Goal: Task Accomplishment & Management: Manage account settings

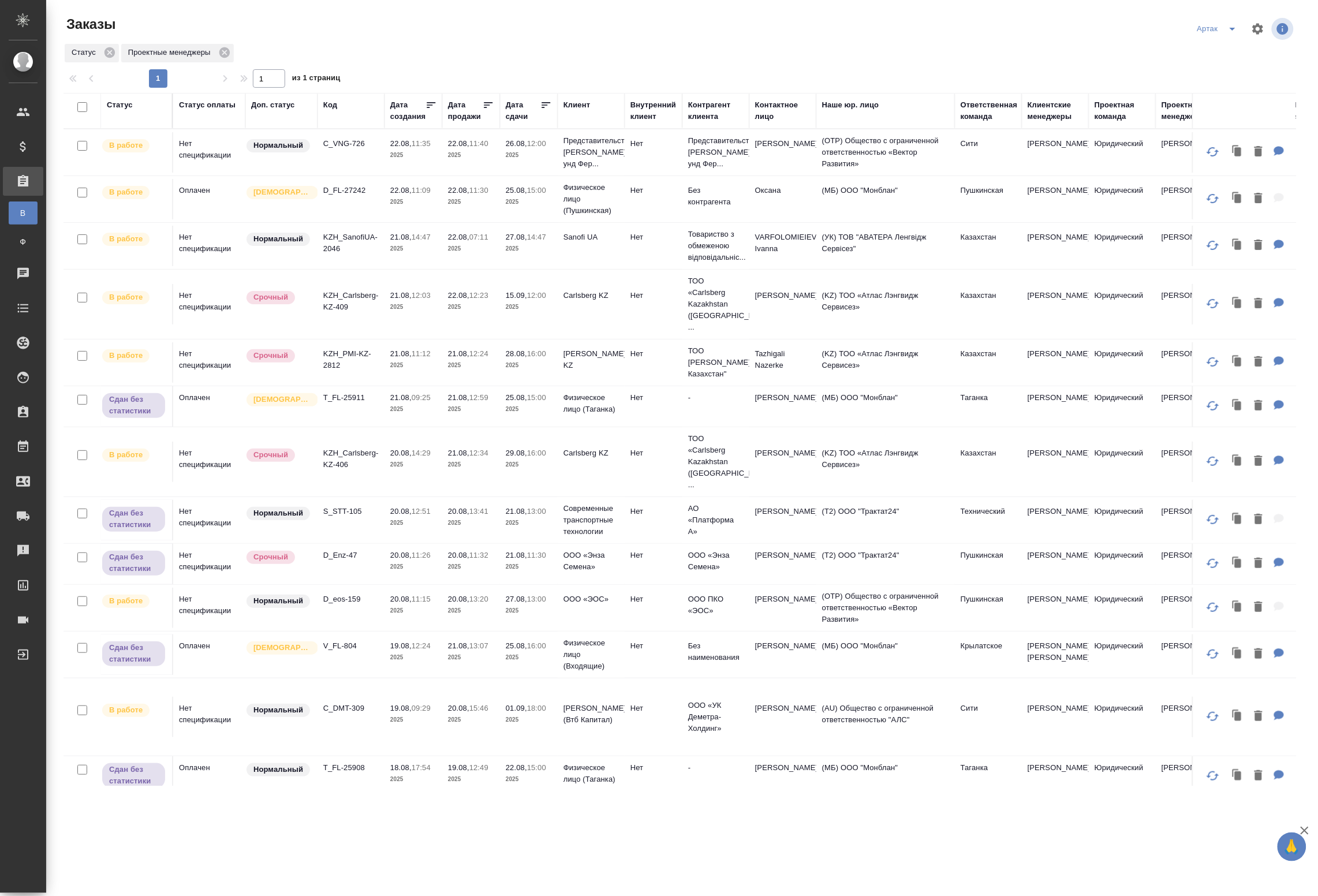
click at [350, 156] on td "C_VNG-726" at bounding box center [351, 152] width 67 height 41
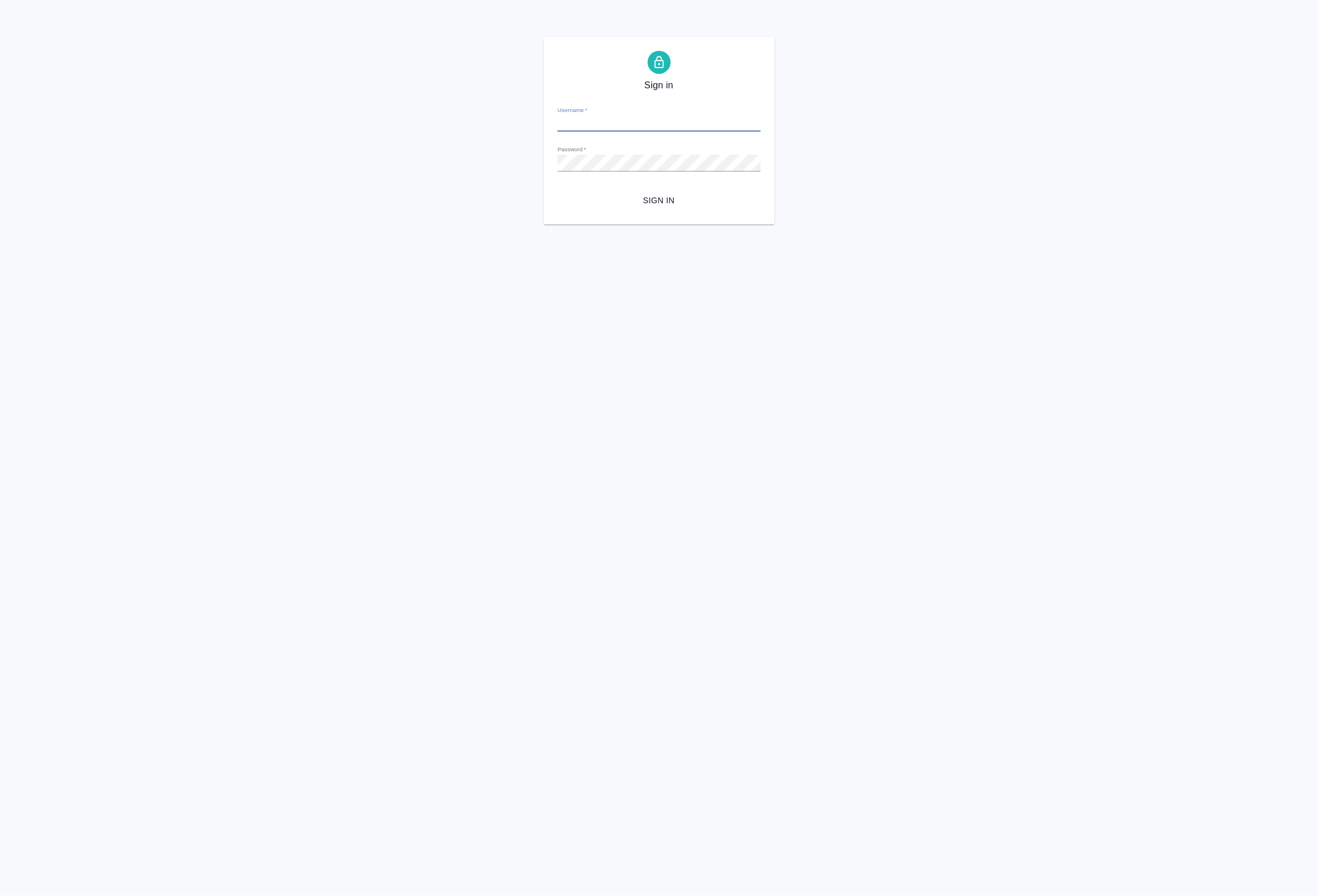
type input "[EMAIL_ADDRESS][DOMAIN_NAME]"
click at [667, 207] on span "Sign in" at bounding box center [659, 201] width 185 height 14
click at [676, 197] on span "Sign in" at bounding box center [659, 201] width 185 height 14
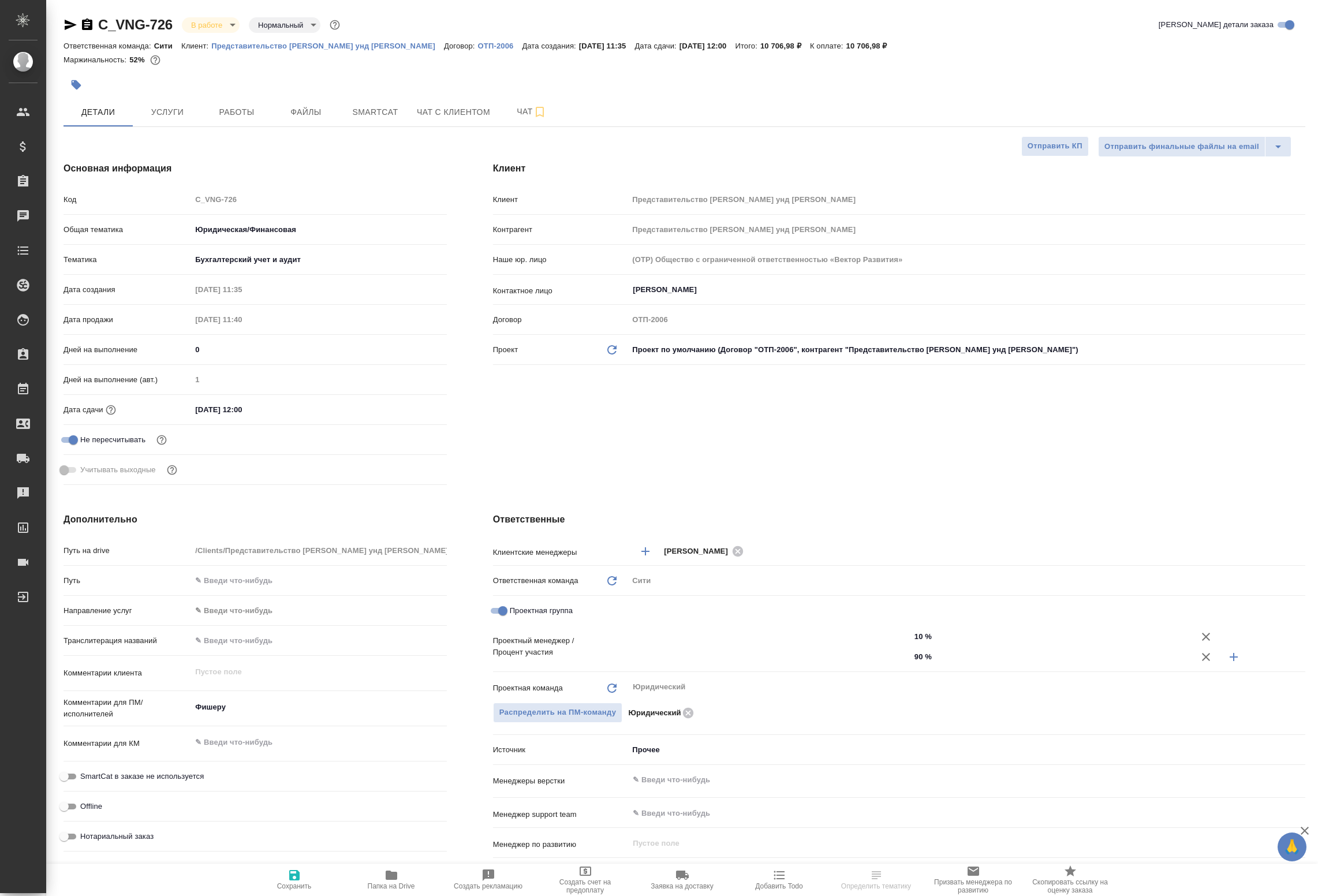
select select "RU"
type input "[PERSON_NAME]"
type input "Matveeva Anastasia"
select select "RU"
type textarea "x"
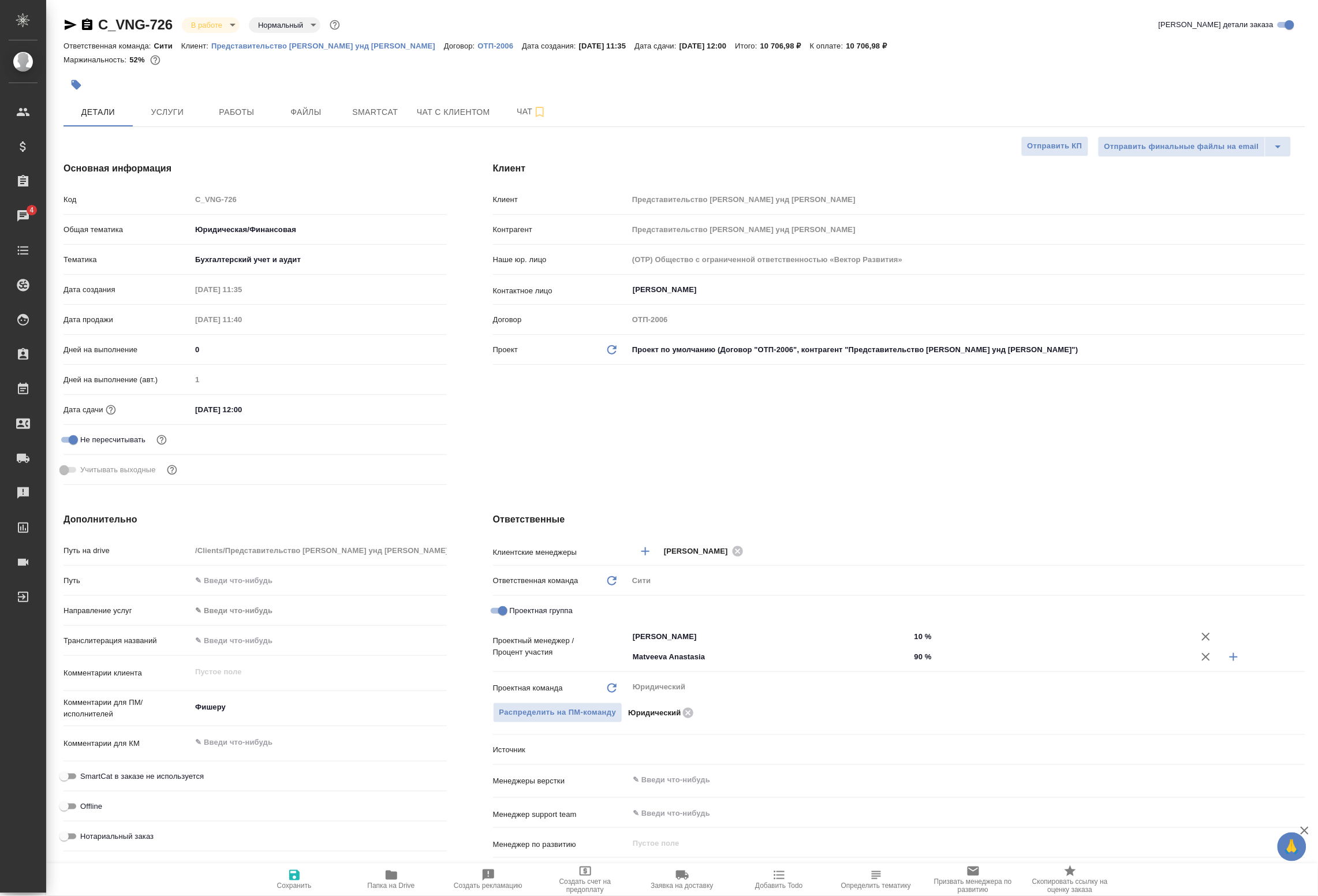
type textarea "x"
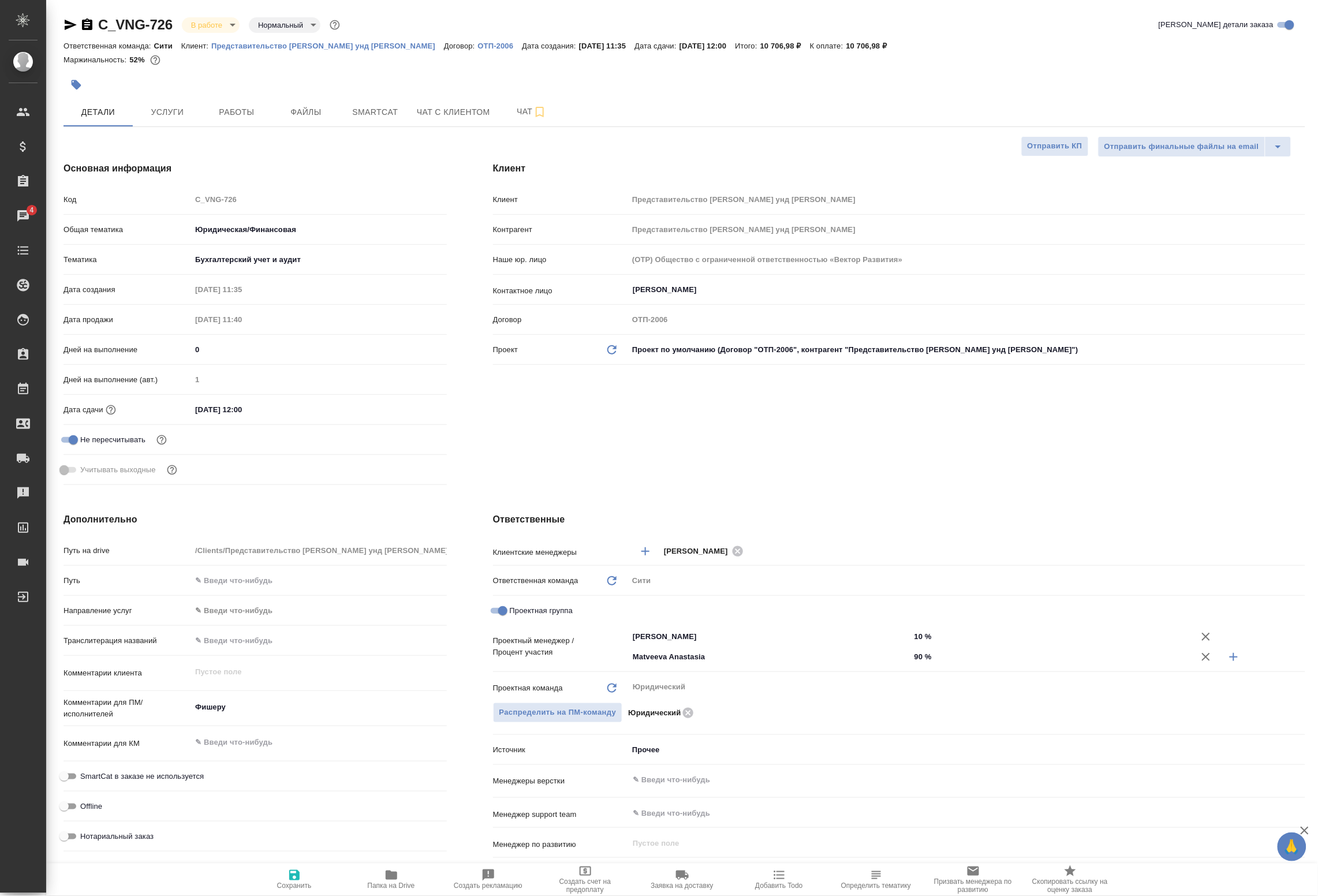
type textarea "x"
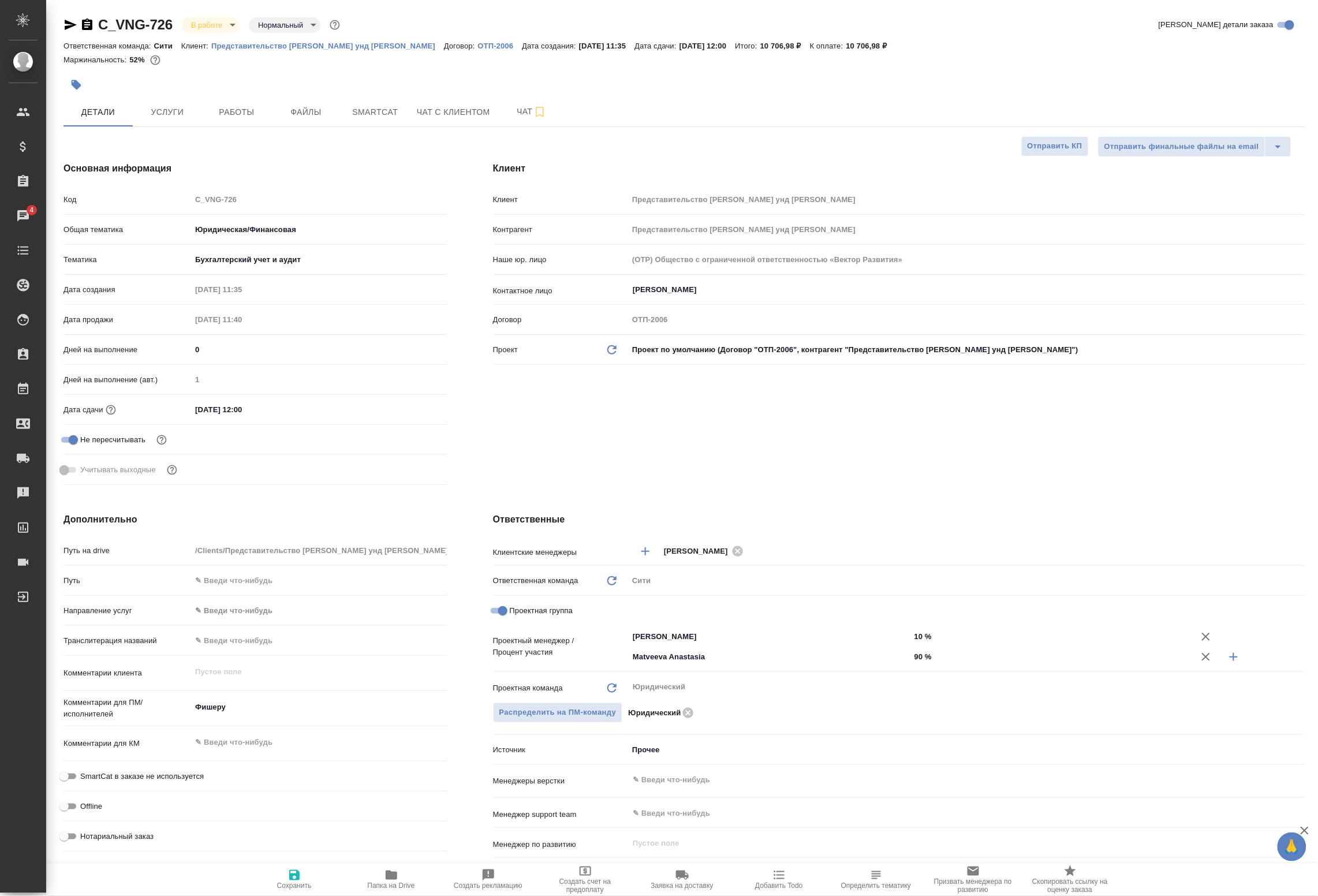
type textarea "x"
click at [244, 110] on span "Работы" at bounding box center [237, 112] width 56 height 14
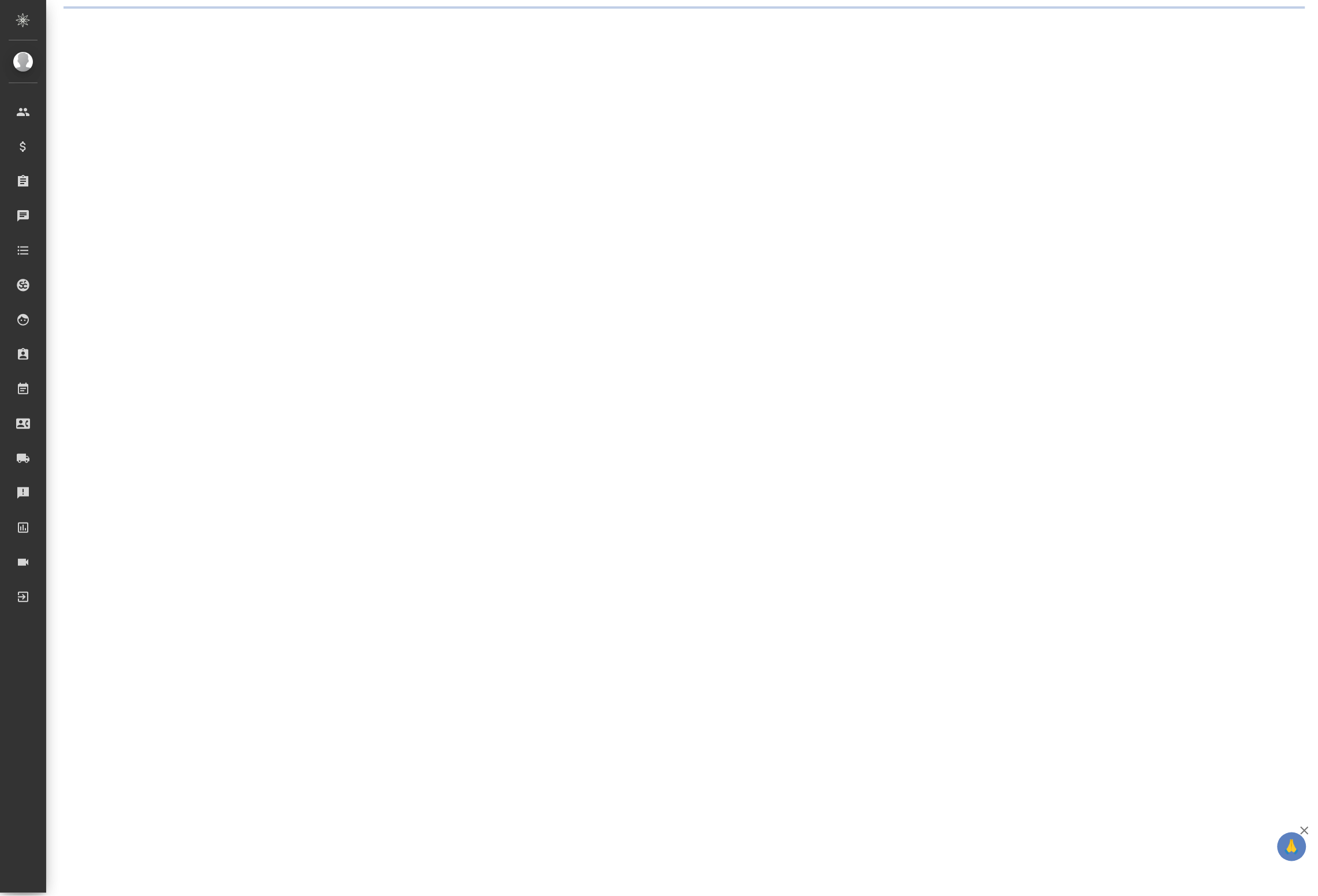
select select "RU"
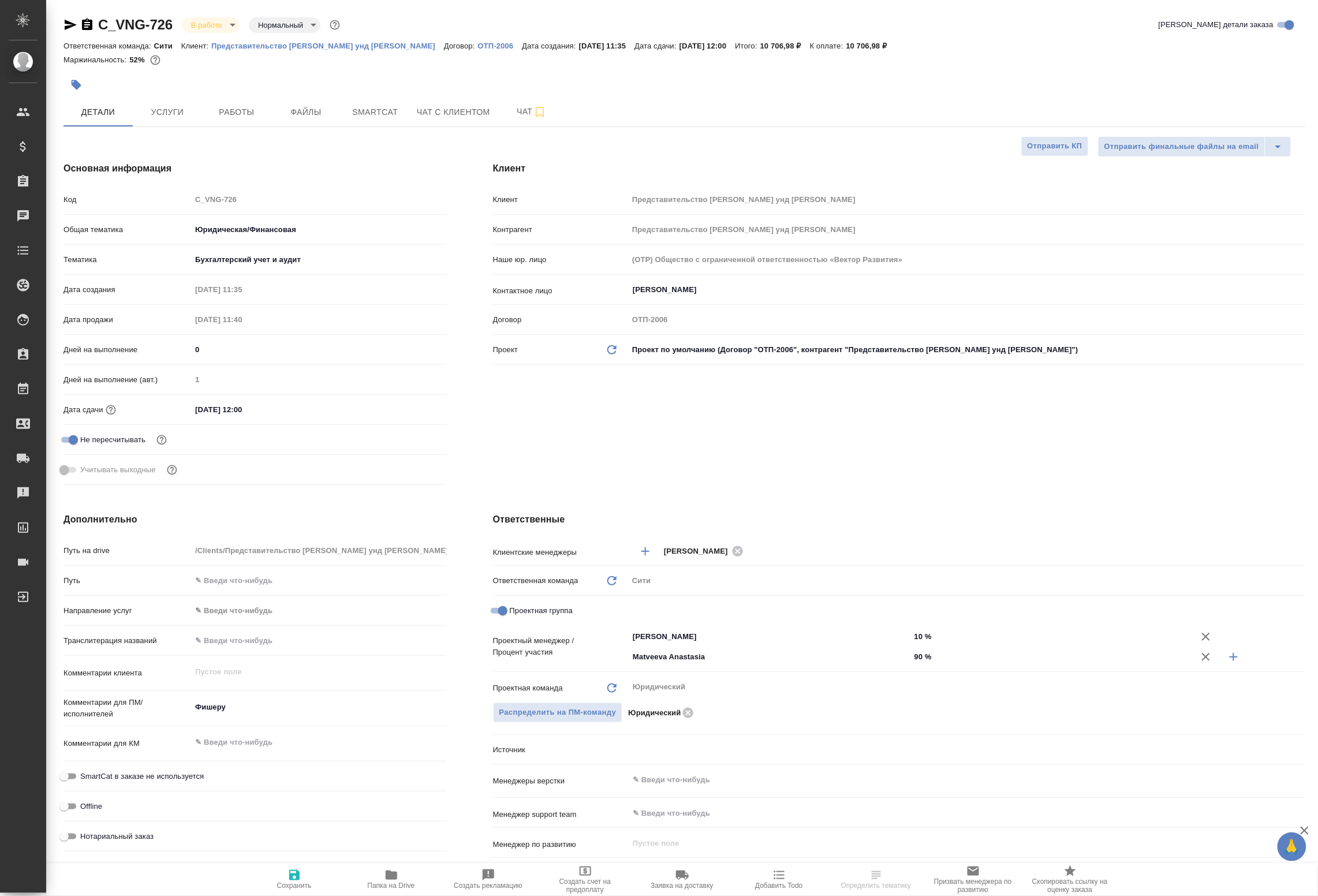
type textarea "x"
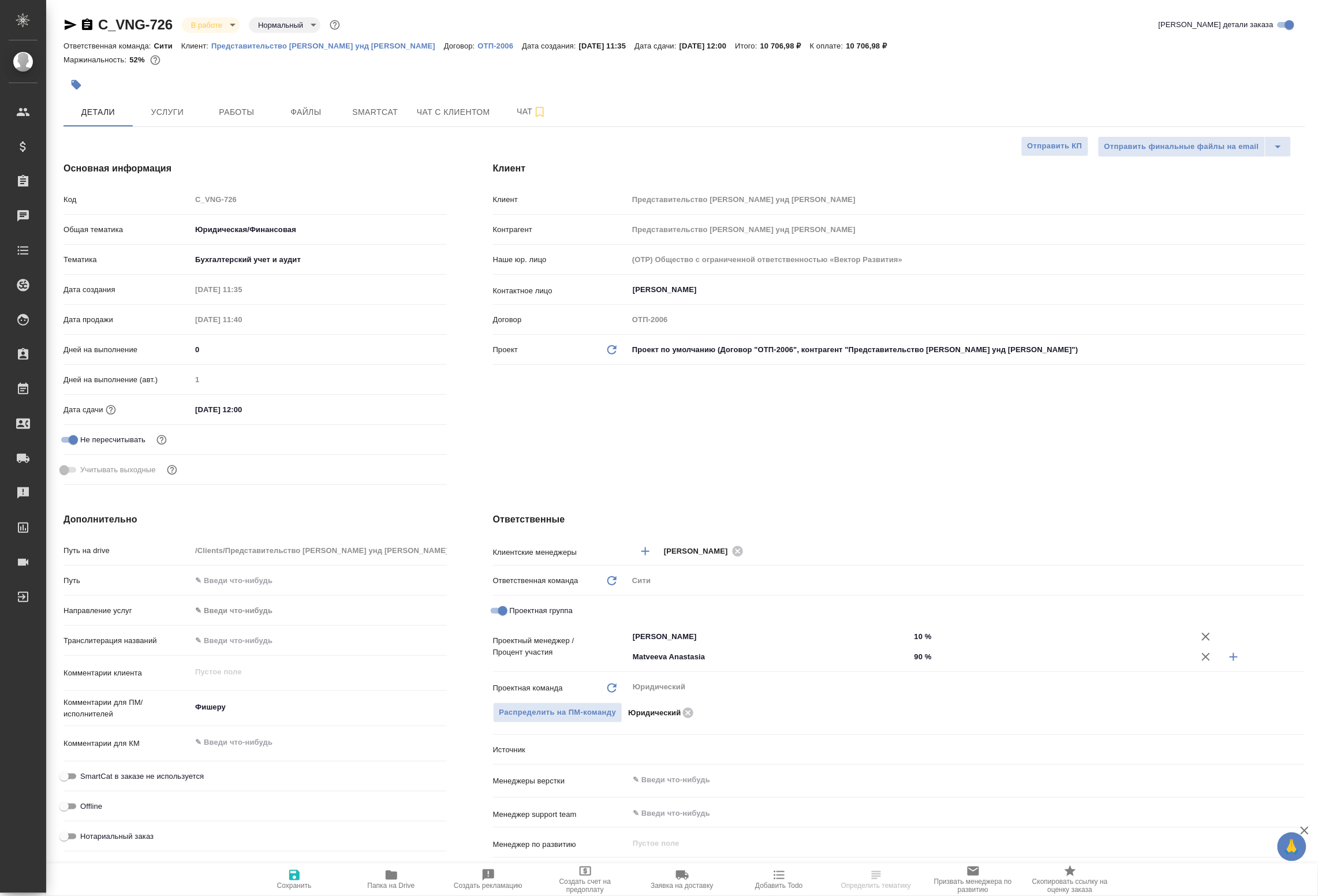
type textarea "x"
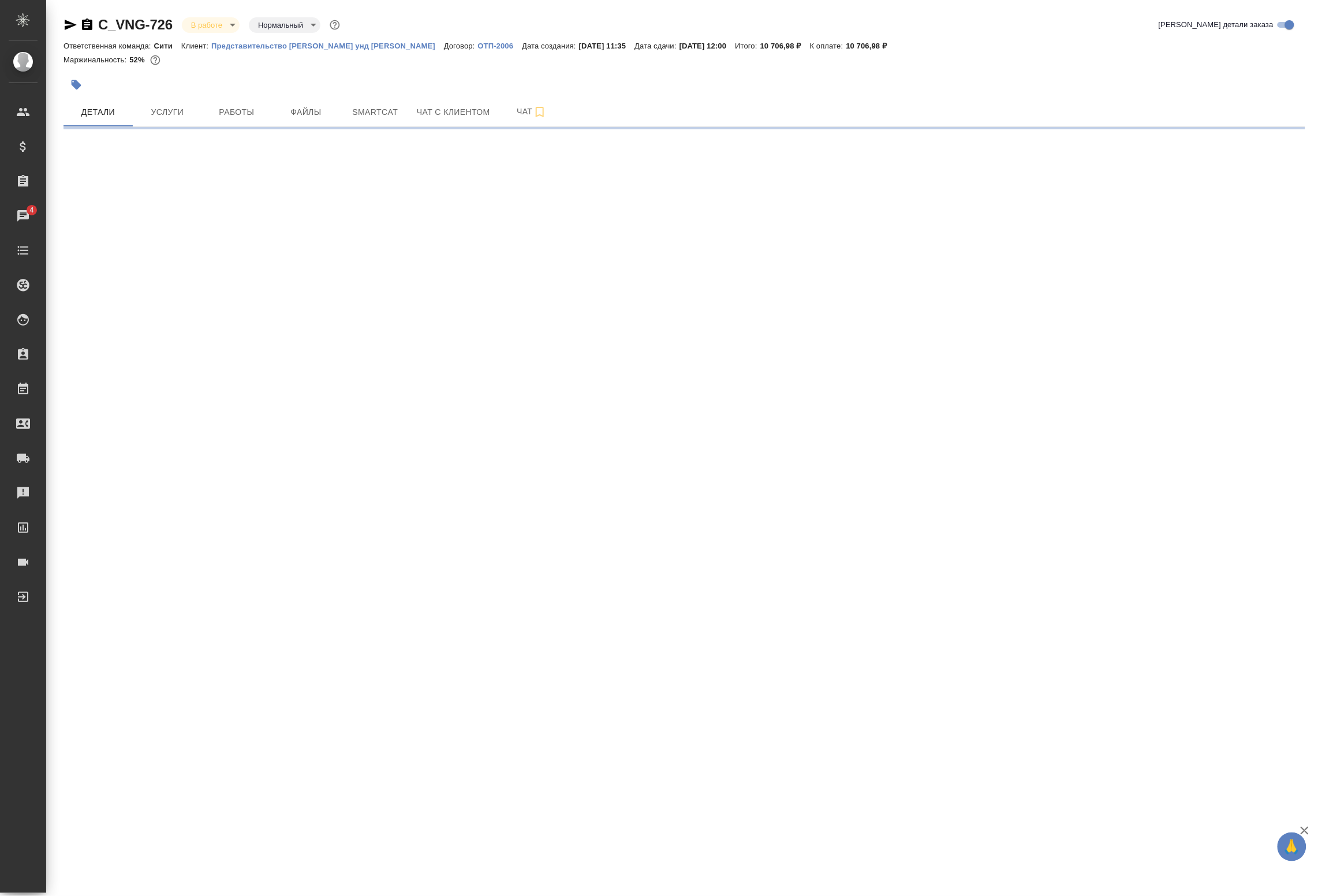
select select "RU"
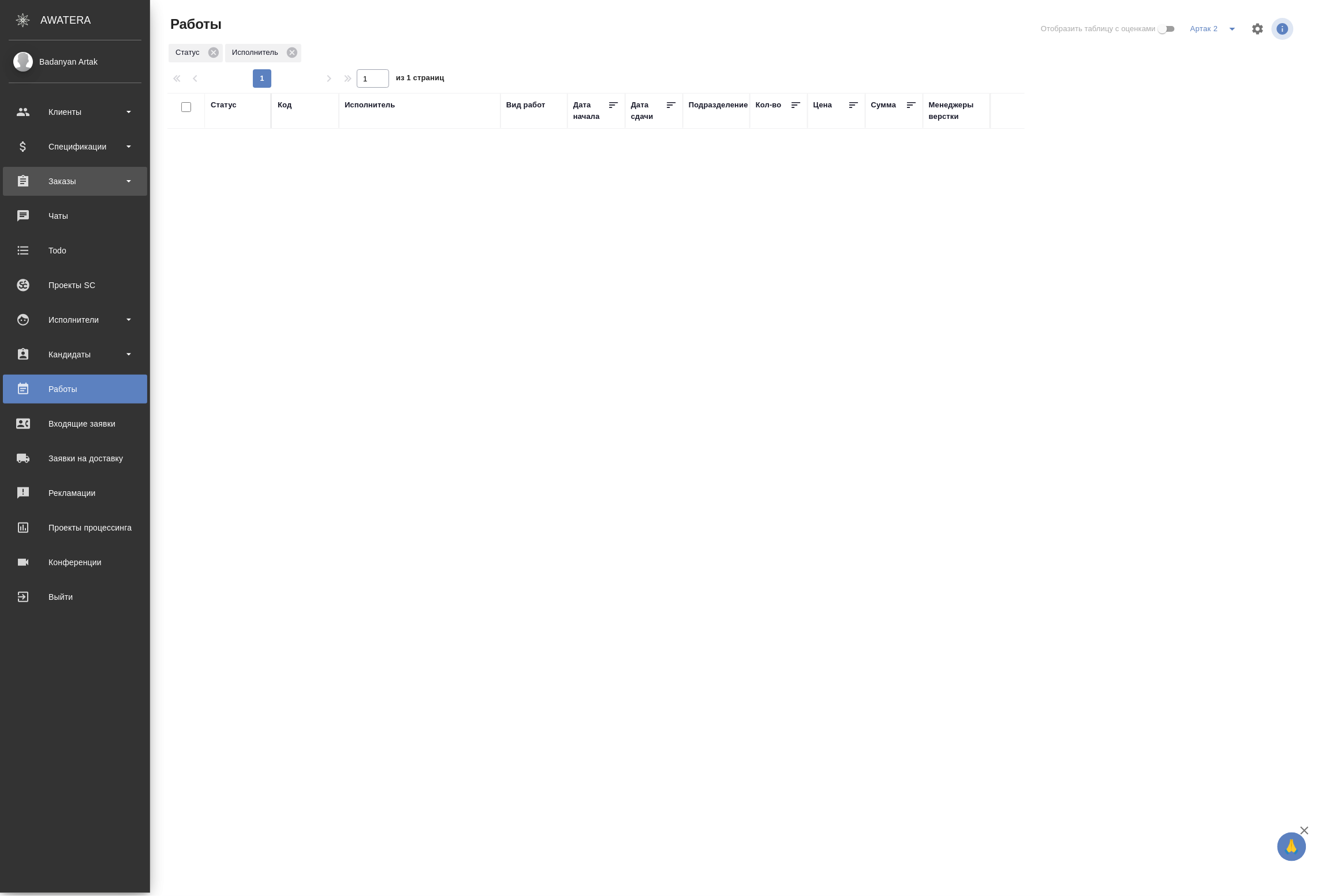
click at [33, 185] on div "Заказы" at bounding box center [74, 181] width 133 height 18
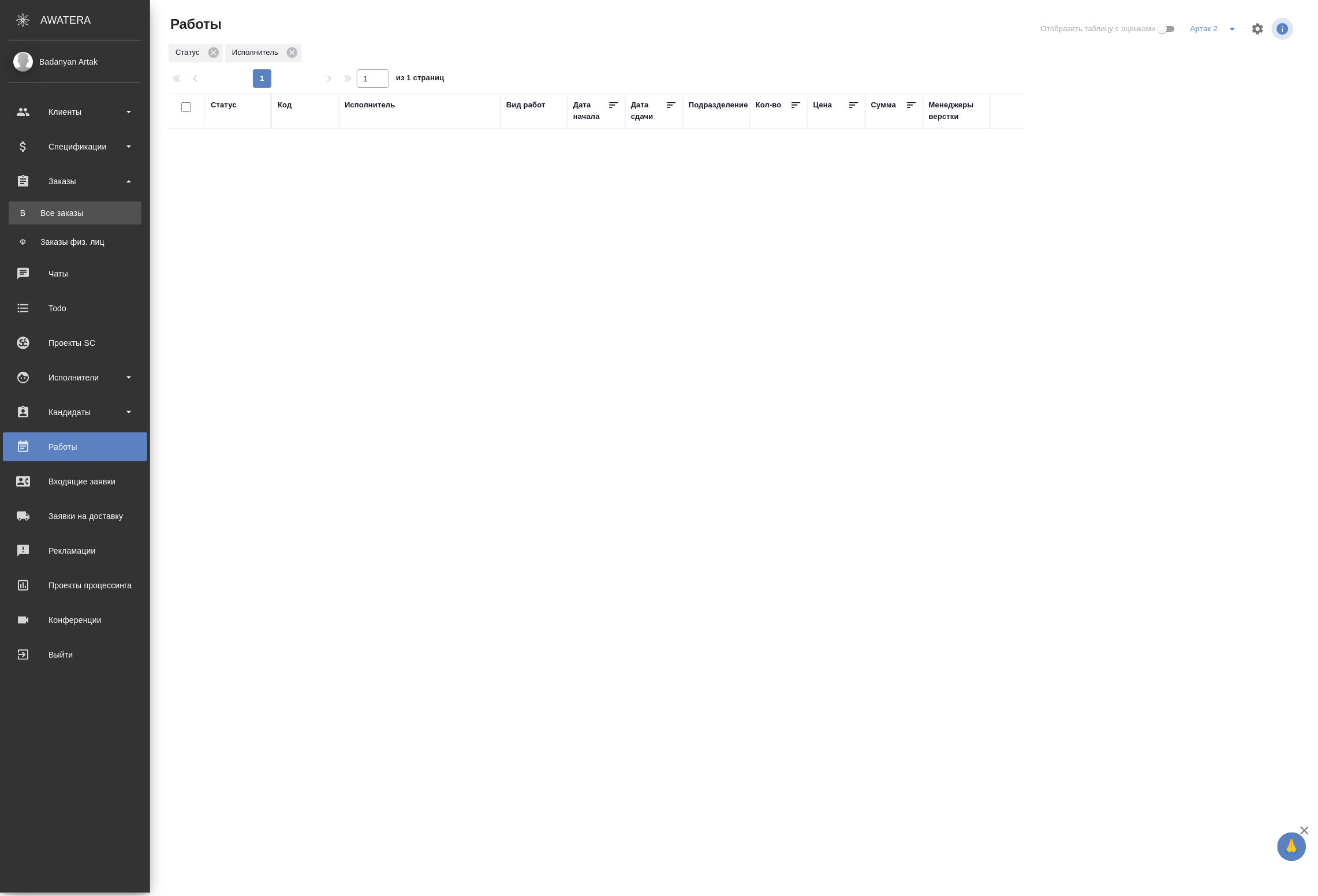
click at [67, 216] on div "Все заказы" at bounding box center [75, 213] width 122 height 12
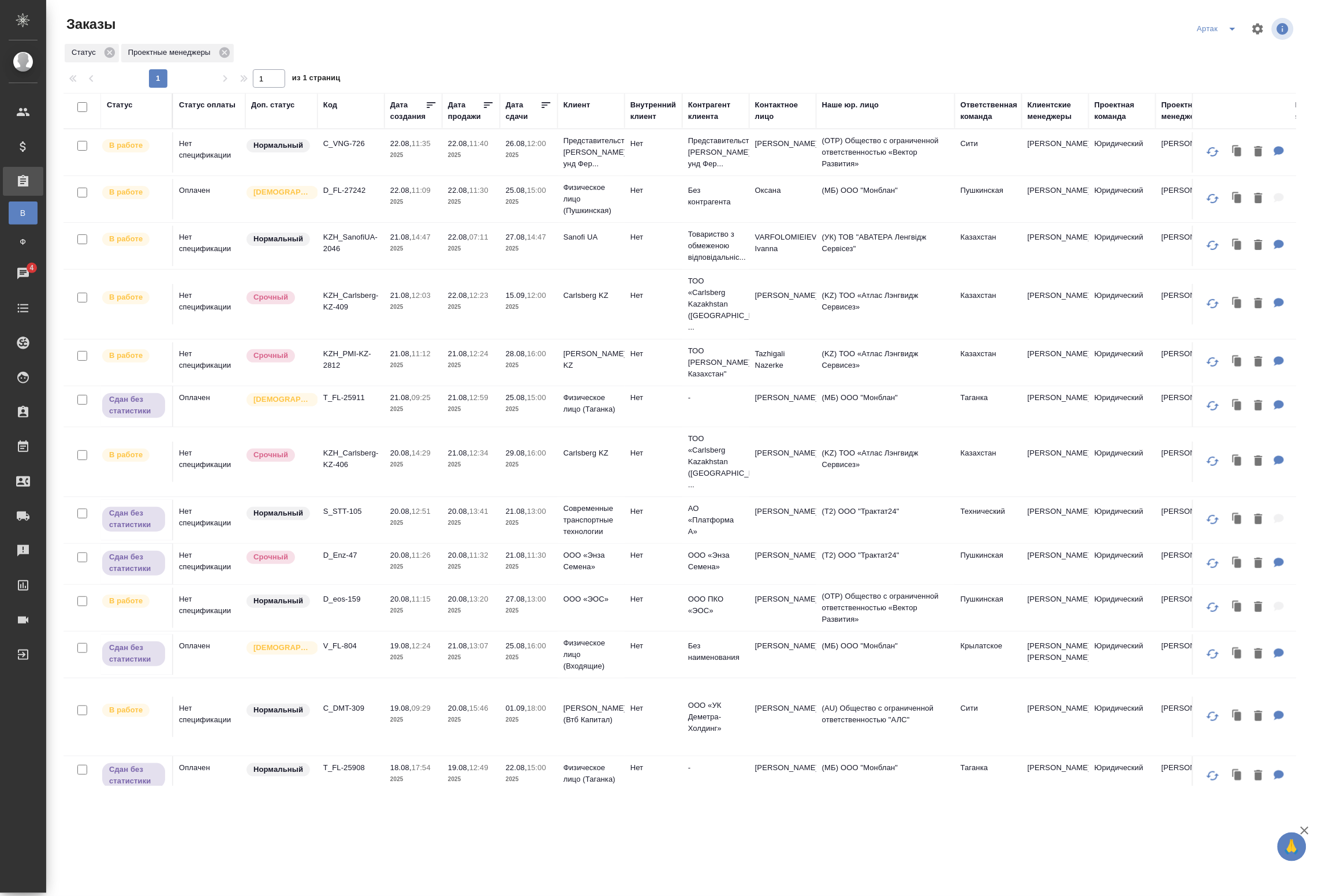
click at [354, 202] on td "D_FL-27242" at bounding box center [351, 199] width 67 height 41
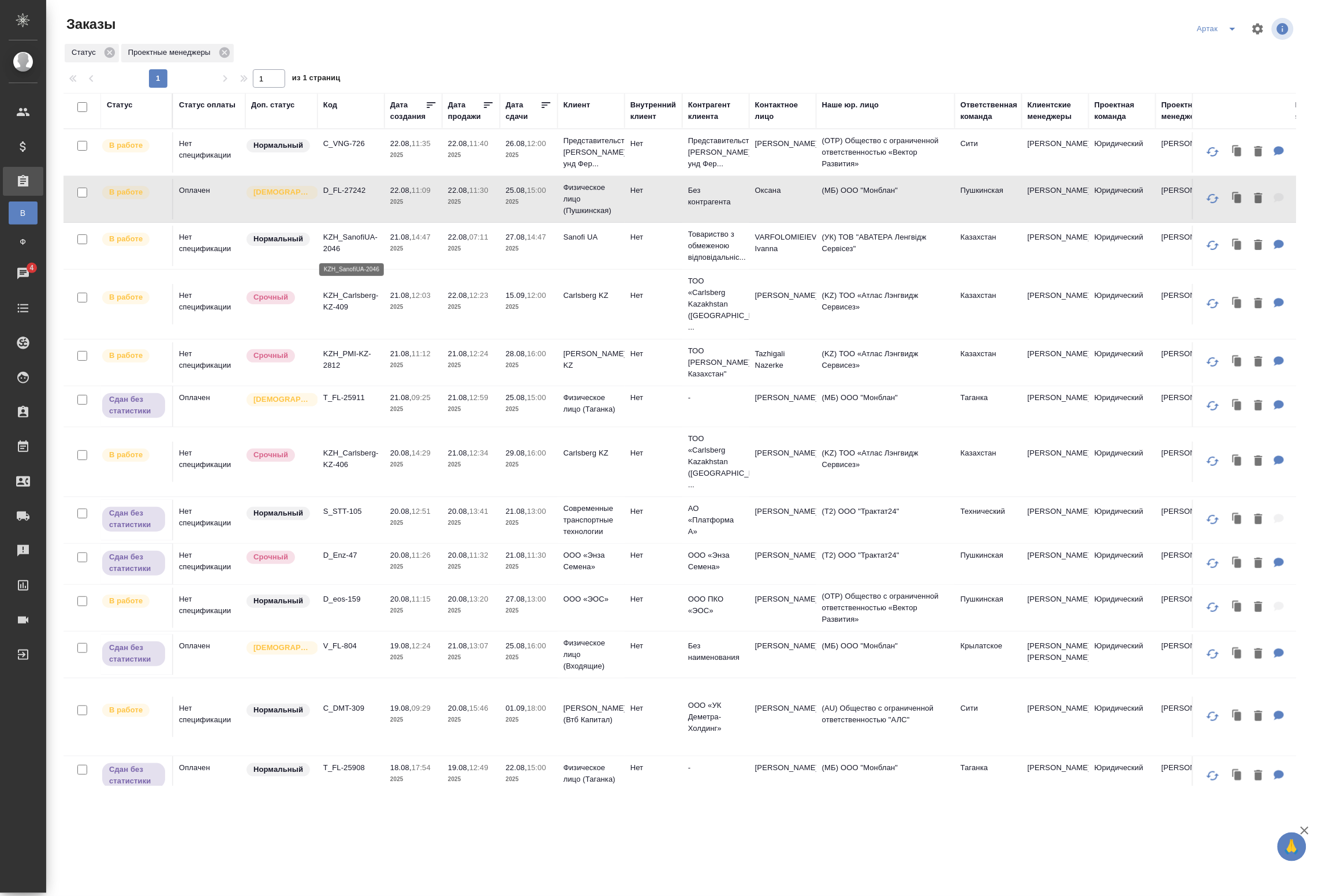
click at [341, 250] on p "KZH_SanofiUA-2046" at bounding box center [351, 242] width 56 height 23
click at [358, 257] on td "KZH_SanofiUA-2046" at bounding box center [351, 246] width 67 height 41
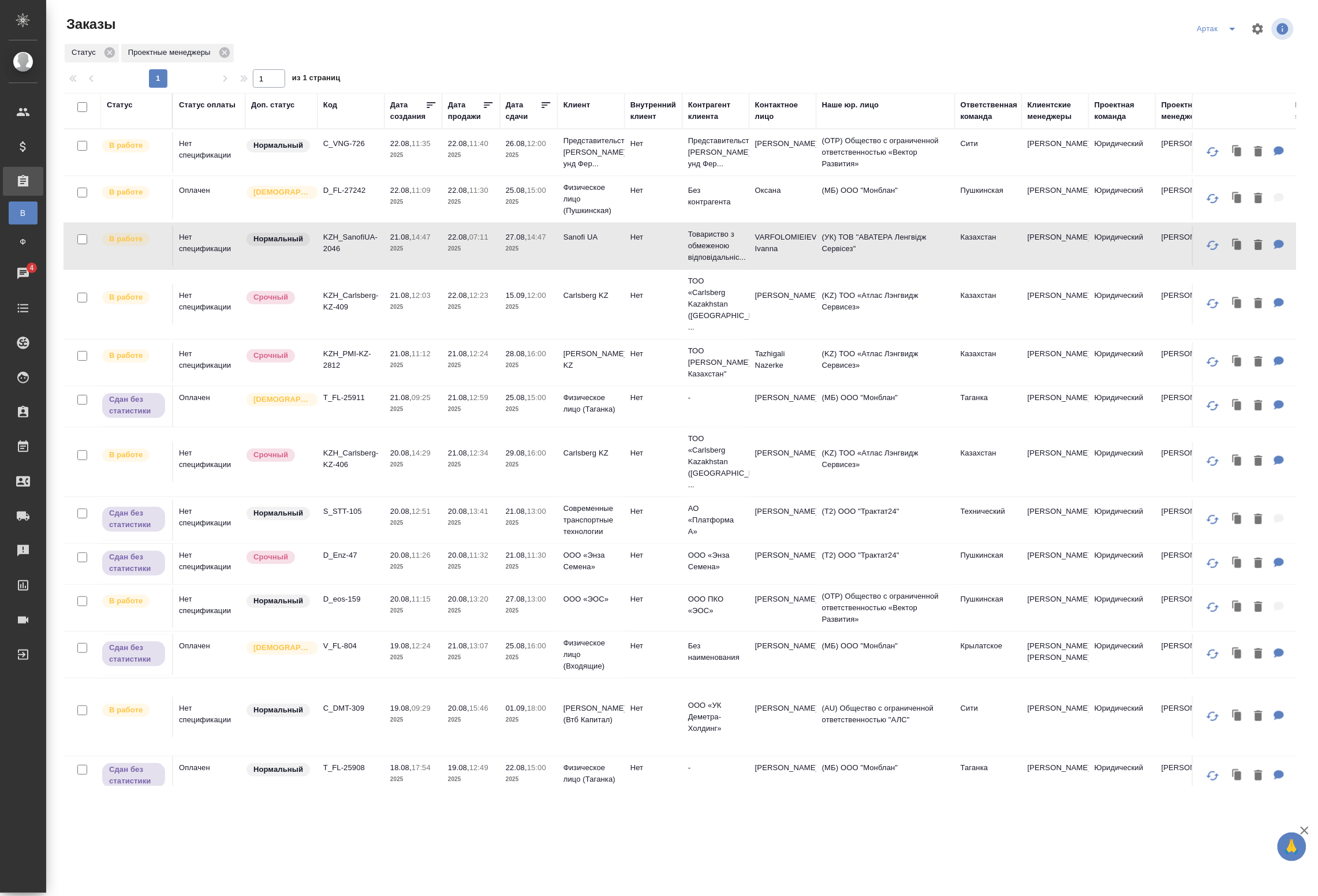
click at [353, 301] on p "KZH_Carlsberg-KZ-409" at bounding box center [351, 301] width 56 height 23
click at [359, 310] on td "KZH_Carlsberg-KZ-409" at bounding box center [351, 305] width 67 height 41
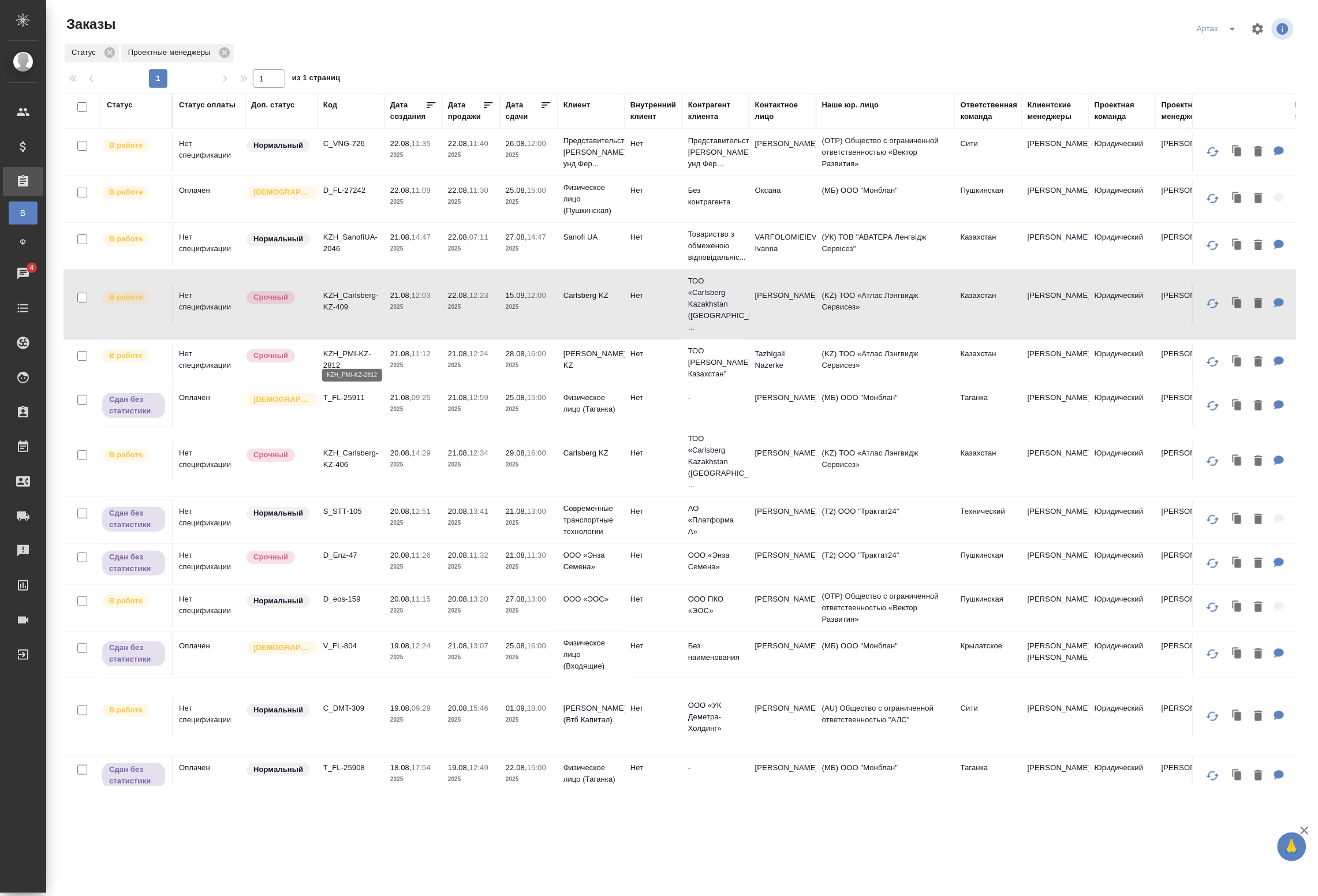
click at [361, 352] on p "KZH_PMI-KZ-2812" at bounding box center [351, 359] width 56 height 23
click at [374, 405] on td "T_FL-25911" at bounding box center [351, 407] width 67 height 41
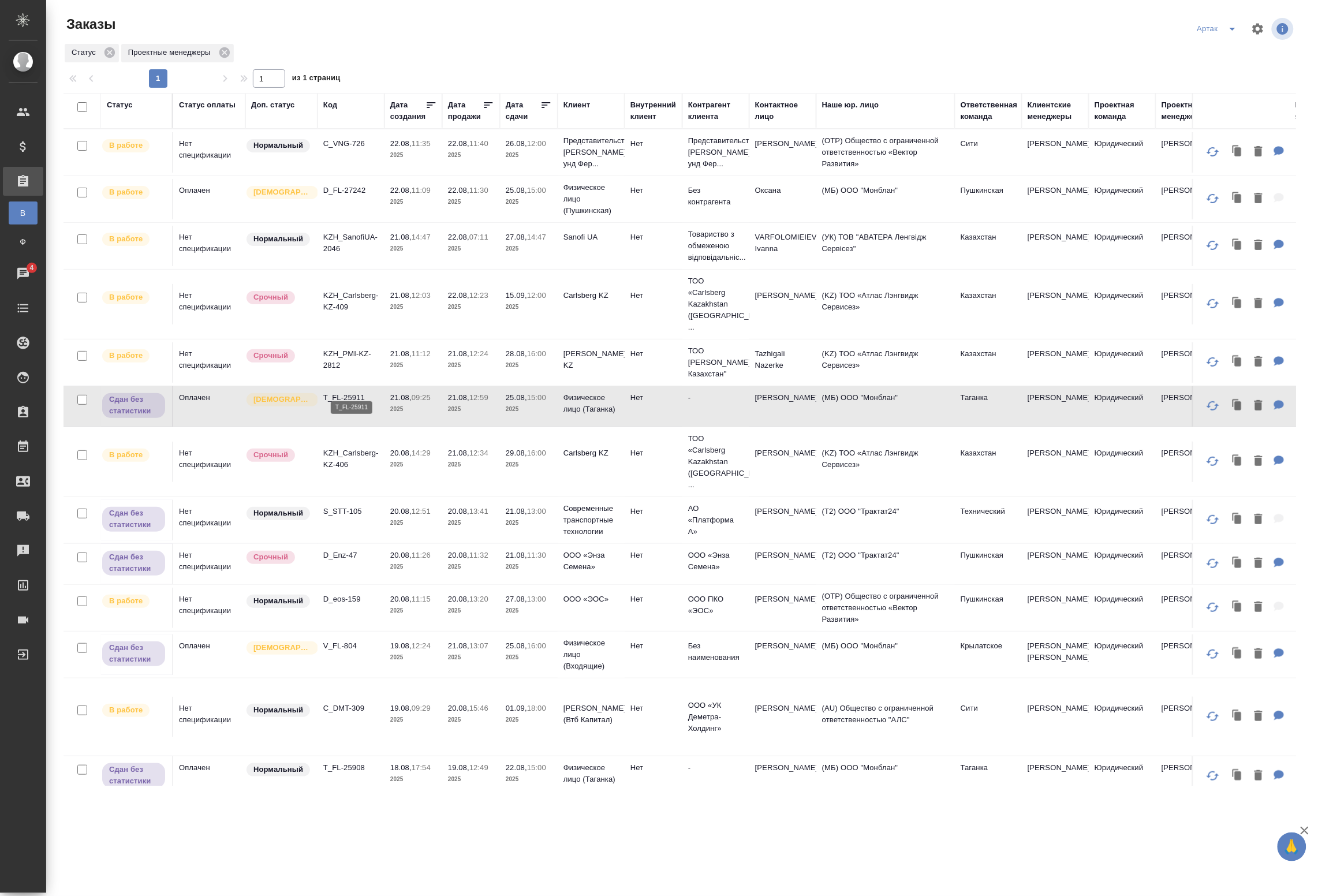
click at [355, 392] on p "T_FL-25911" at bounding box center [351, 398] width 56 height 12
click at [472, 449] on p "12:34" at bounding box center [478, 453] width 19 height 8
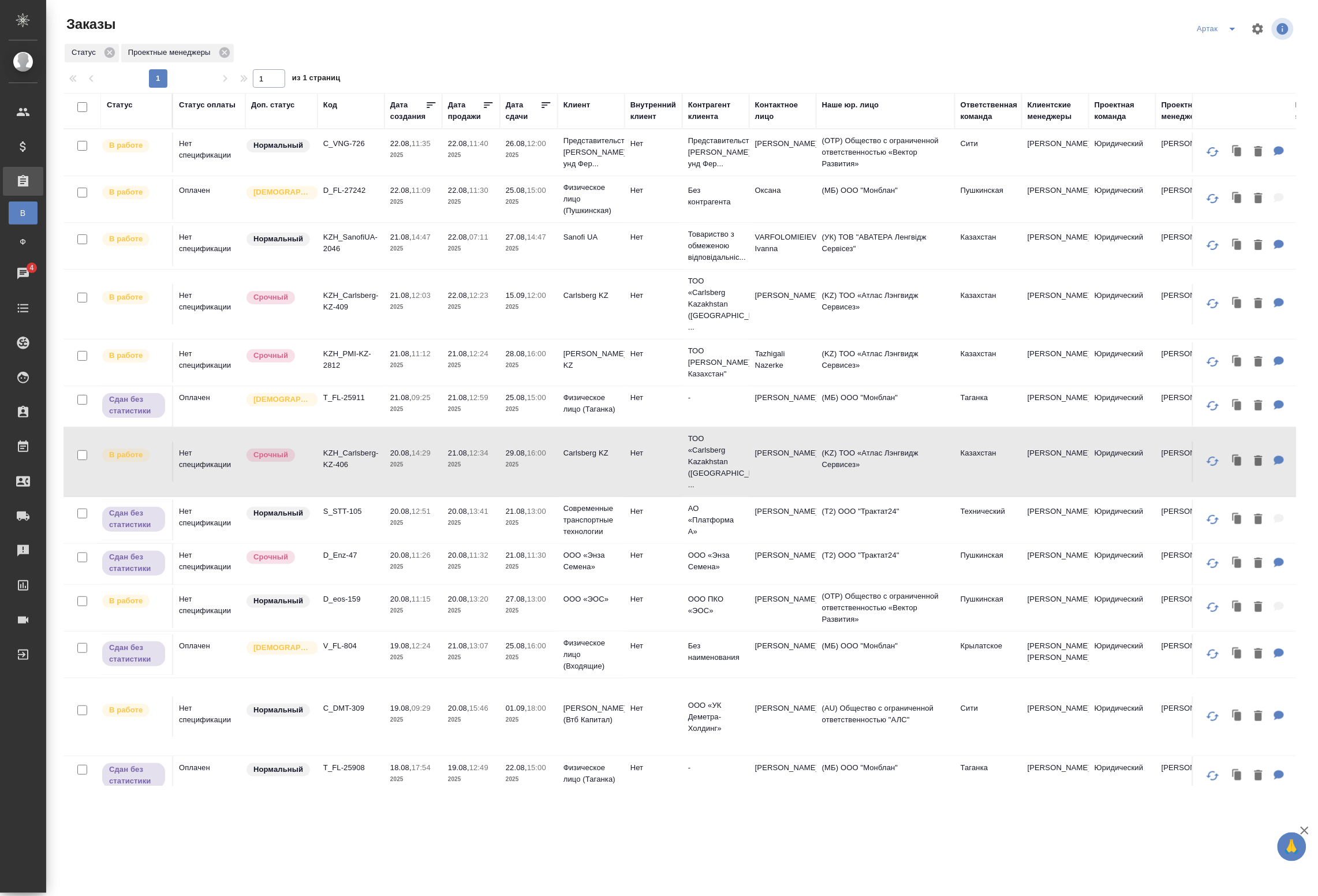
click at [471, 459] on p "2025" at bounding box center [471, 465] width 46 height 12
click at [426, 518] on p "2025" at bounding box center [413, 523] width 46 height 12
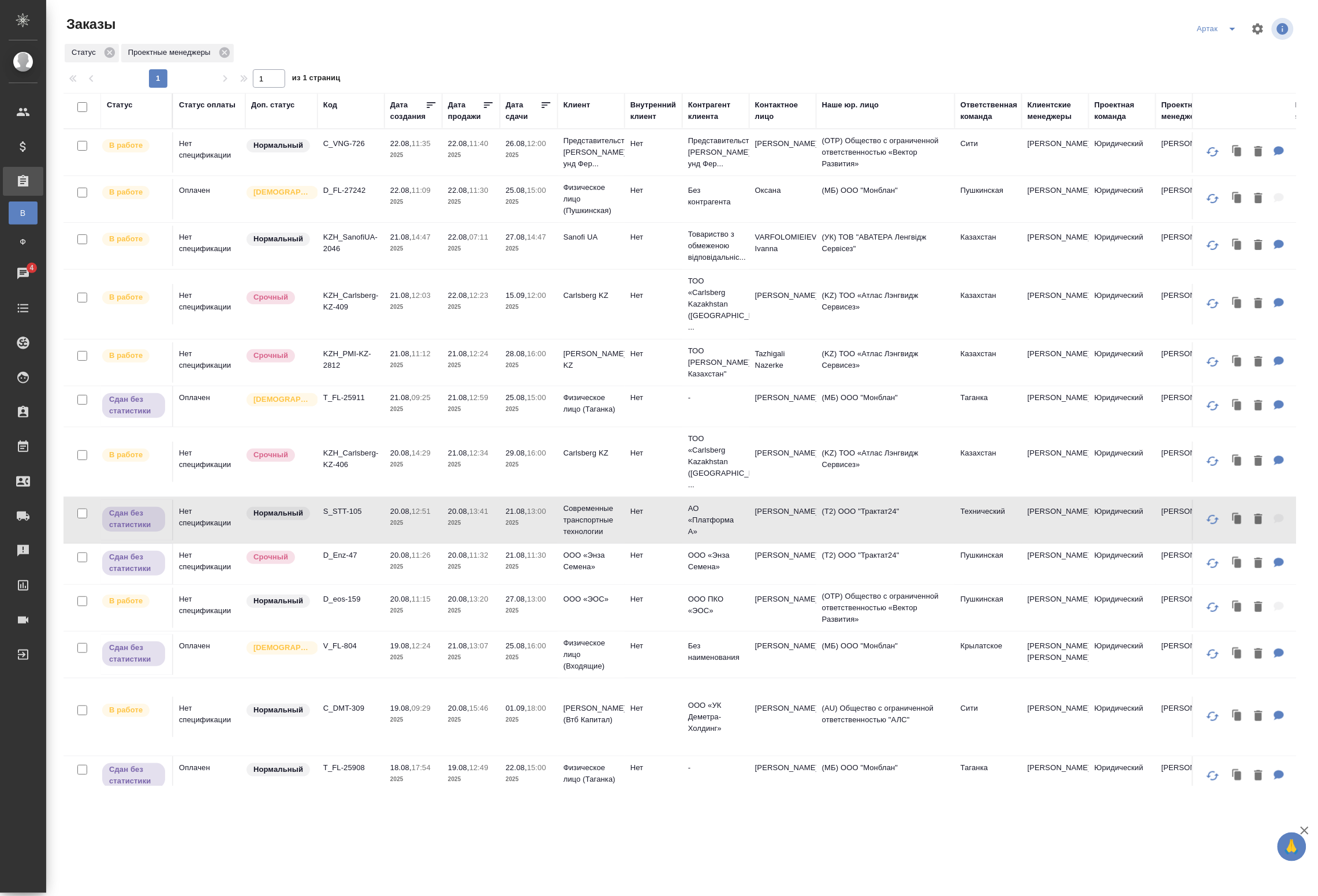
click at [431, 595] on p "11:15" at bounding box center [421, 599] width 19 height 8
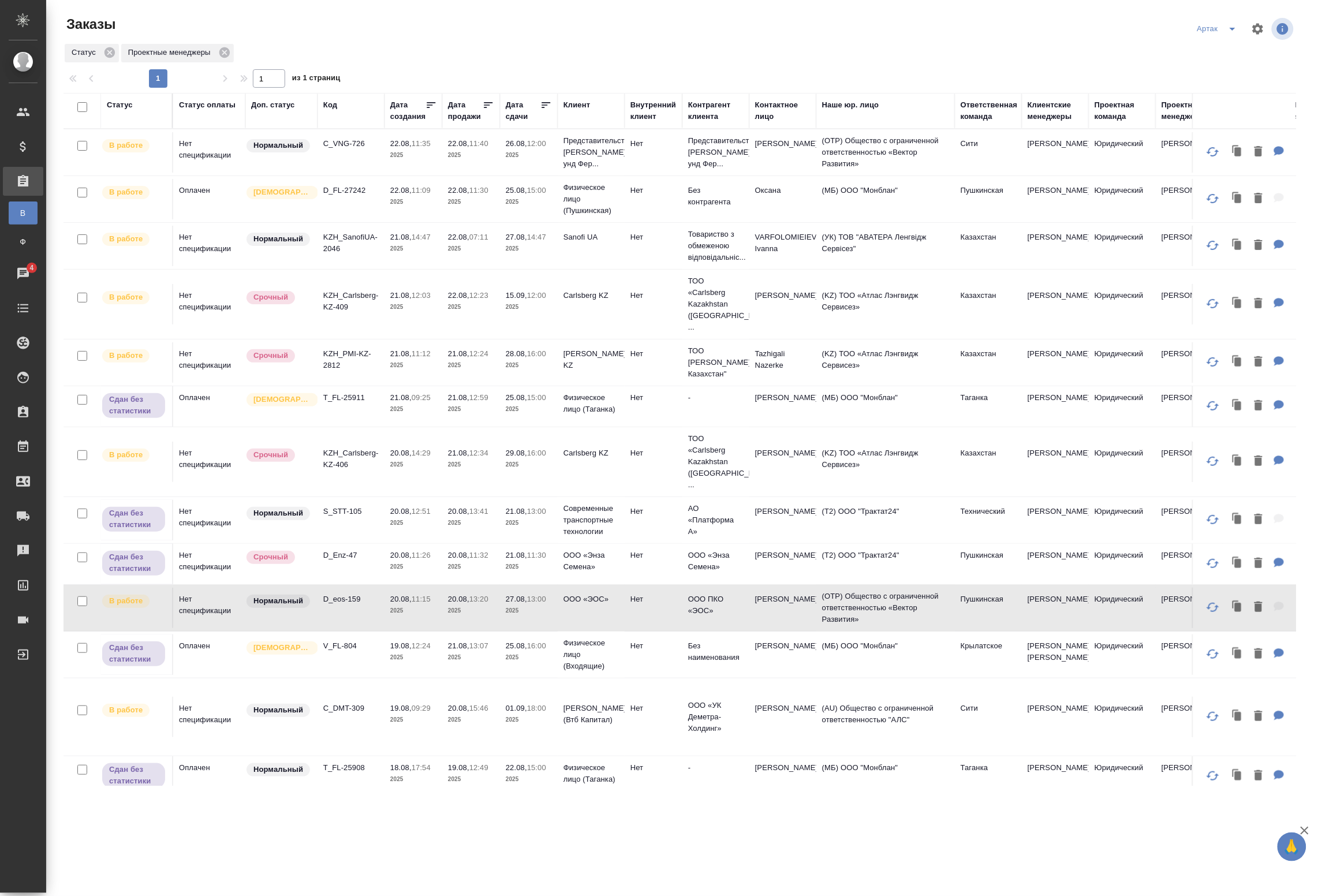
click at [458, 774] on p "2025" at bounding box center [471, 780] width 46 height 12
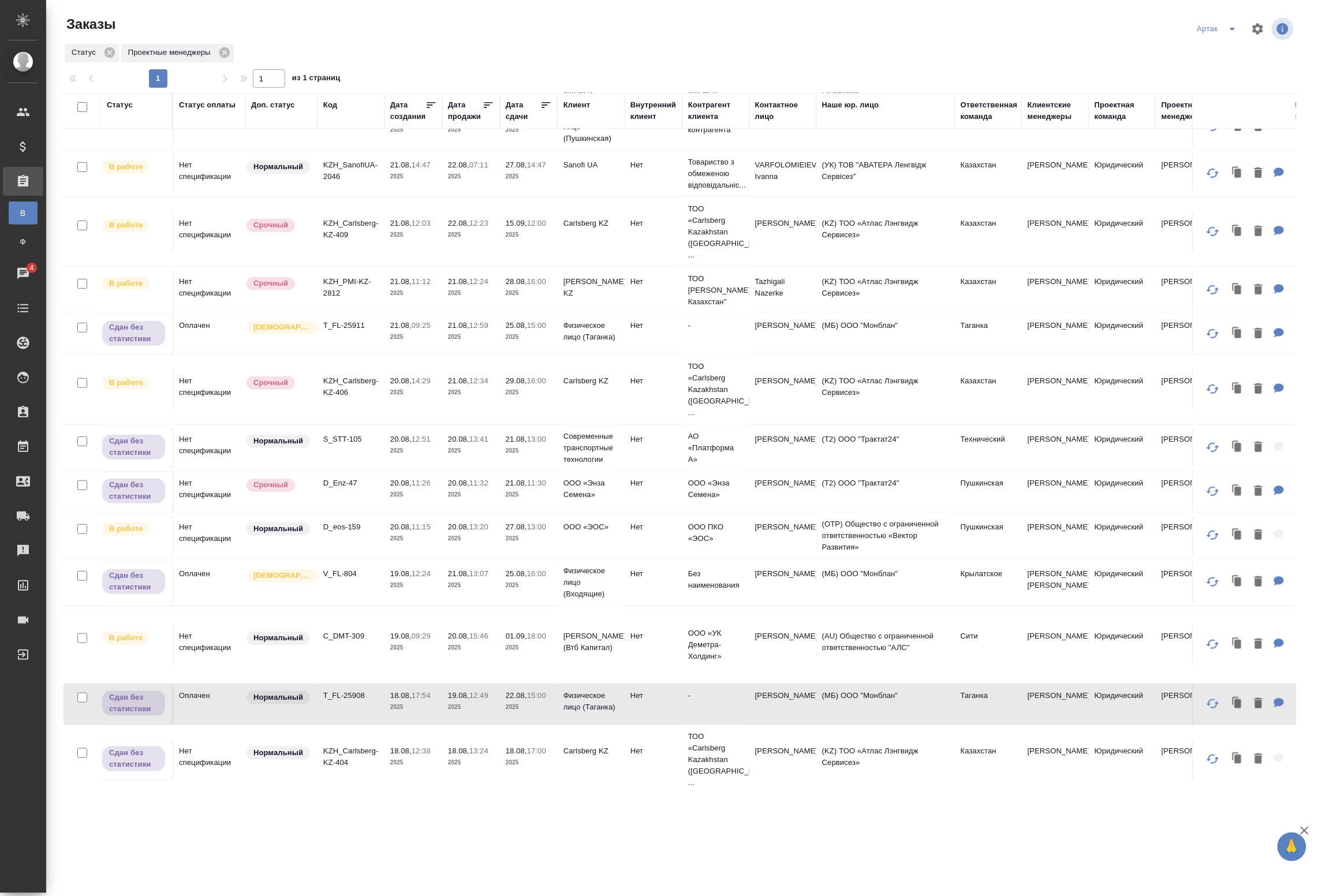
click at [387, 627] on td "19.08, 09:29 2025" at bounding box center [414, 645] width 58 height 41
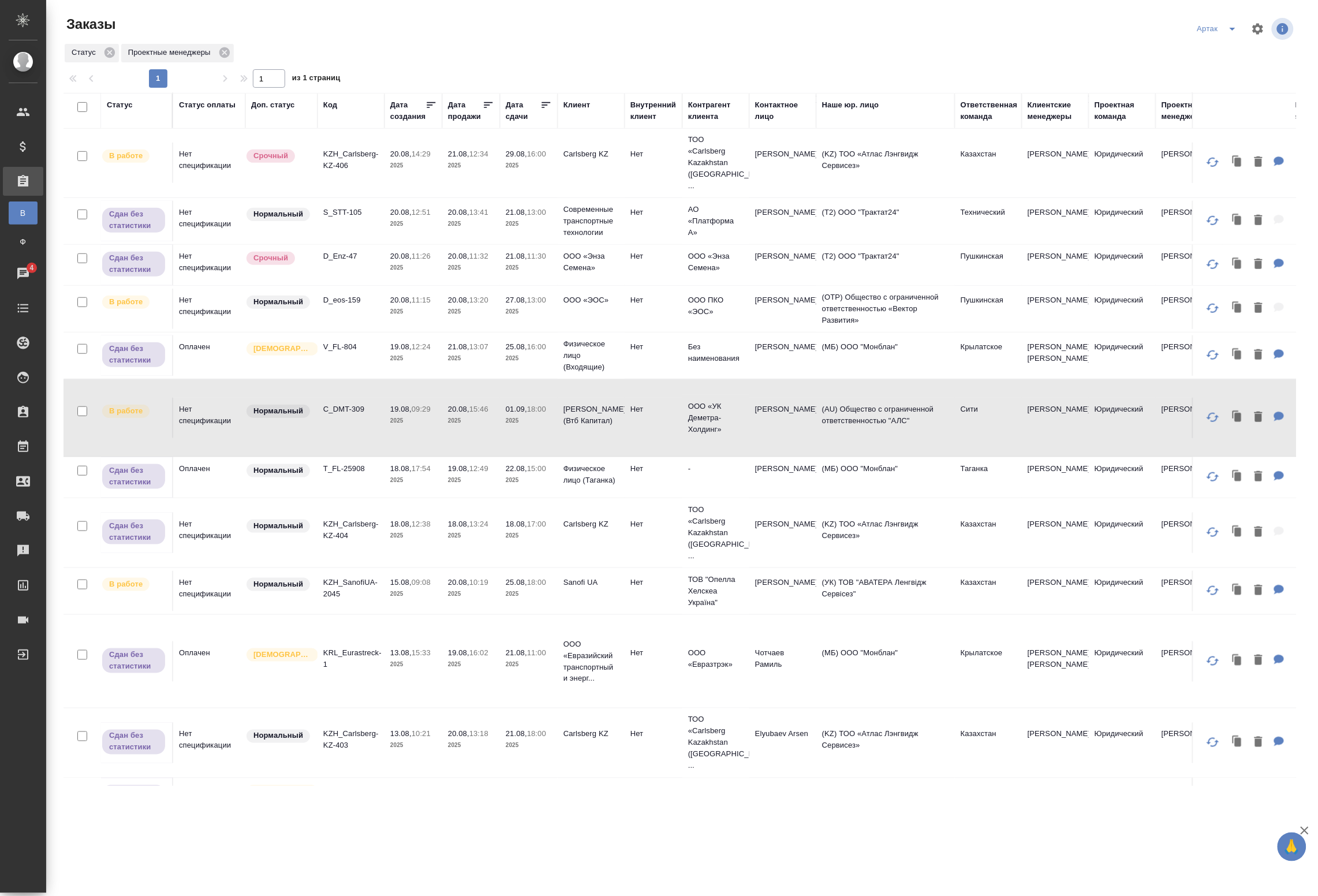
scroll to position [301, 0]
click at [312, 340] on td "Святая троица" at bounding box center [282, 355] width 72 height 41
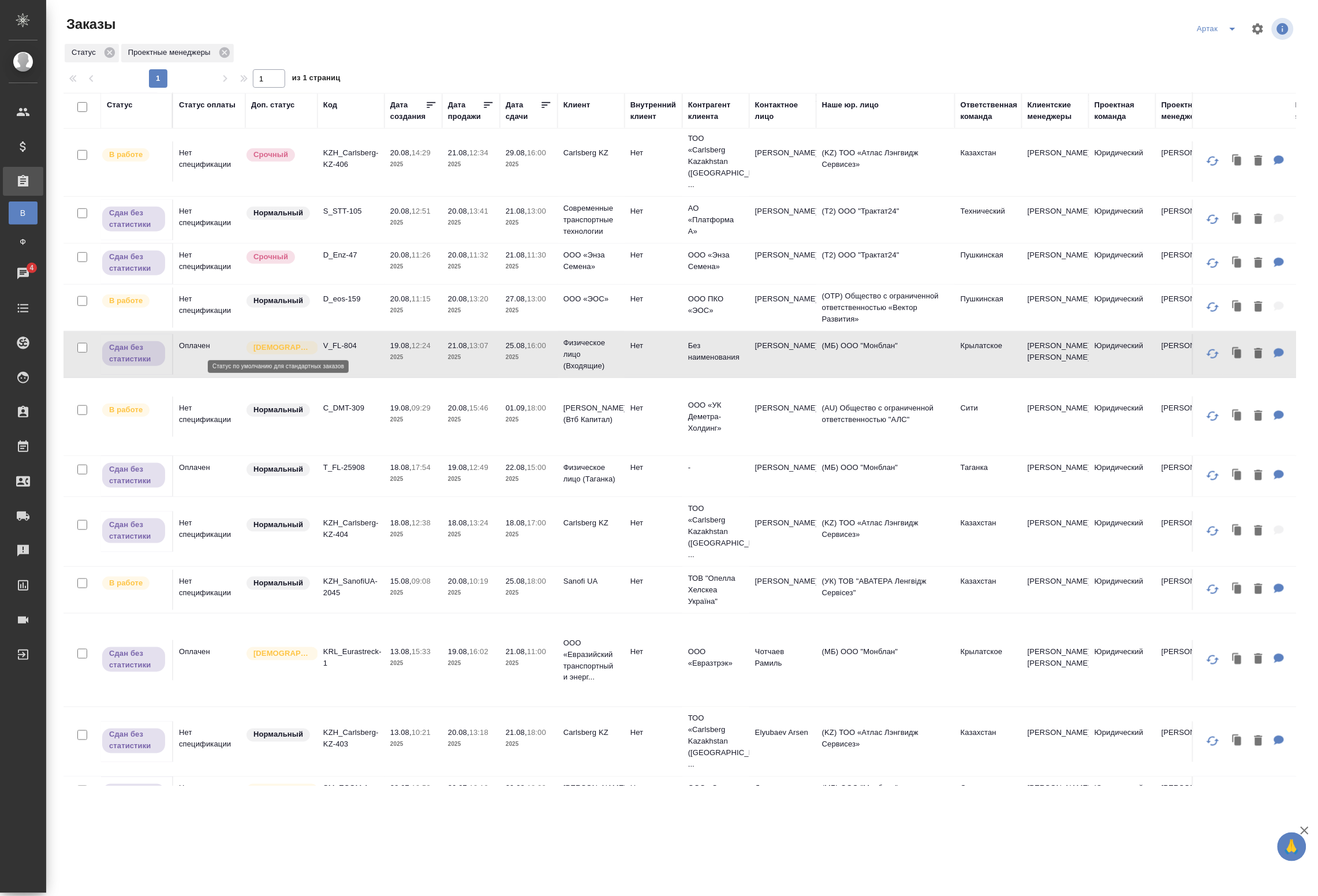
click at [310, 403] on div "Нормальный" at bounding box center [279, 410] width 67 height 16
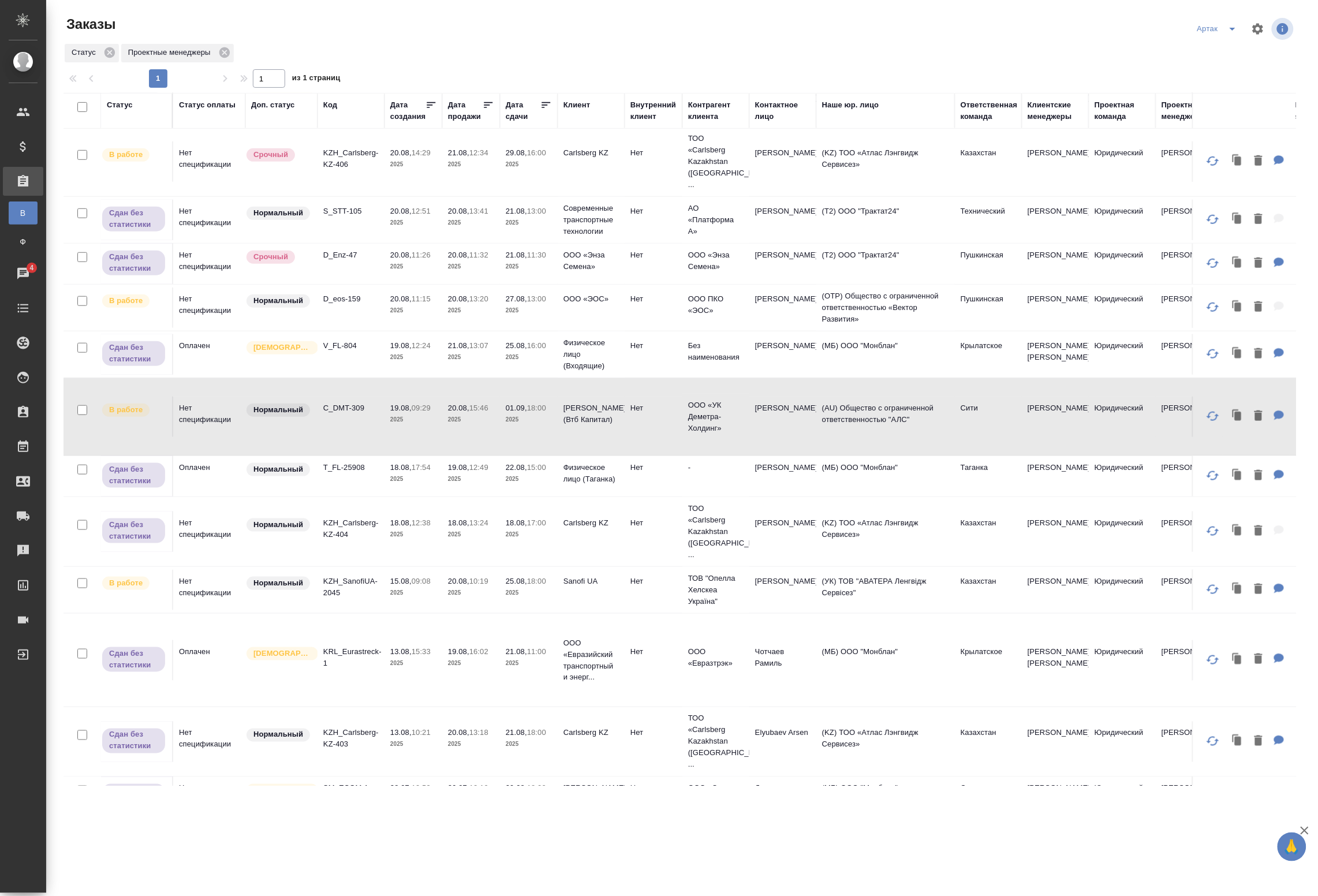
click at [355, 572] on td "KZH_SanofiUA-2045" at bounding box center [351, 590] width 67 height 41
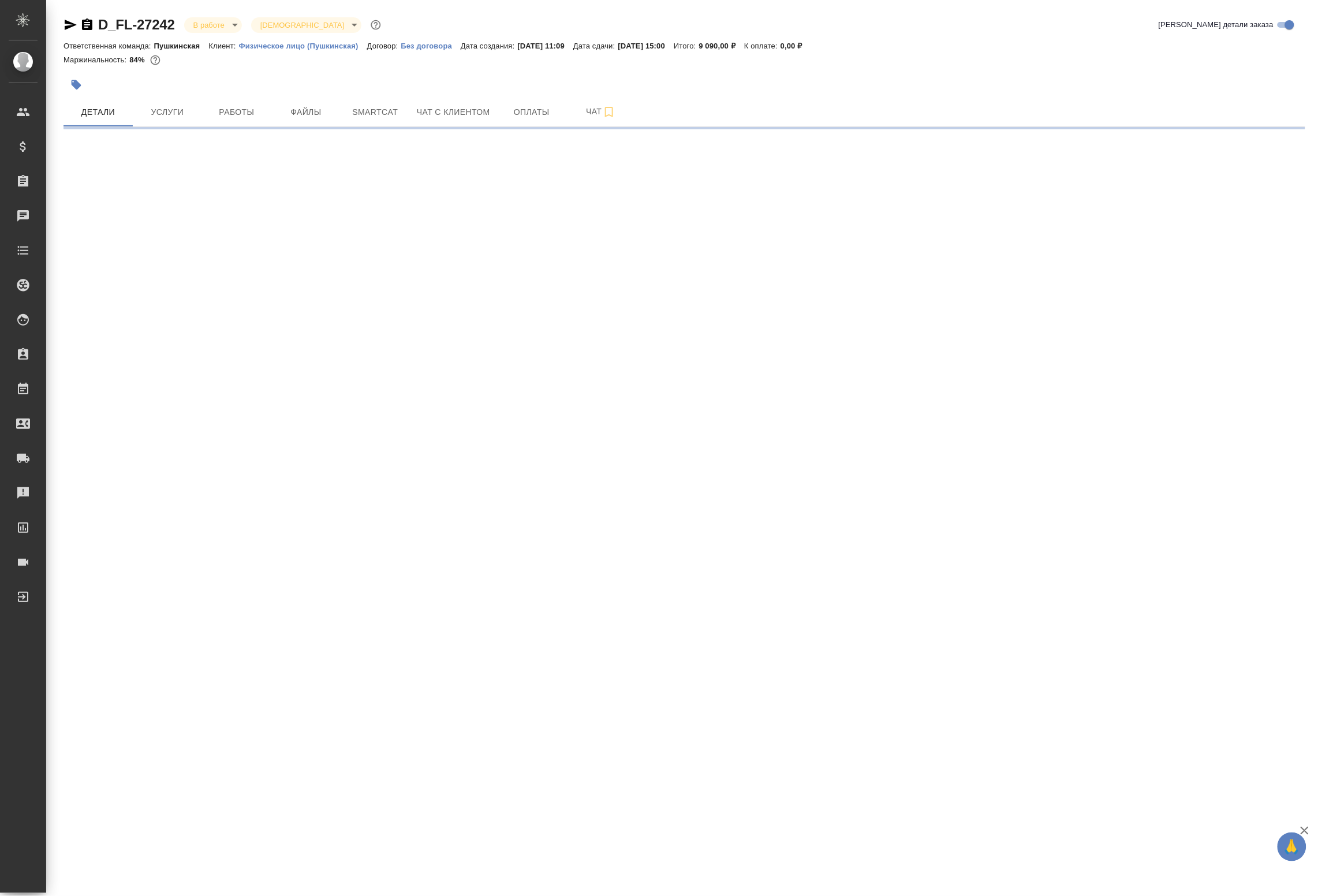
select select "RU"
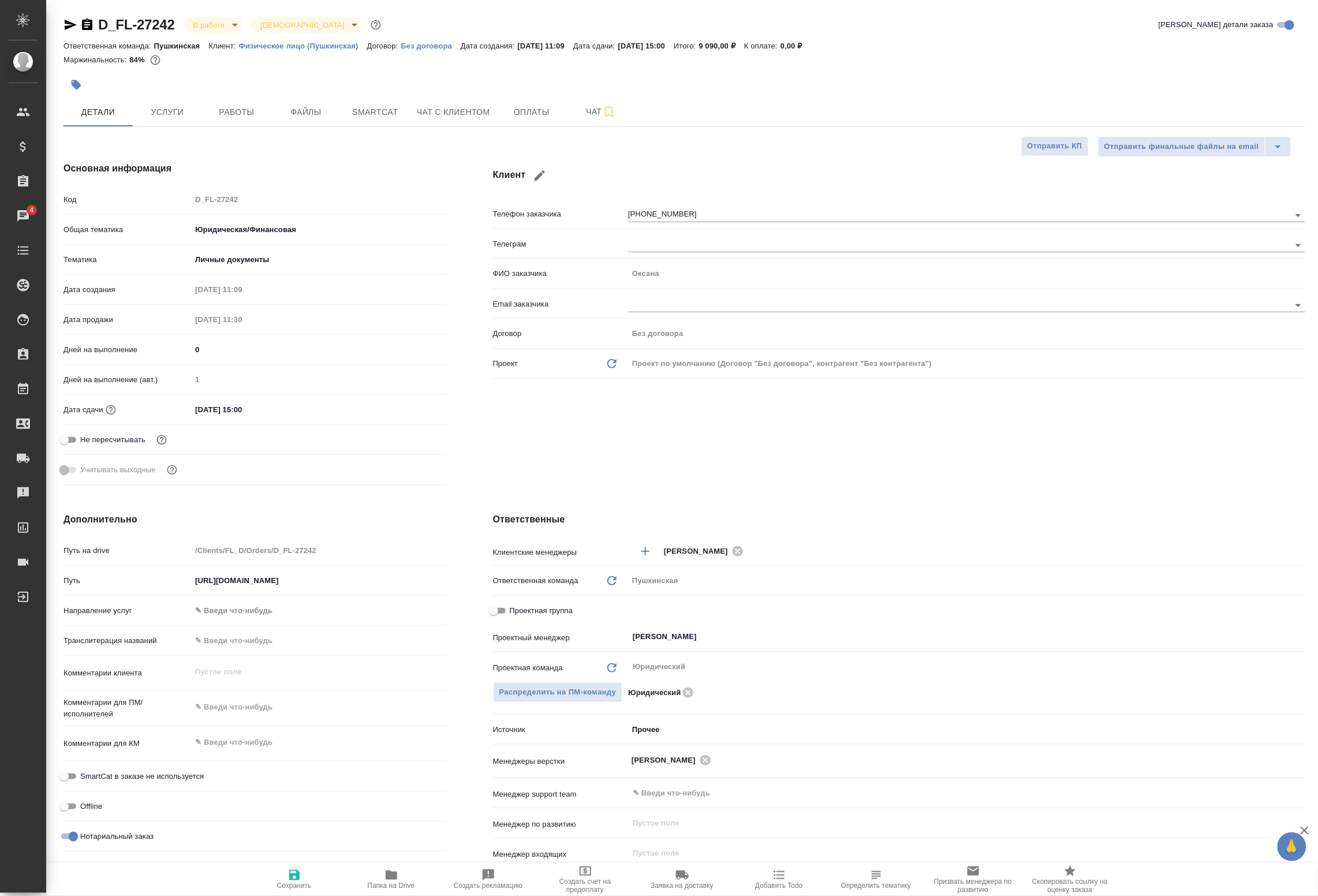
type textarea "x"
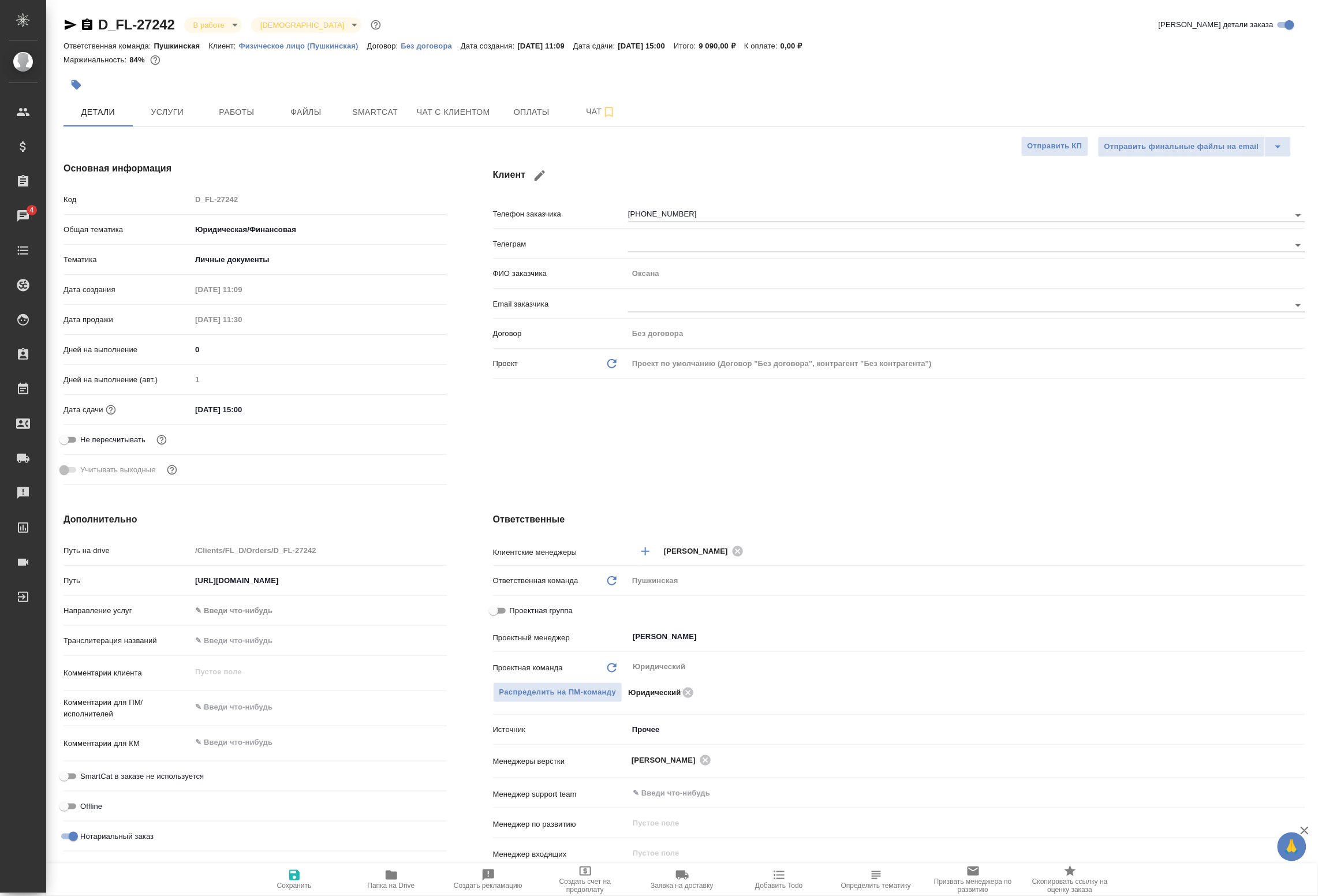
type textarea "x"
click at [238, 114] on span "Работы" at bounding box center [237, 112] width 56 height 14
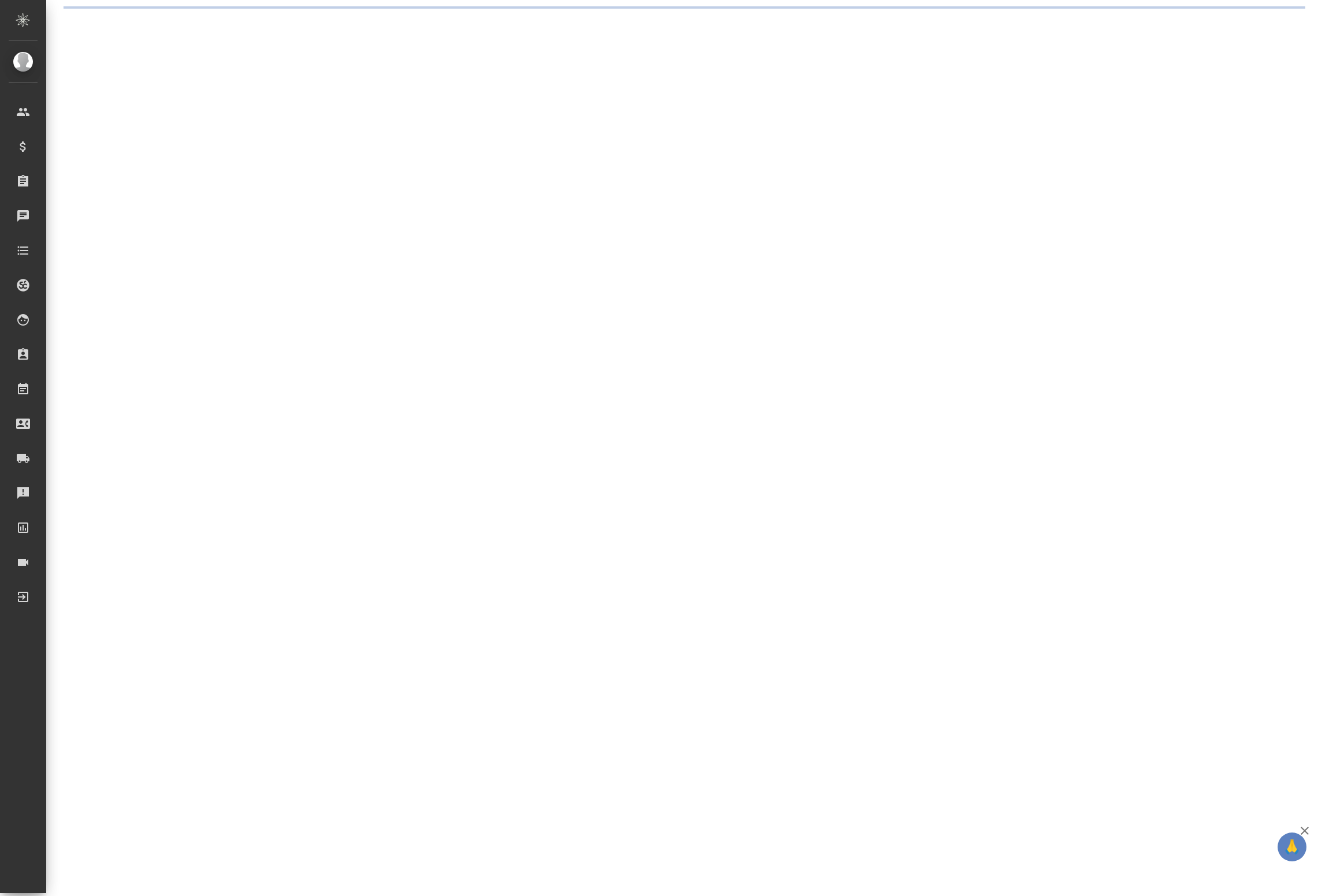
select select "RU"
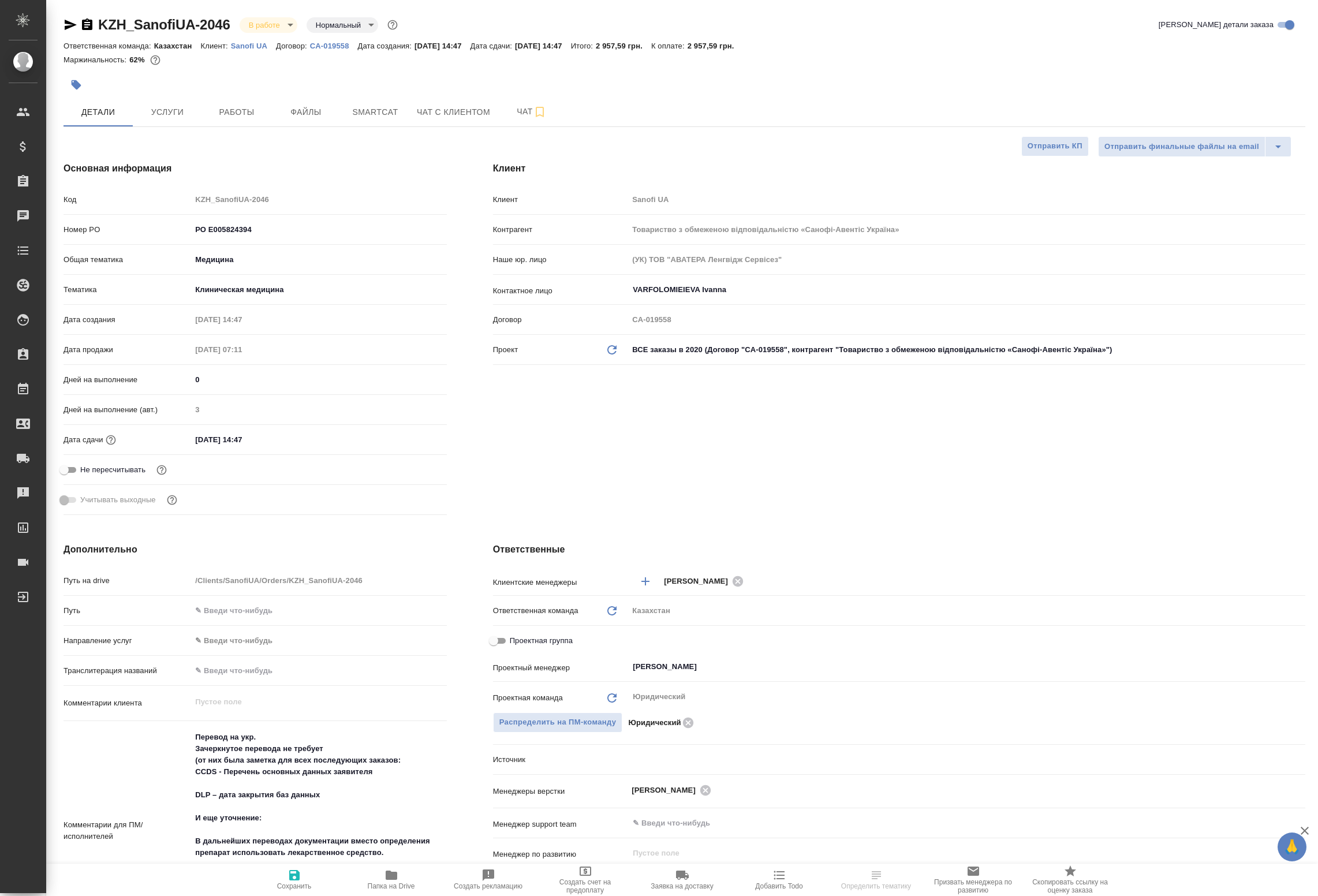
type textarea "x"
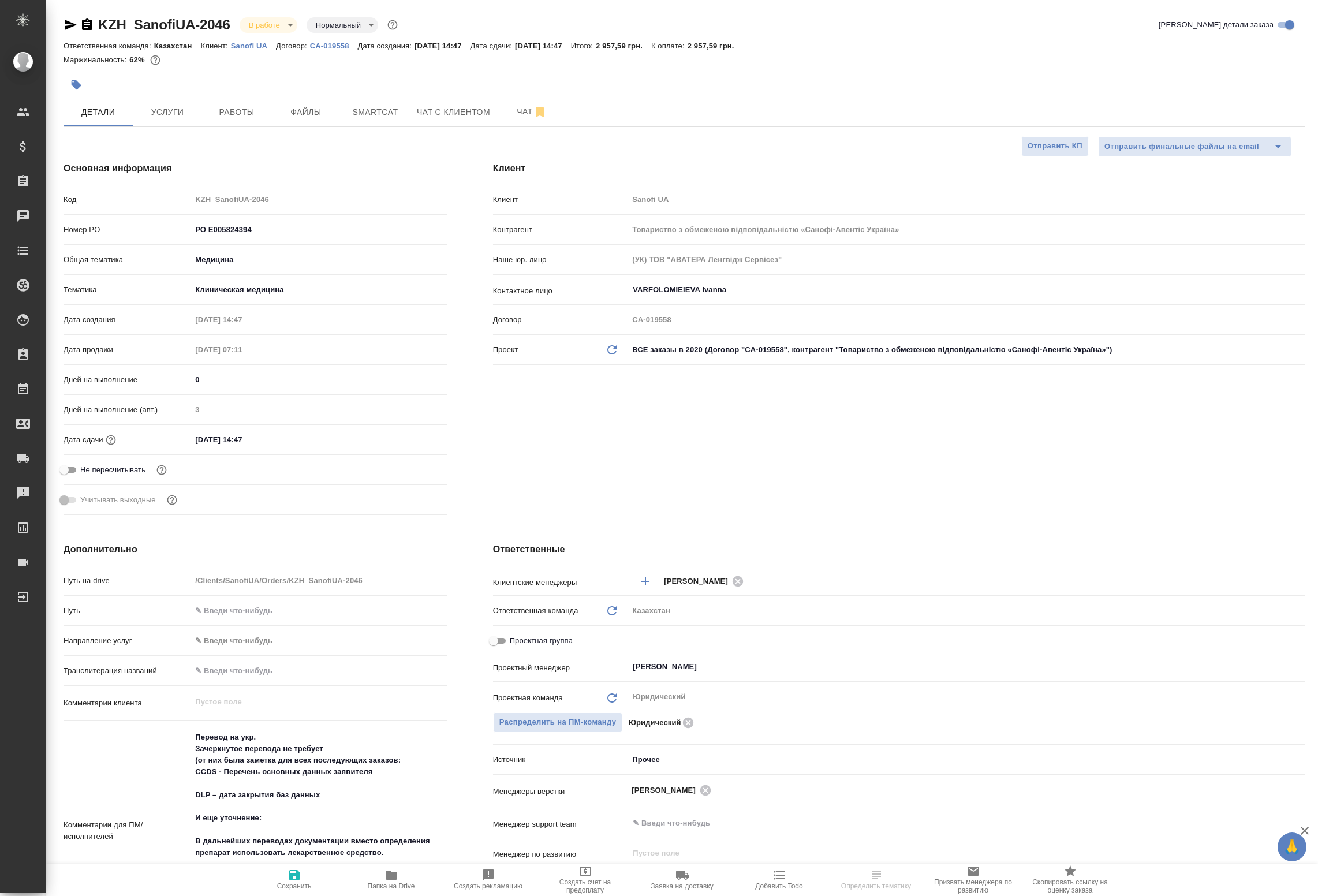
type textarea "x"
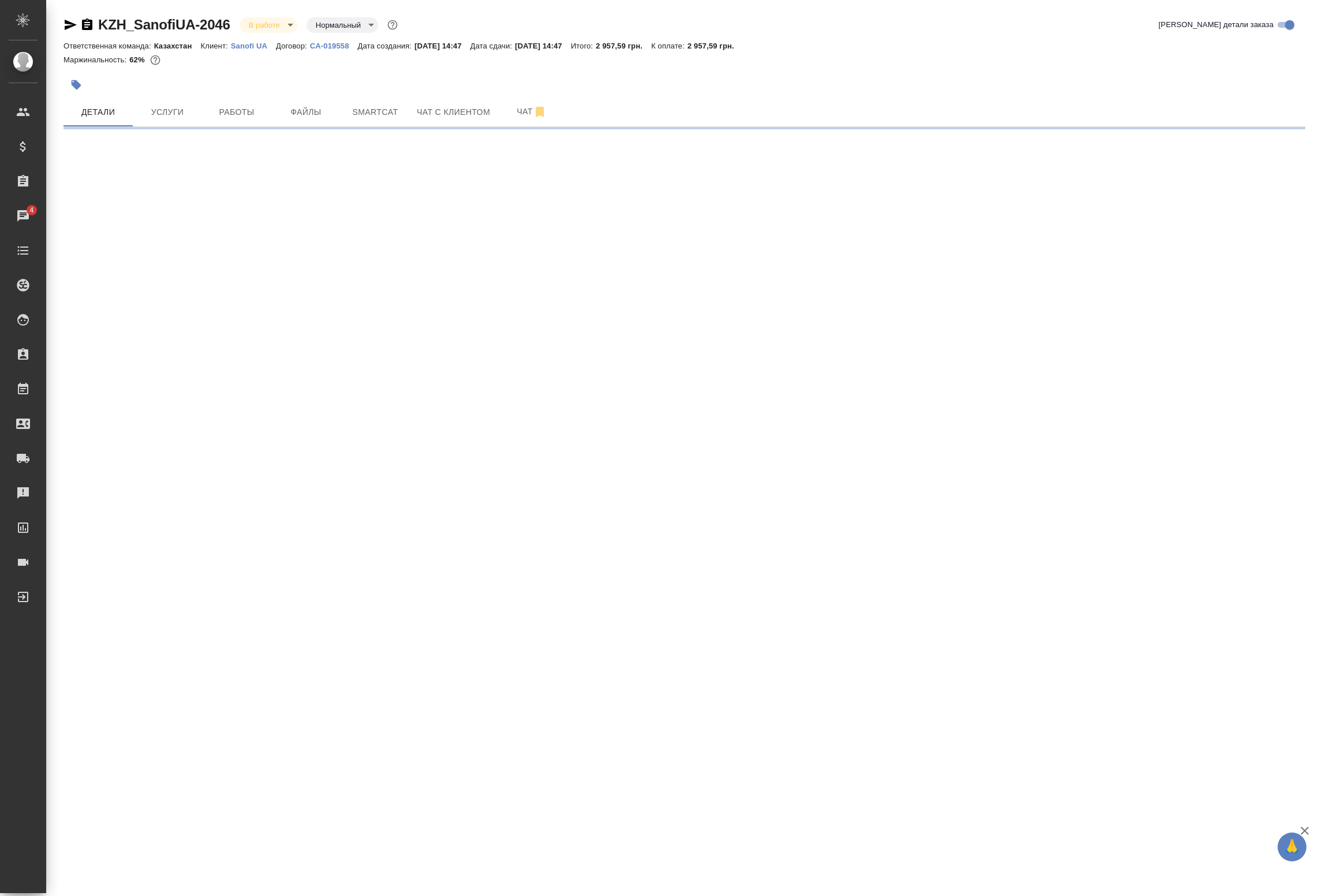
select select "RU"
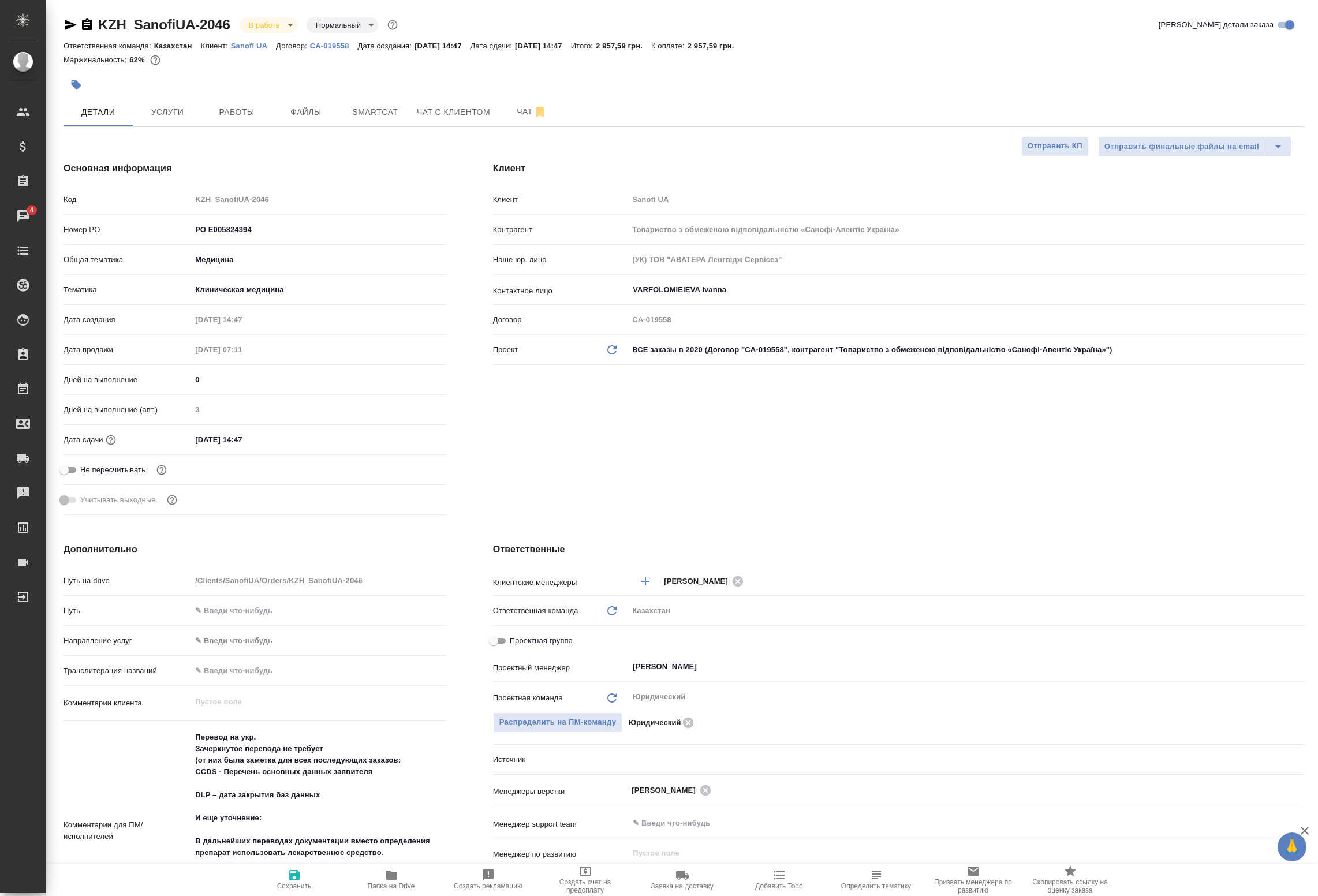
type textarea "x"
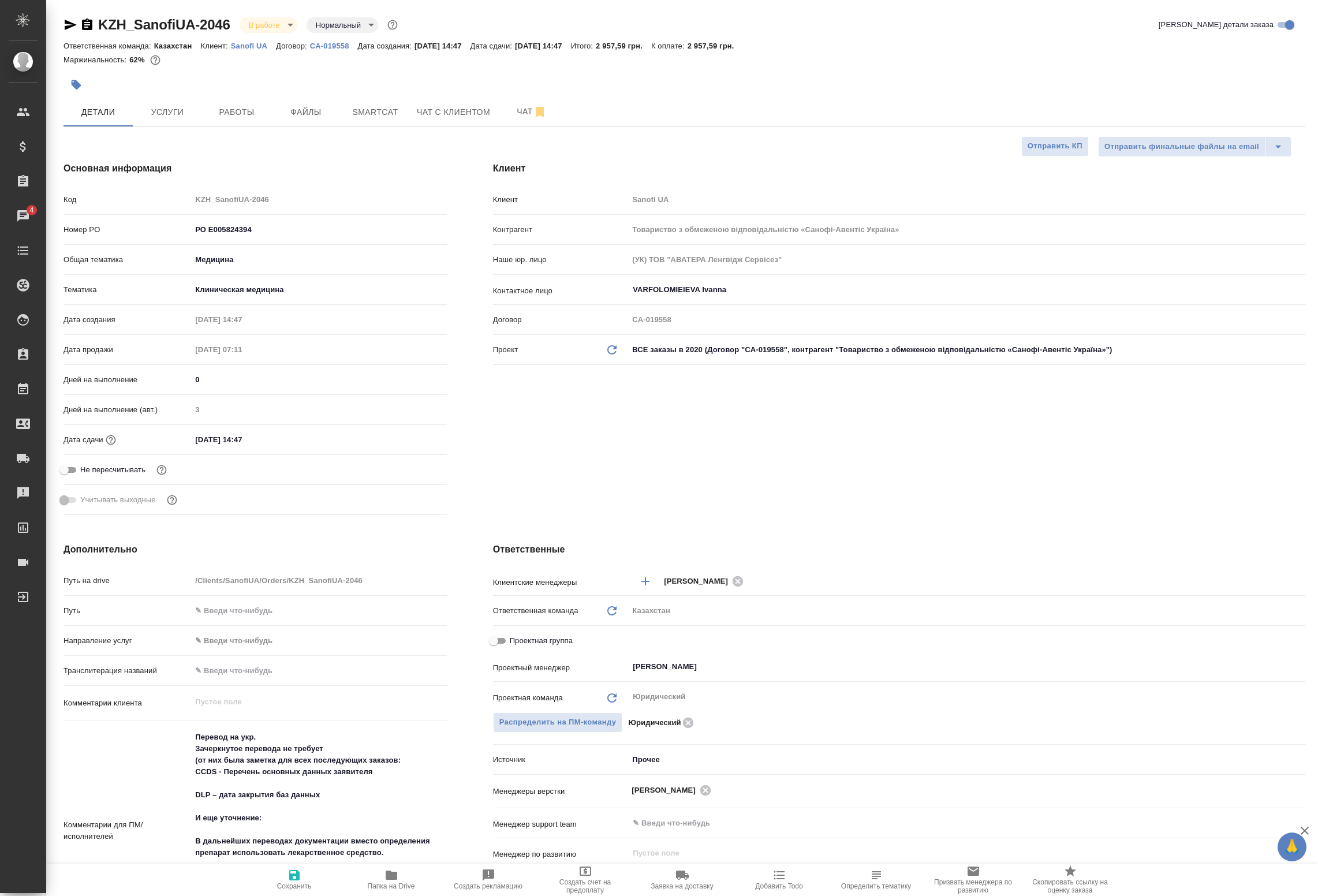
type textarea "x"
click at [253, 108] on span "Работы" at bounding box center [237, 112] width 56 height 14
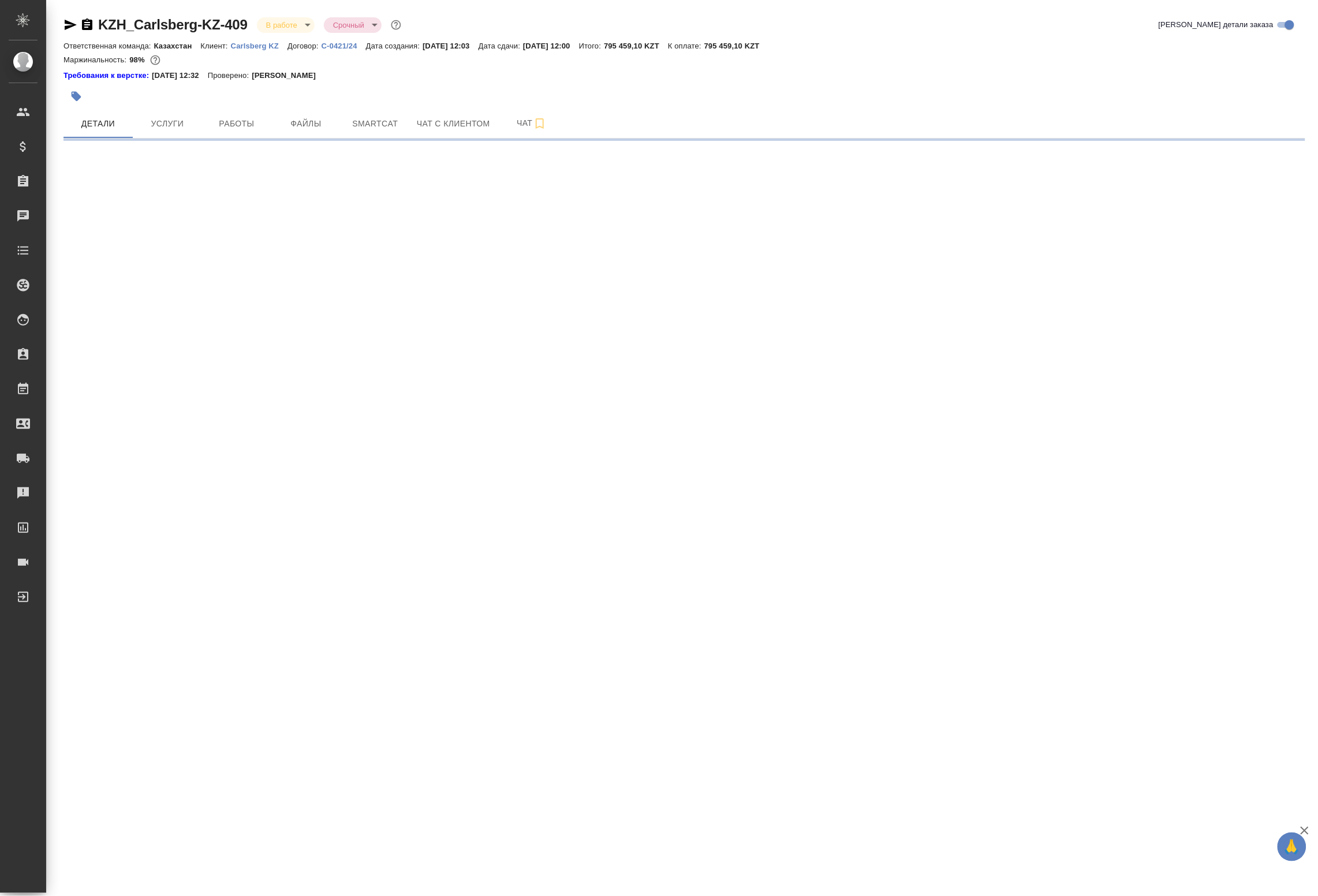
select select "RU"
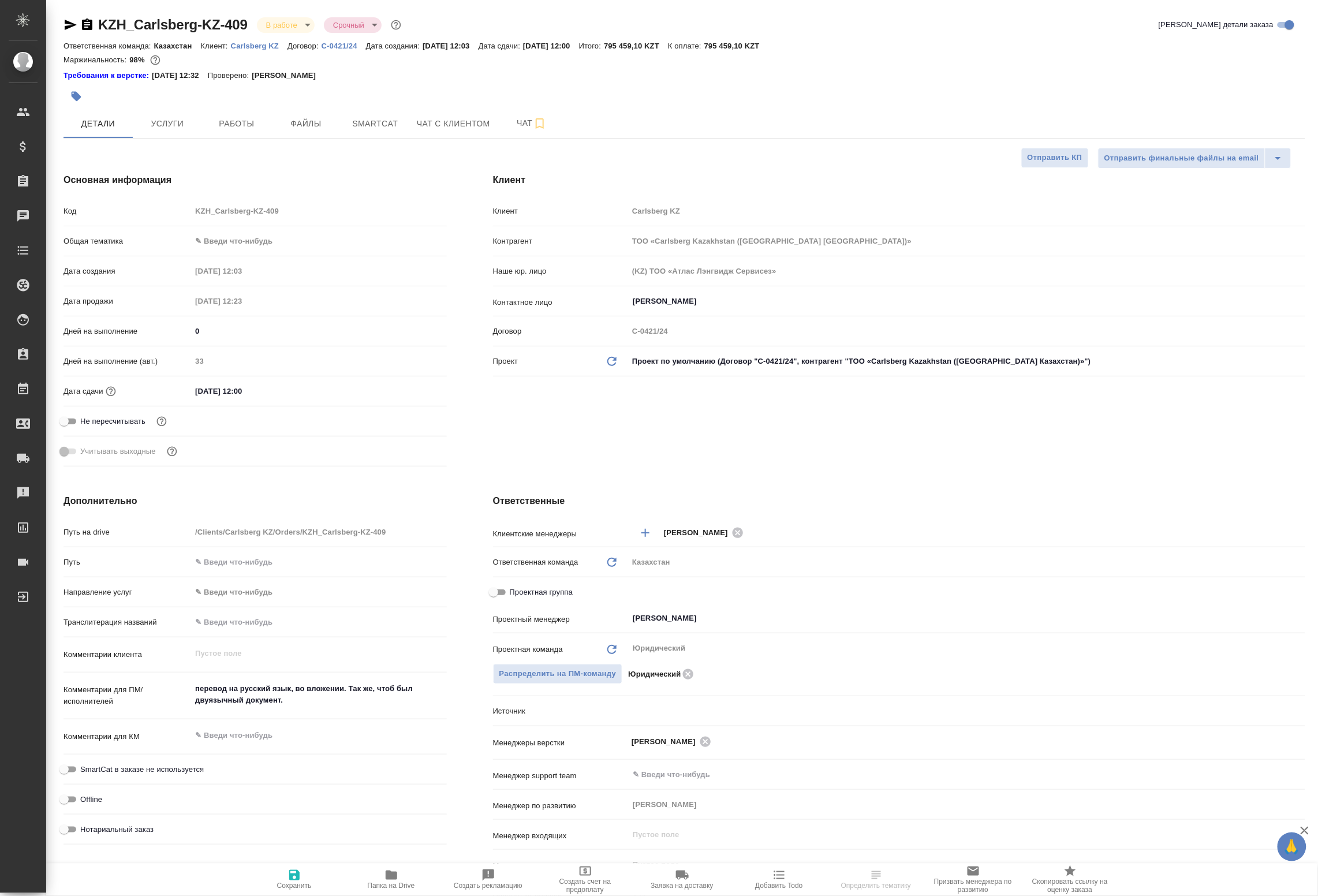
type textarea "x"
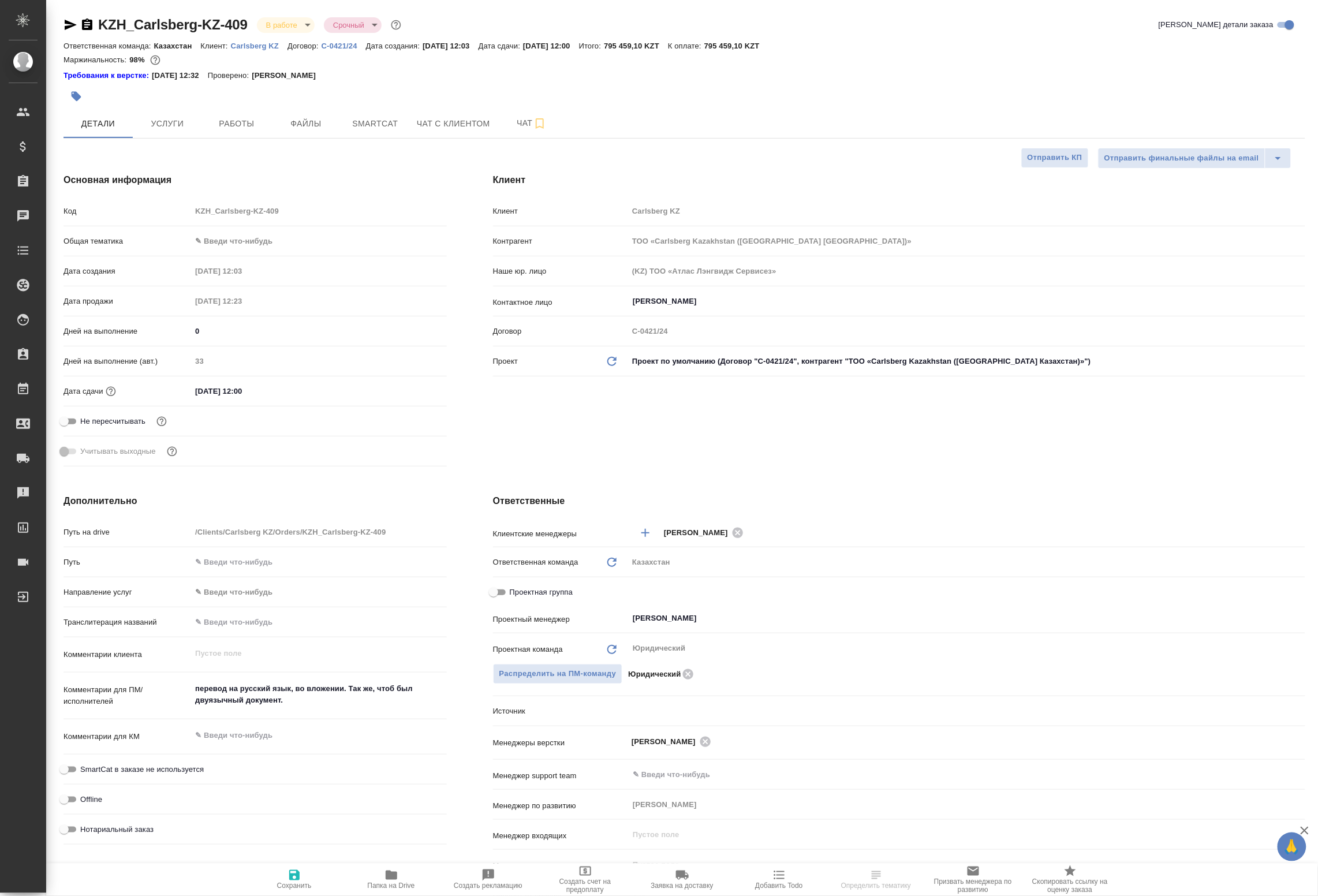
type textarea "x"
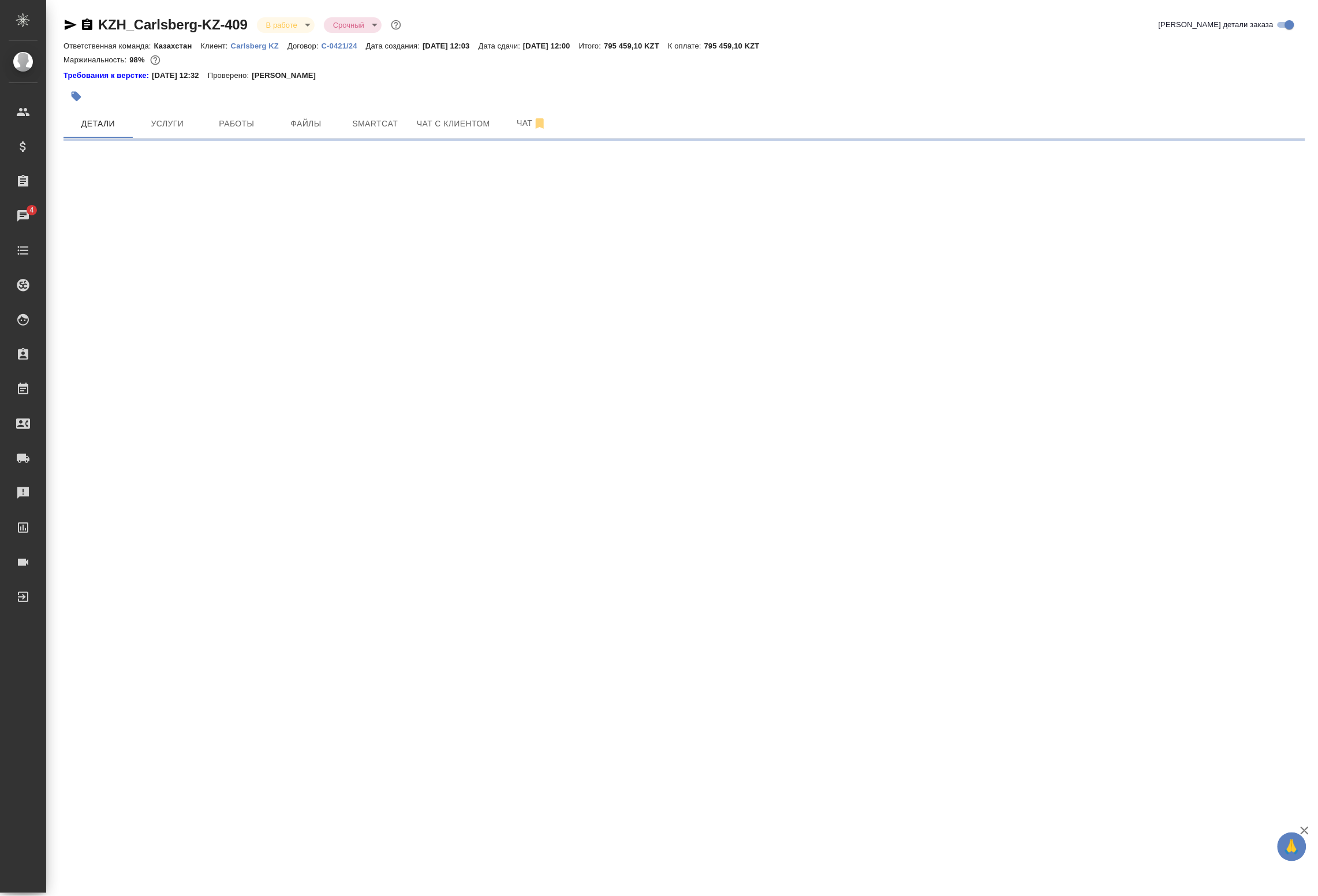
select select "RU"
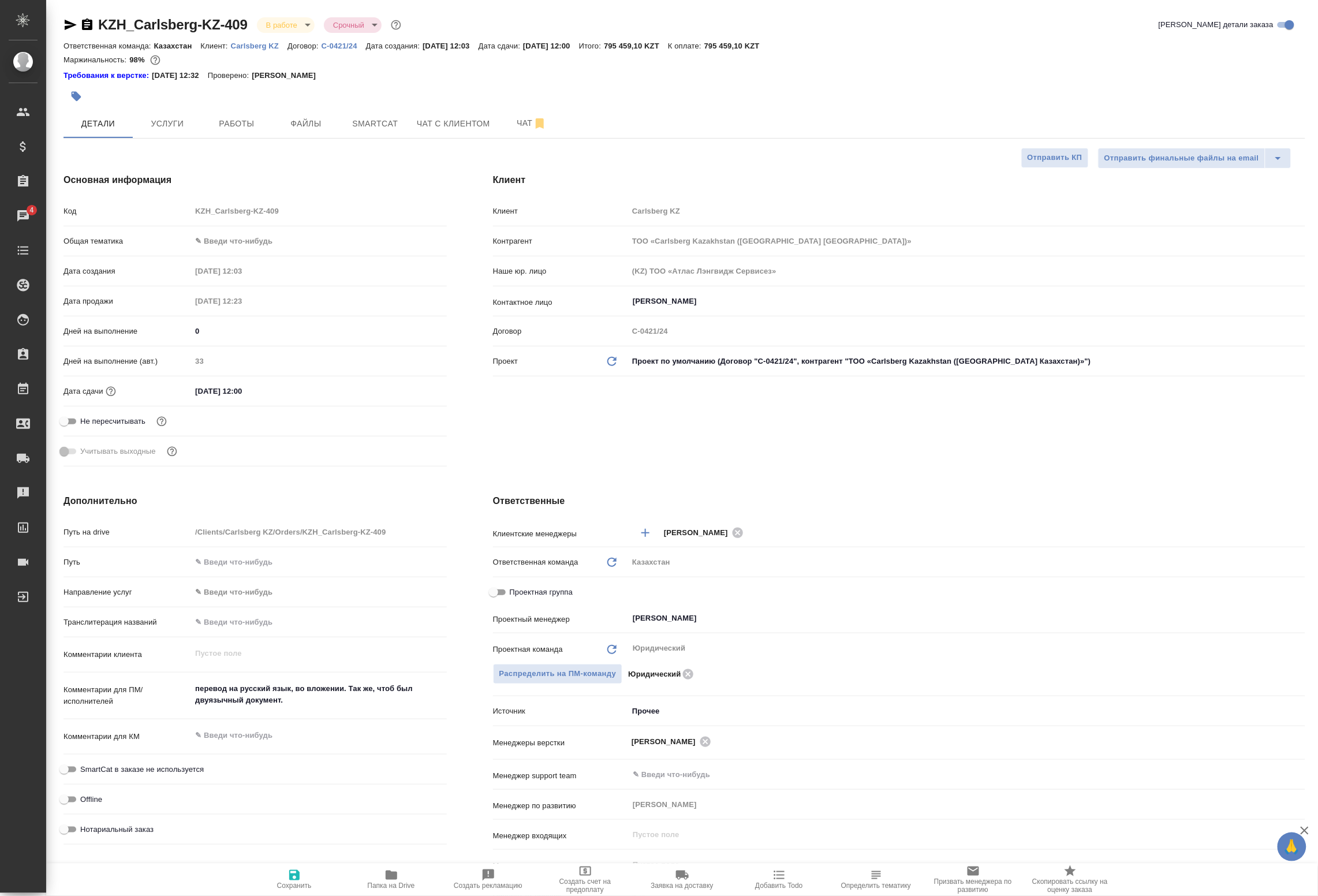
type textarea "x"
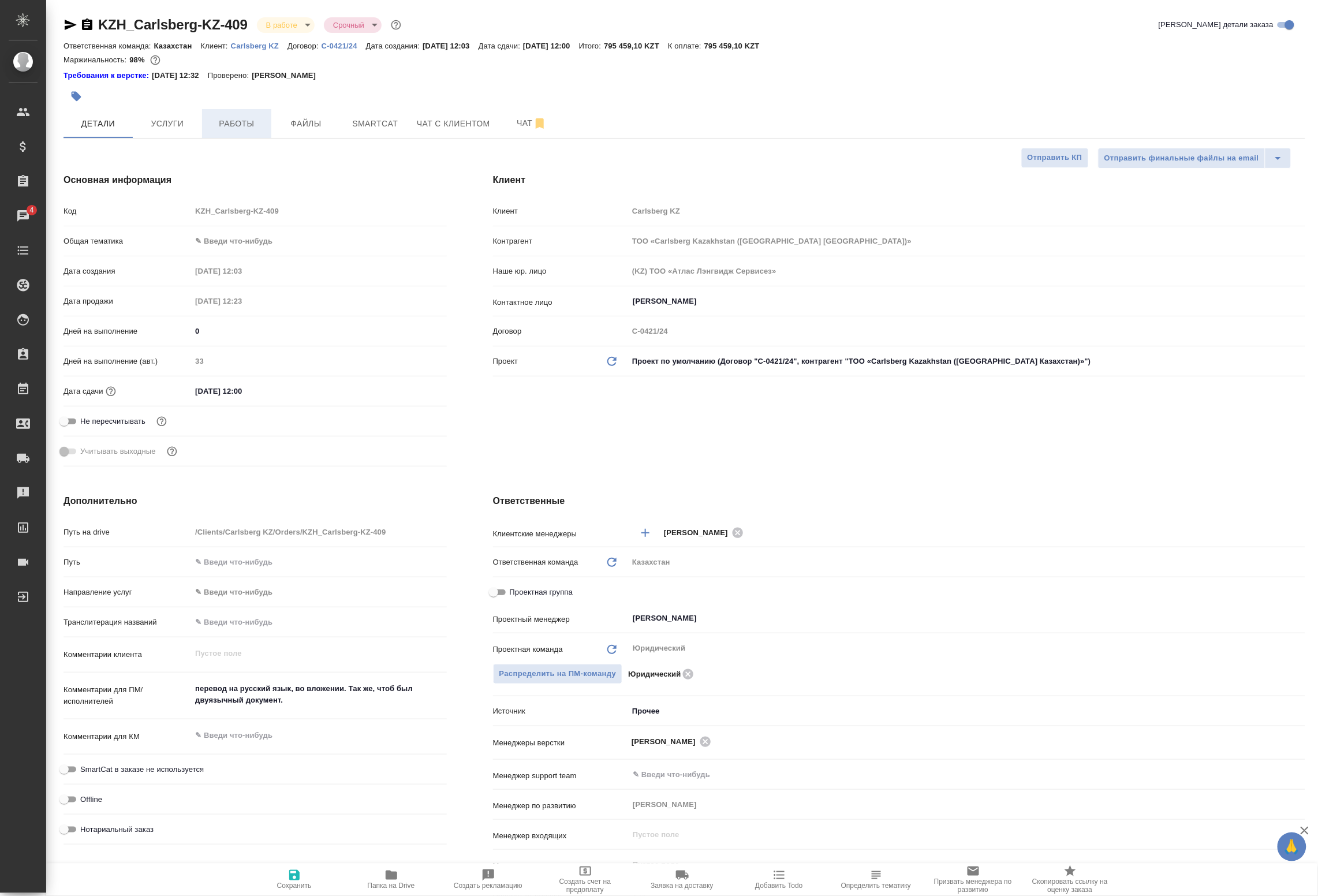
type textarea "x"
click at [284, 114] on button "Файлы" at bounding box center [306, 124] width 69 height 29
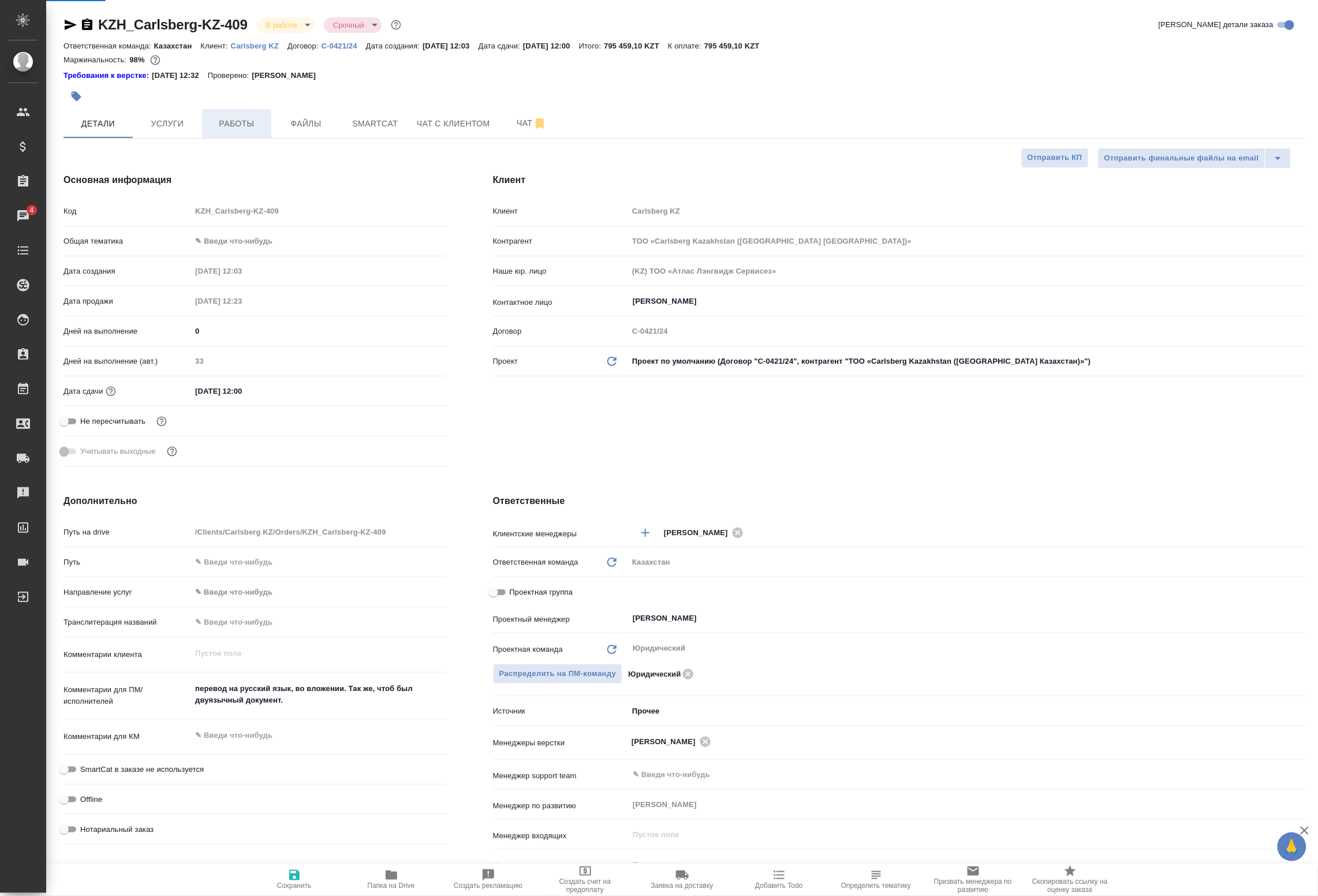
click at [228, 125] on span "Работы" at bounding box center [237, 124] width 56 height 14
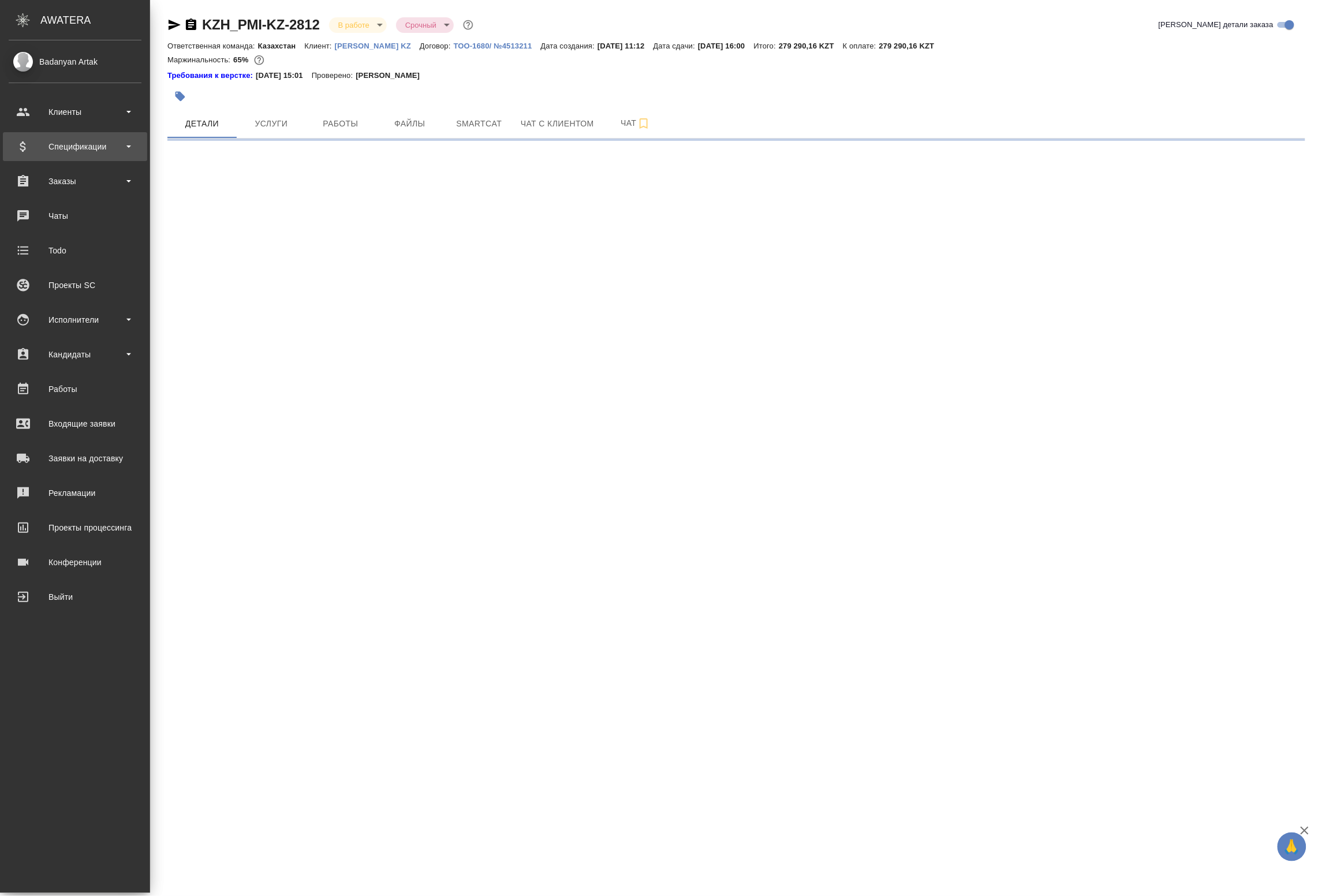
select select "RU"
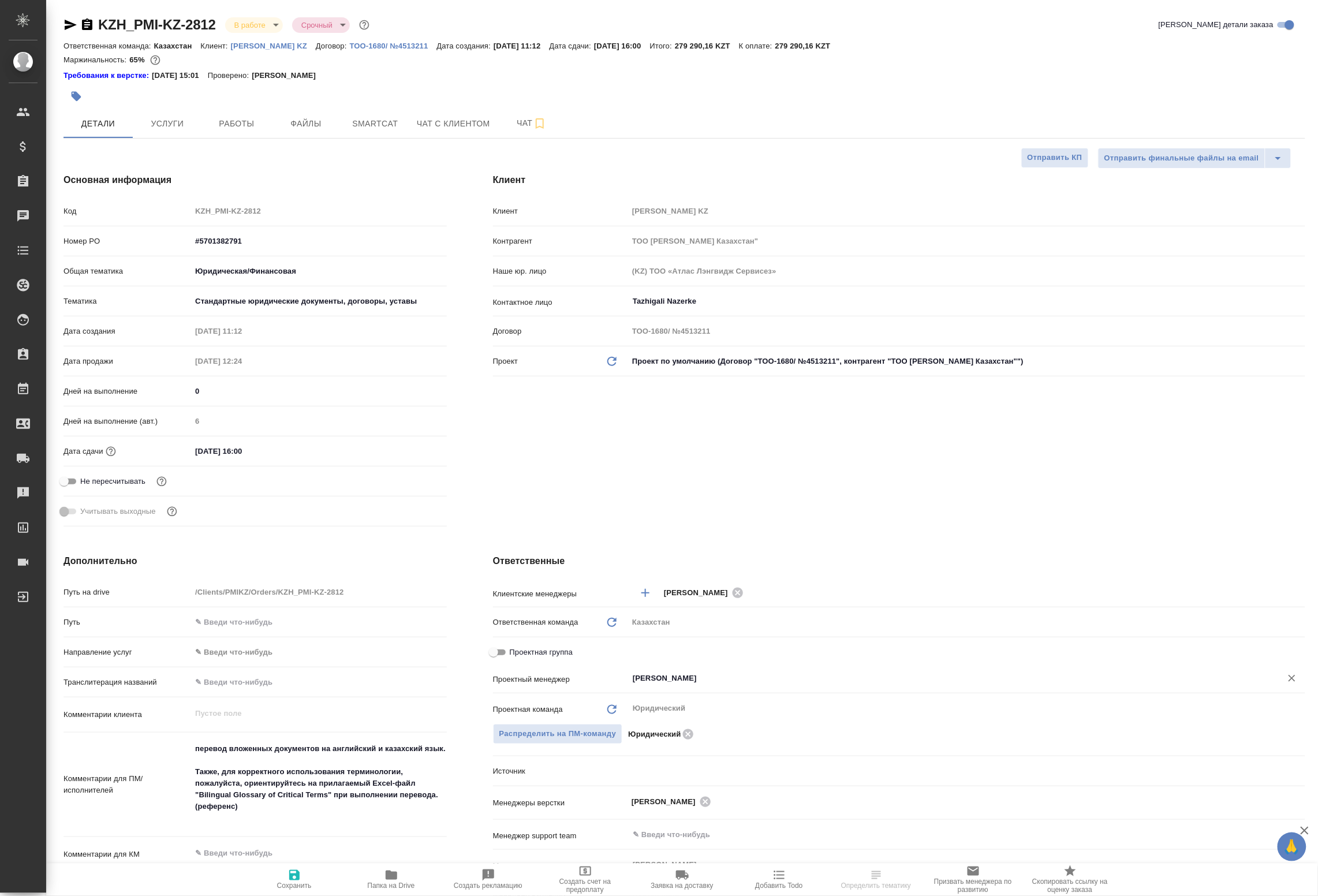
type textarea "x"
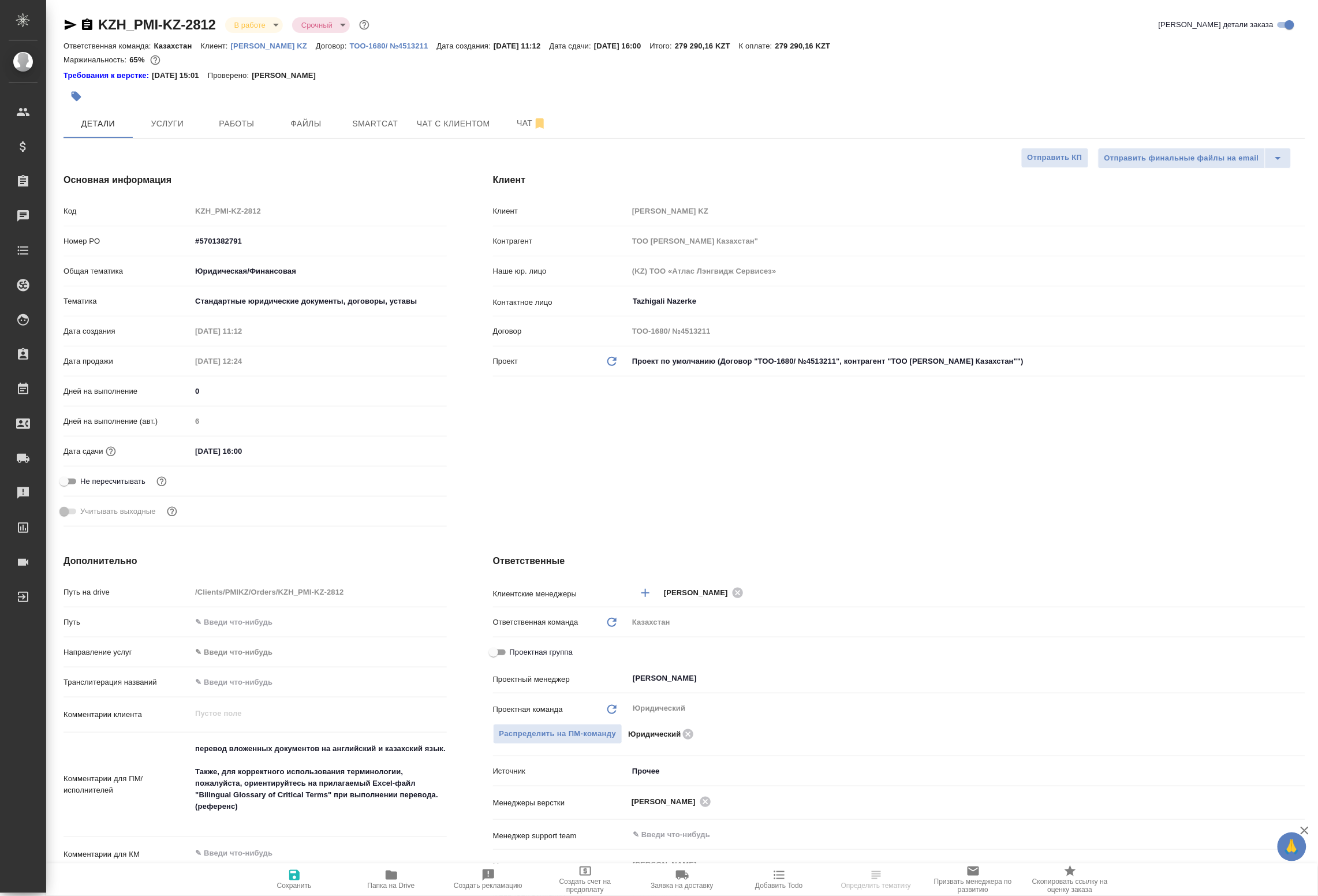
type textarea "x"
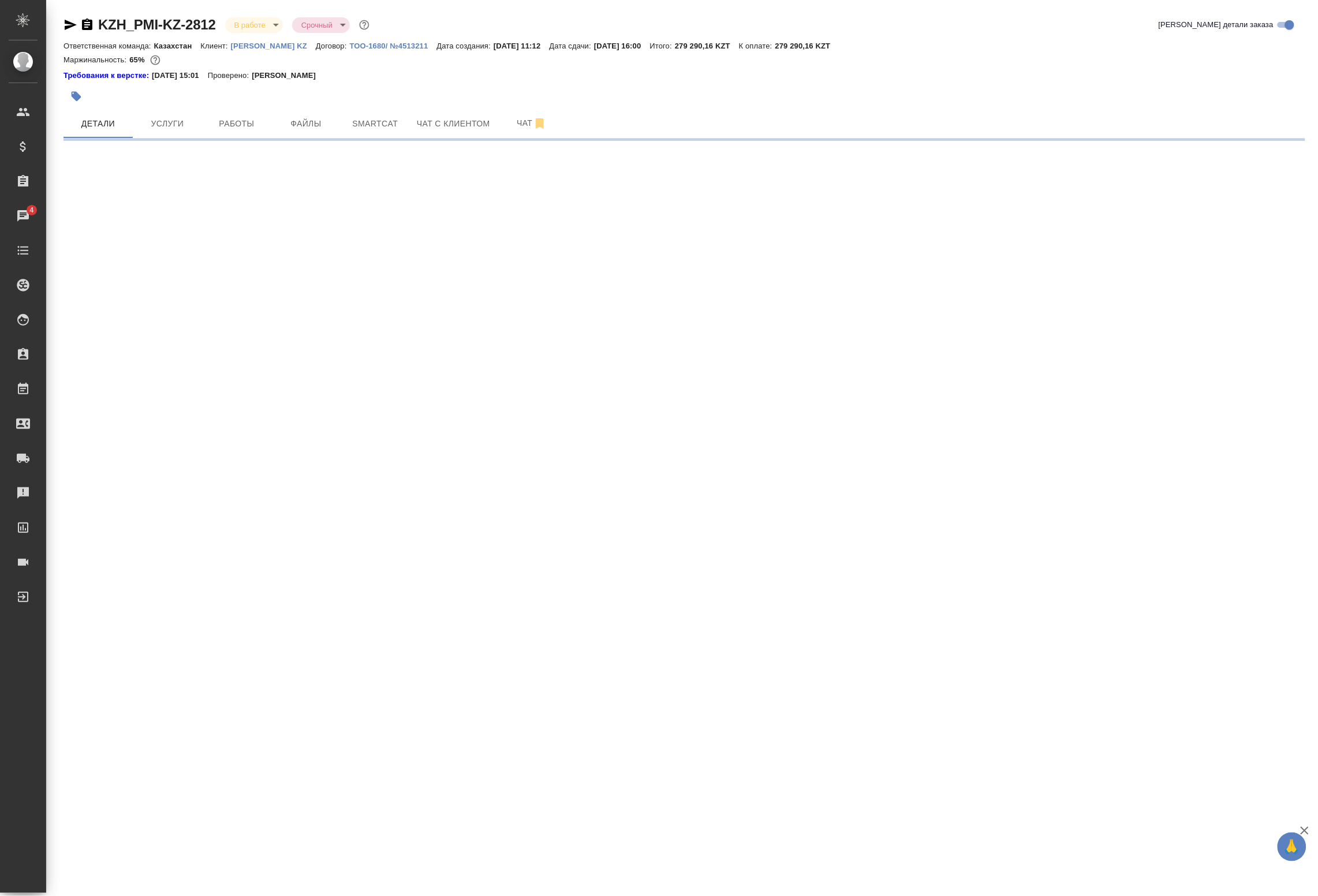
select select "RU"
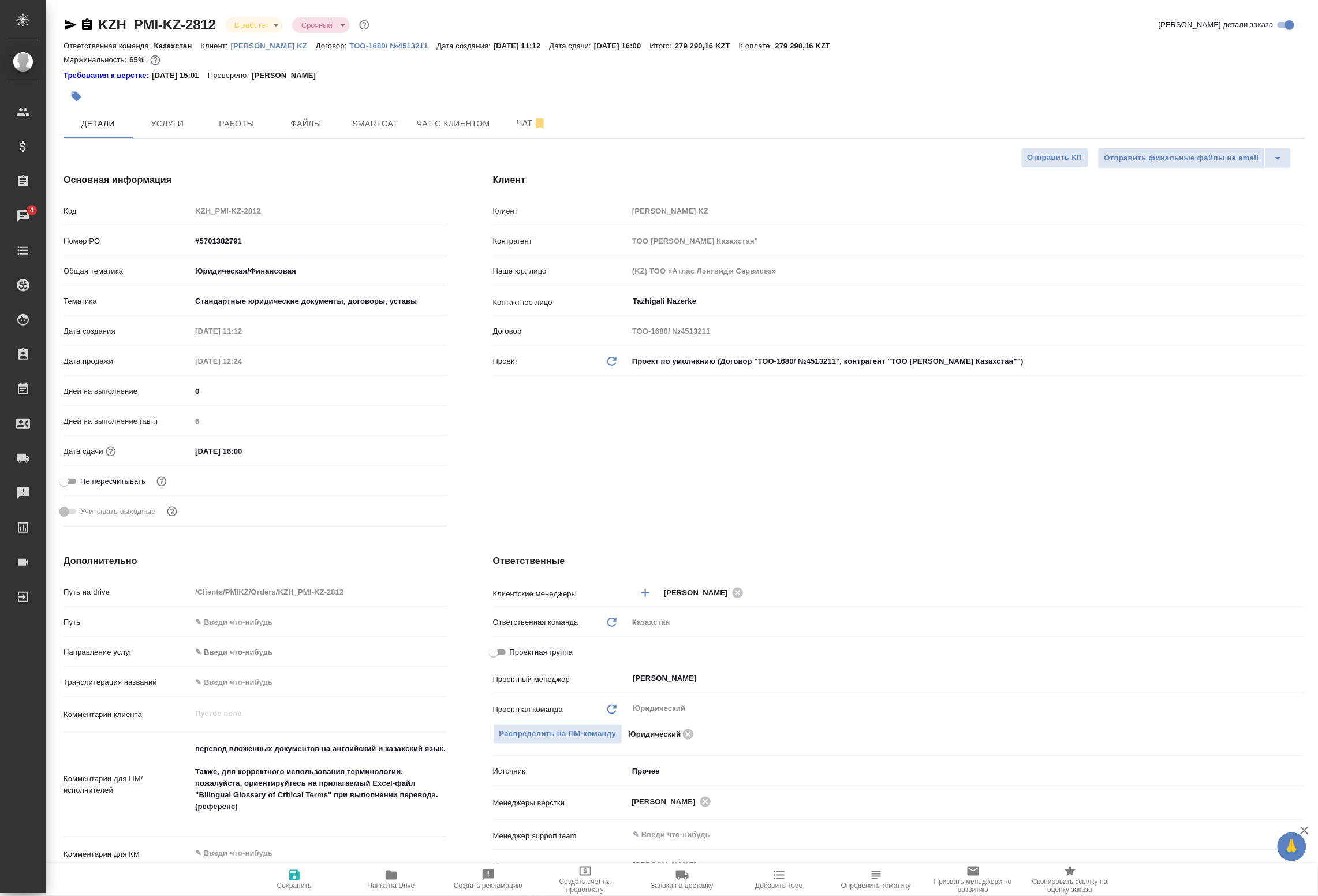
type textarea "x"
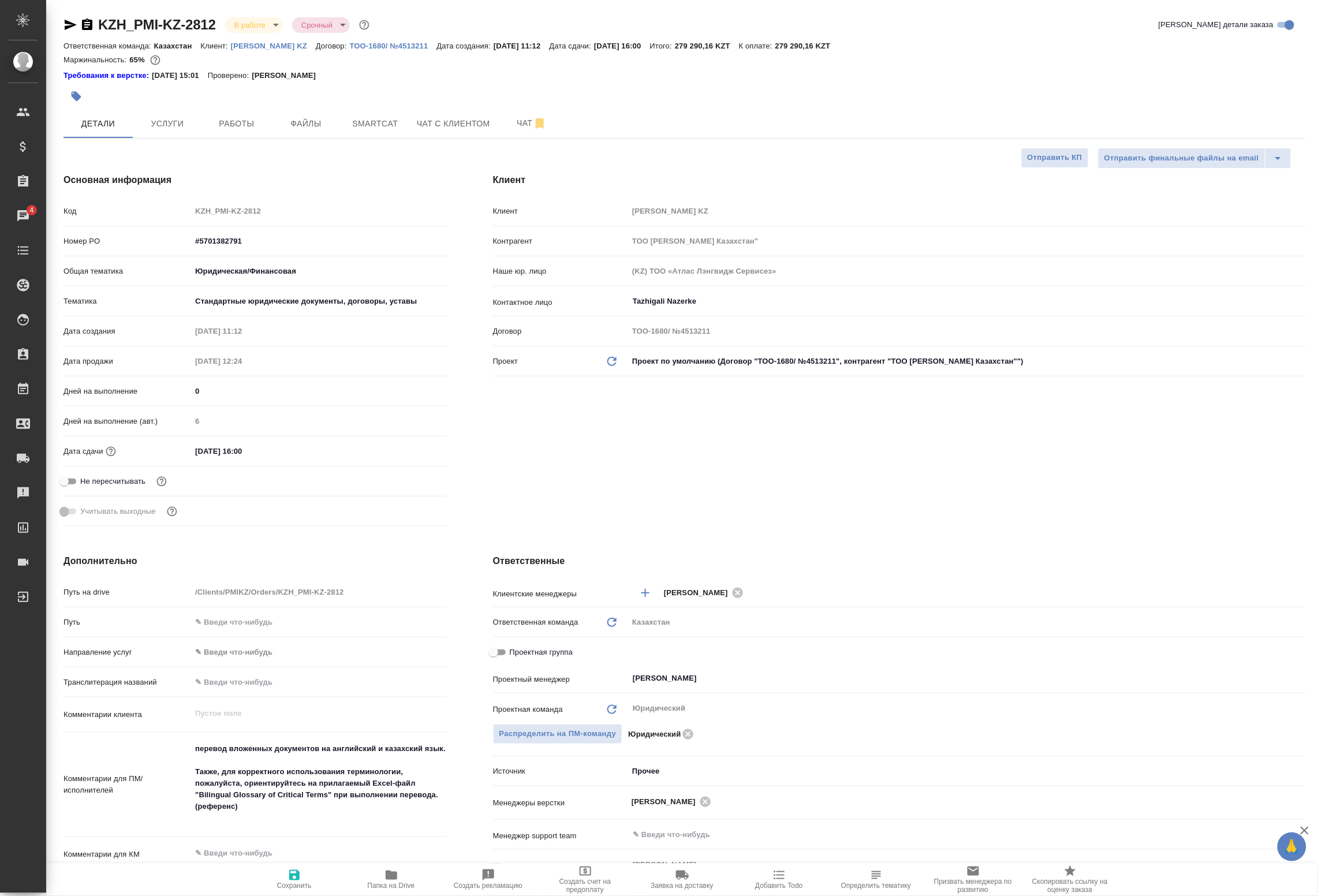
type textarea "x"
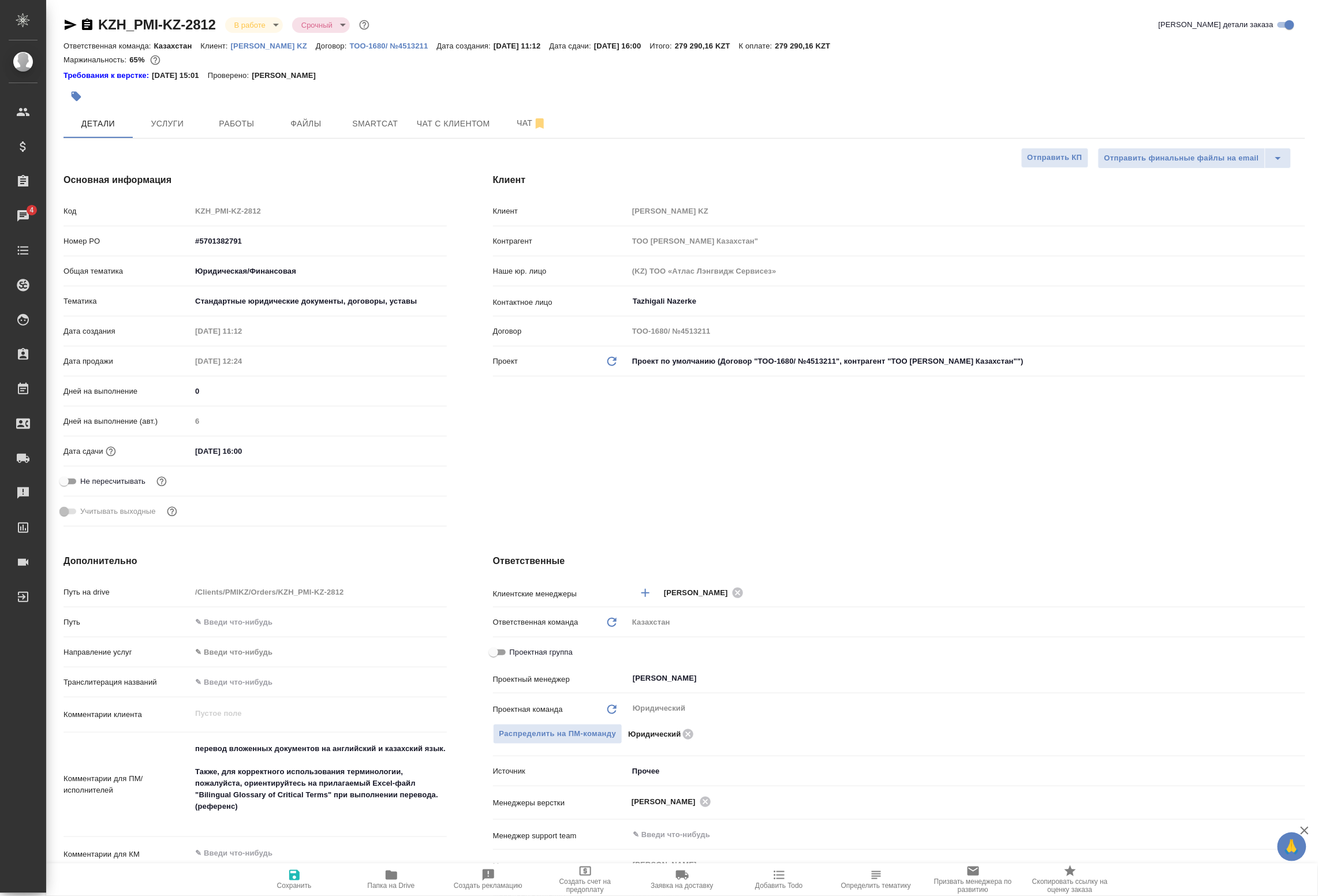
type textarea "x"
click at [240, 122] on span "Работы" at bounding box center [237, 124] width 56 height 14
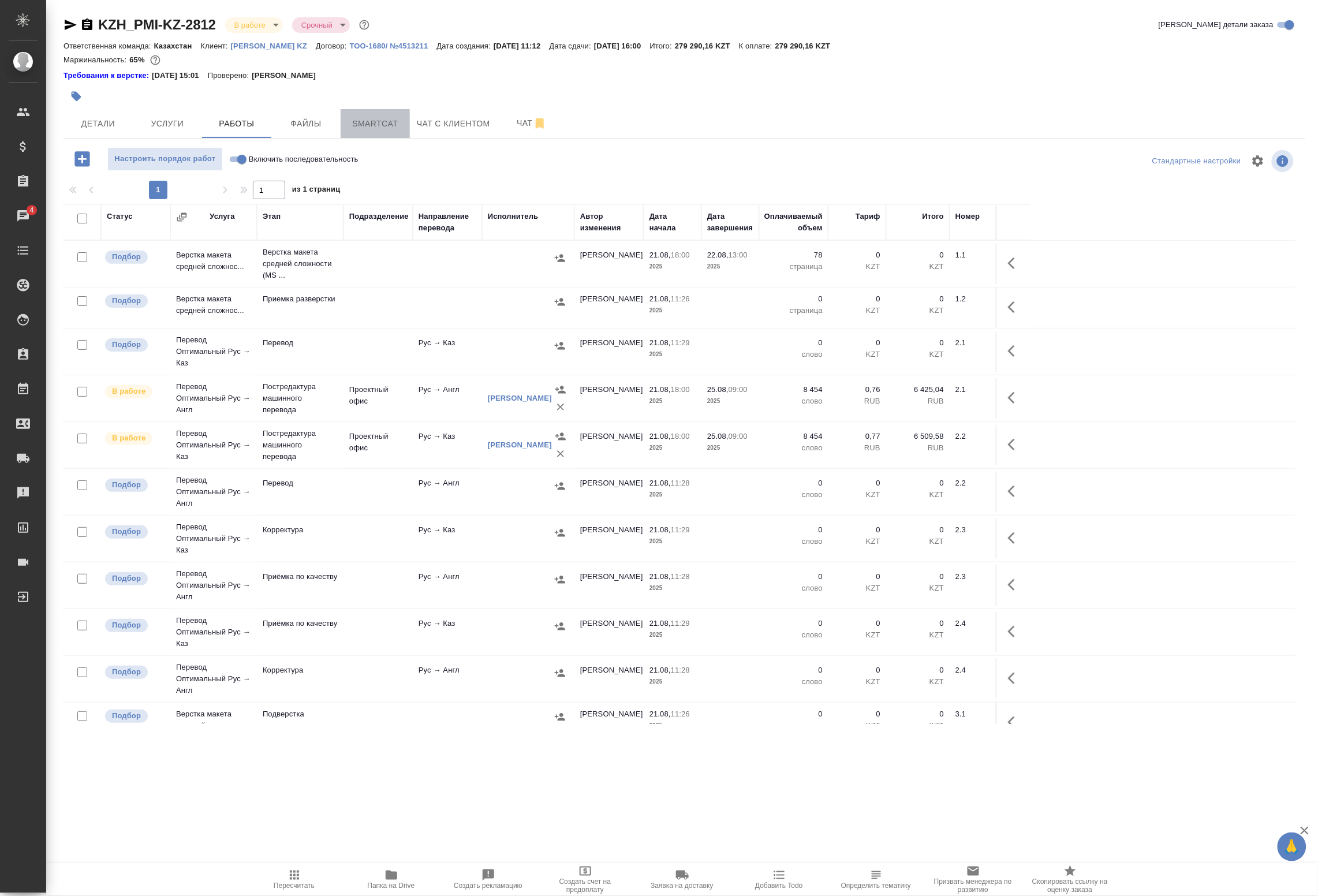
click at [391, 122] on span "Smartcat" at bounding box center [375, 124] width 56 height 14
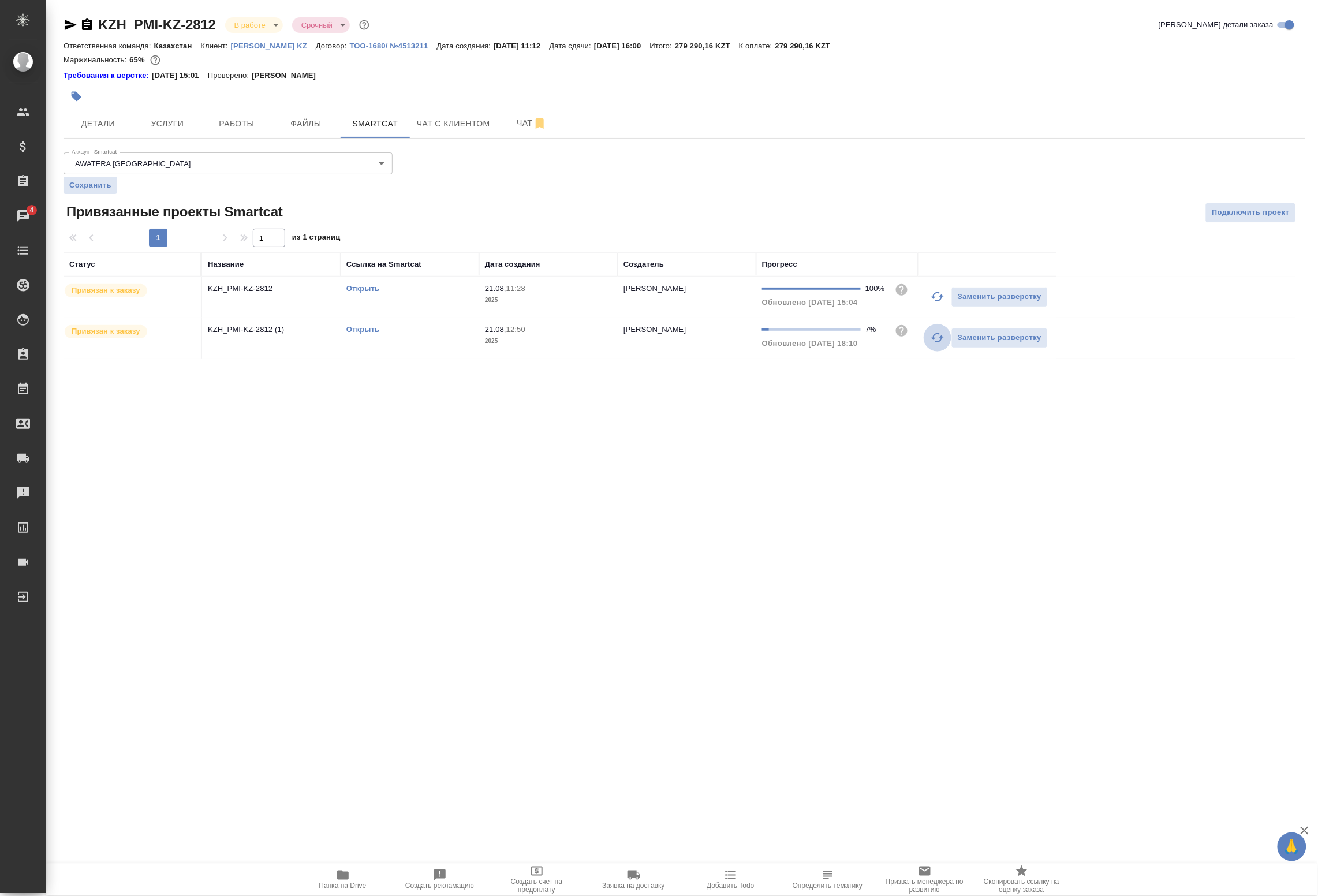
click at [936, 345] on icon "button" at bounding box center [938, 337] width 14 height 14
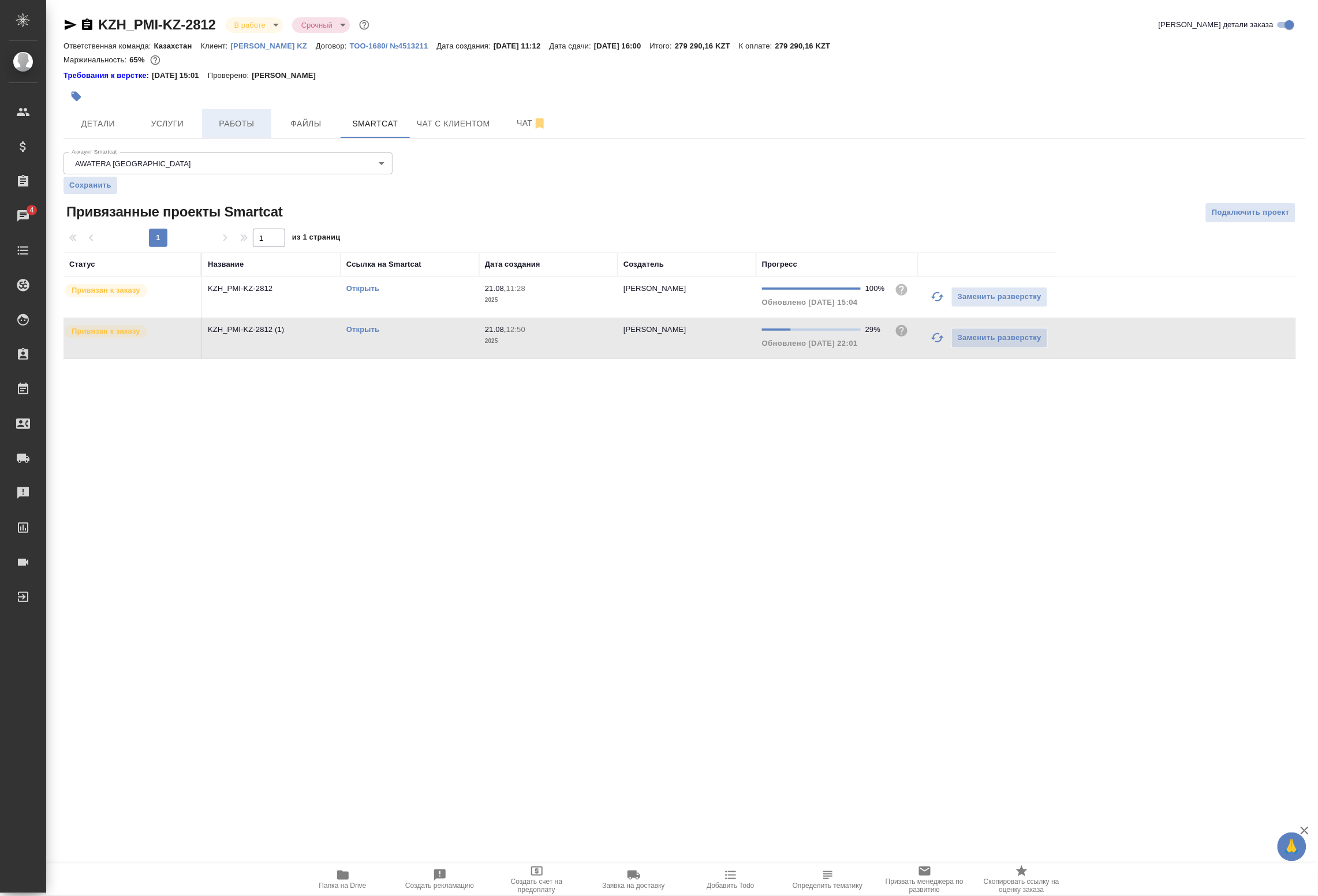
click at [217, 123] on span "Работы" at bounding box center [237, 124] width 56 height 14
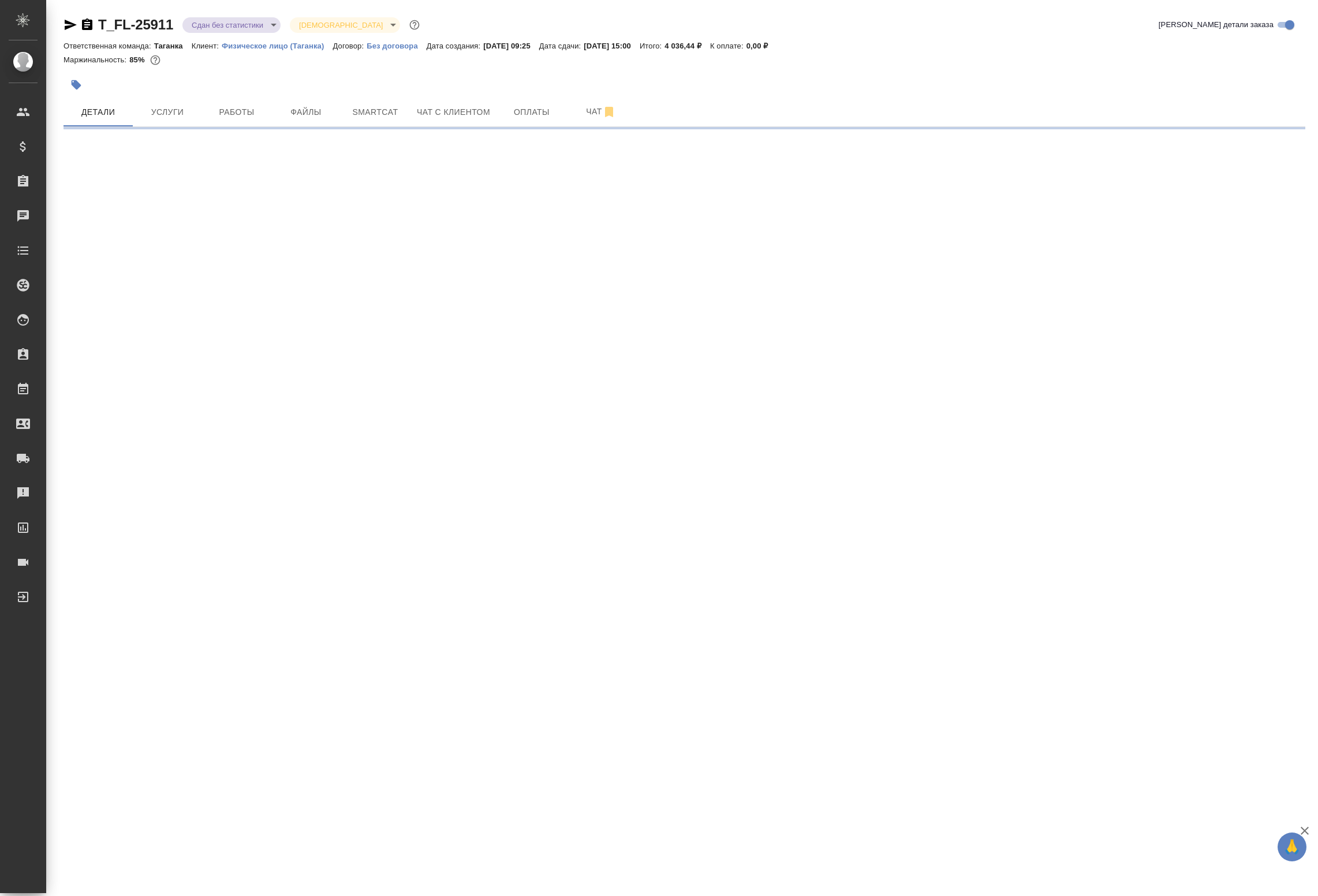
select select "RU"
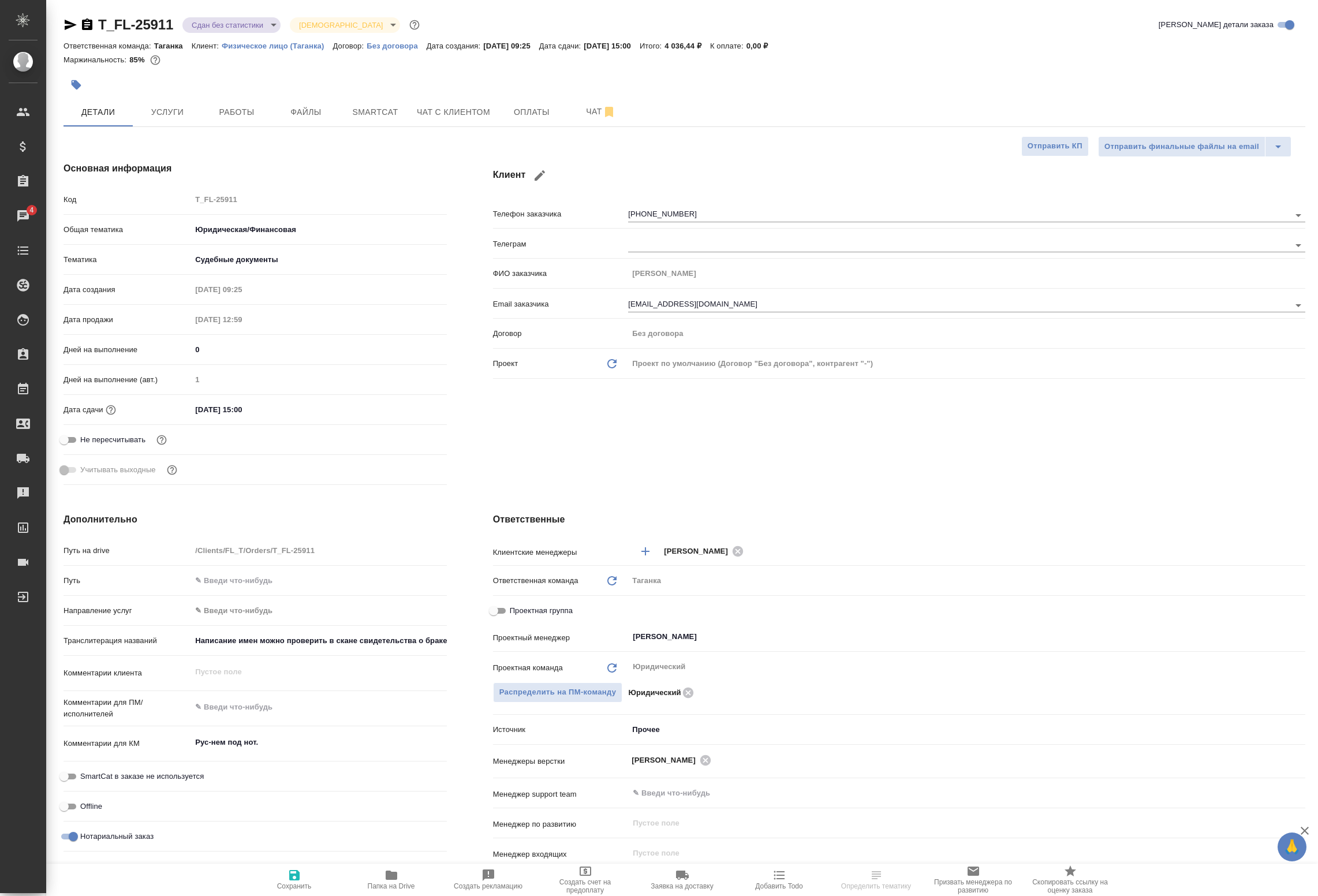
type textarea "x"
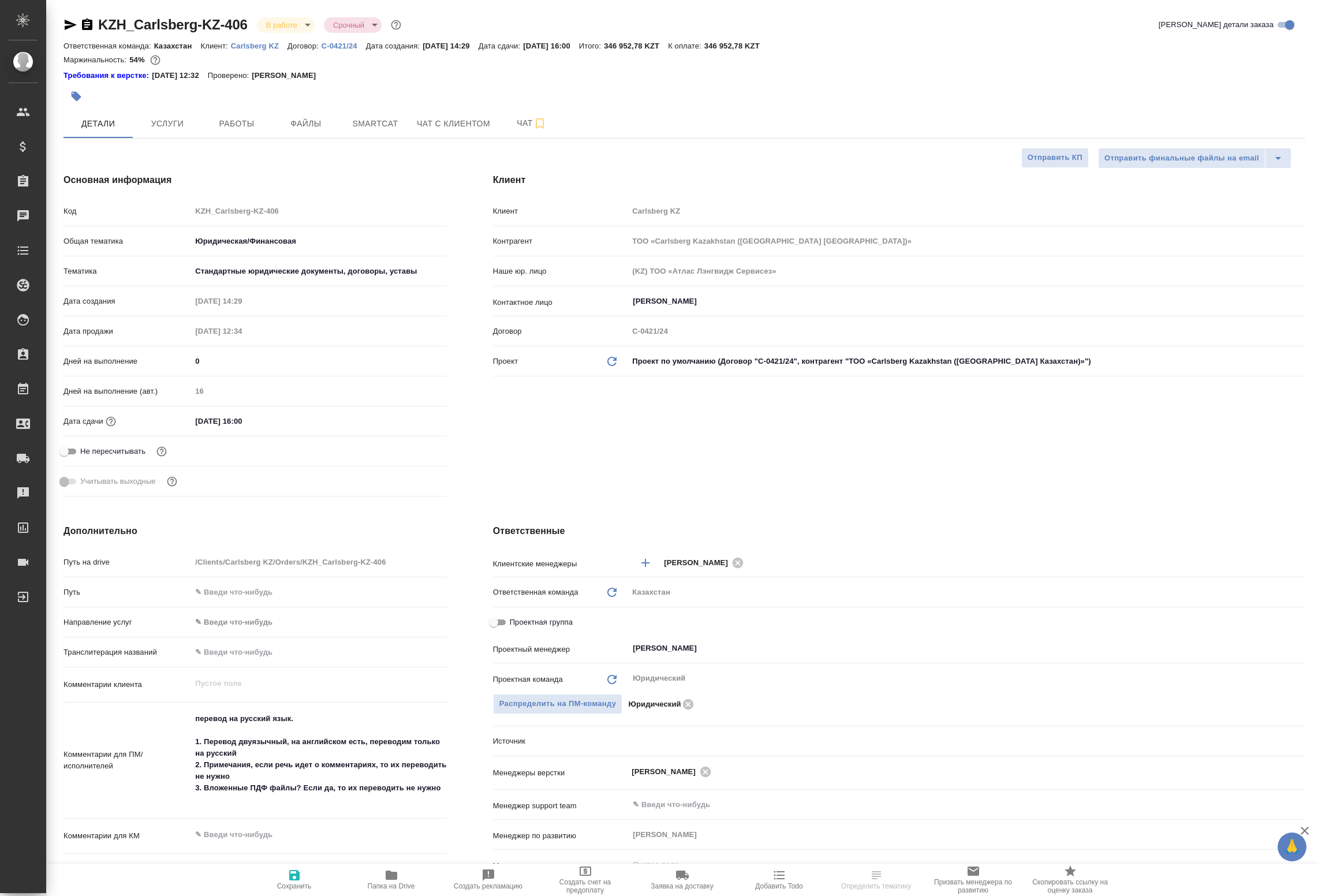
select select "RU"
type textarea "x"
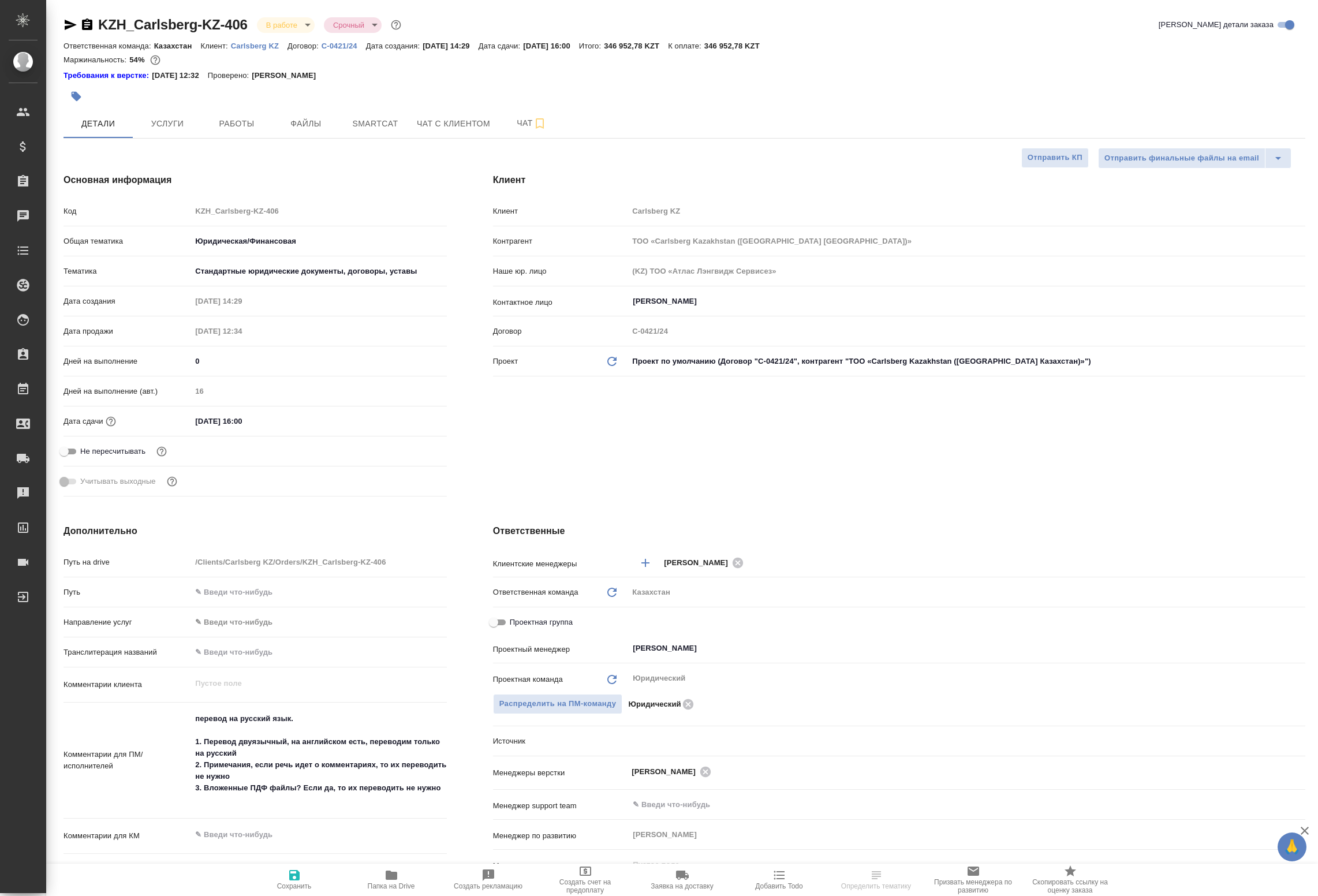
type textarea "x"
select select "RU"
type textarea "x"
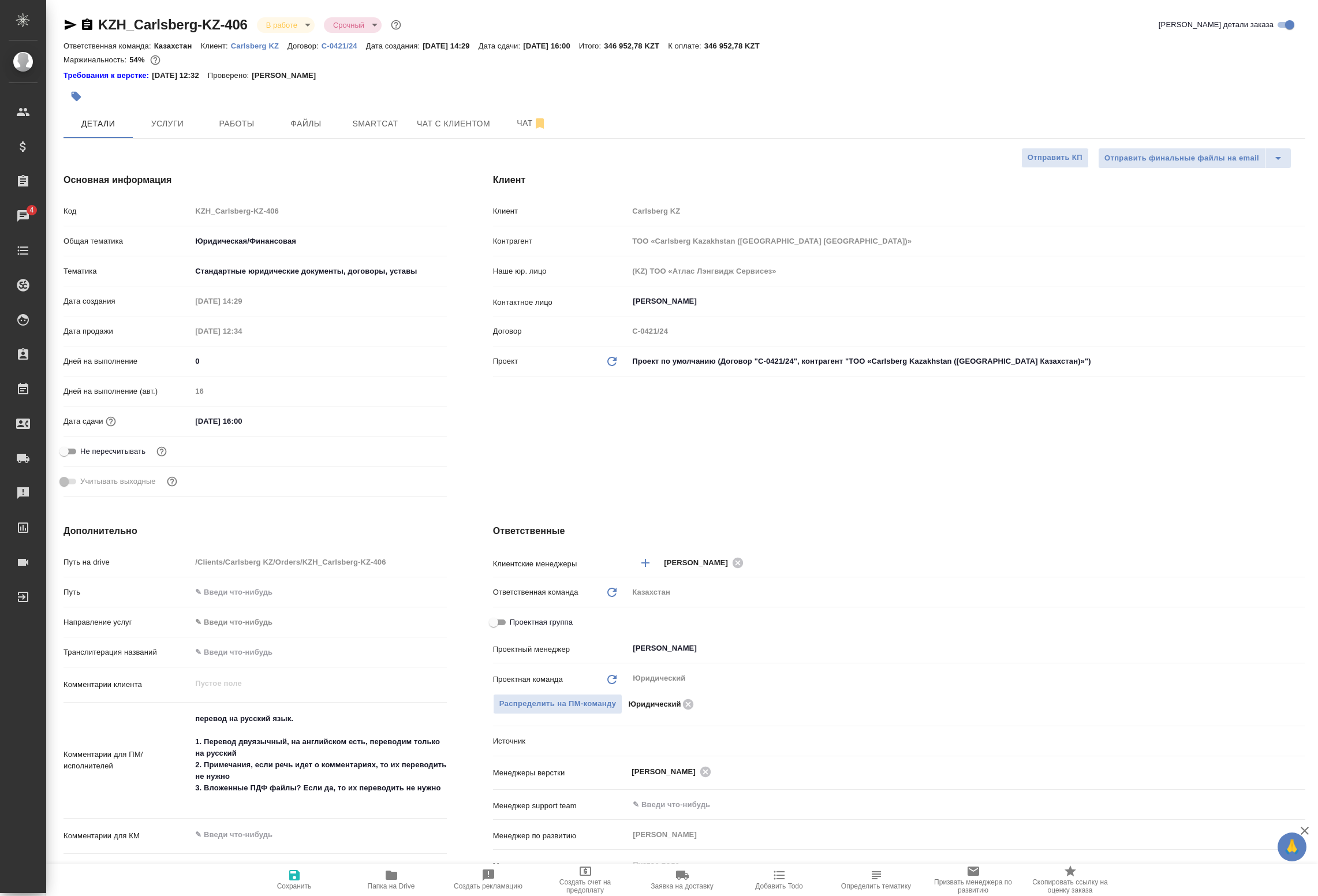
type textarea "x"
click at [244, 125] on span "Работы" at bounding box center [237, 124] width 56 height 14
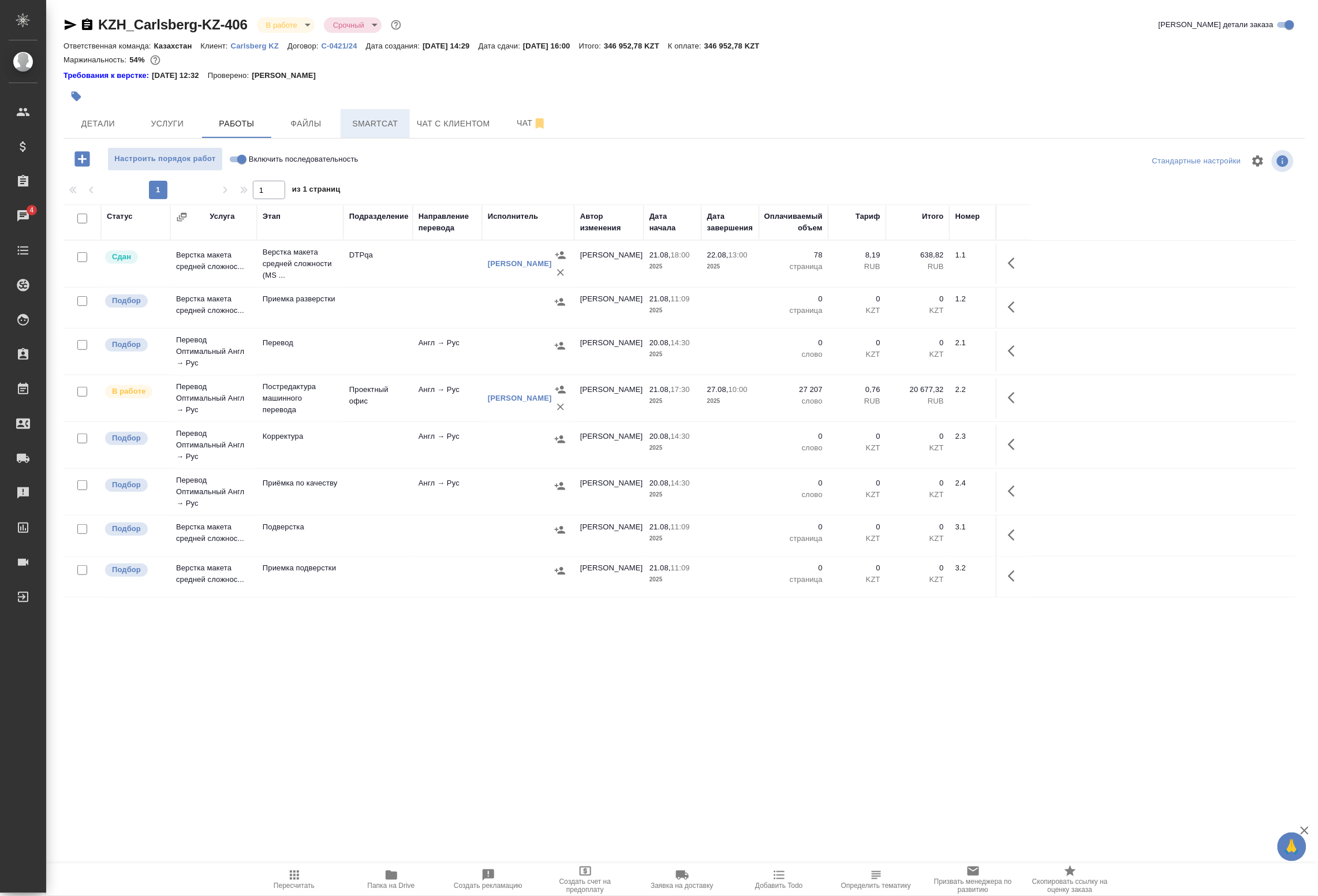
click at [365, 127] on span "Smartcat" at bounding box center [375, 124] width 56 height 14
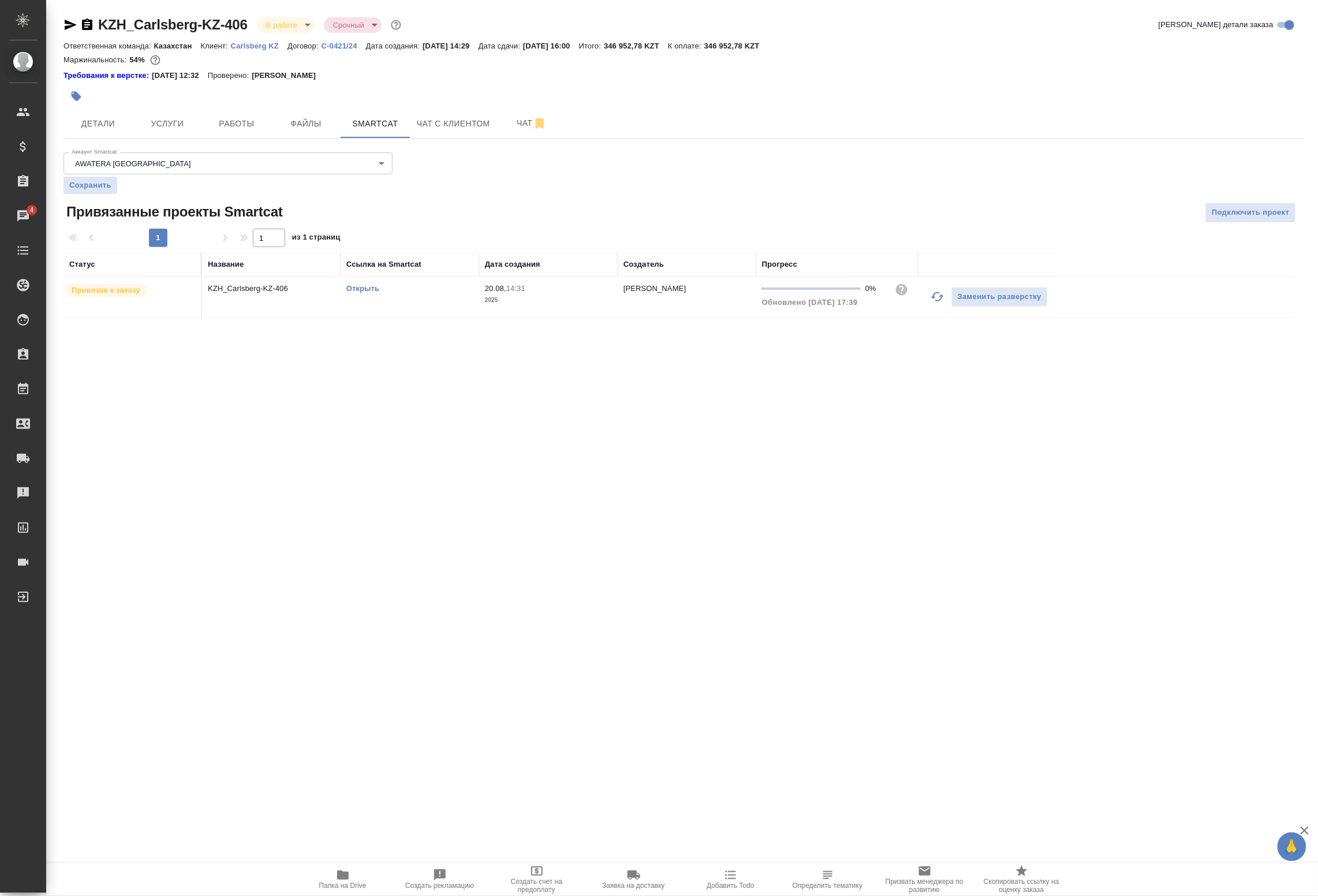
click at [934, 301] on icon "button" at bounding box center [938, 297] width 14 height 14
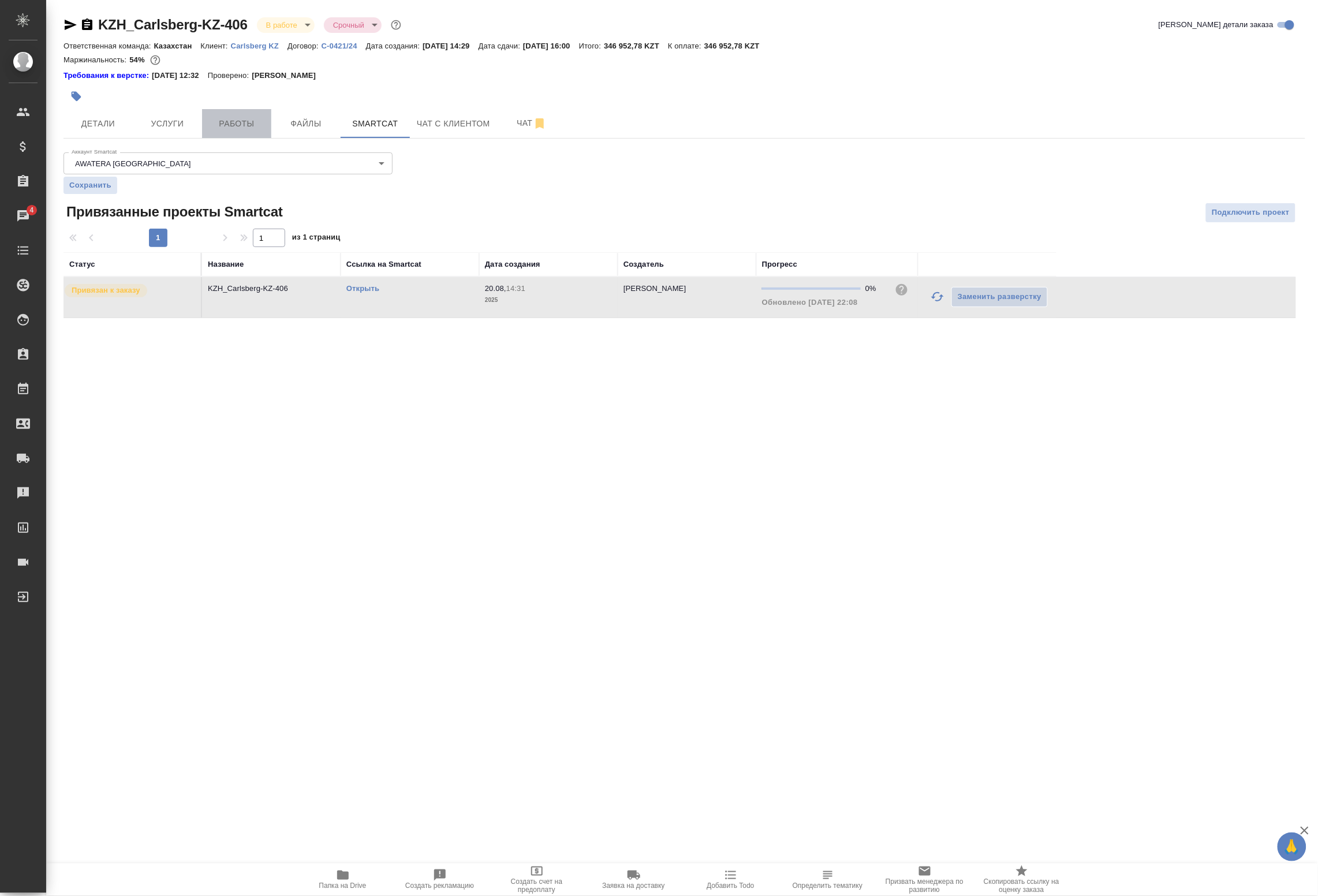
click at [234, 125] on span "Работы" at bounding box center [237, 124] width 56 height 14
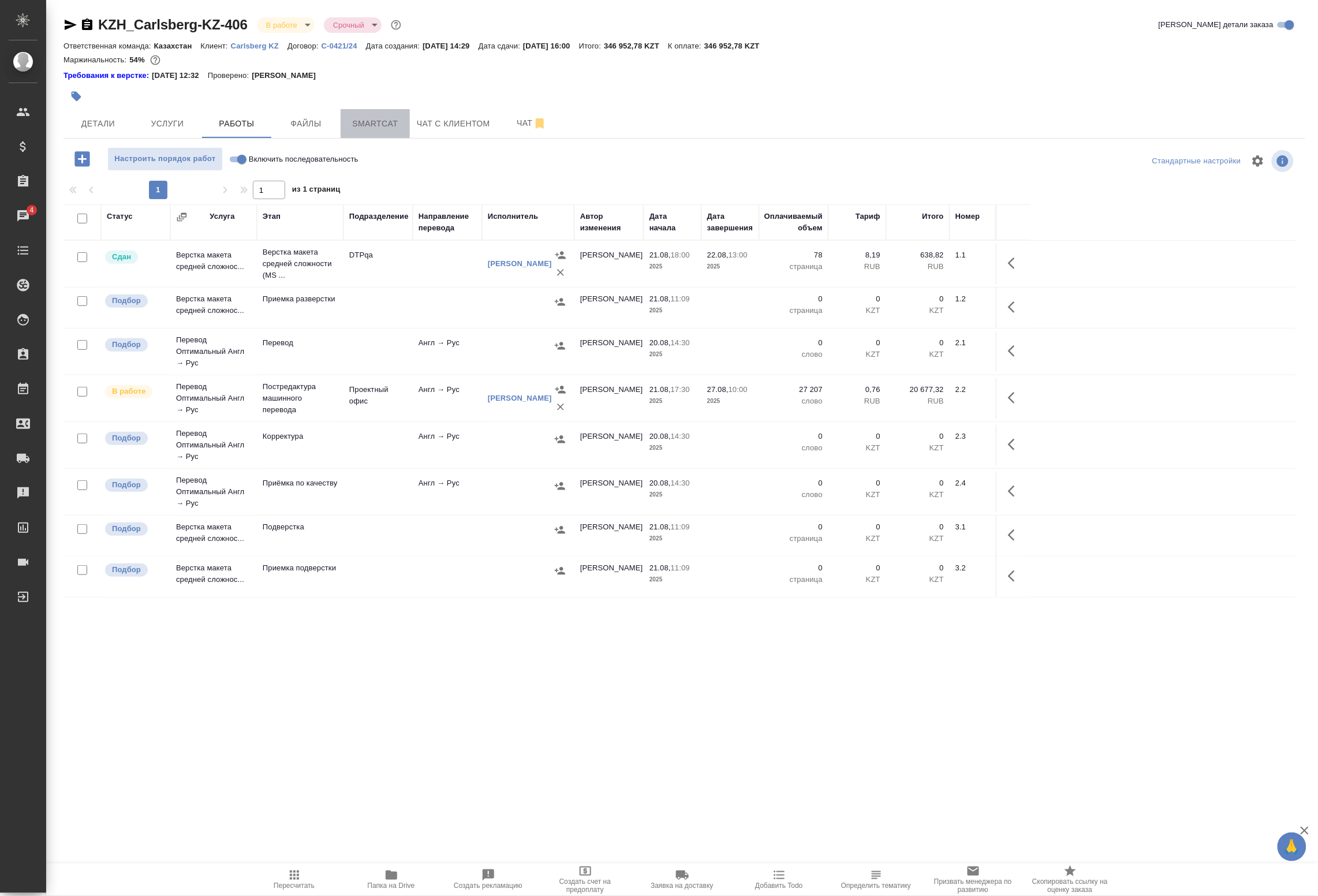
click at [360, 127] on span "Smartcat" at bounding box center [375, 124] width 56 height 14
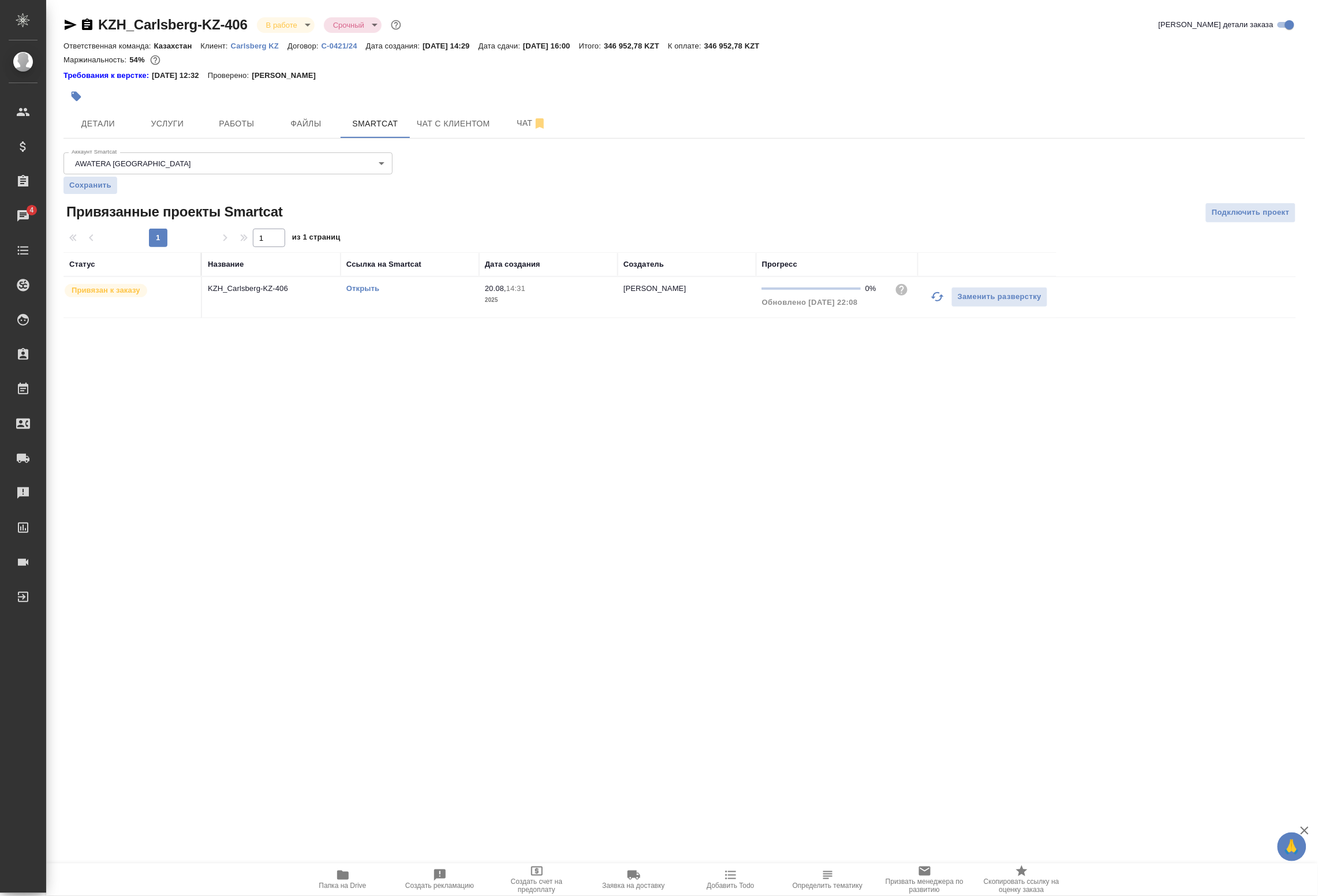
click at [354, 285] on link "Открыть" at bounding box center [363, 288] width 33 height 8
click at [261, 122] on span "Работы" at bounding box center [237, 124] width 56 height 14
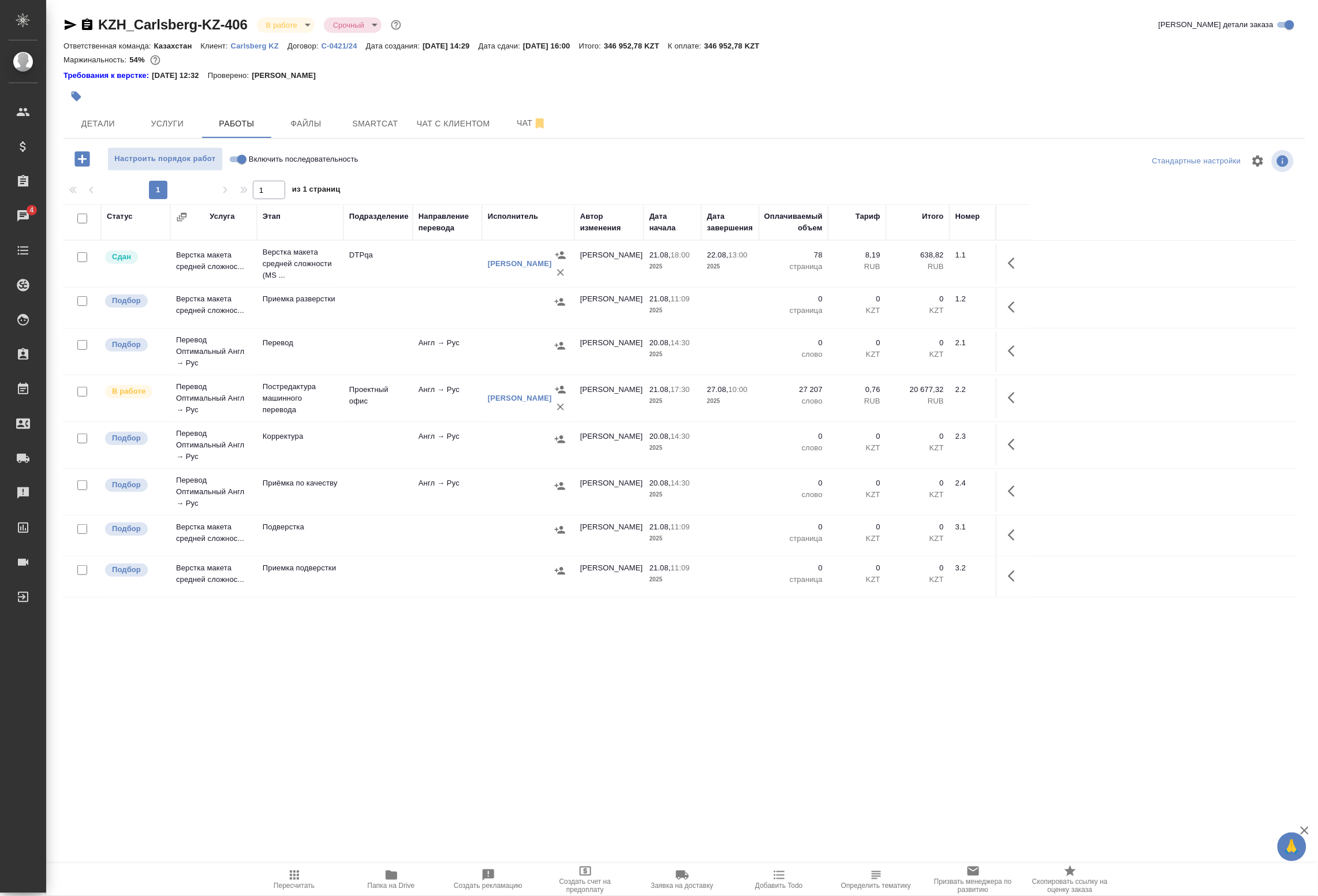
click at [519, 399] on div "Заименко Елена Леонидовна" at bounding box center [520, 399] width 64 height 12
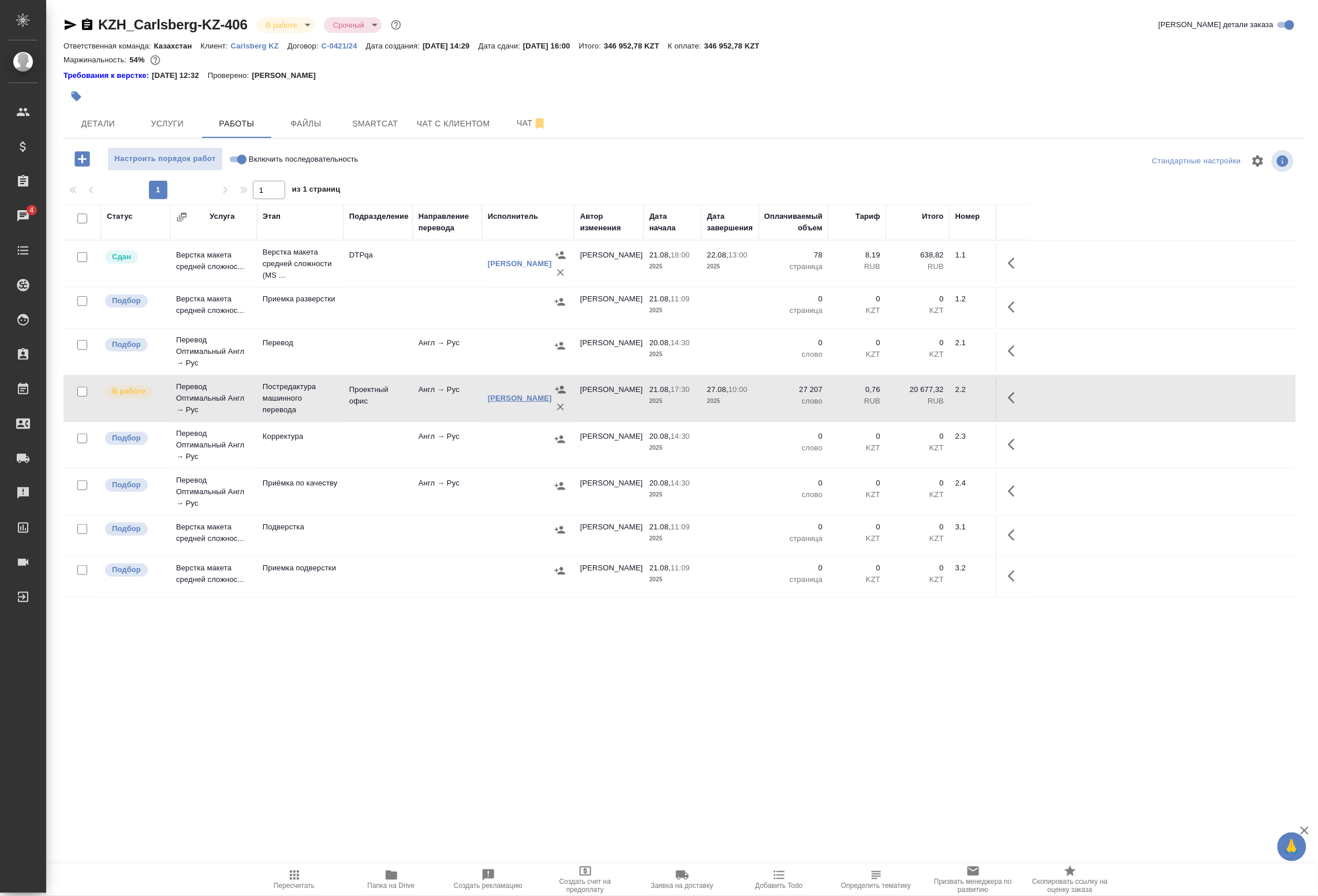
click at [519, 403] on link "Заименко Елена Леонидовна" at bounding box center [520, 398] width 64 height 8
click at [91, 21] on icon "button" at bounding box center [87, 24] width 10 height 12
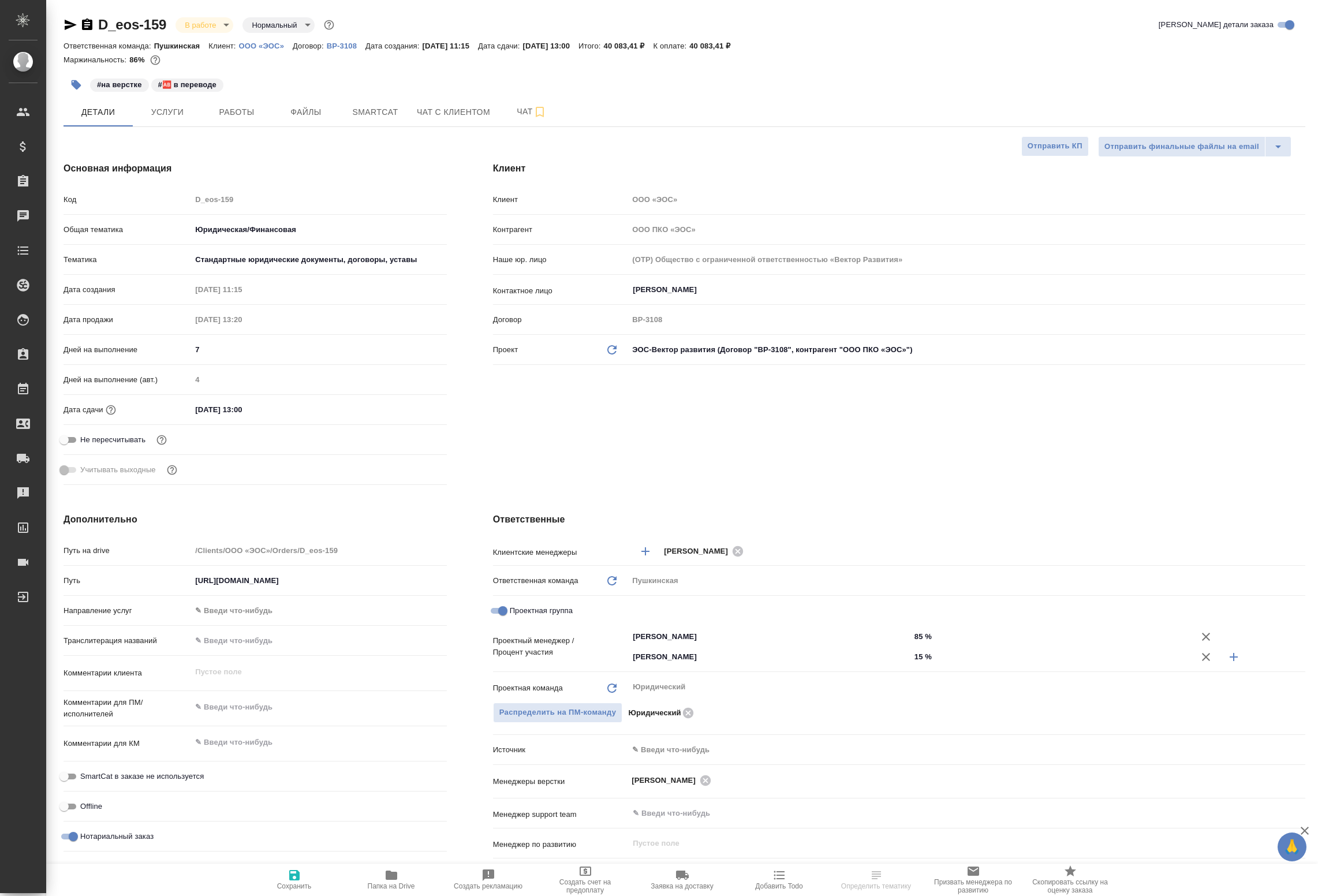
select select "RU"
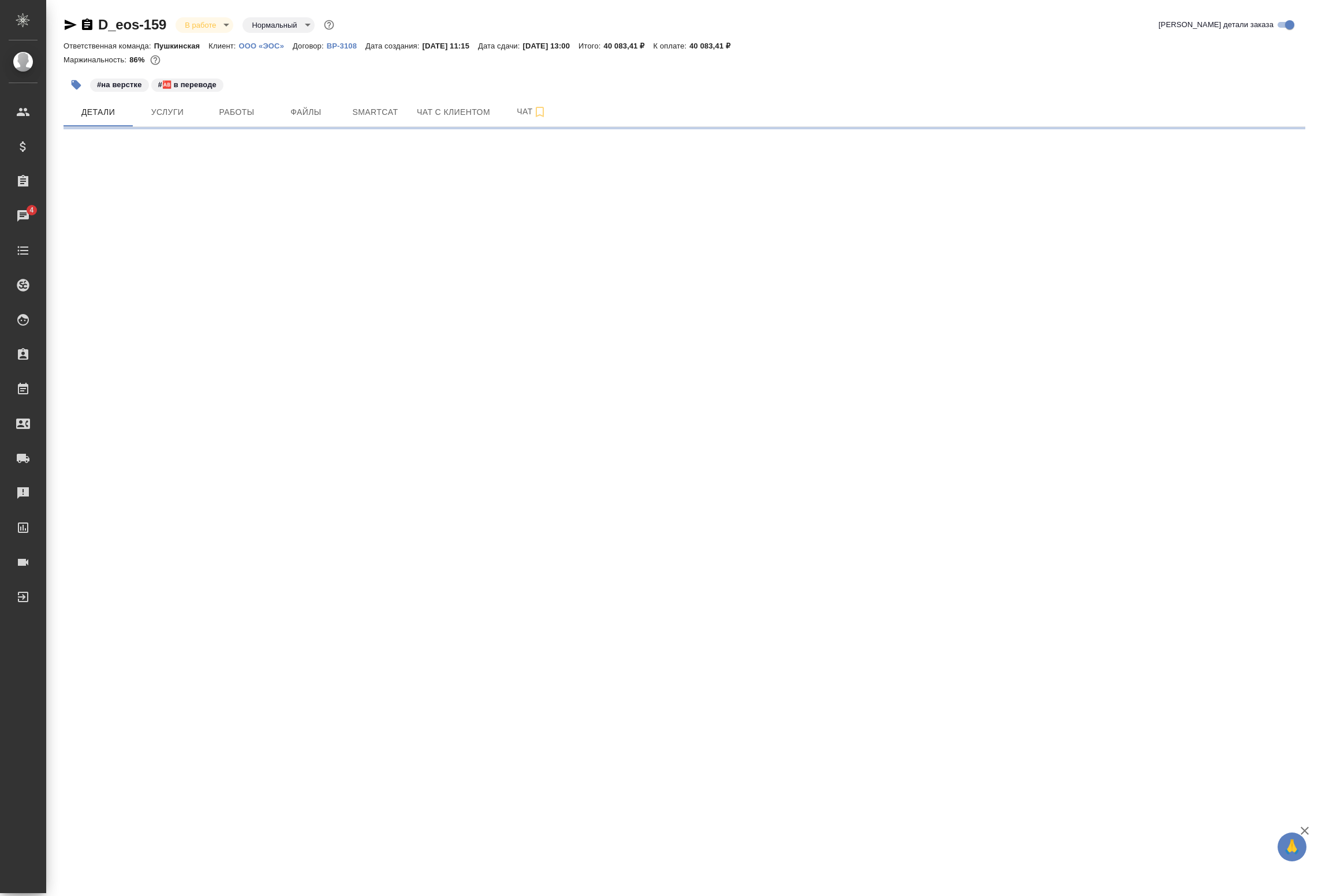
select select "RU"
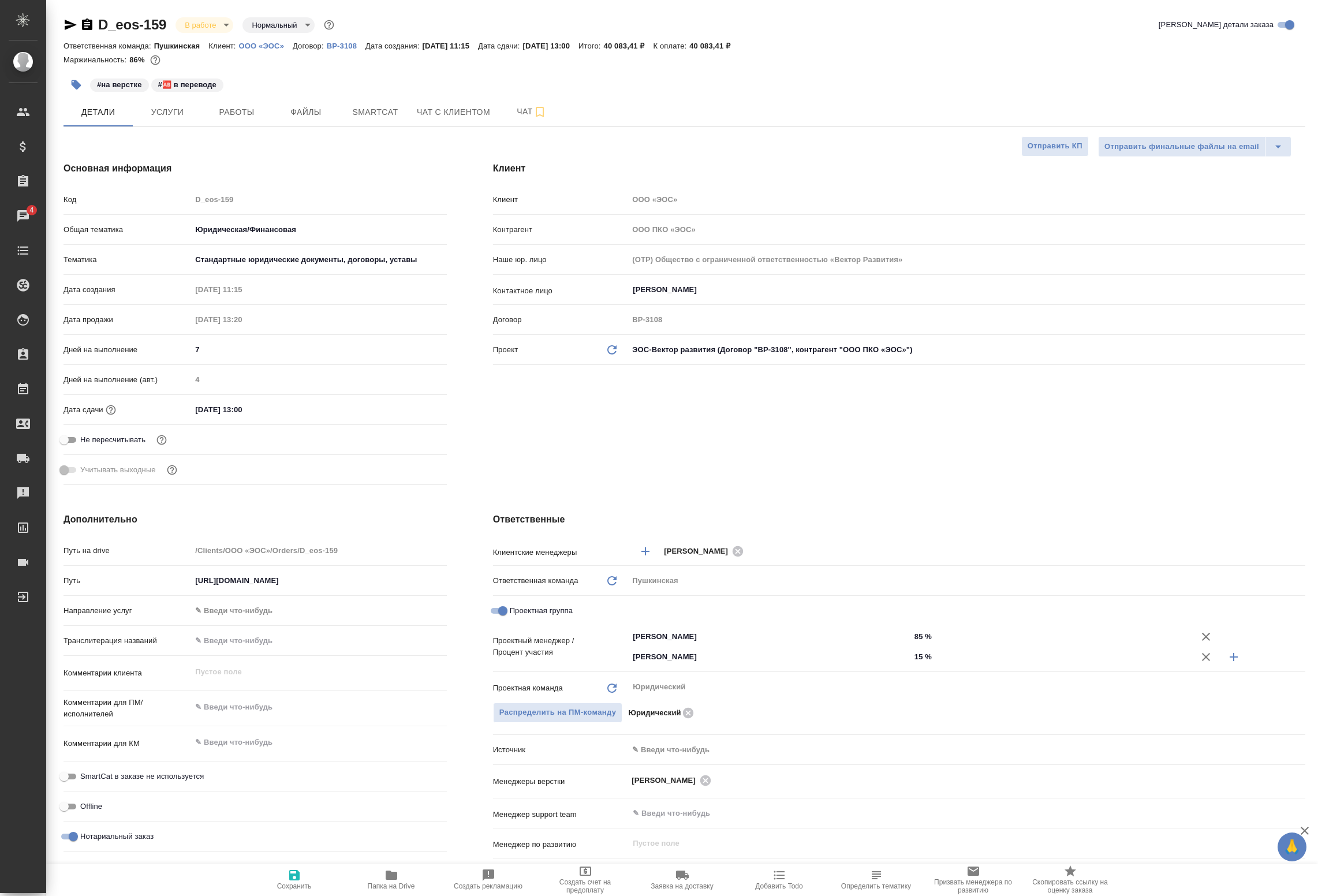
type textarea "x"
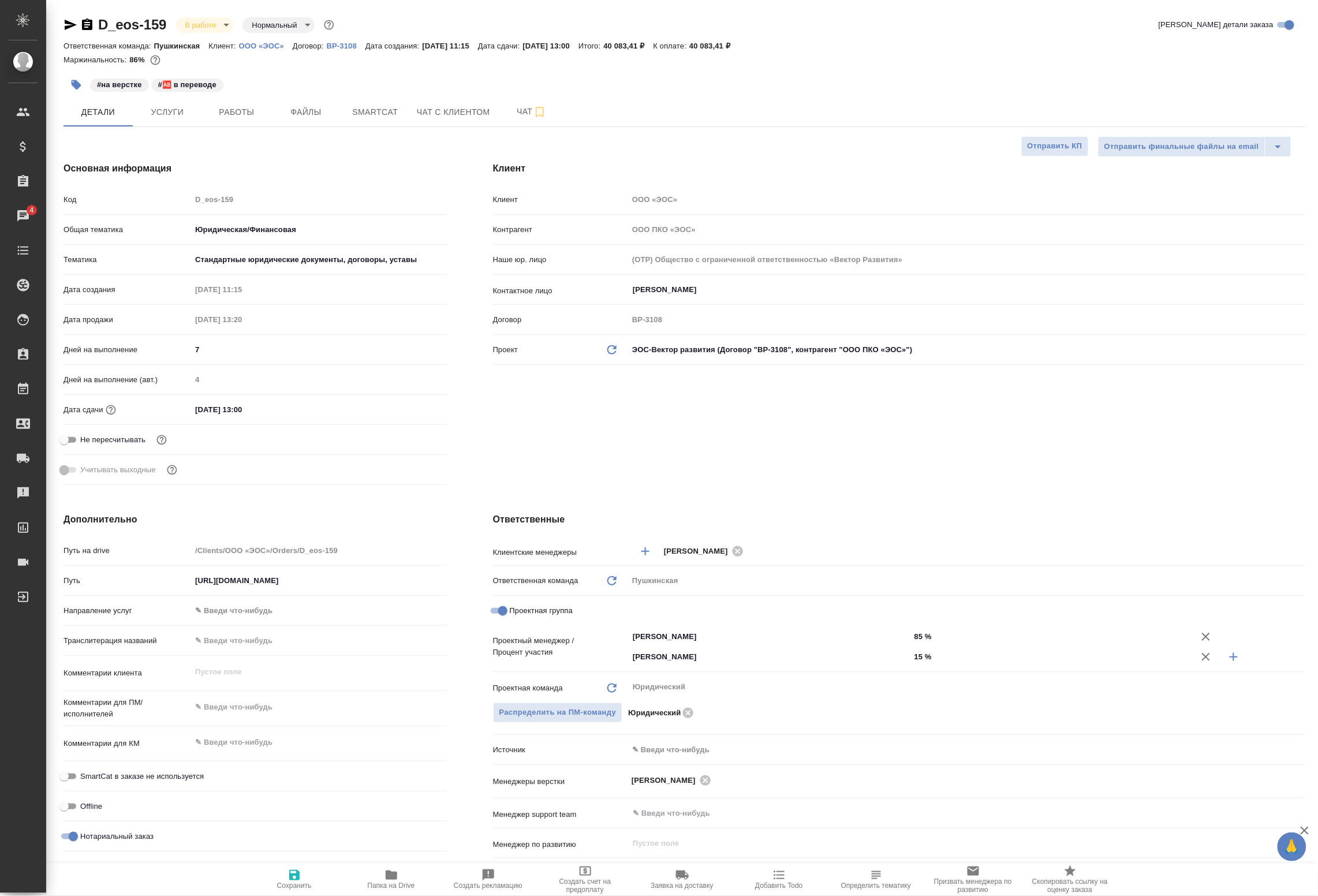
type textarea "x"
click at [241, 112] on span "Работы" at bounding box center [237, 112] width 56 height 14
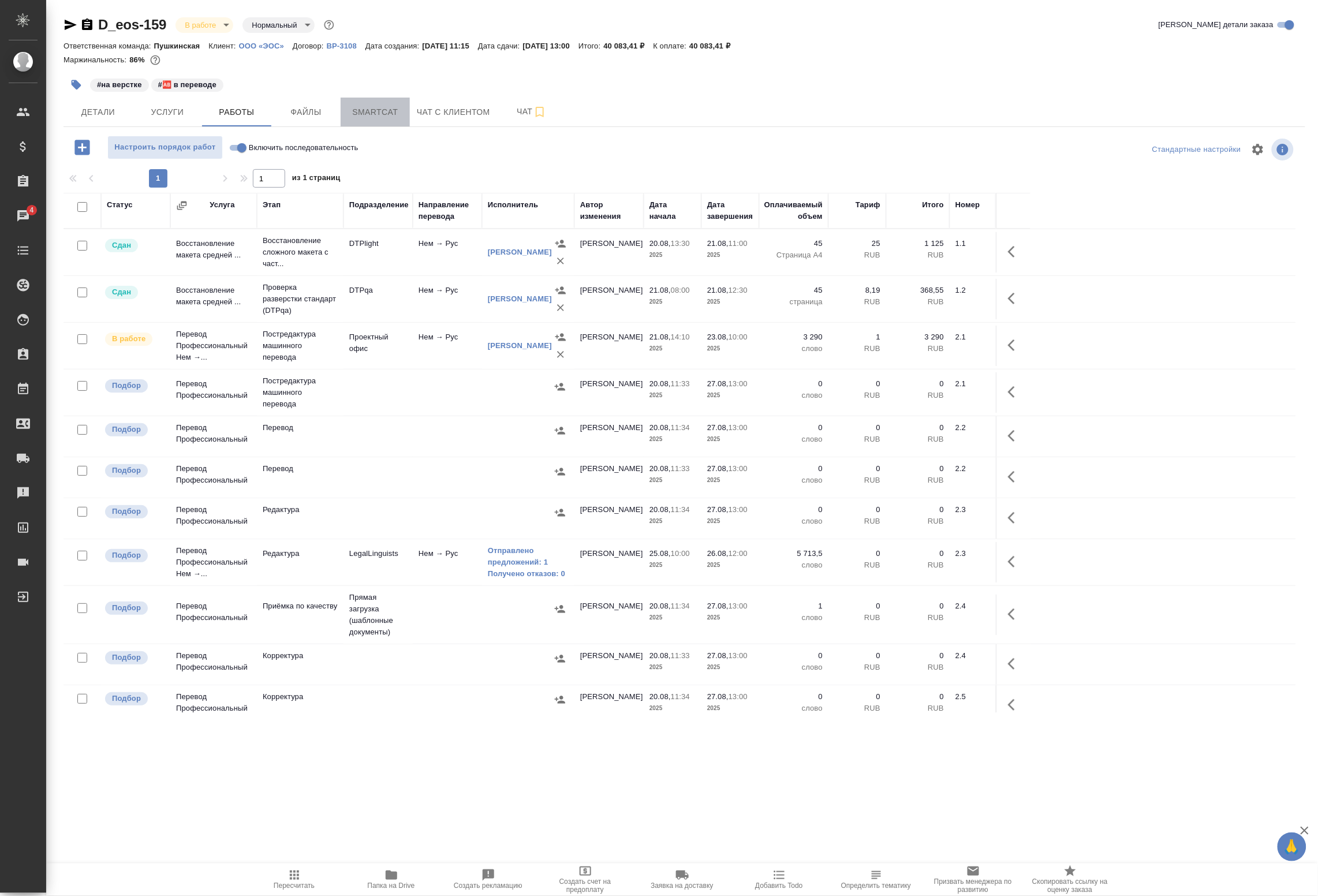
click at [396, 114] on span "Smartcat" at bounding box center [375, 112] width 56 height 14
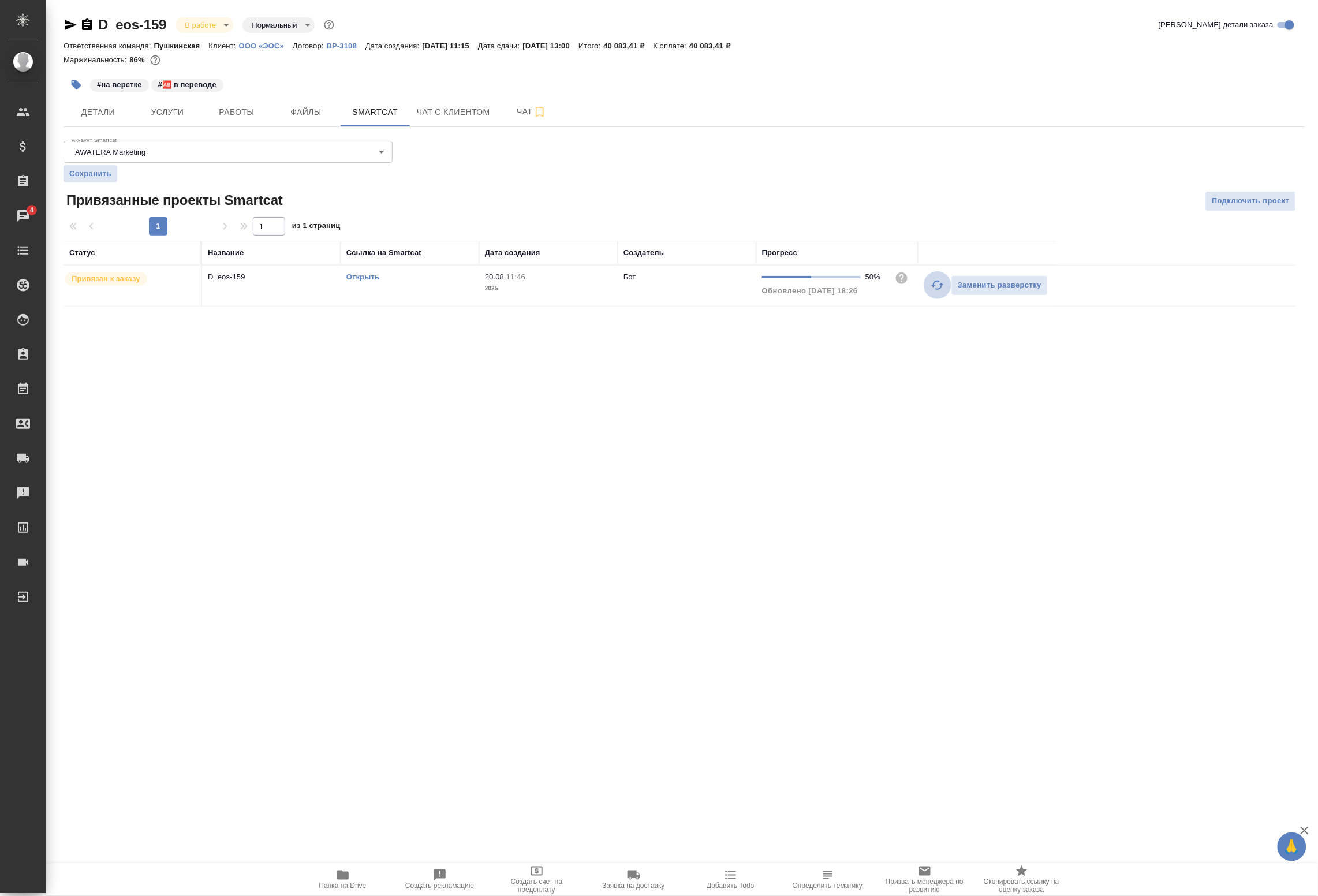
click at [934, 287] on icon "button" at bounding box center [937, 285] width 12 height 9
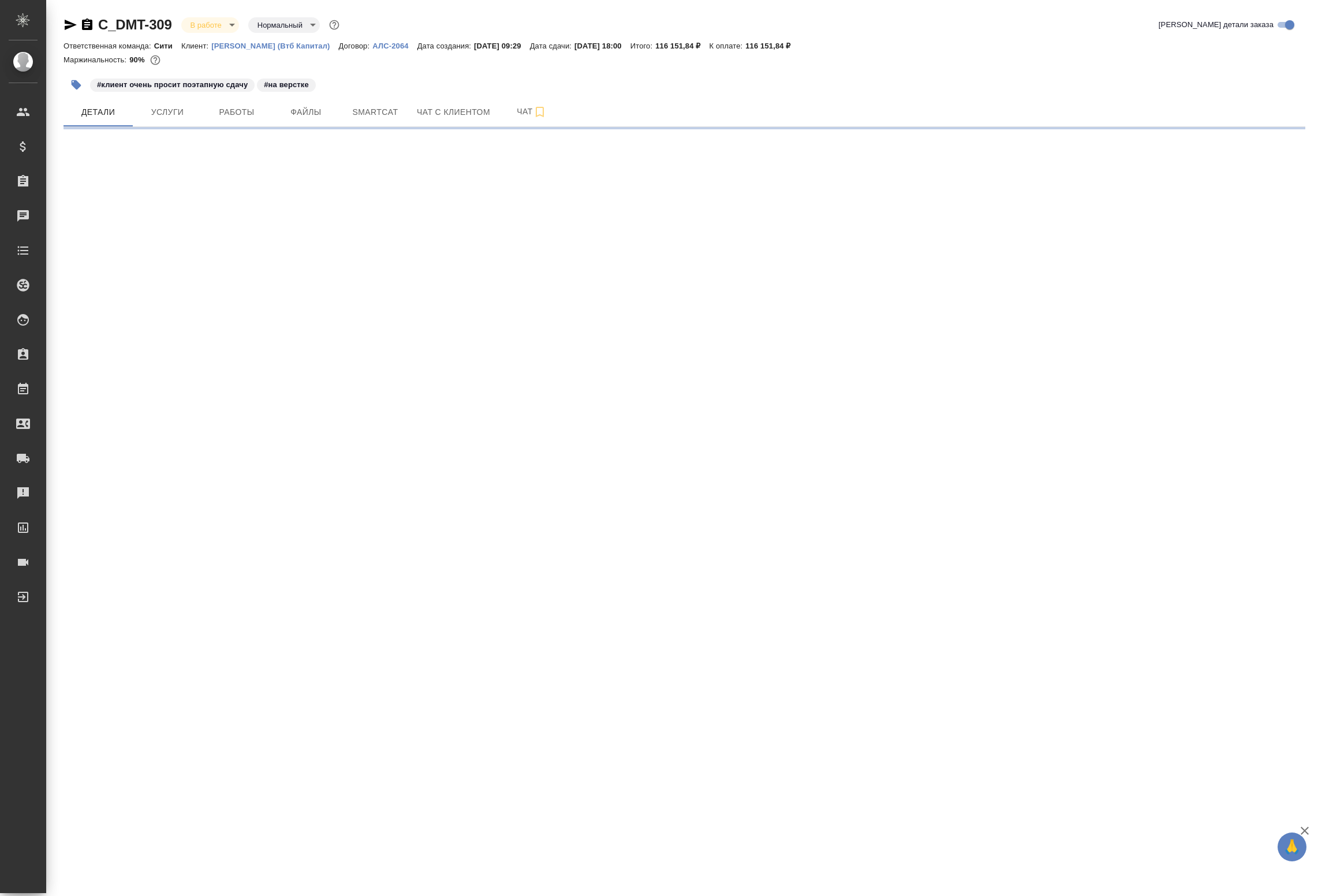
select select "RU"
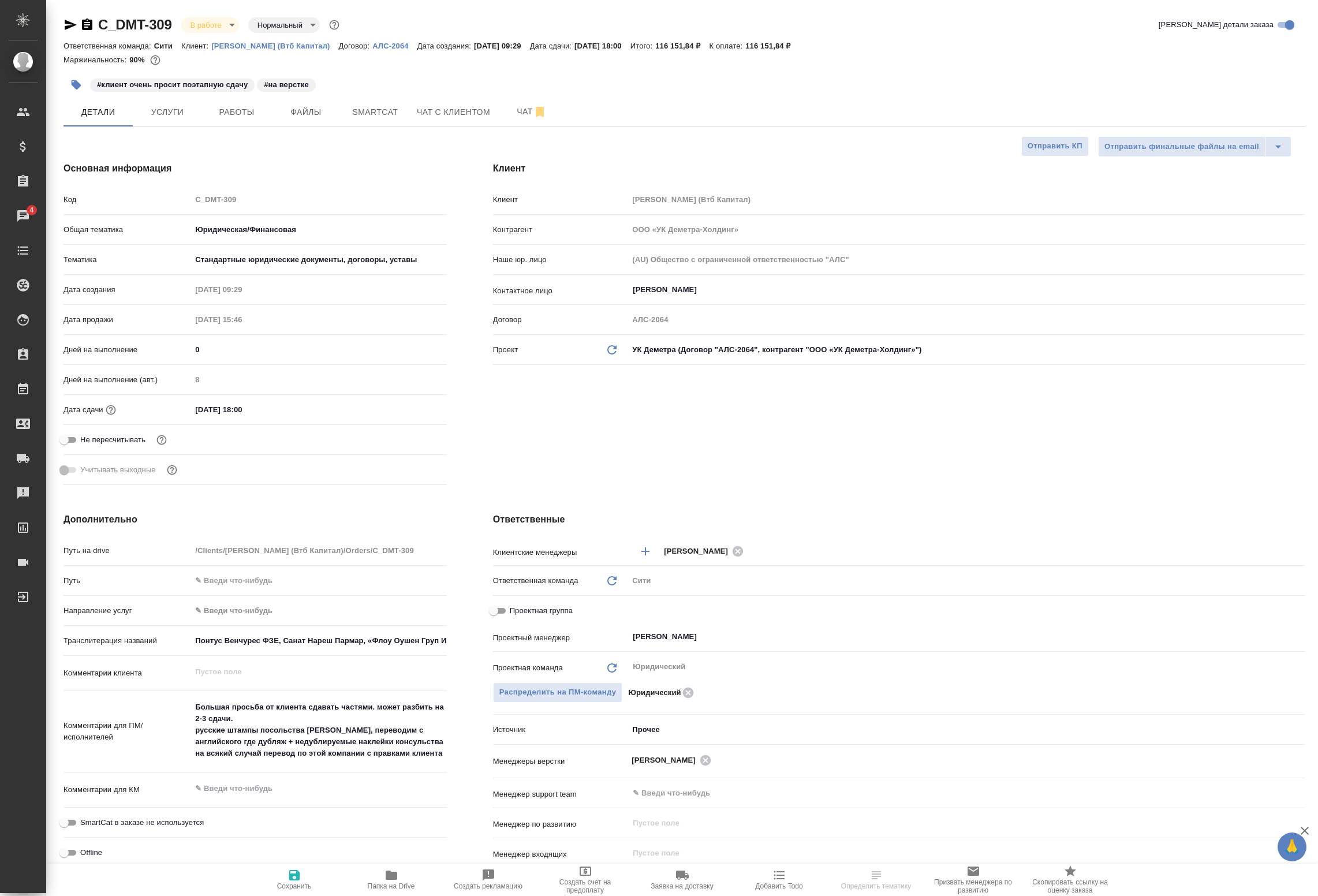
select select "RU"
type textarea "x"
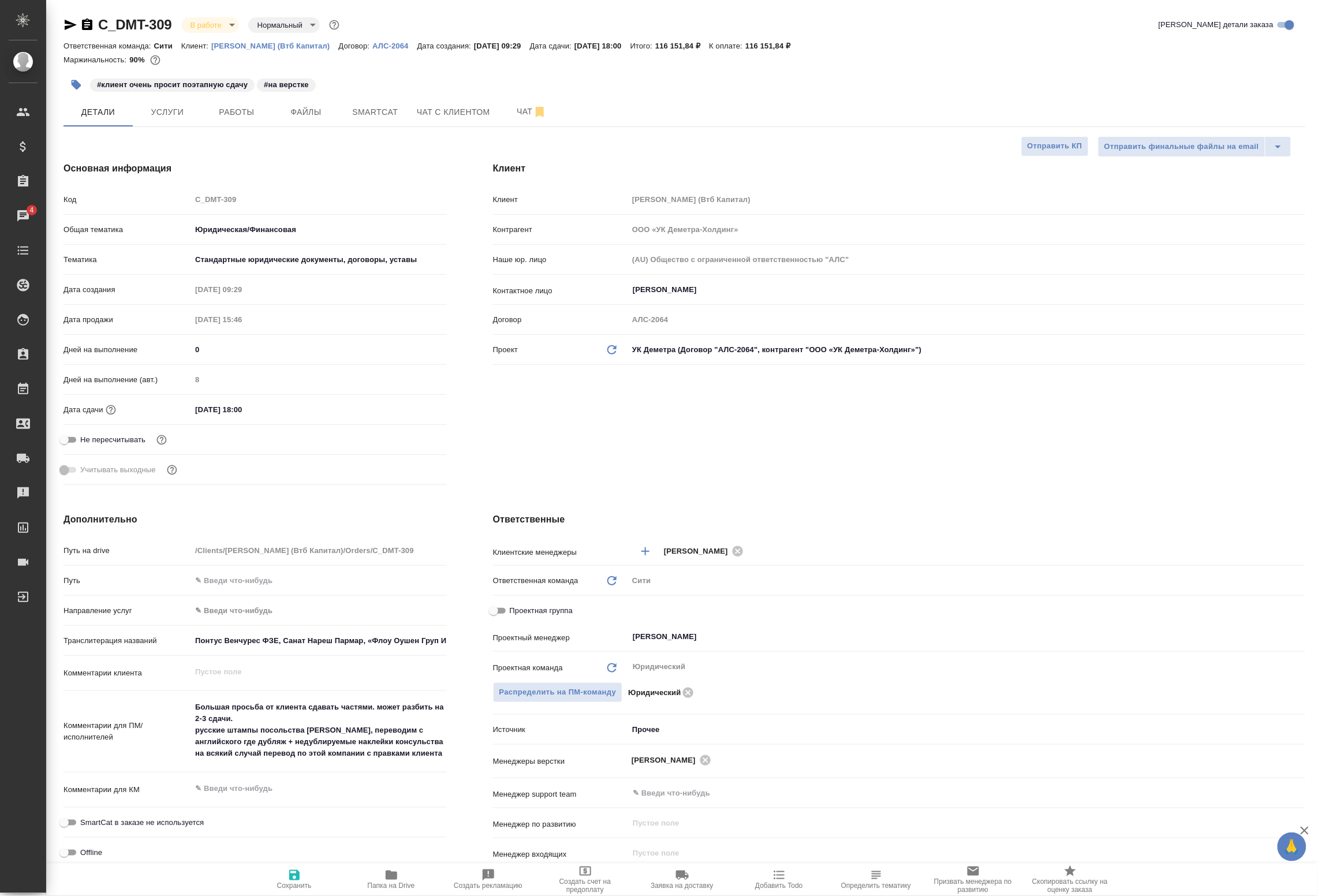
type textarea "x"
drag, startPoint x: 261, startPoint y: 108, endPoint x: 255, endPoint y: 116, distance: 10.0
click at [259, 112] on span "Работы" at bounding box center [237, 112] width 56 height 14
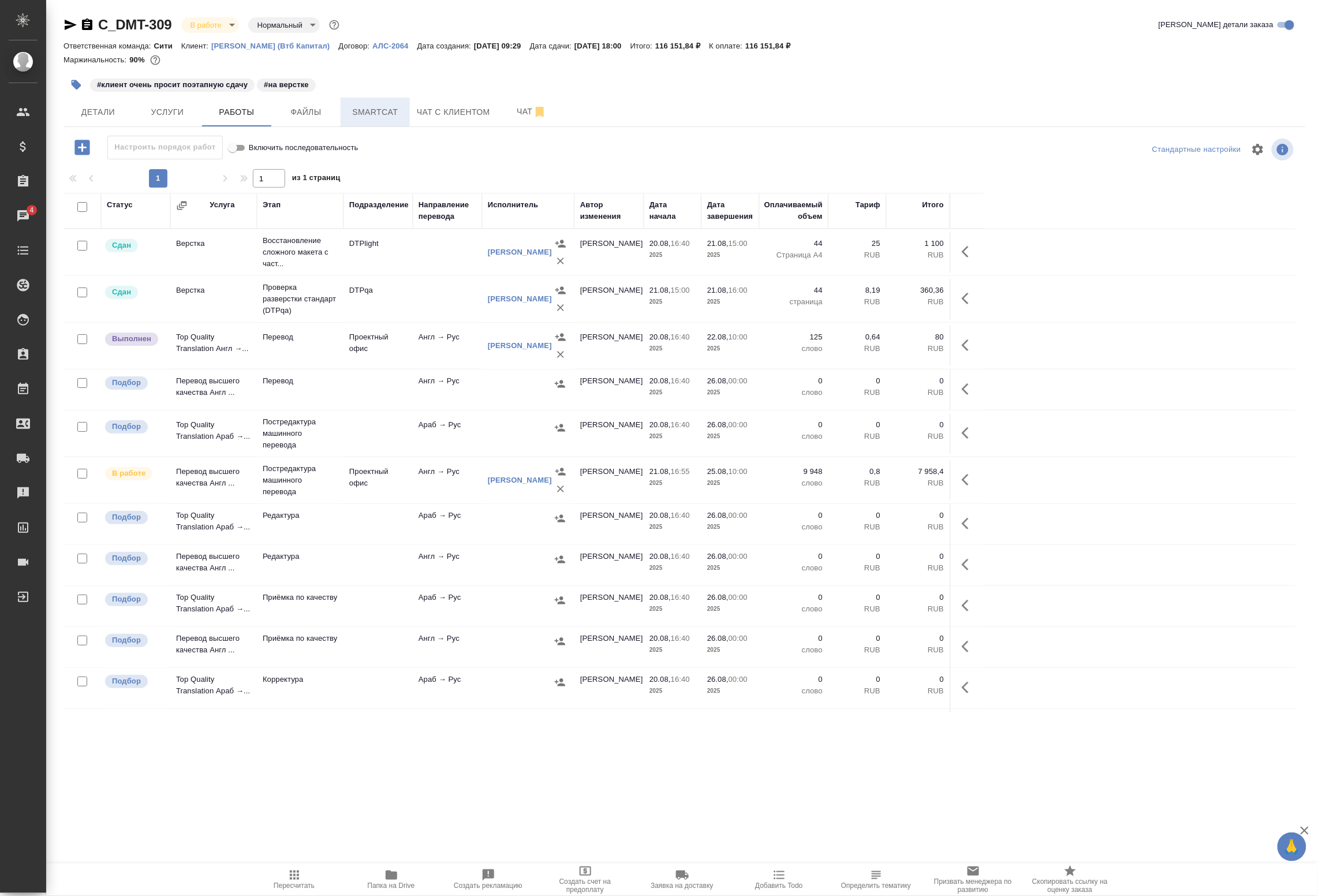
click at [365, 113] on span "Smartcat" at bounding box center [375, 112] width 56 height 14
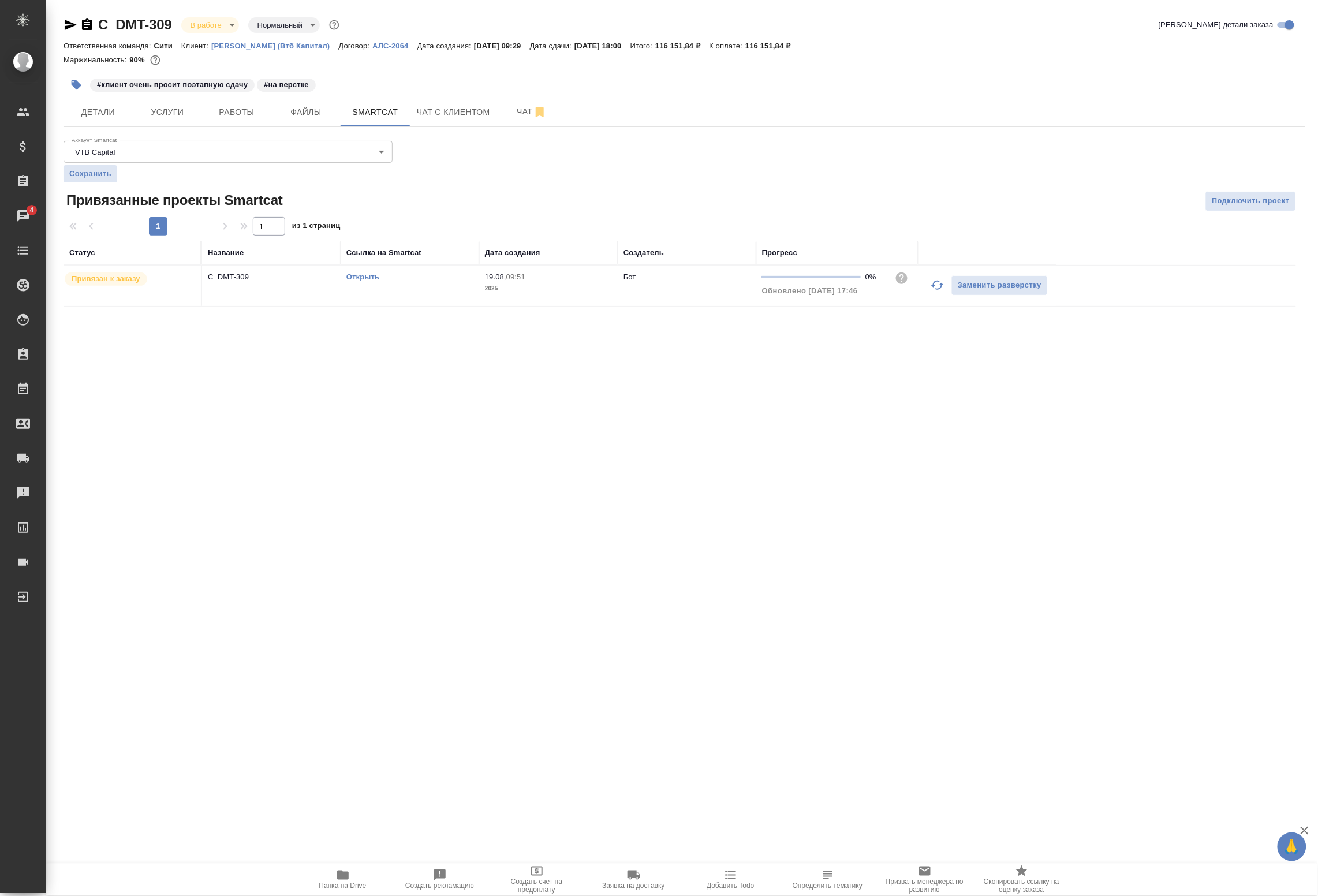
click at [942, 286] on icon "button" at bounding box center [937, 285] width 12 height 9
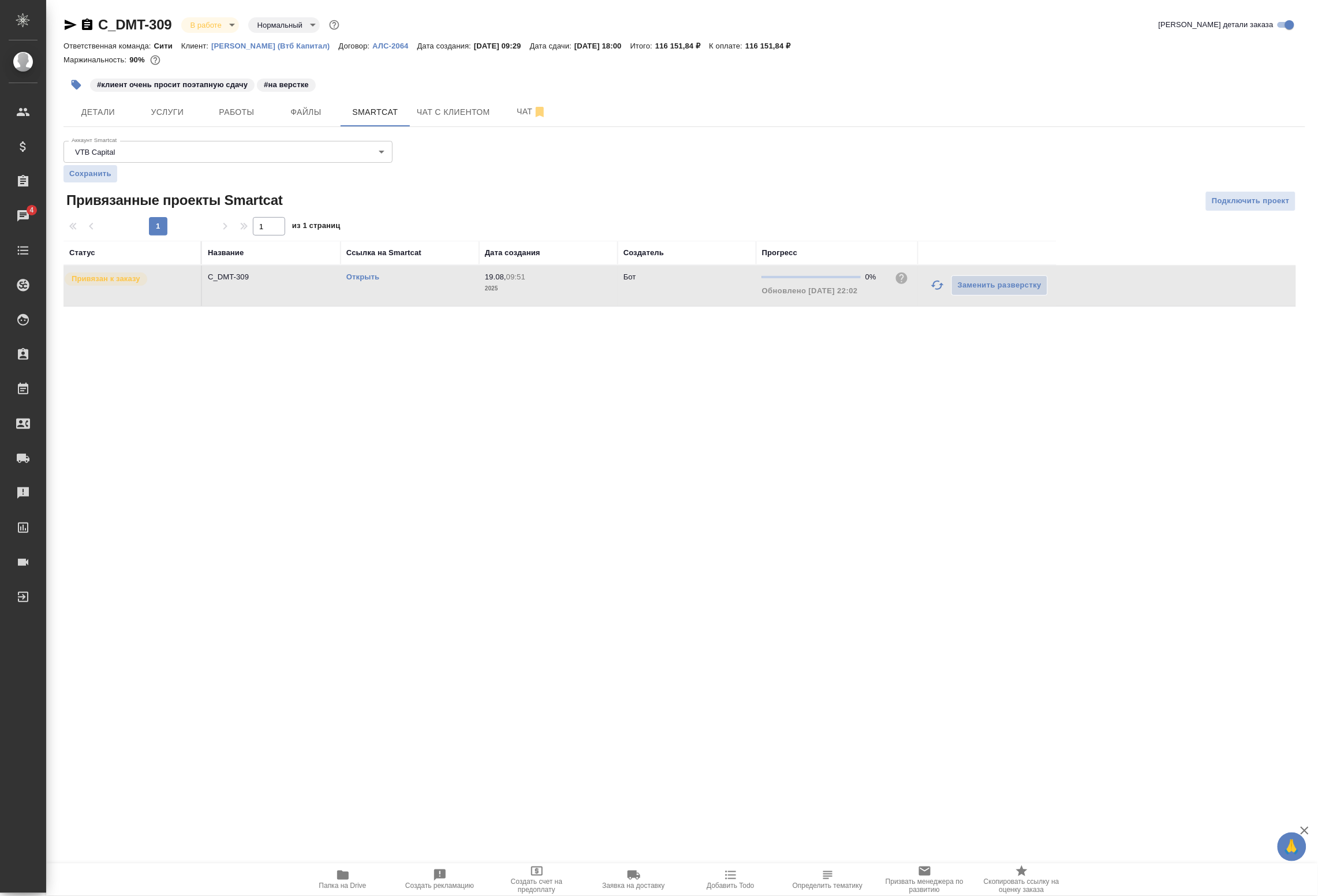
click at [367, 280] on link "Открыть" at bounding box center [363, 276] width 33 height 8
click at [232, 105] on span "Работы" at bounding box center [237, 112] width 56 height 14
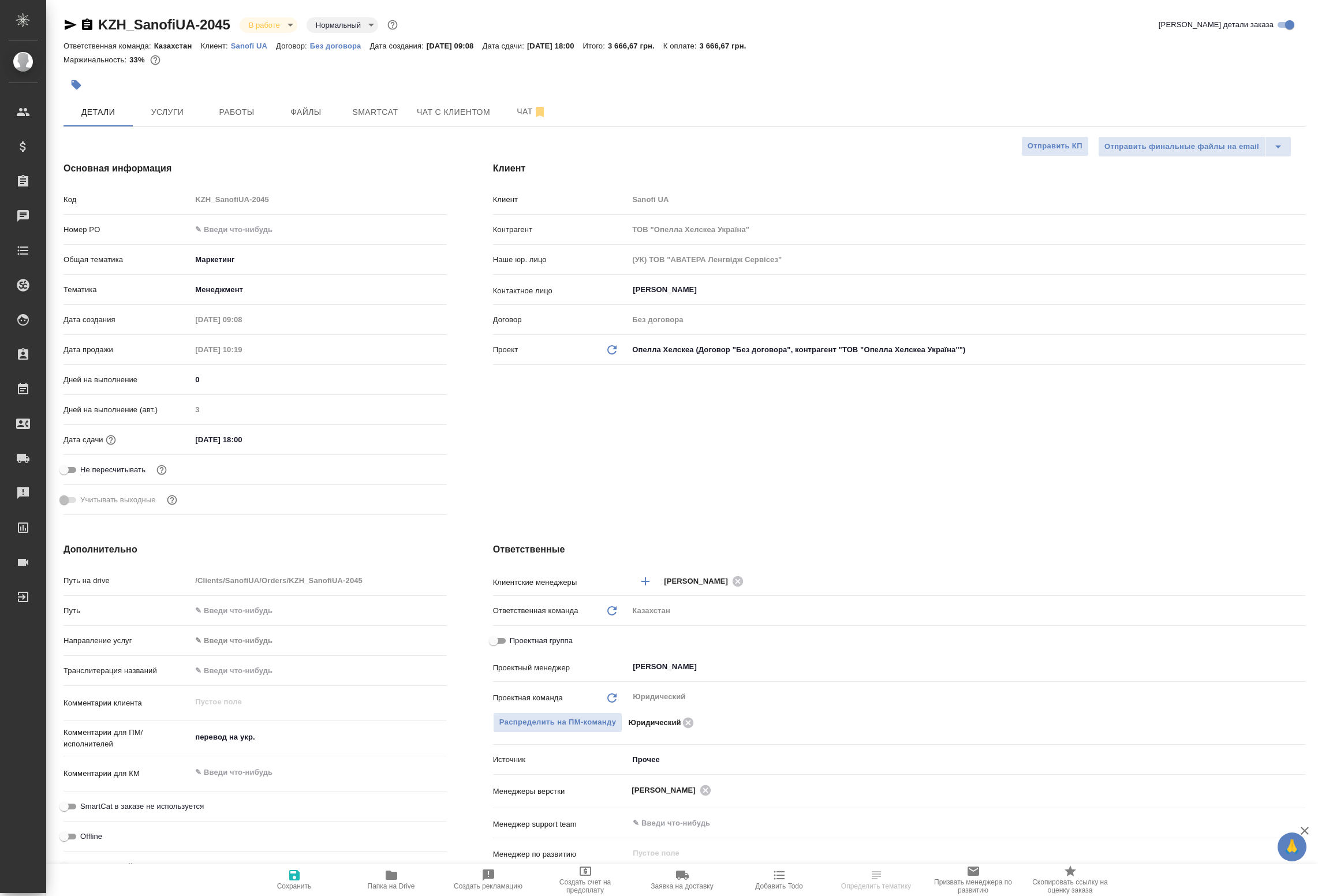
select select "RU"
click at [255, 105] on span "Работы" at bounding box center [237, 112] width 56 height 14
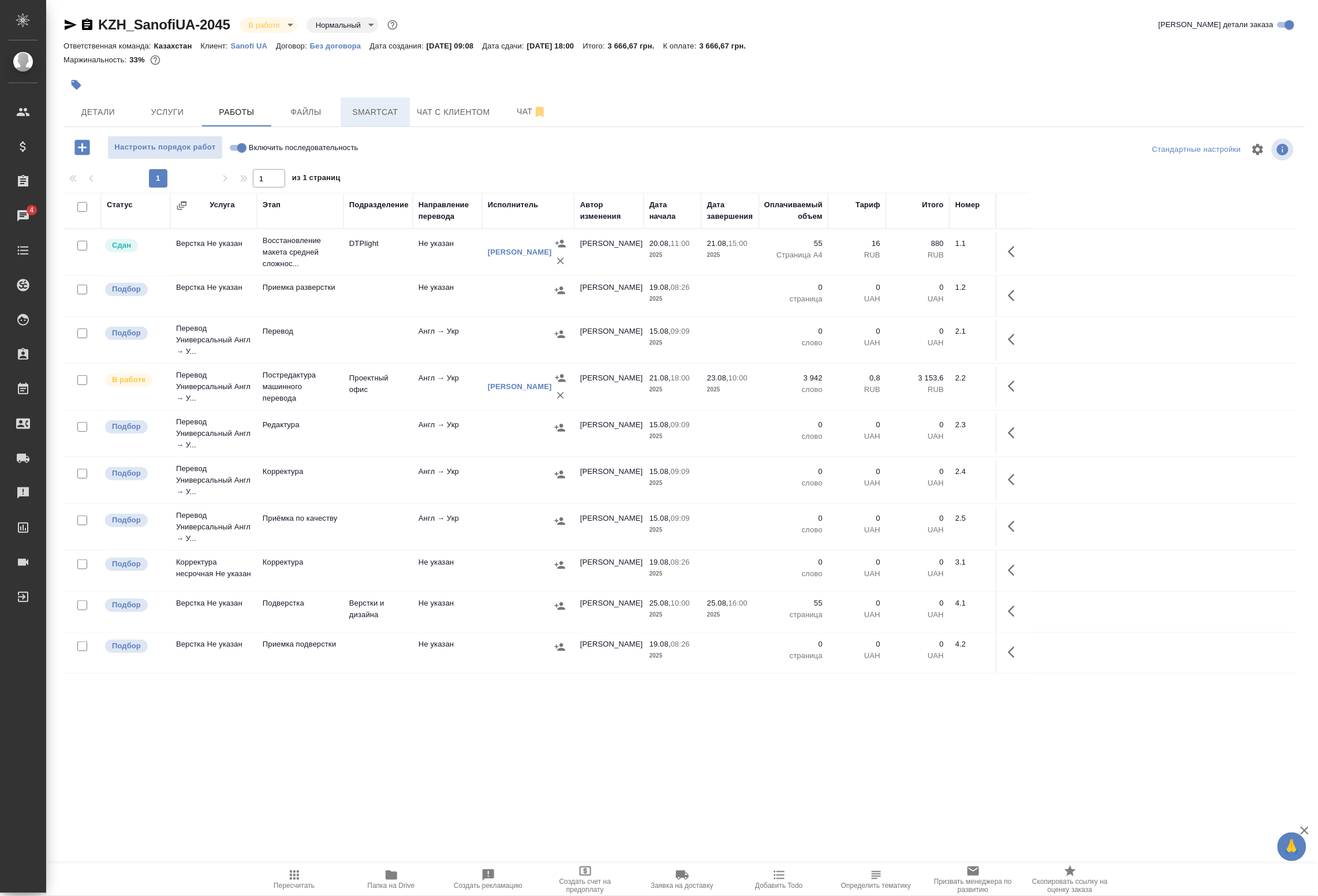
click at [370, 114] on span "Smartcat" at bounding box center [375, 112] width 56 height 14
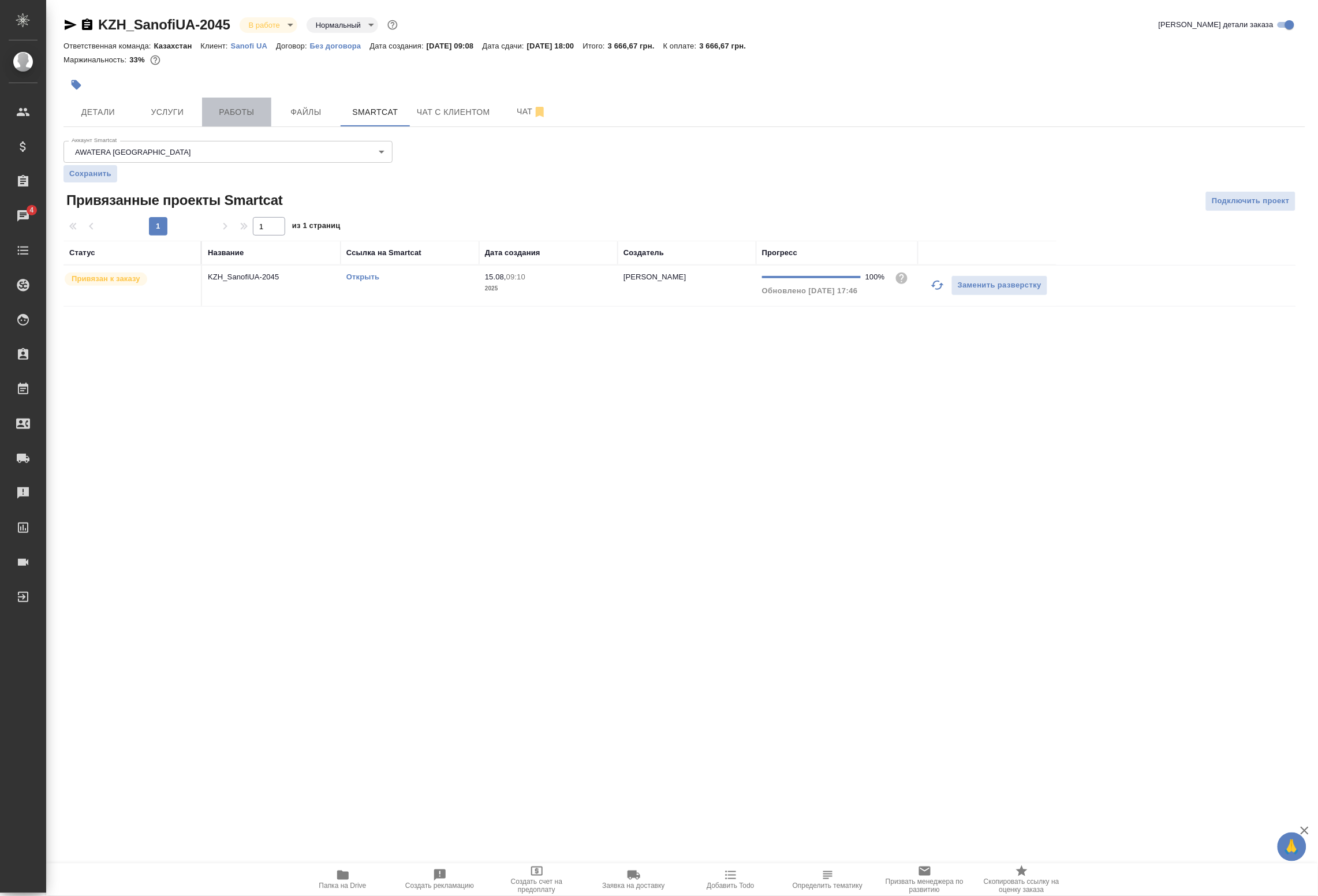
click at [246, 110] on span "Работы" at bounding box center [237, 112] width 56 height 14
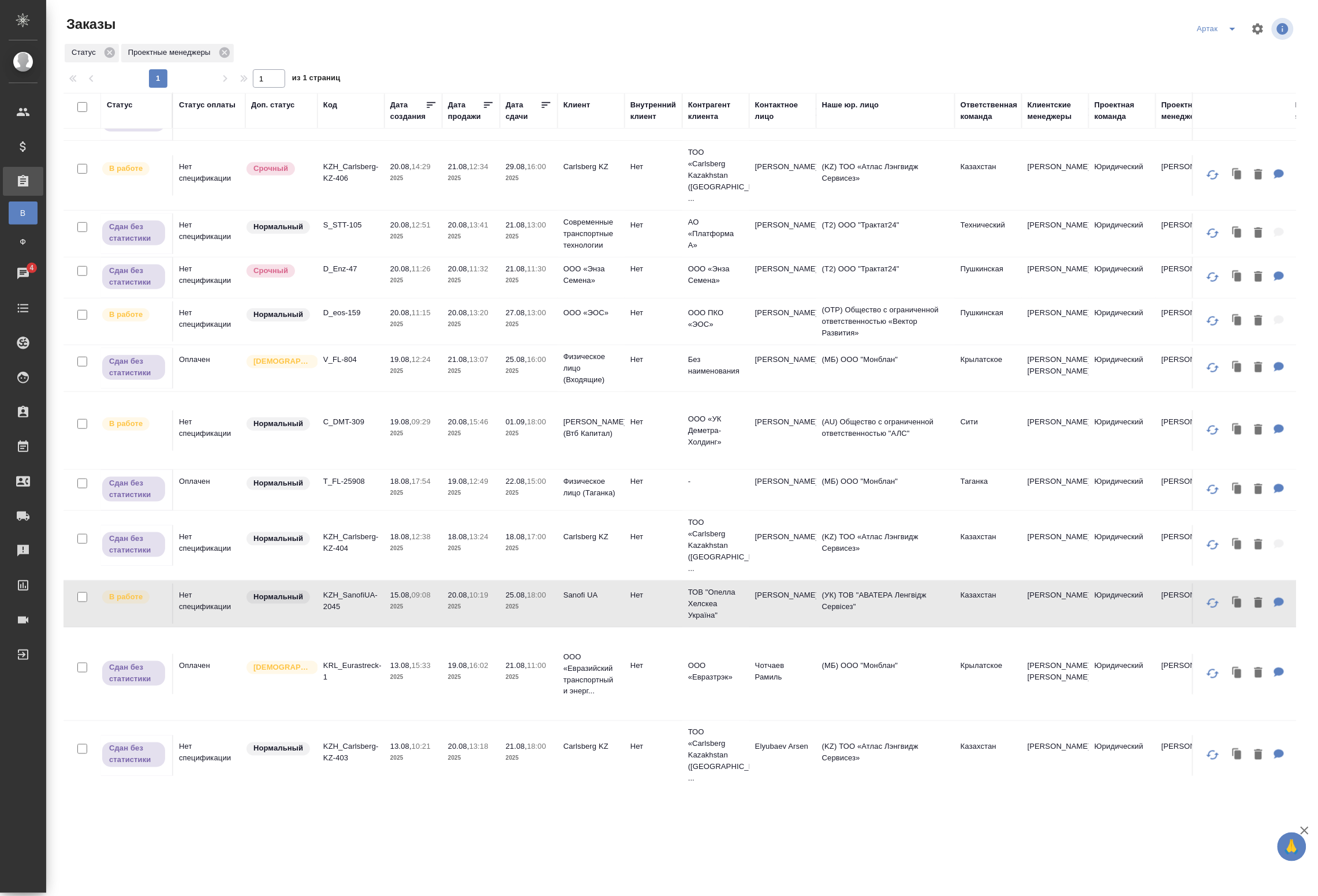
scroll to position [301, 0]
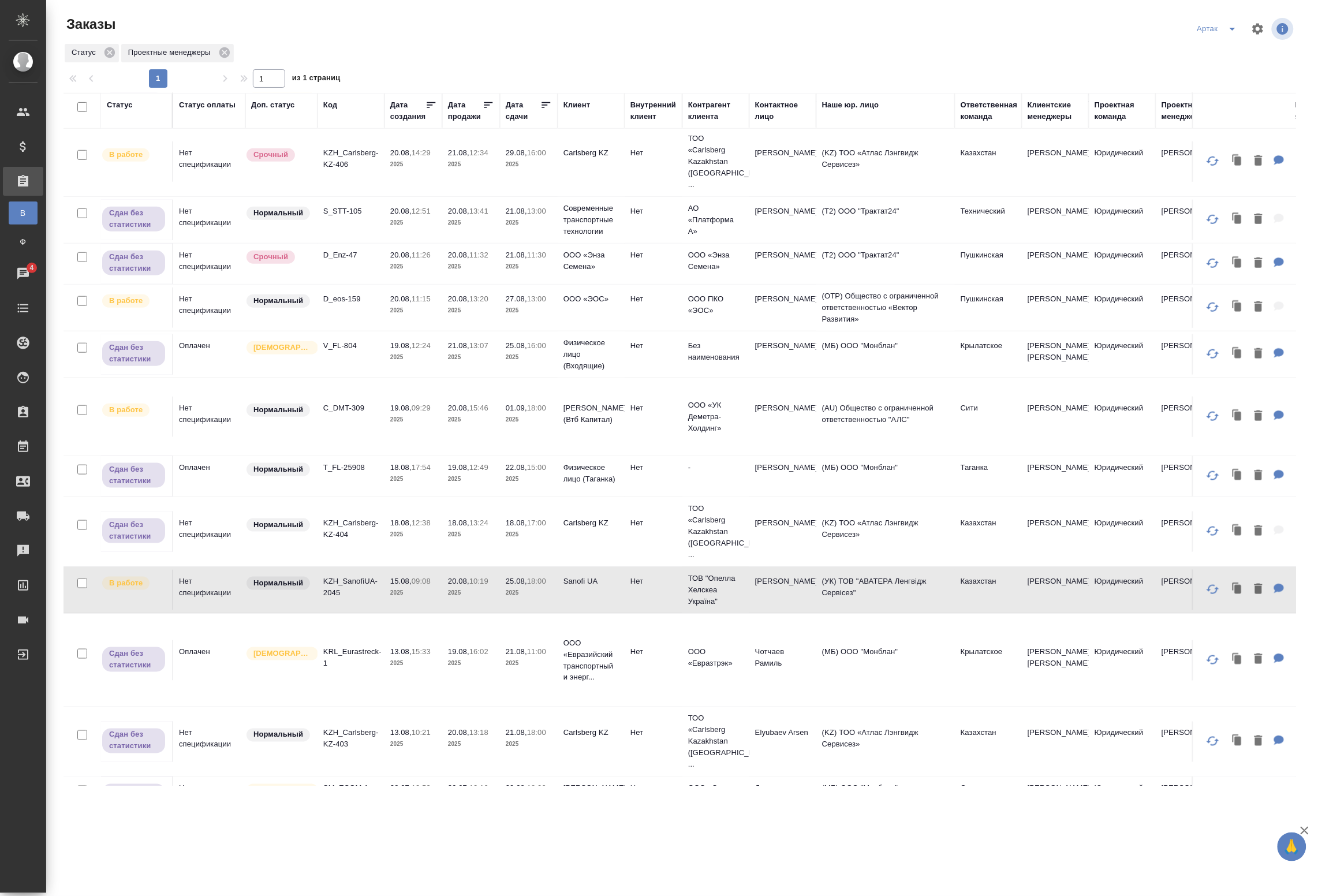
drag, startPoint x: 382, startPoint y: 765, endPoint x: 400, endPoint y: 761, distance: 18.4
click at [382, 777] on td "SM_ECOM-1" at bounding box center [351, 797] width 67 height 41
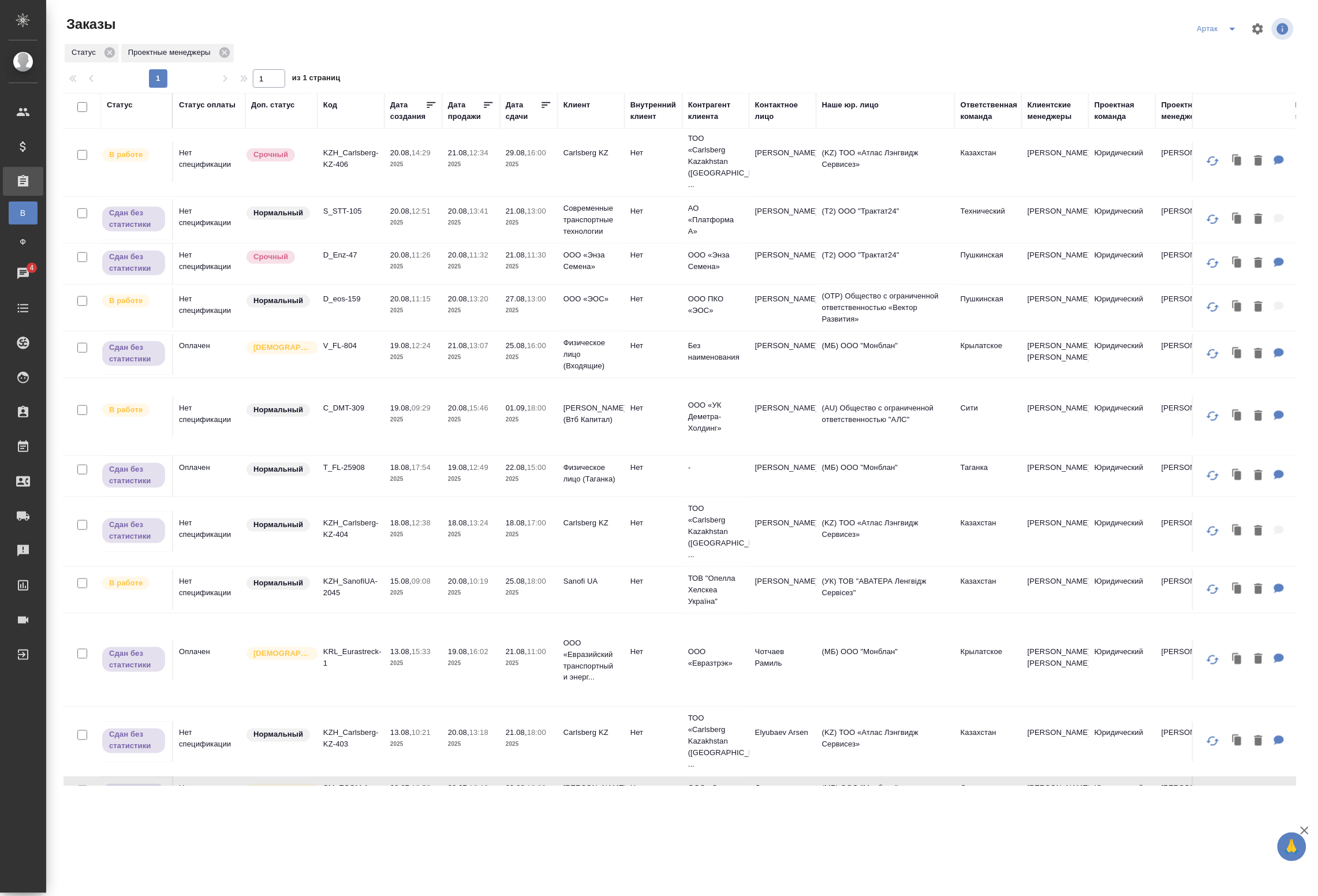
click at [403, 795] on p "2025" at bounding box center [413, 801] width 46 height 12
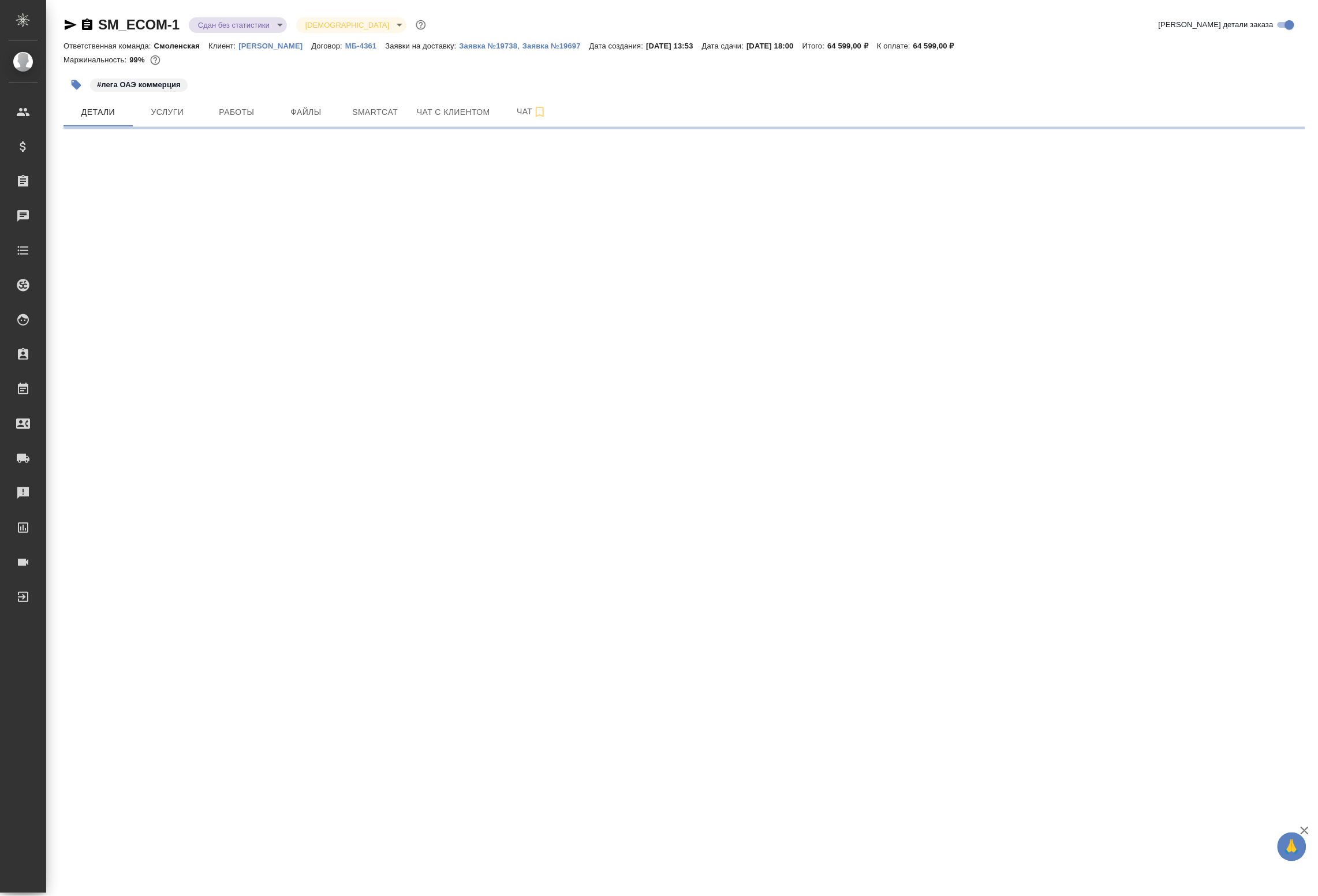
select select "RU"
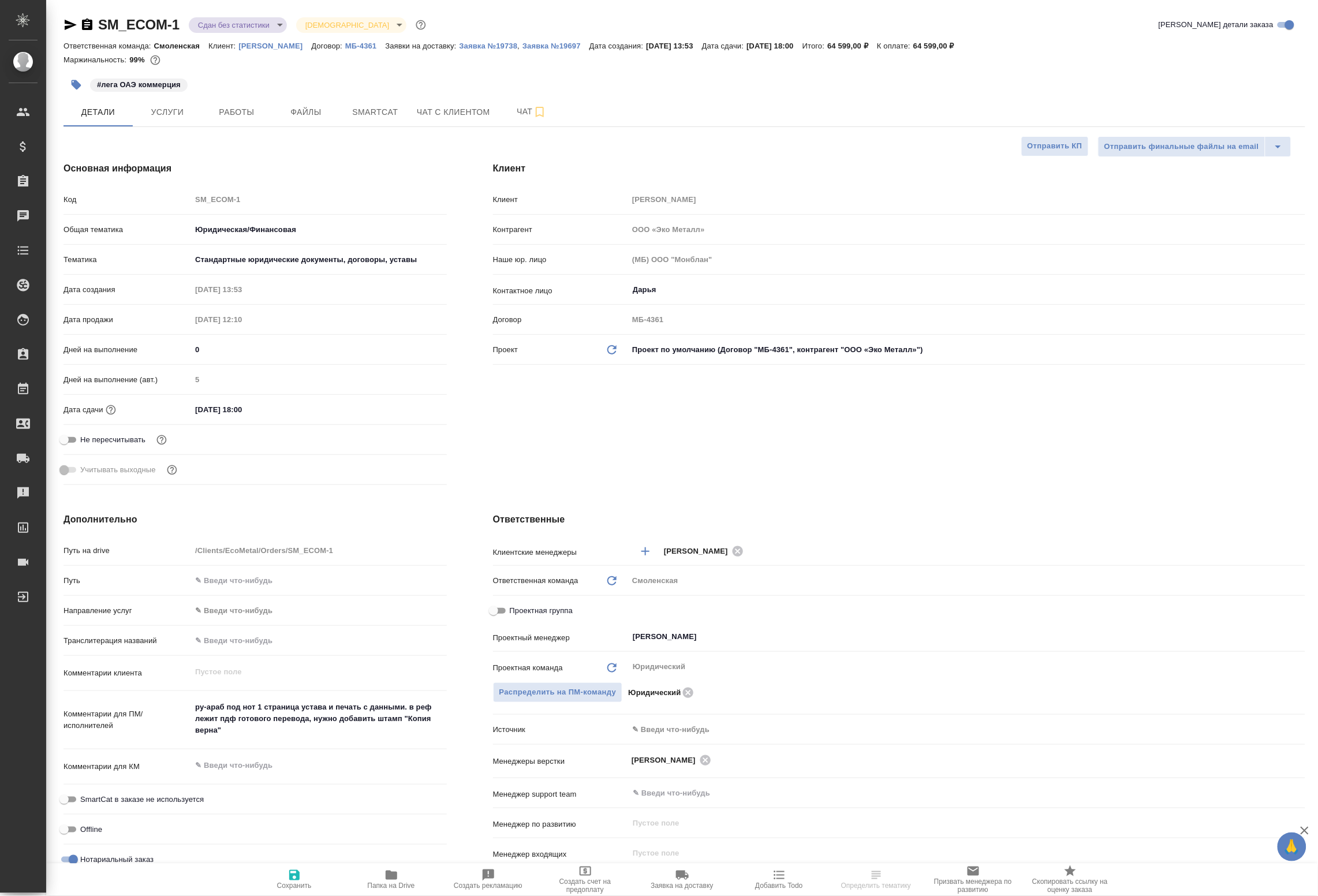
type textarea "x"
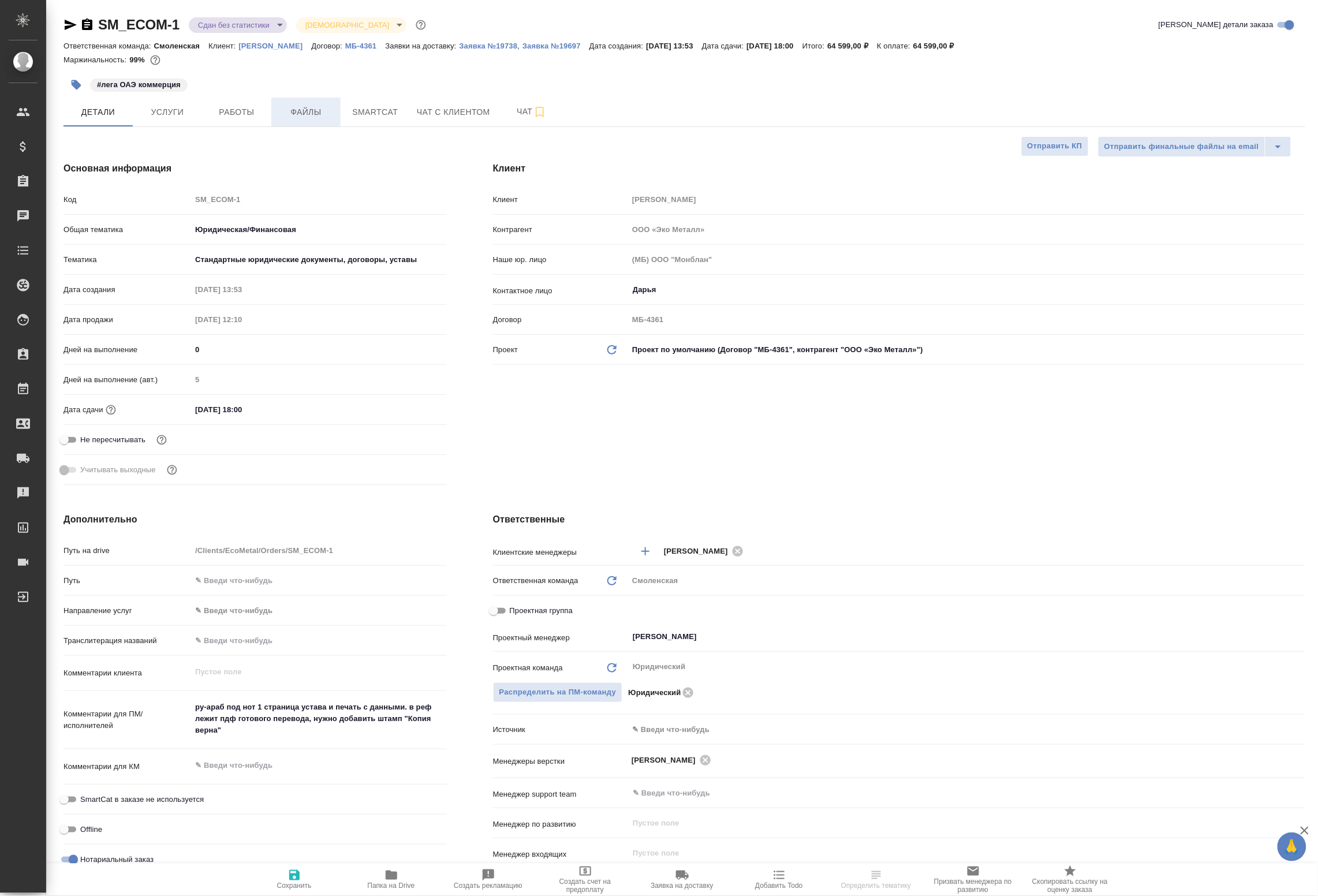
type textarea "x"
click at [243, 119] on span "Работы" at bounding box center [237, 112] width 56 height 14
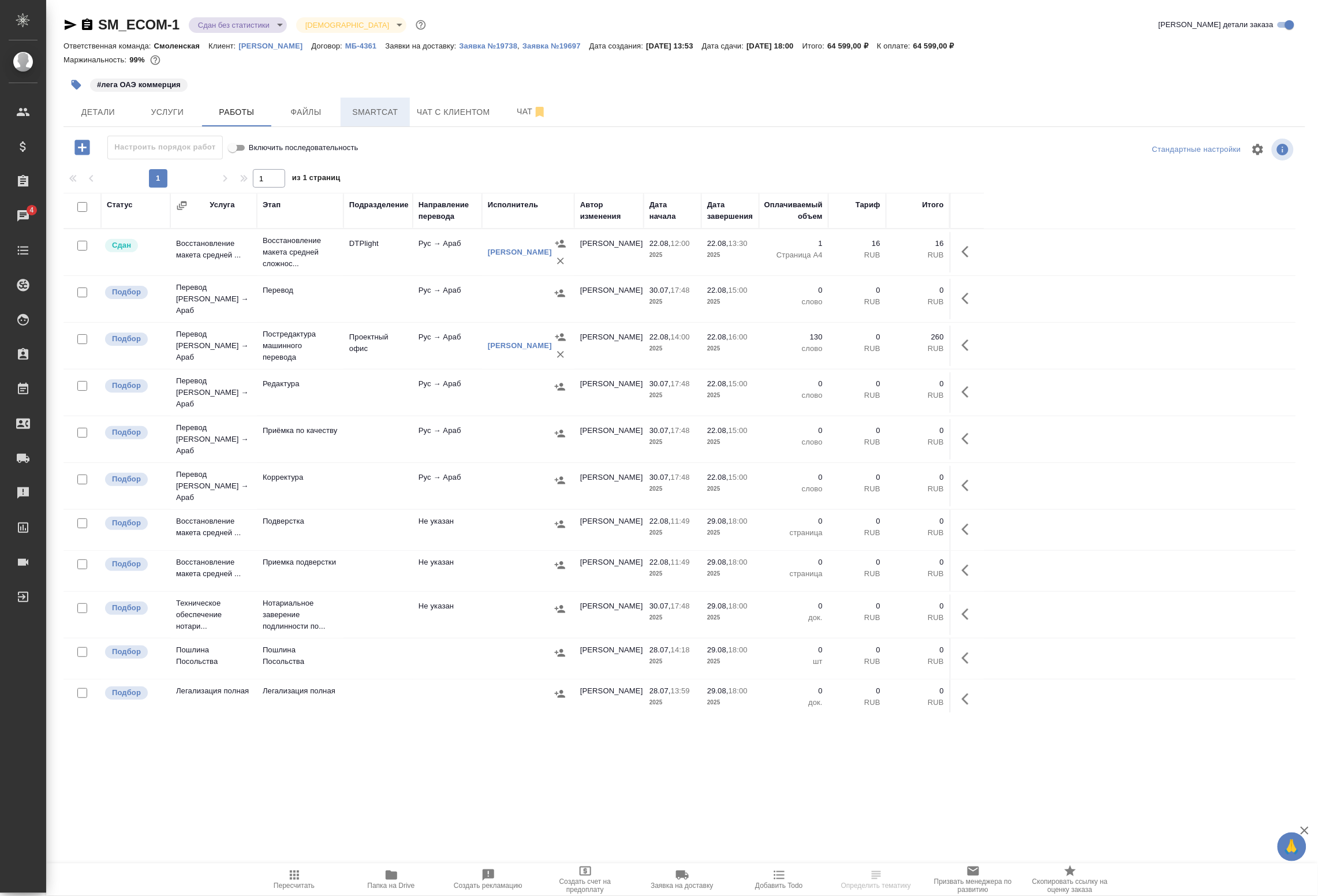
click at [377, 108] on span "Smartcat" at bounding box center [375, 112] width 56 height 14
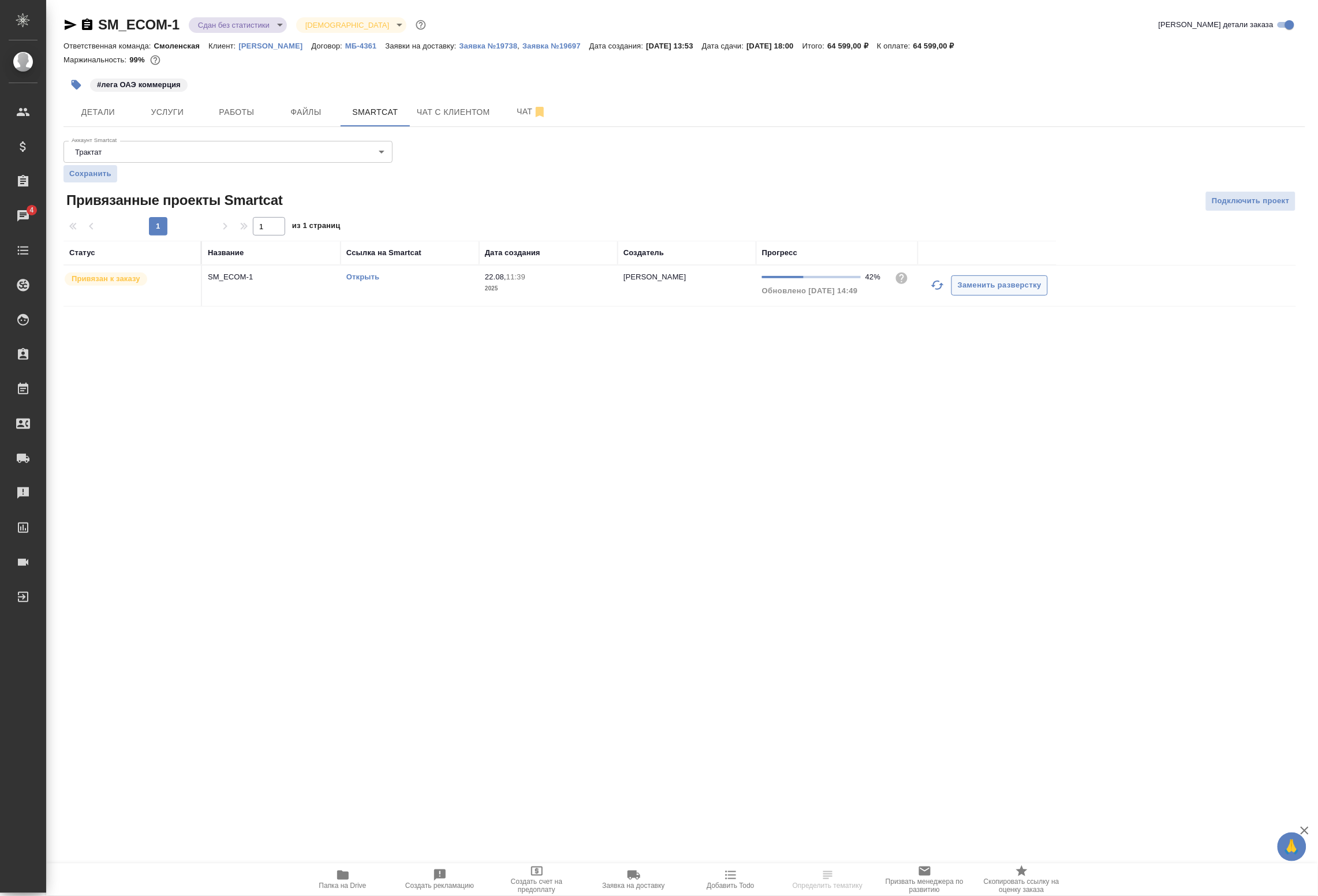
click at [943, 284] on icon "button" at bounding box center [938, 285] width 14 height 14
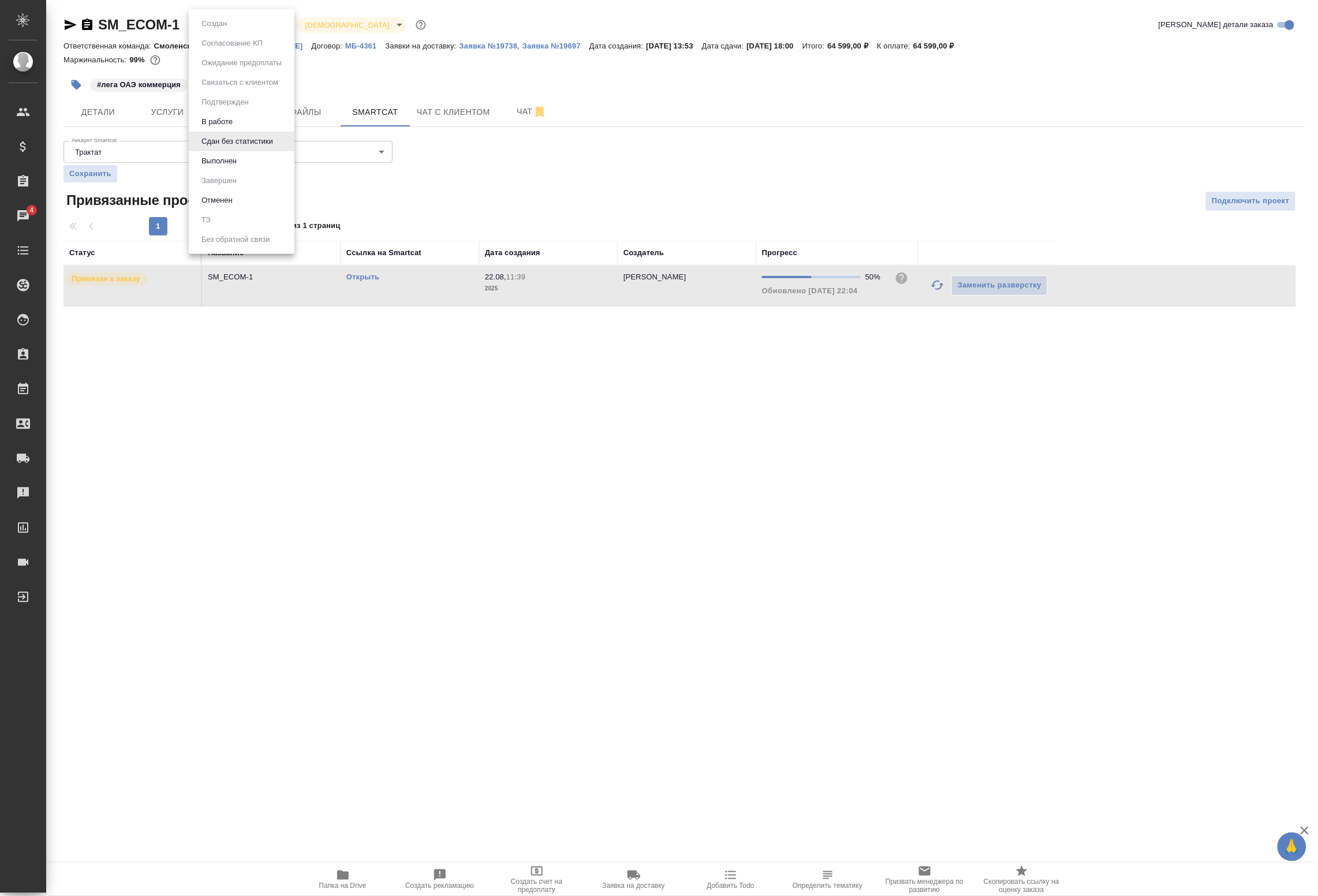
click at [247, 20] on body "🙏 .cls-1 fill:#fff; AWATERA Badanyan Artak Клиенты Спецификации Заказы 4 Чаты T…" at bounding box center [659, 448] width 1318 height 896
click at [227, 127] on button "В работе" at bounding box center [217, 122] width 38 height 12
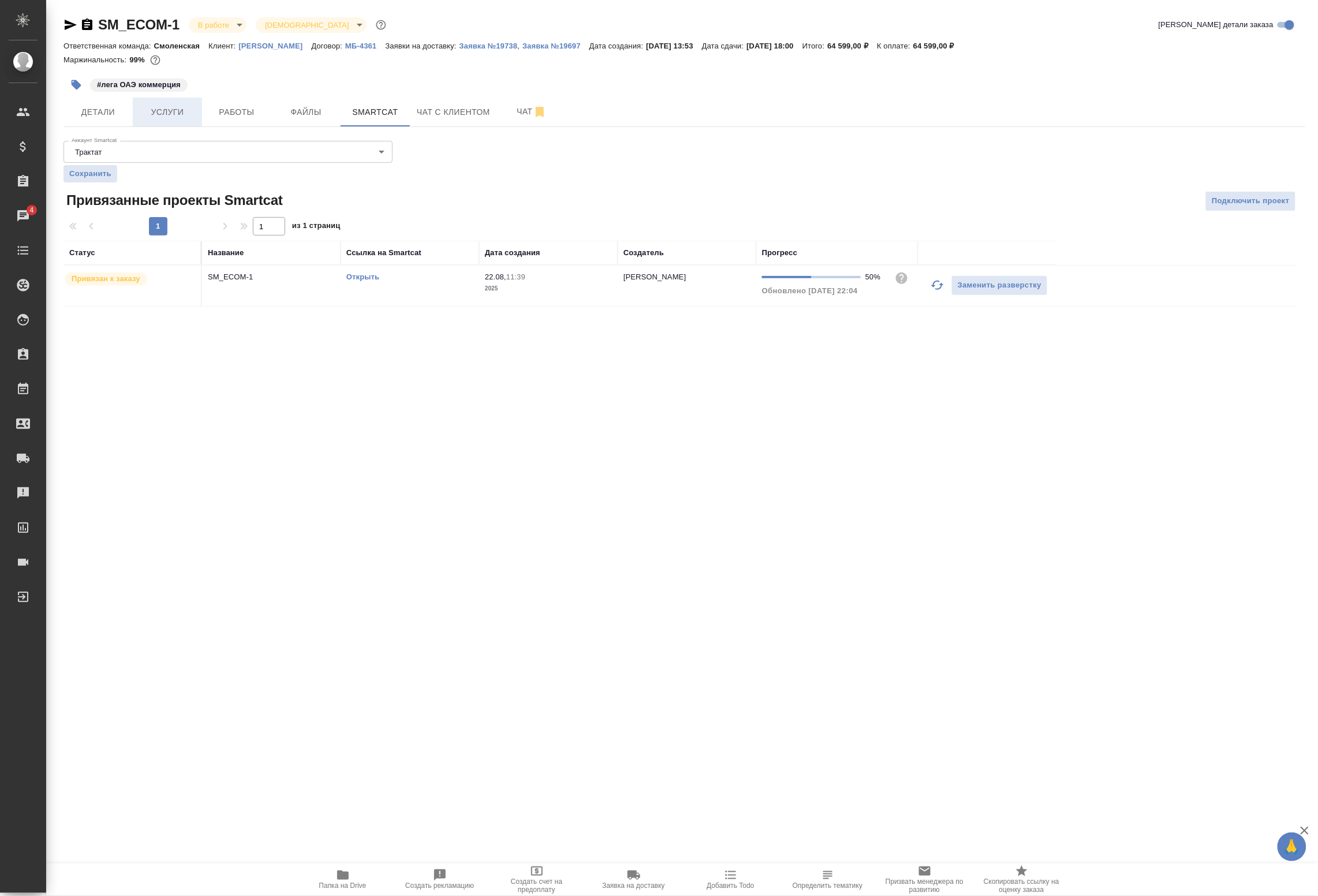
click at [192, 113] on span "Услуги" at bounding box center [167, 112] width 56 height 14
click at [236, 110] on span "Работы" at bounding box center [237, 112] width 56 height 14
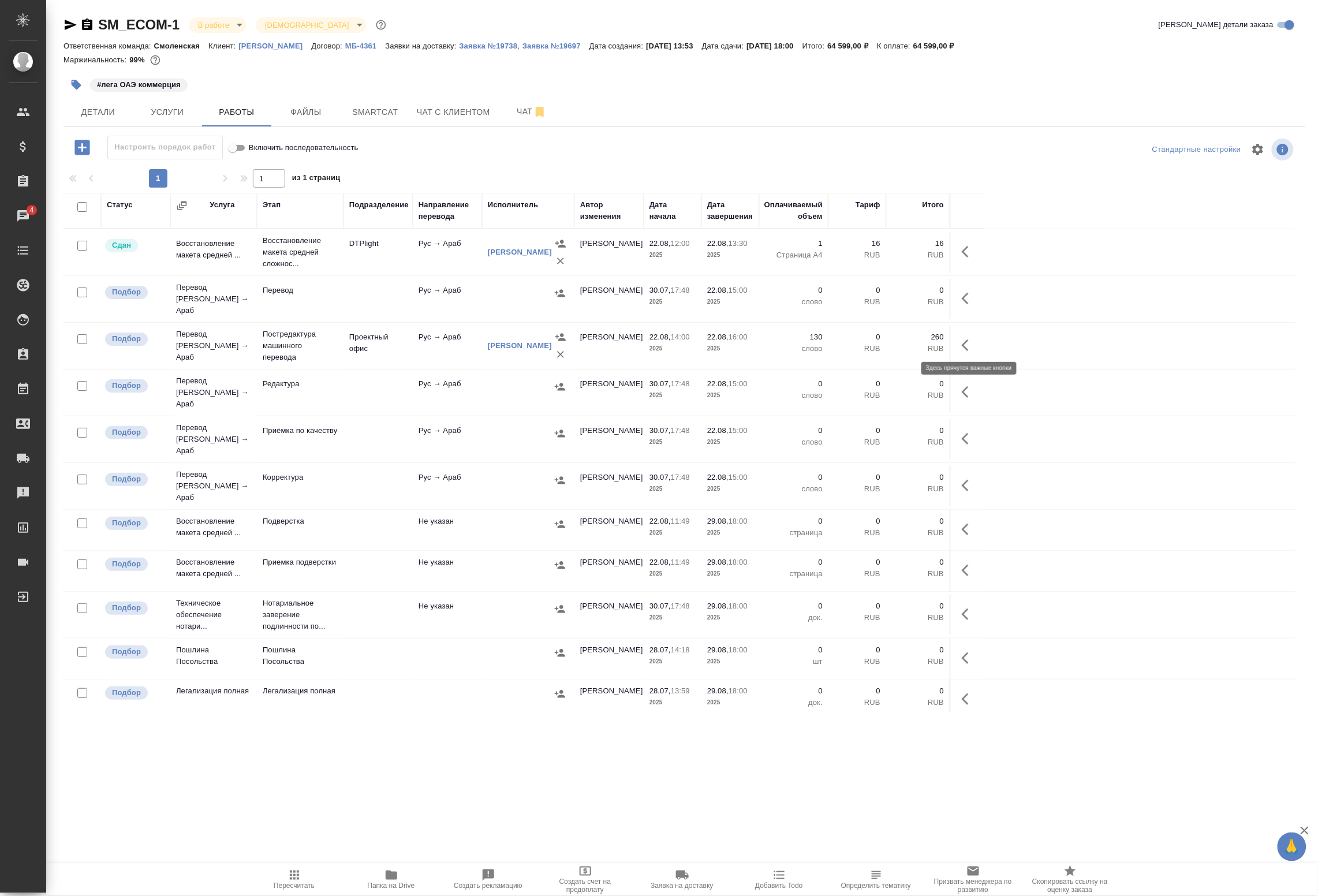
click at [969, 344] on icon "button" at bounding box center [968, 345] width 14 height 14
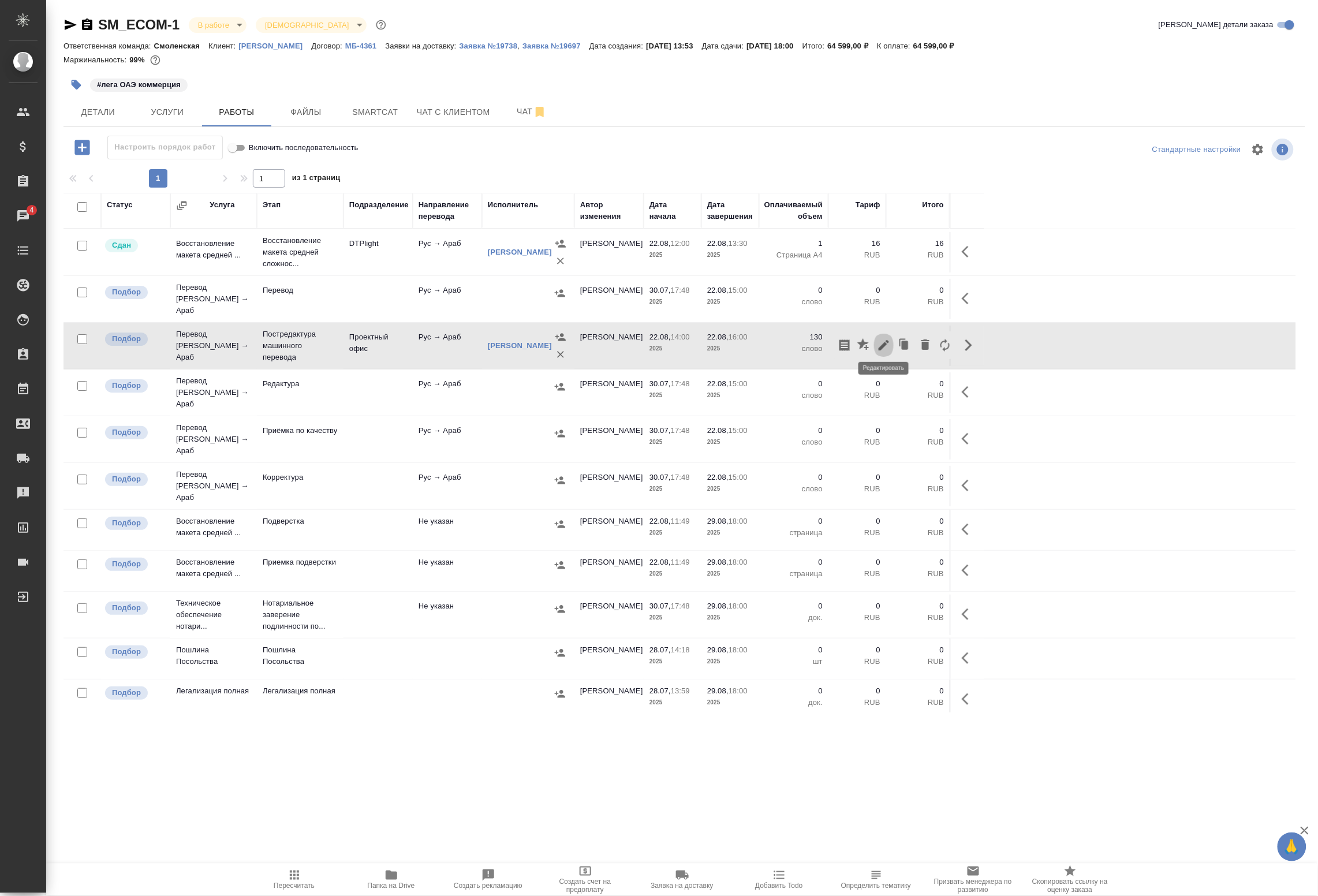
click at [882, 339] on icon "button" at bounding box center [883, 345] width 14 height 14
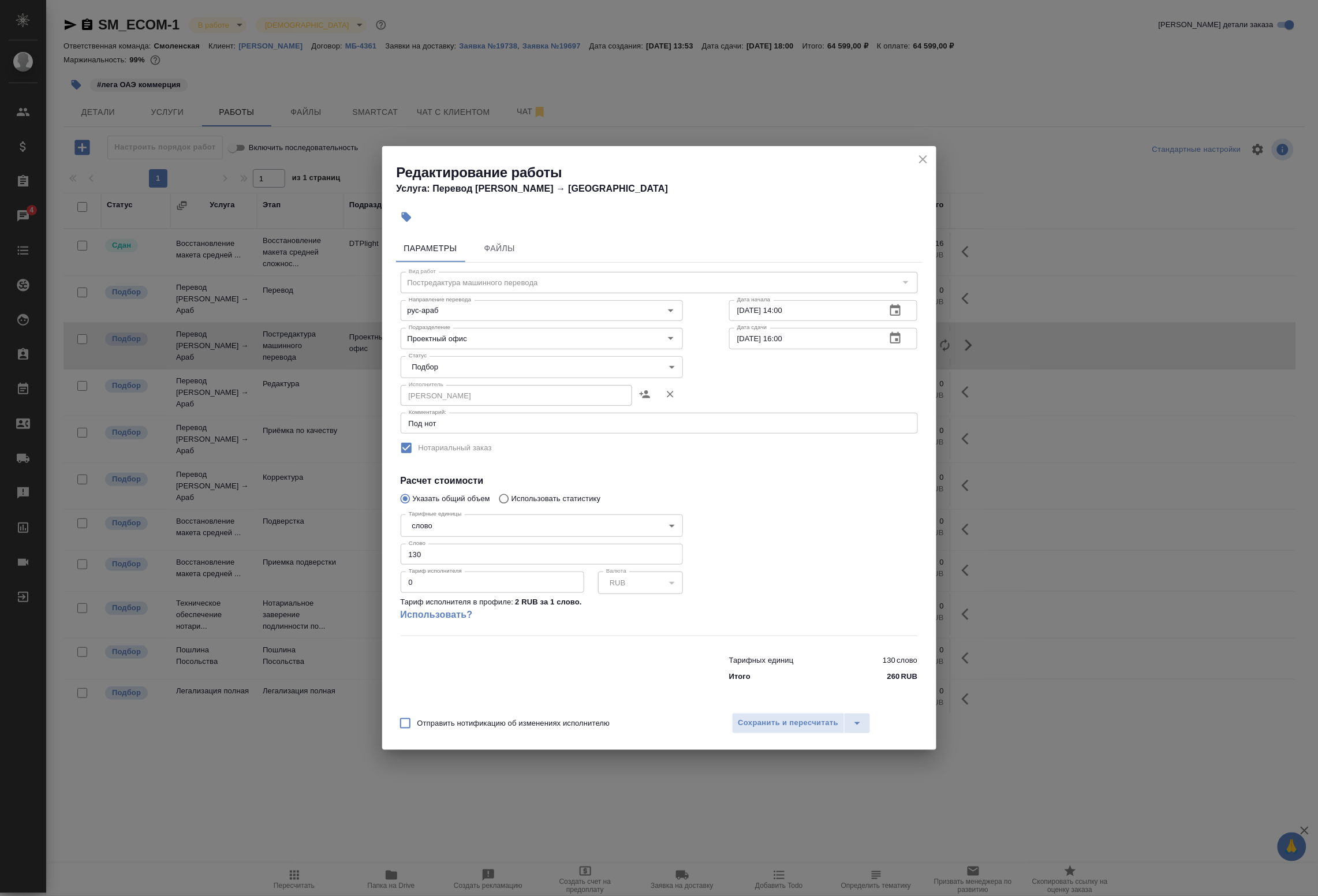
click at [460, 367] on body "🙏 .cls-1 fill:#fff; AWATERA Badanyan Artak Клиенты Спецификации Заказы 4 Чаты T…" at bounding box center [659, 448] width 1318 height 896
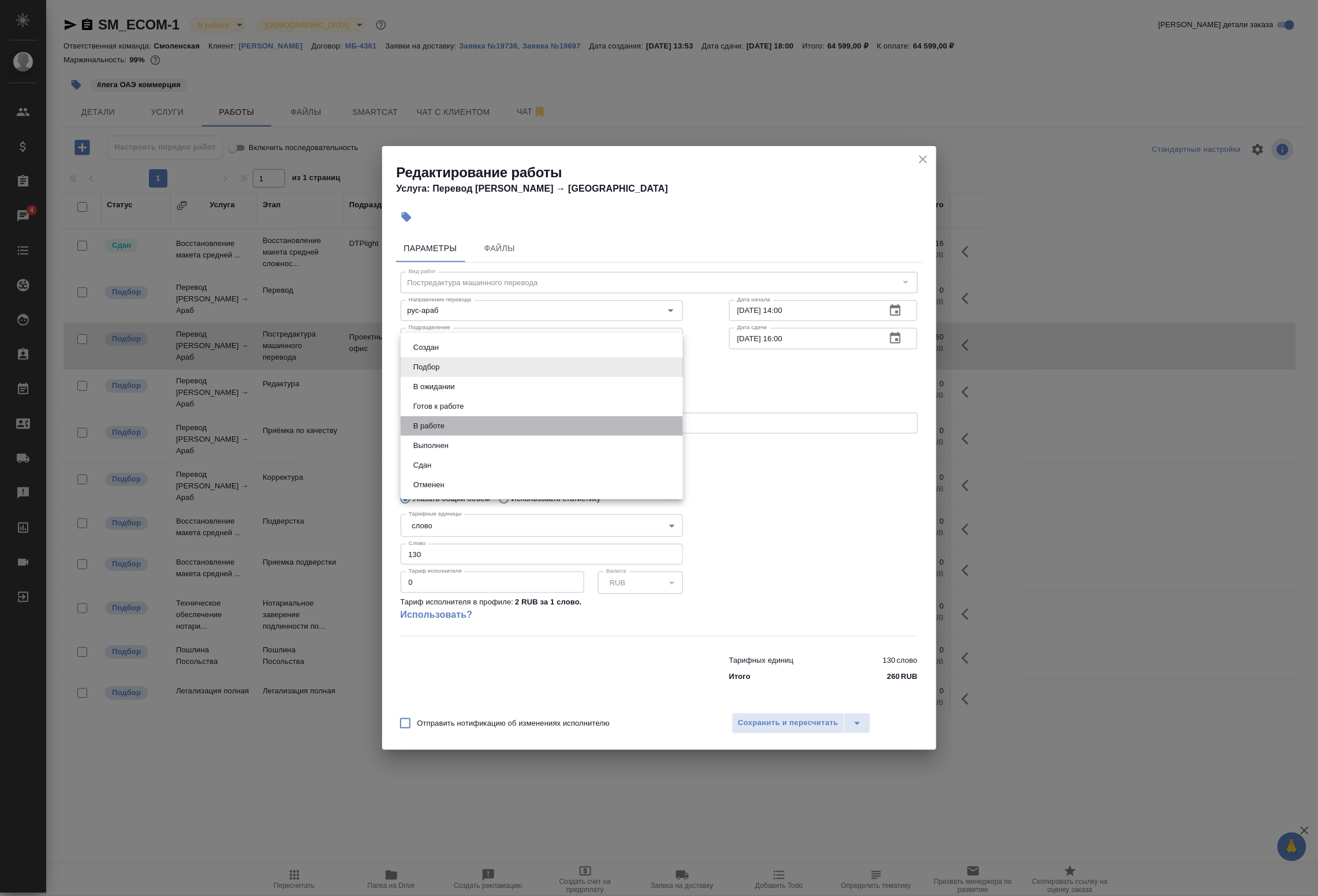
click at [452, 426] on li "В работе" at bounding box center [542, 426] width 282 height 20
type input "inProgress"
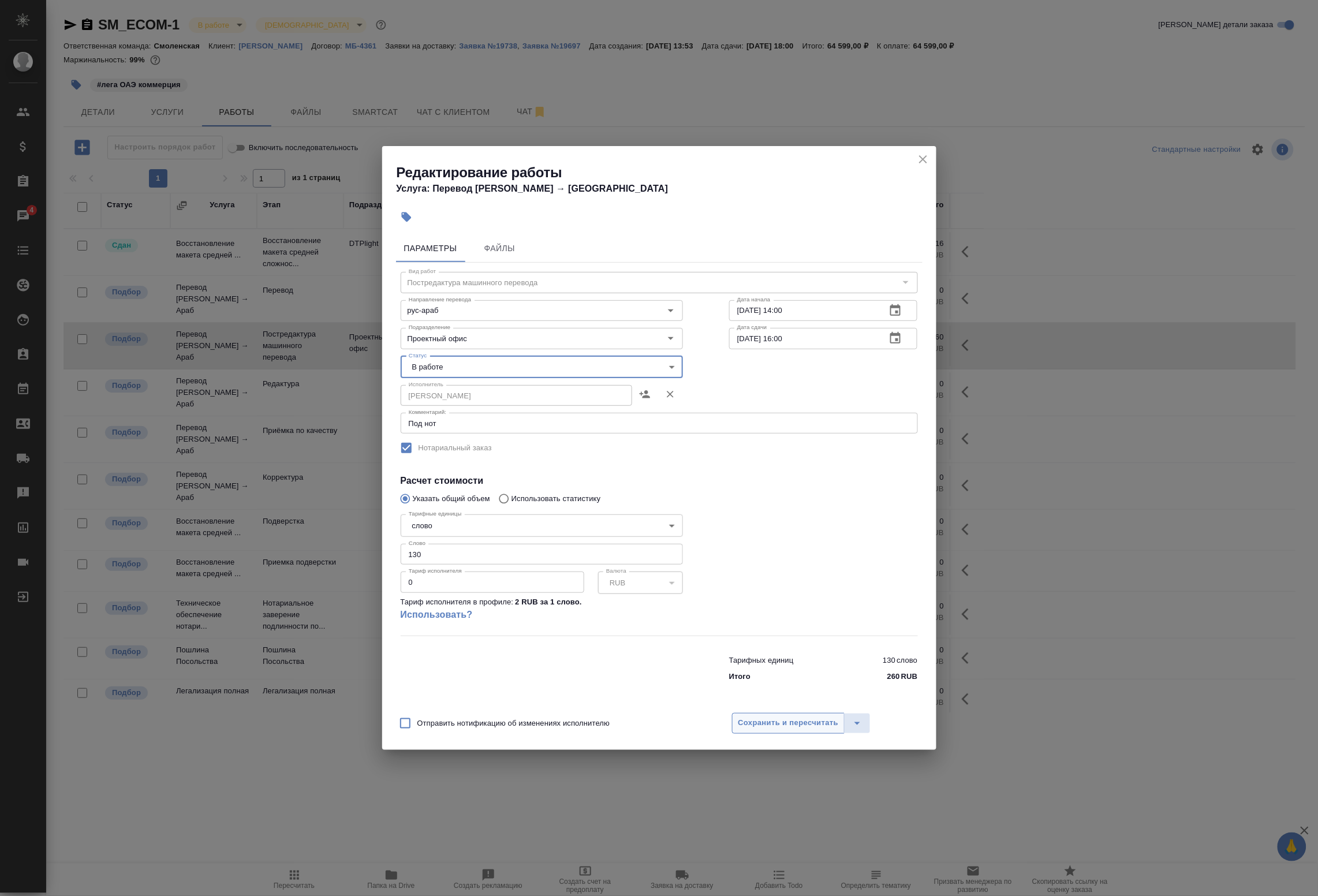
click at [778, 722] on span "Сохранить и пересчитать" at bounding box center [789, 723] width 101 height 13
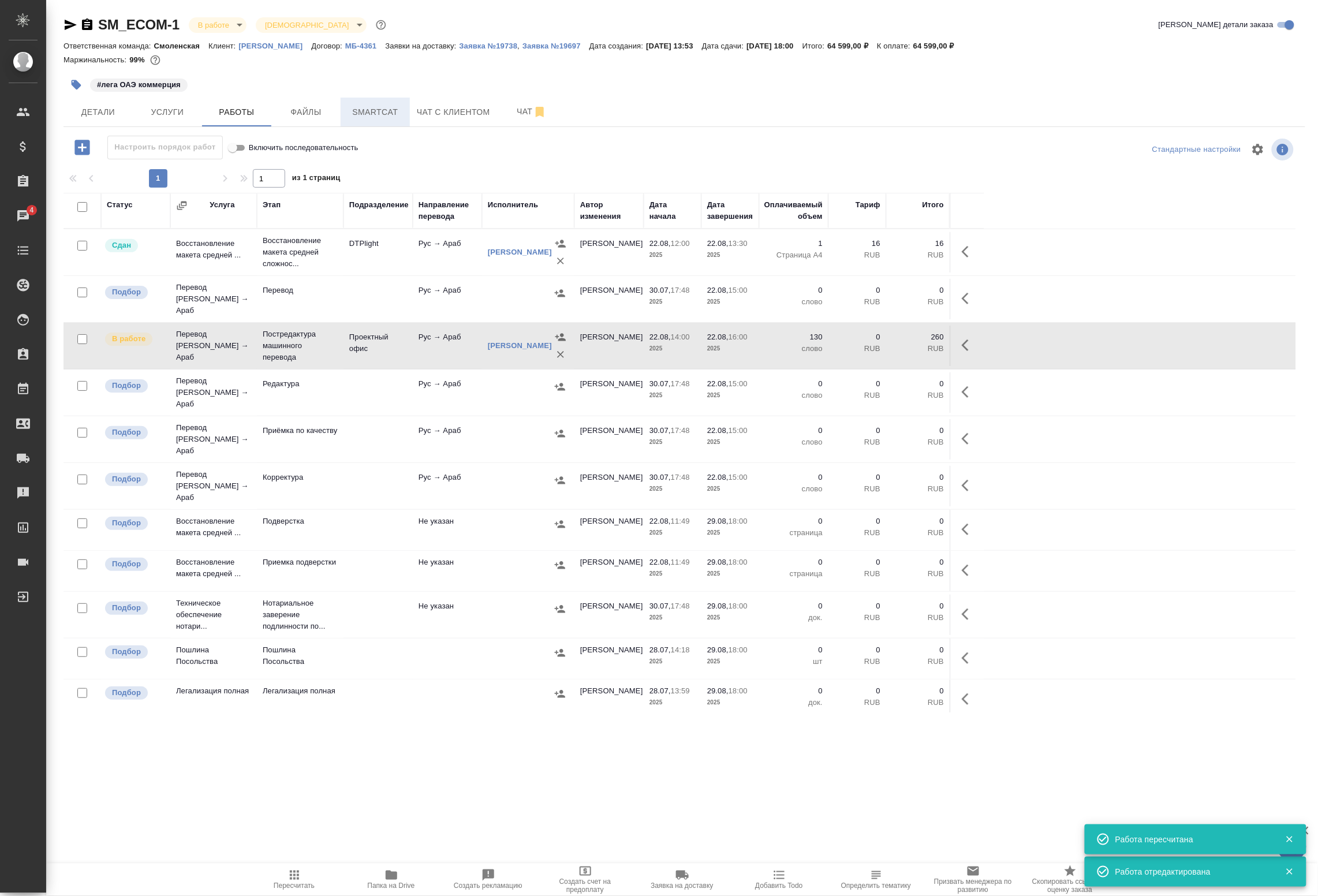
click at [361, 112] on span "Smartcat" at bounding box center [375, 112] width 56 height 14
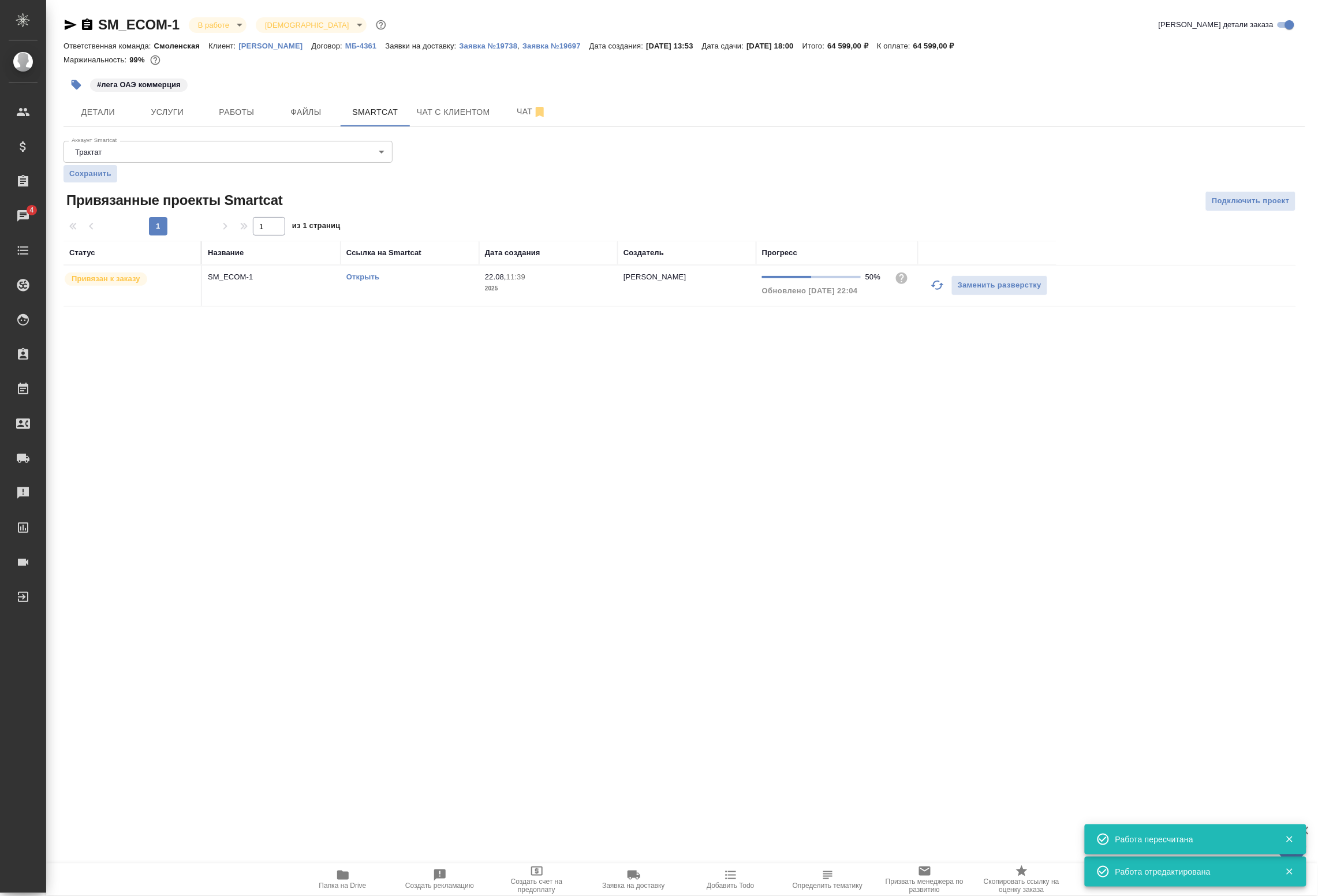
click at [360, 278] on link "Открыть" at bounding box center [363, 276] width 33 height 8
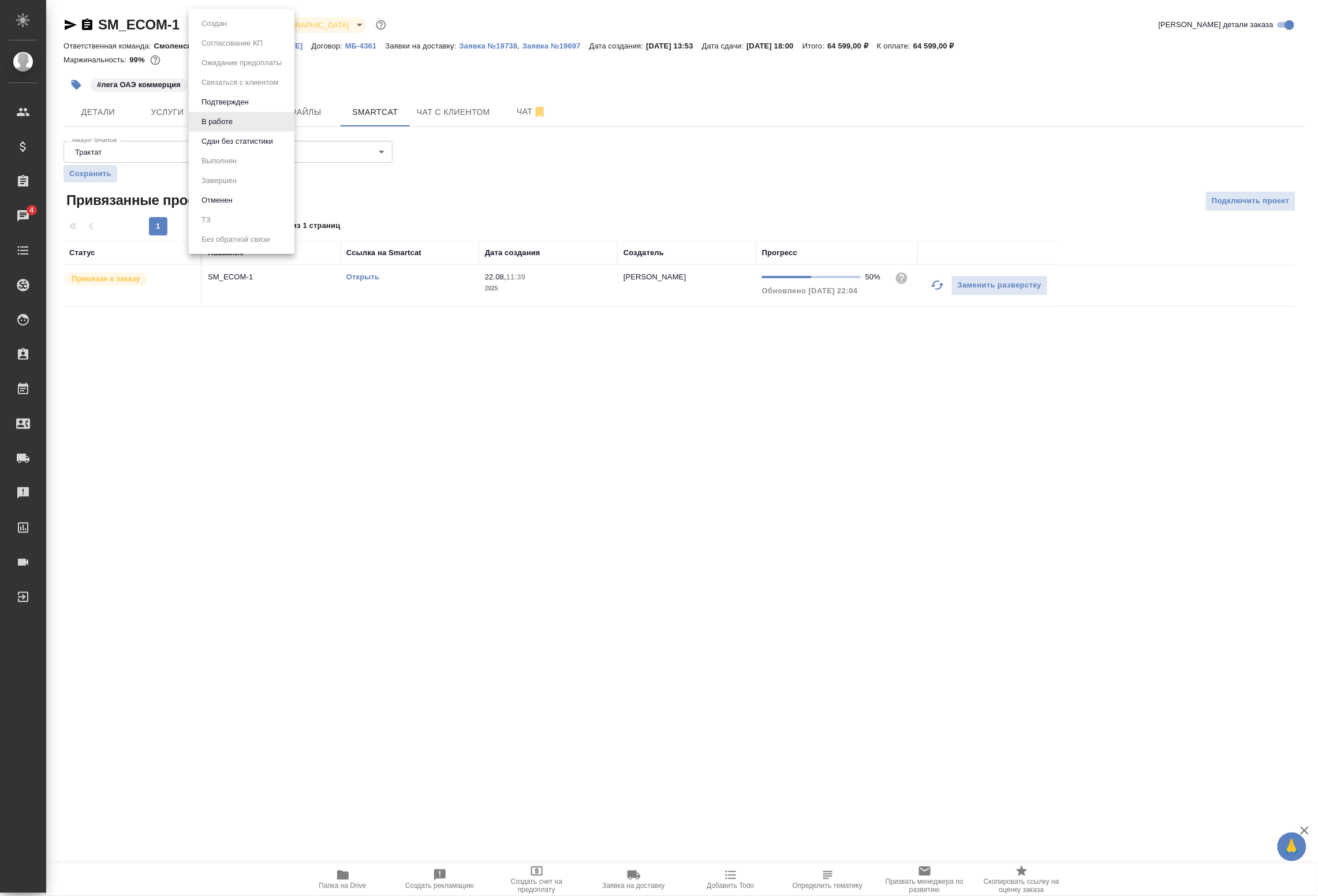
click at [217, 22] on body "🙏 .cls-1 fill:#fff; AWATERA Badanyan Artak Клиенты Спецификации Заказы 4 Чаты T…" at bounding box center [659, 448] width 1318 height 896
click at [211, 143] on button "Сдан без статистики" at bounding box center [237, 141] width 78 height 12
click at [235, 106] on span "Работы" at bounding box center [237, 112] width 56 height 14
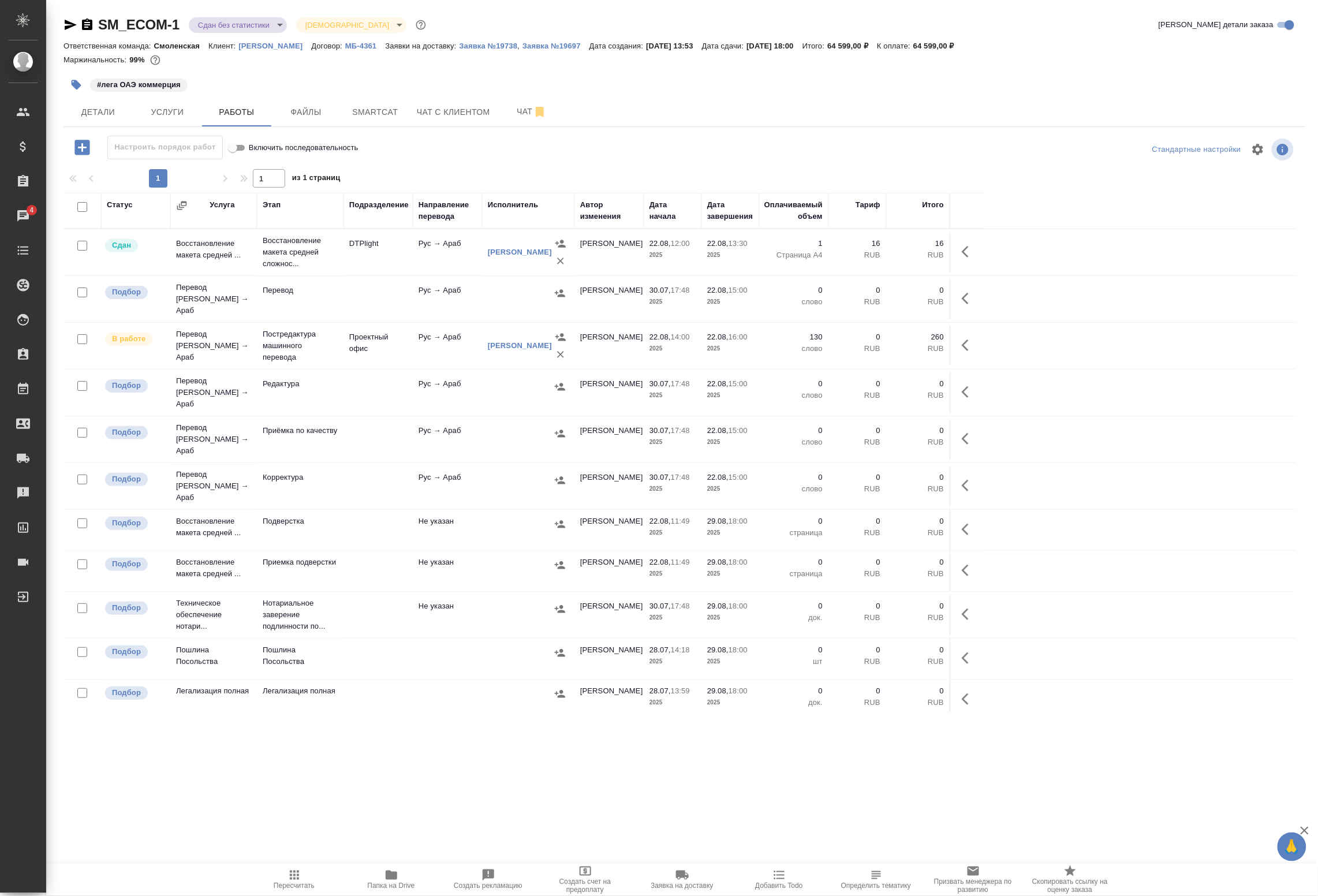
click at [963, 340] on icon "button" at bounding box center [965, 346] width 7 height 12
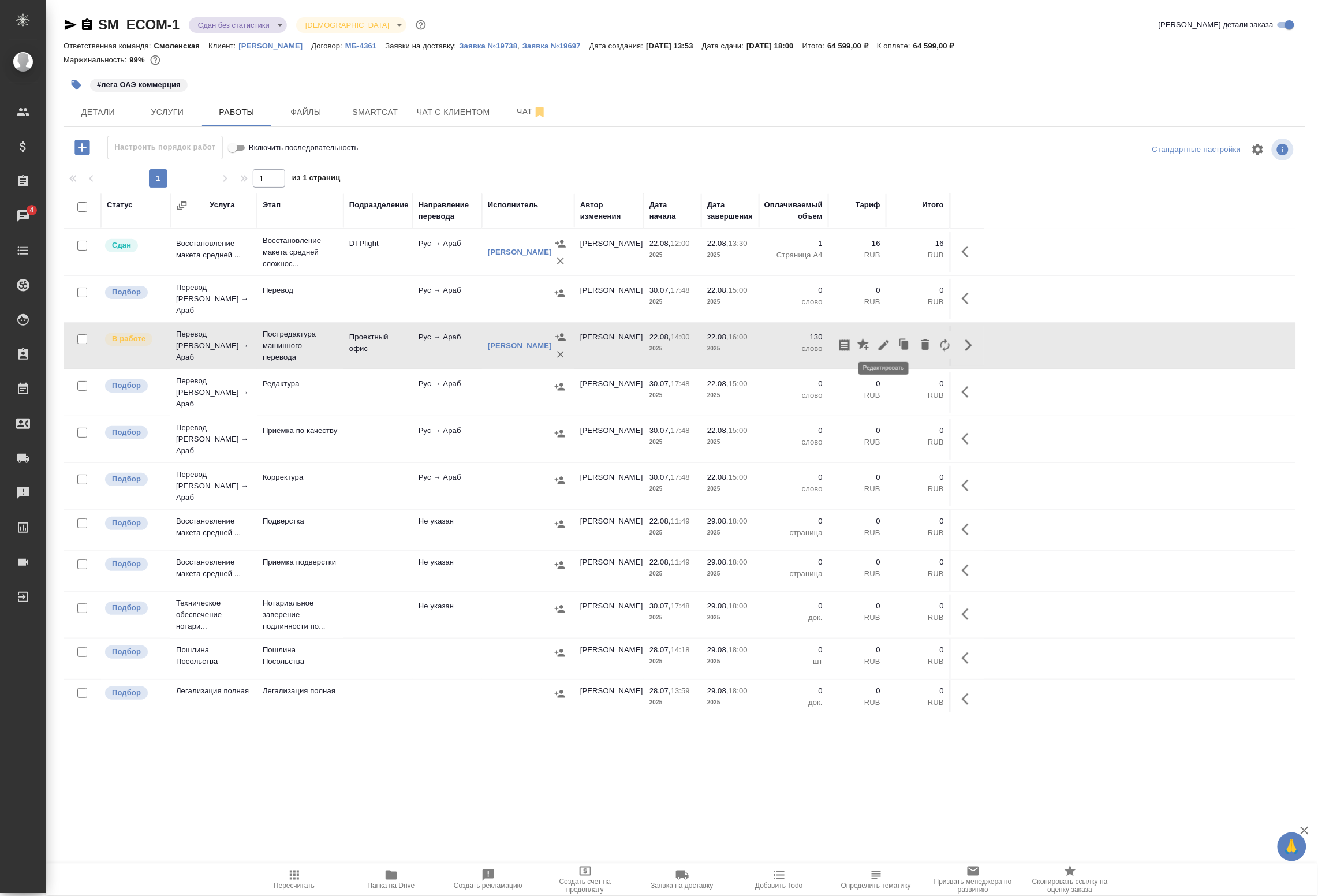
click at [883, 339] on icon "button" at bounding box center [883, 345] width 14 height 14
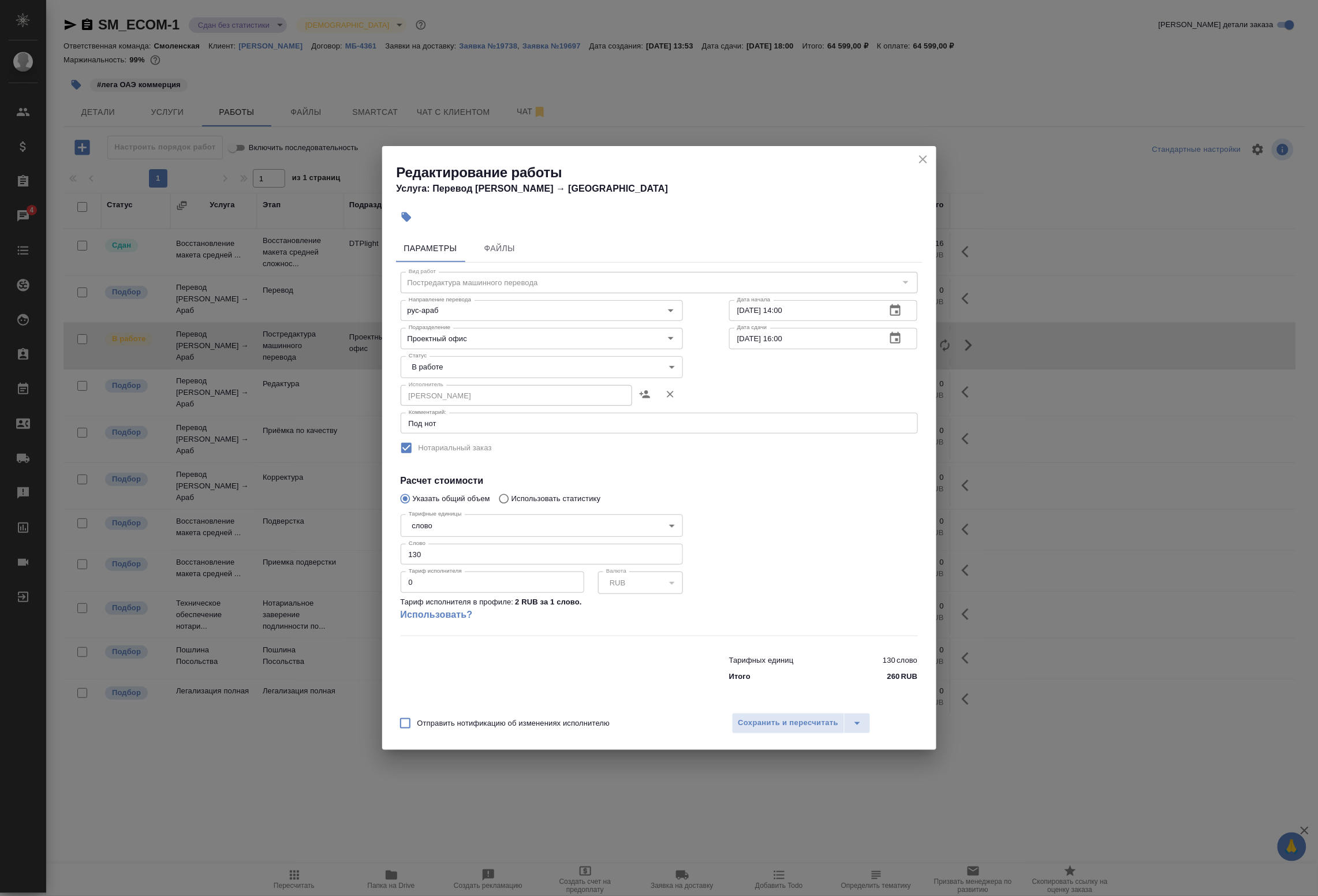
click at [457, 373] on body "🙏 .cls-1 fill:#fff; AWATERA Badanyan Artak Клиенты Спецификации Заказы 4 Чаты T…" at bounding box center [659, 448] width 1318 height 896
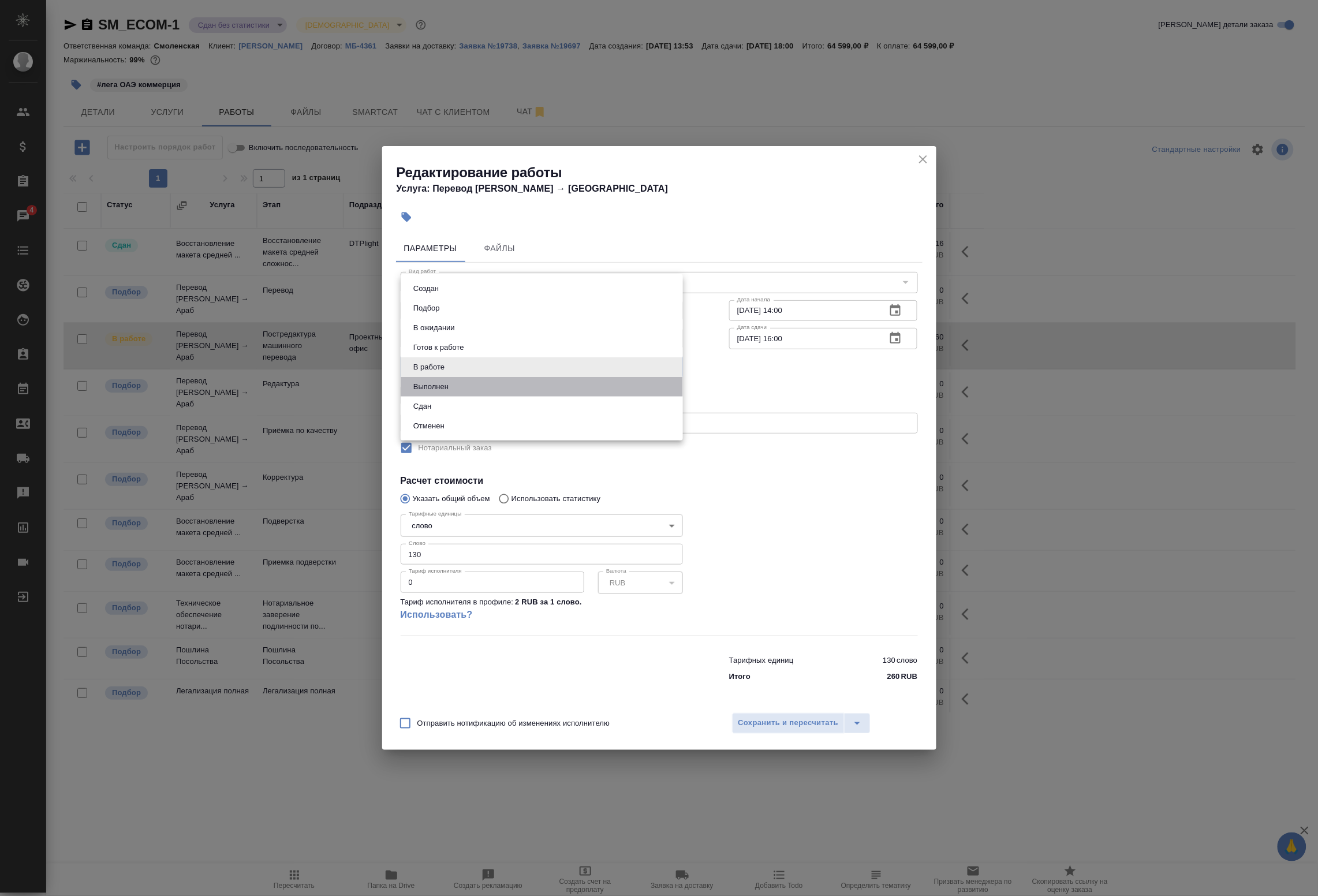
click at [453, 382] on li "Выполнен" at bounding box center [542, 387] width 282 height 20
type input "completed"
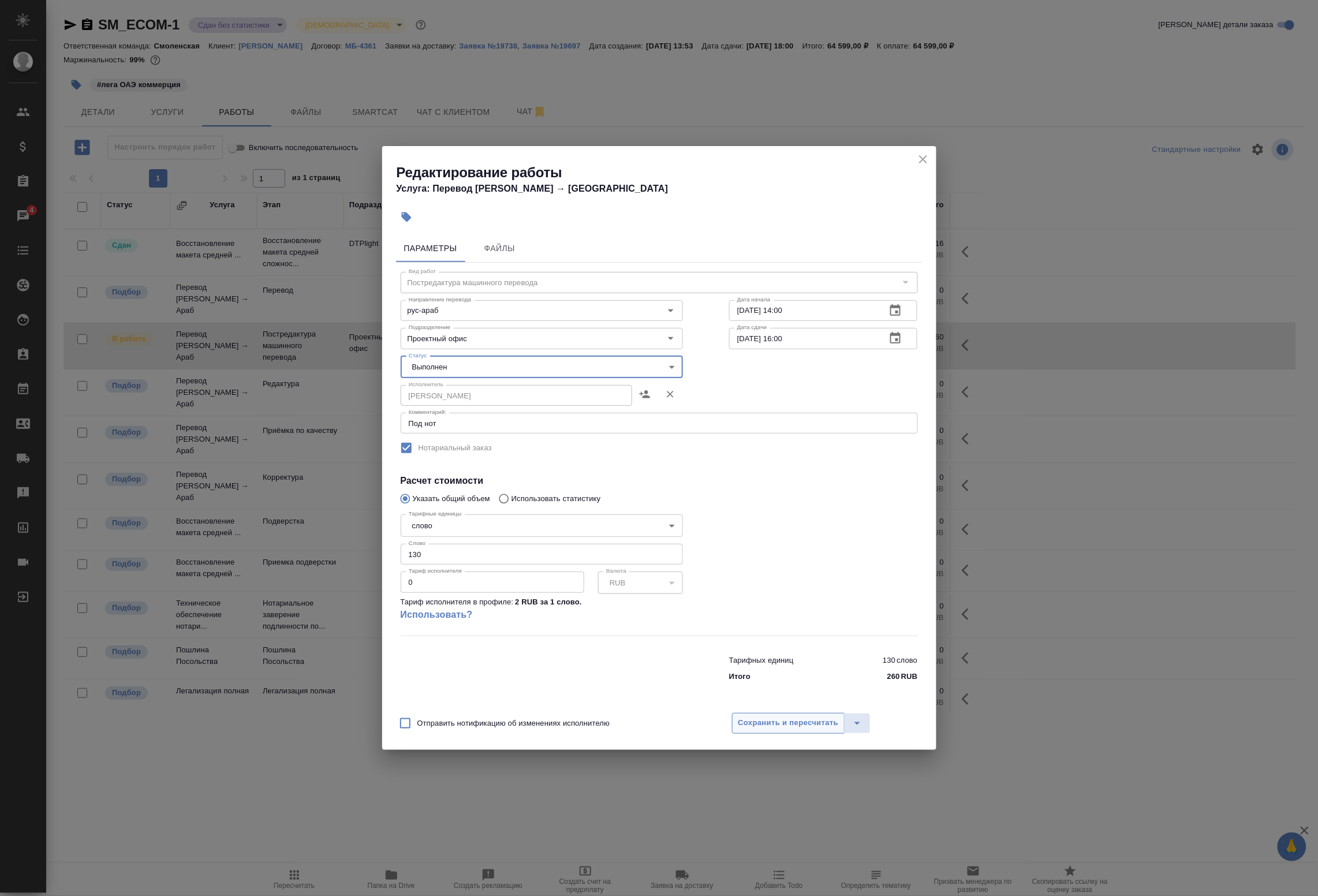
click at [792, 725] on span "Сохранить и пересчитать" at bounding box center [789, 723] width 101 height 13
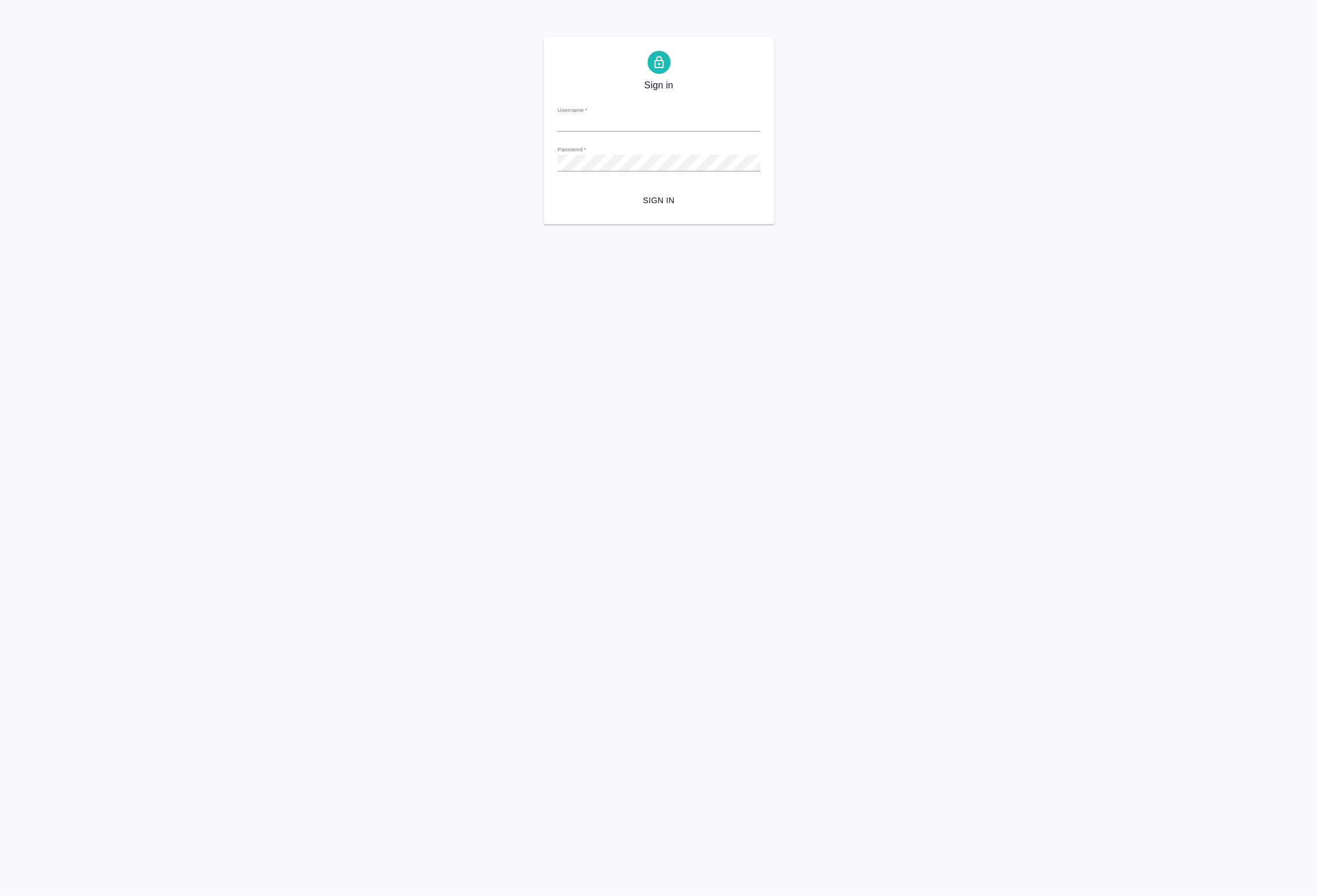
type input "[EMAIL_ADDRESS][DOMAIN_NAME]"
click at [677, 191] on button "Sign in" at bounding box center [659, 201] width 203 height 22
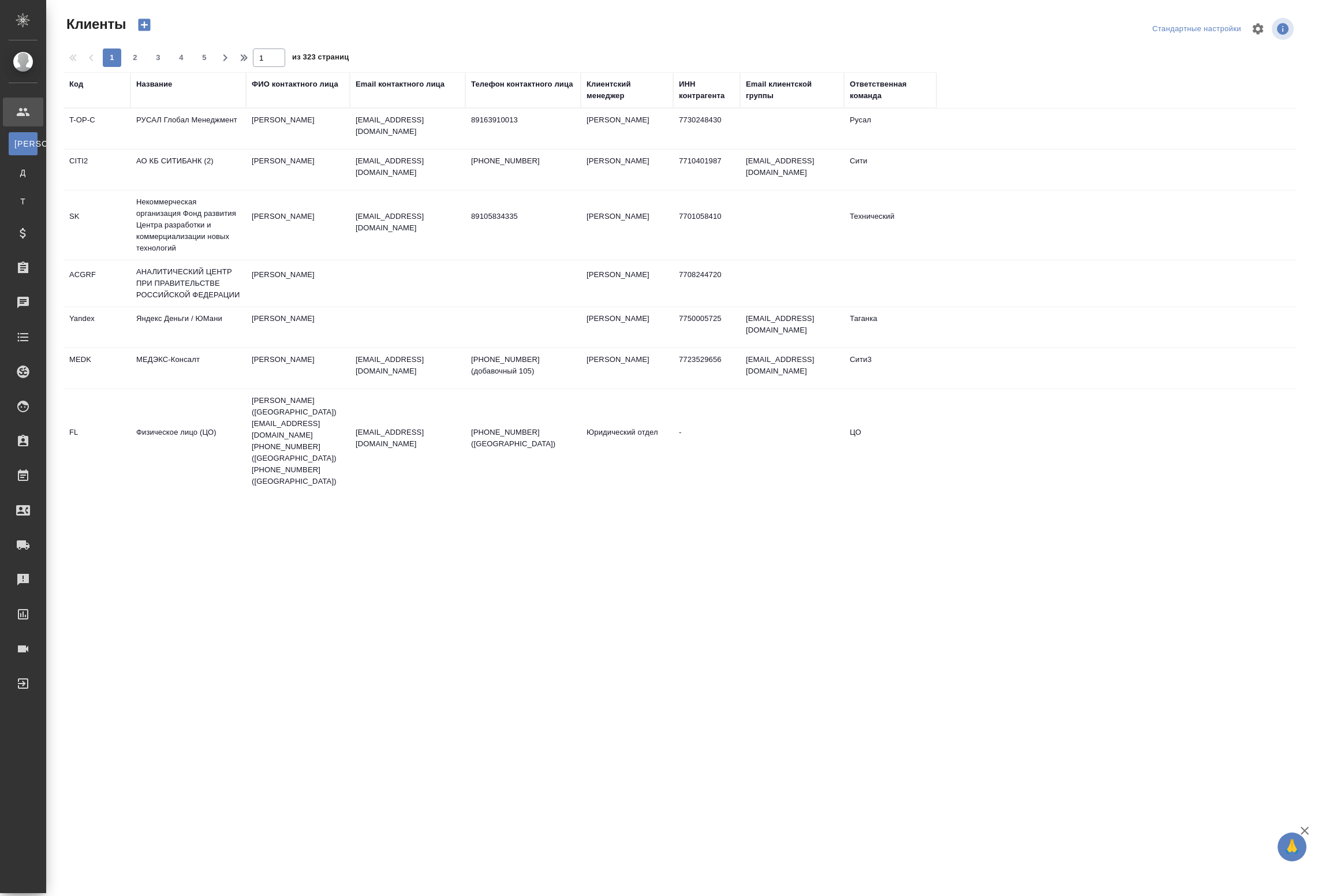
select select "RU"
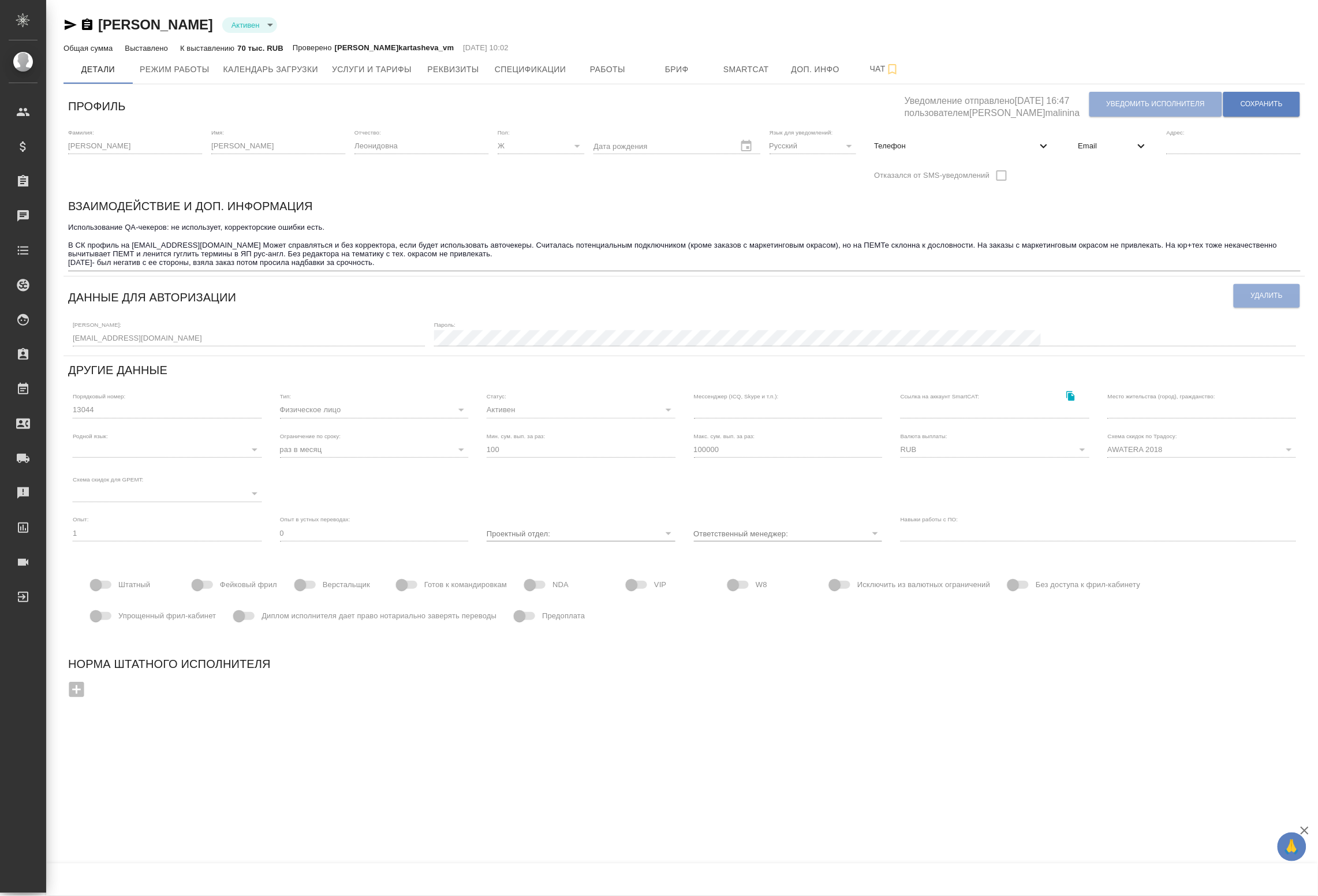
click at [964, 146] on span "Телефон" at bounding box center [956, 146] width 162 height 12
select select "RU"
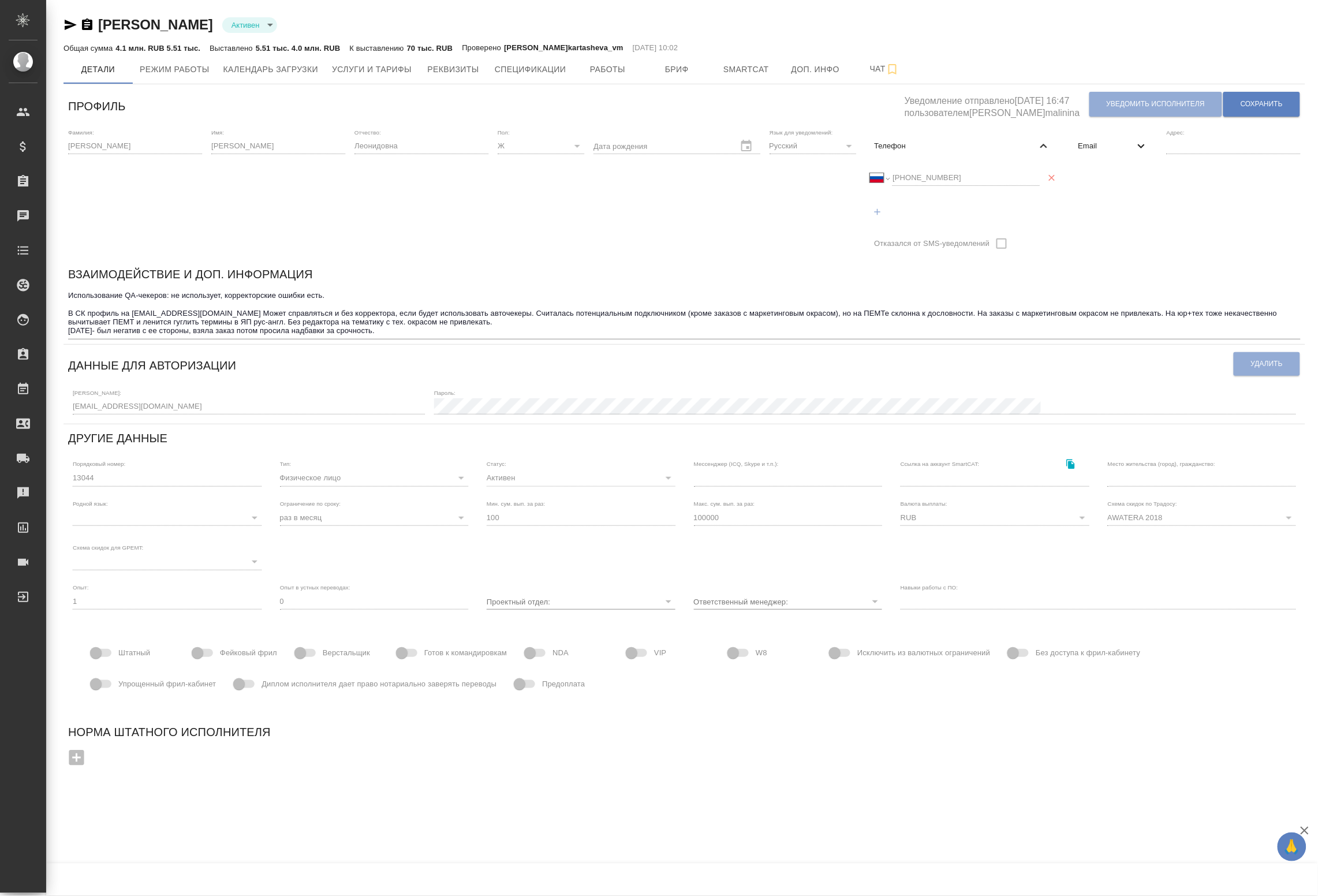
click at [1125, 147] on span "Email" at bounding box center [1107, 146] width 56 height 12
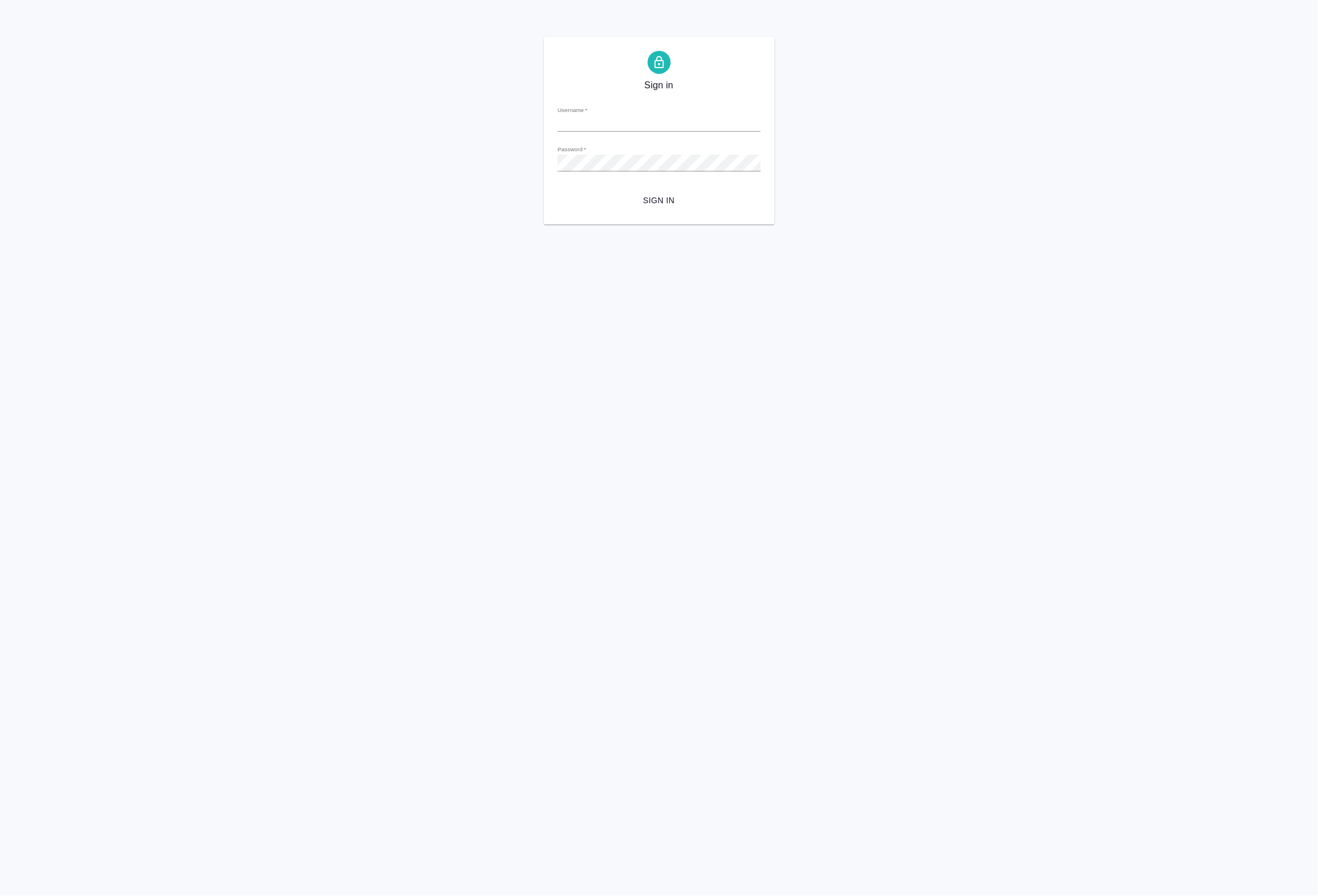
type input "a.badanyan@awatera.com"
click at [673, 206] on span "Sign in" at bounding box center [659, 201] width 185 height 14
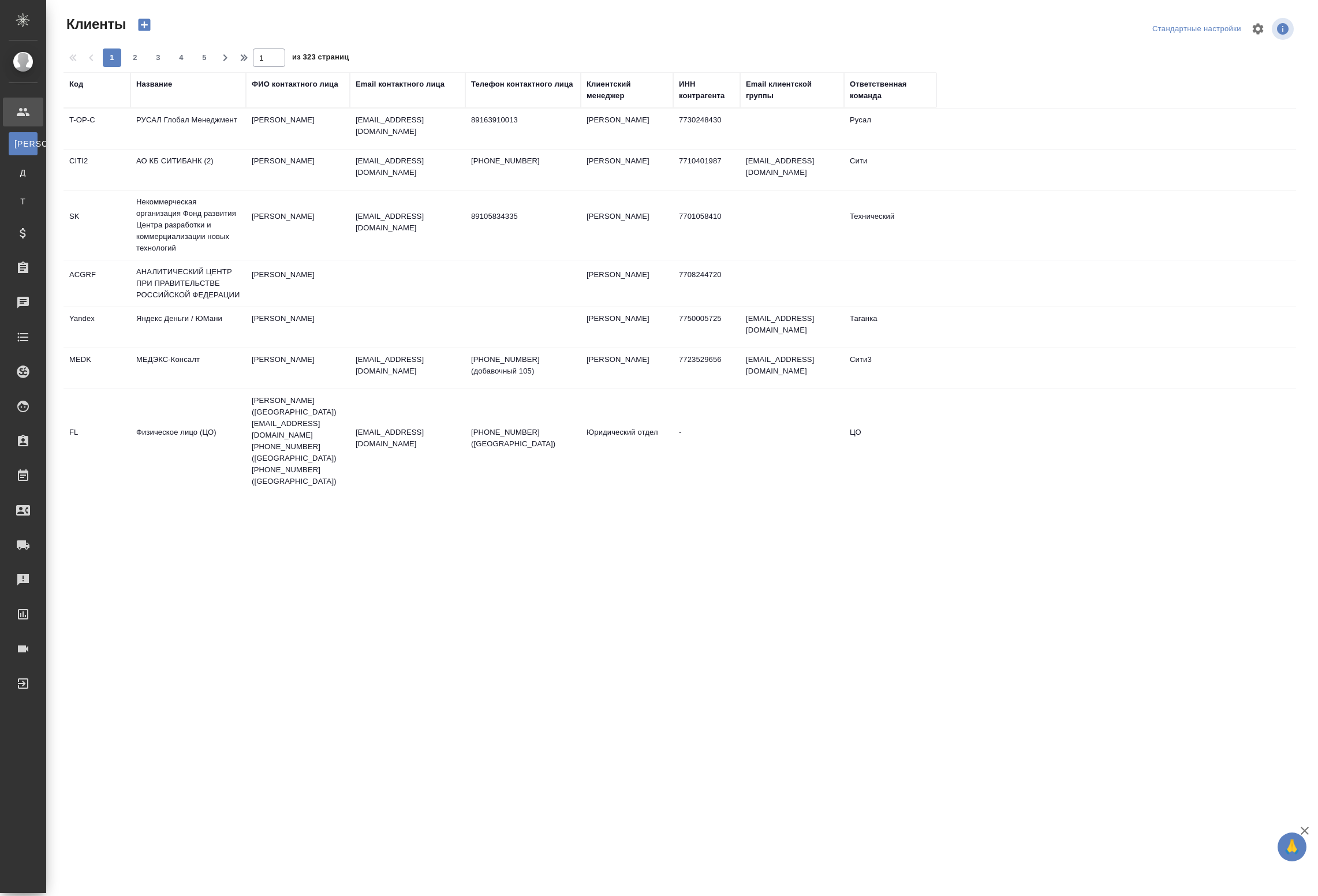
select select "RU"
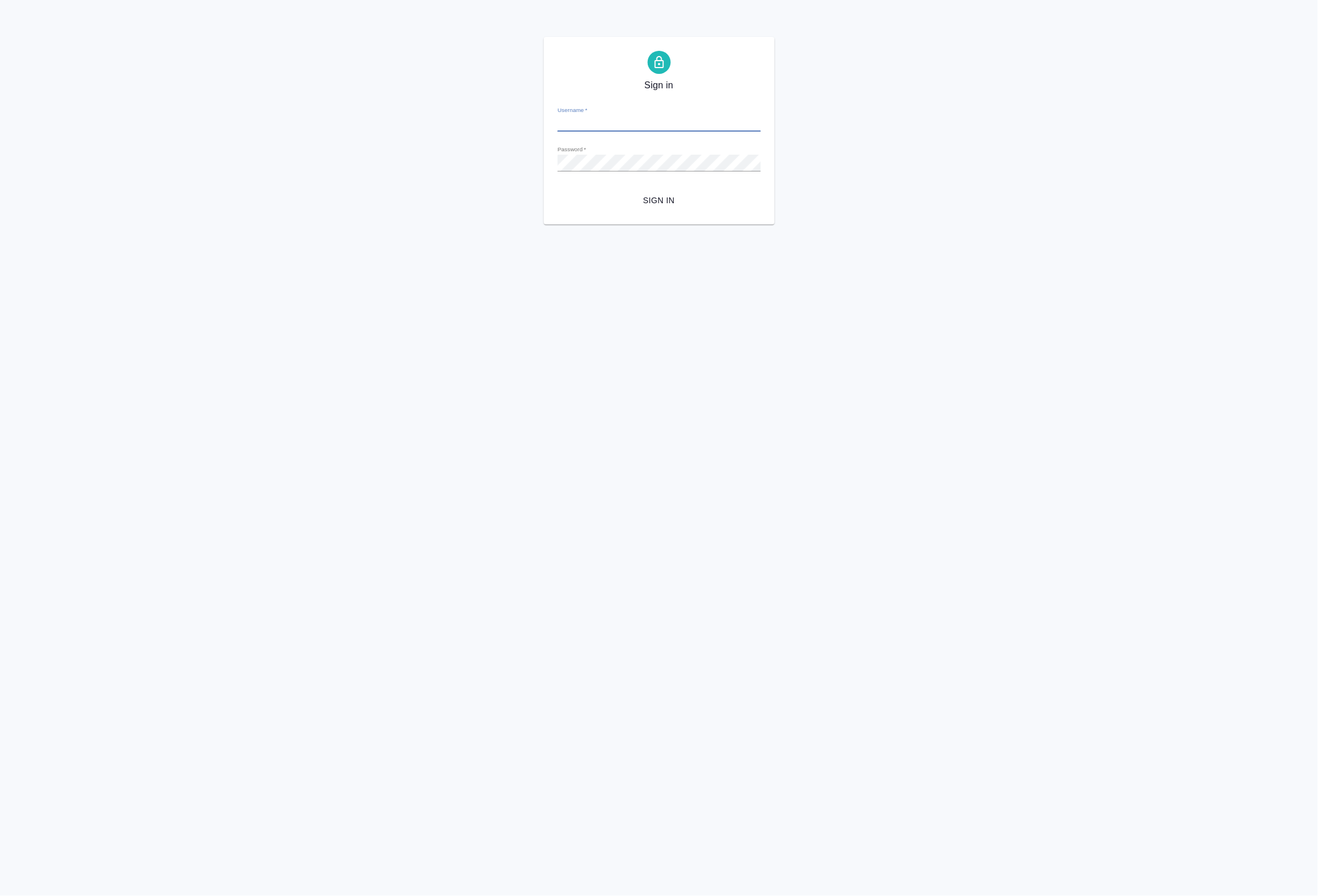
type input "[EMAIL_ADDRESS][DOMAIN_NAME]"
click at [646, 195] on span "Sign in" at bounding box center [659, 201] width 185 height 14
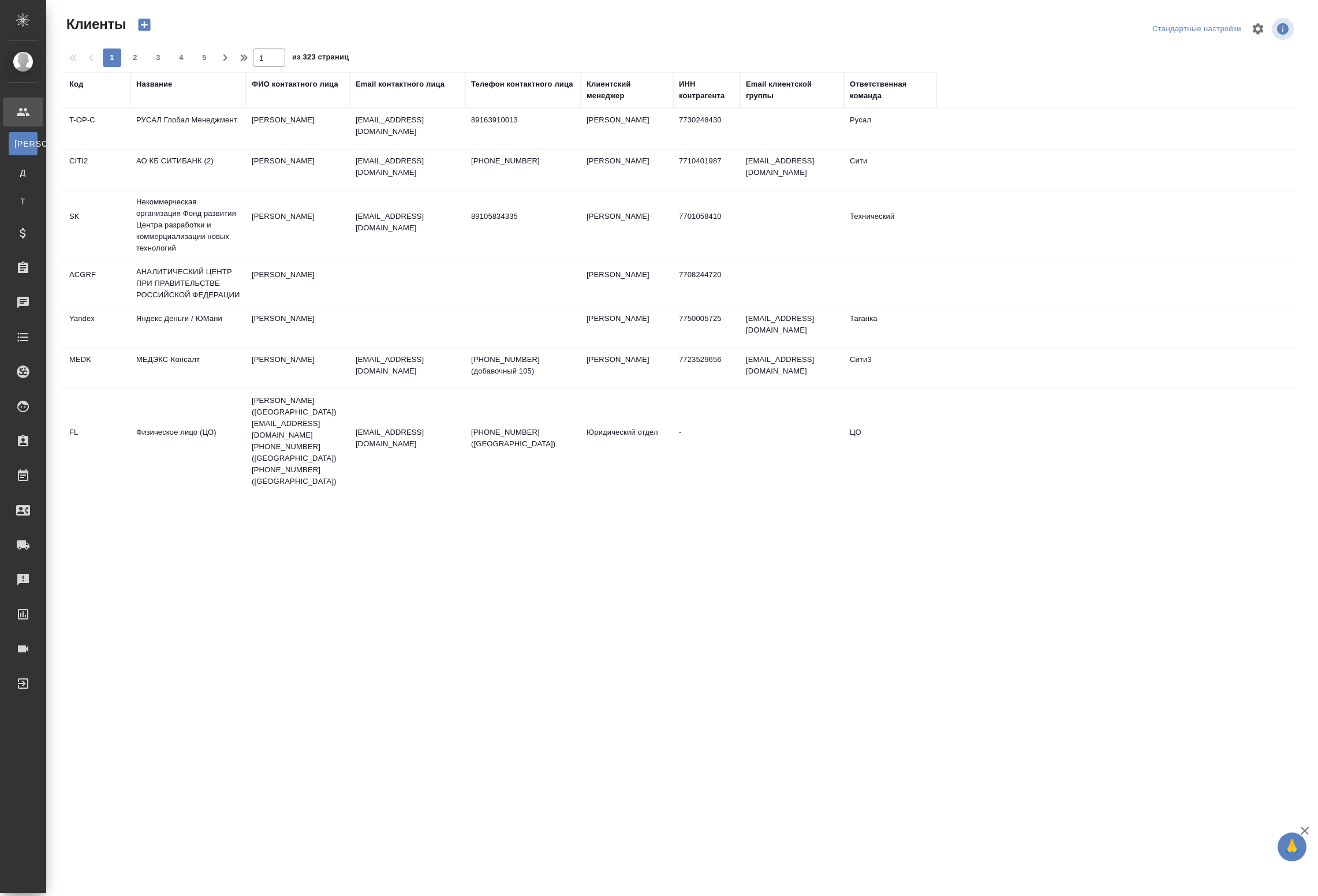
select select "RU"
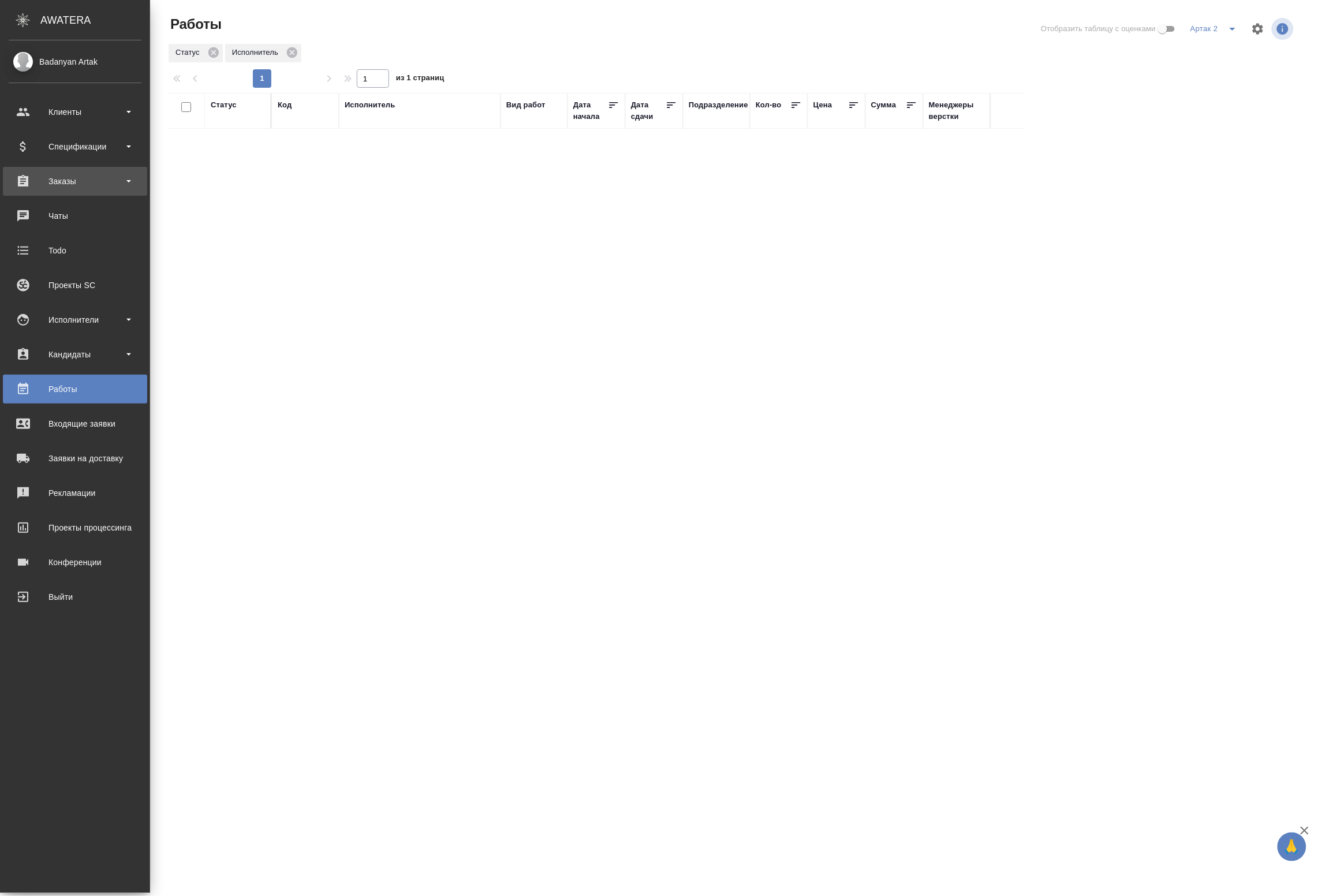
click at [42, 181] on div "Заказы" at bounding box center [74, 181] width 133 height 18
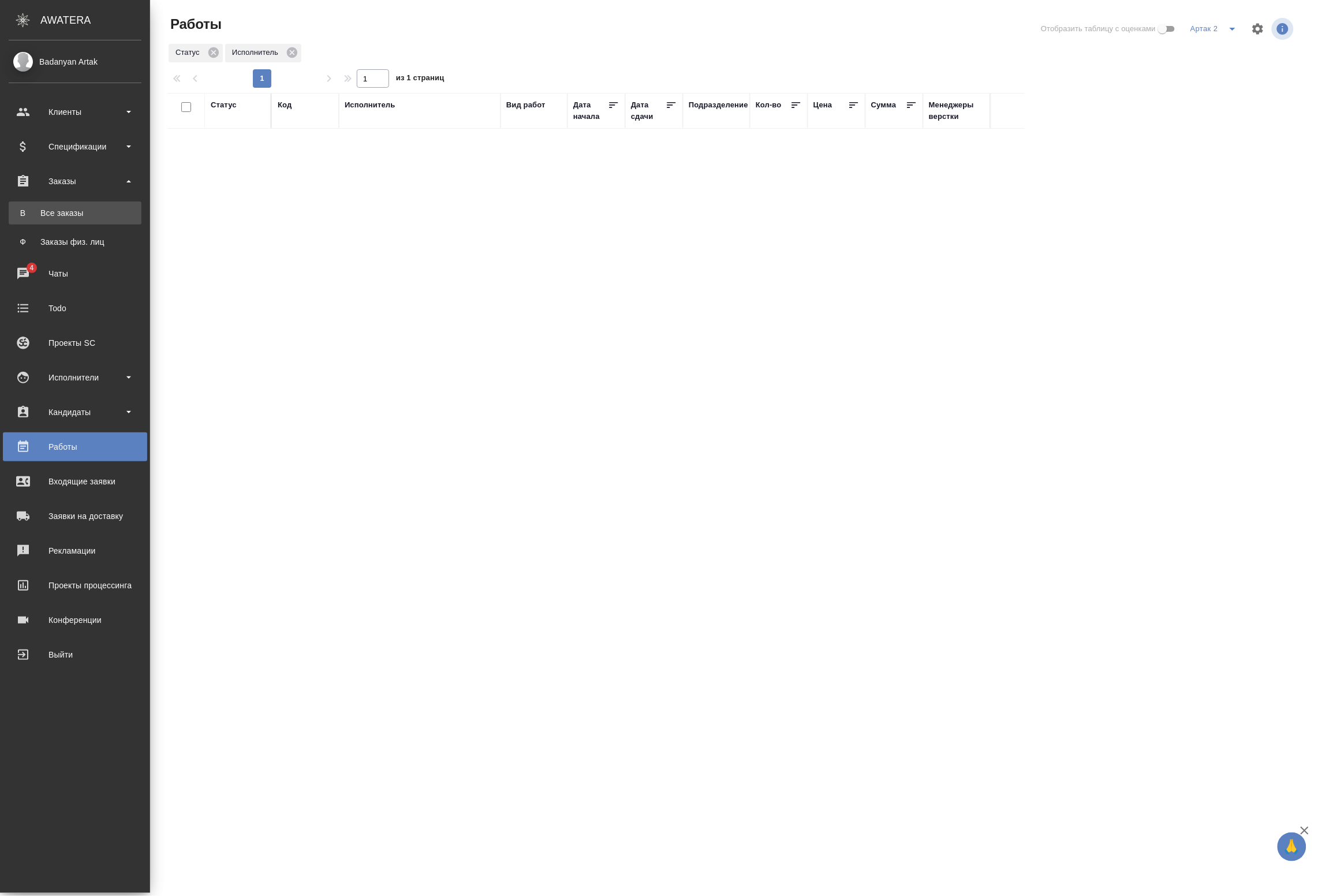
click at [67, 212] on div "Все заказы" at bounding box center [75, 213] width 122 height 12
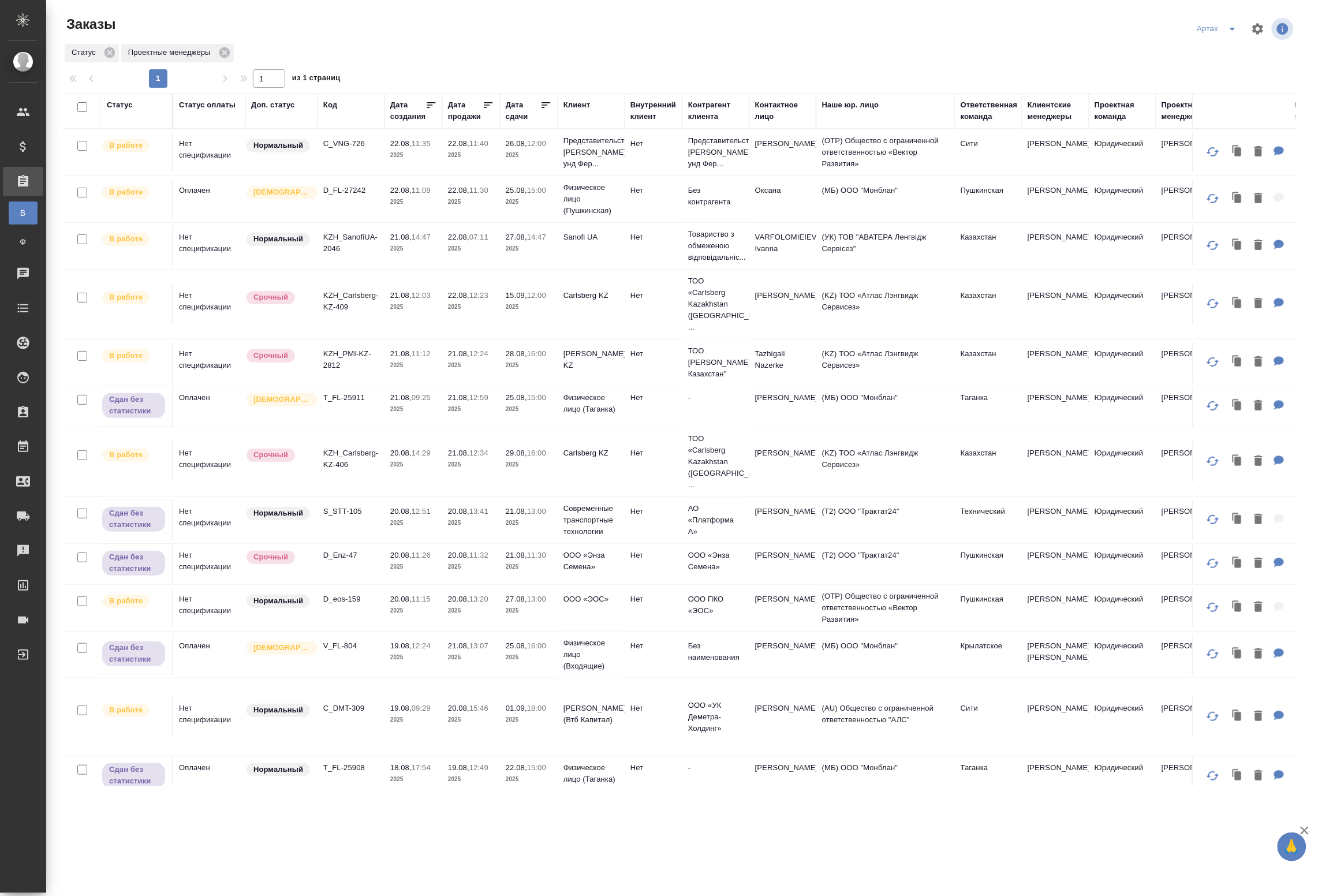
click at [355, 156] on td "C_VNG-726" at bounding box center [351, 152] width 67 height 41
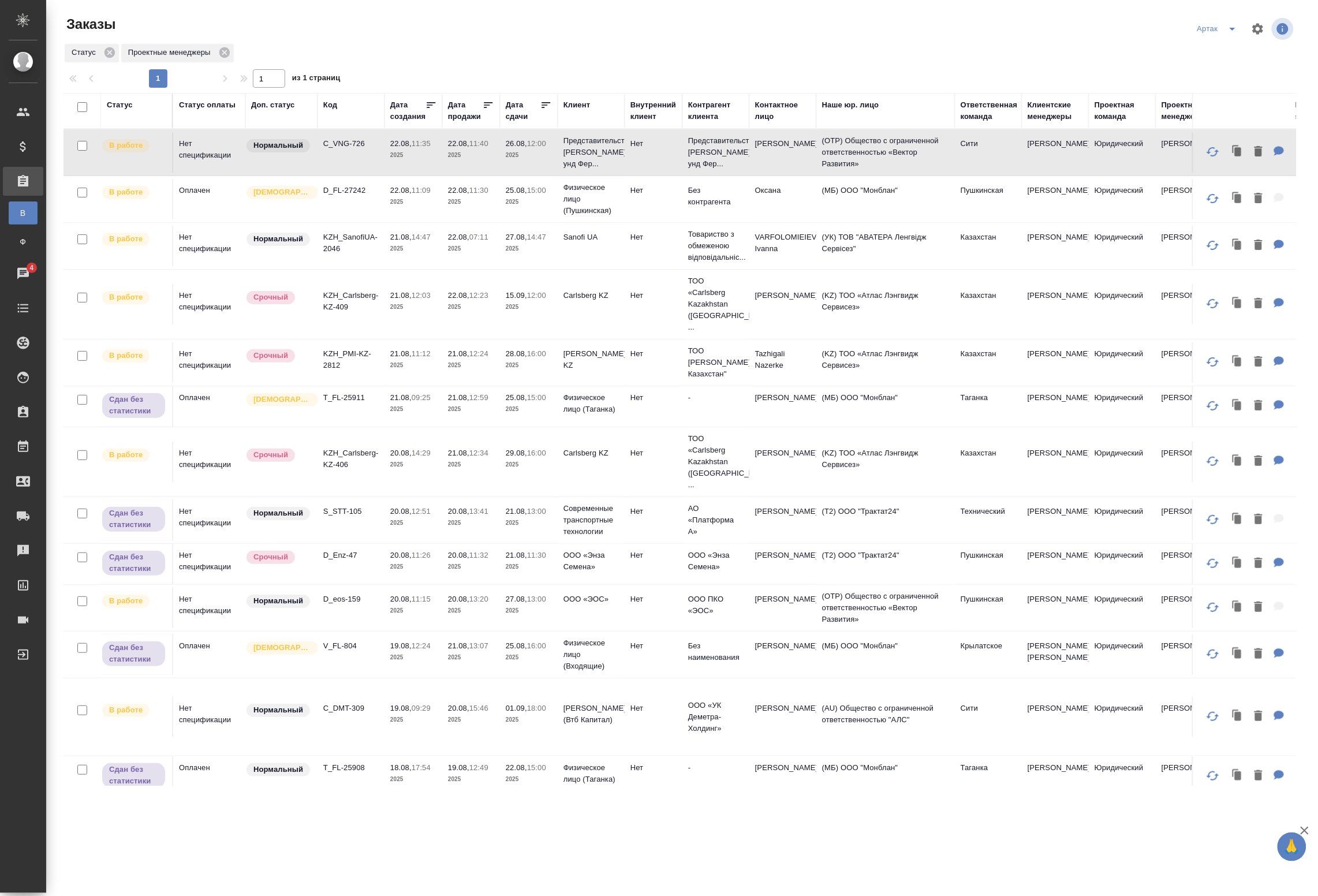
click at [355, 207] on td "D_FL-27242" at bounding box center [351, 199] width 67 height 41
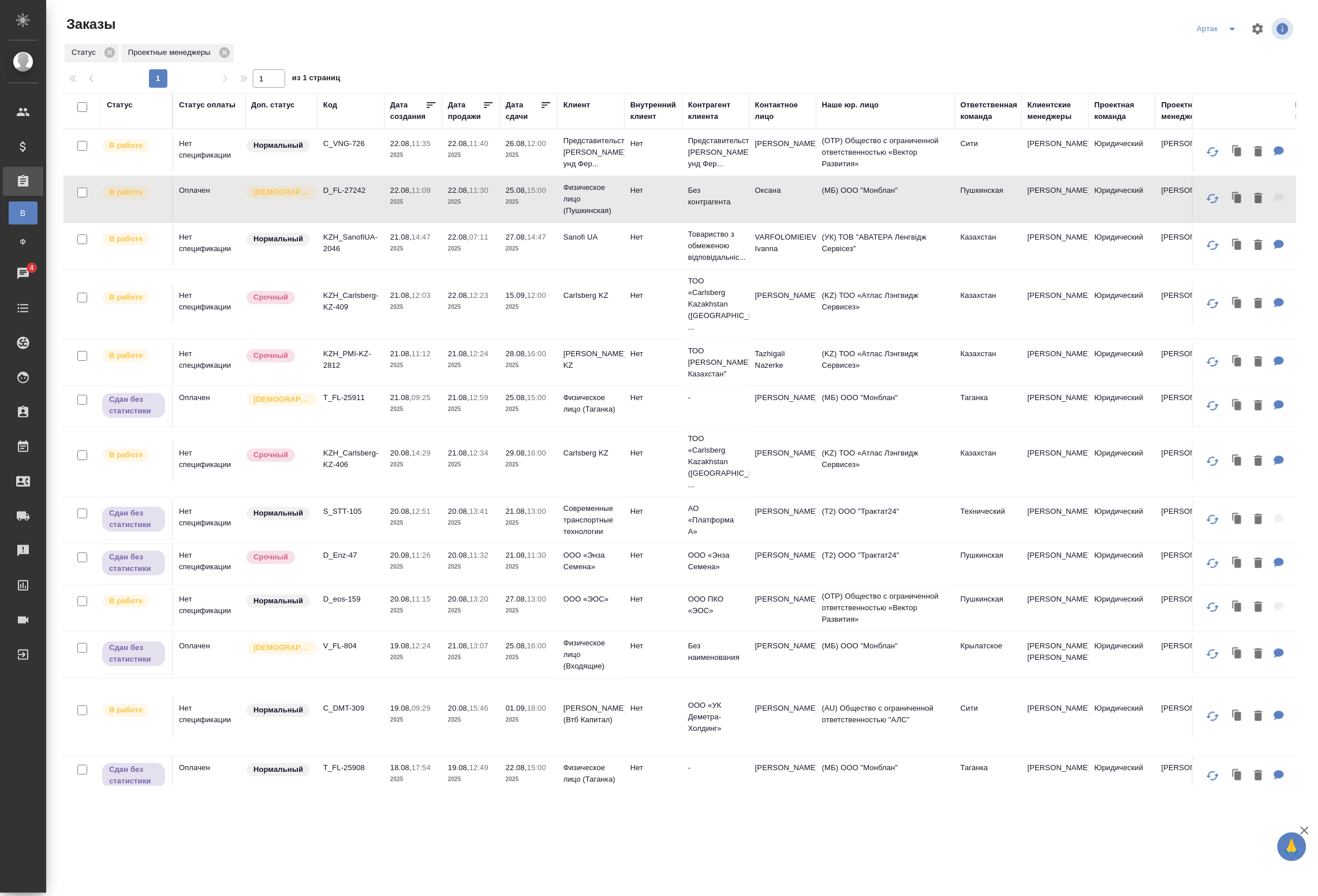
click at [355, 207] on td "D_FL-27242" at bounding box center [351, 199] width 67 height 41
click at [421, 259] on td "21.08, 14:47 2025" at bounding box center [414, 246] width 58 height 41
click at [437, 259] on td "21.08, 14:47 2025" at bounding box center [414, 246] width 58 height 41
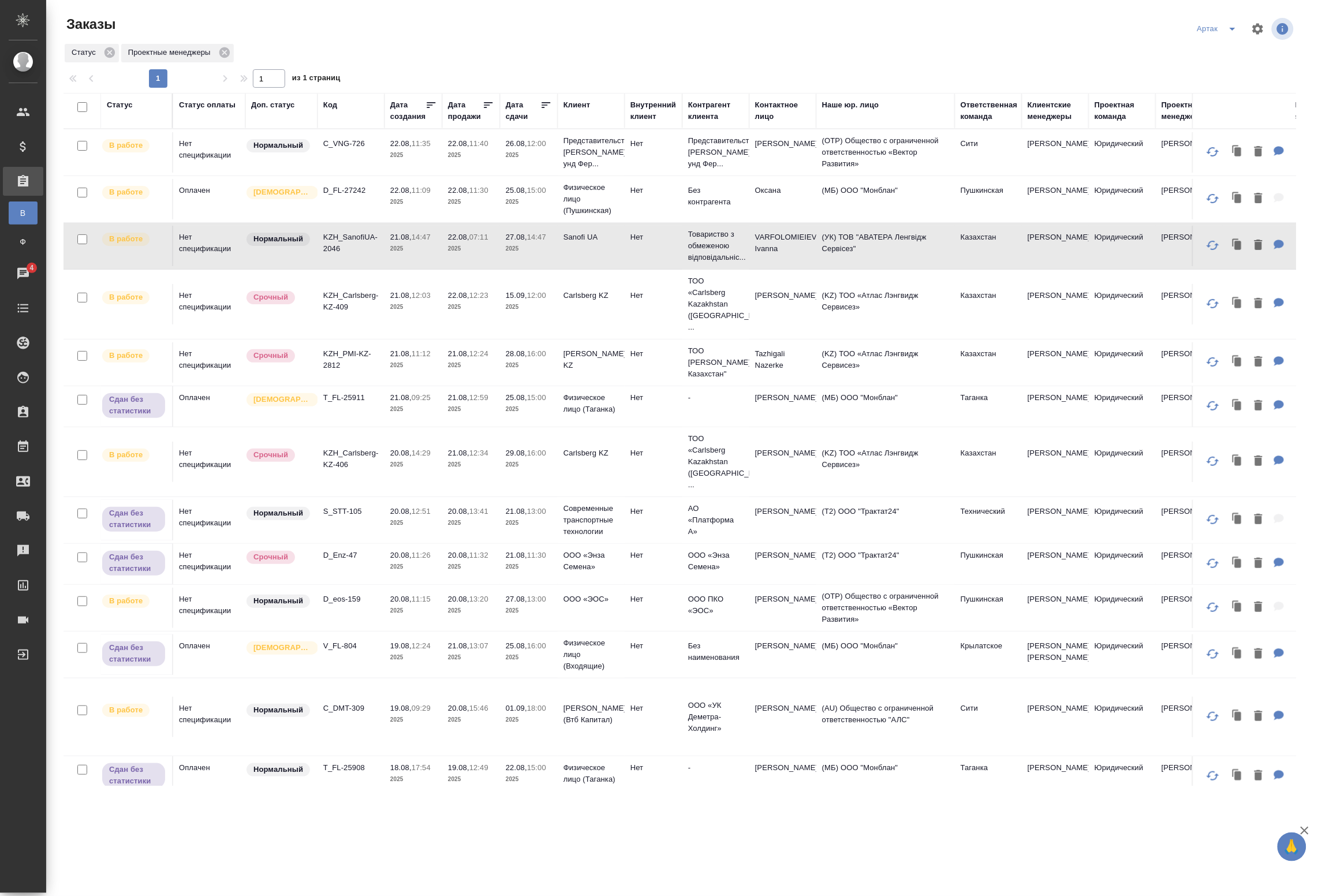
click at [351, 318] on td "KZH_Carlsberg-KZ-409" at bounding box center [351, 305] width 67 height 41
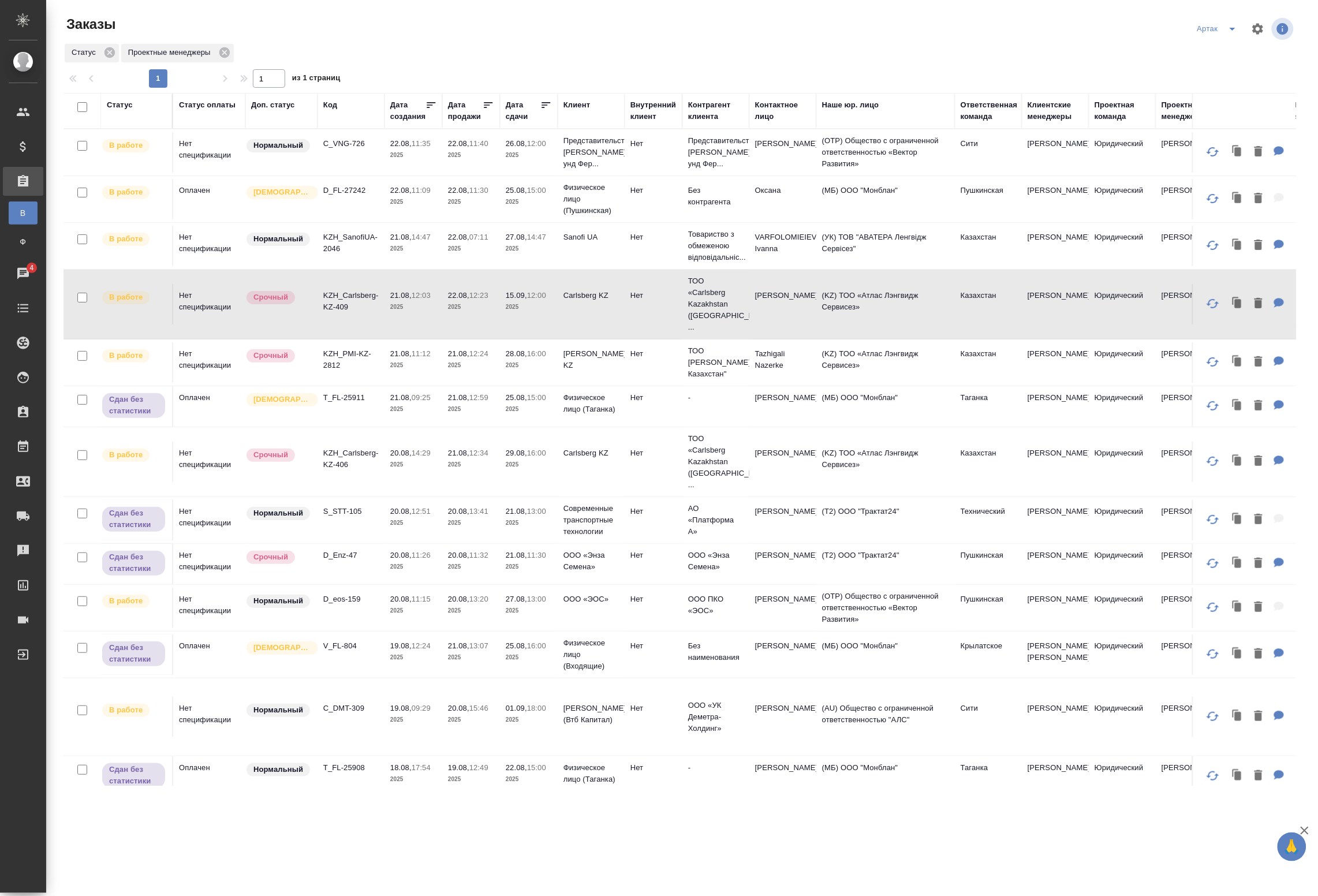
click at [405, 318] on td "21.08, 12:03 2025" at bounding box center [414, 305] width 58 height 41
click at [391, 360] on p "2025" at bounding box center [413, 366] width 46 height 12
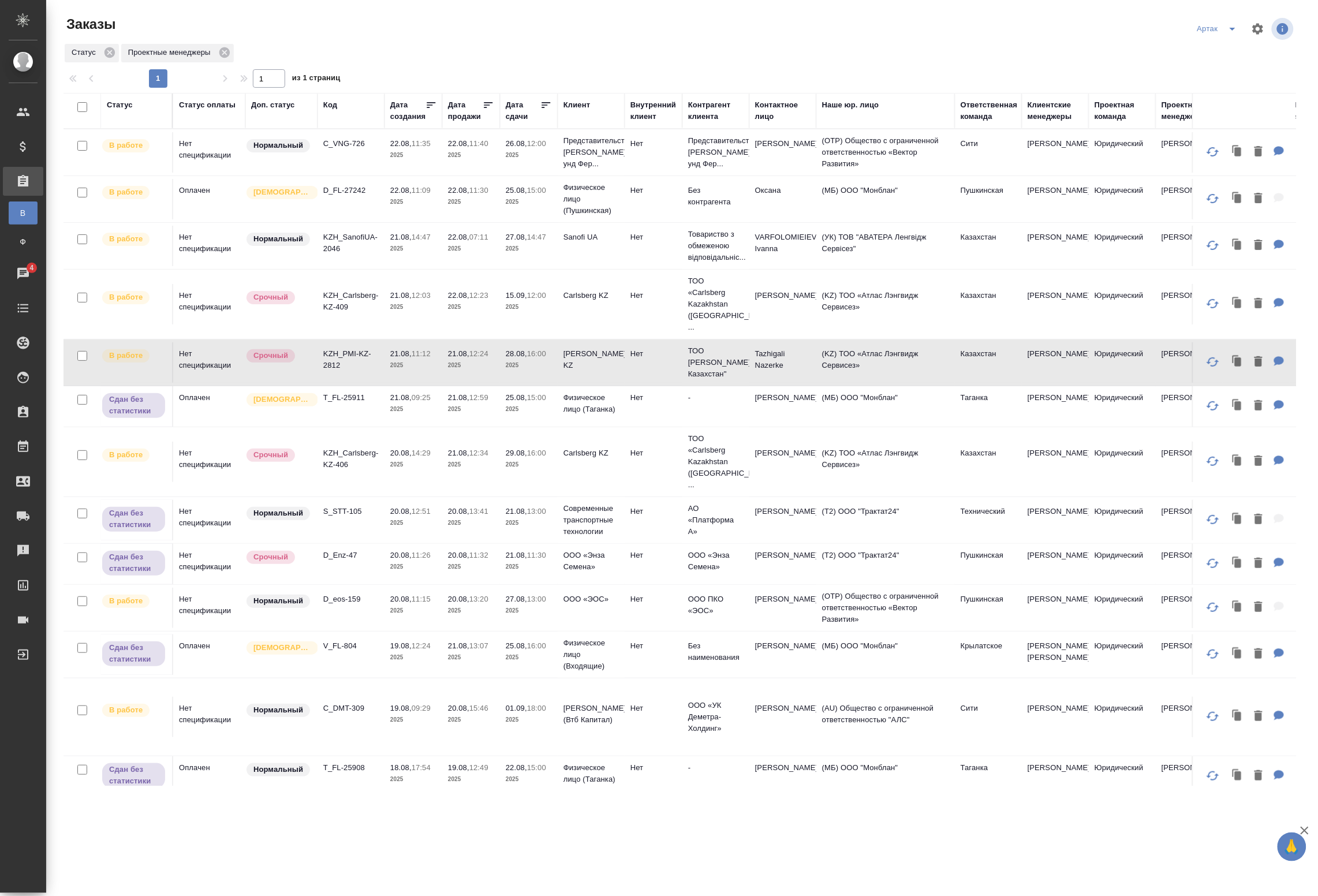
click at [417, 361] on td "21.08, 11:12 2025" at bounding box center [414, 363] width 58 height 41
click at [416, 449] on p "14:29" at bounding box center [421, 453] width 19 height 8
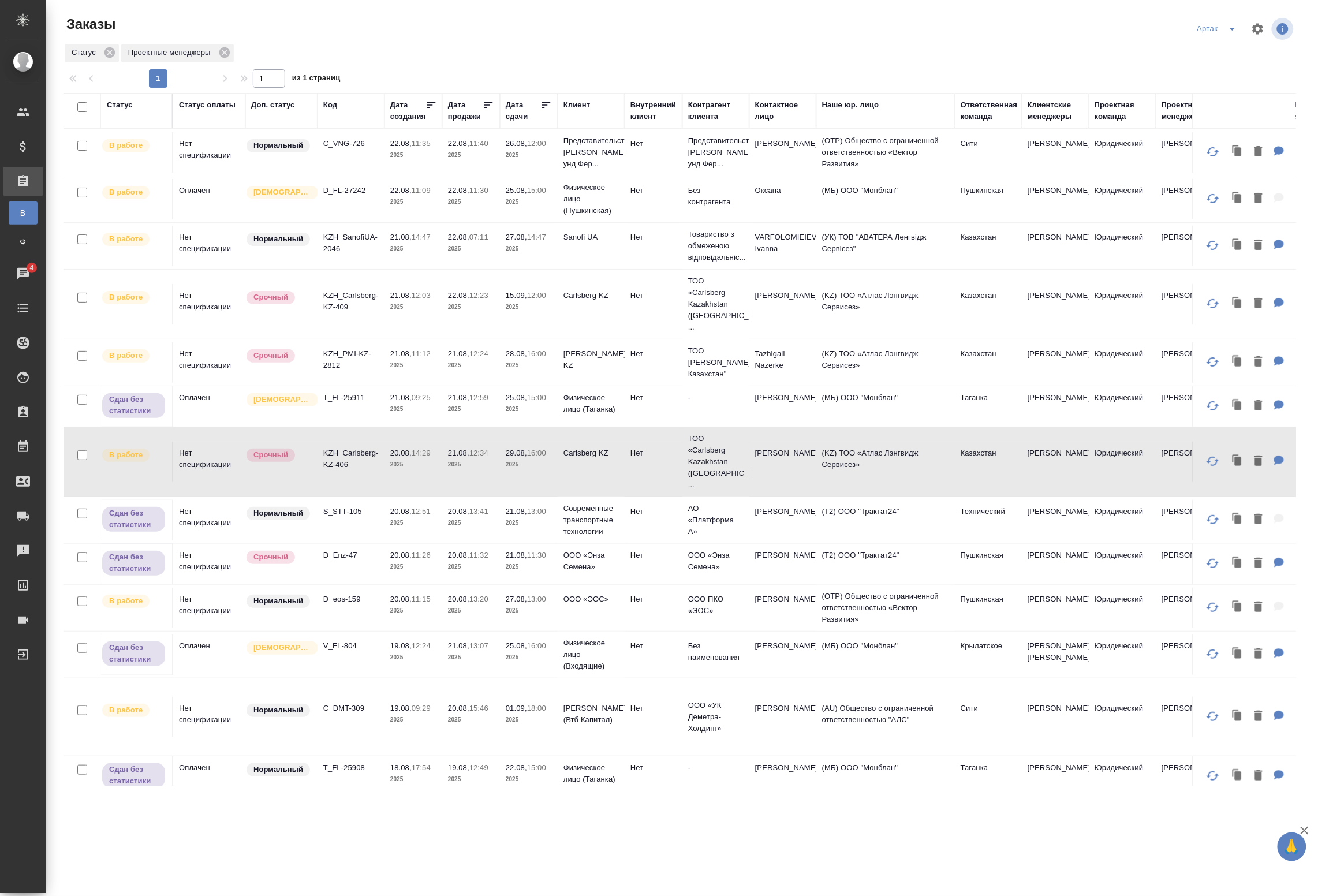
click at [439, 448] on td "20.08, 14:29 2025" at bounding box center [414, 462] width 58 height 41
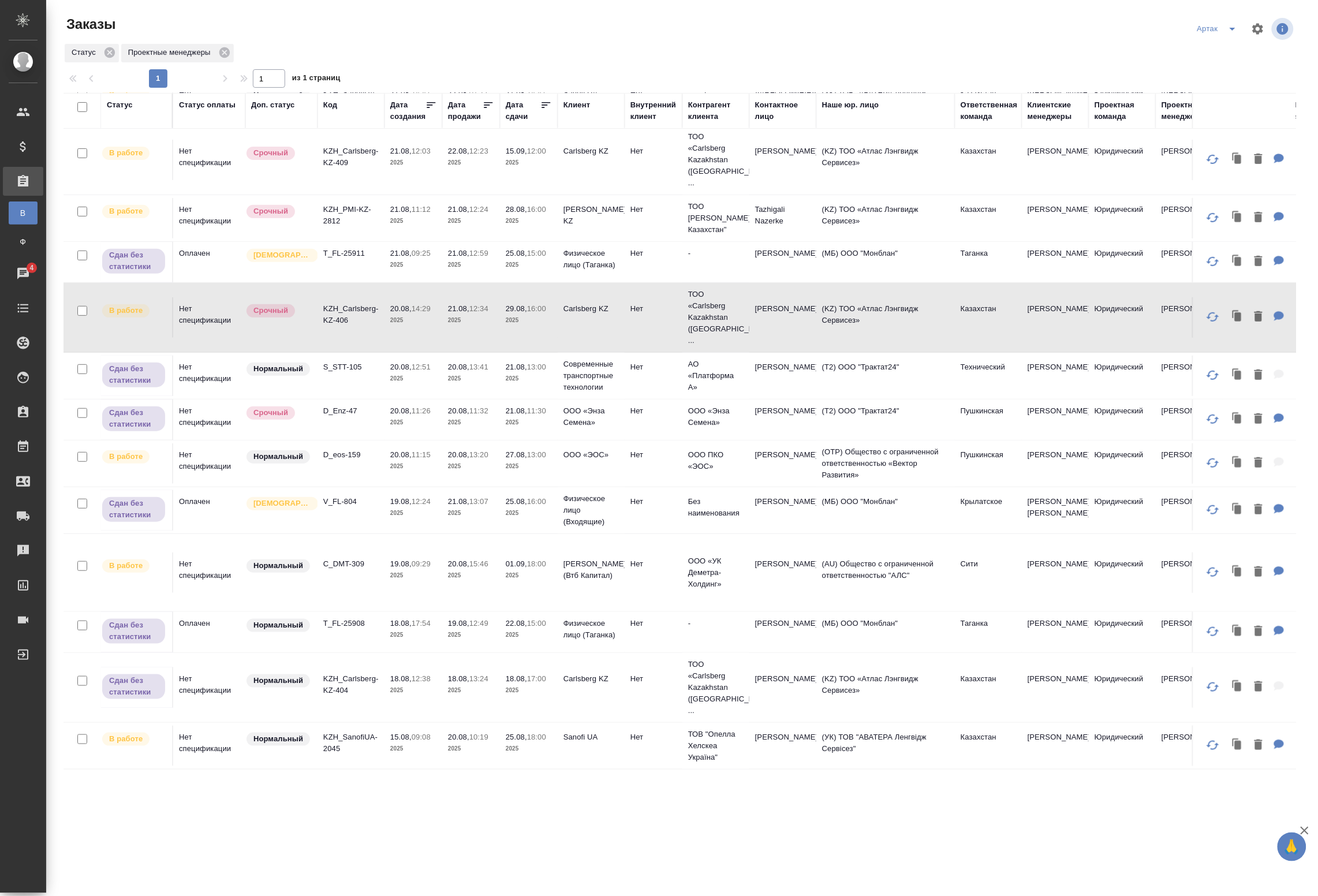
drag, startPoint x: 376, startPoint y: 578, endPoint x: 380, endPoint y: 567, distance: 11.7
click at [376, 578] on tr "В работе Нет спецификации Нормальный C_DMT-309 19.08, 09:29 2025 20.08, 15:46 2…" at bounding box center [997, 572] width 1866 height 78
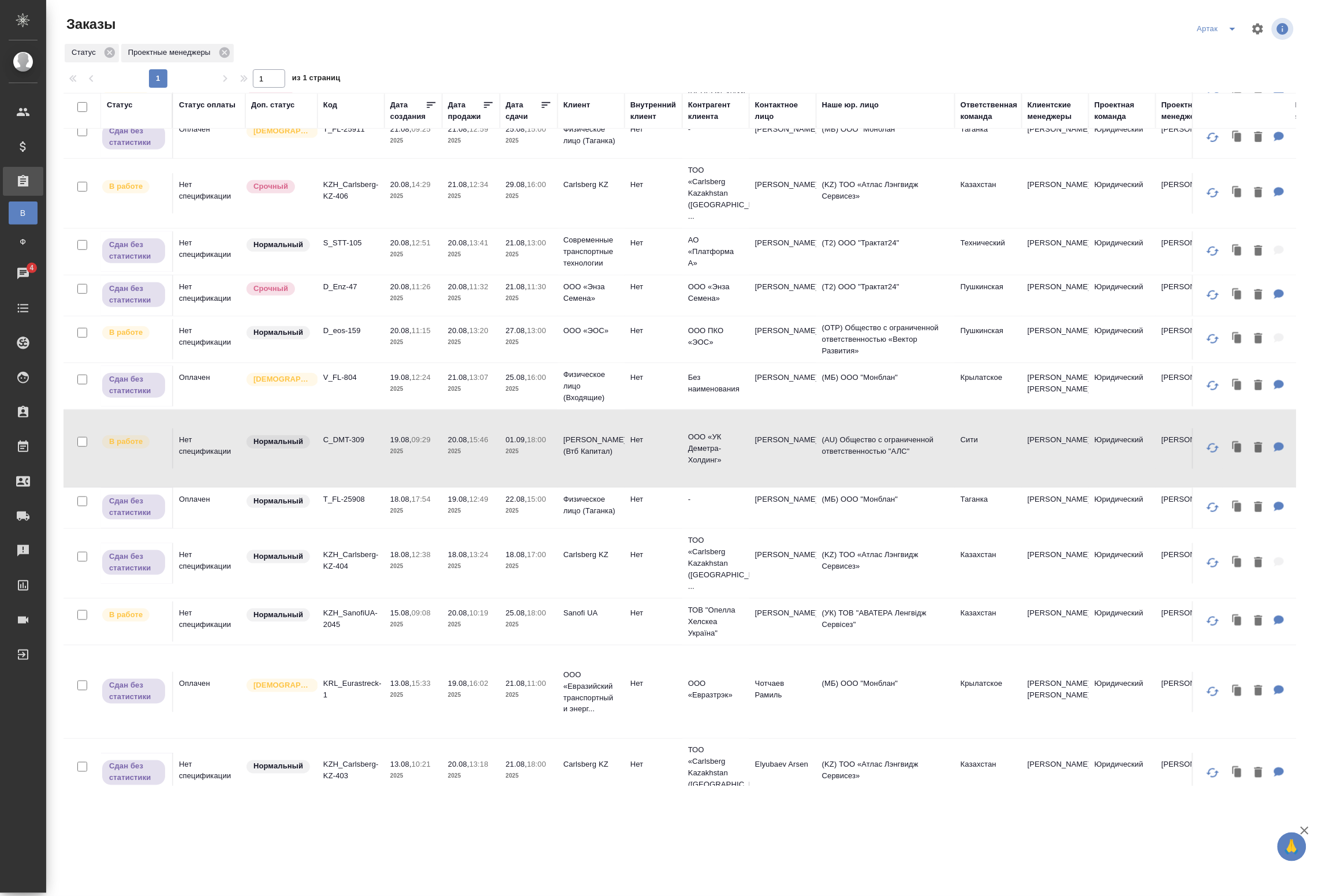
scroll to position [301, 0]
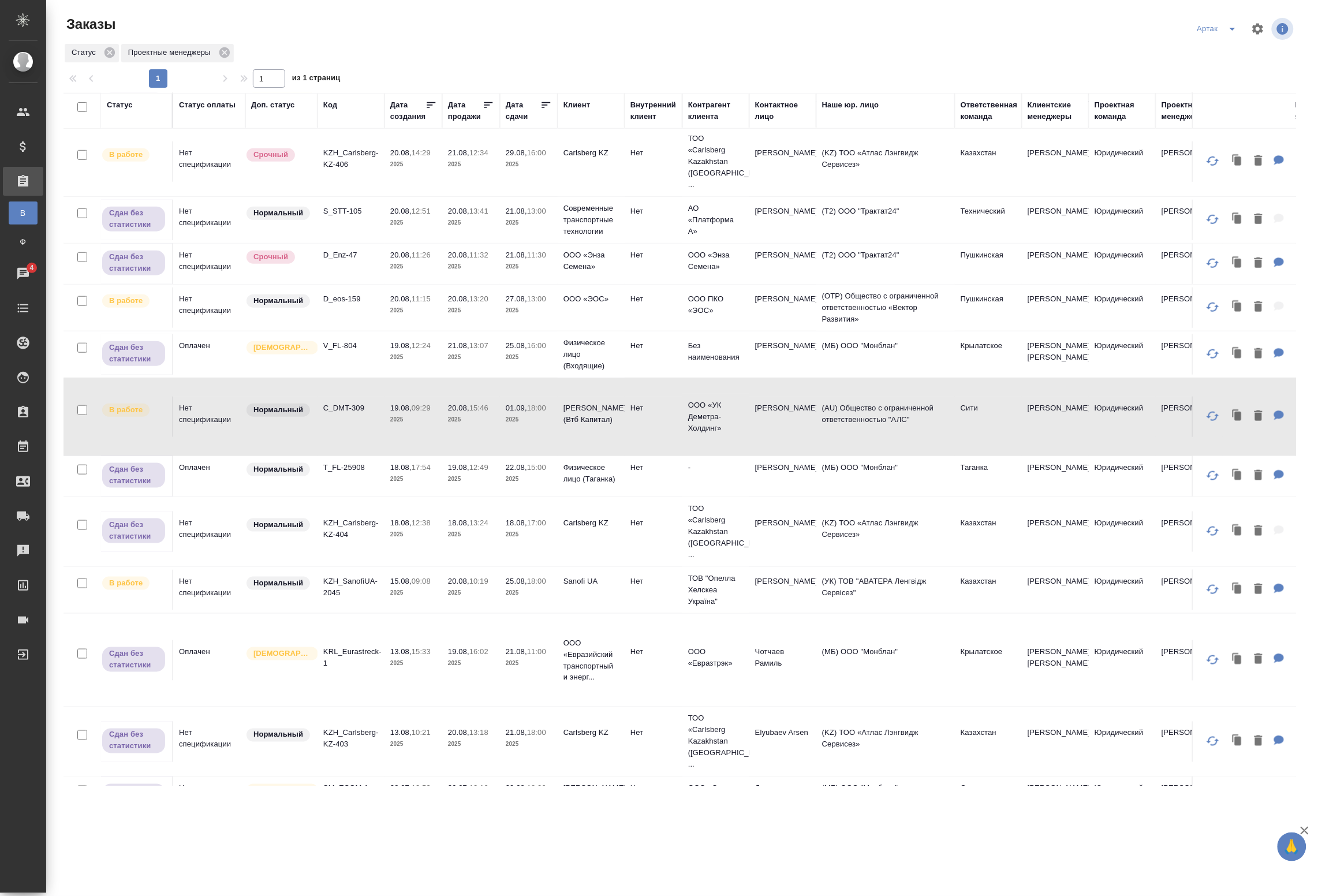
click at [407, 293] on span "20.08, 11:15" at bounding box center [413, 299] width 46 height 12
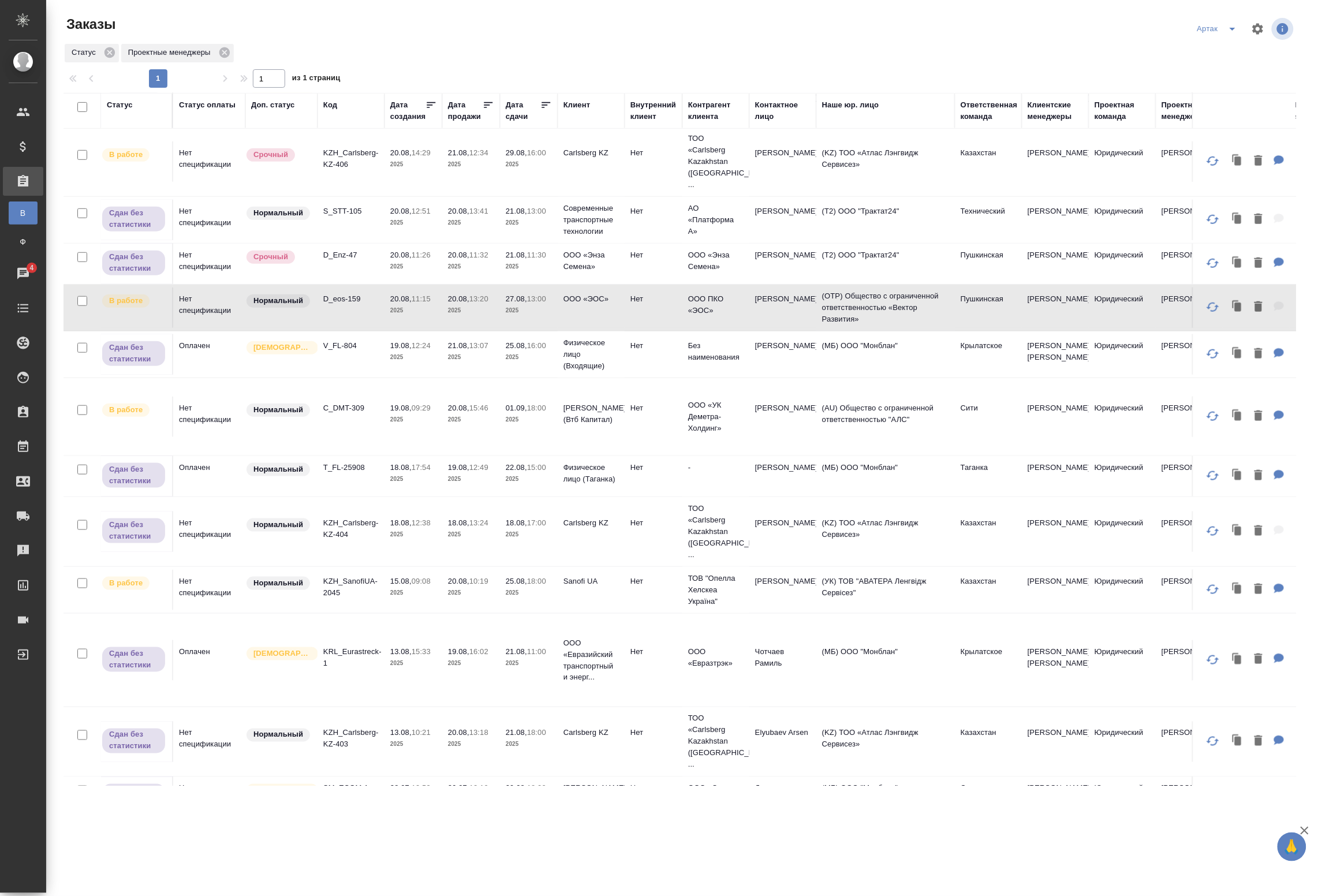
click at [405, 305] on p "2025" at bounding box center [413, 311] width 46 height 12
drag, startPoint x: 350, startPoint y: 410, endPoint x: 395, endPoint y: 411, distance: 45.0
click at [350, 410] on td "C_DMT-309" at bounding box center [351, 417] width 67 height 41
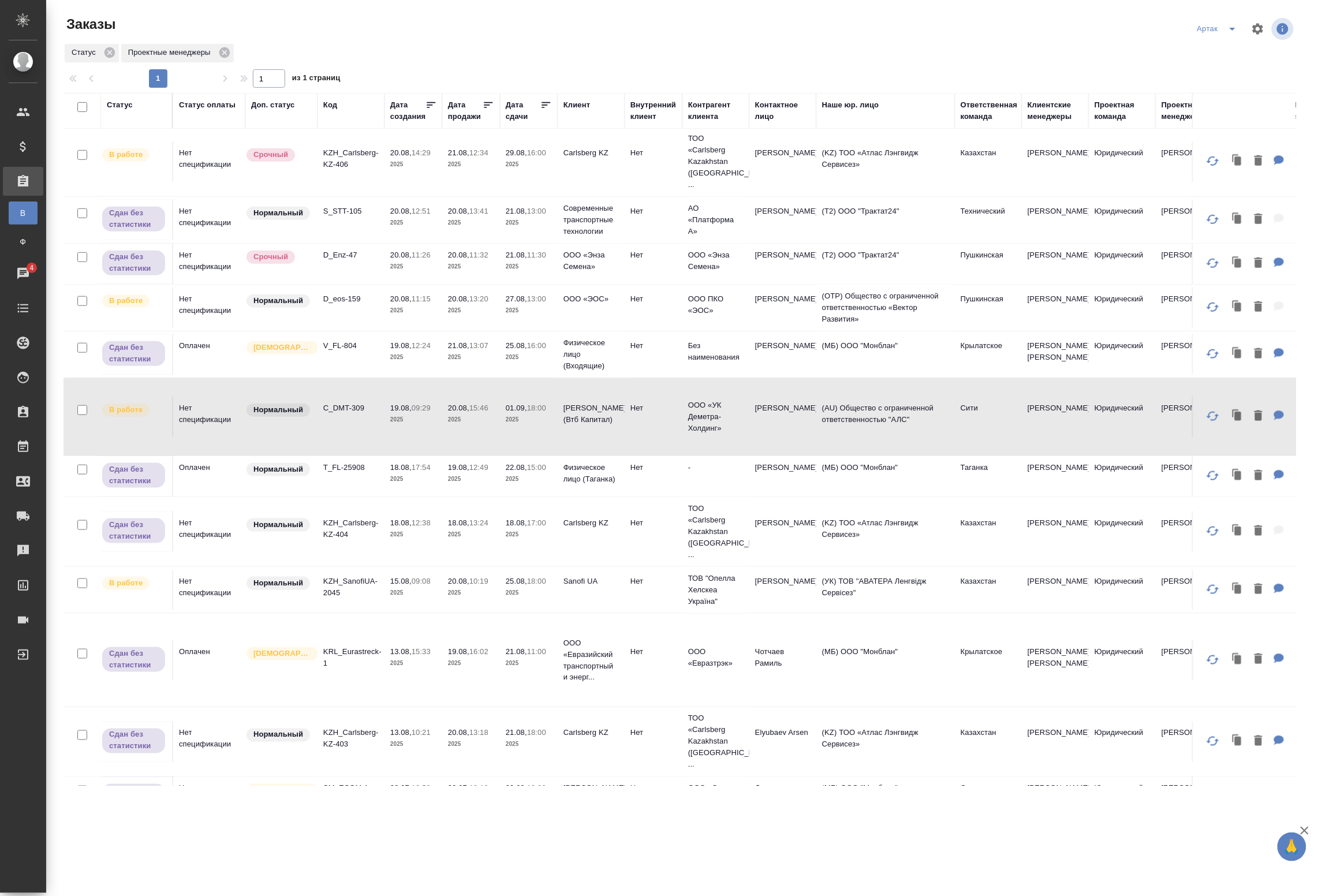
click at [400, 410] on td "19.08, 09:29 2025" at bounding box center [414, 417] width 58 height 41
click at [431, 588] on p "2025" at bounding box center [413, 593] width 46 height 12
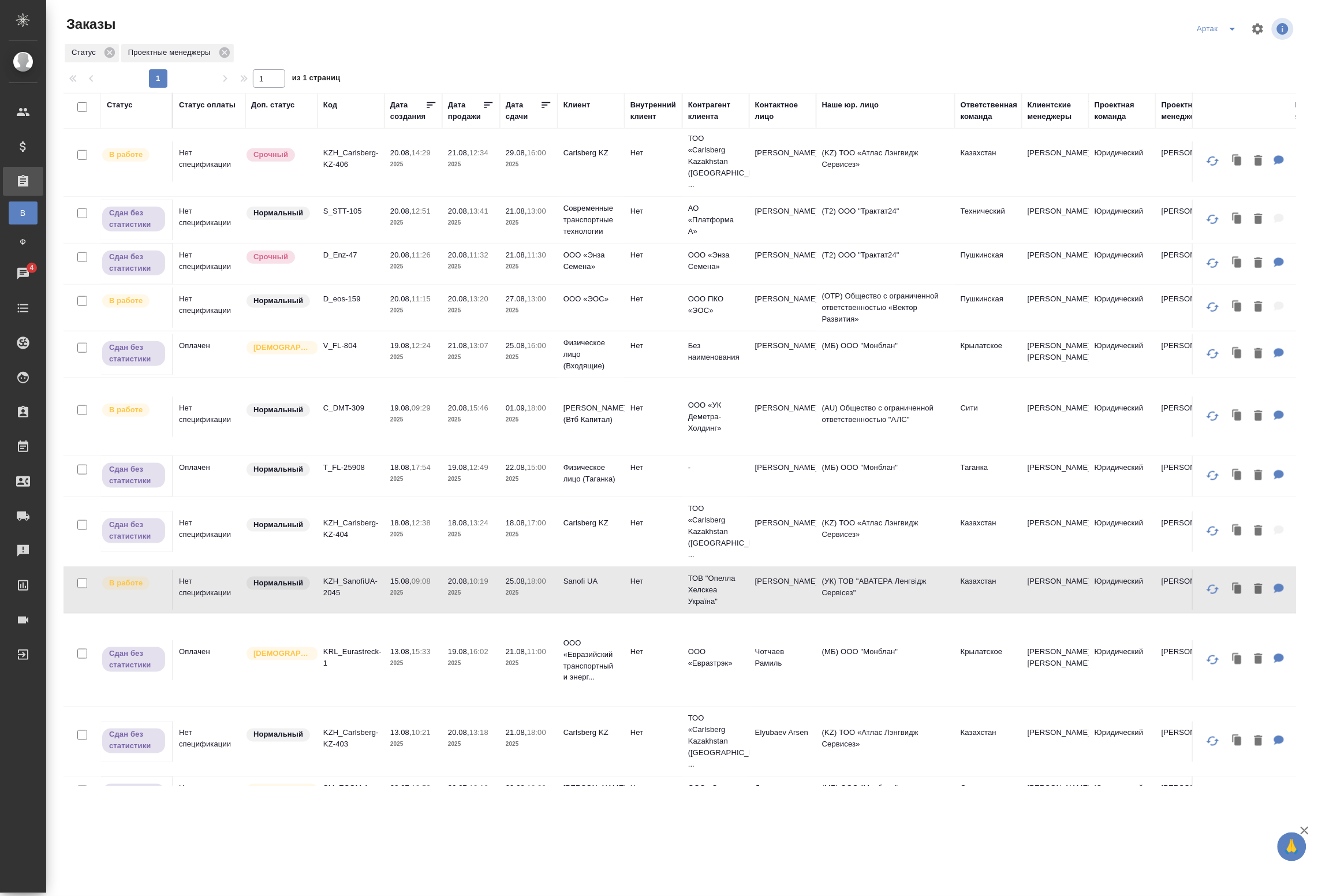
click at [437, 570] on td "15.08, 09:08 2025" at bounding box center [414, 590] width 58 height 41
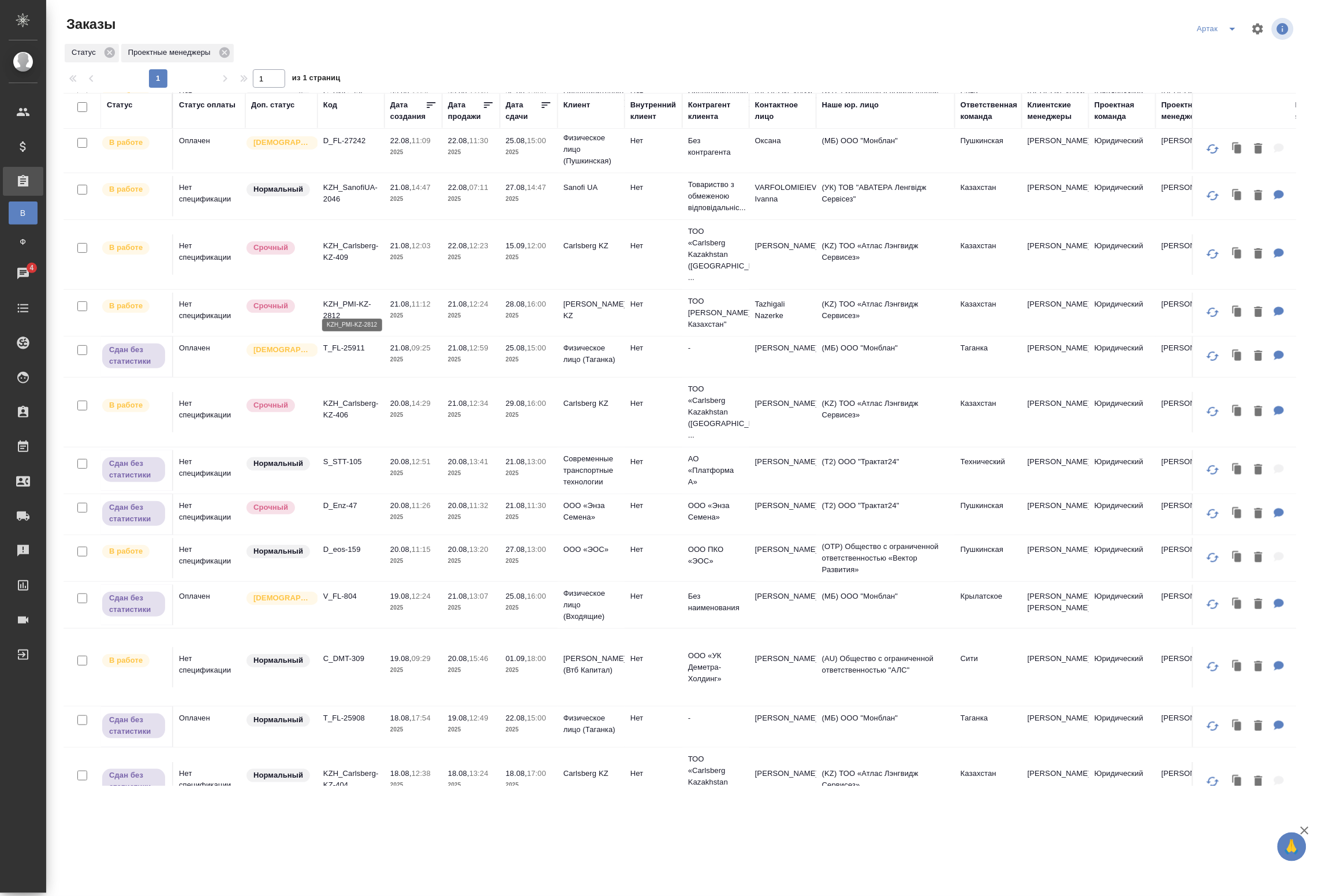
scroll to position [0, 0]
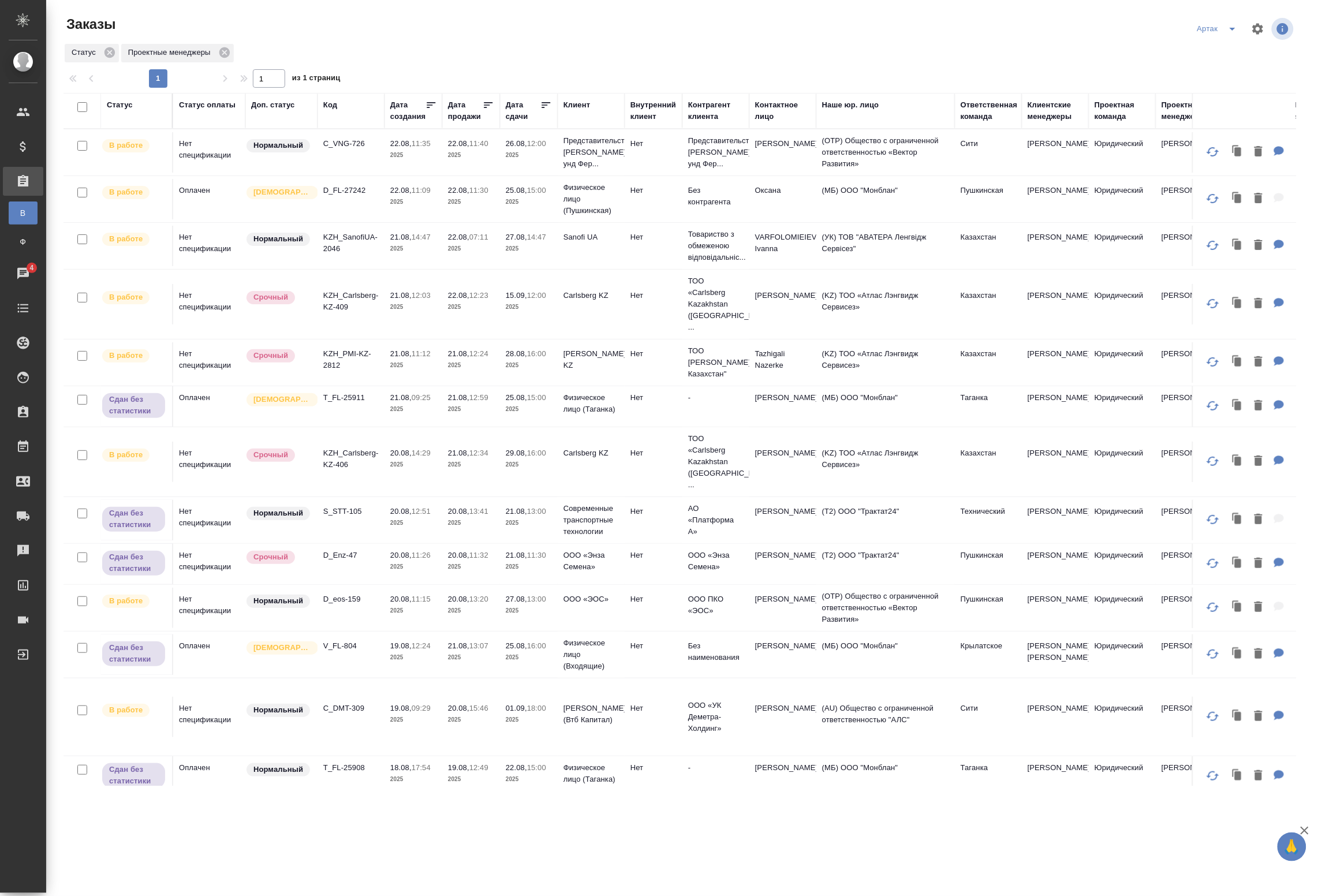
click at [385, 399] on td "21.08, 09:25 2025" at bounding box center [414, 407] width 58 height 41
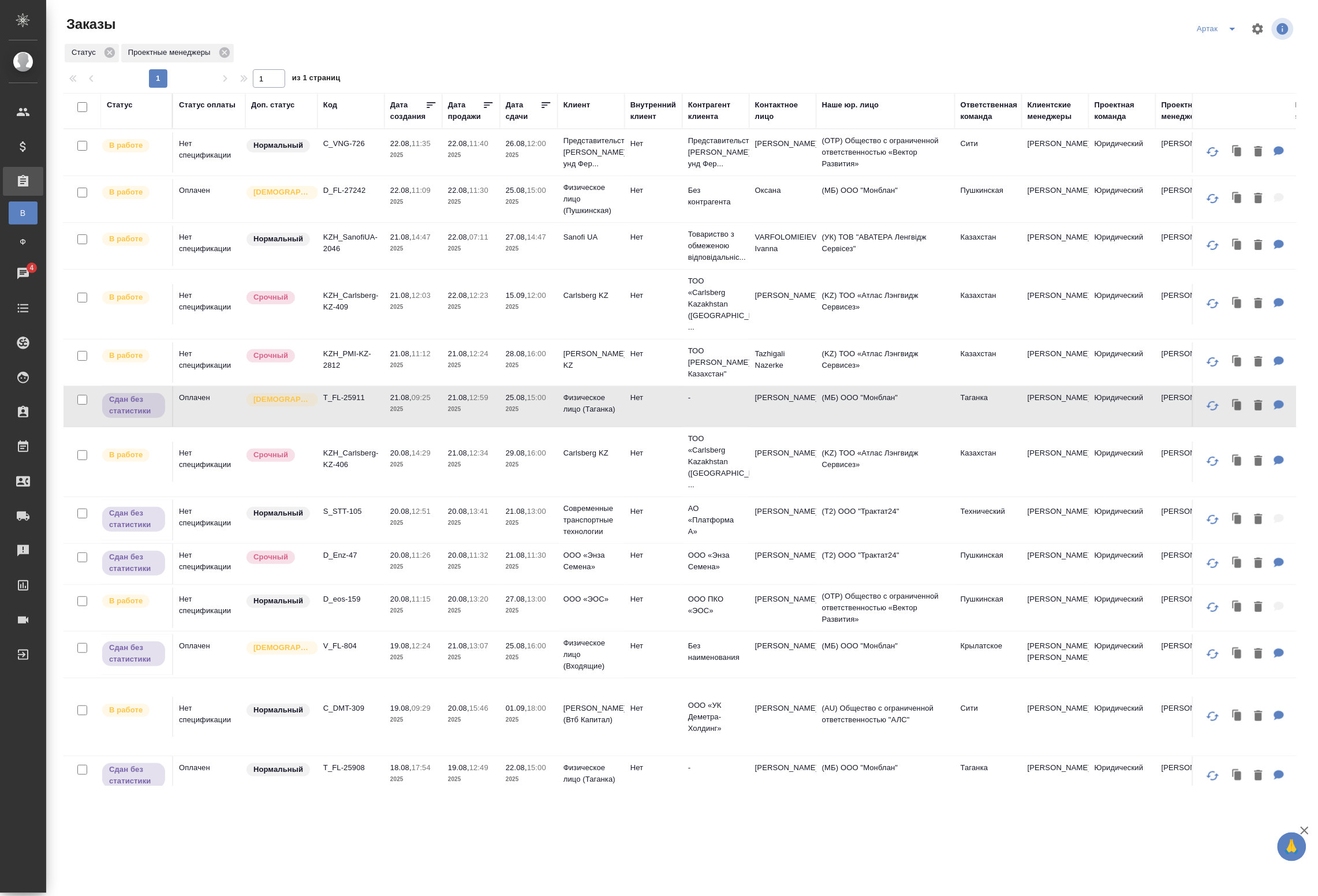
scroll to position [72, 0]
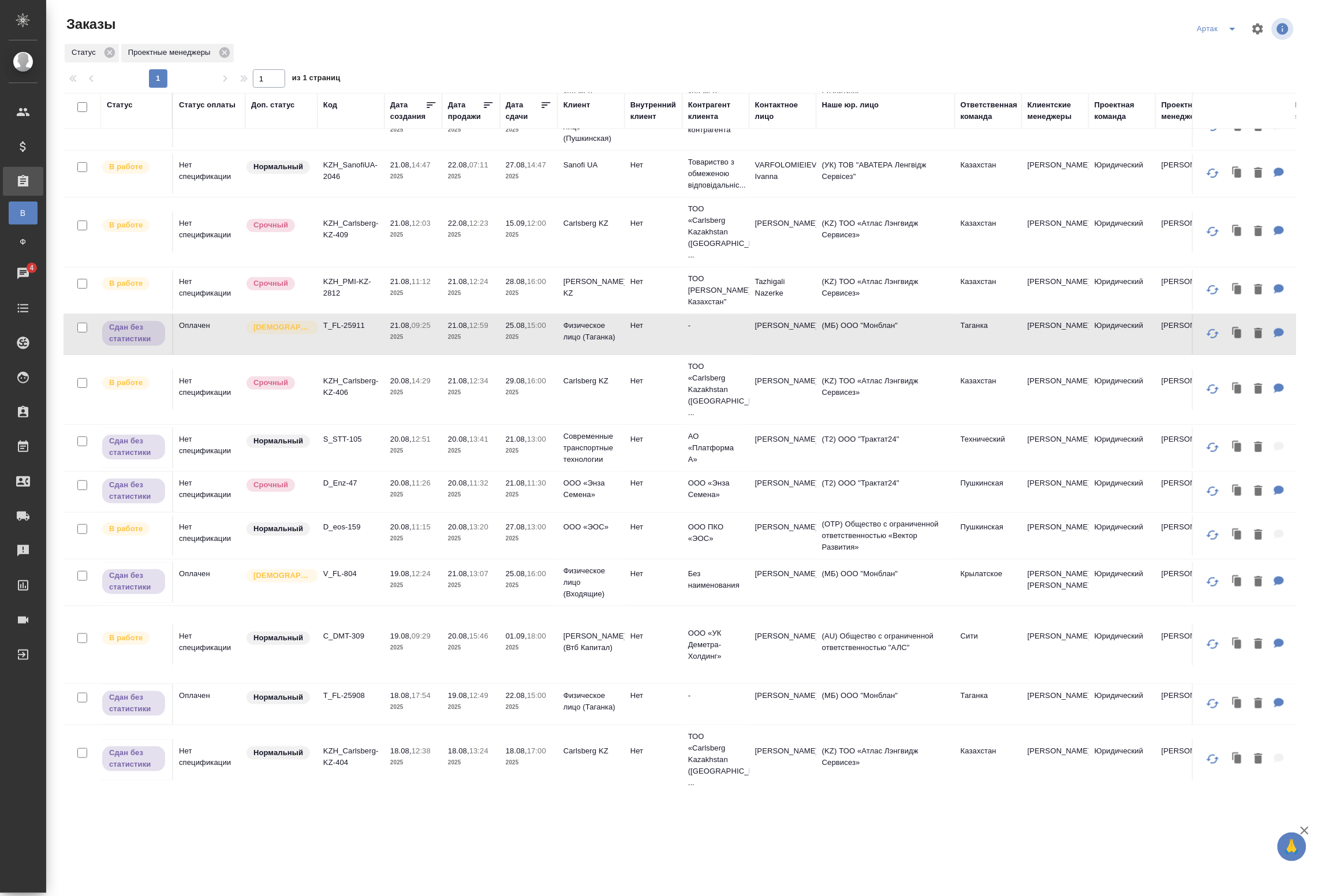
click at [364, 430] on td "S_STT-105" at bounding box center [351, 448] width 67 height 41
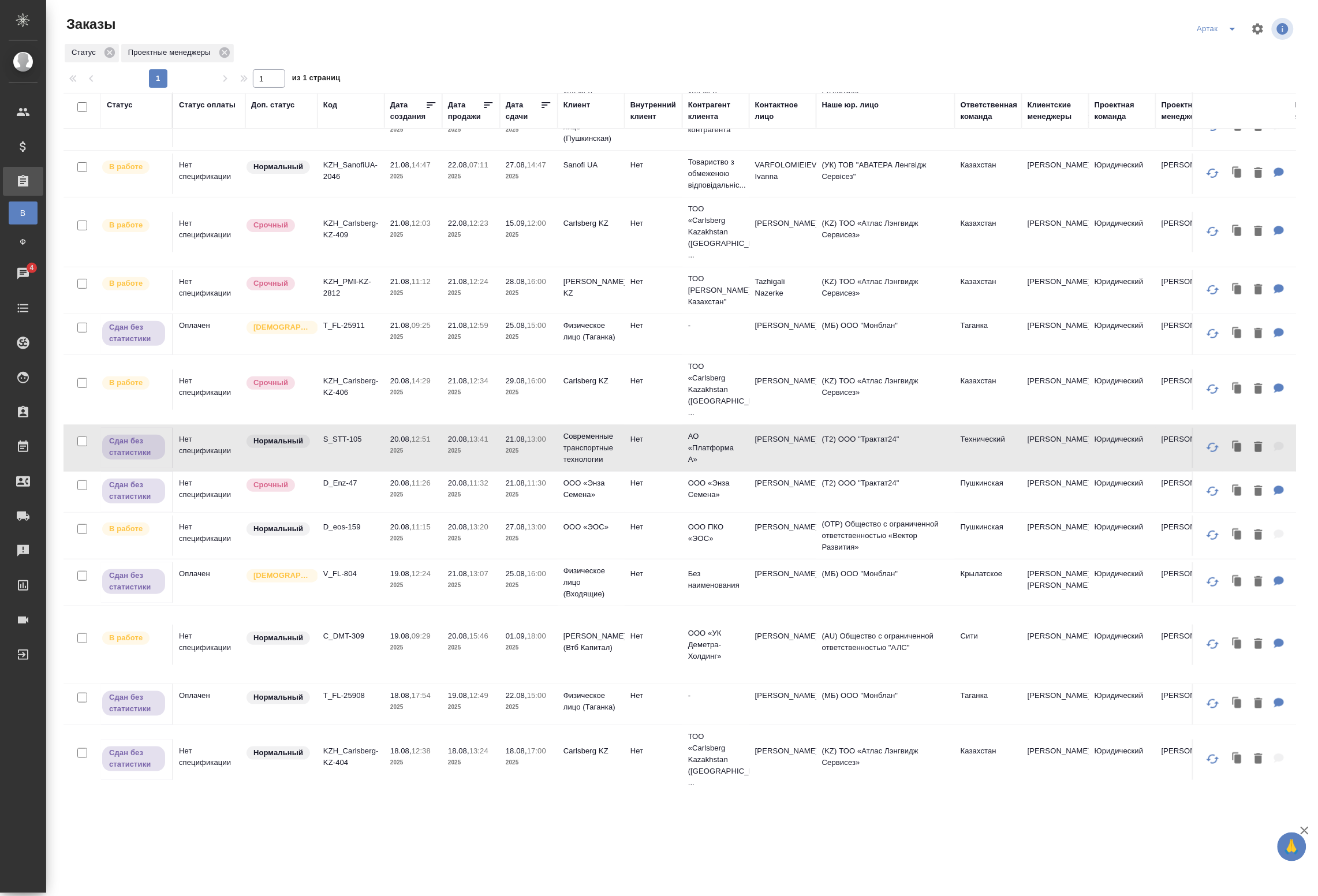
scroll to position [101, 0]
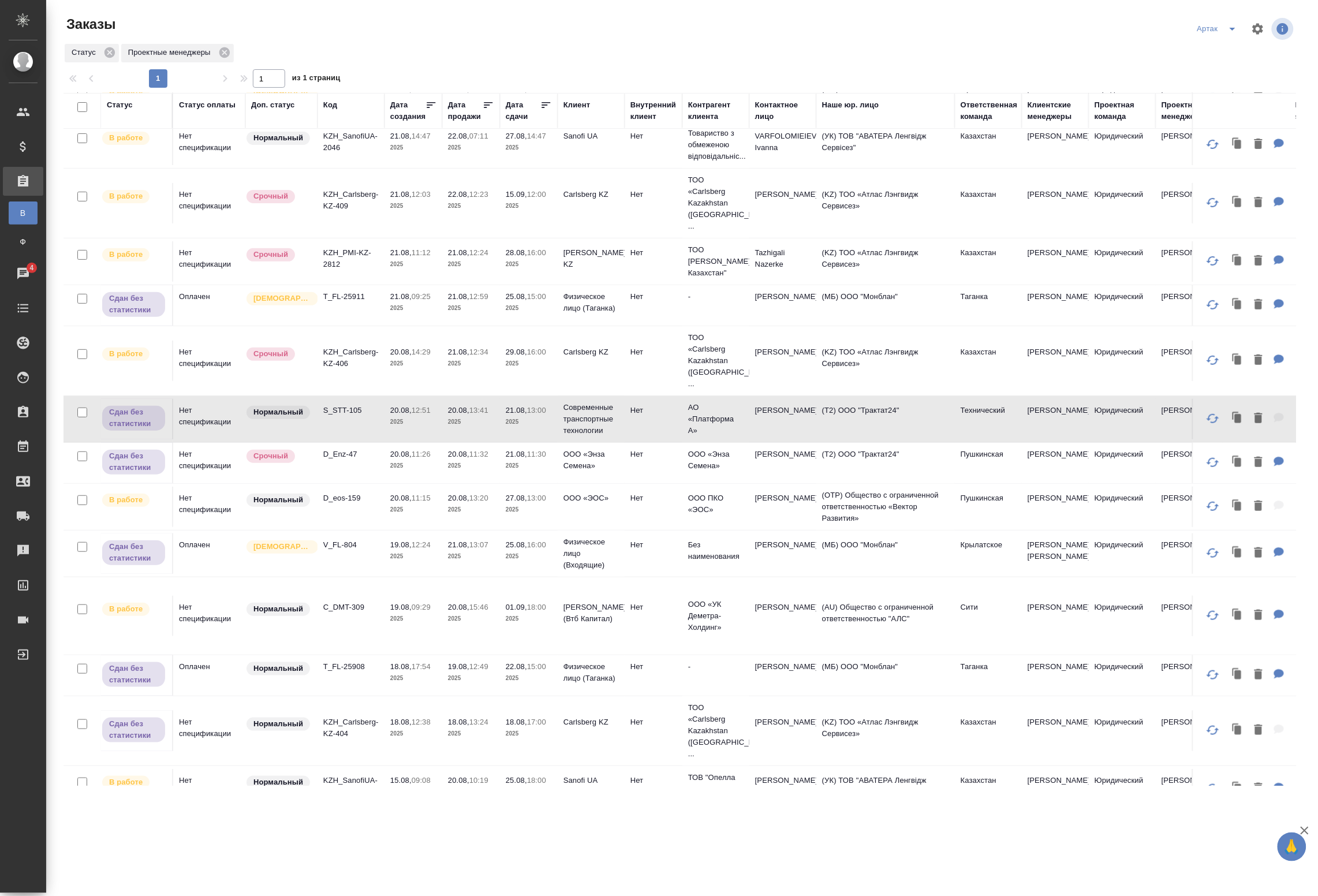
click at [396, 443] on td "20.08, 11:26 2025" at bounding box center [414, 463] width 58 height 41
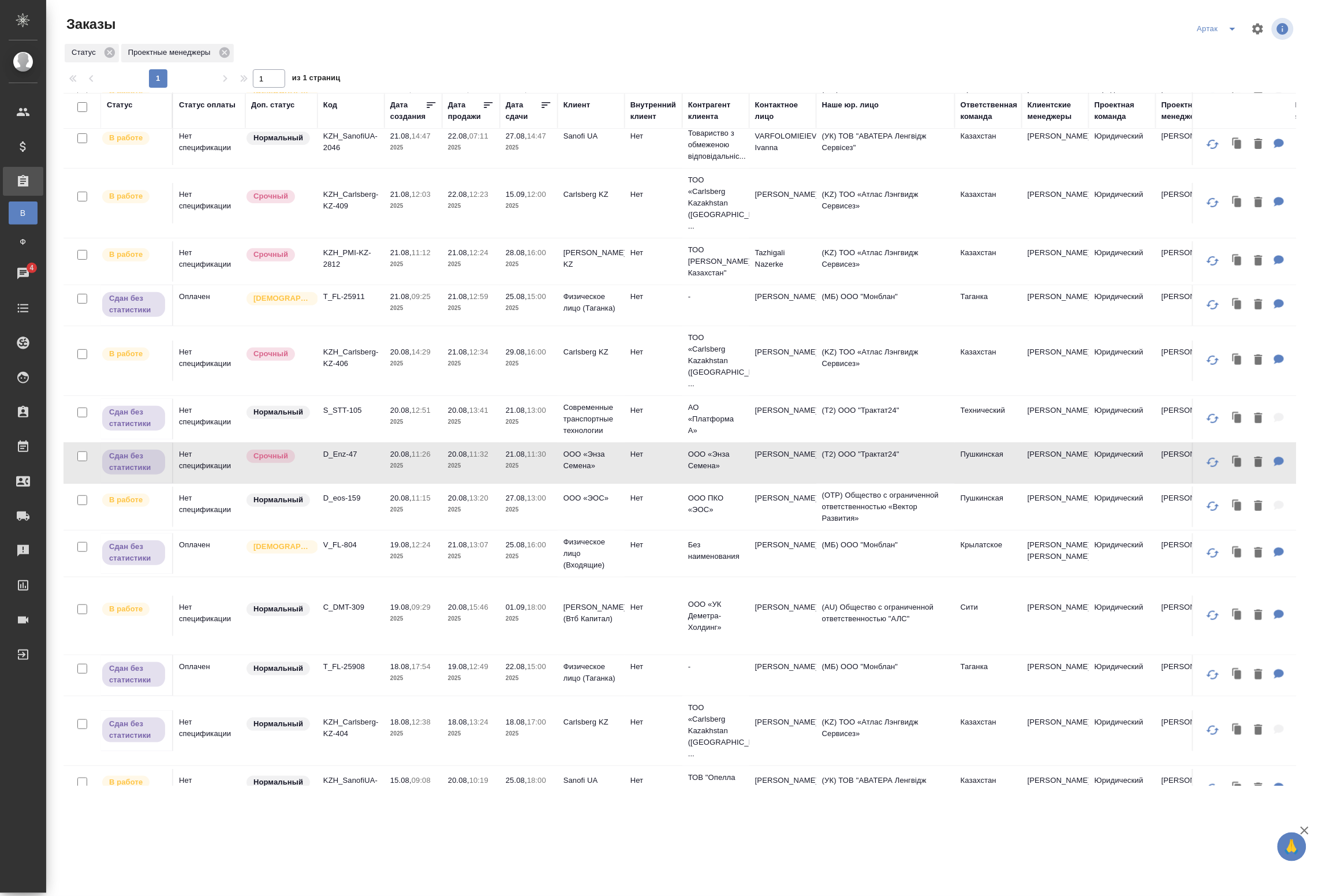
click at [396, 443] on td "20.08, 11:26 2025" at bounding box center [414, 463] width 58 height 41
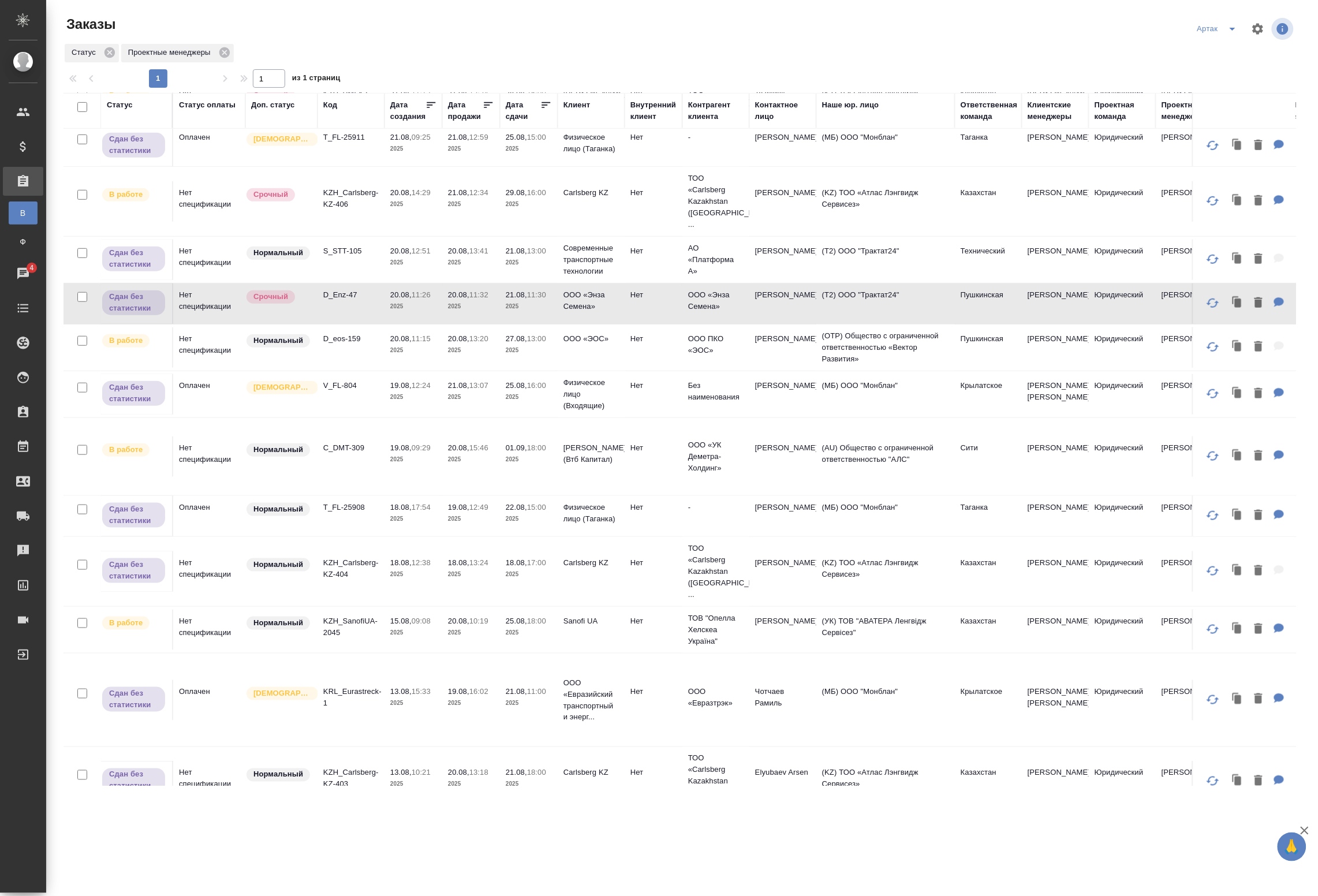
scroll to position [289, 0]
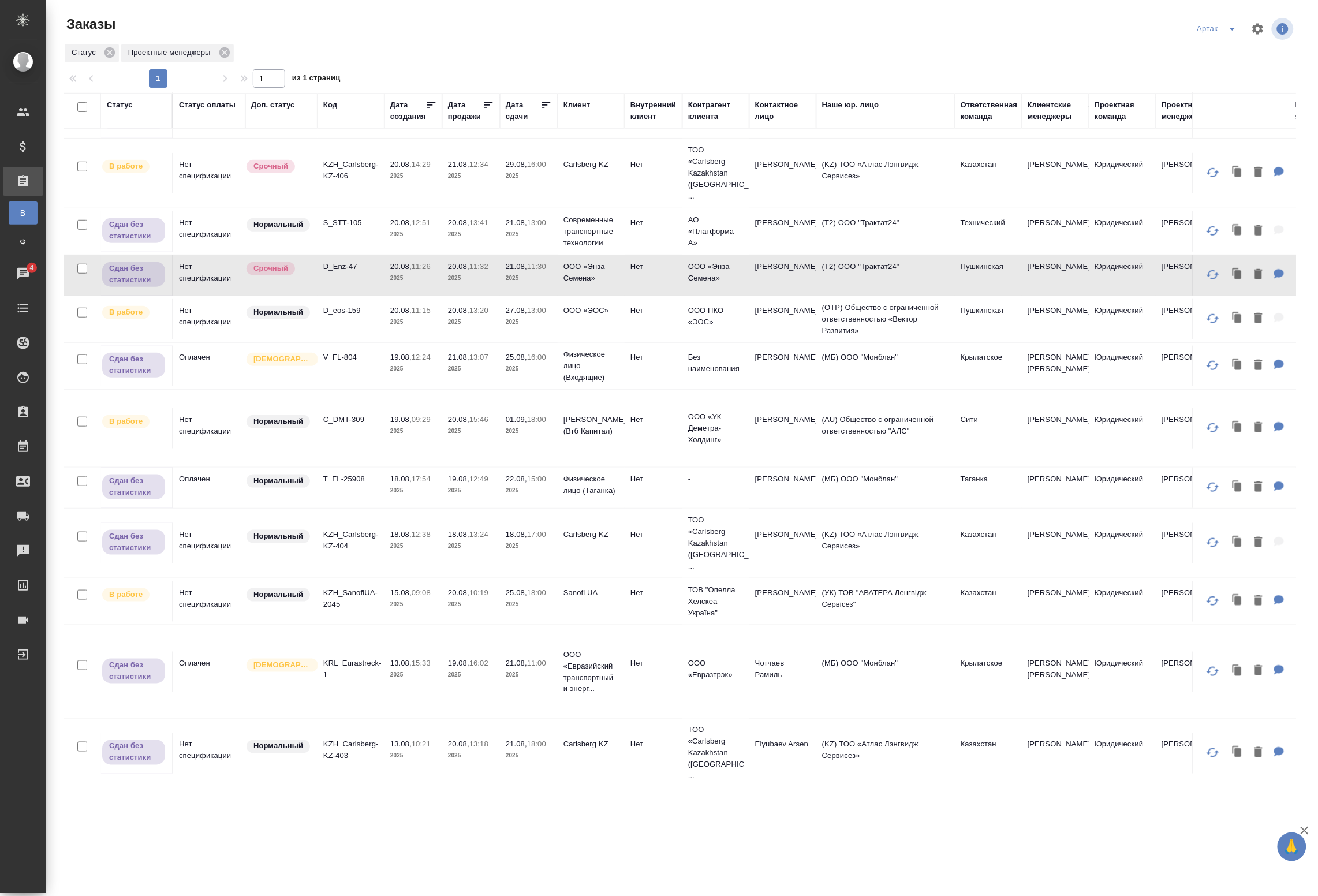
drag, startPoint x: 350, startPoint y: 348, endPoint x: 375, endPoint y: 350, distance: 25.1
click at [350, 348] on td "V_FL-804" at bounding box center [351, 366] width 67 height 41
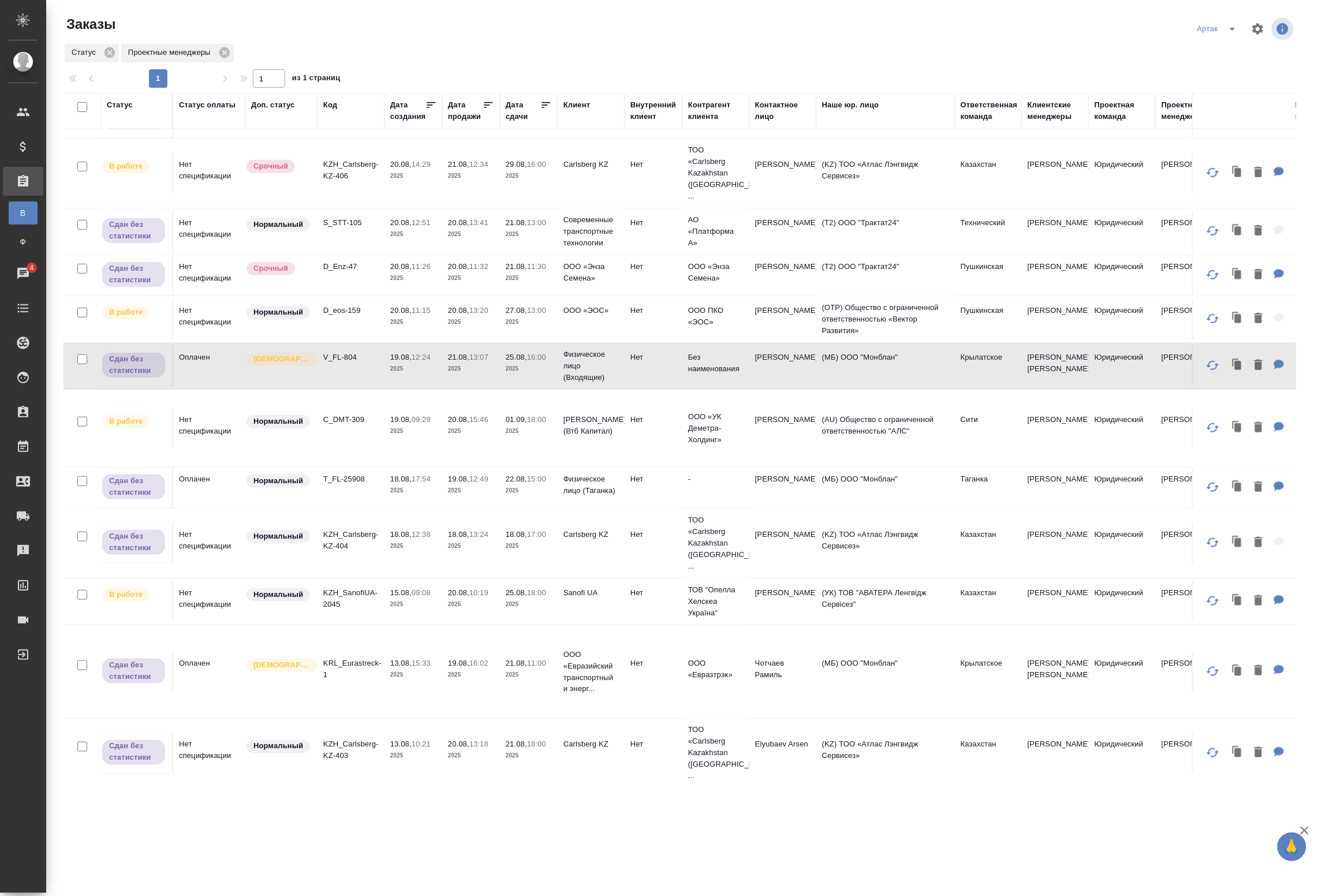
click at [375, 350] on td "V_FL-804" at bounding box center [351, 366] width 67 height 41
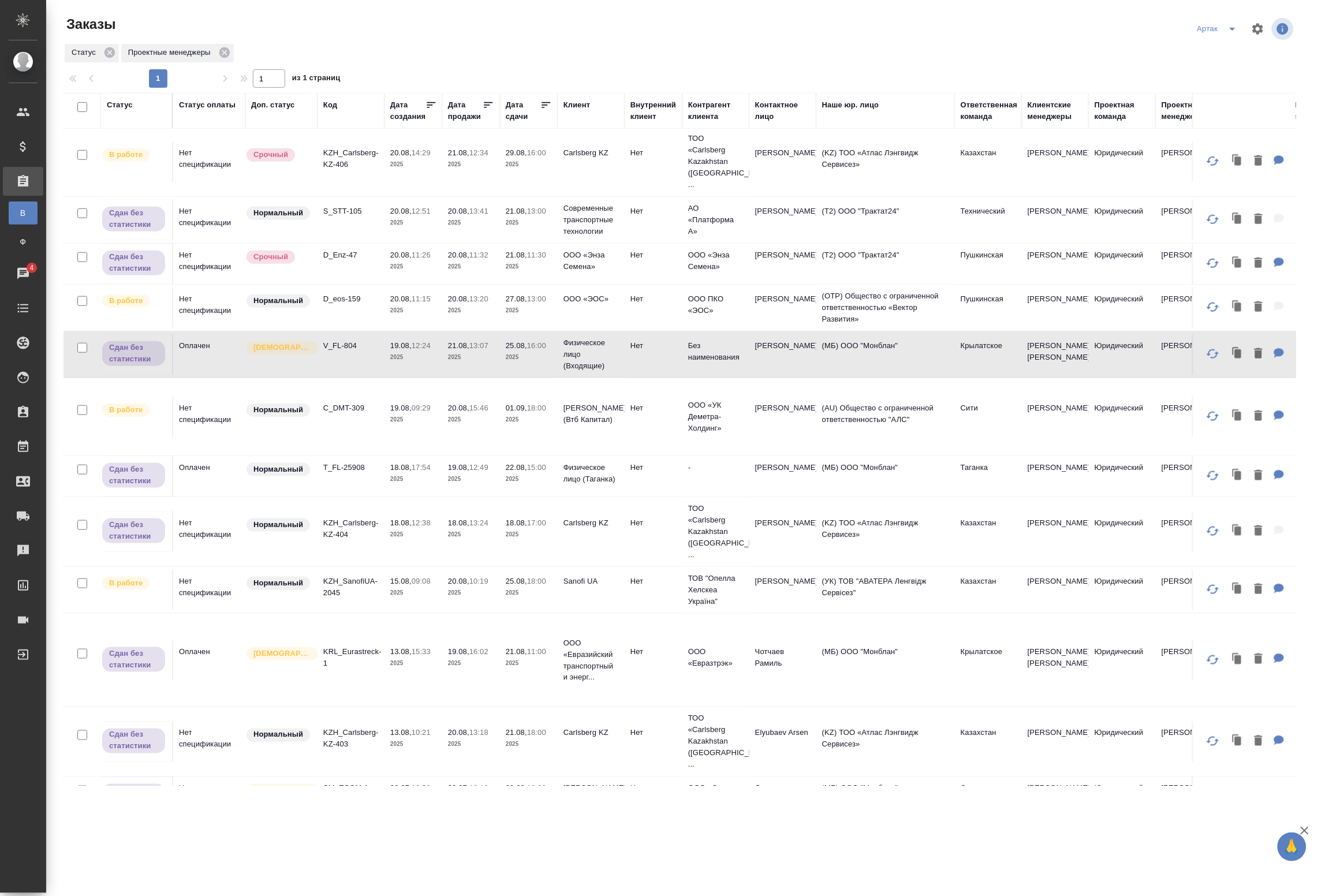
click at [355, 459] on td "T_FL-25908" at bounding box center [351, 476] width 67 height 41
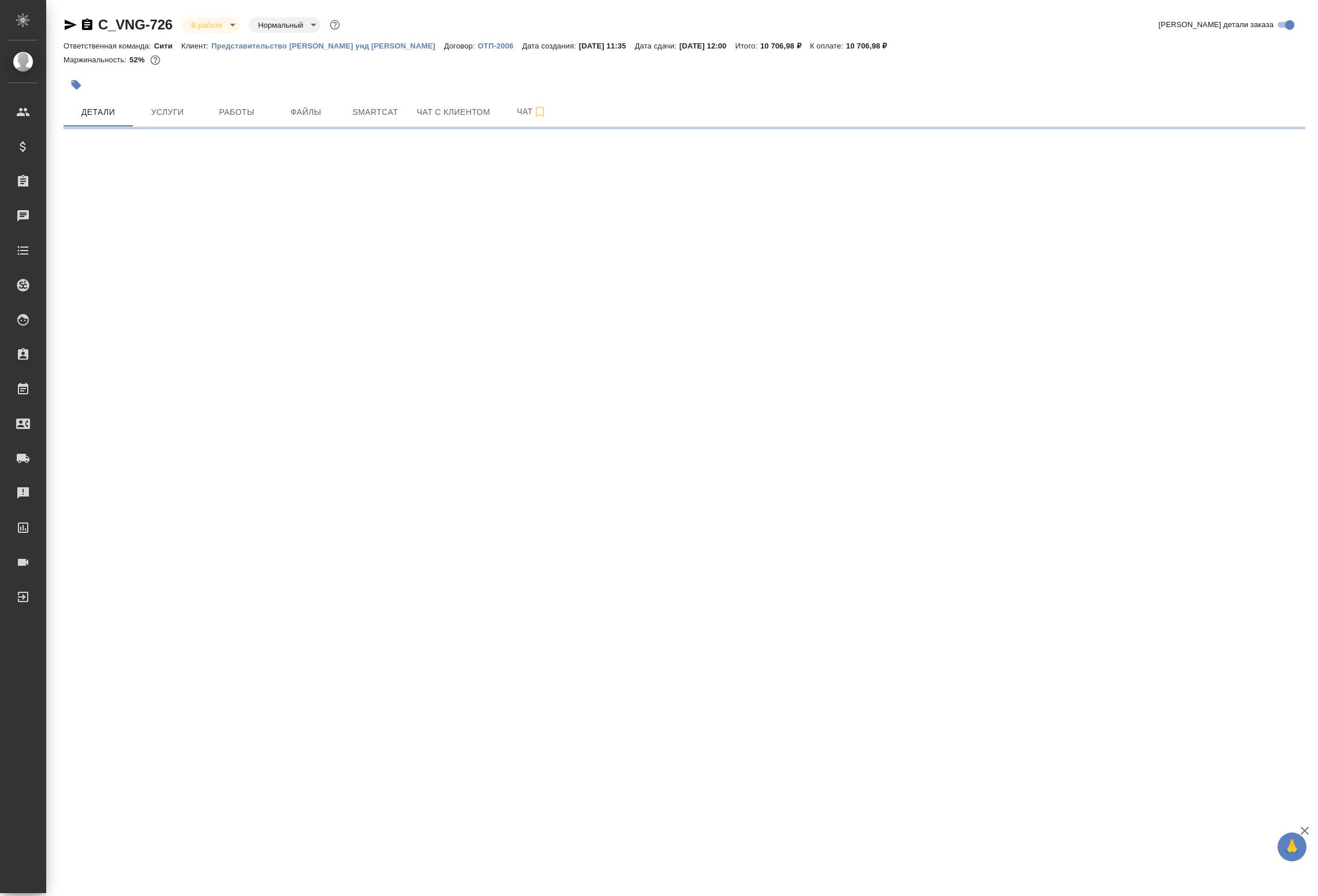
select select "RU"
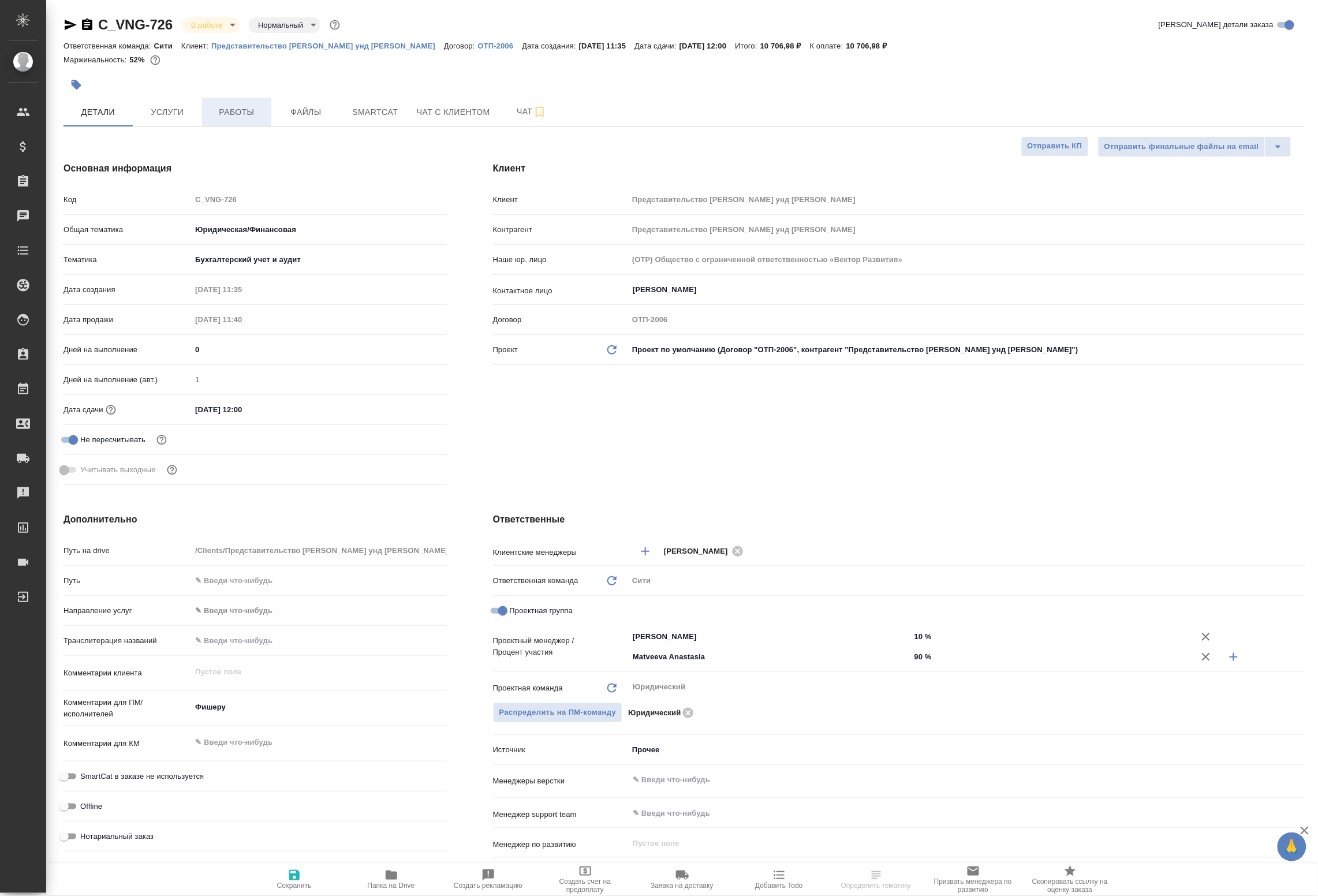
click at [261, 112] on span "Работы" at bounding box center [237, 112] width 56 height 14
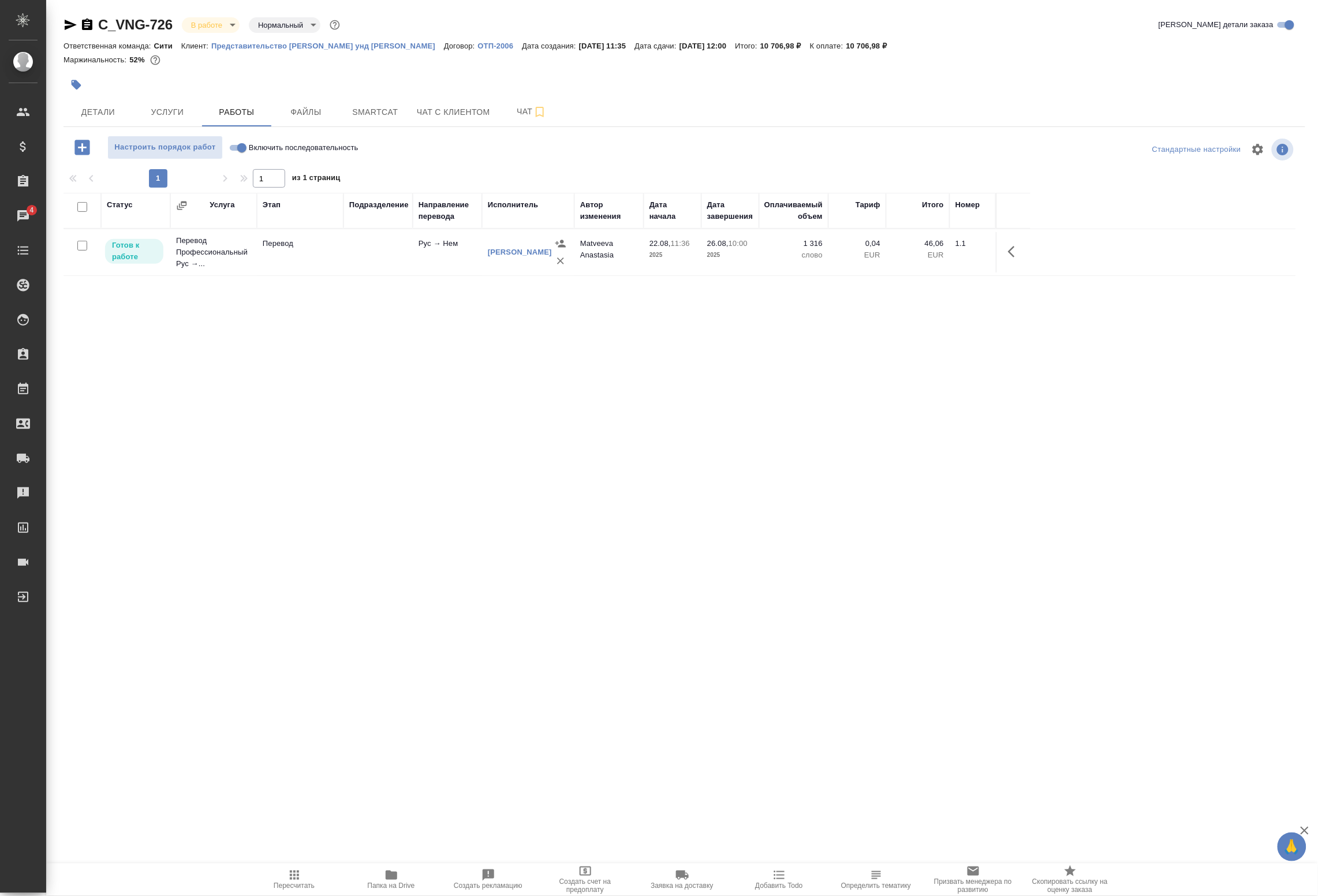
click at [350, 384] on div "Статус Услуга Этап Подразделение Направление перевода Исполнитель Автор изменен…" at bounding box center [680, 452] width 1233 height 520
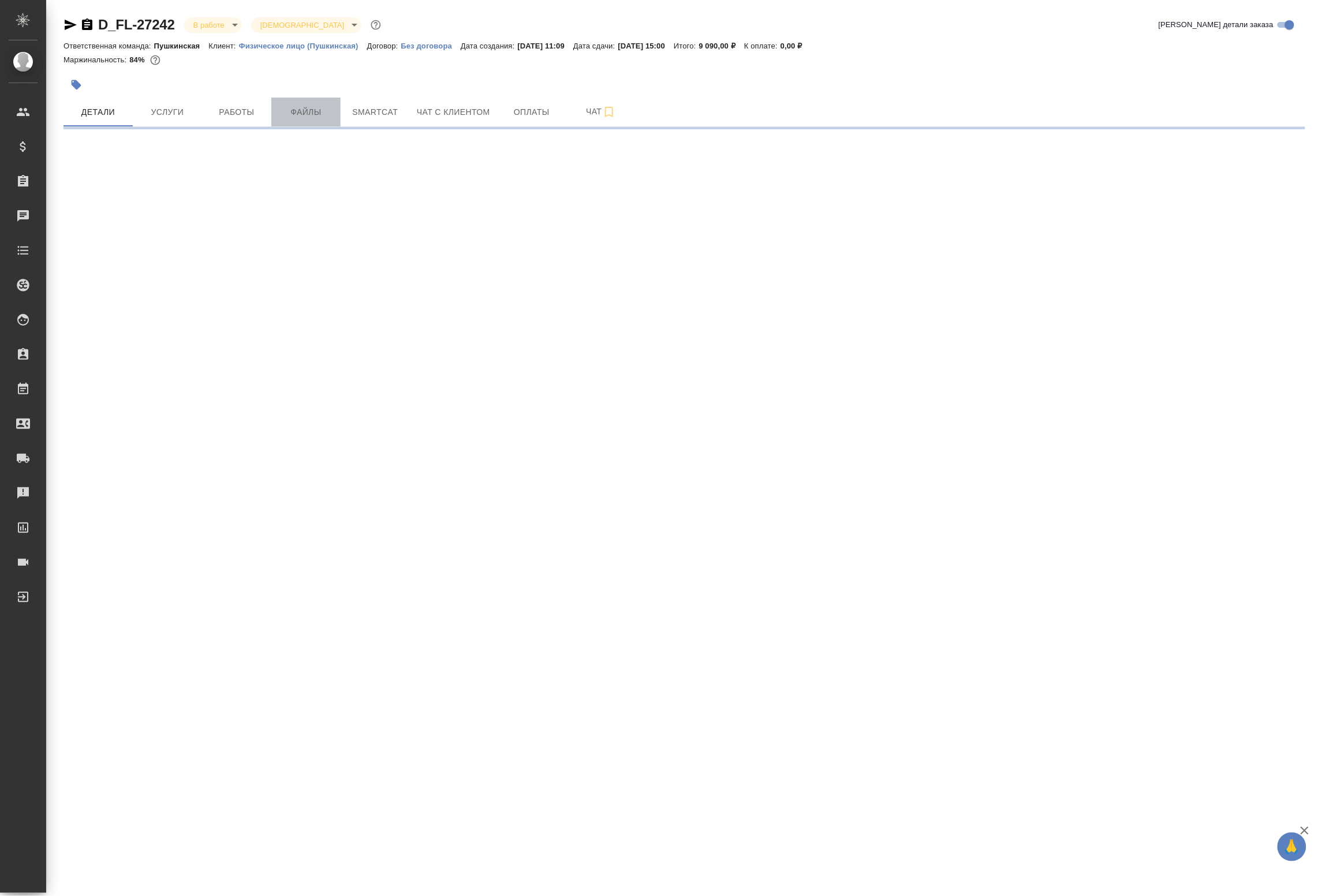
click at [288, 112] on span "Файлы" at bounding box center [306, 112] width 56 height 14
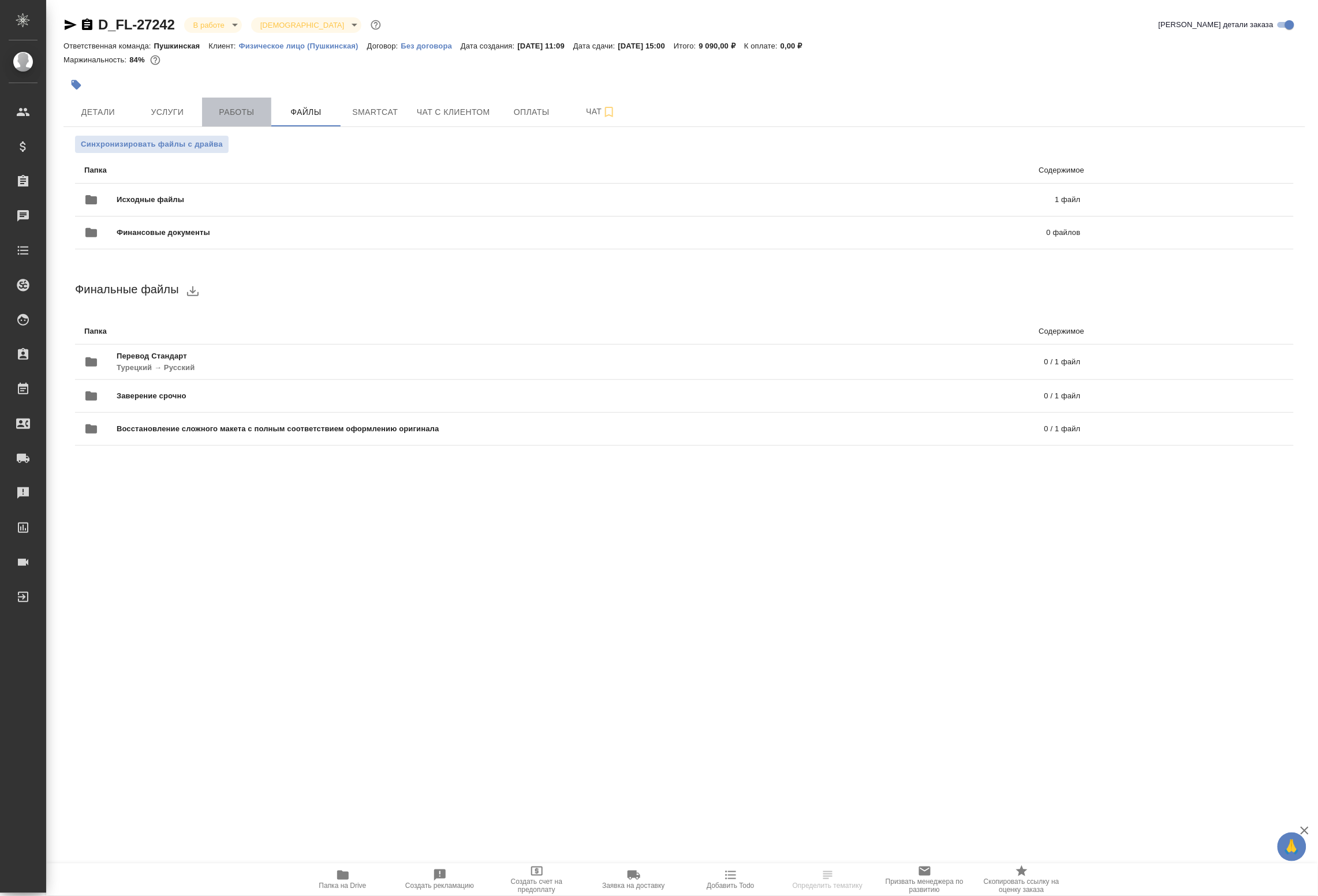
click at [255, 114] on span "Работы" at bounding box center [237, 112] width 56 height 14
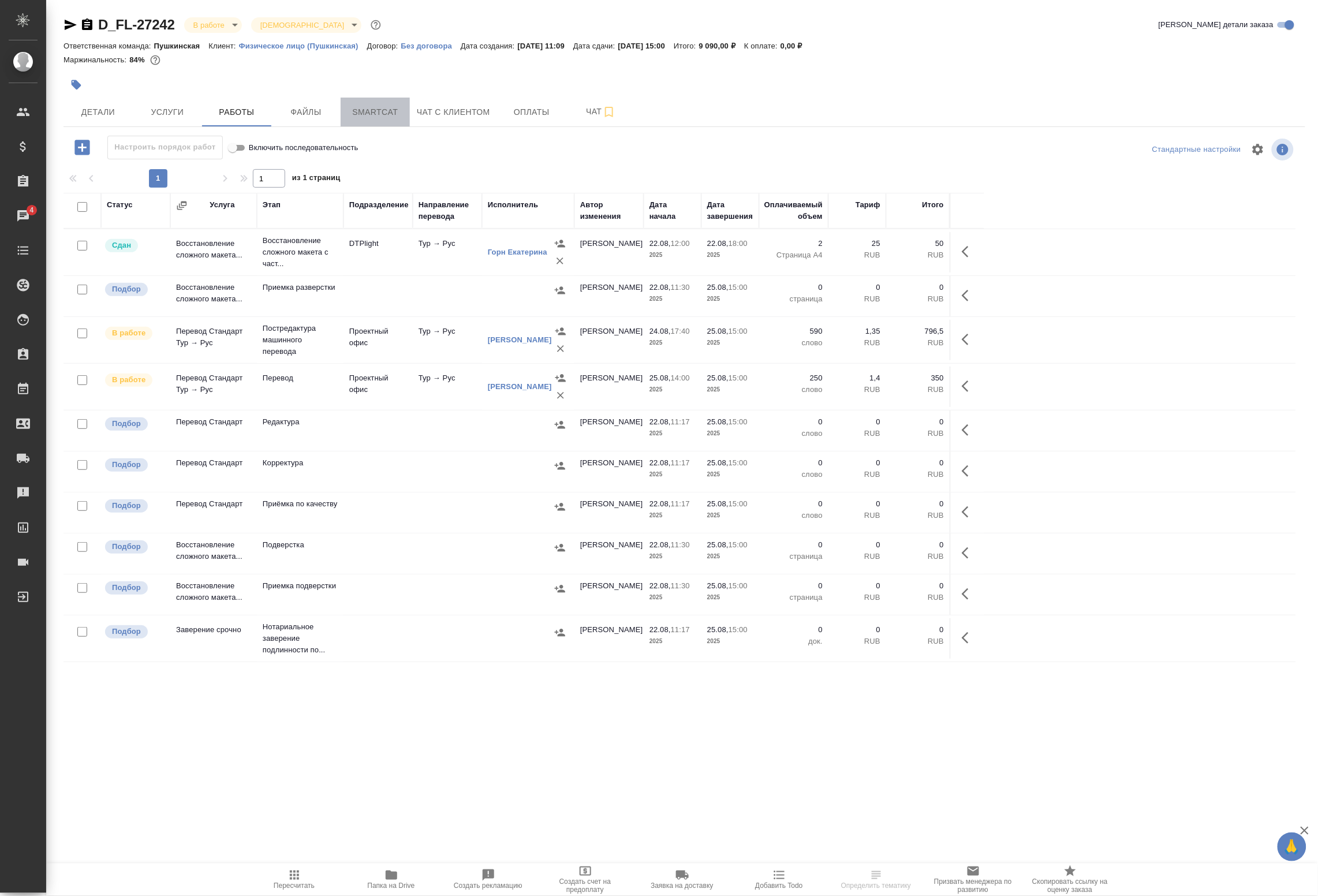
click at [387, 110] on span "Smartcat" at bounding box center [375, 112] width 56 height 14
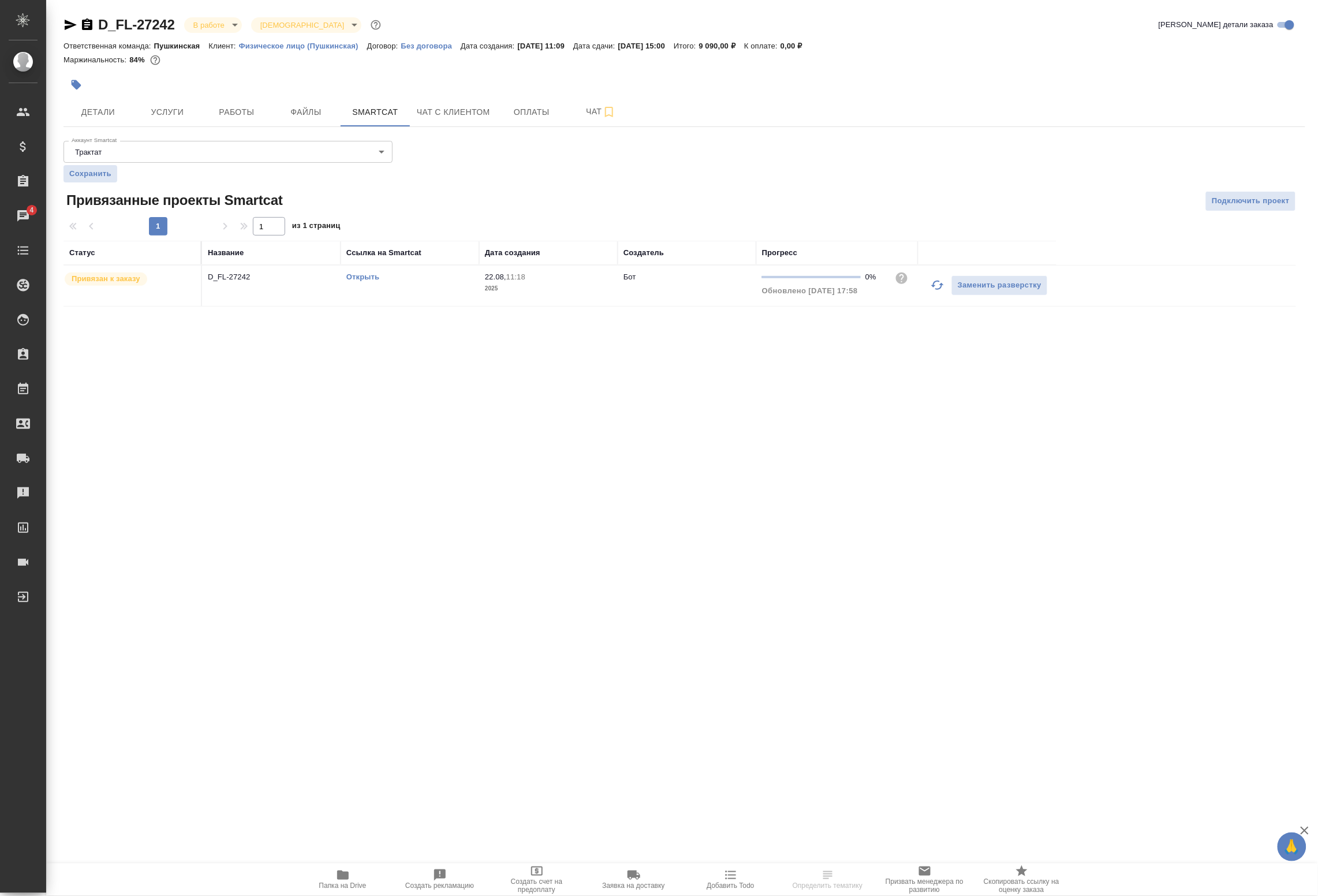
click at [934, 286] on icon "button" at bounding box center [938, 285] width 14 height 14
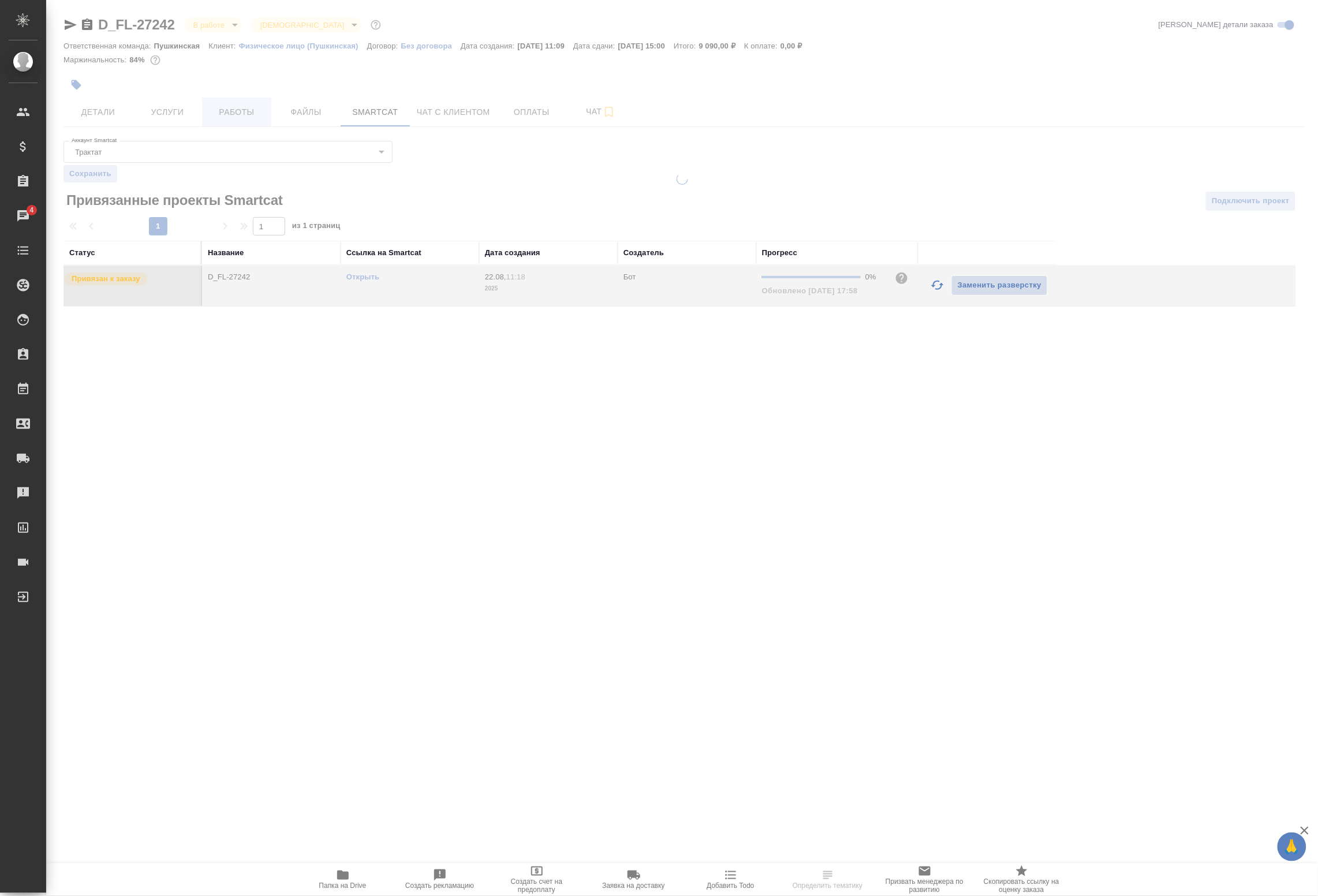
click at [246, 107] on span "Работы" at bounding box center [237, 112] width 56 height 14
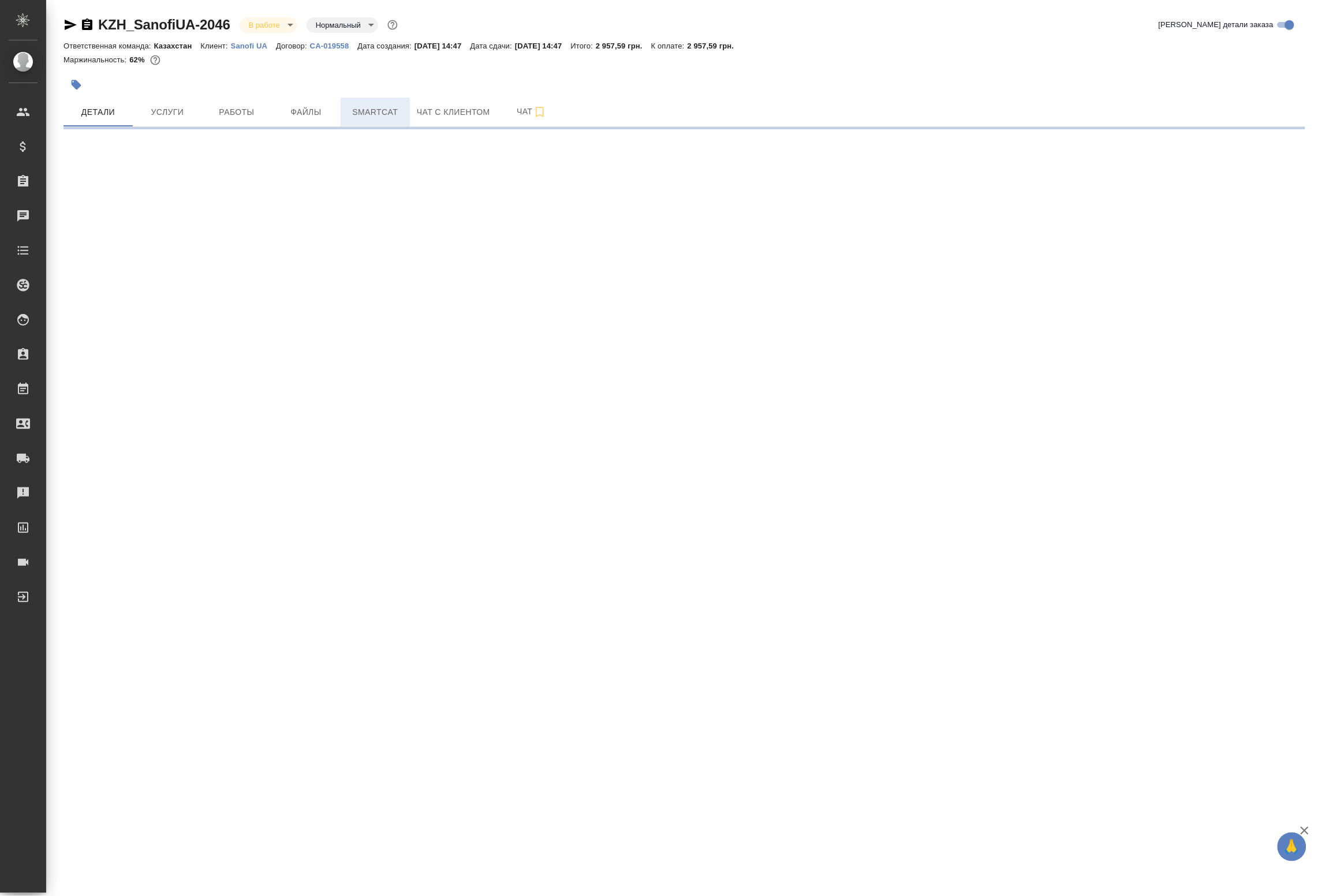
select select "RU"
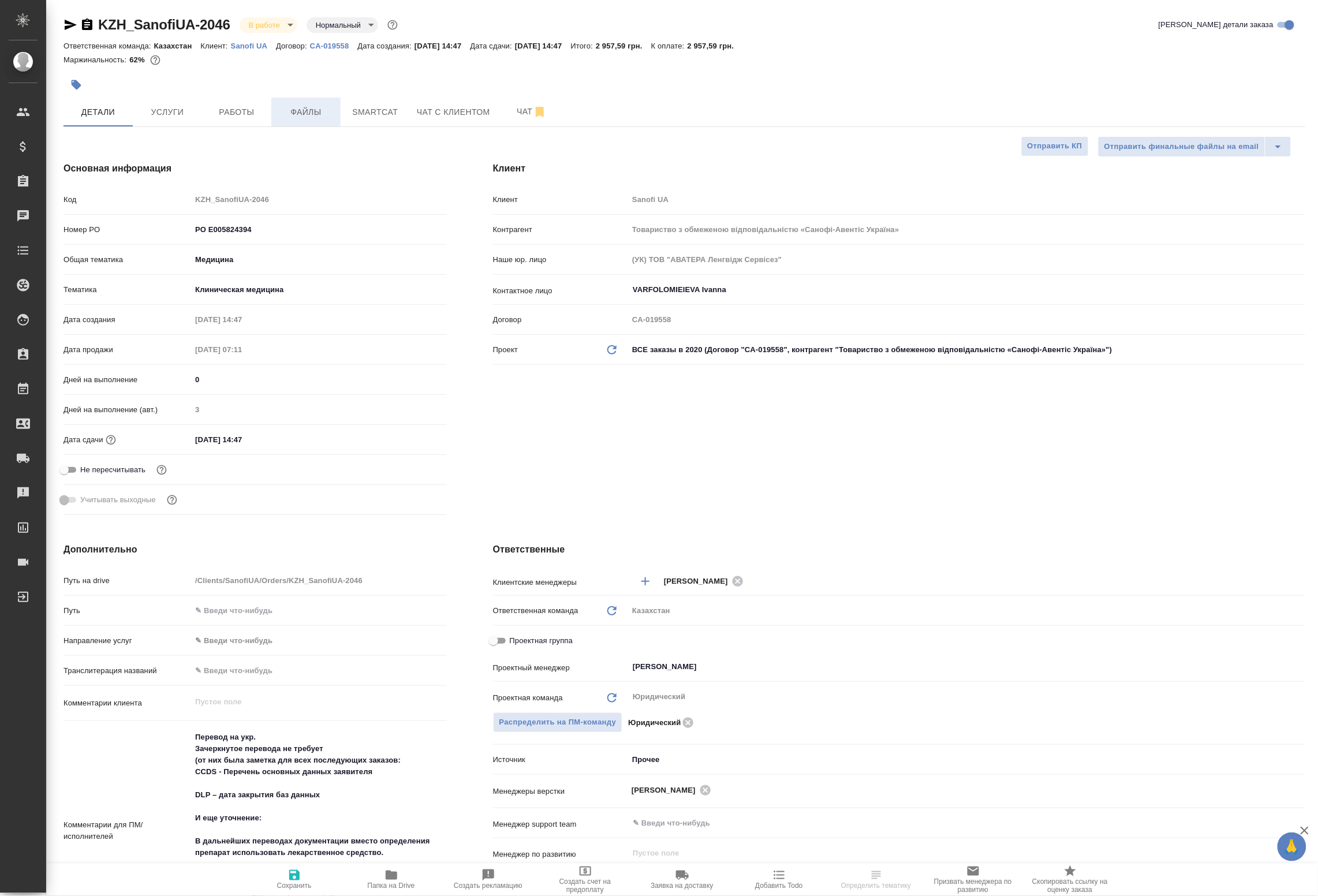
type textarea "x"
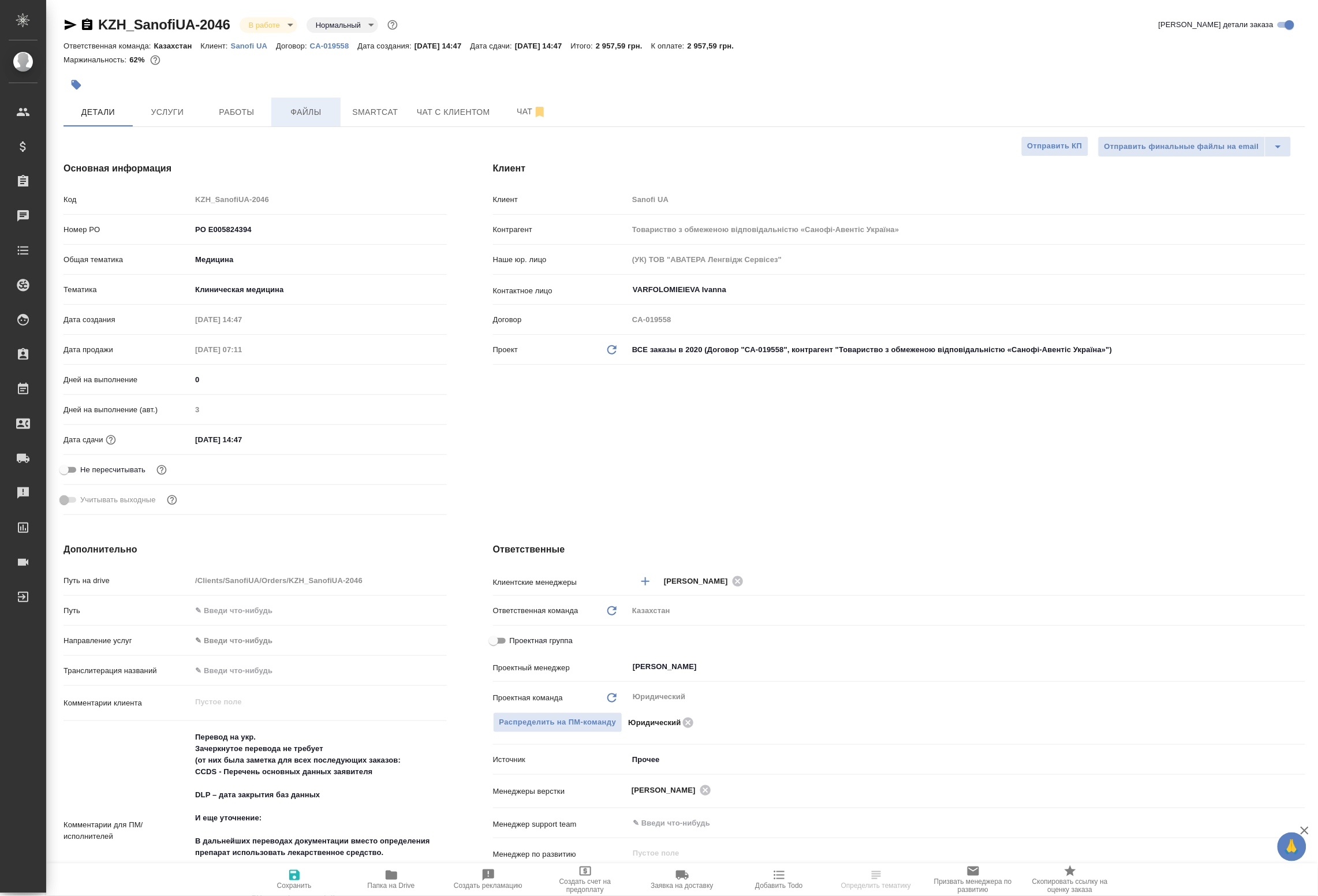
type textarea "x"
click at [353, 113] on span "Smartcat" at bounding box center [375, 112] width 56 height 14
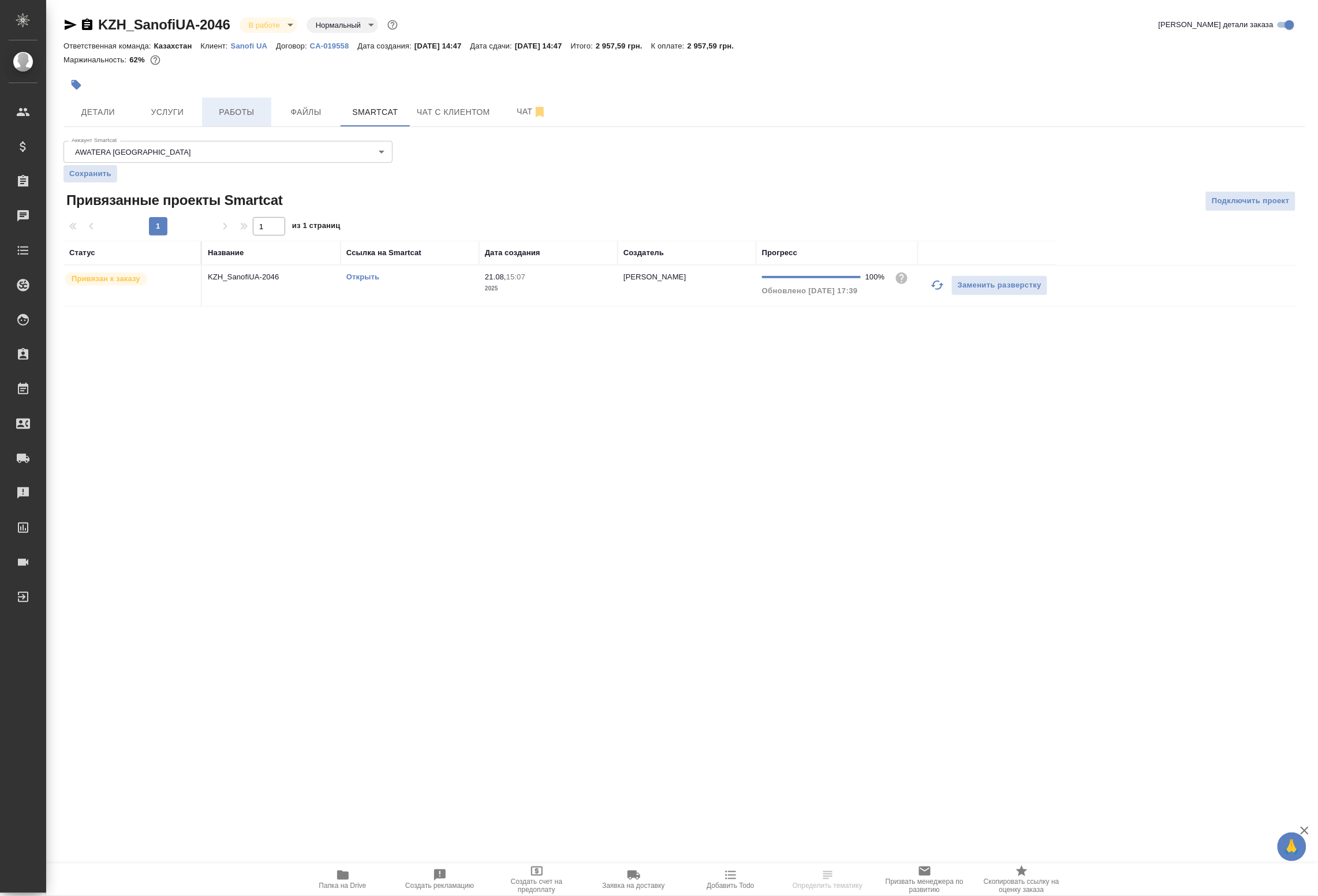
click at [246, 111] on span "Работы" at bounding box center [237, 112] width 56 height 14
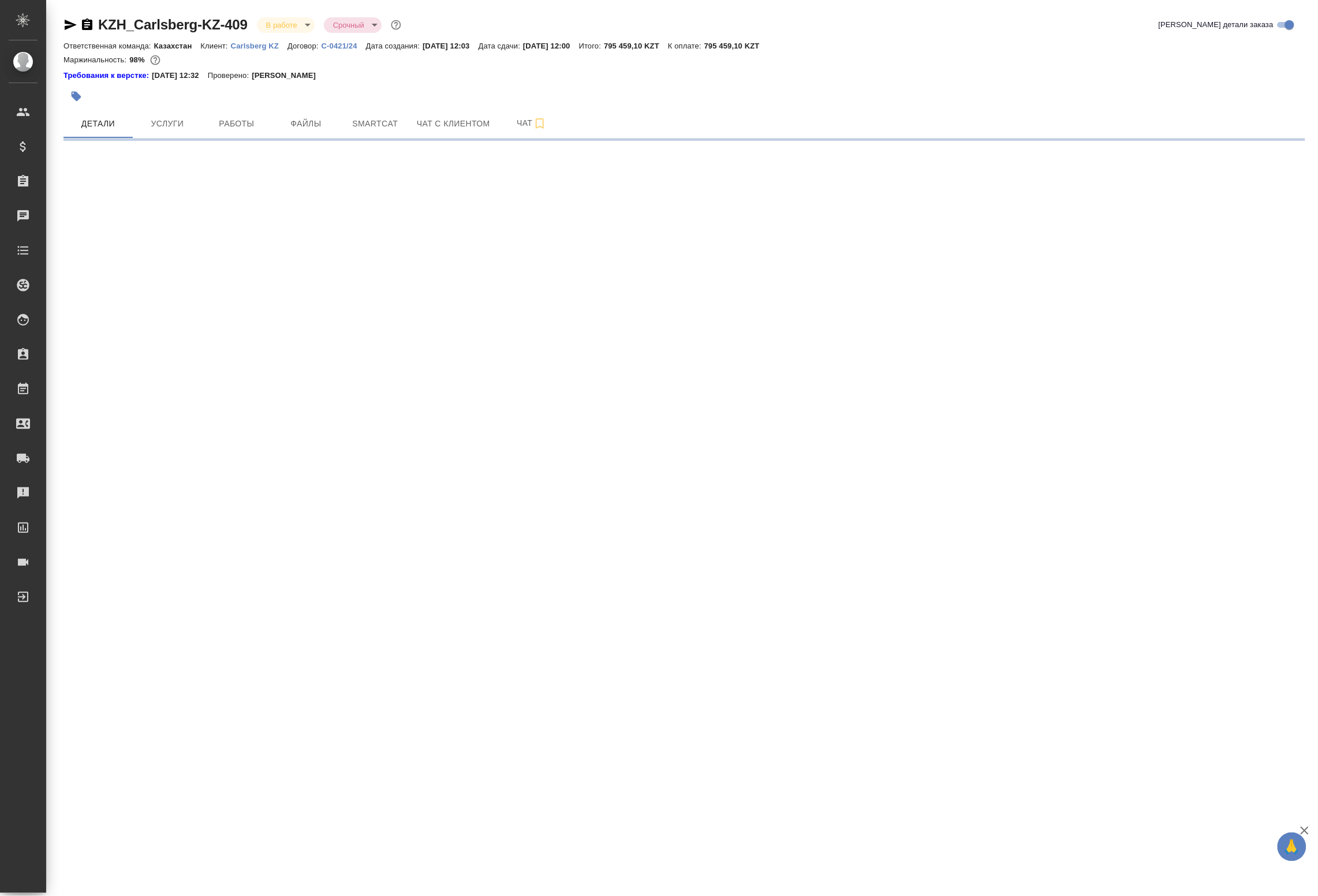
select select "RU"
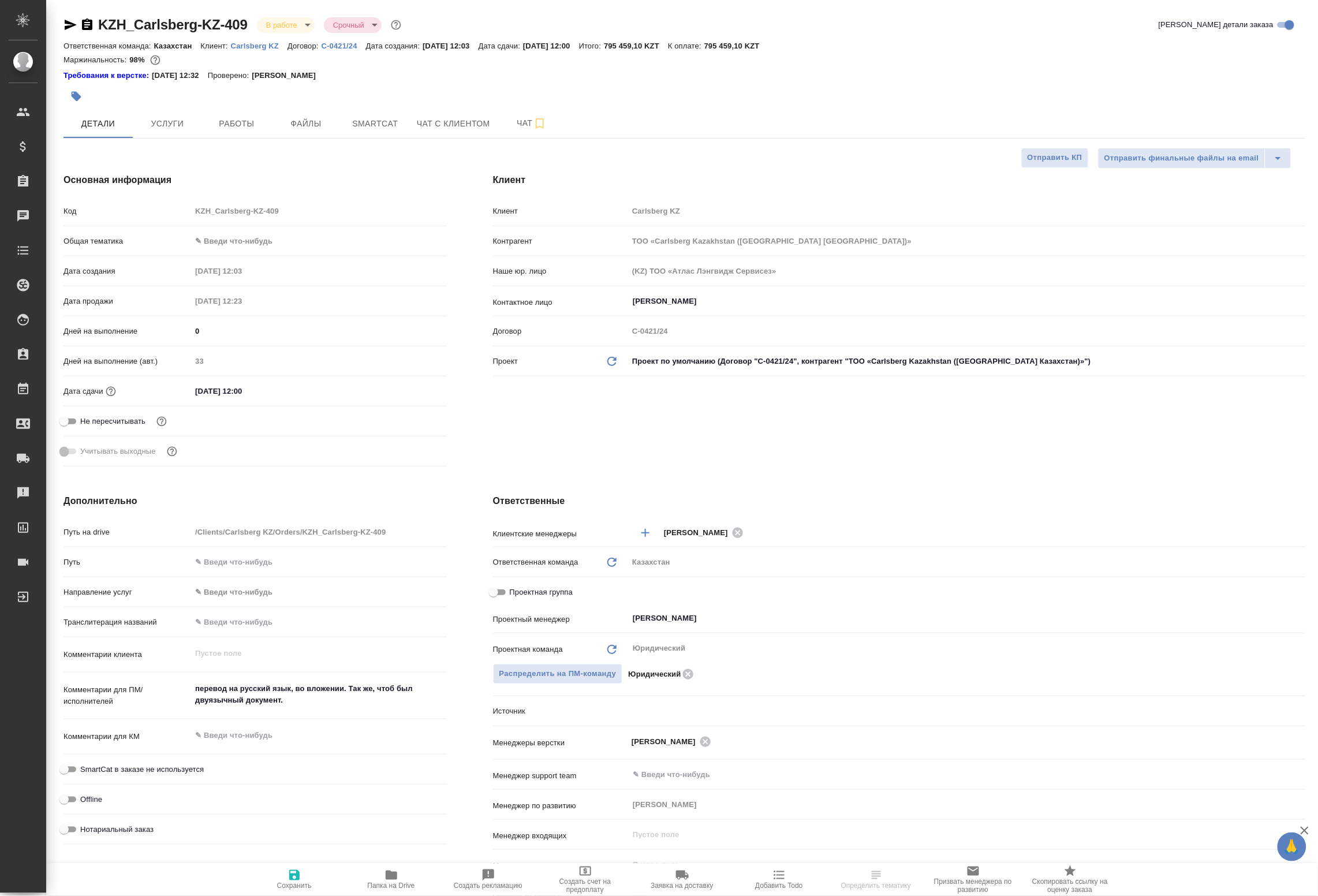
type textarea "x"
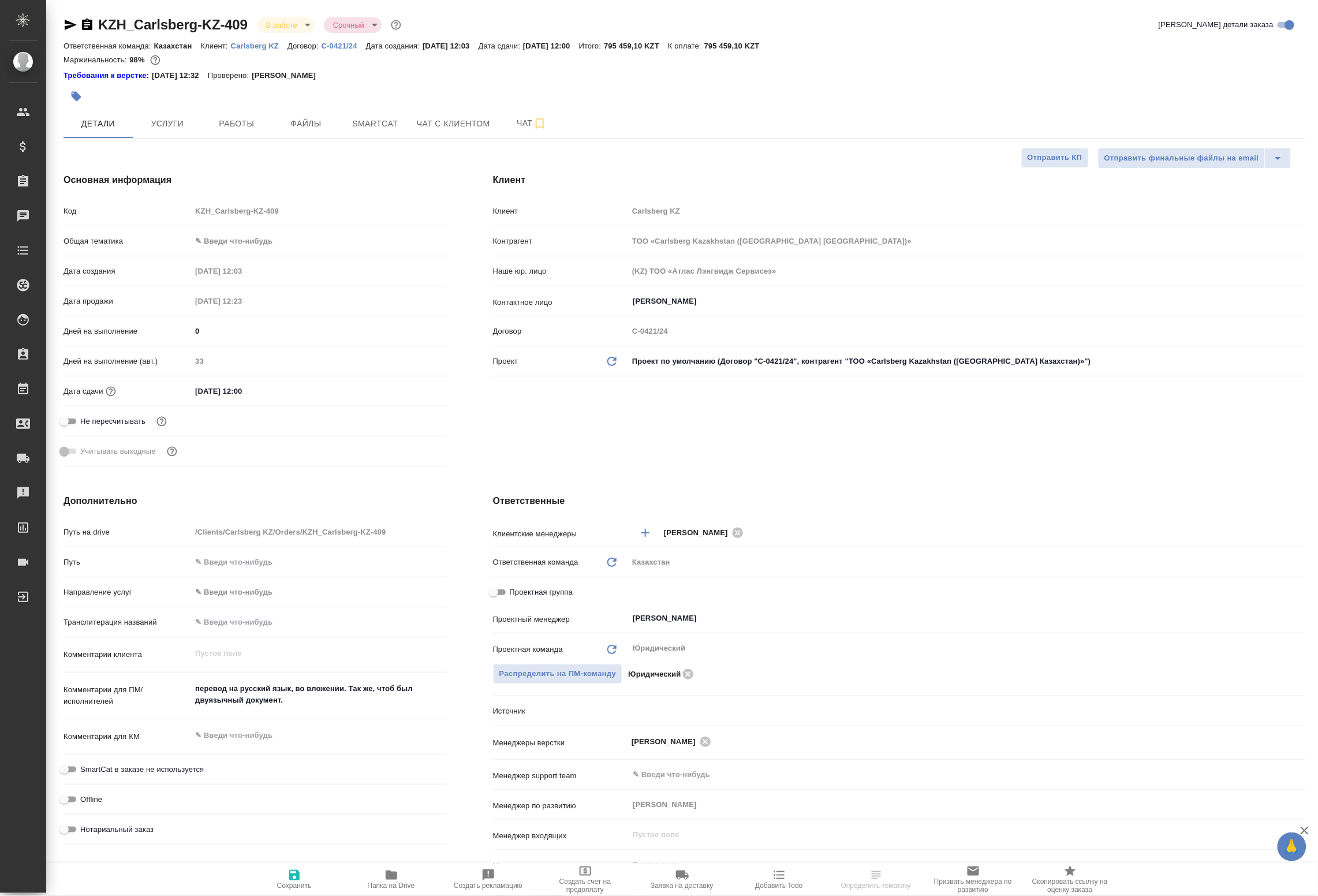
type textarea "x"
click at [306, 122] on span "Файлы" at bounding box center [306, 124] width 56 height 14
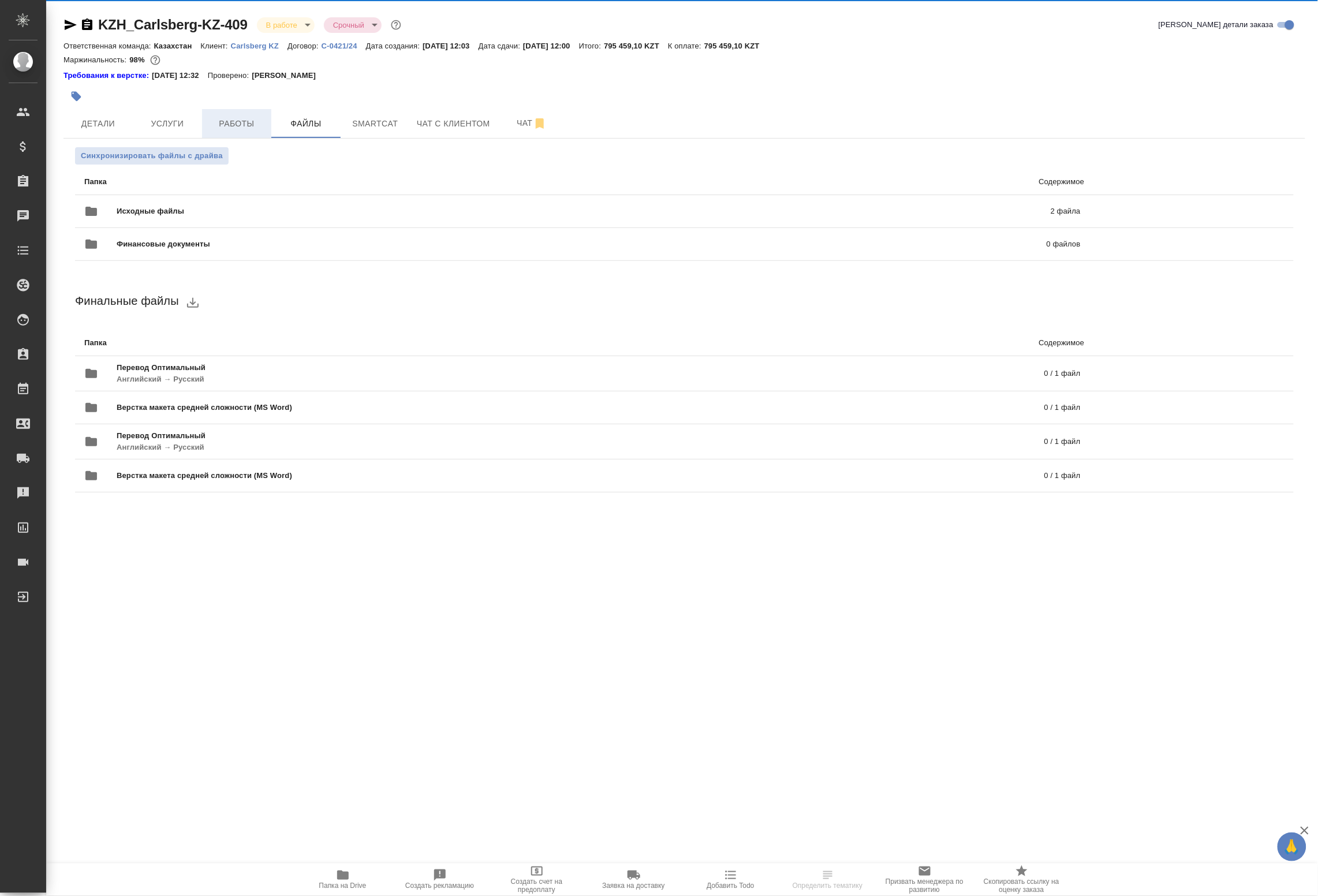
click at [243, 122] on span "Работы" at bounding box center [237, 124] width 56 height 14
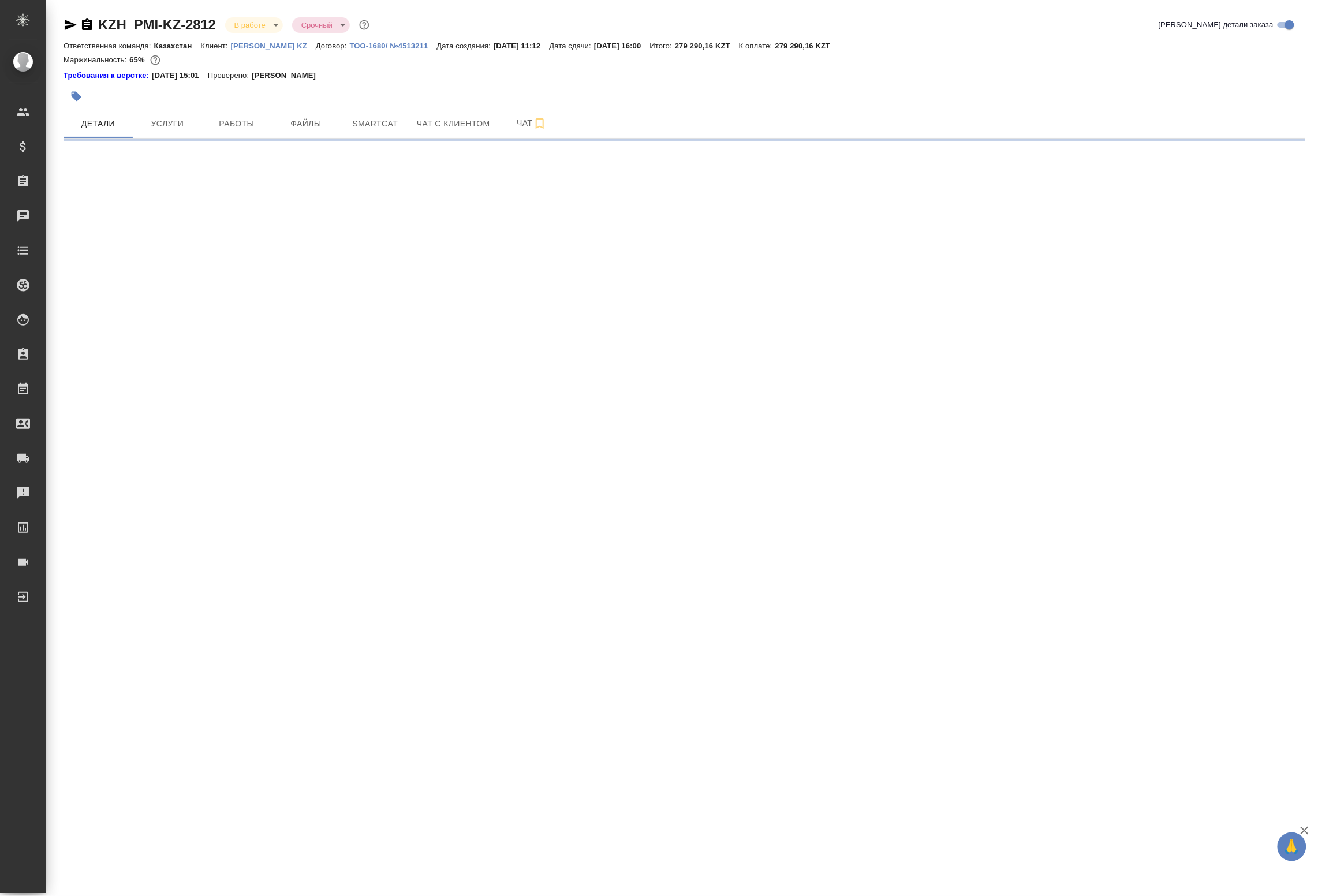
select select "RU"
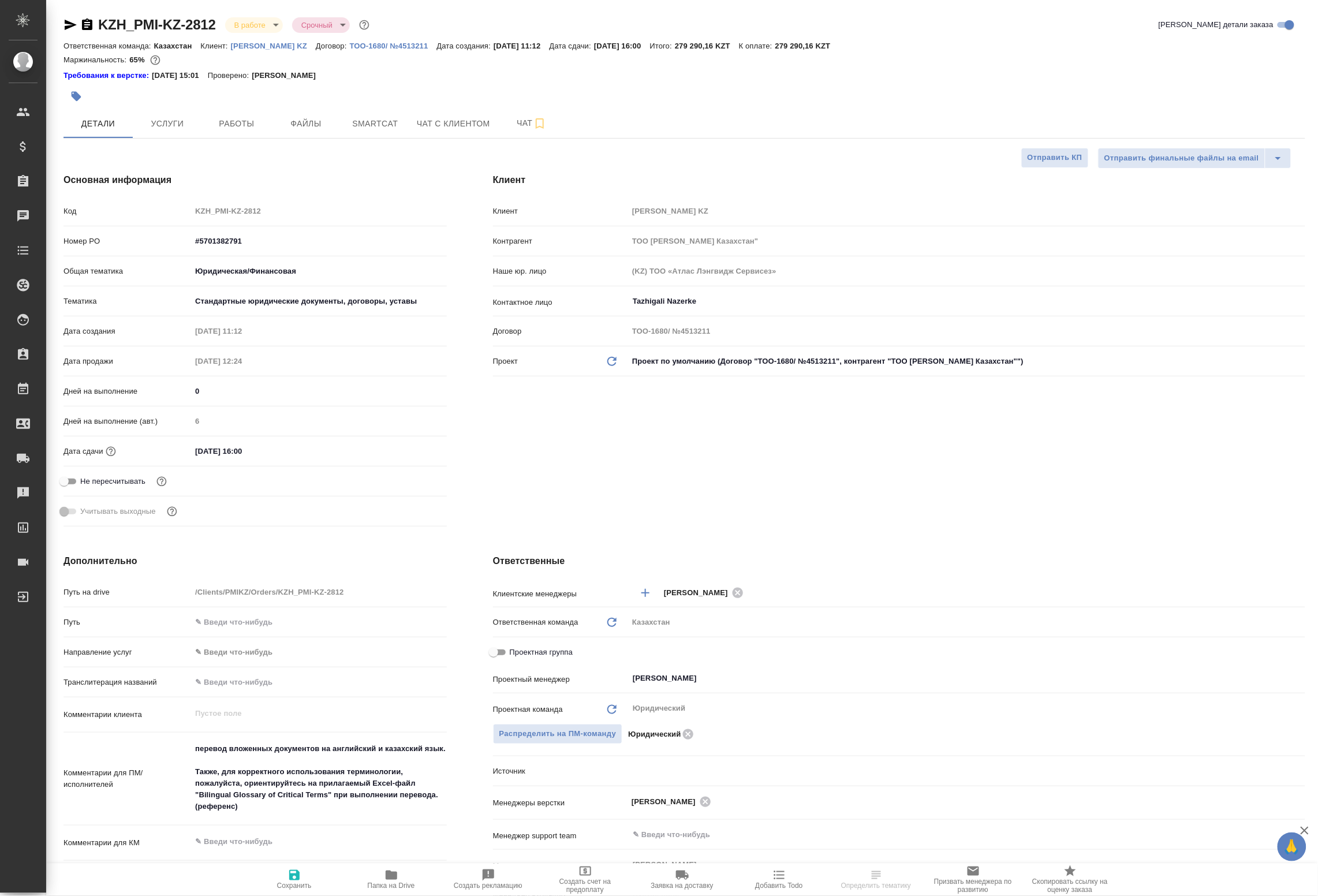
type textarea "x"
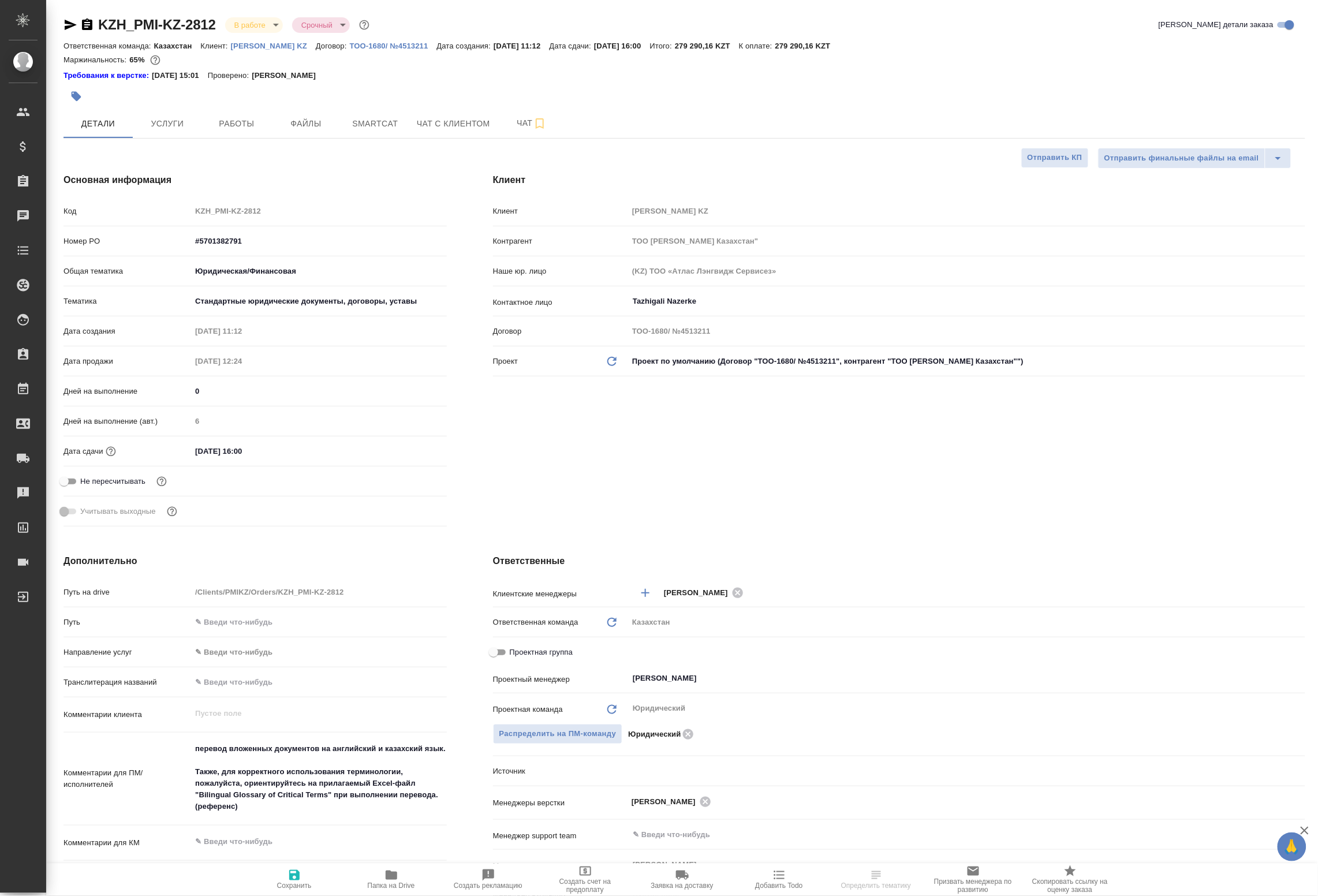
type textarea "x"
click at [250, 117] on span "Работы" at bounding box center [237, 124] width 56 height 14
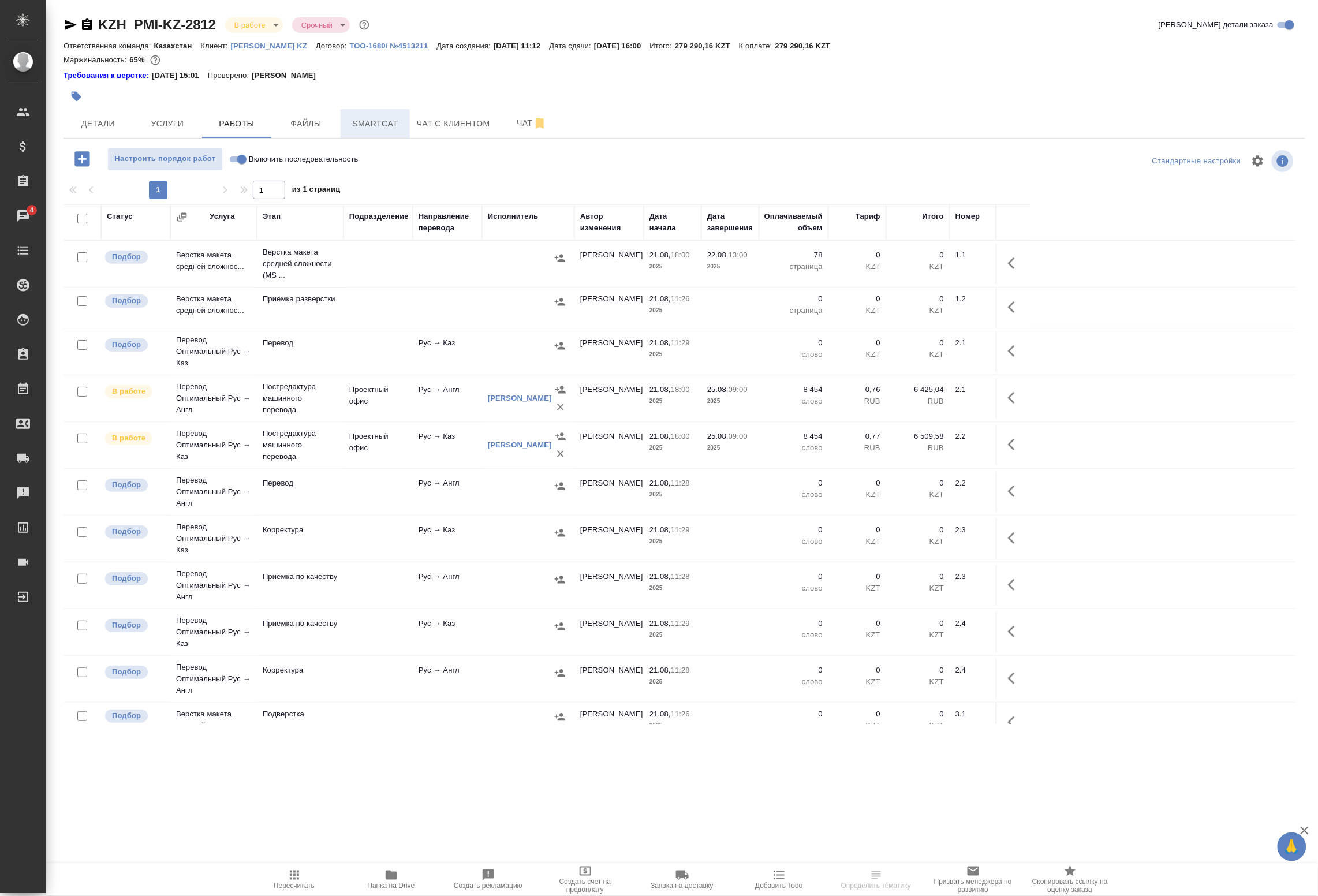
click at [387, 122] on span "Smartcat" at bounding box center [375, 124] width 56 height 14
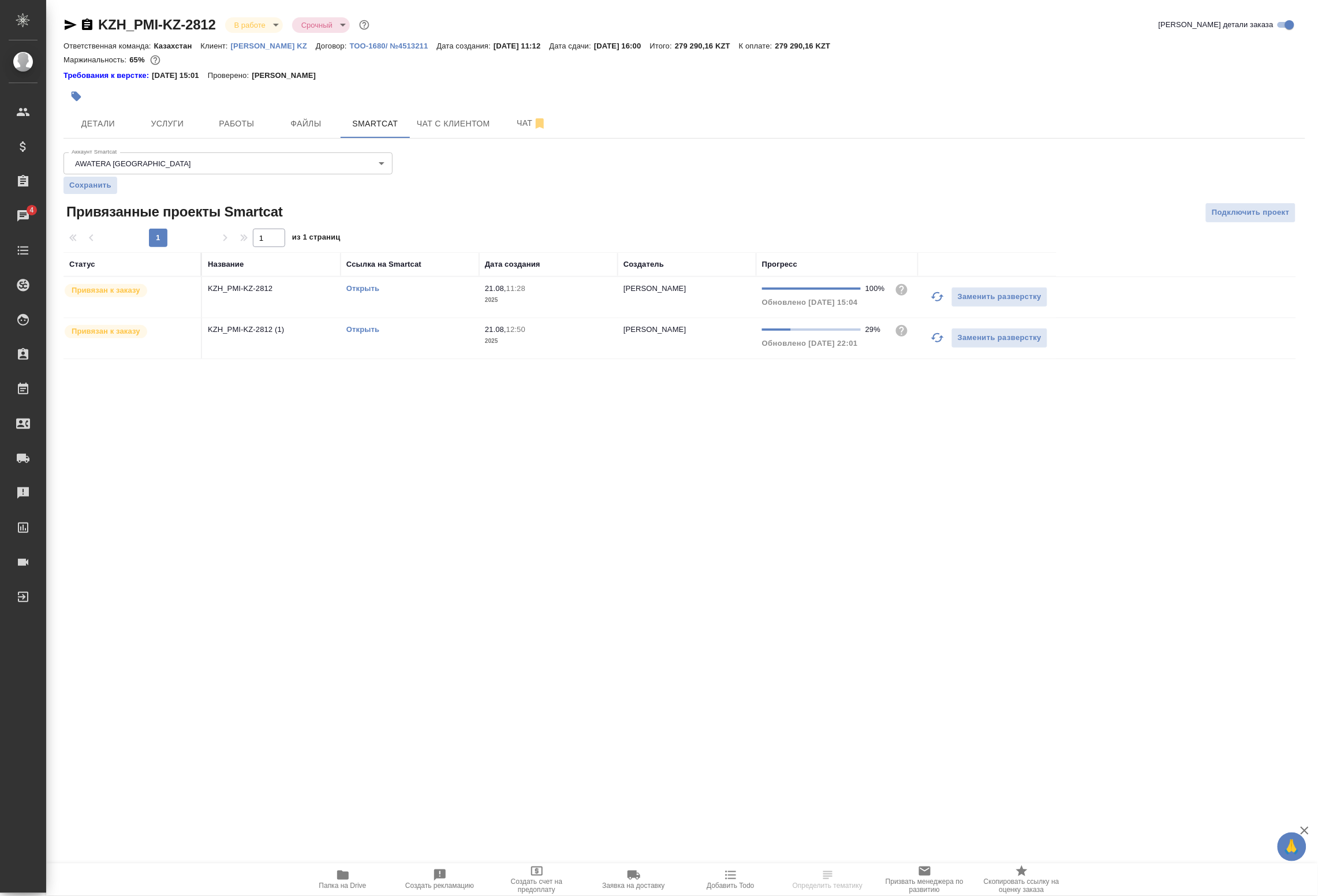
click at [934, 340] on icon "button" at bounding box center [937, 338] width 12 height 9
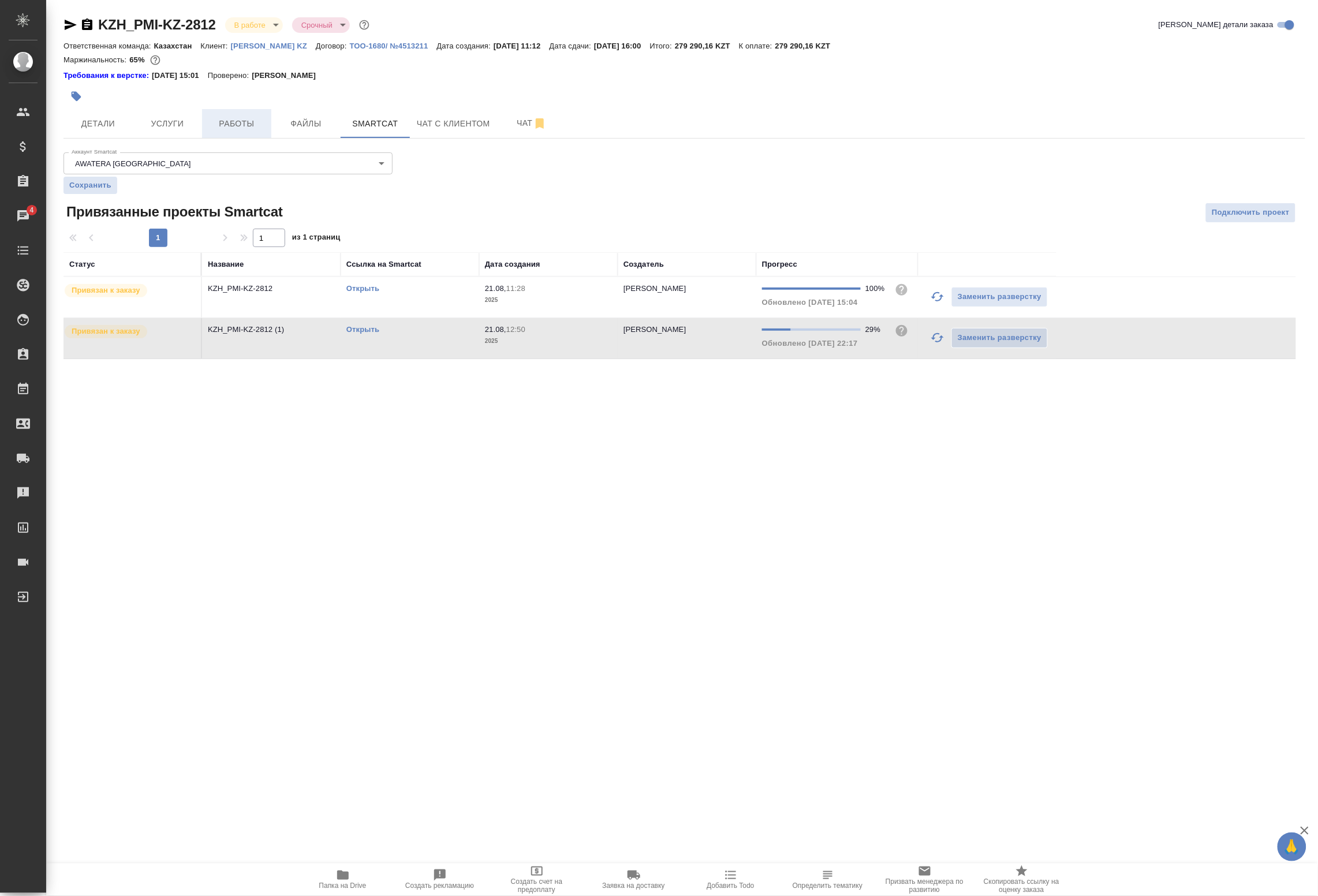
click at [223, 131] on button "Работы" at bounding box center [237, 124] width 69 height 29
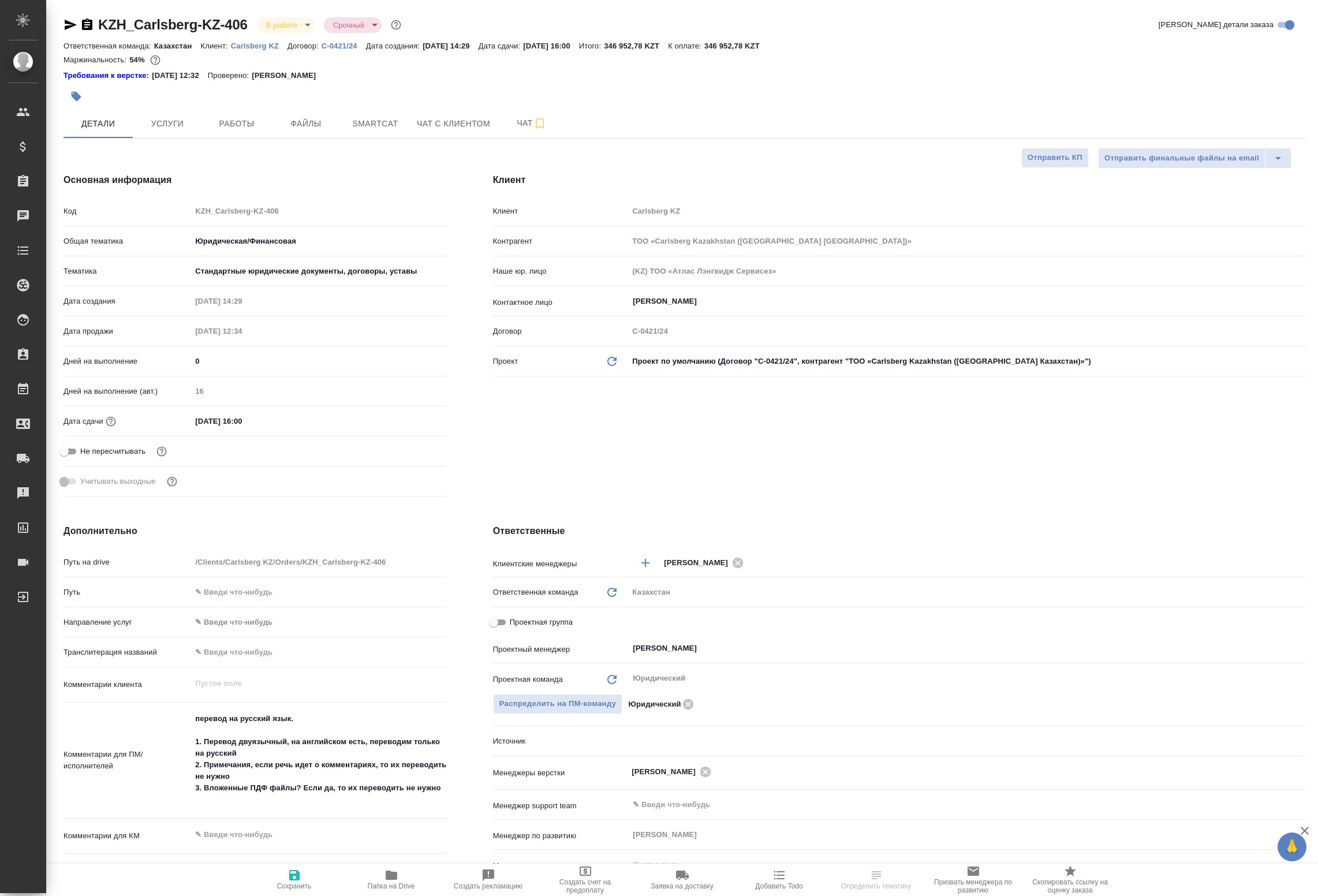
select select "RU"
click at [239, 122] on span "Работы" at bounding box center [237, 124] width 56 height 14
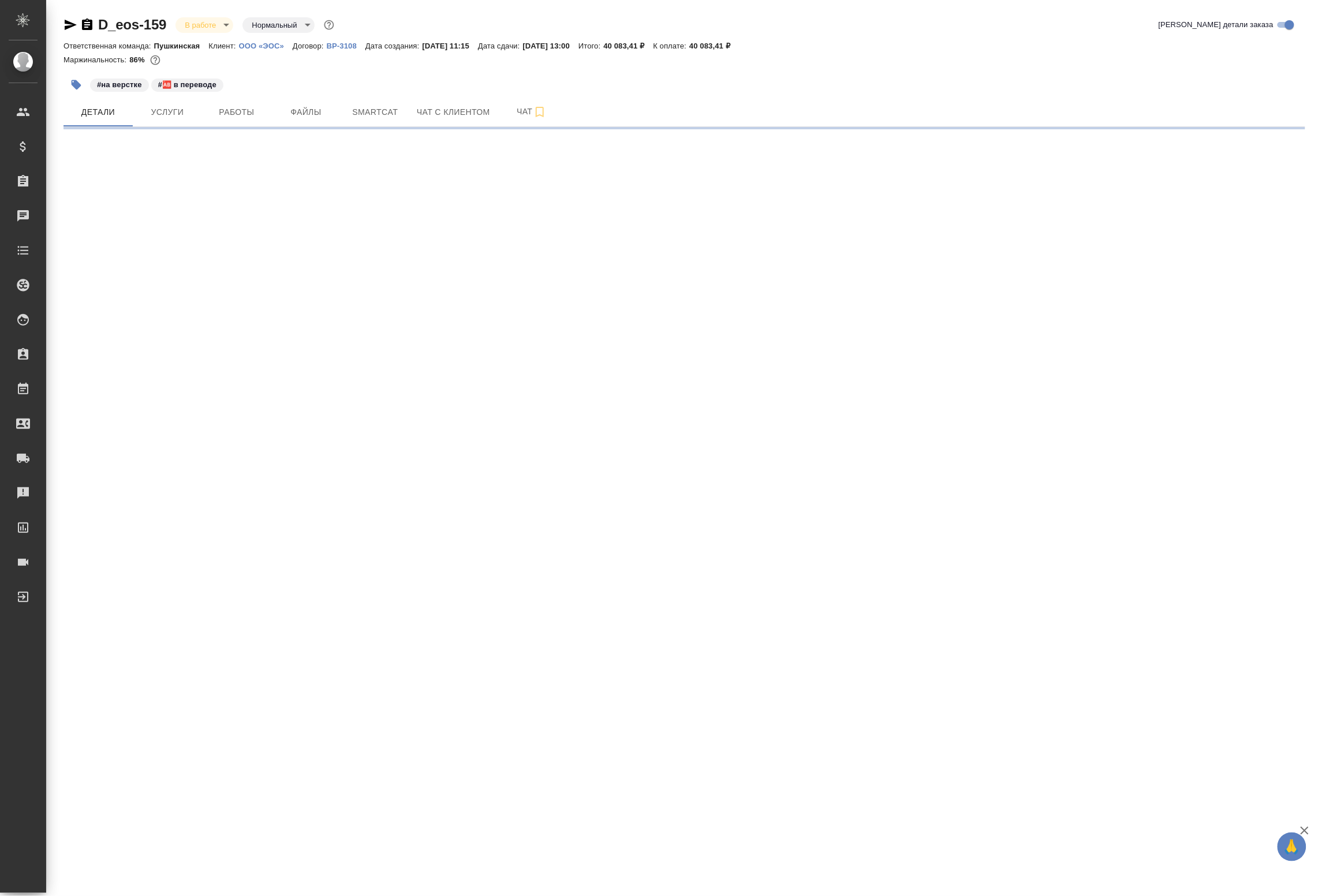
select select "RU"
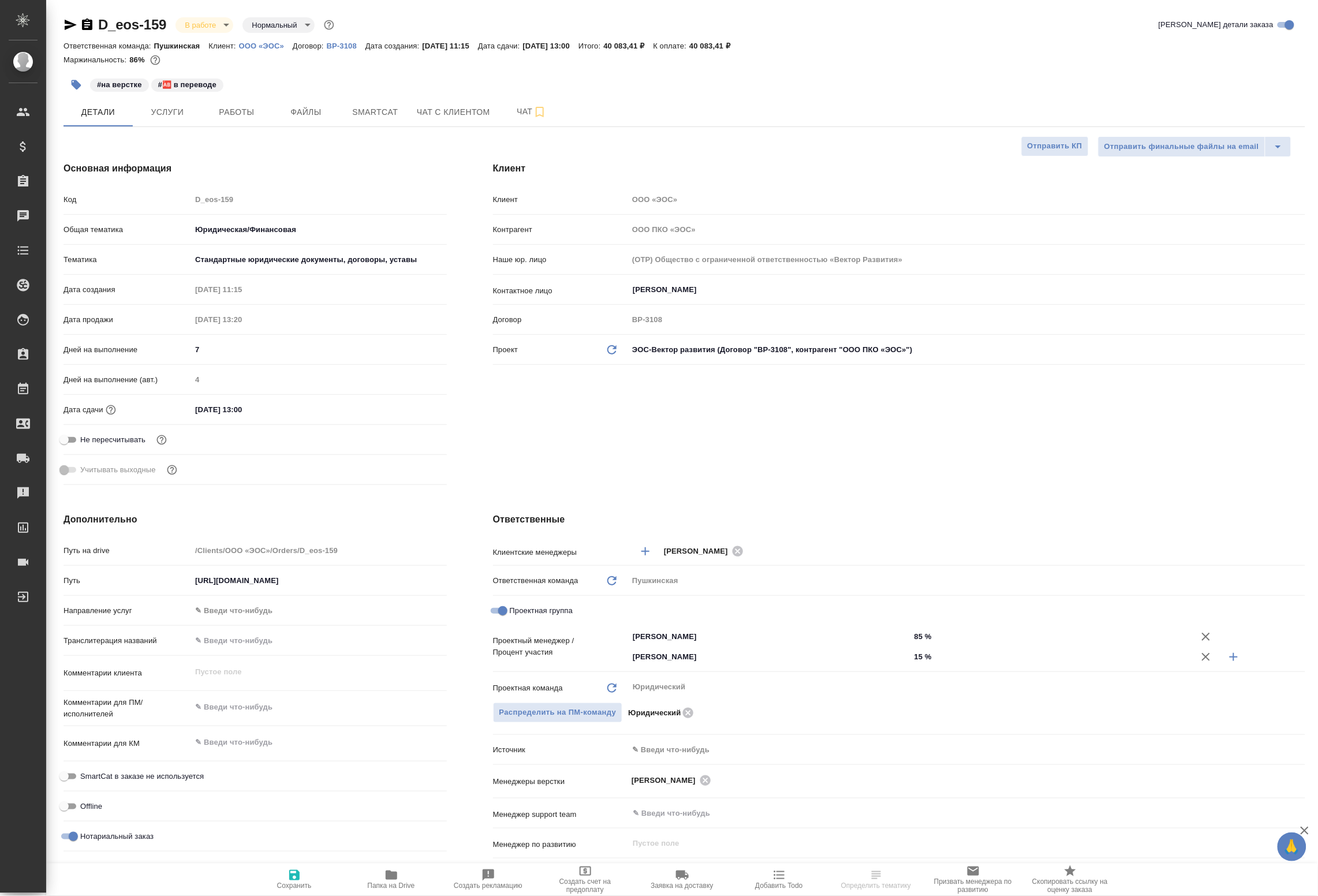
type textarea "x"
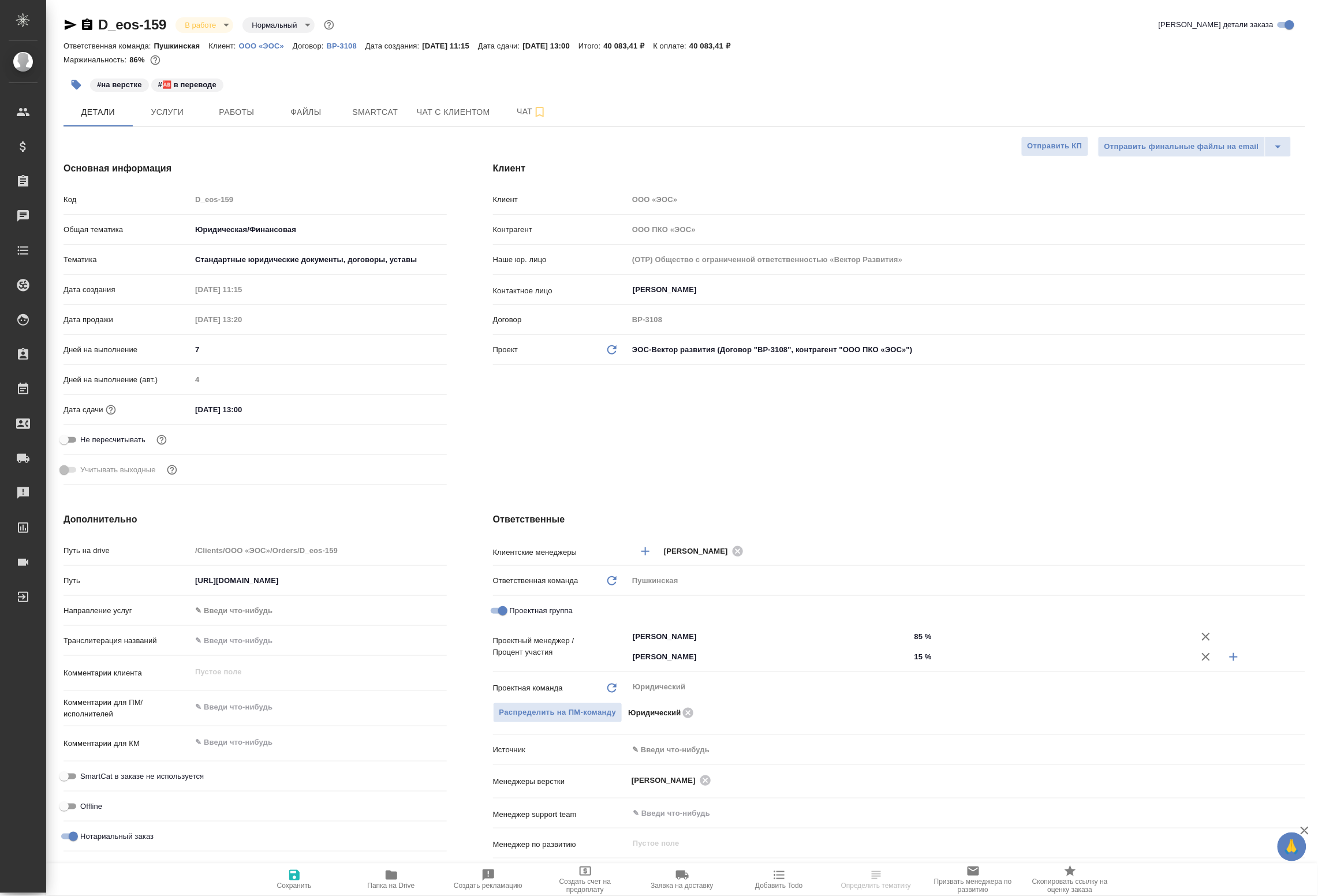
type textarea "x"
click at [252, 108] on span "Работы" at bounding box center [237, 112] width 56 height 14
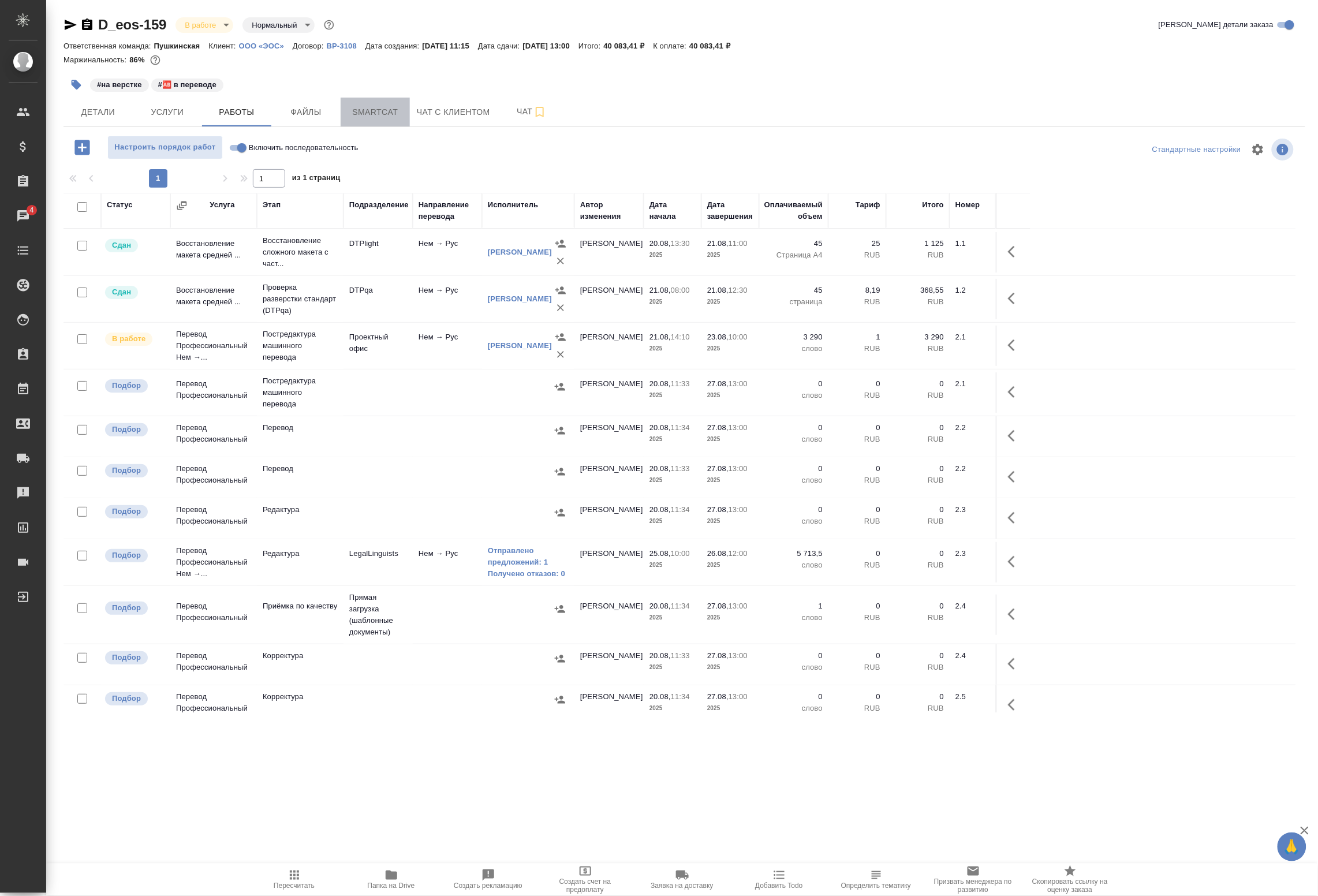
click at [383, 114] on span "Smartcat" at bounding box center [375, 112] width 56 height 14
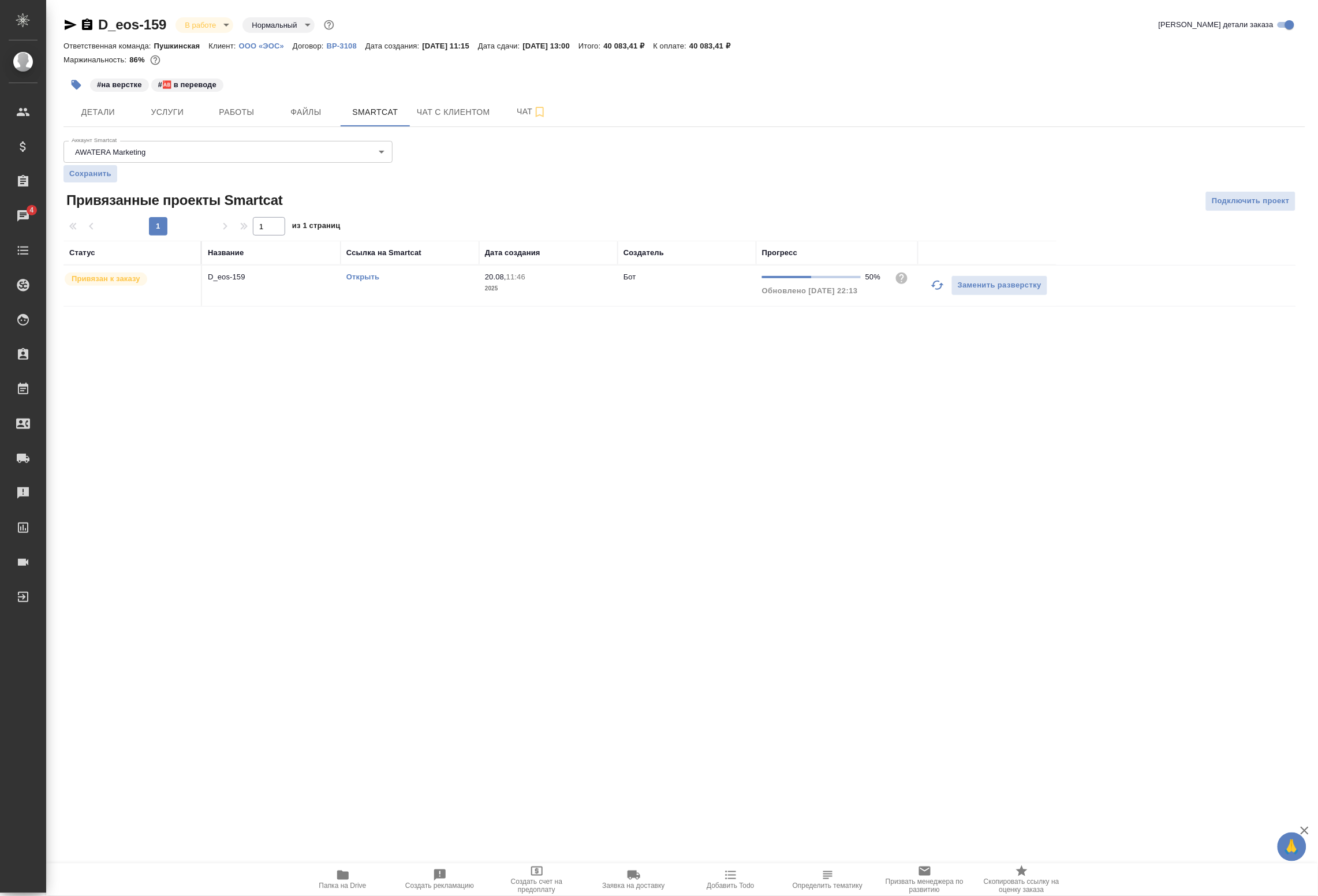
click at [934, 290] on icon "button" at bounding box center [938, 285] width 14 height 14
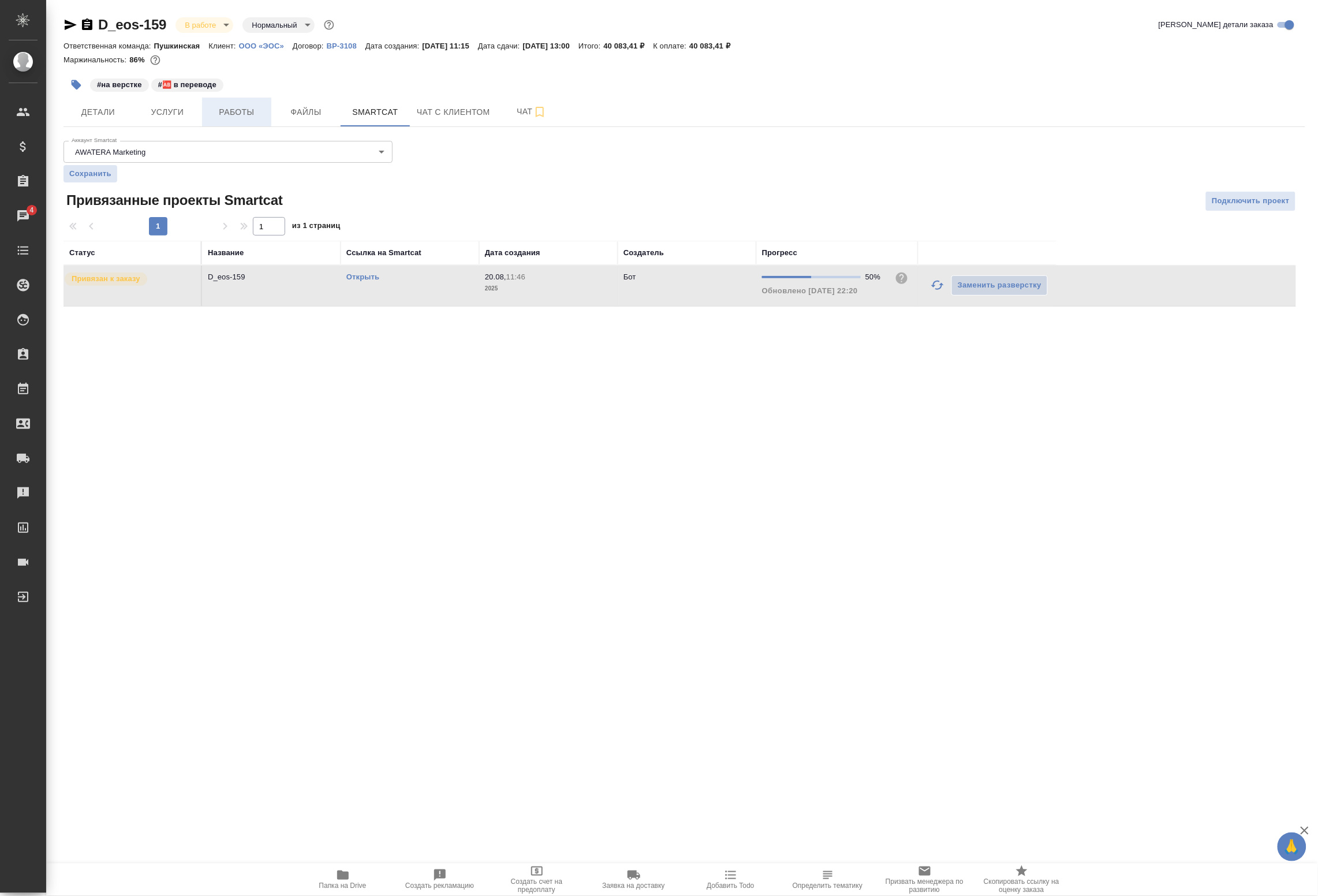
click at [253, 110] on span "Работы" at bounding box center [237, 112] width 56 height 14
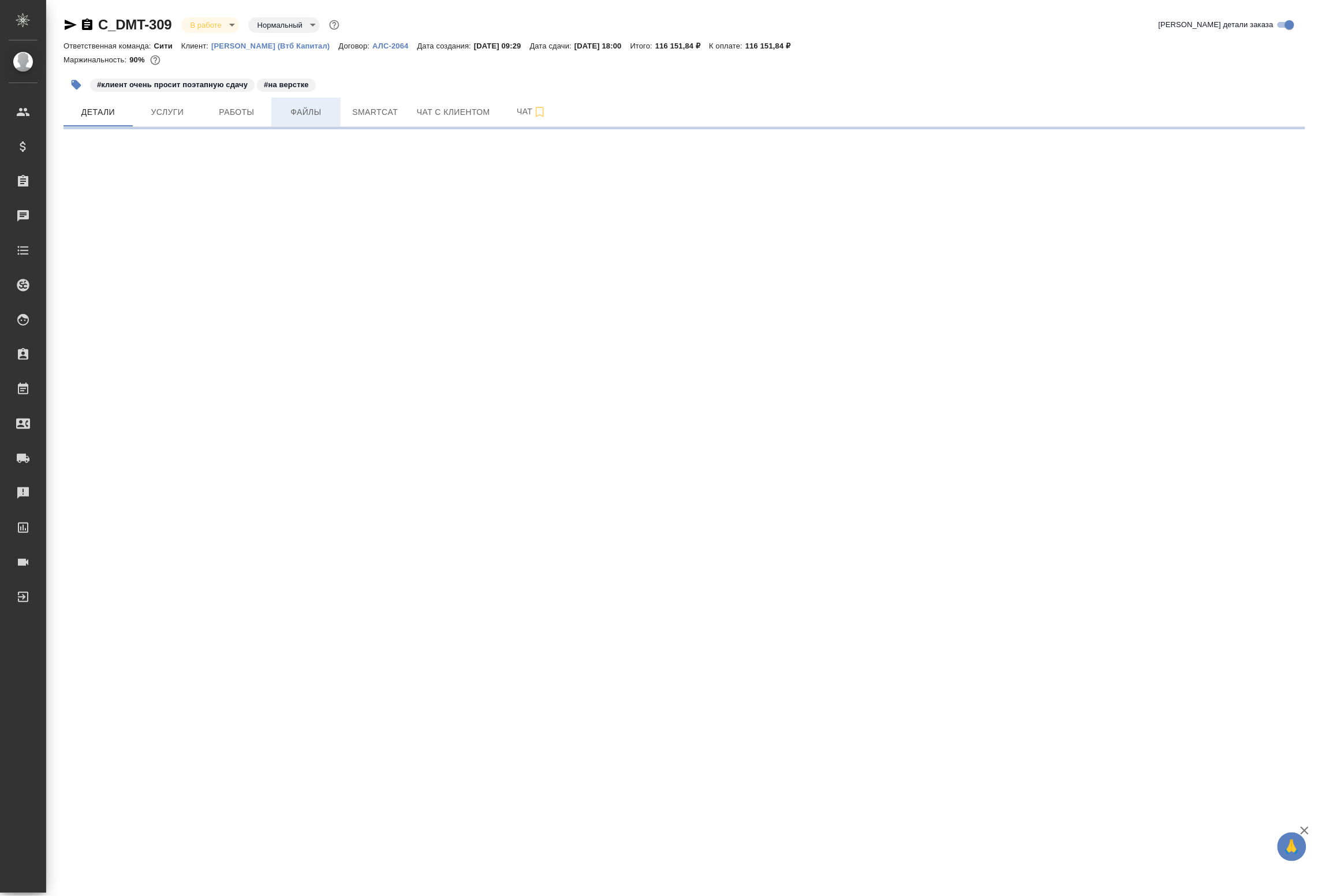
select select "RU"
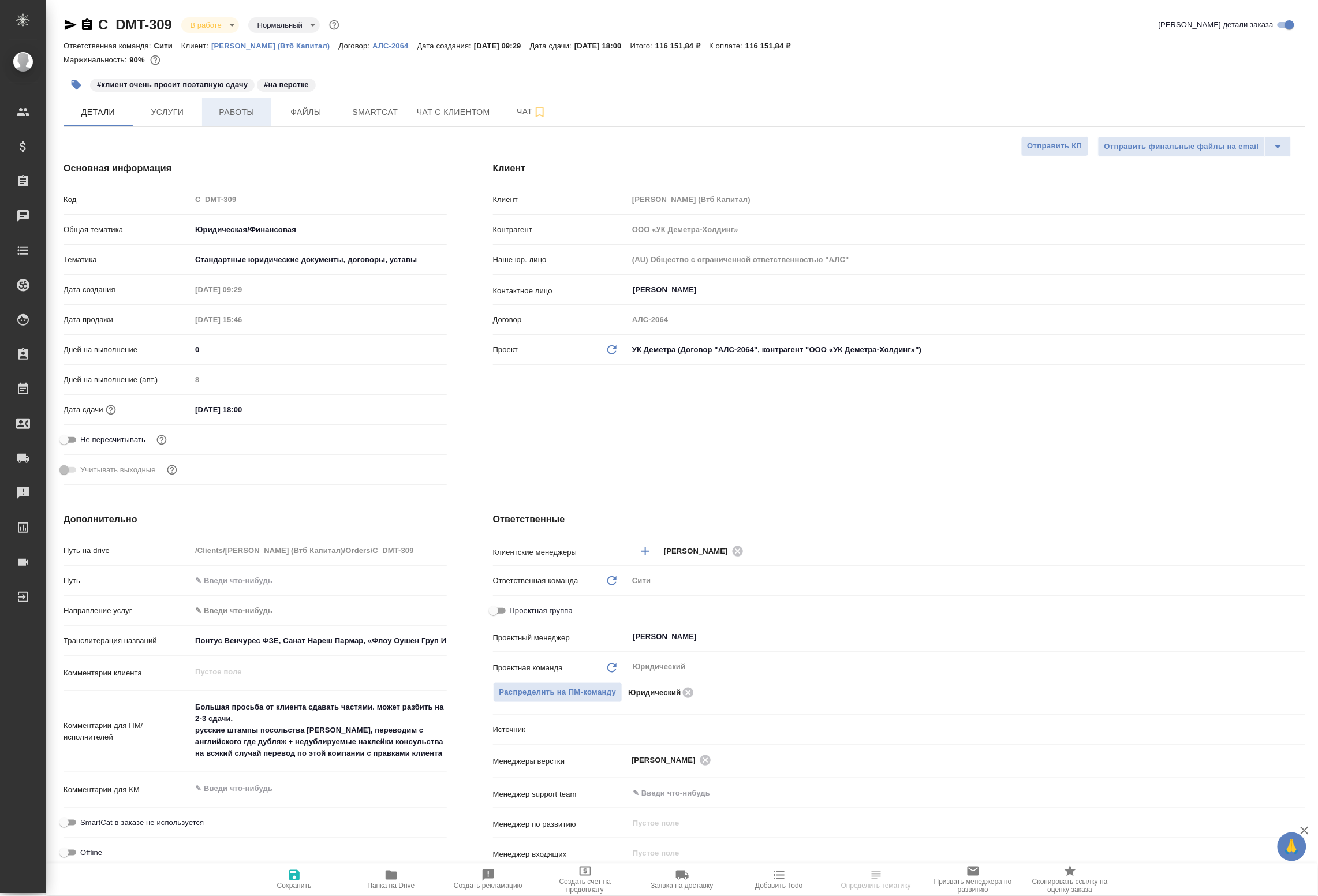
type textarea "x"
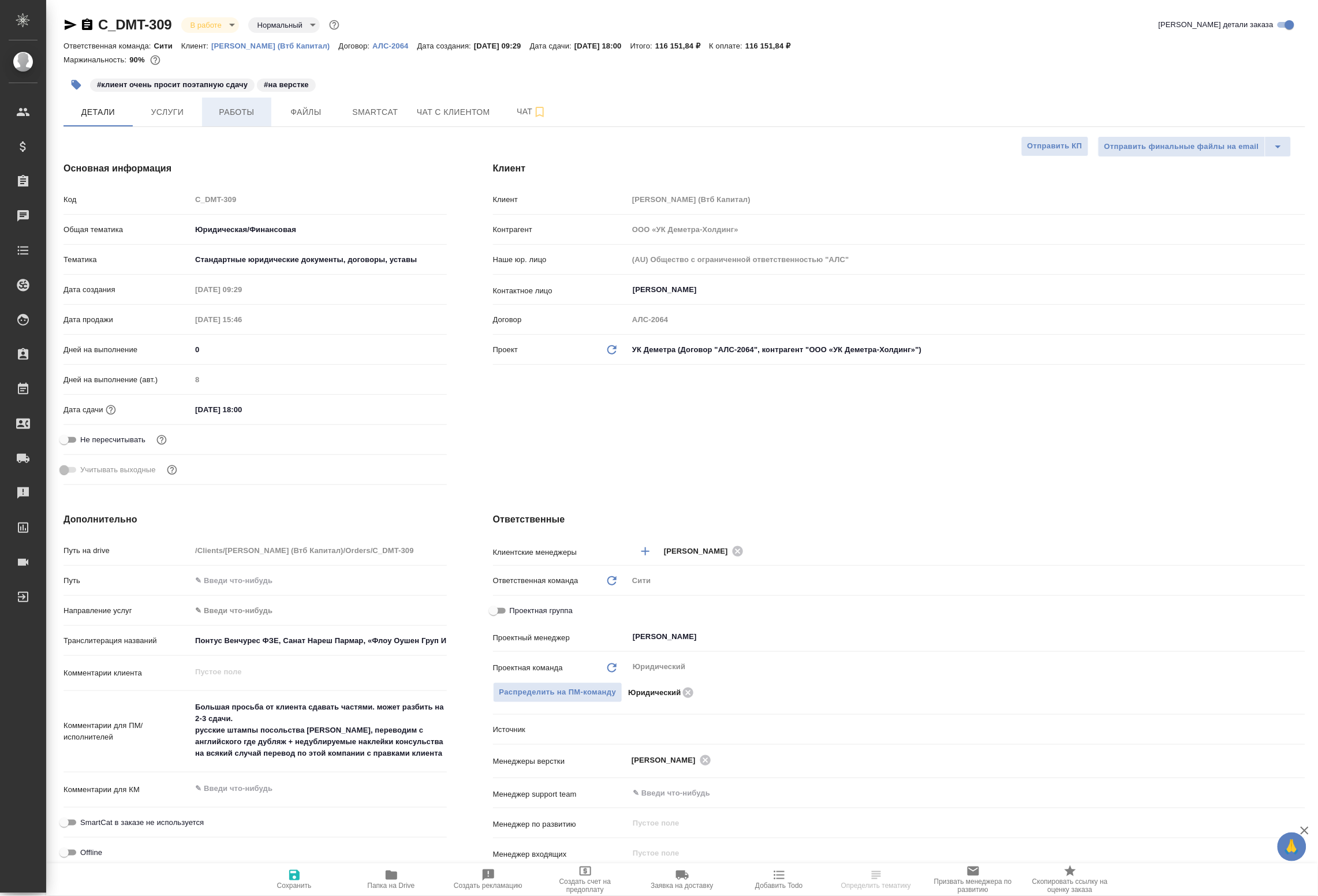
type textarea "x"
click at [261, 110] on span "Работы" at bounding box center [237, 112] width 56 height 14
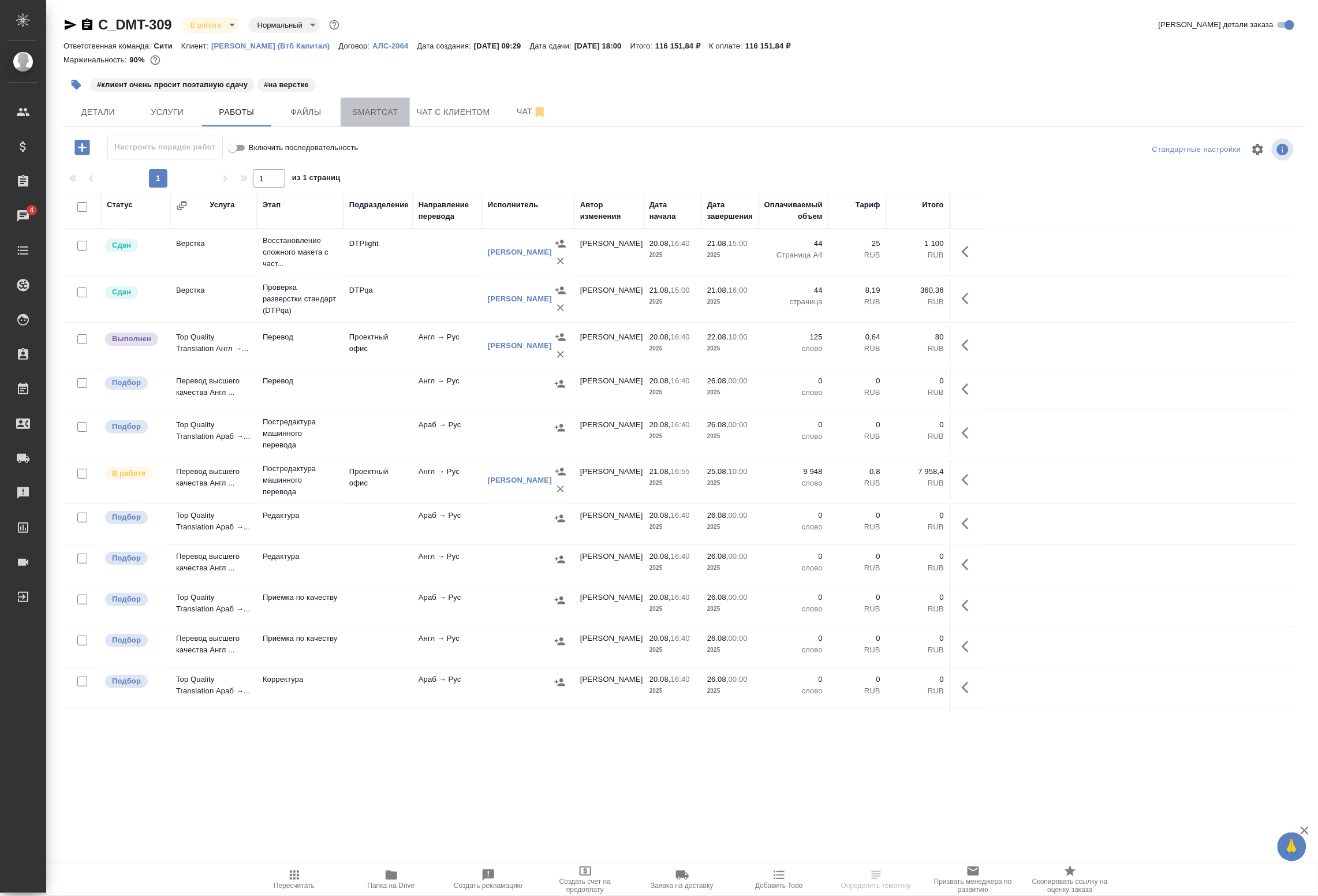
click at [367, 110] on span "Smartcat" at bounding box center [375, 112] width 56 height 14
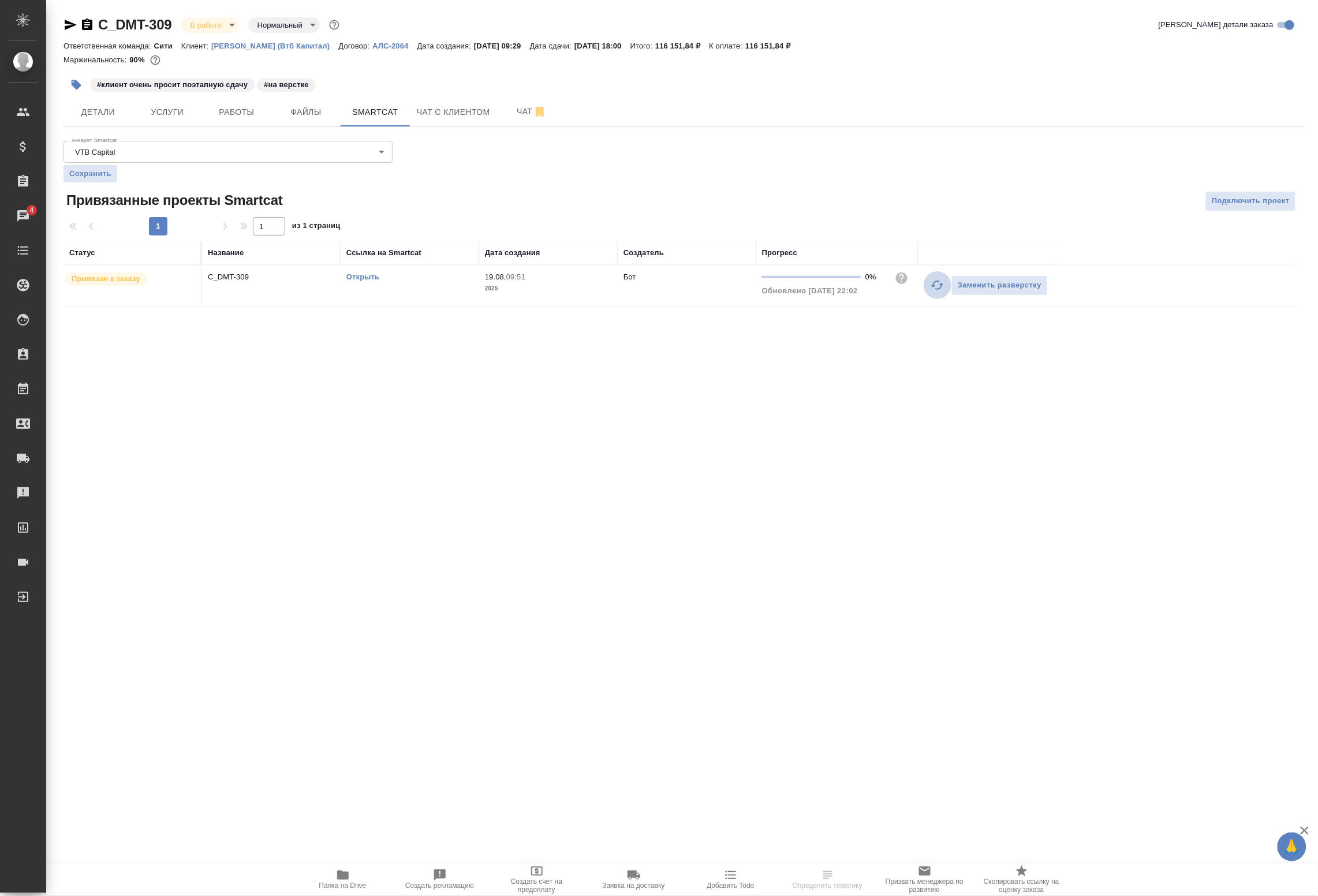
click at [933, 285] on icon "button" at bounding box center [937, 285] width 12 height 9
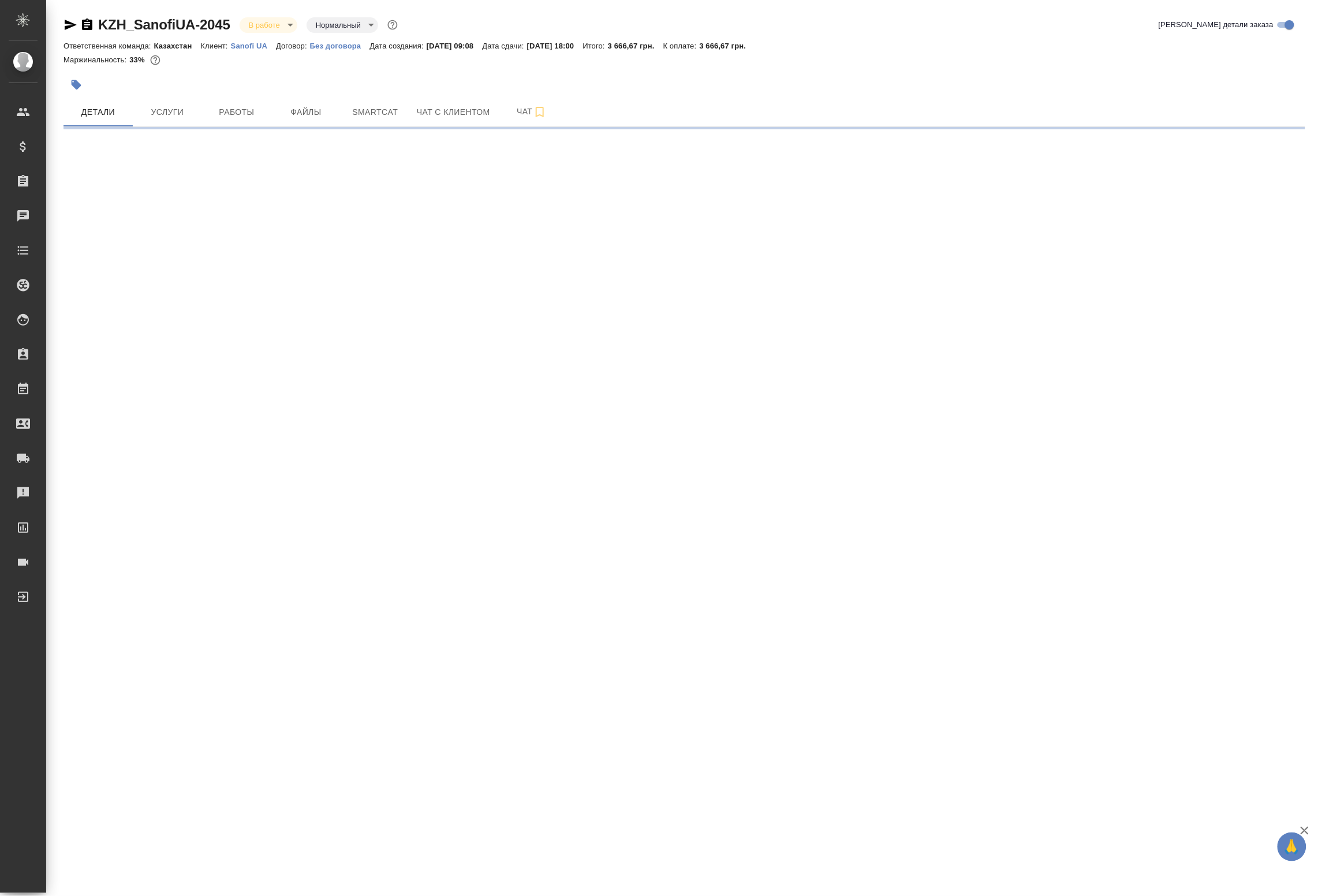
select select "RU"
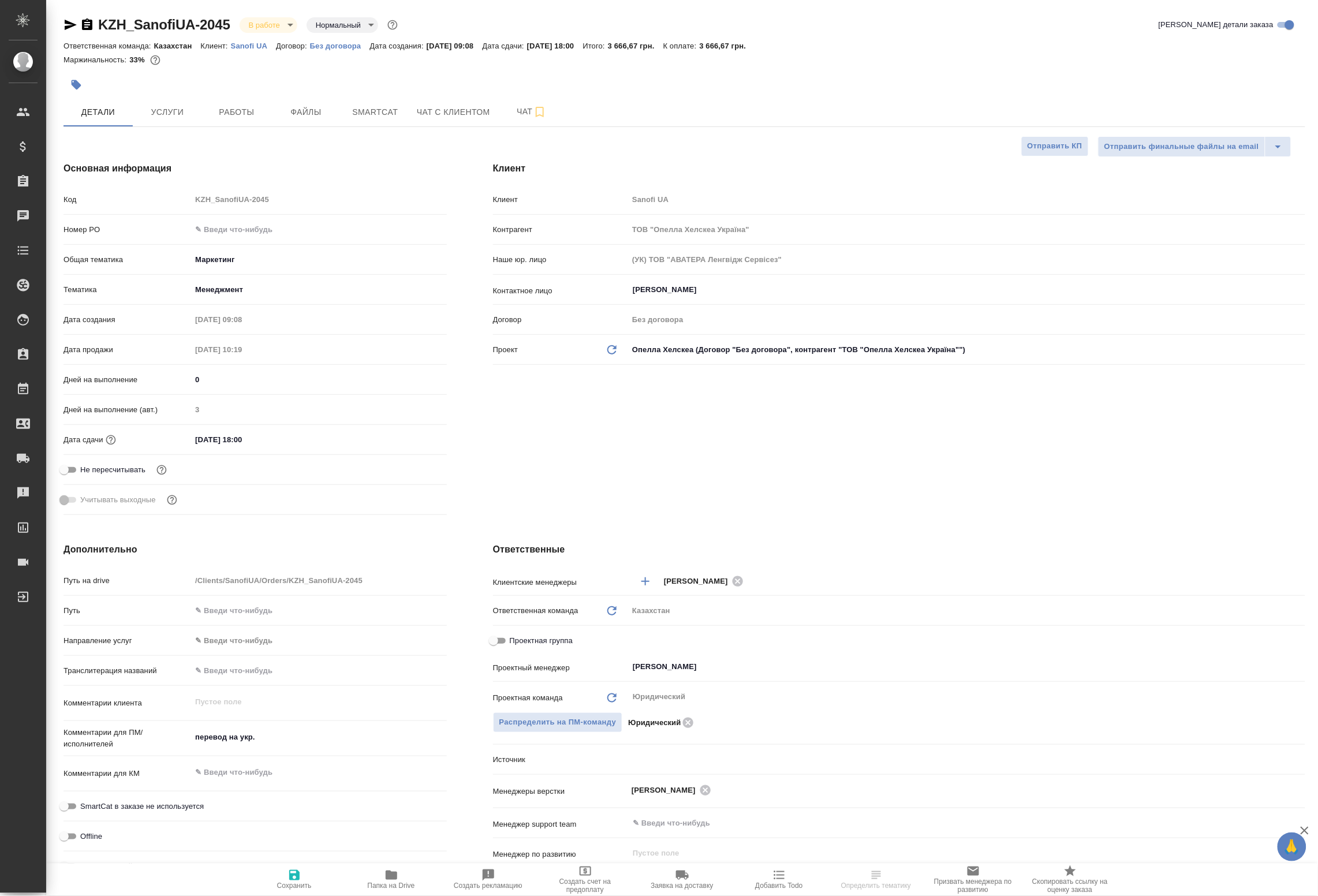
type textarea "x"
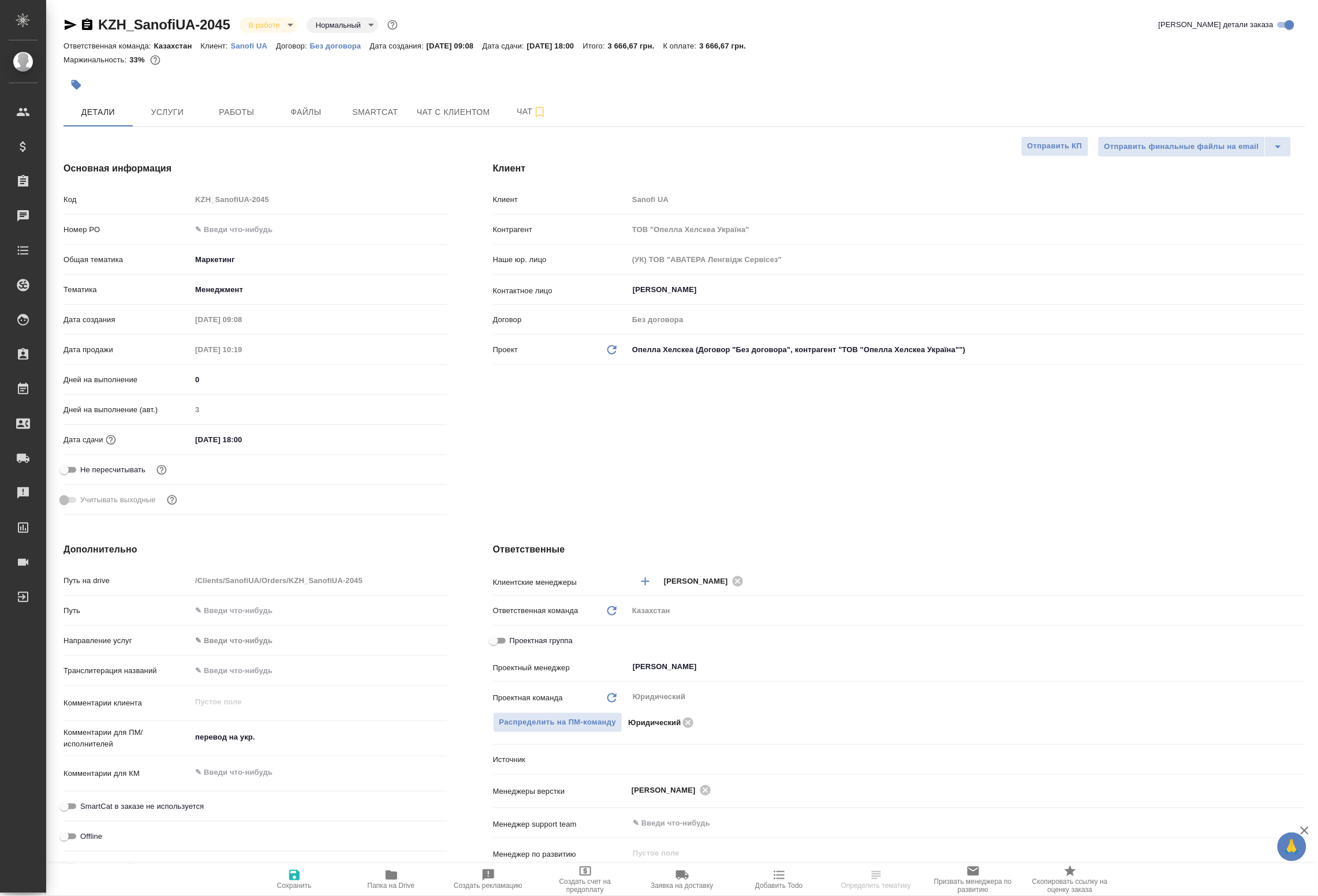
type textarea "x"
click at [244, 117] on span "Работы" at bounding box center [237, 112] width 56 height 14
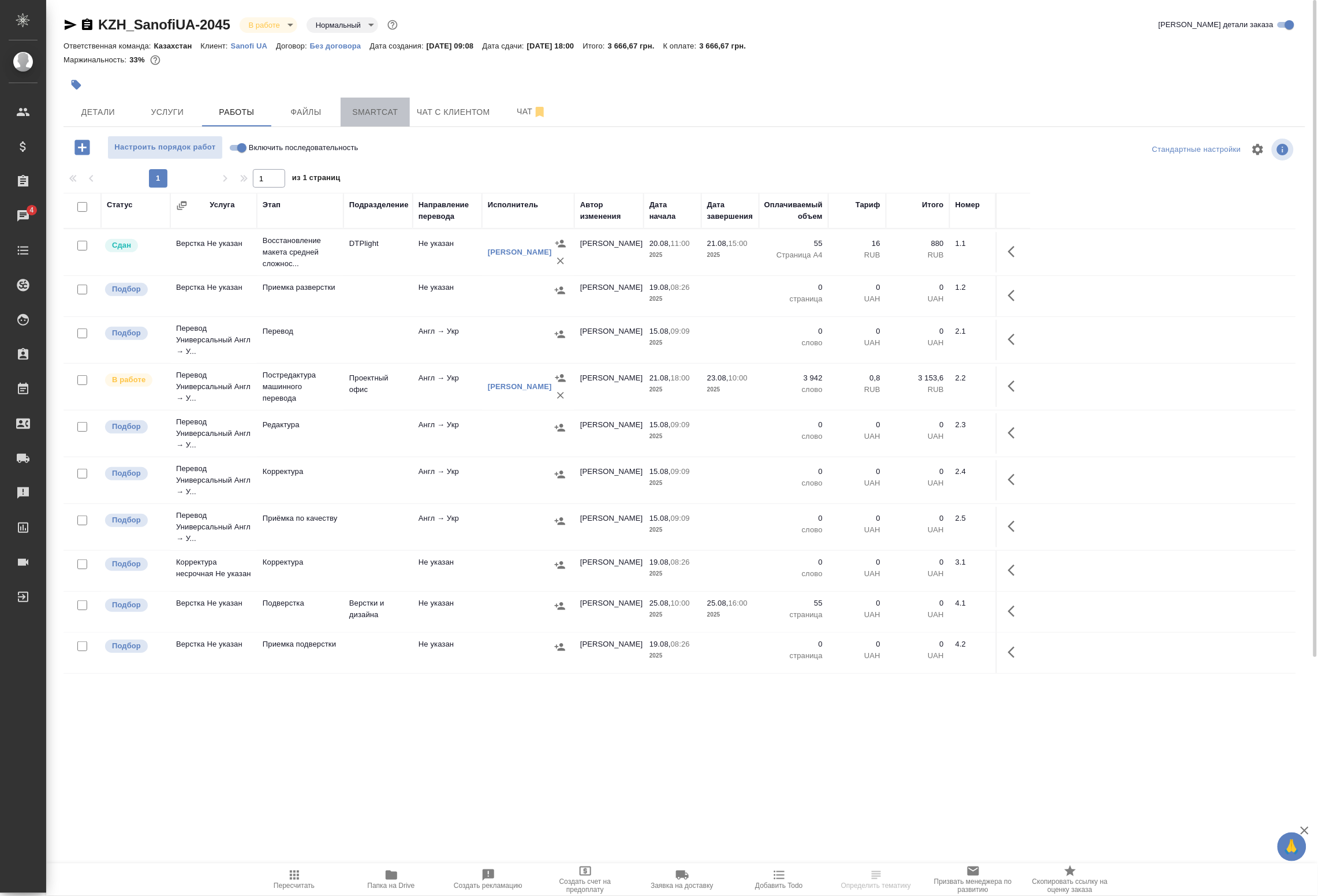
click at [361, 116] on span "Smartcat" at bounding box center [375, 112] width 56 height 14
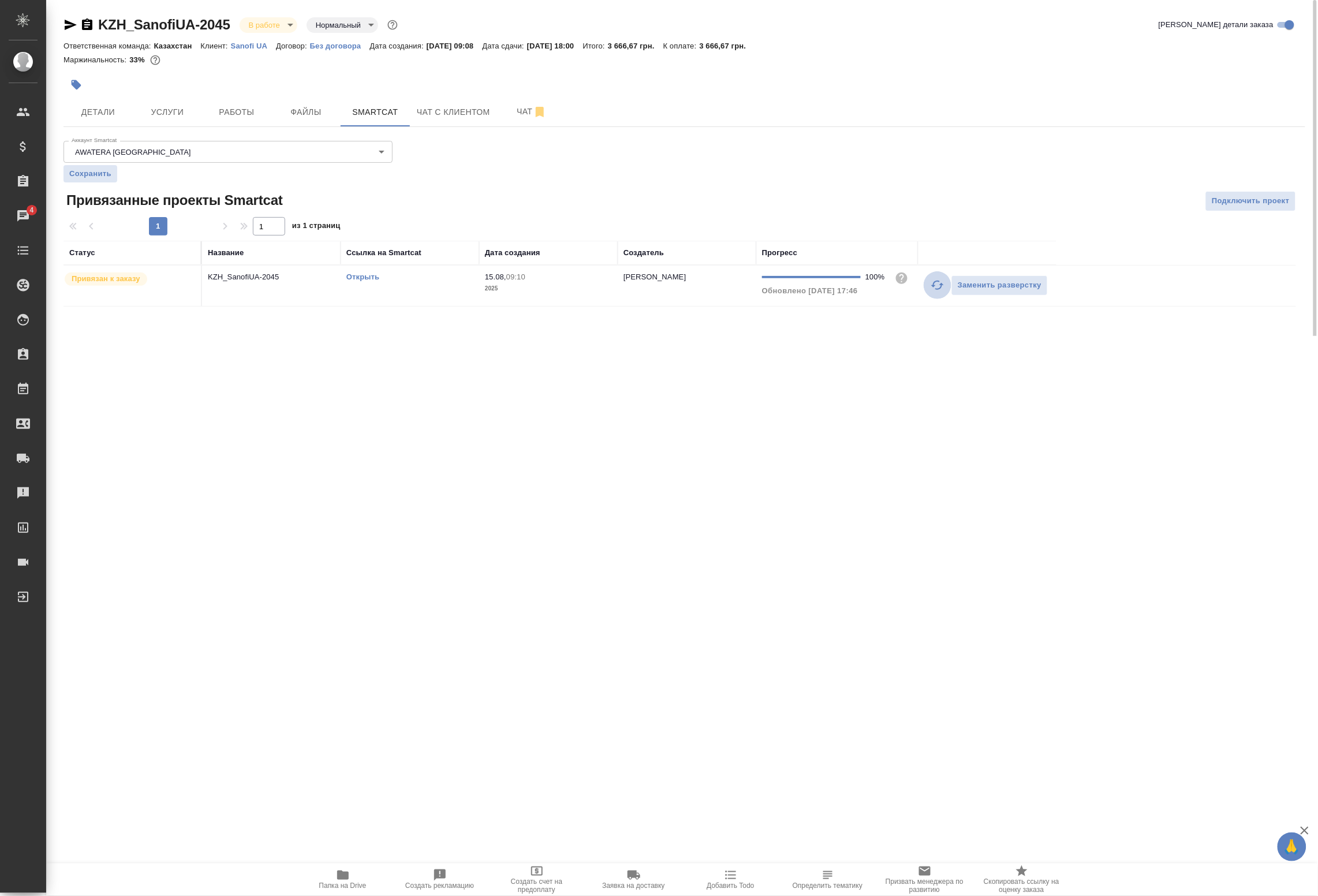
click at [932, 286] on icon "button" at bounding box center [938, 285] width 14 height 14
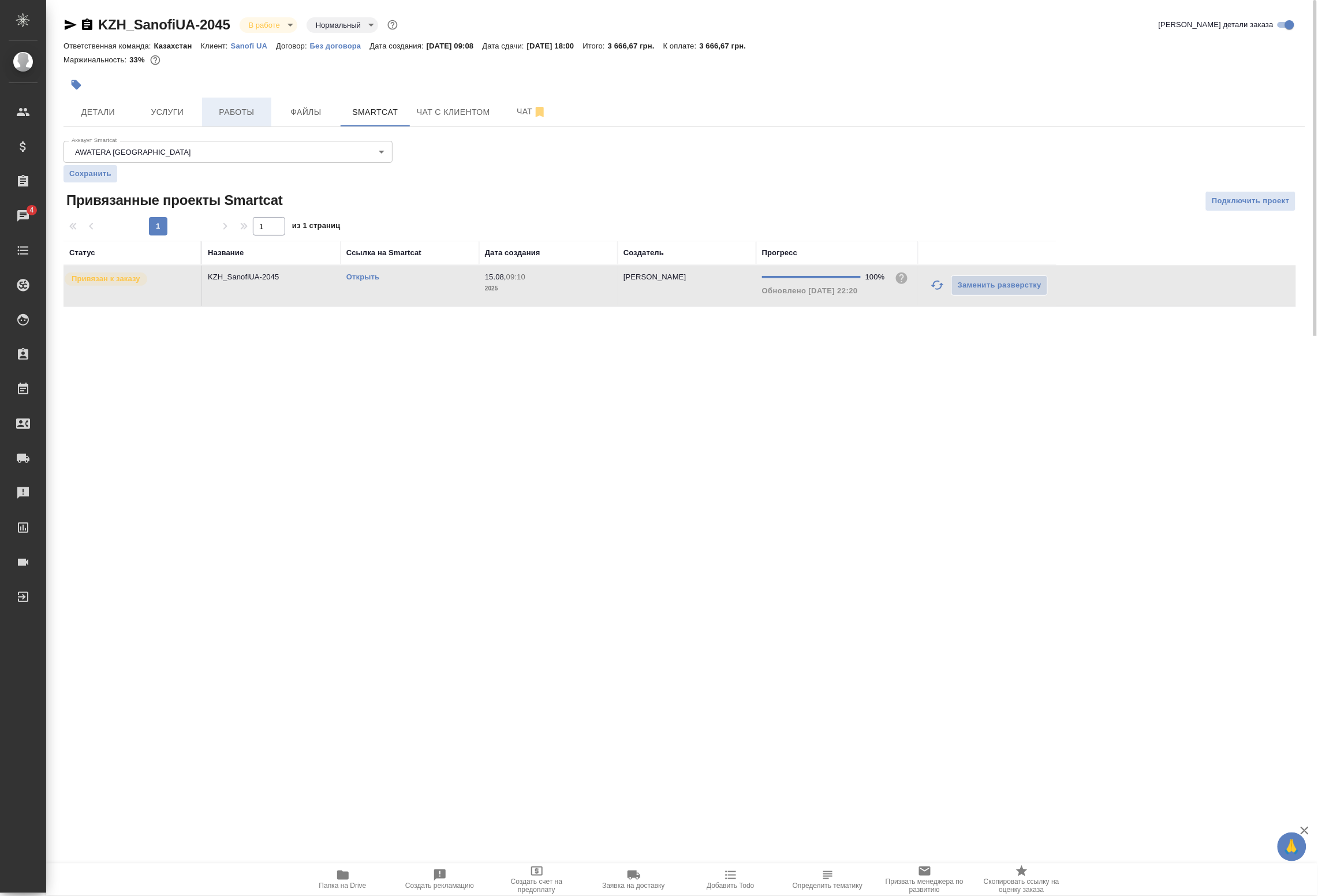
click at [234, 120] on button "Работы" at bounding box center [237, 112] width 69 height 29
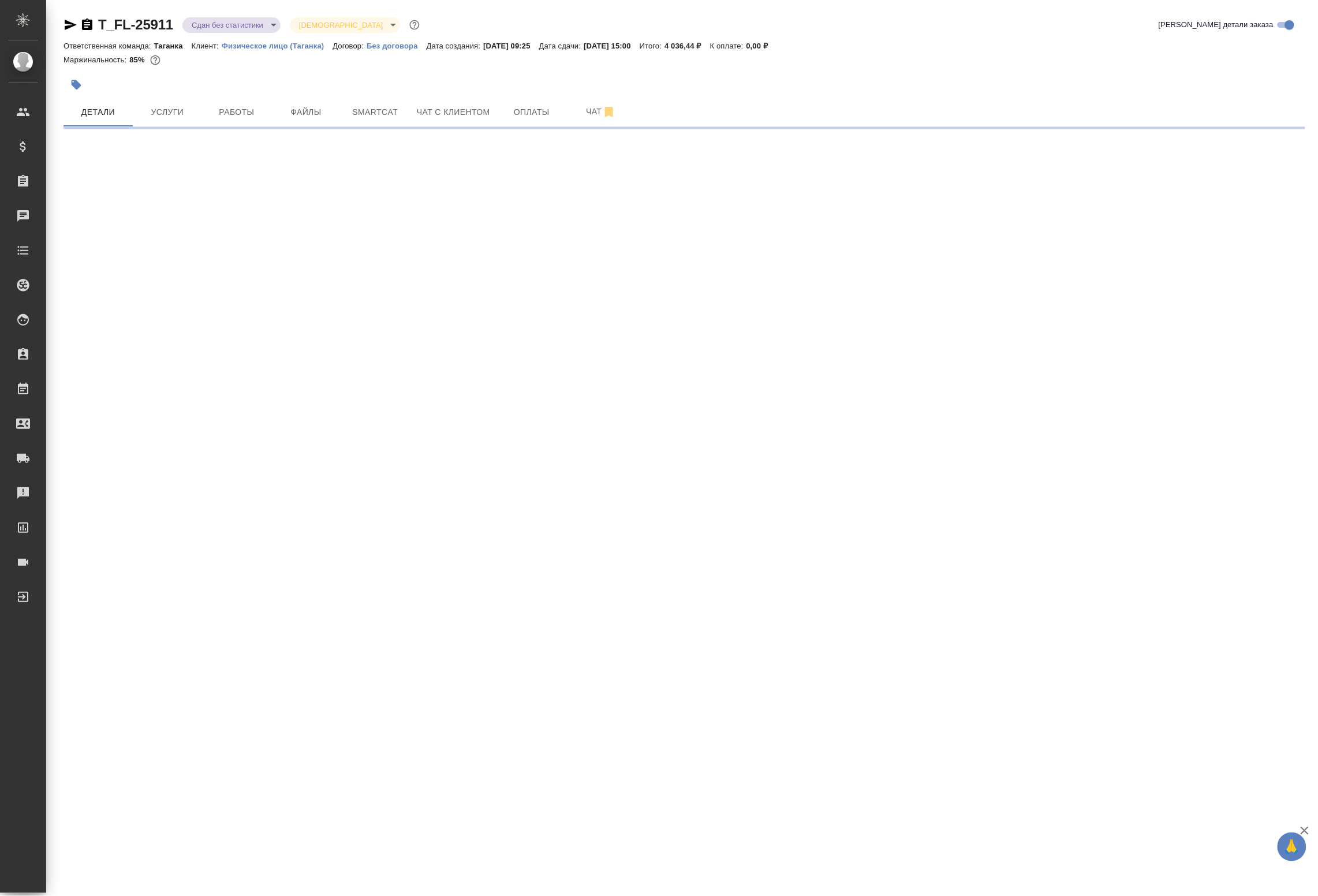
select select "RU"
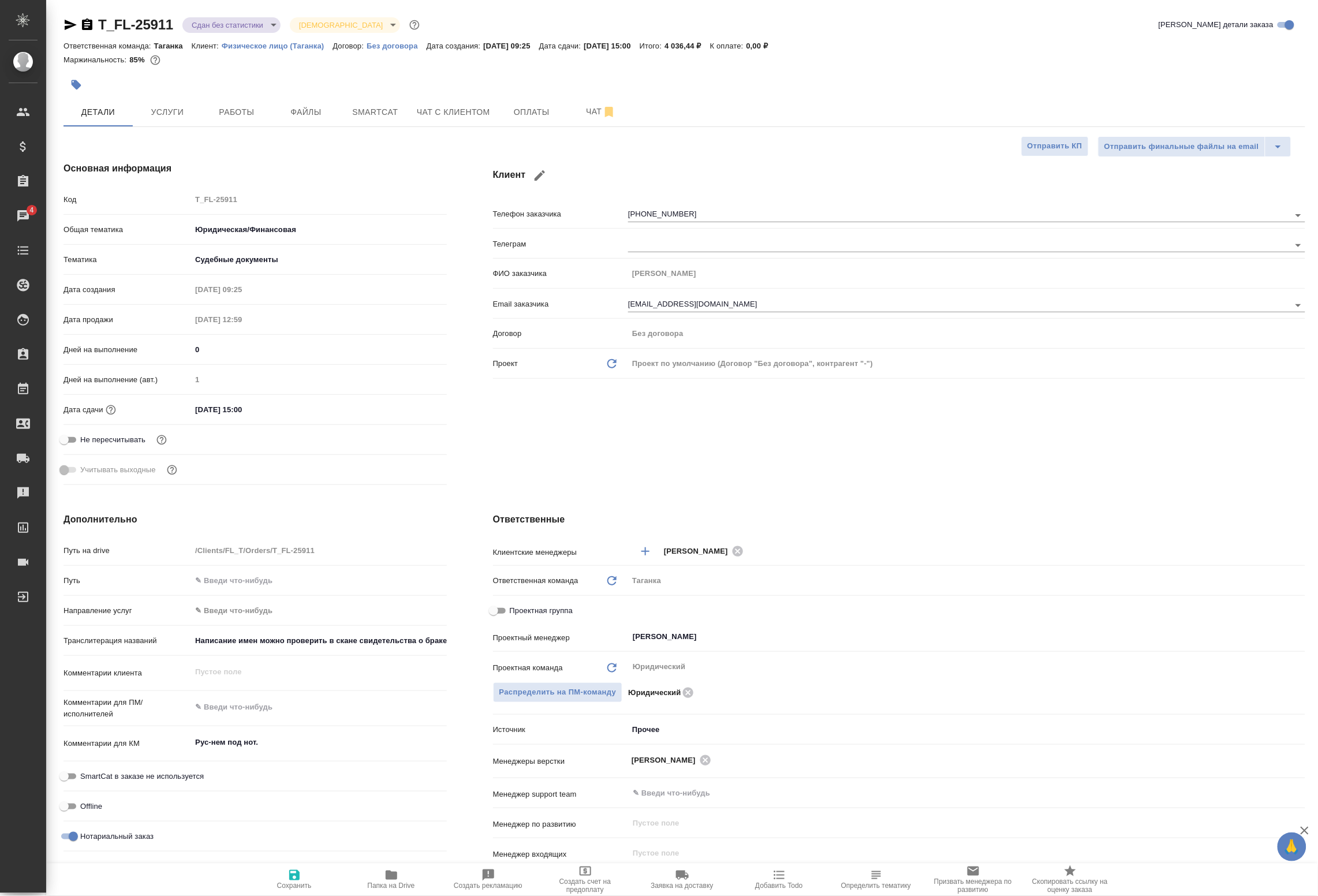
type textarea "x"
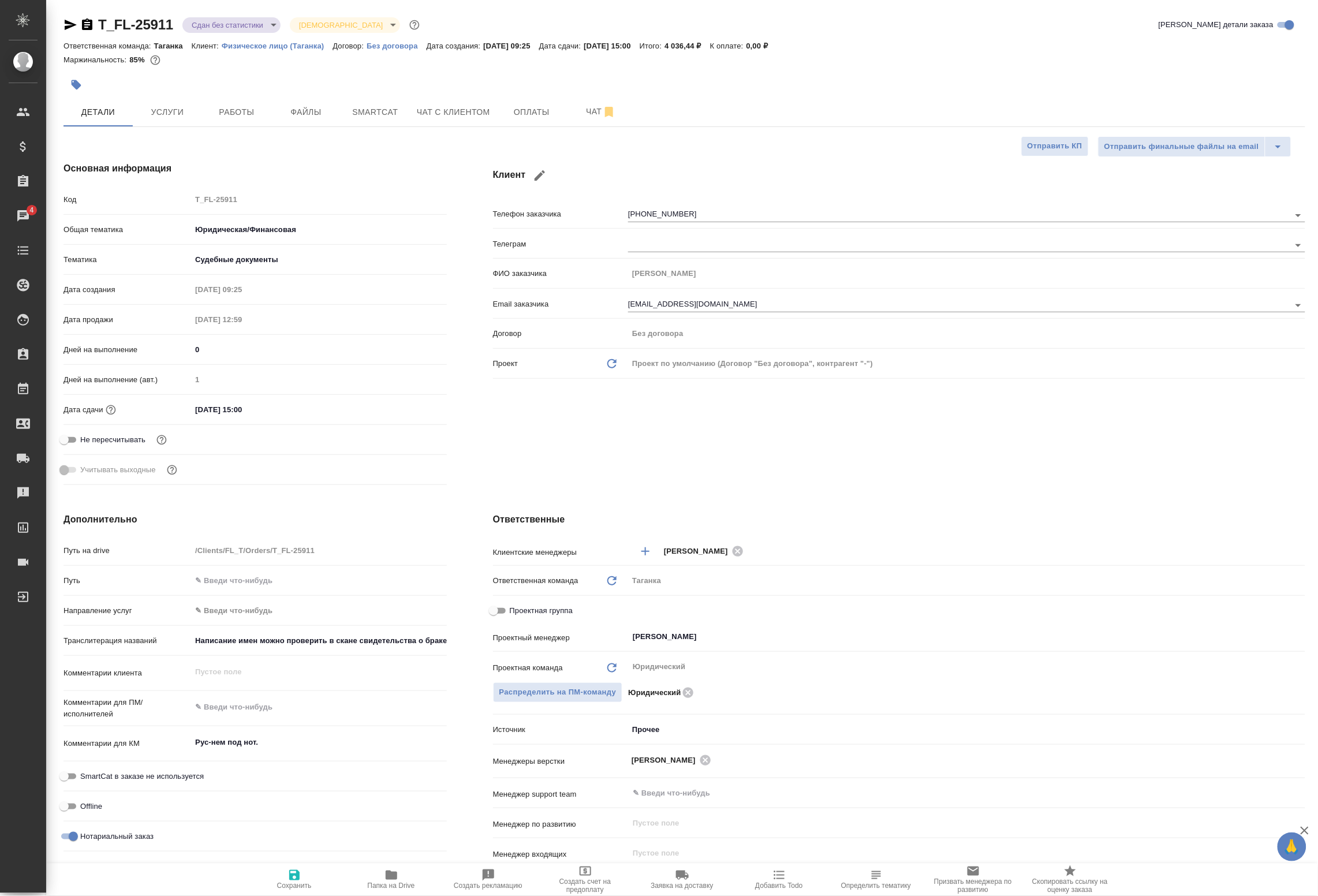
type textarea "x"
click at [246, 112] on span "Работы" at bounding box center [237, 112] width 56 height 14
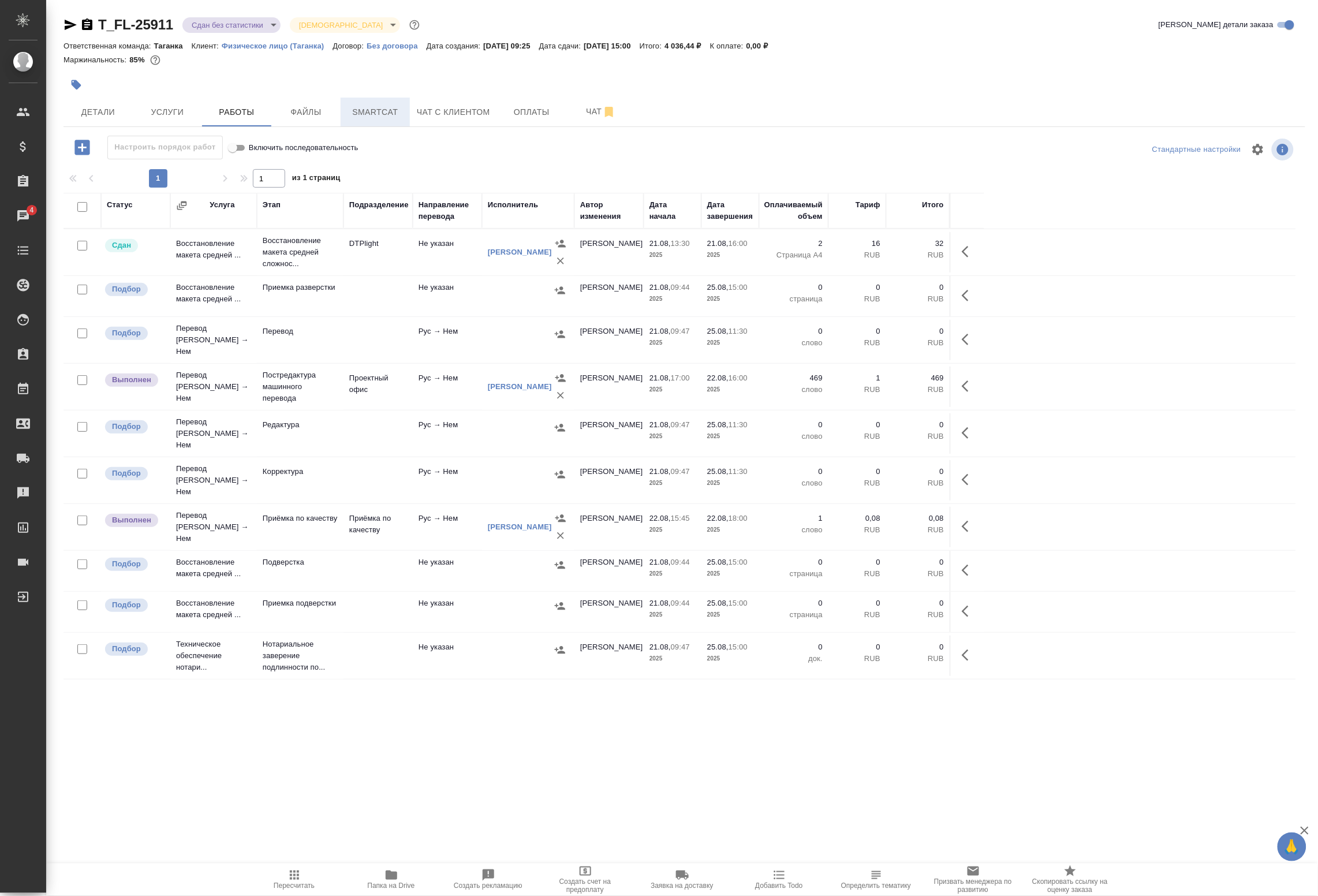
click at [370, 112] on span "Smartcat" at bounding box center [375, 112] width 56 height 14
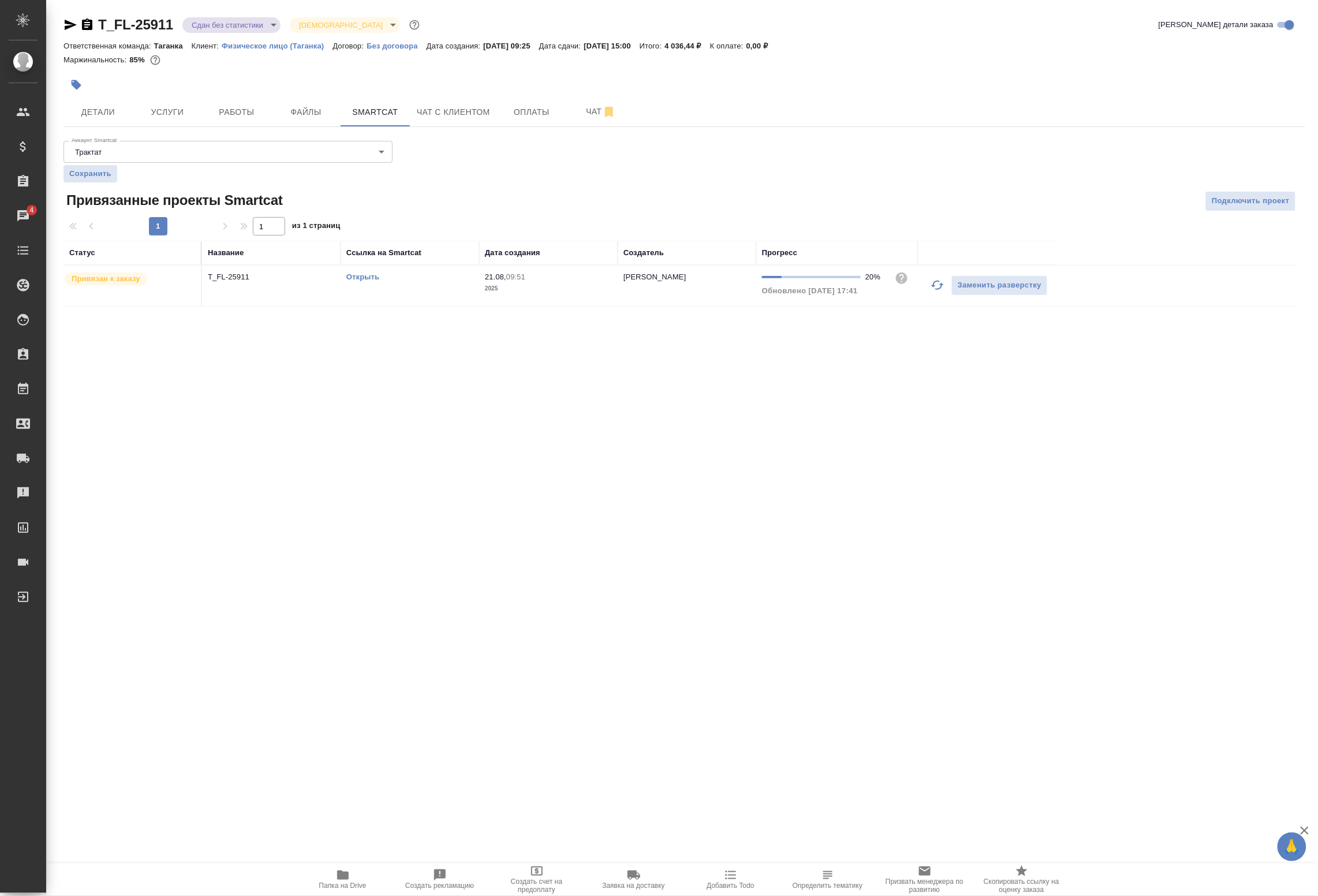
click at [336, 292] on td "T_FL-25911" at bounding box center [271, 286] width 139 height 41
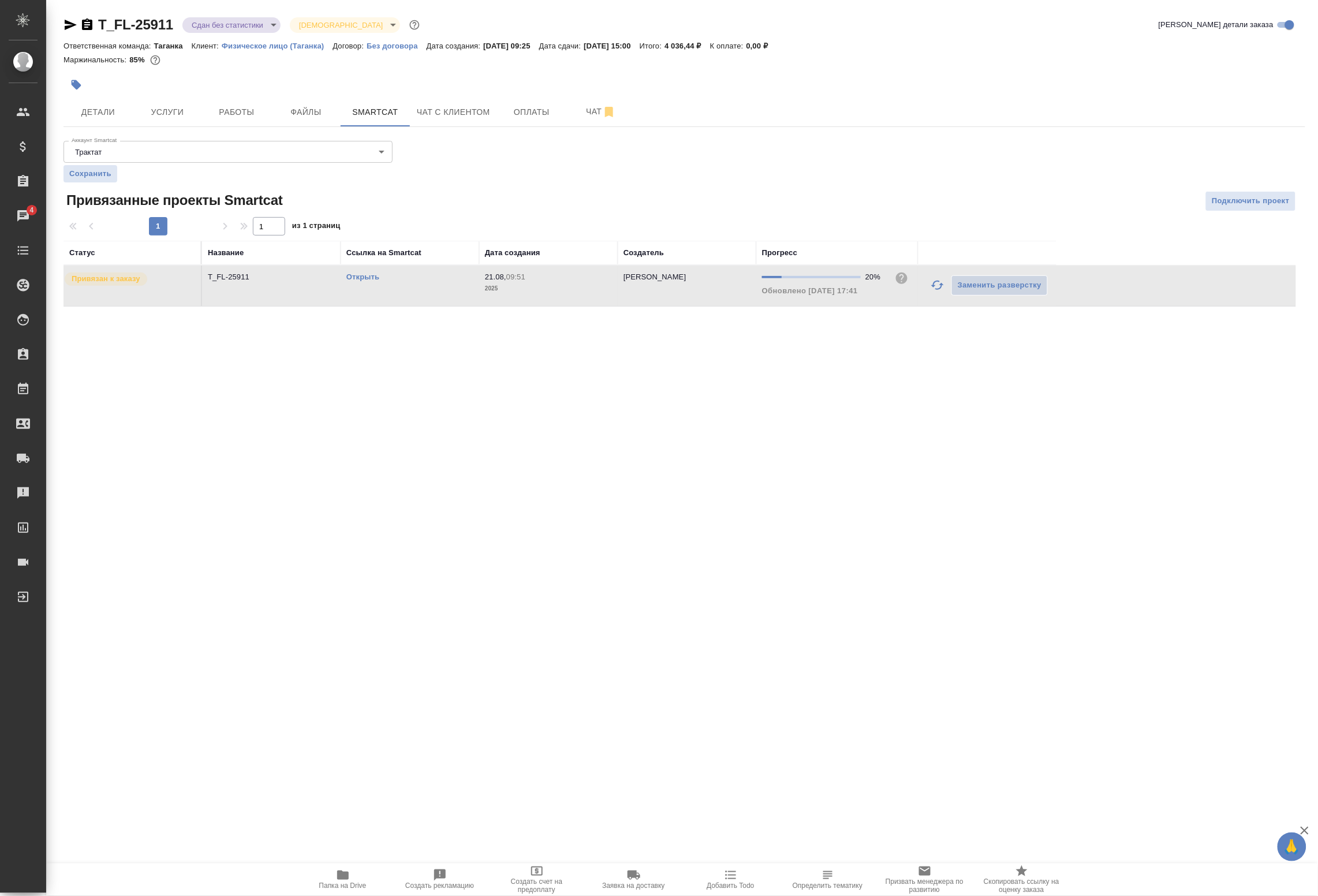
click at [336, 292] on td "T_FL-25911" at bounding box center [271, 286] width 139 height 41
click at [252, 107] on span "Работы" at bounding box center [237, 112] width 56 height 14
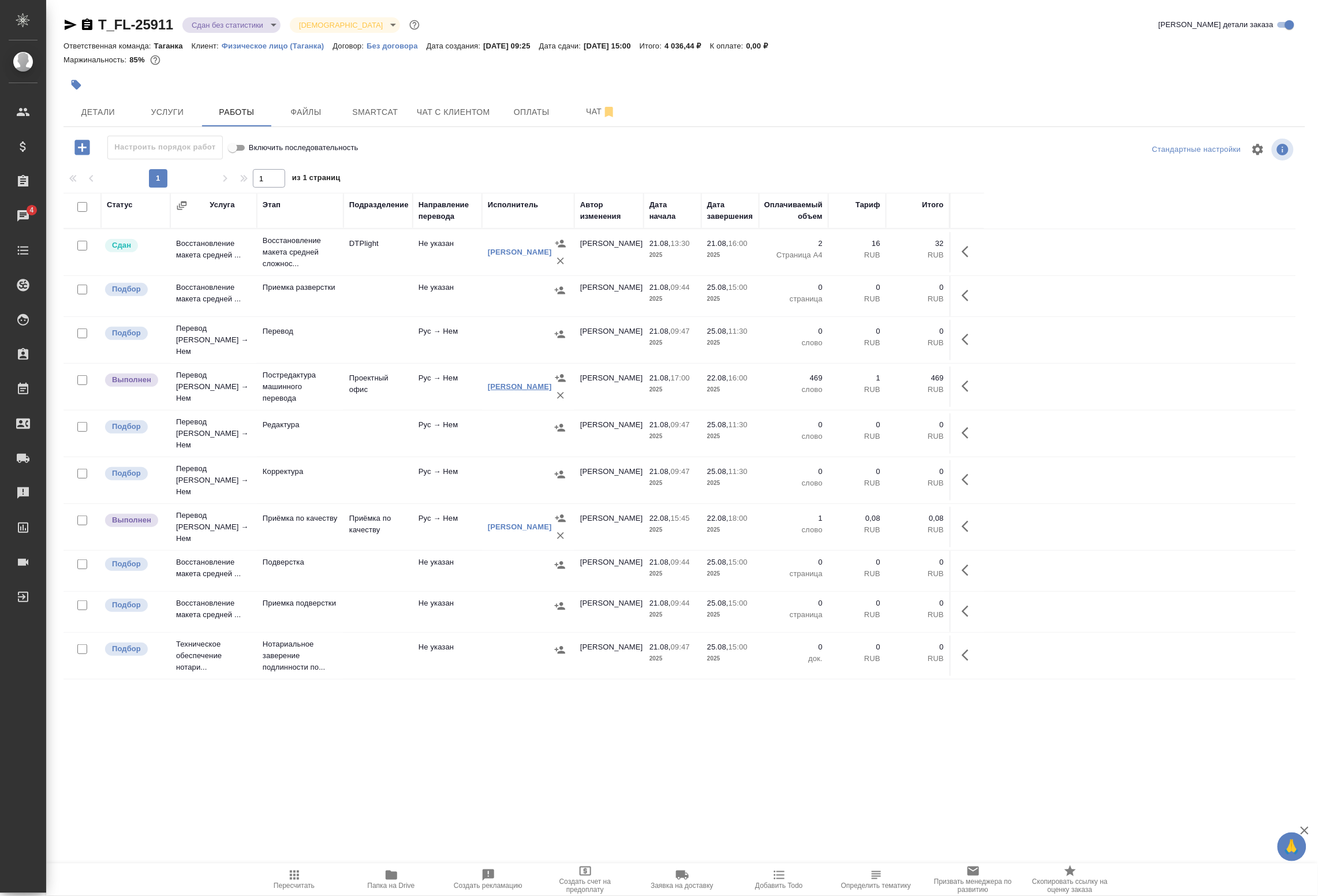
click at [495, 385] on link "Лактионова Елена Михайловна" at bounding box center [520, 386] width 64 height 8
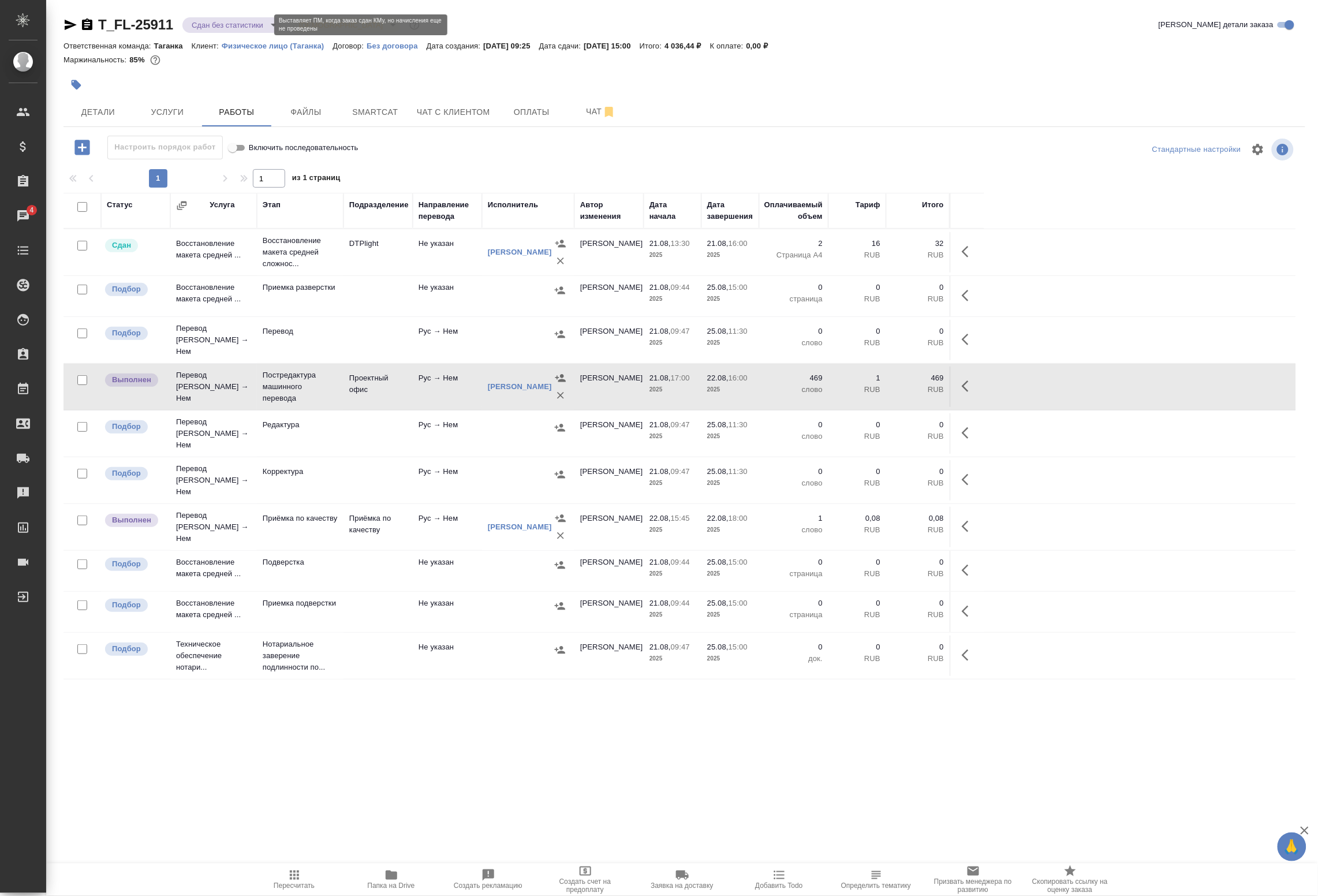
click at [230, 27] on body "🙏 .cls-1 fill:#fff; AWATERA Badanyan Artak Клиенты Спецификации Заказы 4 Чаты T…" at bounding box center [659, 448] width 1318 height 896
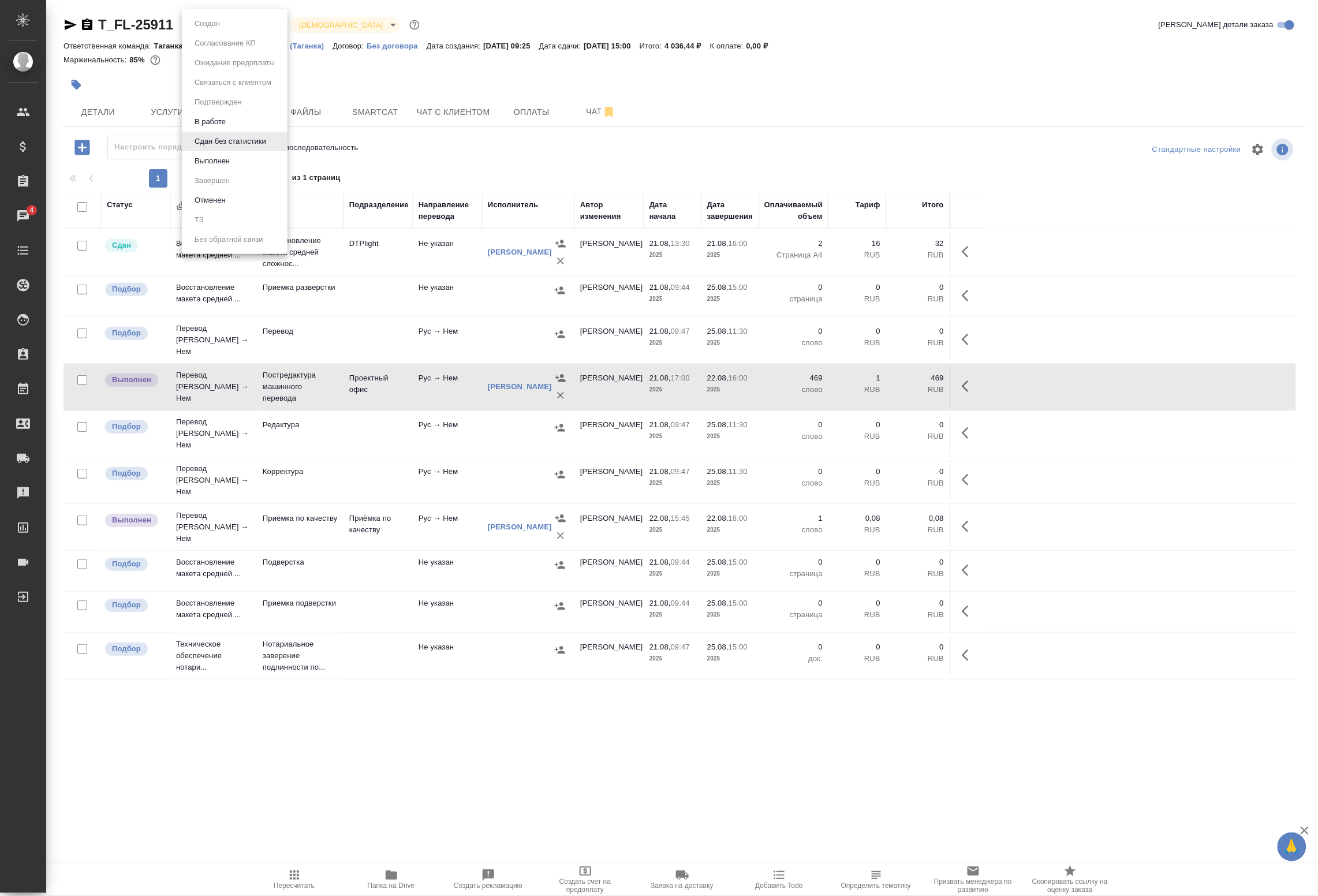
click at [969, 380] on div at bounding box center [659, 448] width 1318 height 896
click at [969, 383] on icon "button" at bounding box center [968, 386] width 14 height 14
click at [879, 384] on icon "button" at bounding box center [883, 386] width 14 height 14
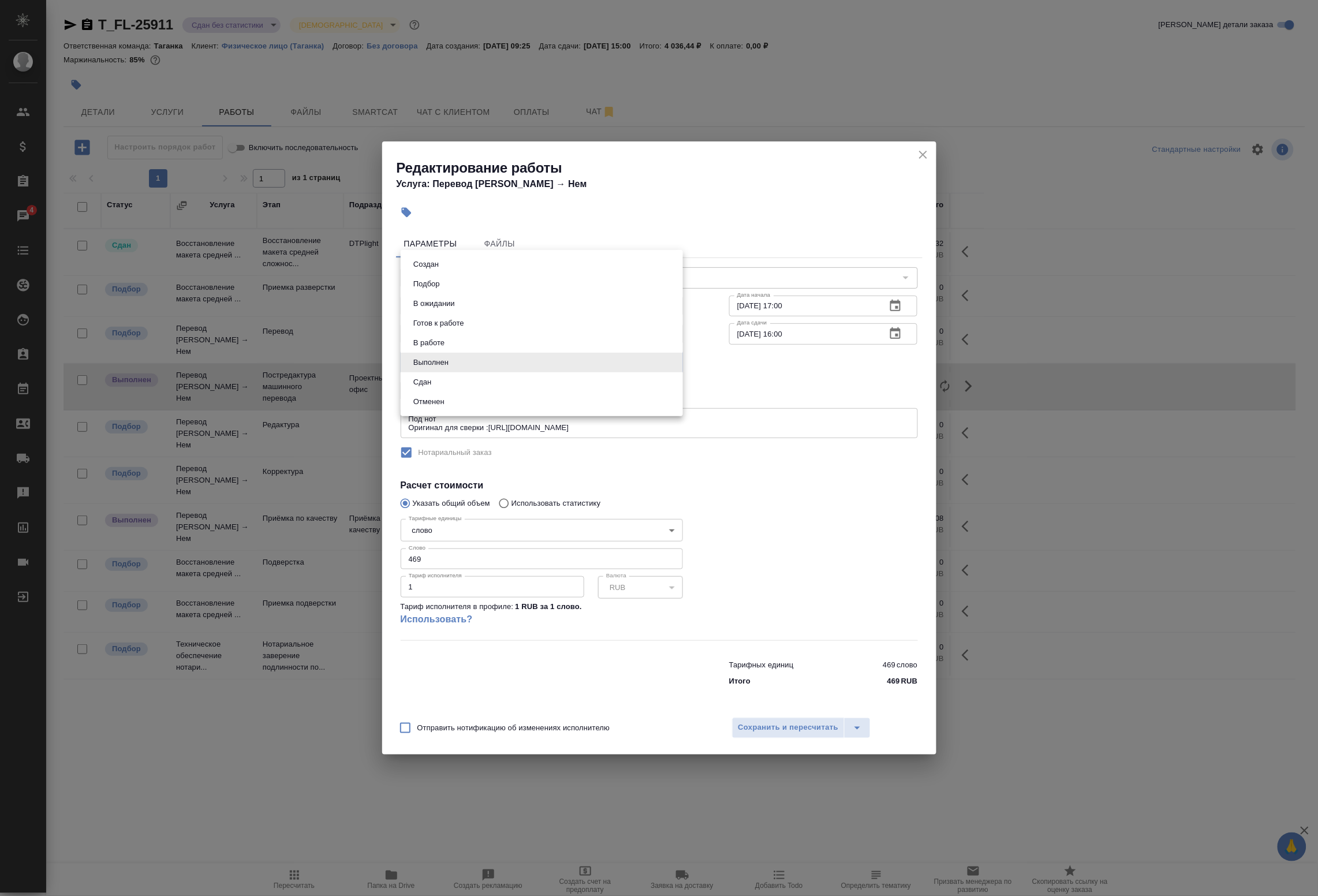
click at [452, 363] on body "🙏 .cls-1 fill:#fff; AWATERA Badanyan Artak Клиенты Спецификации Заказы 4 Чаты T…" at bounding box center [659, 448] width 1318 height 896
click at [446, 381] on li "Сдан" at bounding box center [542, 382] width 282 height 20
type input "closed"
click at [783, 725] on span "Сохранить и пересчитать" at bounding box center [789, 728] width 101 height 13
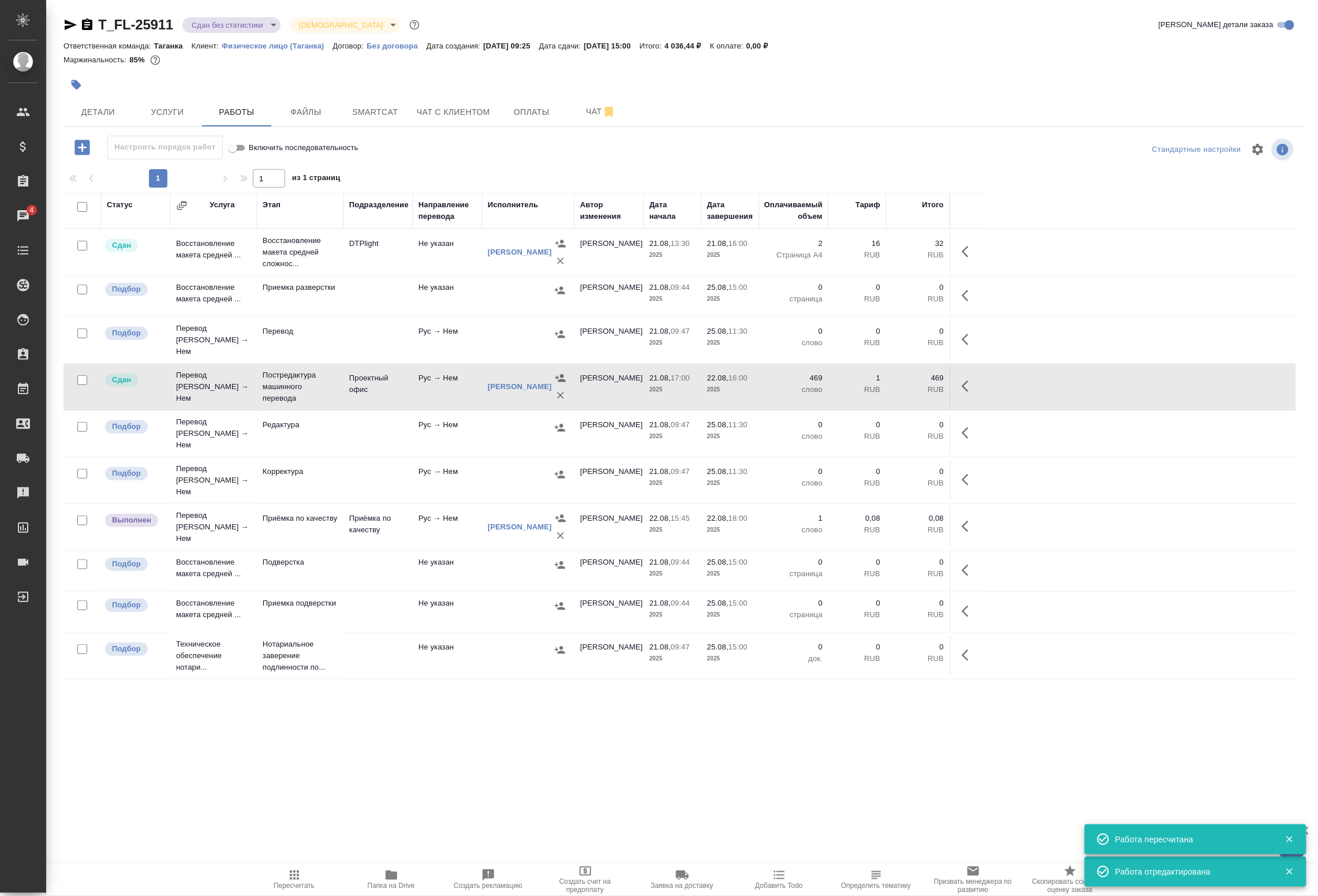
click at [968, 520] on icon "button" at bounding box center [968, 526] width 14 height 14
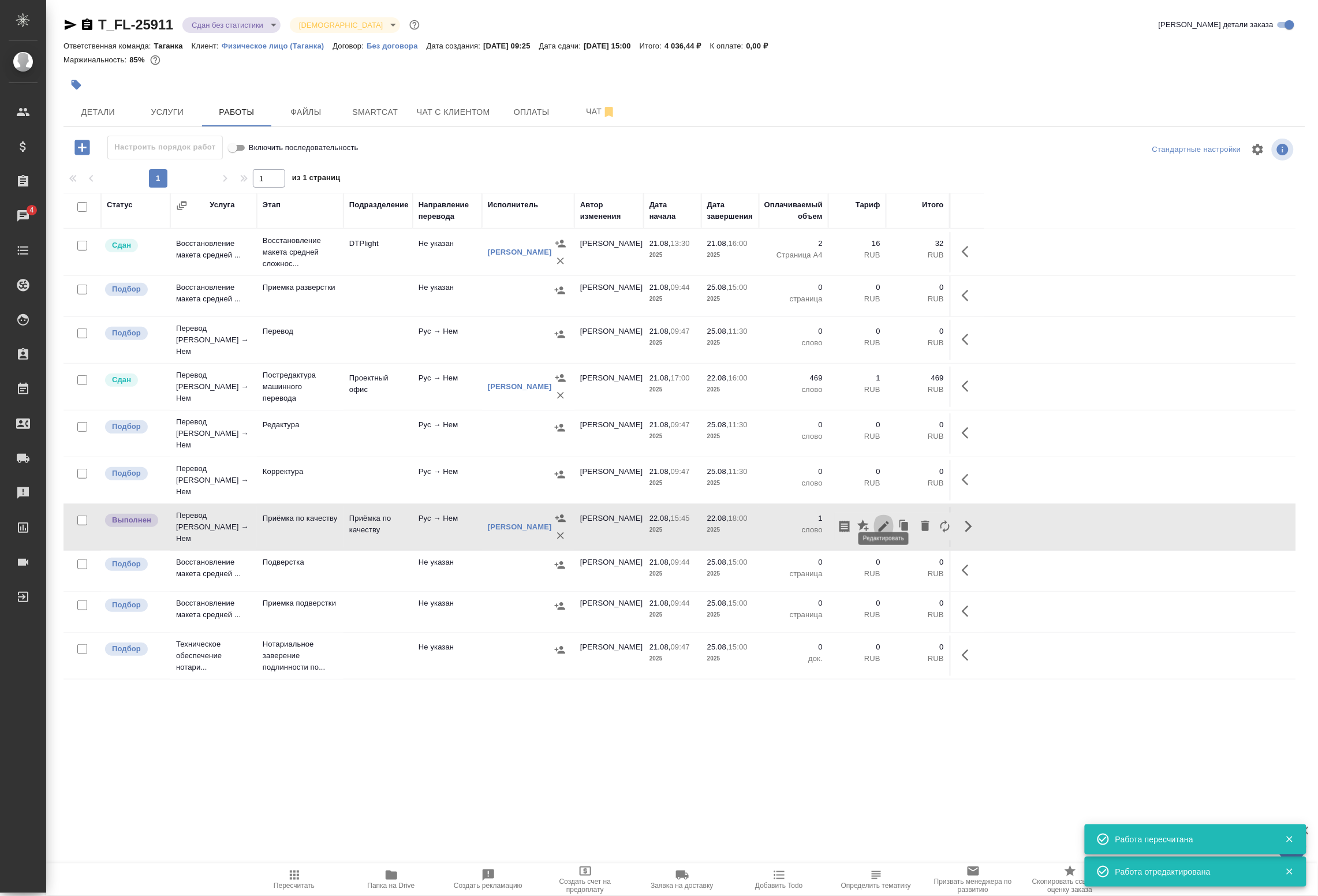
click at [889, 520] on icon "button" at bounding box center [883, 526] width 14 height 14
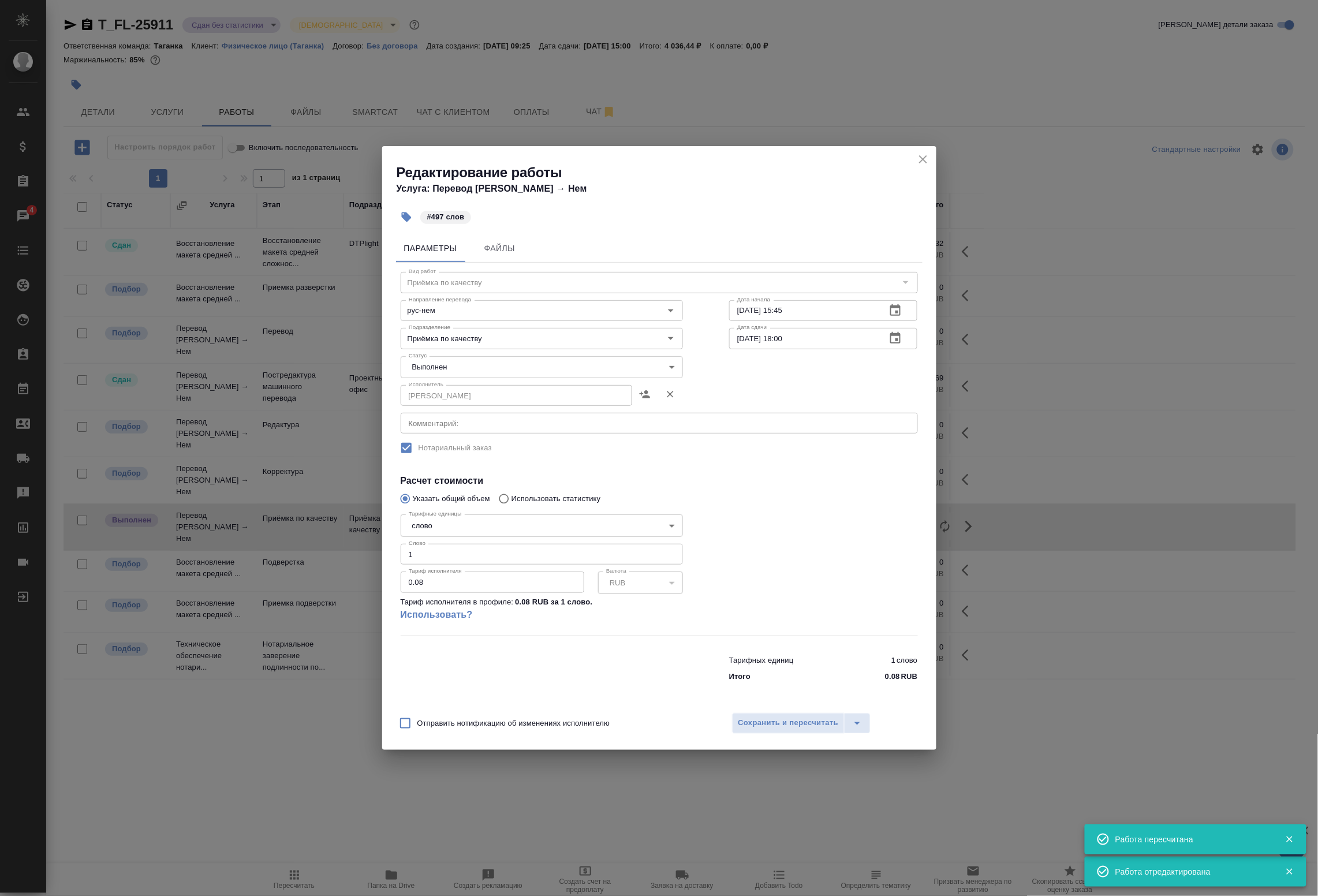
click at [465, 361] on body "🙏 .cls-1 fill:#fff; AWATERA Badanyan Artak Клиенты Спецификации Заказы 4 Чаты T…" at bounding box center [659, 448] width 1318 height 896
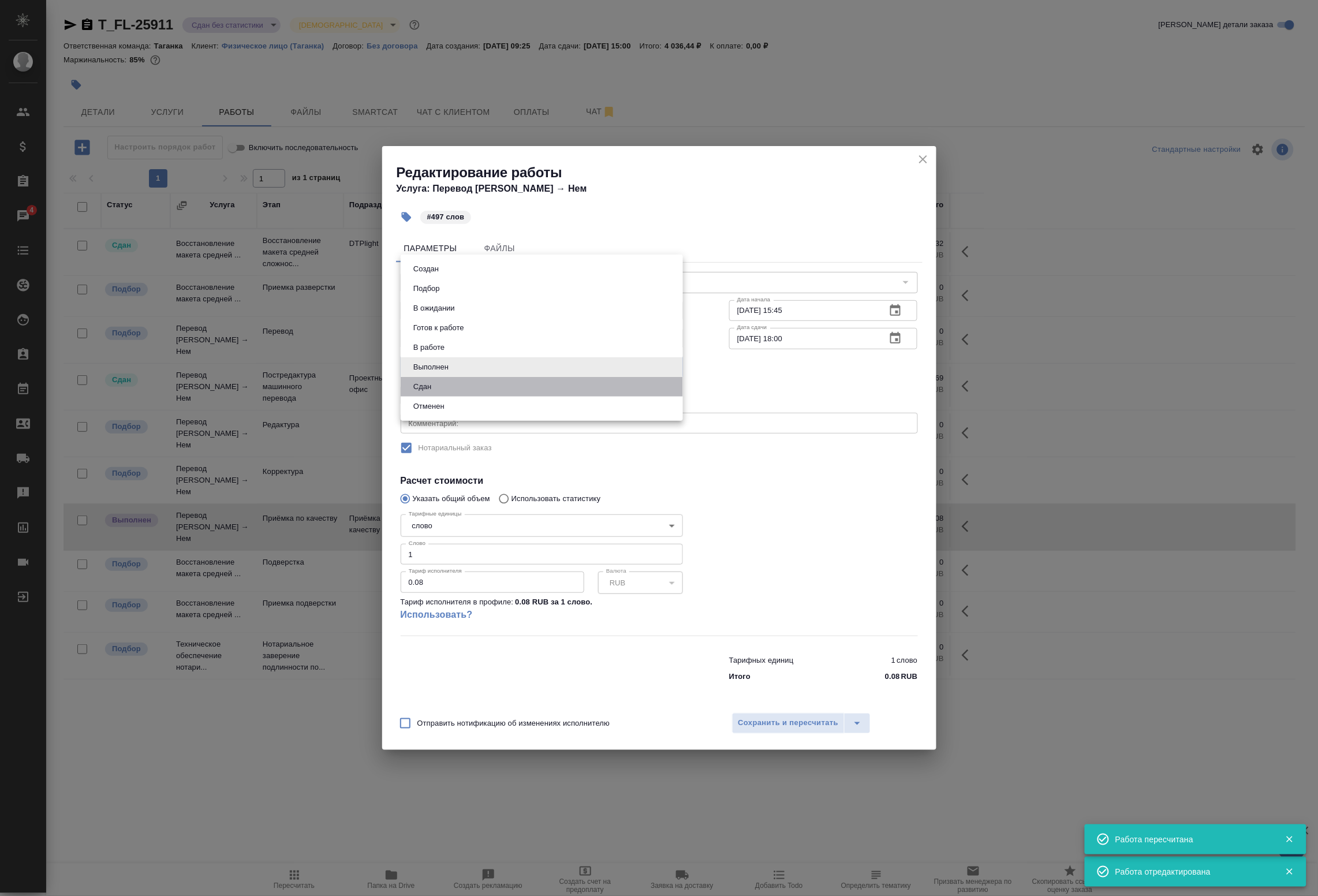
click at [446, 385] on li "Сдан" at bounding box center [542, 387] width 282 height 20
type input "closed"
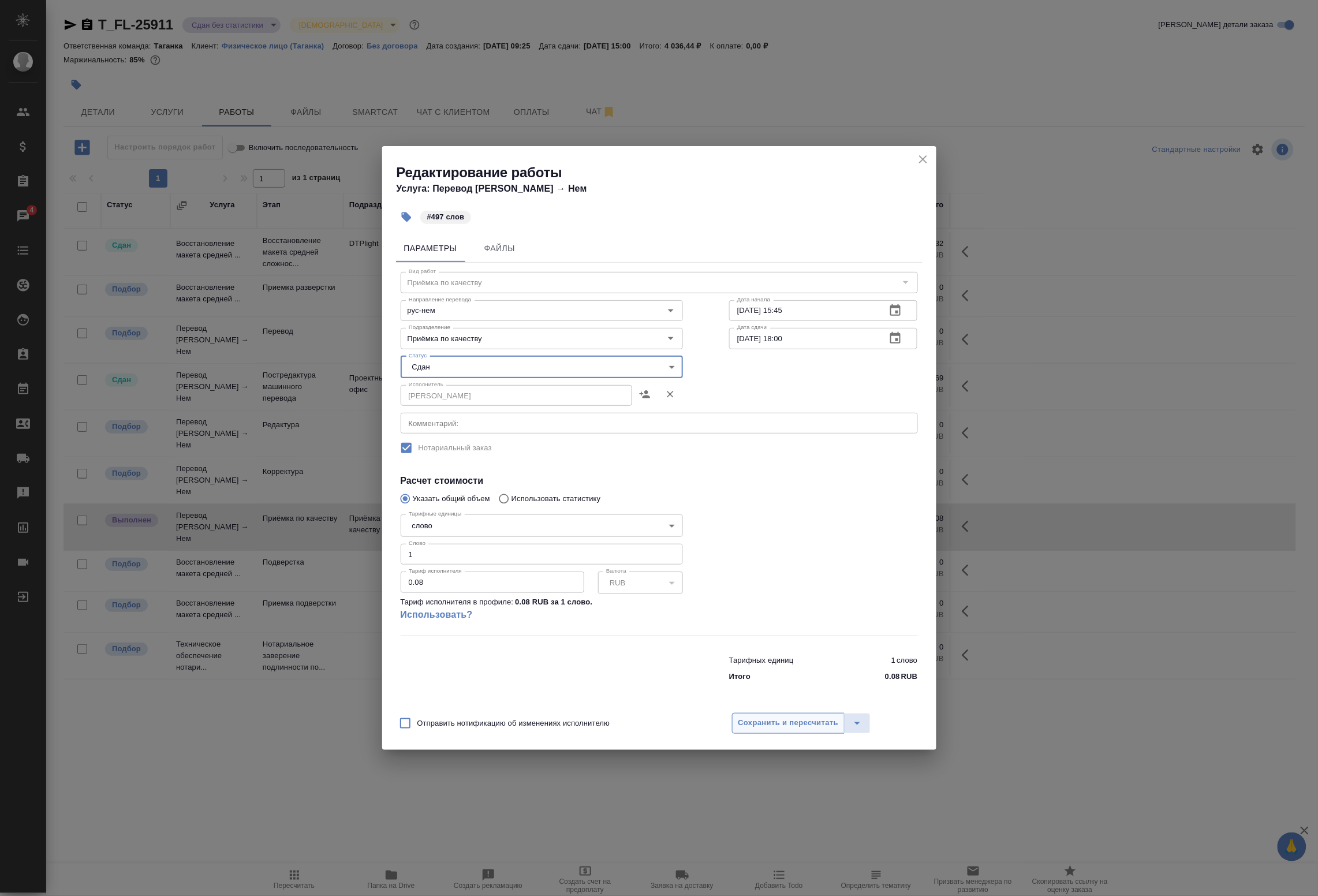
click at [764, 727] on span "Сохранить и пересчитать" at bounding box center [789, 723] width 101 height 13
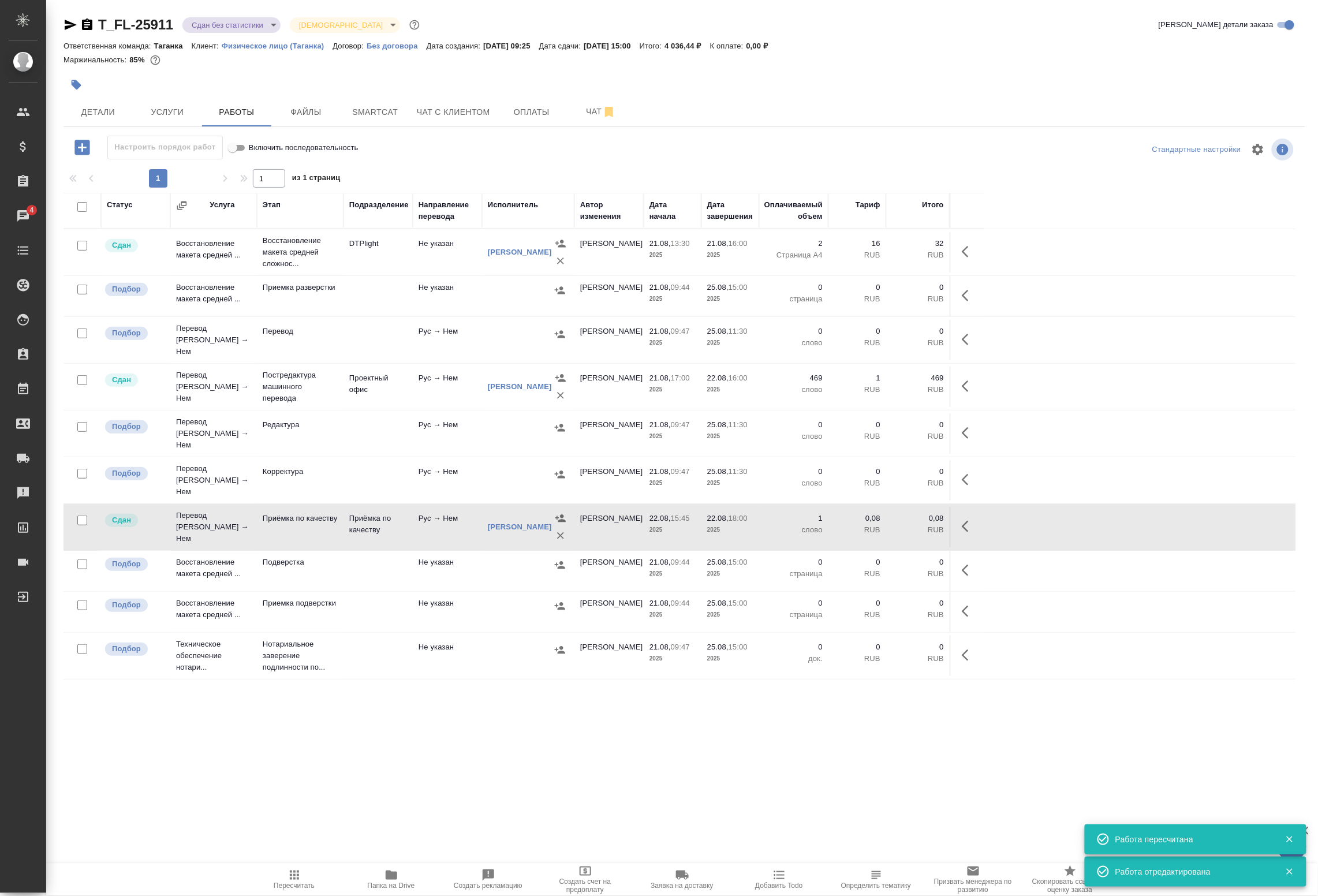
click at [84, 209] on input "checkbox" at bounding box center [82, 207] width 10 height 10
checkbox input "true"
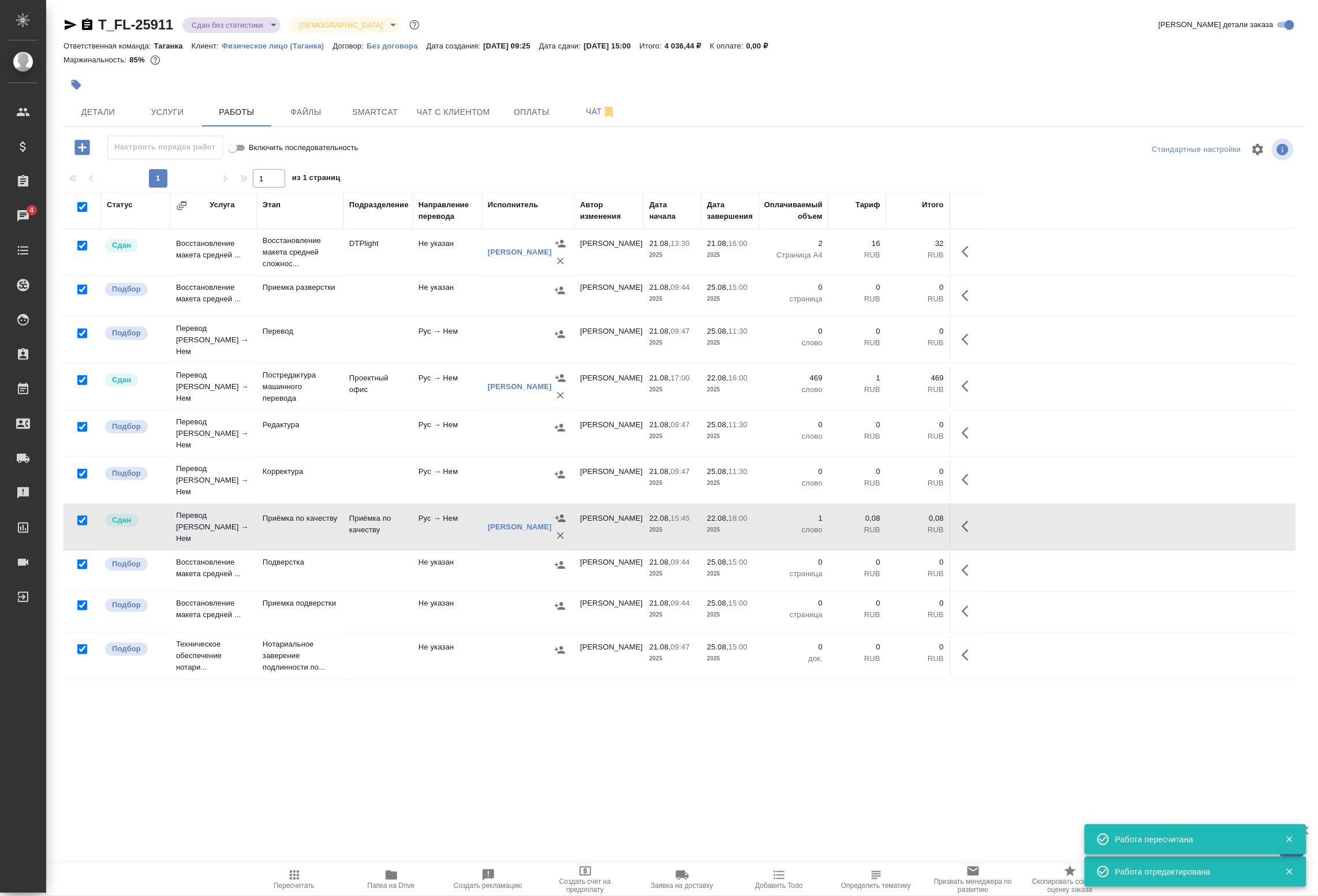
checkbox input "true"
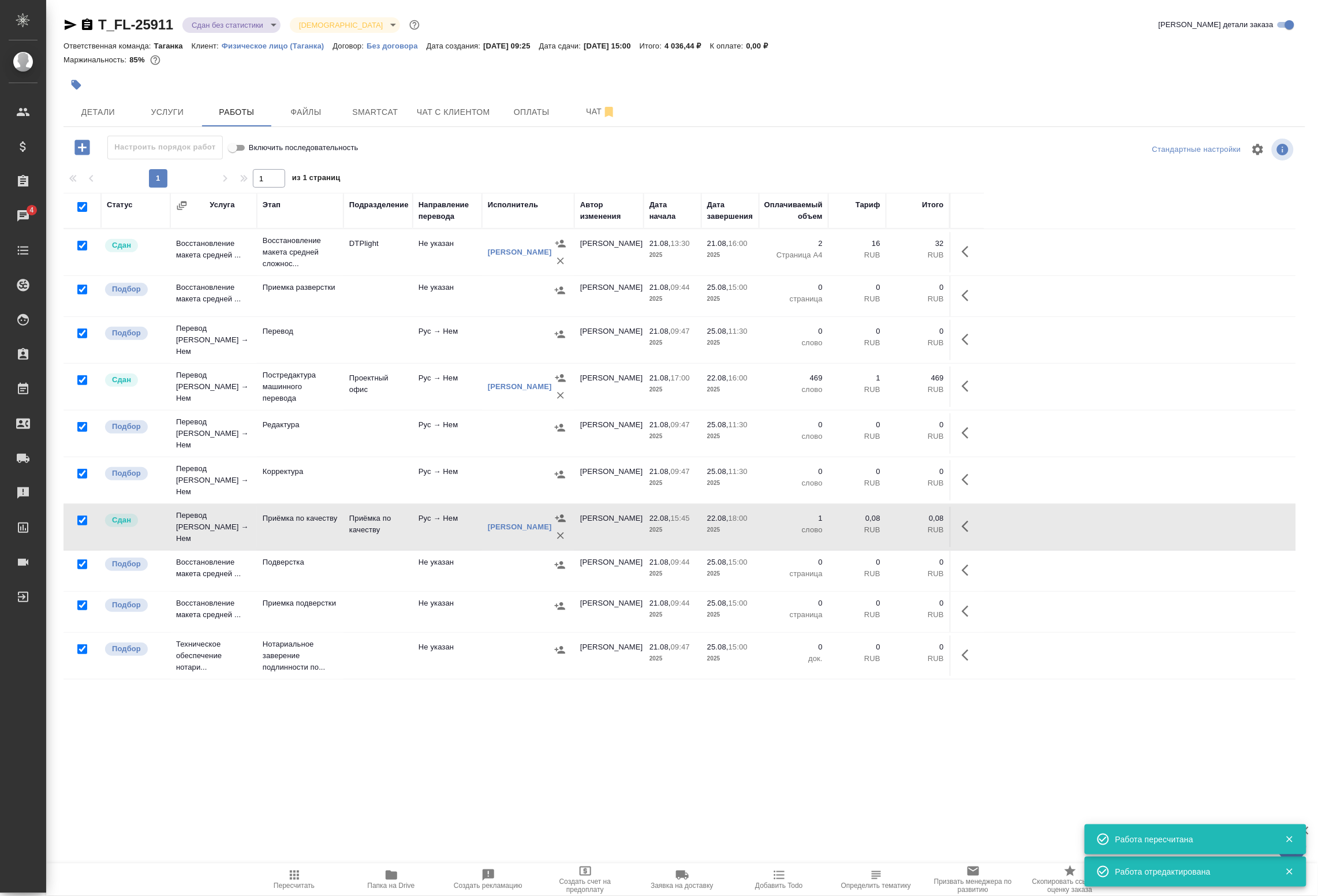
checkbox input "true"
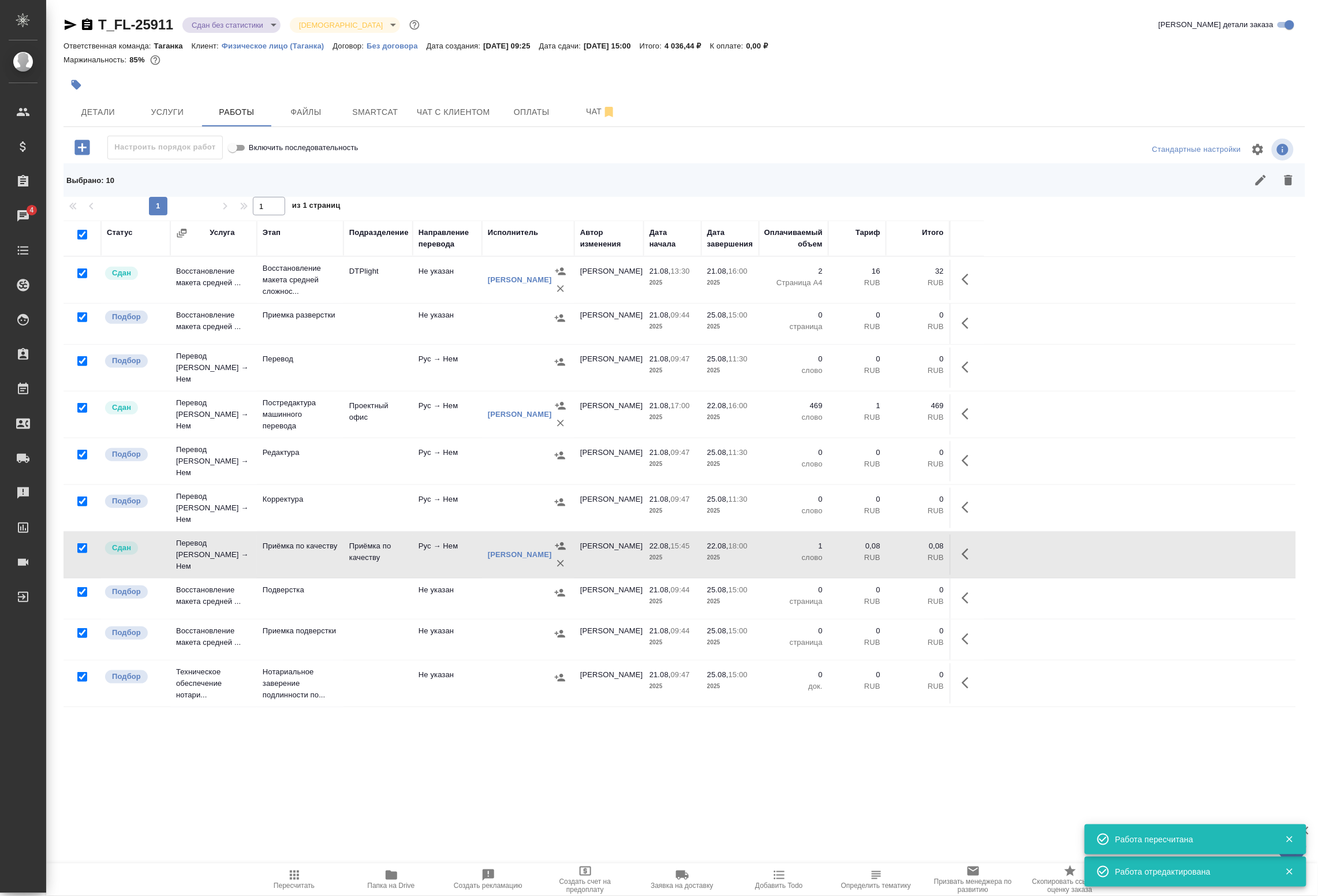
click at [82, 271] on input "checkbox" at bounding box center [82, 273] width 10 height 10
checkbox input "false"
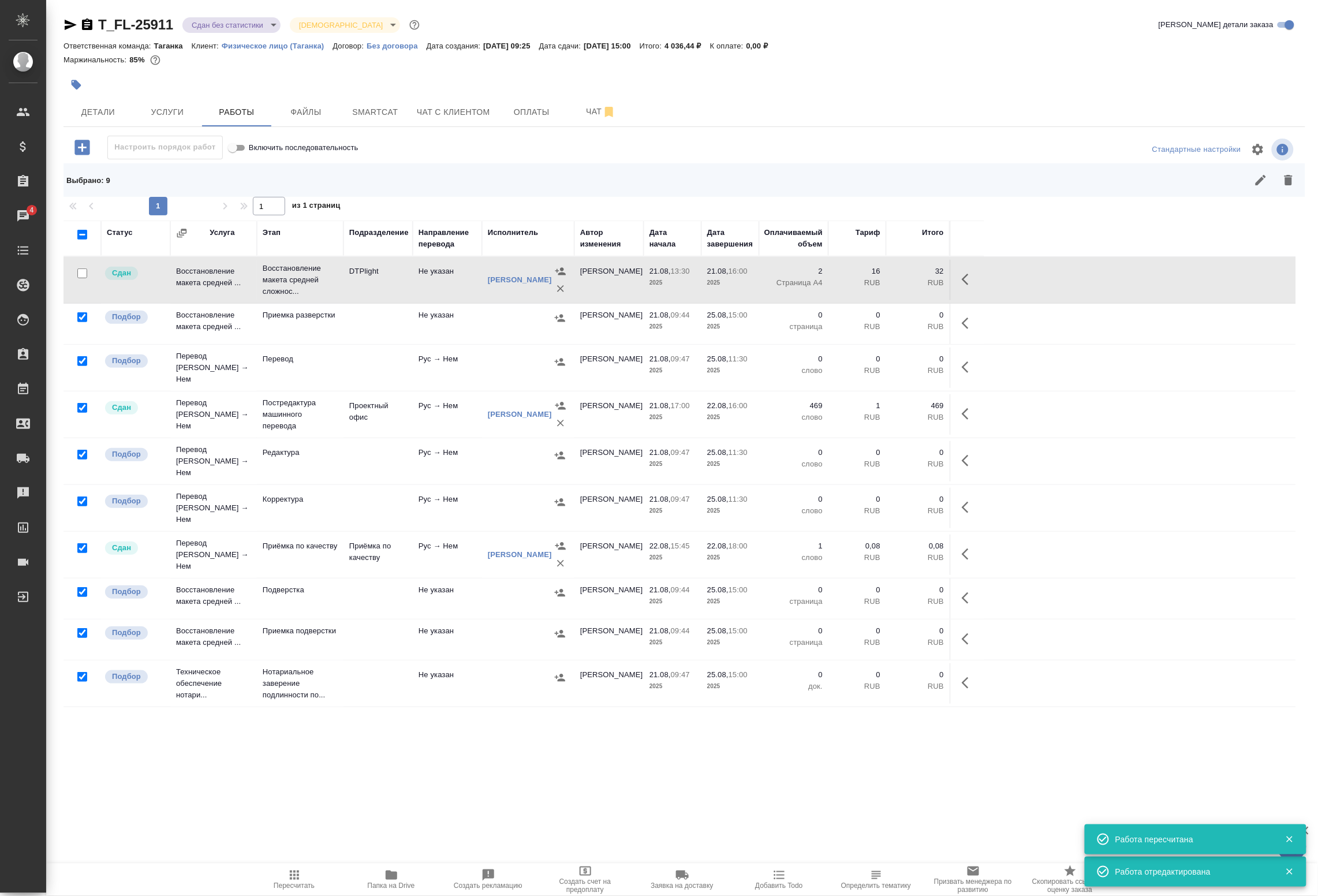
click at [80, 405] on input "checkbox" at bounding box center [82, 408] width 10 height 10
checkbox input "false"
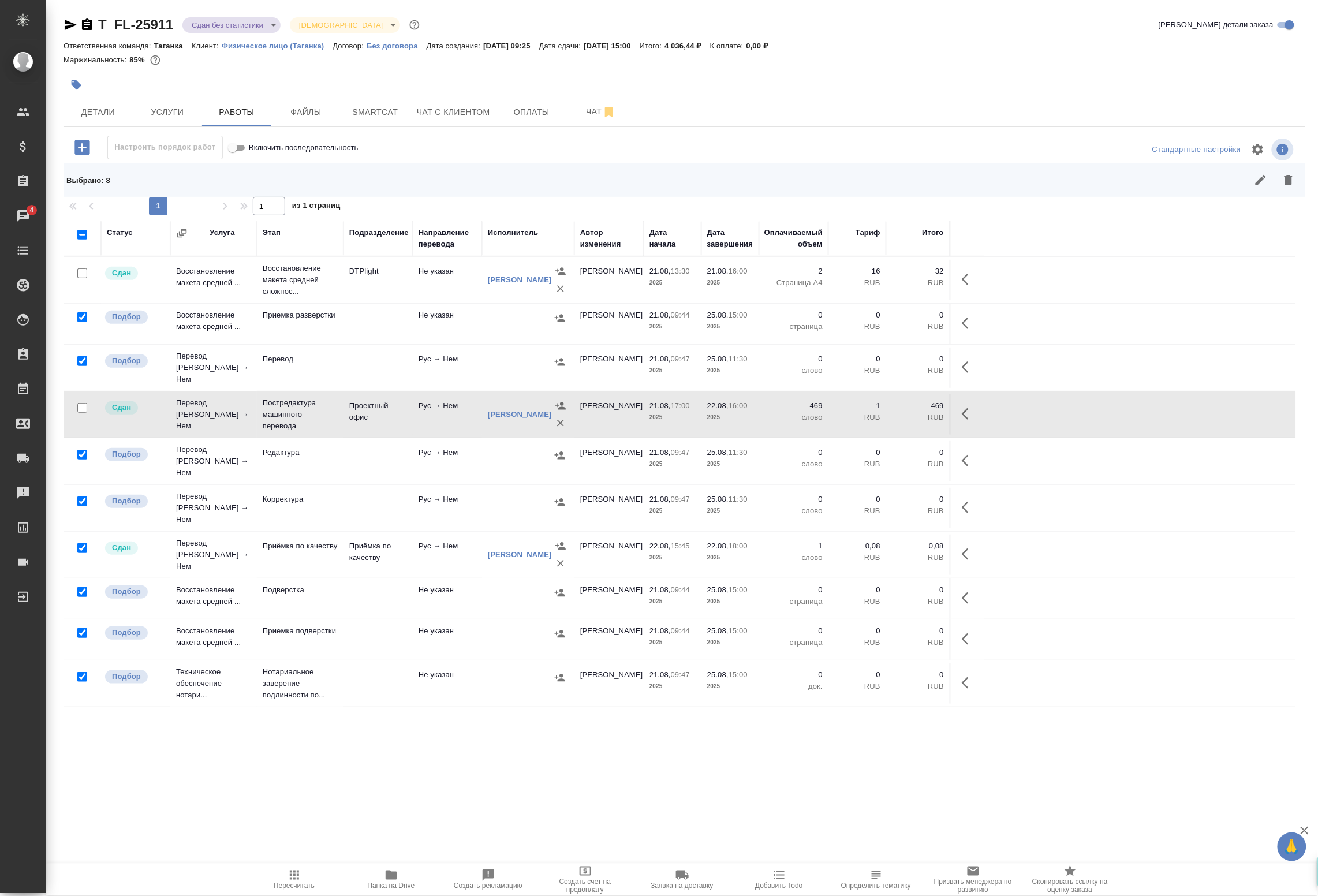
click at [78, 544] on input "checkbox" at bounding box center [82, 548] width 10 height 10
checkbox input "false"
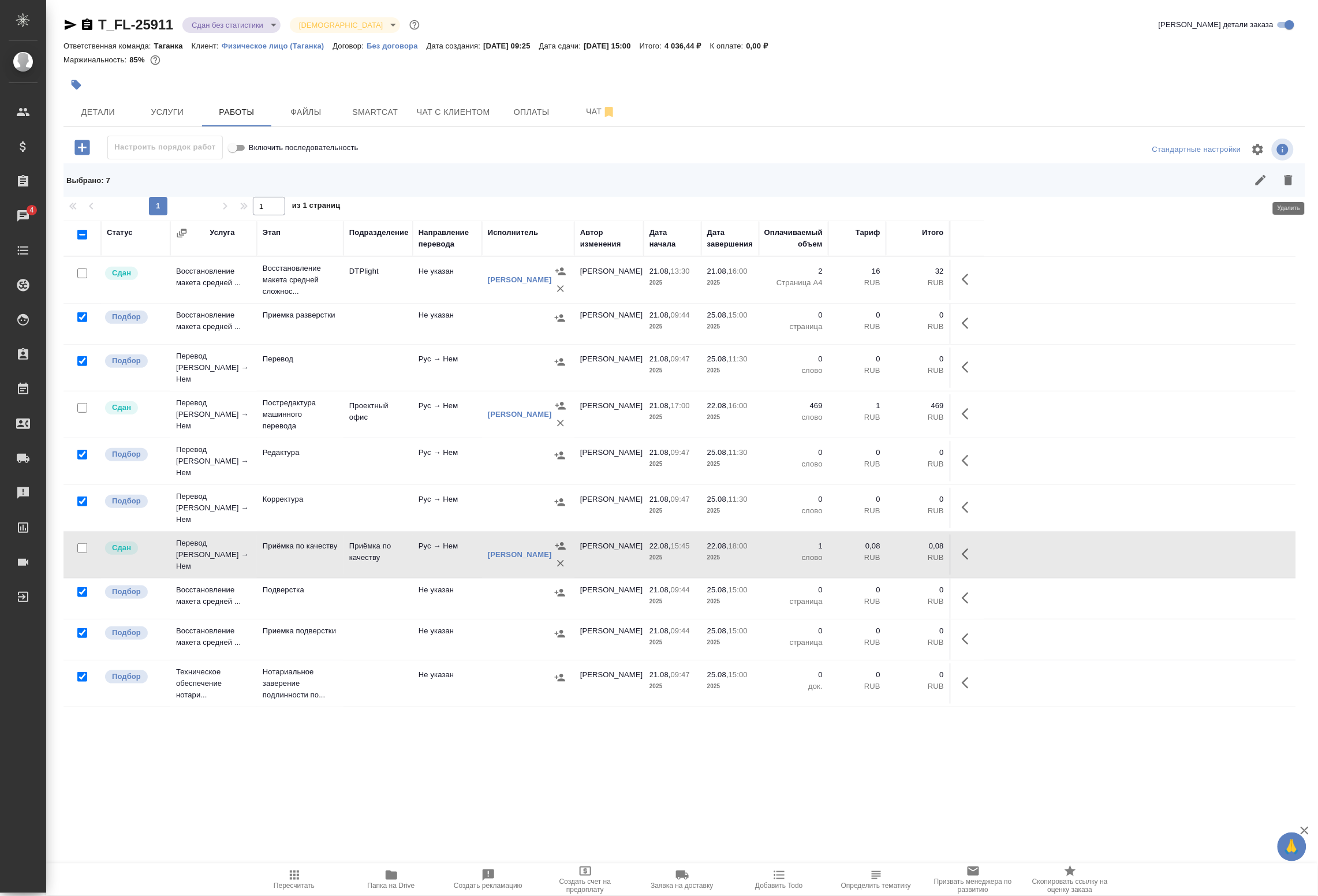
click at [1289, 182] on icon "button" at bounding box center [1289, 180] width 8 height 10
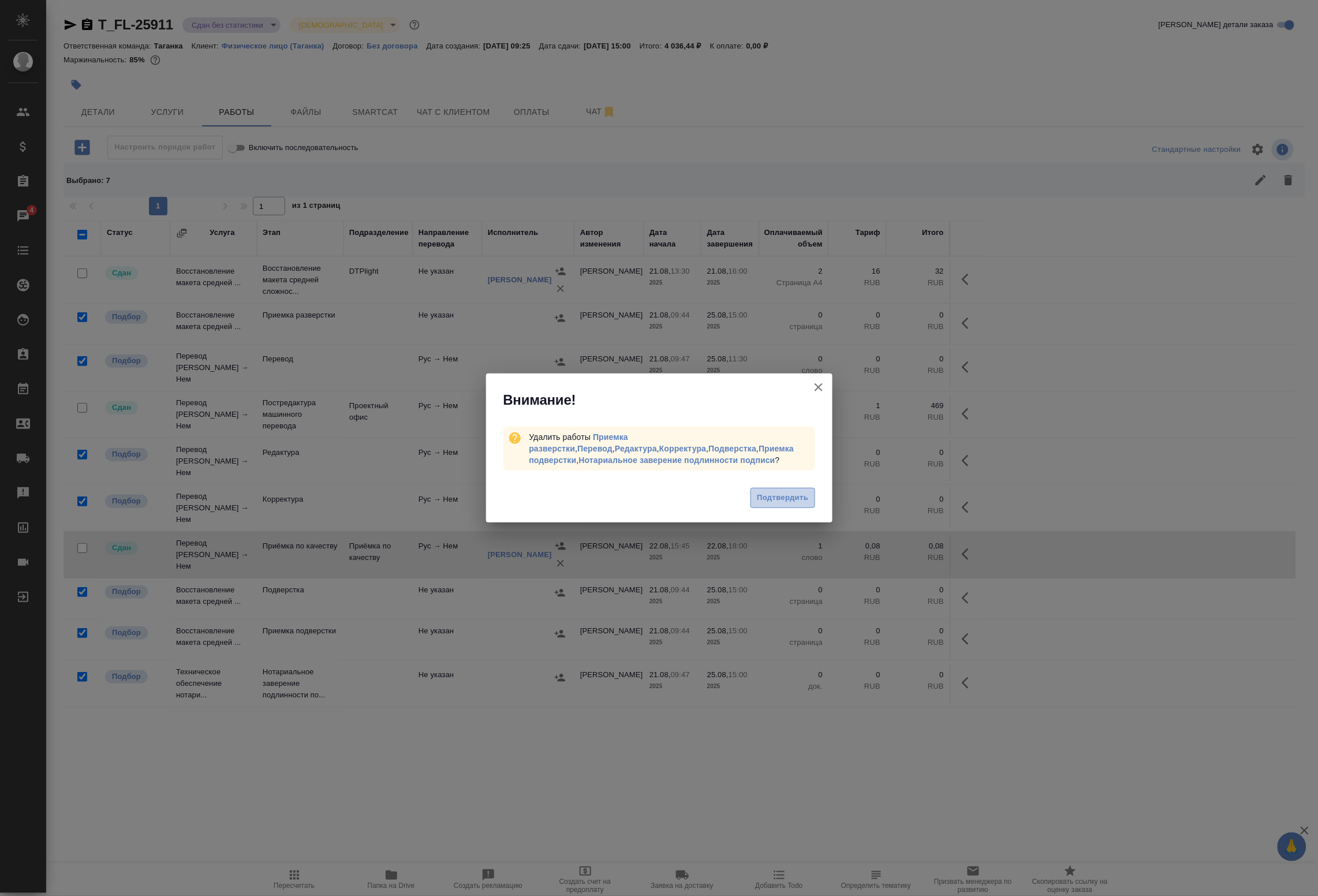
click at [792, 497] on span "Подтвердить" at bounding box center [783, 498] width 52 height 13
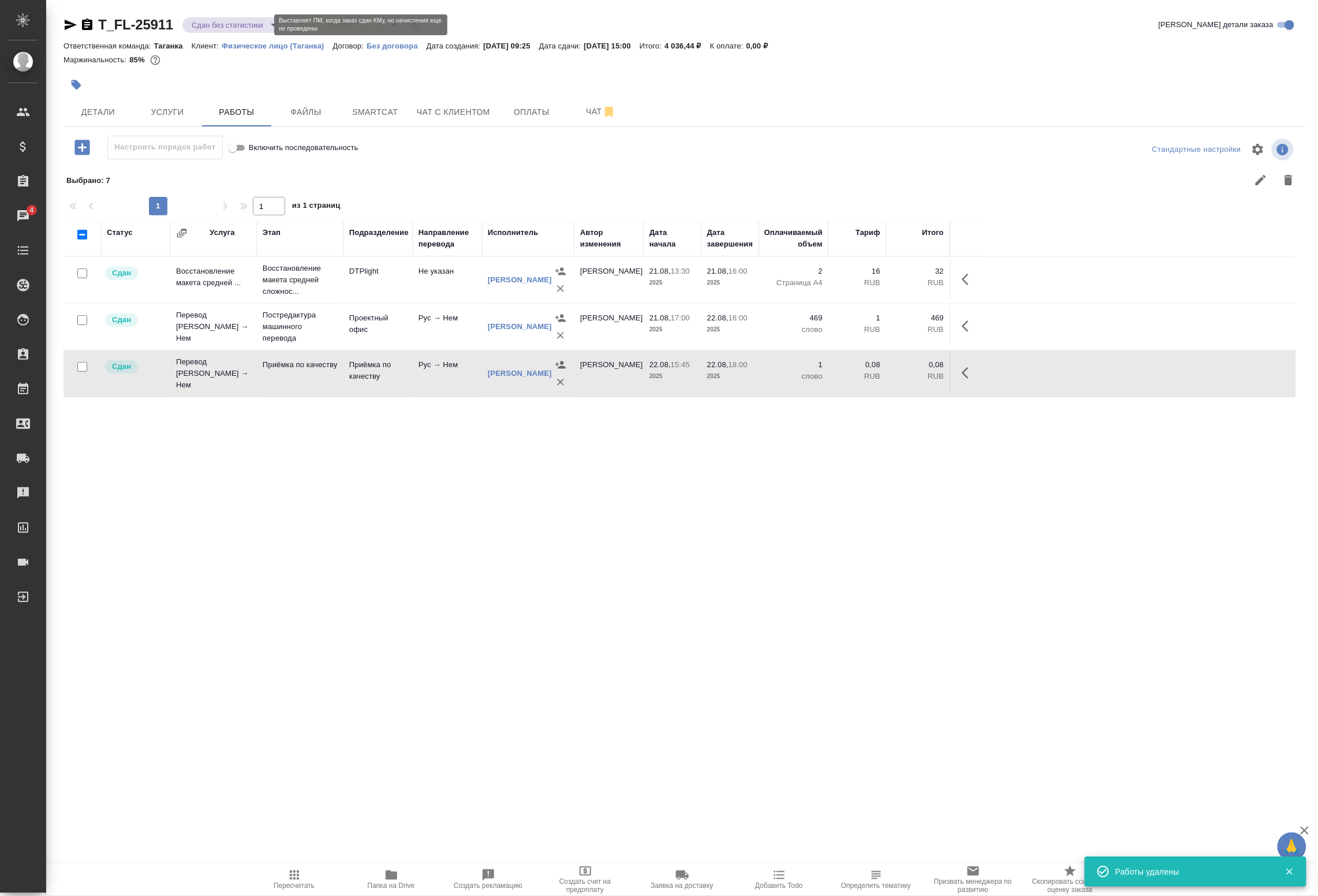
click at [218, 29] on body "🙏 .cls-1 fill:#fff; AWATERA Badanyan Artak Клиенты Спецификации Заказы 4 Чаты T…" at bounding box center [659, 448] width 1318 height 896
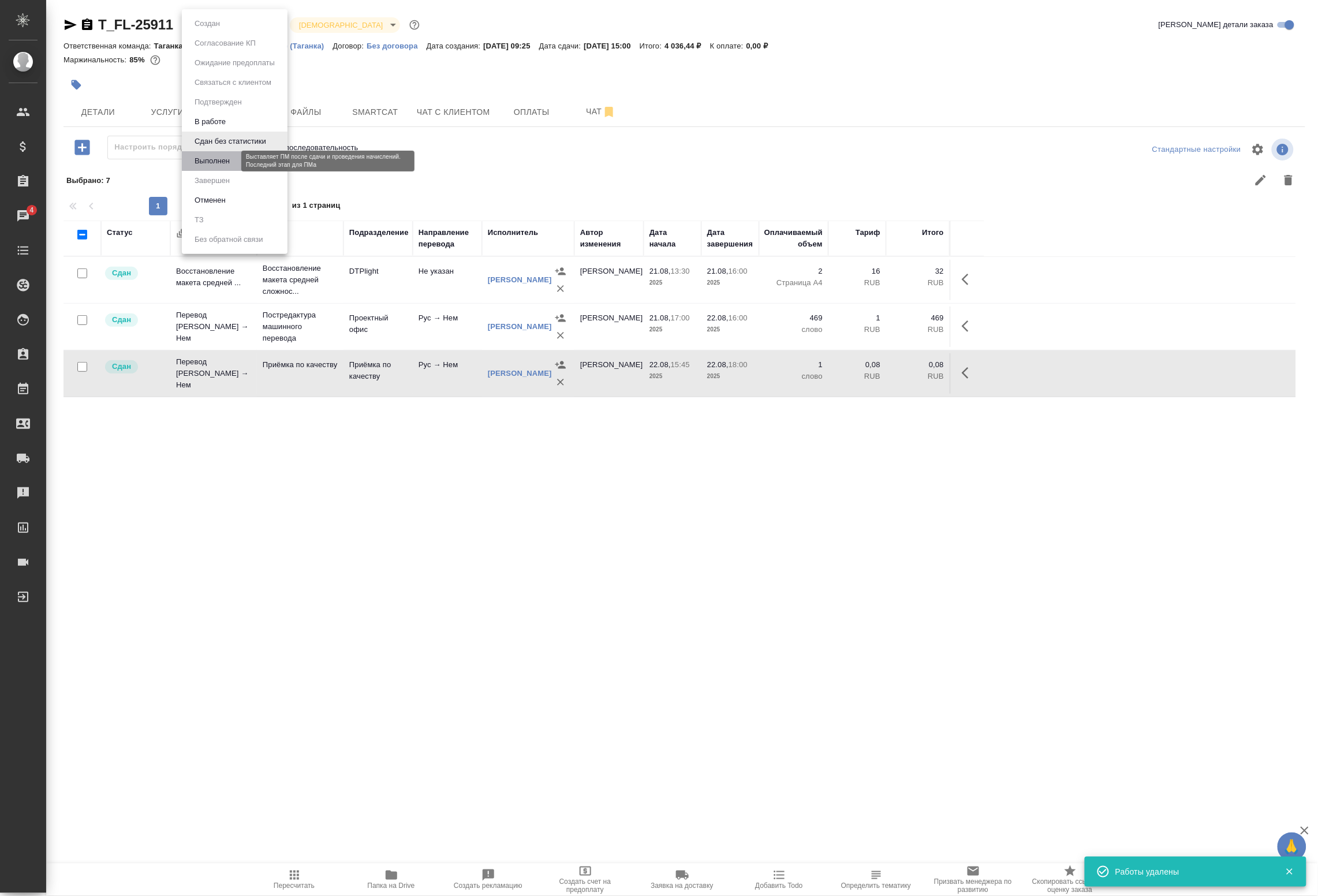
click at [221, 165] on button "Выполнен" at bounding box center [212, 161] width 42 height 12
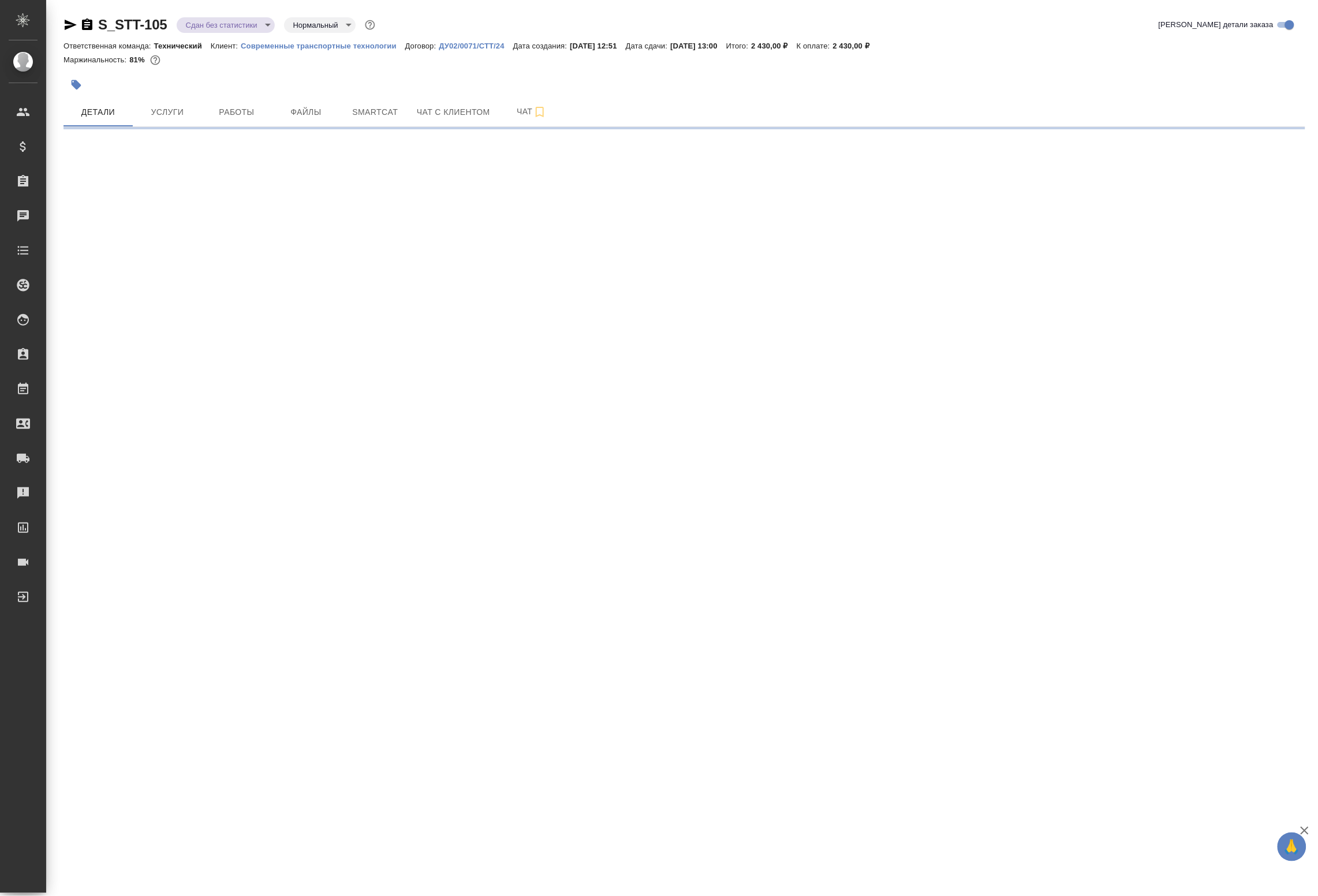
select select "RU"
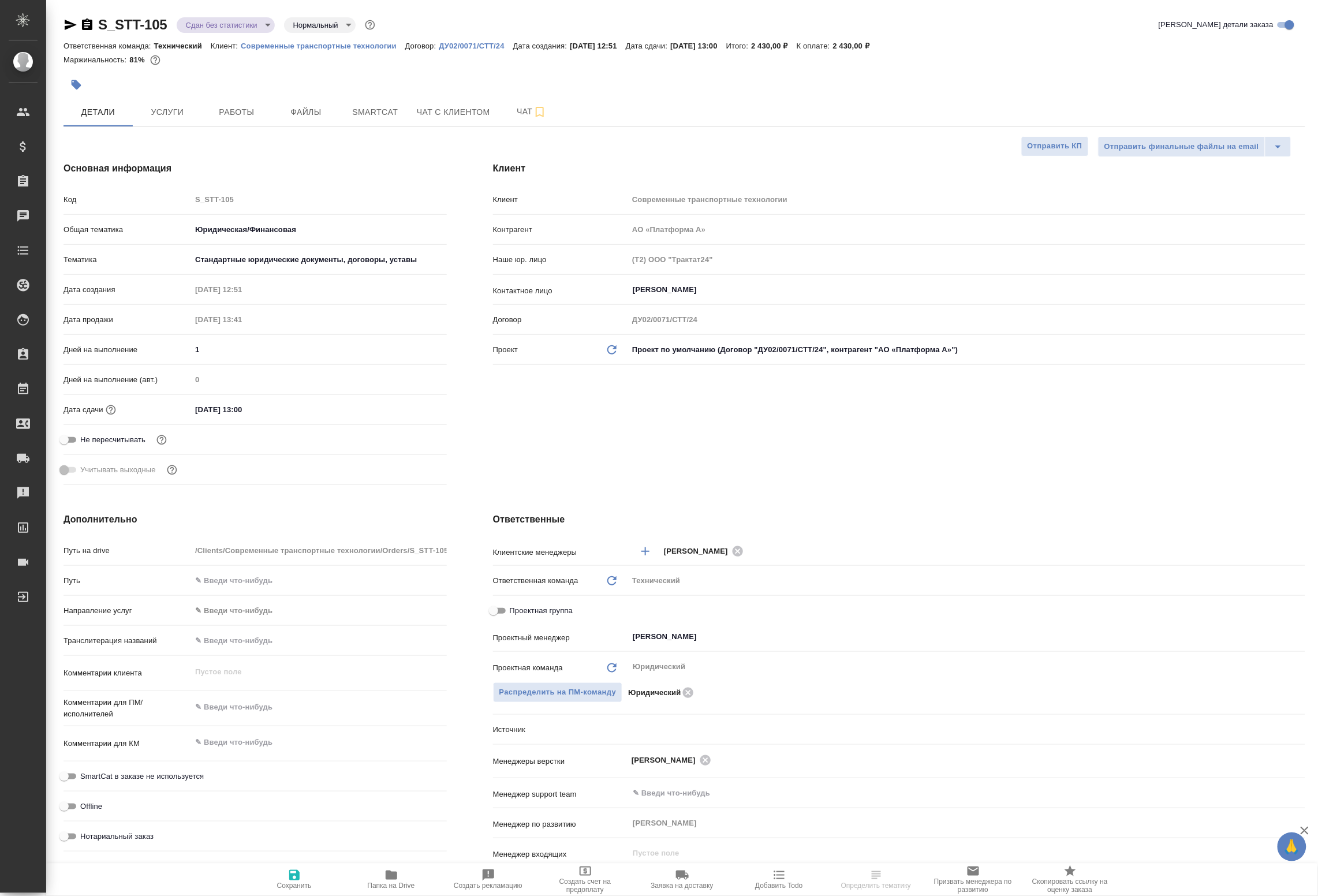
type textarea "x"
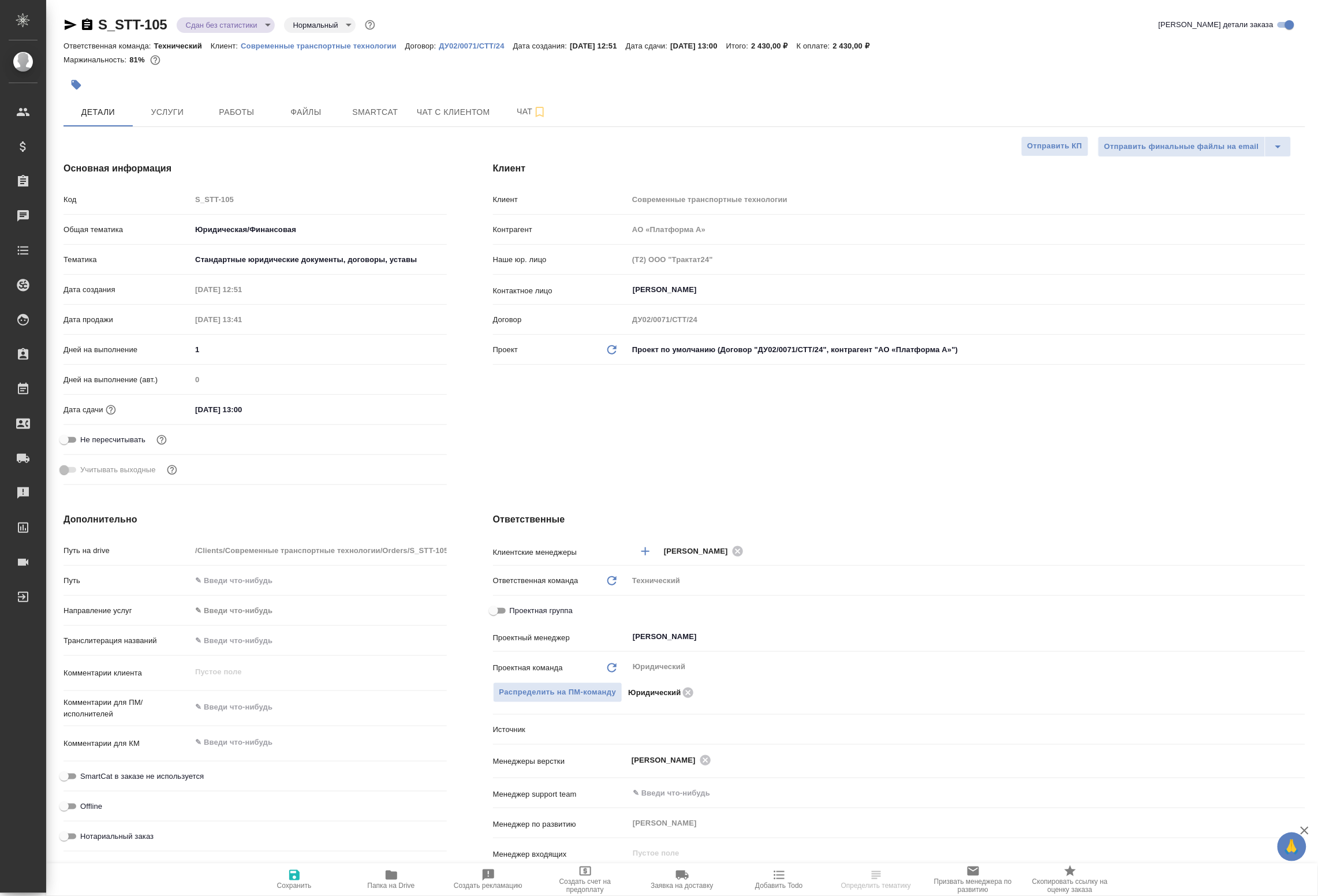
type textarea "x"
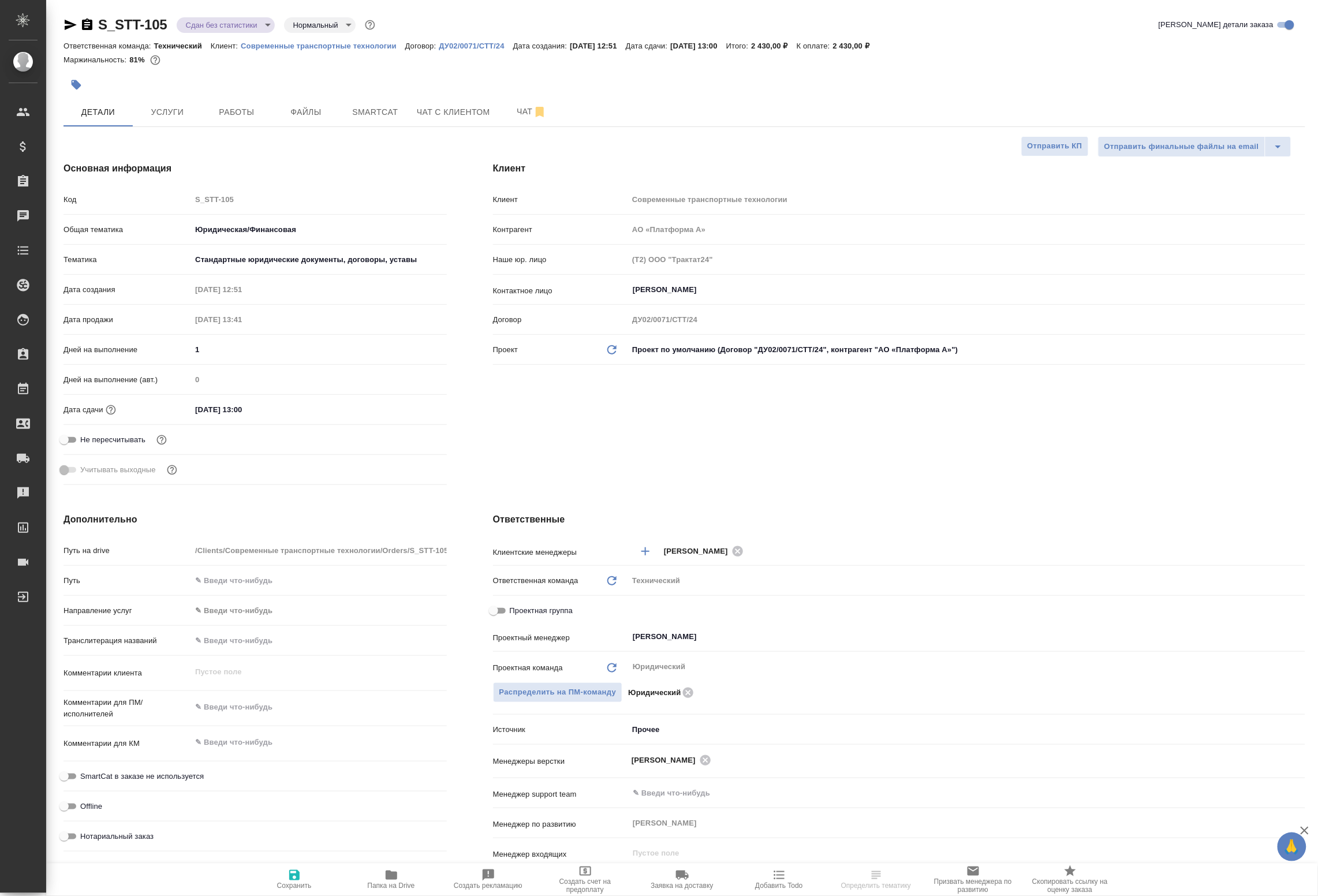
type textarea "x"
select select "RU"
type textarea "x"
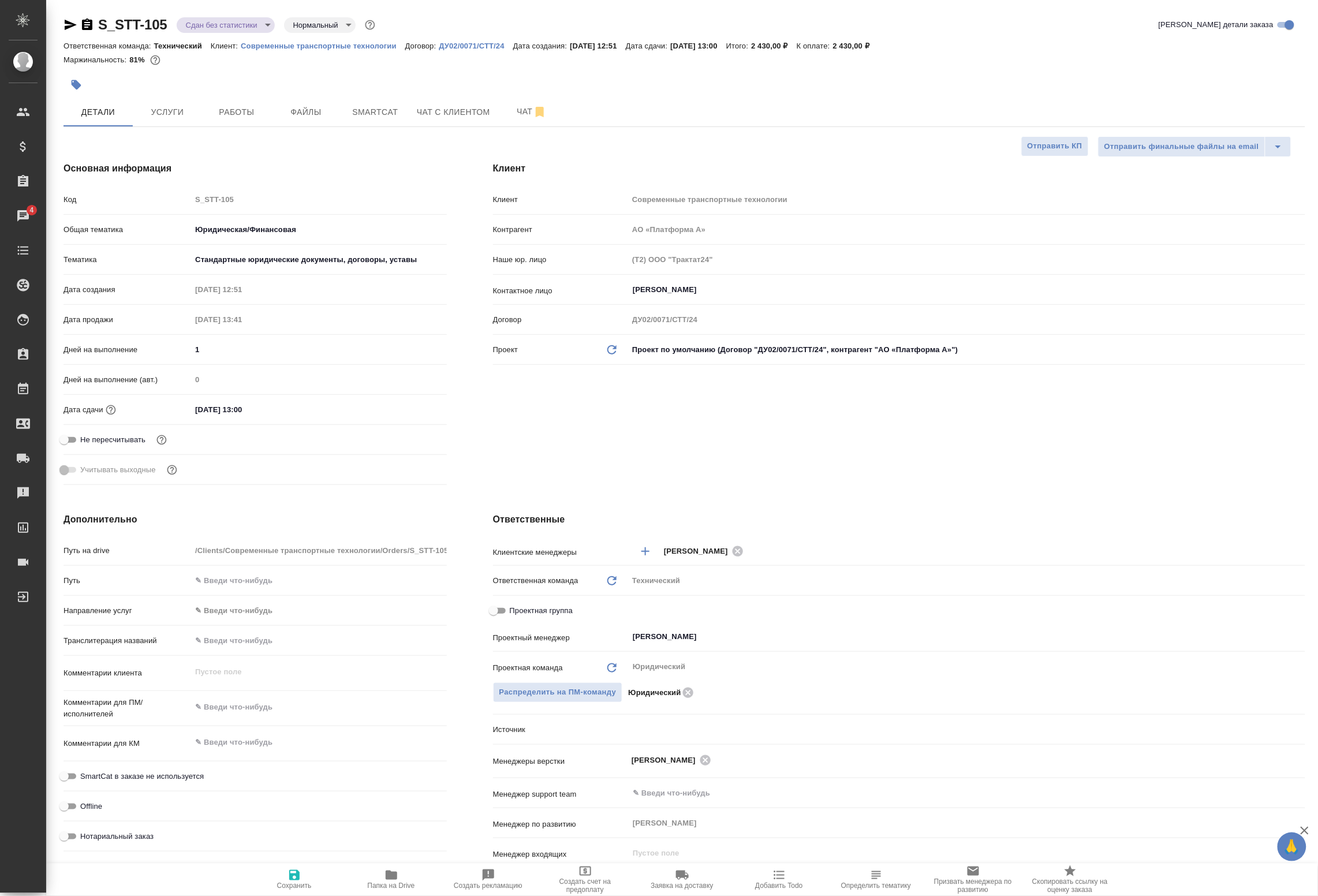
type textarea "x"
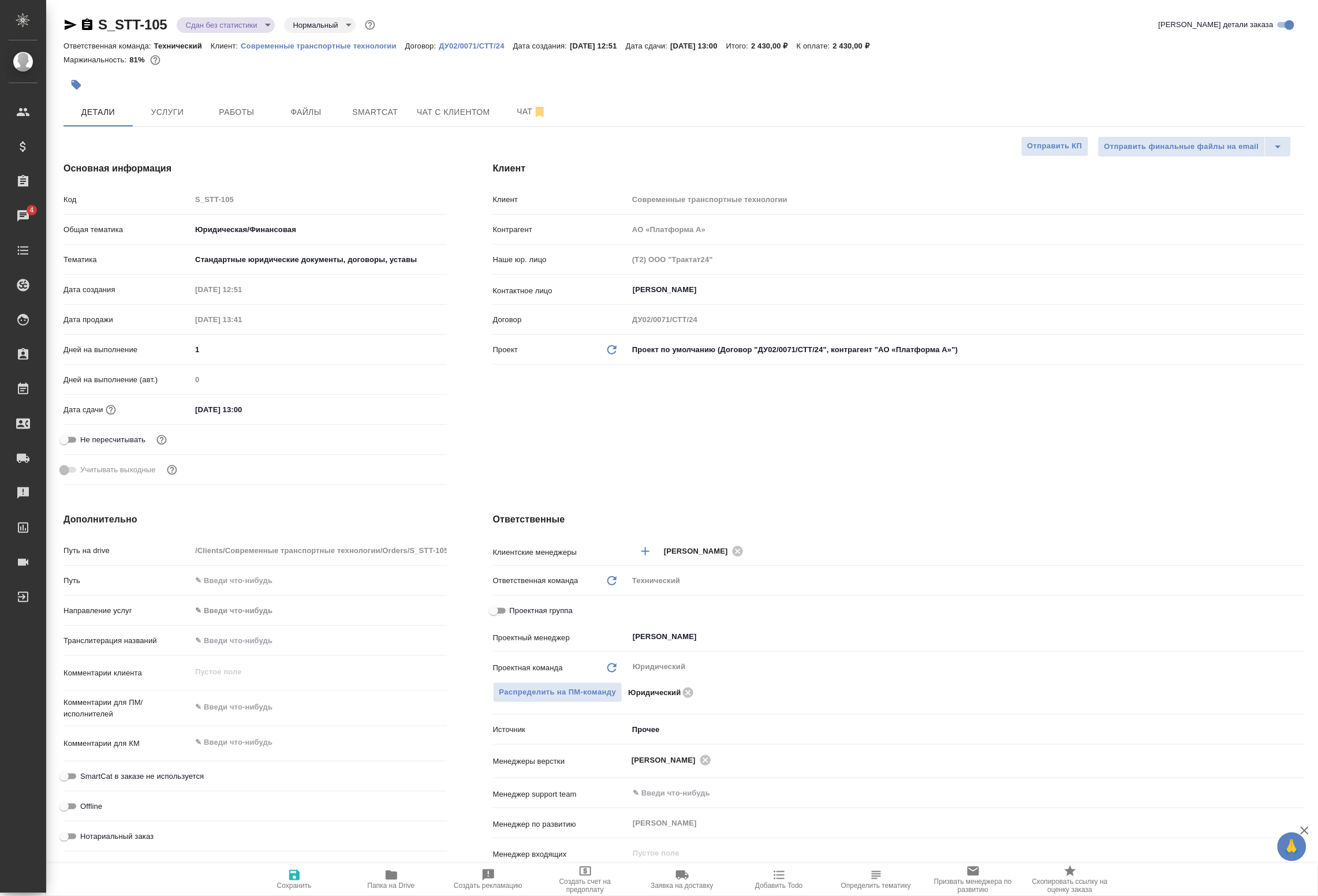
type textarea "x"
click at [226, 117] on span "Работы" at bounding box center [237, 112] width 56 height 14
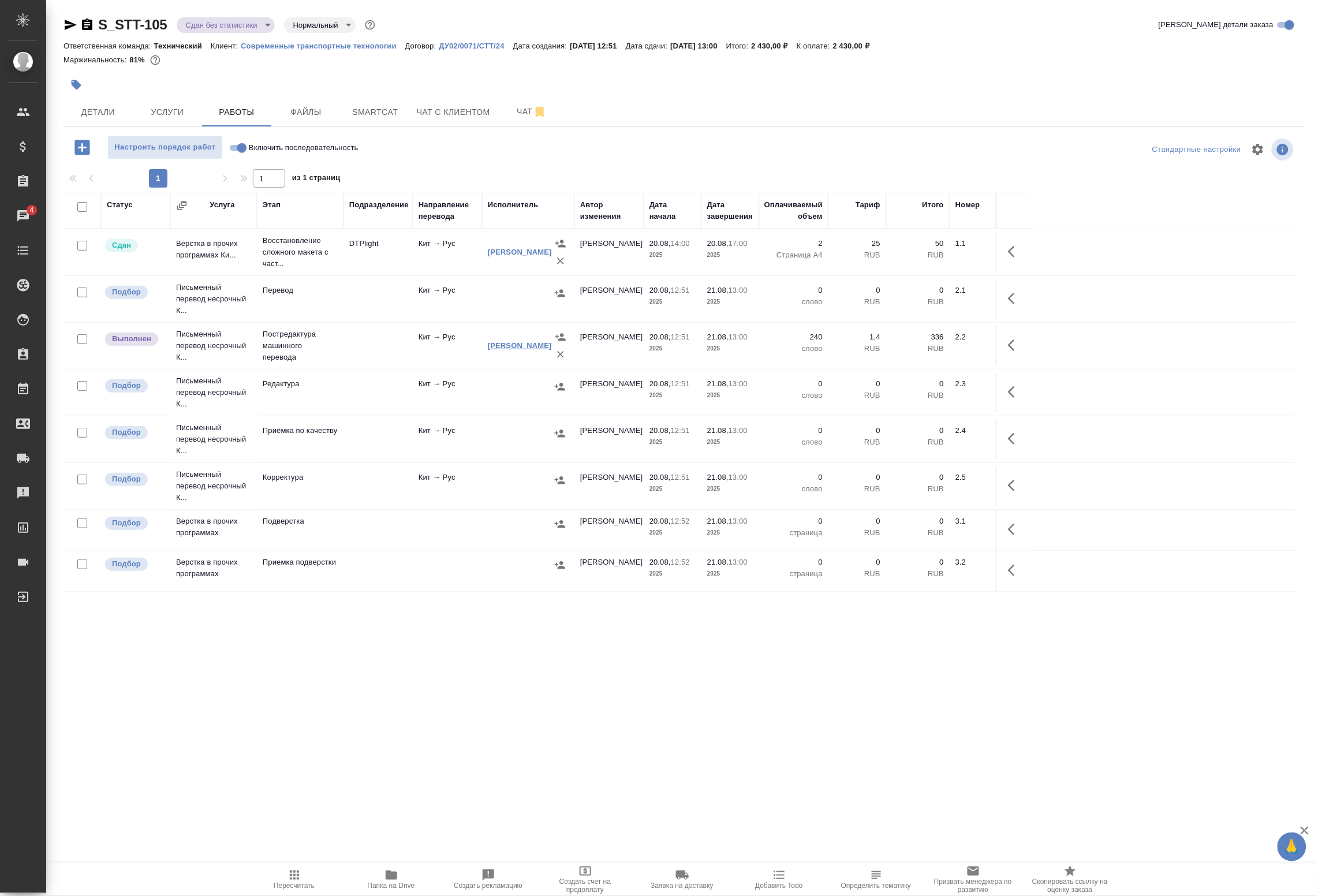
click at [507, 341] on link "Колышкин Никита" at bounding box center [520, 345] width 64 height 8
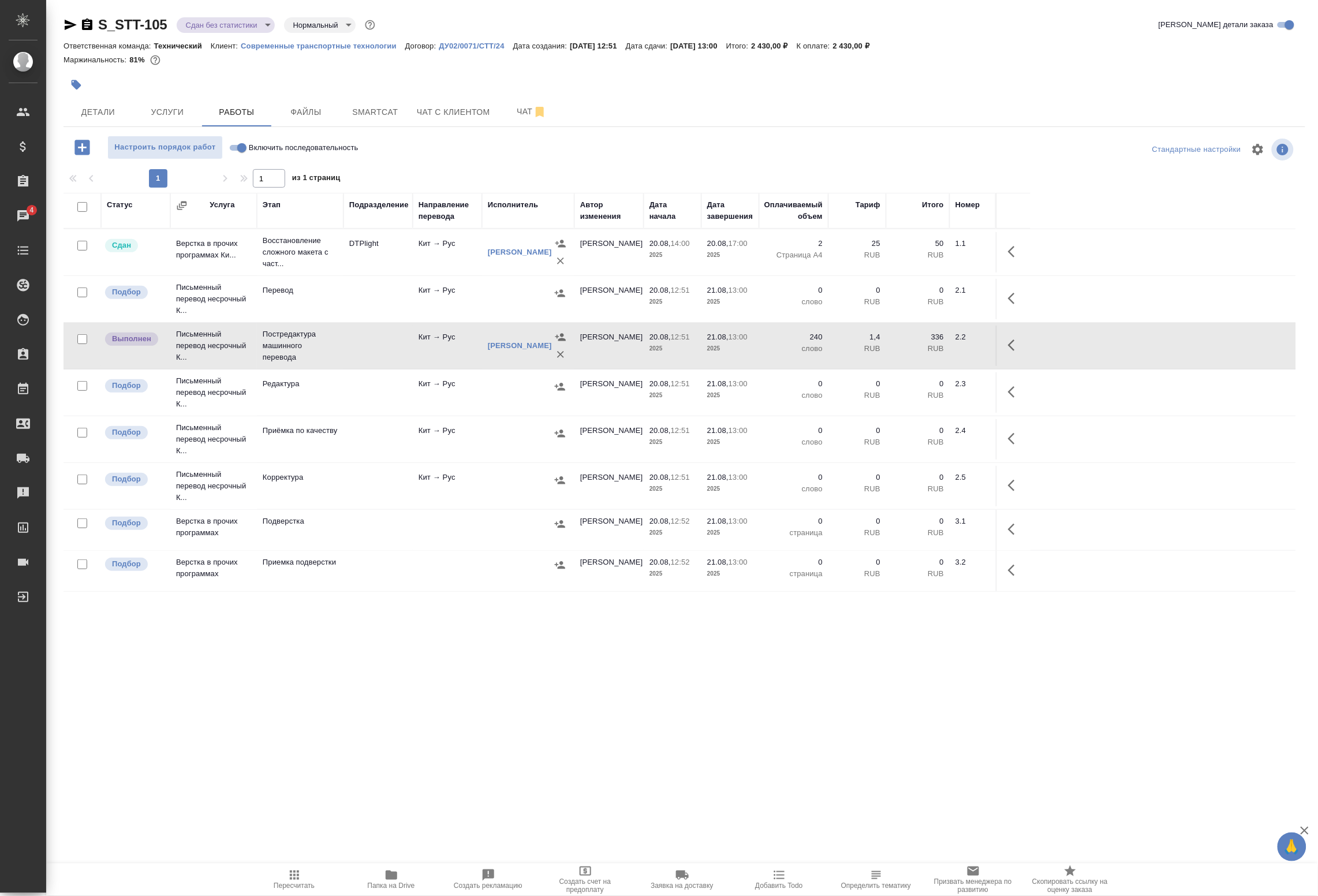
click at [1016, 345] on icon "button" at bounding box center [1015, 345] width 14 height 14
click at [928, 346] on icon "button" at bounding box center [931, 345] width 10 height 10
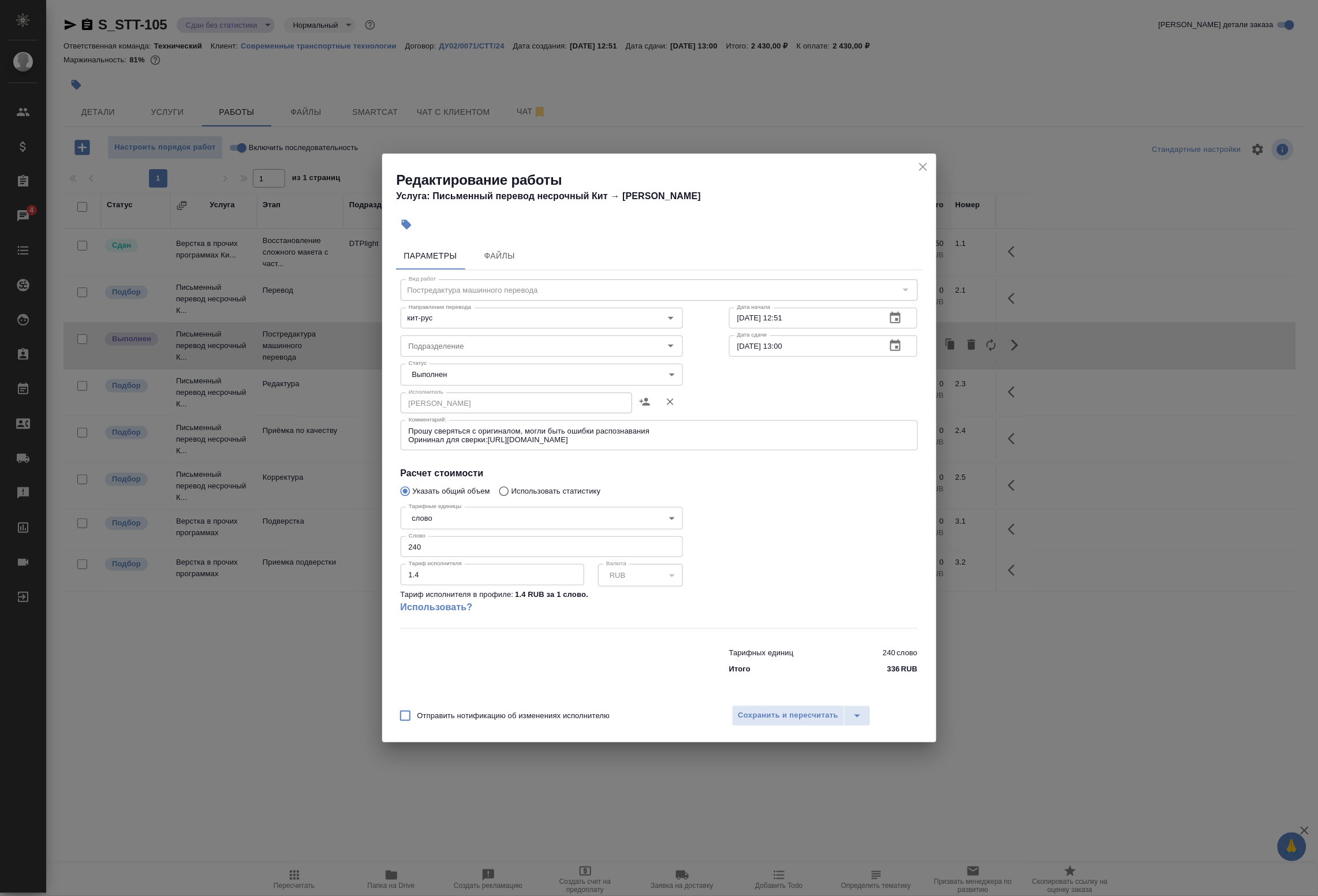
click at [501, 376] on body "🙏 .cls-1 fill:#fff; AWATERA Badanyan Artak Клиенты Спецификации Заказы 4 Чаты T…" at bounding box center [659, 448] width 1318 height 896
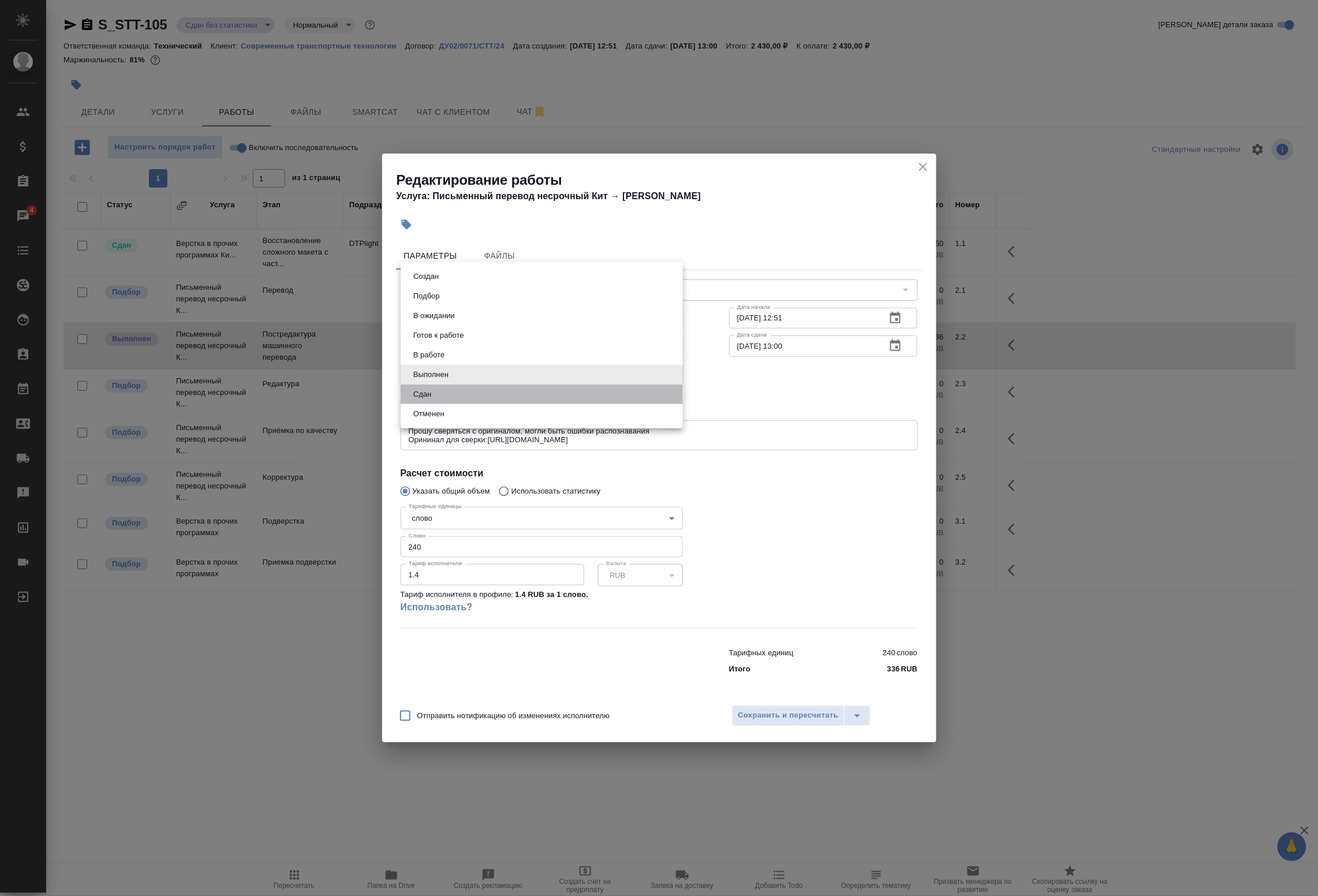
click at [481, 393] on li "Сдан" at bounding box center [542, 395] width 282 height 20
type input "closed"
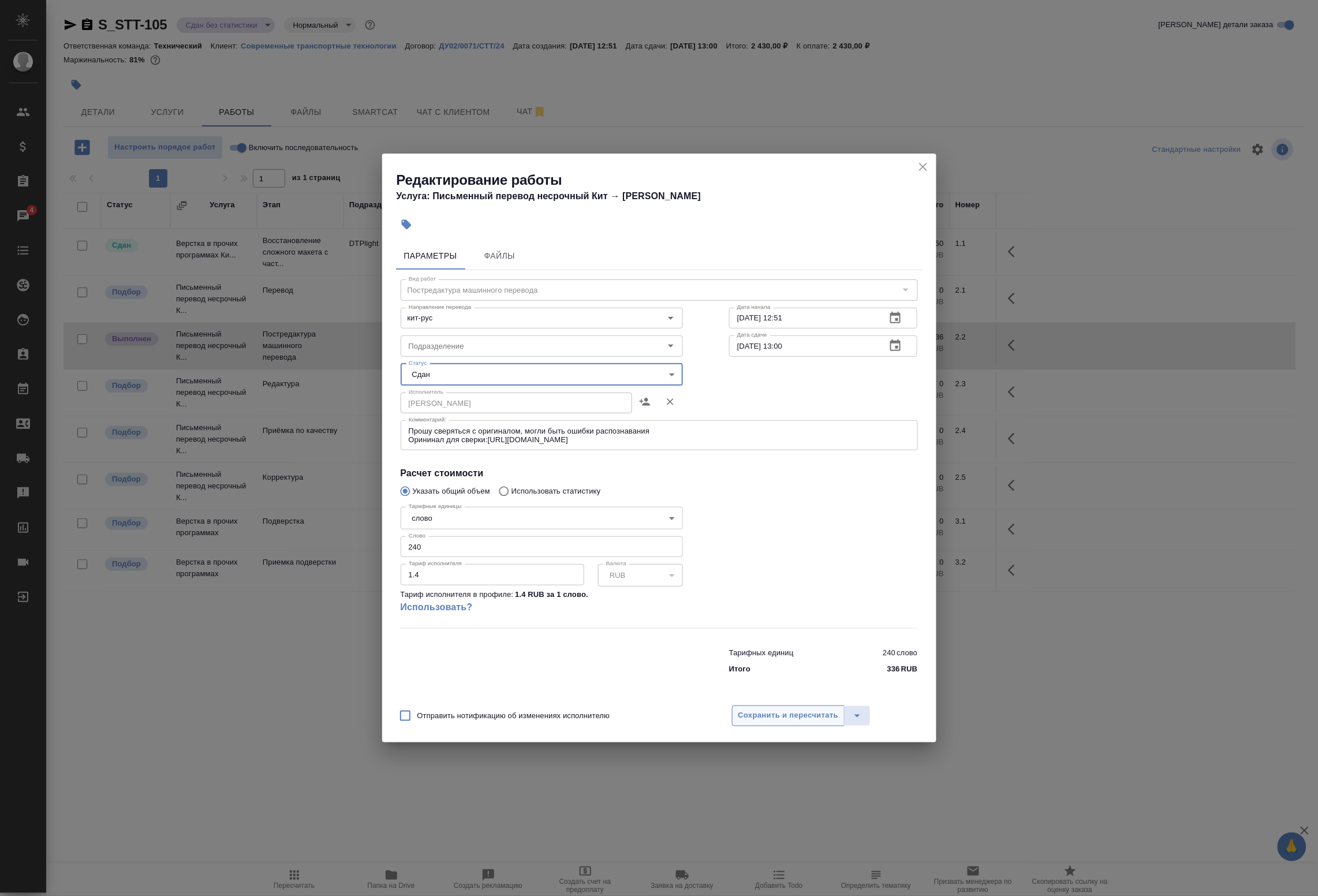
click at [766, 722] on span "Сохранить и пересчитать" at bounding box center [789, 716] width 101 height 13
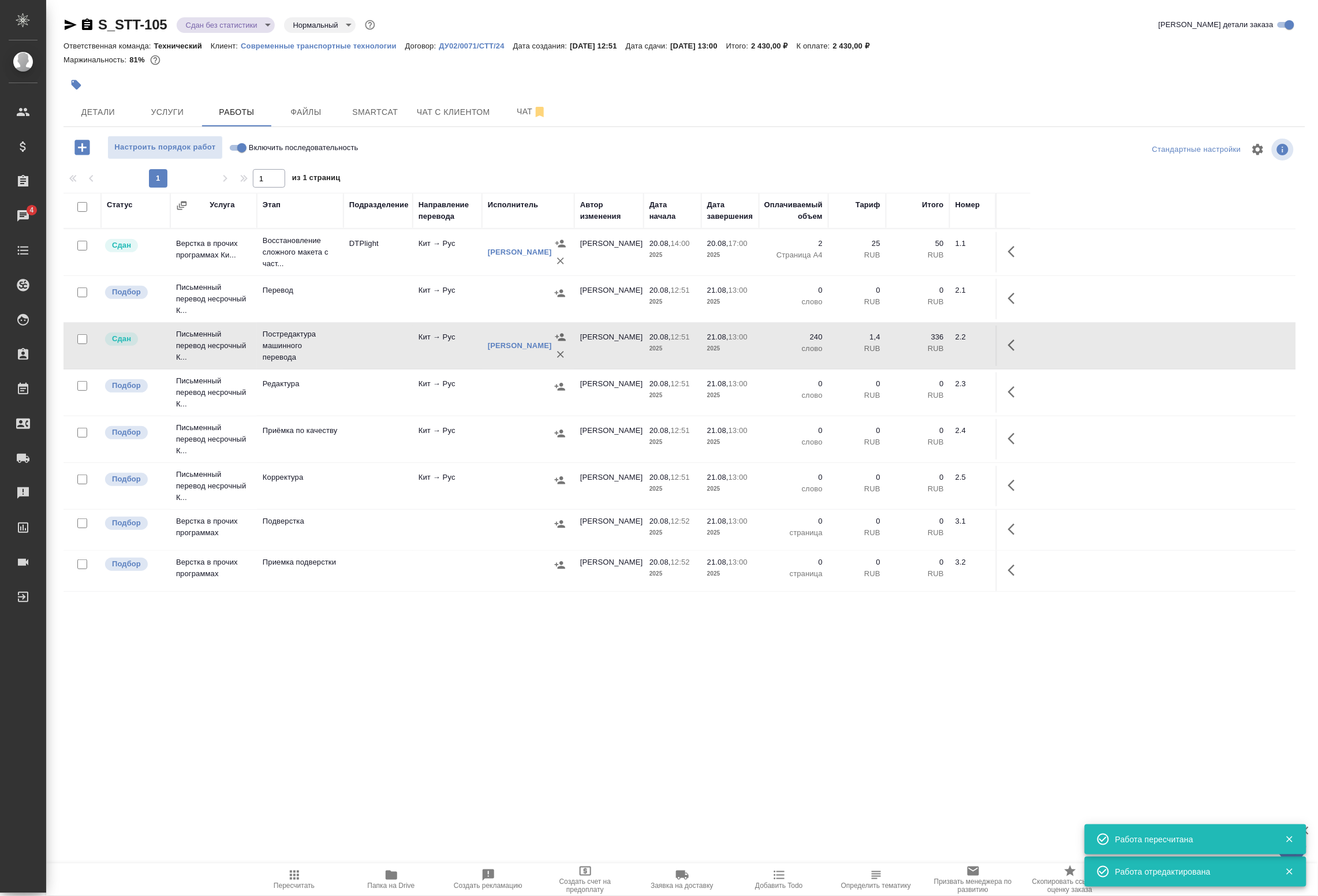
click at [79, 203] on input "checkbox" at bounding box center [82, 207] width 10 height 10
checkbox input "true"
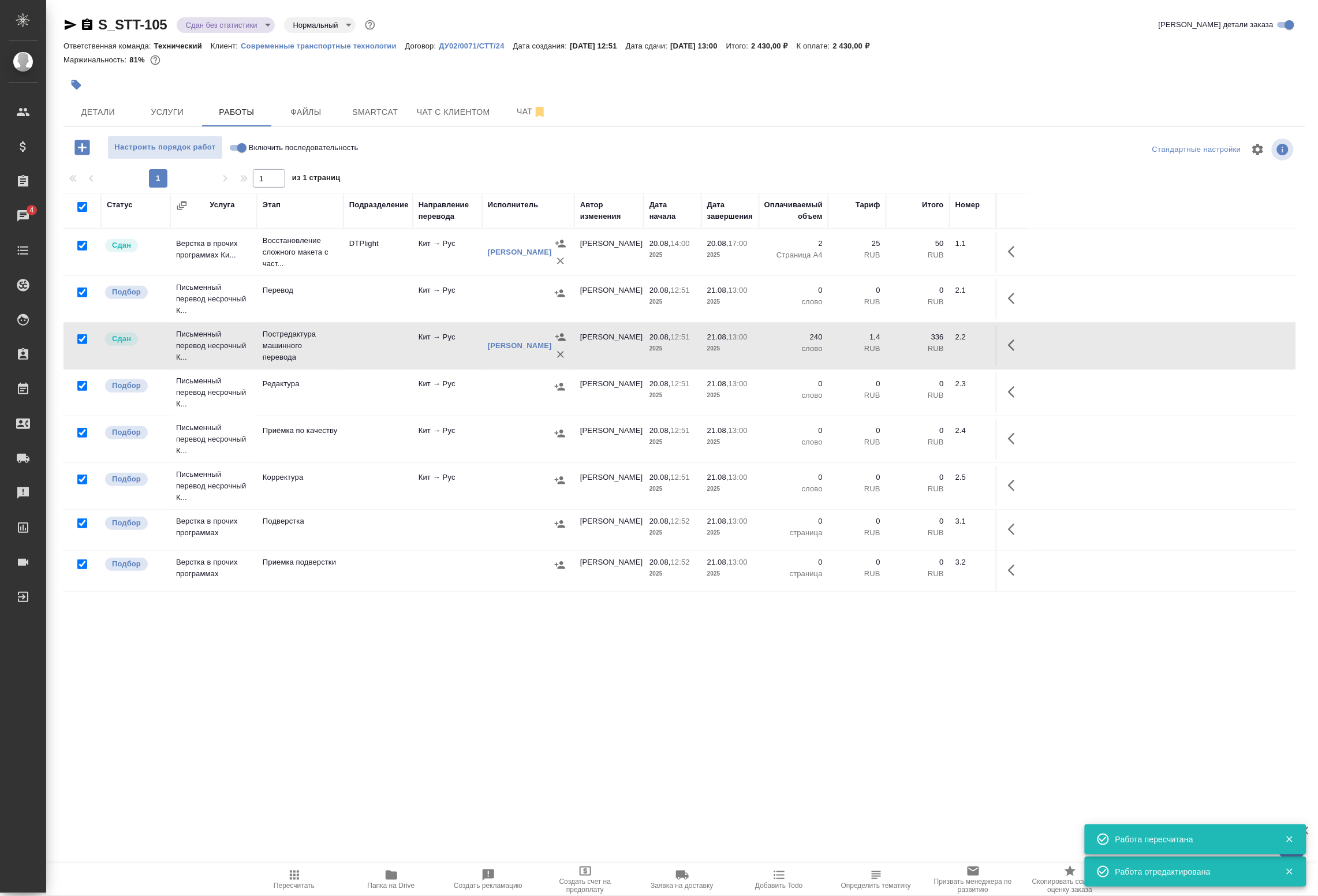
checkbox input "true"
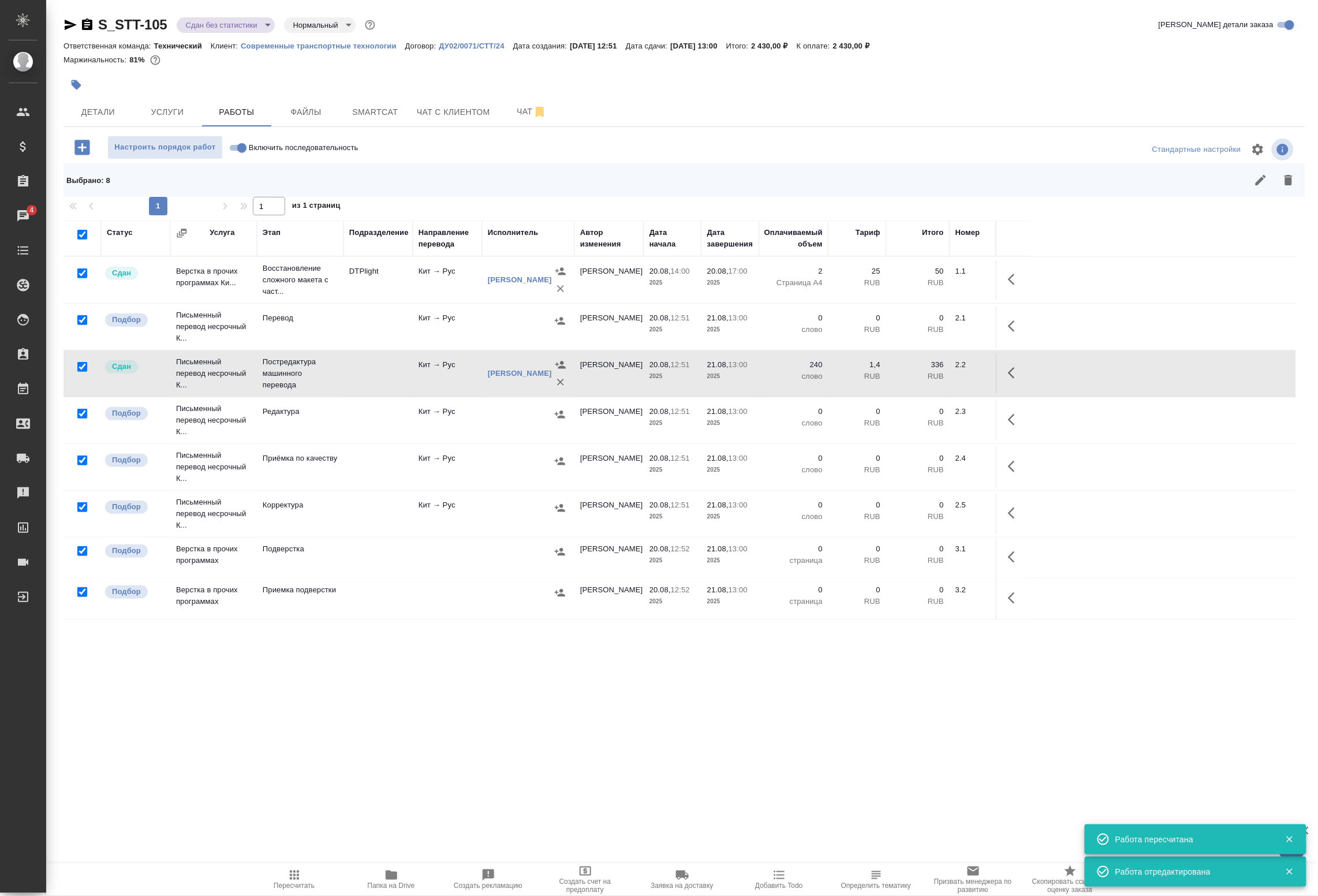
click at [78, 276] on input "checkbox" at bounding box center [82, 273] width 10 height 10
checkbox input "false"
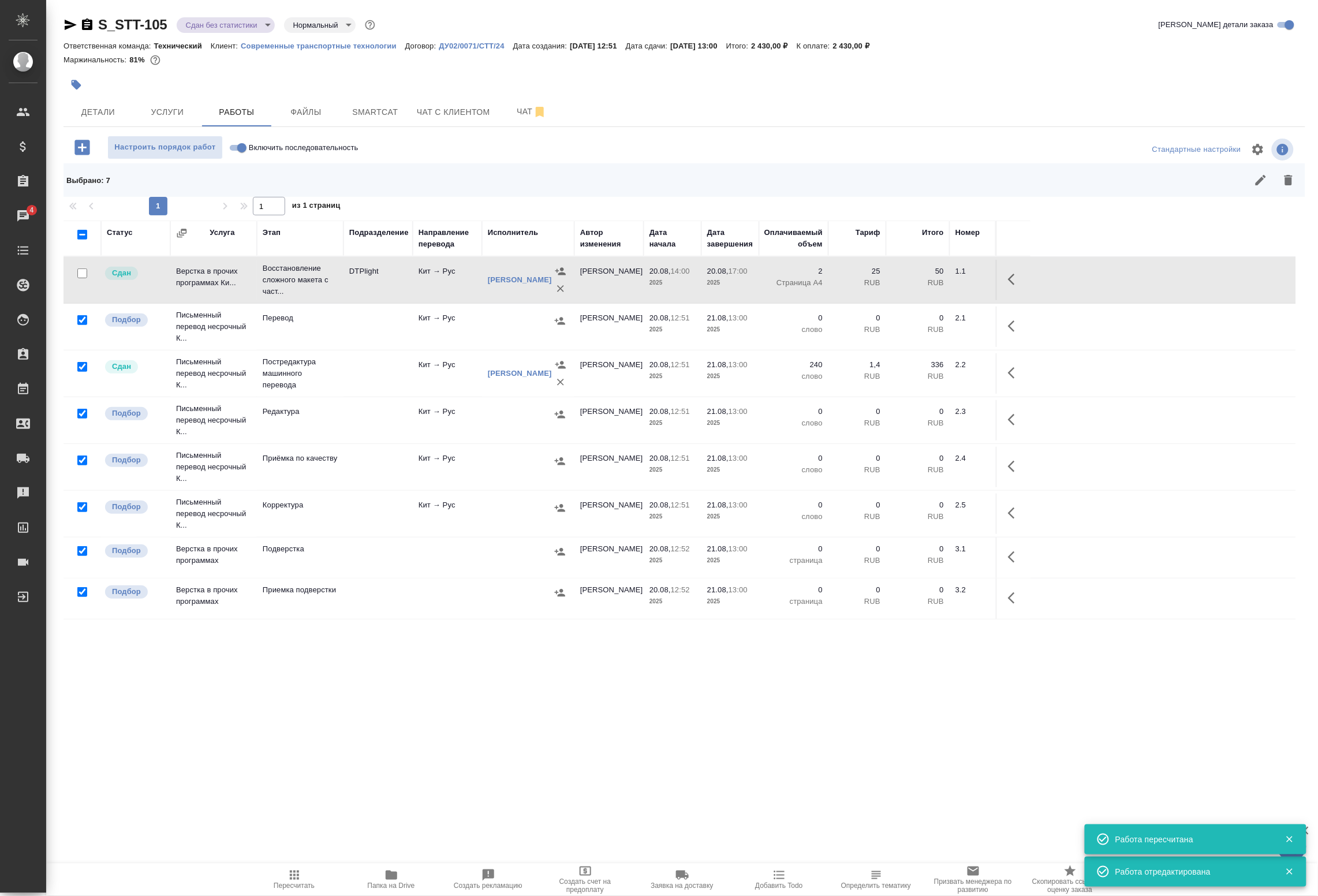
click at [79, 370] on input "checkbox" at bounding box center [82, 367] width 10 height 10
checkbox input "false"
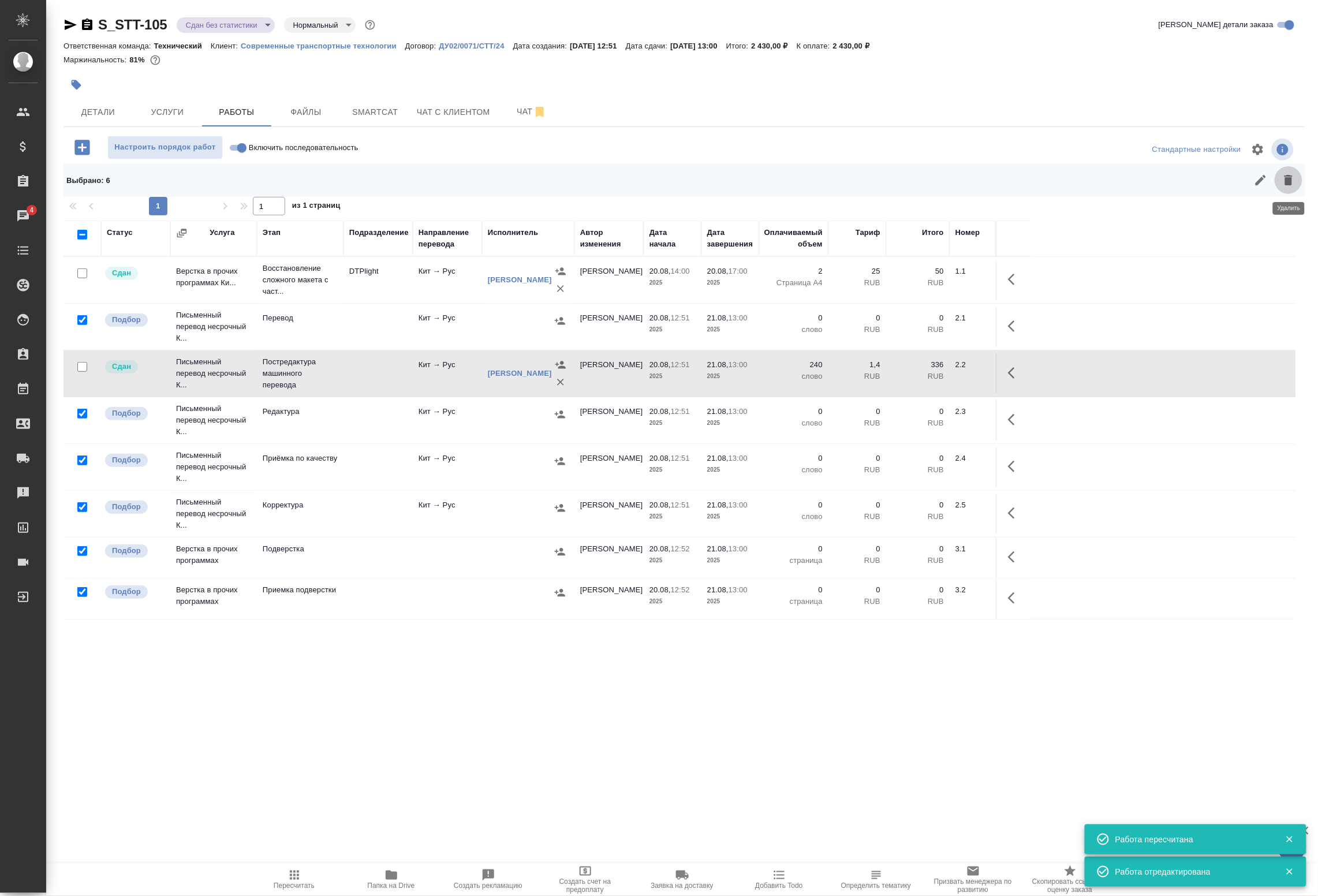
click at [1298, 178] on button "button" at bounding box center [1289, 180] width 27 height 27
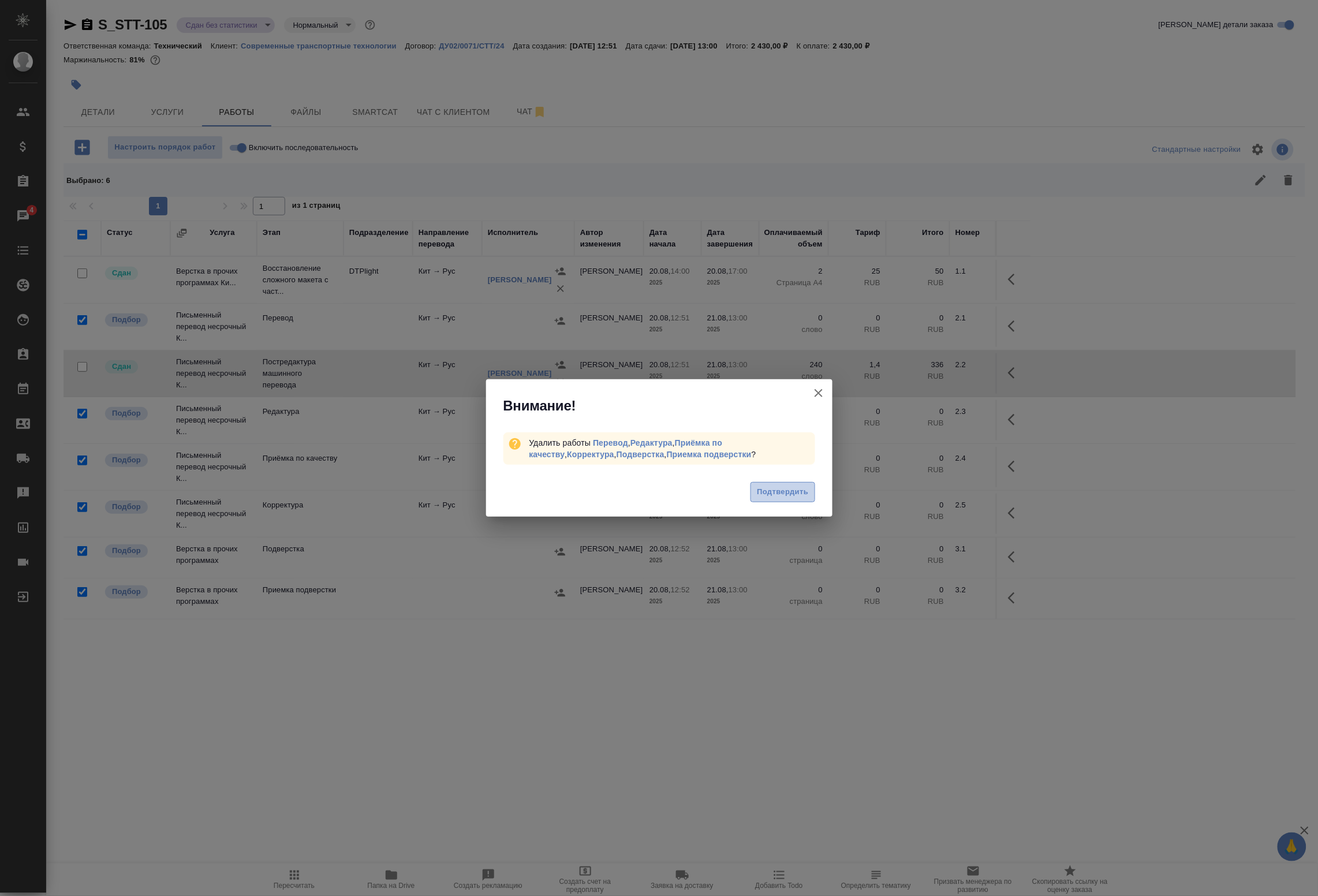
click at [803, 489] on span "Подтвердить" at bounding box center [783, 492] width 52 height 13
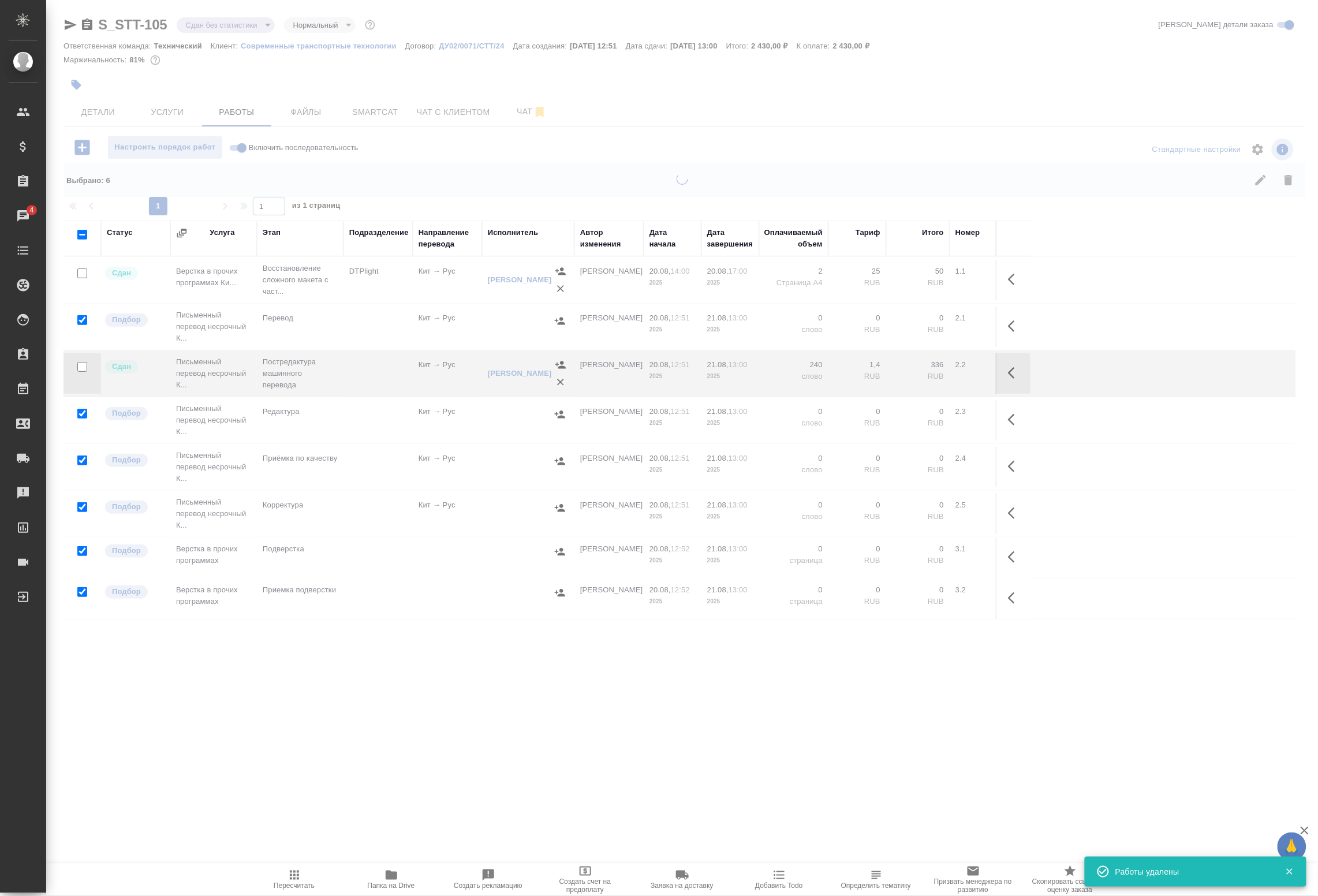
click at [223, 26] on body "🙏 .cls-1 fill:#fff; AWATERA Badanyan Artak Клиенты Спецификации Заказы 4 Чаты T…" at bounding box center [659, 448] width 1318 height 896
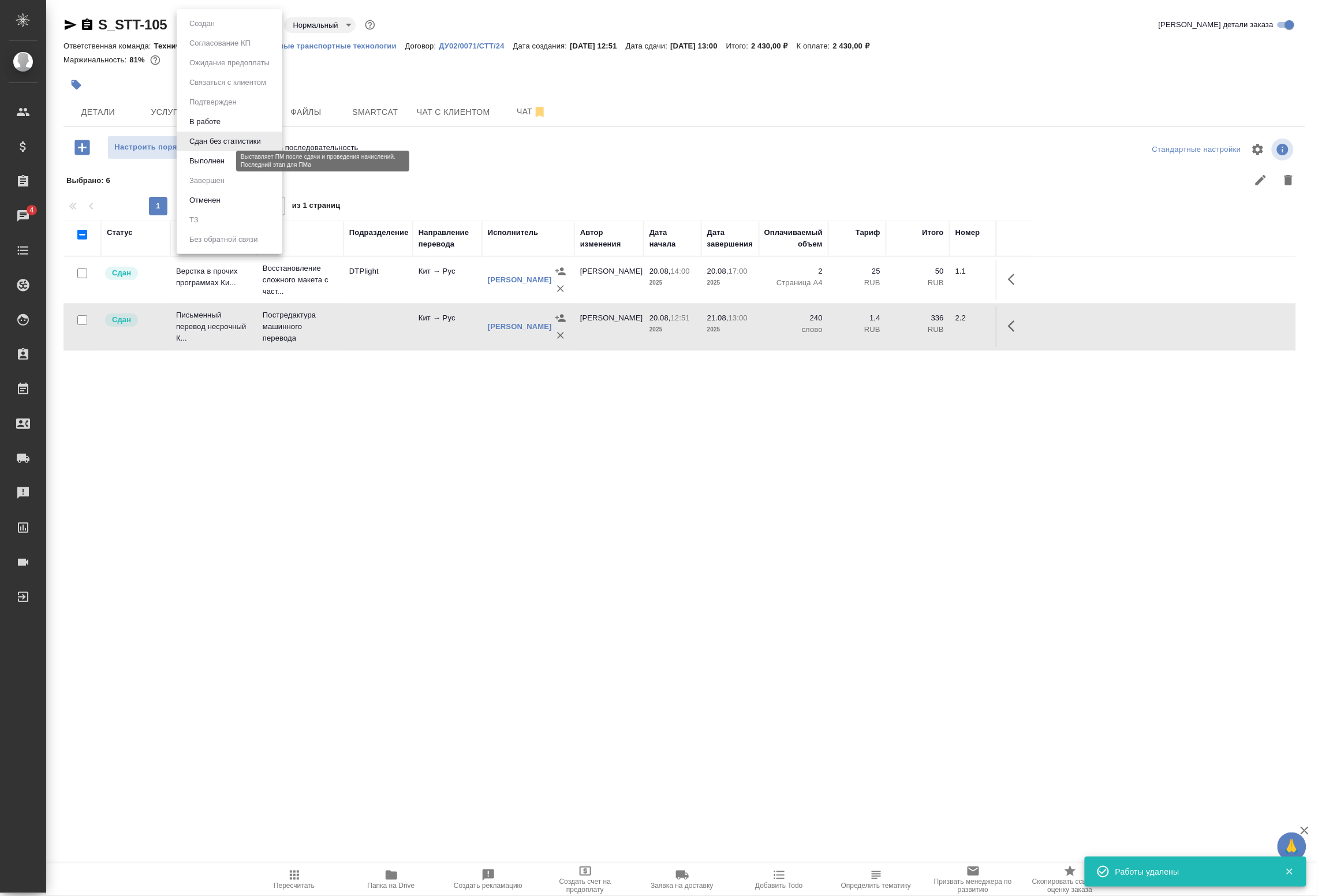
click at [214, 163] on button "Выполнен" at bounding box center [207, 161] width 42 height 12
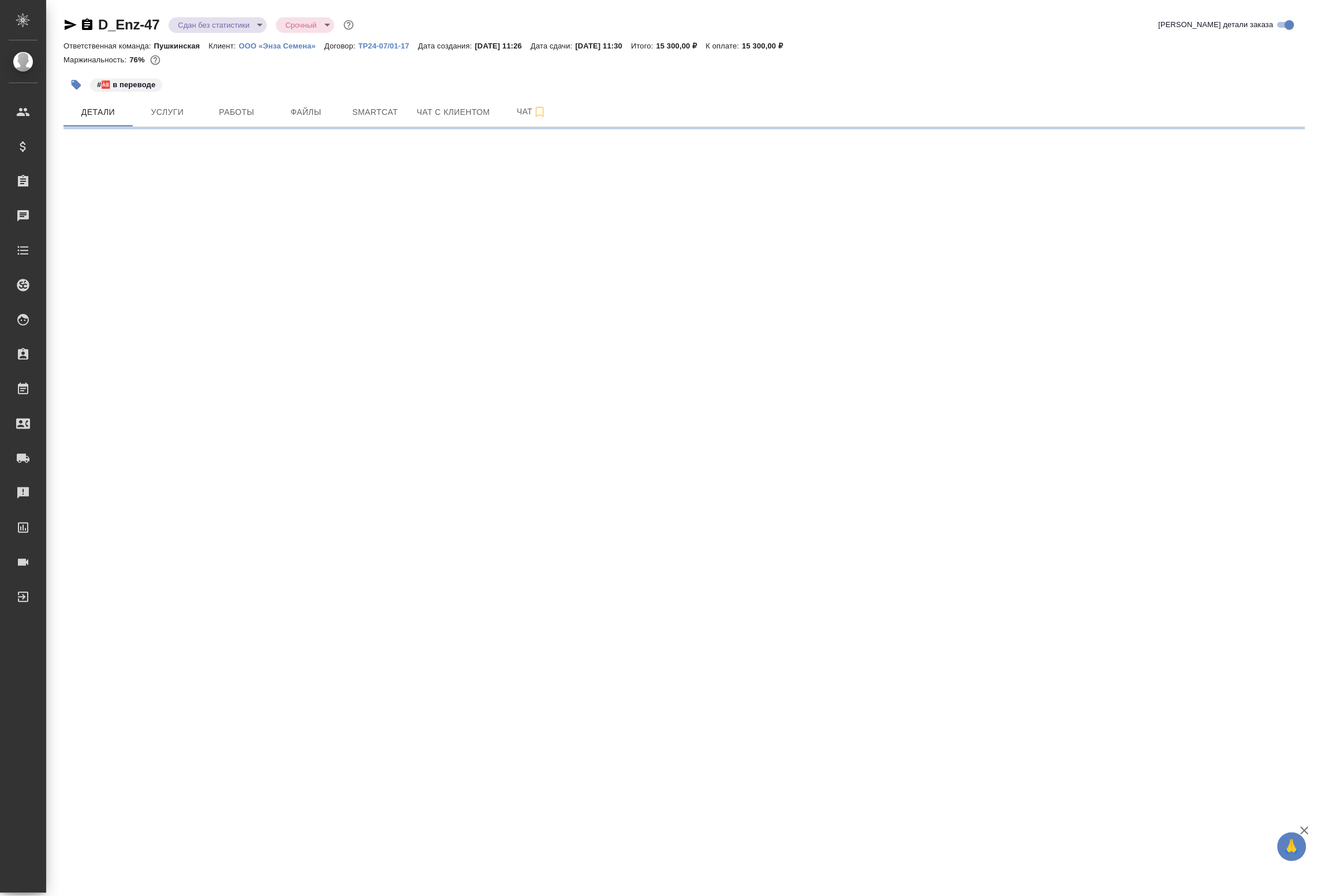
select select "RU"
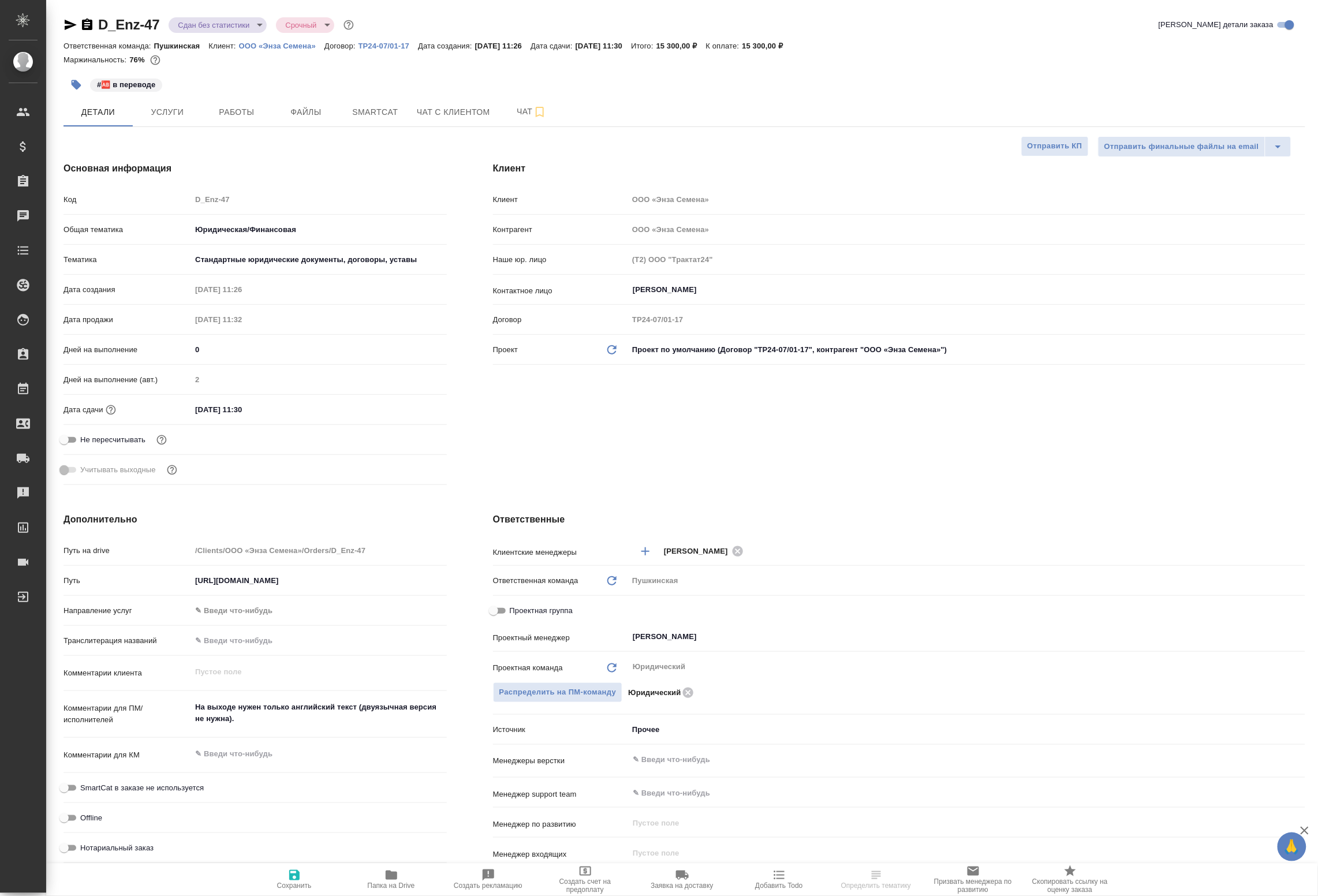
type textarea "x"
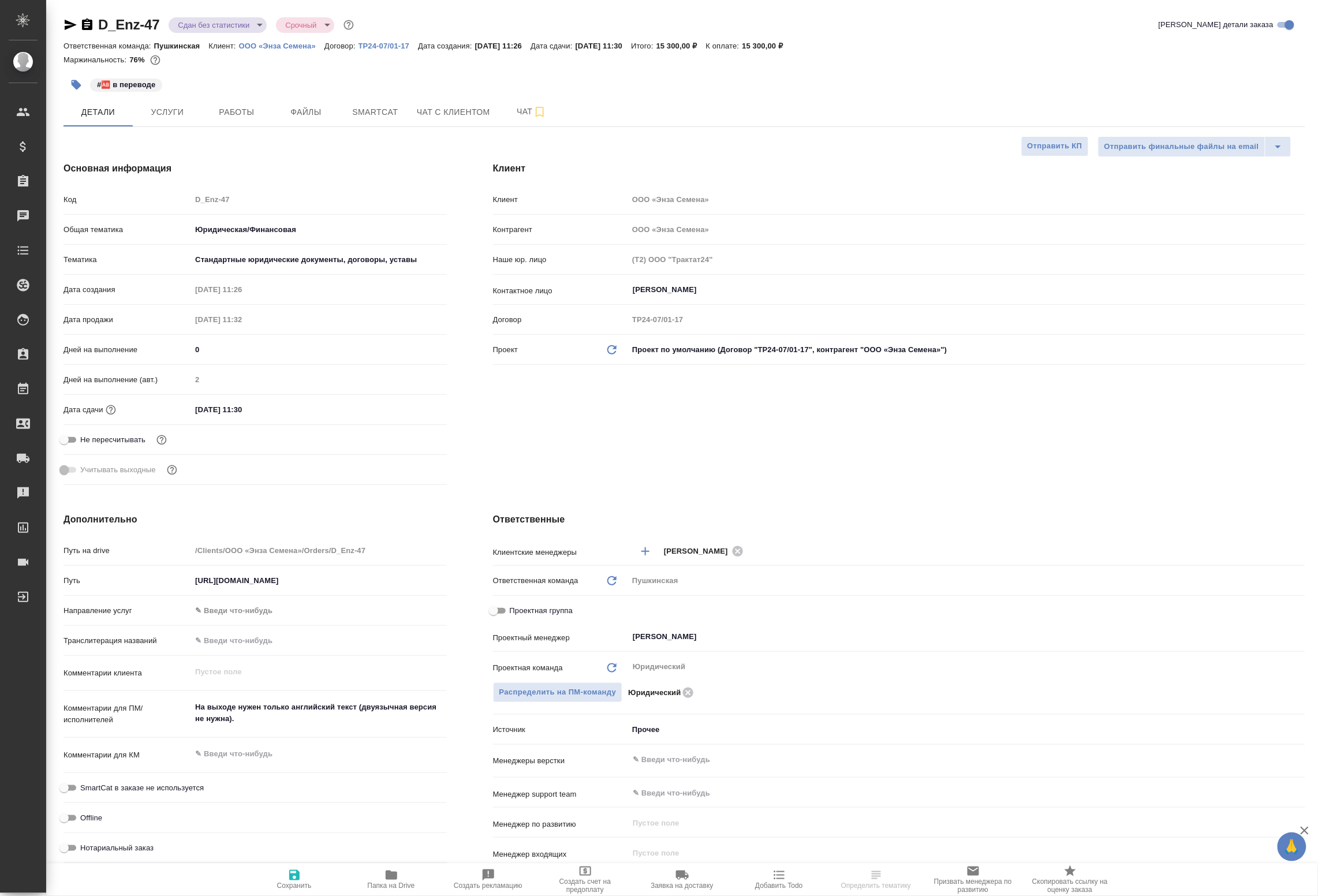
type textarea "x"
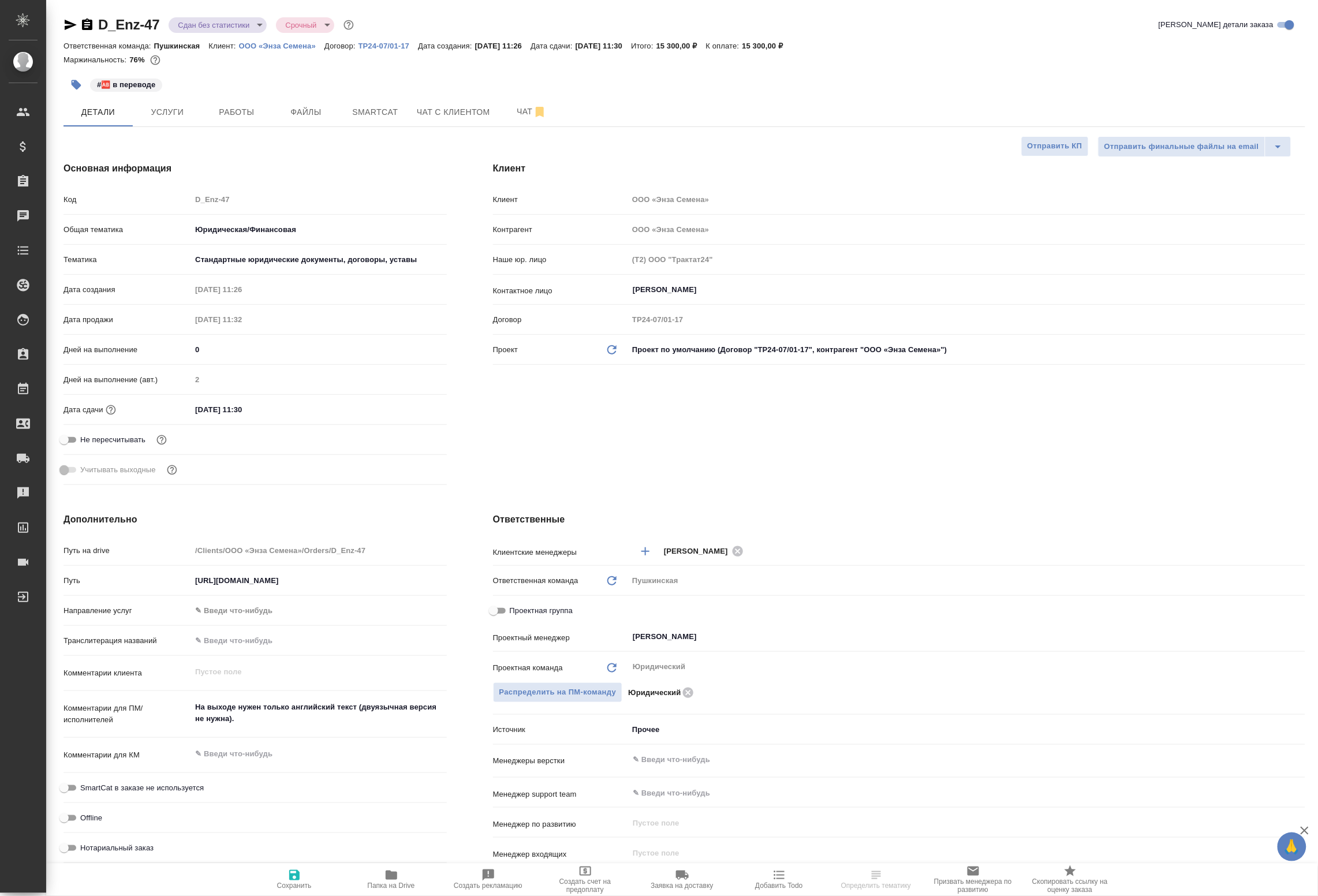
type textarea "x"
select select "RU"
type textarea "x"
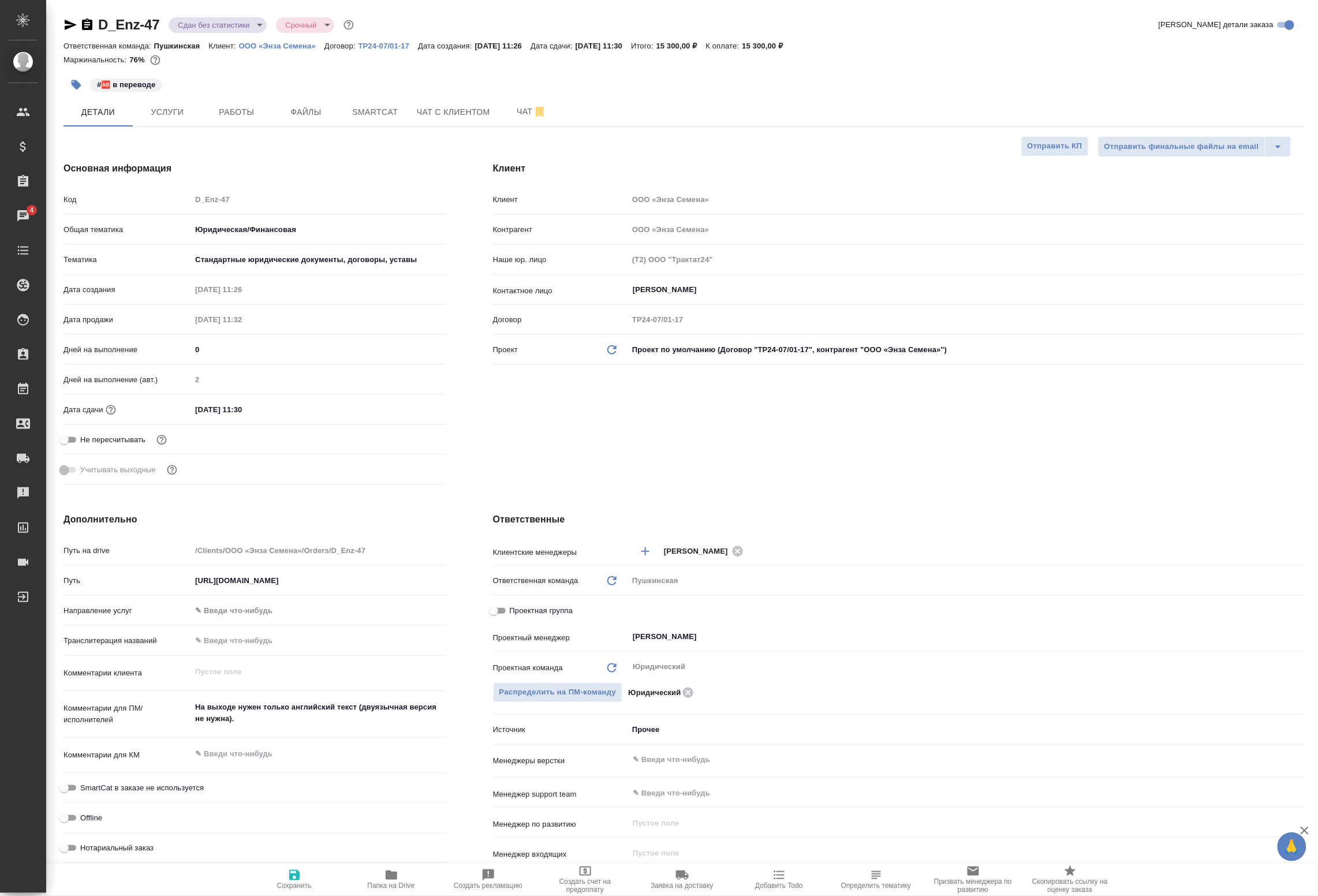
type textarea "x"
click at [265, 112] on button "Работы" at bounding box center [237, 112] width 69 height 29
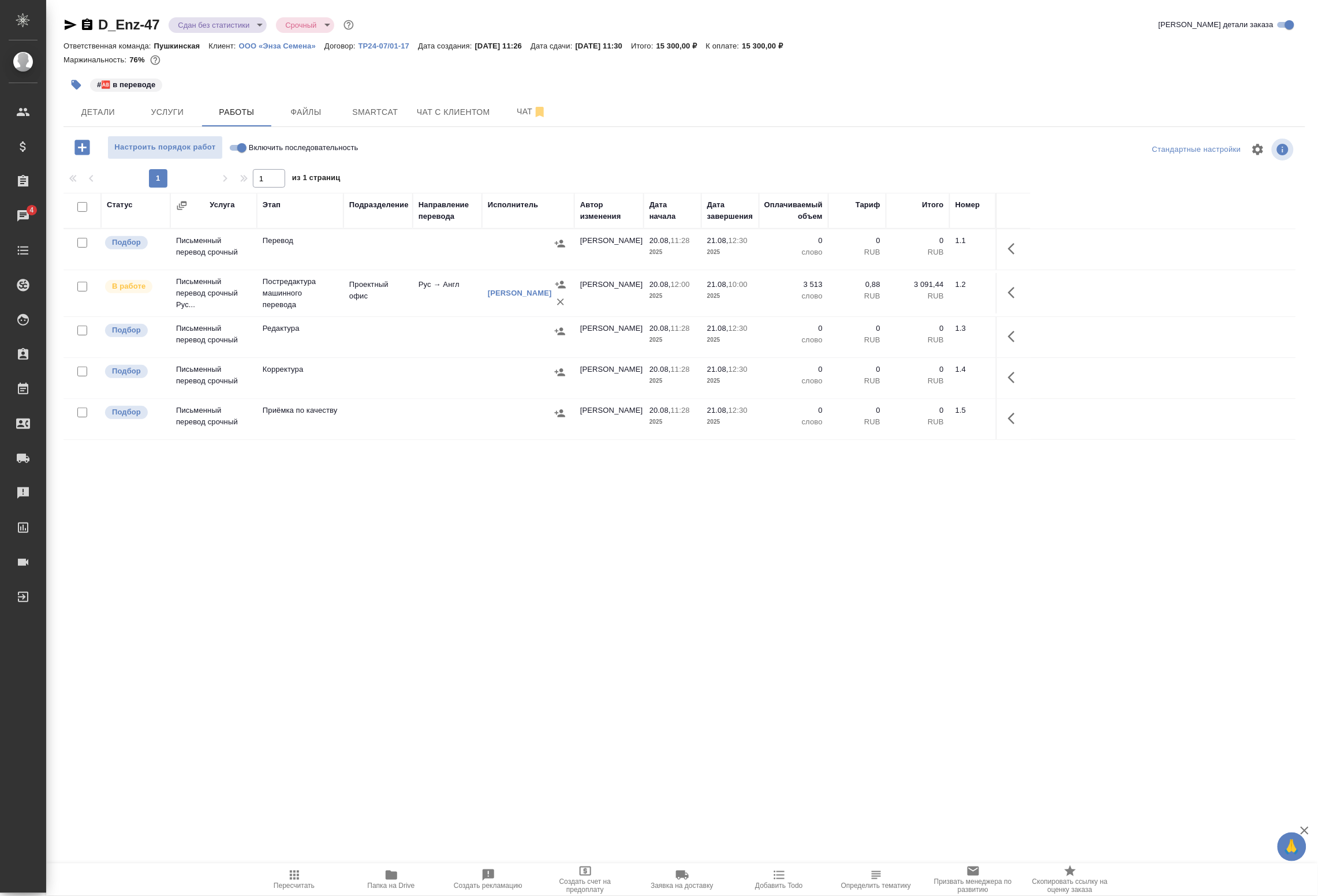
drag, startPoint x: 1017, startPoint y: 293, endPoint x: 1002, endPoint y: 297, distance: 15.5
click at [1017, 293] on icon "button" at bounding box center [1015, 292] width 14 height 14
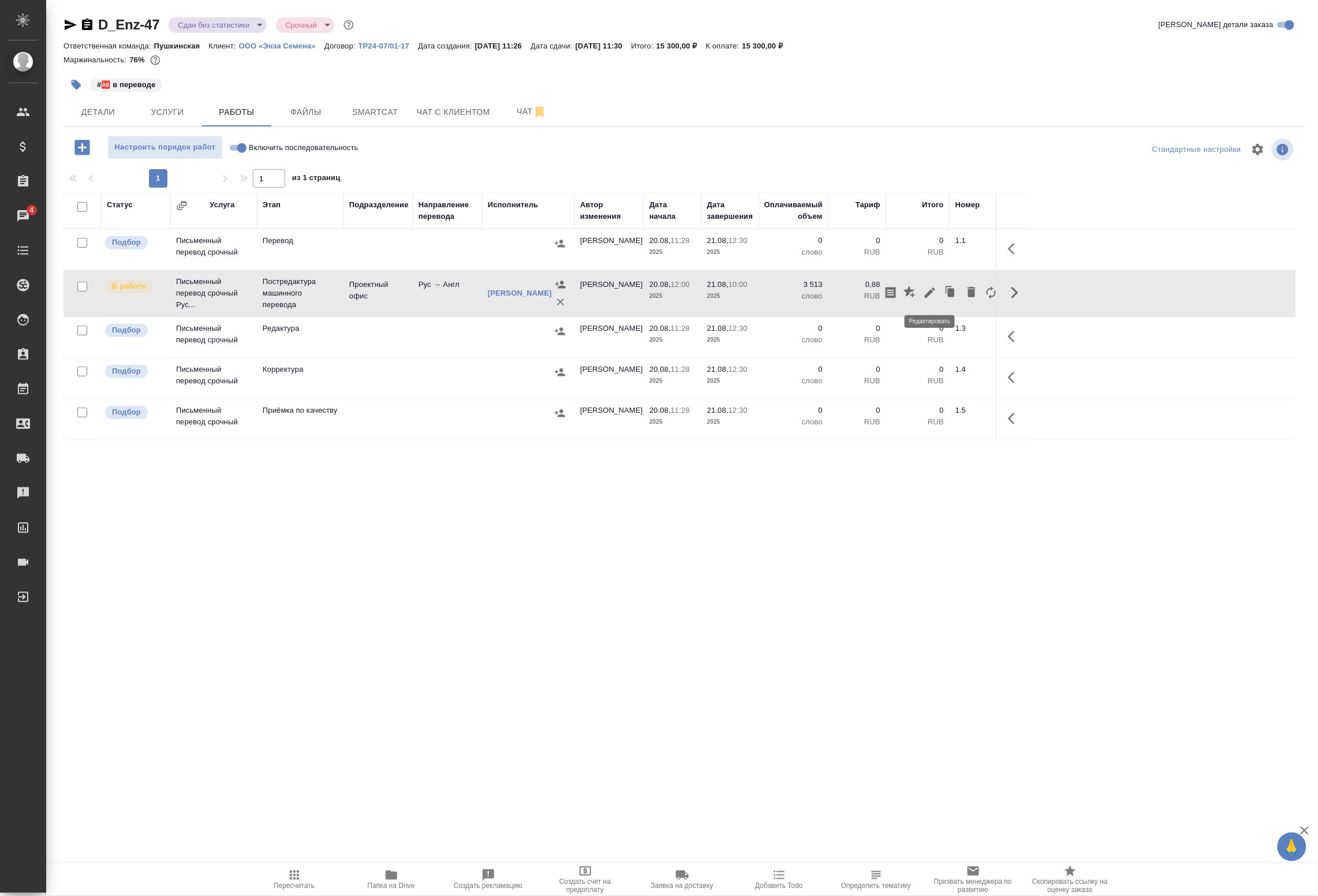
click at [930, 296] on icon "button" at bounding box center [930, 292] width 14 height 14
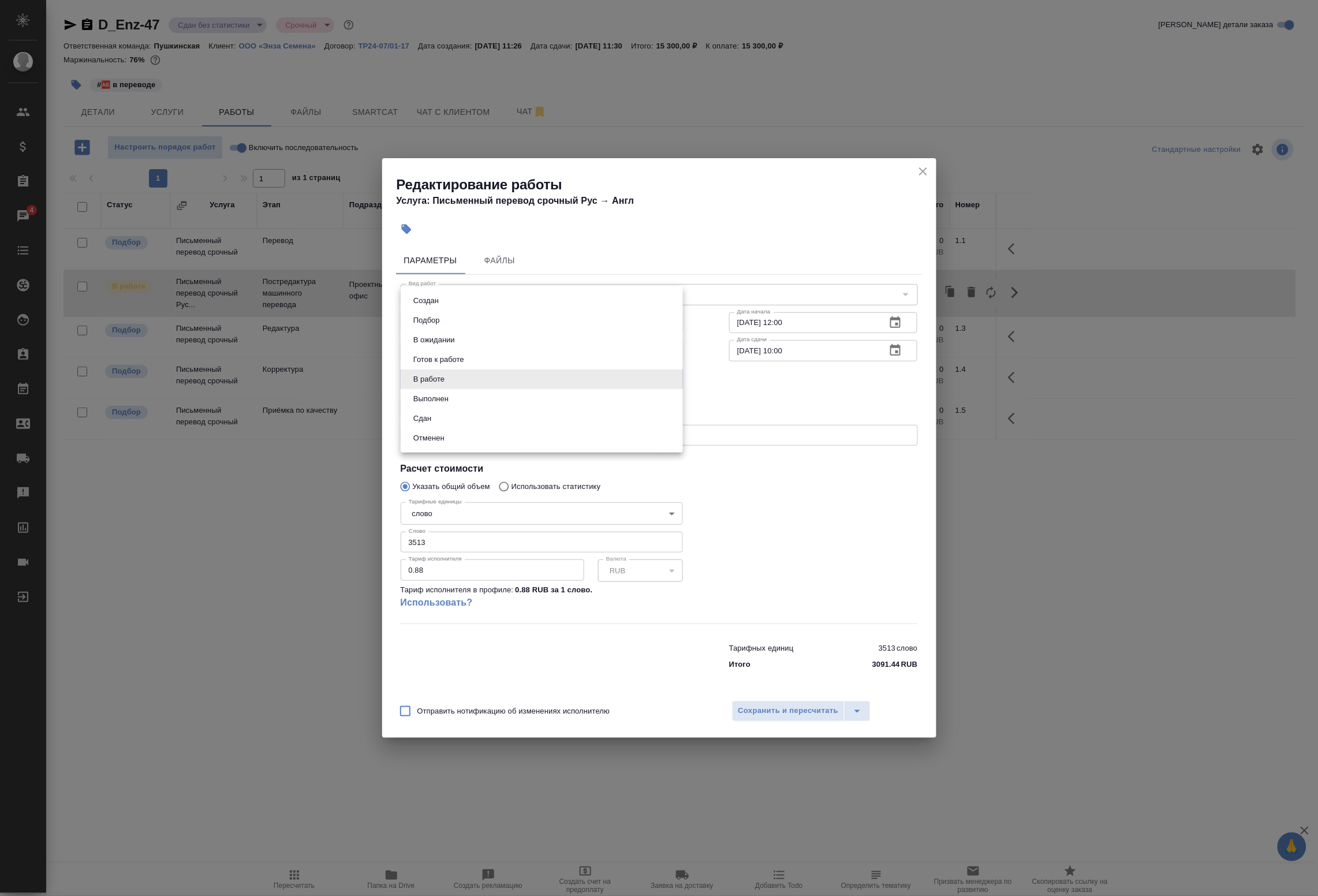
click at [463, 379] on body "🙏 .cls-1 fill:#fff; AWATERA Badanyan Artak Клиенты Спецификации Заказы 4 Чаты T…" at bounding box center [659, 448] width 1318 height 896
click at [450, 399] on button "Выполнен" at bounding box center [431, 399] width 42 height 12
type input "completed"
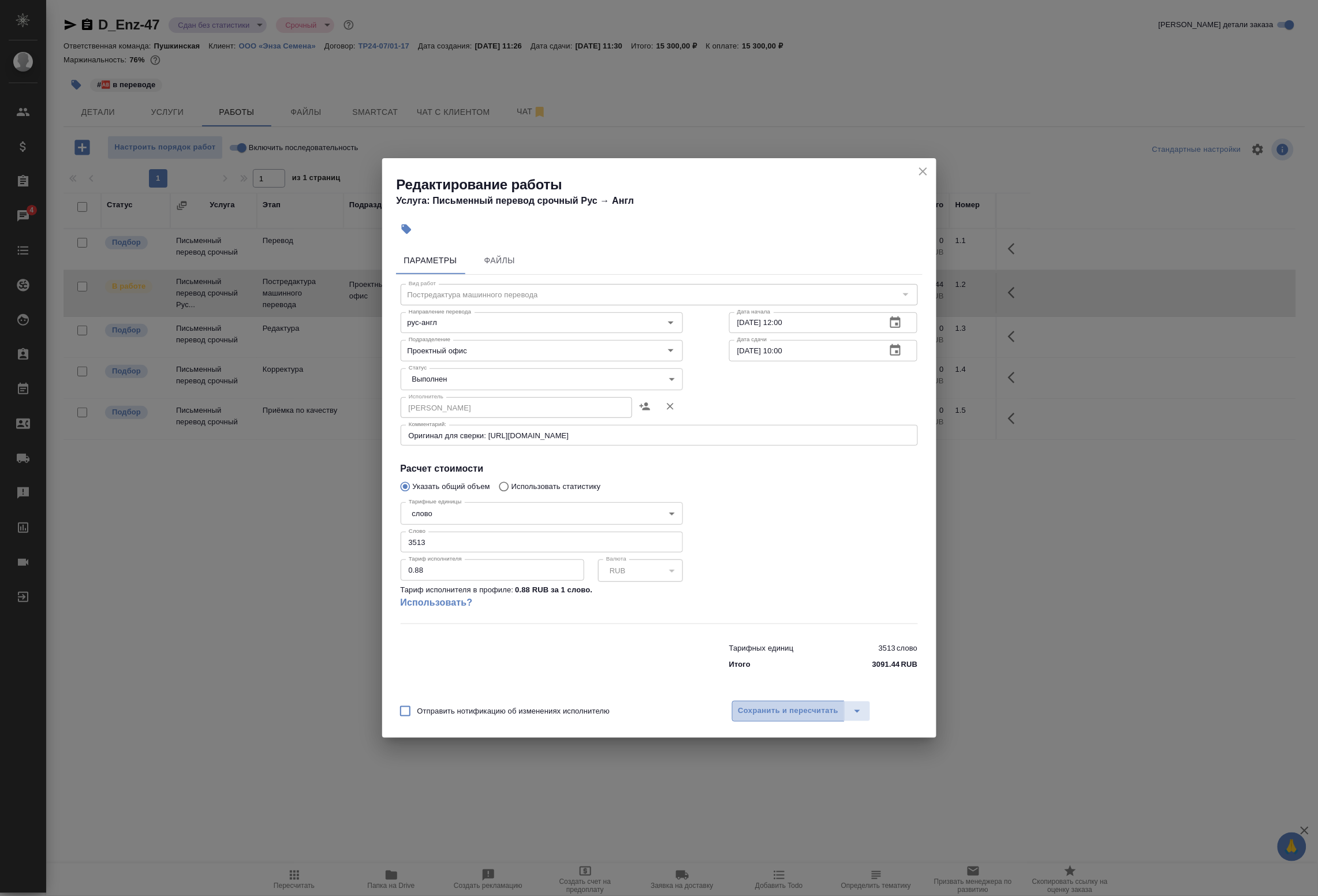
click at [771, 713] on span "Сохранить и пересчитать" at bounding box center [789, 711] width 101 height 13
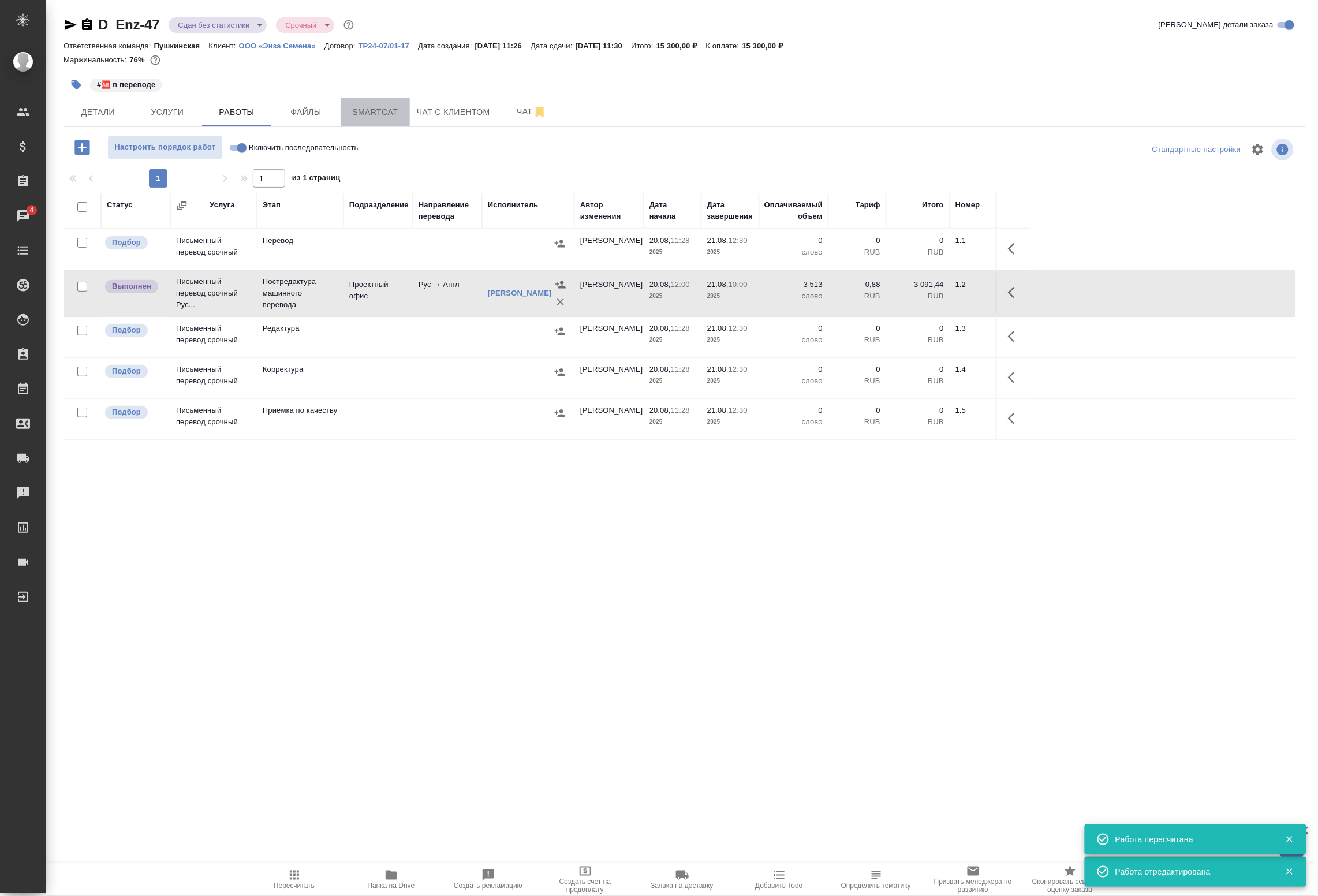
click at [364, 110] on span "Smartcat" at bounding box center [375, 112] width 56 height 14
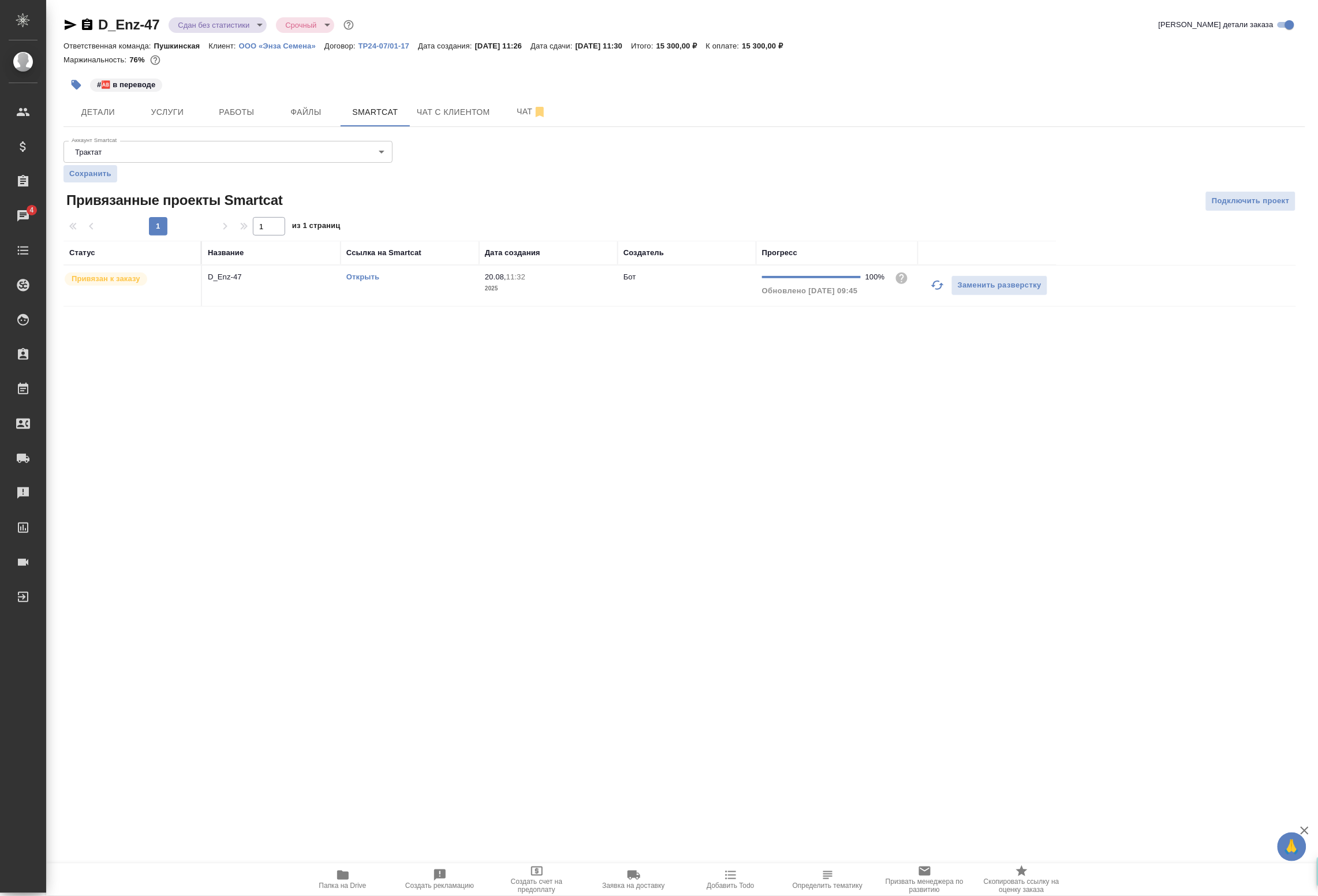
click at [308, 299] on td "D_Enz-47" at bounding box center [271, 286] width 139 height 41
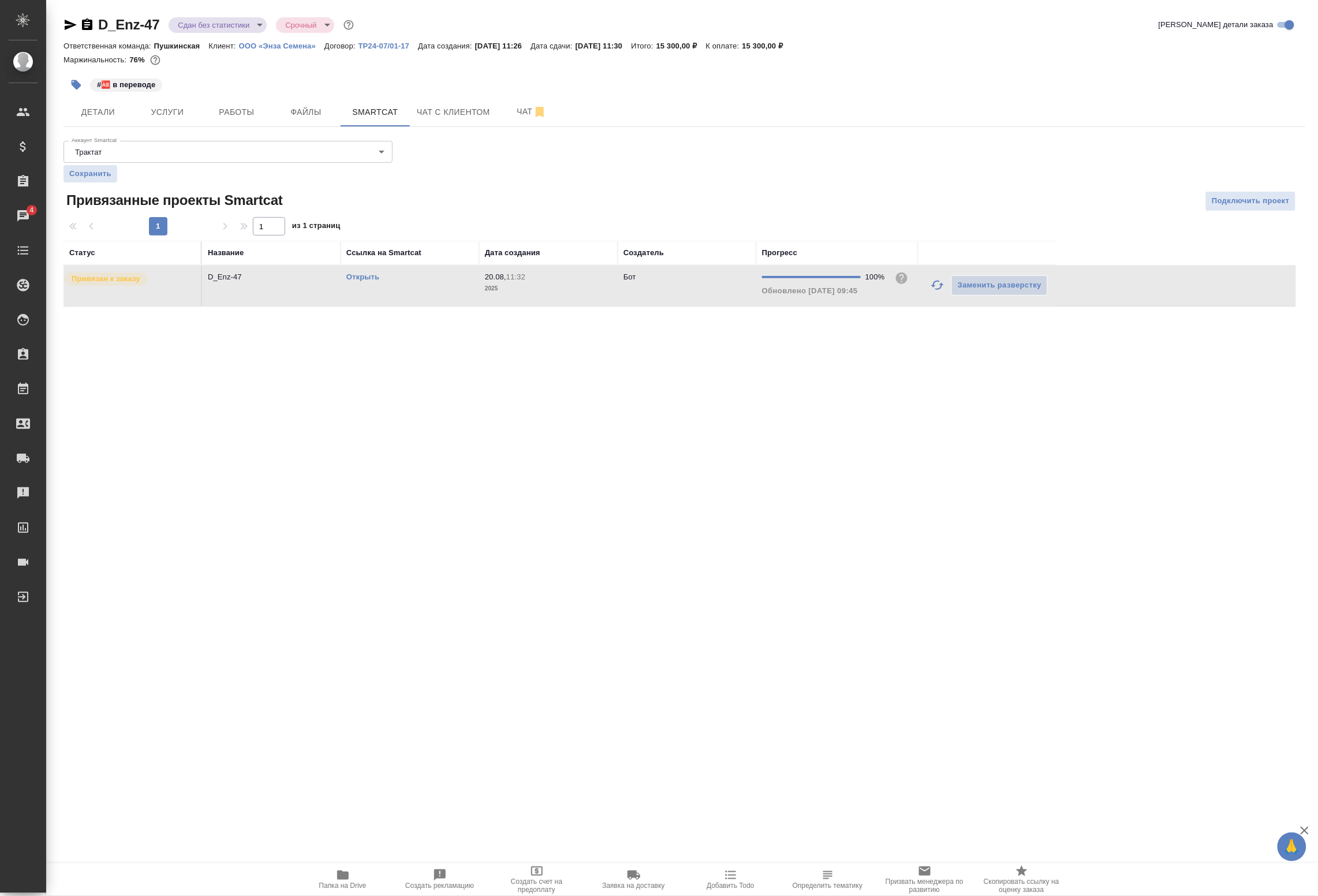
click at [308, 299] on td "D_Enz-47" at bounding box center [271, 286] width 139 height 41
click at [231, 120] on button "Работы" at bounding box center [237, 112] width 69 height 29
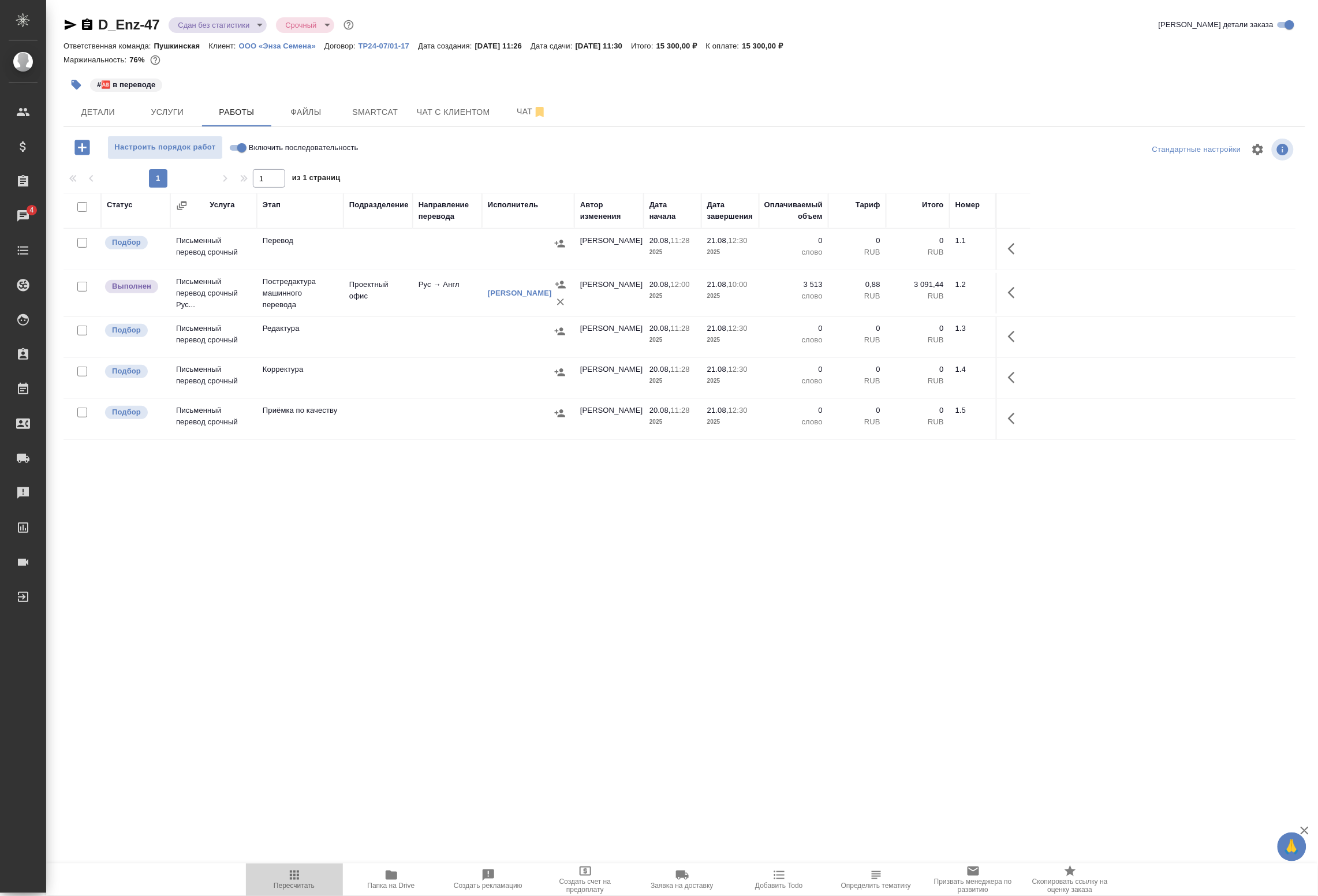
click at [289, 875] on icon "button" at bounding box center [294, 875] width 14 height 14
click at [1015, 295] on icon "button" at bounding box center [1015, 292] width 14 height 14
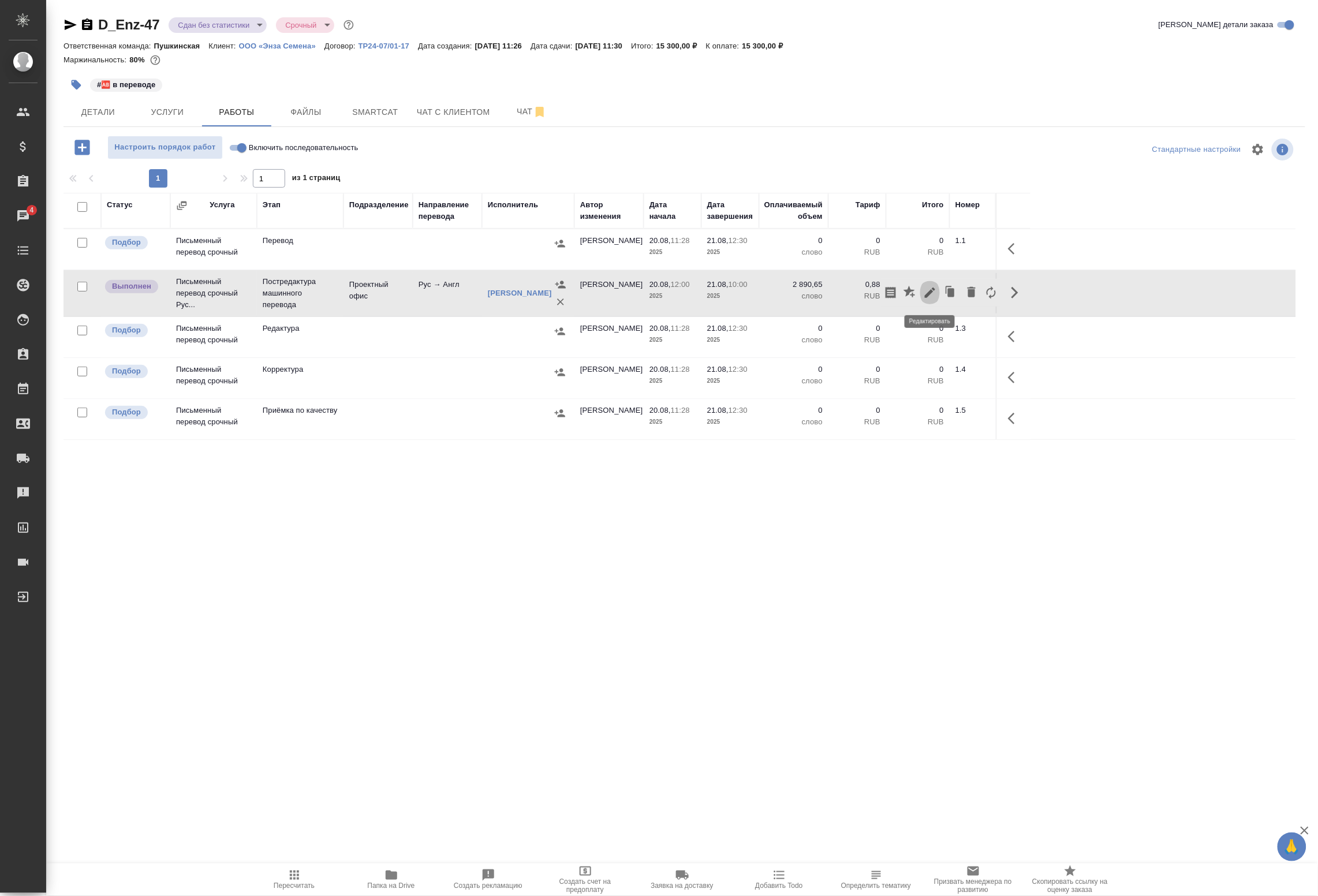
click at [925, 298] on icon "button" at bounding box center [931, 293] width 10 height 10
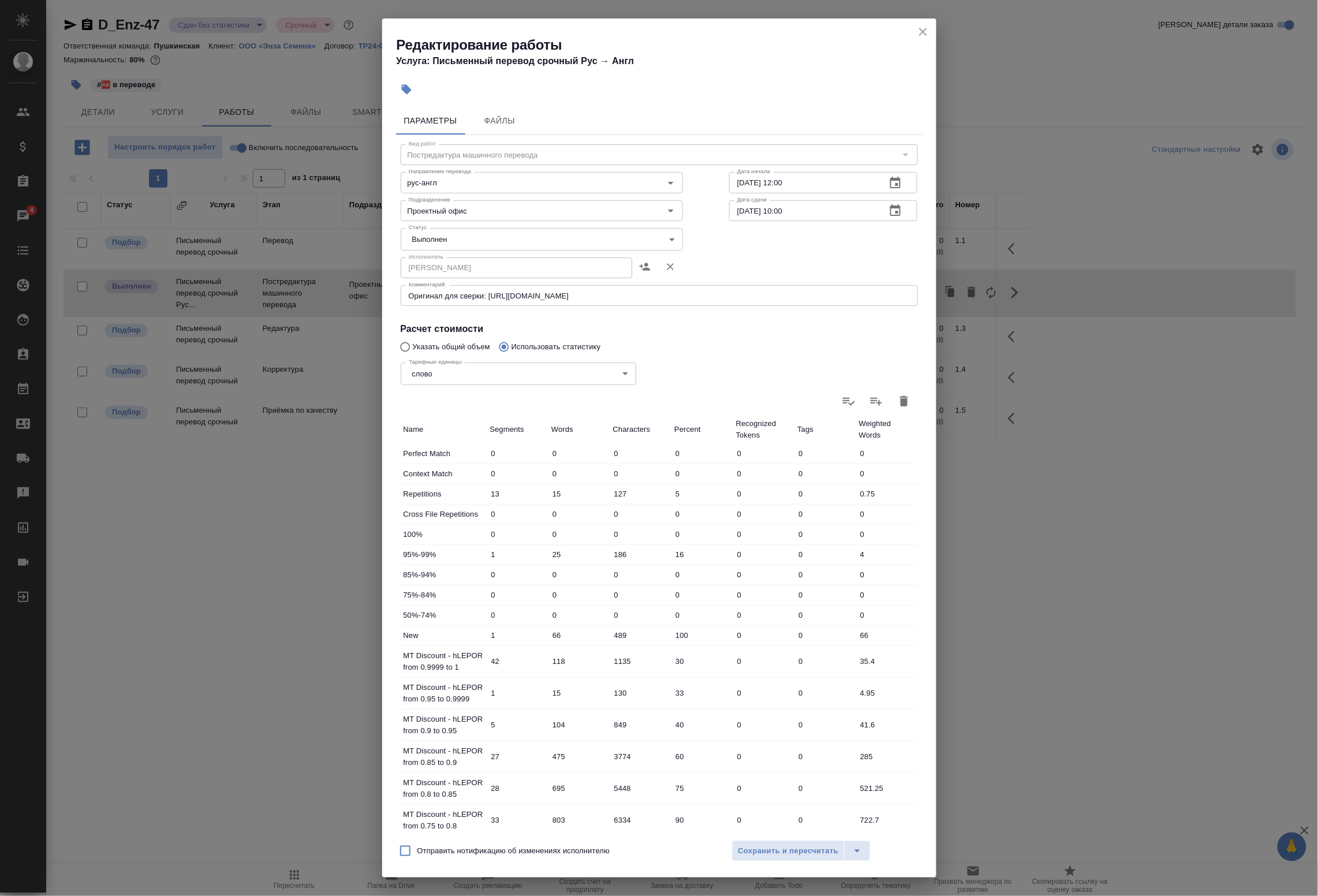
click at [459, 242] on body "🙏 .cls-1 fill:#fff; AWATERA Badanyan Artak Клиенты Спецификации Заказы 4 Чаты T…" at bounding box center [659, 448] width 1318 height 896
click at [452, 261] on li "Сдан" at bounding box center [538, 259] width 276 height 20
type input "closed"
click at [793, 852] on span "Сохранить и пересчитать" at bounding box center [789, 852] width 101 height 13
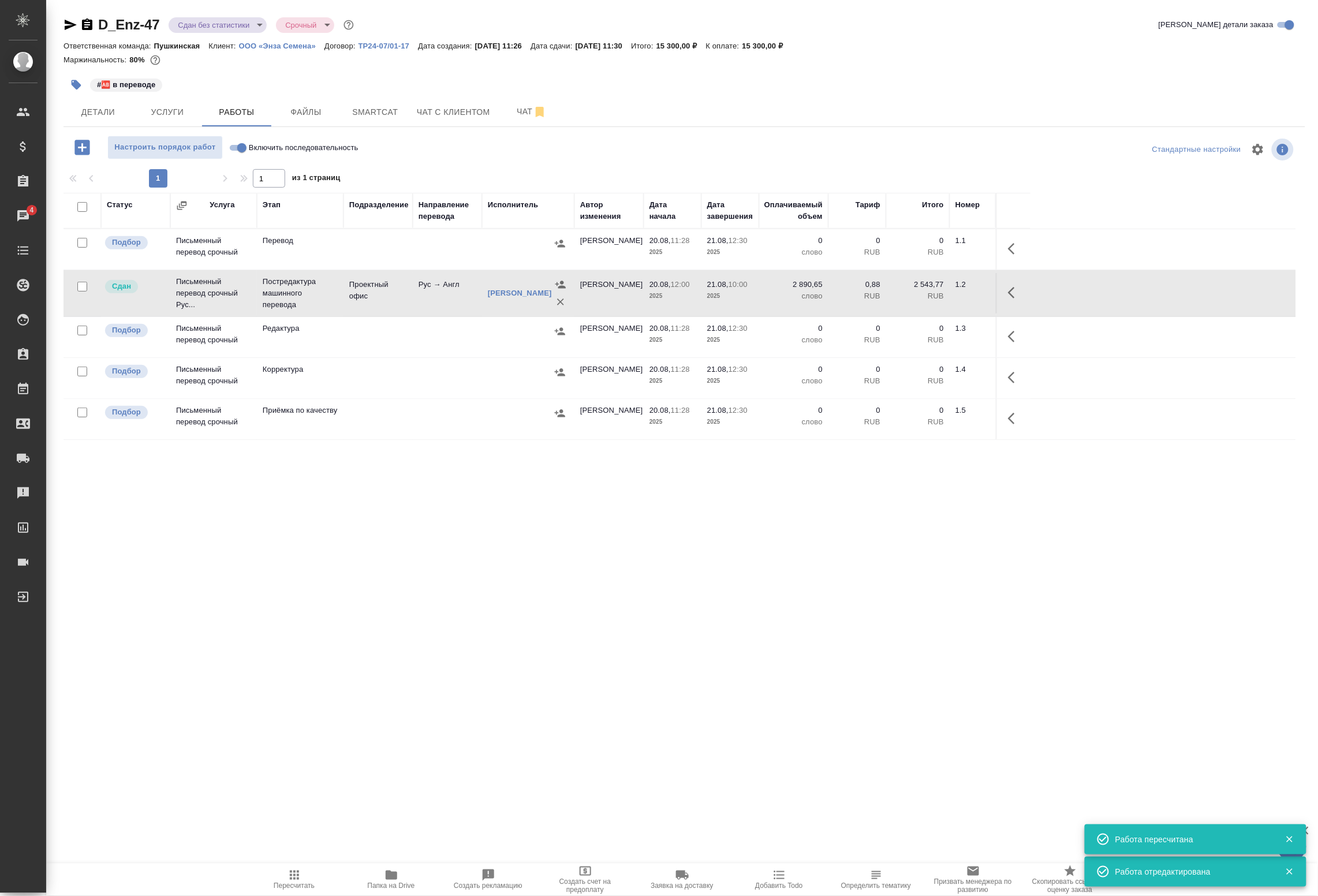
click at [241, 21] on body "🙏 .cls-1 fill:#fff; AWATERA Badanyan Artak Клиенты Спецификации Заказы 4 Чаты T…" at bounding box center [659, 448] width 1318 height 896
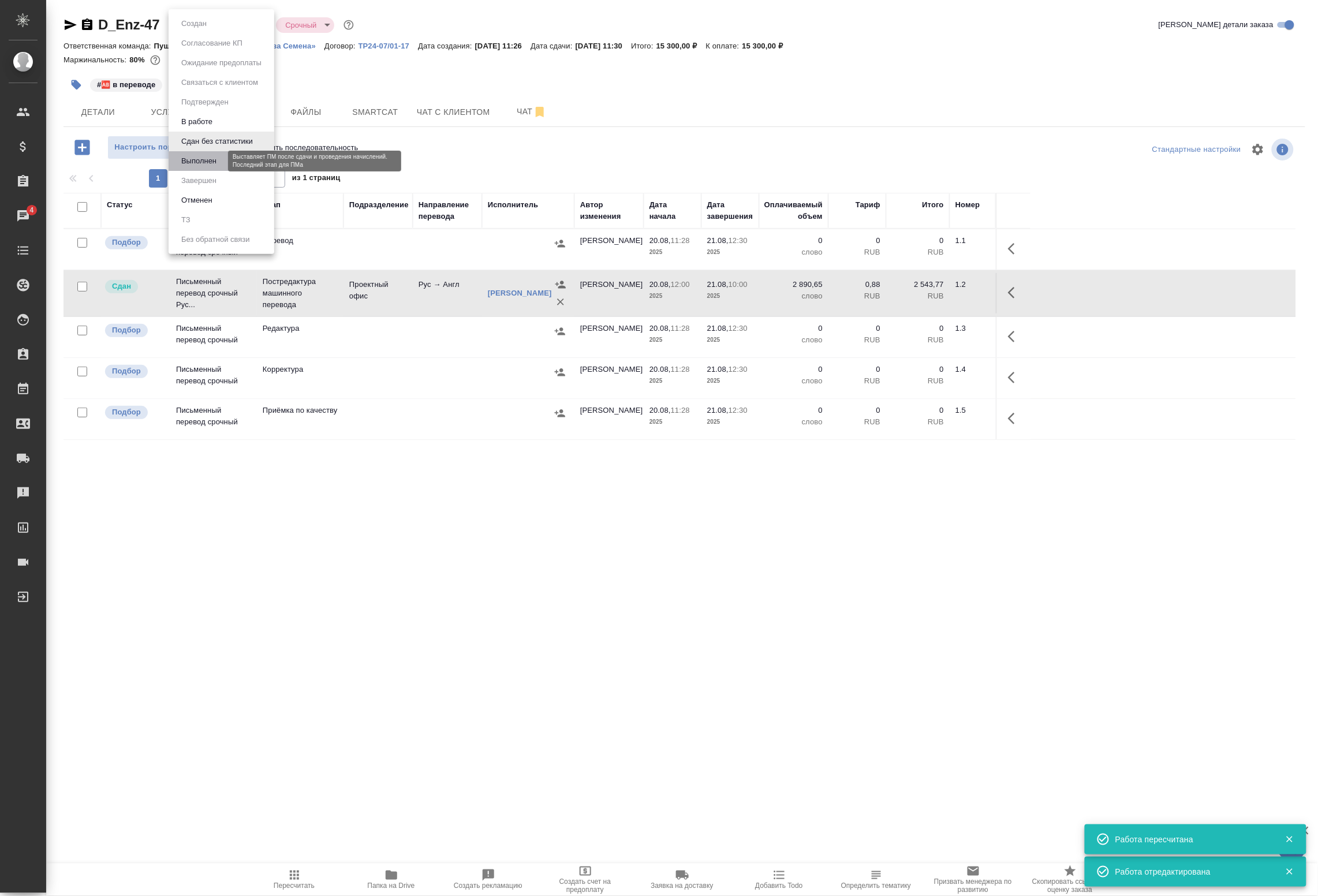
click at [209, 155] on button "Выполнен" at bounding box center [199, 161] width 42 height 12
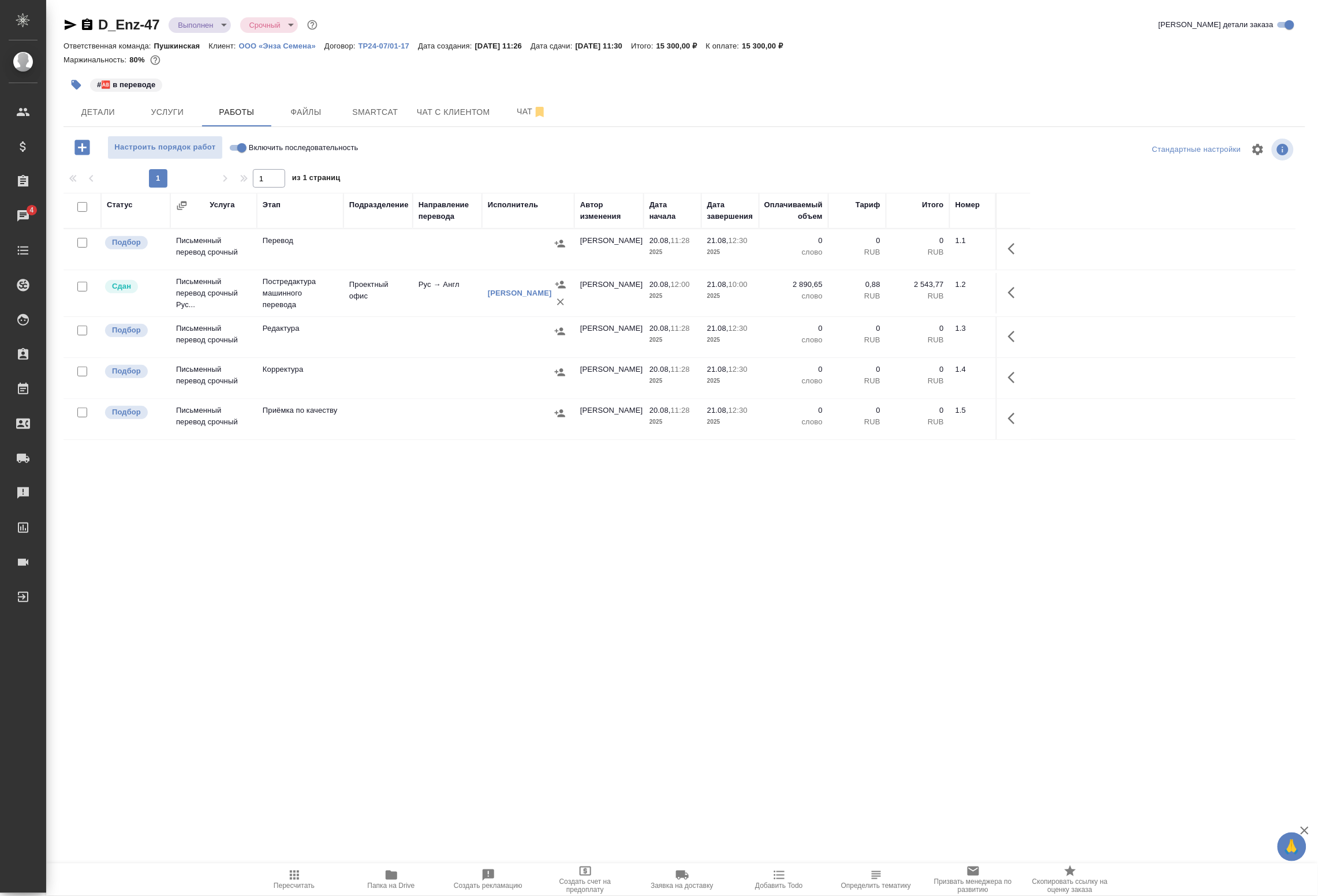
click at [80, 242] on input "checkbox" at bounding box center [82, 242] width 10 height 10
checkbox input "true"
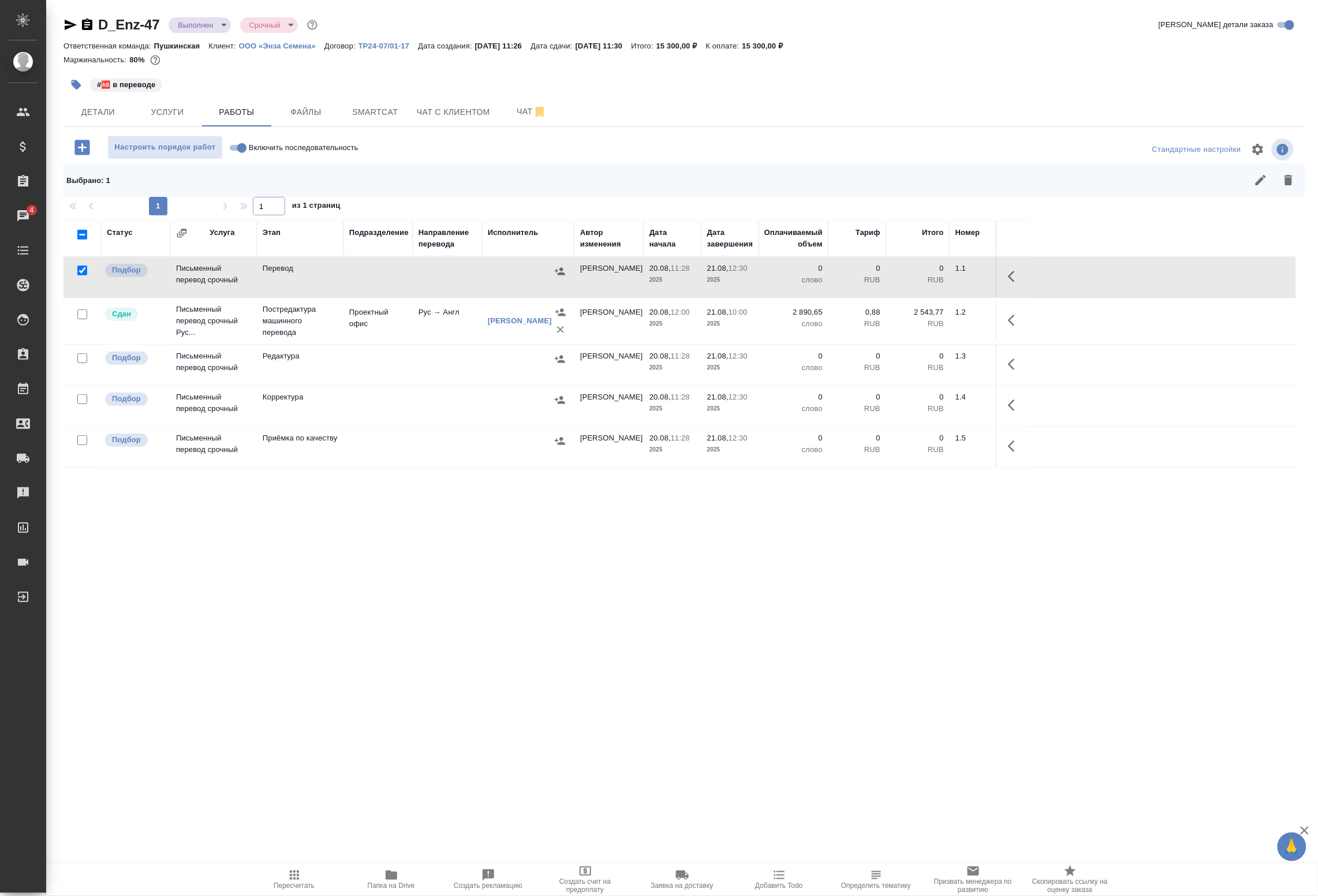
click at [82, 355] on input "checkbox" at bounding box center [82, 358] width 10 height 10
checkbox input "true"
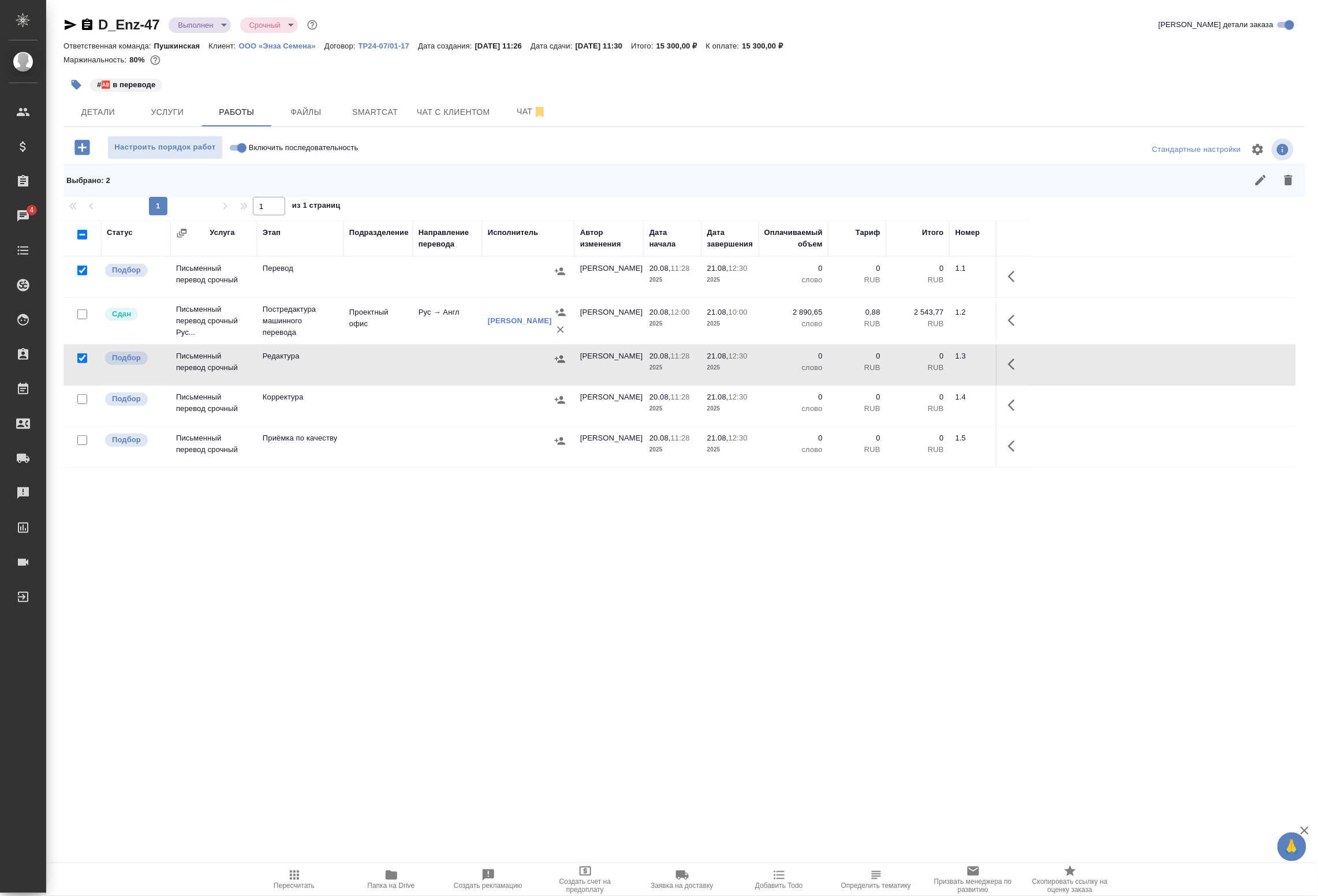
click at [79, 394] on div at bounding box center [82, 399] width 26 height 16
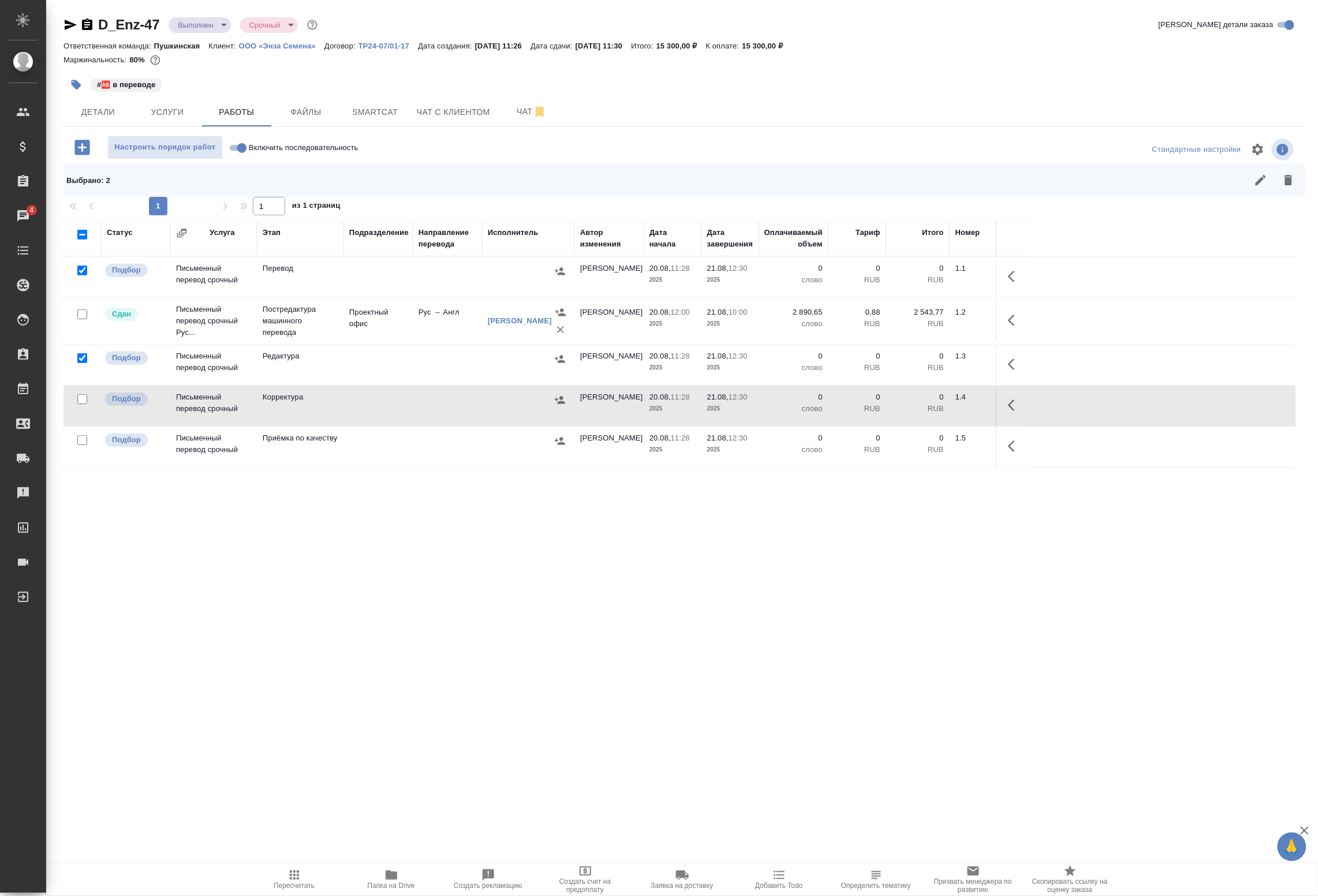
click at [82, 437] on input "checkbox" at bounding box center [82, 440] width 10 height 10
checkbox input "true"
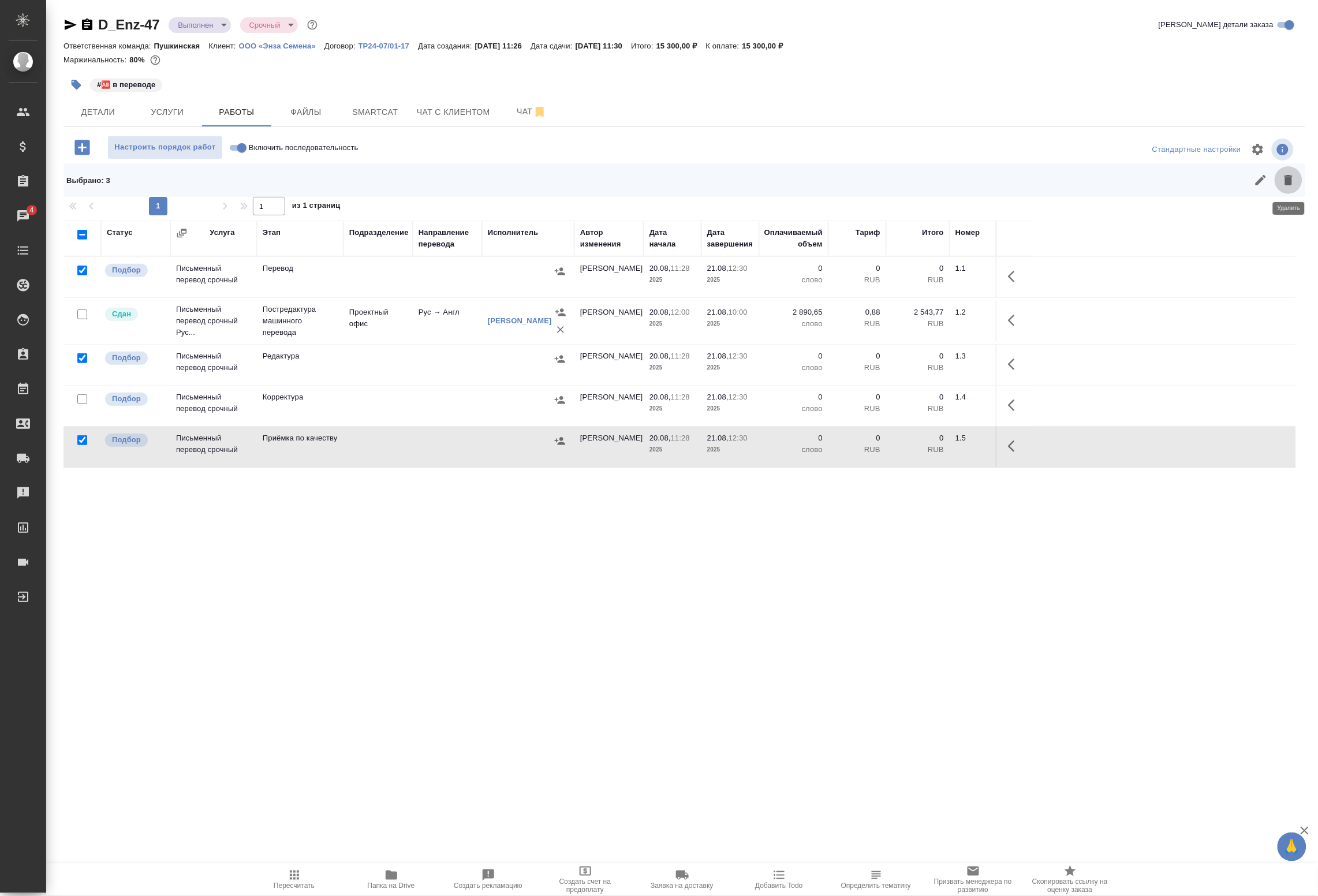
click at [1285, 180] on icon "button" at bounding box center [1289, 180] width 14 height 14
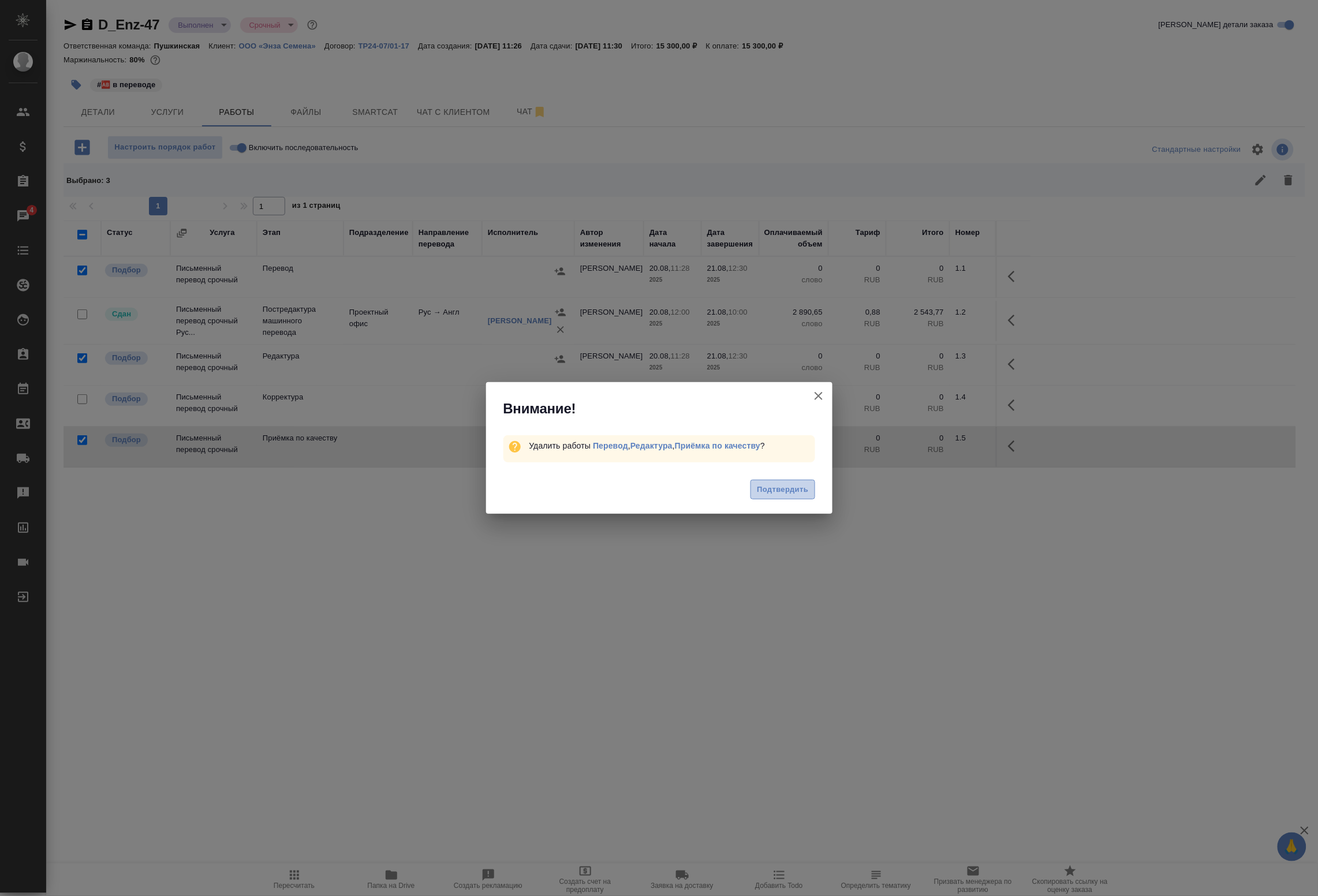
click at [770, 491] on span "Подтвердить" at bounding box center [783, 490] width 52 height 13
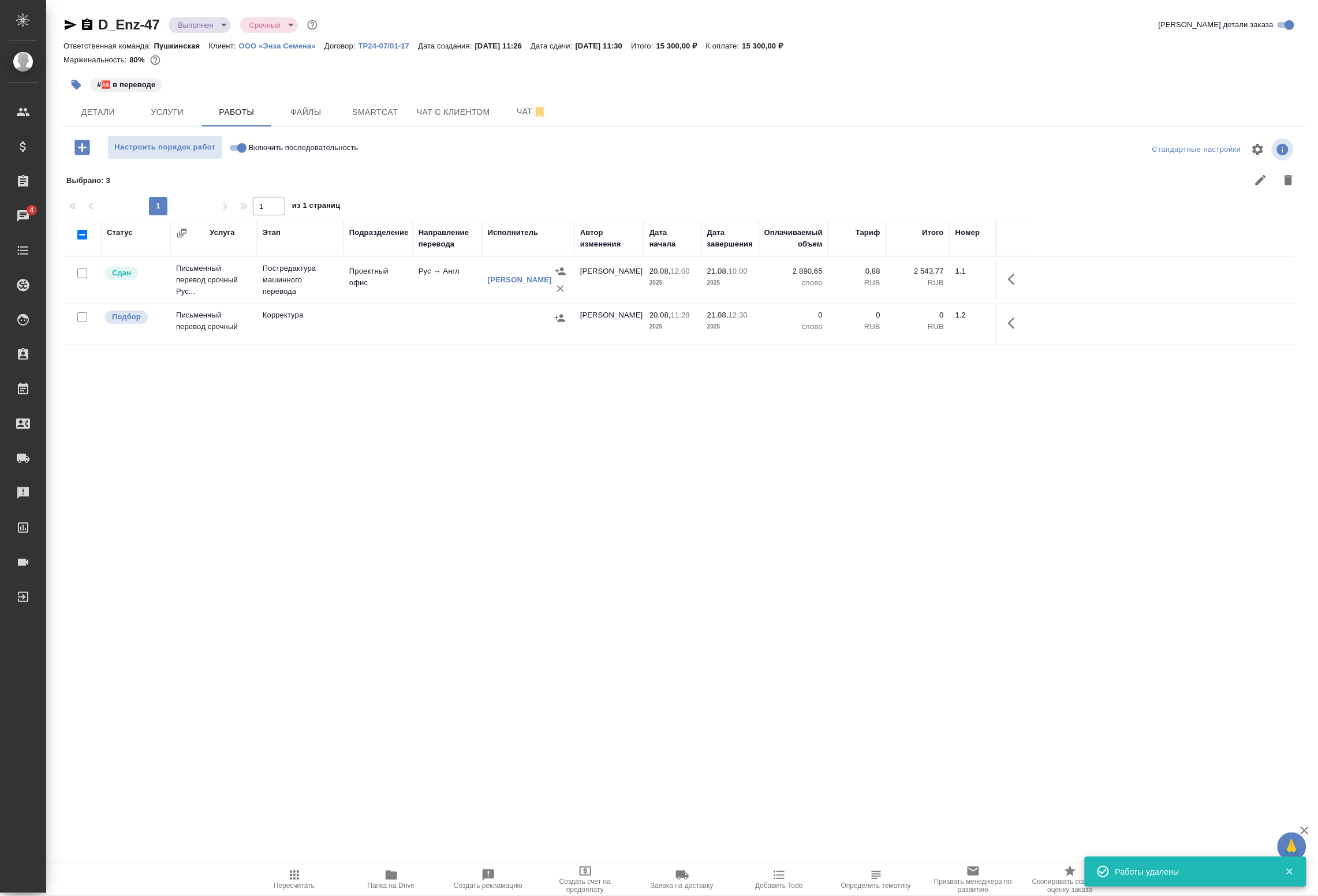
click at [81, 320] on input "checkbox" at bounding box center [82, 317] width 10 height 10
checkbox input "true"
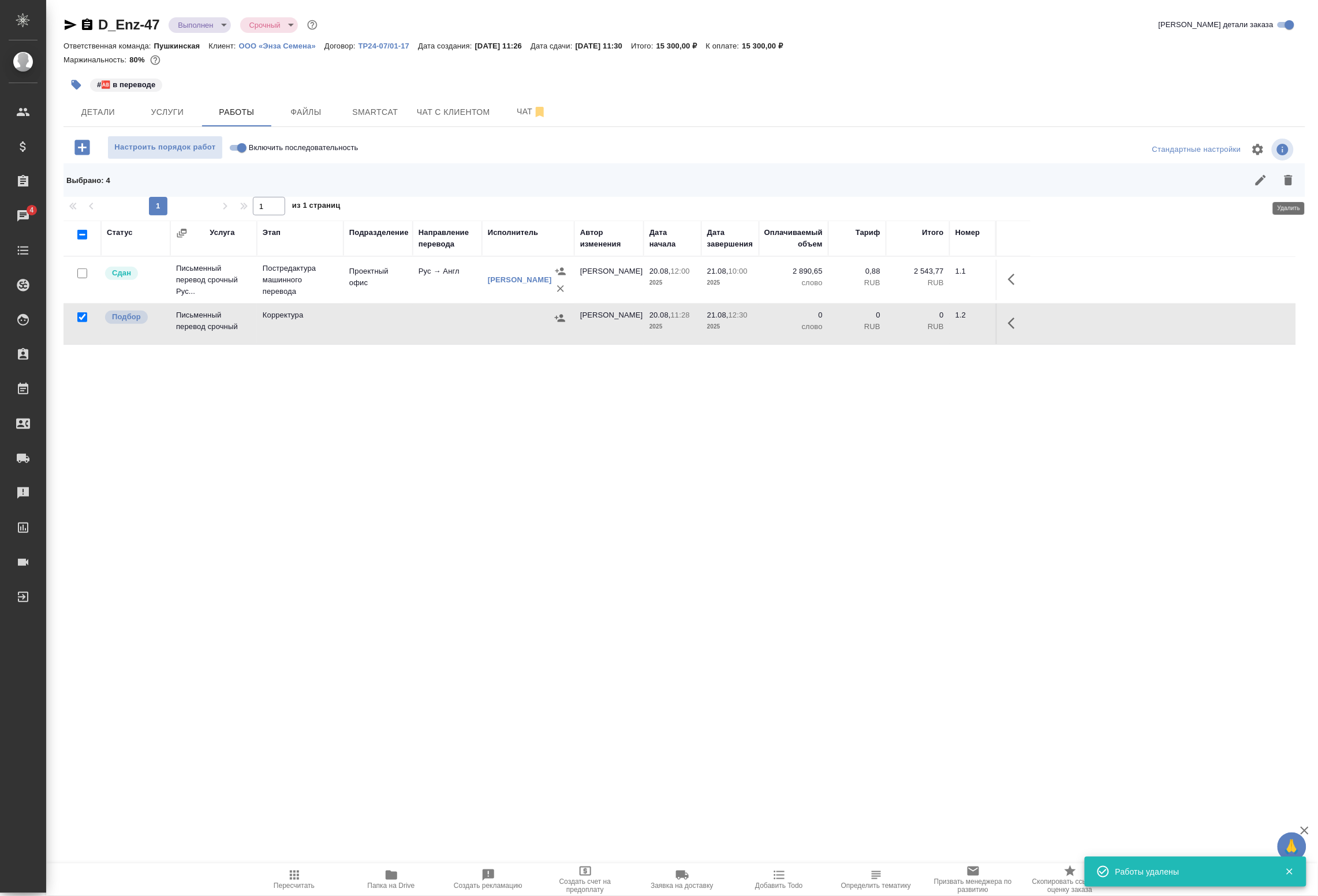
click at [1294, 173] on icon "button" at bounding box center [1289, 180] width 14 height 14
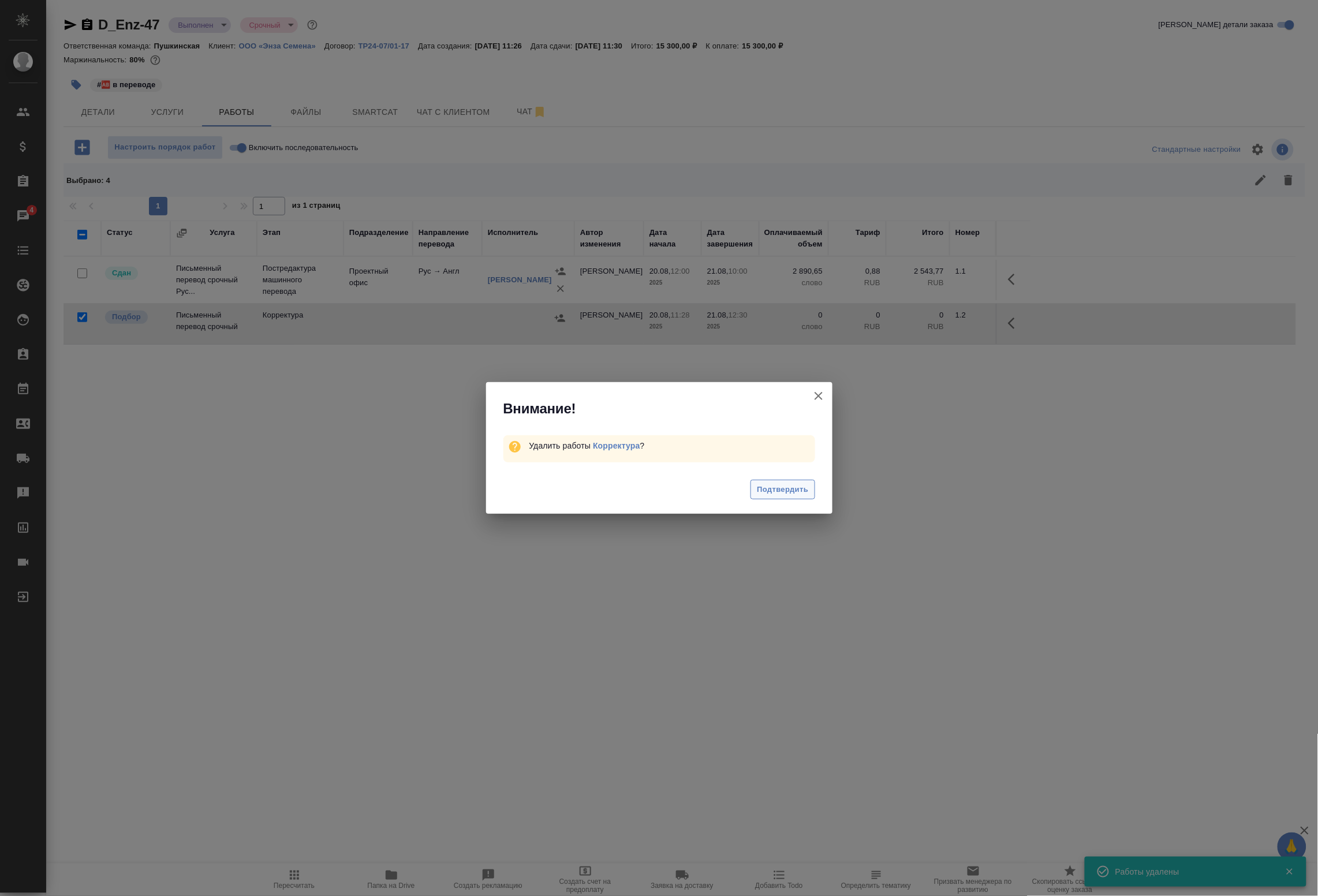
click at [757, 491] on span "Подтвердить" at bounding box center [783, 490] width 52 height 13
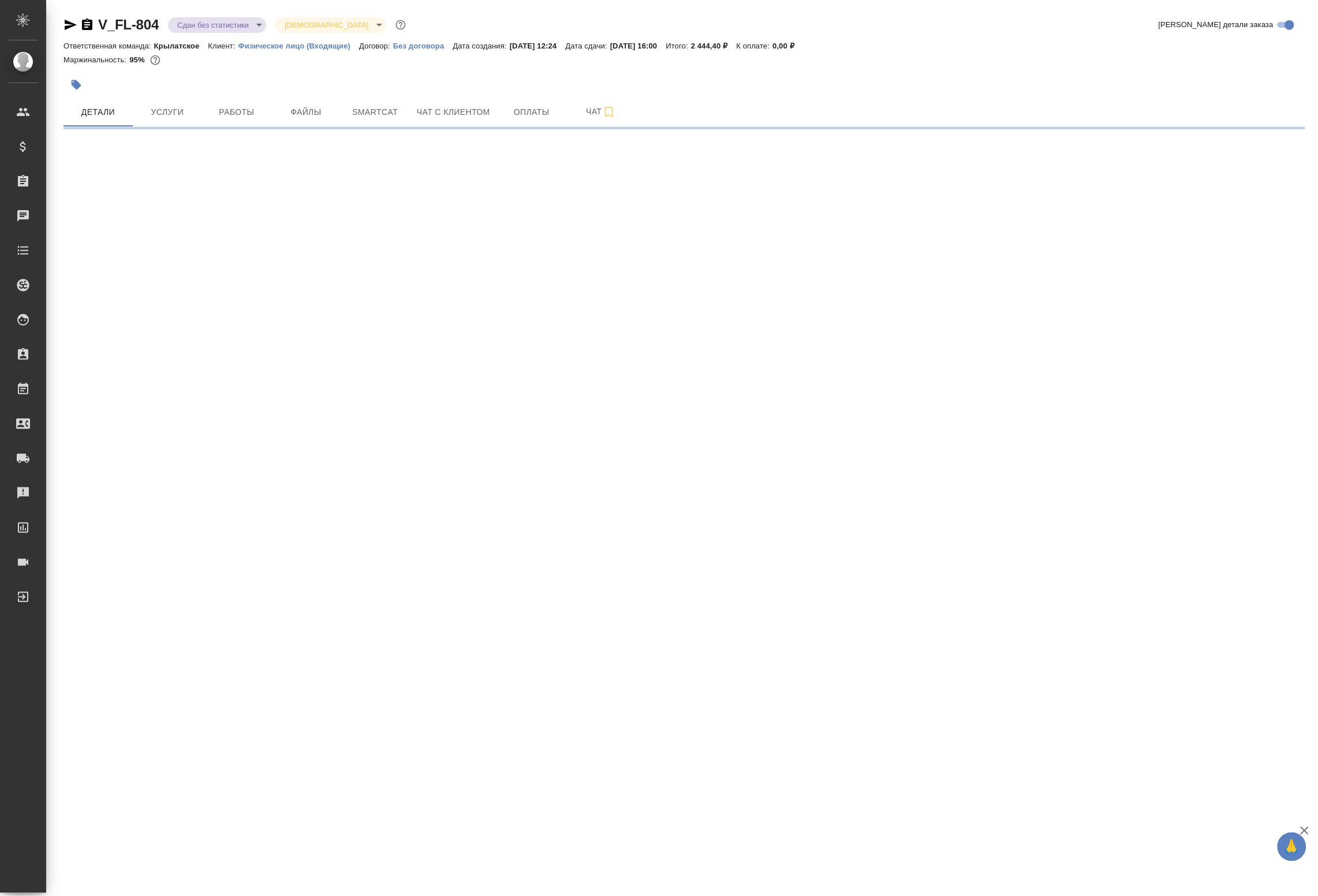
select select "RU"
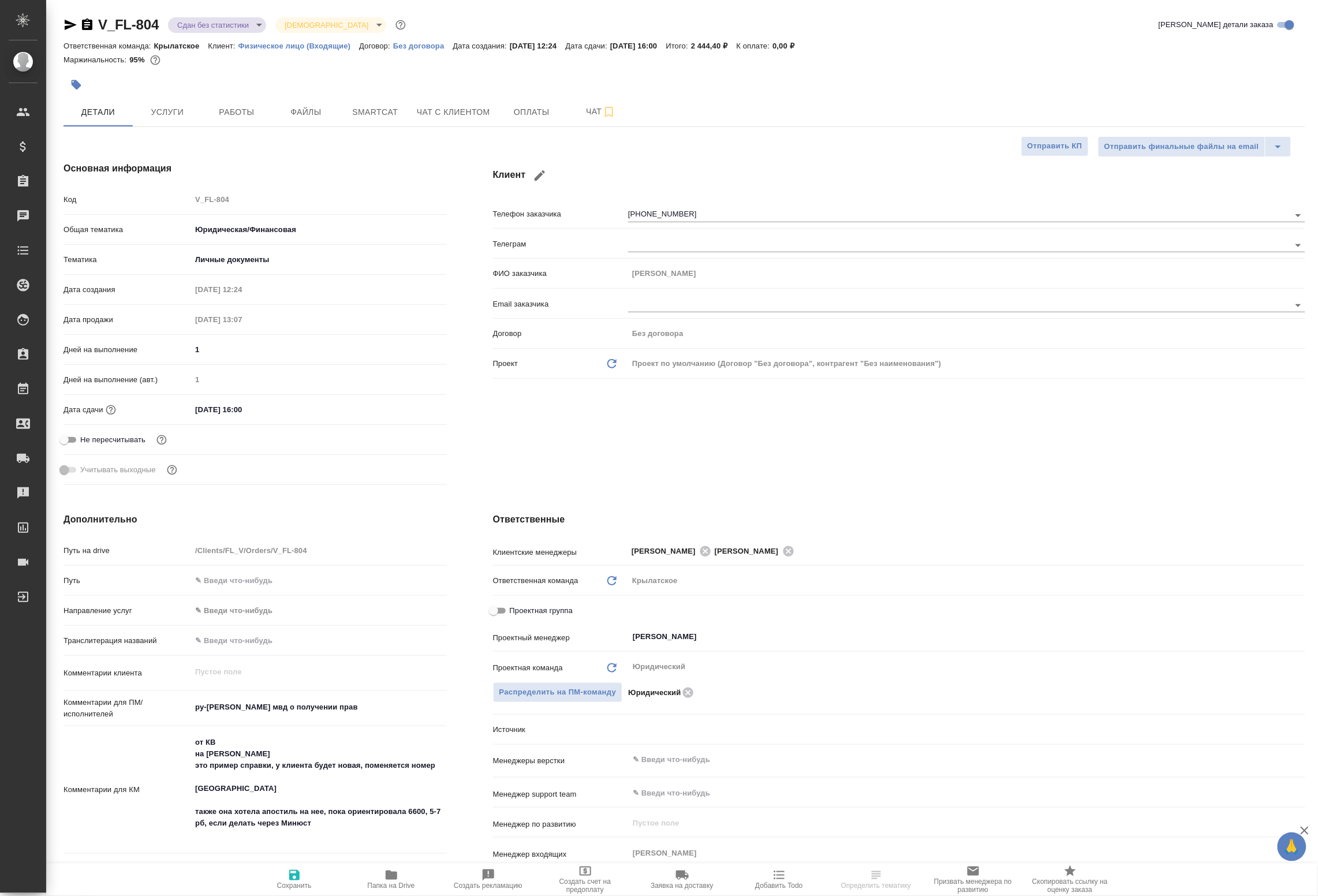
type textarea "x"
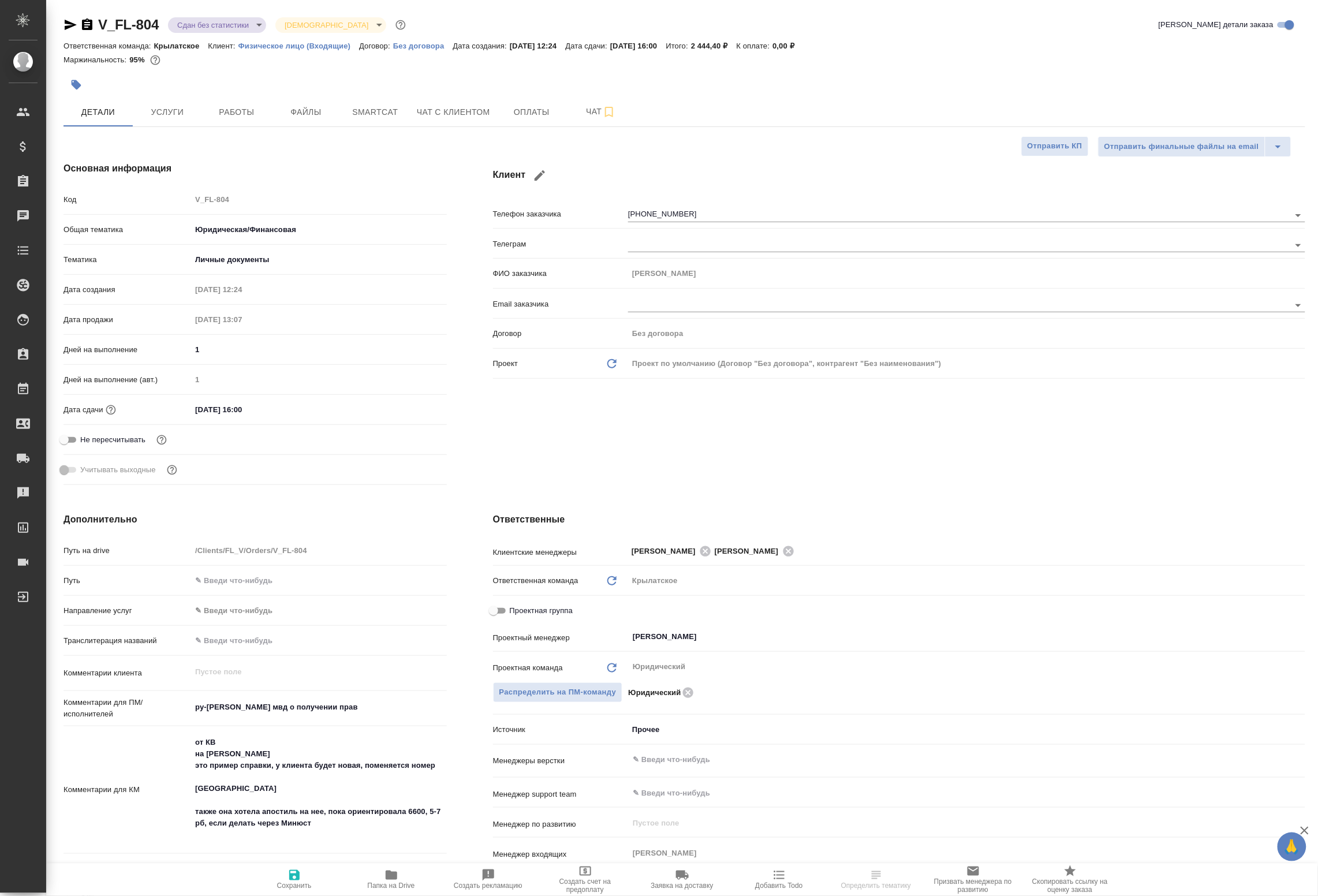
type textarea "x"
select select "RU"
type textarea "x"
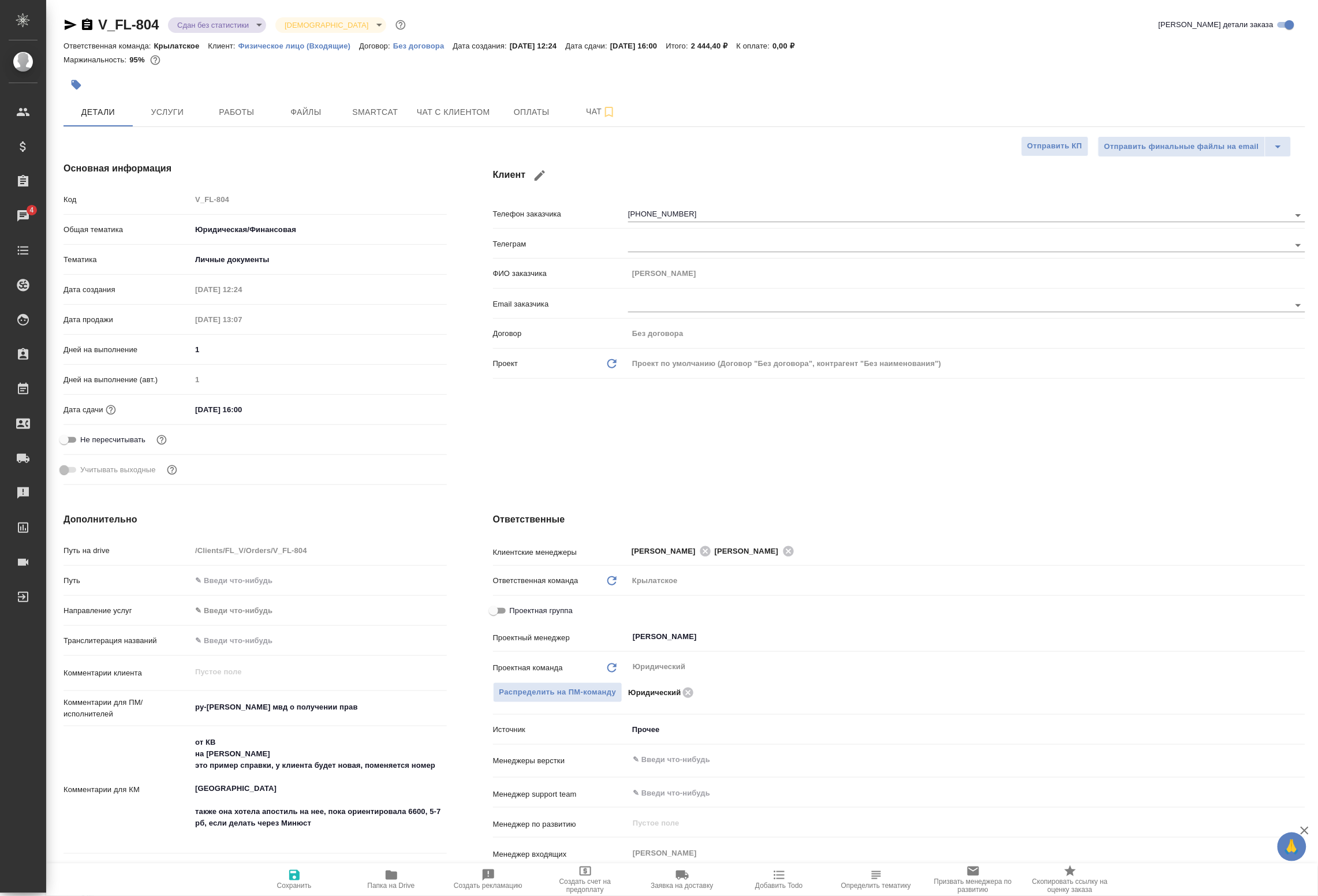
type textarea "x"
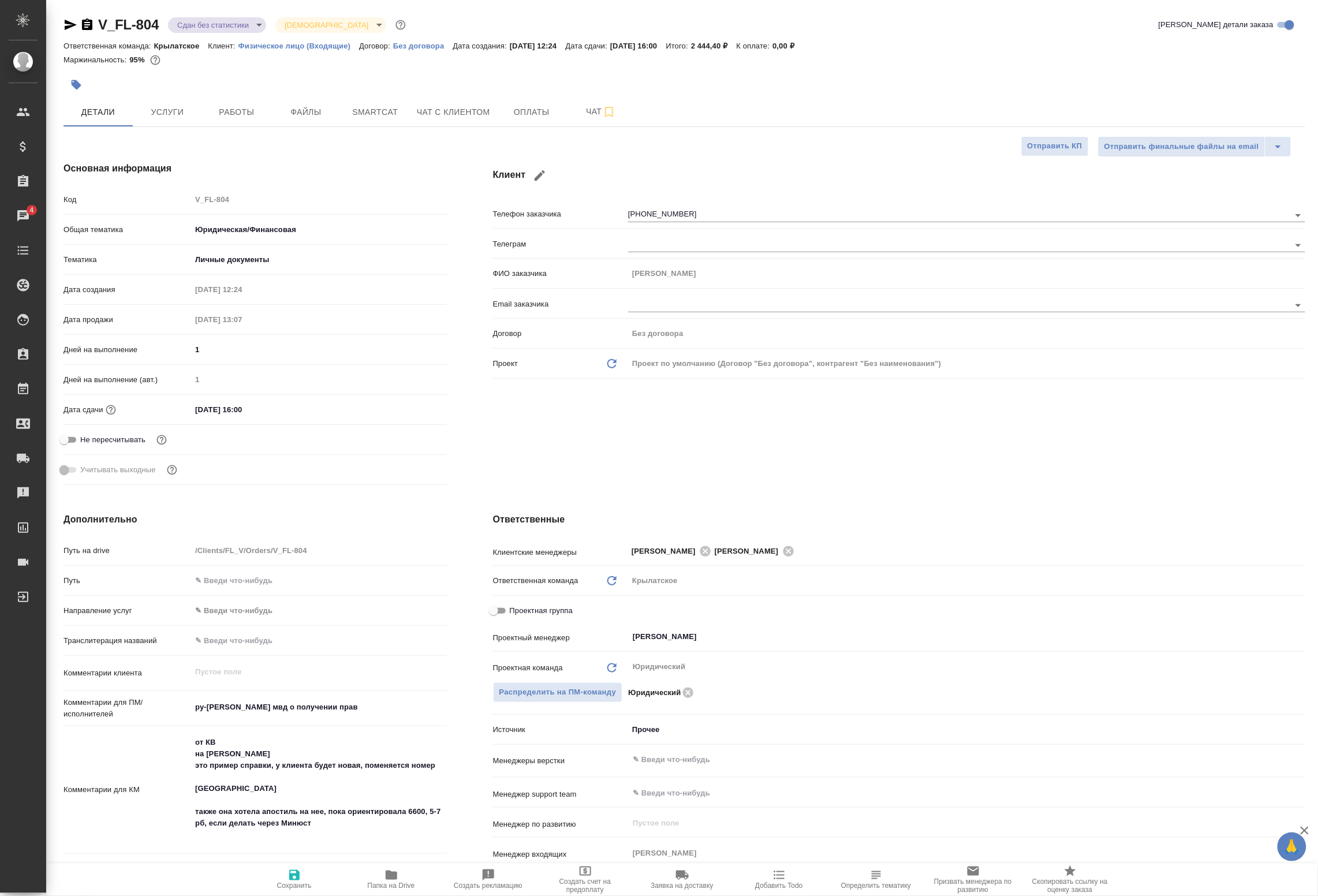
type textarea "x"
click at [261, 114] on span "Работы" at bounding box center [237, 112] width 56 height 14
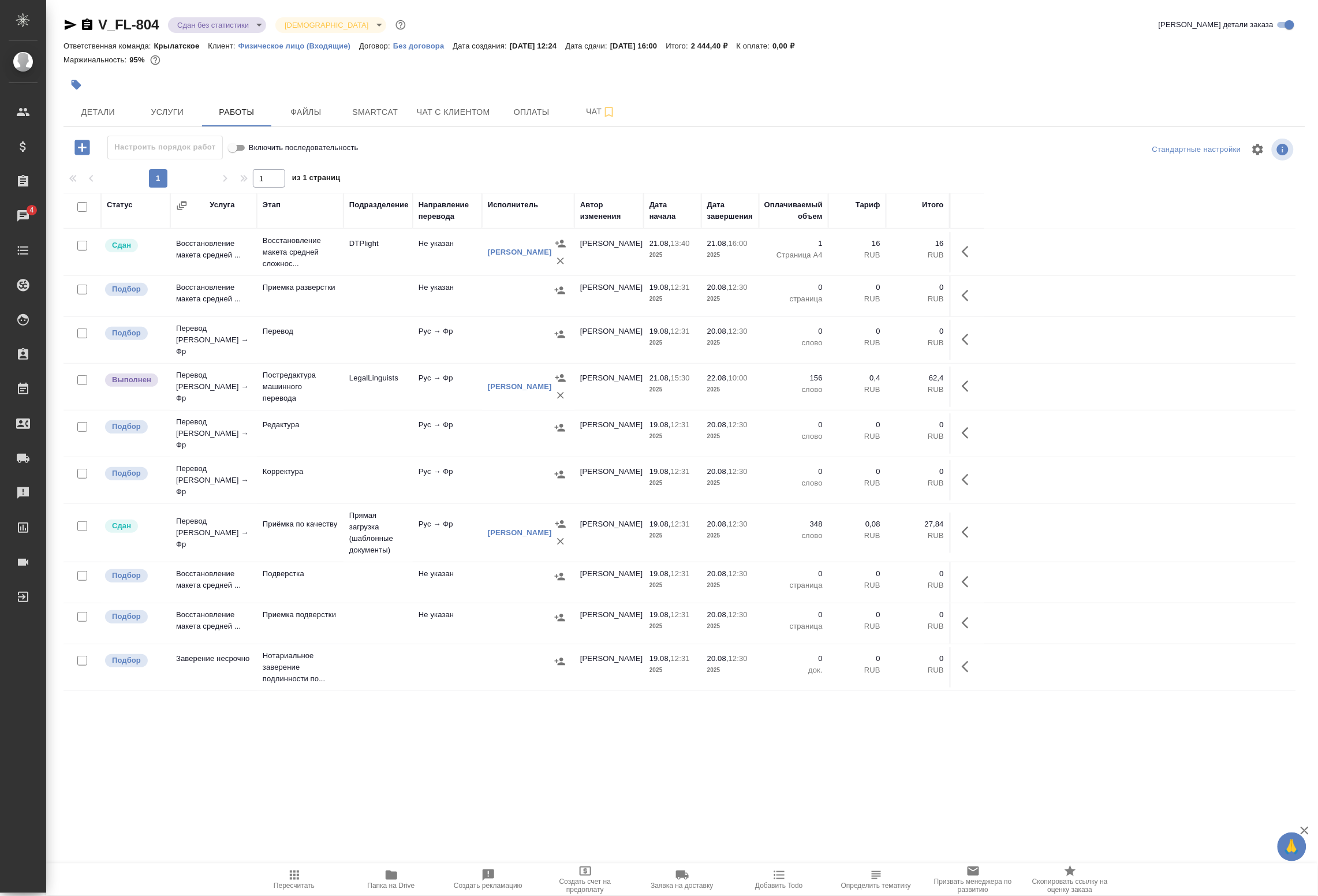
click at [85, 211] on input "checkbox" at bounding box center [82, 207] width 10 height 10
checkbox input "true"
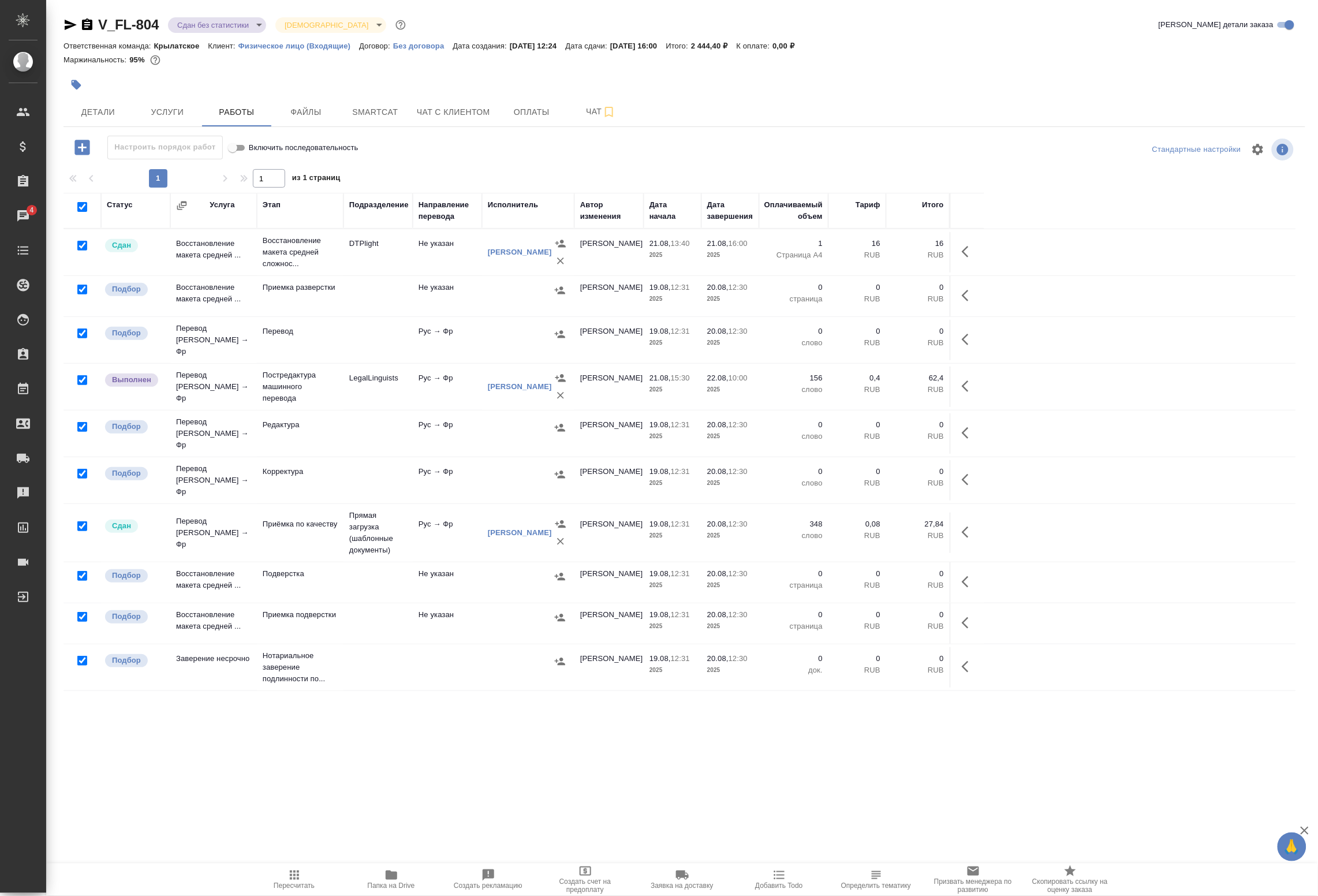
checkbox input "true"
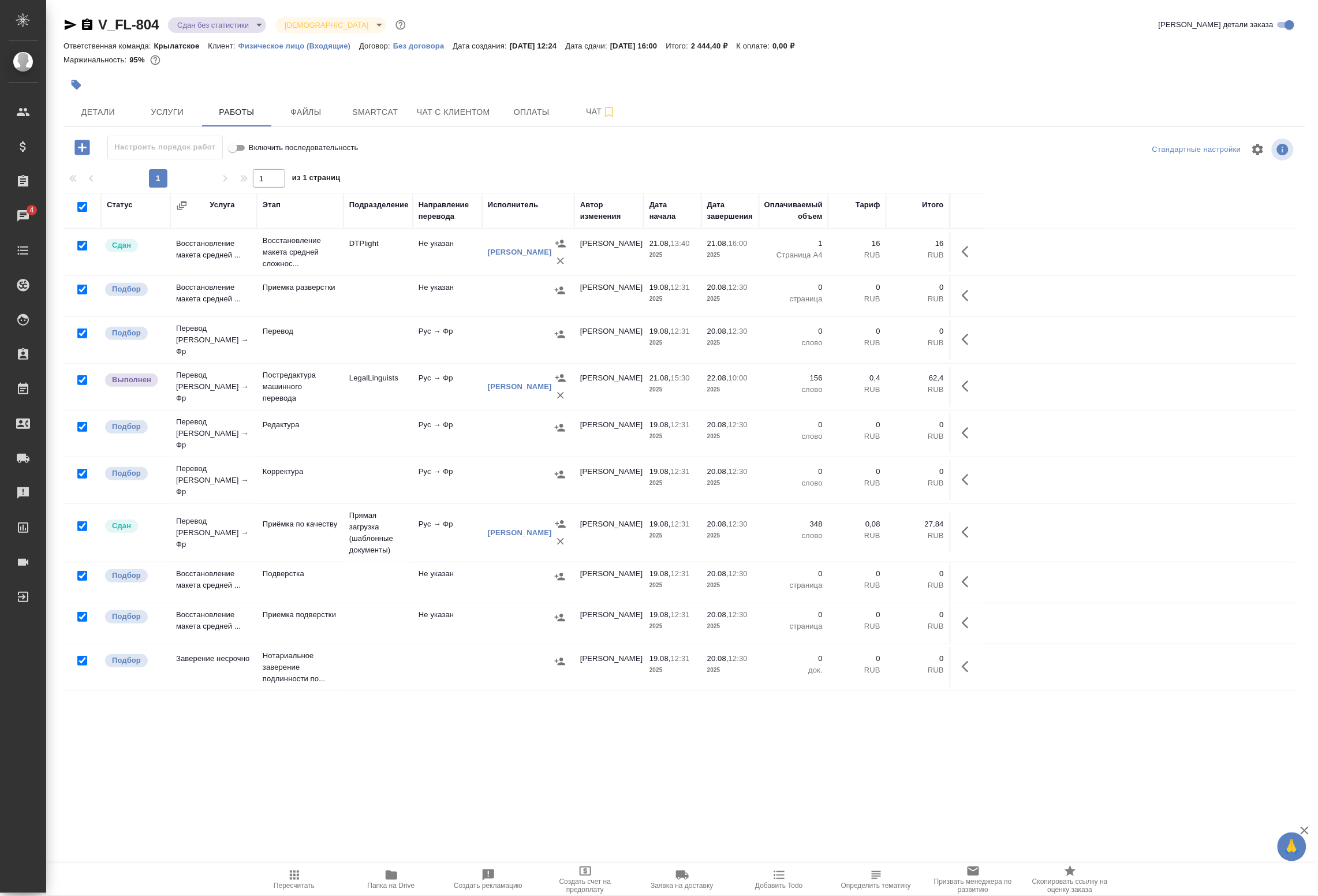
checkbox input "true"
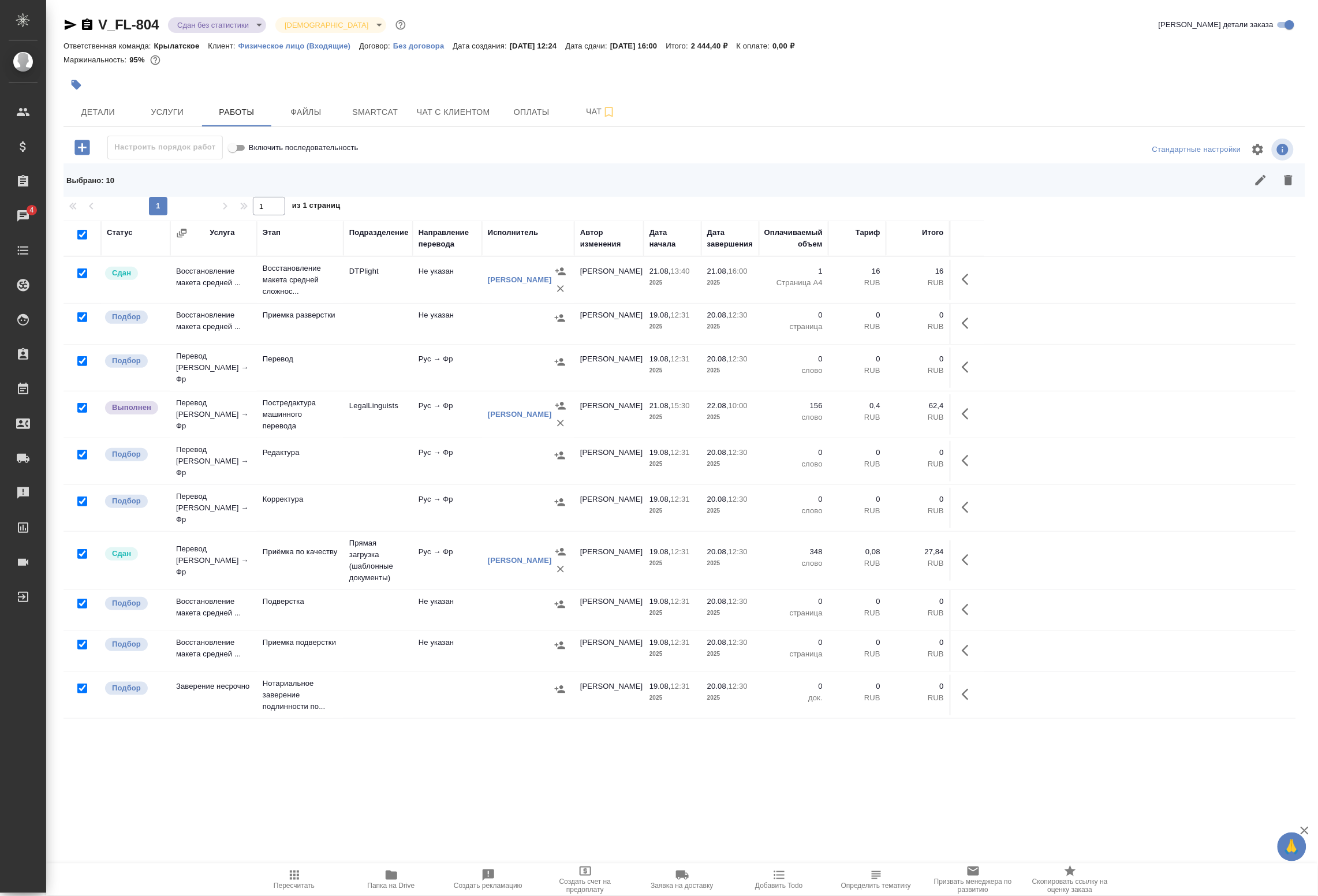
click at [84, 277] on input "checkbox" at bounding box center [82, 273] width 10 height 10
checkbox input "false"
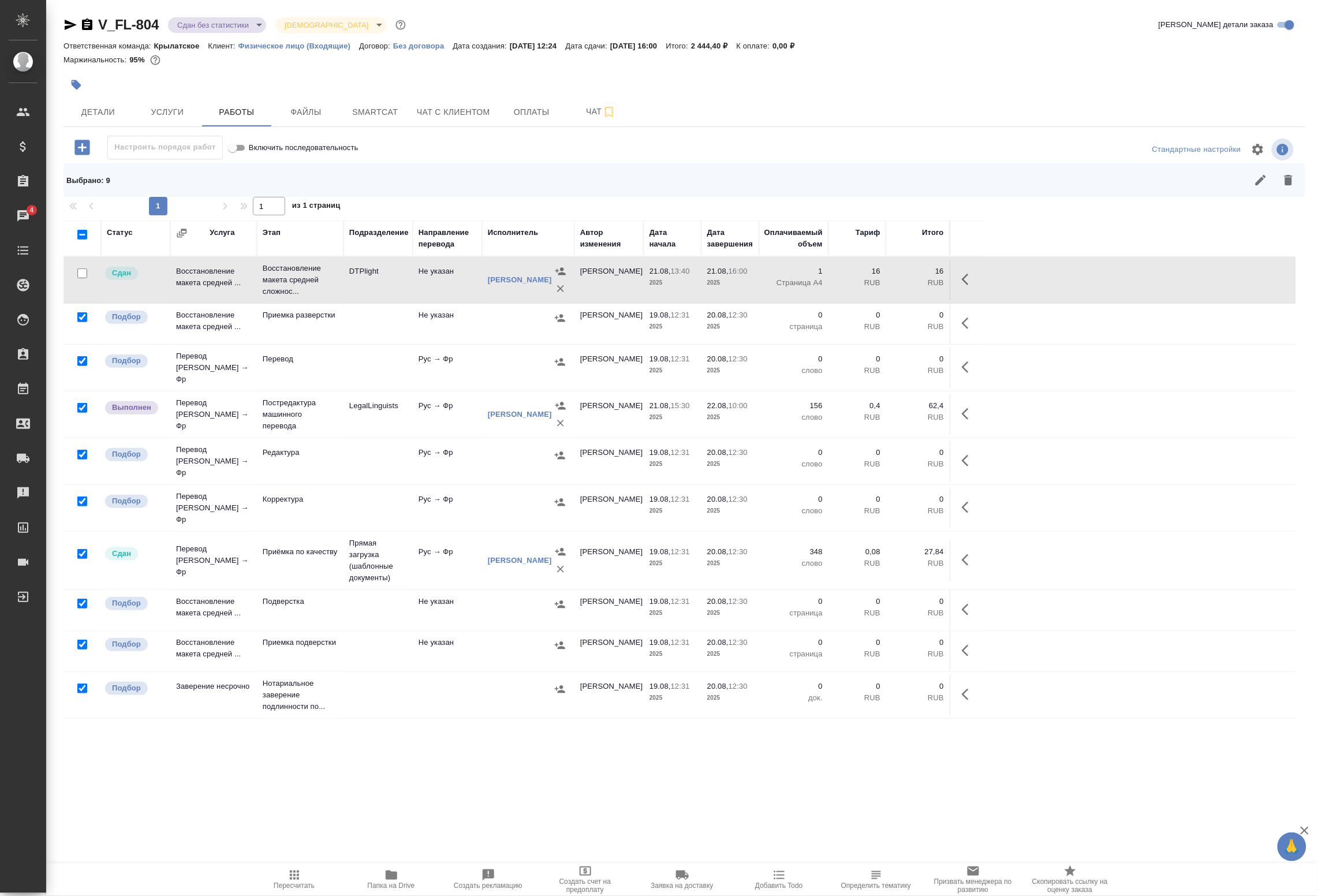
click at [80, 405] on input "checkbox" at bounding box center [82, 408] width 10 height 10
checkbox input "false"
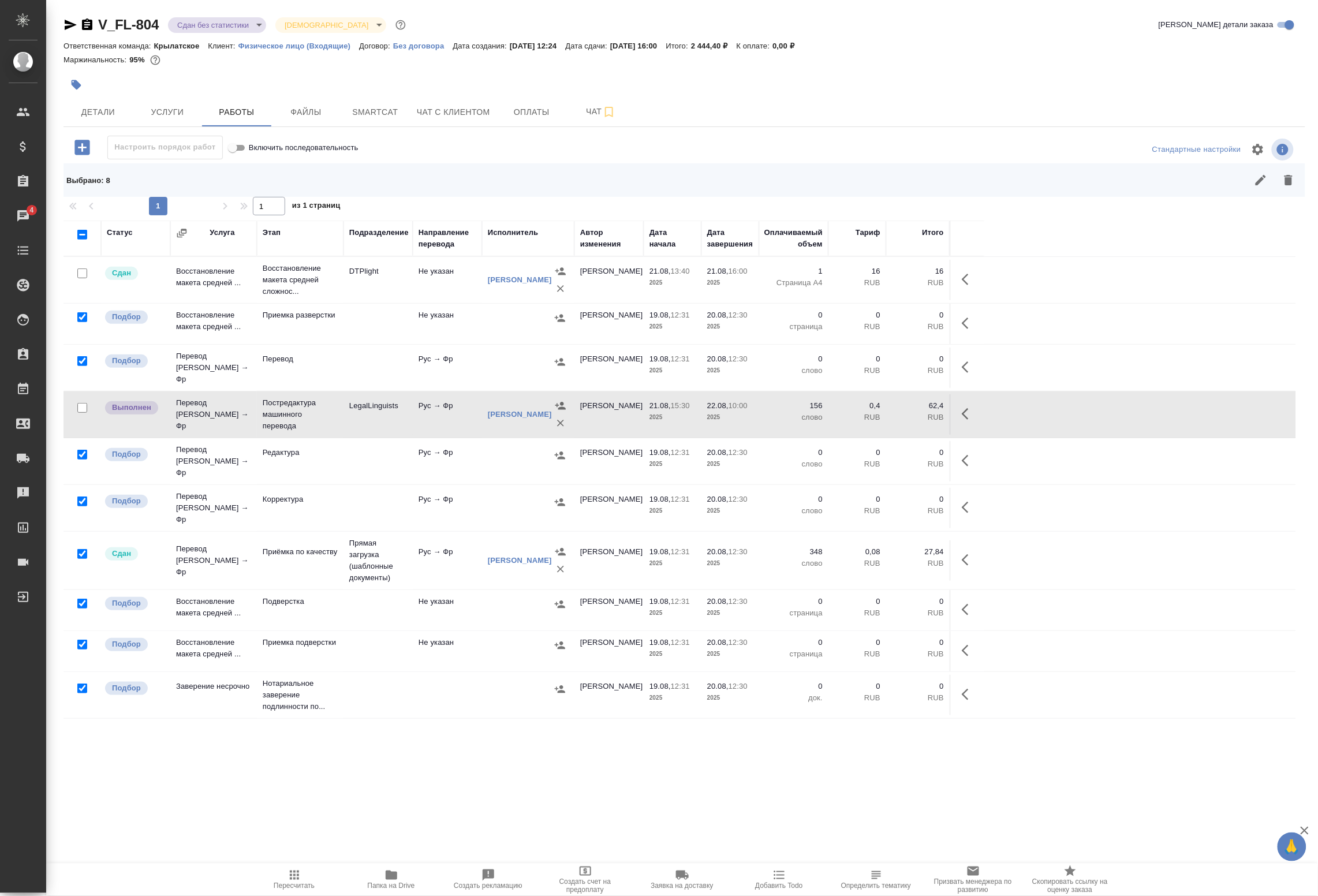
click at [80, 549] on input "checkbox" at bounding box center [82, 554] width 10 height 10
checkbox input "false"
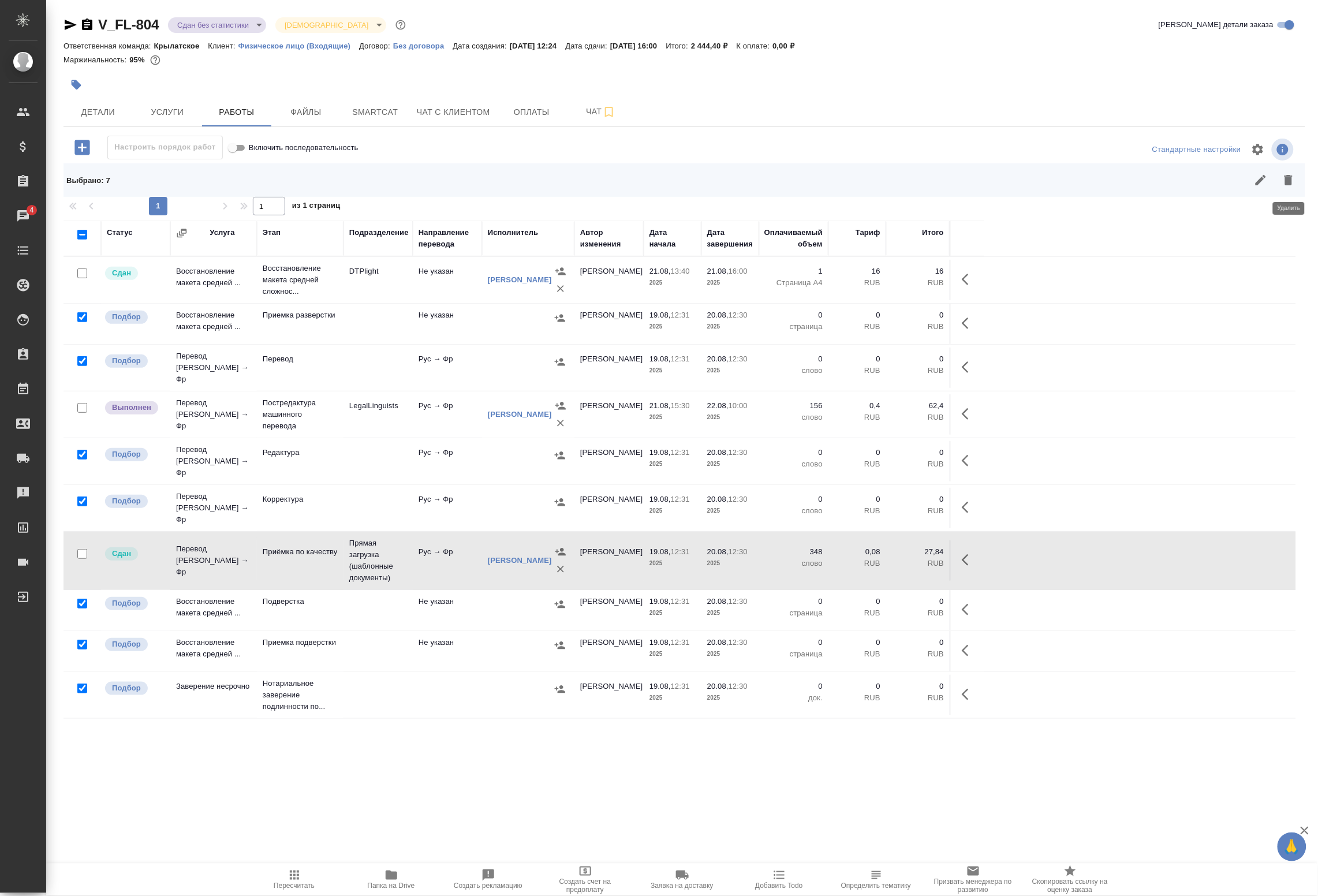
click at [1294, 180] on icon "button" at bounding box center [1289, 180] width 14 height 14
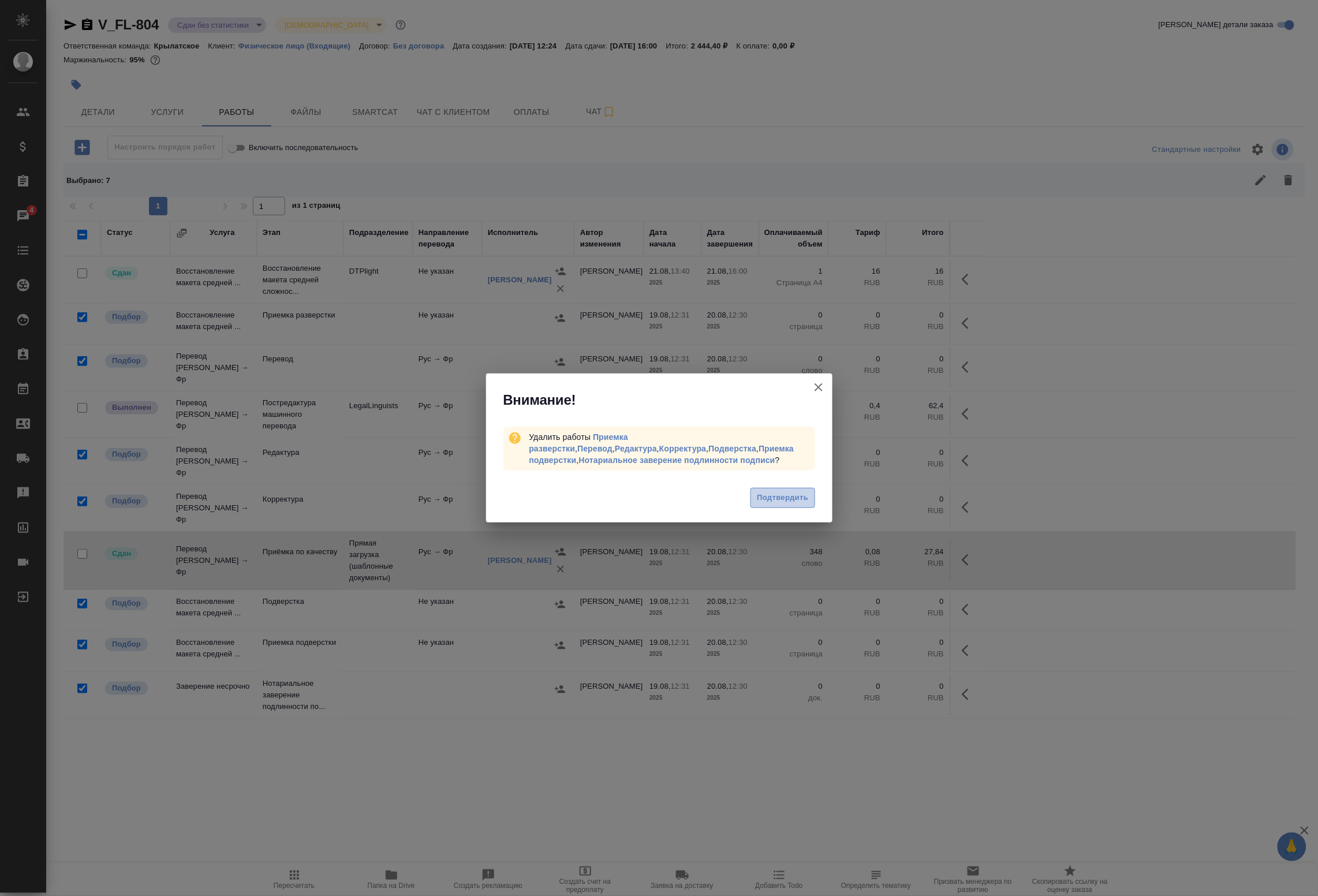
click at [781, 500] on span "Подтвердить" at bounding box center [783, 498] width 52 height 13
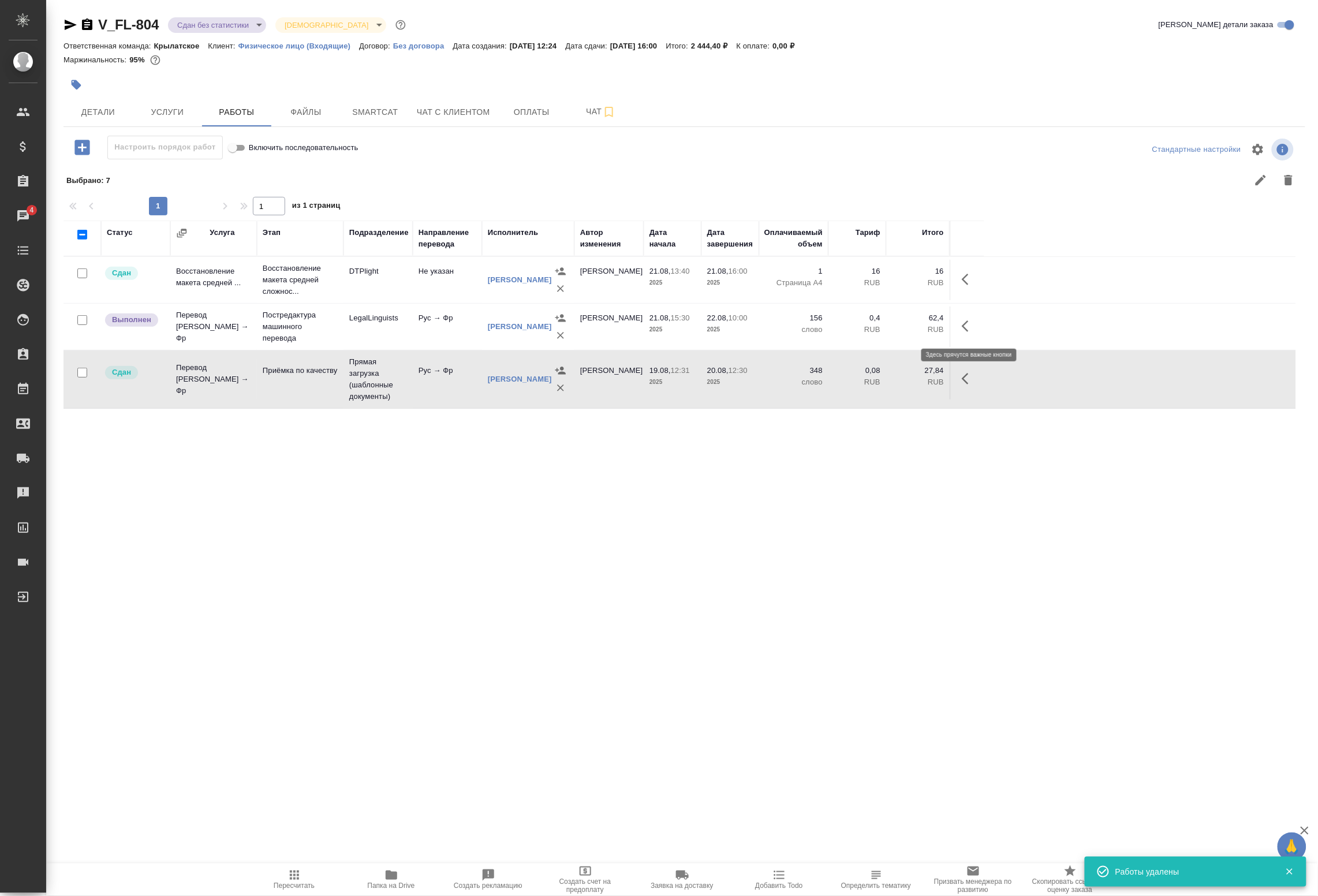
click at [961, 316] on button "button" at bounding box center [969, 326] width 27 height 27
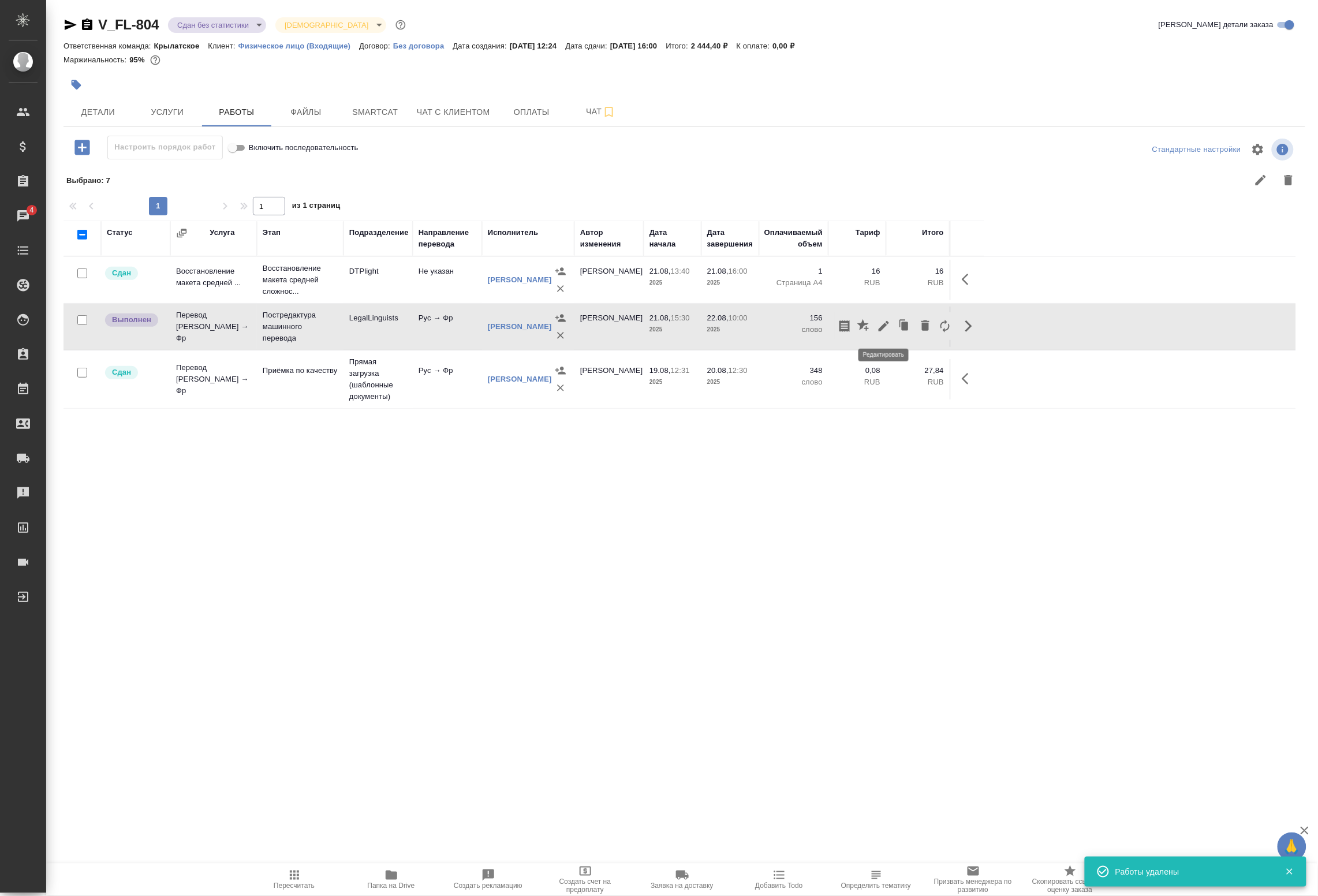
click at [877, 328] on icon "button" at bounding box center [883, 326] width 14 height 14
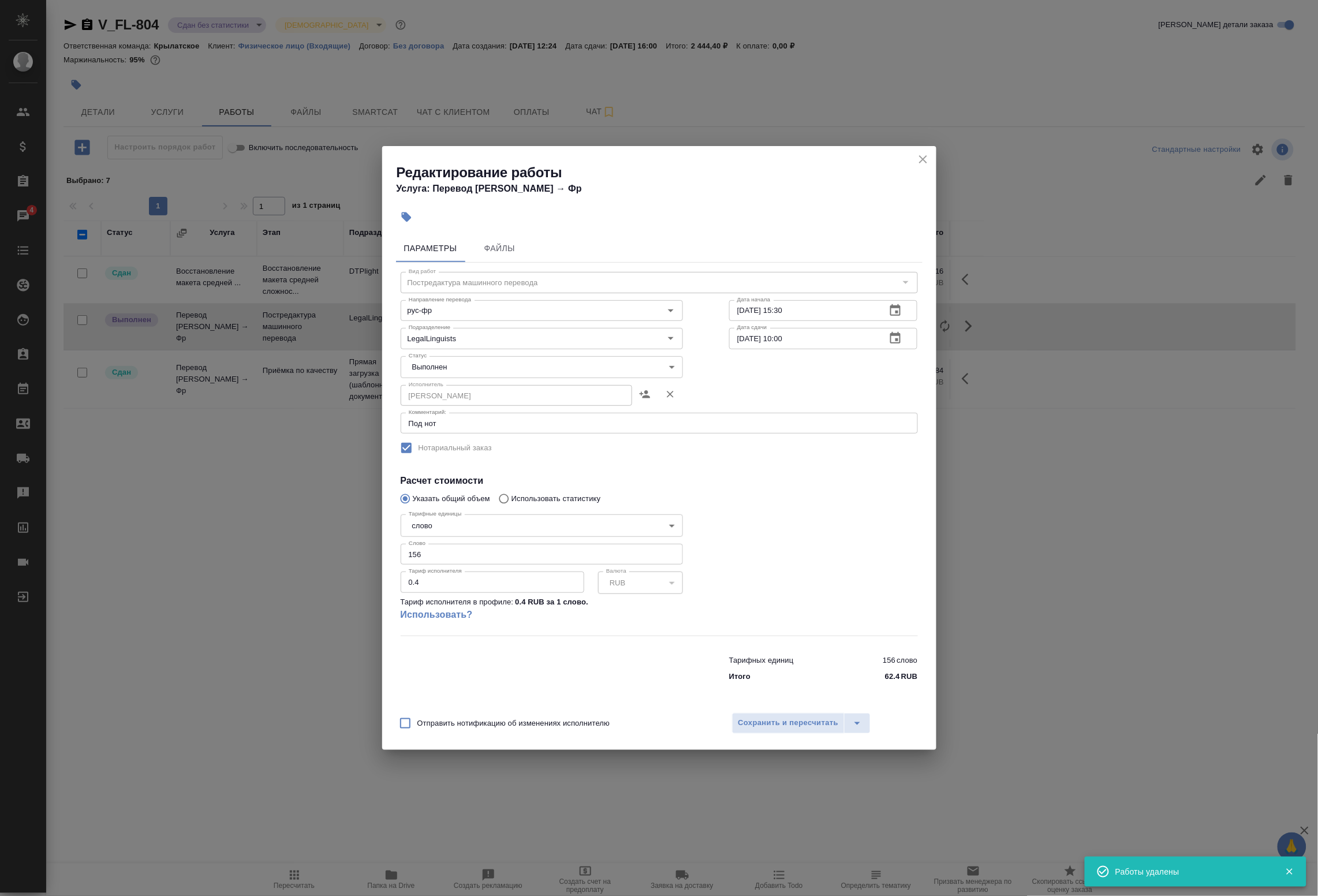
click at [474, 356] on body "🙏 .cls-1 fill:#fff; AWATERA Badanyan Artak Клиенты Спецификации Заказы 4 Чаты T…" at bounding box center [659, 448] width 1318 height 896
click at [455, 388] on li "Сдан" at bounding box center [542, 387] width 282 height 20
type input "closed"
click at [783, 720] on span "Сохранить и пересчитать" at bounding box center [789, 723] width 101 height 13
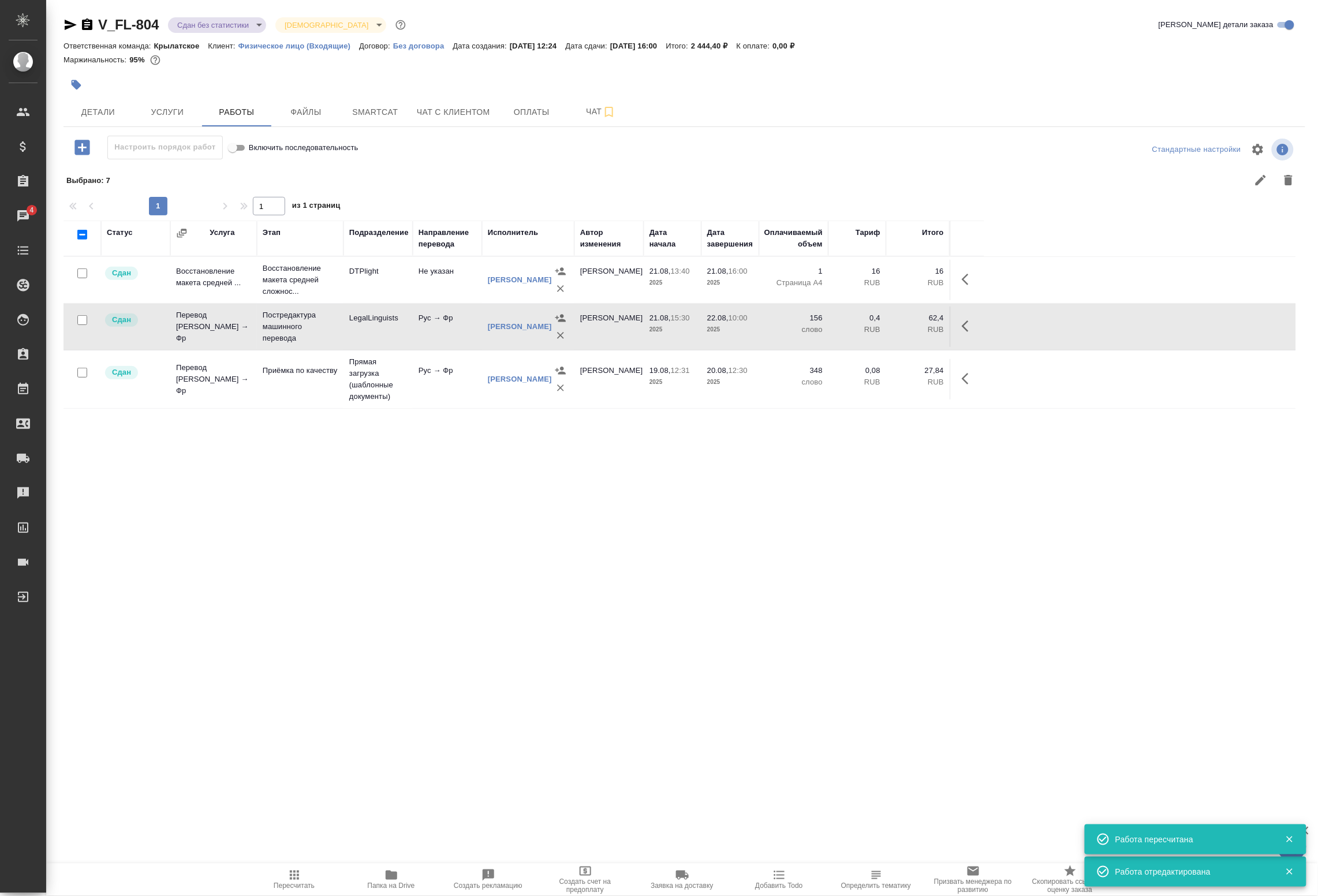
click at [201, 20] on body "🙏 .cls-1 fill:#fff; AWATERA Badanyan Artak Клиенты Спецификации Заказы 4 Чаты T…" at bounding box center [659, 448] width 1318 height 896
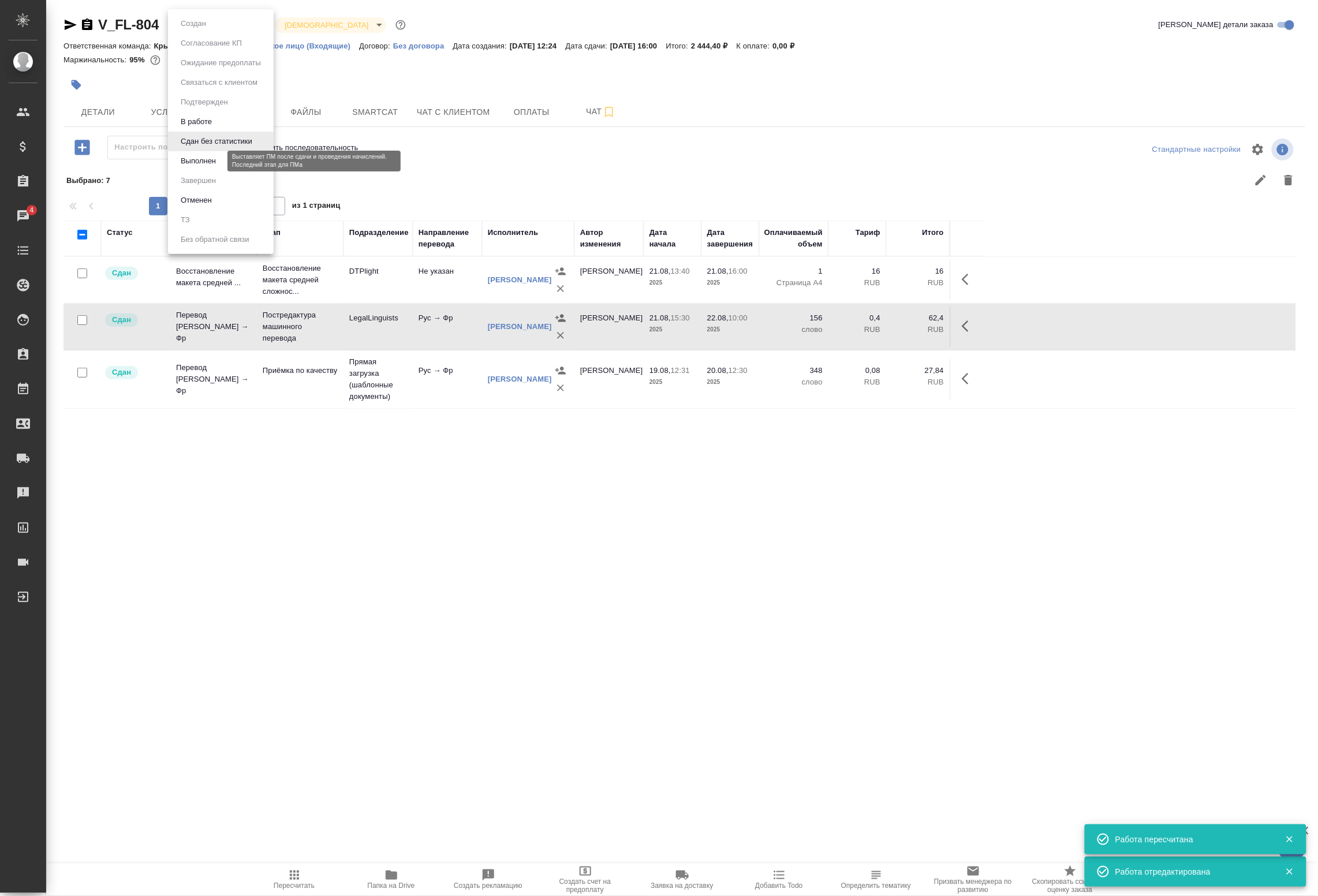
click at [202, 162] on button "Выполнен" at bounding box center [198, 161] width 42 height 12
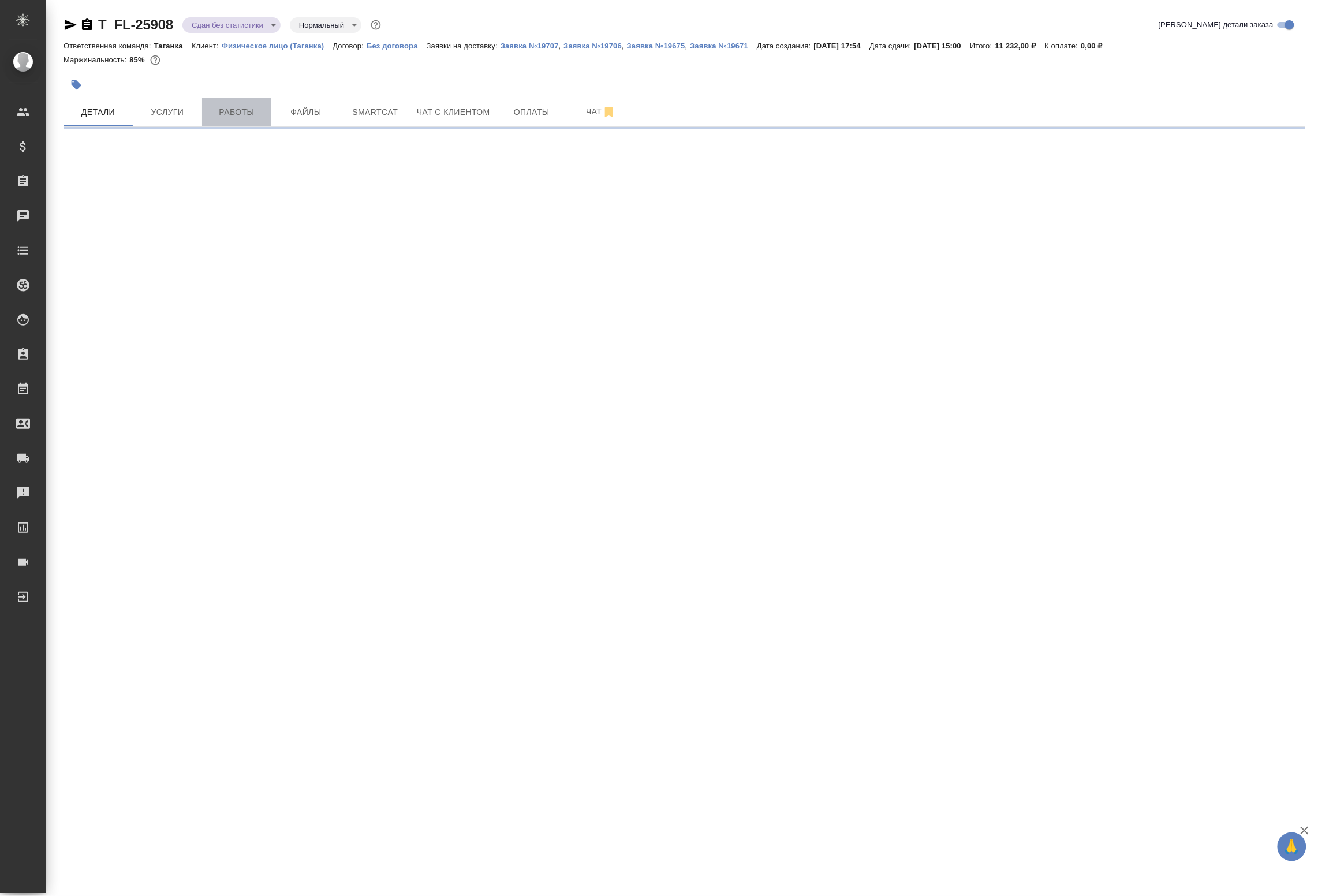
click at [240, 111] on span "Работы" at bounding box center [237, 112] width 56 height 14
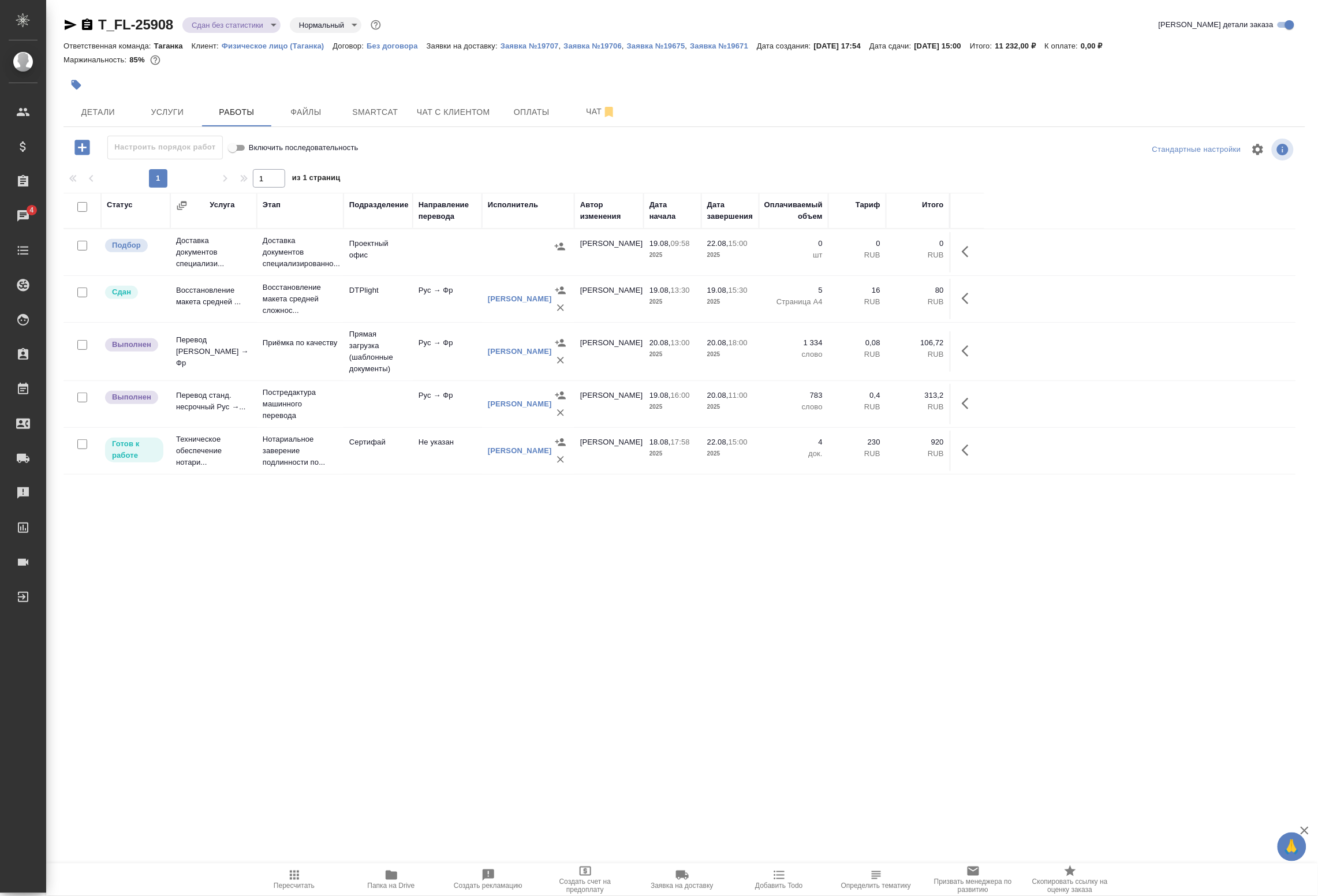
drag, startPoint x: 389, startPoint y: 112, endPoint x: 382, endPoint y: 76, distance: 36.7
click at [382, 76] on div "T_FL-25908 Сдан без статистики distributed Нормальный normal Кратко детали зака…" at bounding box center [684, 371] width 1255 height 742
click at [373, 101] on button "Smartcat" at bounding box center [375, 112] width 69 height 29
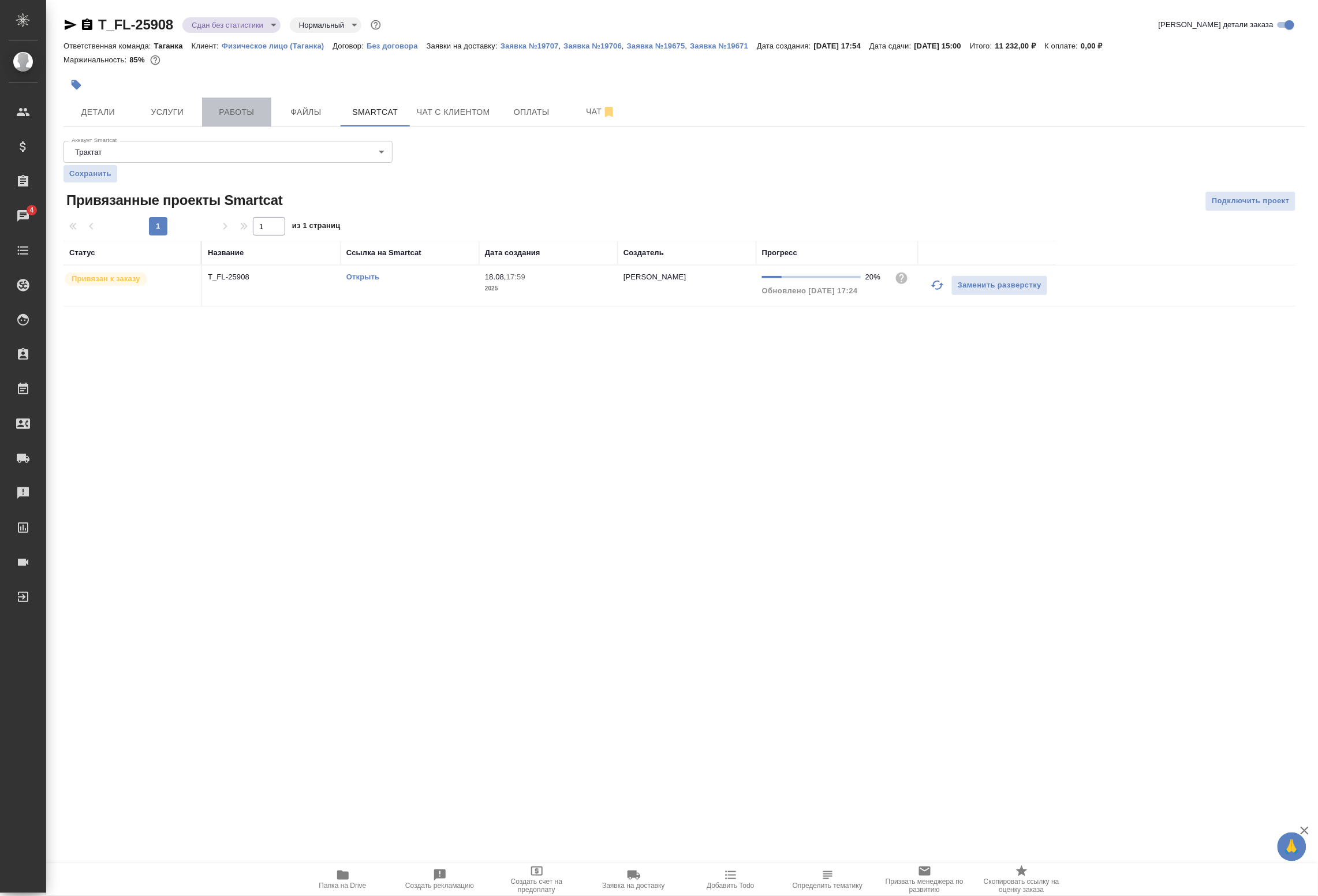
click at [252, 118] on span "Работы" at bounding box center [237, 112] width 56 height 14
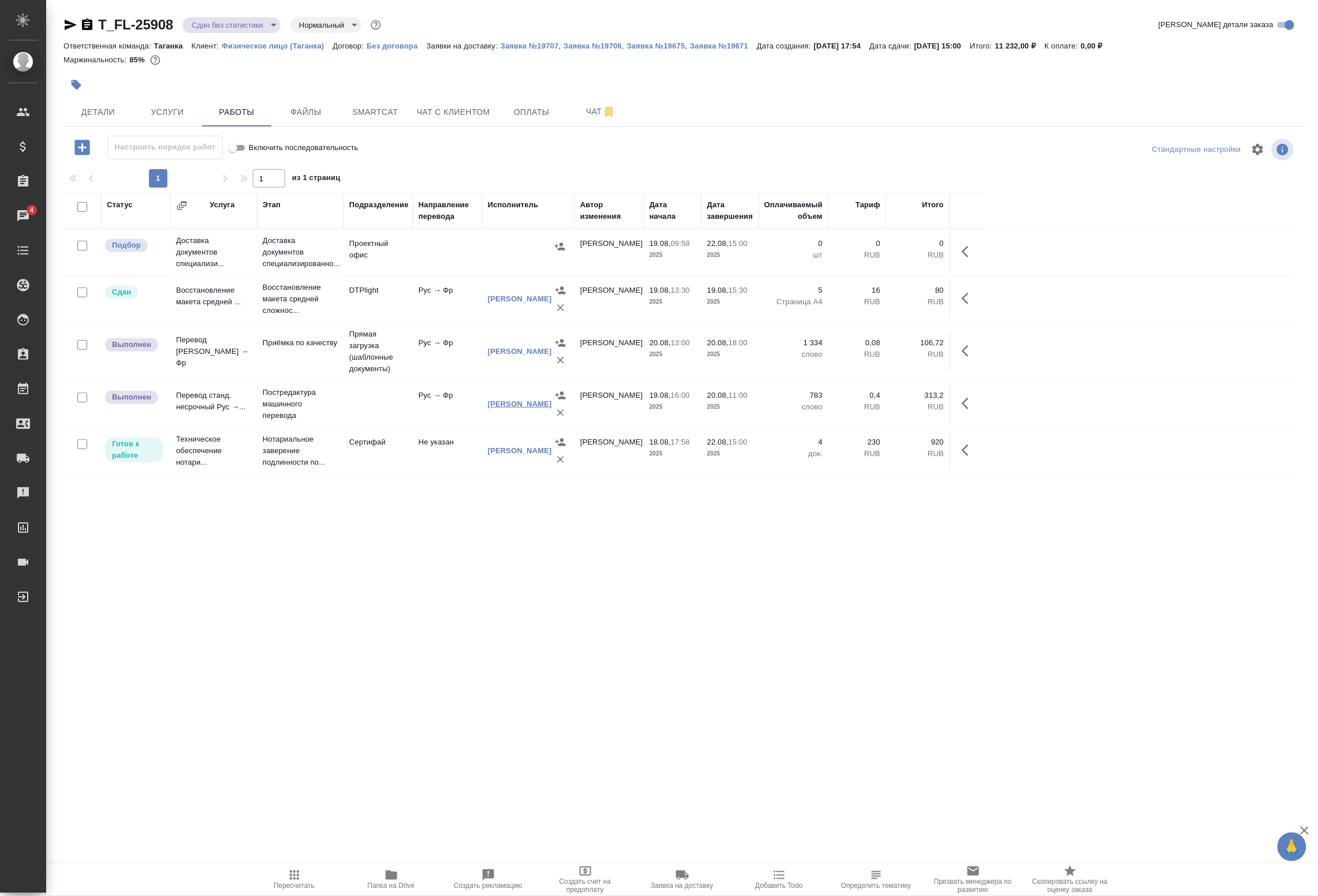
click at [507, 400] on link "[PERSON_NAME]" at bounding box center [520, 404] width 64 height 8
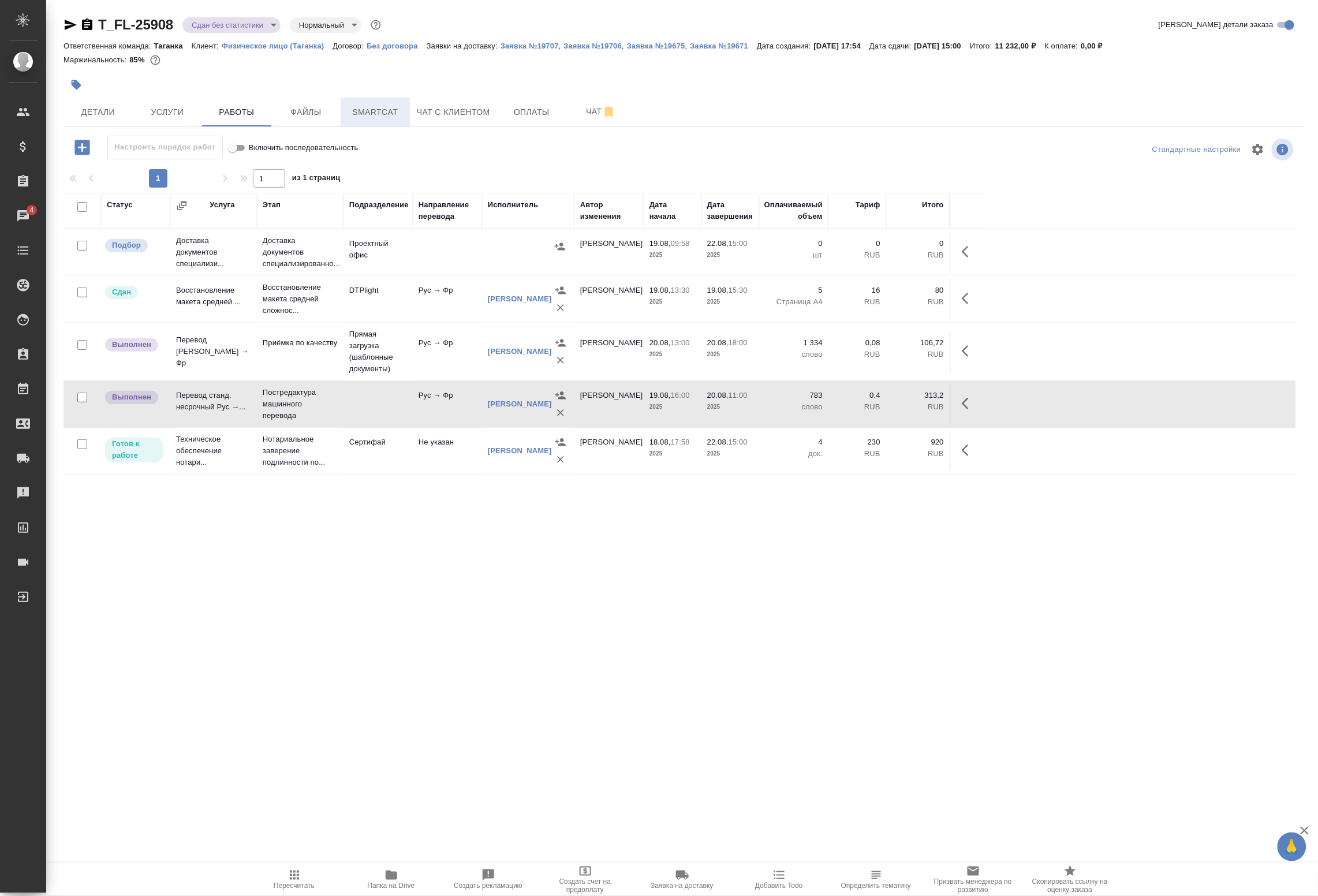
click at [381, 118] on span "Smartcat" at bounding box center [375, 112] width 56 height 14
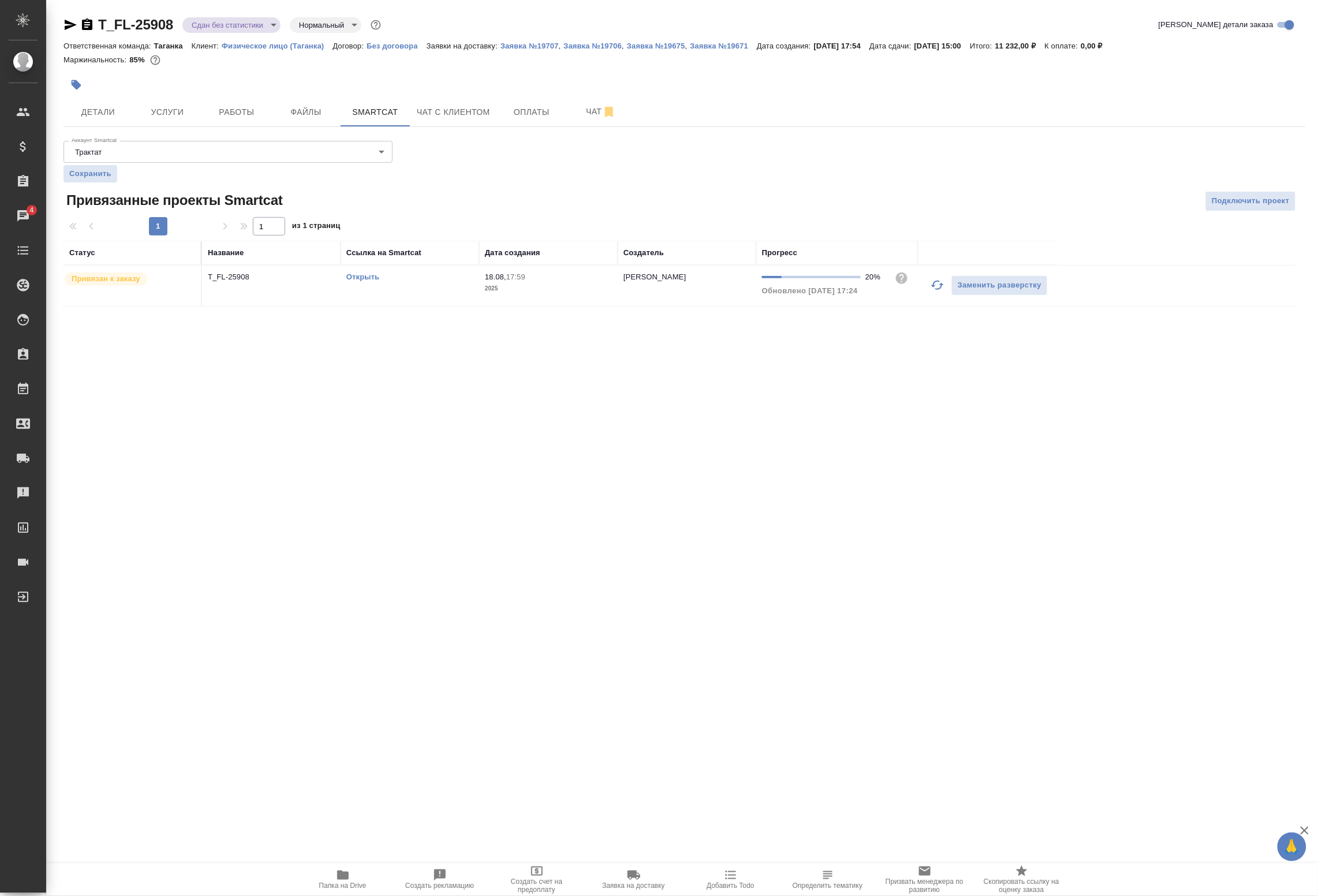
click at [403, 305] on td "Открыть" at bounding box center [410, 286] width 139 height 41
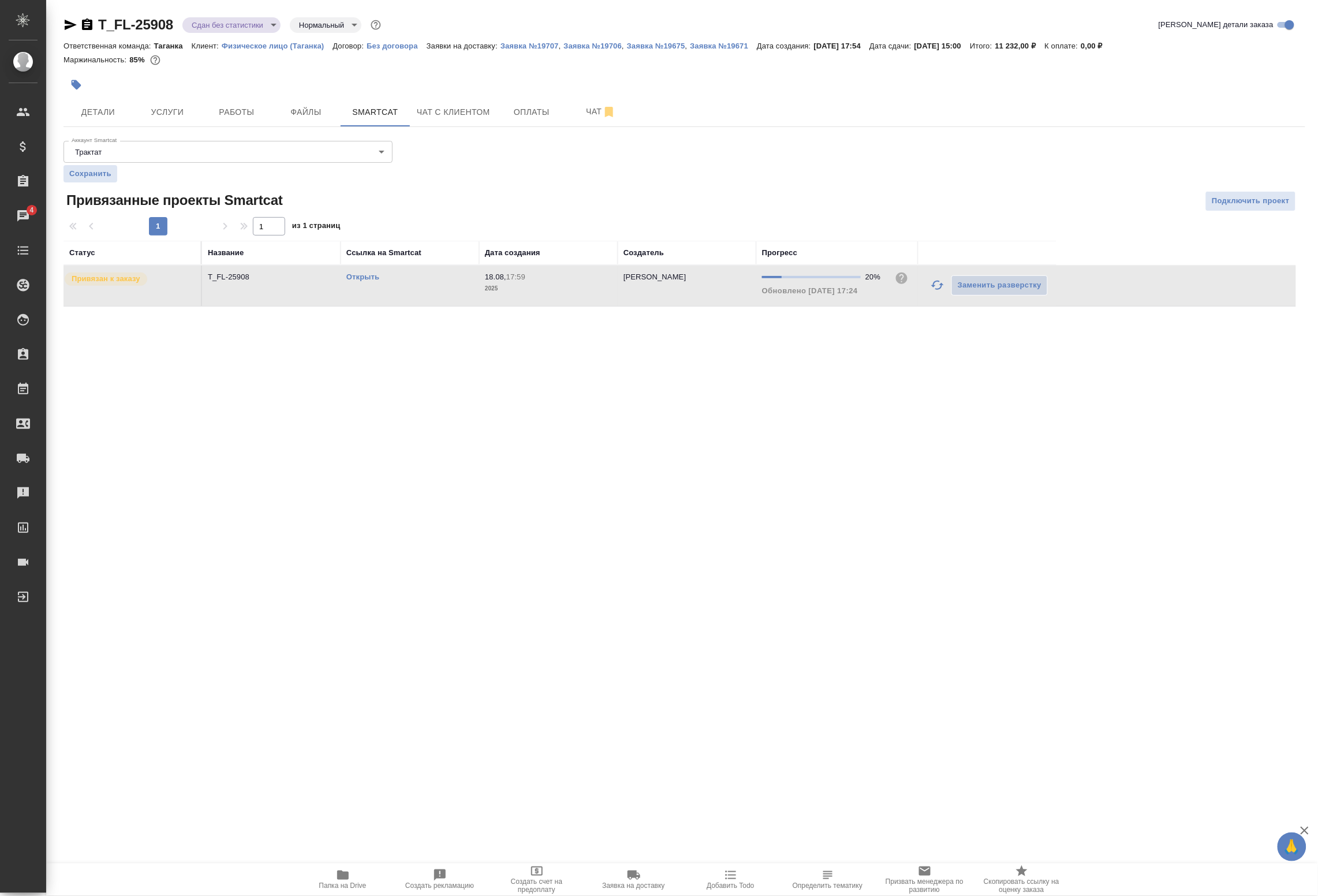
click at [403, 305] on td "Открыть" at bounding box center [410, 286] width 139 height 41
click at [224, 110] on span "Работы" at bounding box center [237, 112] width 56 height 14
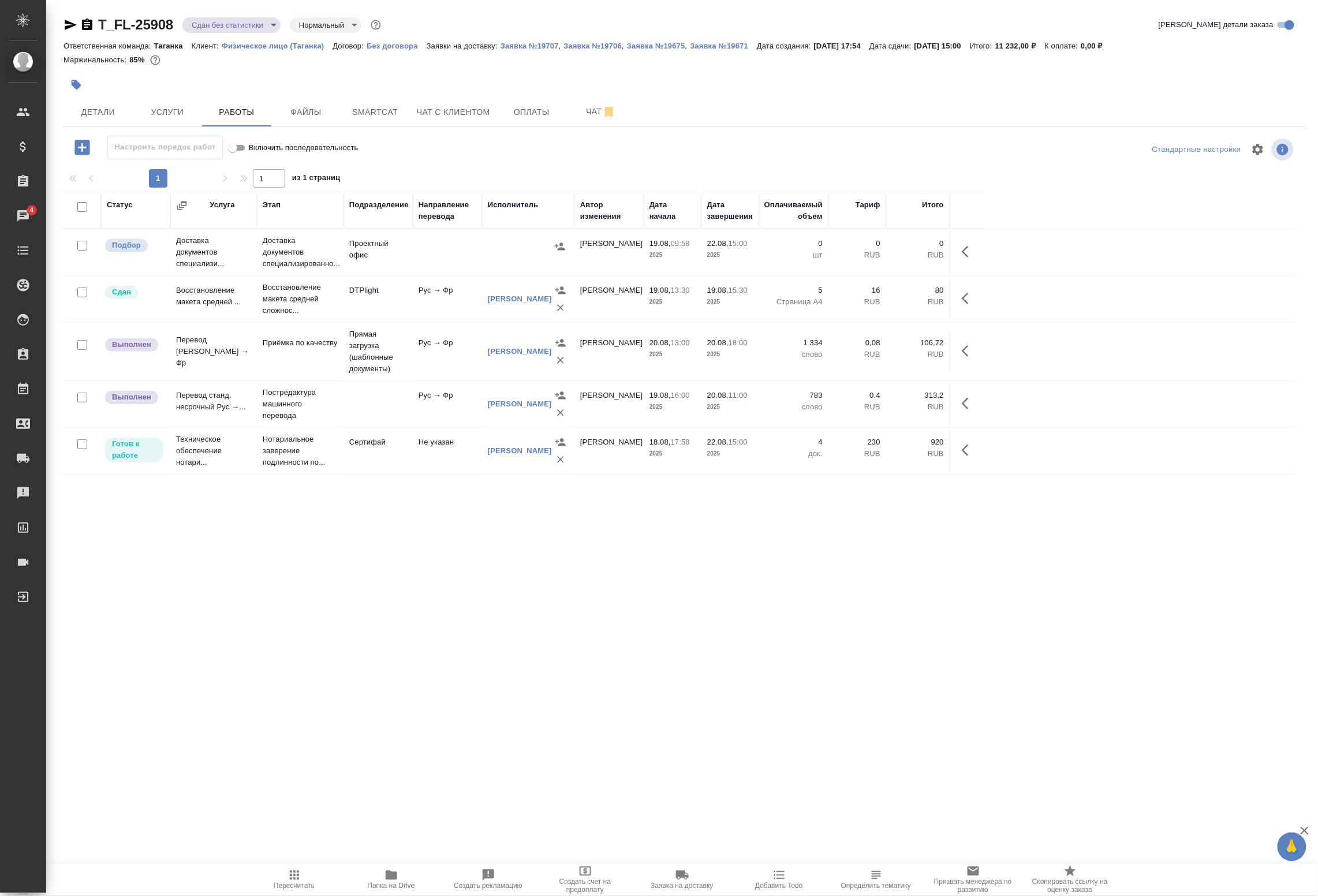
click at [818, 359] on p "слово" at bounding box center [794, 355] width 58 height 12
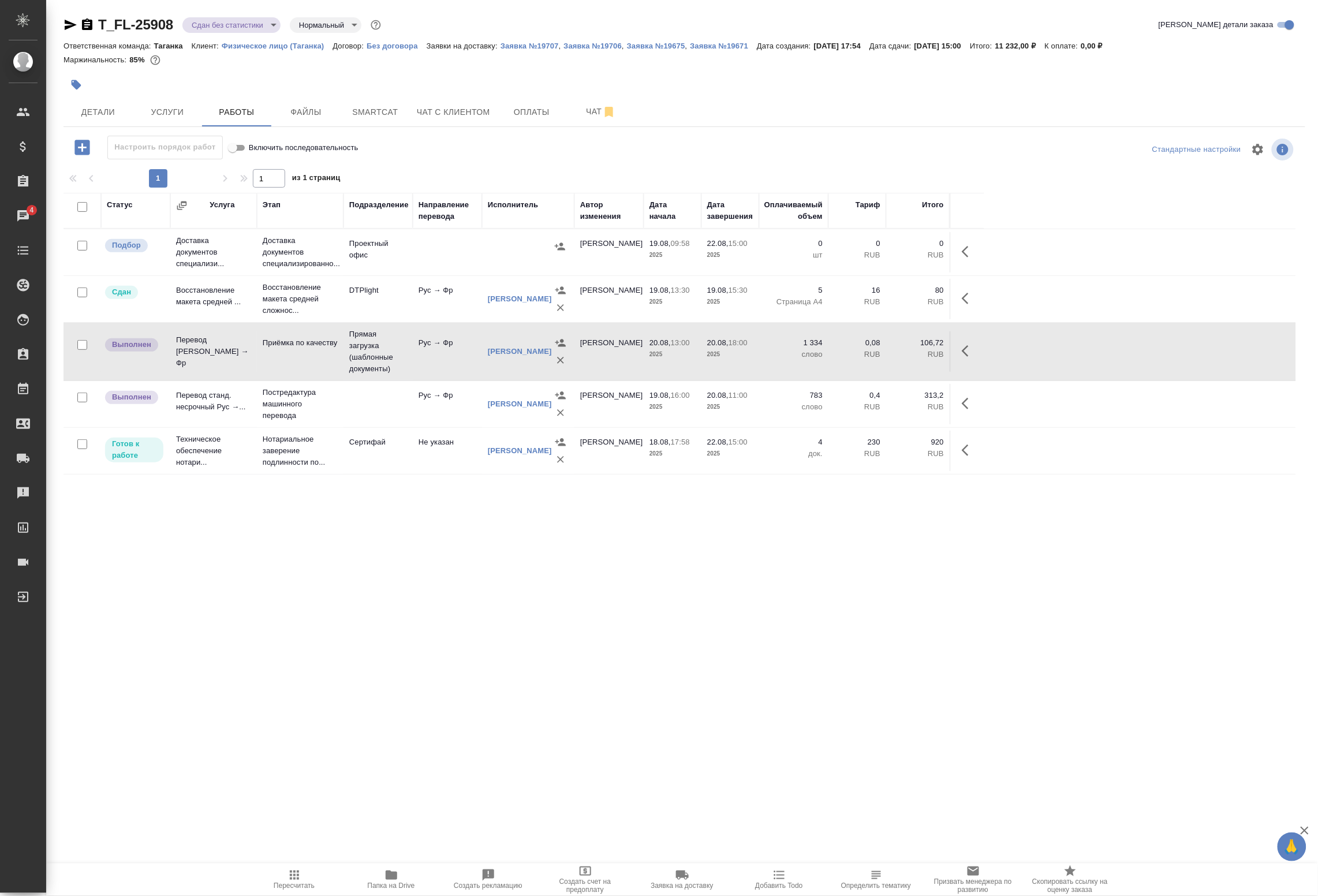
click at [835, 407] on p "RUB" at bounding box center [857, 407] width 46 height 12
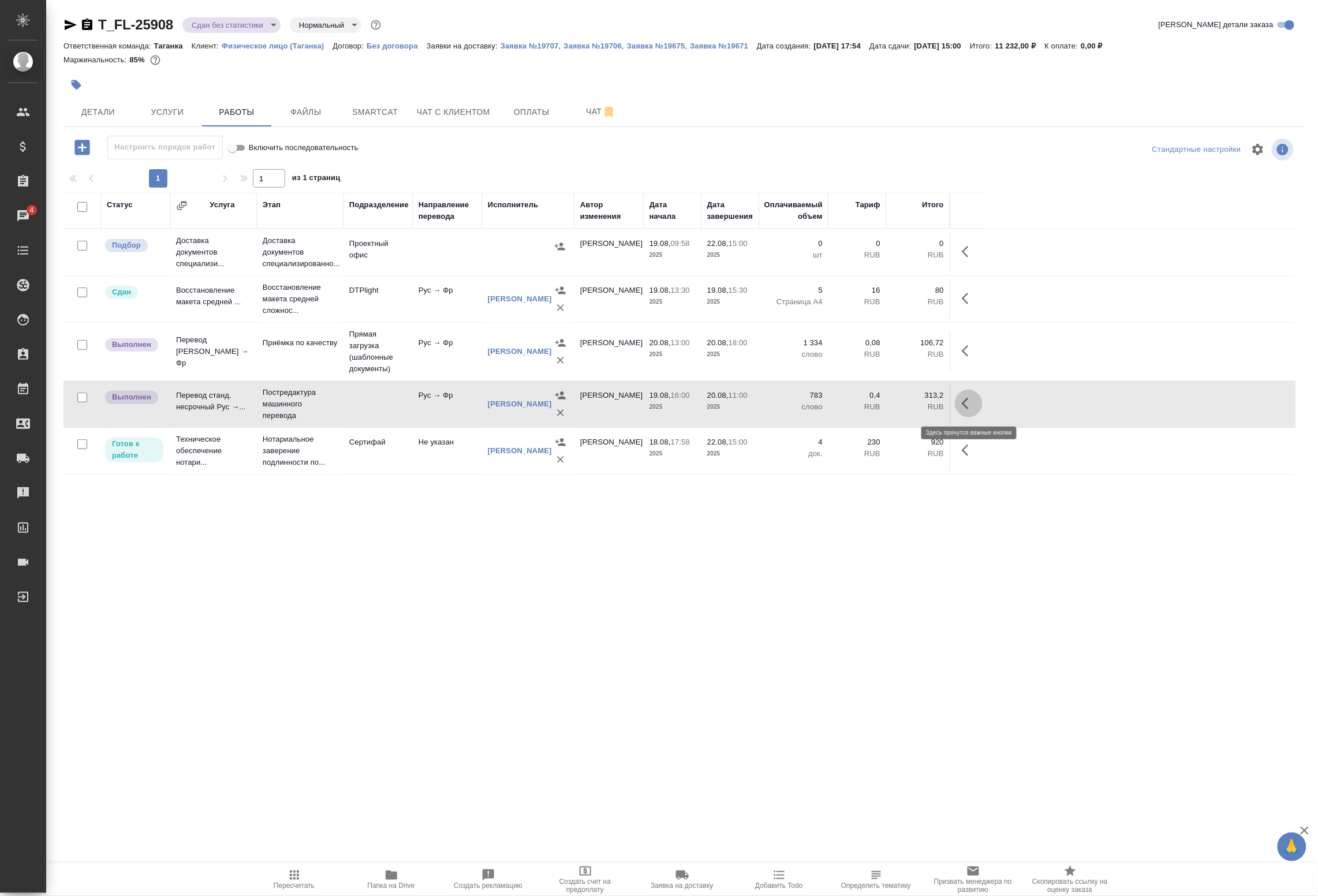
click at [971, 406] on icon "button" at bounding box center [968, 403] width 14 height 14
click at [882, 405] on icon "button" at bounding box center [884, 404] width 10 height 10
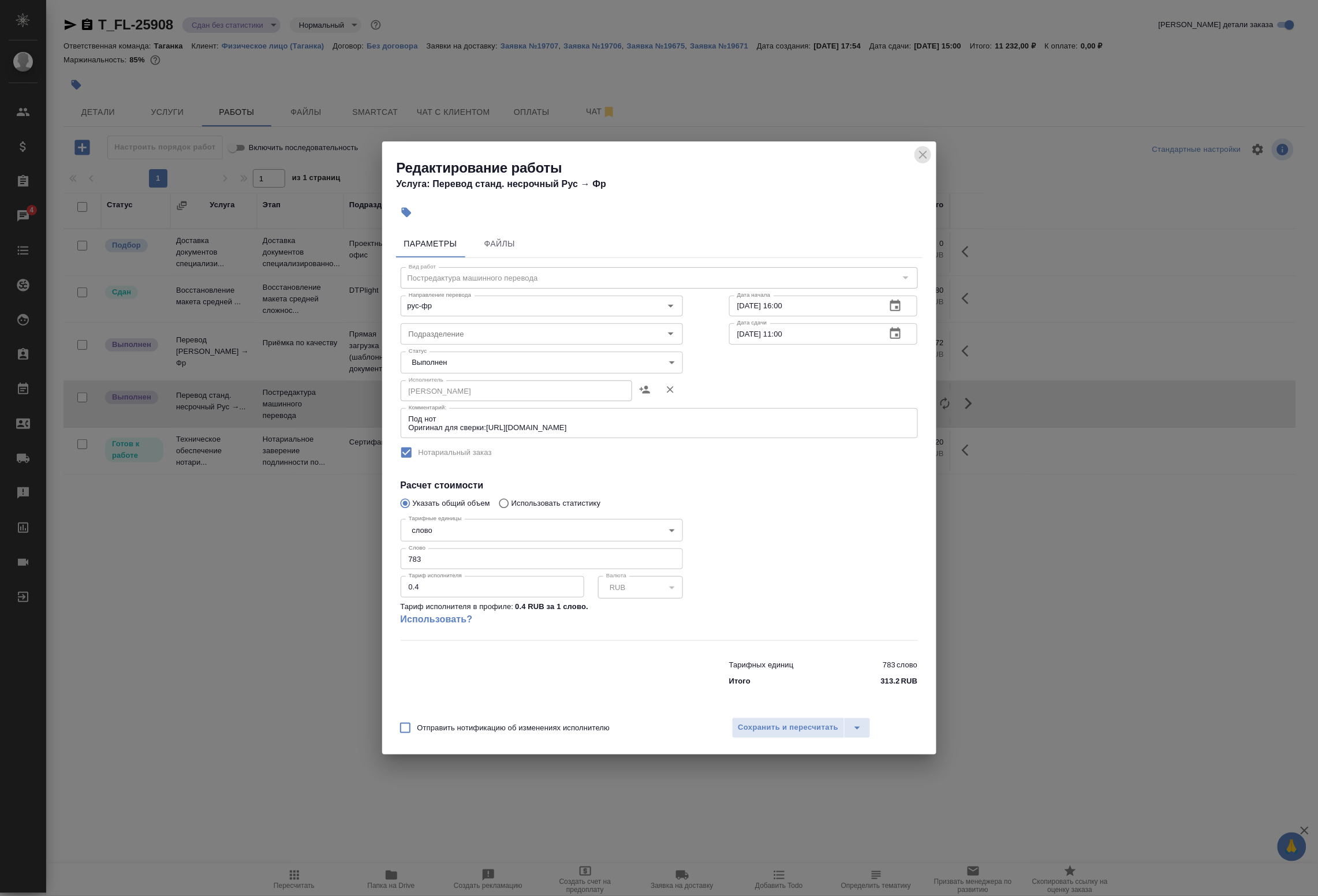
click at [921, 162] on button "close" at bounding box center [923, 155] width 18 height 18
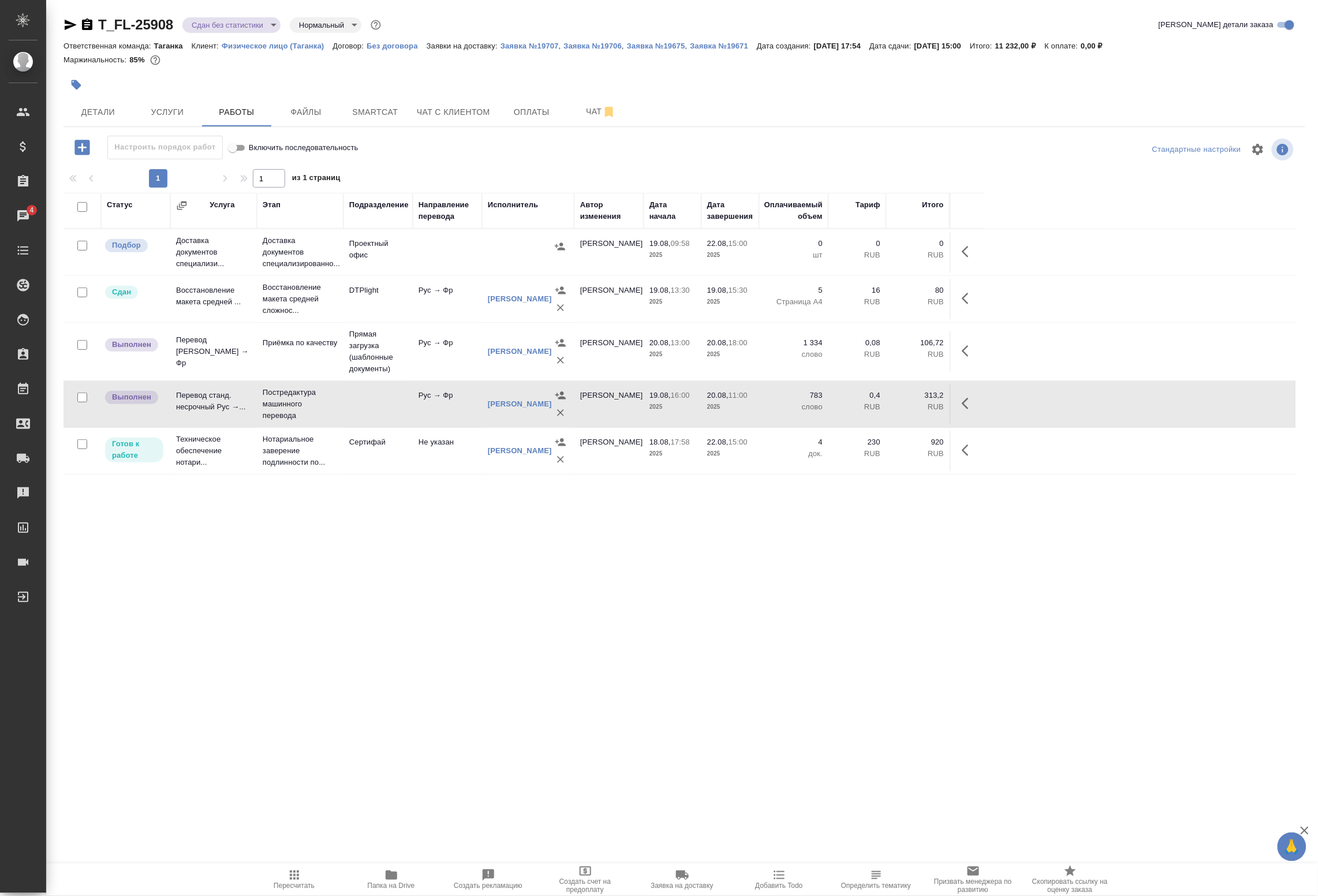
click at [963, 352] on icon "button" at bounding box center [968, 351] width 14 height 14
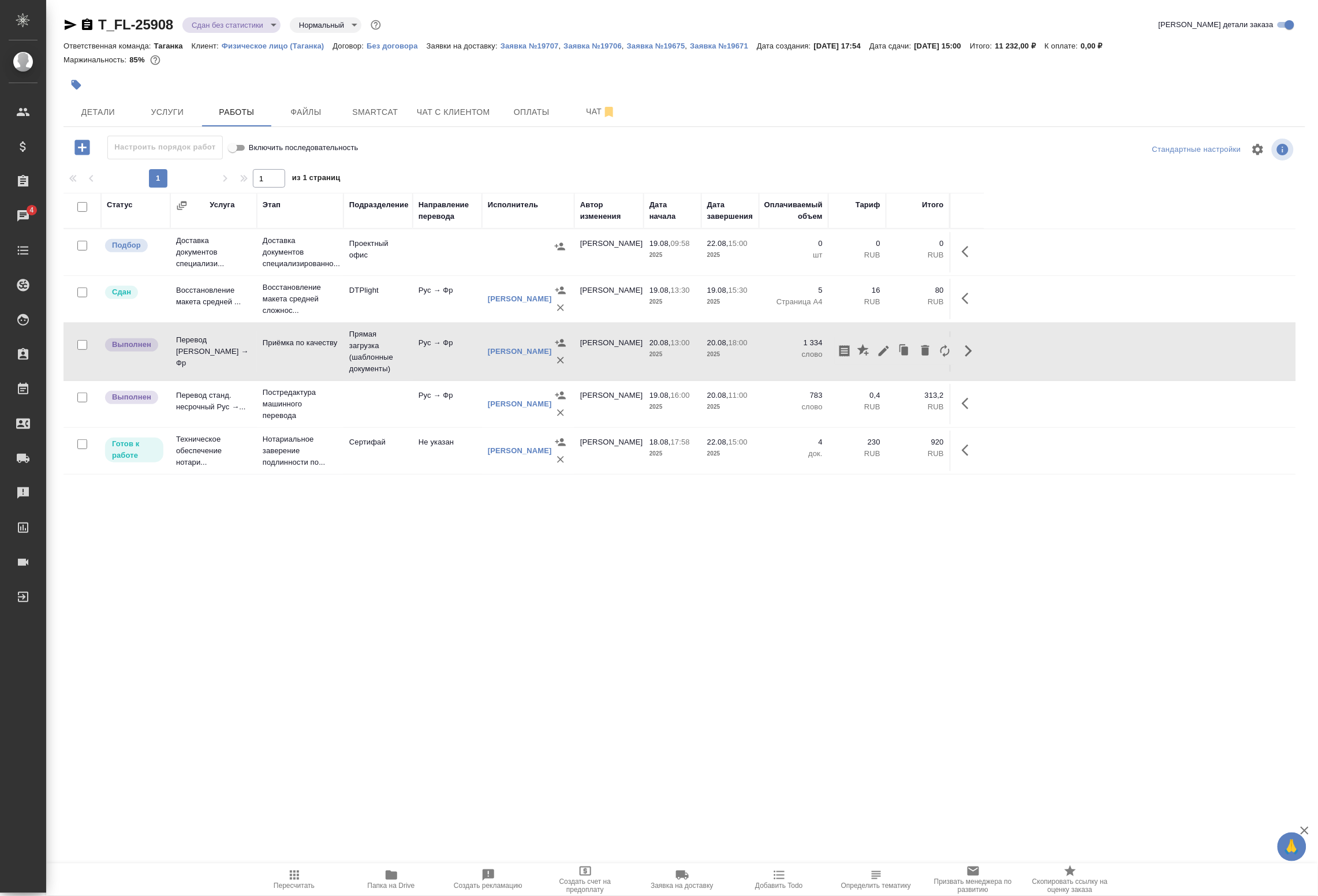
click at [931, 563] on div "Статус Услуга Этап Подразделение Направление перевода Исполнитель Автор изменен…" at bounding box center [680, 452] width 1233 height 520
click at [959, 356] on button "button" at bounding box center [969, 351] width 27 height 27
click at [882, 356] on icon "button" at bounding box center [883, 351] width 14 height 14
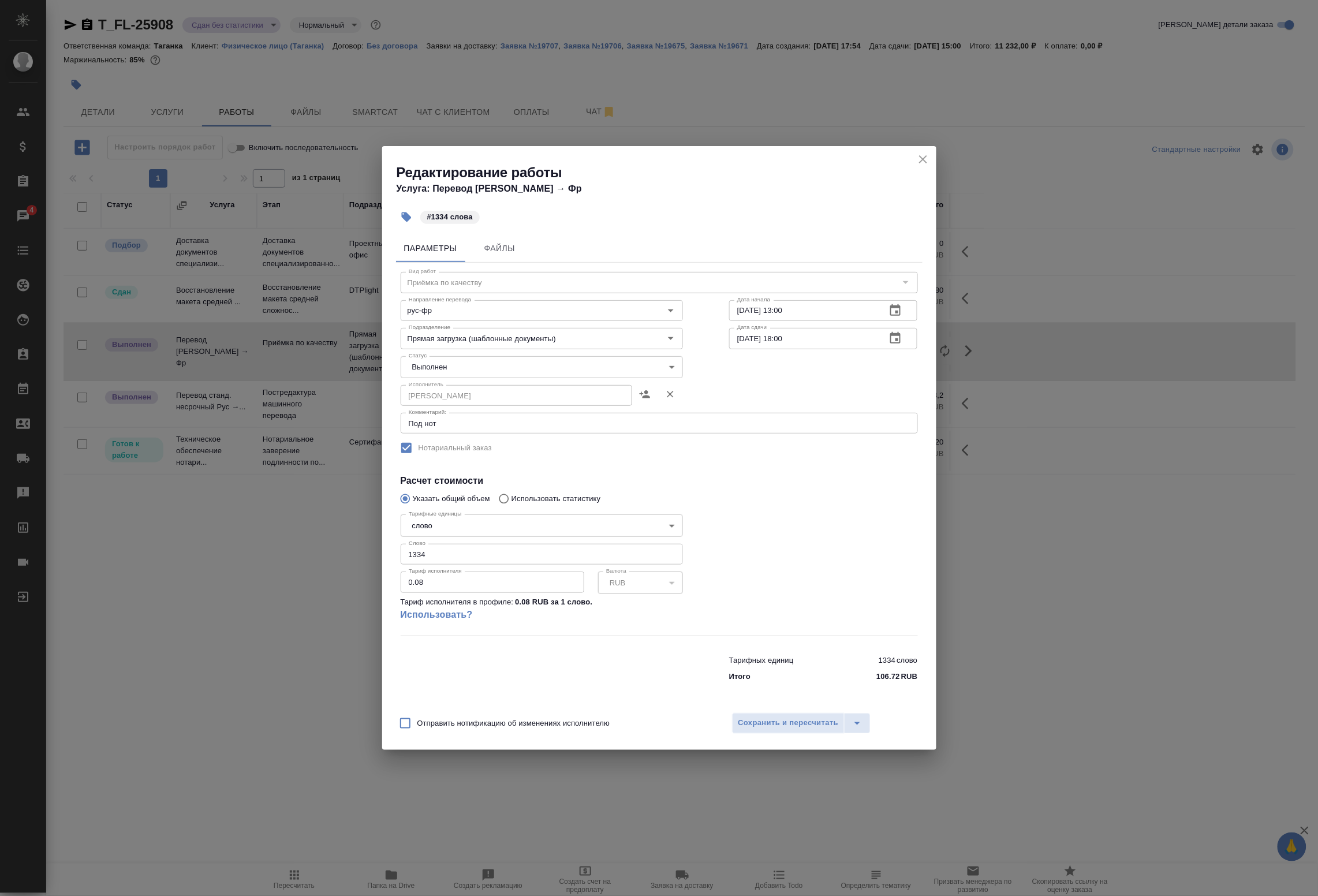
click at [922, 157] on icon "close" at bounding box center [923, 159] width 14 height 14
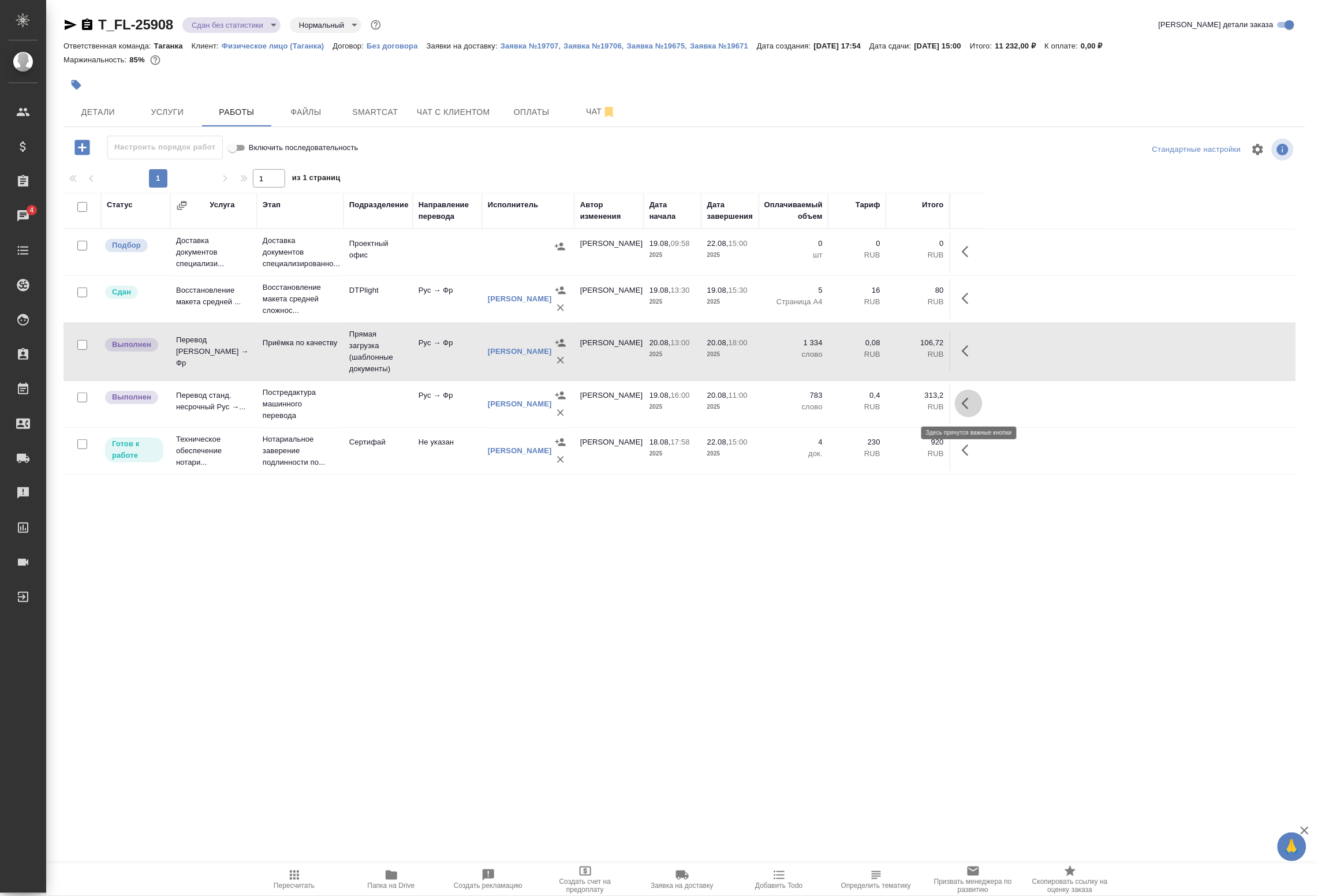
click at [960, 403] on button "button" at bounding box center [969, 403] width 27 height 27
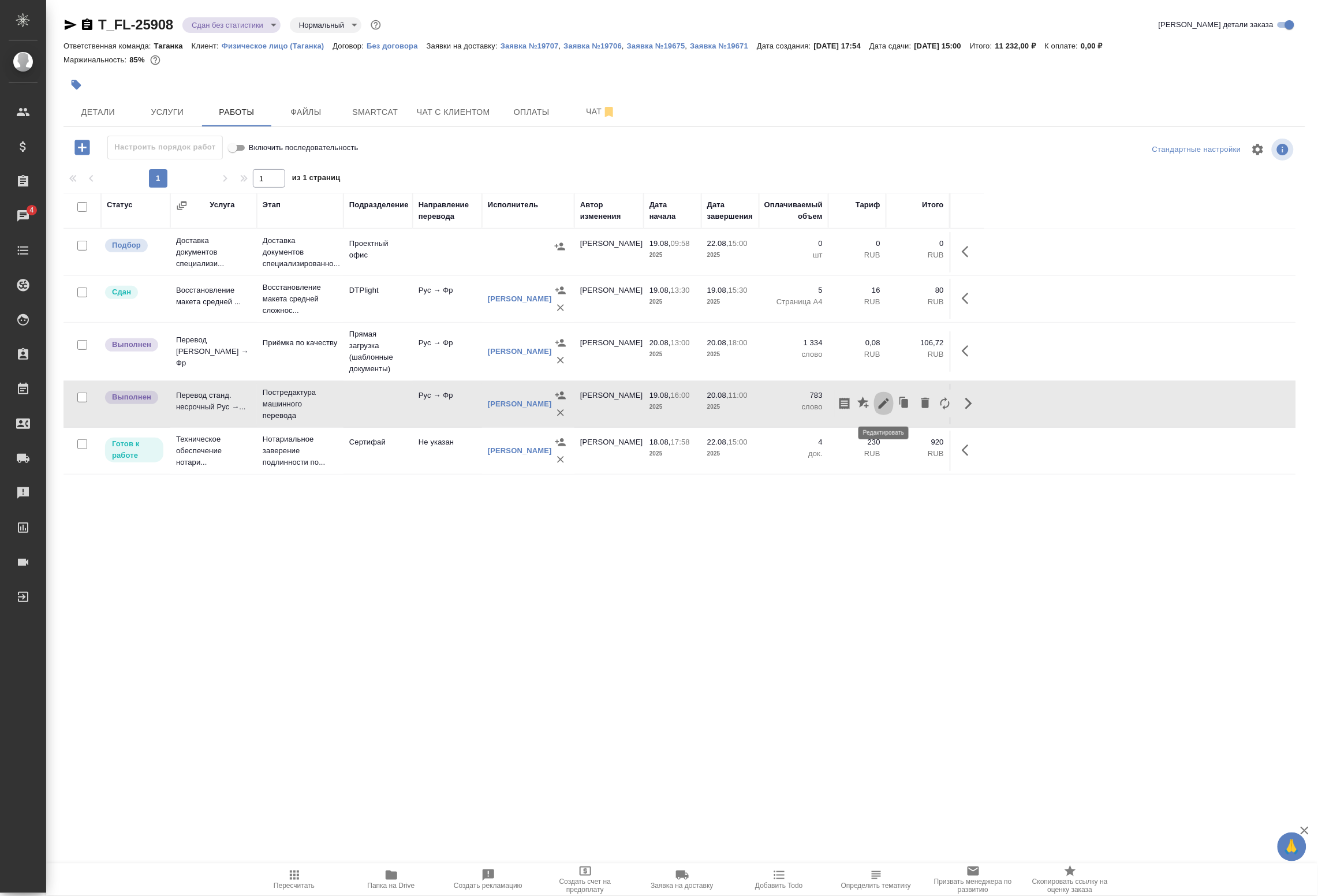
click at [886, 406] on icon "button" at bounding box center [883, 403] width 14 height 14
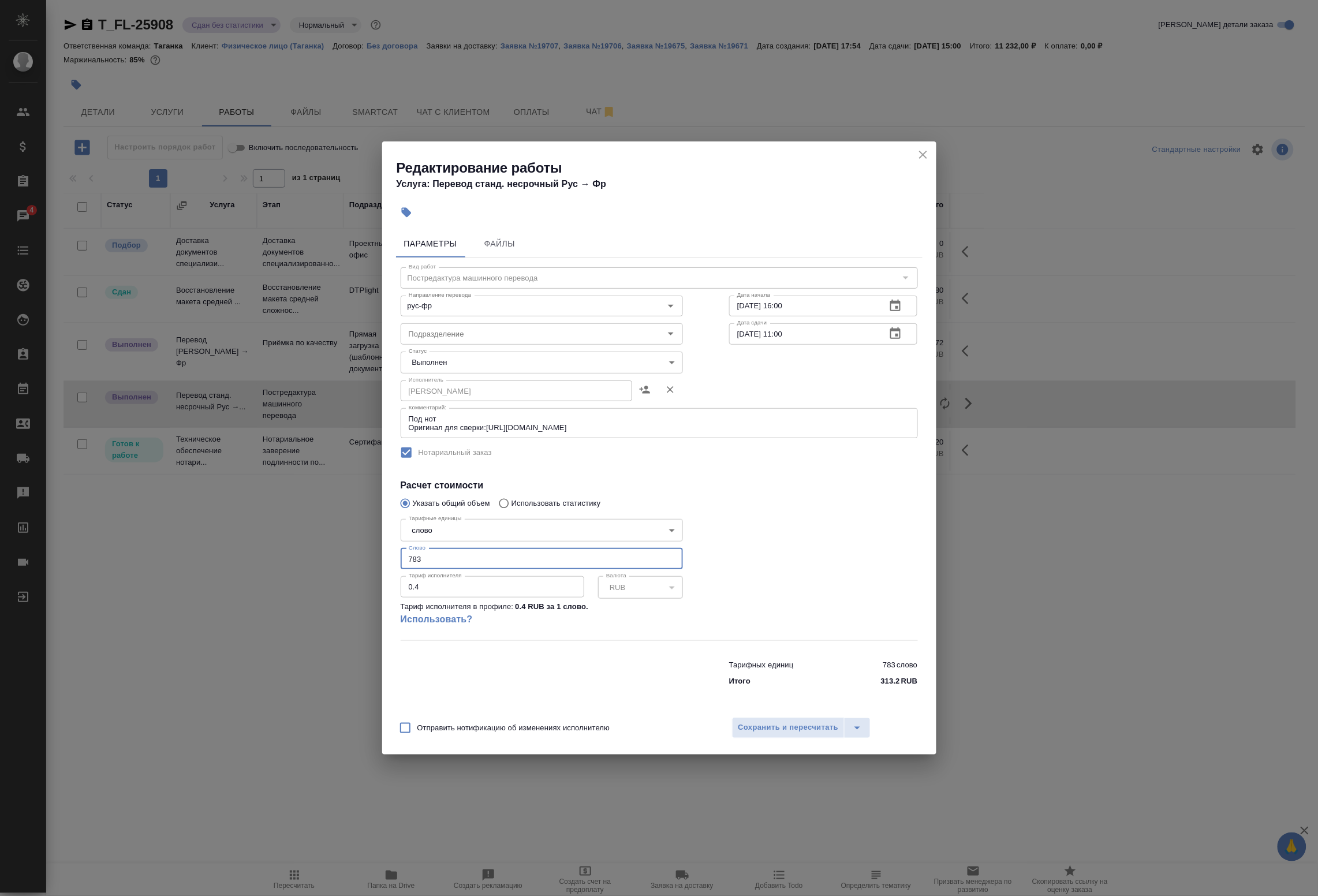
drag, startPoint x: 474, startPoint y: 558, endPoint x: 352, endPoint y: 556, distance: 122.0
click at [356, 556] on div "Редактирование работы Услуга: Перевод станд. несрочный Рус → Фр Параметры Файлы…" at bounding box center [659, 448] width 1318 height 896
type input "665"
type input "665.4"
type input "665.5"
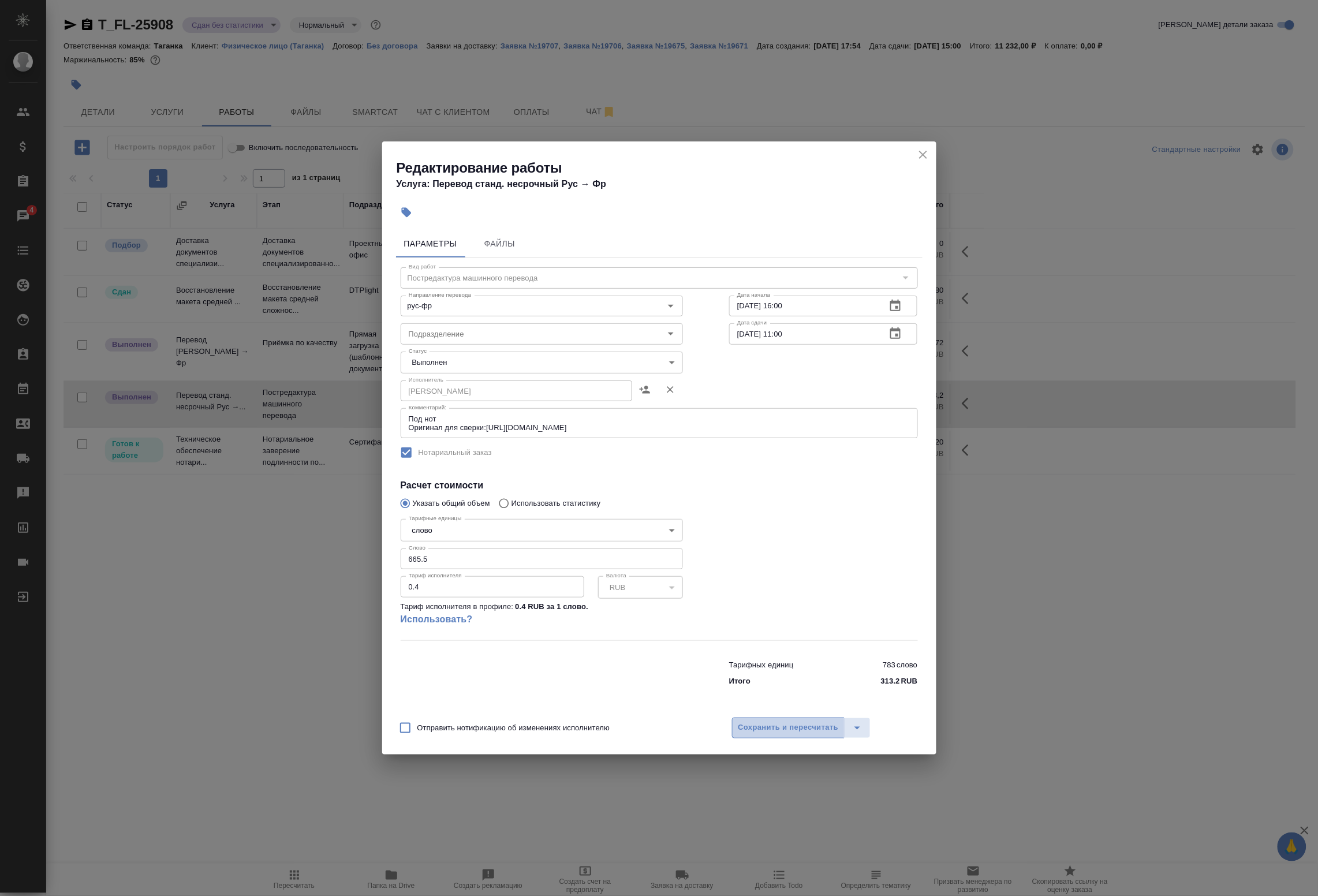
click at [763, 723] on span "Сохранить и пересчитать" at bounding box center [789, 728] width 101 height 13
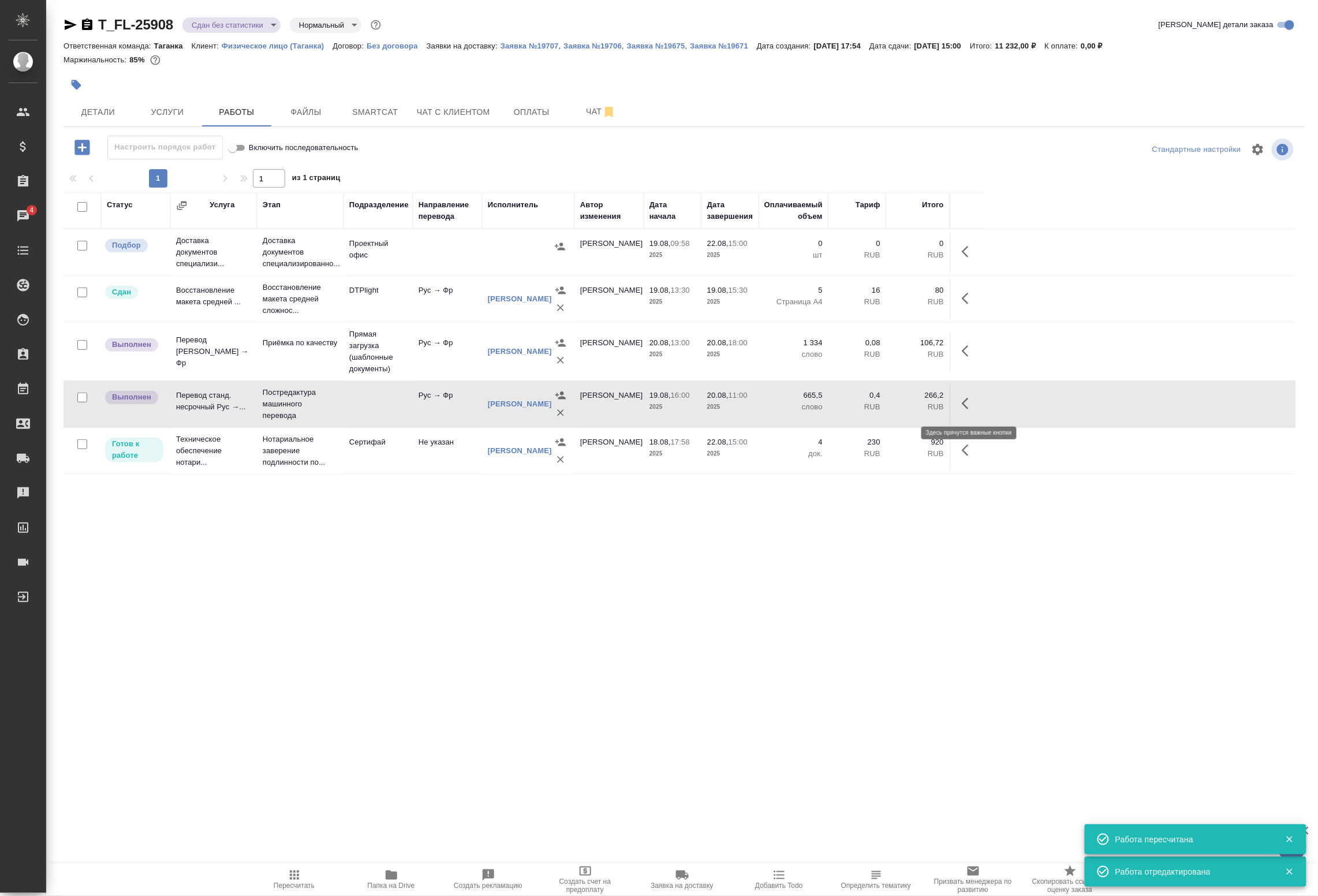
click at [966, 405] on icon "button" at bounding box center [968, 403] width 14 height 14
click at [878, 405] on icon "button" at bounding box center [883, 403] width 14 height 14
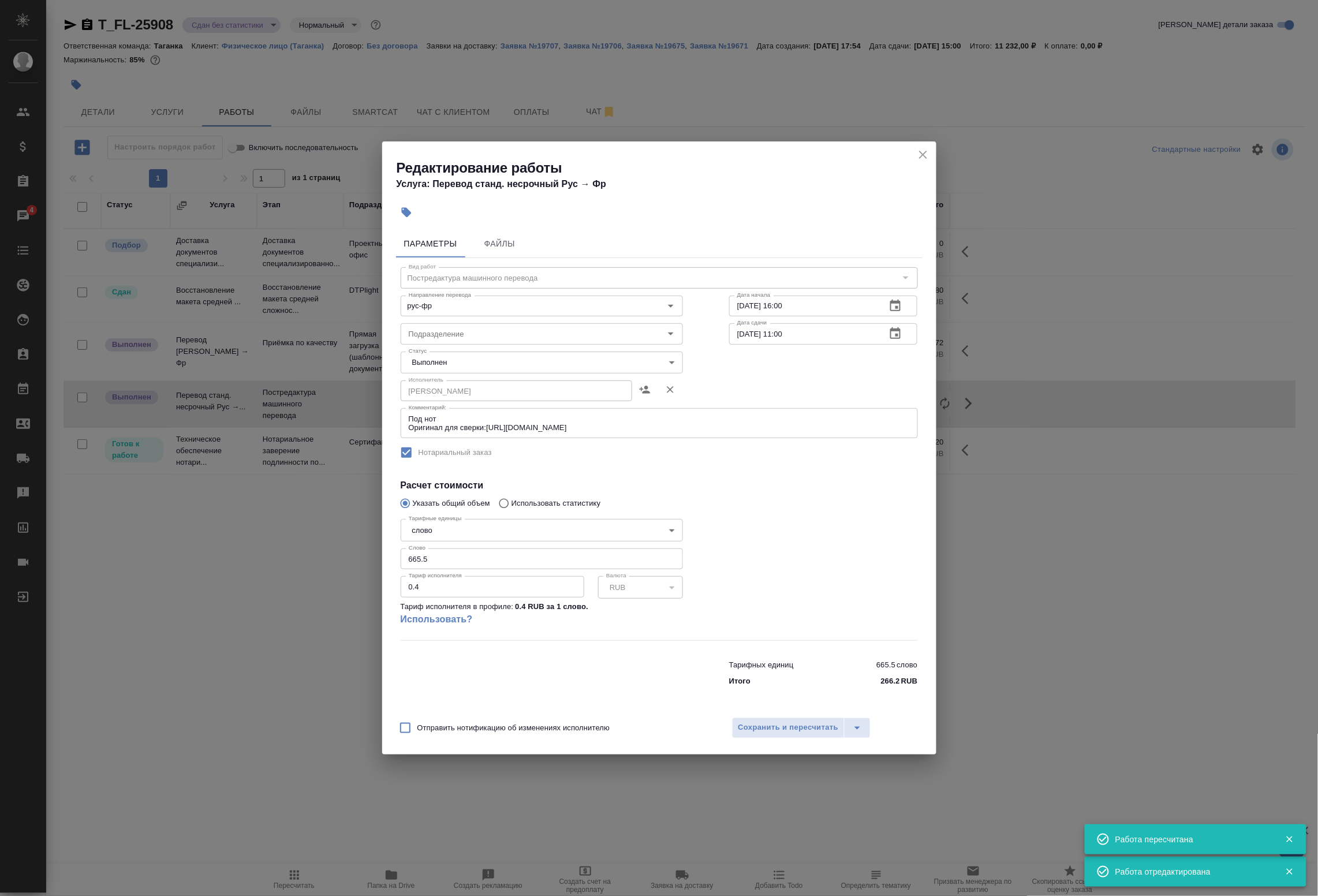
click at [459, 358] on body "🙏 .cls-1 fill:#fff; AWATERA Badanyan Artak Клиенты Спецификации Заказы 4 Чаты T…" at bounding box center [659, 448] width 1318 height 896
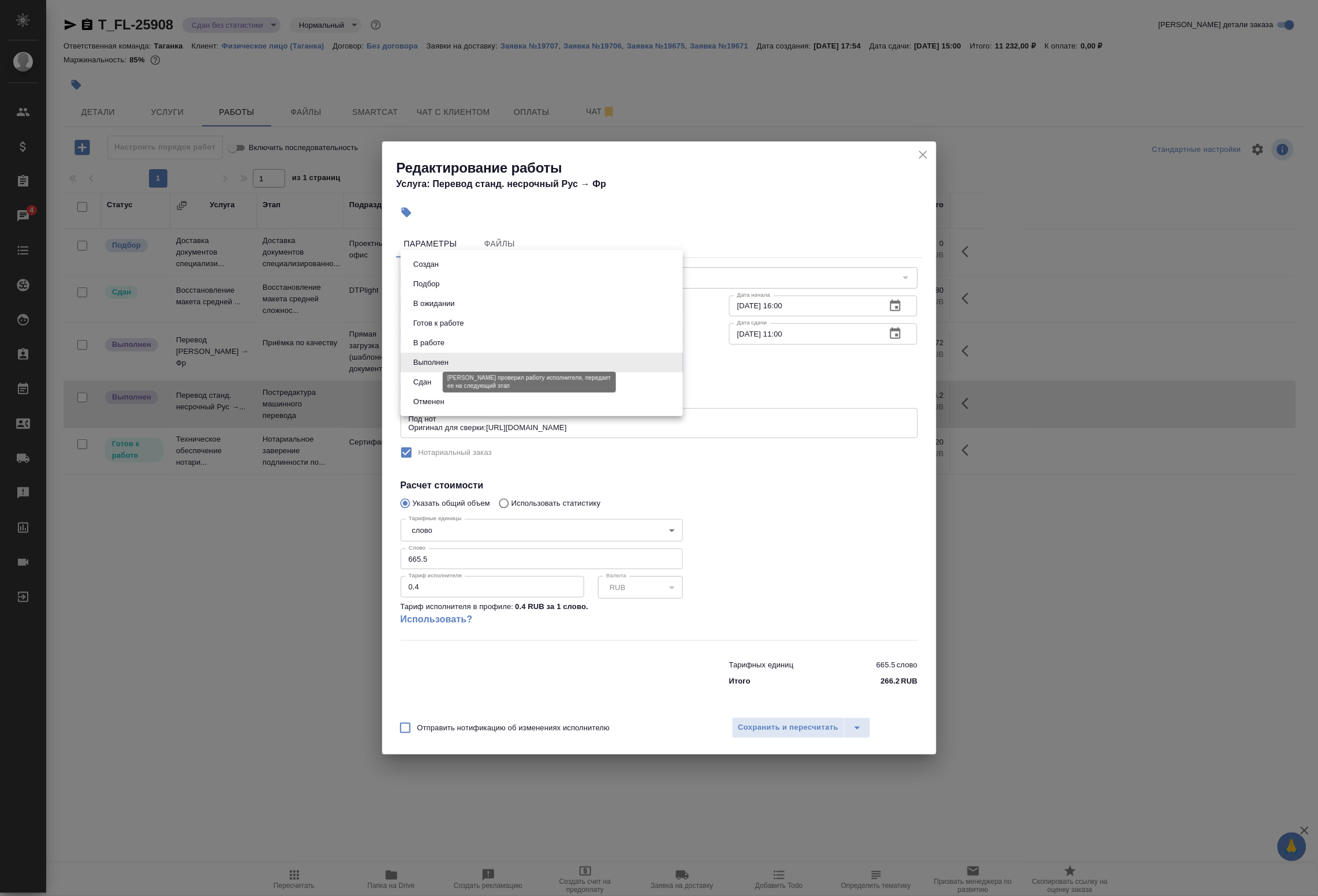
click at [429, 380] on button "Сдан" at bounding box center [422, 382] width 25 height 12
type input "closed"
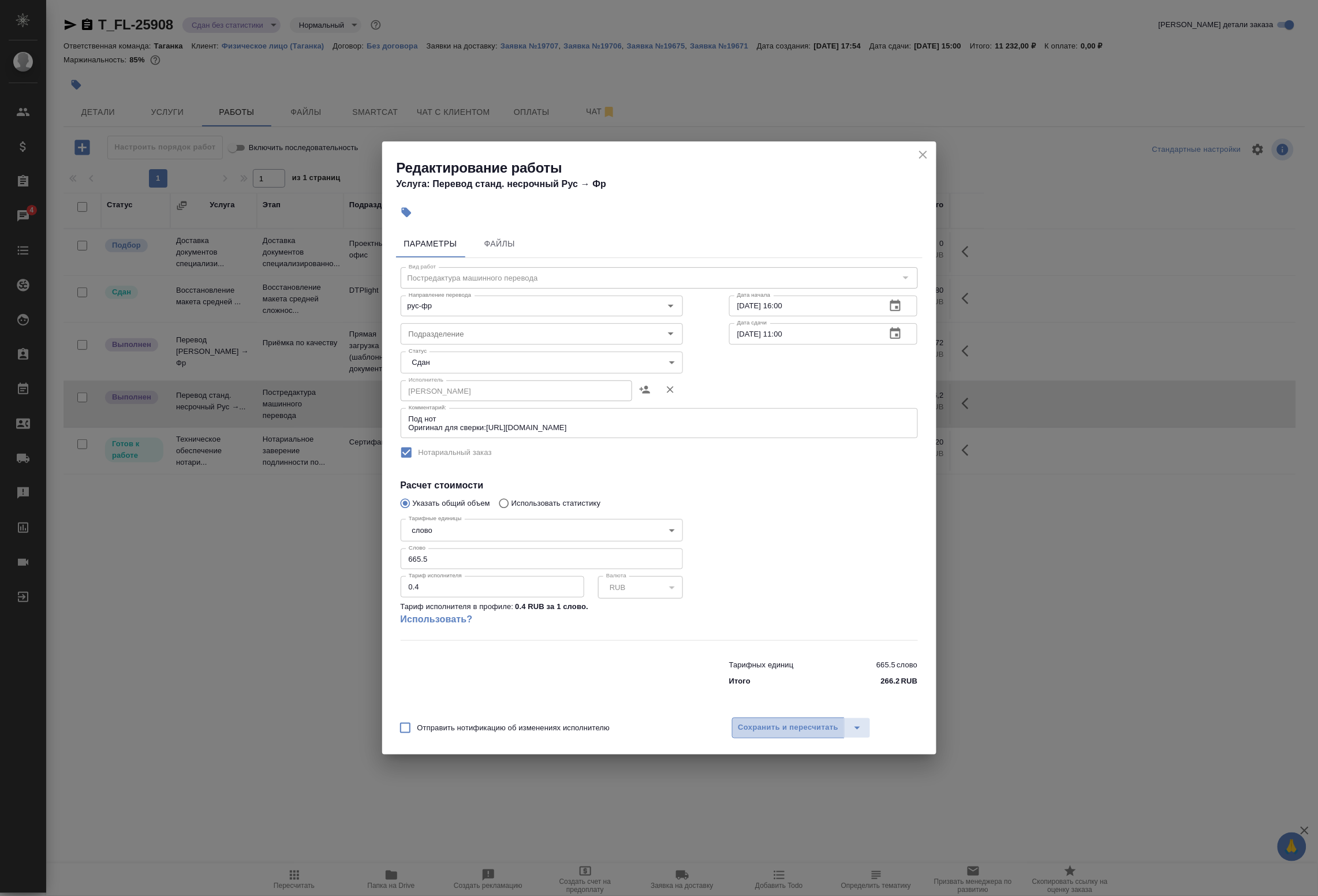
click at [797, 723] on span "Сохранить и пересчитать" at bounding box center [789, 728] width 101 height 13
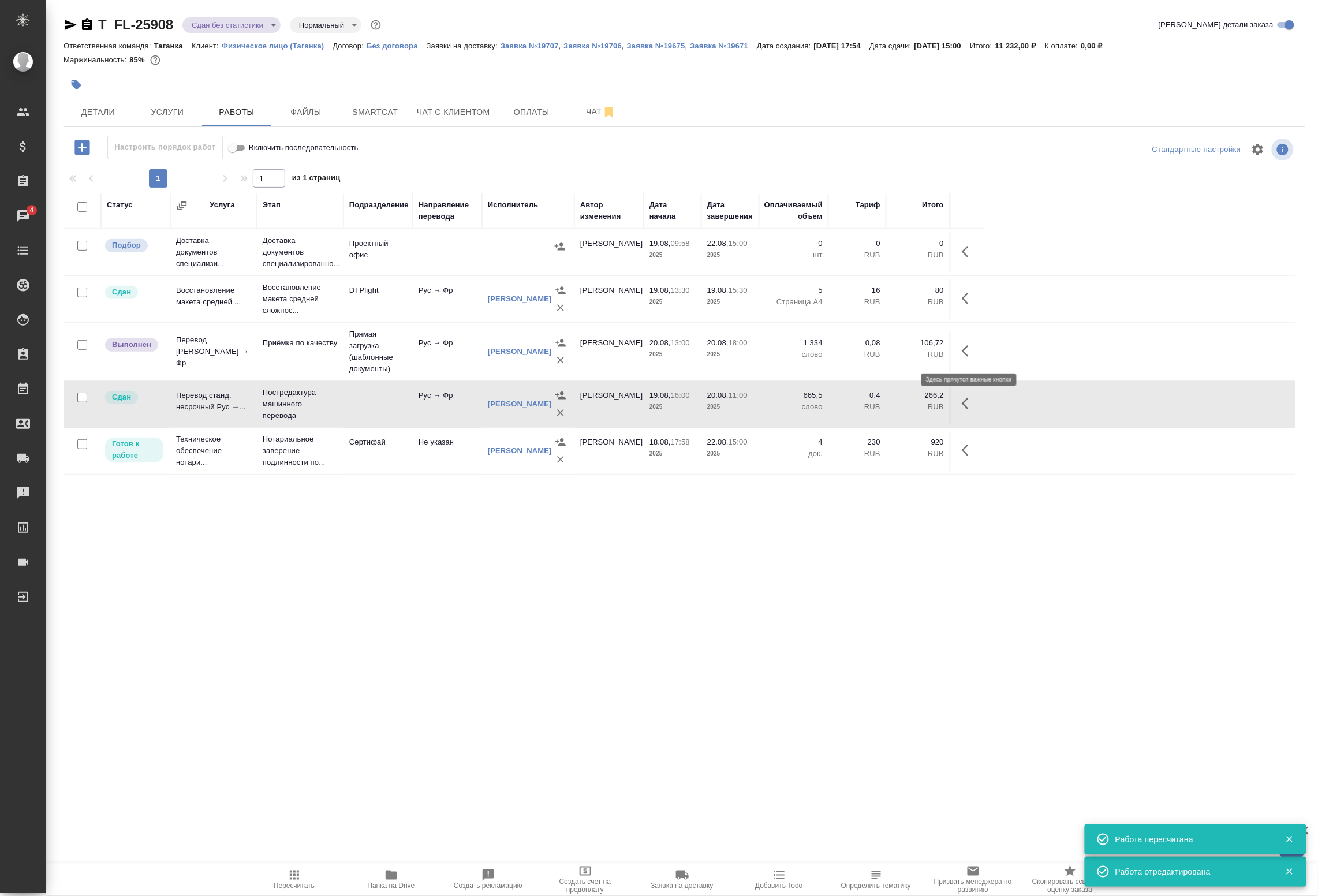
click at [970, 350] on icon "button" at bounding box center [968, 351] width 14 height 14
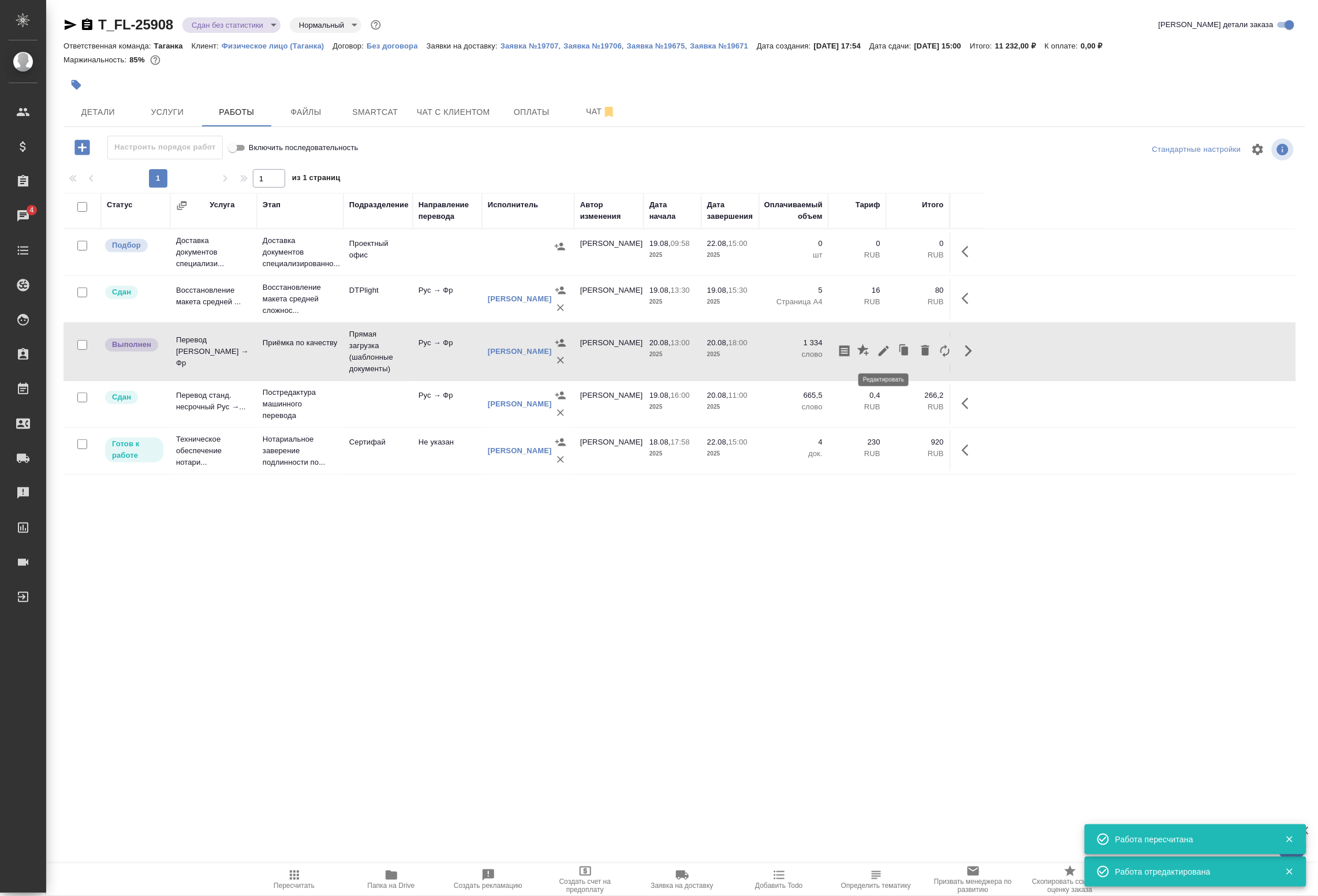
click at [880, 353] on icon "button" at bounding box center [883, 351] width 14 height 14
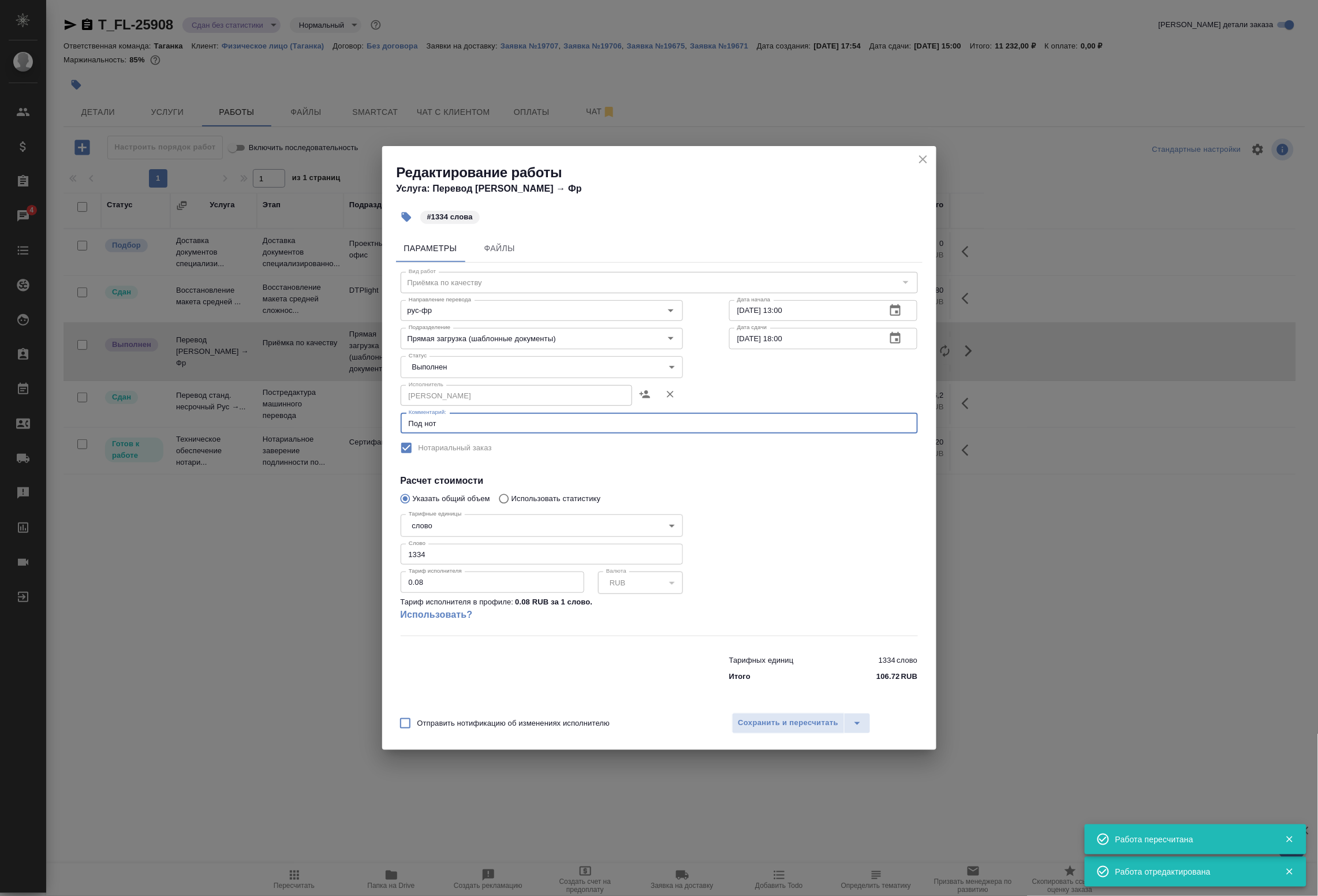
click at [459, 420] on textarea "Под нот" at bounding box center [659, 423] width 501 height 8
click at [469, 367] on body "🙏 .cls-1 fill:#fff; AWATERA Badanyan Artak Клиенты Спецификации Заказы 4 Чаты T…" at bounding box center [659, 448] width 1318 height 896
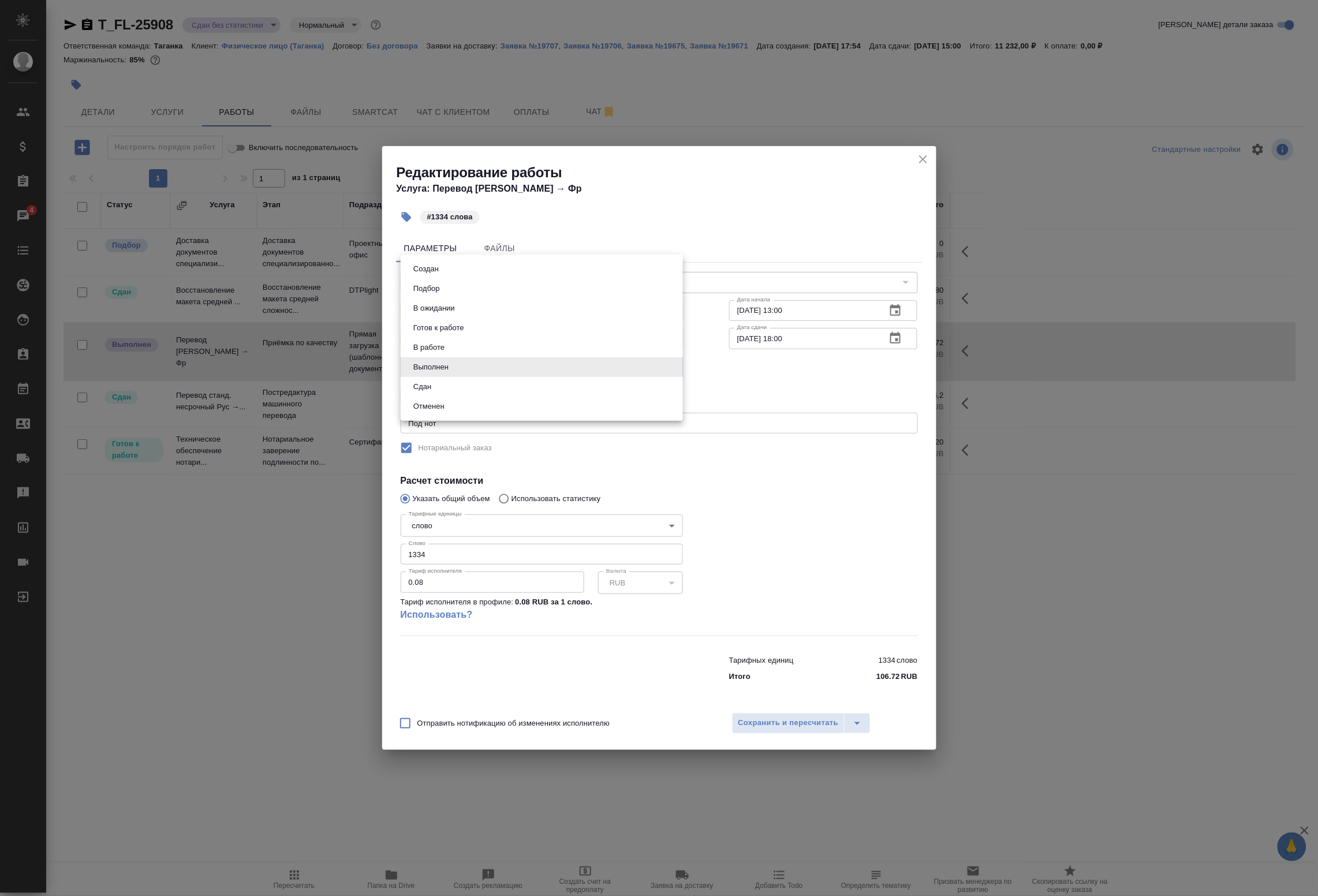
click at [446, 385] on li "Сдан" at bounding box center [542, 387] width 282 height 20
type input "closed"
click at [783, 718] on span "Сохранить и пересчитать" at bounding box center [789, 723] width 101 height 13
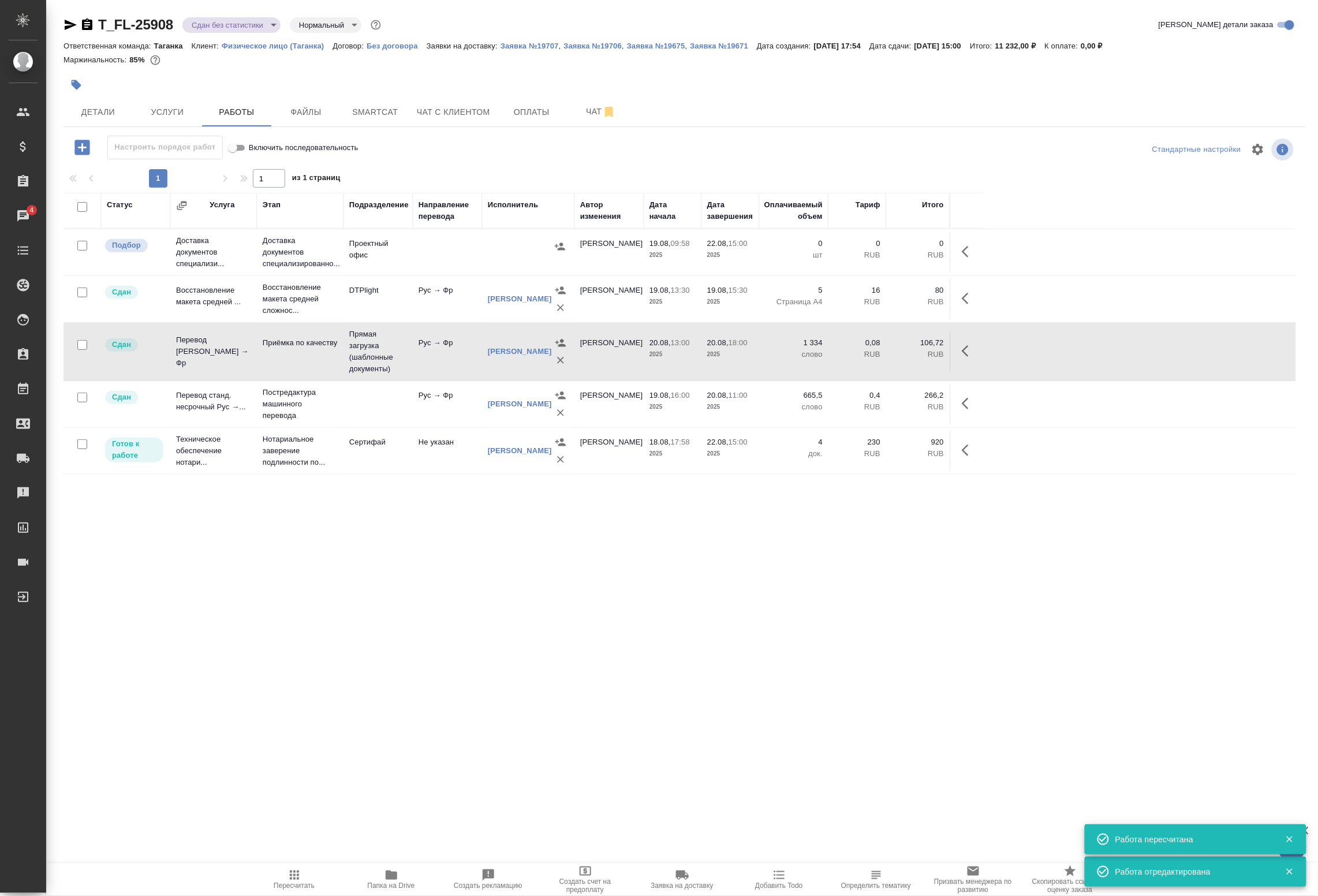
click at [81, 243] on input "checkbox" at bounding box center [82, 245] width 10 height 10
checkbox input "true"
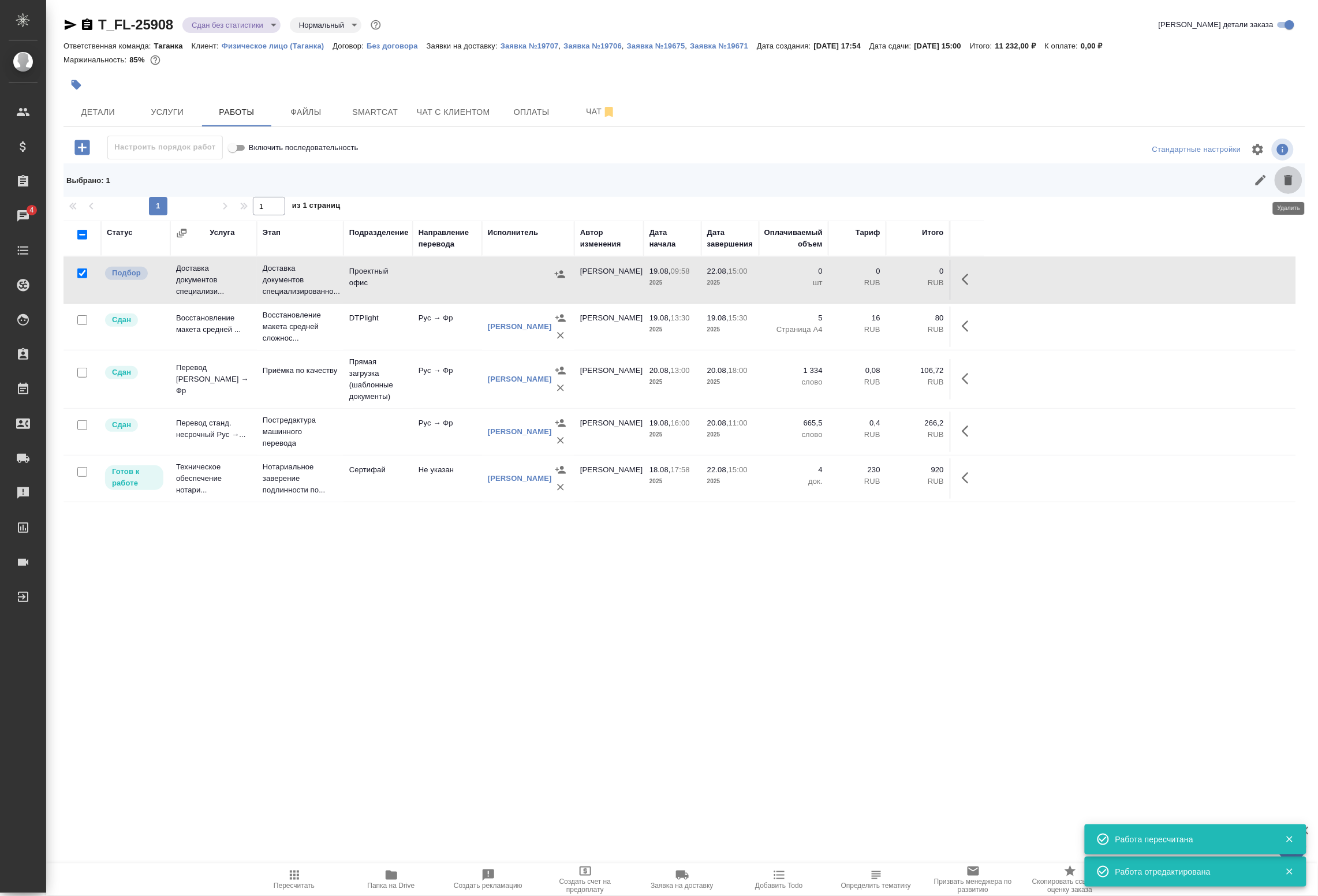
click at [1295, 179] on icon "button" at bounding box center [1289, 180] width 14 height 14
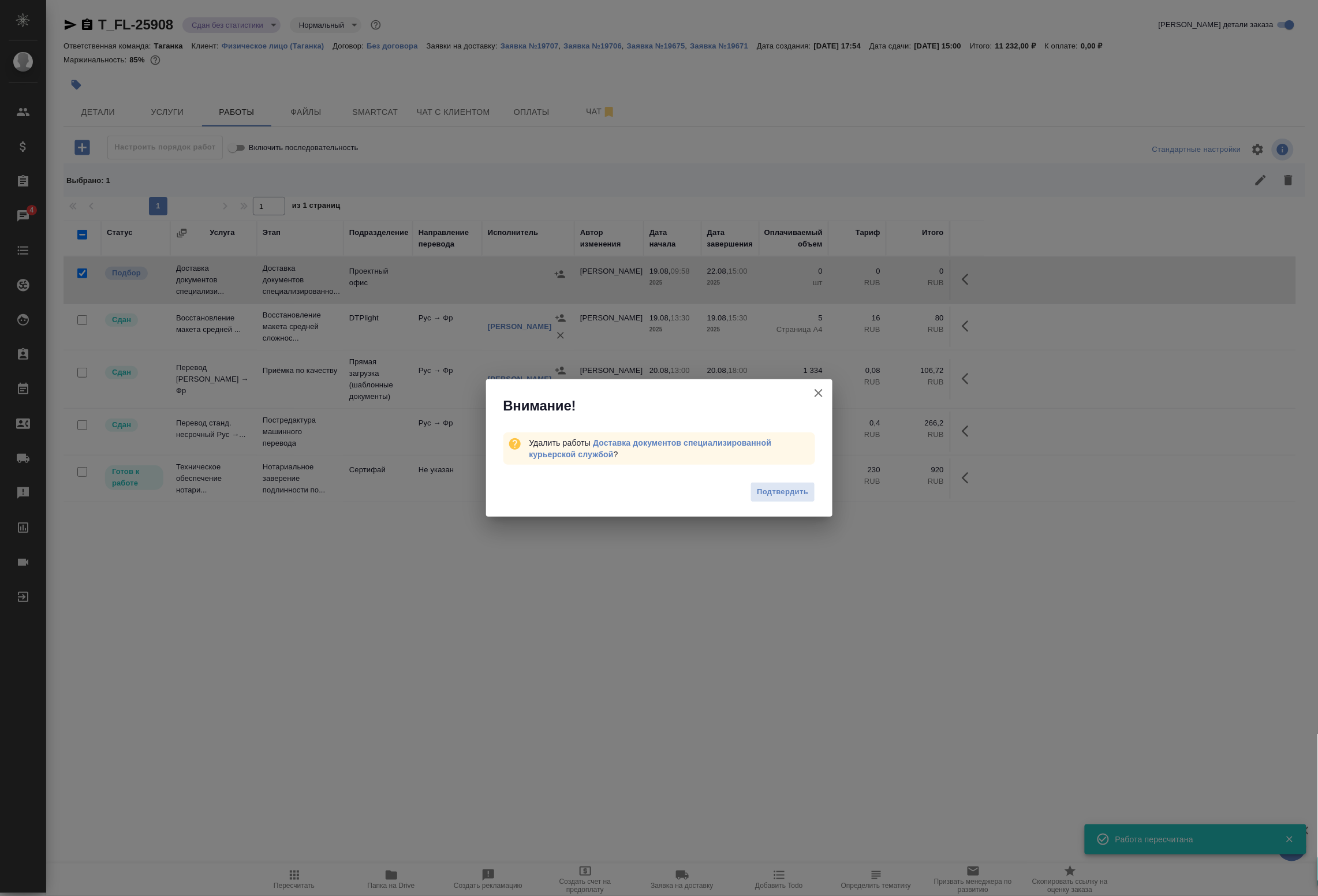
click at [820, 391] on icon "button" at bounding box center [819, 393] width 8 height 8
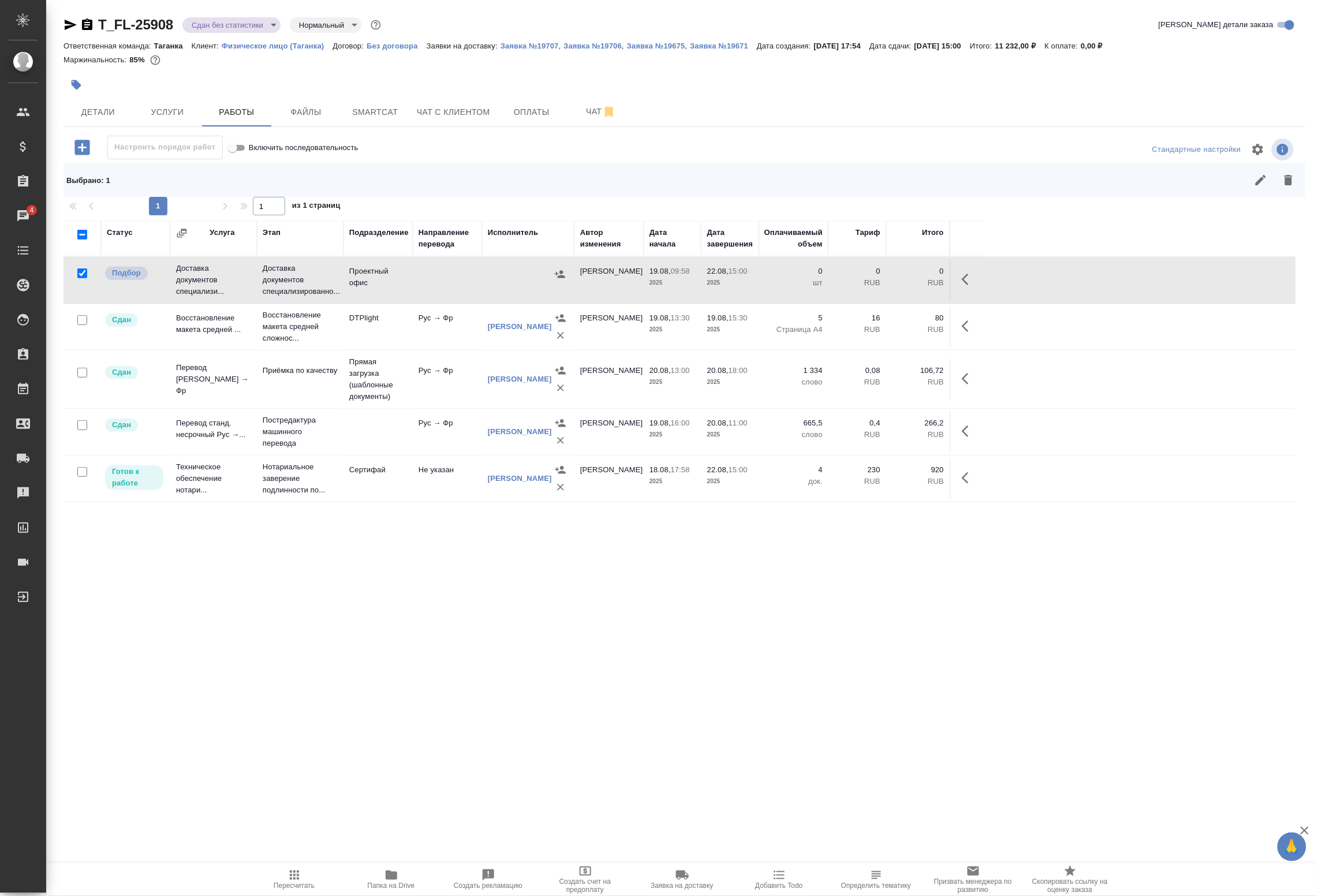
click at [228, 25] on body "🙏 .cls-1 fill:#fff; AWATERA Badanyan Artak Клиенты Спецификации Заказы 4 Чаты T…" at bounding box center [659, 448] width 1318 height 896
click at [215, 165] on button "Выполнен" at bounding box center [212, 161] width 42 height 12
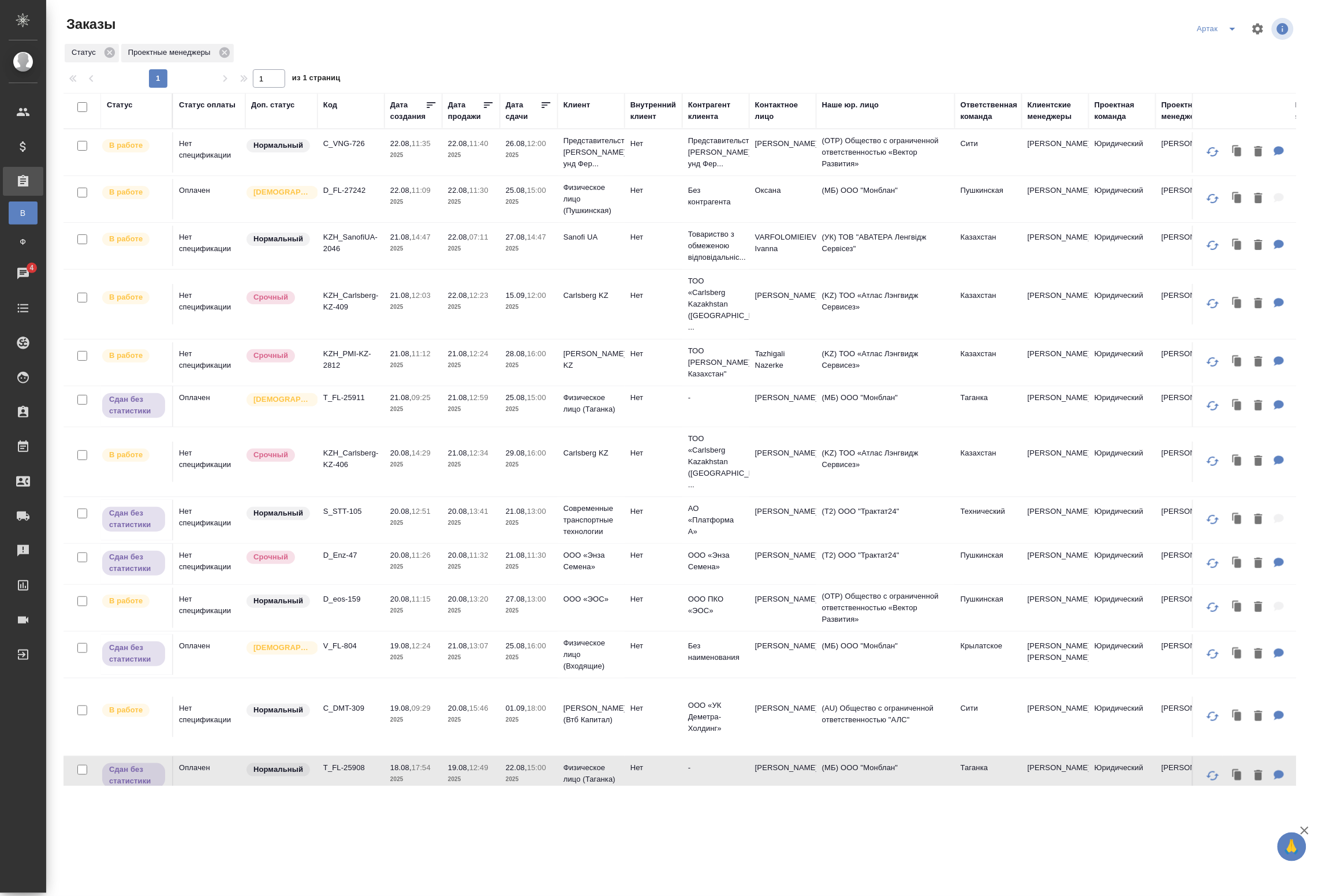
scroll to position [301, 0]
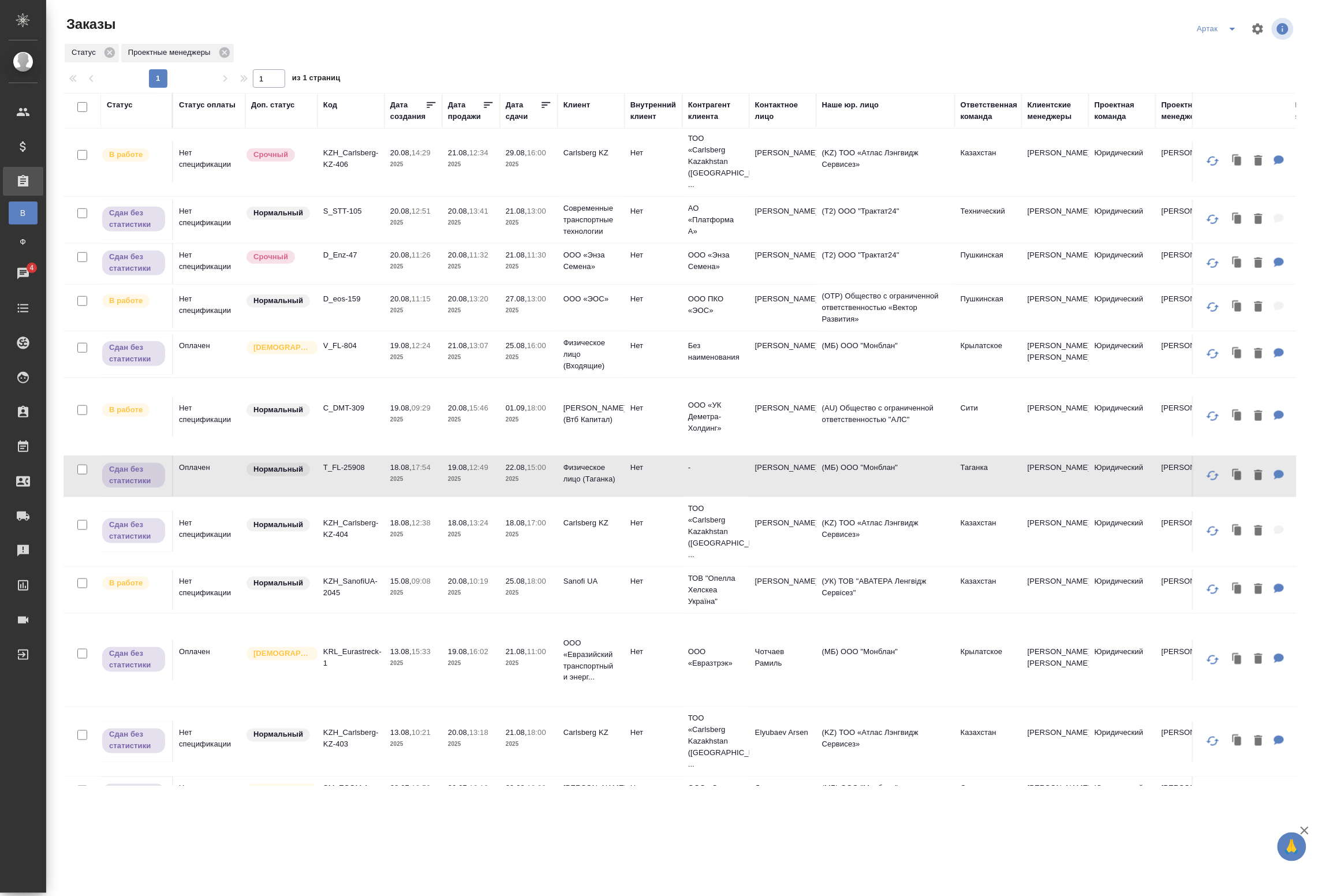
click at [385, 514] on td "18.08, 12:38 2025" at bounding box center [414, 532] width 58 height 41
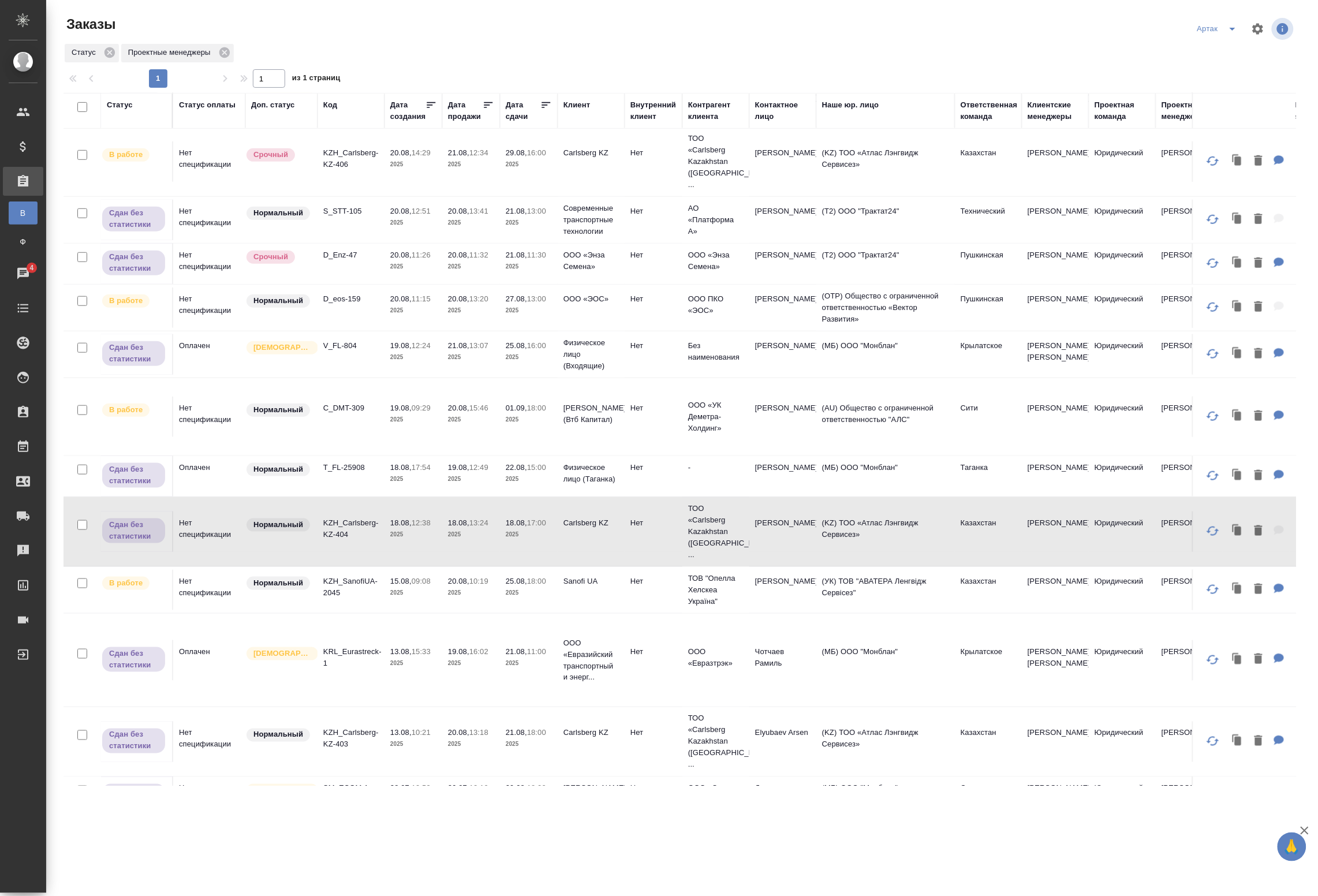
click at [429, 514] on td "18.08, 12:38 2025" at bounding box center [414, 532] width 58 height 41
click at [407, 653] on tr "Сдан без статистики Оплачен Святая троица KRL_Eurastreck-1 13.08, 15:33 2025 19…" at bounding box center [997, 660] width 1866 height 93
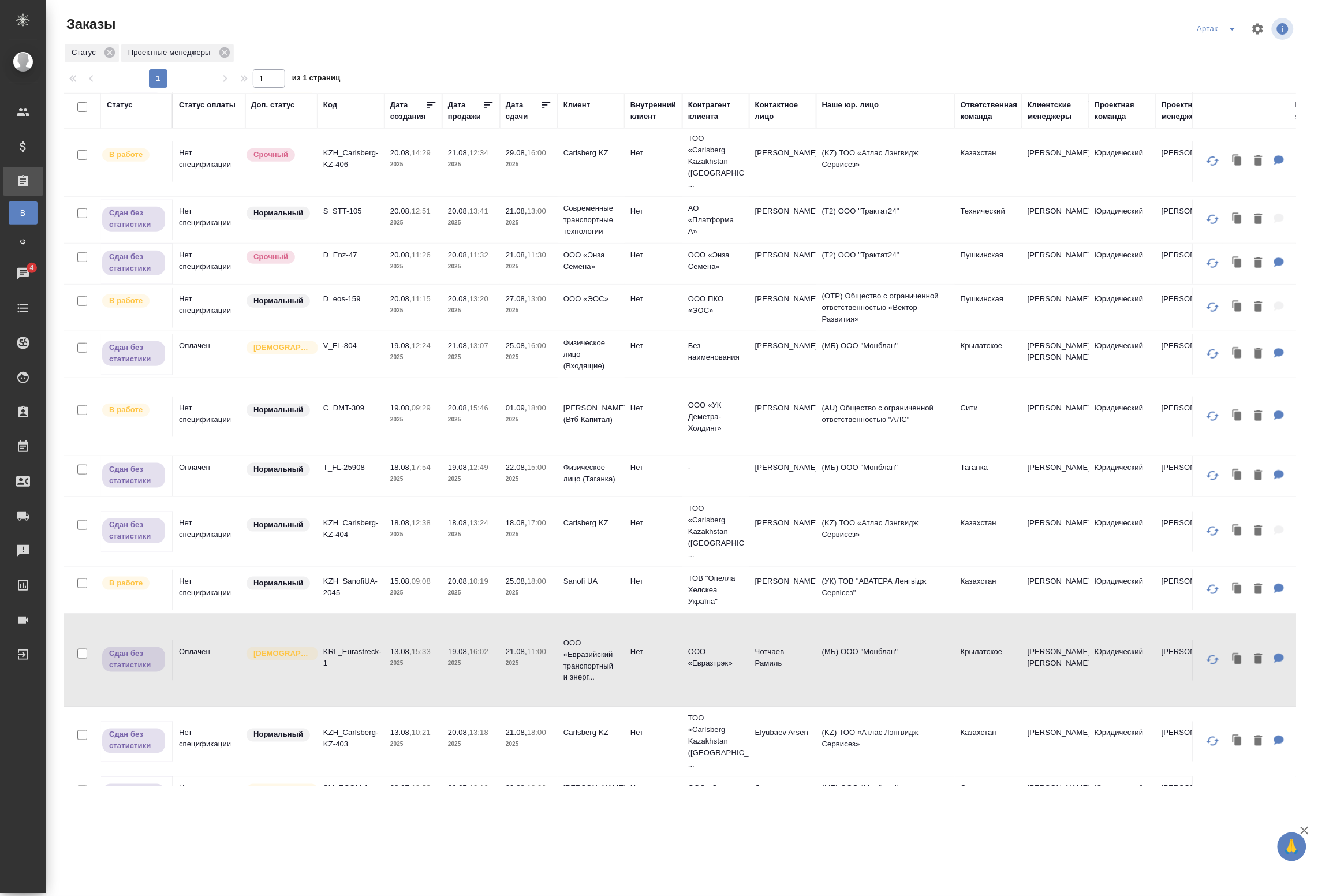
click at [427, 722] on td "13.08, 10:21 2025" at bounding box center [414, 742] width 58 height 41
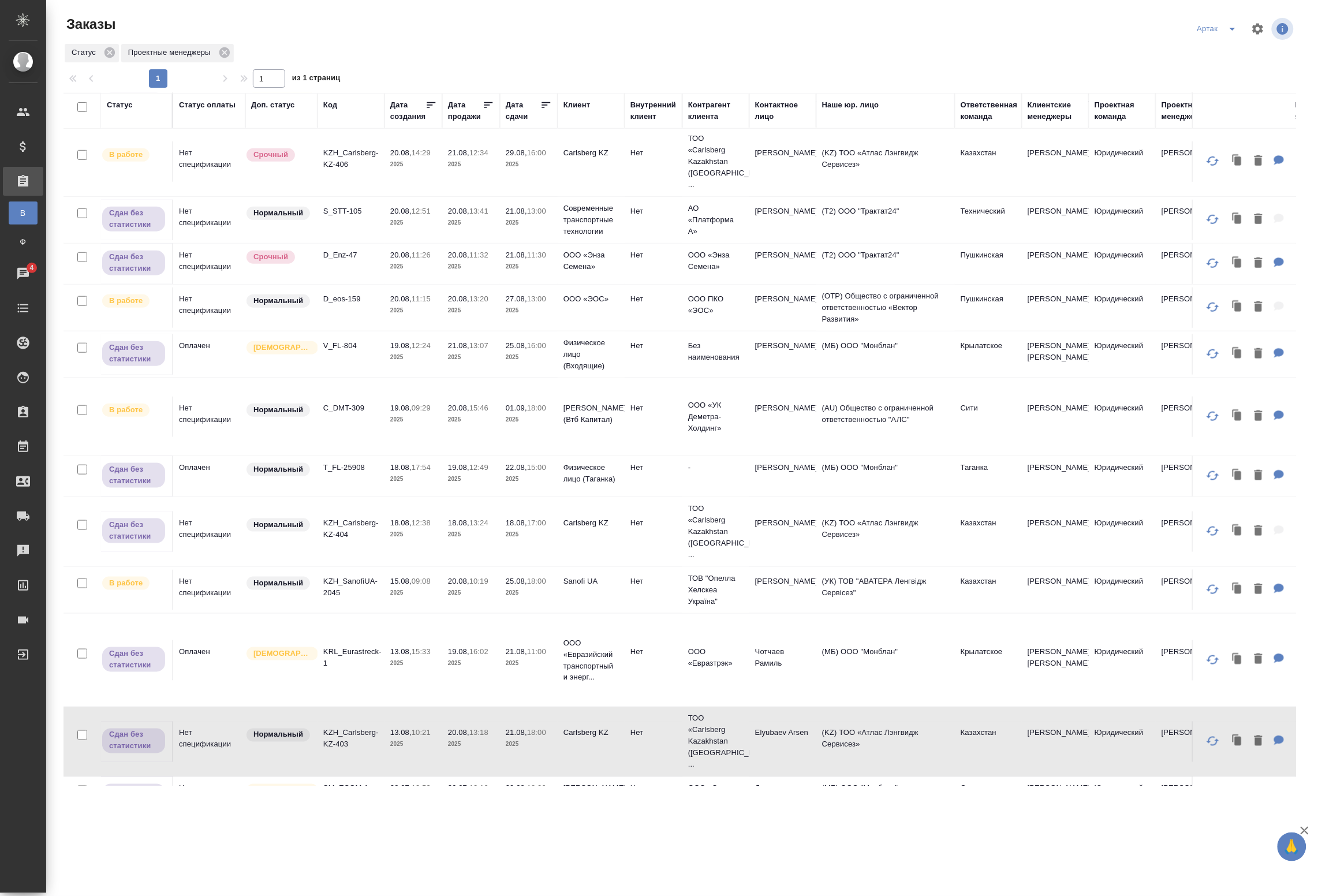
click at [411, 777] on td "28.07, 13:53 2025" at bounding box center [414, 797] width 58 height 41
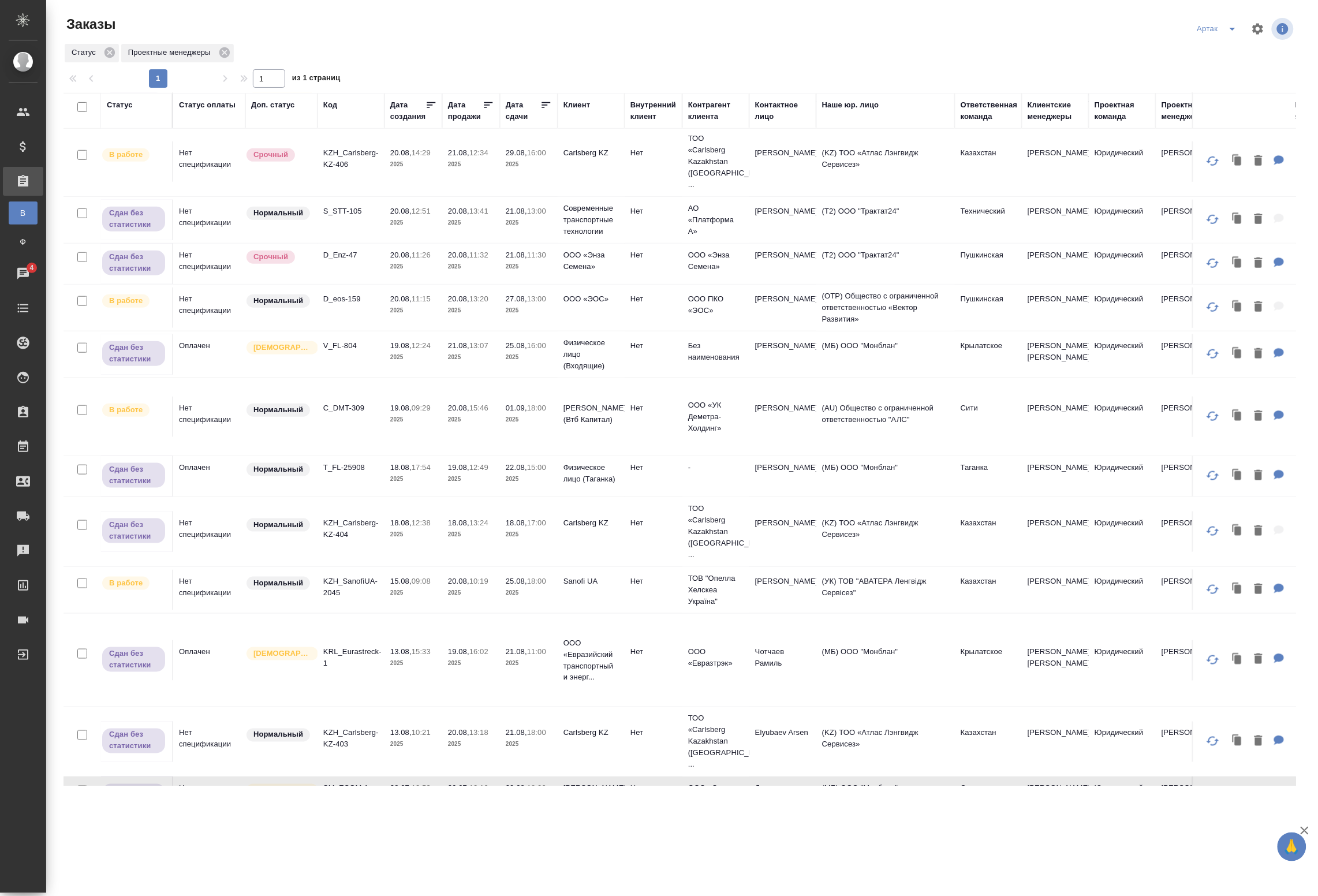
click at [411, 777] on td "28.07, 13:53 2025" at bounding box center [414, 797] width 58 height 41
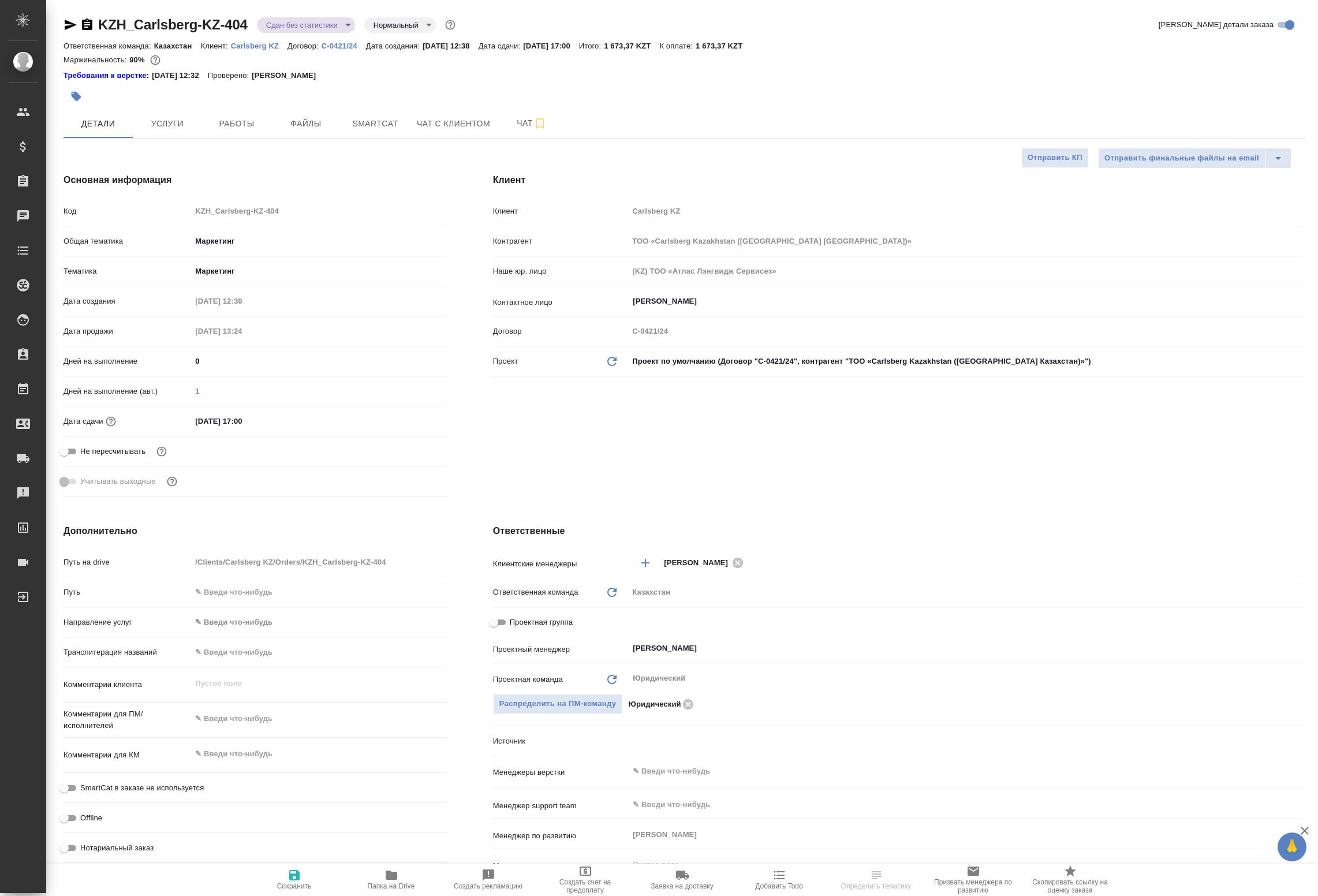
select select "RU"
type textarea "x"
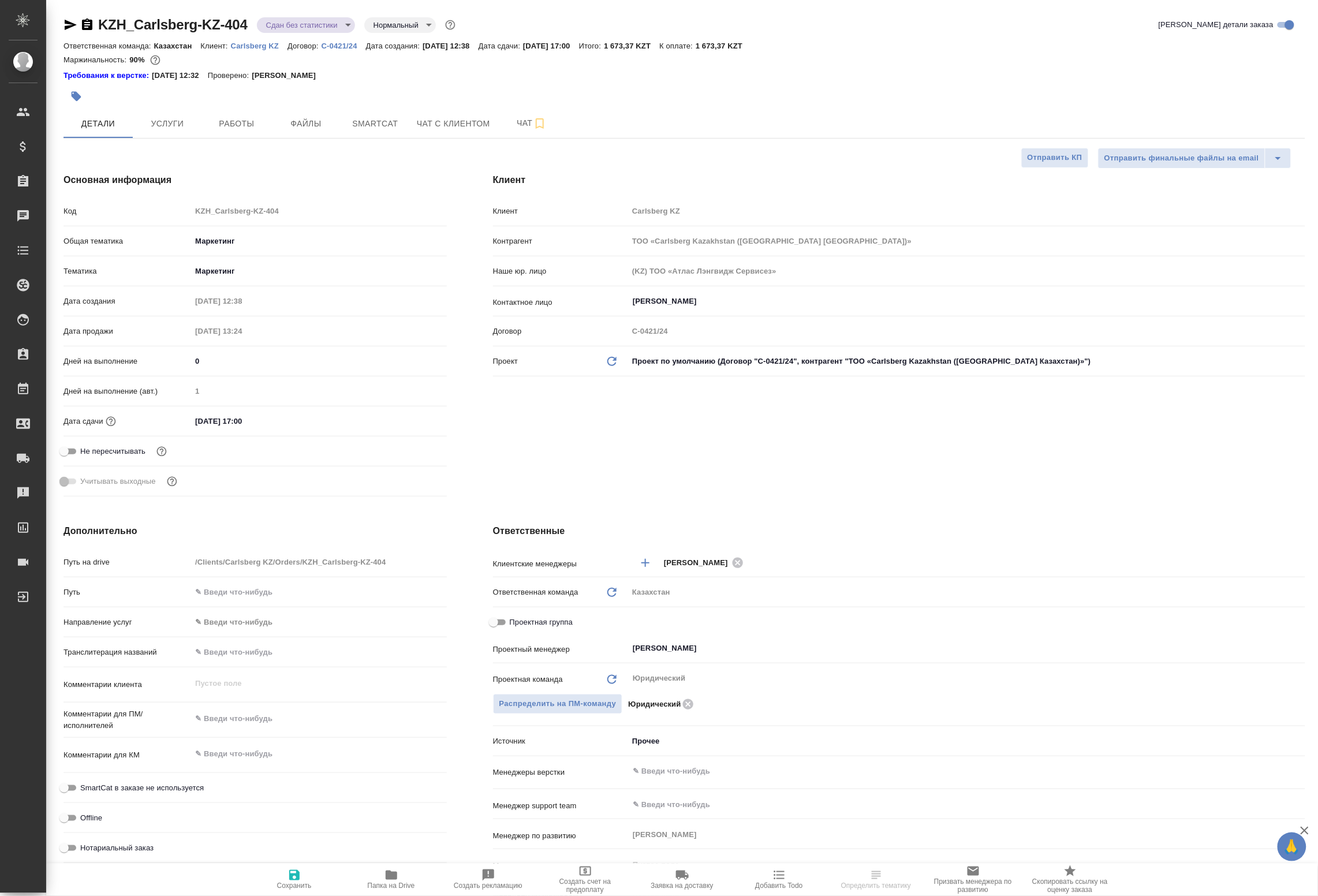
type textarea "x"
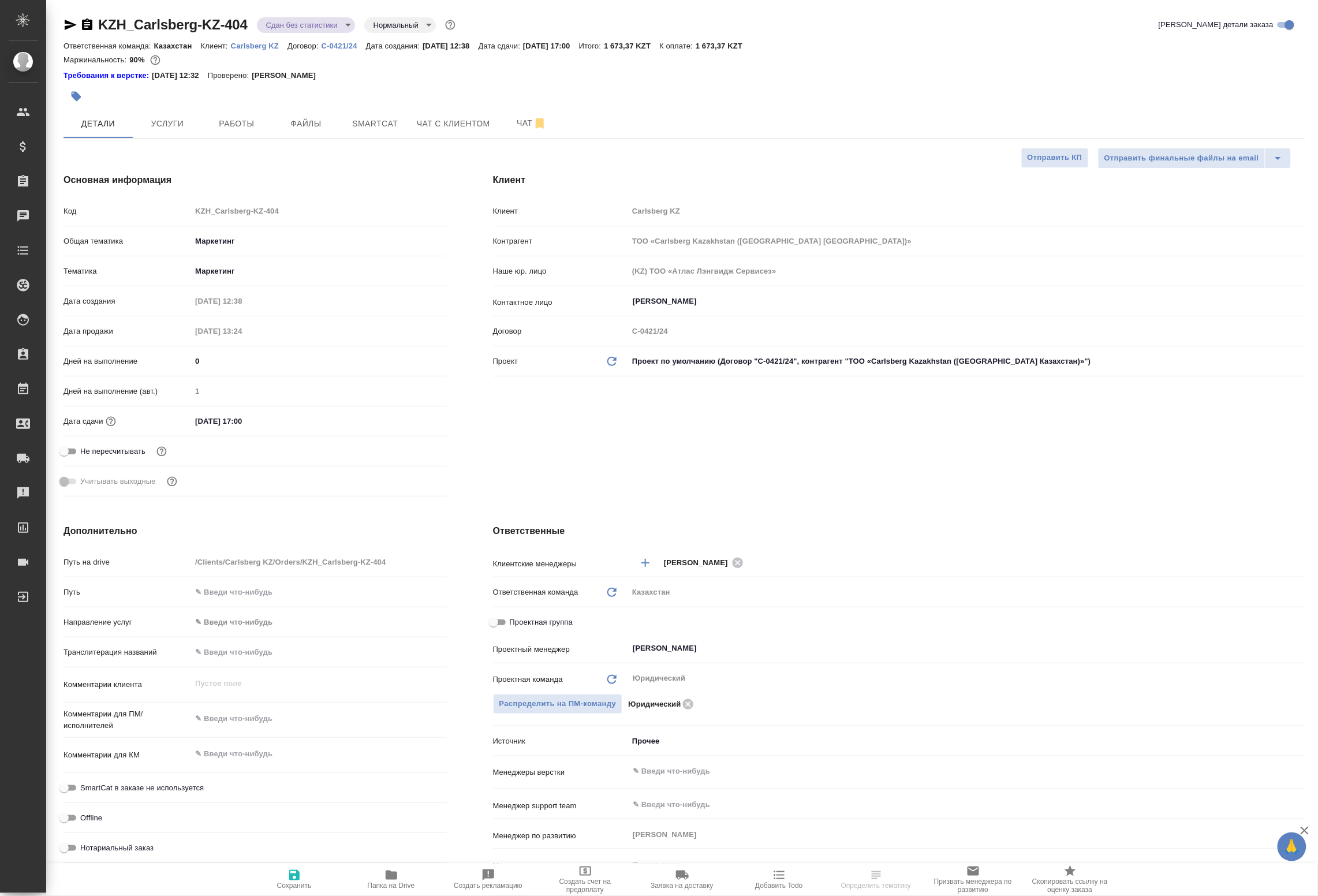
type textarea "x"
select select "RU"
type textarea "x"
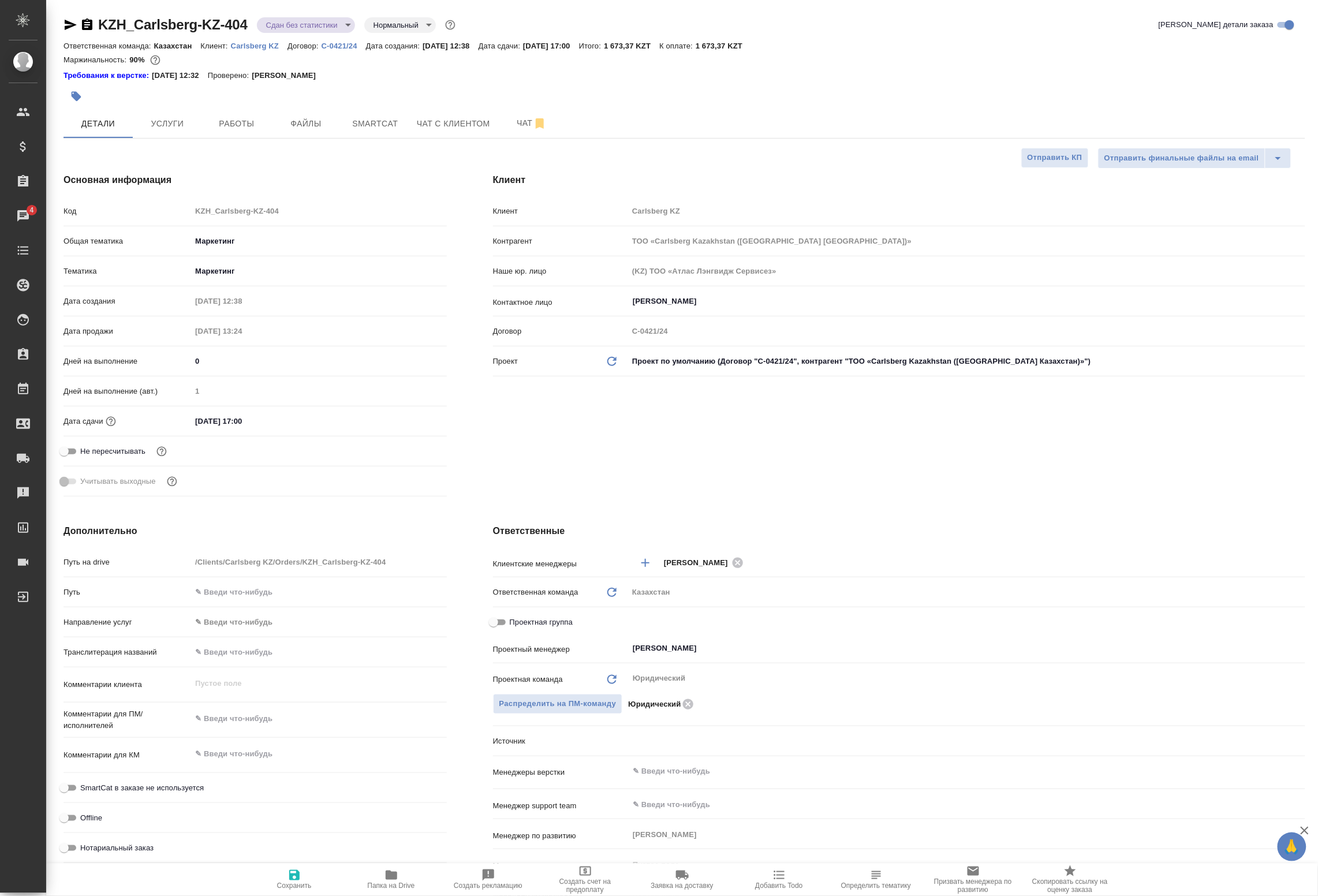
type textarea "x"
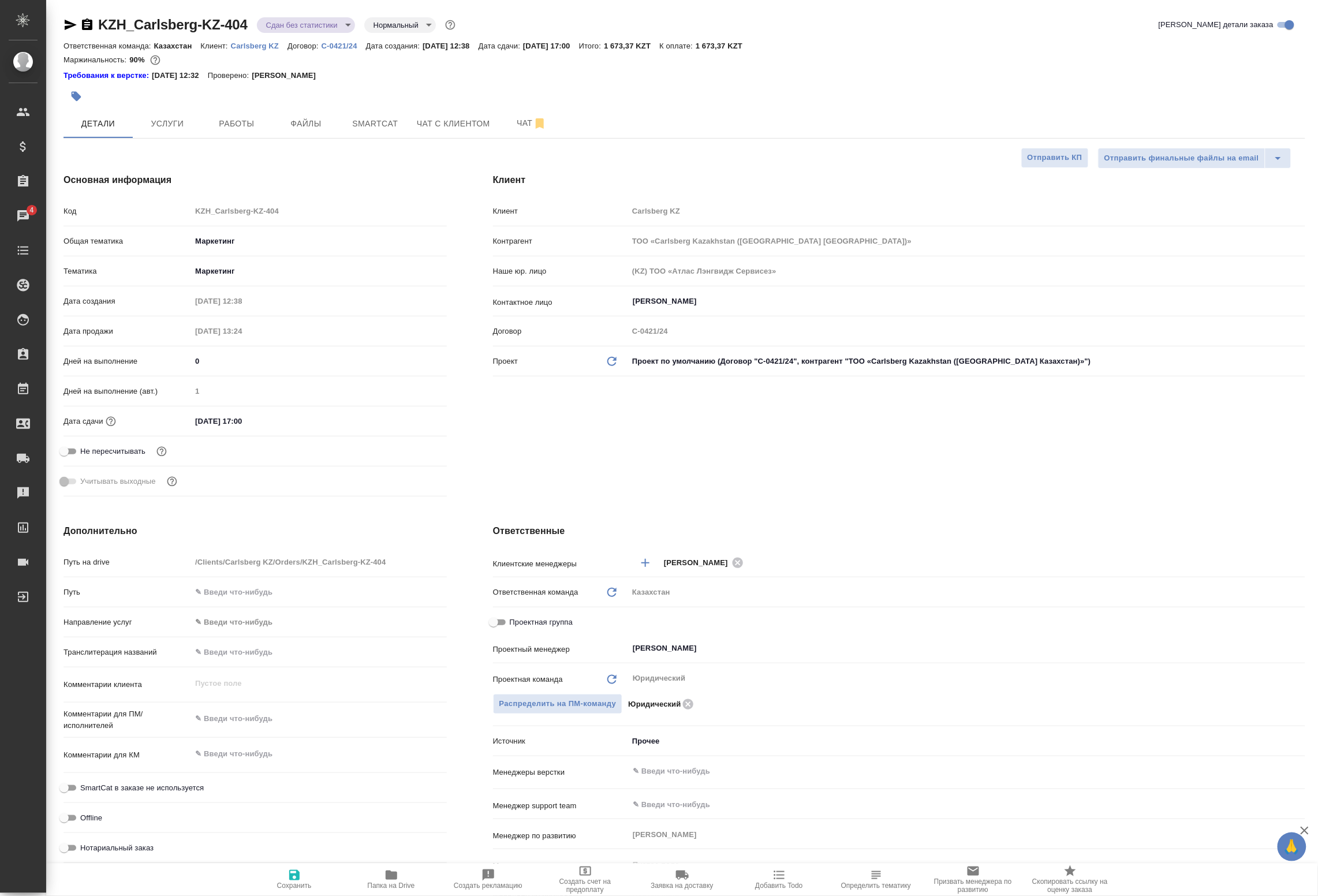
type textarea "x"
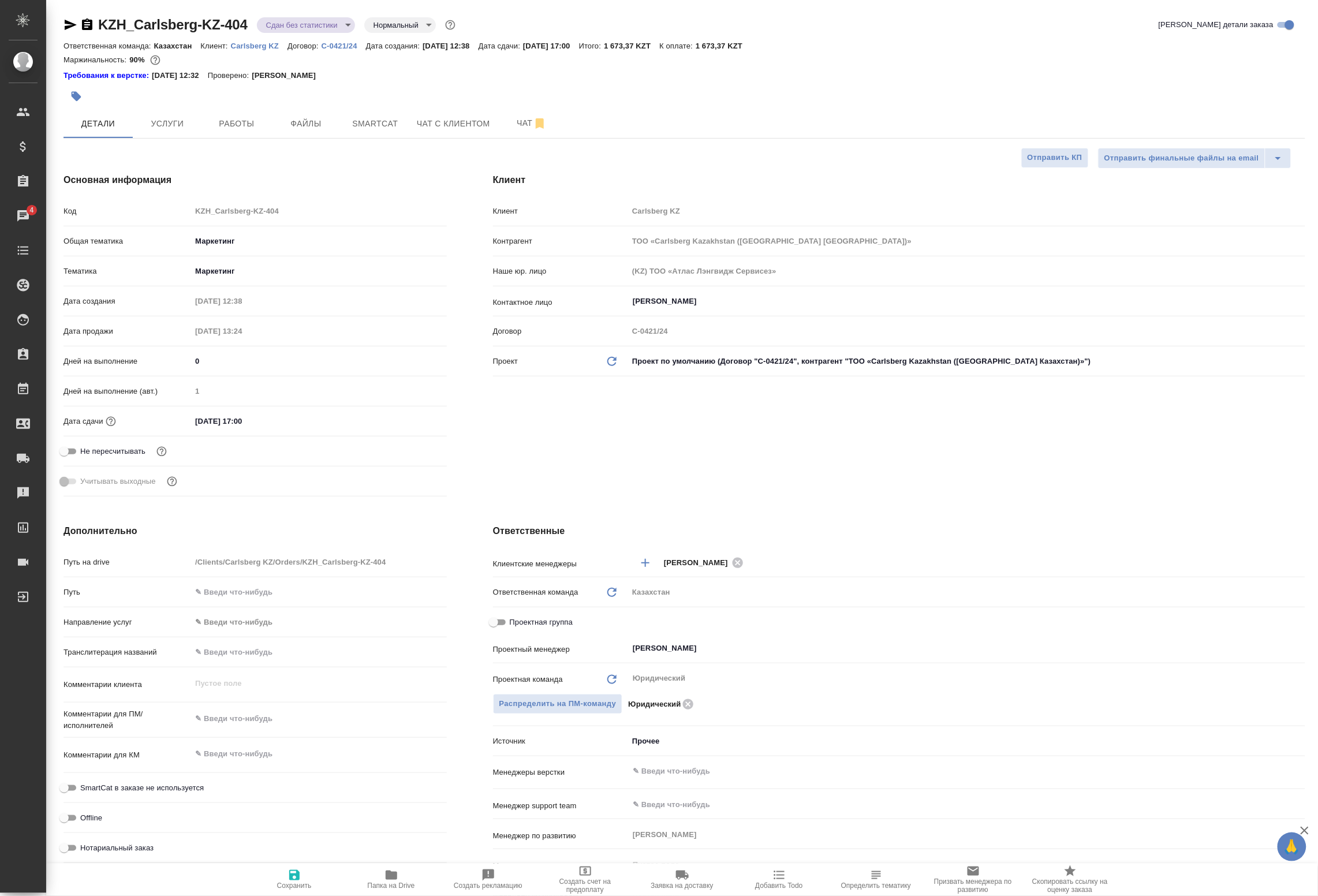
type textarea "x"
click at [240, 119] on span "Работы" at bounding box center [237, 124] width 56 height 14
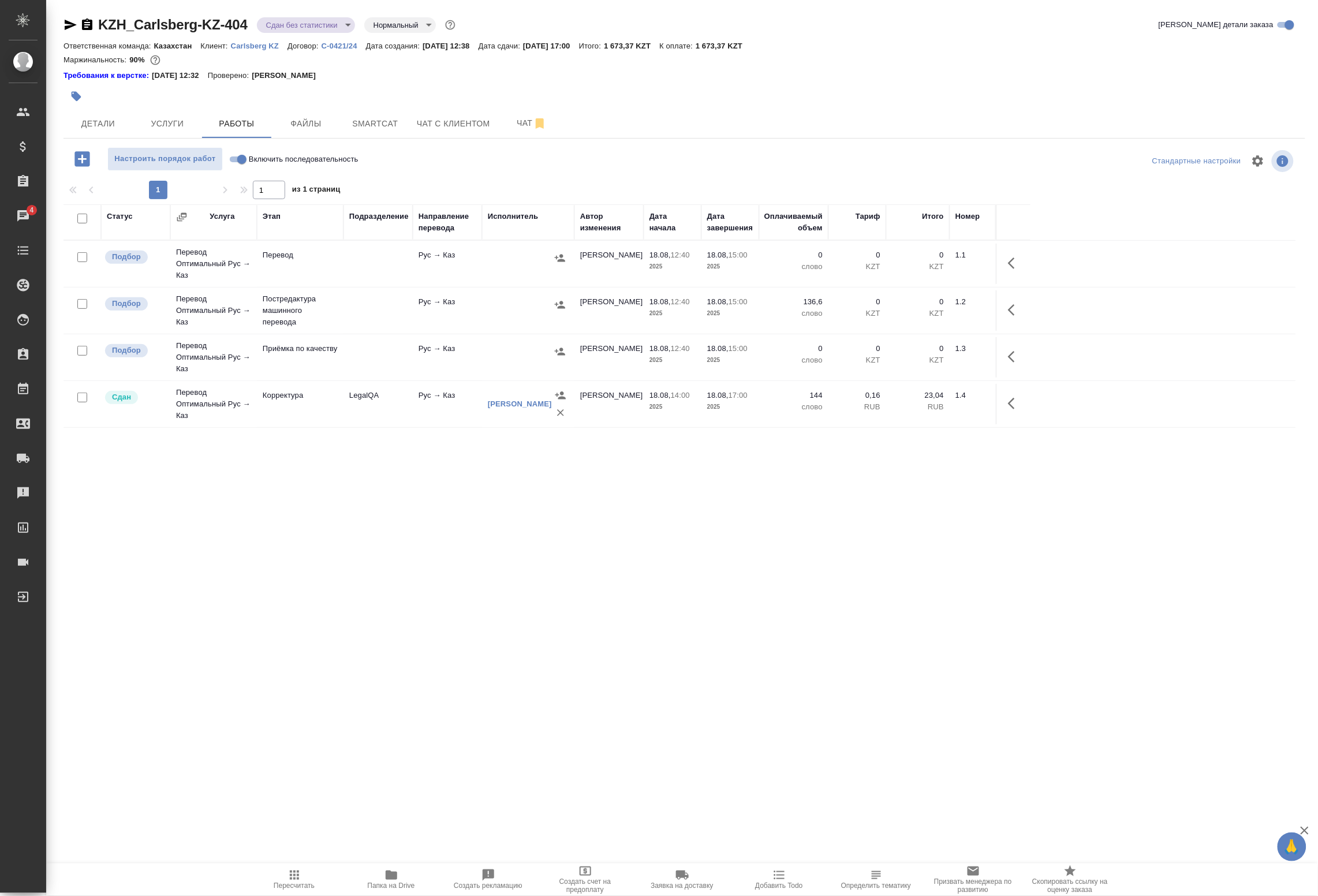
click at [80, 259] on input "checkbox" at bounding box center [82, 257] width 10 height 10
checkbox input "true"
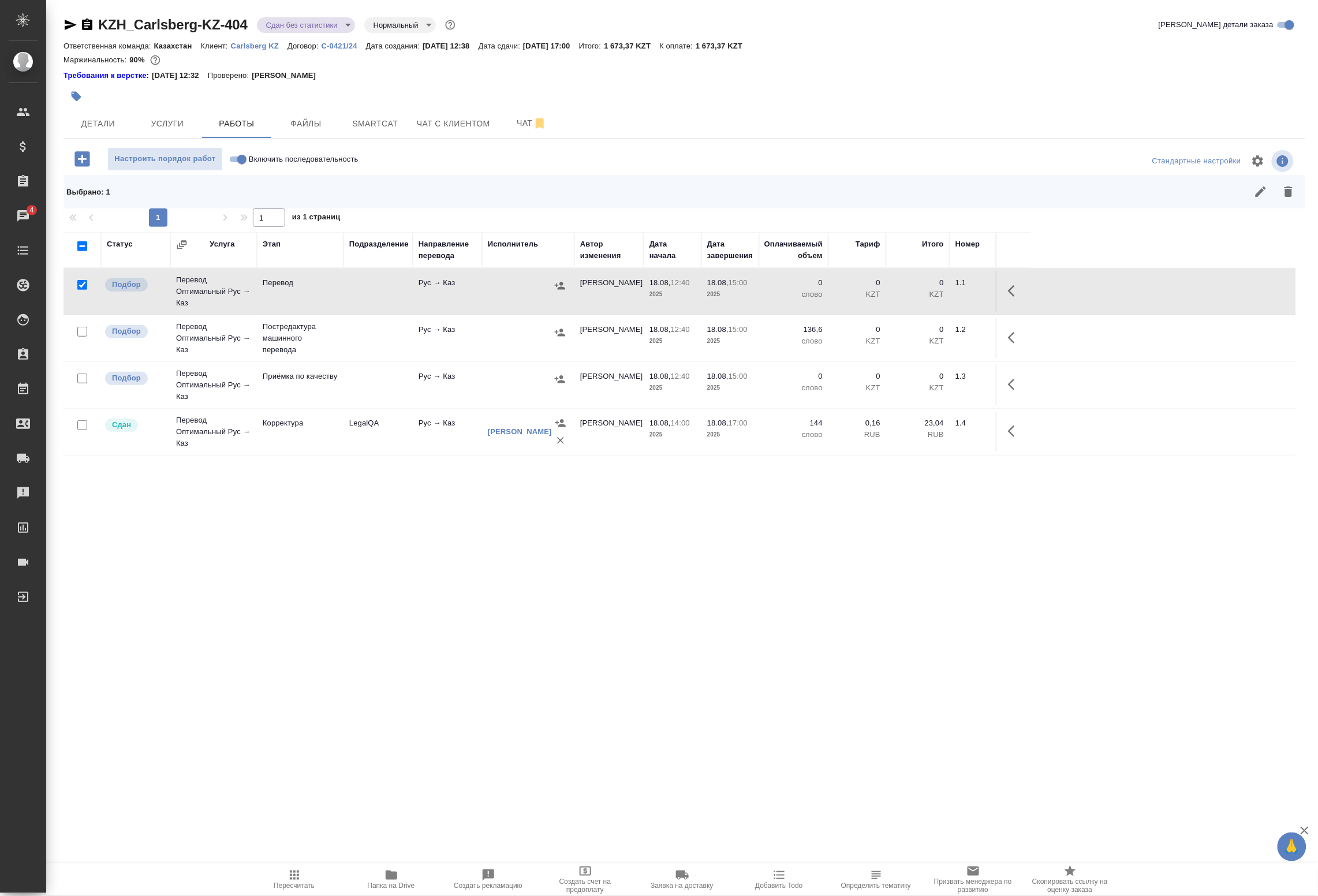
click at [80, 333] on input "checkbox" at bounding box center [82, 331] width 10 height 10
checkbox input "true"
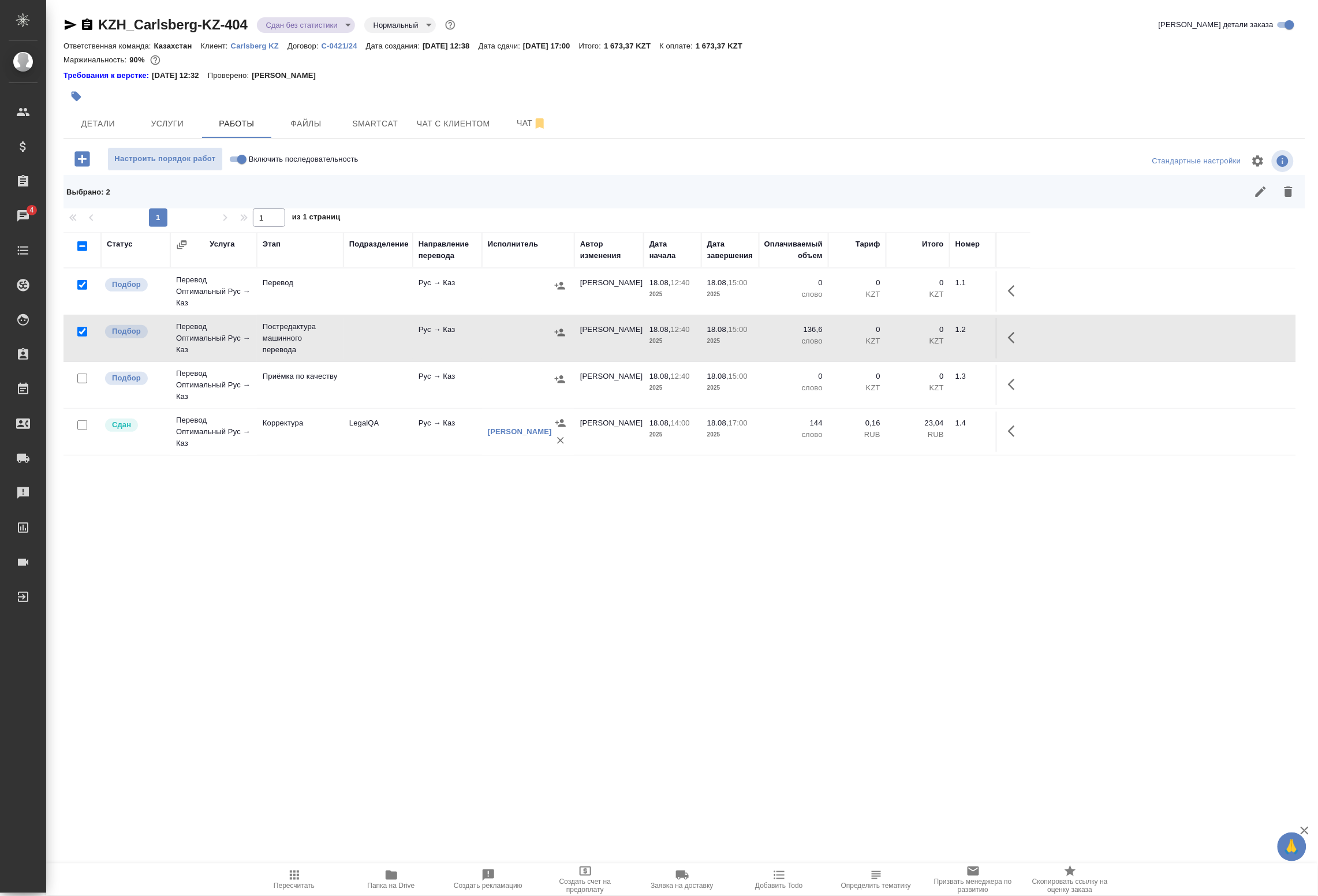
click at [80, 386] on td at bounding box center [82, 385] width 37 height 41
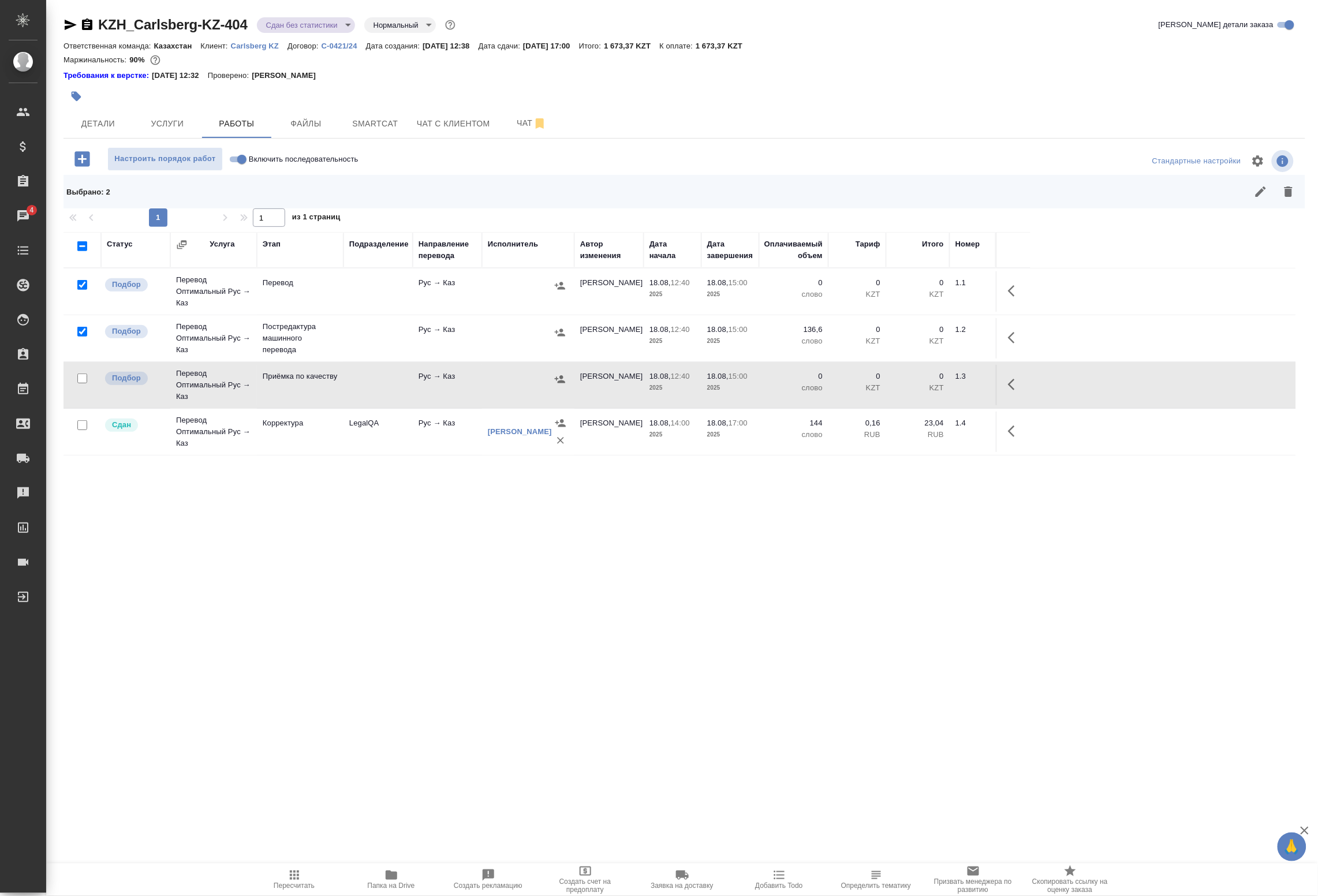
click at [81, 383] on input "checkbox" at bounding box center [82, 378] width 10 height 10
checkbox input "true"
click at [1293, 190] on icon "button" at bounding box center [1289, 191] width 8 height 10
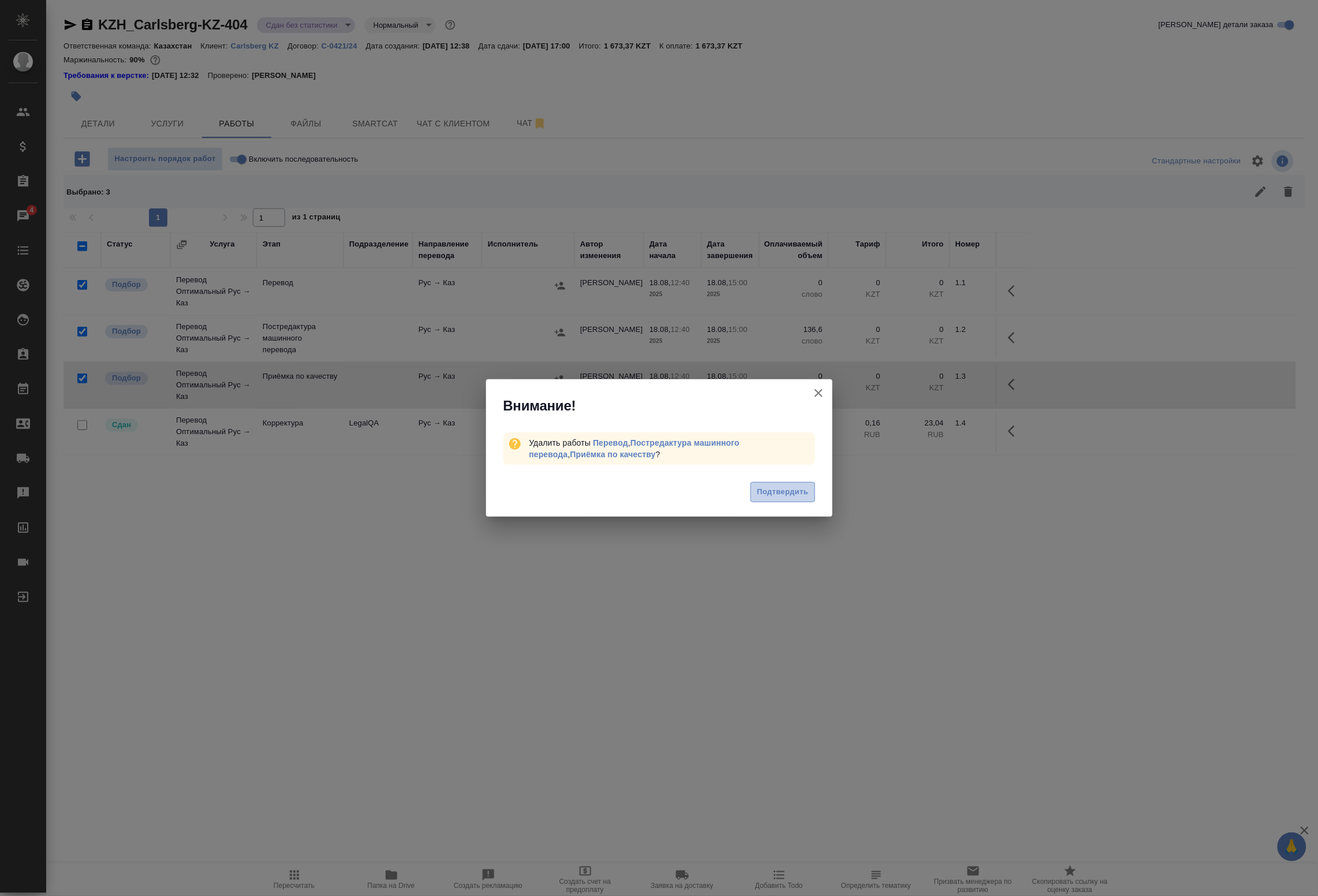
click at [776, 489] on span "Подтвердить" at bounding box center [783, 492] width 52 height 13
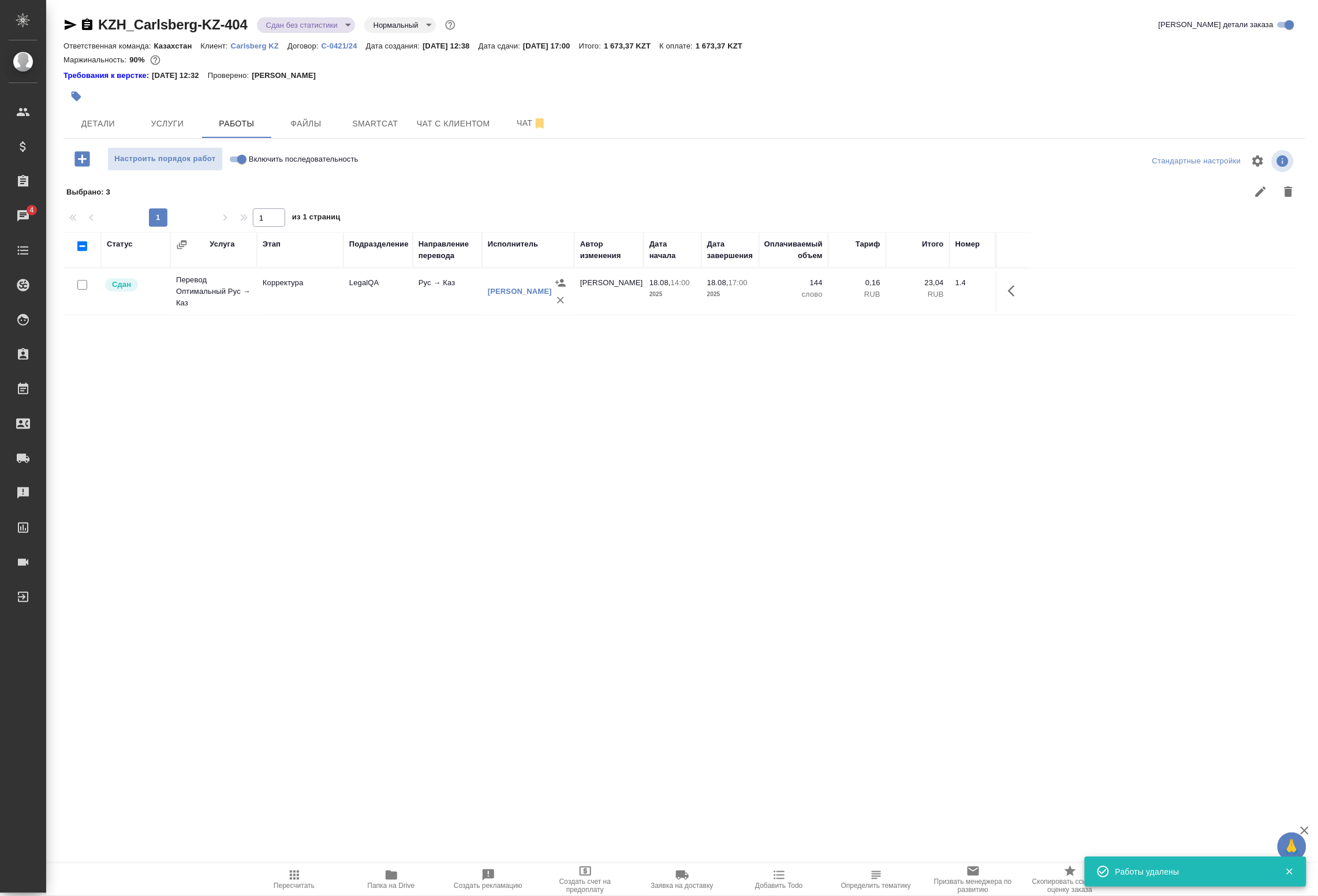
click at [293, 25] on body "🙏 .cls-1 fill:#fff; AWATERA Badanyan Artak Клиенты Спецификации Заказы 4 Чаты T…" at bounding box center [659, 448] width 1318 height 896
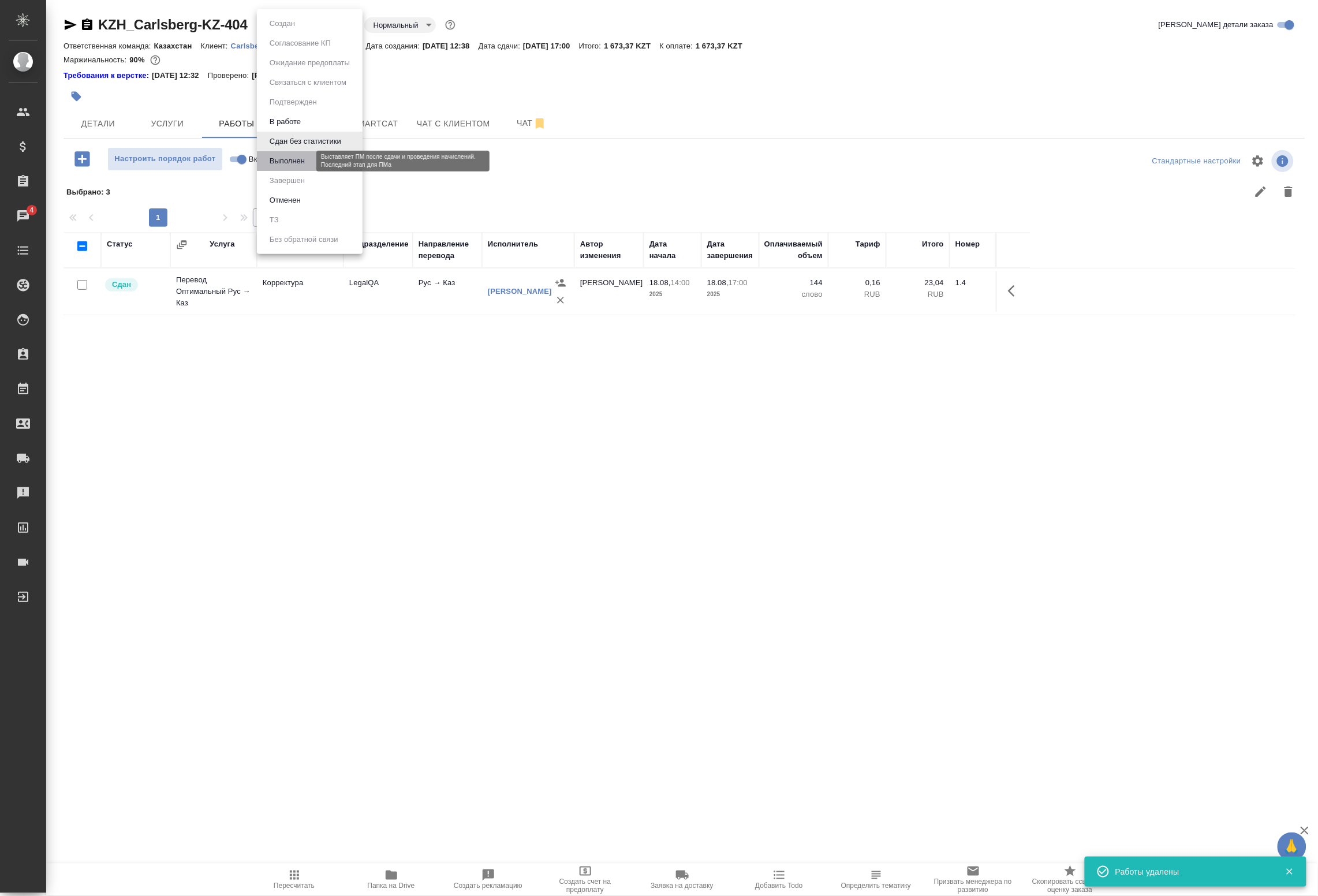
click at [280, 163] on button "Выполнен" at bounding box center [287, 161] width 42 height 12
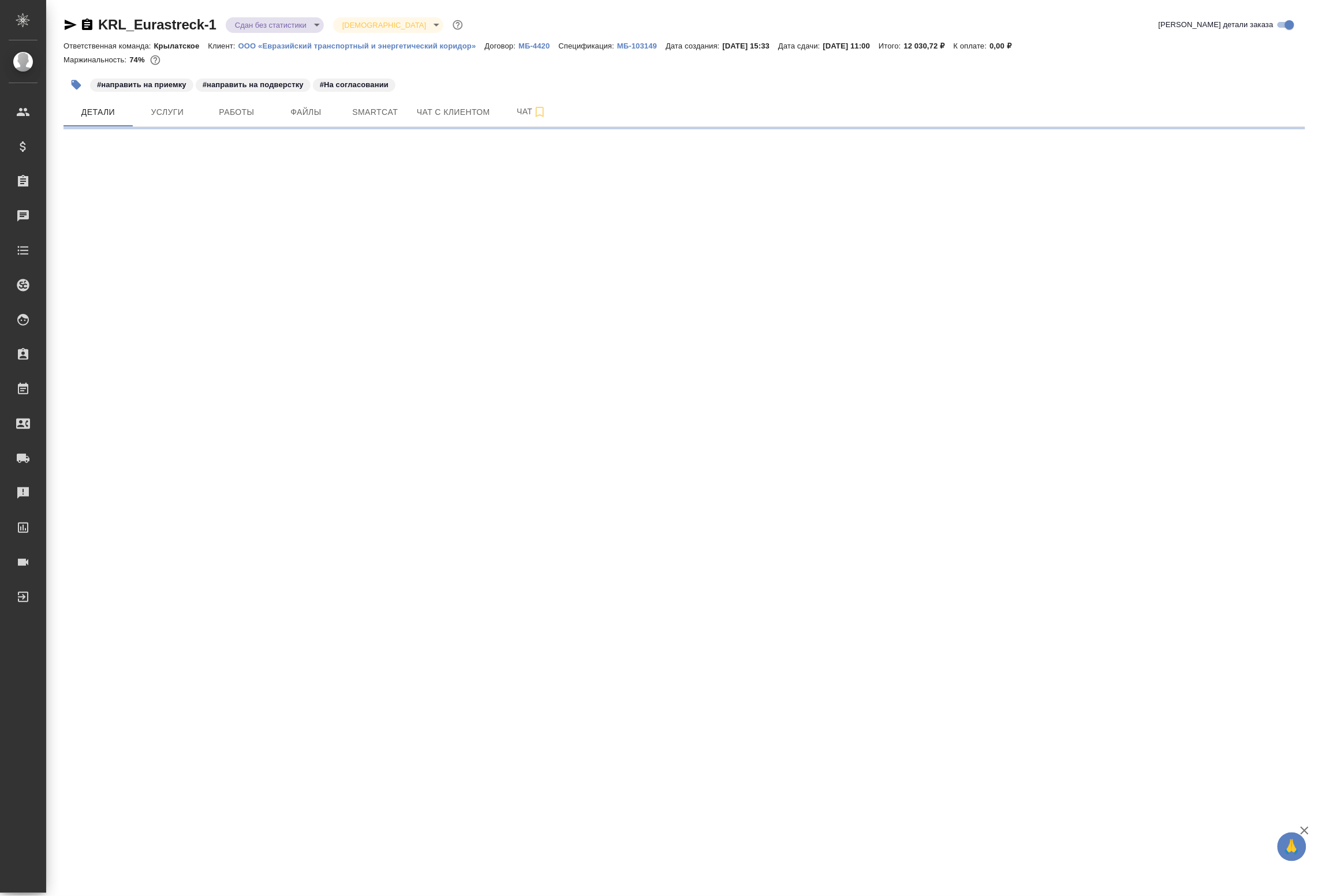
select select "RU"
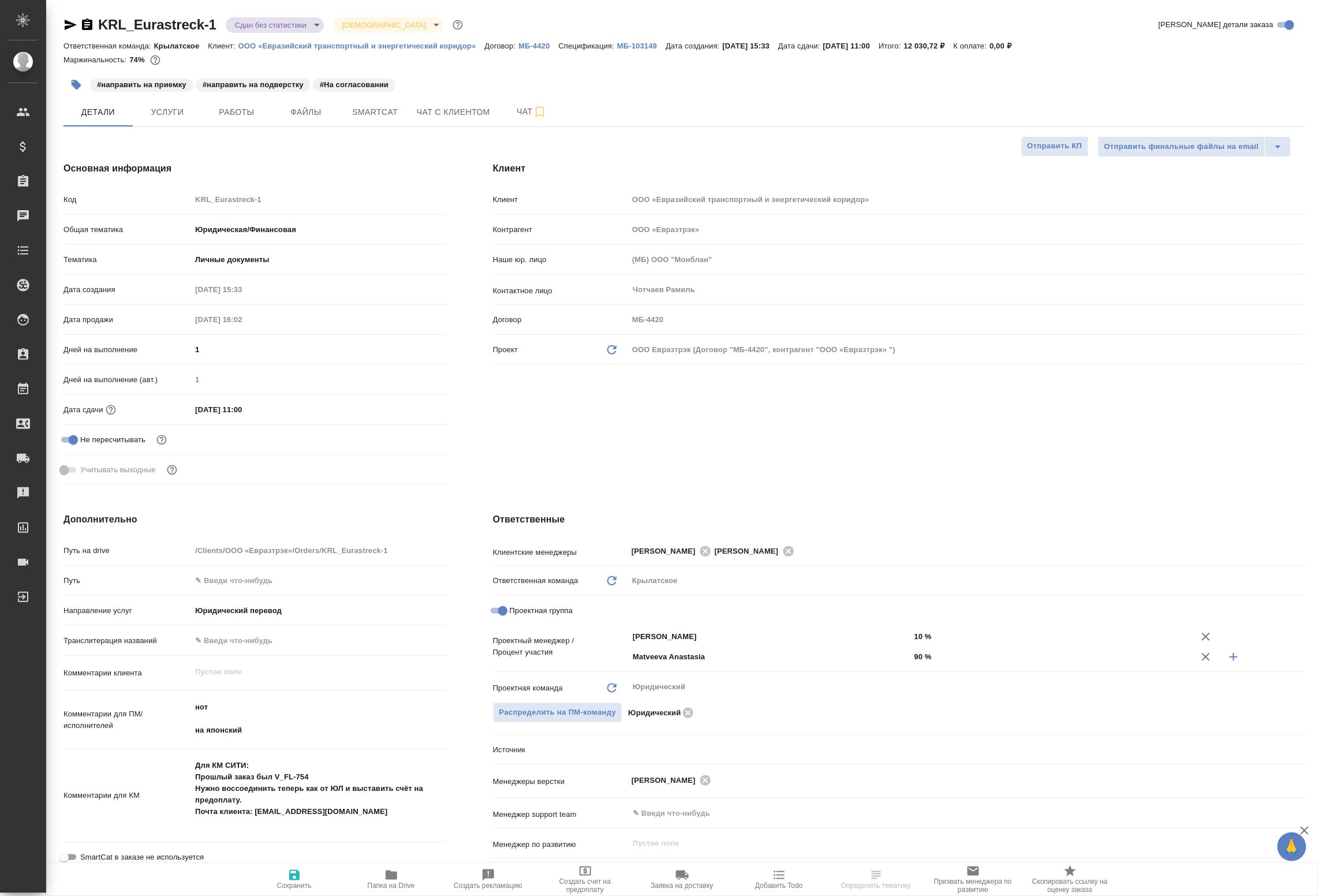
type textarea "x"
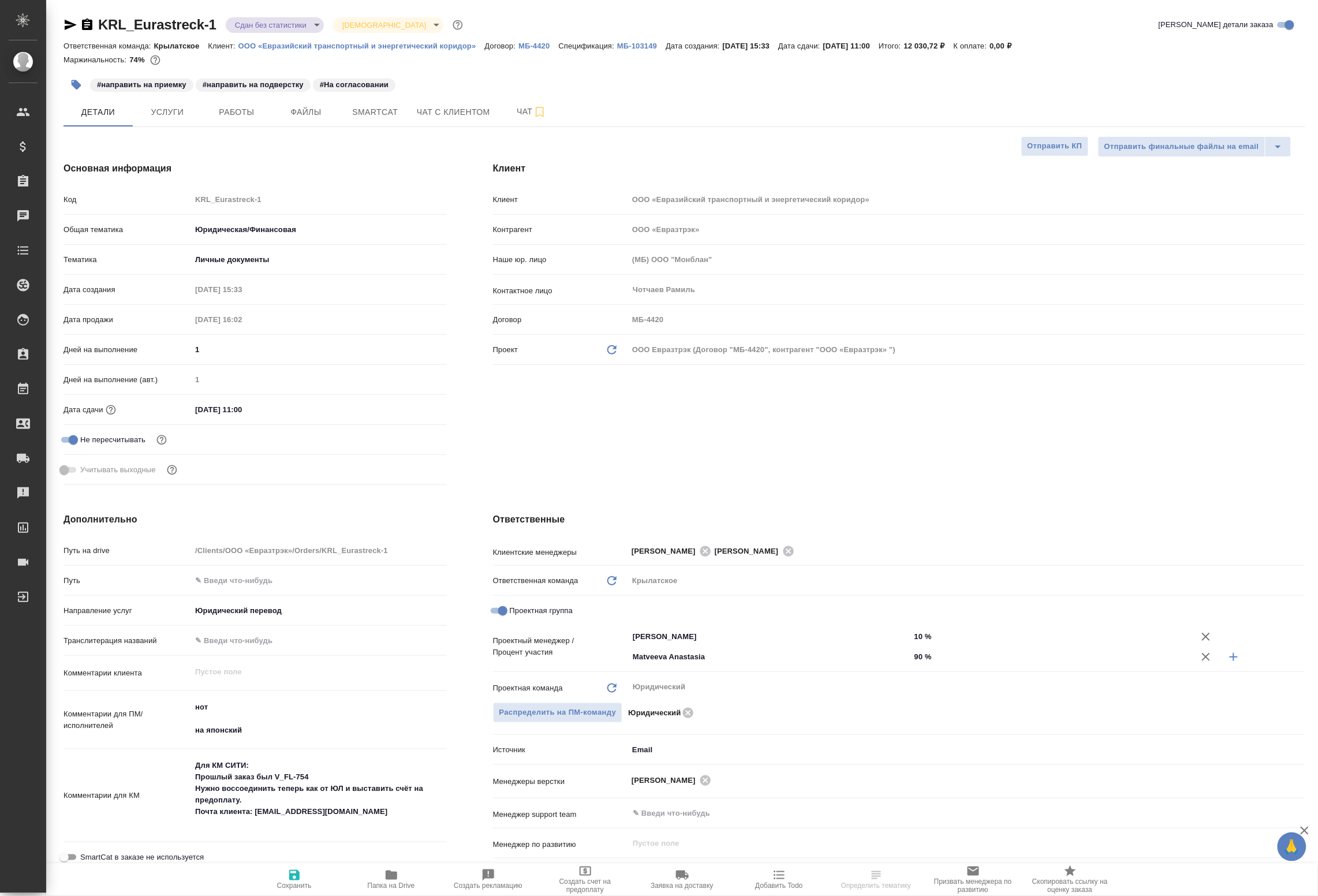
type textarea "x"
select select "RU"
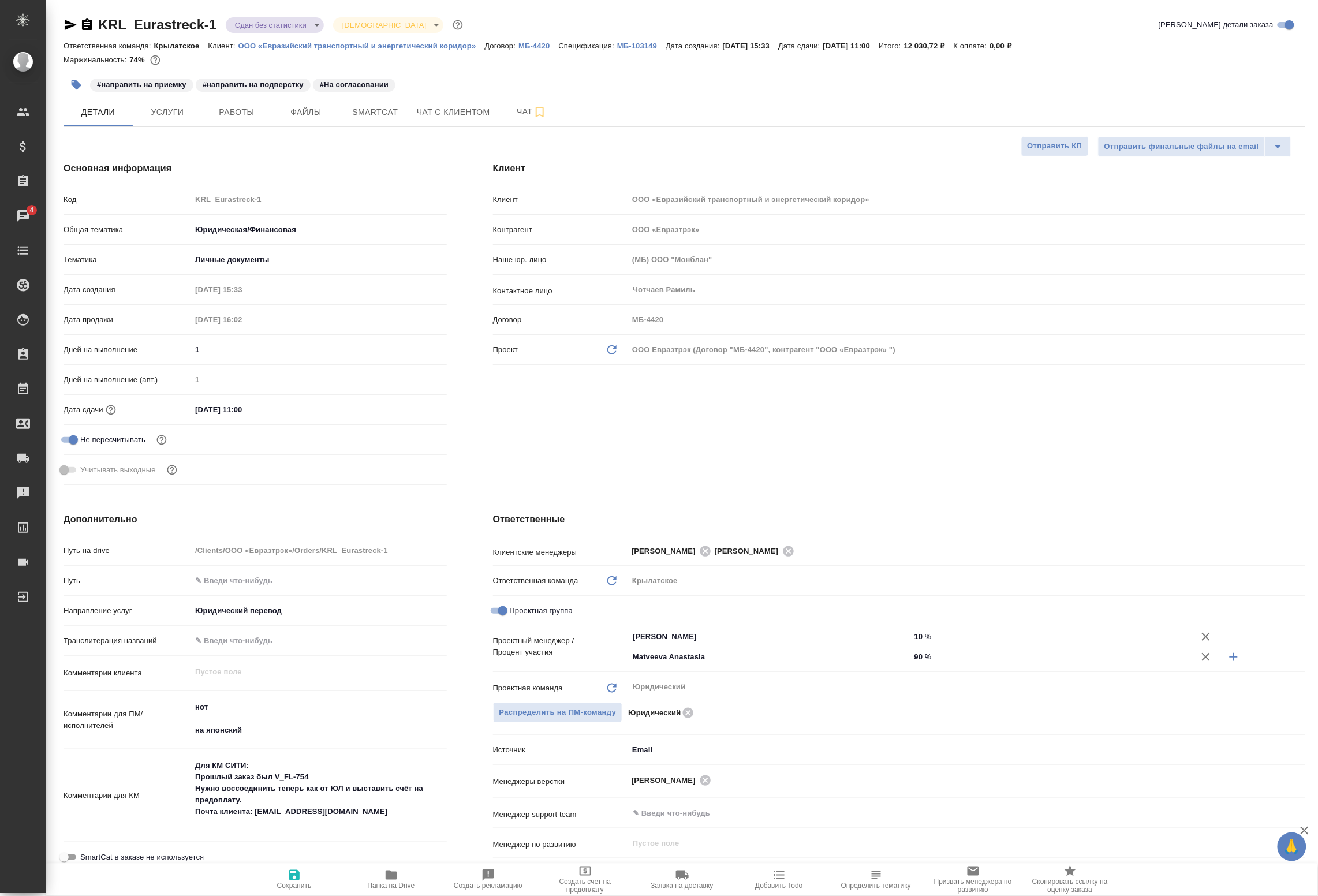
type textarea "x"
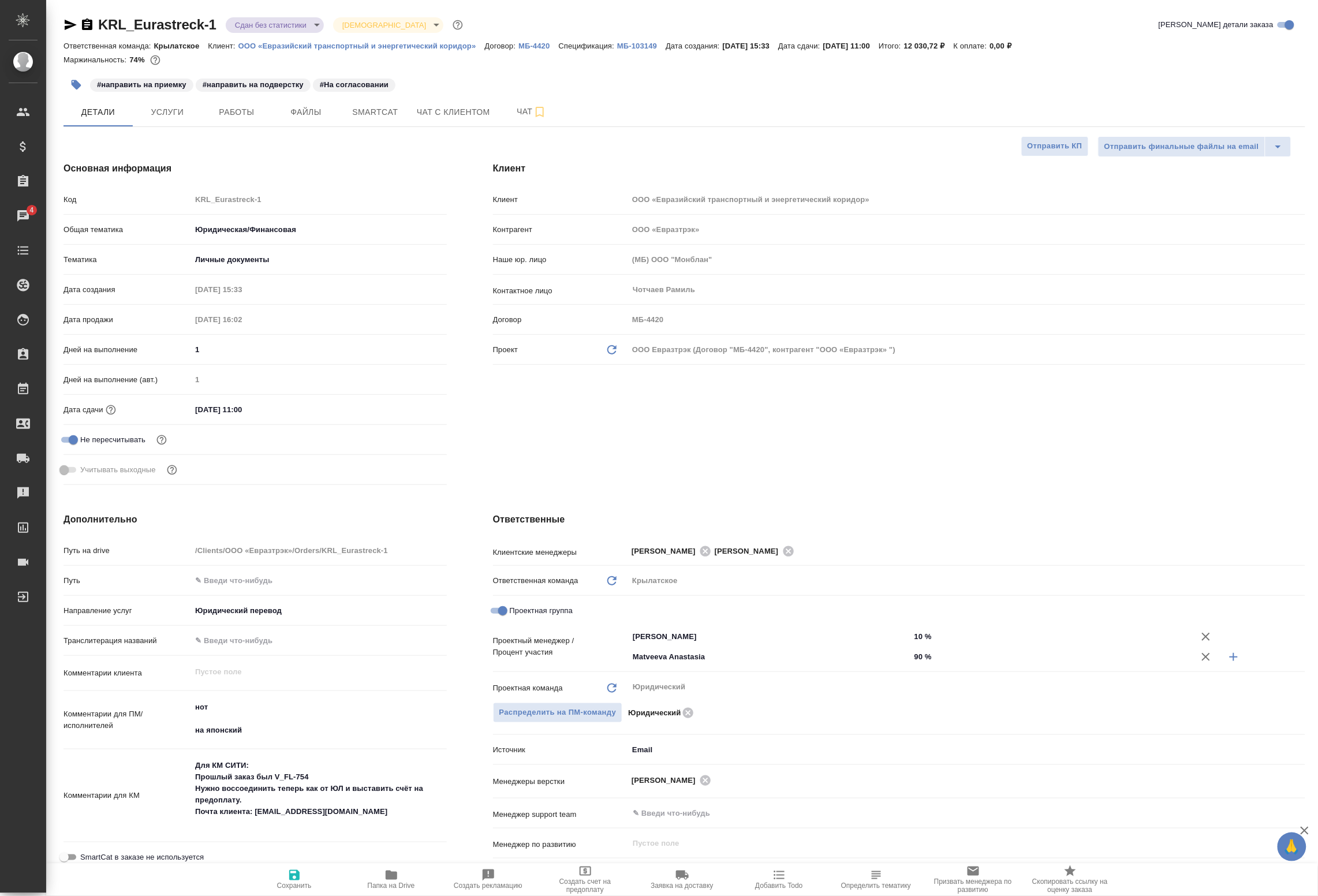
type textarea "x"
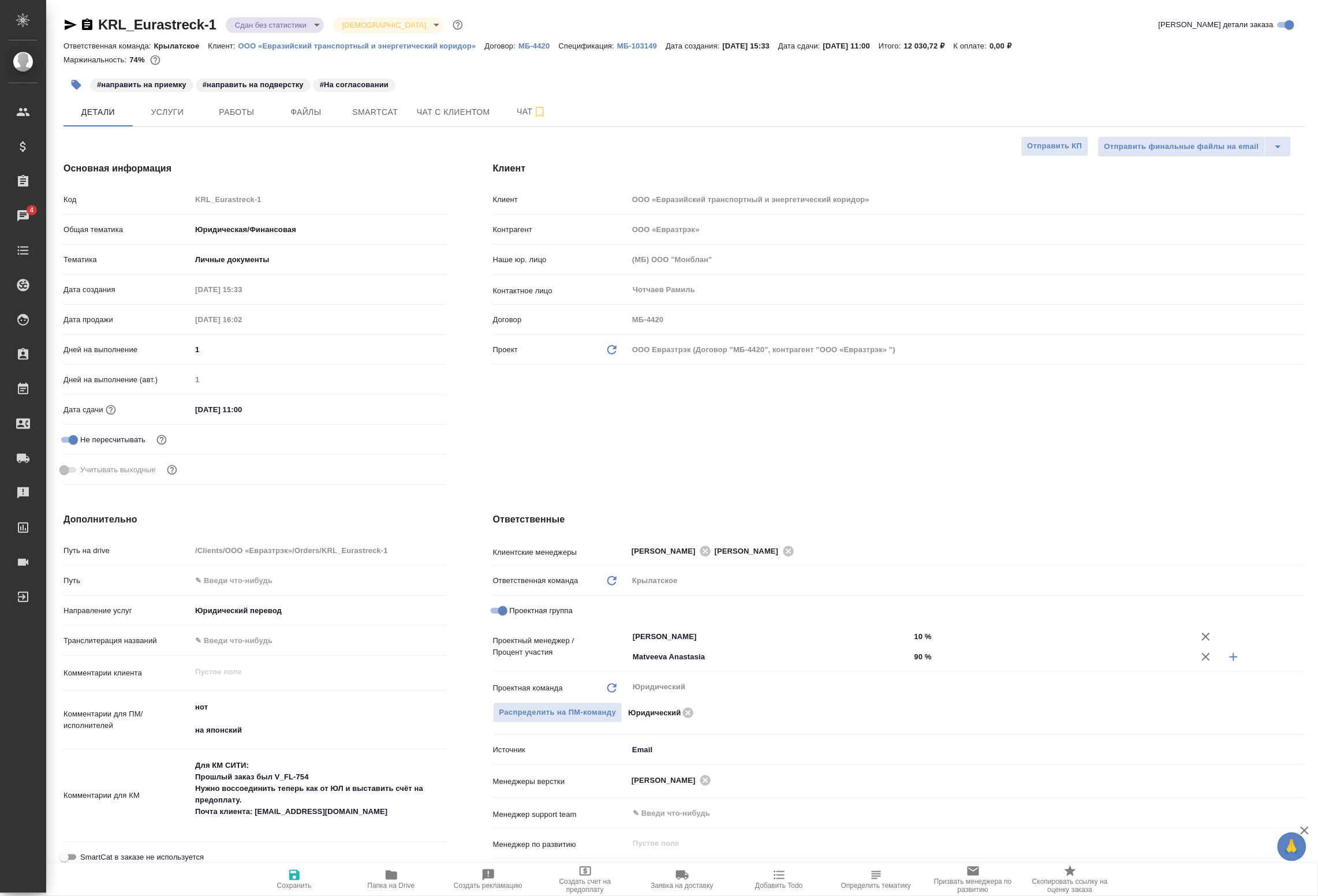
type textarea "x"
click at [236, 120] on button "Работы" at bounding box center [237, 112] width 69 height 29
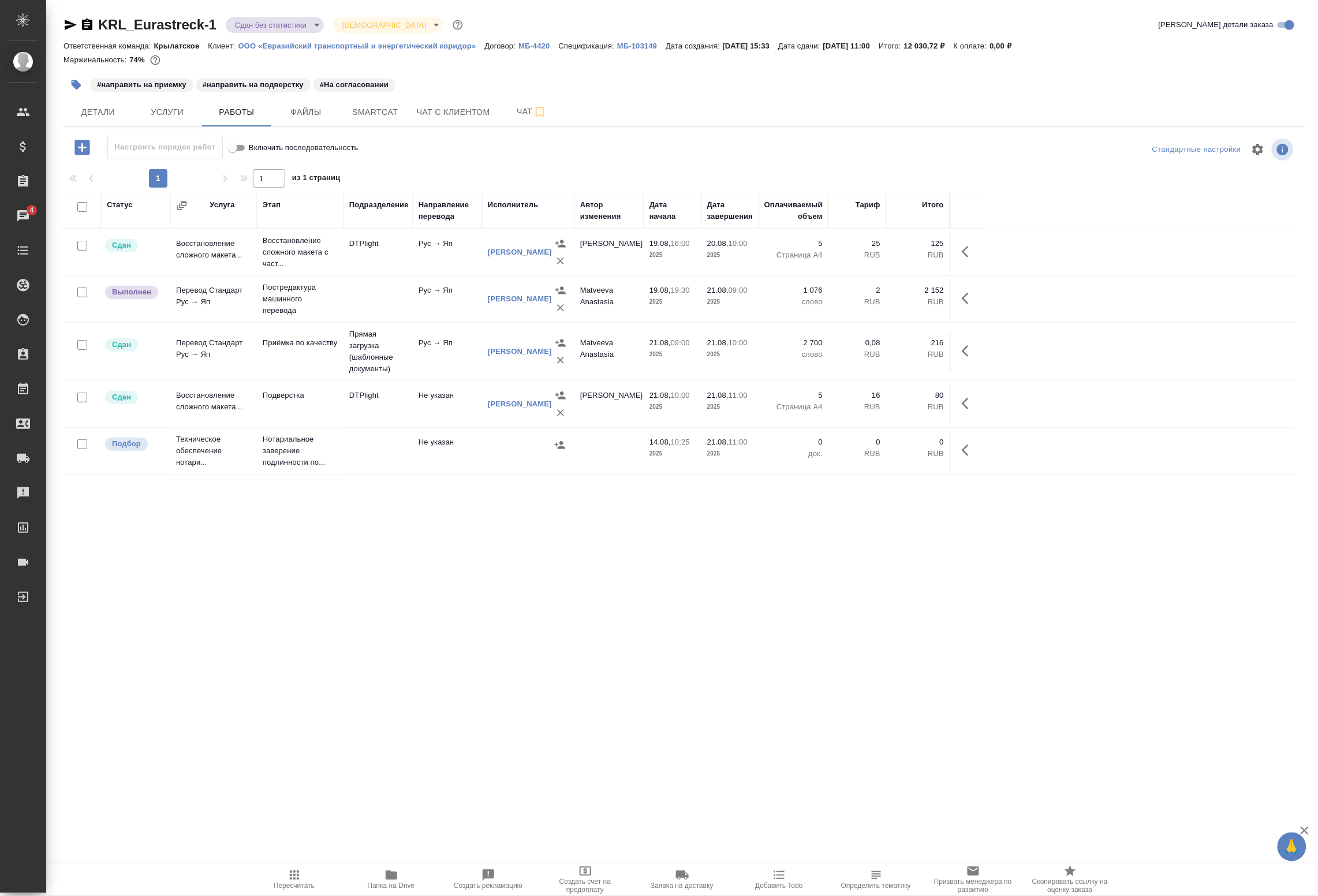
click at [968, 301] on icon "button" at bounding box center [968, 298] width 14 height 14
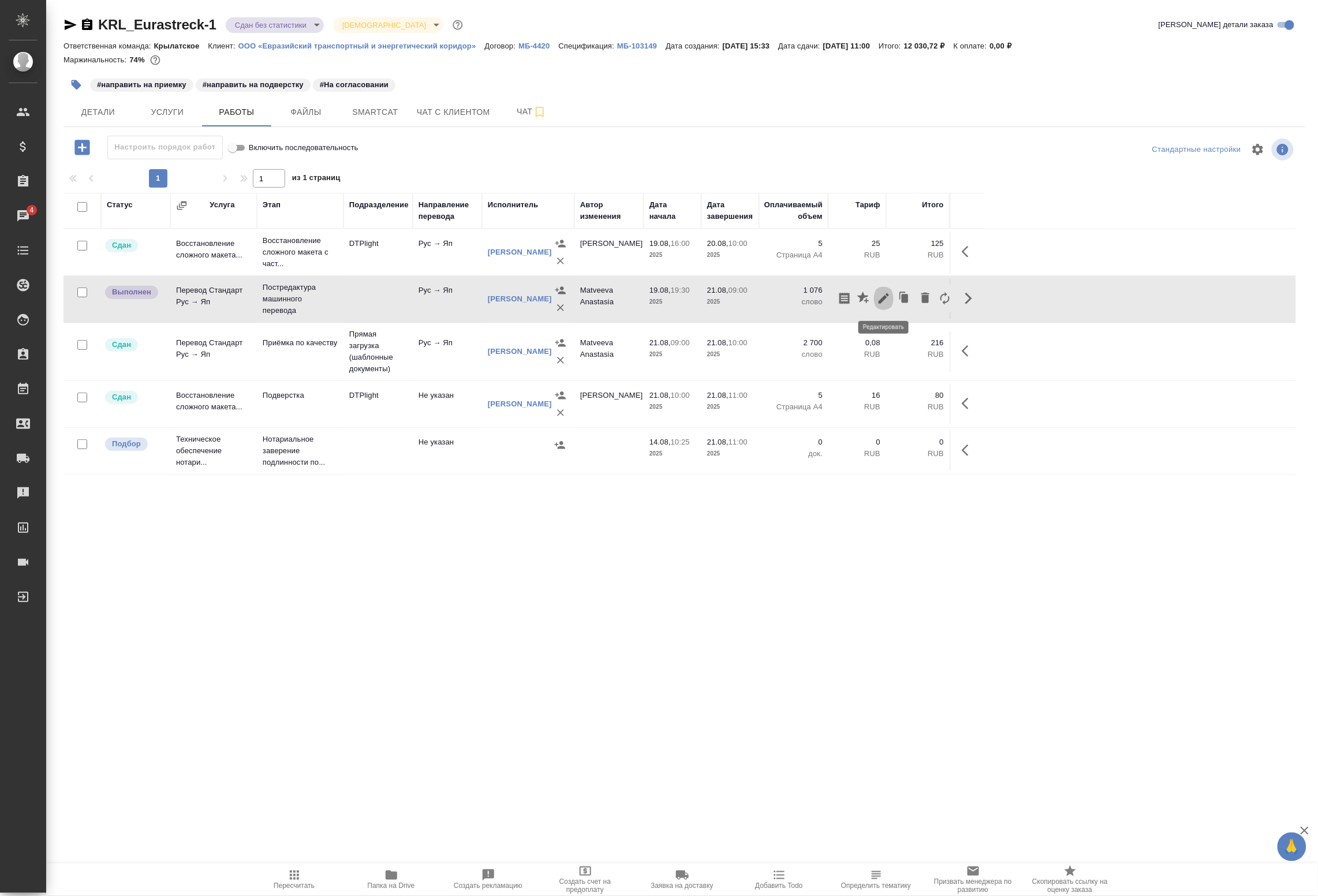
click at [881, 298] on icon "button" at bounding box center [883, 298] width 14 height 14
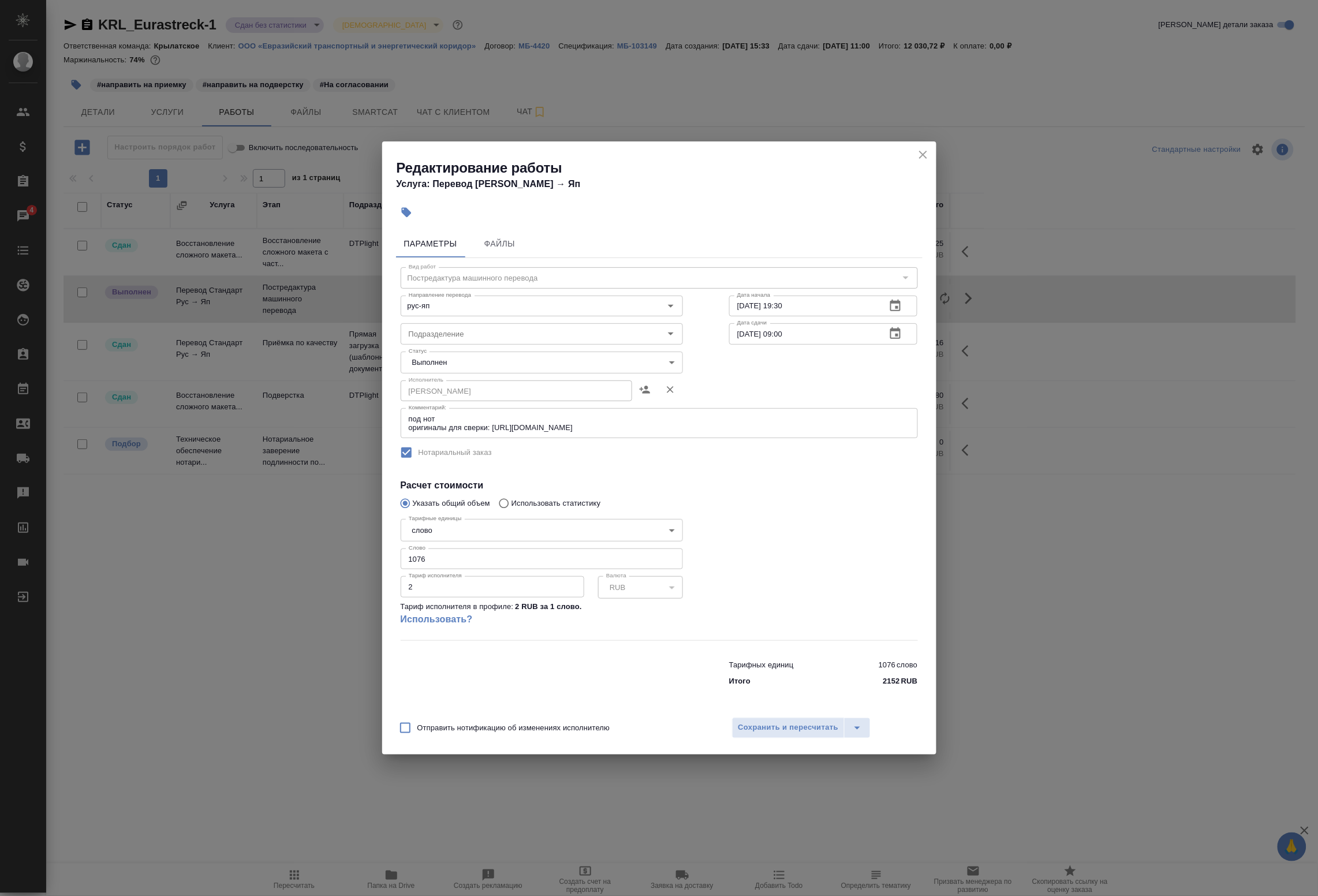
click at [480, 358] on body "🙏 .cls-1 fill:#fff; AWATERA Badanyan Artak Клиенты Спецификации Заказы 4 Чаты T…" at bounding box center [659, 448] width 1318 height 896
click at [466, 380] on li "Сдан" at bounding box center [542, 382] width 282 height 20
type input "closed"
click at [757, 727] on span "Сохранить и пересчитать" at bounding box center [789, 728] width 101 height 13
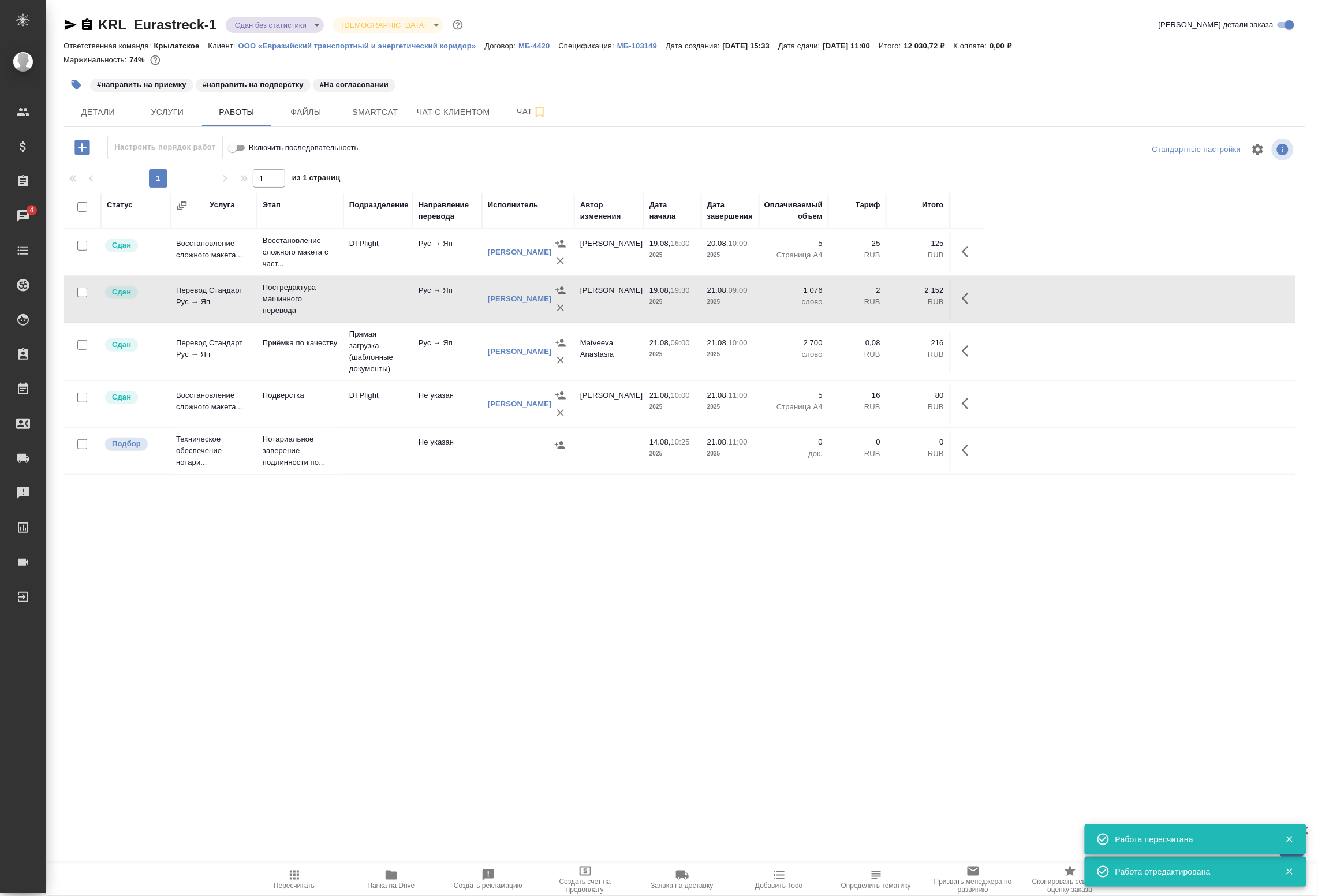
click at [80, 449] on input "checkbox" at bounding box center [82, 444] width 10 height 10
checkbox input "true"
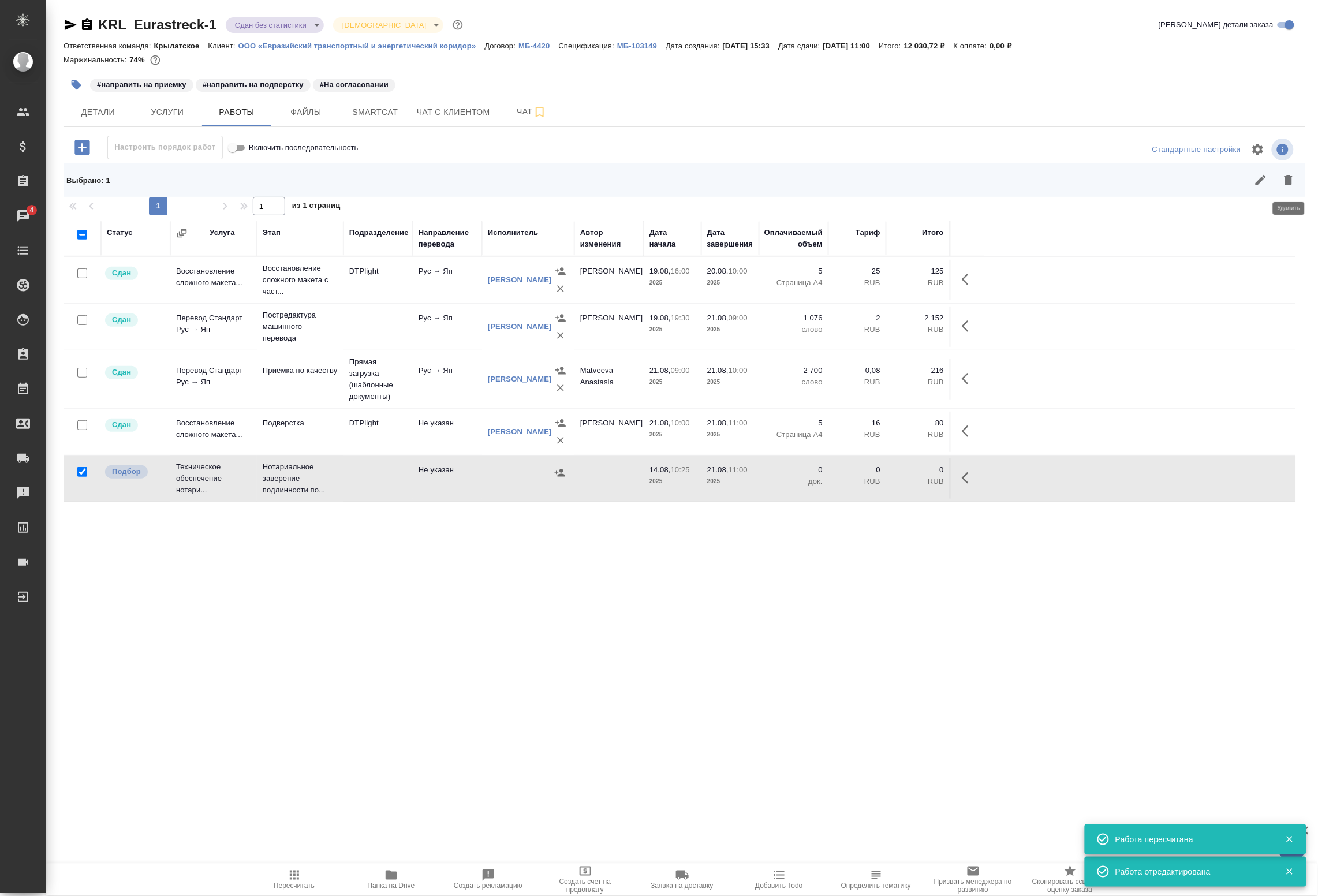
drag, startPoint x: 1291, startPoint y: 176, endPoint x: 1279, endPoint y: 183, distance: 13.9
click at [1291, 176] on icon "button" at bounding box center [1289, 180] width 8 height 10
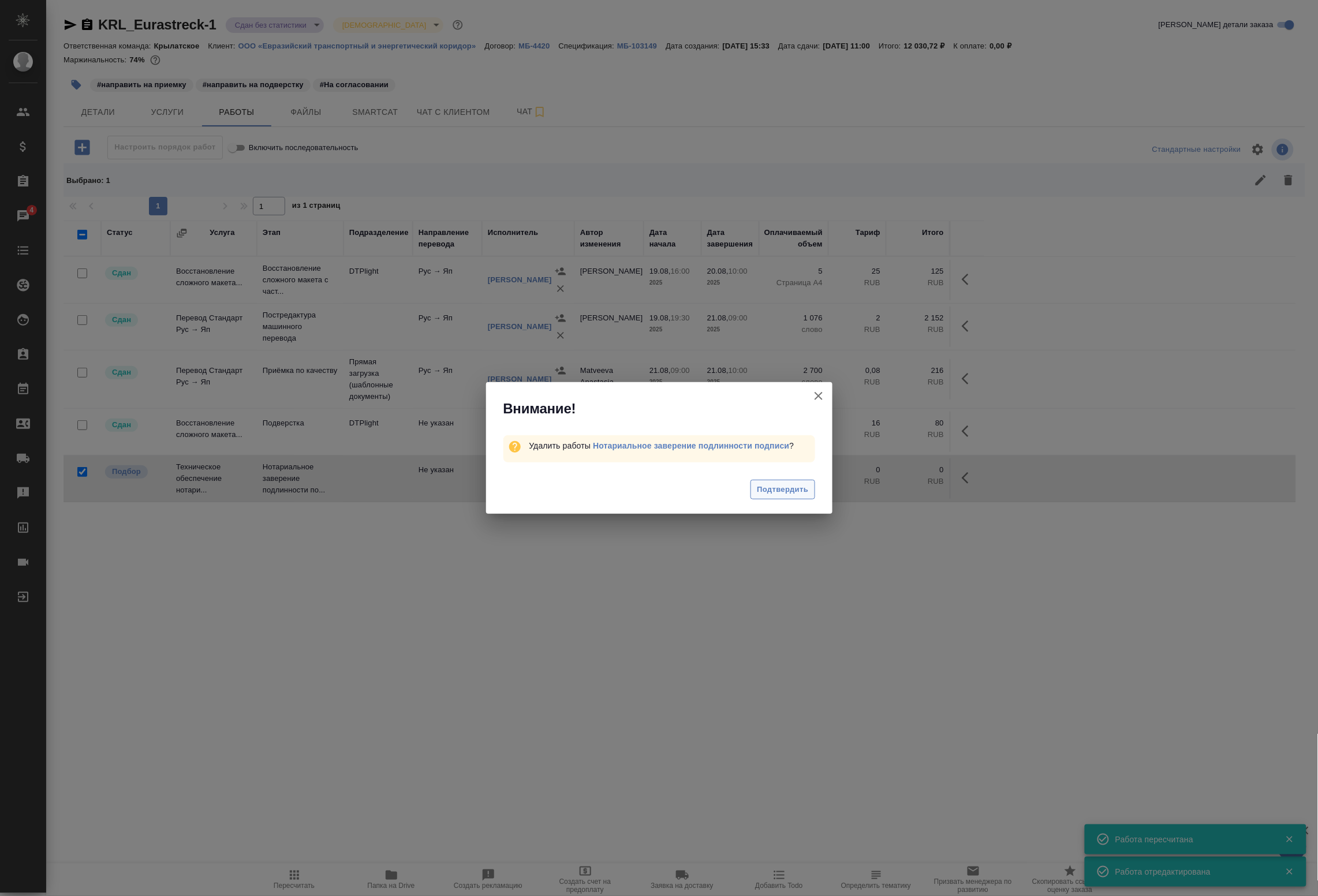
click at [772, 488] on span "Подтвердить" at bounding box center [783, 490] width 52 height 13
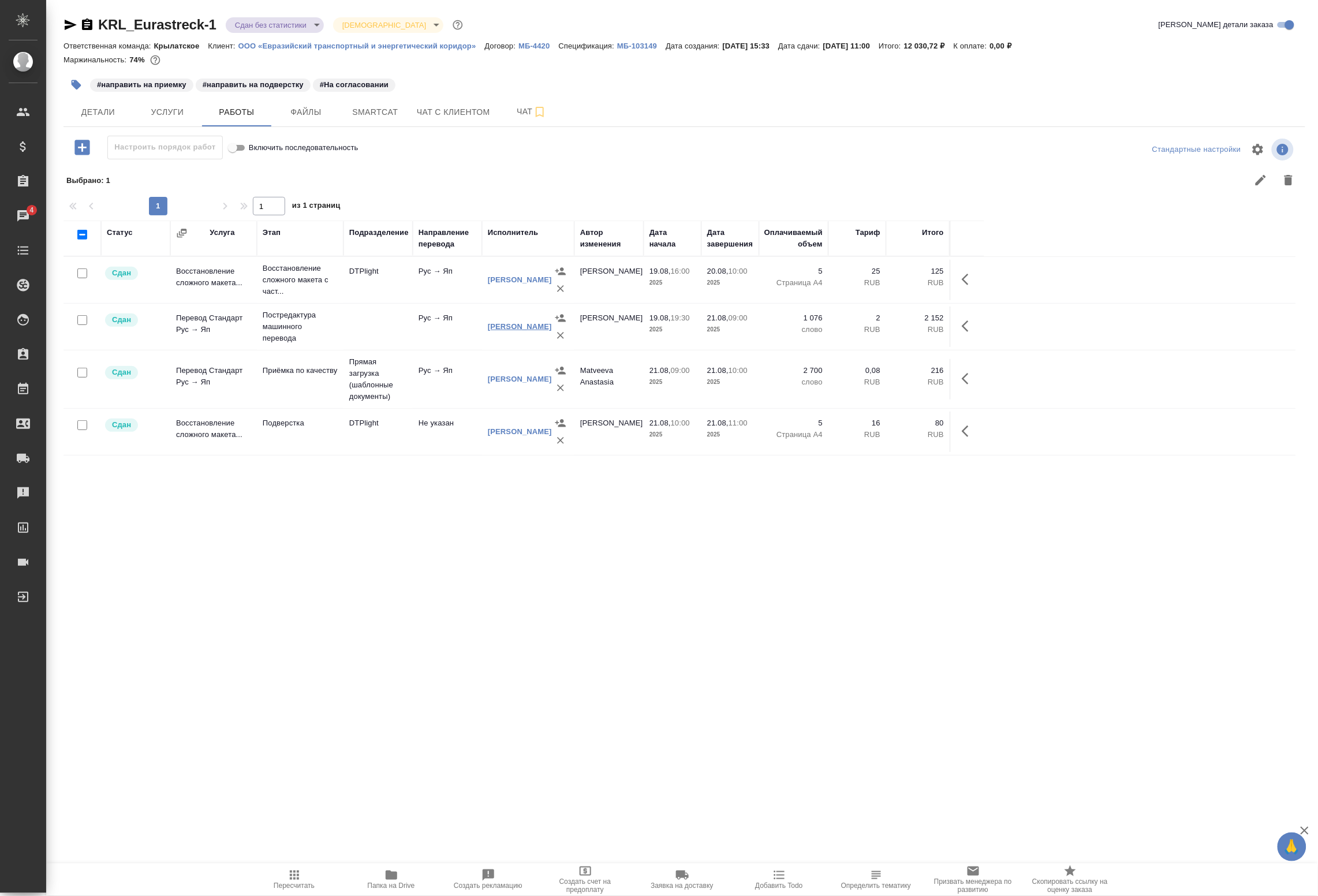
click at [495, 331] on link "Тургунбеков Тимур" at bounding box center [520, 326] width 64 height 8
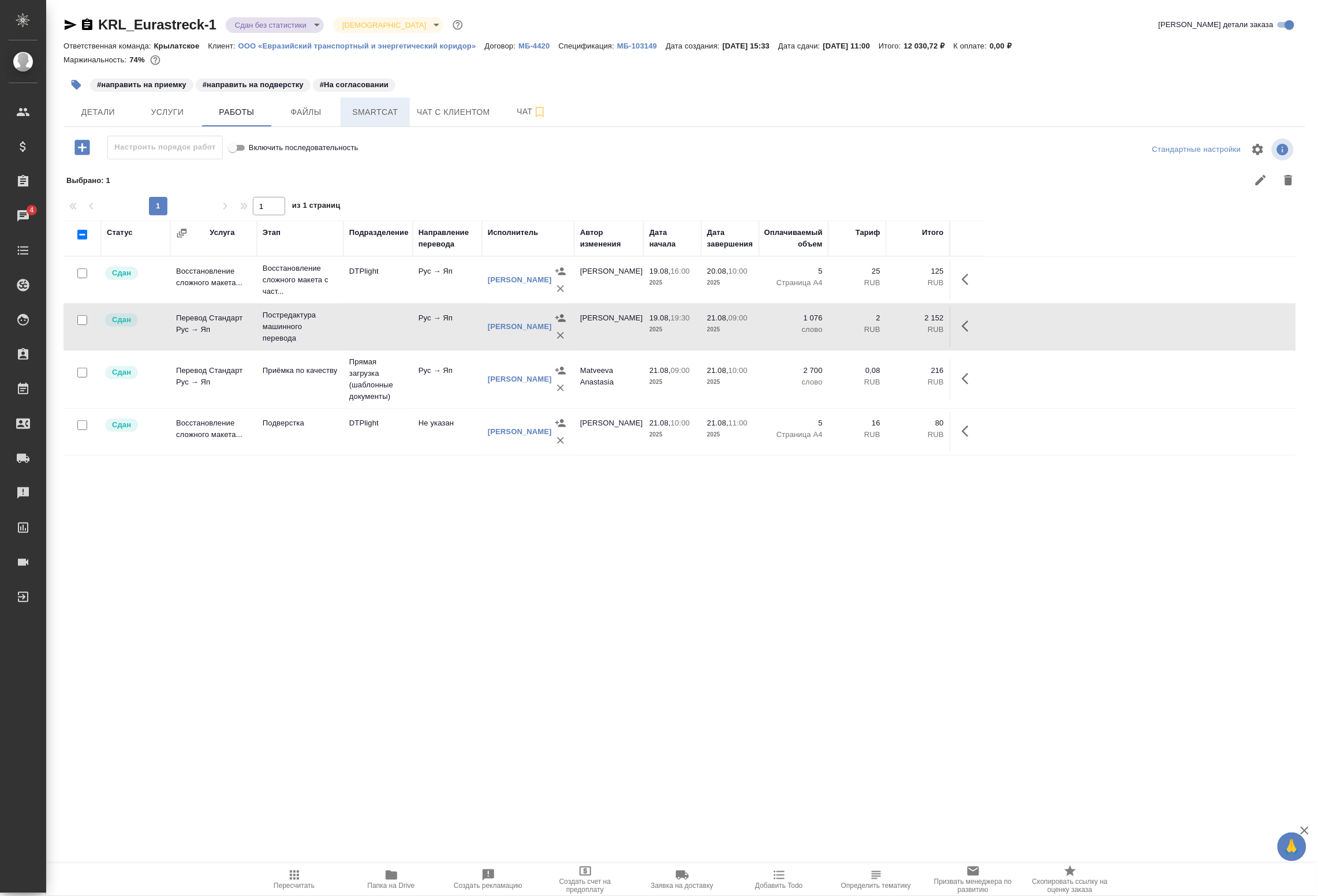
click at [374, 110] on span "Smartcat" at bounding box center [375, 112] width 56 height 14
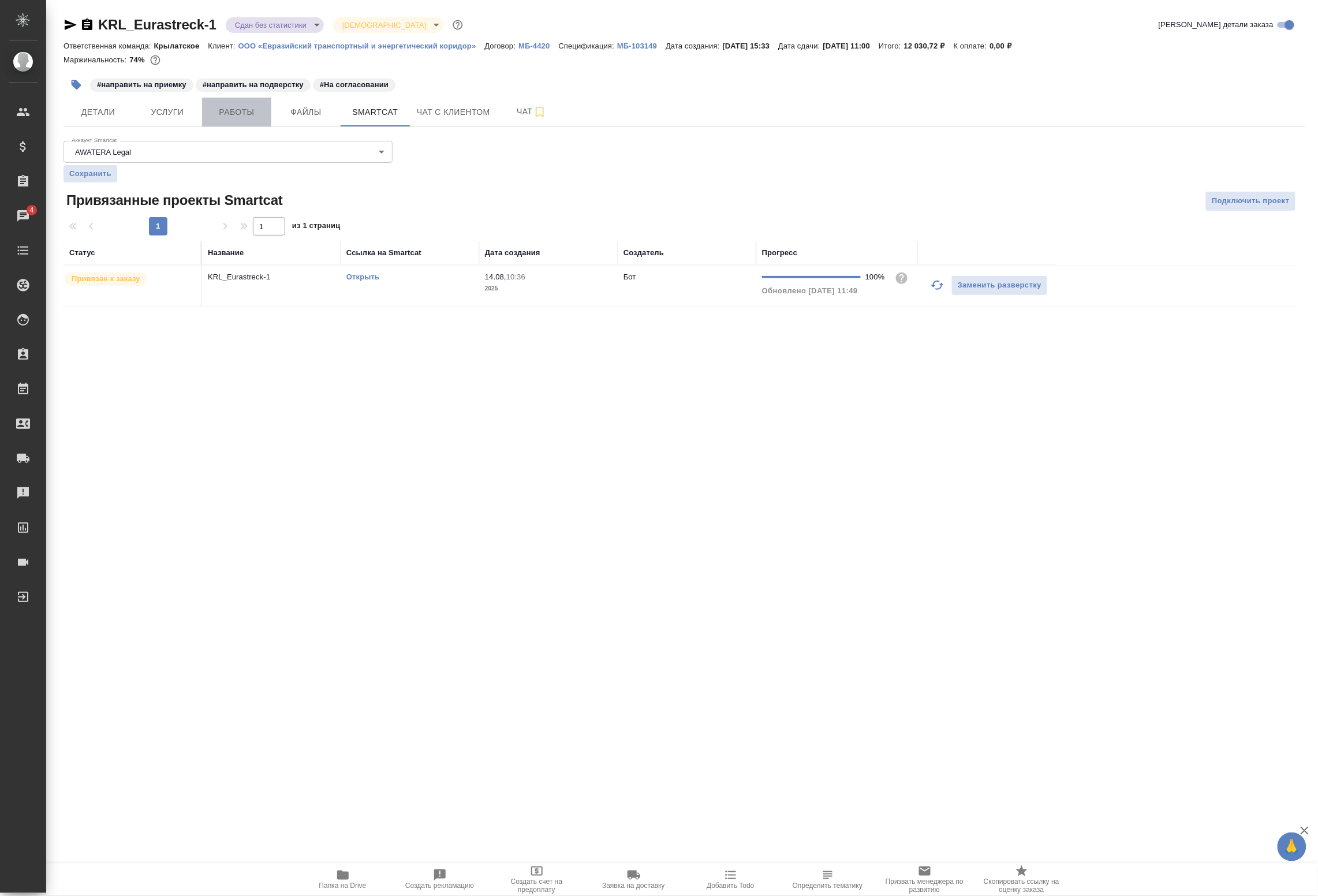
click at [224, 105] on span "Работы" at bounding box center [237, 112] width 56 height 14
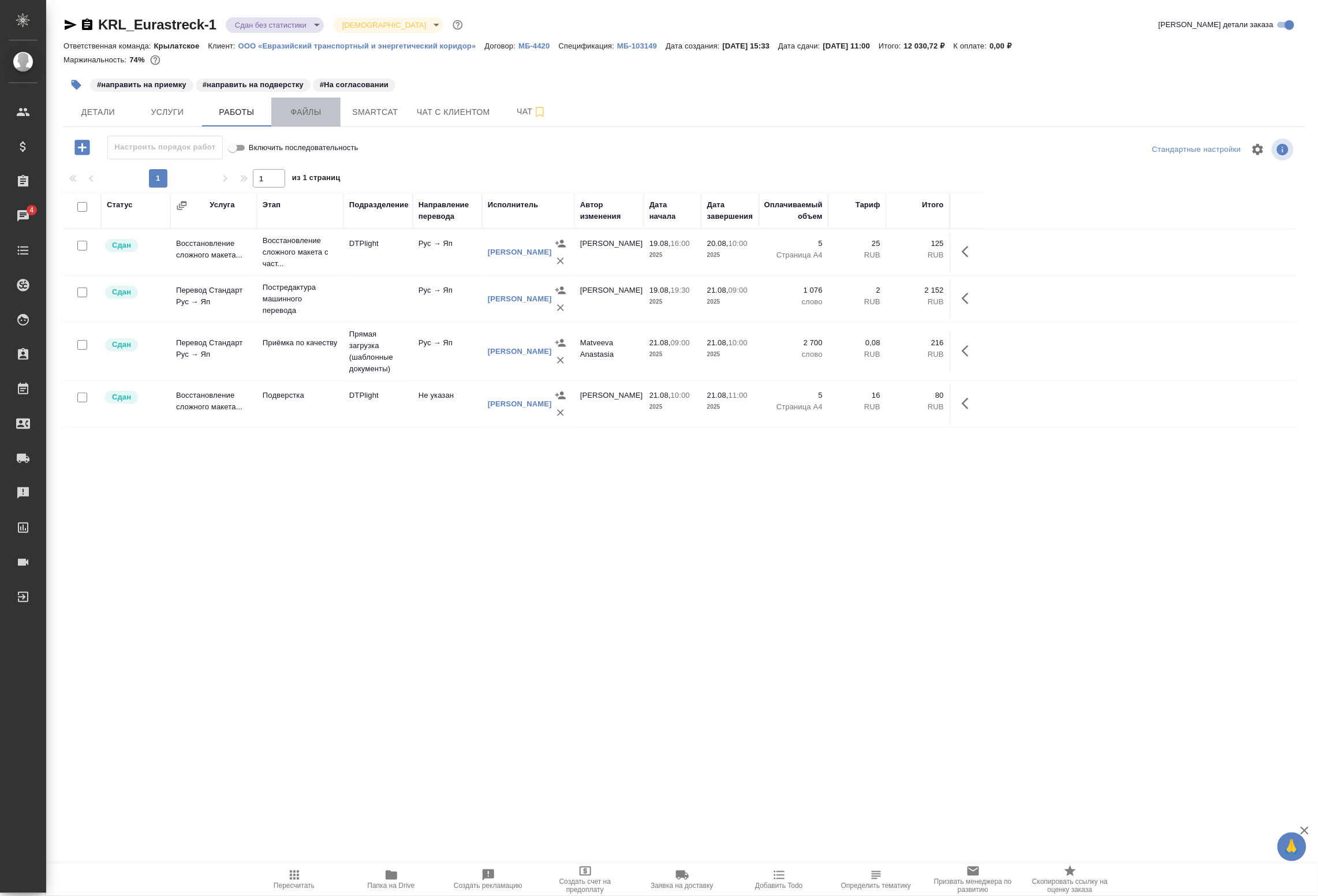
click at [320, 120] on button "Файлы" at bounding box center [306, 112] width 69 height 29
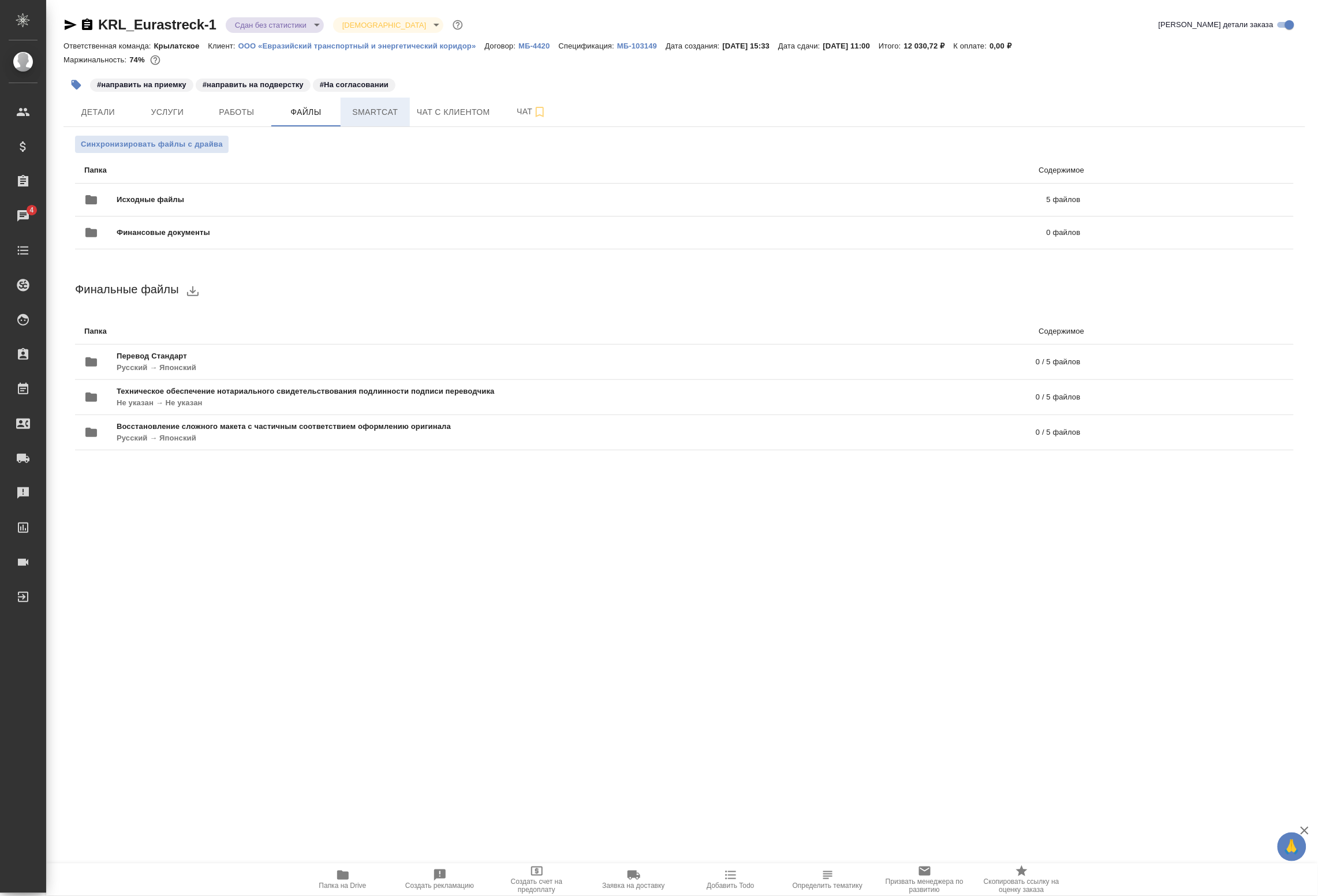
click at [363, 118] on span "Smartcat" at bounding box center [375, 112] width 56 height 14
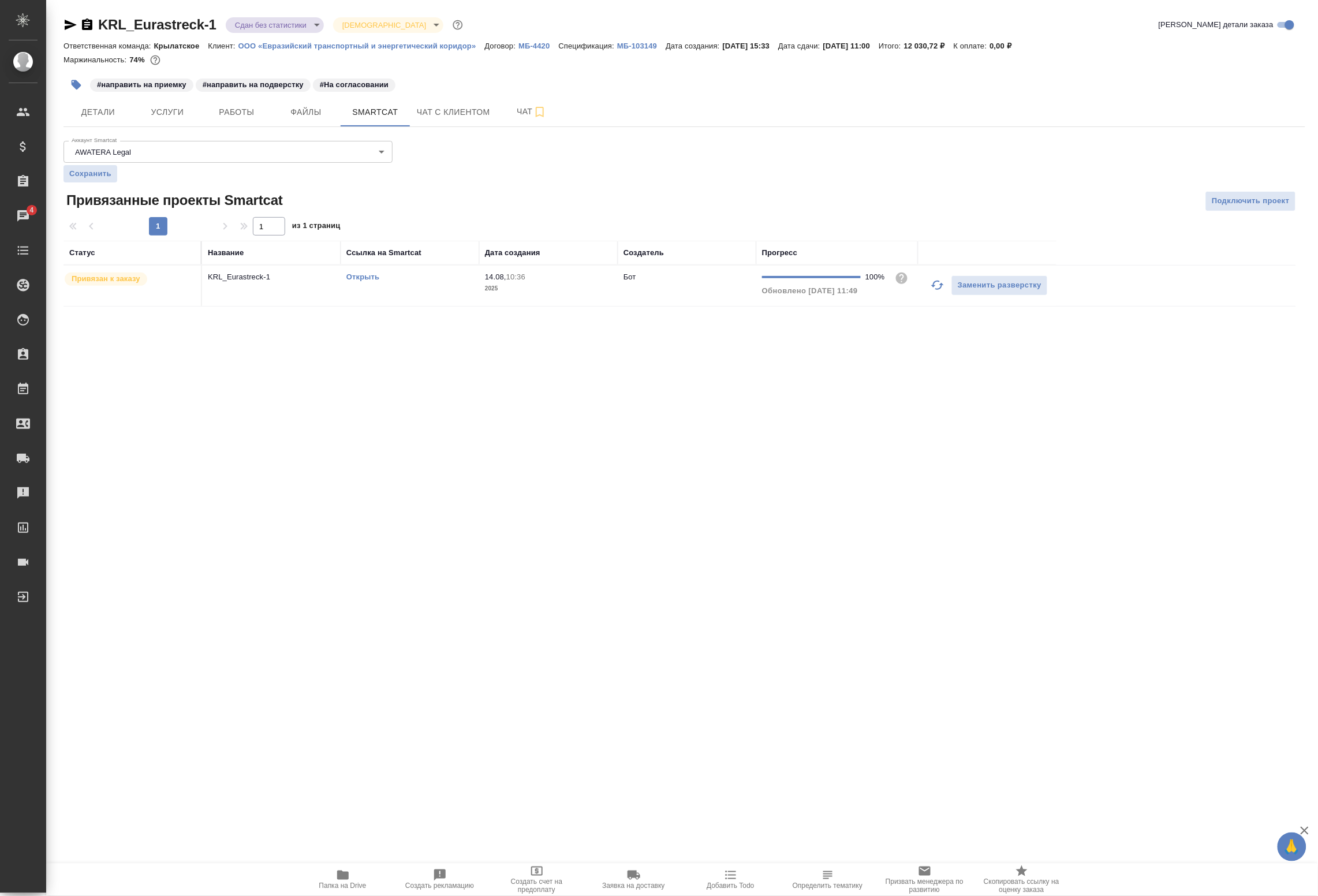
click at [345, 295] on td "Открыть" at bounding box center [410, 286] width 139 height 41
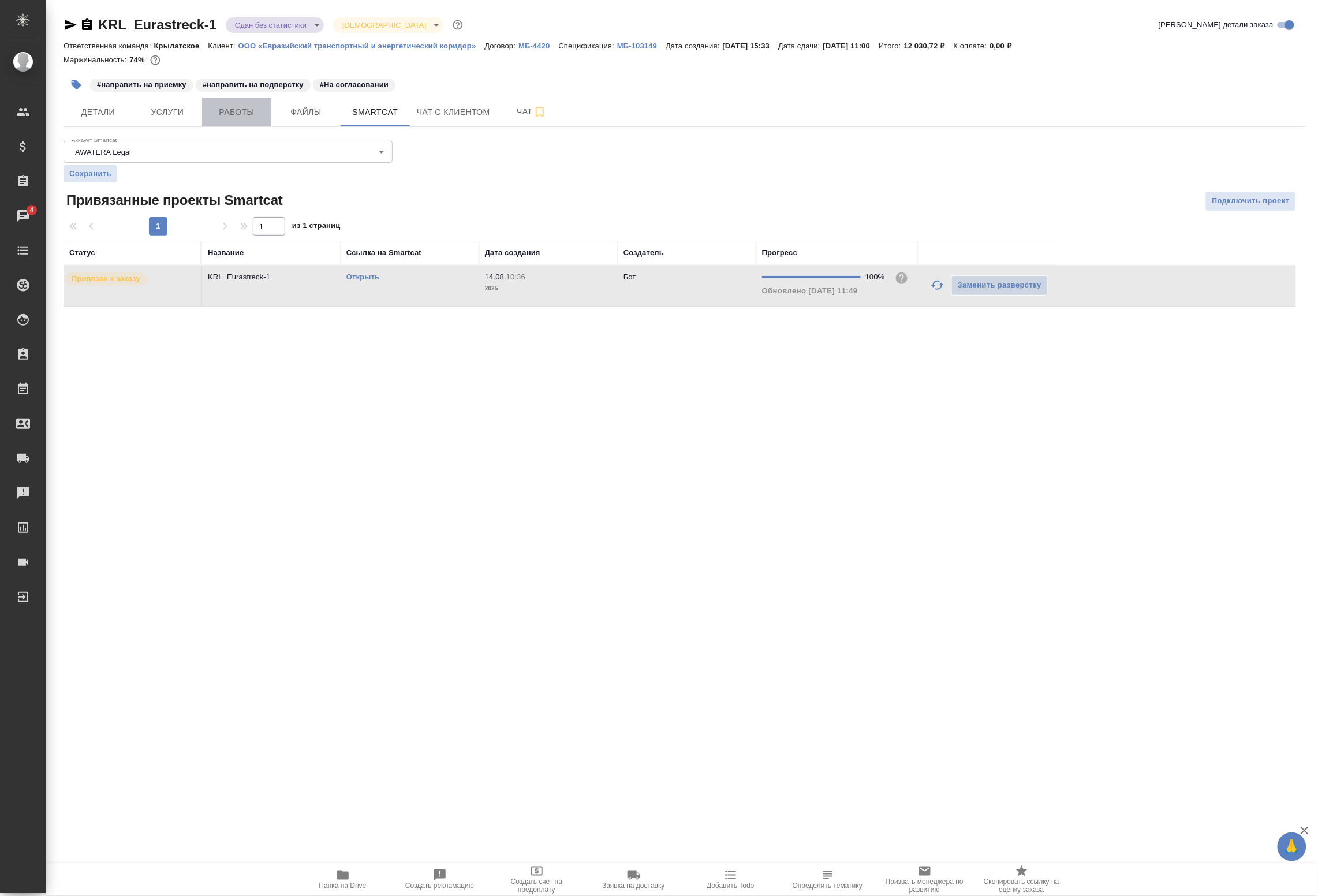
click at [223, 111] on span "Работы" at bounding box center [237, 112] width 56 height 14
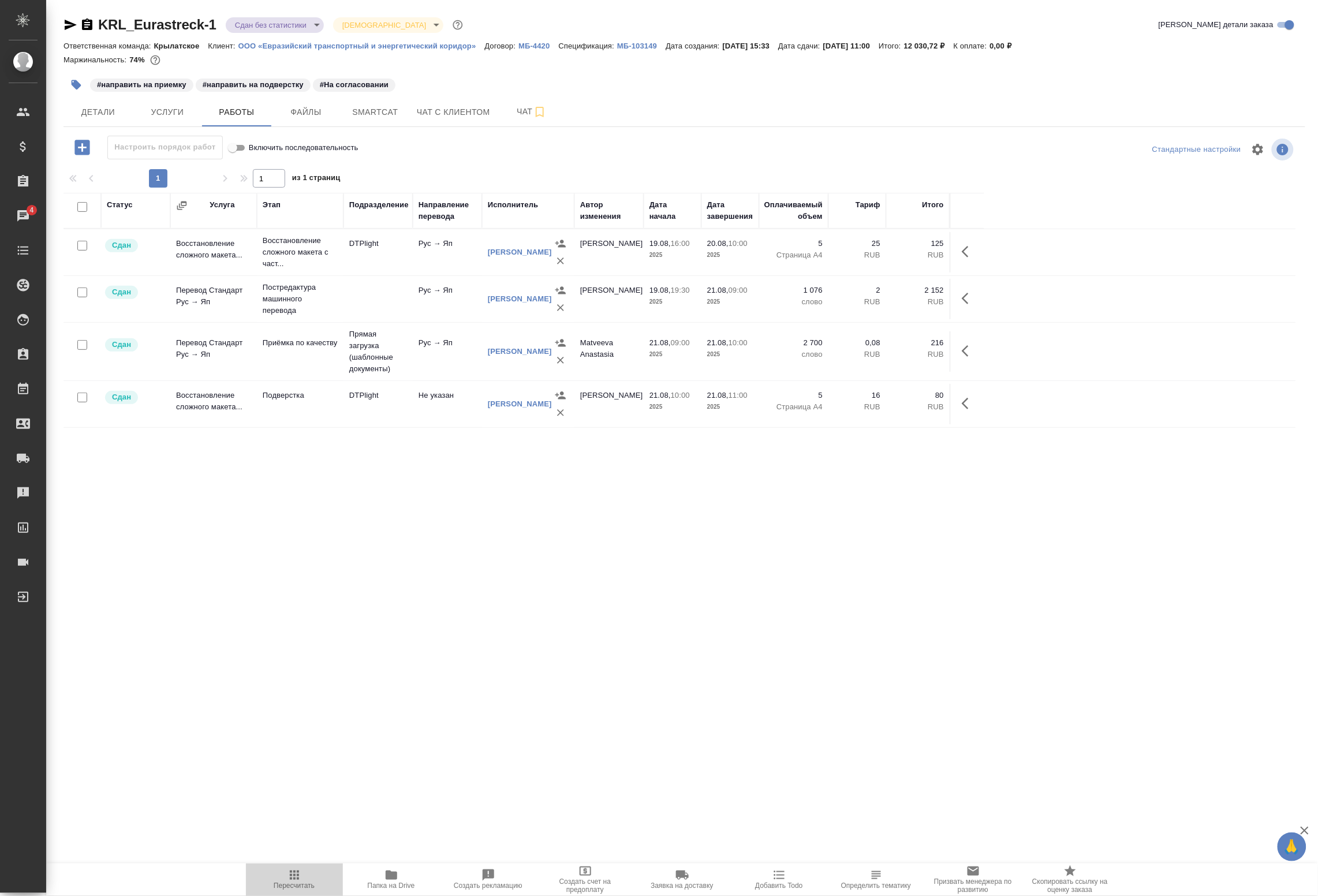
click at [314, 884] on span "Пересчитать" at bounding box center [294, 886] width 41 height 8
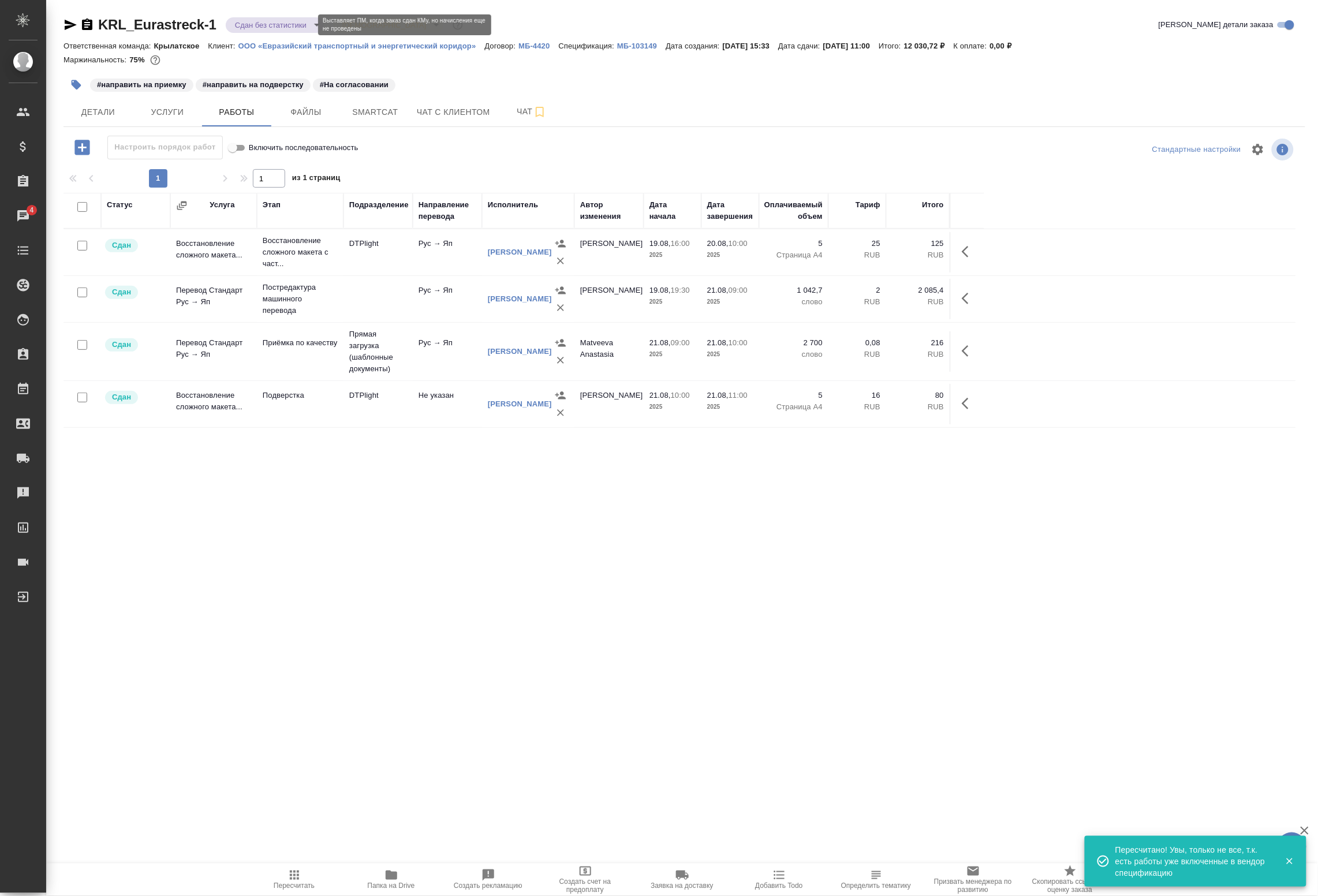
click at [293, 26] on body "🙏 .cls-1 fill:#fff; AWATERA Badanyan Artak Клиенты Спецификации Заказы 4 Чаты T…" at bounding box center [659, 448] width 1318 height 896
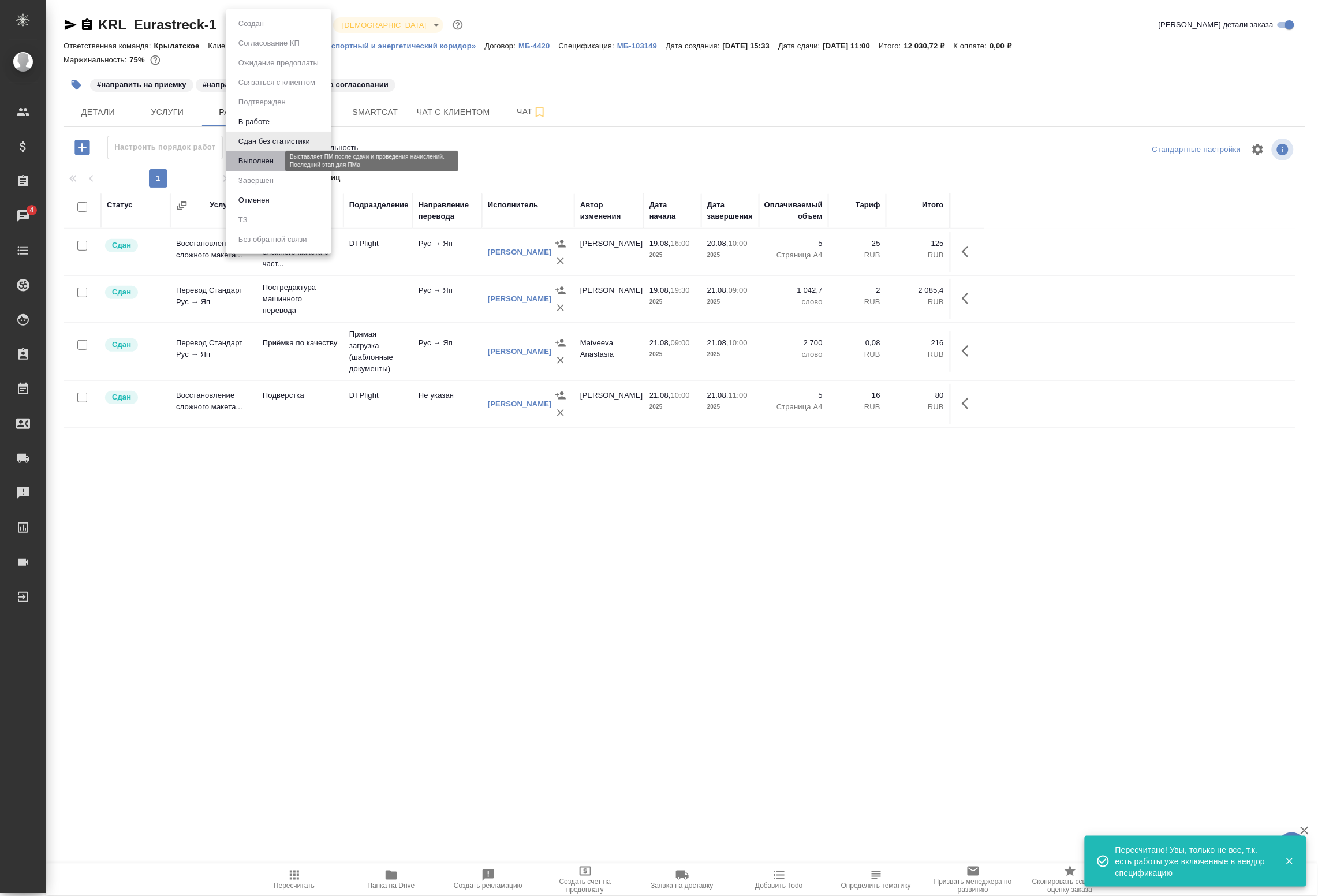
click at [266, 161] on button "Выполнен" at bounding box center [256, 161] width 42 height 12
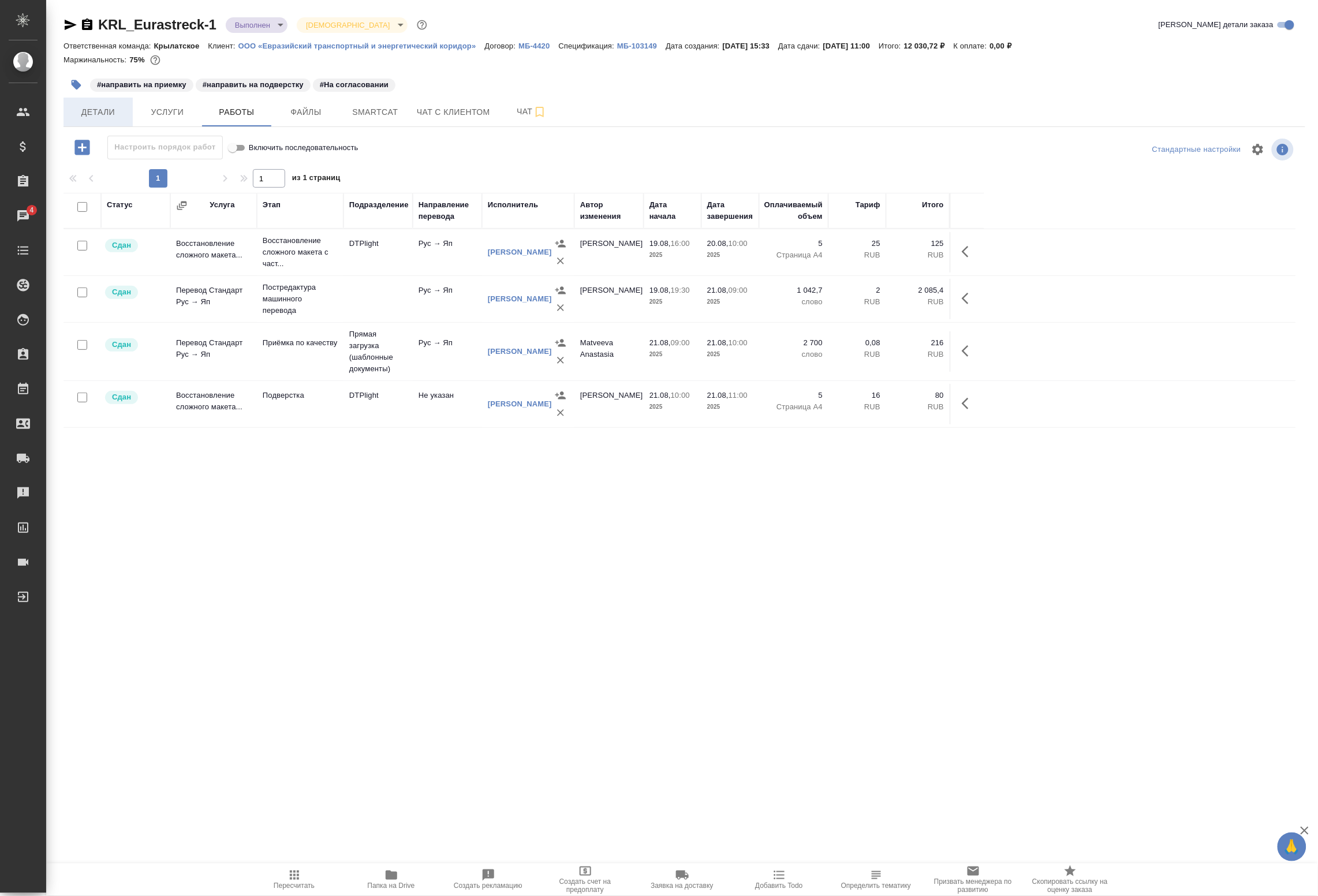
click at [120, 108] on span "Детали" at bounding box center [98, 112] width 56 height 14
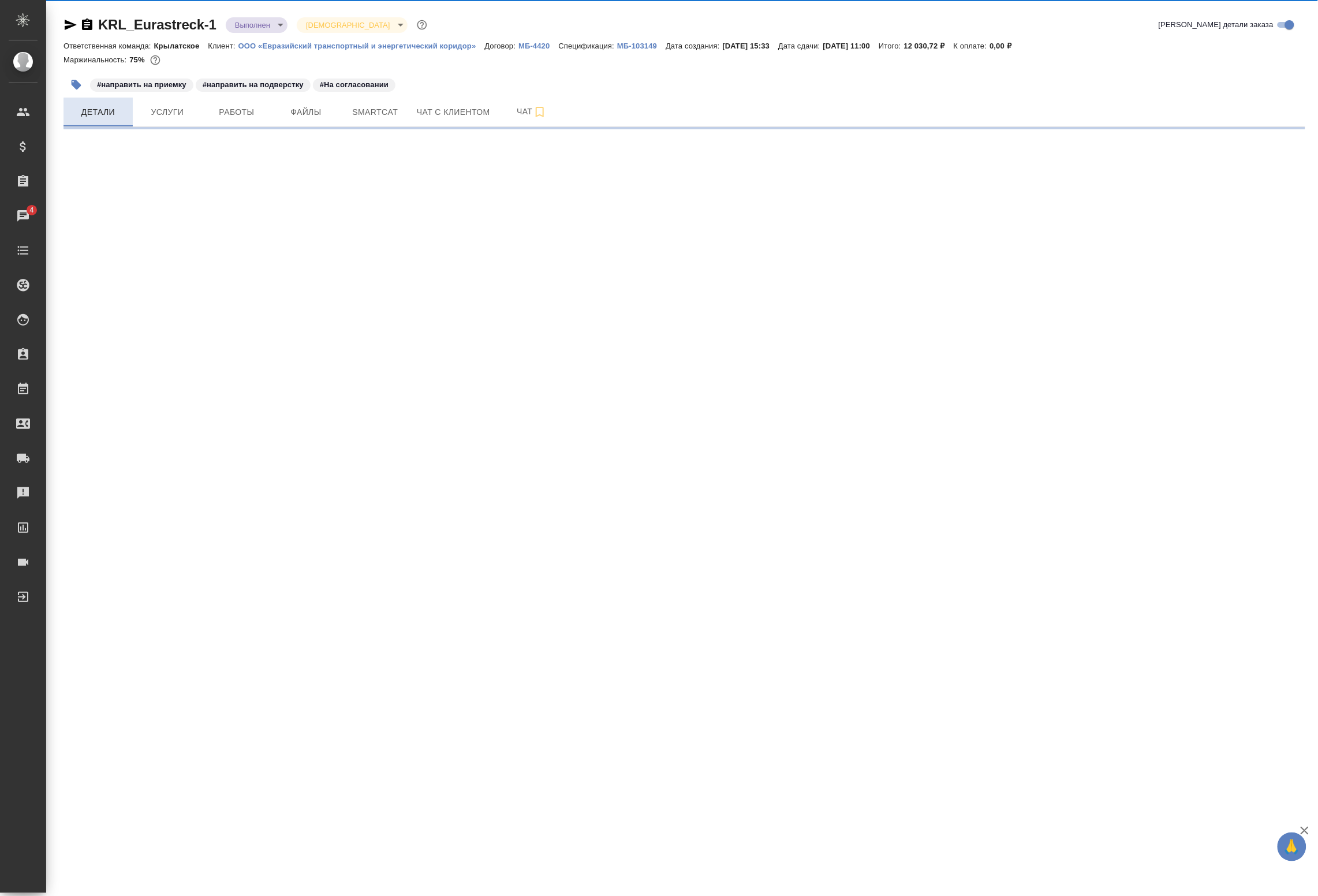
select select "RU"
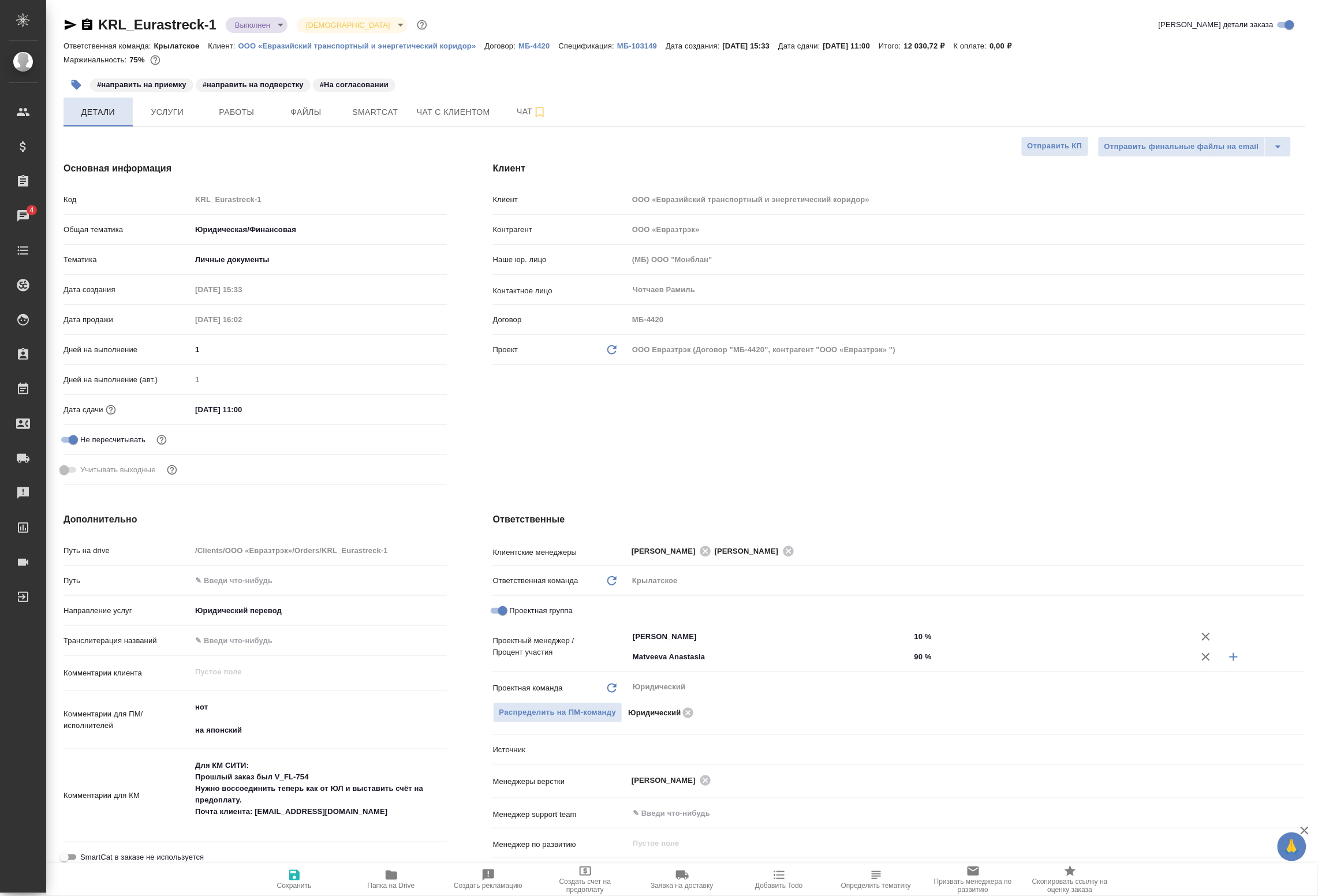
type textarea "x"
click at [259, 111] on span "Работы" at bounding box center [237, 112] width 56 height 14
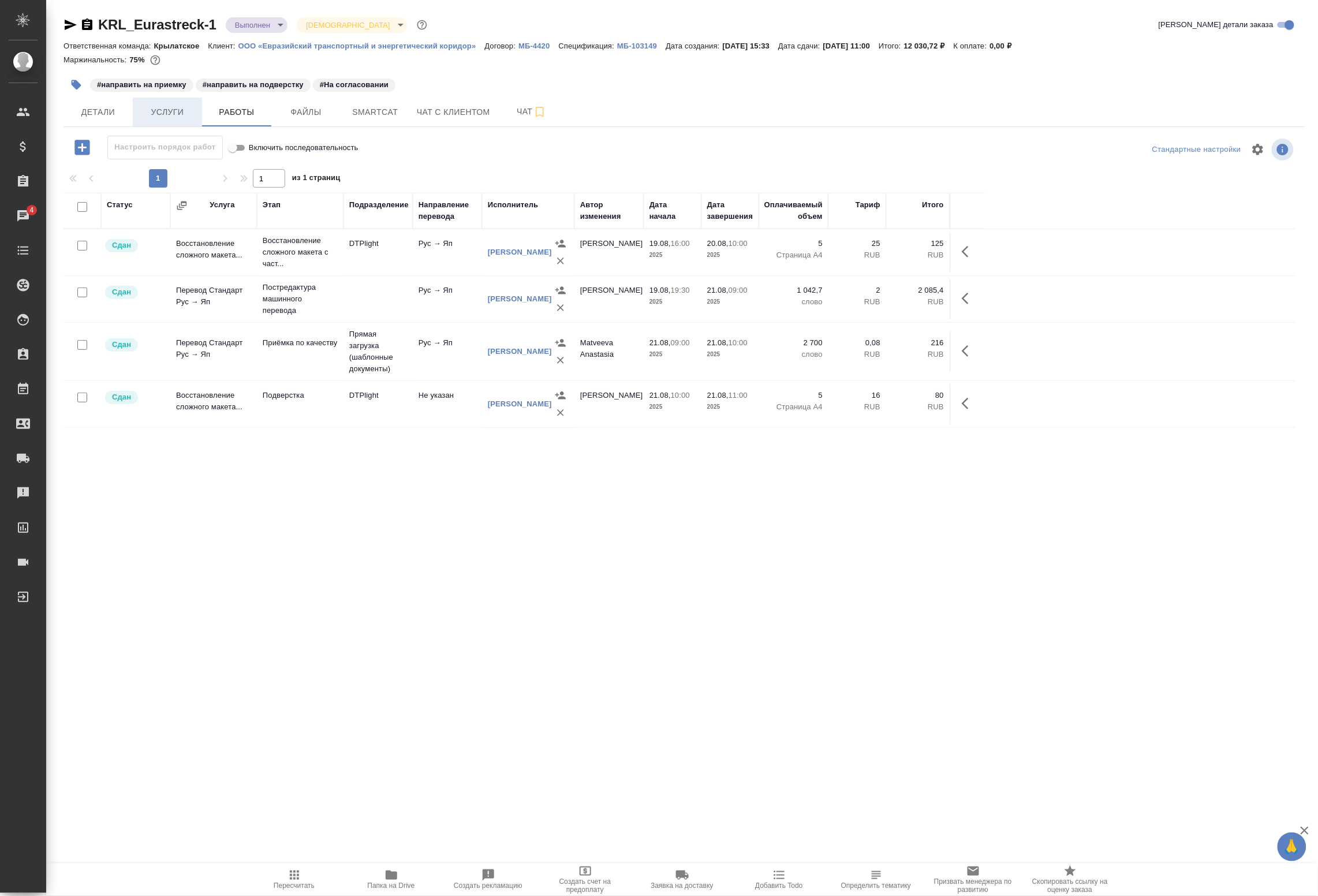
click at [171, 114] on span "Услуги" at bounding box center [167, 112] width 56 height 14
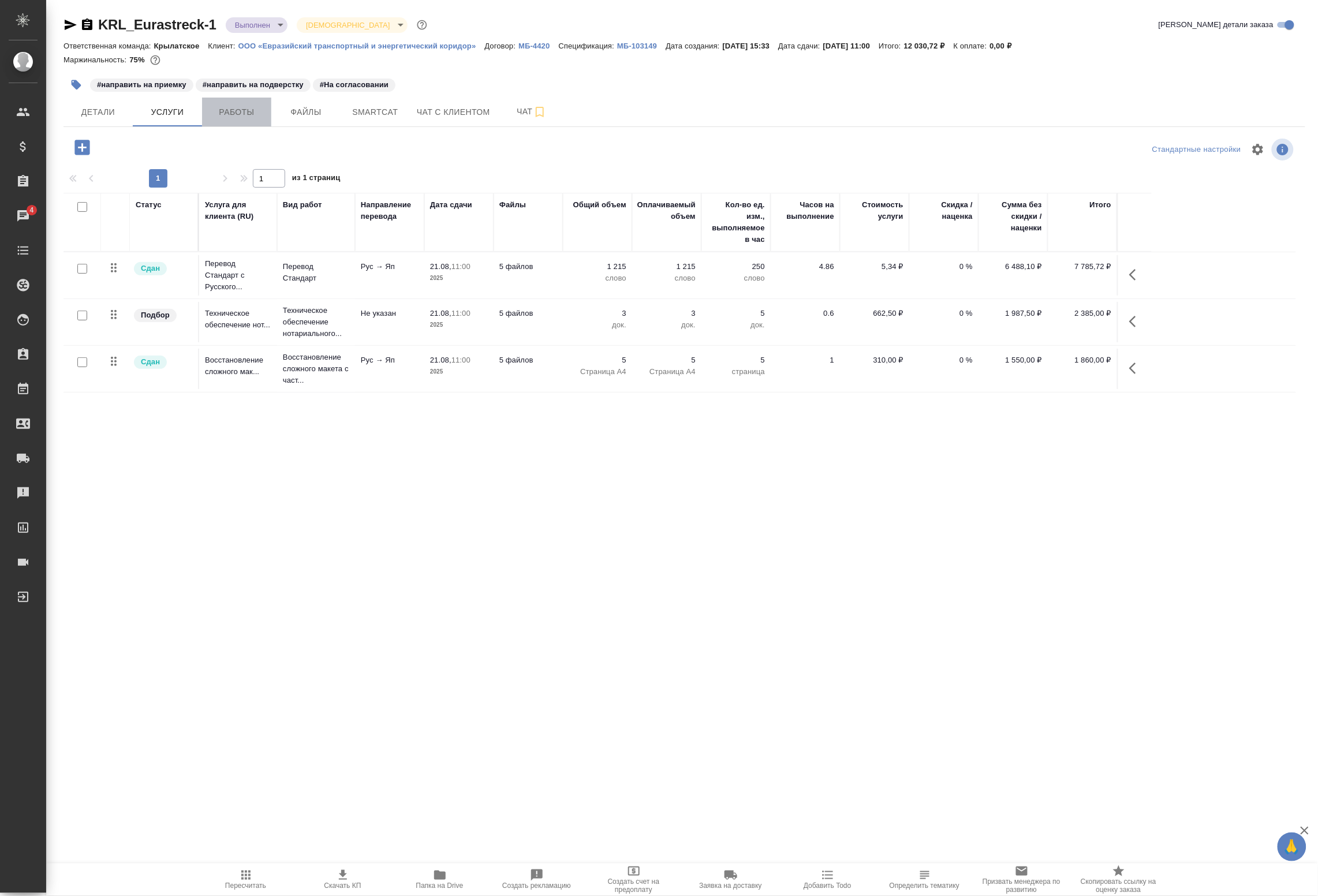
click at [232, 116] on span "Работы" at bounding box center [237, 112] width 56 height 14
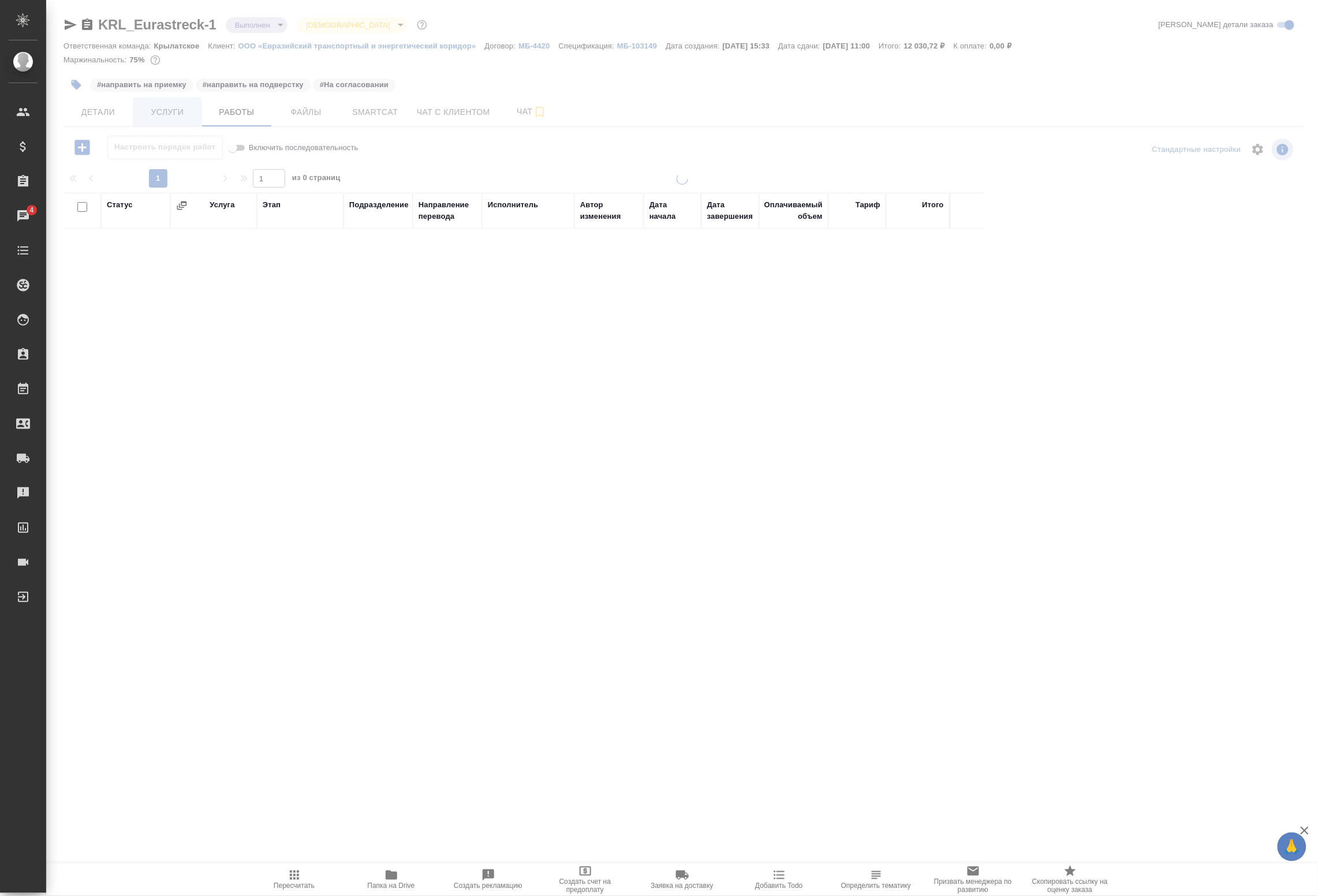
click at [173, 112] on div at bounding box center [682, 371] width 1272 height 742
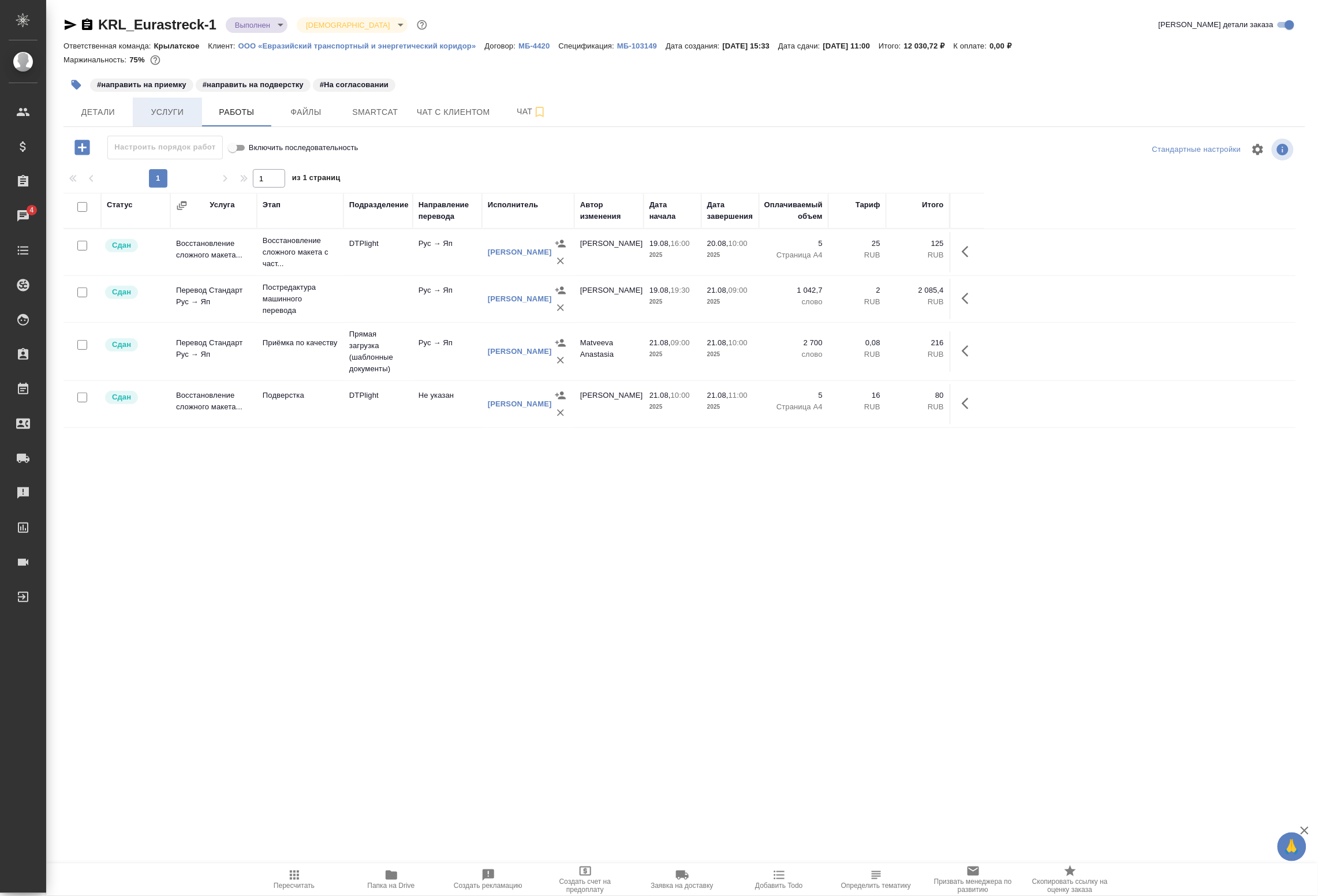
click at [171, 112] on span "Услуги" at bounding box center [167, 112] width 56 height 14
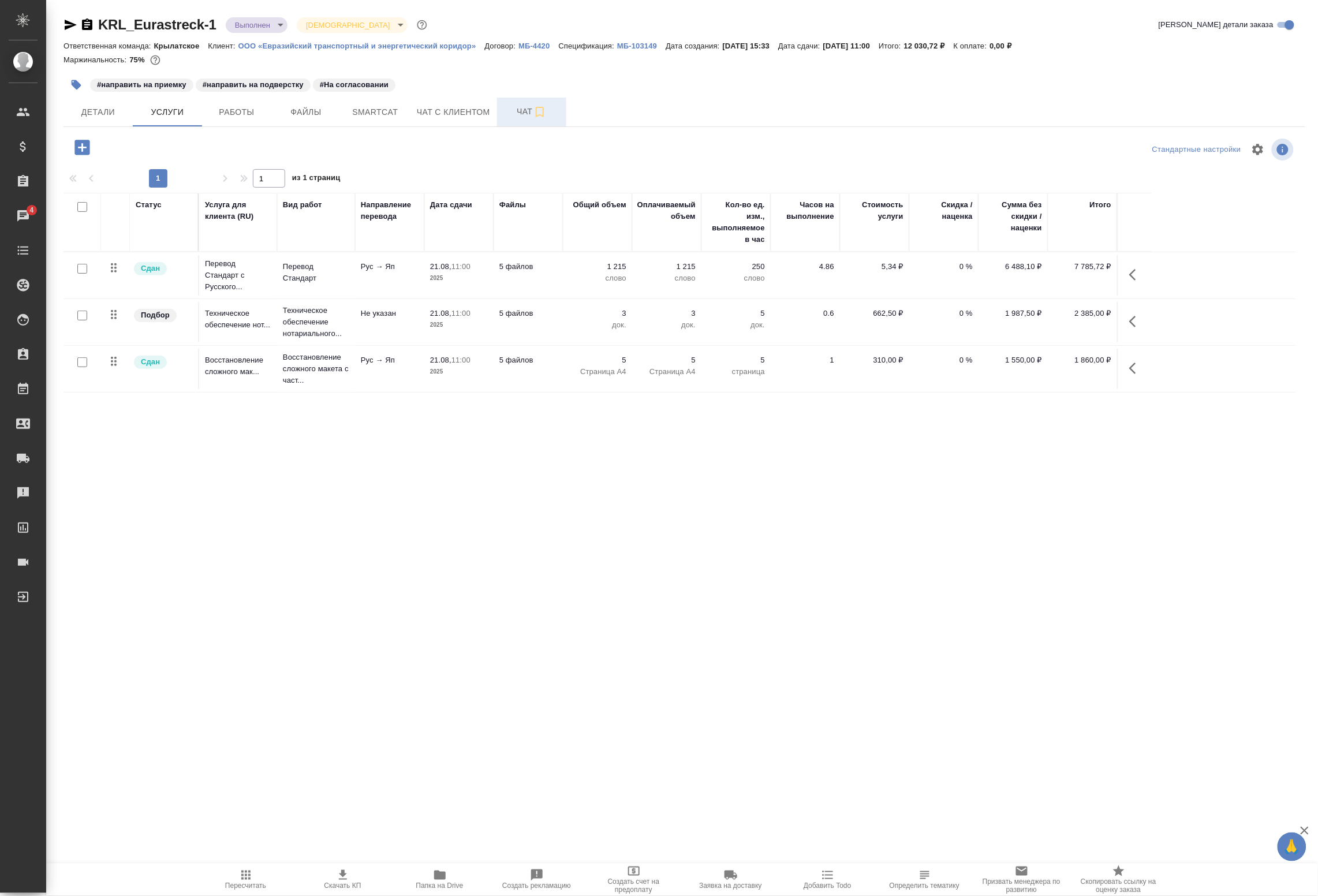
click at [506, 114] on span "Чат" at bounding box center [531, 112] width 56 height 14
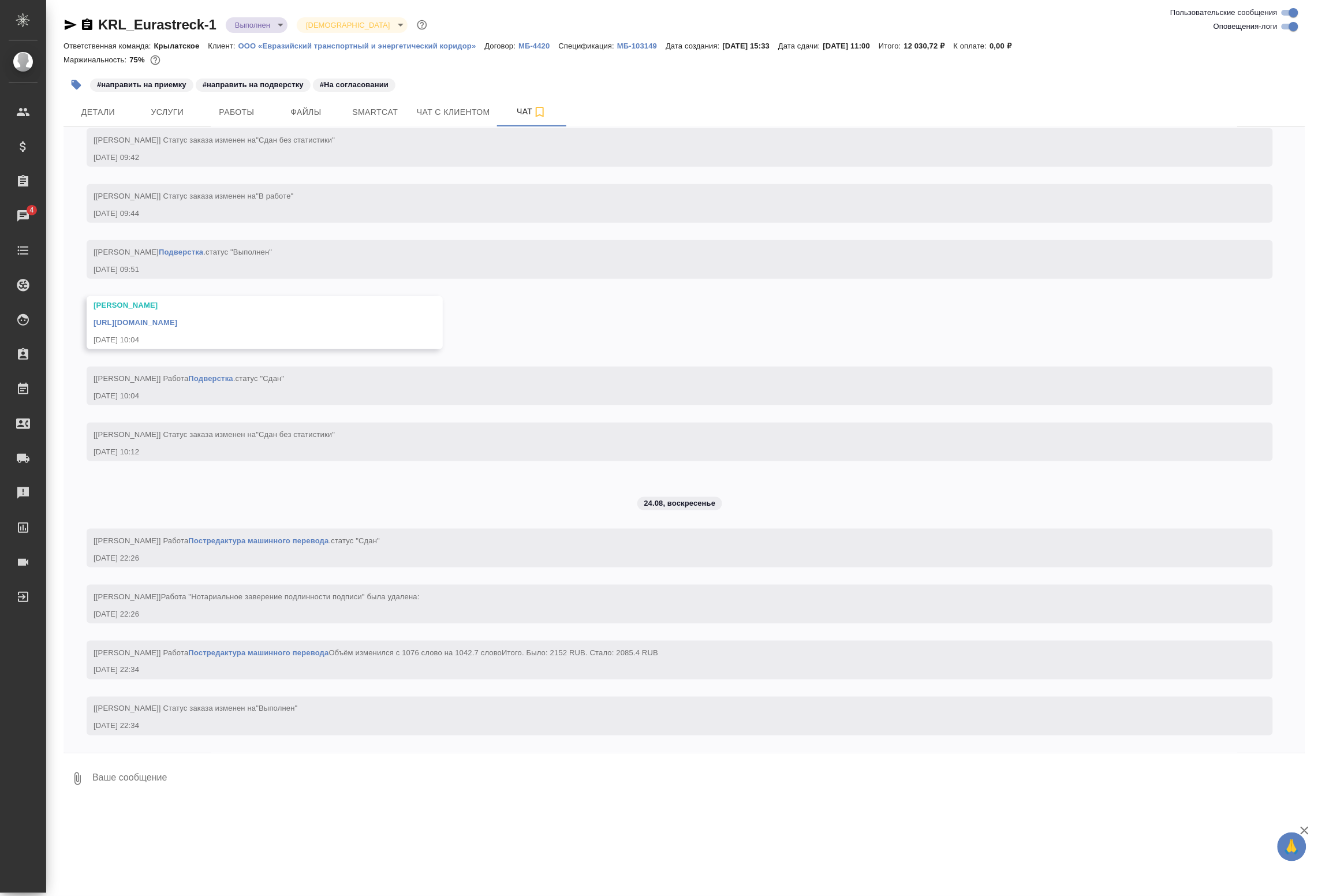
scroll to position [5771, 0]
click at [220, 111] on span "Работы" at bounding box center [237, 112] width 56 height 14
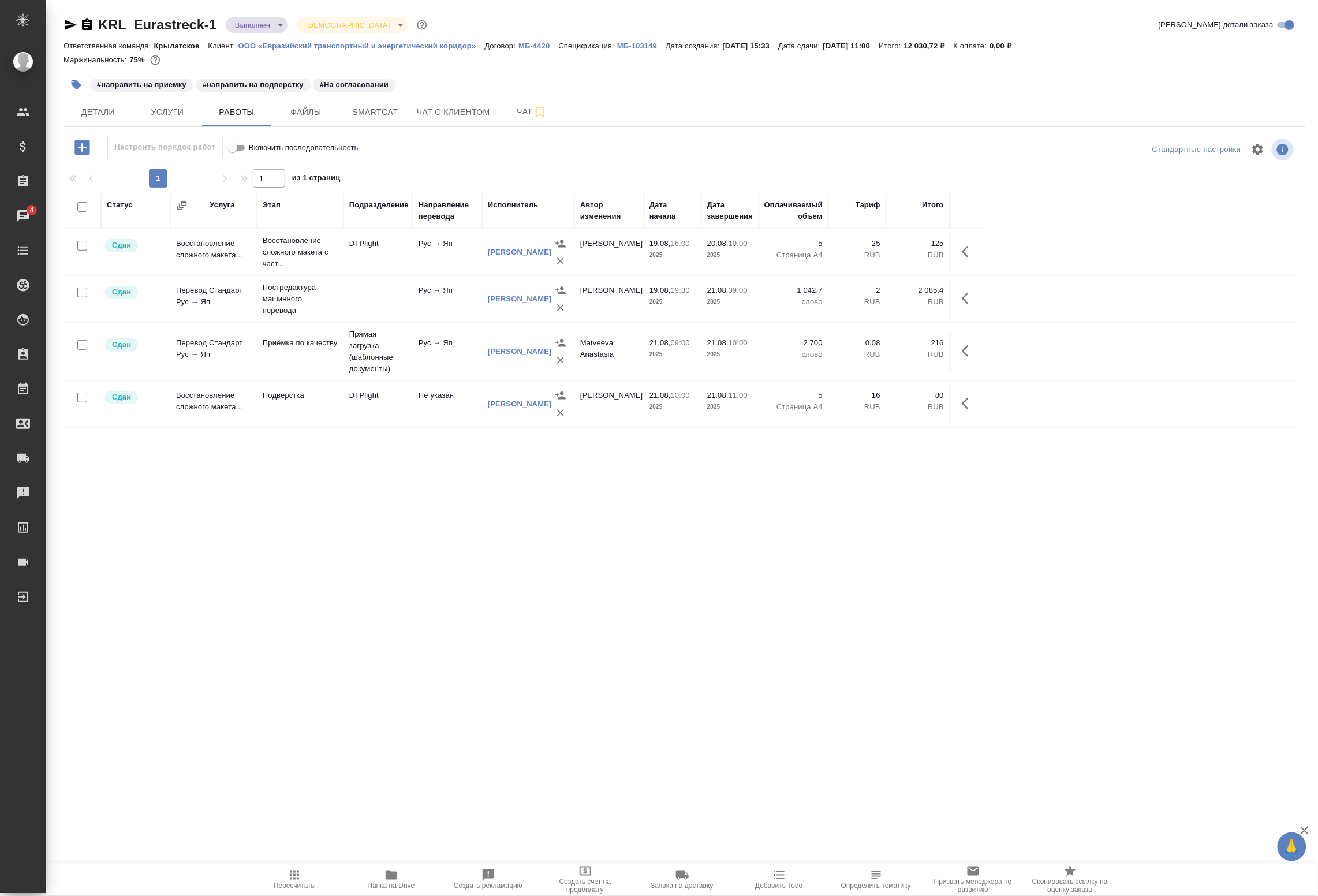
click at [76, 152] on icon "button" at bounding box center [82, 147] width 15 height 15
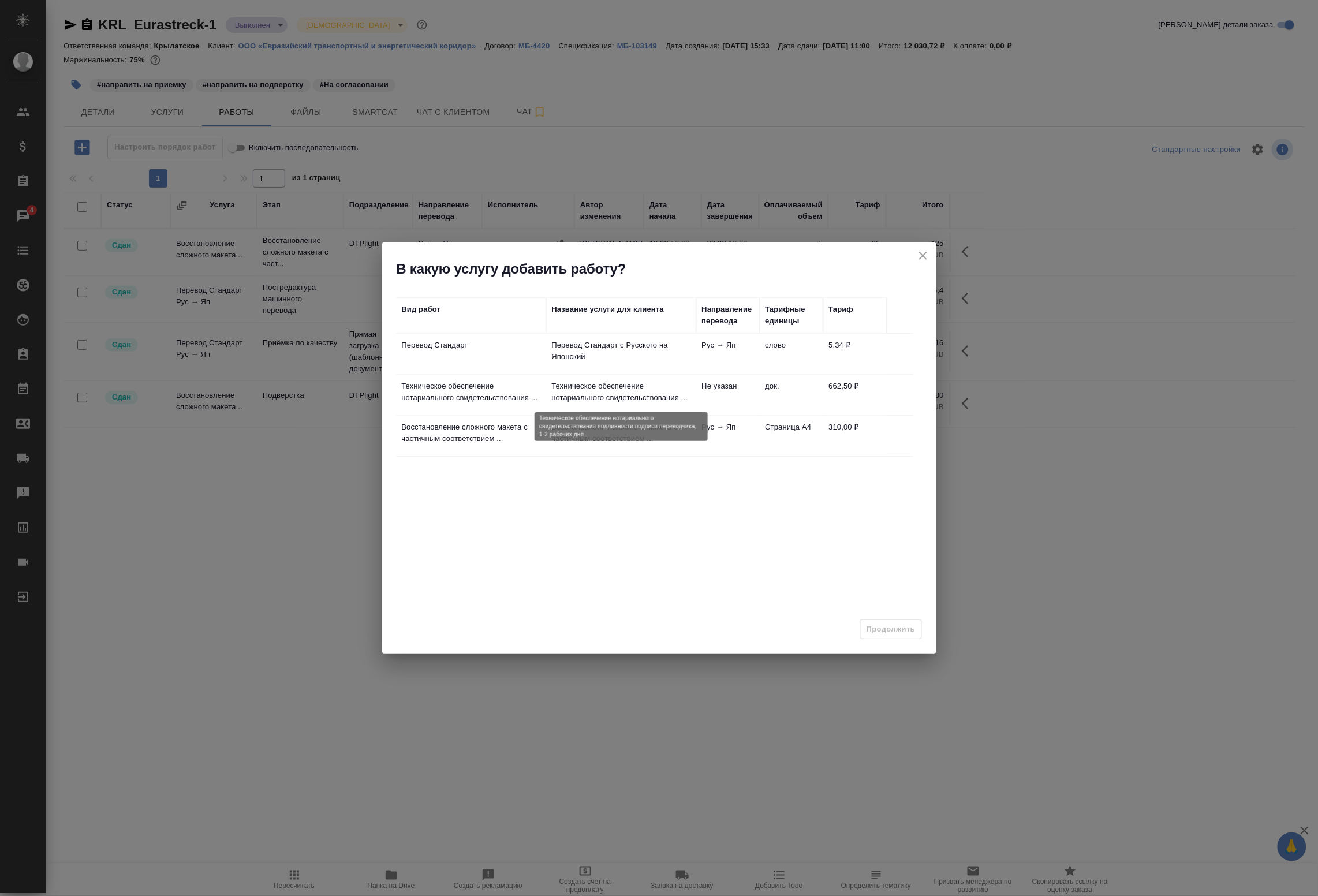
click at [670, 394] on p "Техническое обеспечение нотариального свидетельствования ..." at bounding box center [621, 391] width 139 height 23
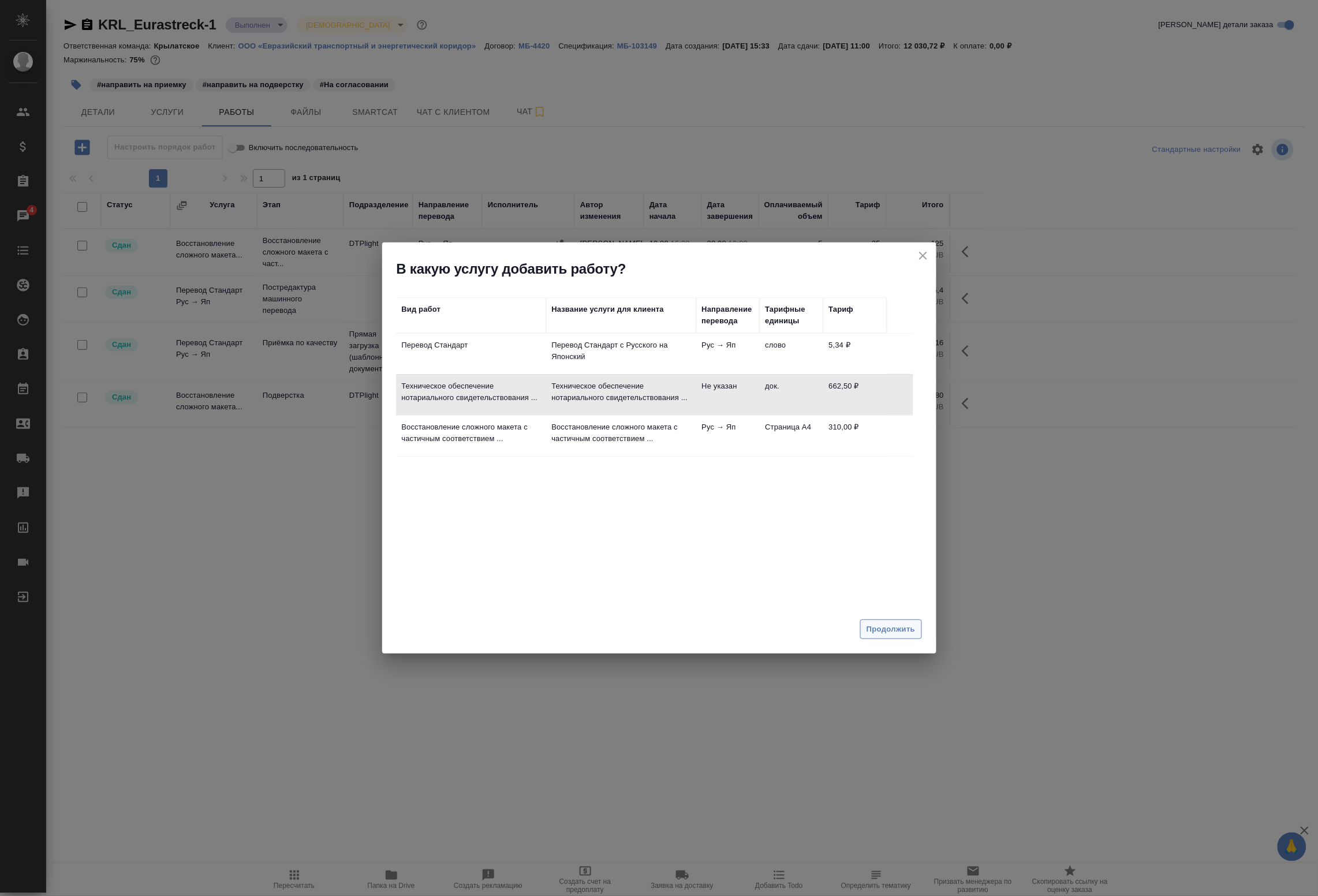
click at [898, 623] on span "Продолжить" at bounding box center [891, 630] width 48 height 13
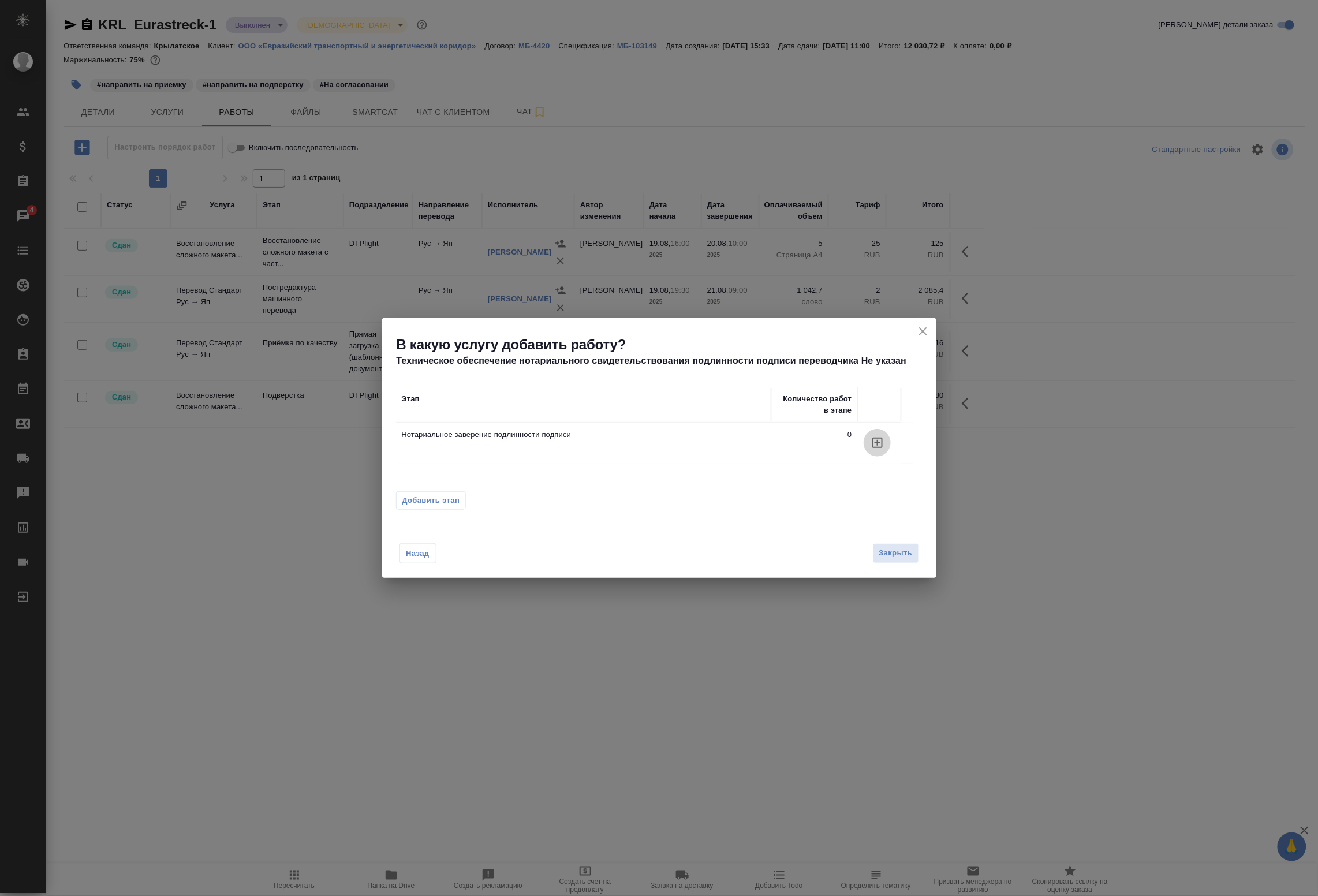
click at [878, 442] on icon "button" at bounding box center [878, 443] width 10 height 10
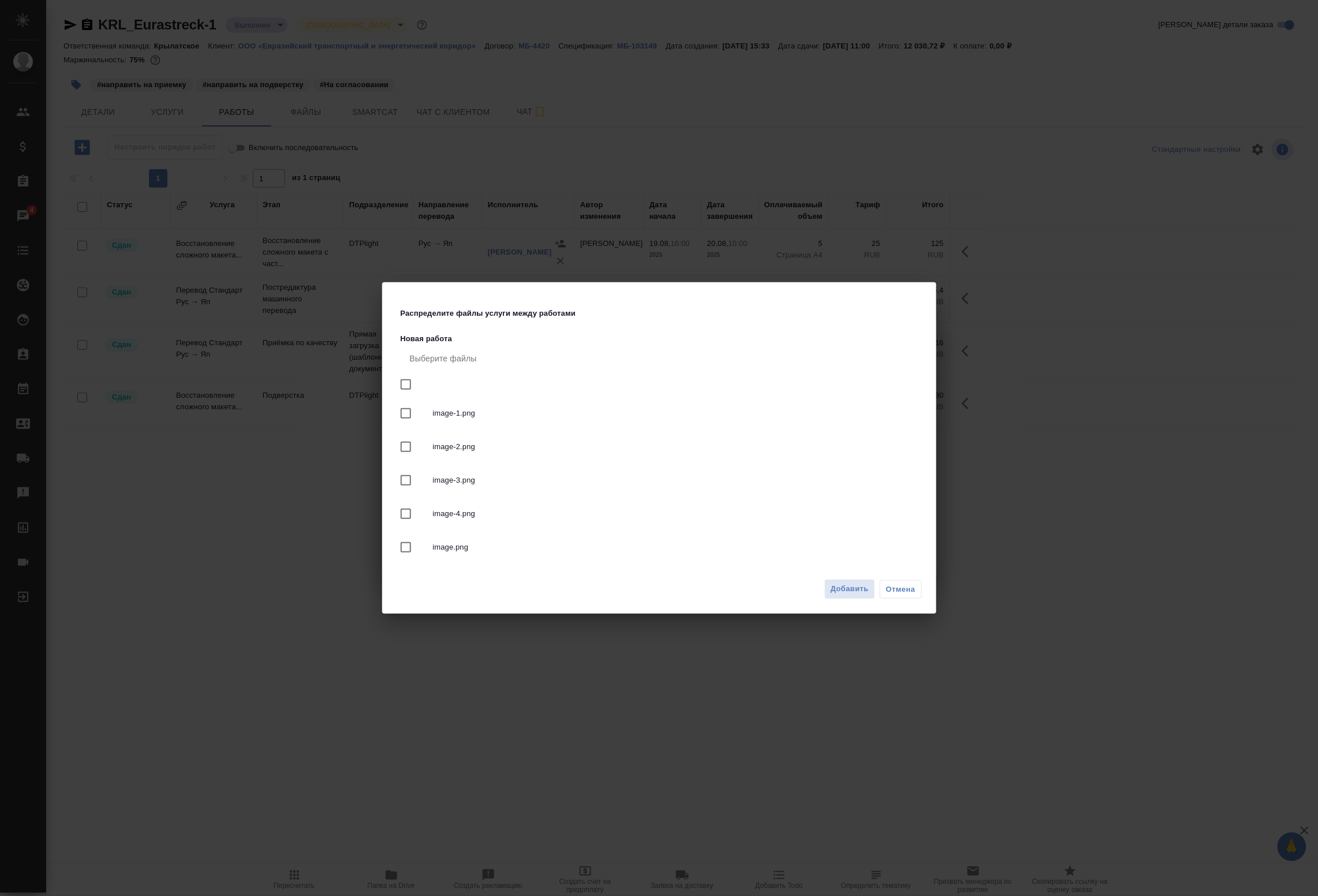
click at [409, 383] on input "checkbox" at bounding box center [406, 384] width 24 height 24
checkbox input "true"
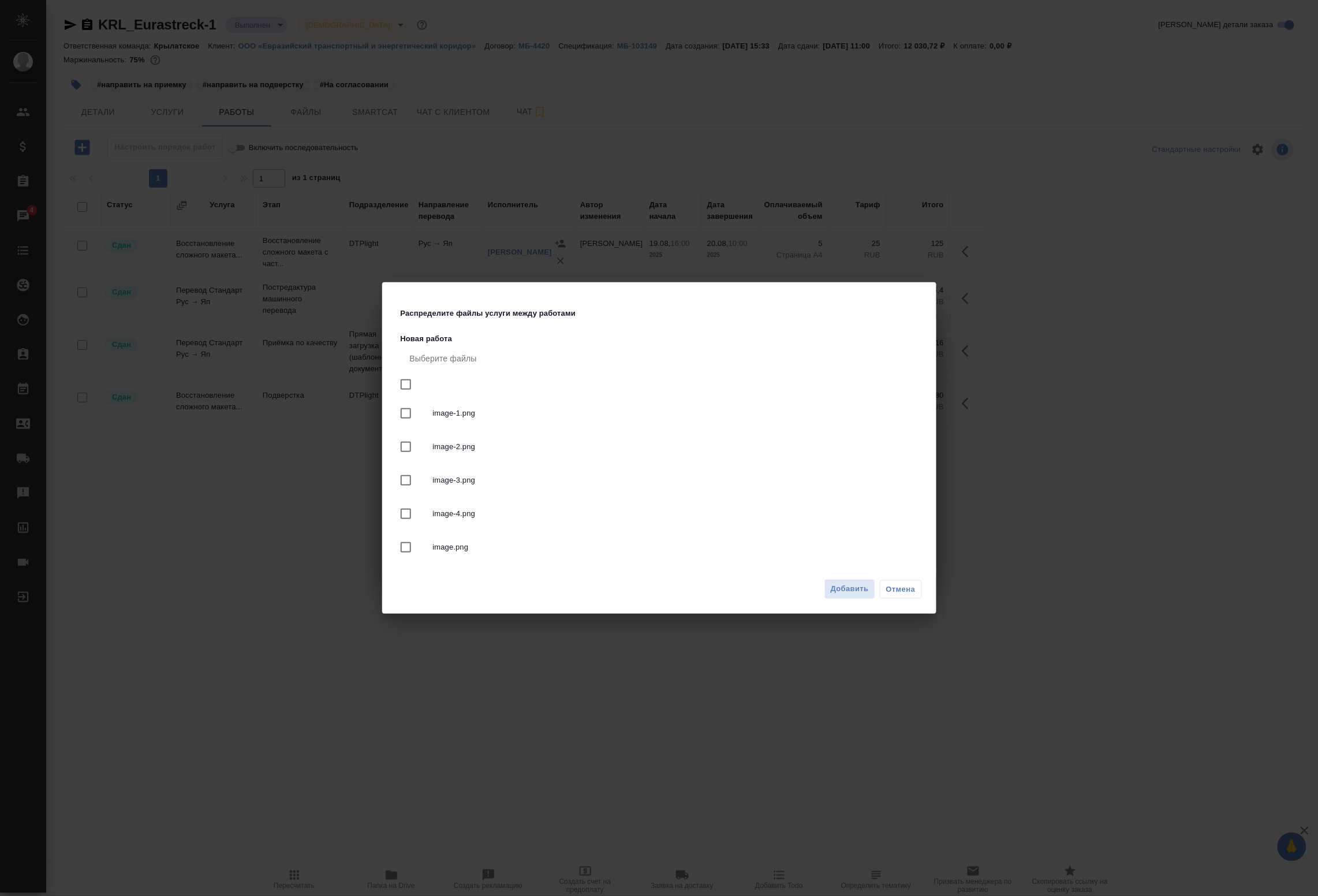
checkbox input "true"
click at [846, 590] on span "Добавить" at bounding box center [850, 589] width 38 height 13
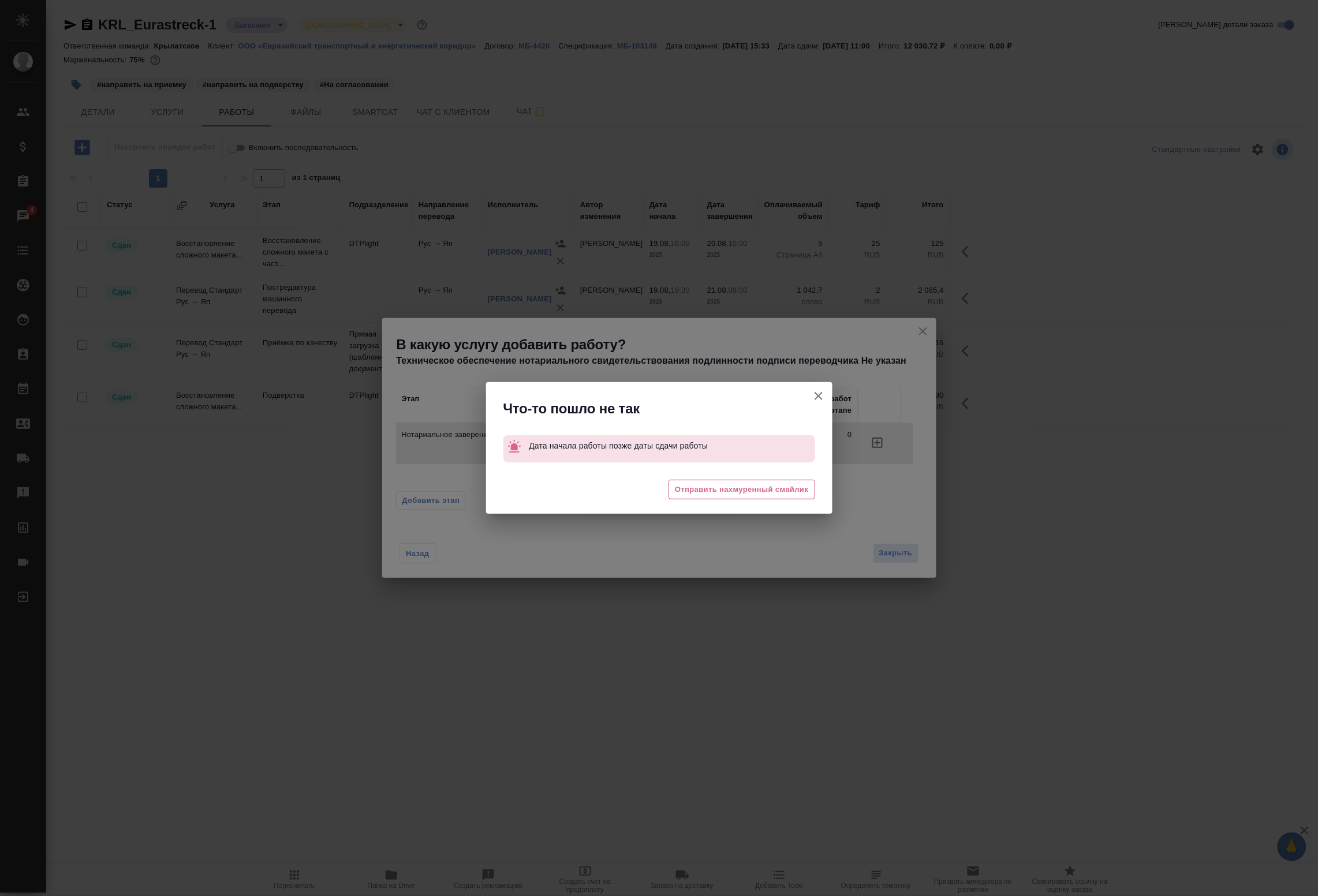
click at [833, 405] on div "Что-то пошло не так Дата начала работы позже даты сдачи работы 😩 Отправить нахм…" at bounding box center [659, 448] width 1318 height 896
click at [821, 397] on icon "button" at bounding box center [818, 396] width 14 height 14
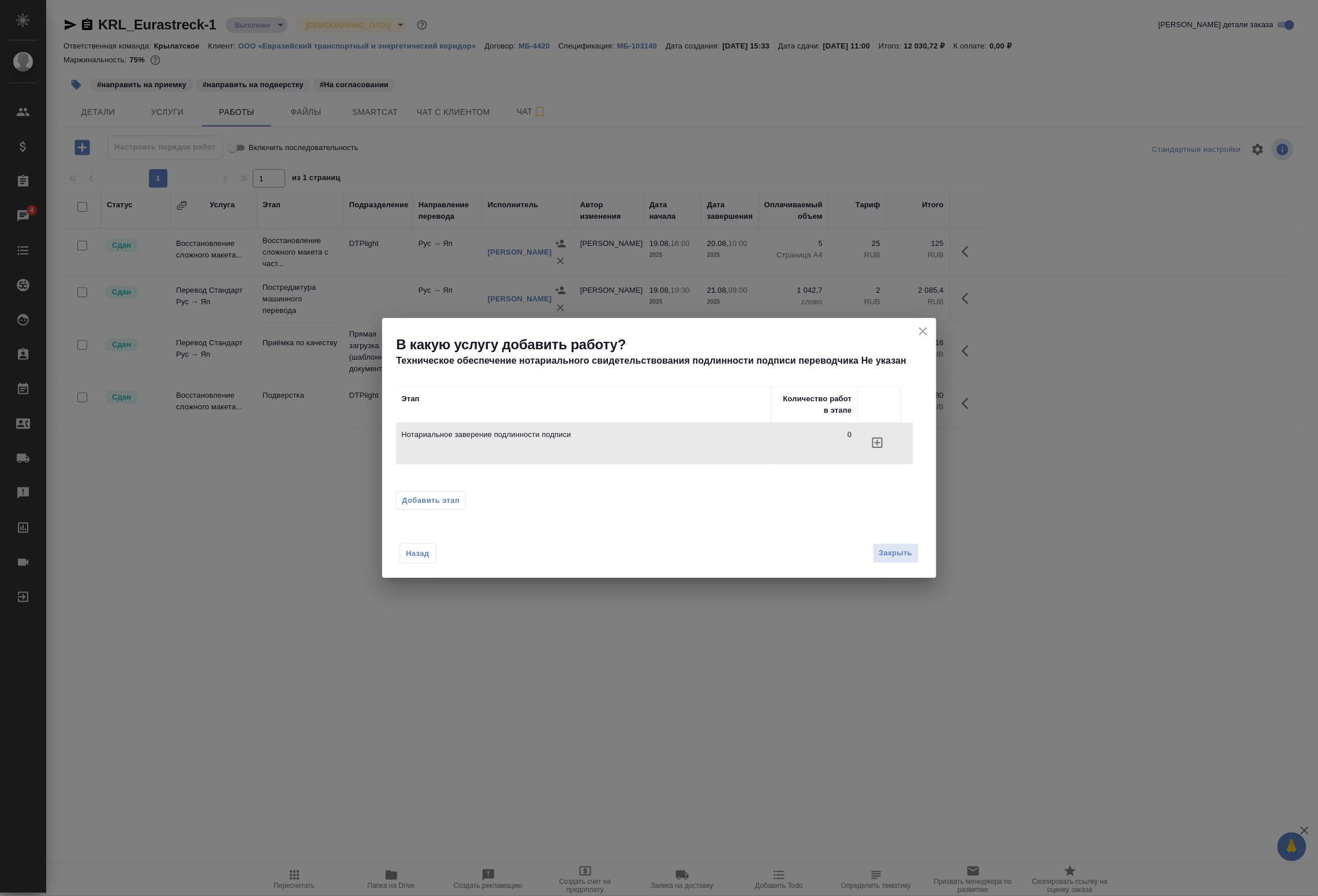
click at [879, 439] on icon "button" at bounding box center [878, 443] width 10 height 10
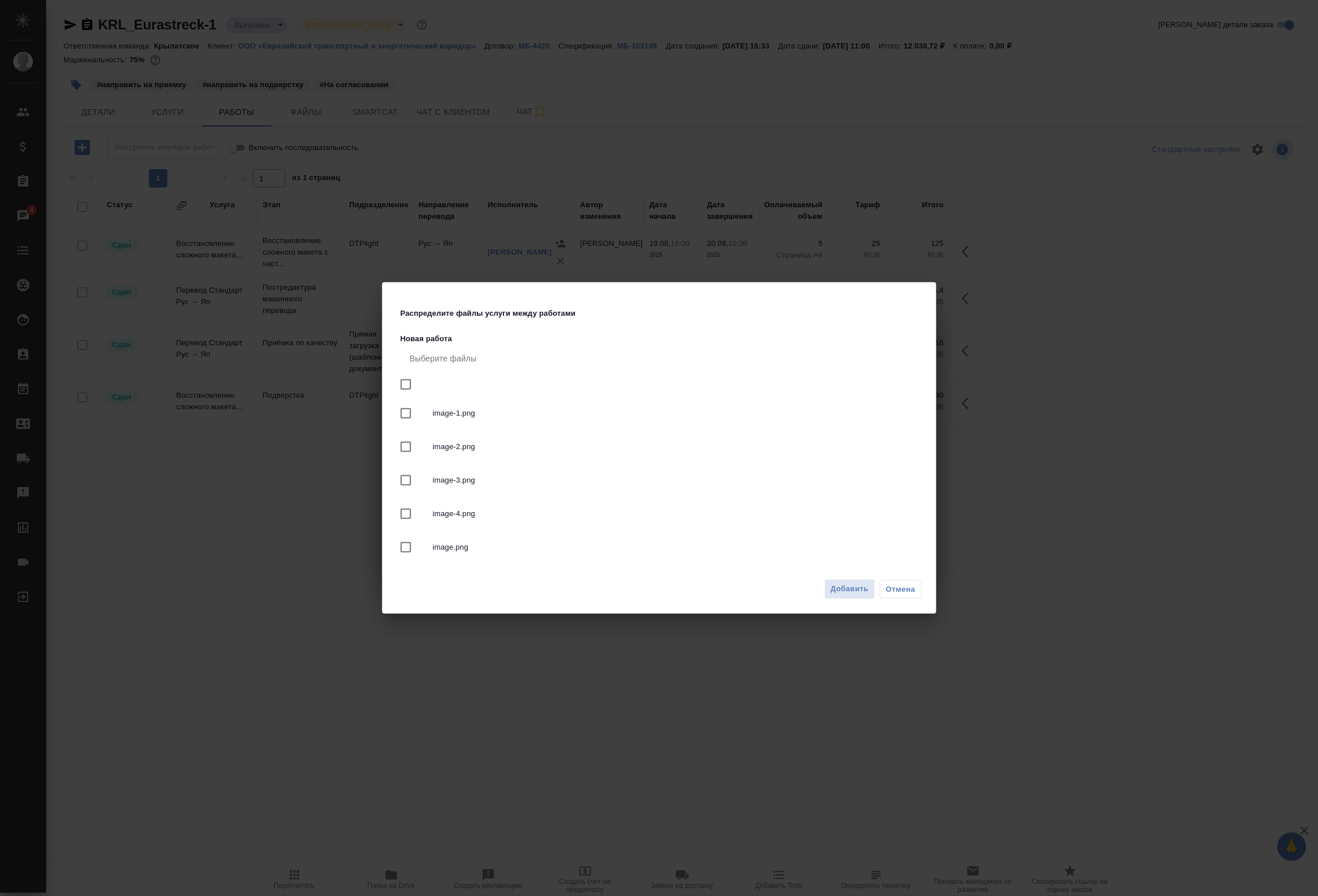
click at [409, 388] on input "checkbox" at bounding box center [406, 384] width 24 height 24
checkbox input "true"
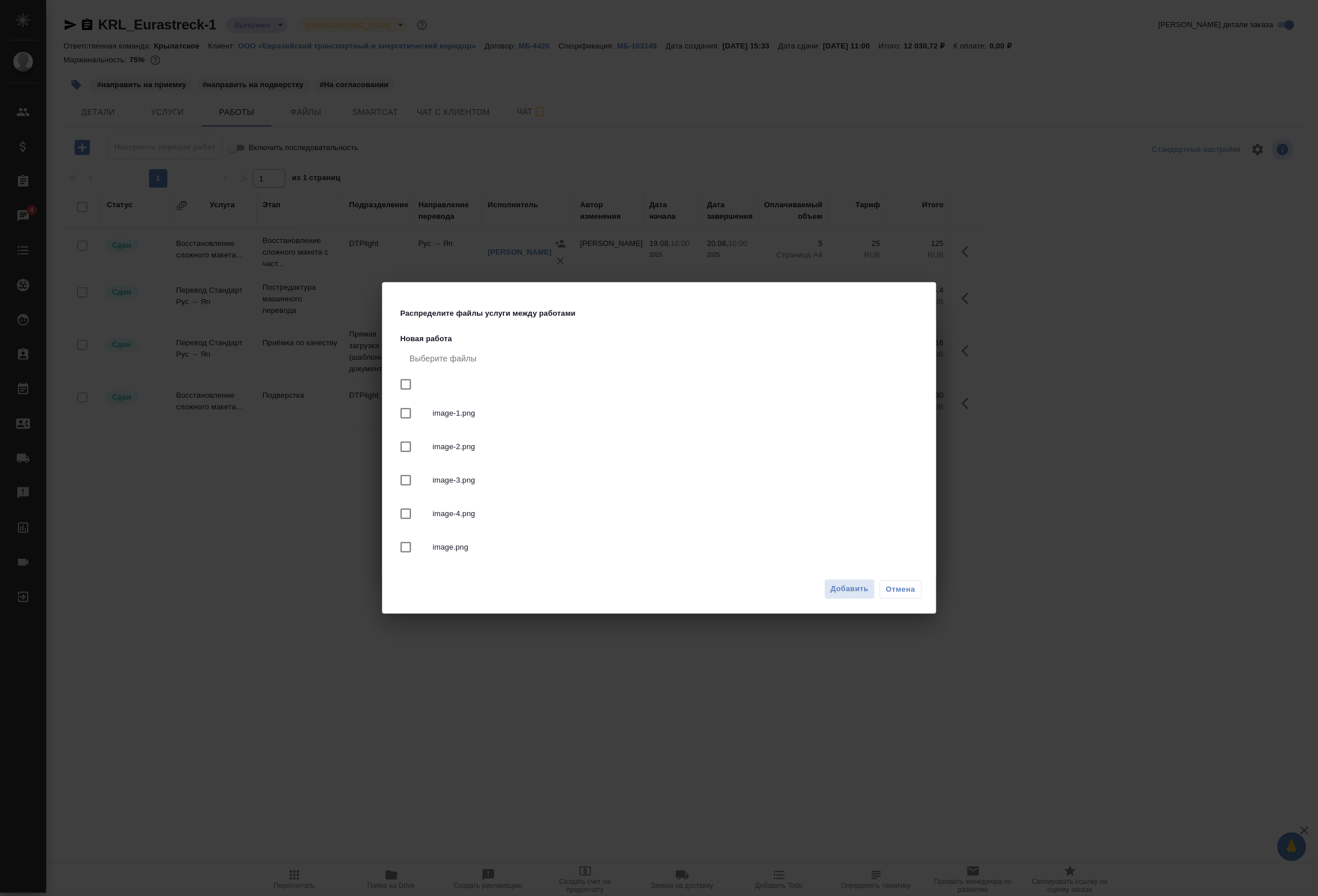
checkbox input "true"
click at [855, 588] on span "Добавить" at bounding box center [850, 589] width 38 height 13
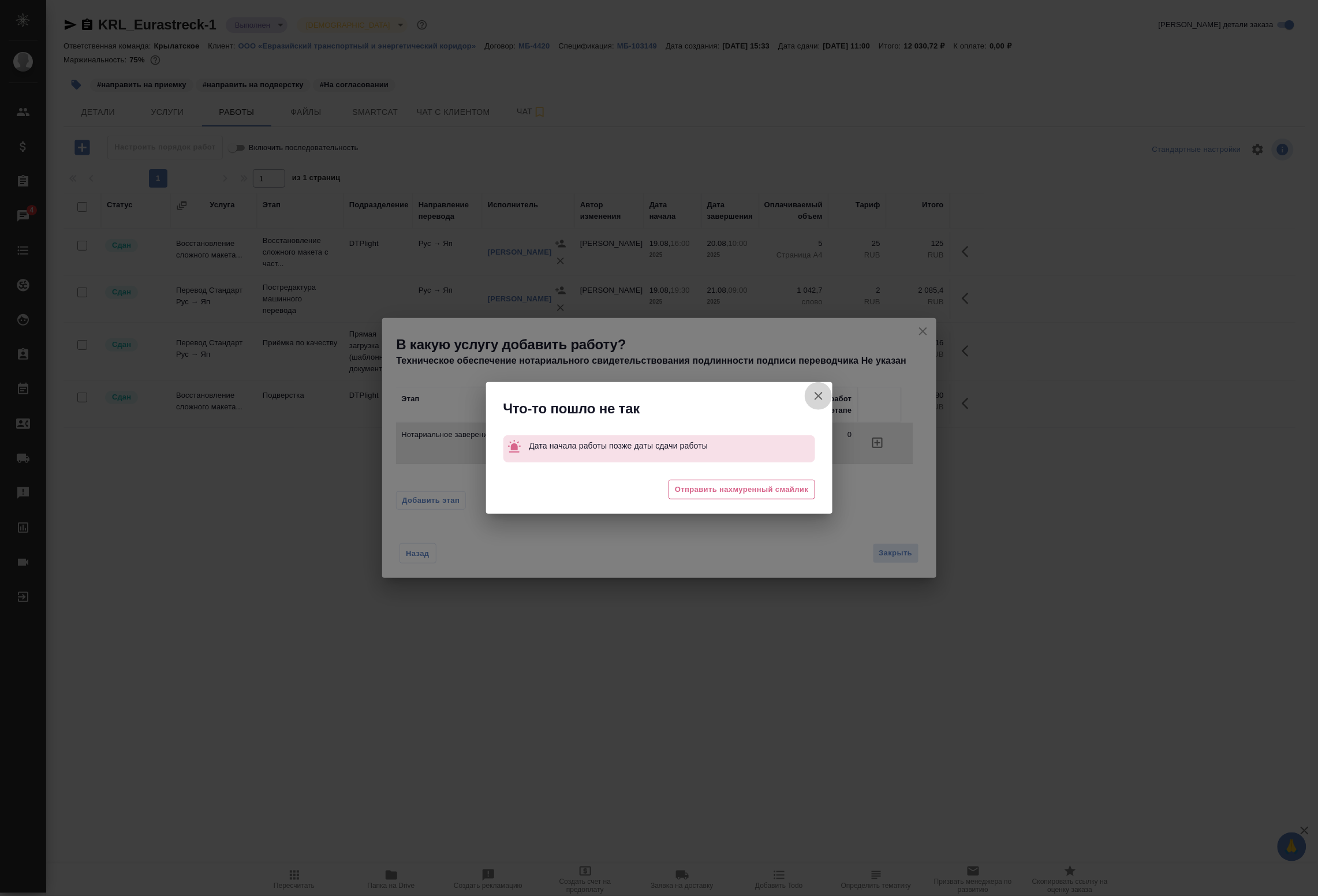
click at [818, 397] on icon "button" at bounding box center [818, 396] width 14 height 14
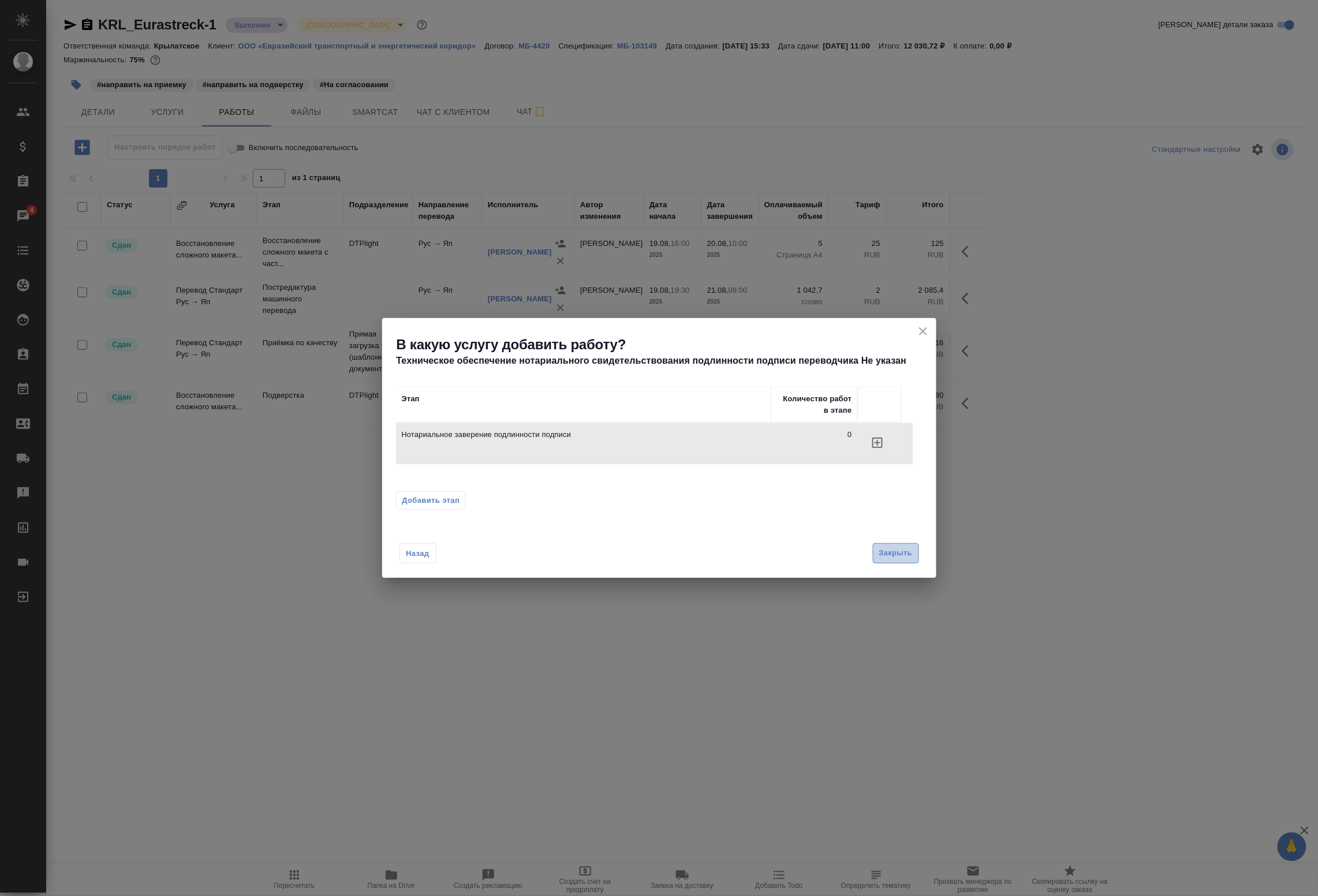
click at [887, 554] on span "Закрыть" at bounding box center [896, 554] width 33 height 13
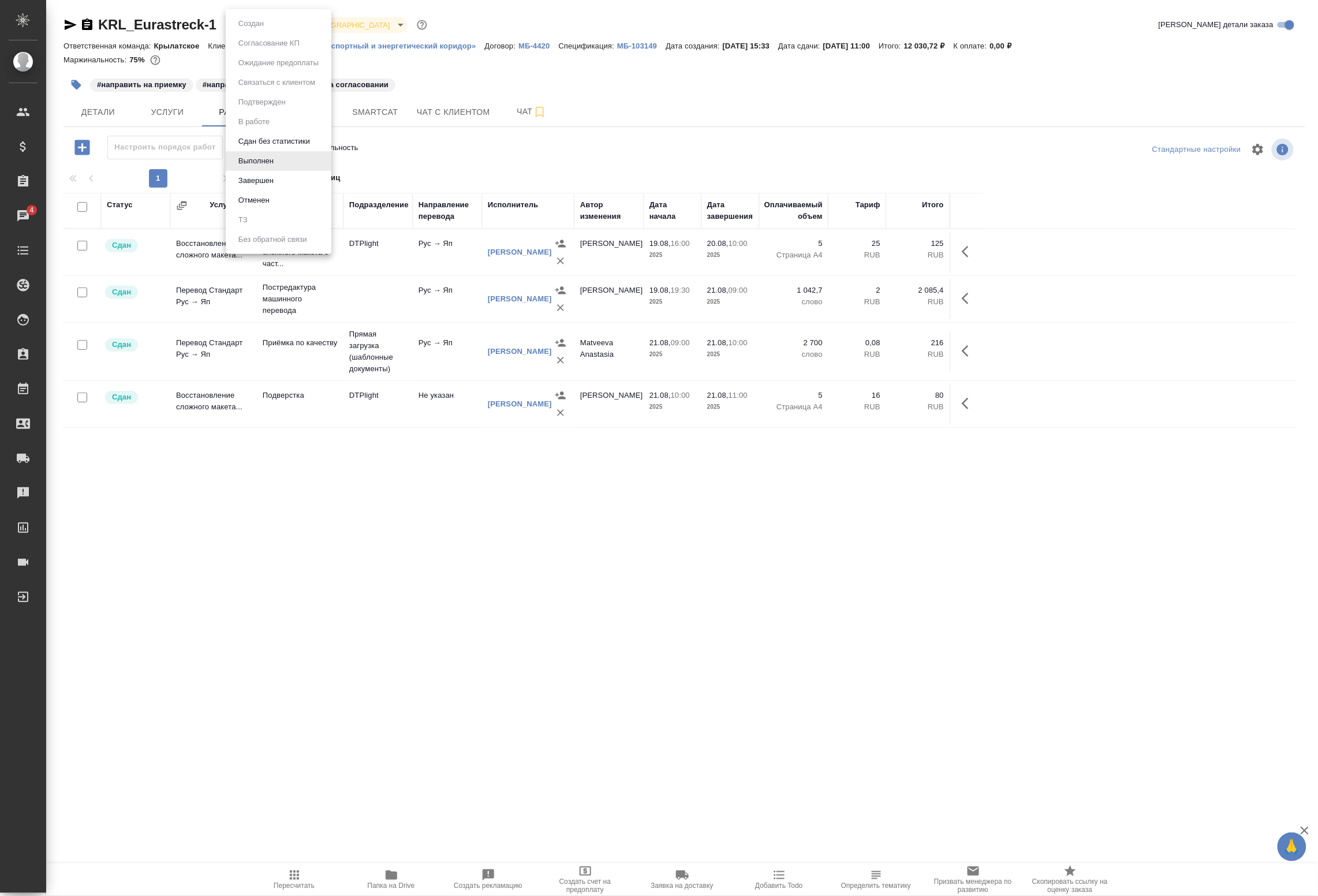
click at [261, 19] on body "🙏 .cls-1 fill:#fff; AWATERA Badanyan Artak Клиенты Спецификации Заказы 4 Чаты T…" at bounding box center [659, 448] width 1318 height 896
click at [259, 148] on li "Сдан без статистики" at bounding box center [279, 141] width 106 height 20
click at [91, 114] on span "Детали" at bounding box center [98, 112] width 56 height 14
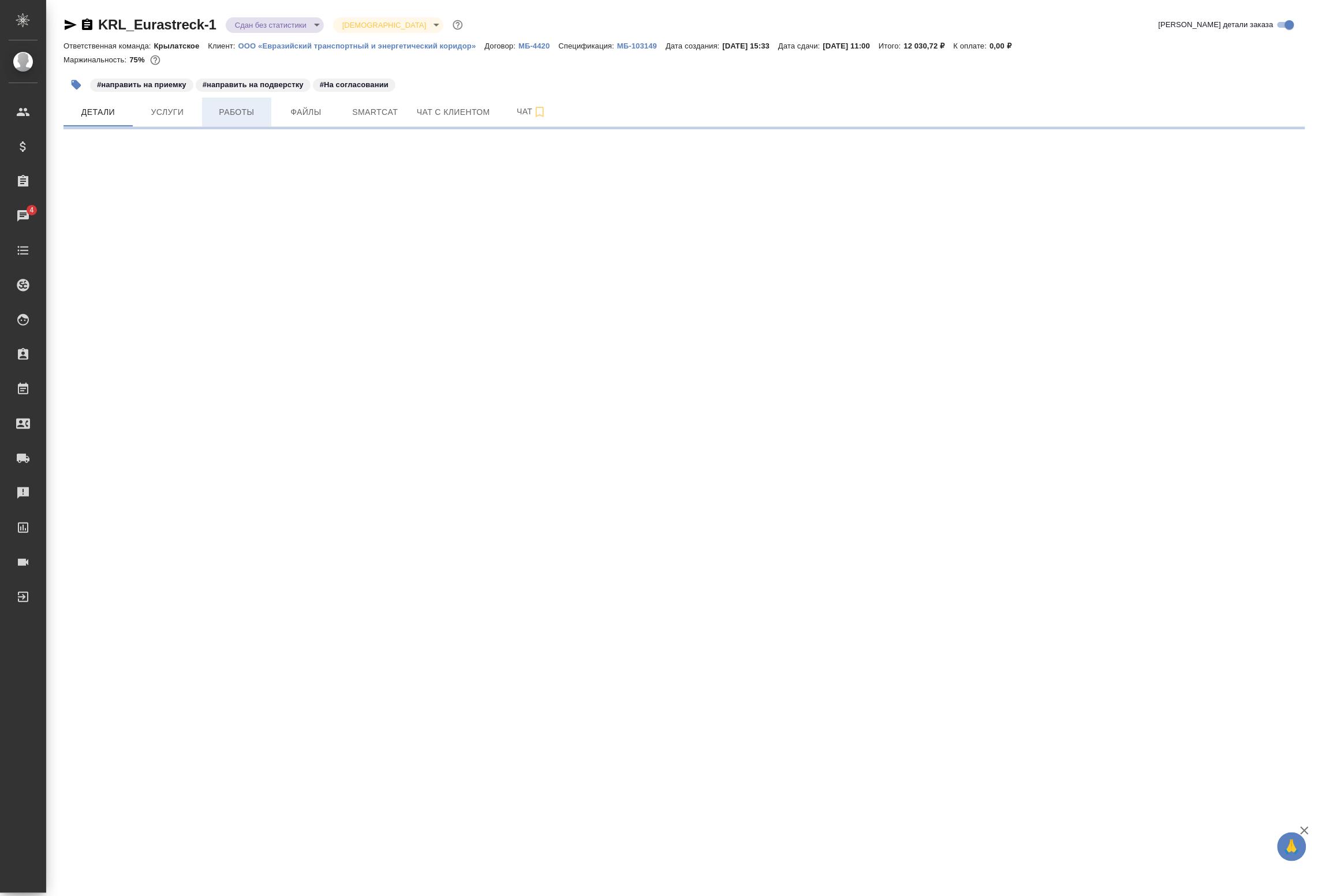
select select "RU"
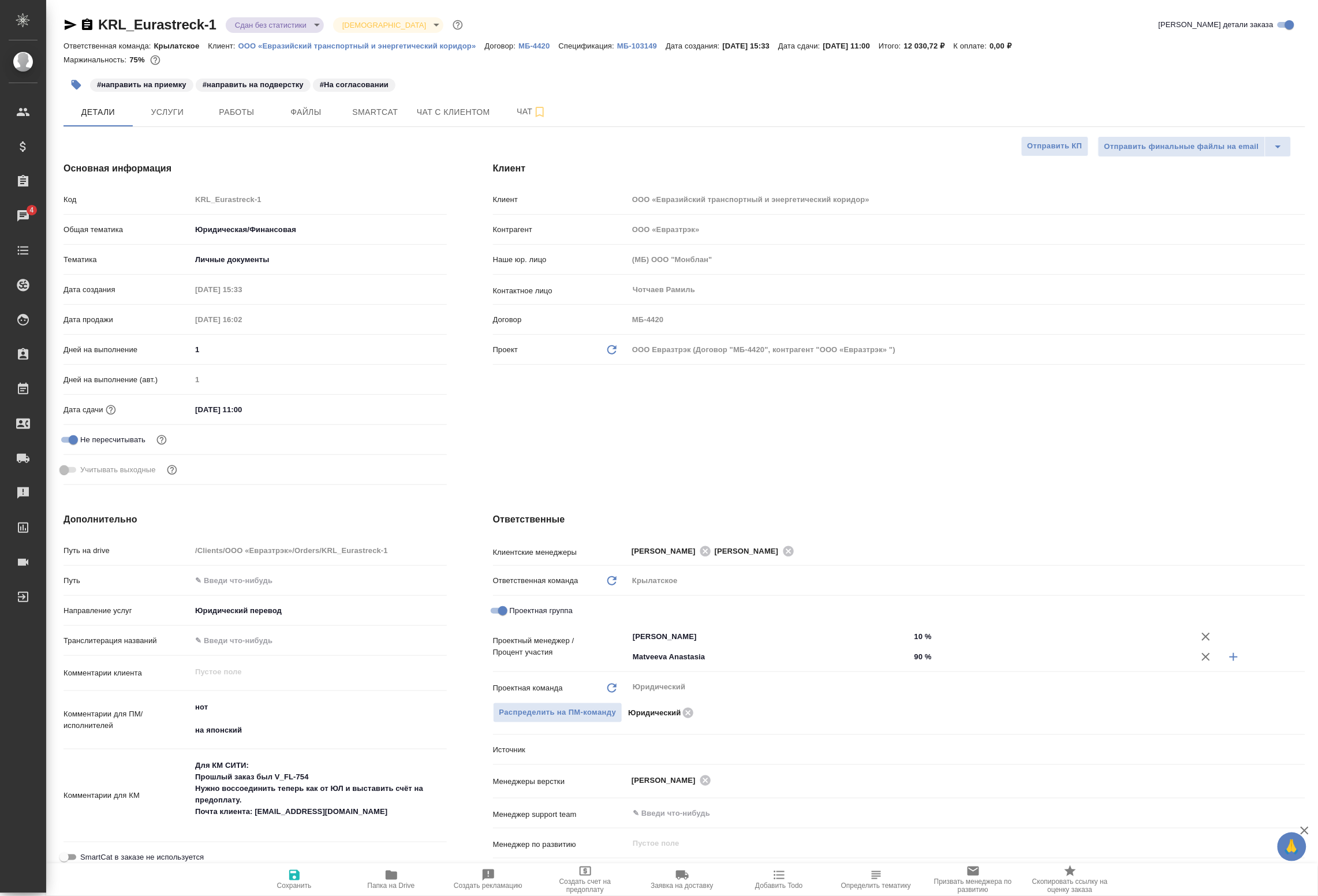
type textarea "x"
click at [249, 114] on span "Работы" at bounding box center [237, 112] width 56 height 14
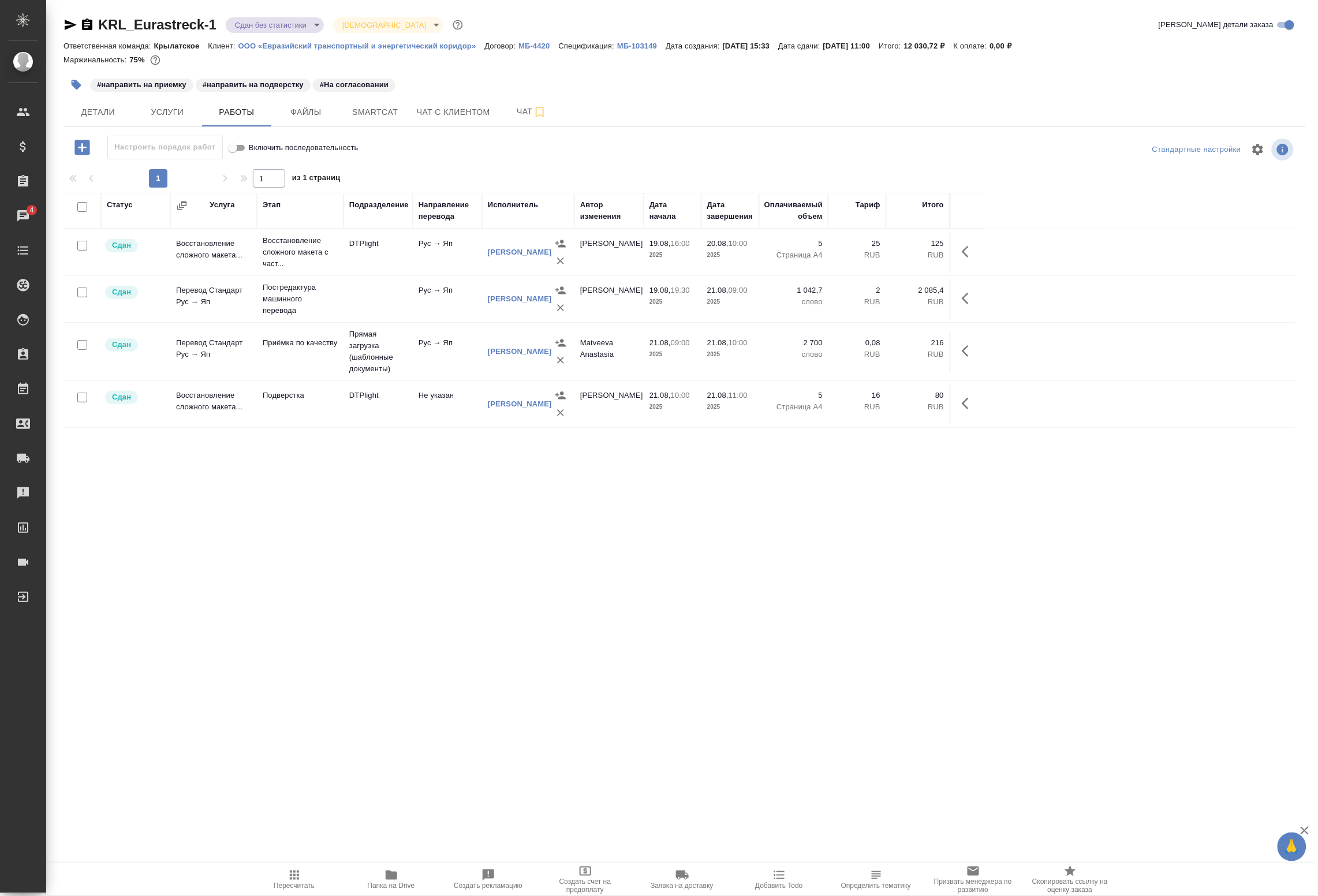
click at [82, 146] on icon "button" at bounding box center [82, 147] width 20 height 20
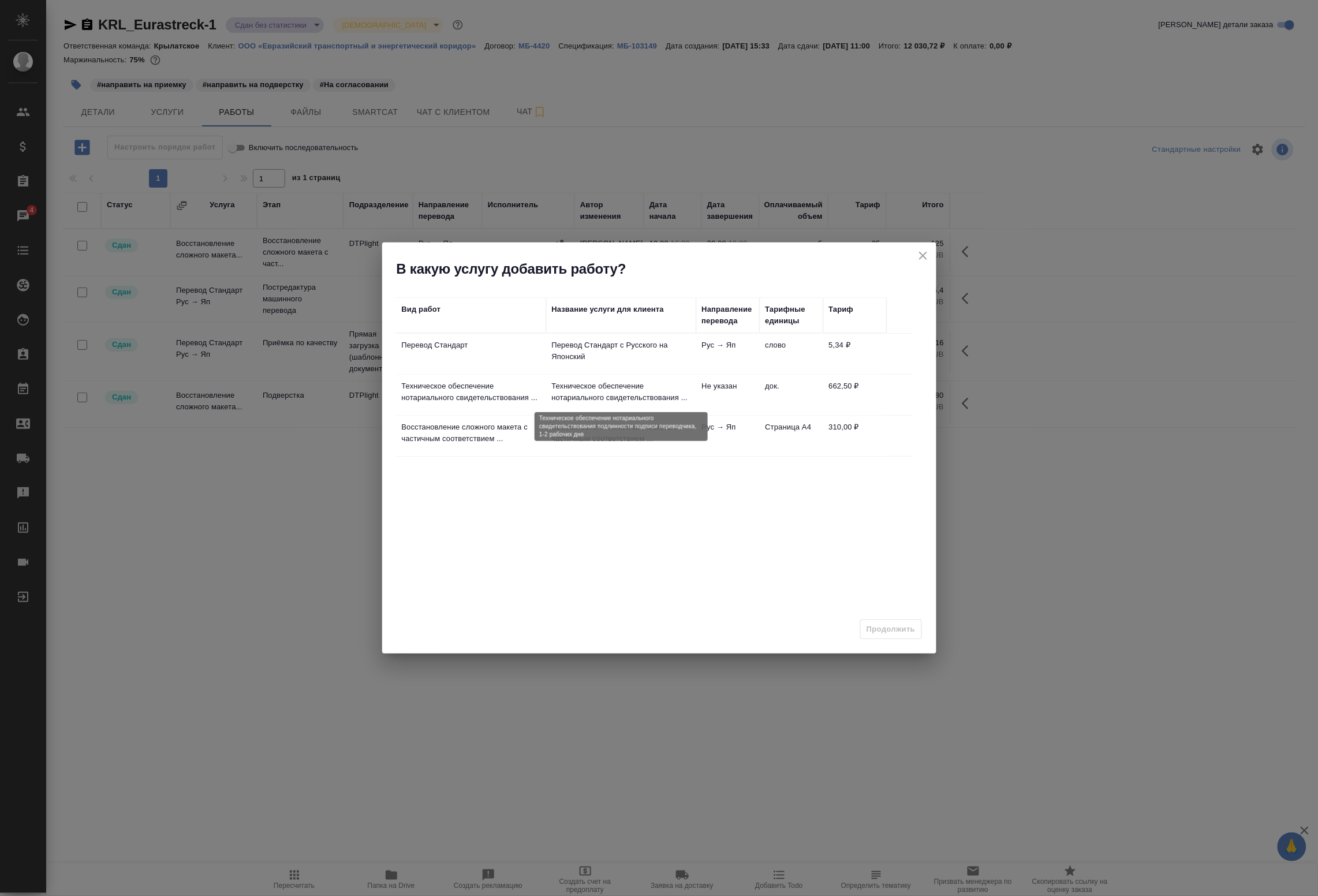
click at [650, 394] on p "Техническое обеспечение нотариального свидетельствования ..." at bounding box center [621, 391] width 139 height 23
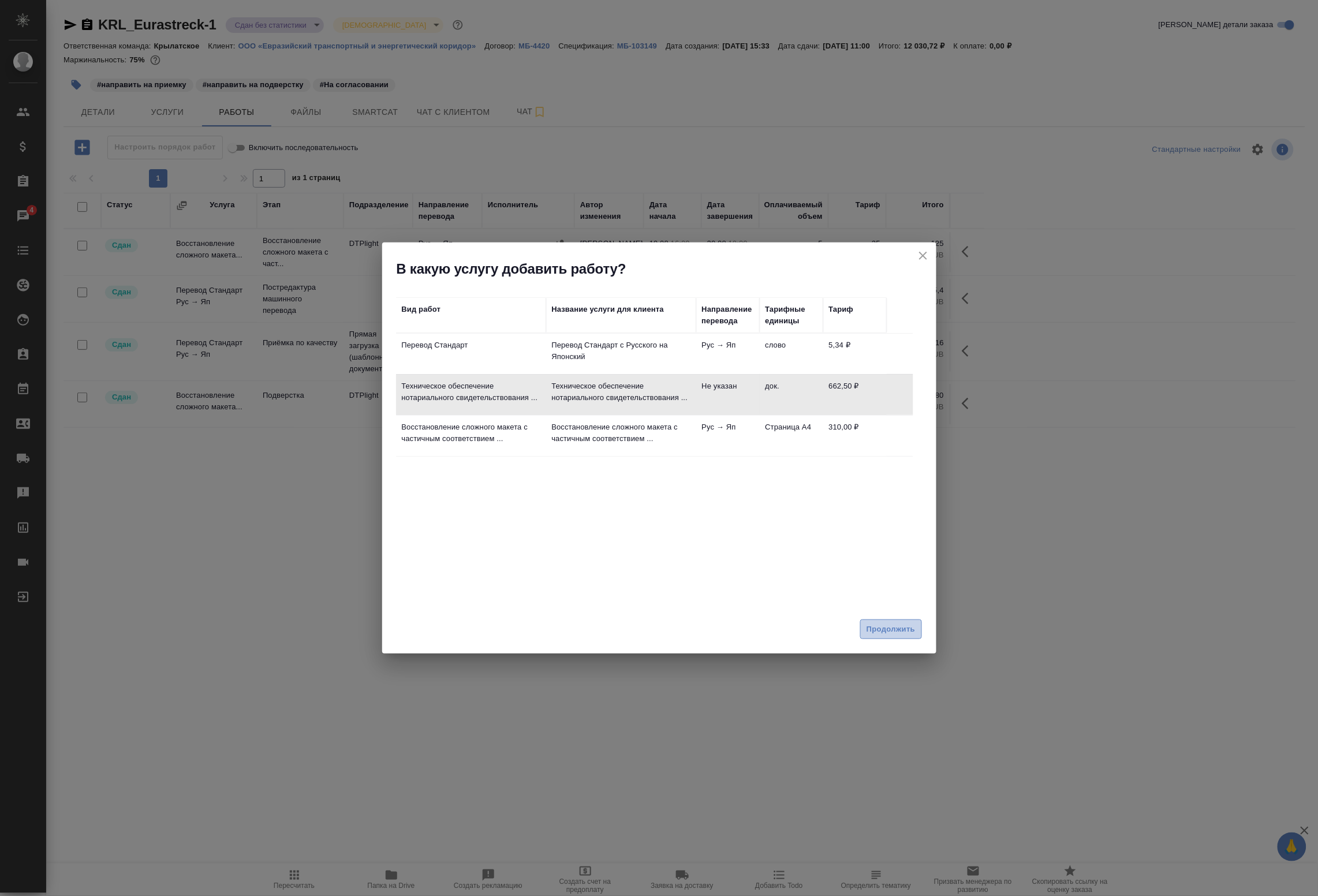
click at [901, 634] on span "Продолжить" at bounding box center [891, 630] width 48 height 13
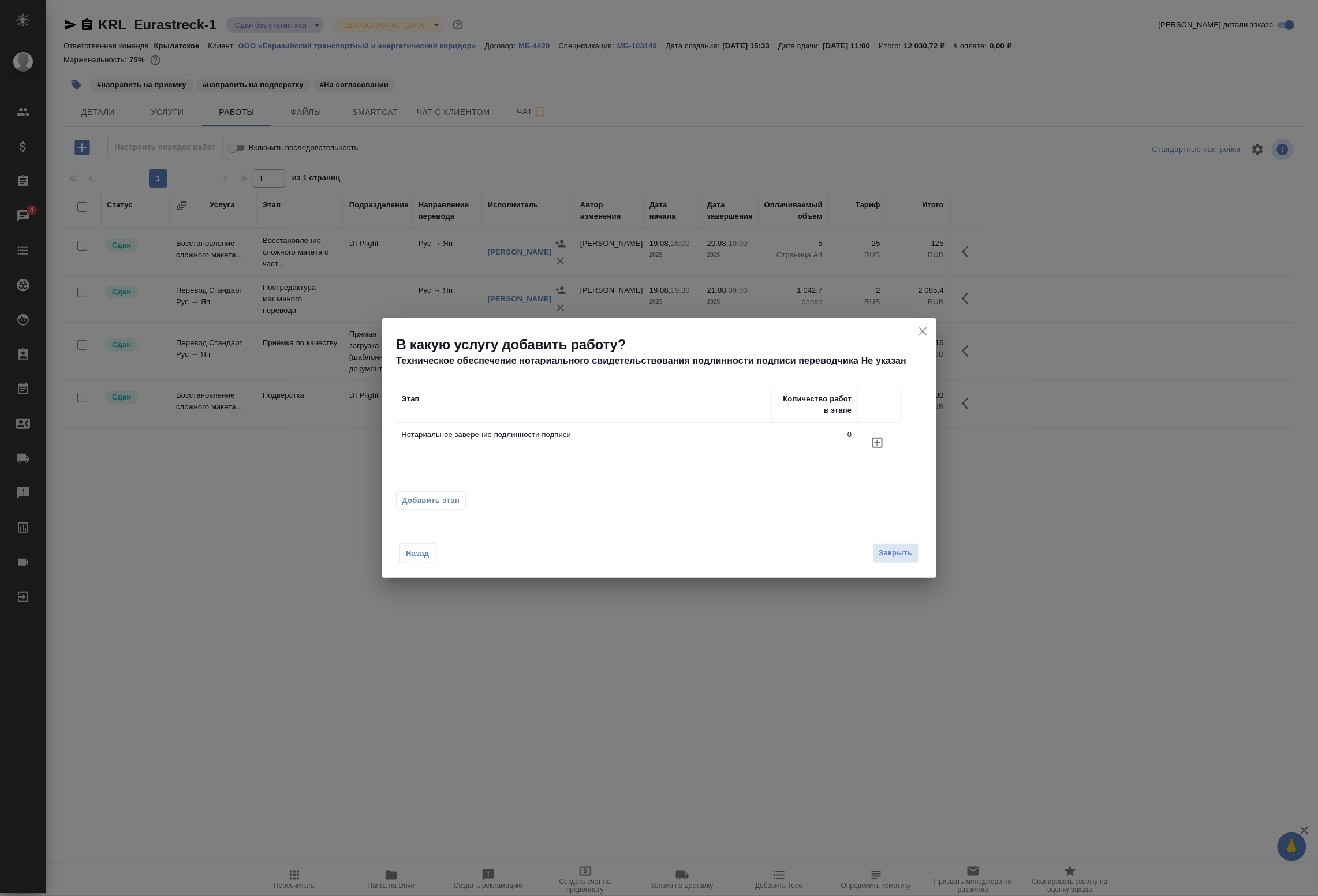
click at [881, 437] on button "button" at bounding box center [878, 443] width 27 height 27
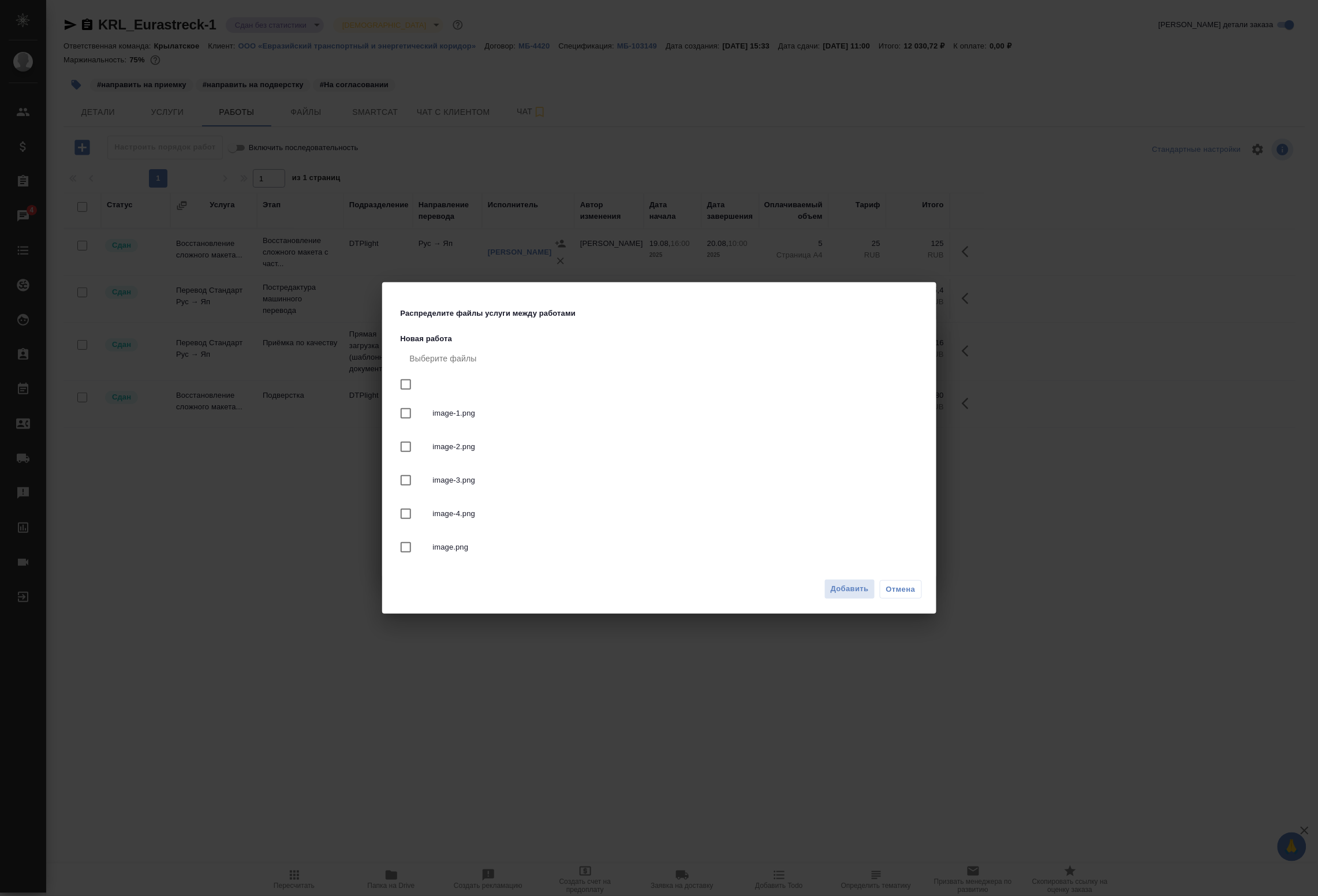
click at [407, 383] on input "checkbox" at bounding box center [406, 384] width 24 height 24
checkbox input "true"
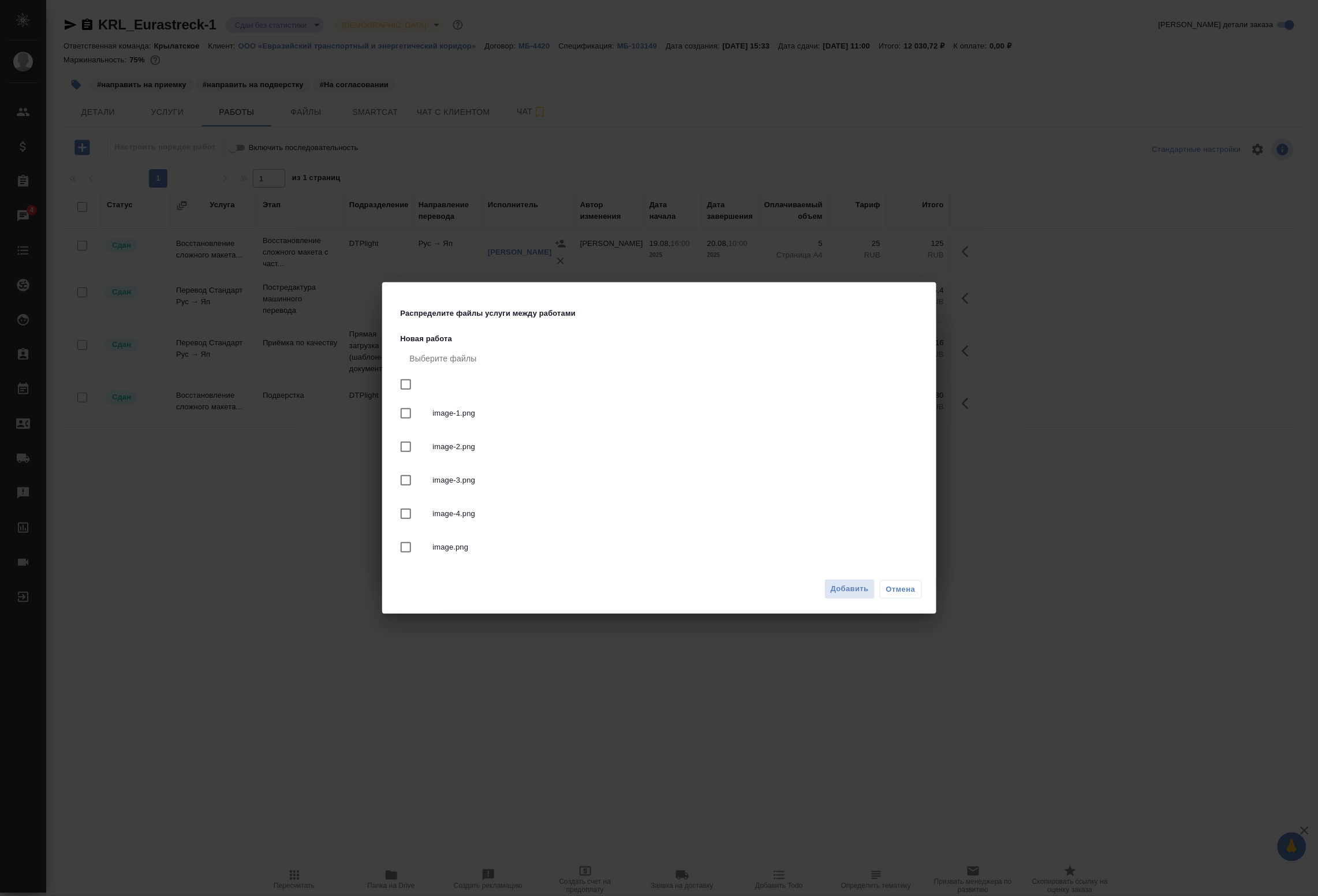
checkbox input "true"
click at [857, 593] on span "Добавить" at bounding box center [850, 589] width 38 height 13
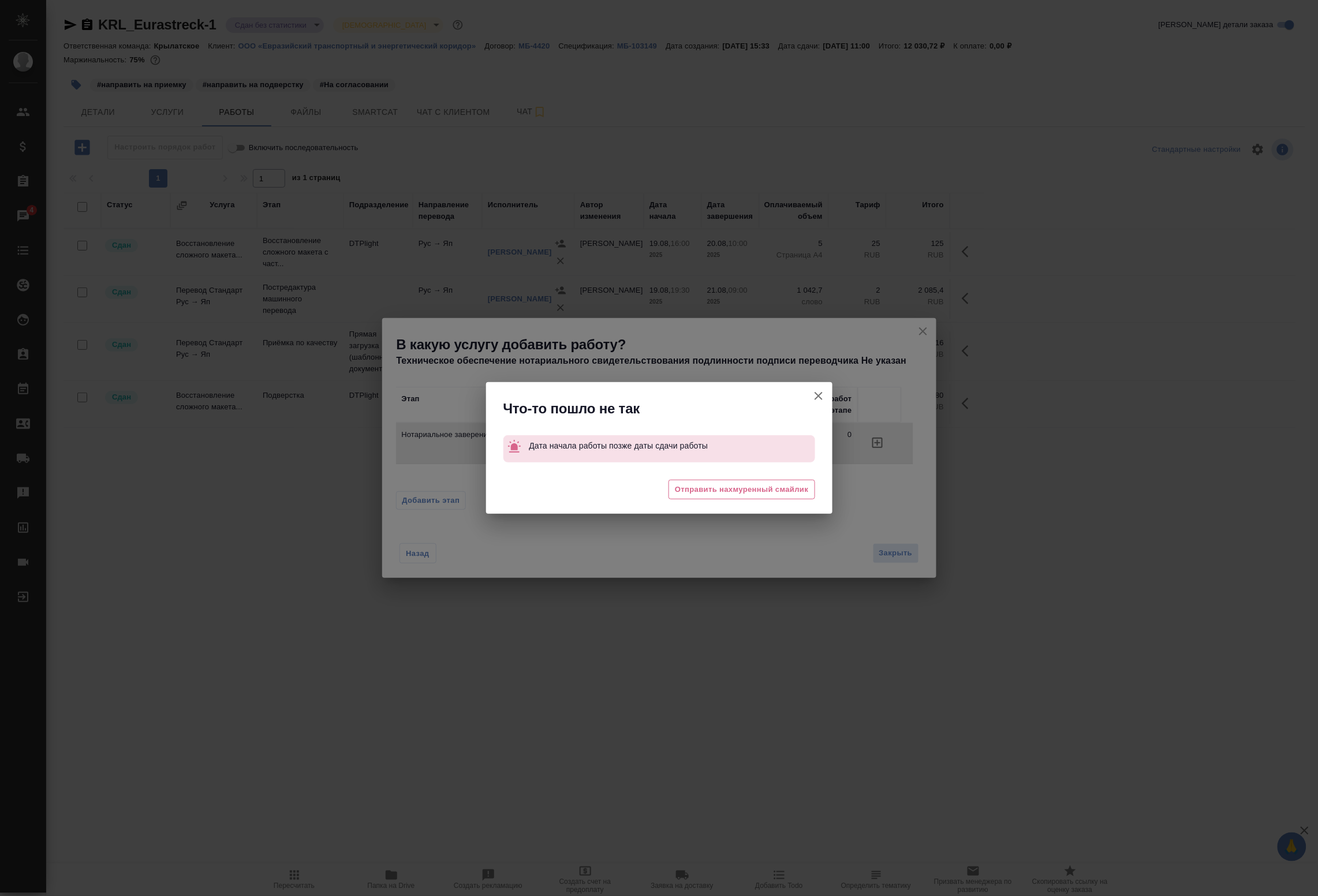
click at [807, 406] on div at bounding box center [819, 400] width 27 height 36
click at [817, 396] on icon "button" at bounding box center [819, 396] width 8 height 8
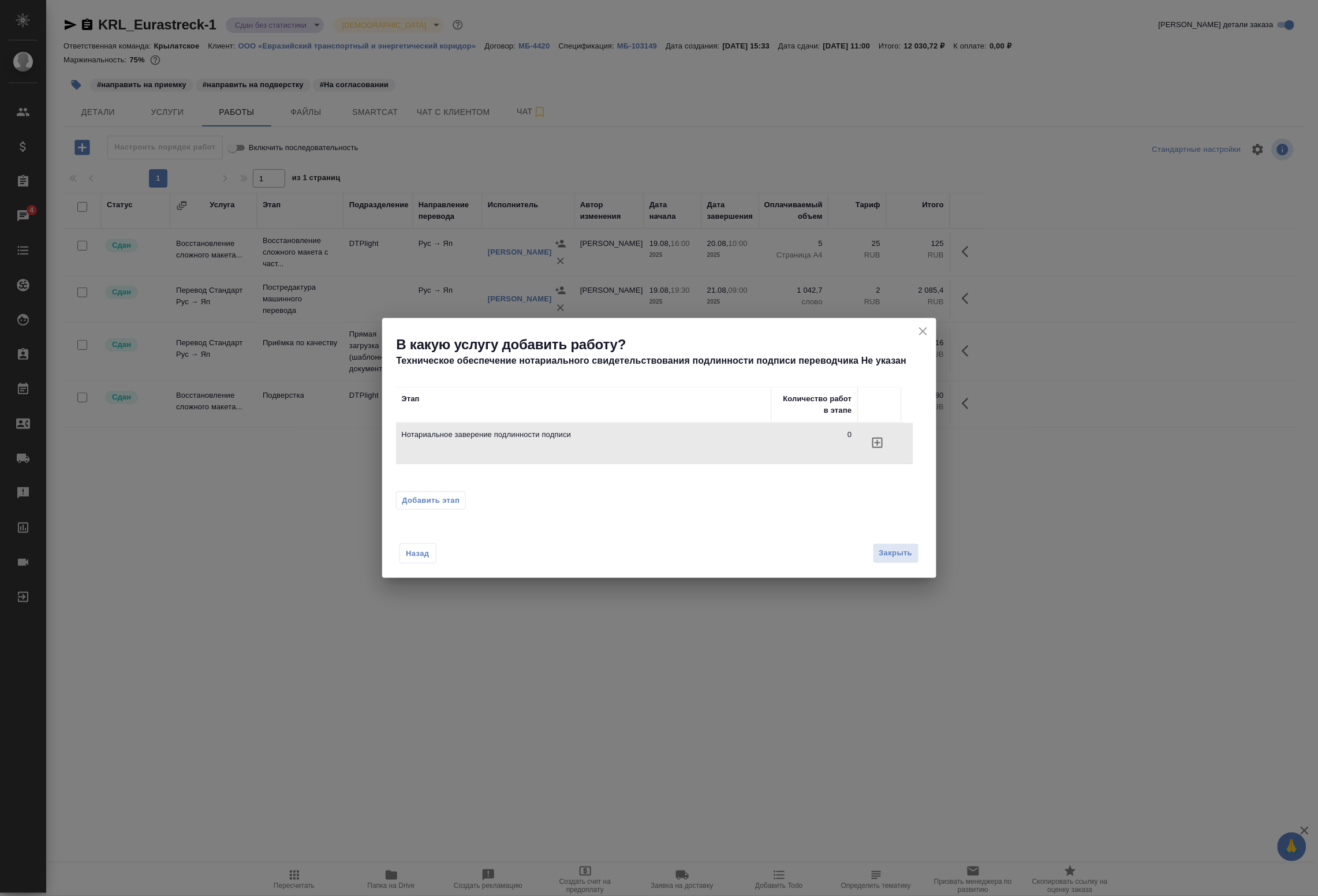
click at [881, 444] on icon "button" at bounding box center [878, 443] width 10 height 10
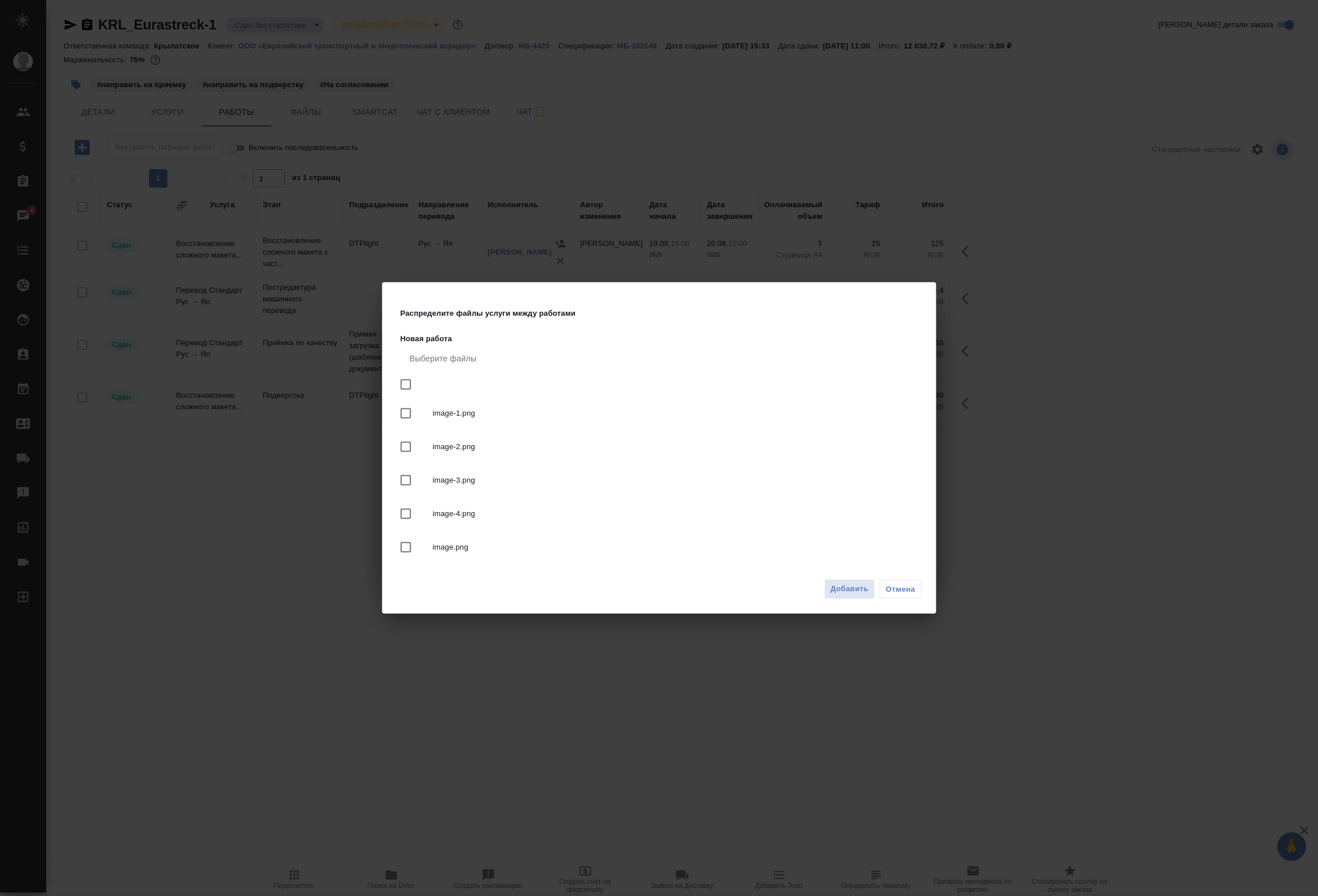
click at [419, 382] on nav "Выберите файлы image-1.png image-2.png image-3.png image-4.png image.png" at bounding box center [661, 457] width 522 height 224
click at [412, 385] on input "checkbox" at bounding box center [406, 384] width 24 height 24
checkbox input "true"
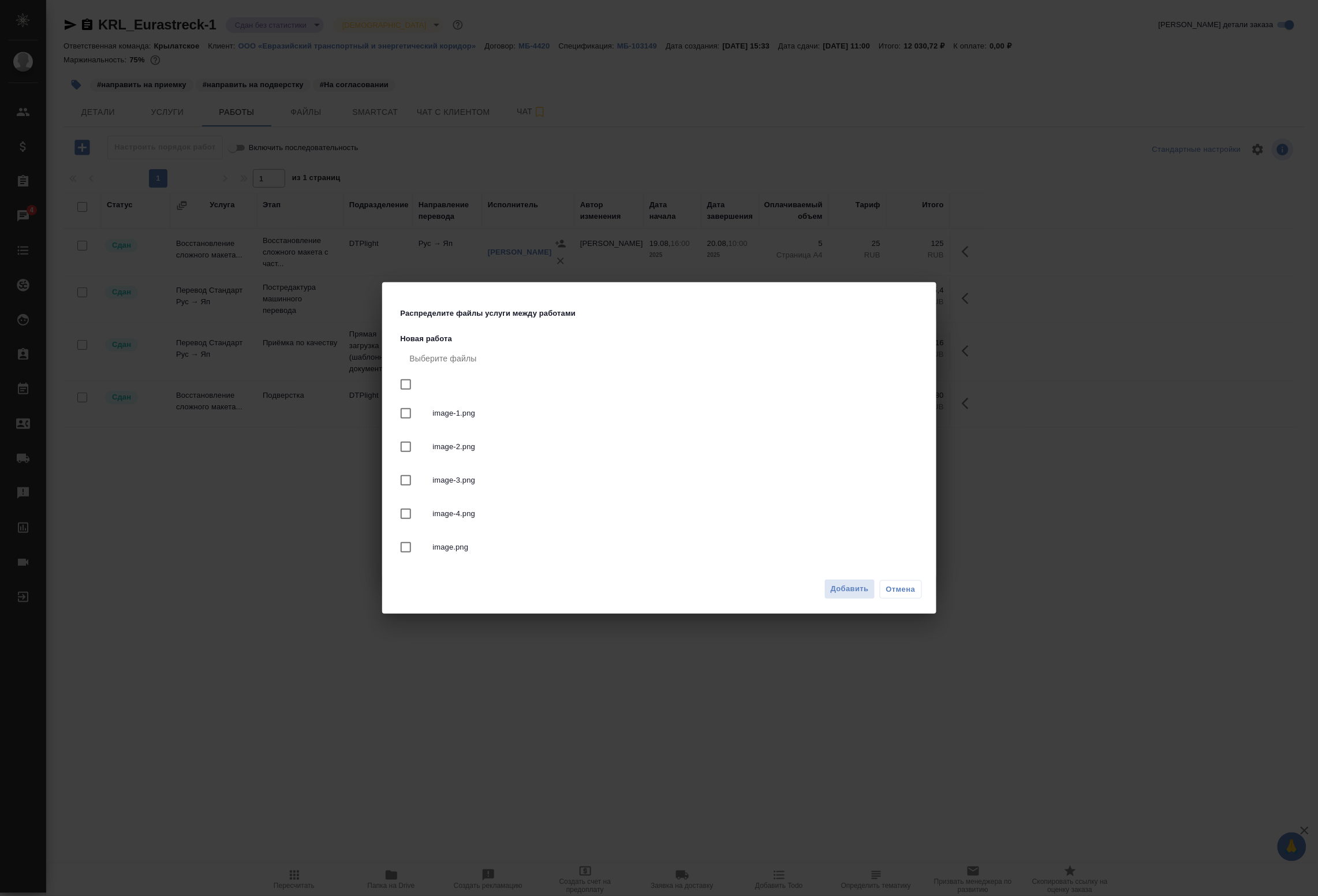
checkbox input "true"
click at [849, 583] on span "Добавить" at bounding box center [850, 589] width 38 height 13
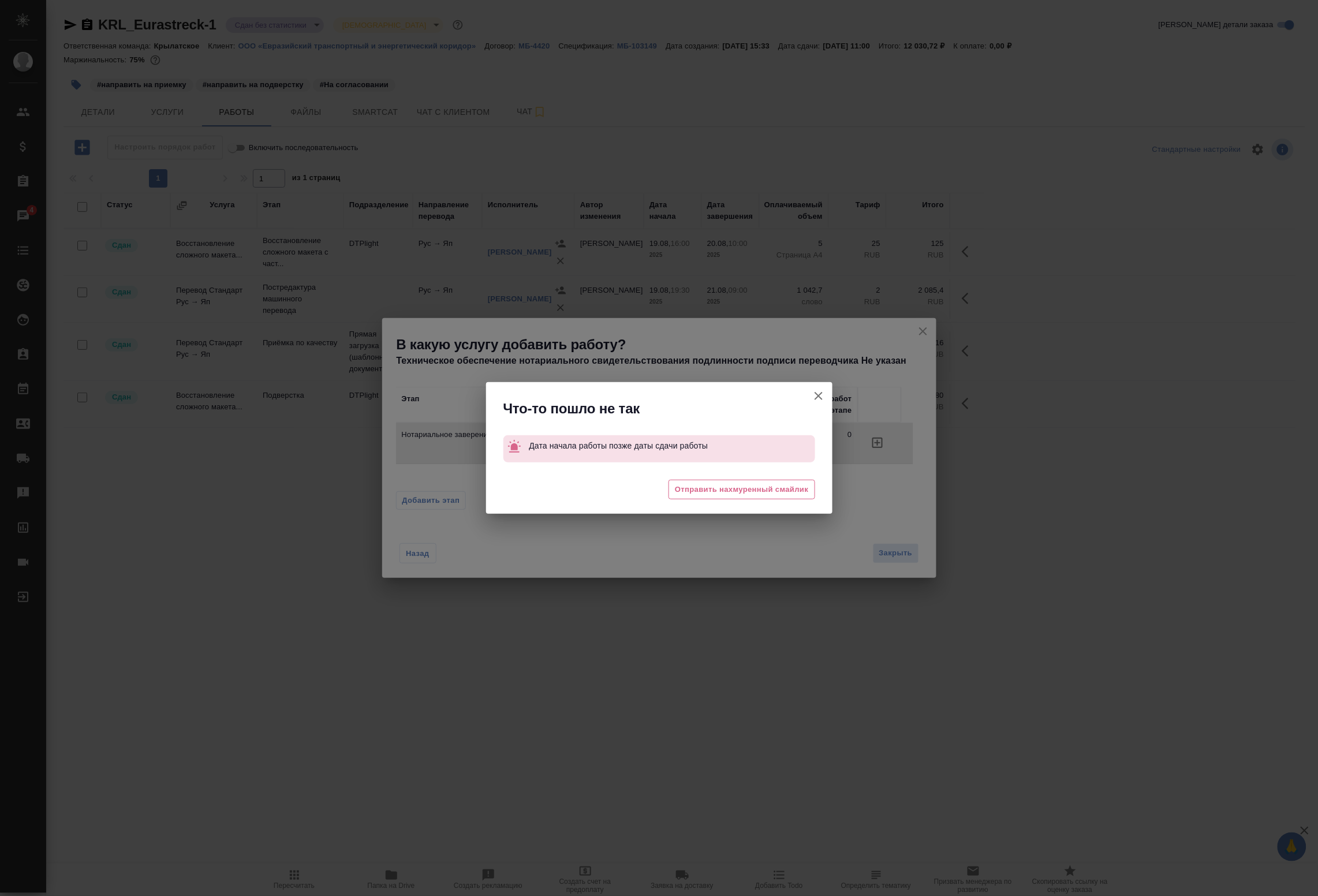
click at [816, 397] on icon "button" at bounding box center [818, 396] width 14 height 14
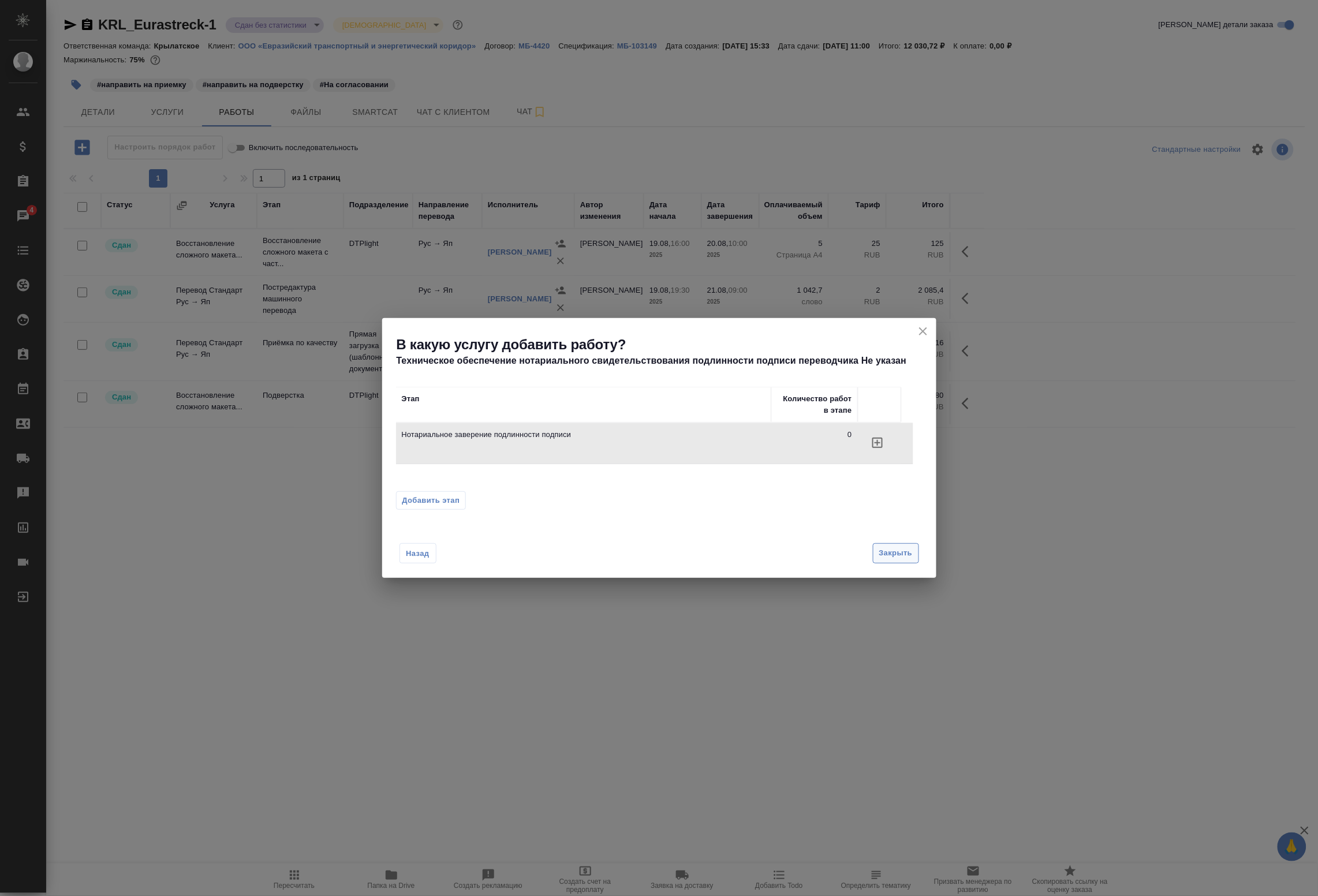
click at [898, 552] on span "Закрыть" at bounding box center [896, 554] width 33 height 13
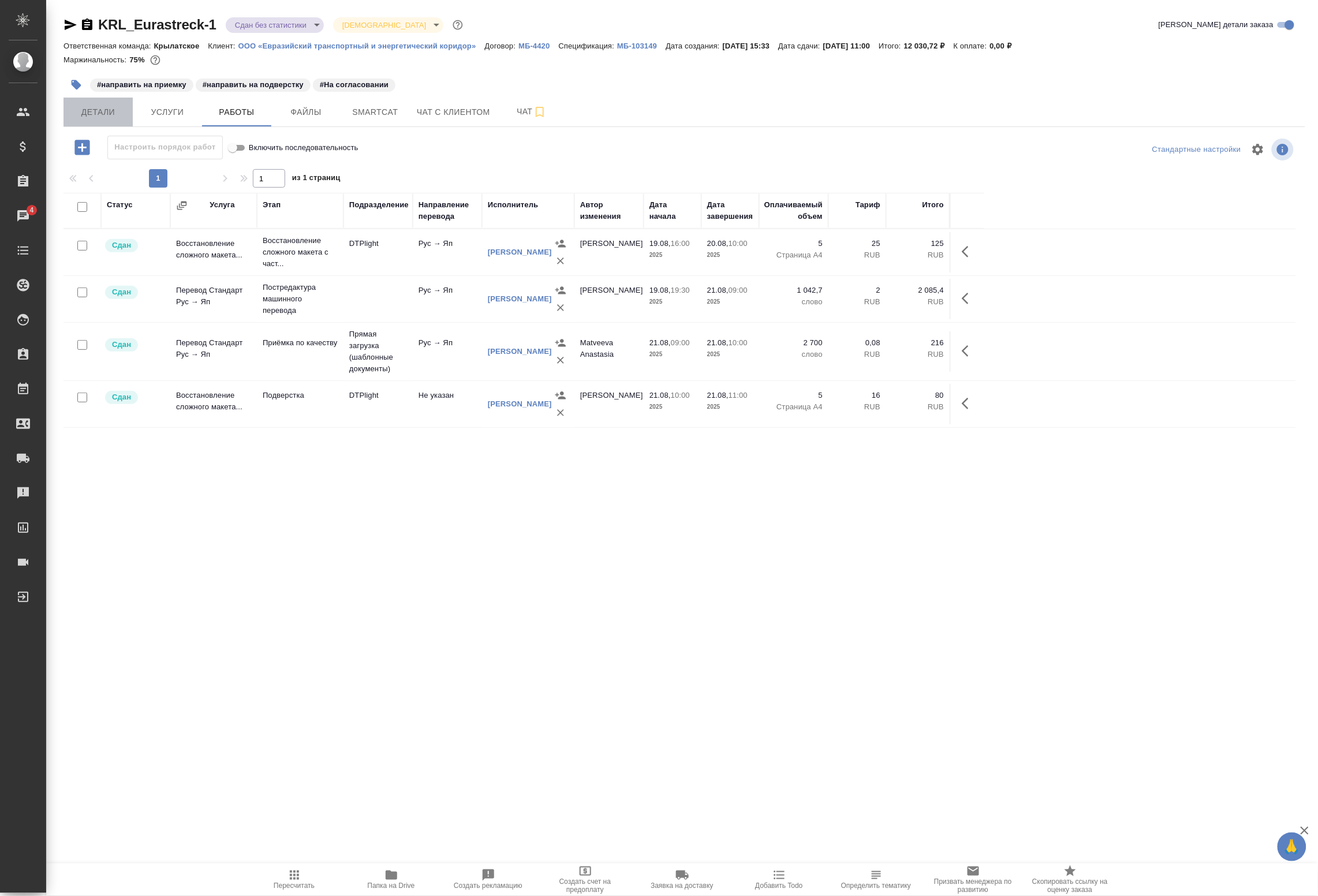
click at [87, 108] on span "Детали" at bounding box center [98, 112] width 56 height 14
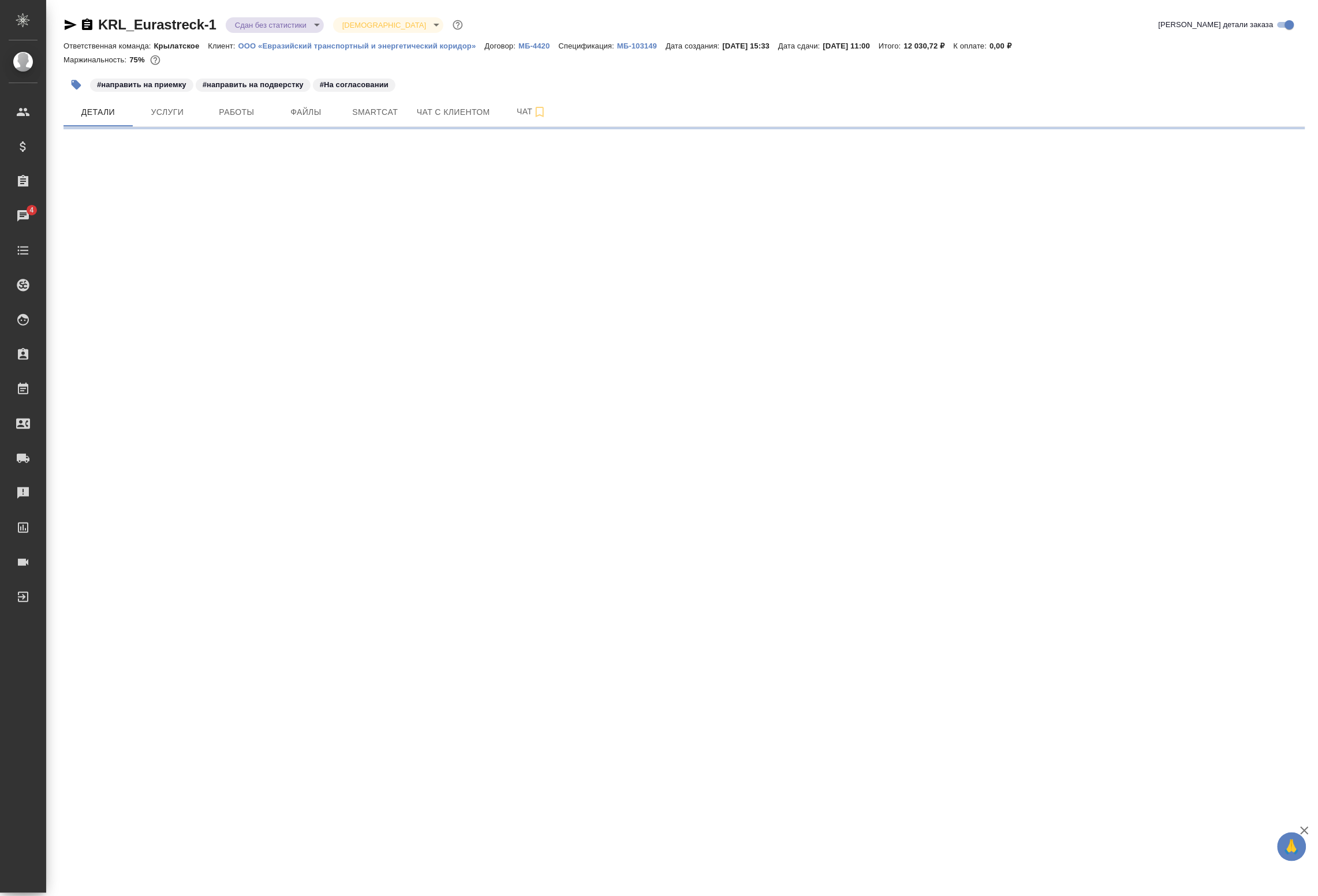
select select "RU"
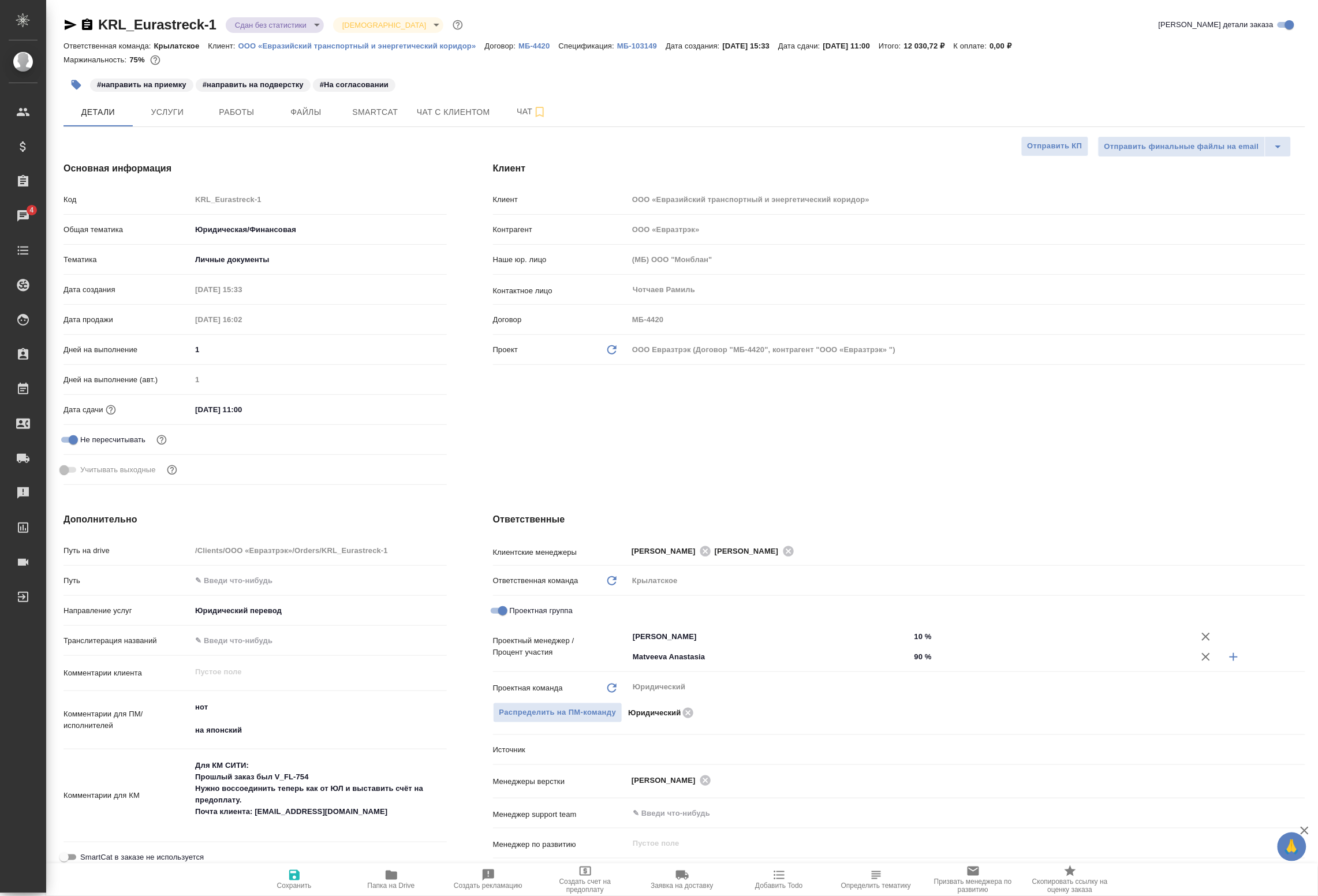
type textarea "x"
drag, startPoint x: 272, startPoint y: 408, endPoint x: 142, endPoint y: 403, distance: 130.1
click at [142, 403] on div "Дата сдачи 21.08.2025 11:00" at bounding box center [255, 410] width 384 height 20
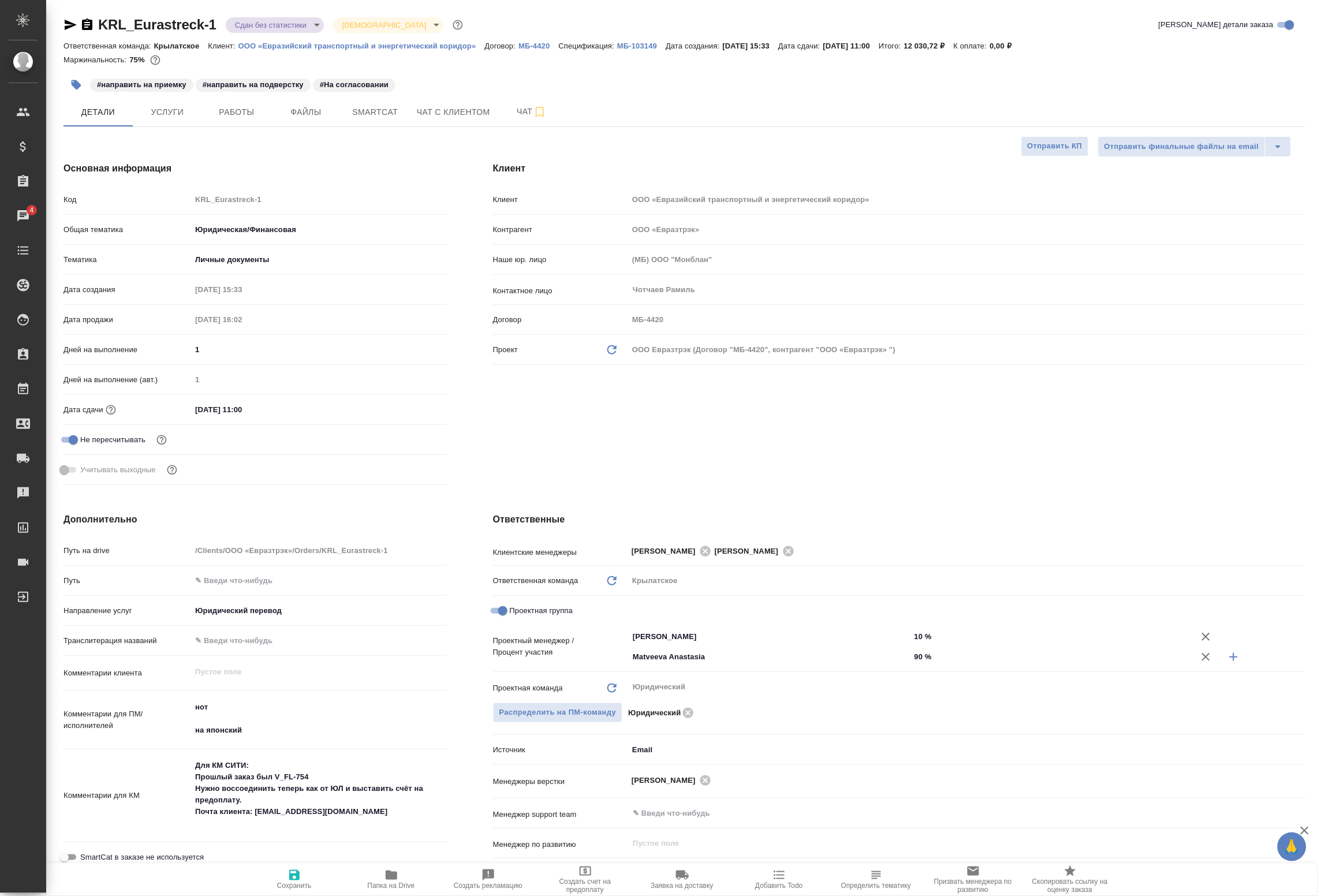
click at [341, 427] on div "Дата сдачи 21.08.2025 11:00" at bounding box center [255, 415] width 384 height 30
click at [226, 412] on input "21.08.2025 11:00" at bounding box center [242, 410] width 101 height 17
click at [408, 406] on icon "button" at bounding box center [414, 409] width 10 height 12
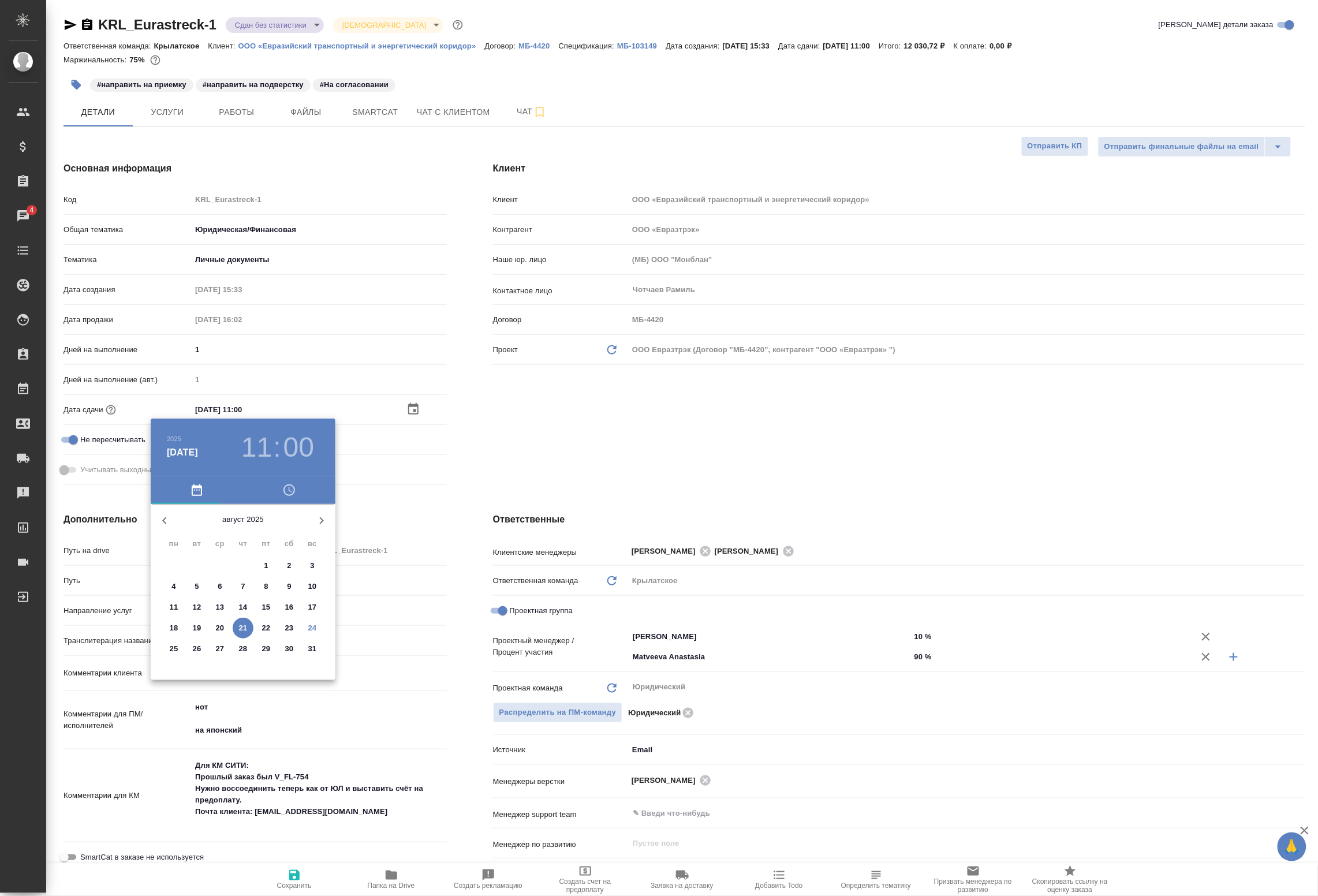
click at [196, 648] on p "26" at bounding box center [197, 649] width 8 height 12
type input "26.08.2025 11:00"
type textarea "x"
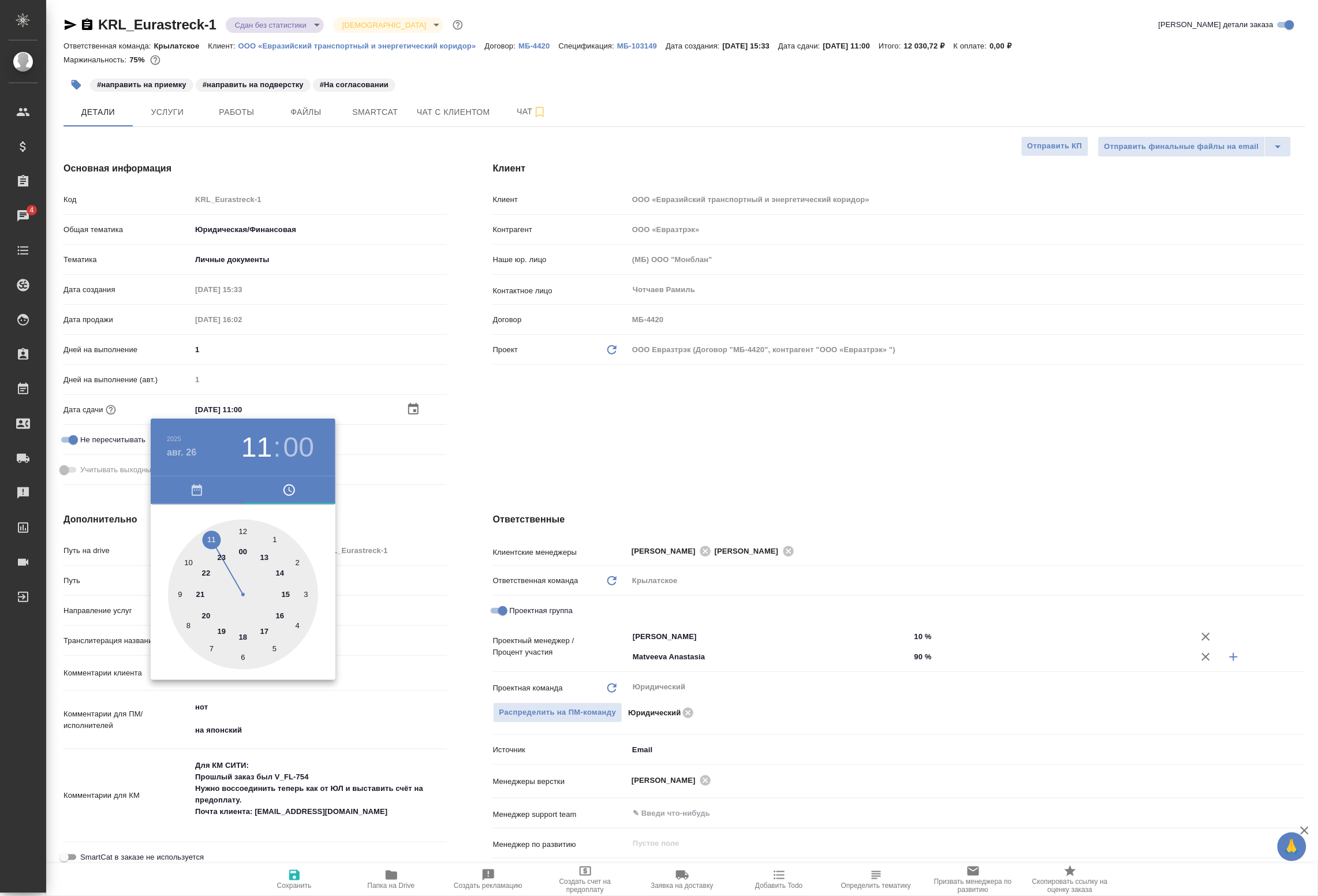
click at [413, 463] on div at bounding box center [659, 448] width 1318 height 896
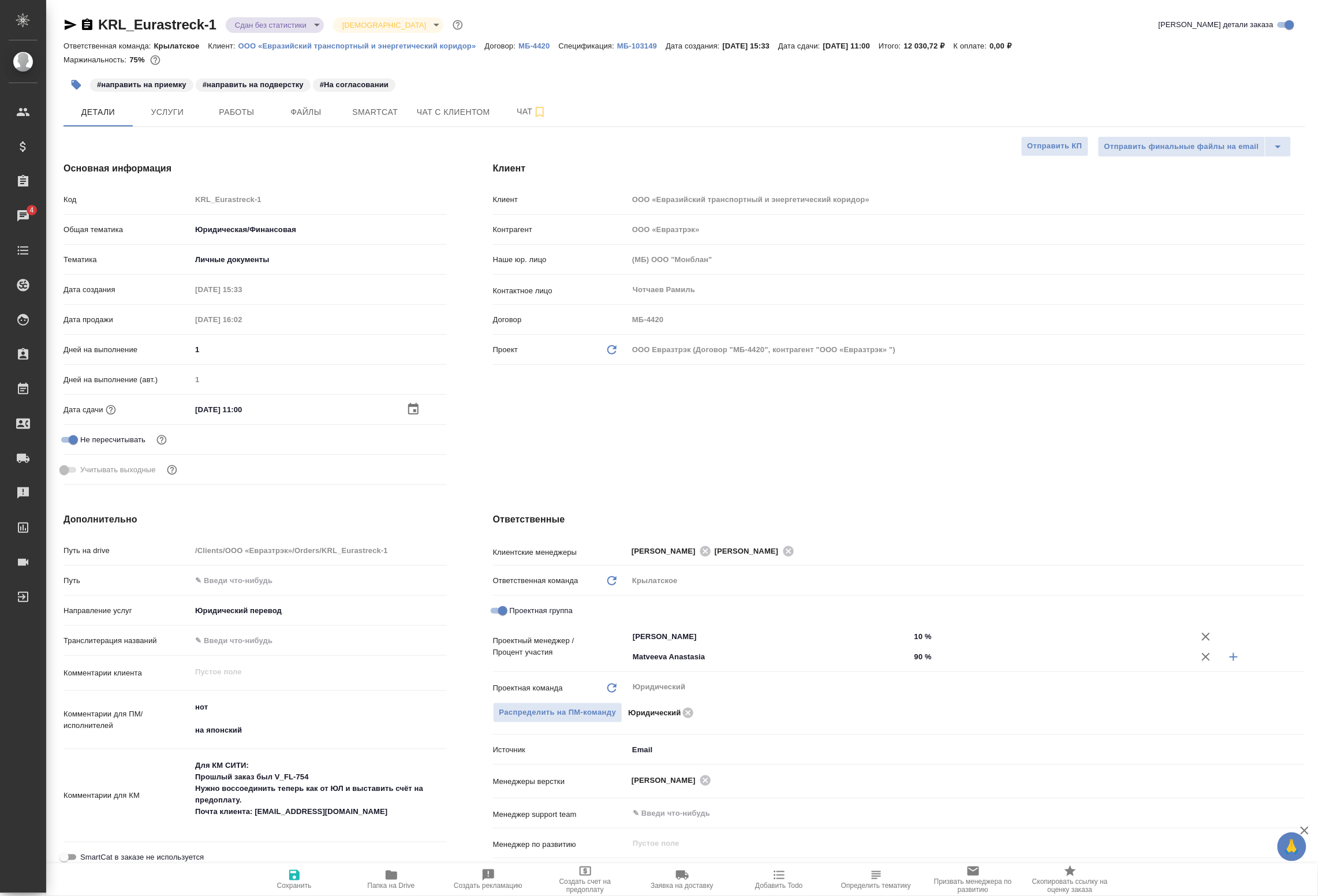
click at [290, 886] on span "Сохранить" at bounding box center [294, 886] width 35 height 8
type textarea "x"
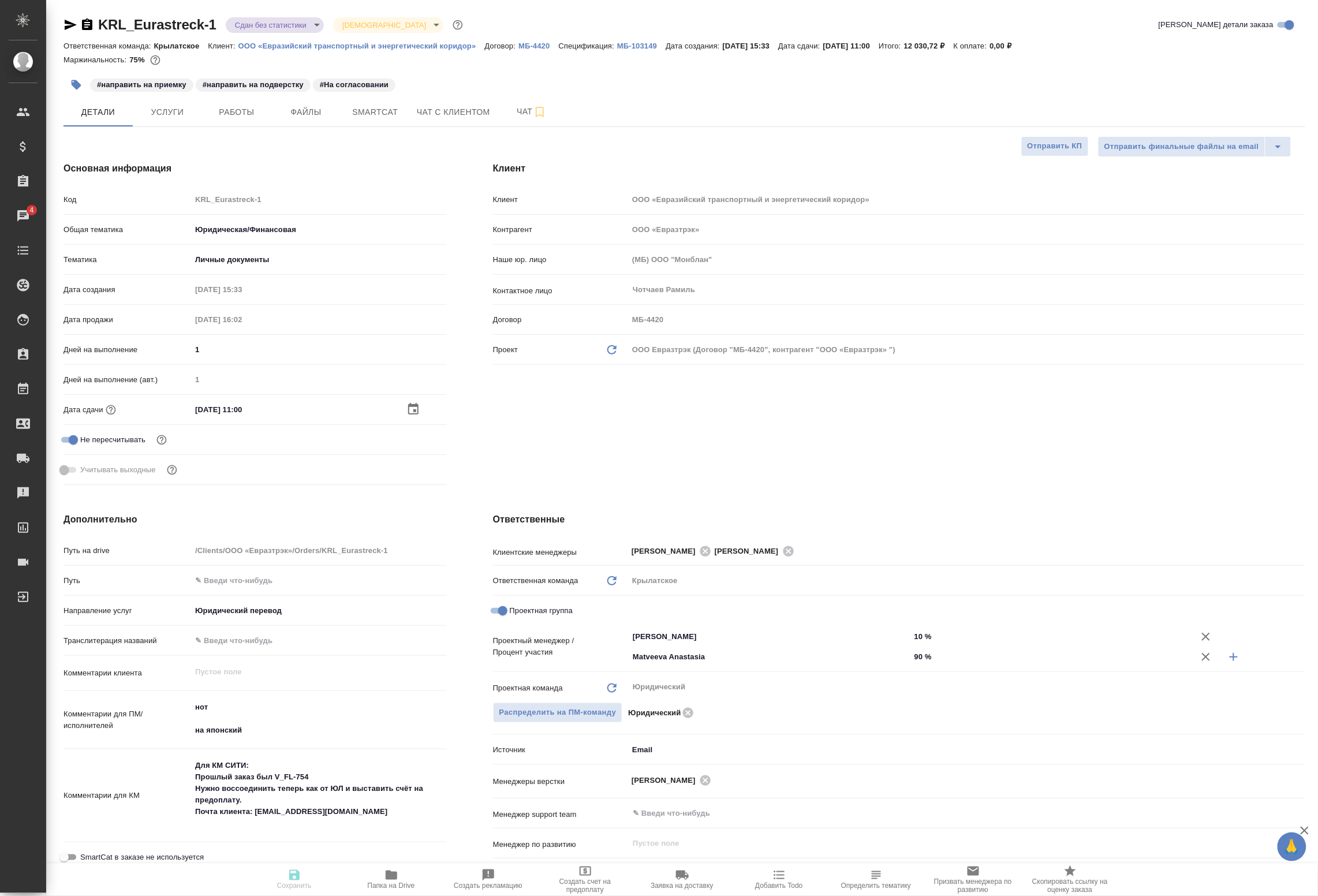
type textarea "x"
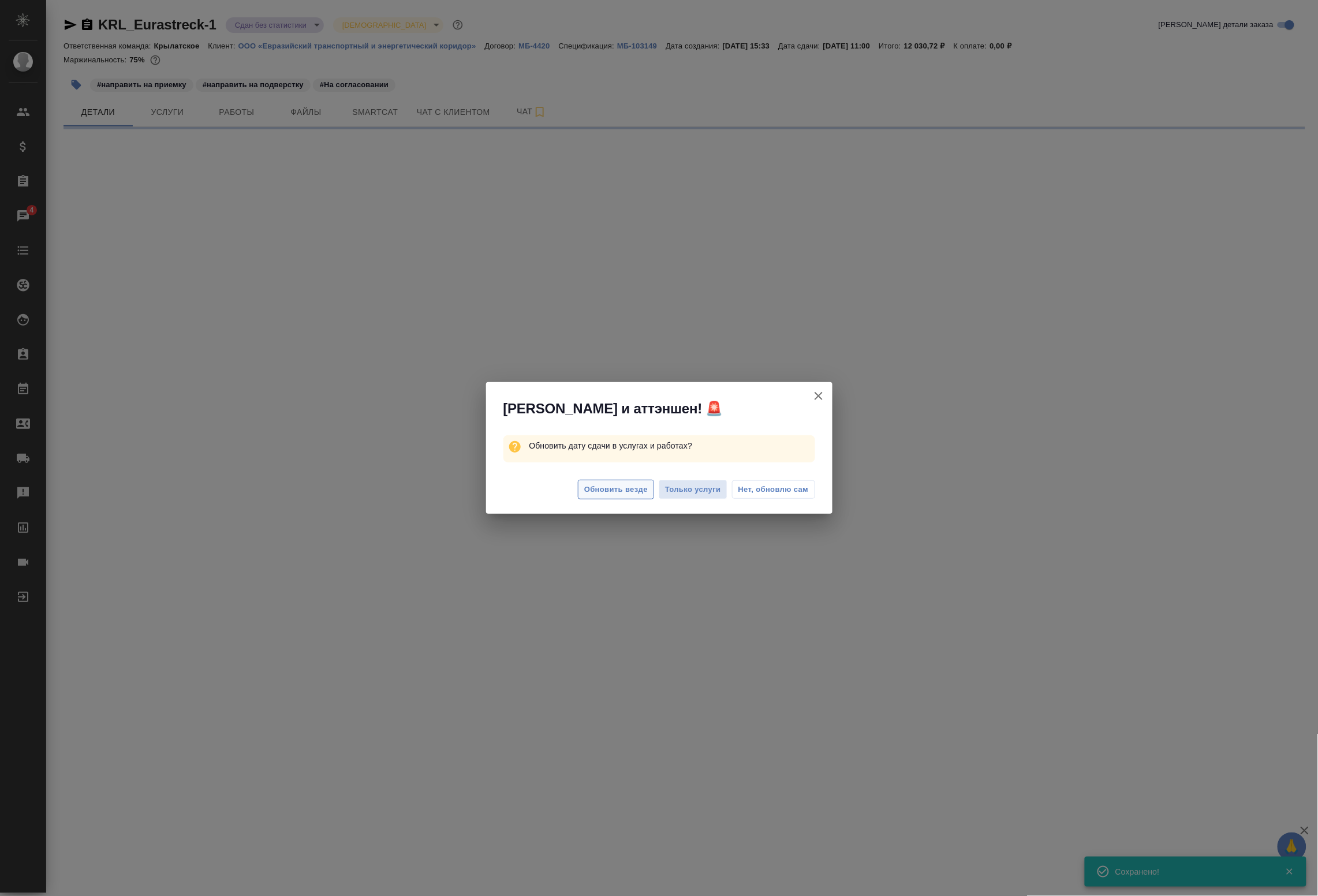
select select "RU"
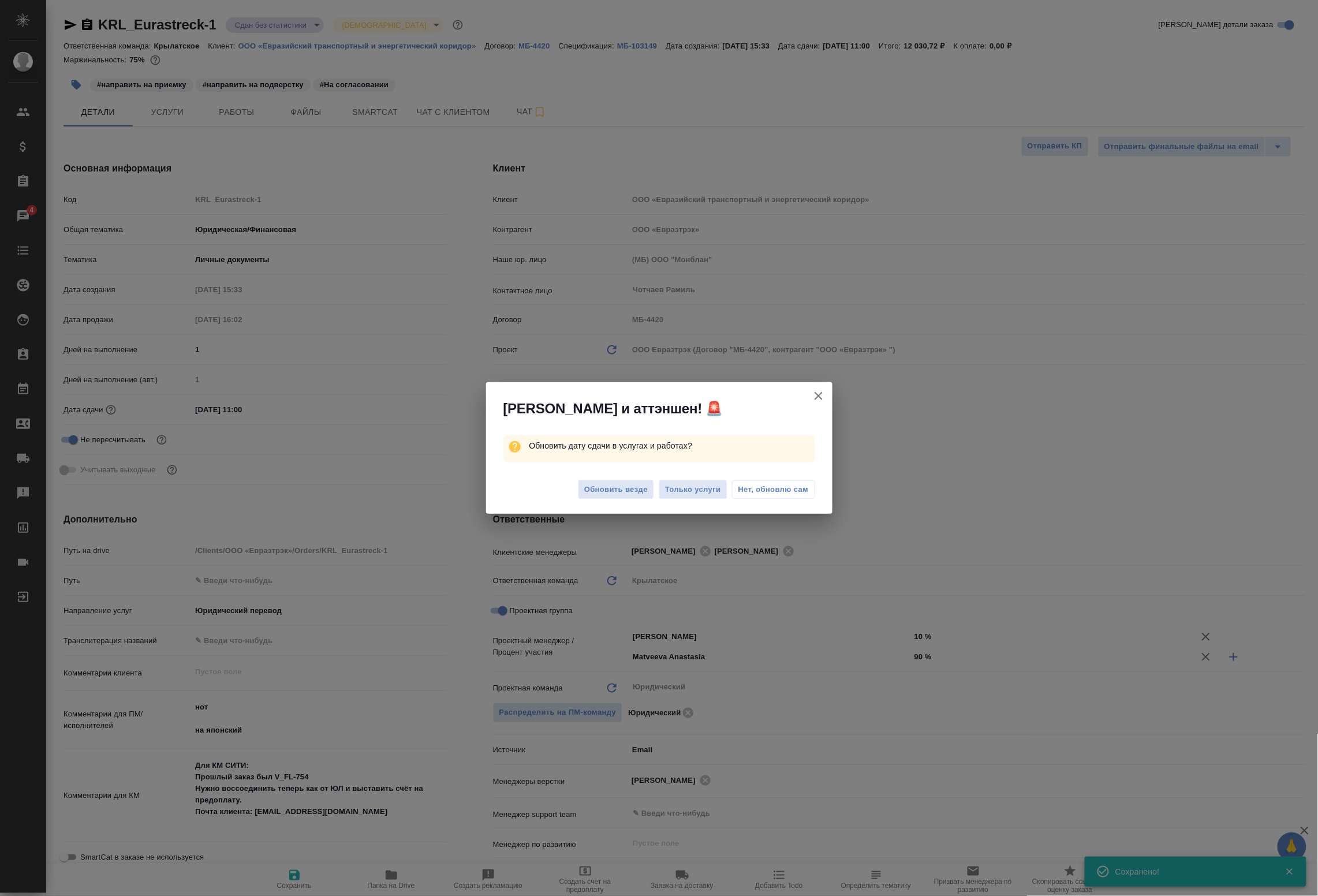
type textarea "x"
click at [757, 492] on span "Нет, обновлю сам" at bounding box center [774, 490] width 71 height 12
type textarea "x"
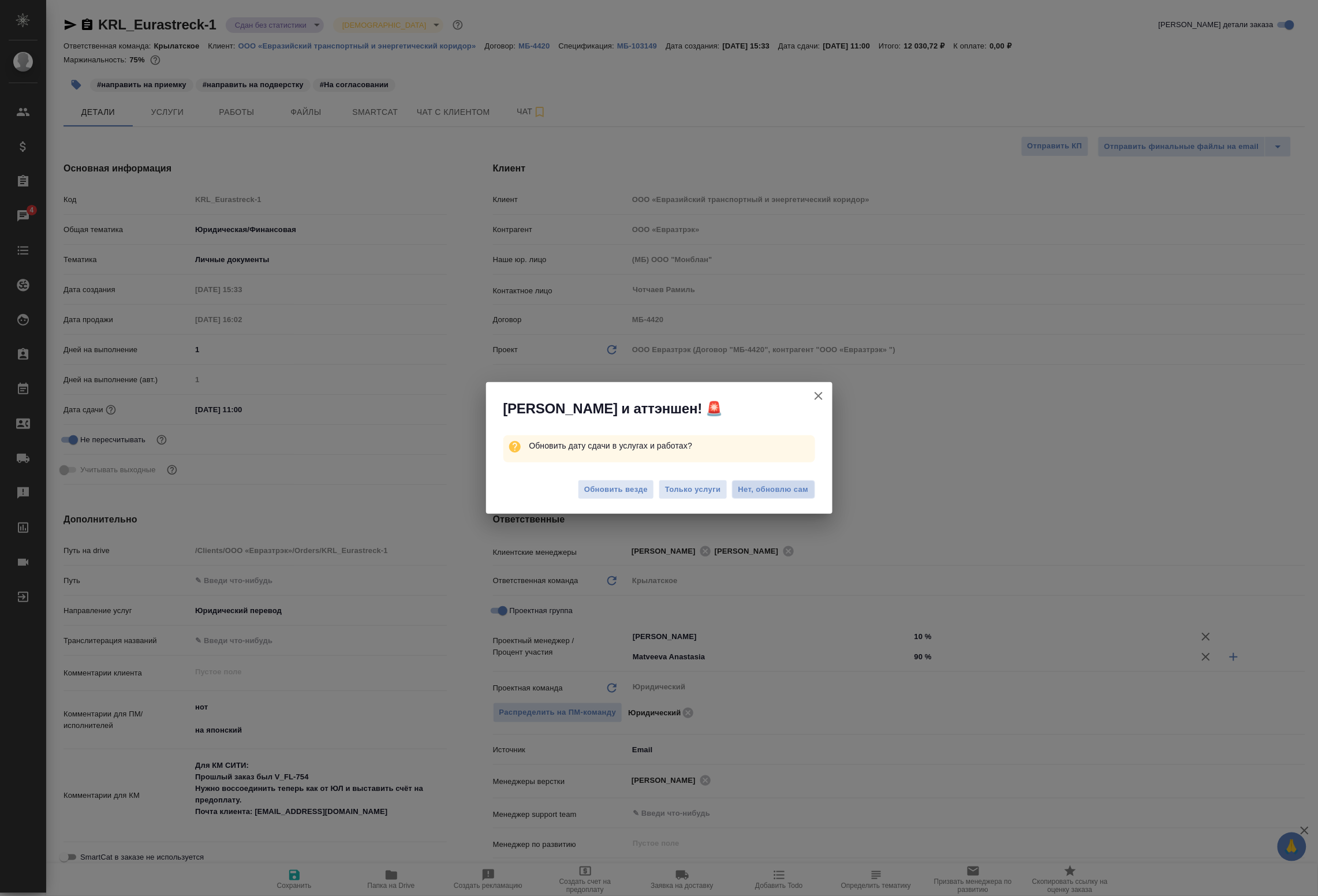
type textarea "x"
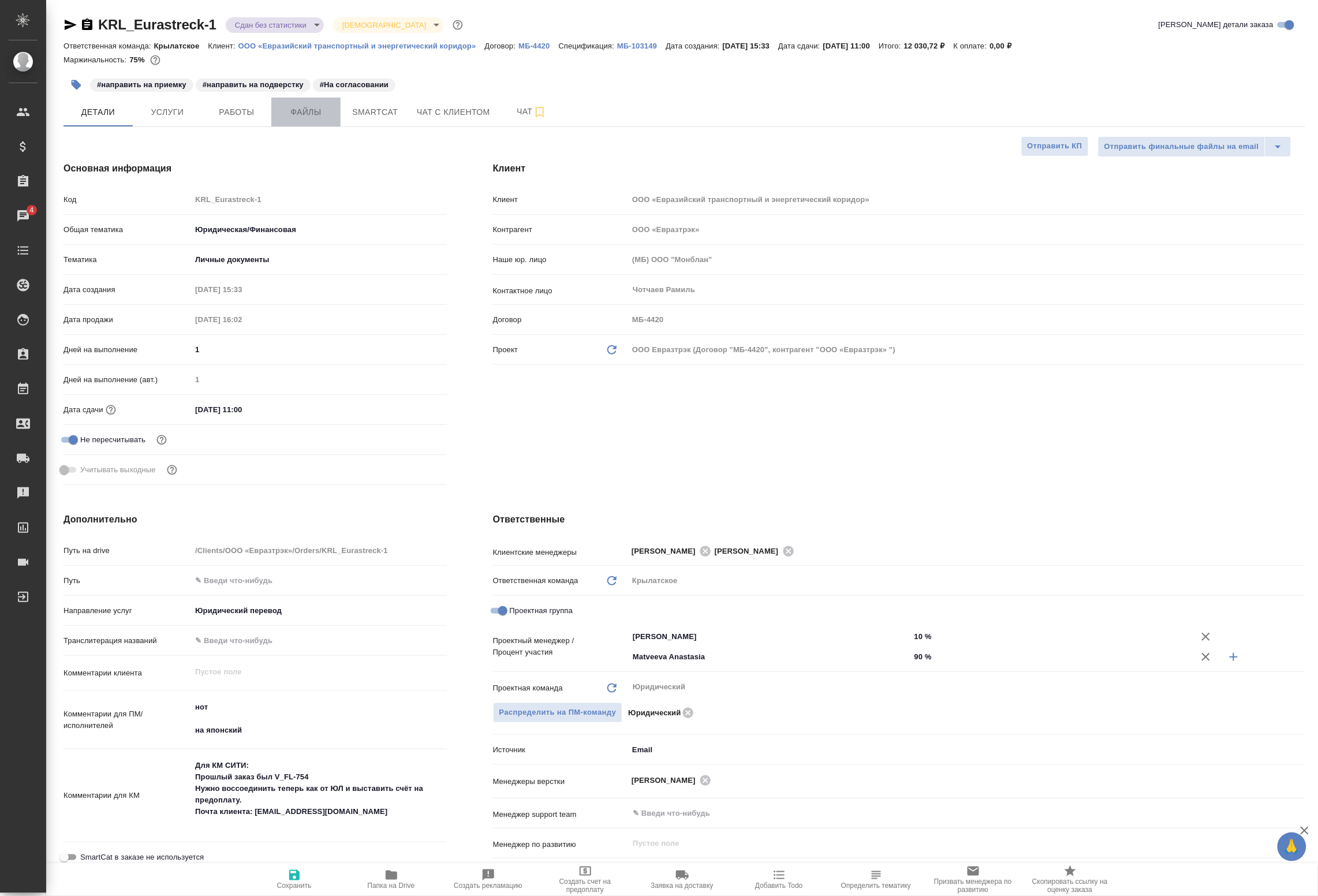
click at [299, 113] on span "Файлы" at bounding box center [306, 112] width 56 height 14
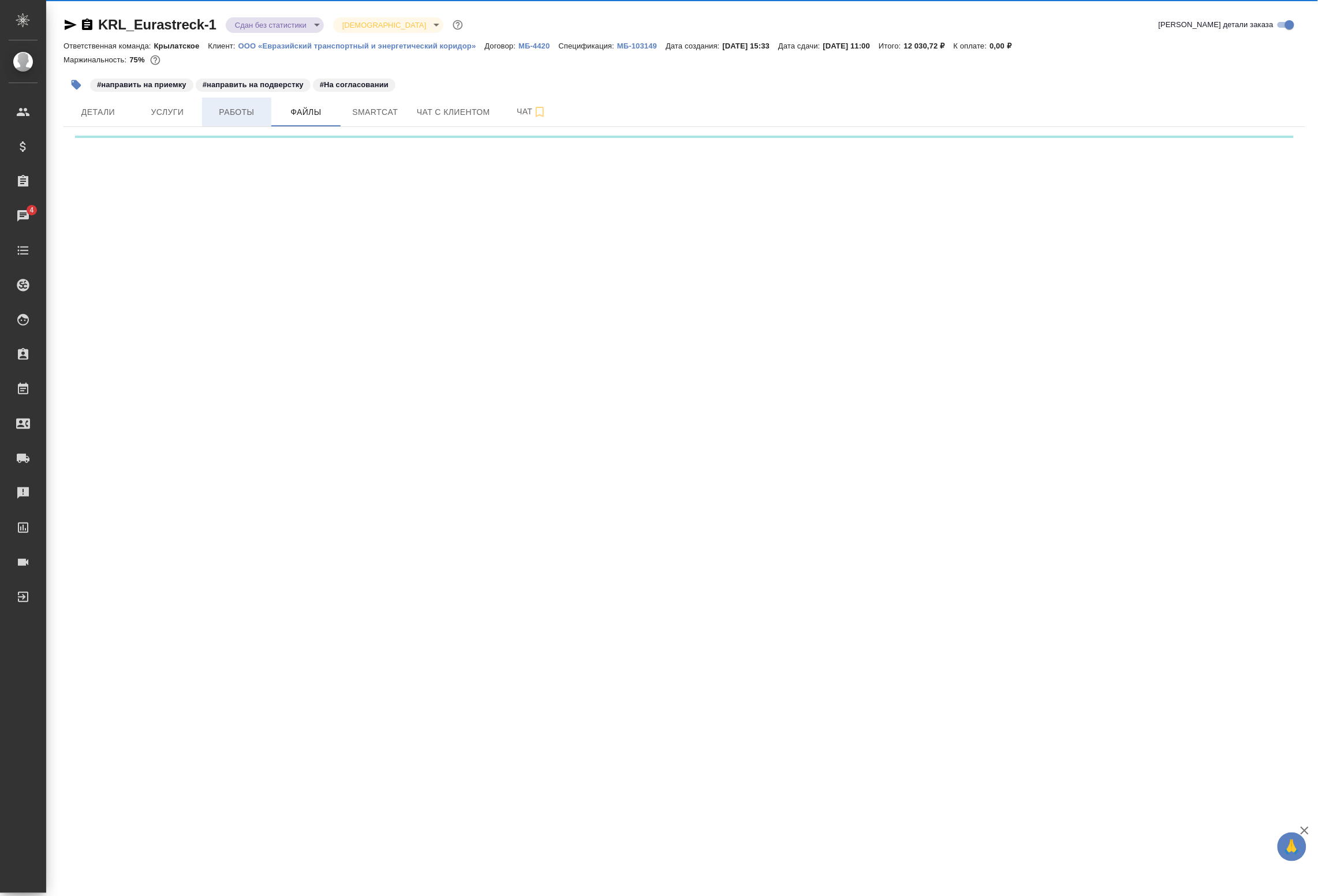
click at [244, 108] on span "Работы" at bounding box center [237, 112] width 56 height 14
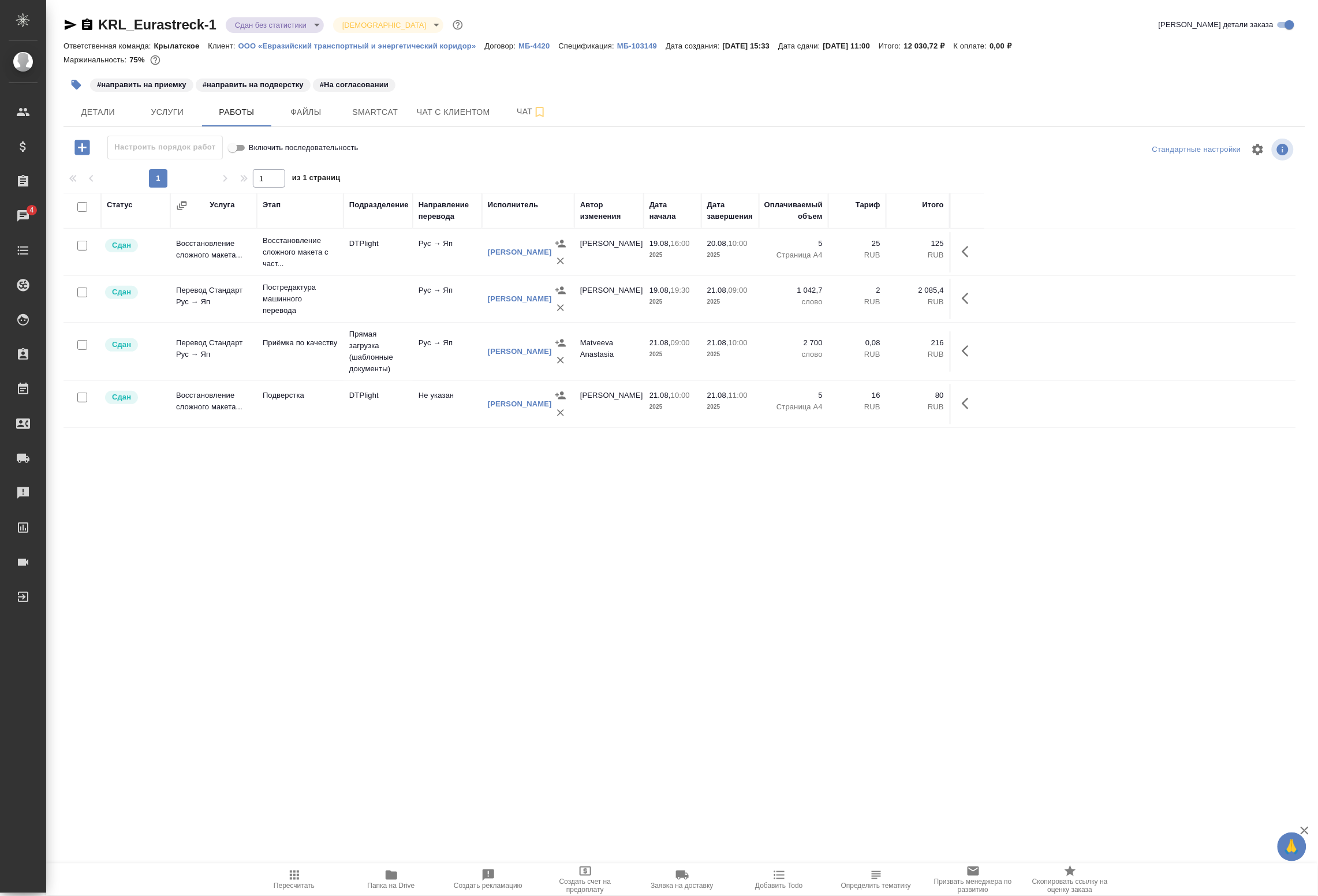
click at [77, 147] on icon "button" at bounding box center [82, 147] width 15 height 15
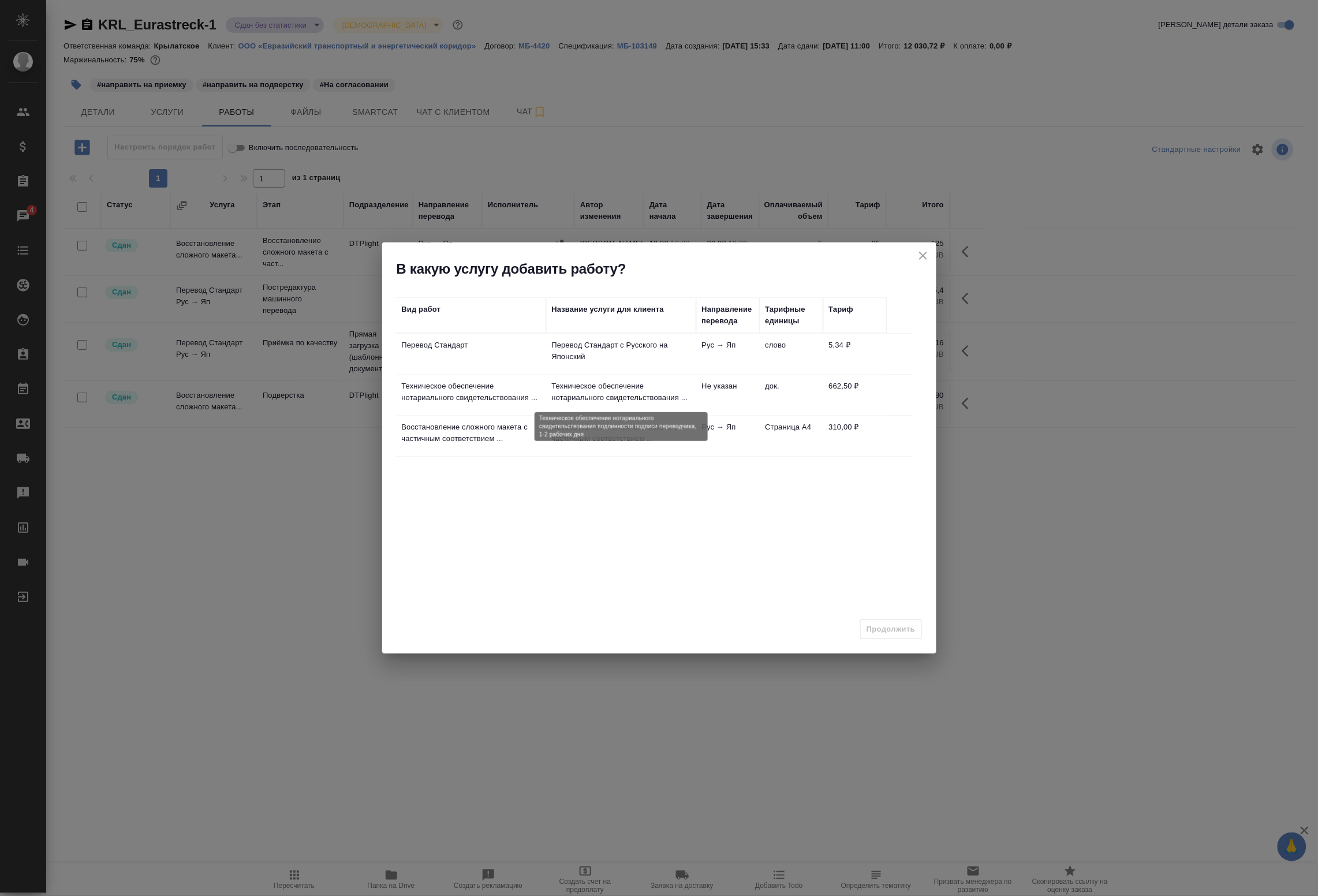
click at [612, 395] on p "Техническое обеспечение нотариального свидетельствования ..." at bounding box center [621, 391] width 139 height 23
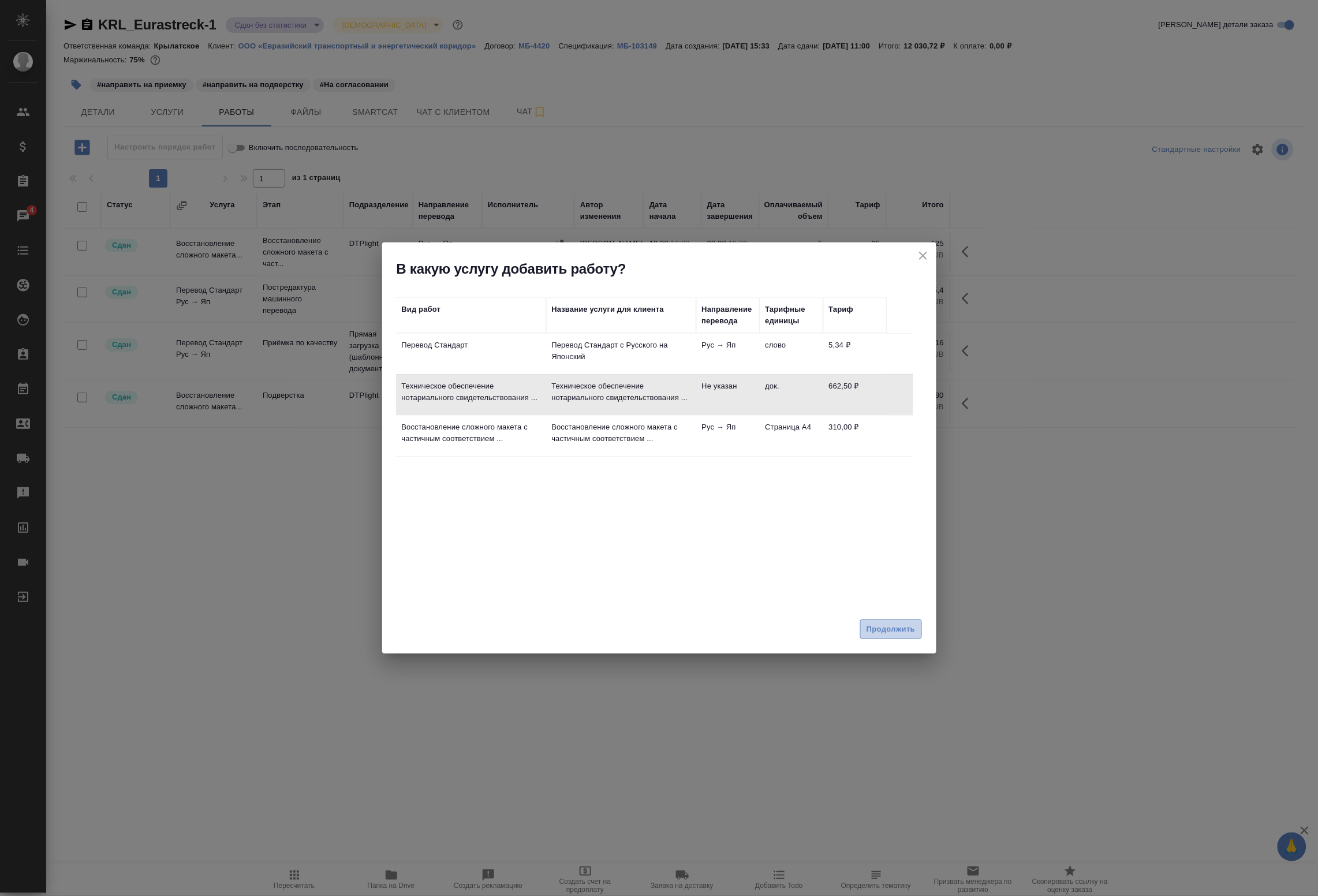
click at [881, 635] on span "Продолжить" at bounding box center [891, 630] width 48 height 13
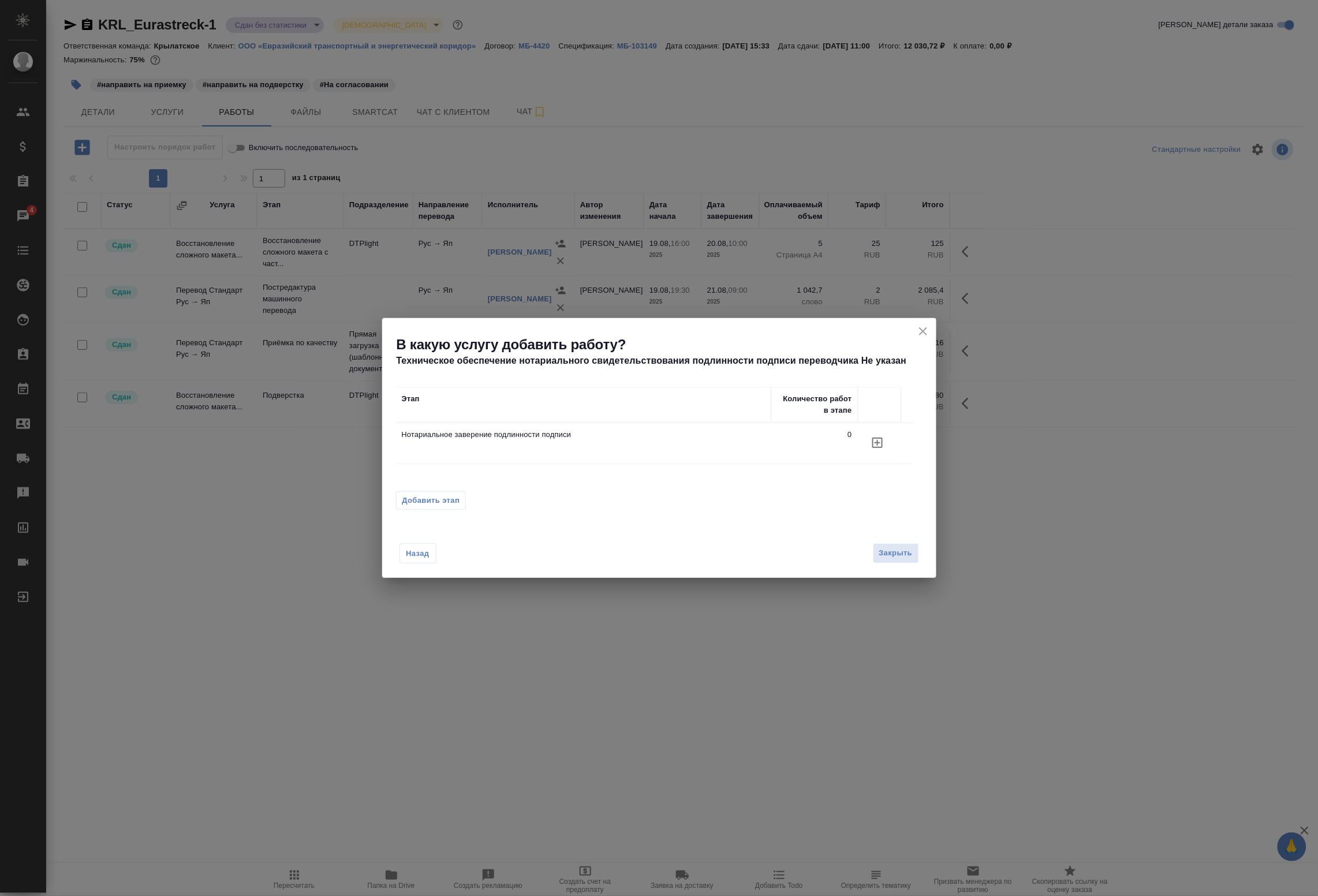
click at [880, 444] on icon "button" at bounding box center [878, 442] width 14 height 14
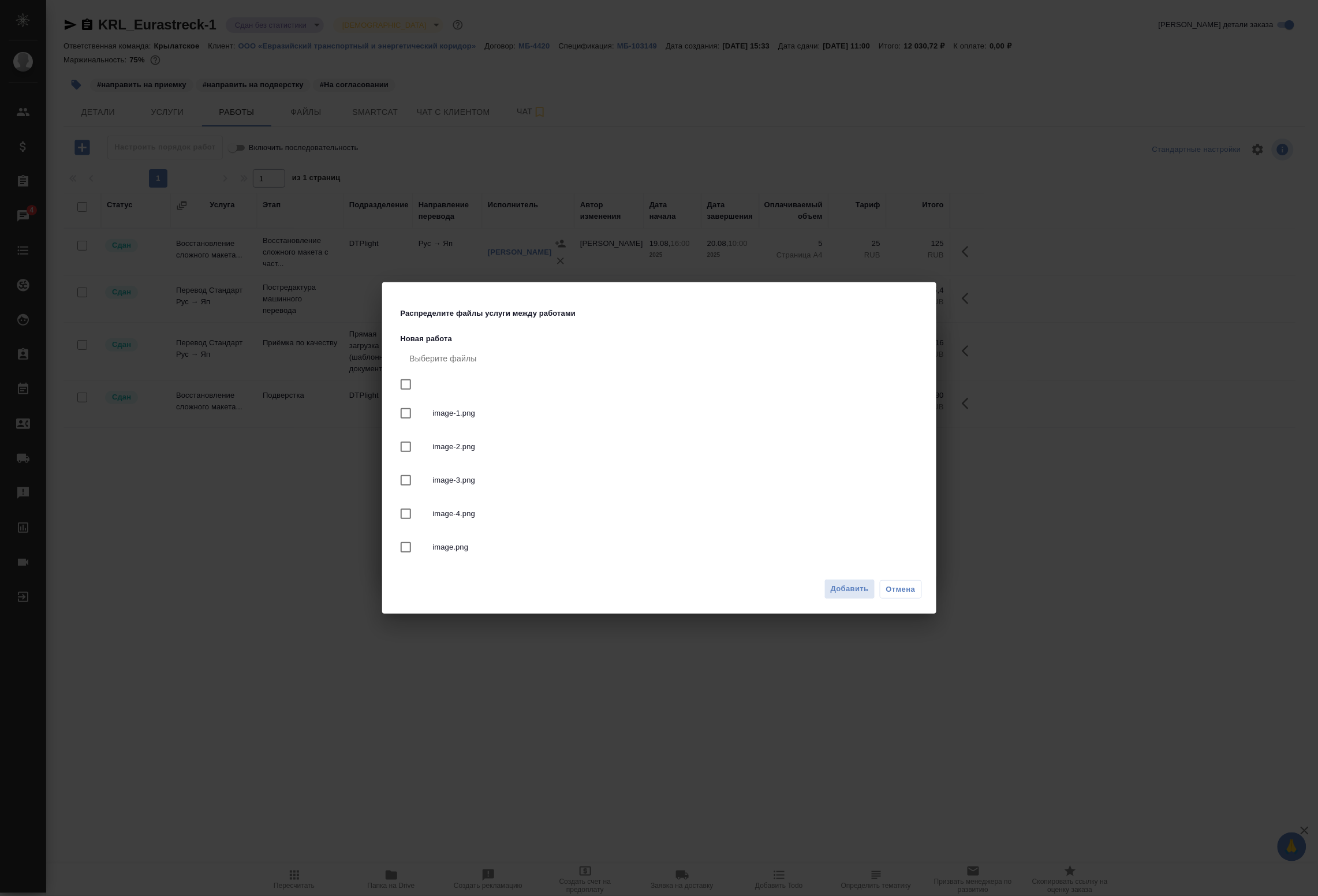
click at [404, 381] on input "checkbox" at bounding box center [406, 384] width 24 height 24
checkbox input "true"
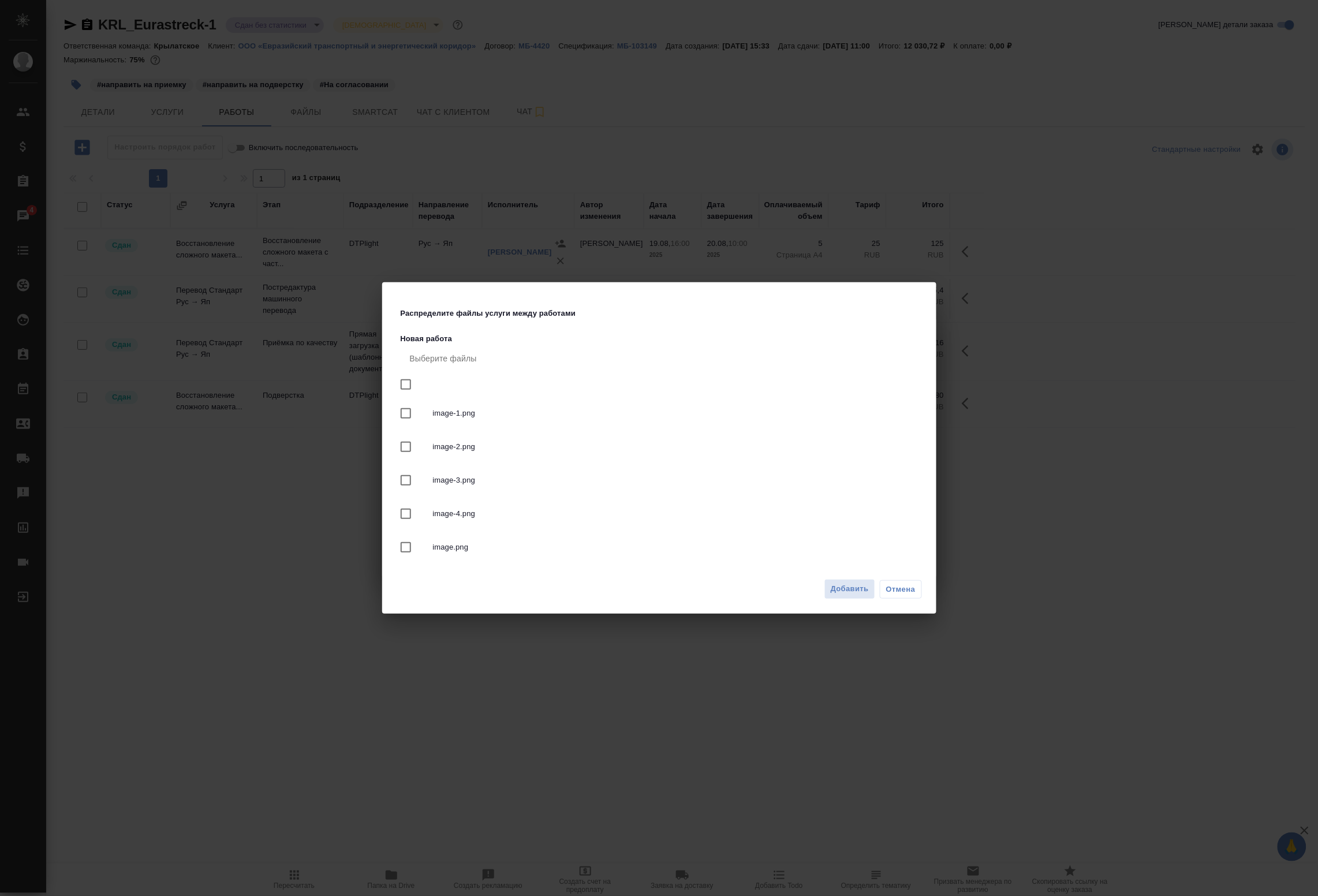
checkbox input "true"
click at [836, 588] on span "Добавить" at bounding box center [850, 589] width 38 height 13
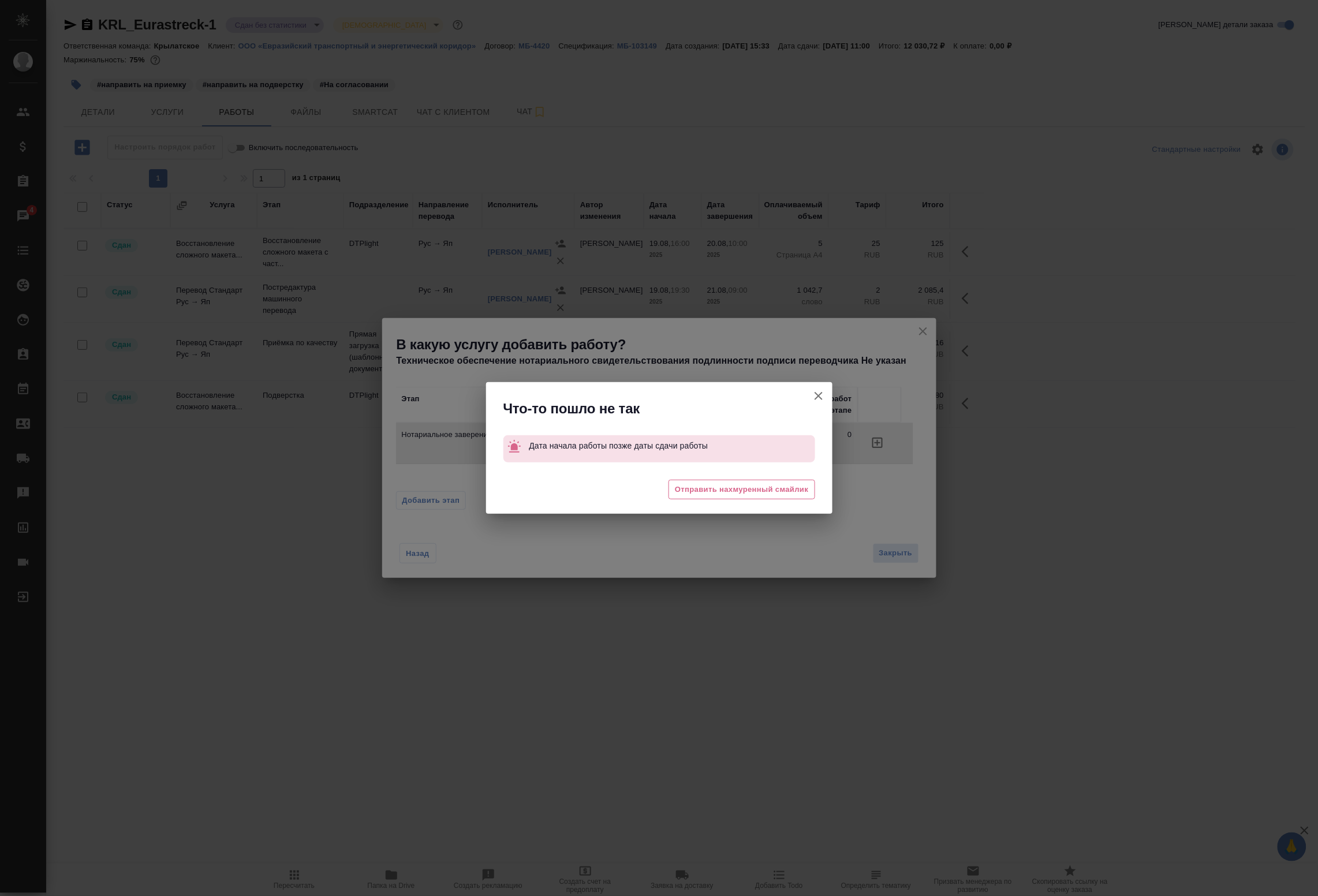
click at [820, 399] on icon "button" at bounding box center [818, 396] width 14 height 14
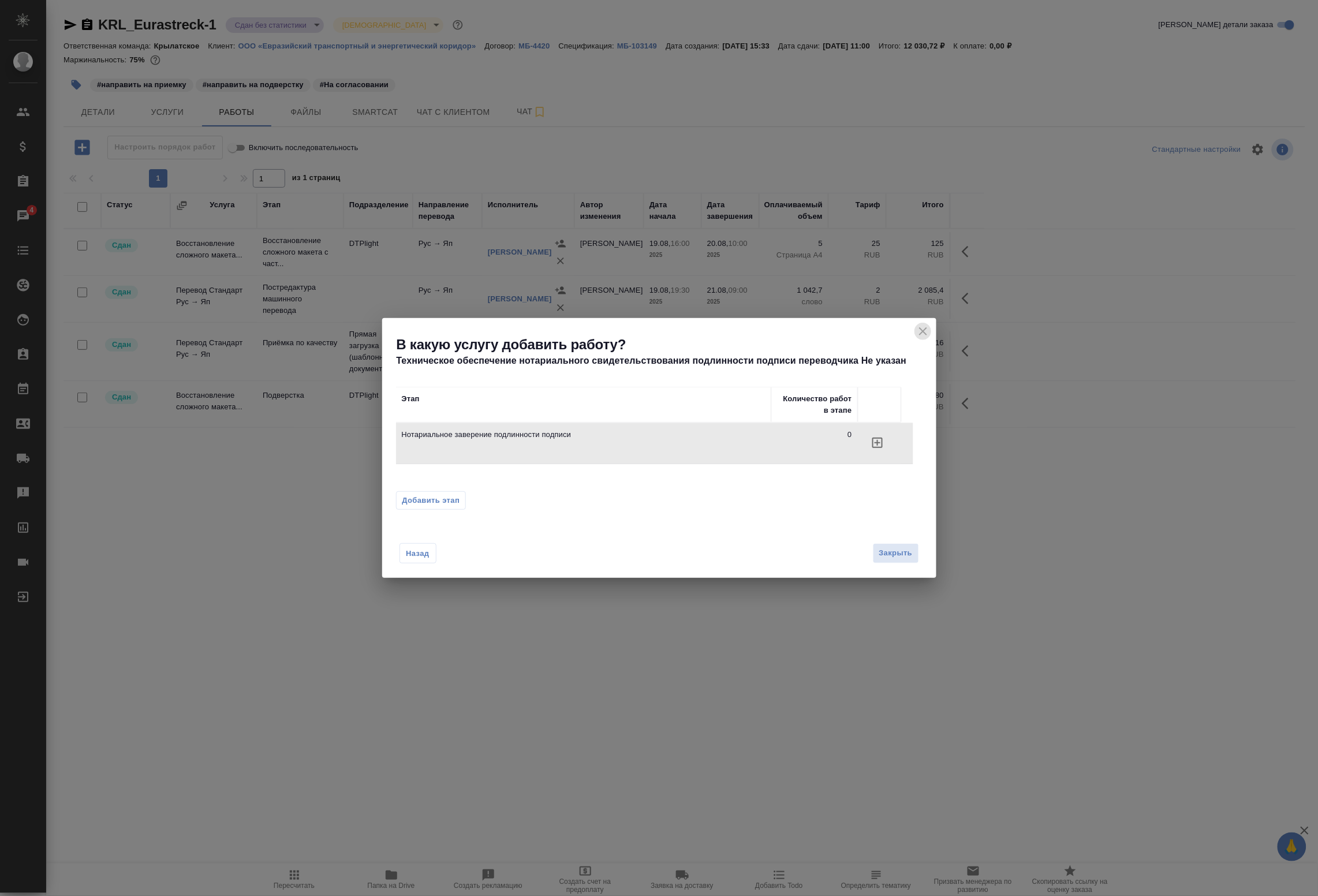
click at [927, 333] on icon "close" at bounding box center [923, 331] width 14 height 14
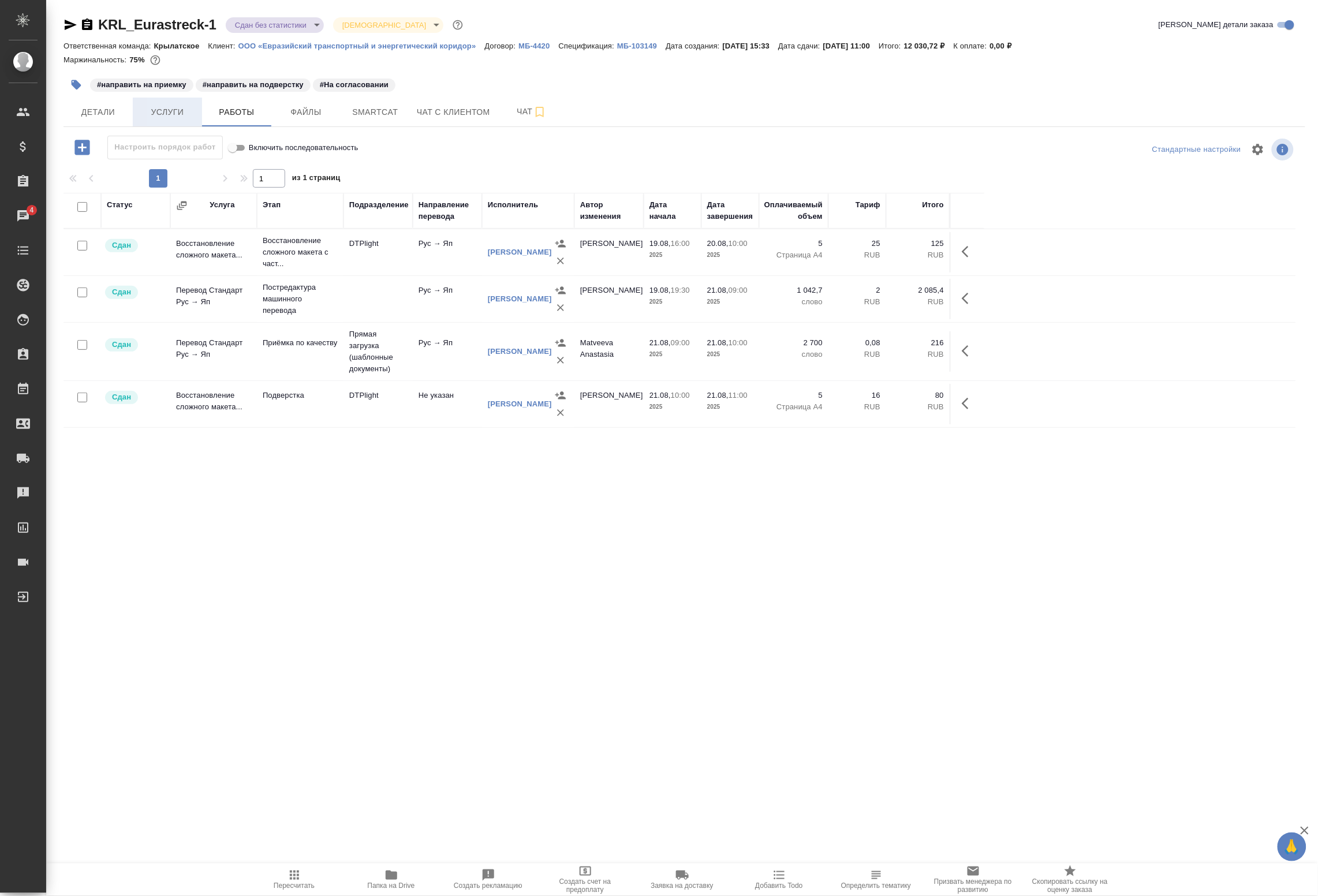
click at [174, 110] on span "Услуги" at bounding box center [167, 112] width 56 height 14
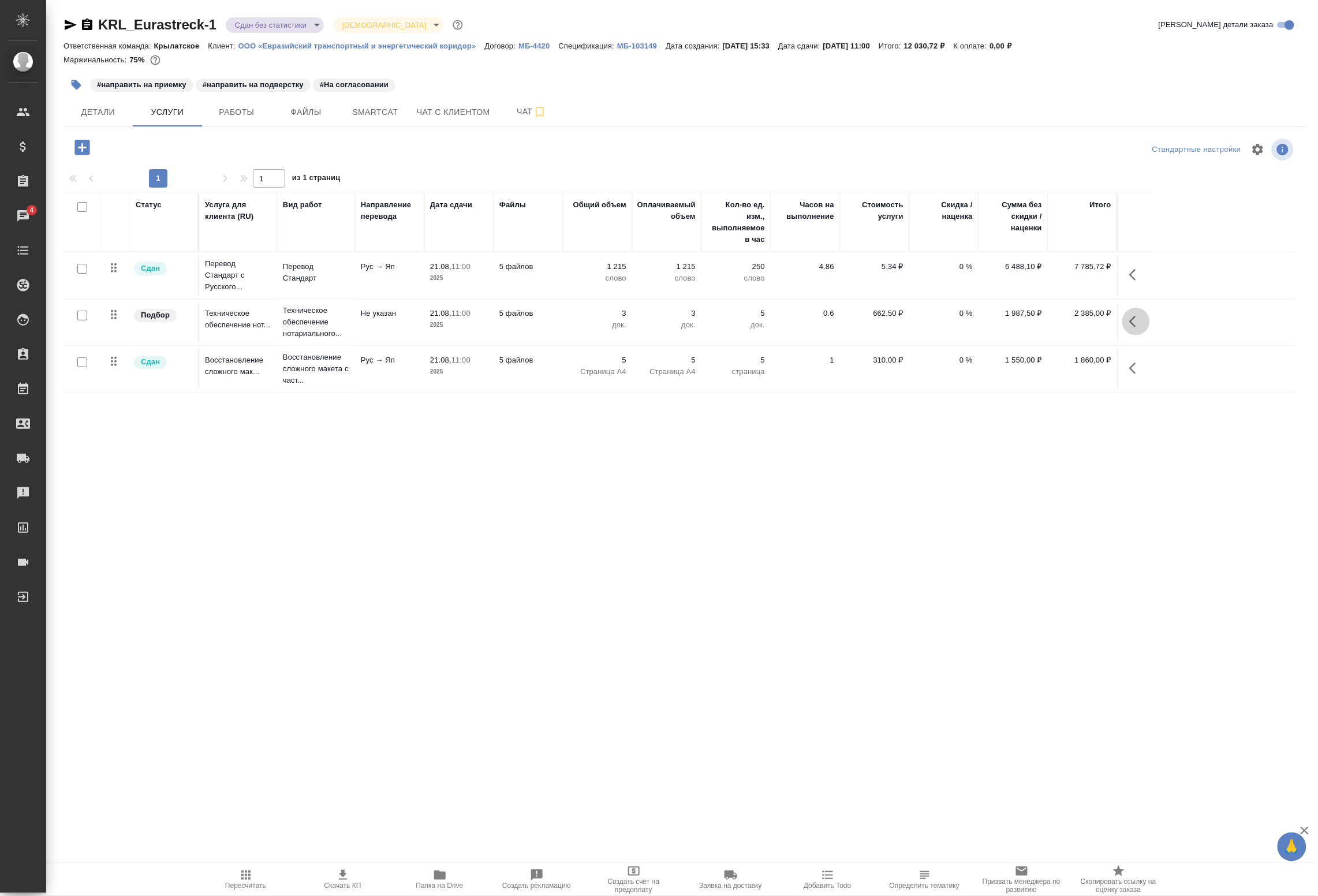
click at [1130, 316] on icon "button" at bounding box center [1136, 322] width 14 height 14
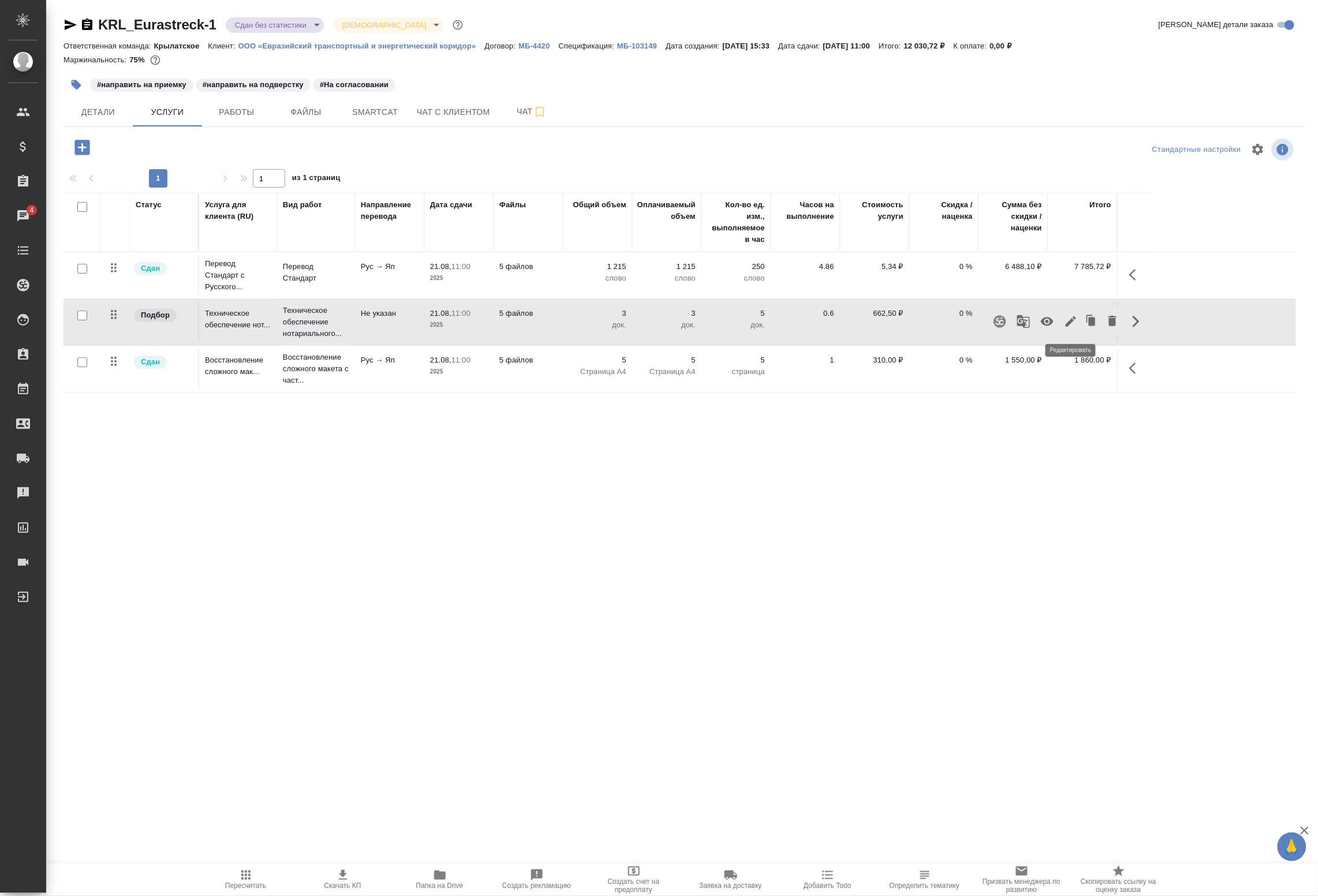
click at [1076, 320] on icon "button" at bounding box center [1071, 322] width 14 height 14
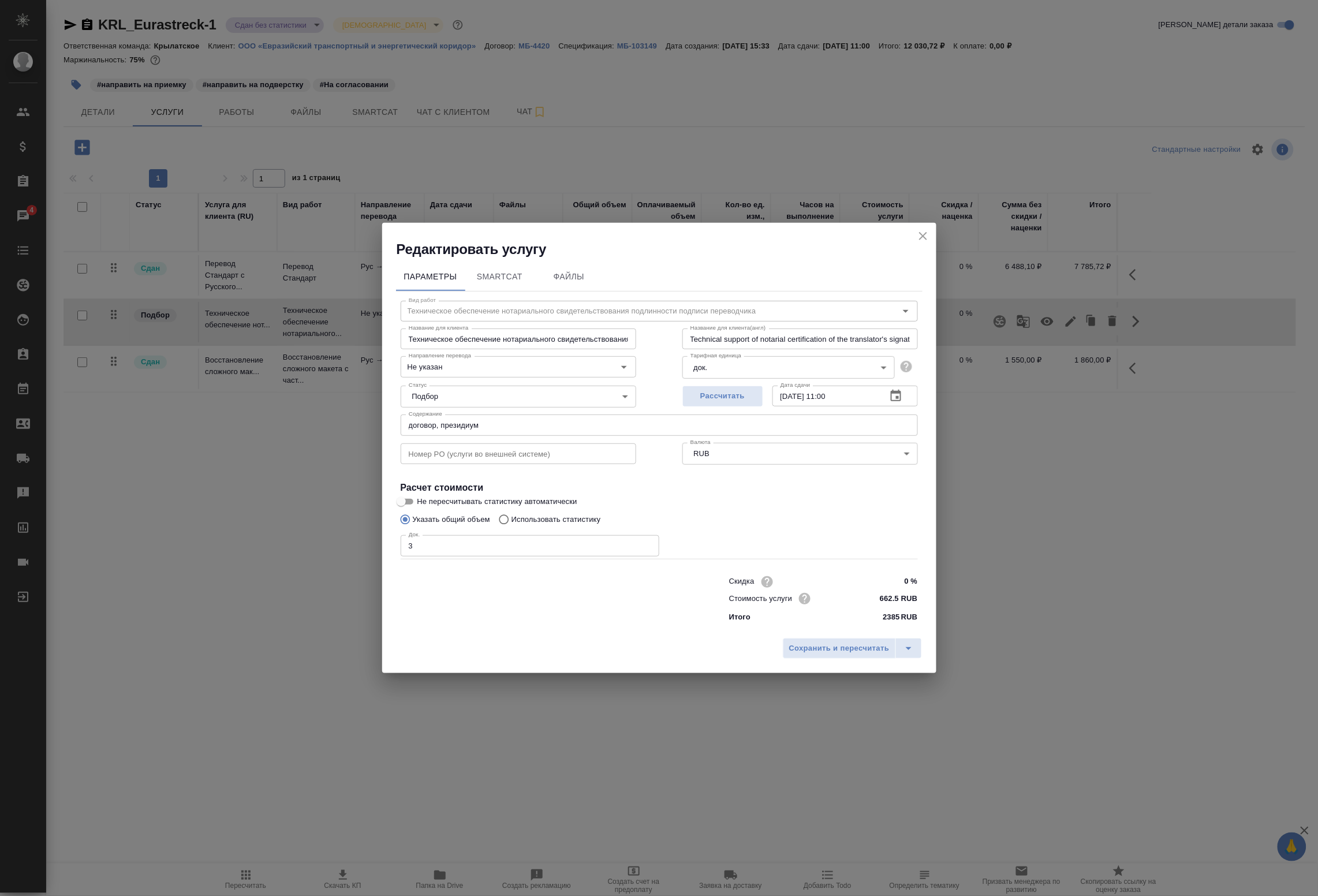
click at [896, 400] on icon "button" at bounding box center [897, 395] width 10 height 12
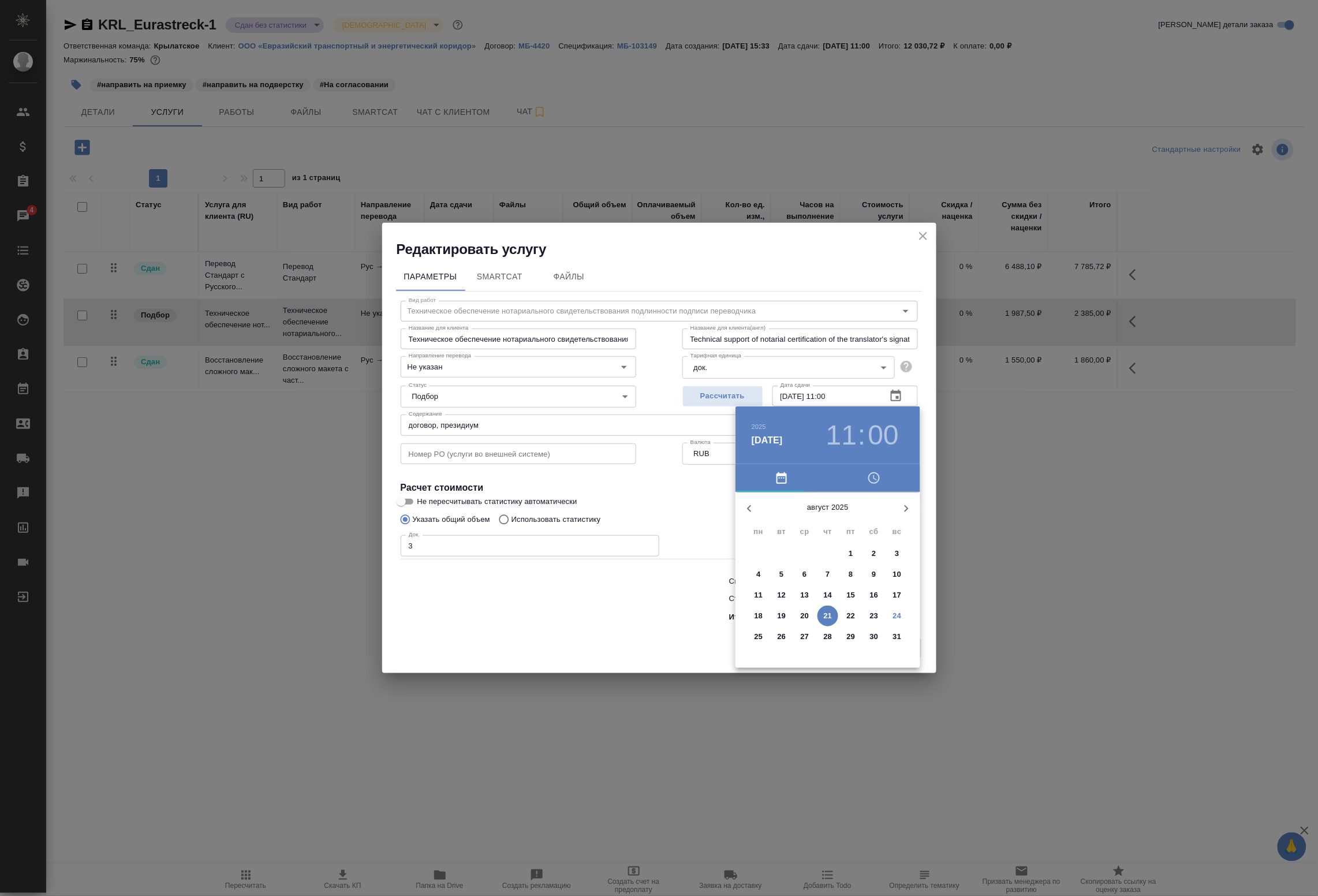
click at [782, 639] on p "26" at bounding box center [782, 637] width 8 height 12
type input "26.08.2025 11:00"
click at [680, 587] on div at bounding box center [659, 448] width 1318 height 896
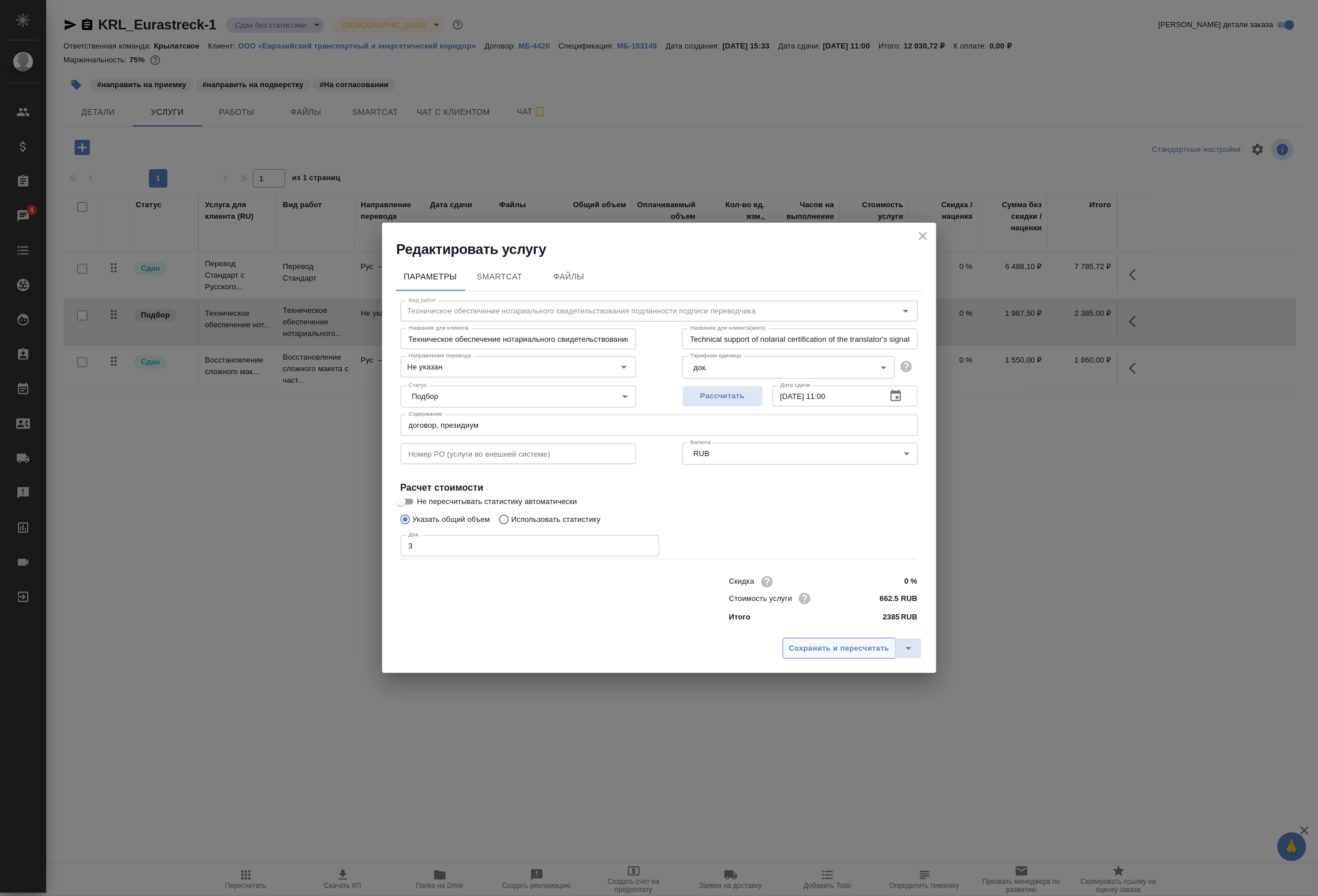
click at [841, 646] on span "Сохранить и пересчитать" at bounding box center [840, 649] width 101 height 13
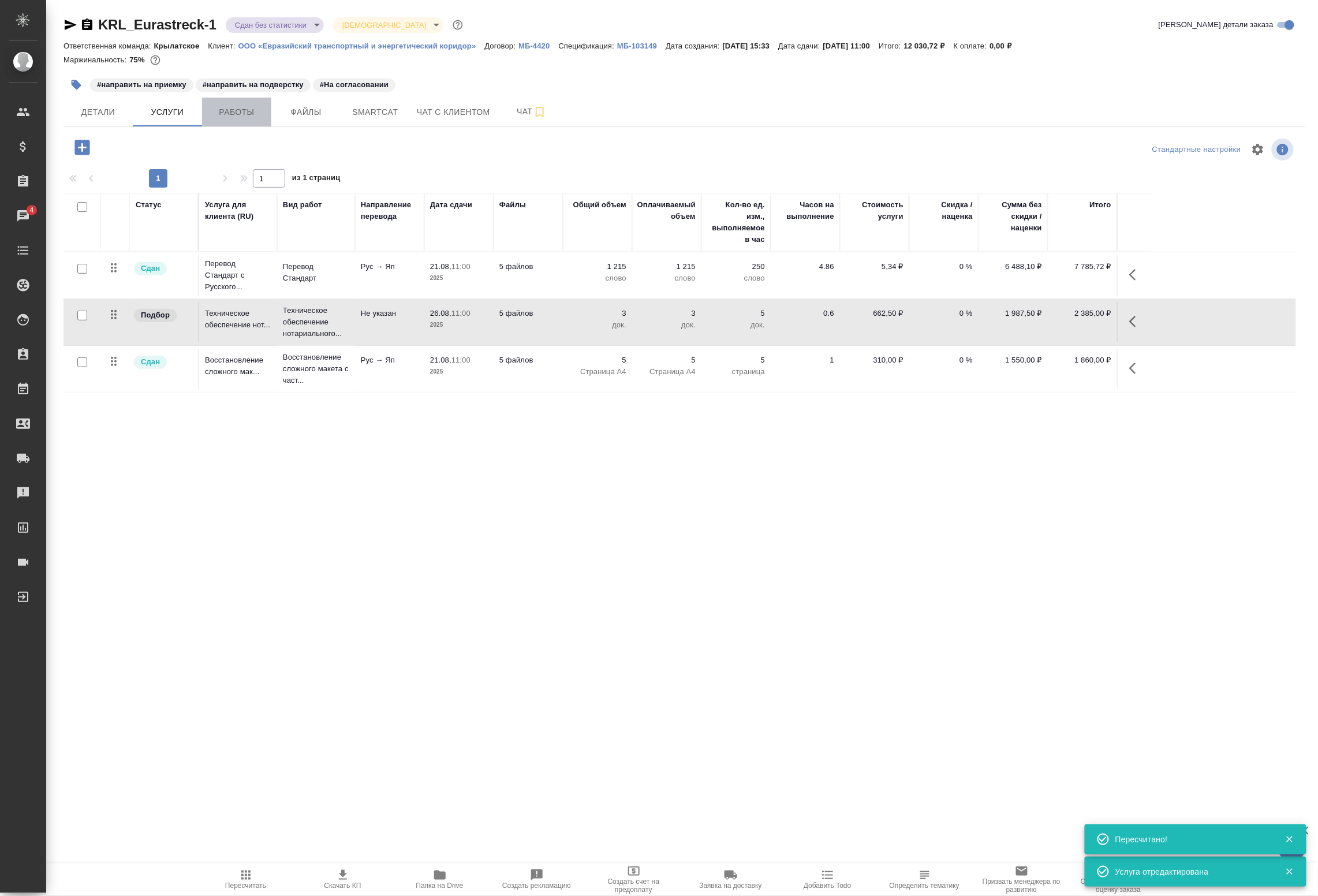
click at [255, 108] on span "Работы" at bounding box center [237, 112] width 56 height 14
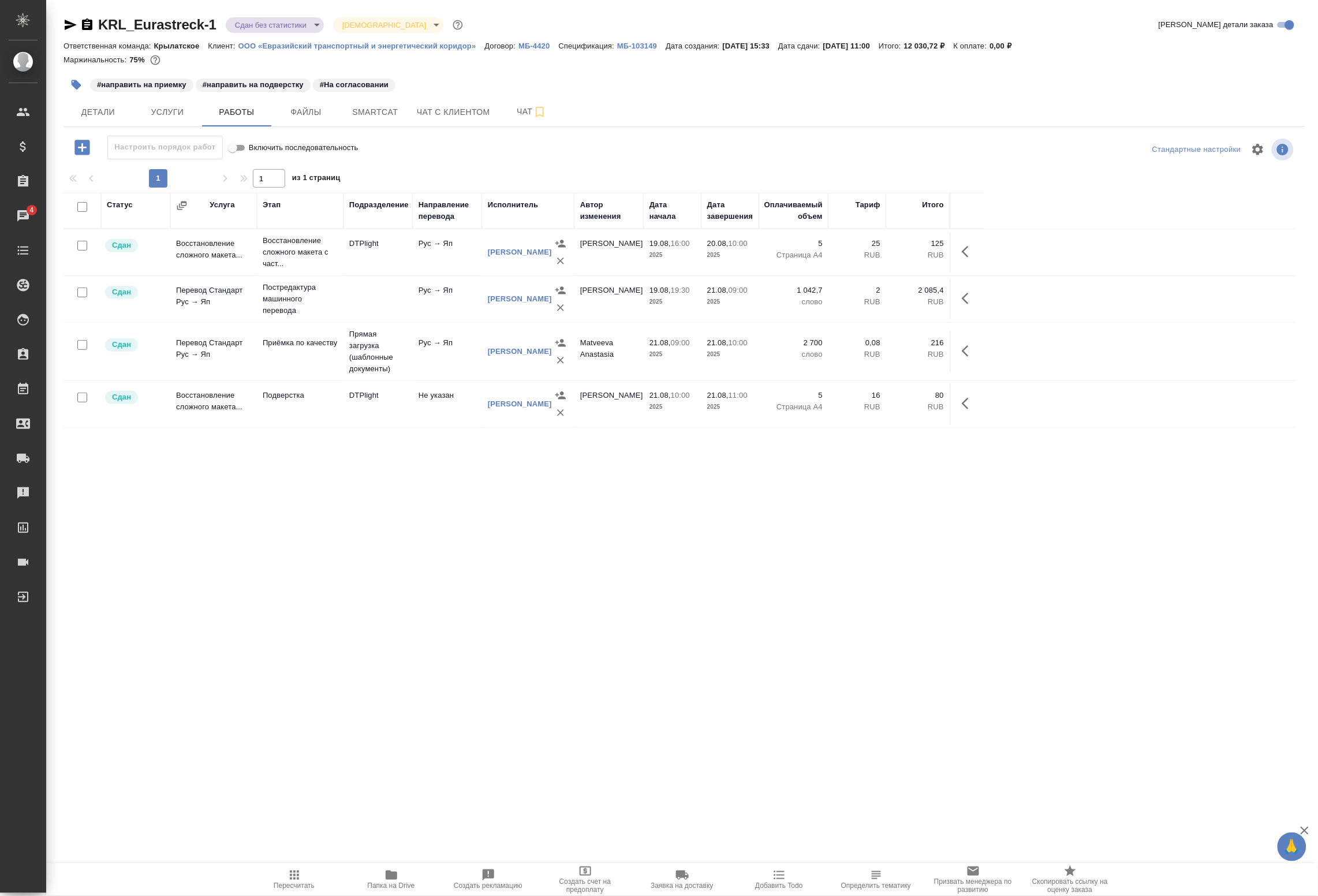
click at [77, 146] on icon "button" at bounding box center [82, 147] width 15 height 15
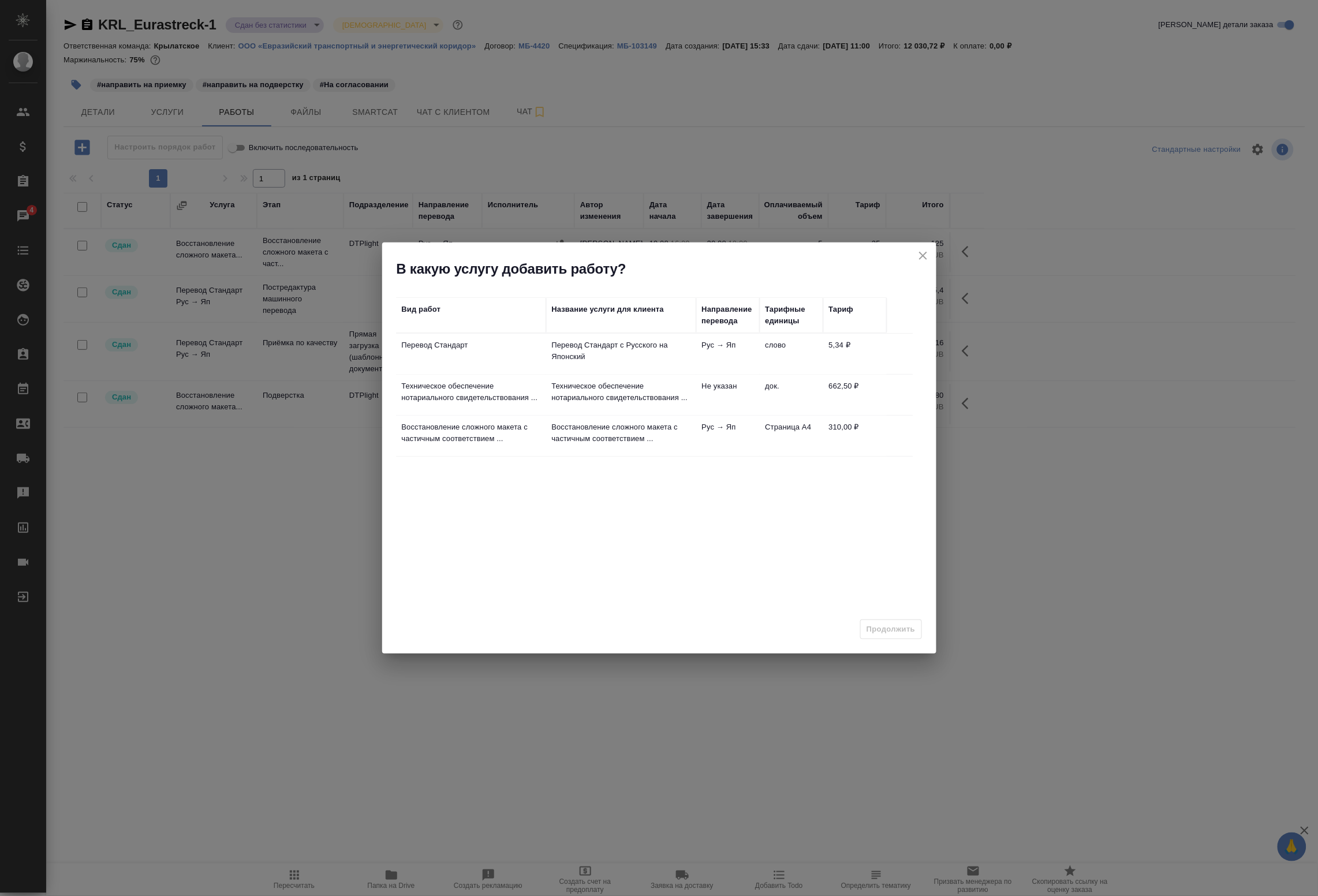
click at [636, 403] on p "Техническое обеспечение нотариального свидетельствования ..." at bounding box center [621, 391] width 139 height 23
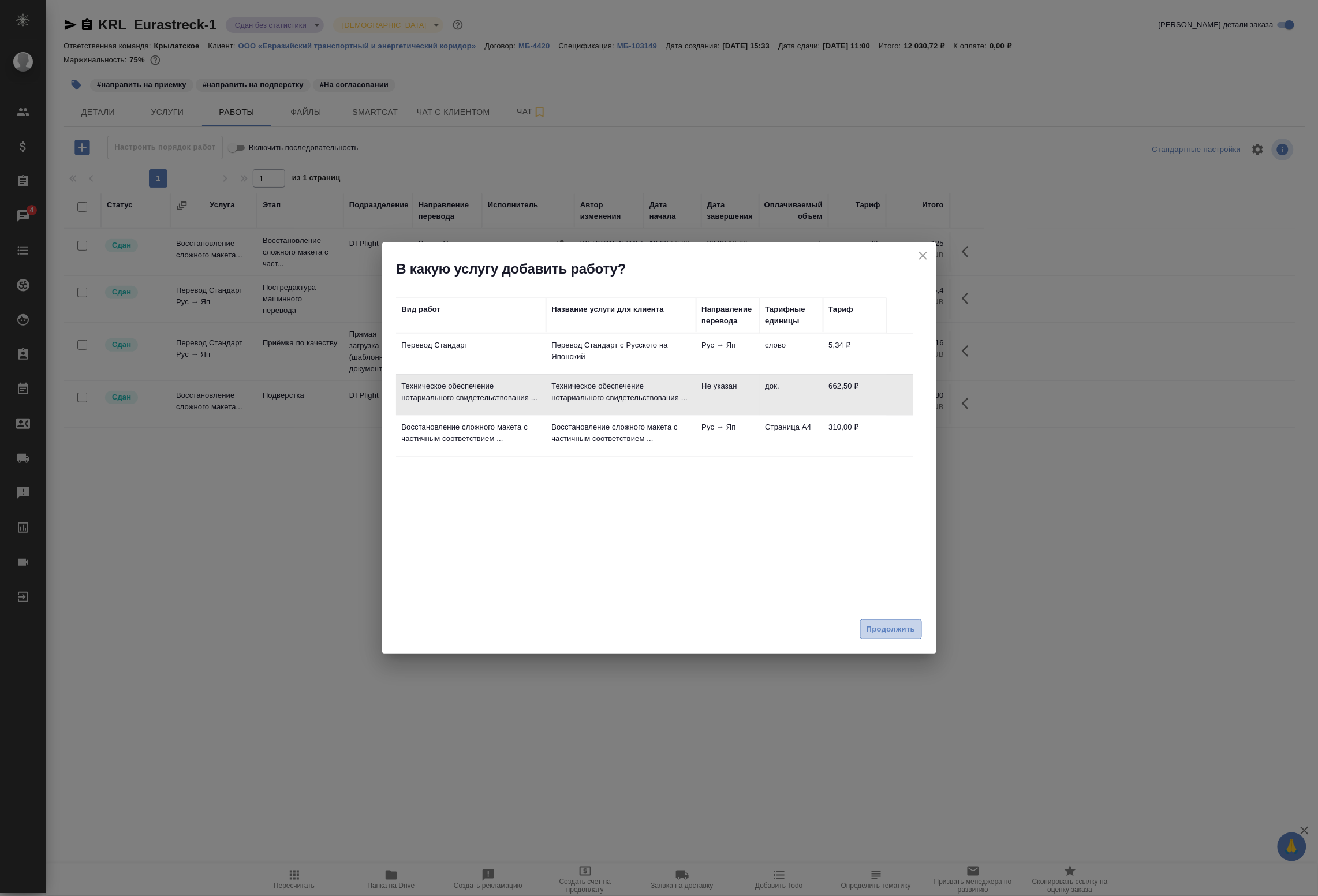
click at [876, 627] on span "Продолжить" at bounding box center [891, 630] width 48 height 13
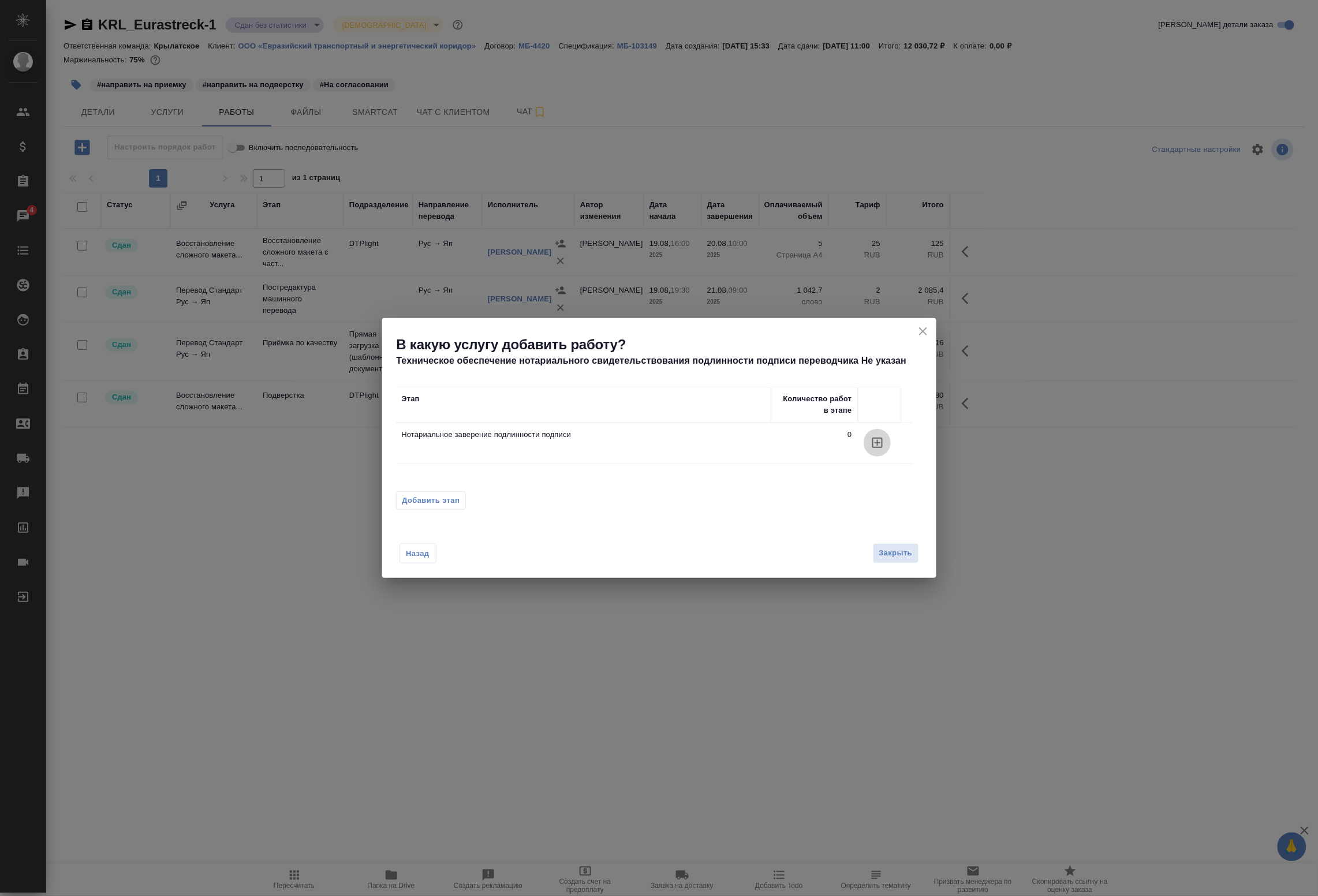
click at [879, 445] on icon "button" at bounding box center [878, 442] width 14 height 14
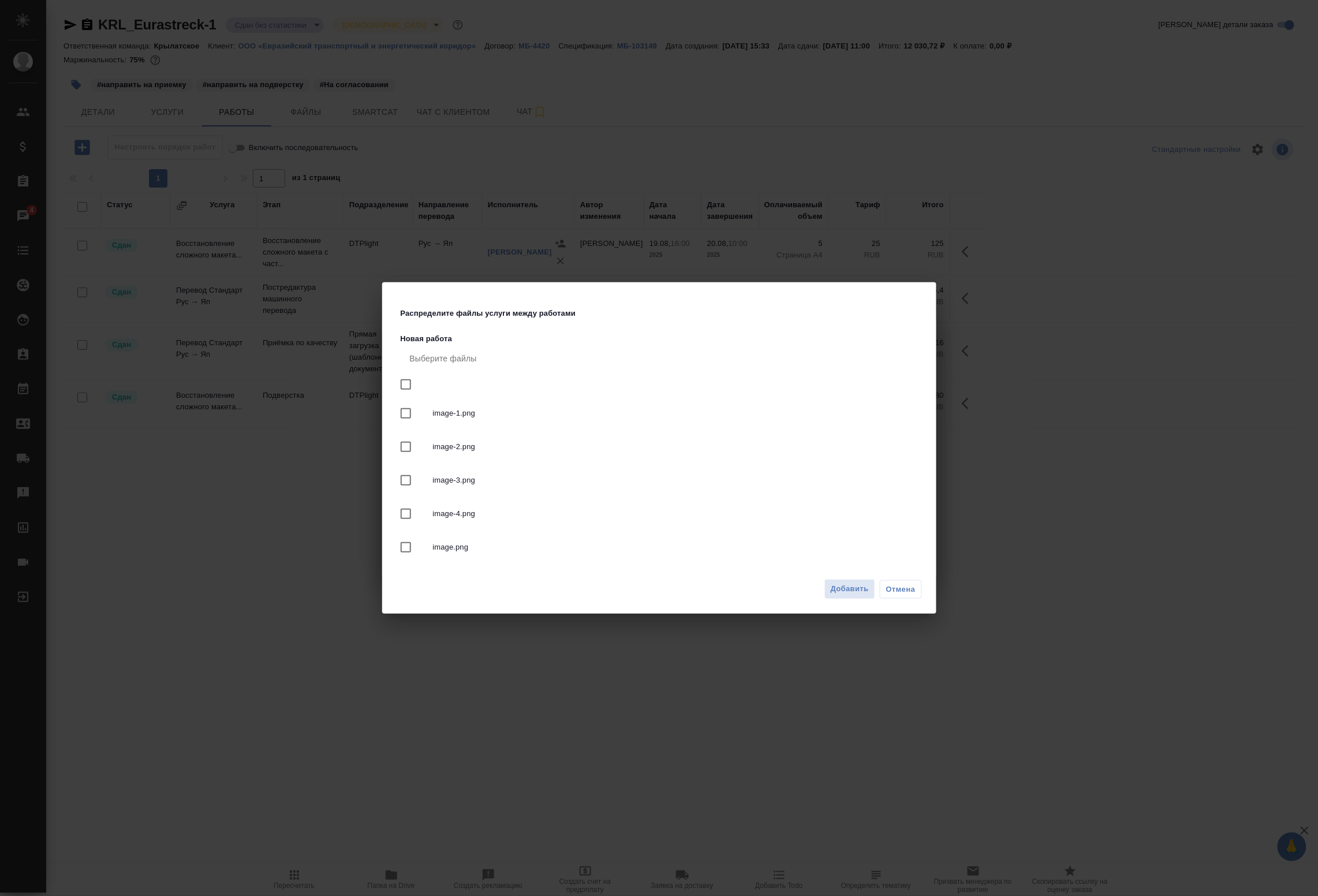
click at [408, 382] on input "checkbox" at bounding box center [406, 384] width 24 height 24
checkbox input "true"
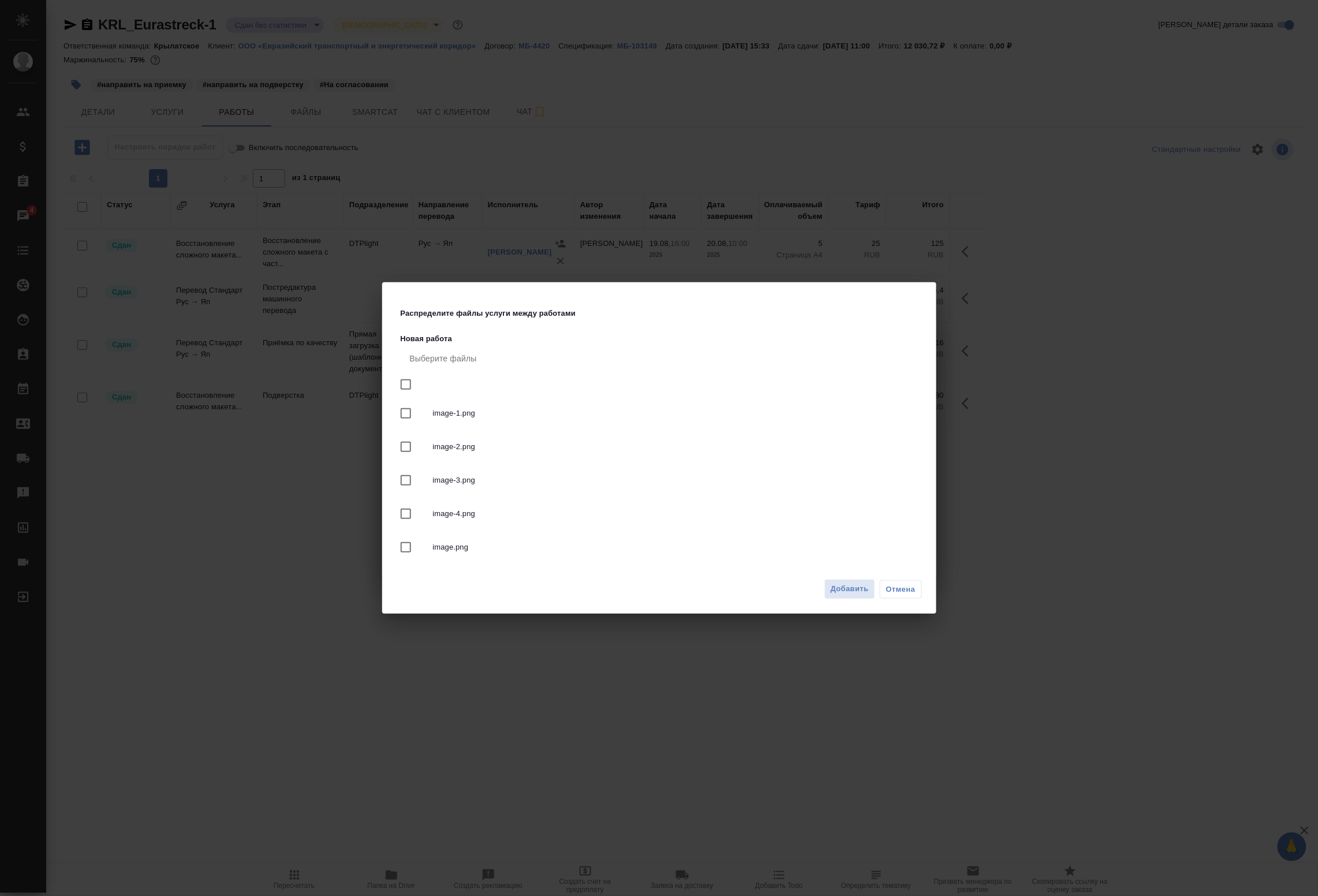
checkbox input "true"
click at [848, 592] on span "Добавить" at bounding box center [850, 589] width 38 height 13
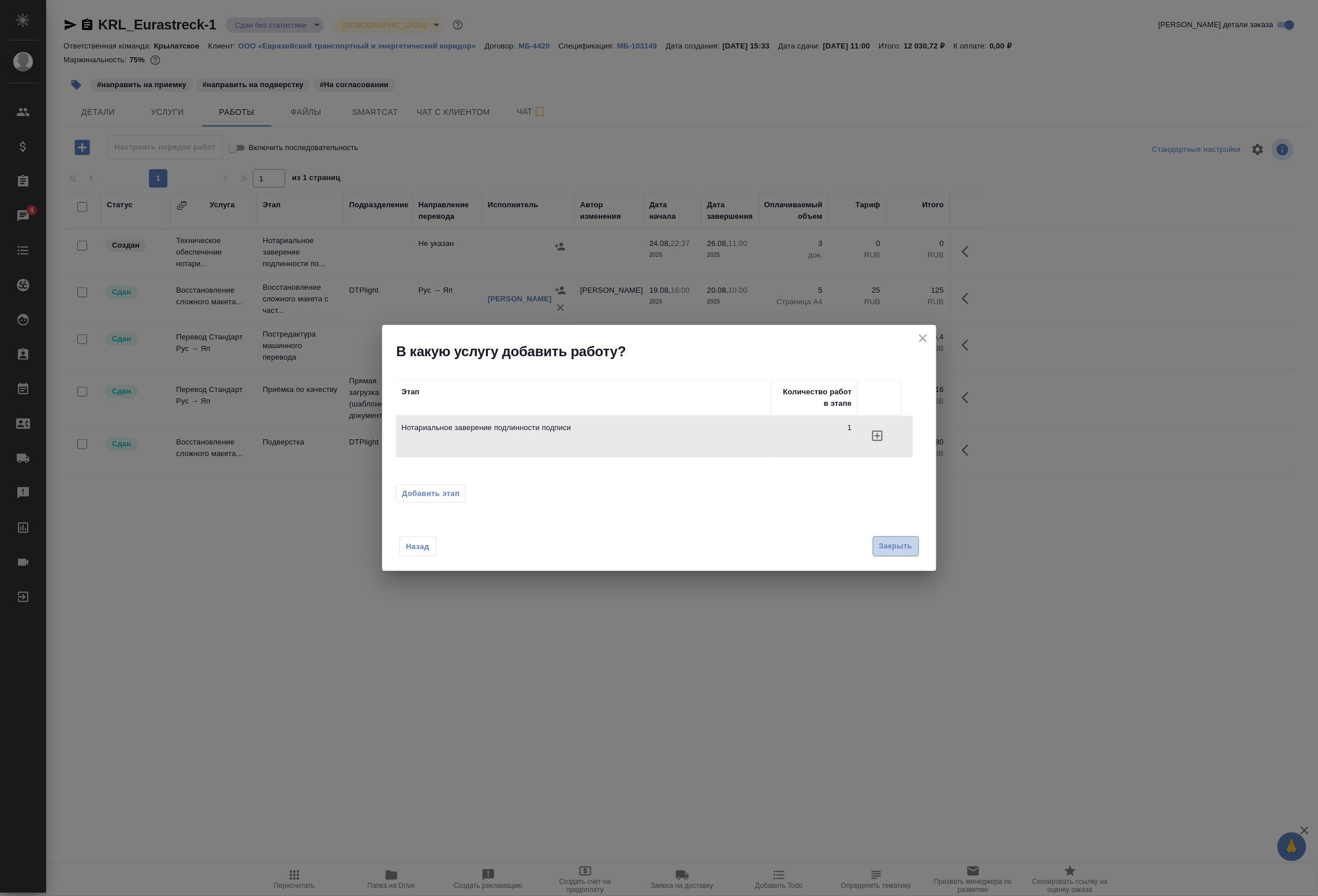
click at [898, 546] on span "Закрыть" at bounding box center [896, 546] width 33 height 13
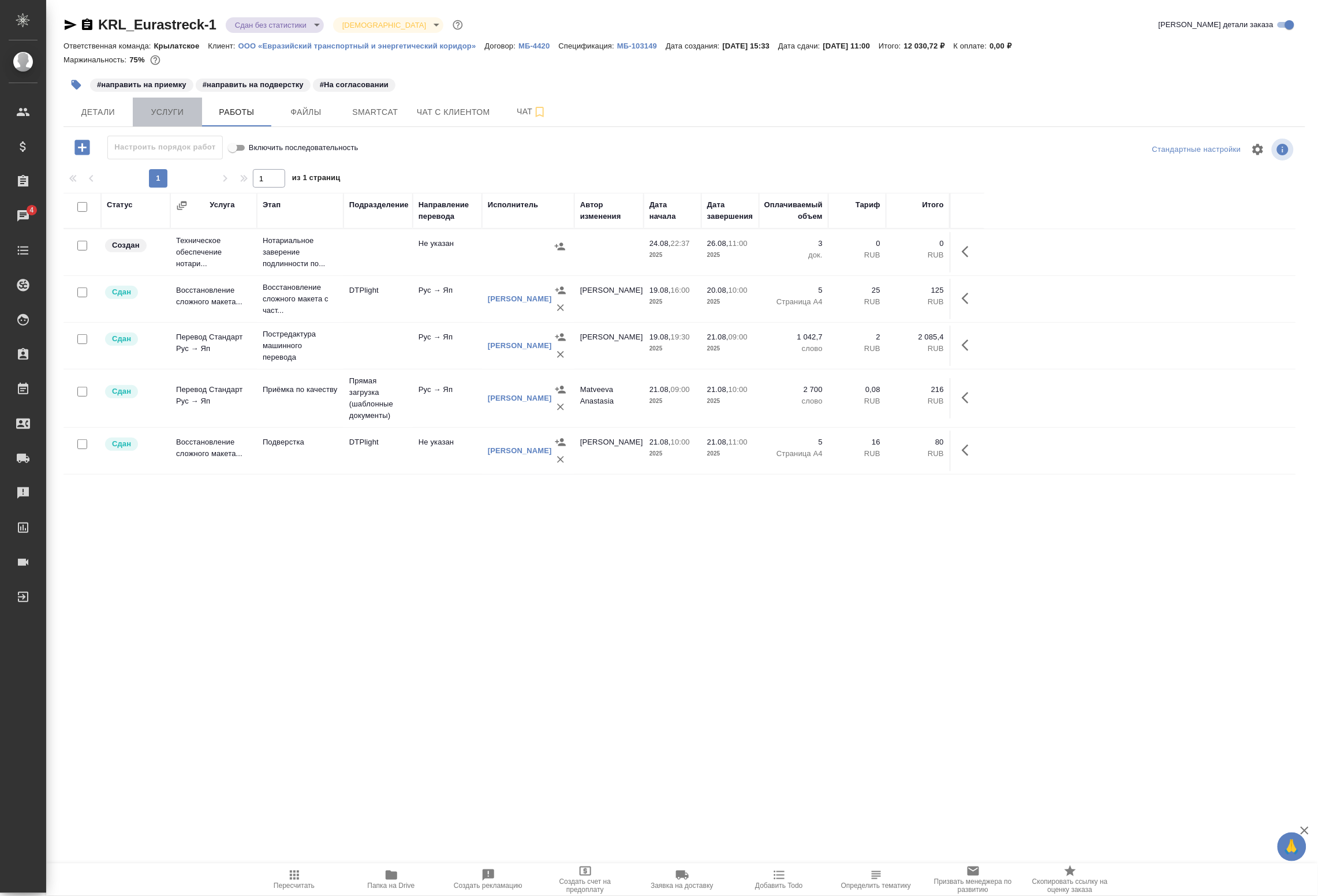
click at [183, 108] on span "Услуги" at bounding box center [167, 112] width 56 height 14
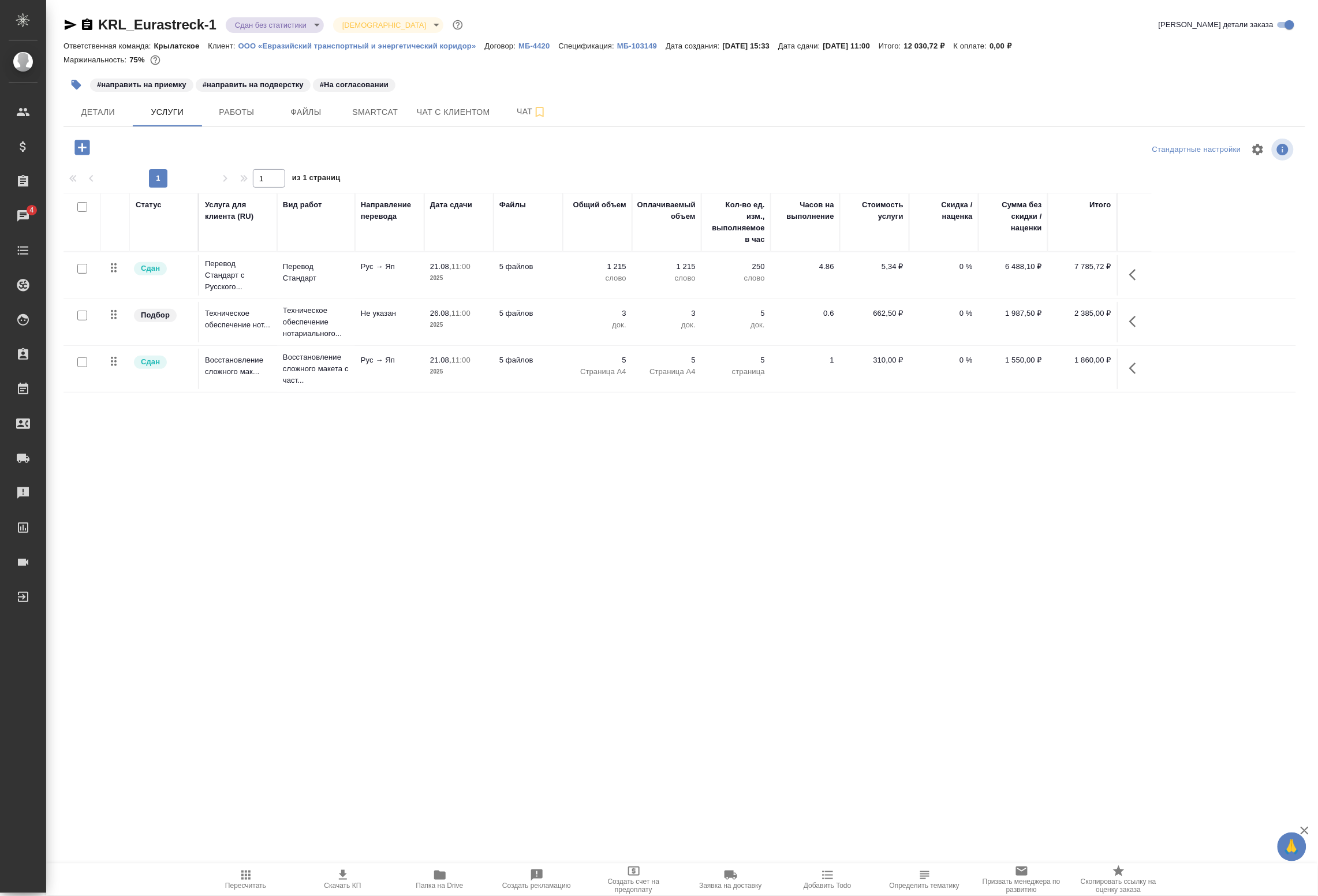
click at [1130, 320] on icon "button" at bounding box center [1136, 322] width 14 height 14
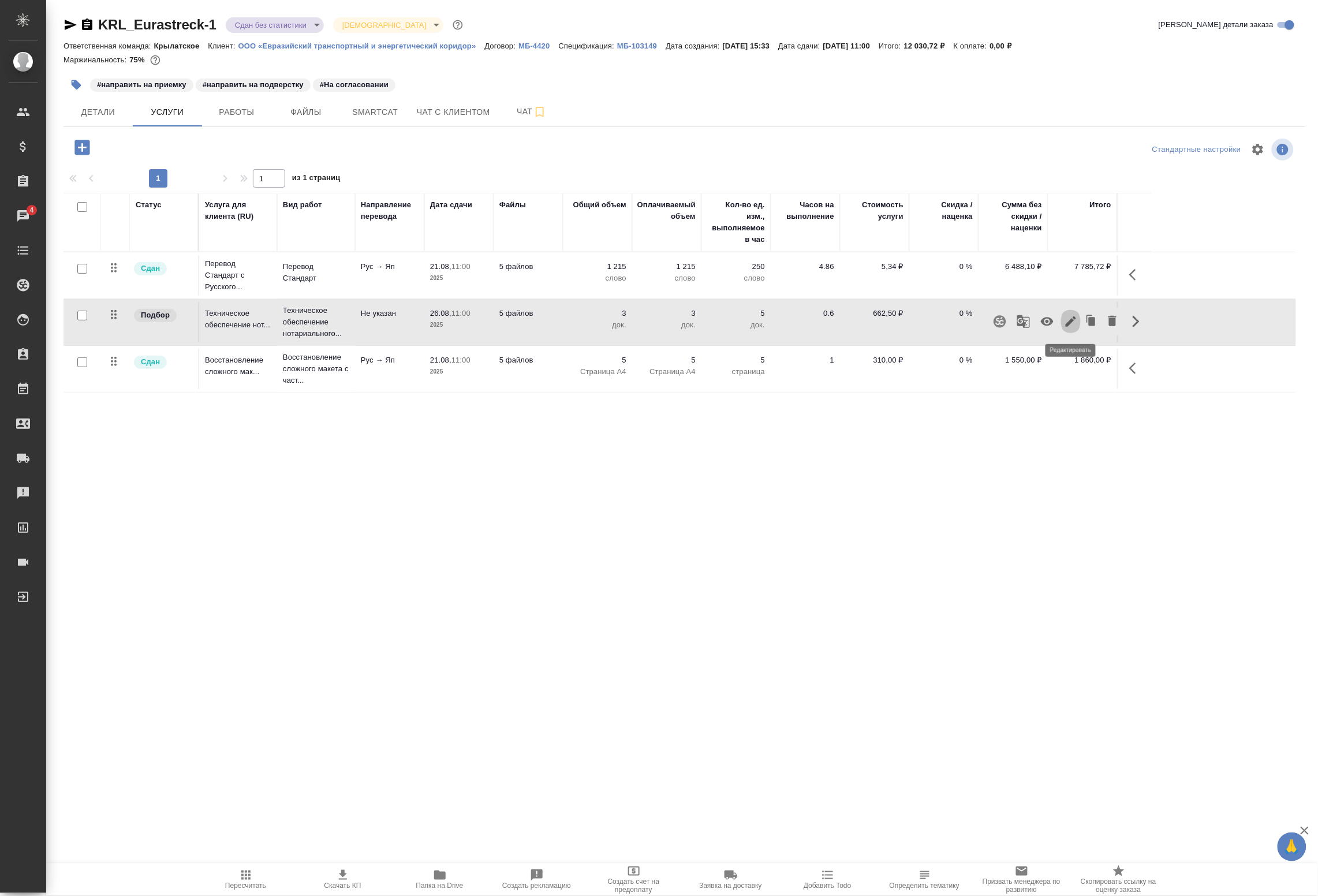
click at [1071, 324] on icon "button" at bounding box center [1071, 322] width 10 height 10
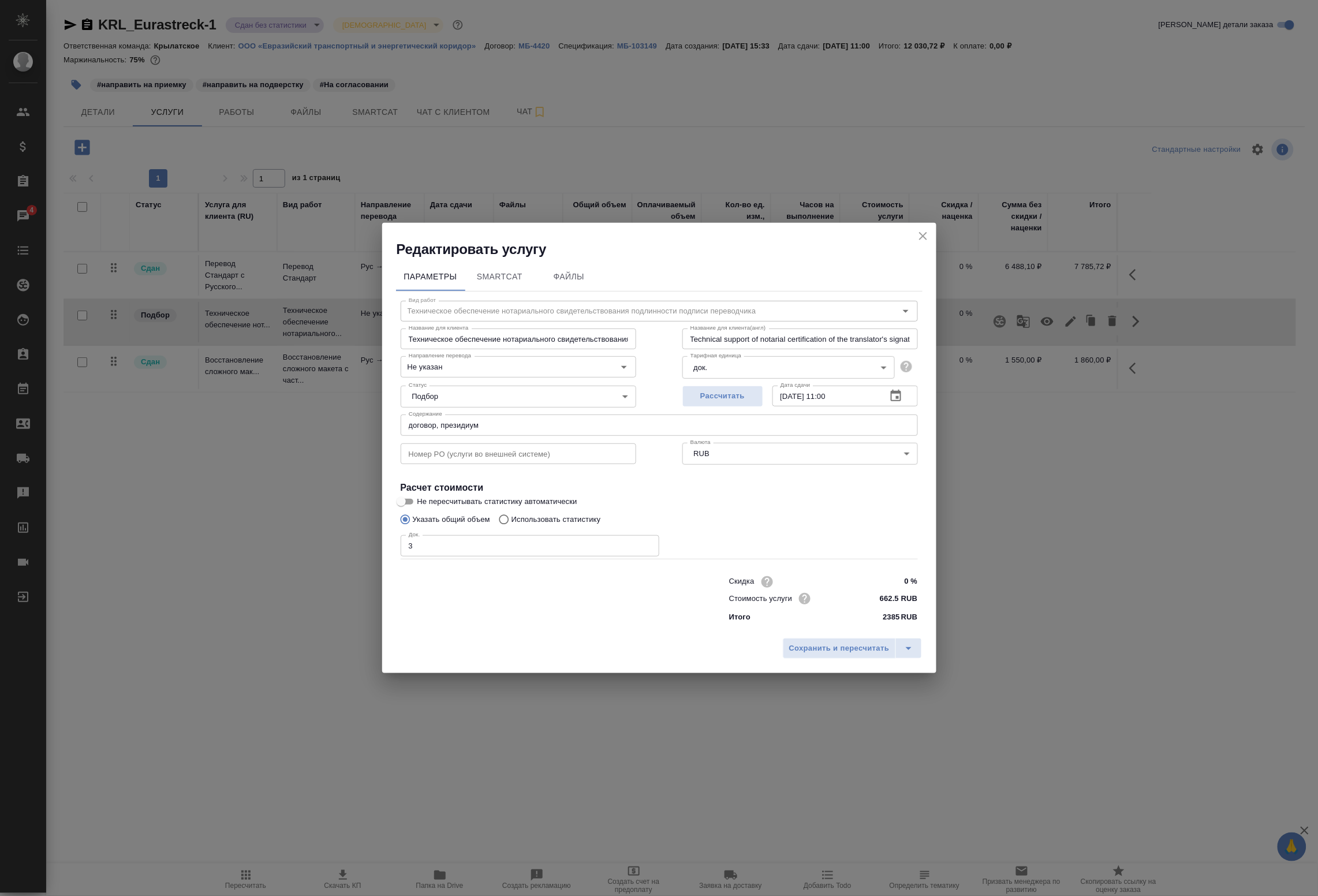
click at [896, 396] on icon "button" at bounding box center [897, 395] width 10 height 12
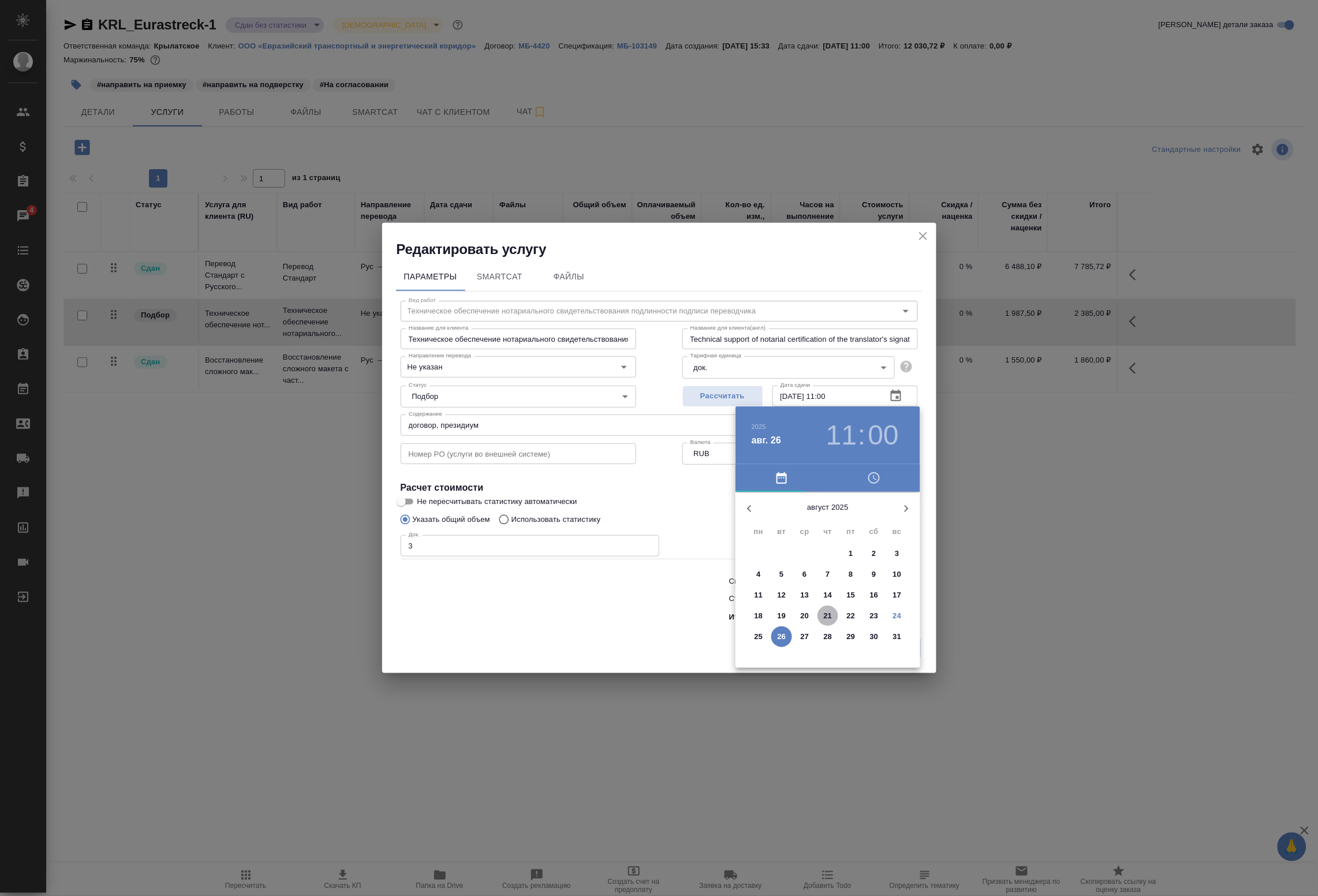
click at [827, 616] on p "21" at bounding box center [828, 616] width 8 height 12
type input "21.08.2025 11:00"
click at [659, 617] on div at bounding box center [659, 448] width 1318 height 896
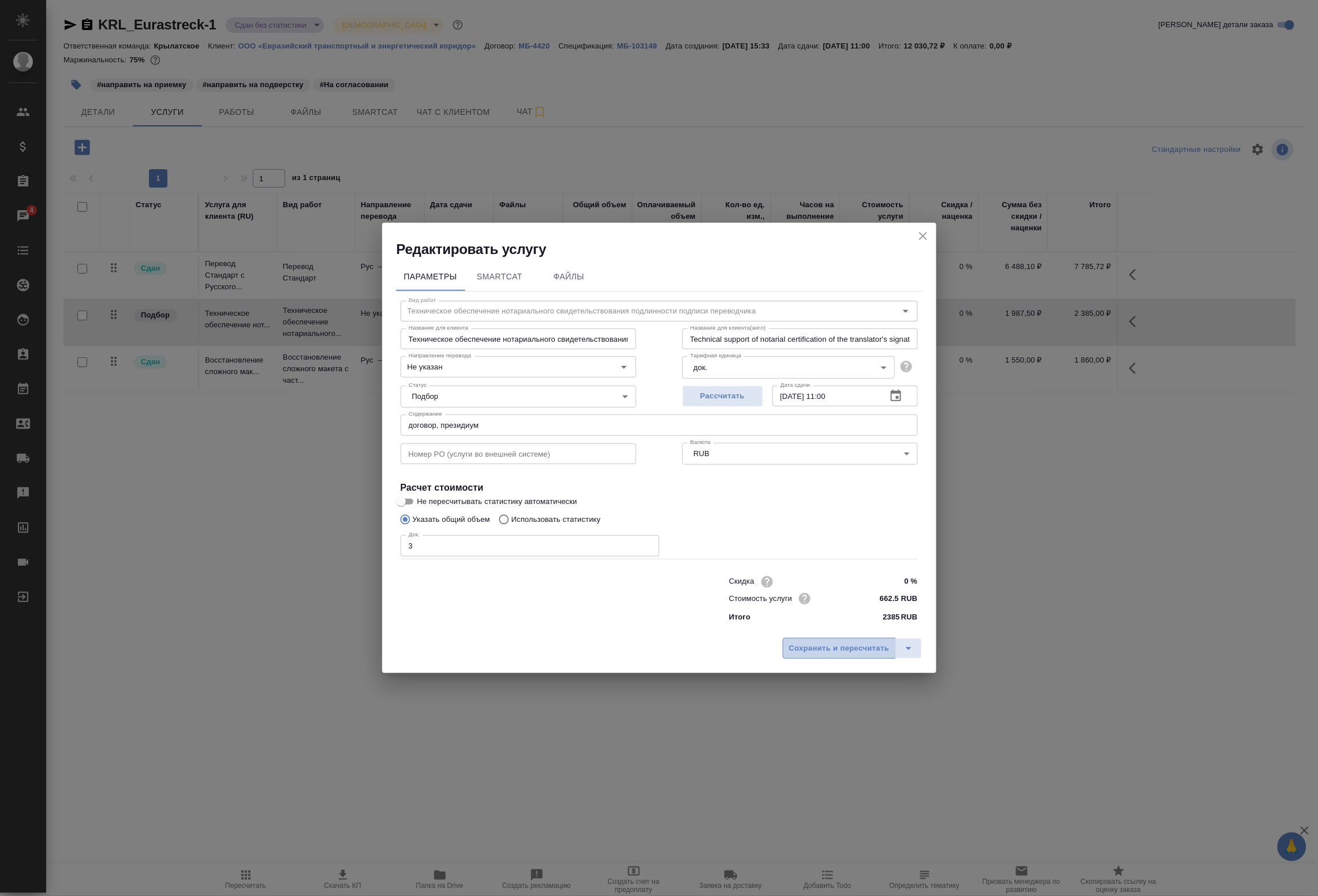
click at [834, 642] on span "Сохранить и пересчитать" at bounding box center [840, 649] width 101 height 13
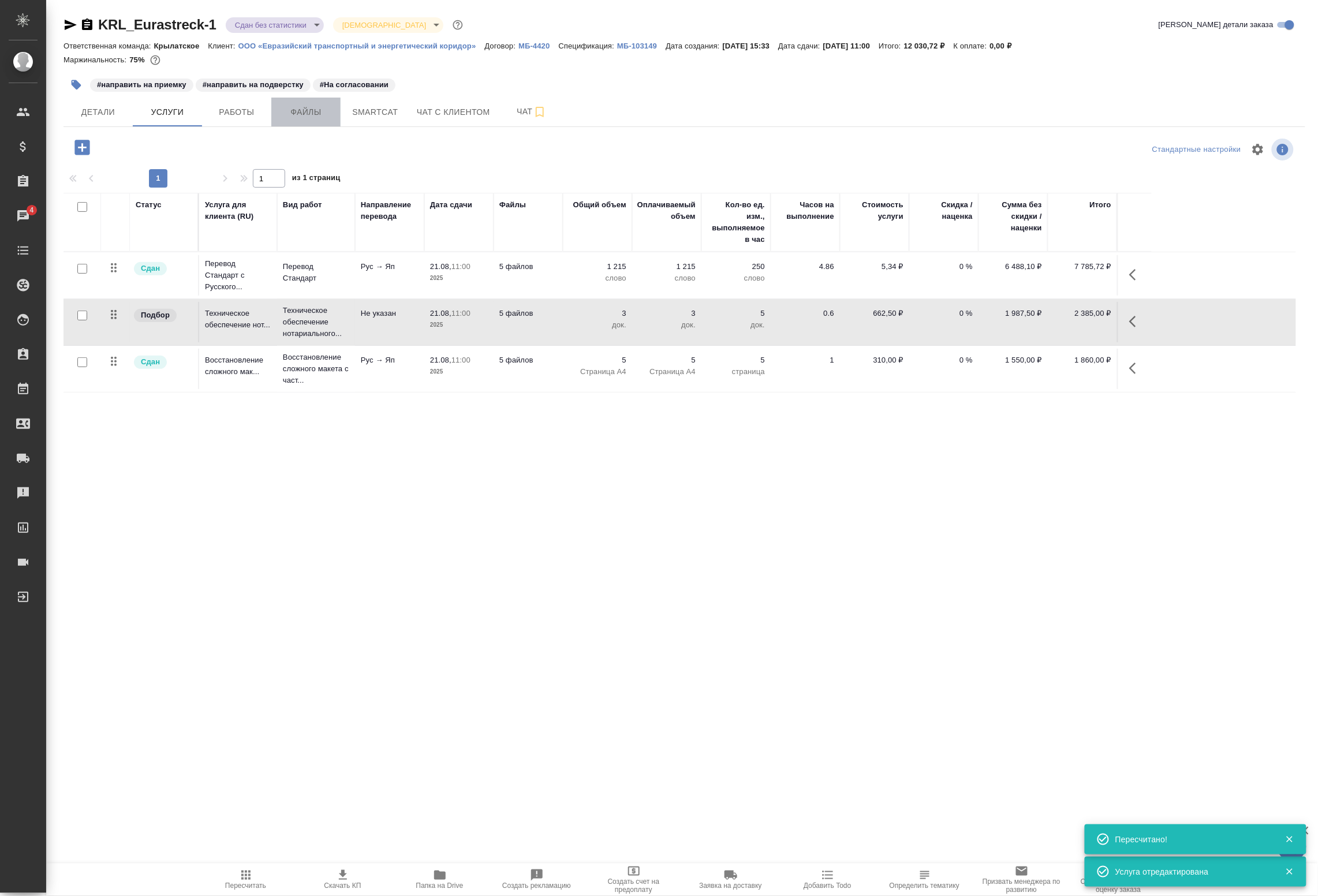
click at [312, 112] on span "Файлы" at bounding box center [306, 112] width 56 height 14
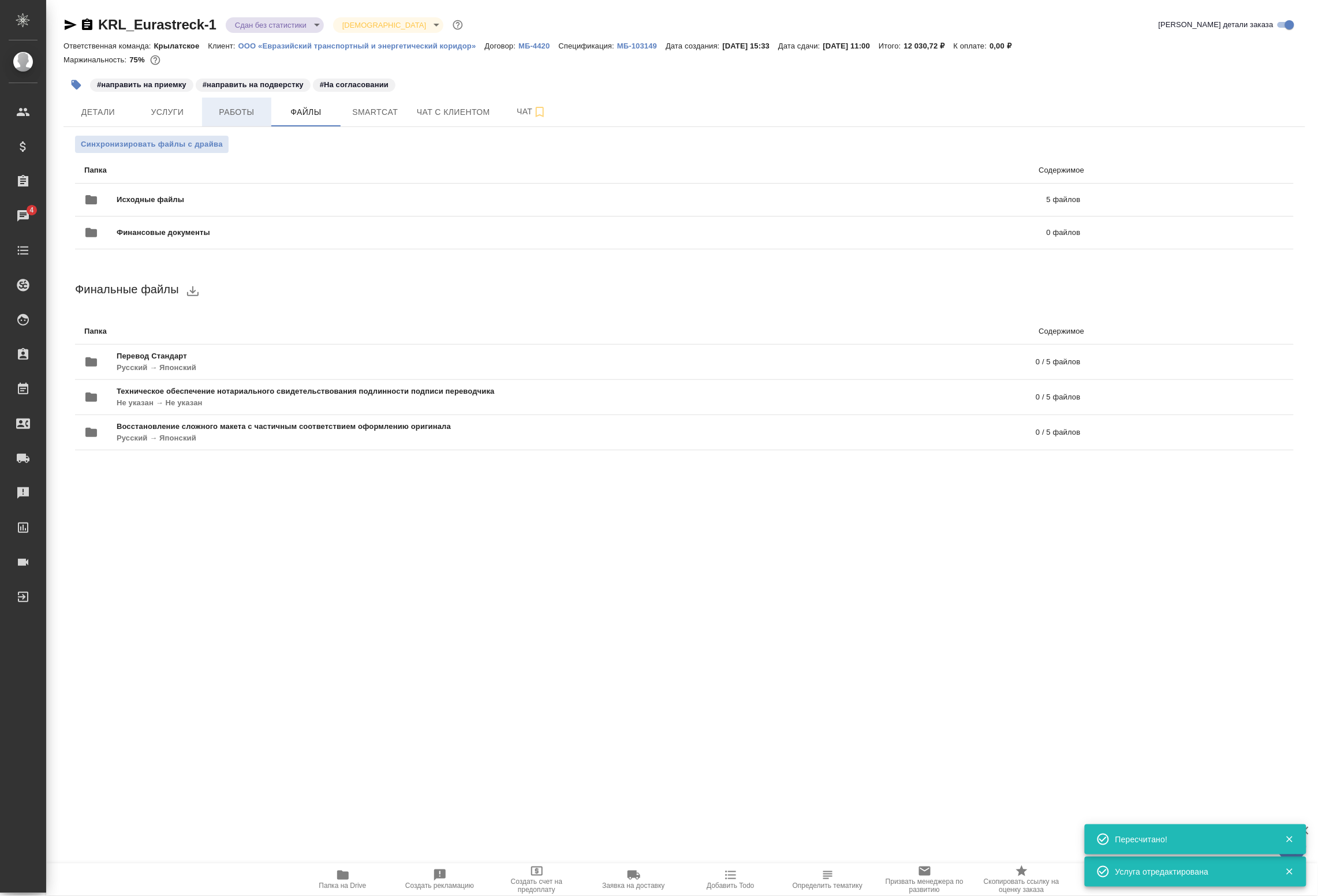
click at [240, 107] on span "Работы" at bounding box center [237, 112] width 56 height 14
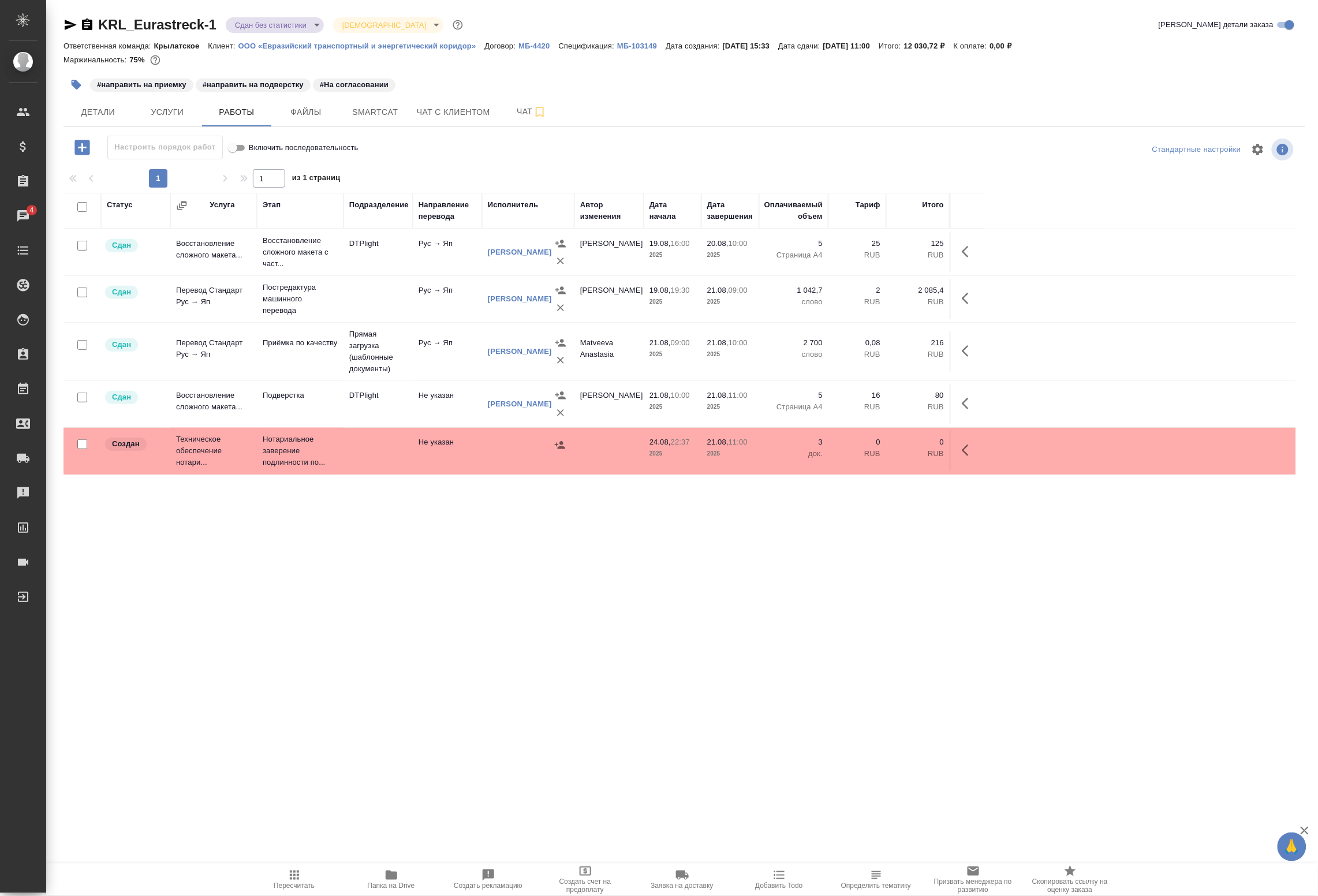
click at [276, 30] on body "🙏 .cls-1 fill:#fff; AWATERA Badanyan Artak Клиенты Спецификации Заказы 4 Чаты T…" at bounding box center [659, 448] width 1318 height 896
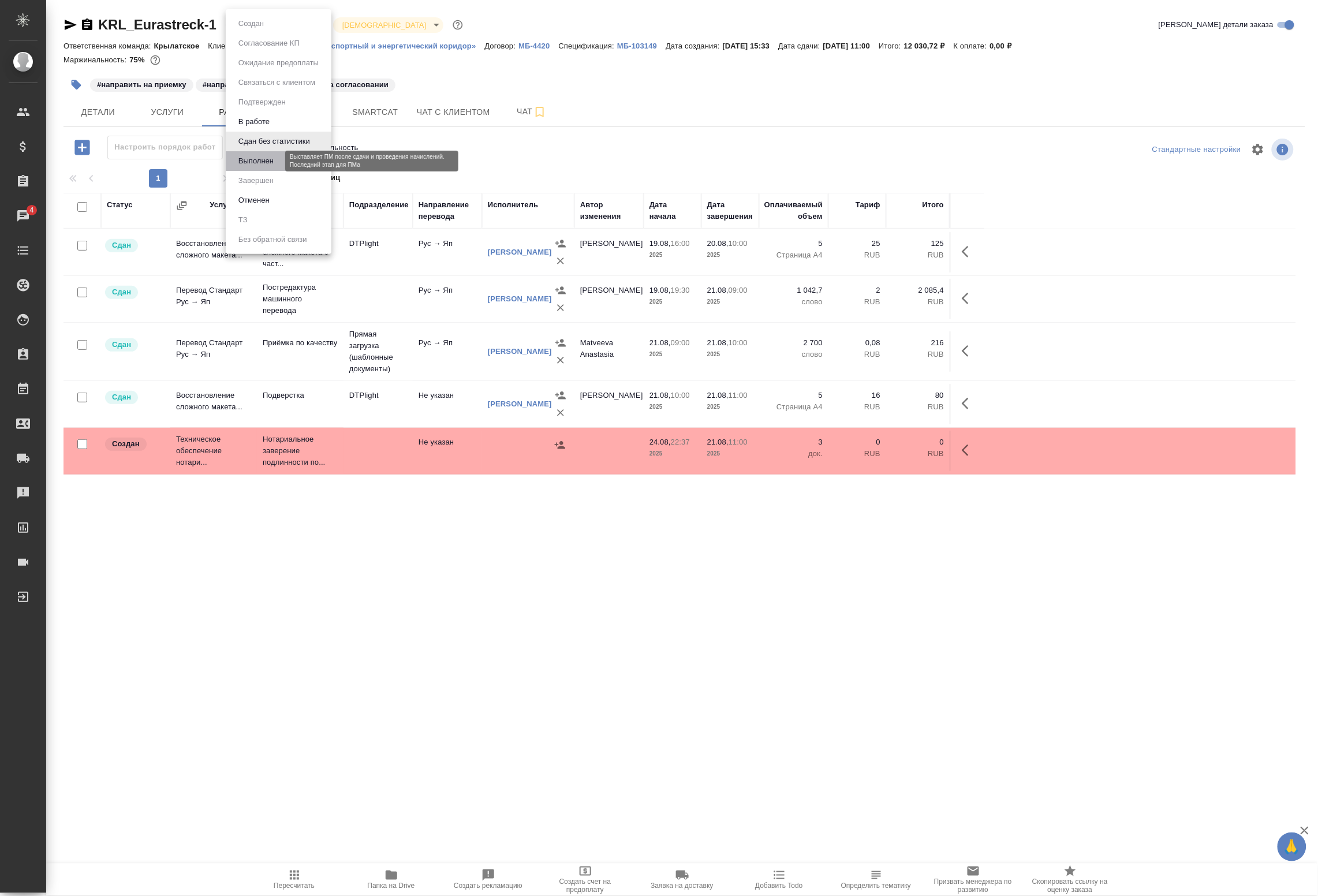
click at [261, 157] on button "Выполнен" at bounding box center [256, 161] width 42 height 12
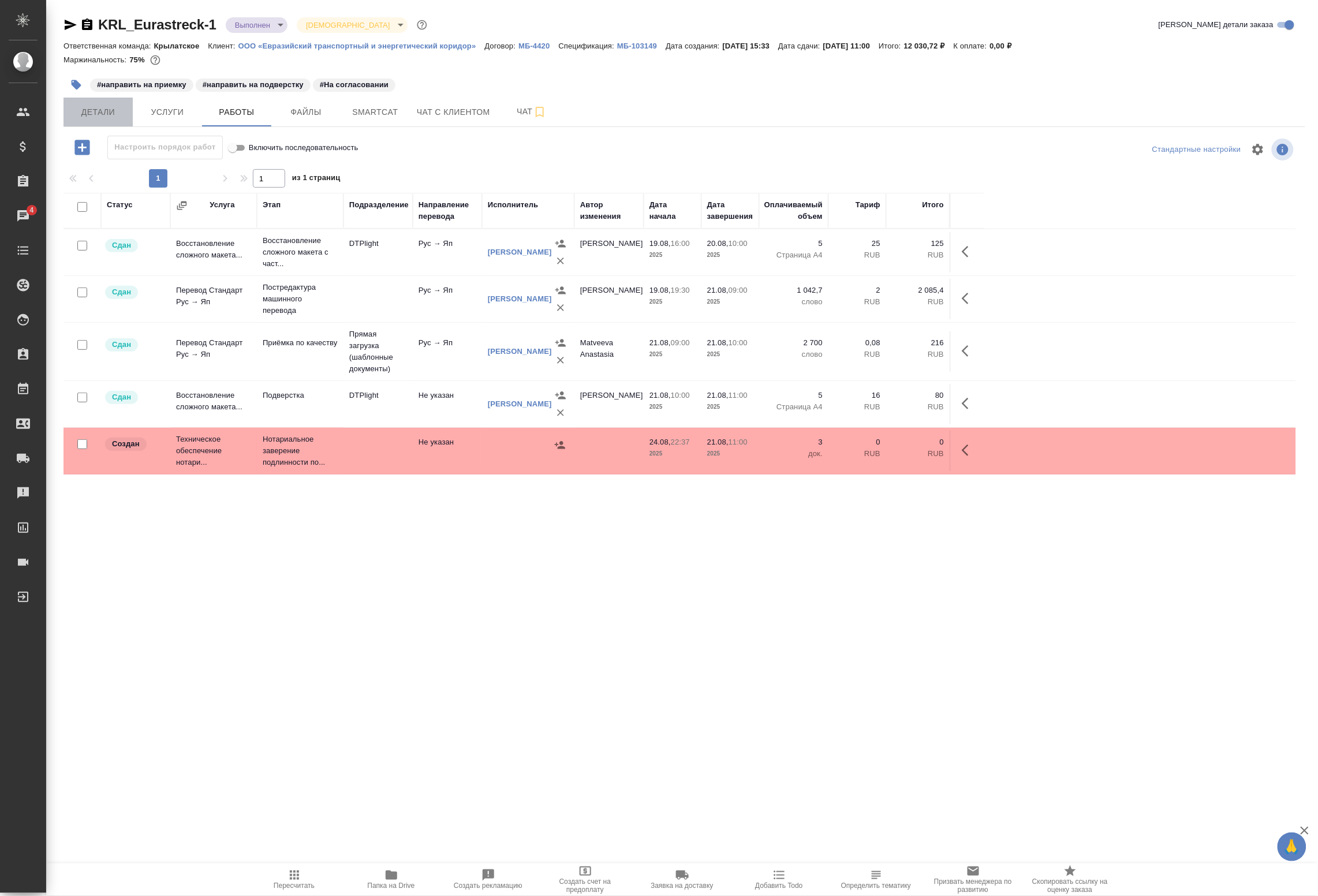
click at [105, 110] on span "Детали" at bounding box center [98, 112] width 56 height 14
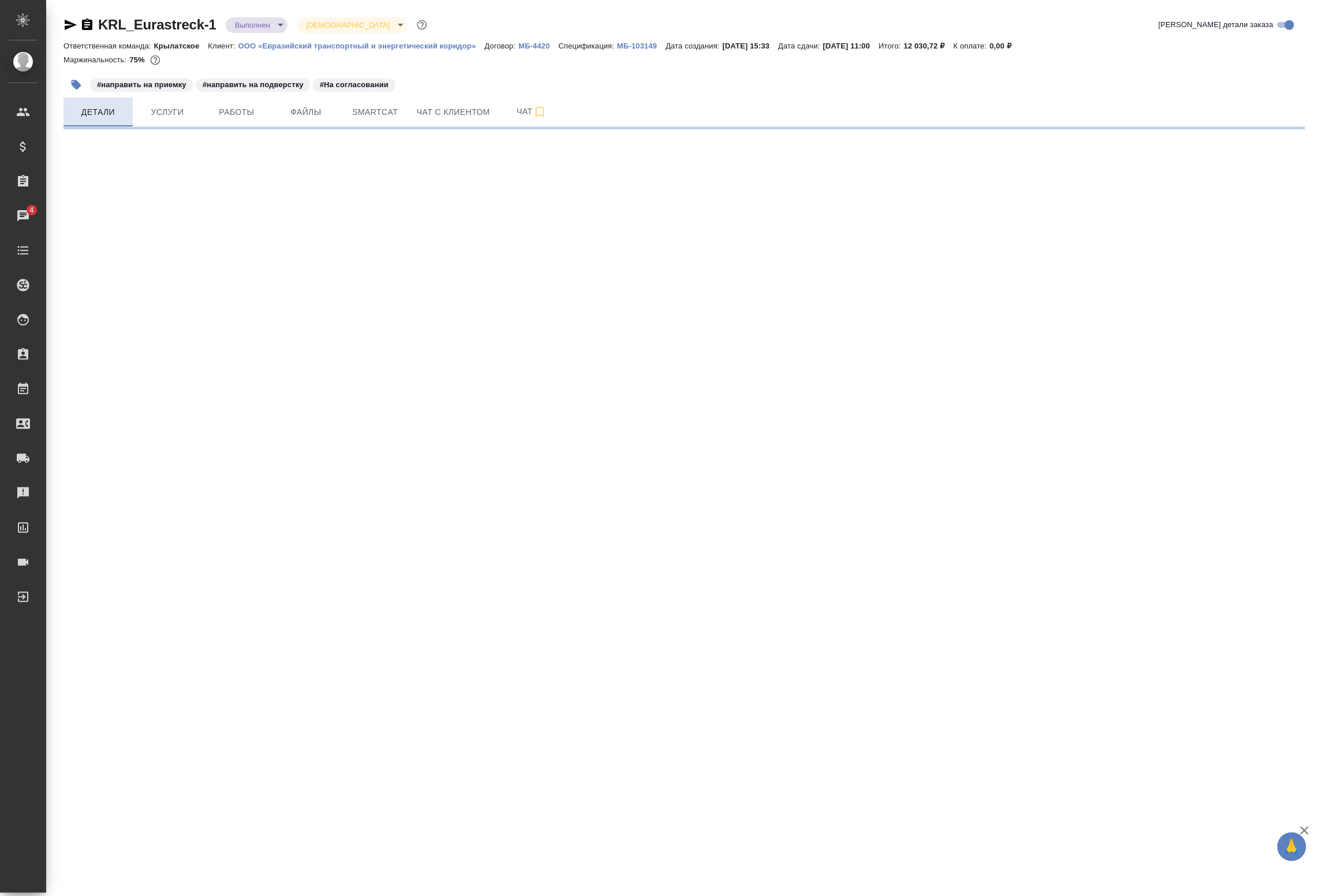
select select "RU"
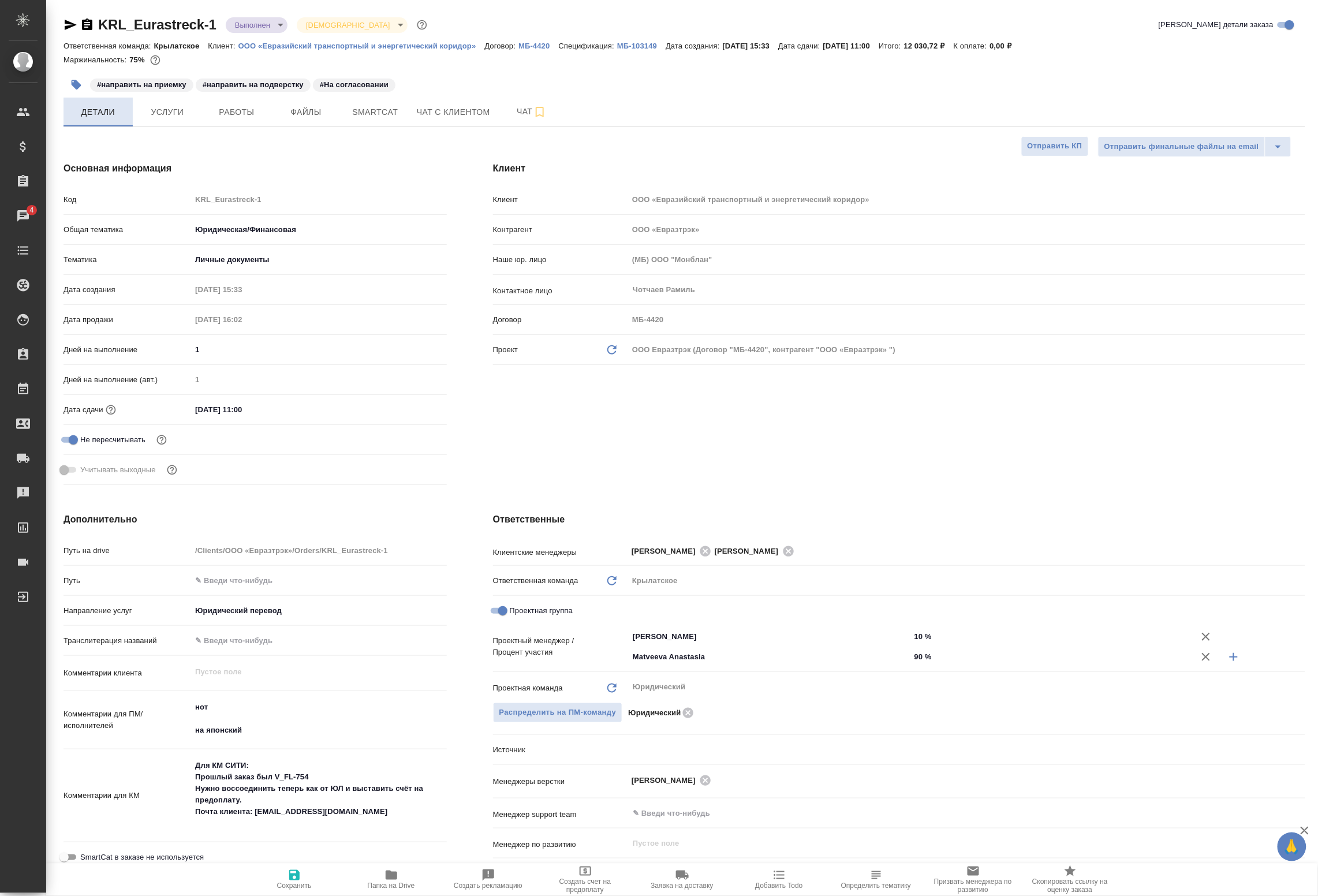
type textarea "x"
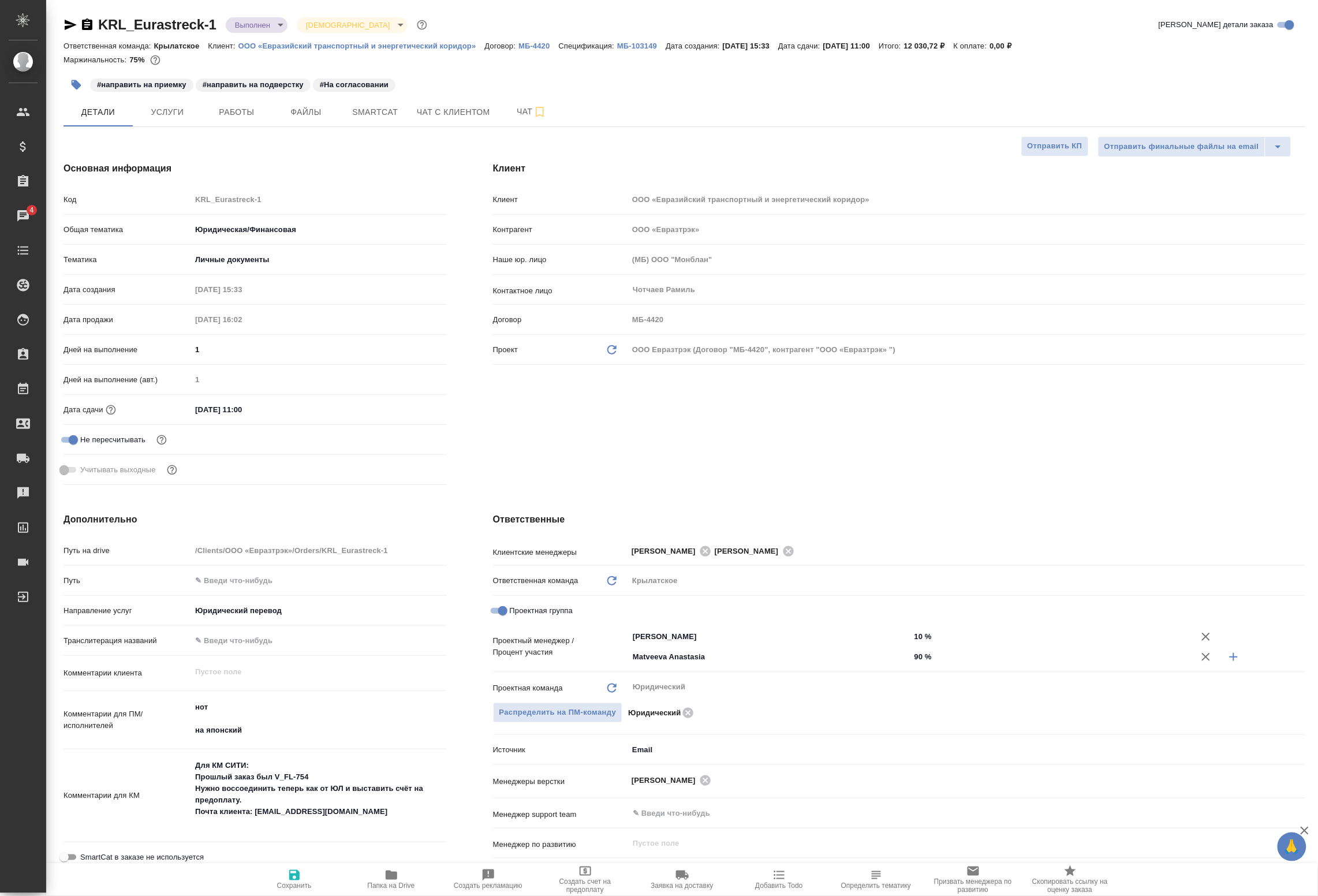
type textarea "x"
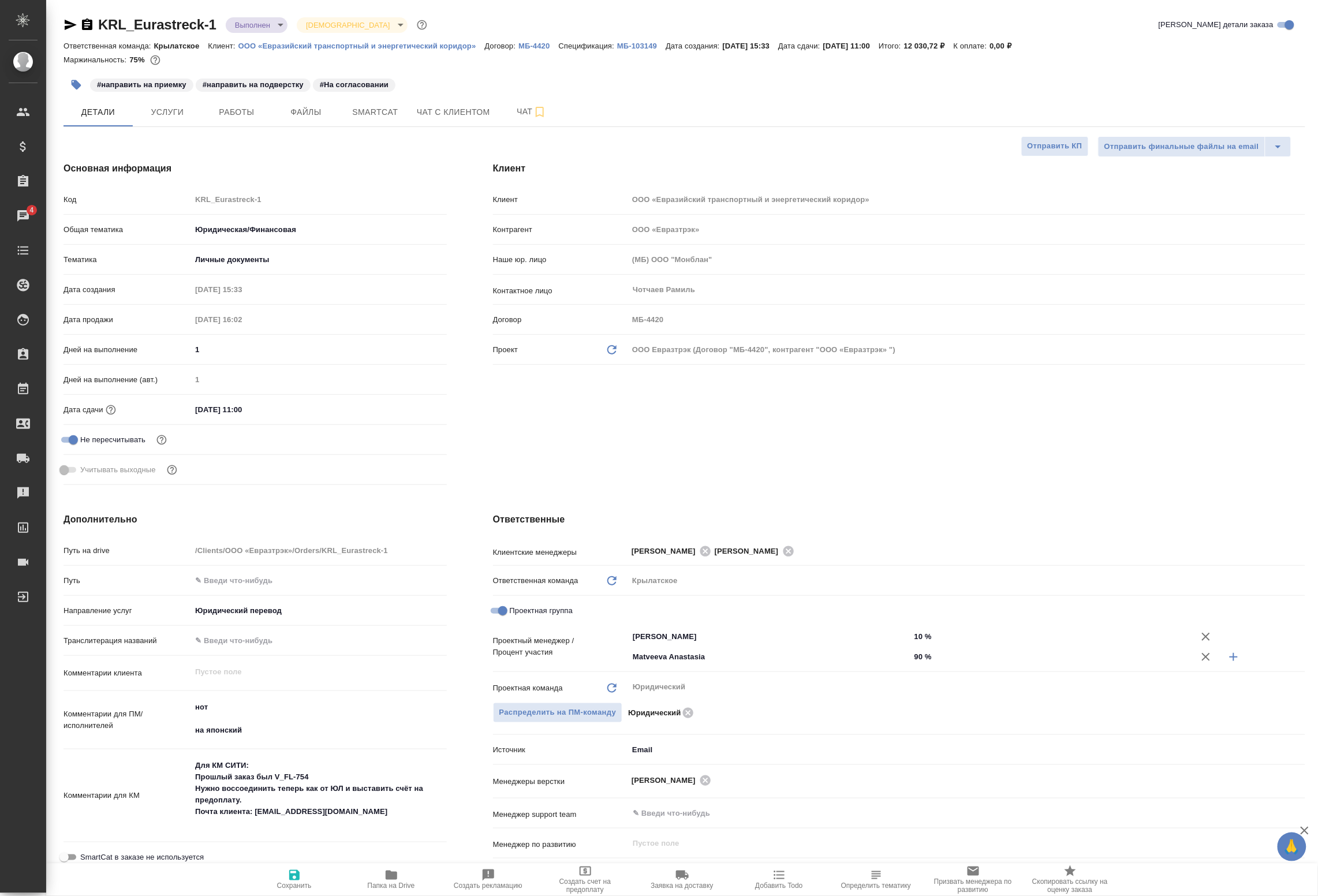
type textarea "x"
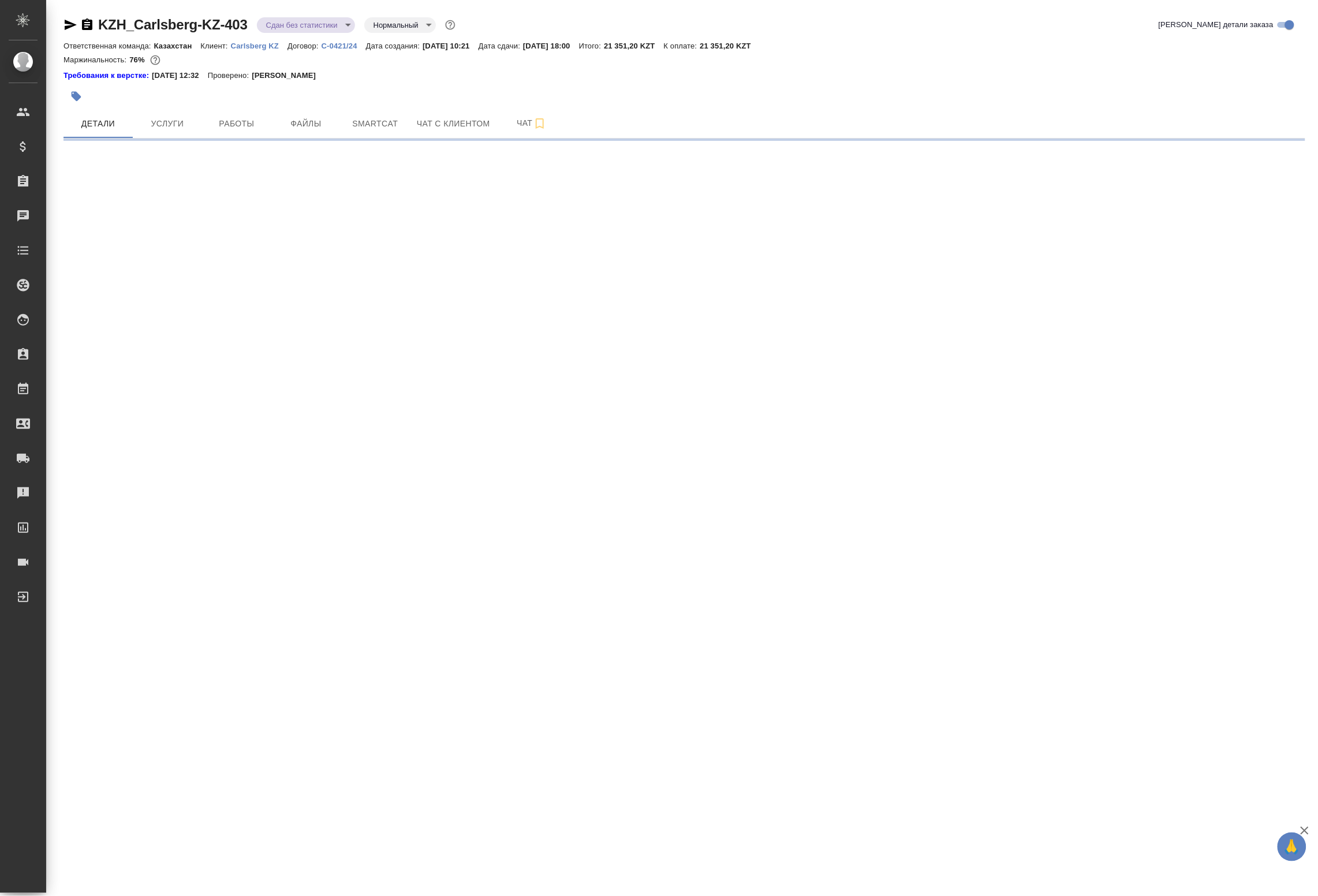
select select "RU"
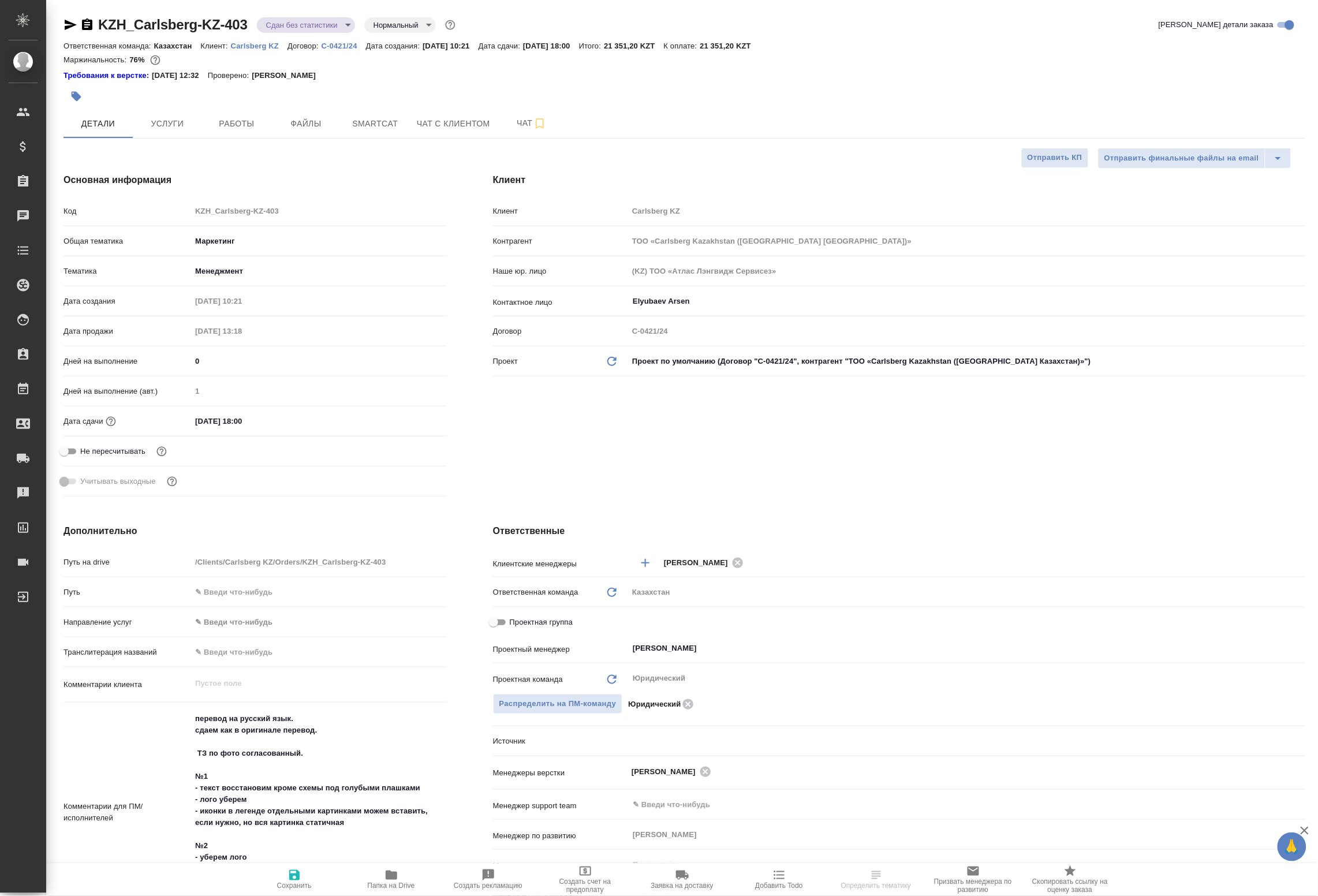
type textarea "x"
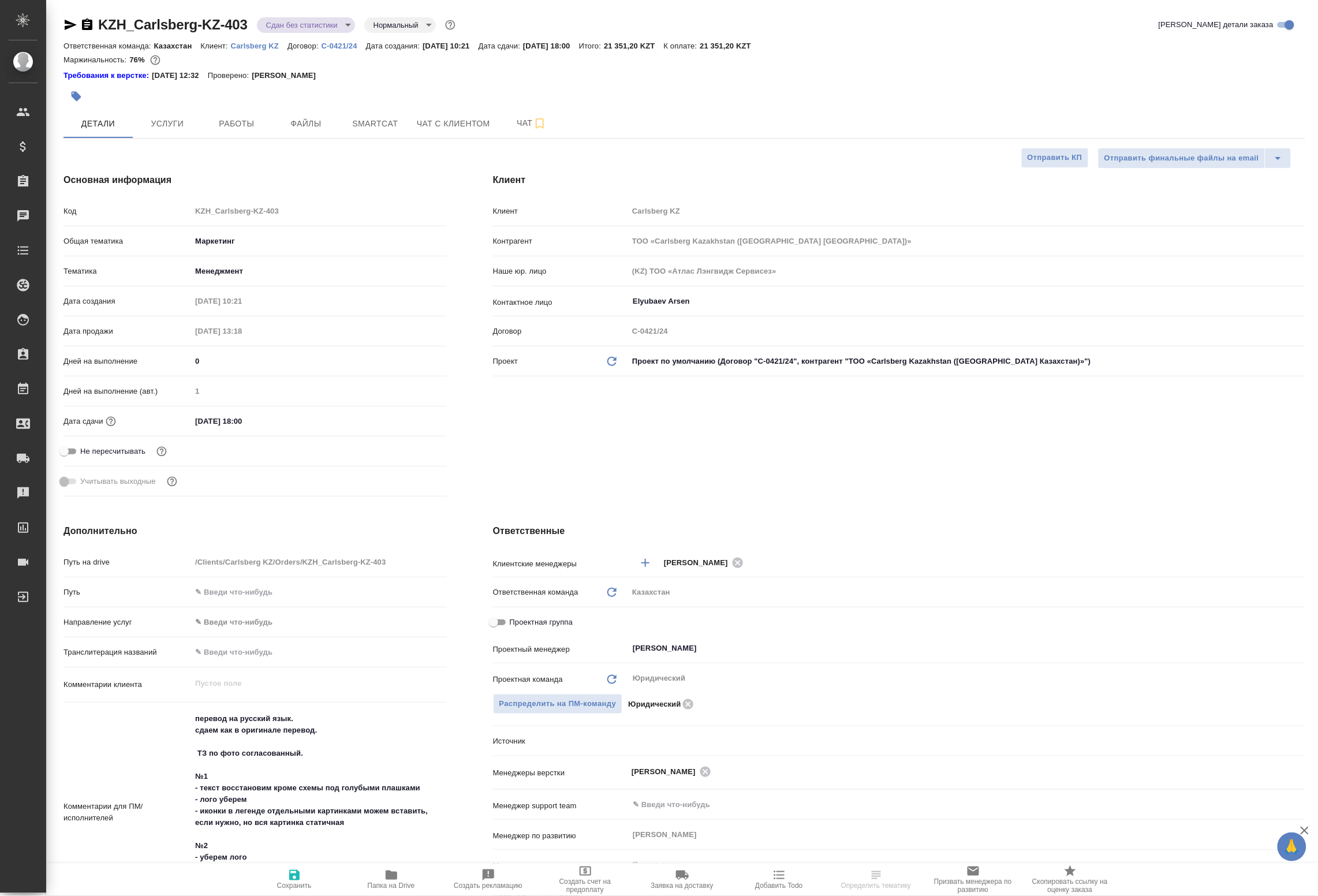
type textarea "x"
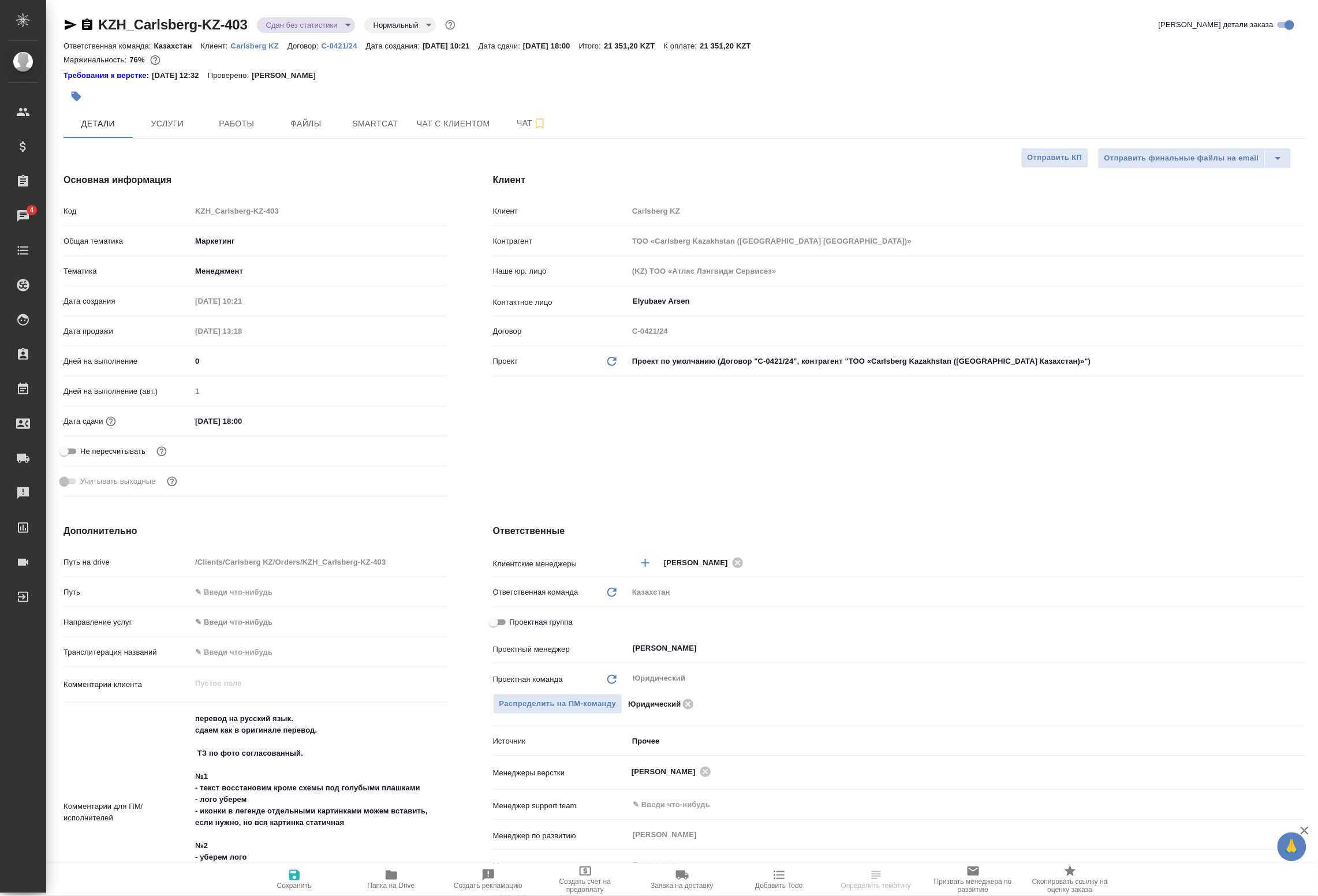
type textarea "x"
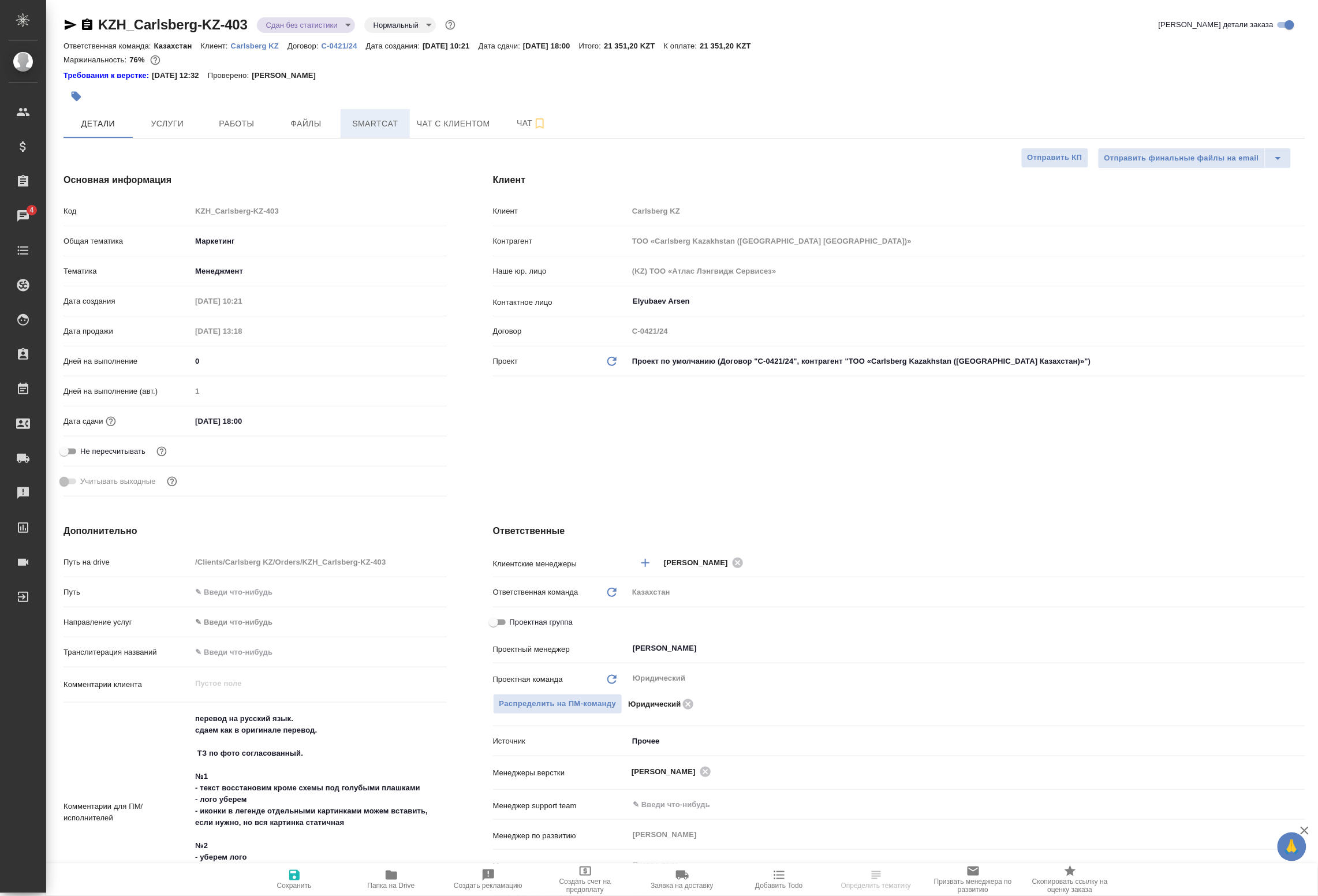
click at [365, 123] on span "Smartcat" at bounding box center [375, 124] width 56 height 14
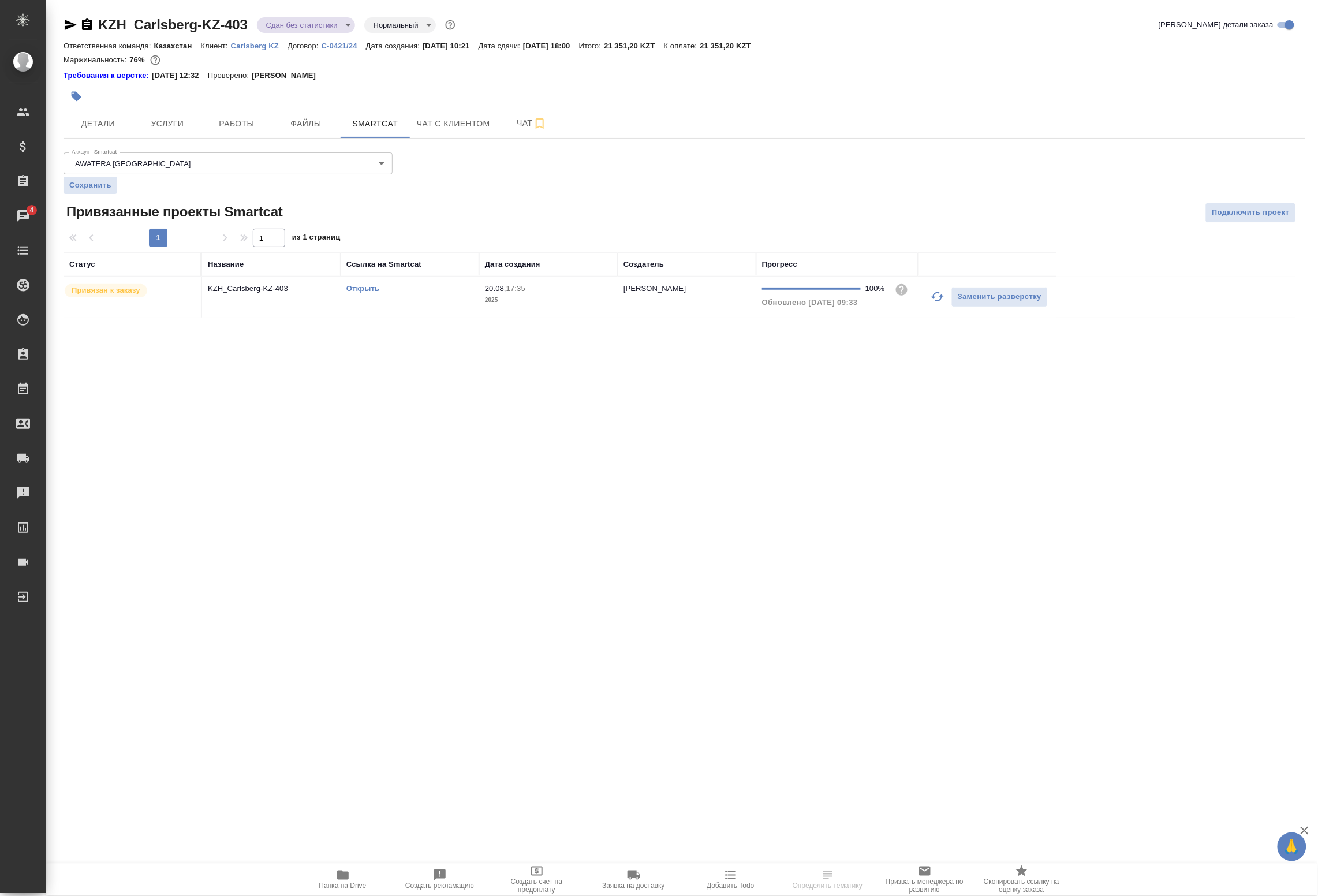
click at [373, 310] on td "Открыть" at bounding box center [410, 297] width 139 height 41
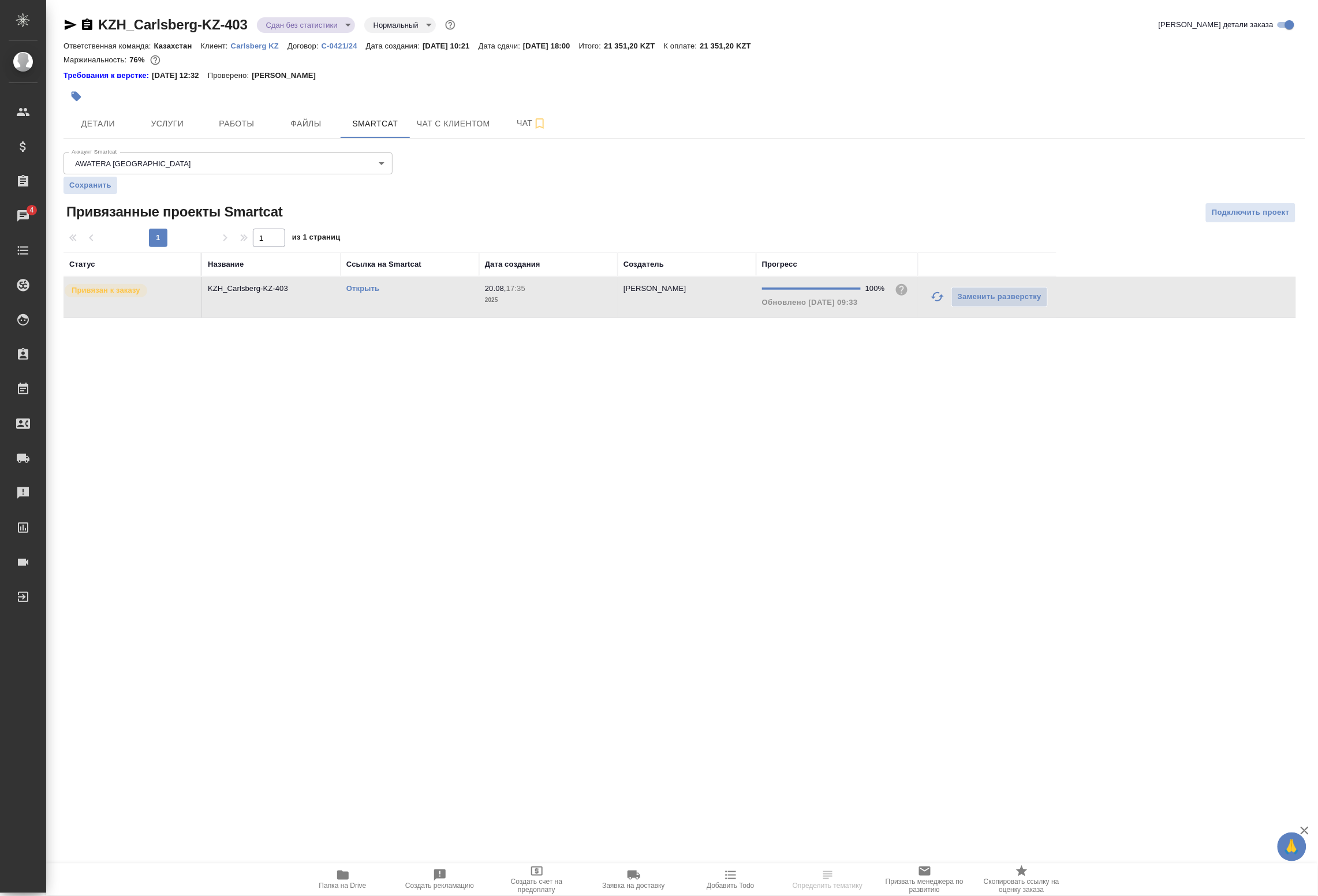
click at [373, 310] on td "Открыть" at bounding box center [410, 297] width 139 height 41
click at [240, 130] on span "Работы" at bounding box center [237, 124] width 56 height 14
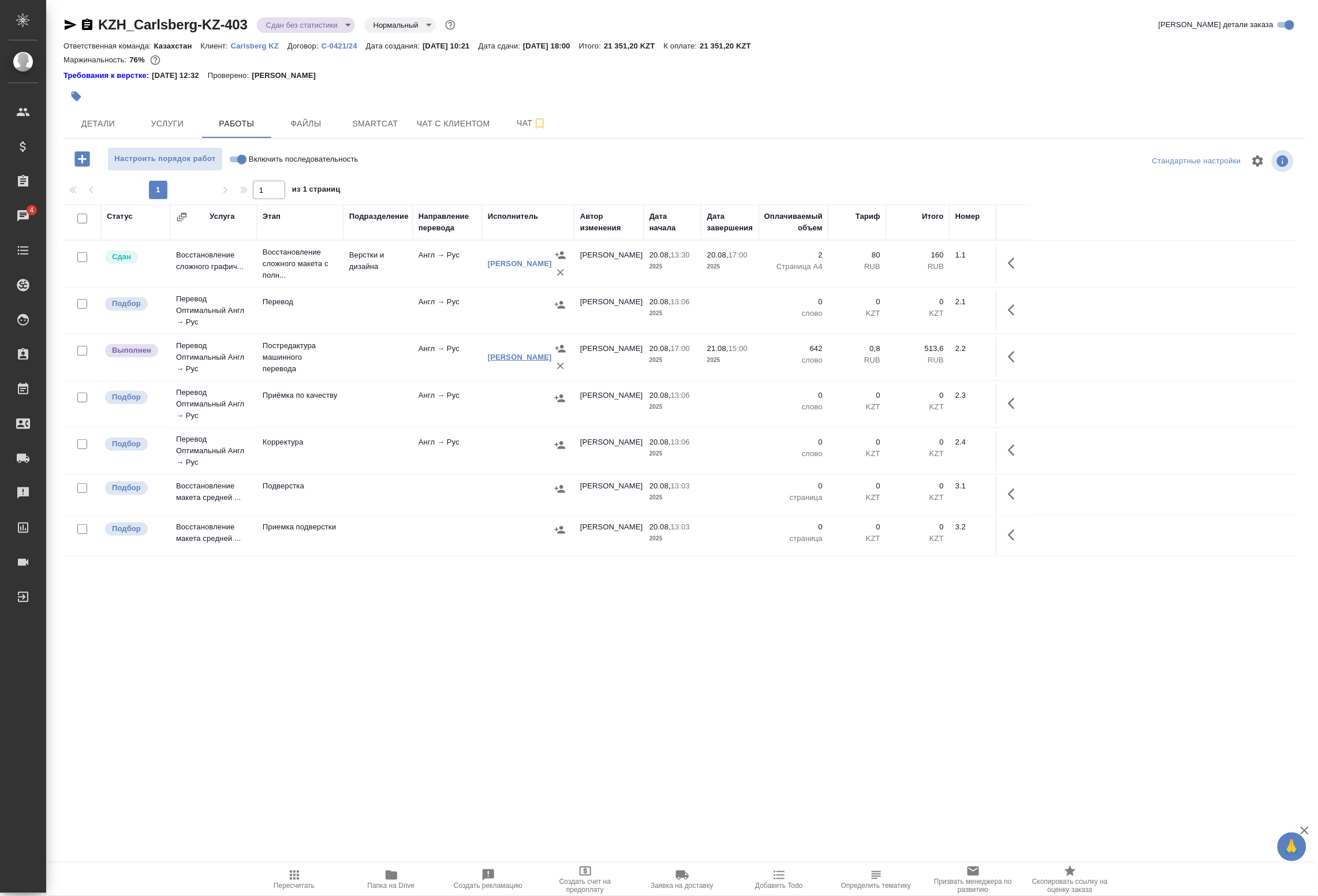
click at [508, 361] on link "[PERSON_NAME]" at bounding box center [520, 357] width 64 height 8
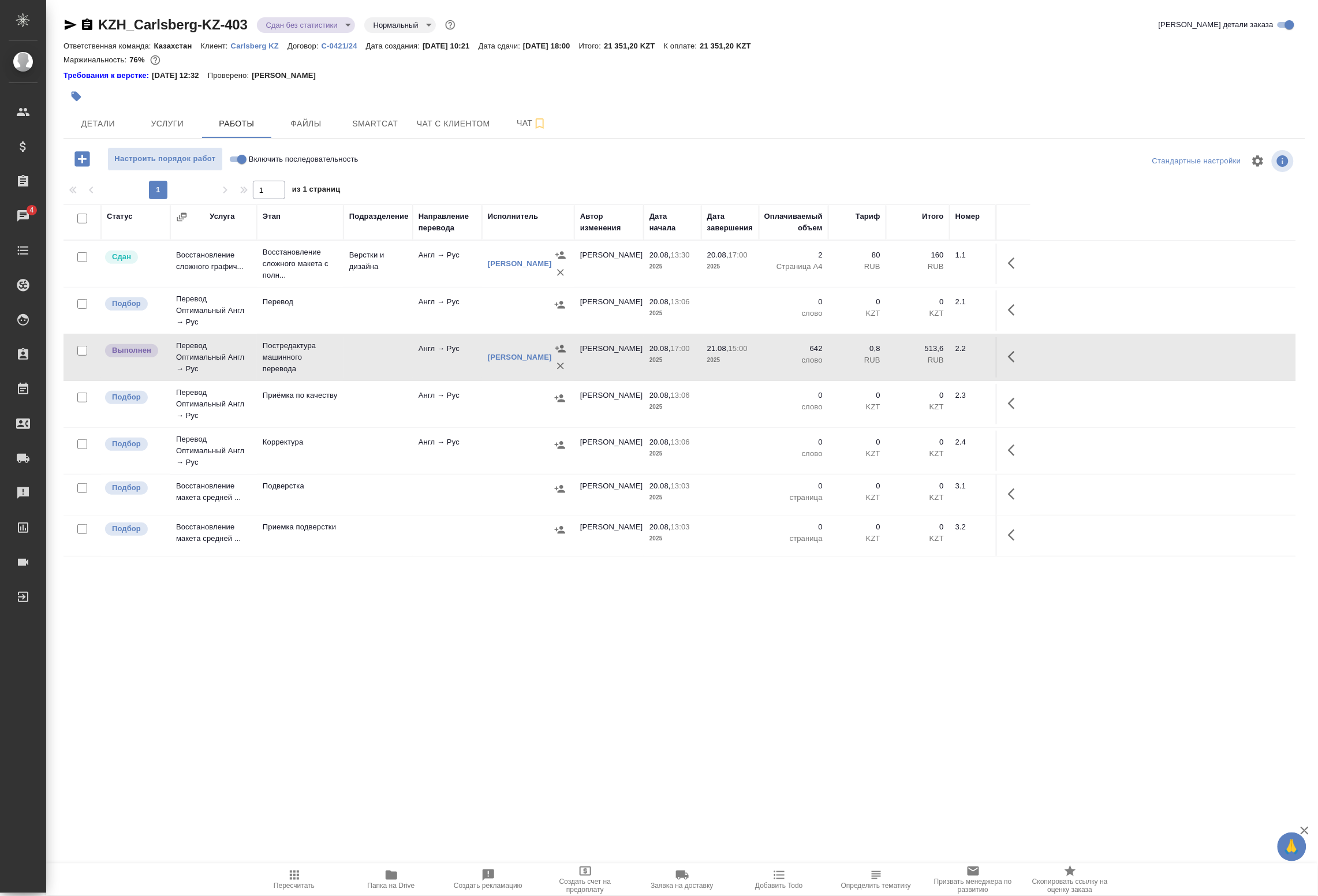
click at [301, 880] on icon "button" at bounding box center [294, 875] width 14 height 14
click at [295, 27] on body "🙏 .cls-1 fill:#fff; AWATERA Badanyan Artak Клиенты Спецификации Заказы 4 Чаты T…" at bounding box center [659, 448] width 1318 height 896
click at [1012, 361] on div at bounding box center [659, 448] width 1318 height 896
click at [1015, 357] on div "Создан Согласование КП Ожидание предоплаты Связаться с клиентом Подтвержден В р…" at bounding box center [659, 448] width 1318 height 896
click at [1008, 363] on icon "button" at bounding box center [1015, 357] width 14 height 14
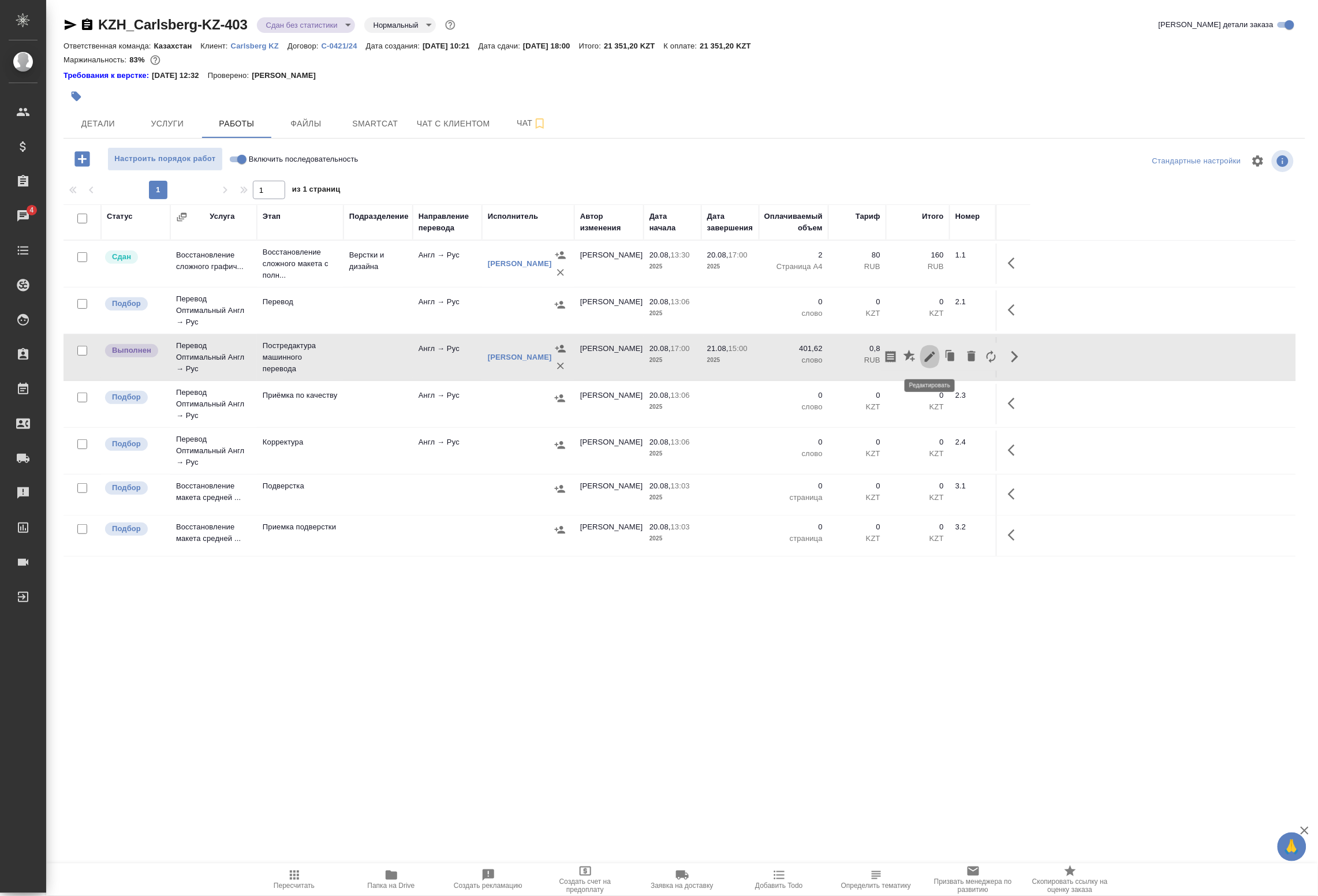
click at [929, 362] on icon "button" at bounding box center [930, 357] width 14 height 14
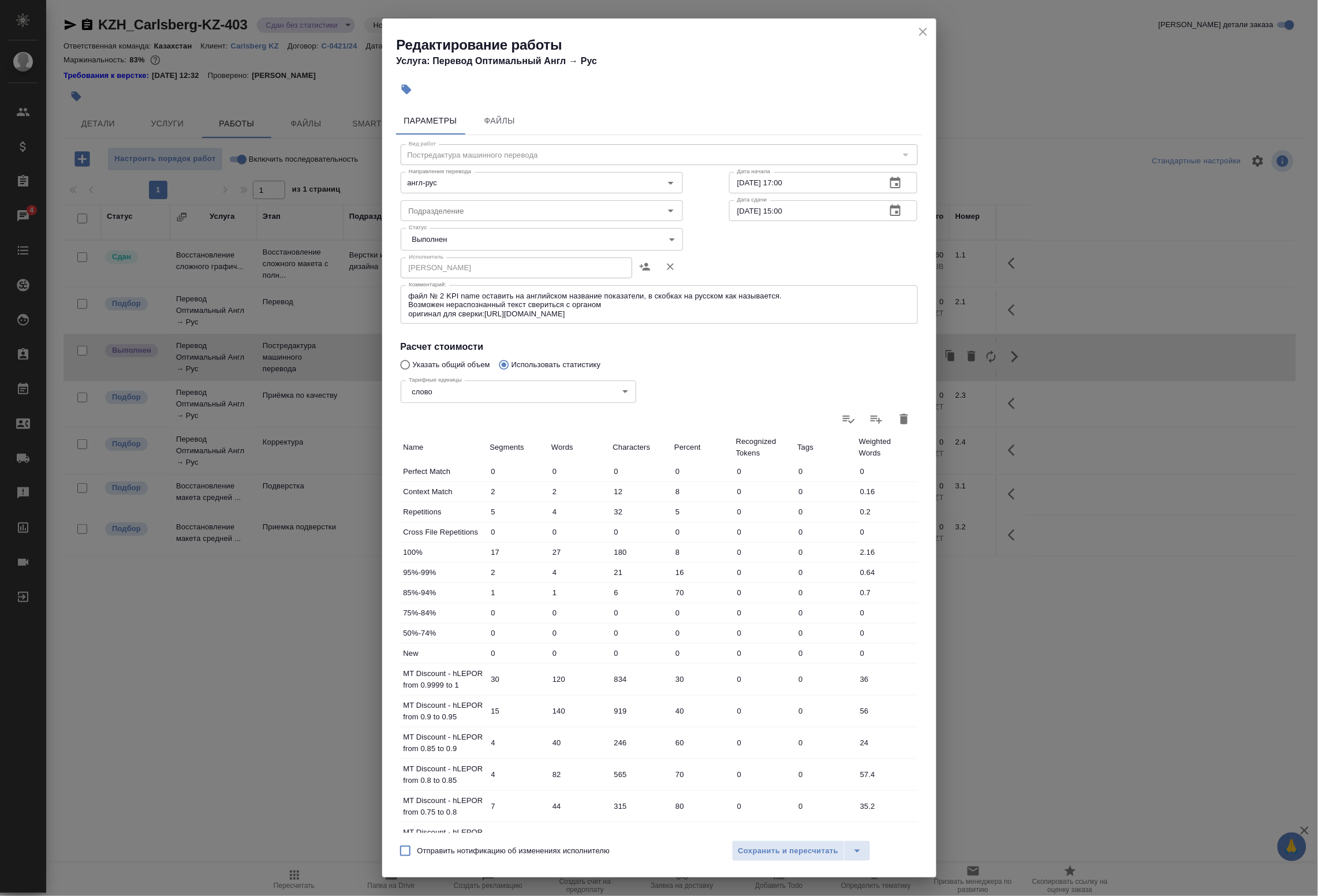
click at [457, 237] on body "🙏 .cls-1 fill:#fff; AWATERA Badanyan Artak Клиенты Спецификации Заказы 4 Чаты T…" at bounding box center [659, 448] width 1318 height 896
click at [444, 260] on li "Сдан" at bounding box center [538, 259] width 276 height 20
type input "closed"
click at [754, 852] on span "Сохранить и пересчитать" at bounding box center [789, 852] width 101 height 13
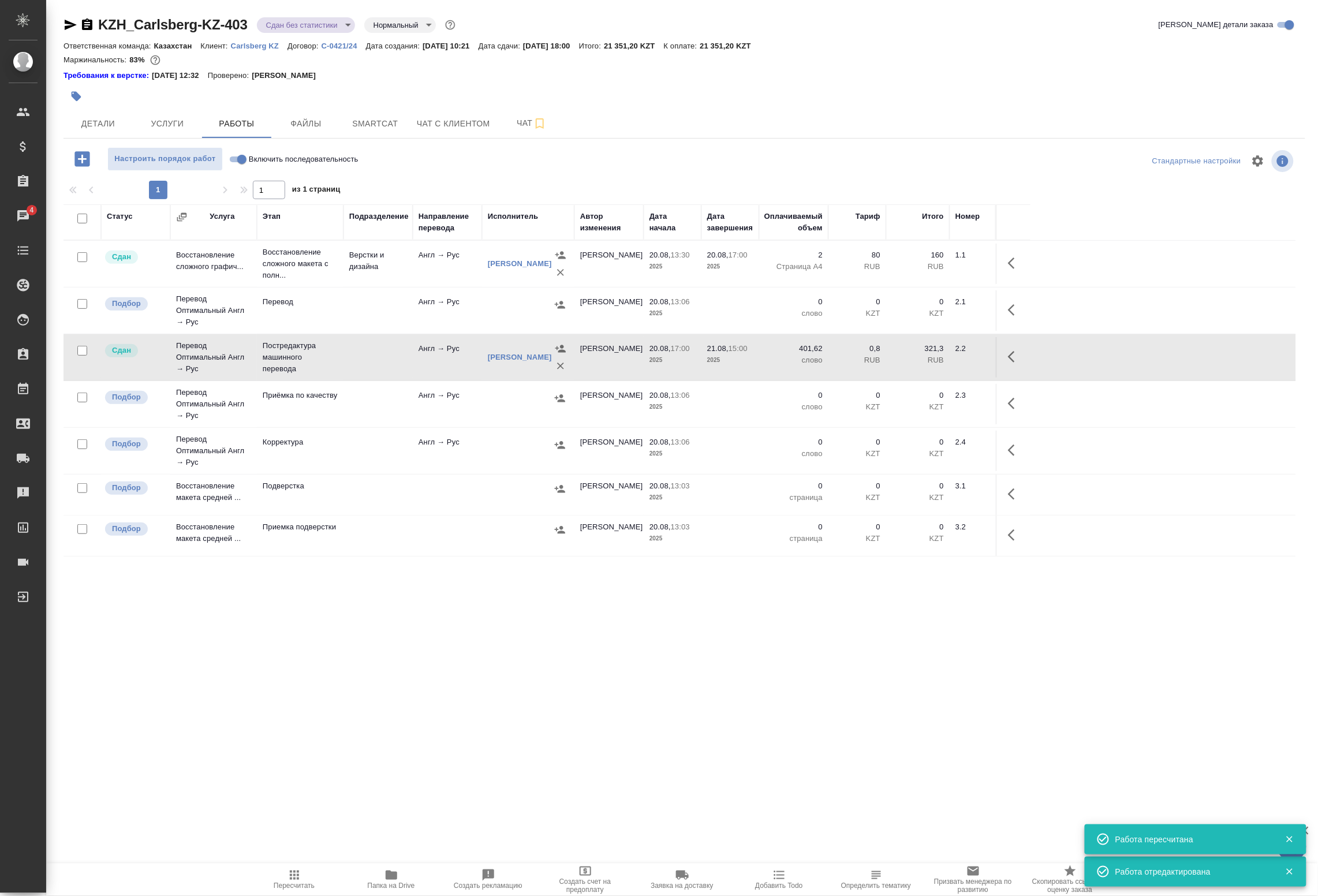
click at [289, 29] on body "🙏 .cls-1 fill:#fff; AWATERA Badanyan Artak Клиенты Спецификации Заказы 4 Чаты T…" at bounding box center [659, 448] width 1318 height 896
click at [255, 665] on div at bounding box center [659, 448] width 1318 height 896
click at [79, 220] on input "checkbox" at bounding box center [82, 218] width 10 height 10
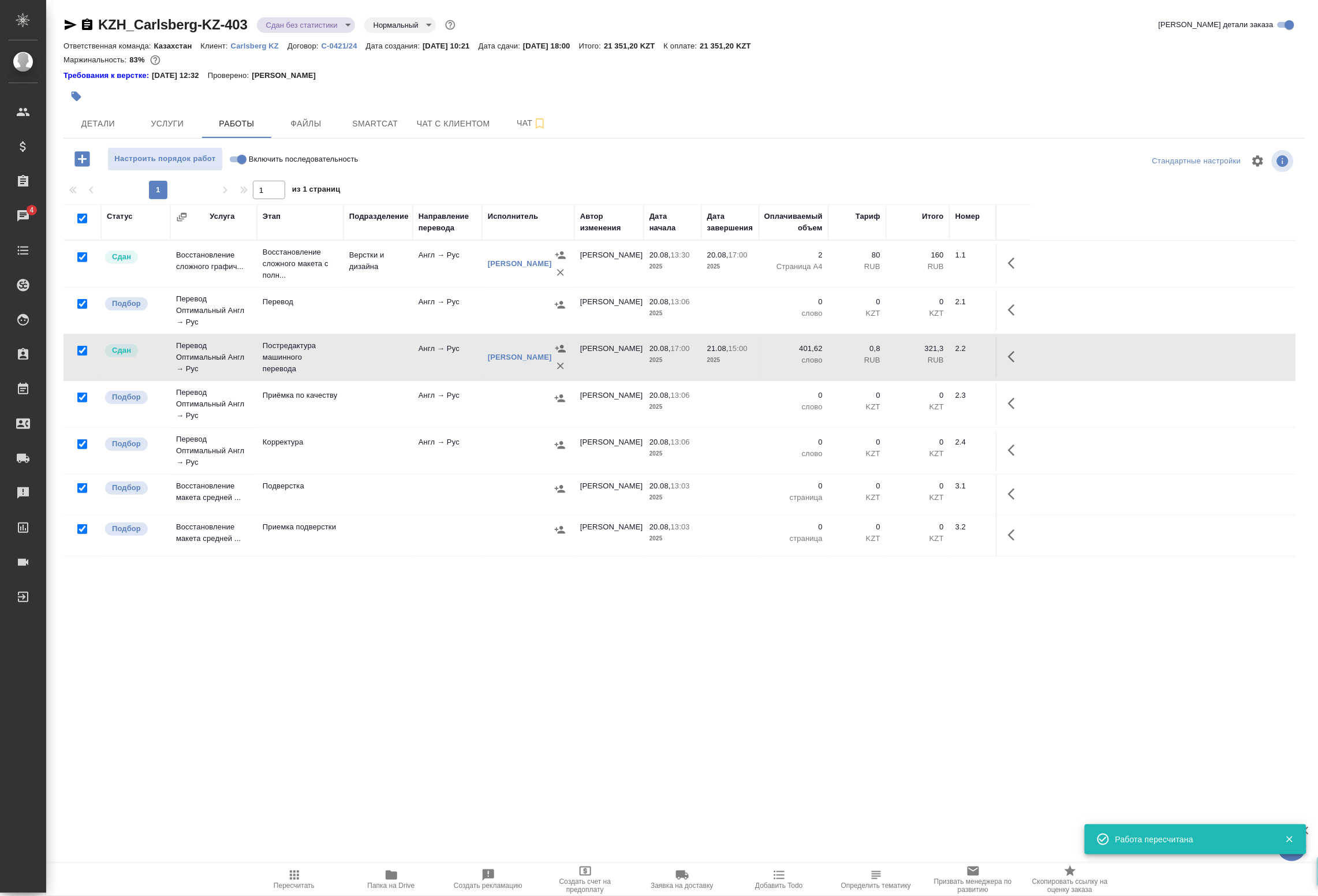
checkbox input "true"
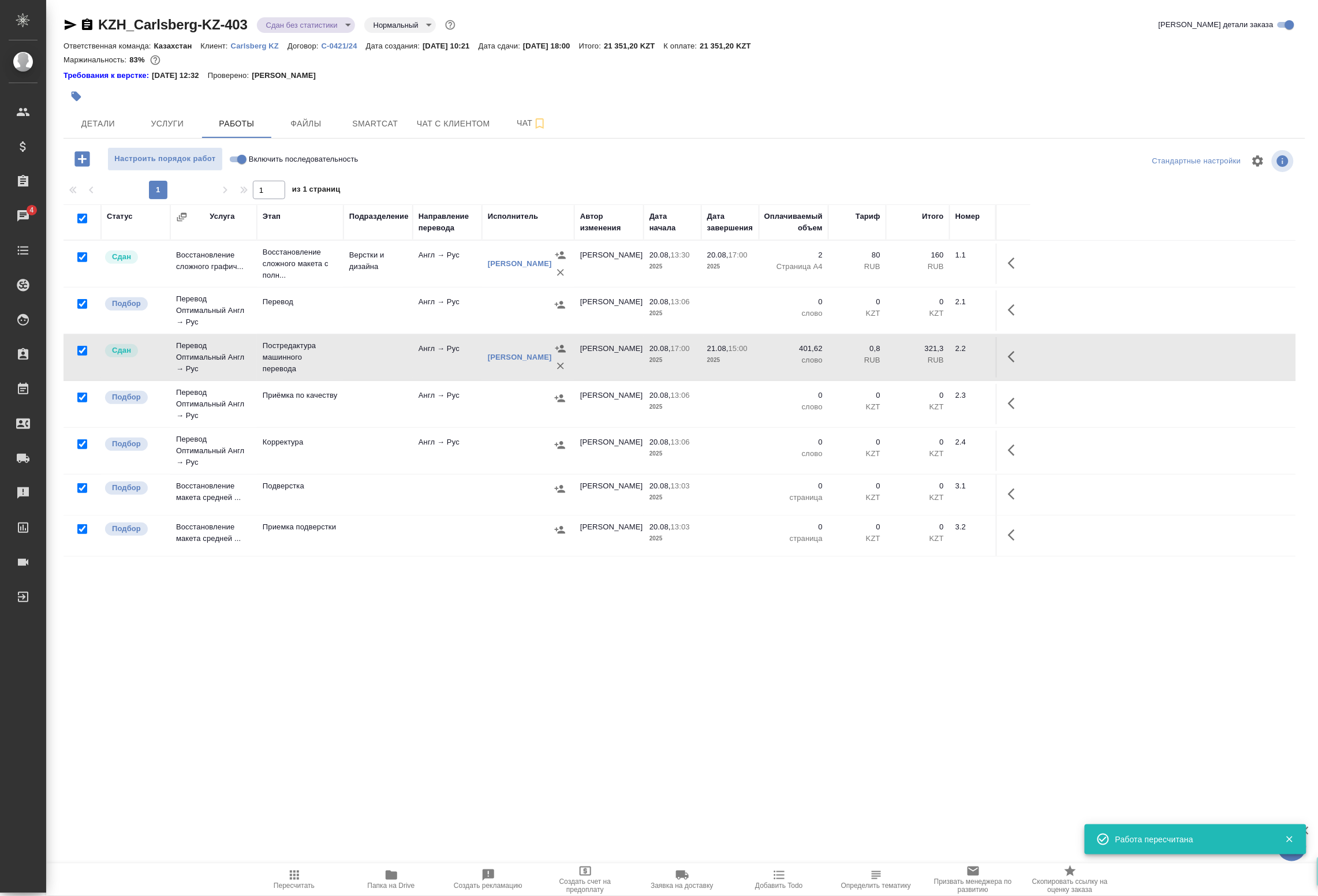
checkbox input "true"
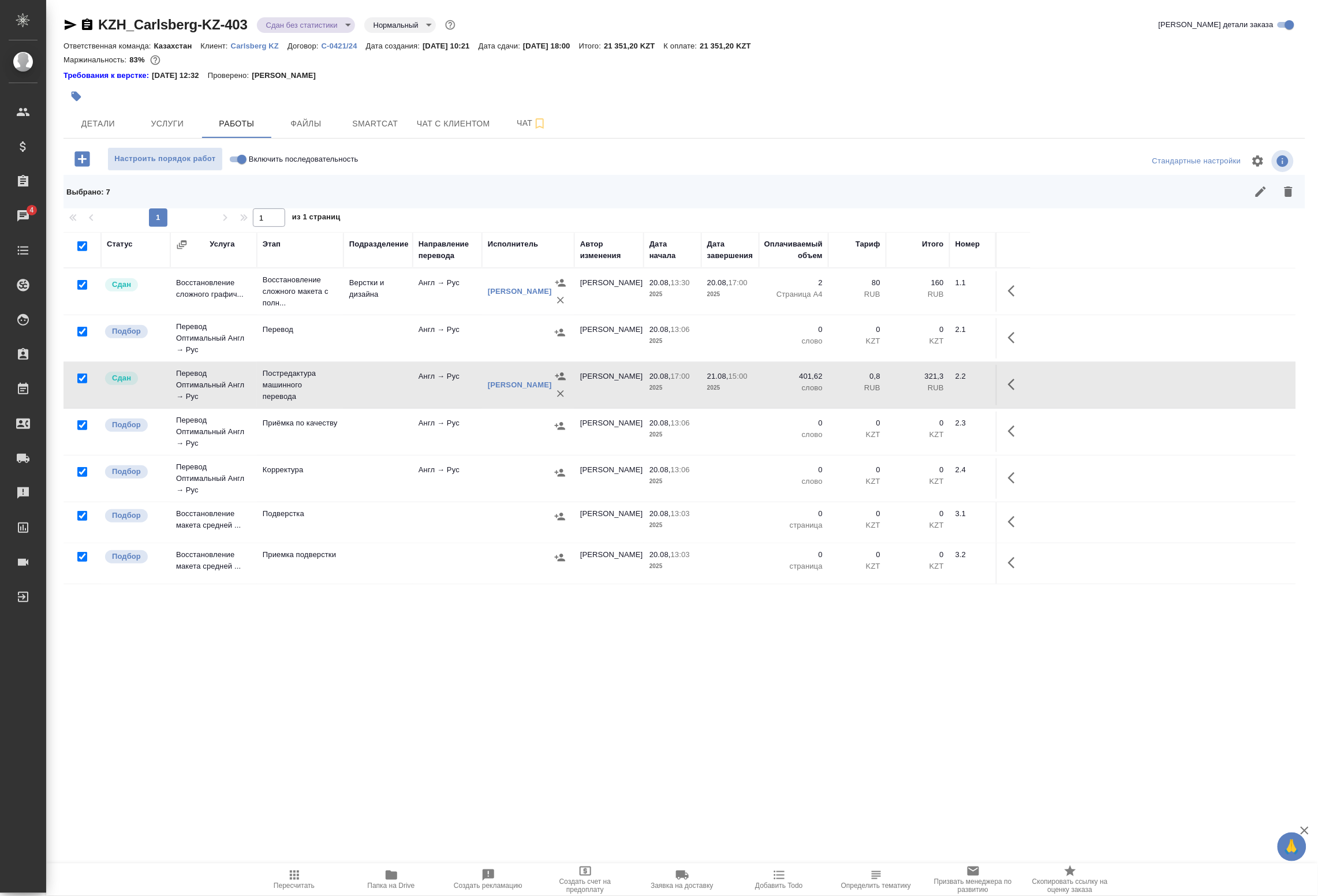
click at [82, 334] on input "checkbox" at bounding box center [82, 331] width 10 height 10
checkbox input "false"
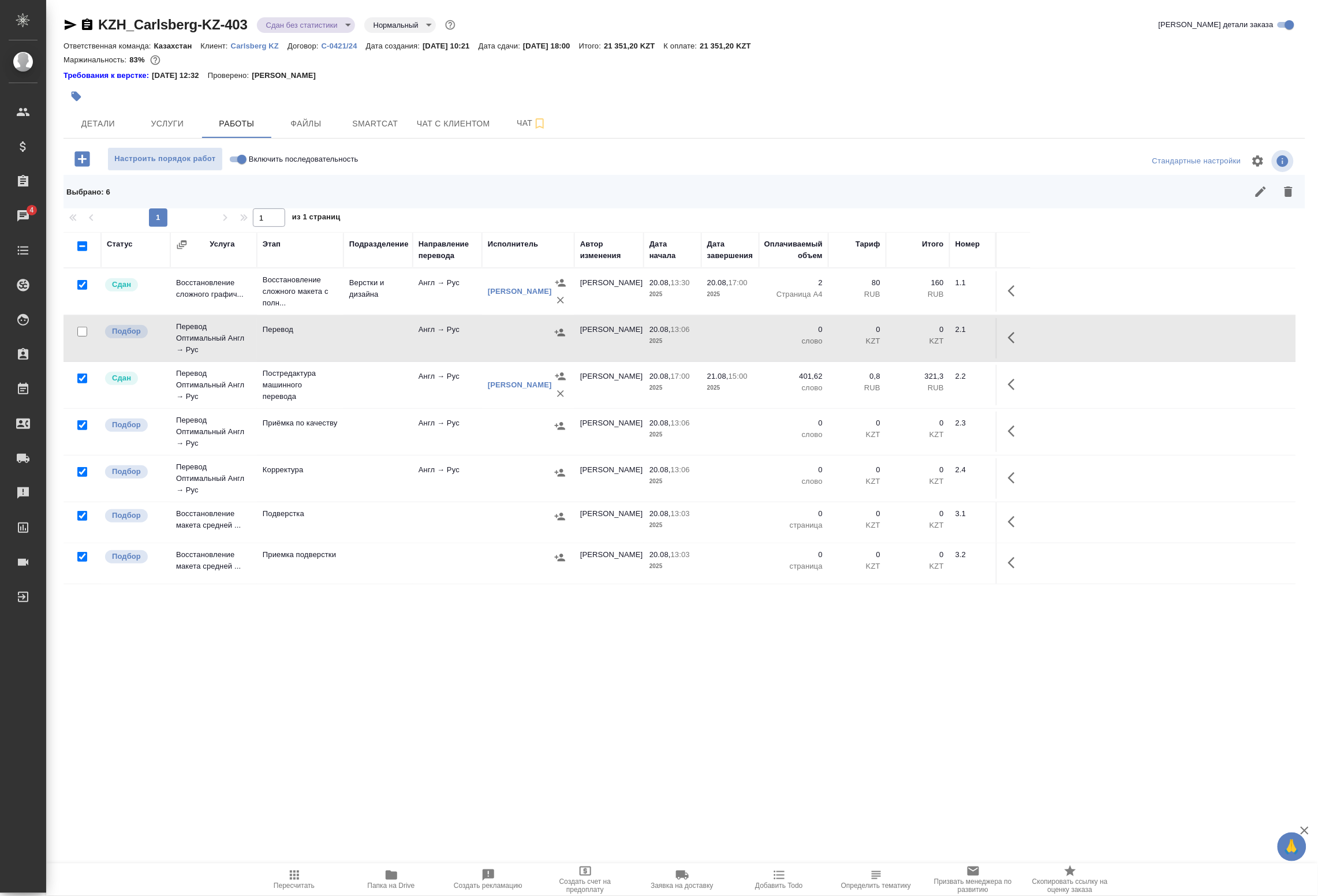
click at [82, 334] on input "checkbox" at bounding box center [82, 331] width 10 height 10
checkbox input "true"
click at [80, 287] on input "checkbox" at bounding box center [82, 285] width 10 height 10
checkbox input "false"
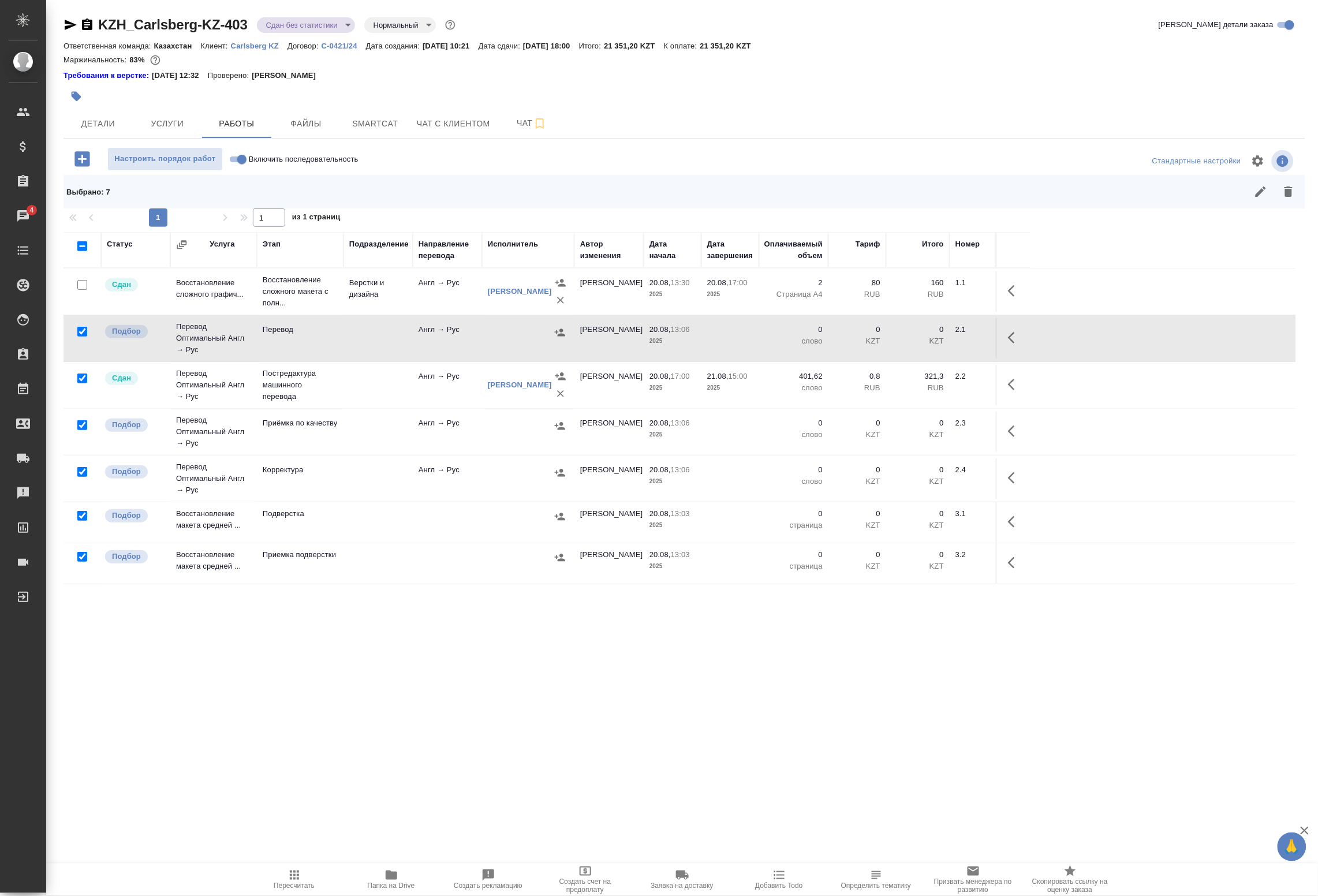
checkbox input "false"
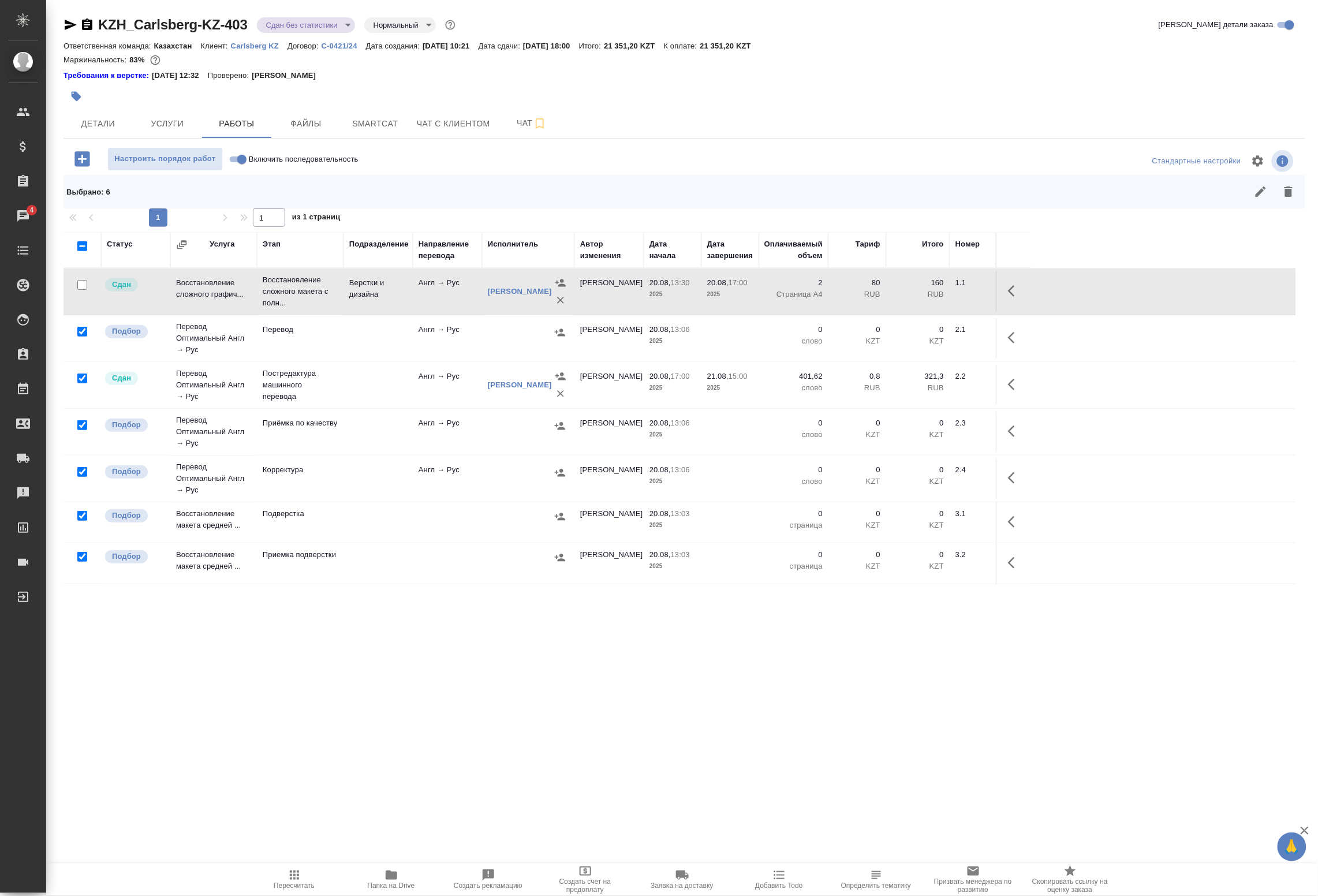
click at [80, 380] on input "checkbox" at bounding box center [82, 378] width 10 height 10
checkbox input "false"
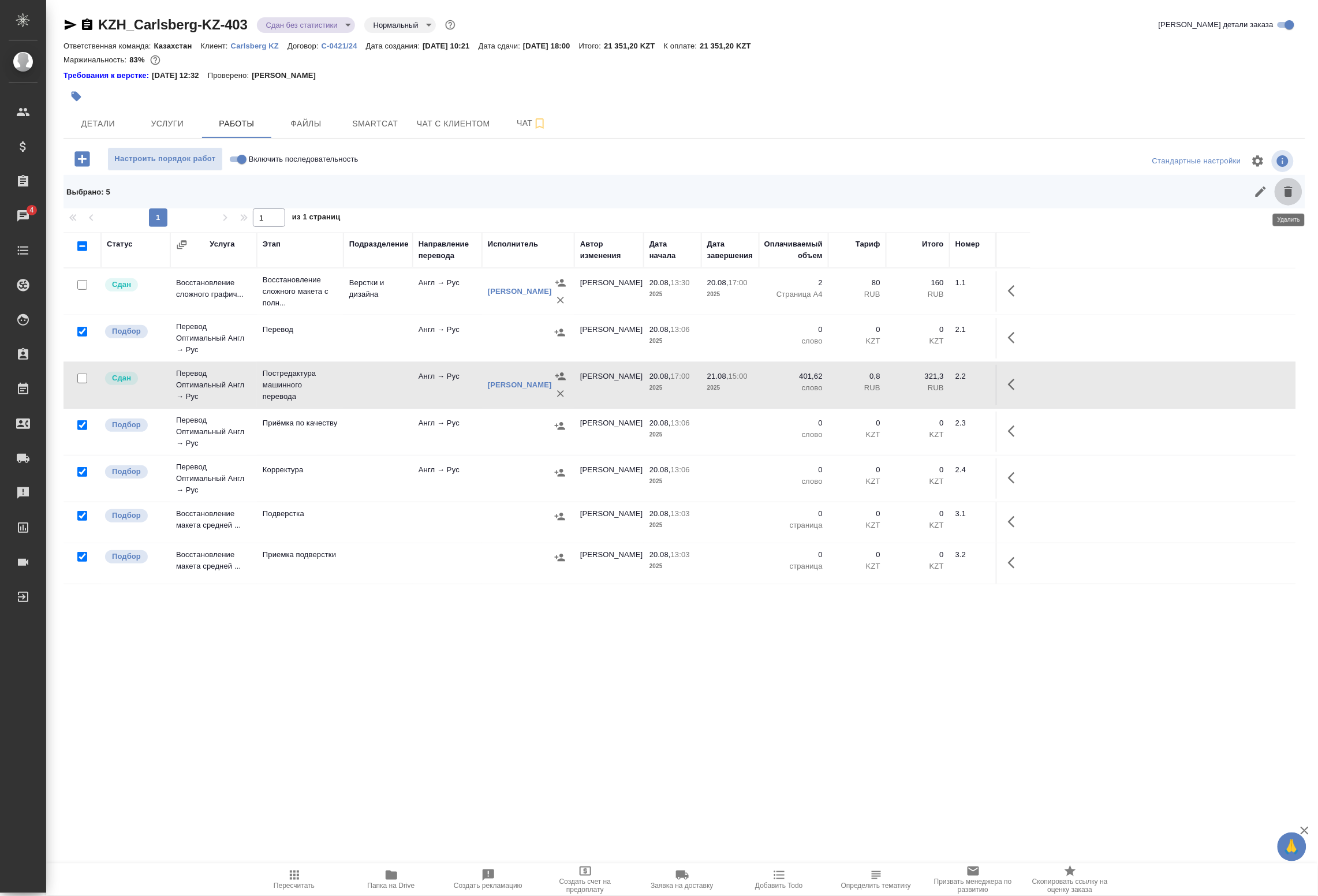
click at [1289, 188] on icon "button" at bounding box center [1289, 191] width 14 height 14
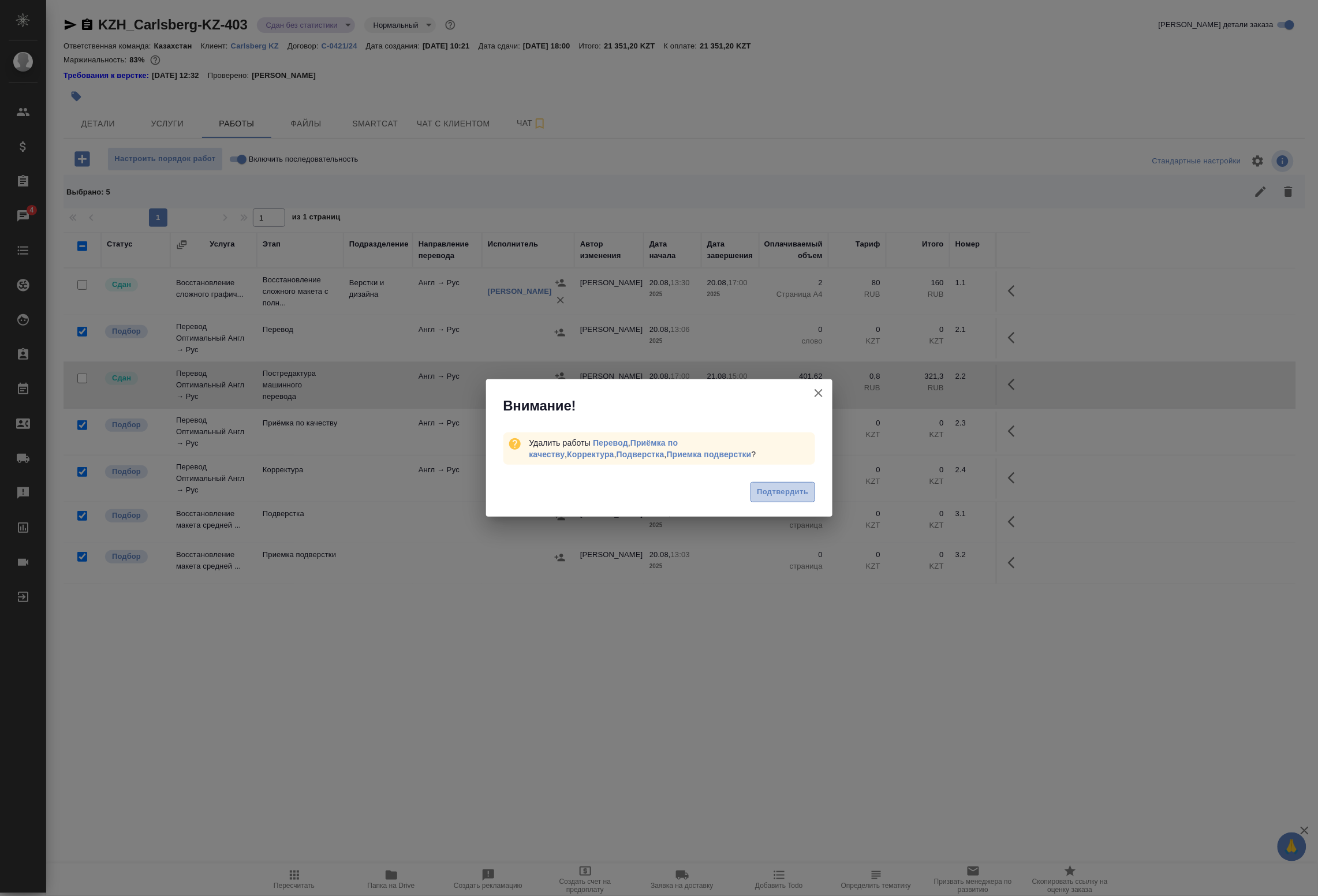
click at [789, 499] on button "Подтвердить" at bounding box center [783, 492] width 64 height 20
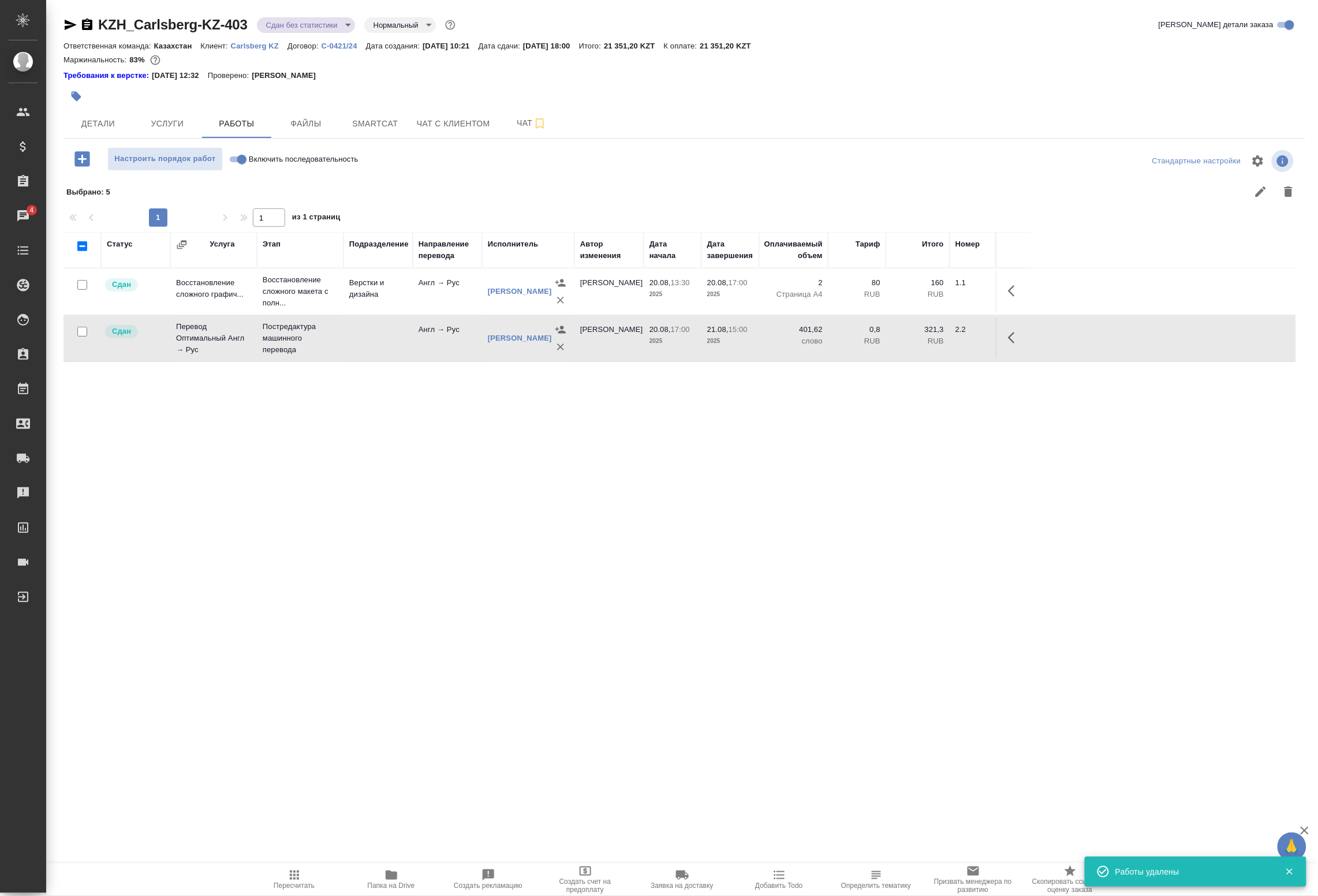
click at [321, 29] on body "🙏 .cls-1 fill:#fff; AWATERA Badanyan Artak Клиенты Спецификации Заказы 4 Чаты T…" at bounding box center [659, 448] width 1318 height 896
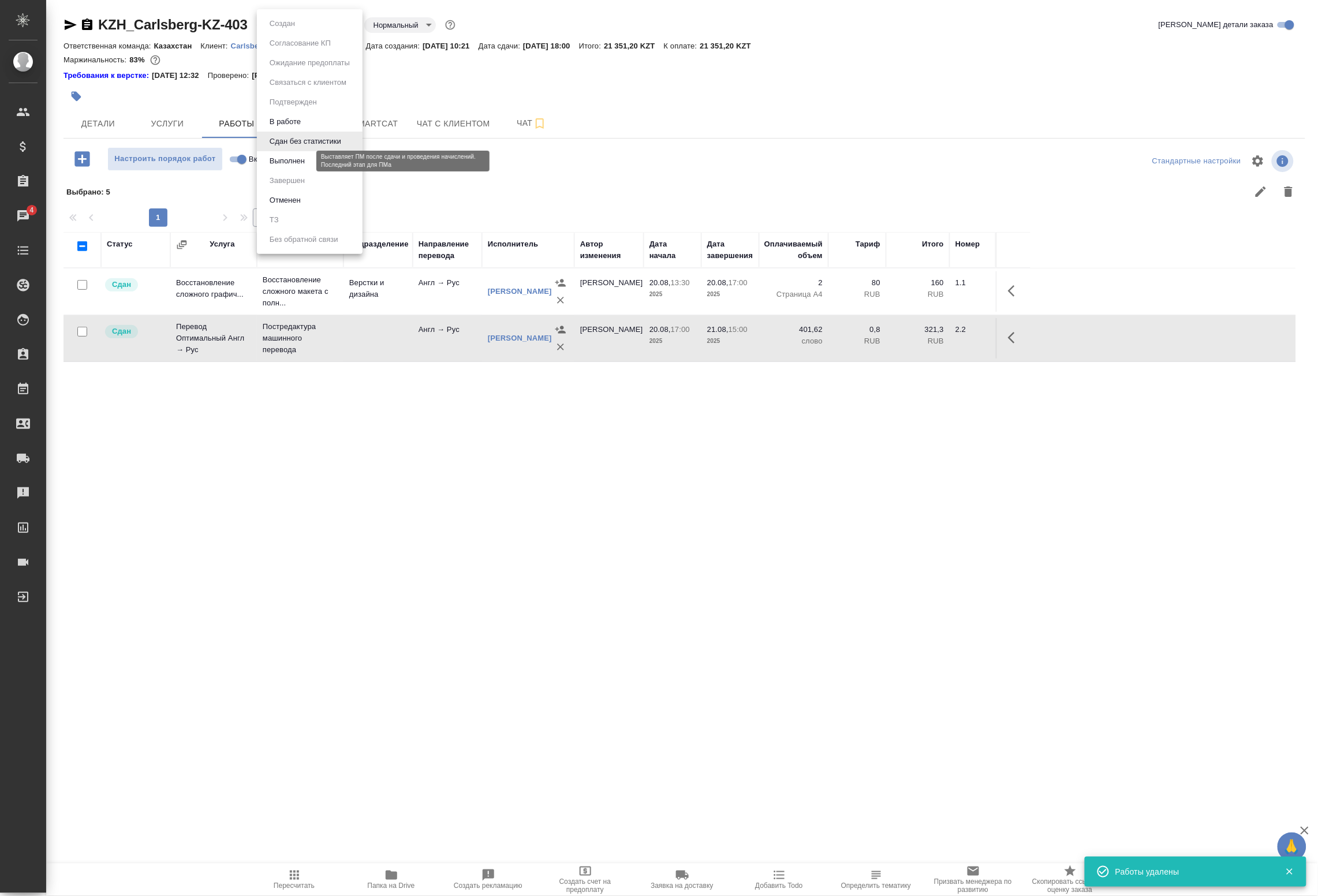
click at [296, 155] on button "Выполнен" at bounding box center [287, 161] width 42 height 12
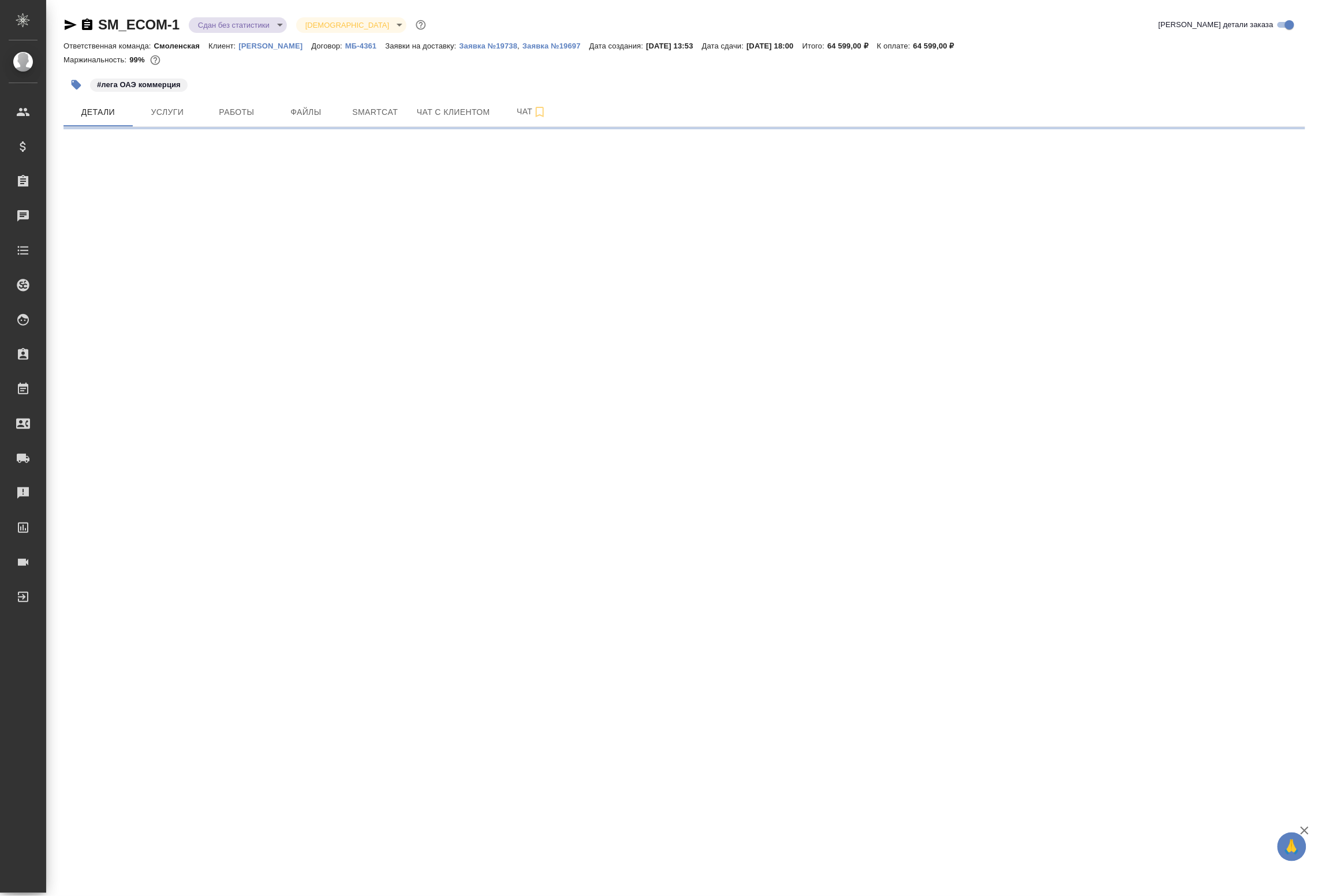
select select "RU"
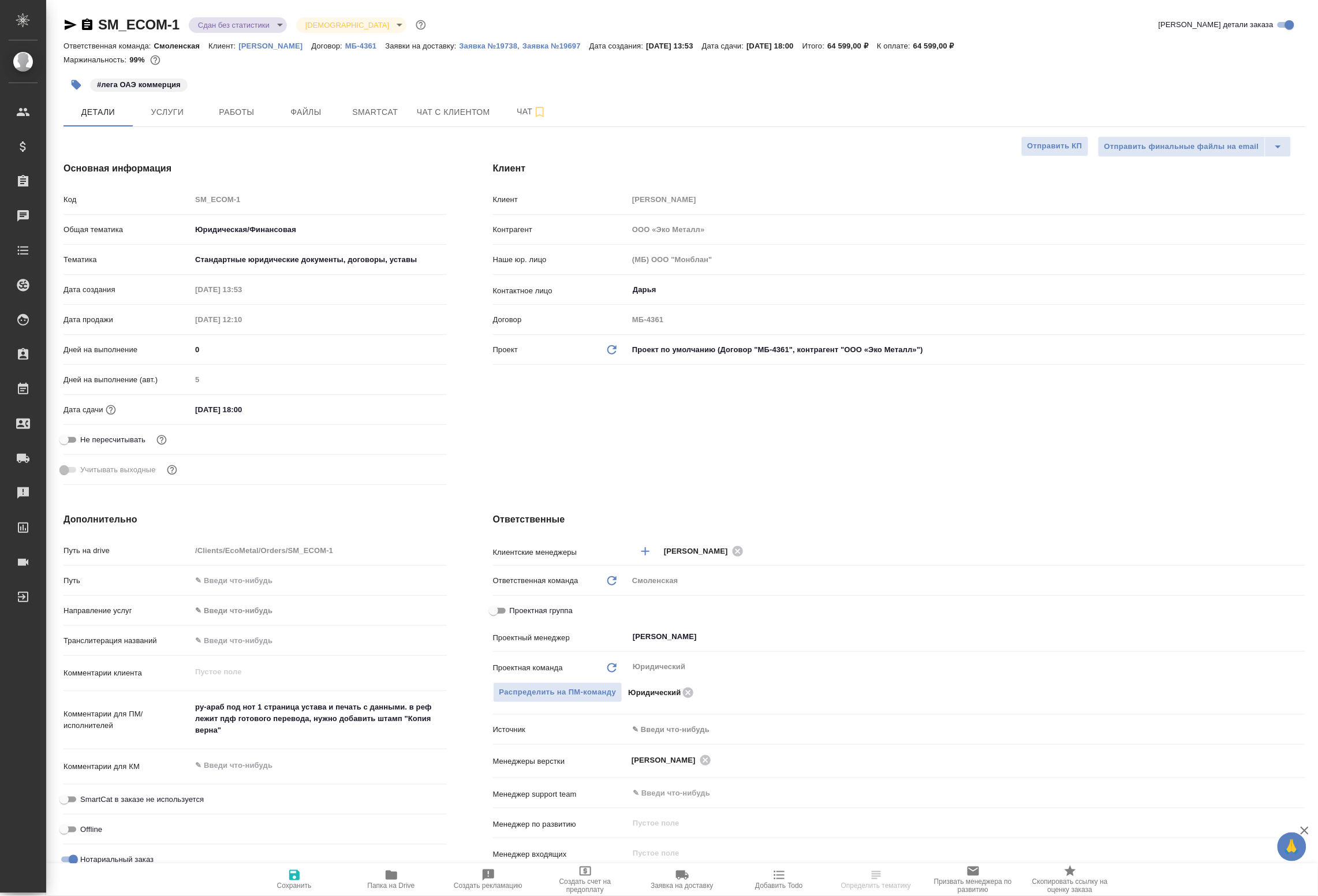
type textarea "x"
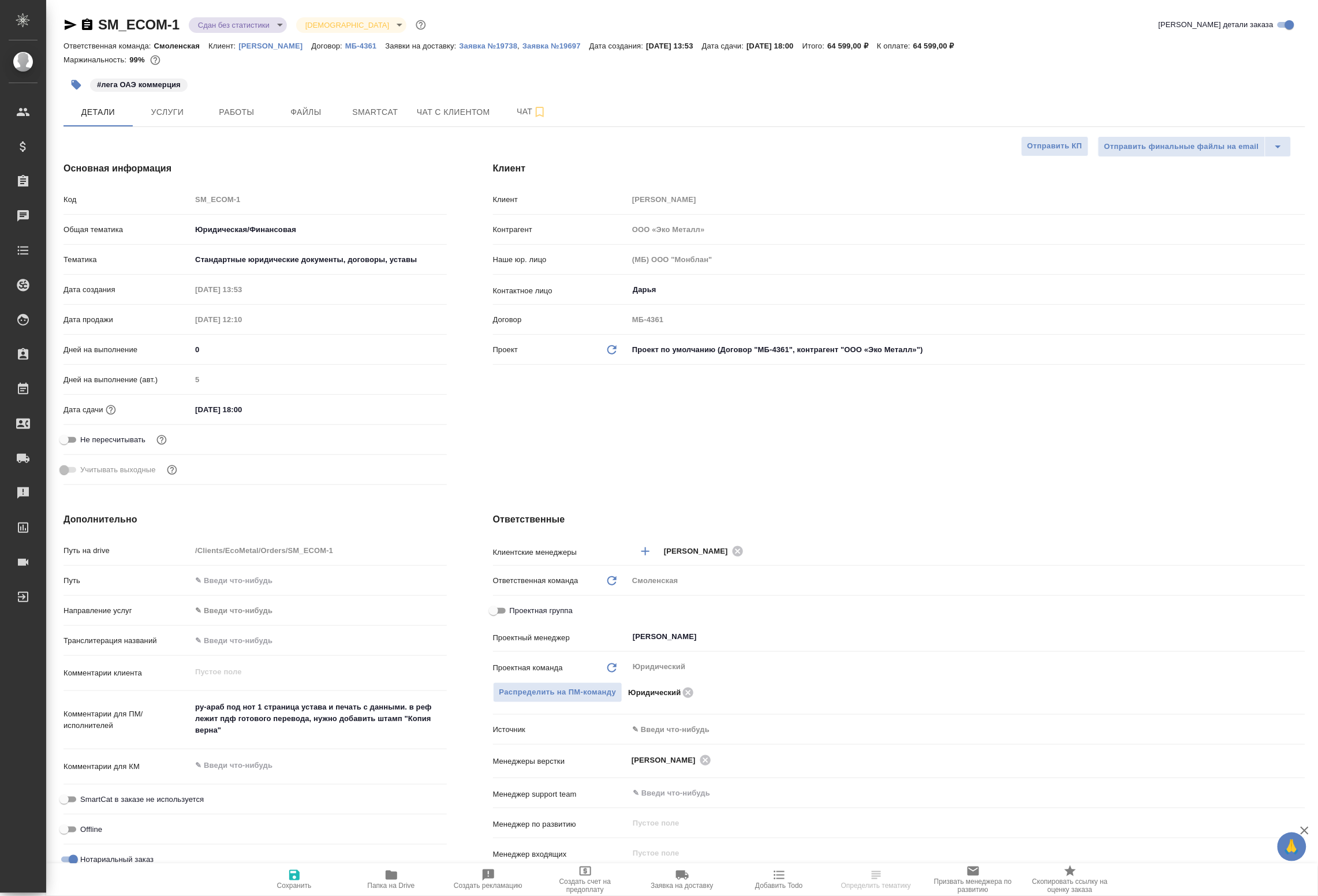
type textarea "x"
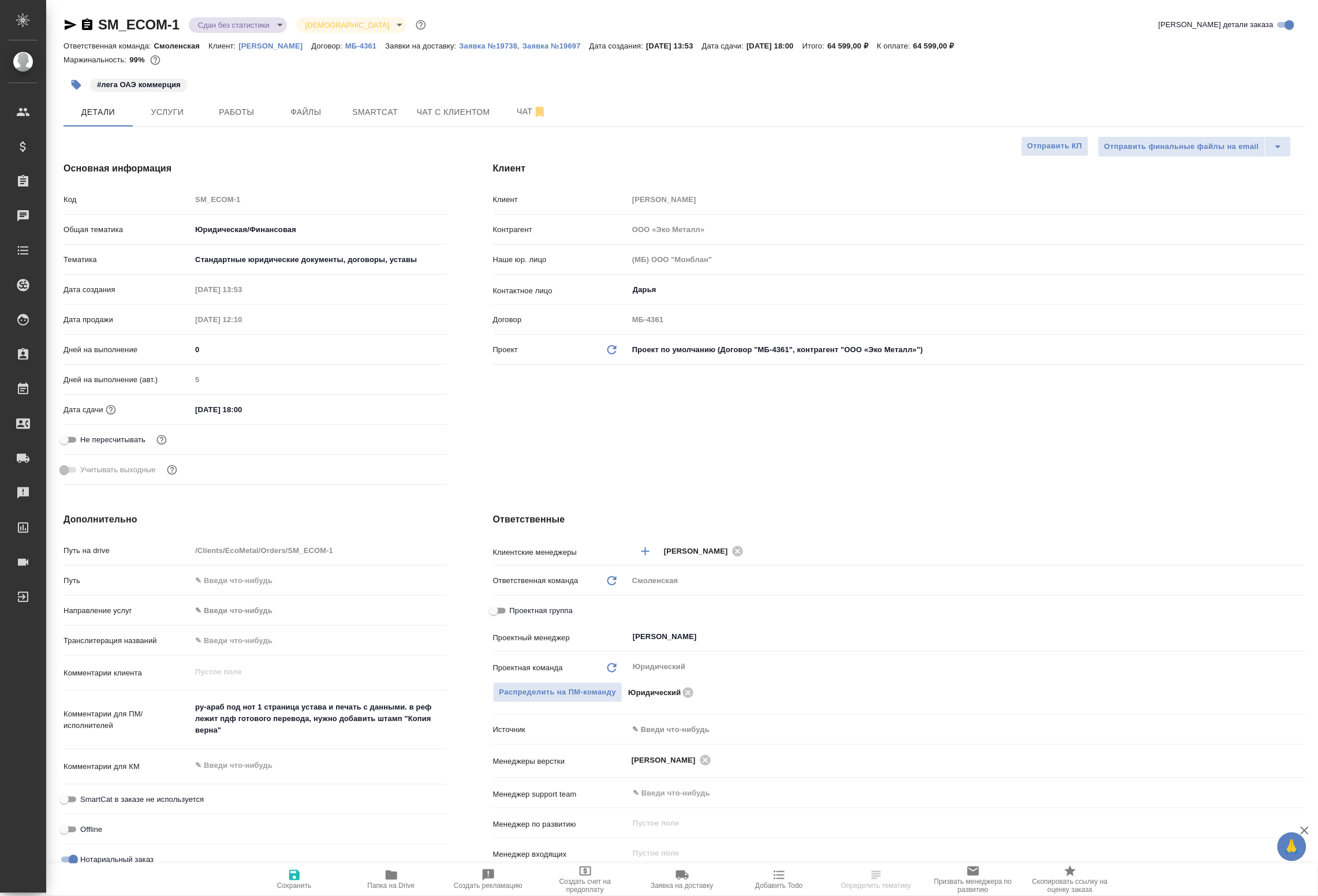
type textarea "x"
select select "RU"
type textarea "x"
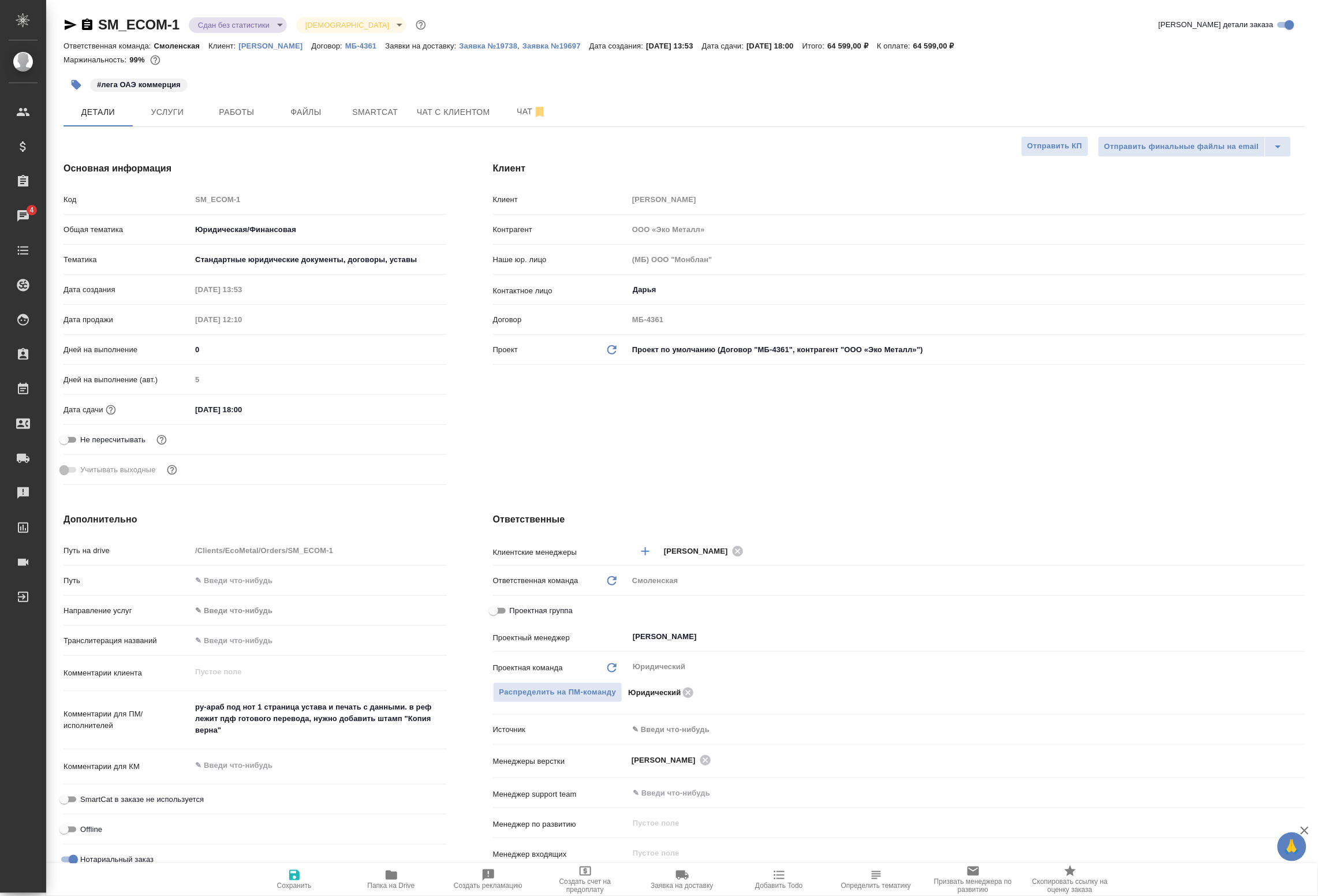
type textarea "x"
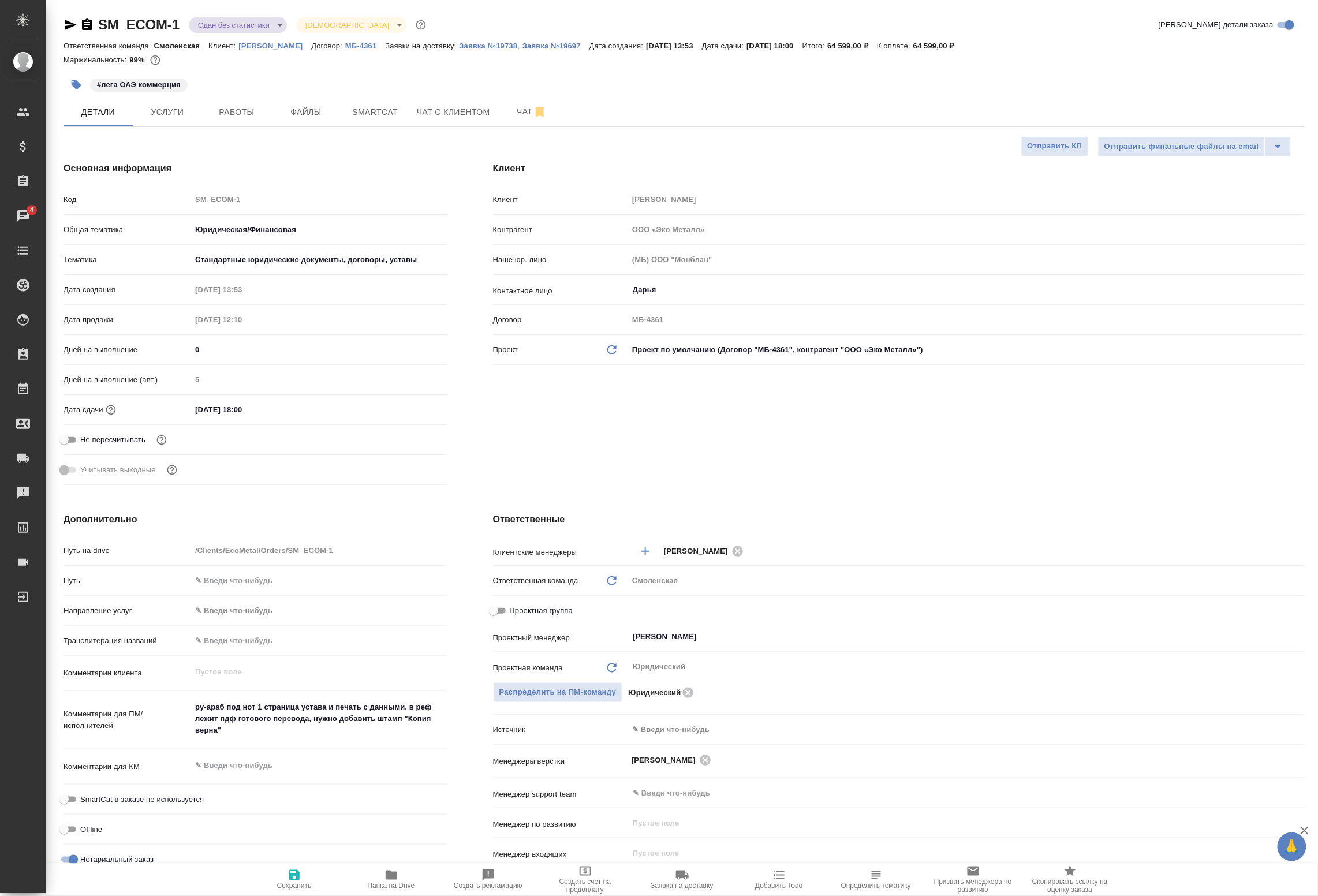
type textarea "x"
click at [240, 116] on span "Работы" at bounding box center [237, 112] width 56 height 14
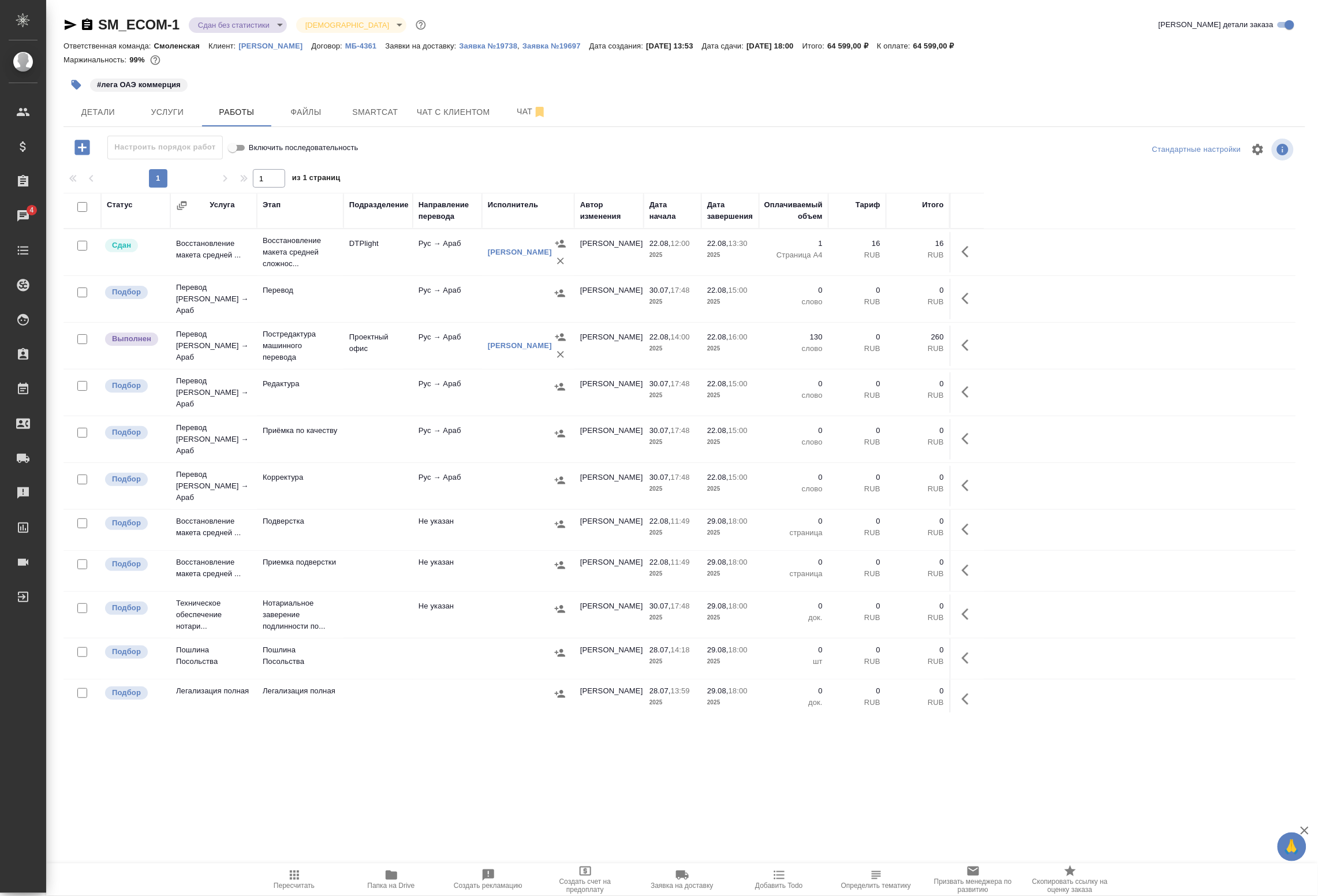
click at [321, 763] on div ".cls-1 fill:#fff; AWATERA Badanyan Artak Клиенты Спецификации Заказы 4 Чаты Tod…" at bounding box center [659, 448] width 1318 height 896
click at [354, 114] on span "Smartcat" at bounding box center [375, 112] width 56 height 14
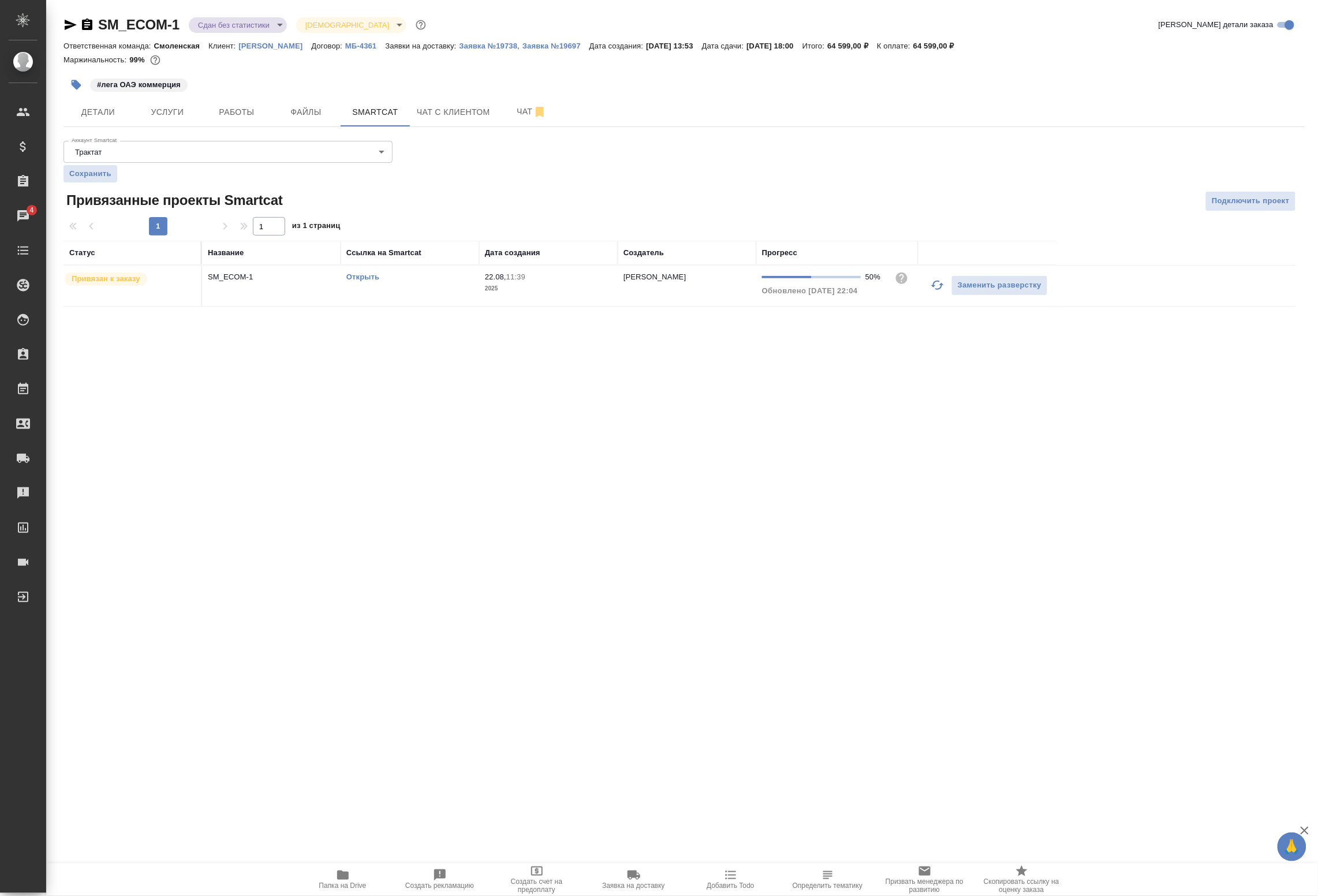
click at [346, 295] on td "Открыть" at bounding box center [410, 286] width 139 height 41
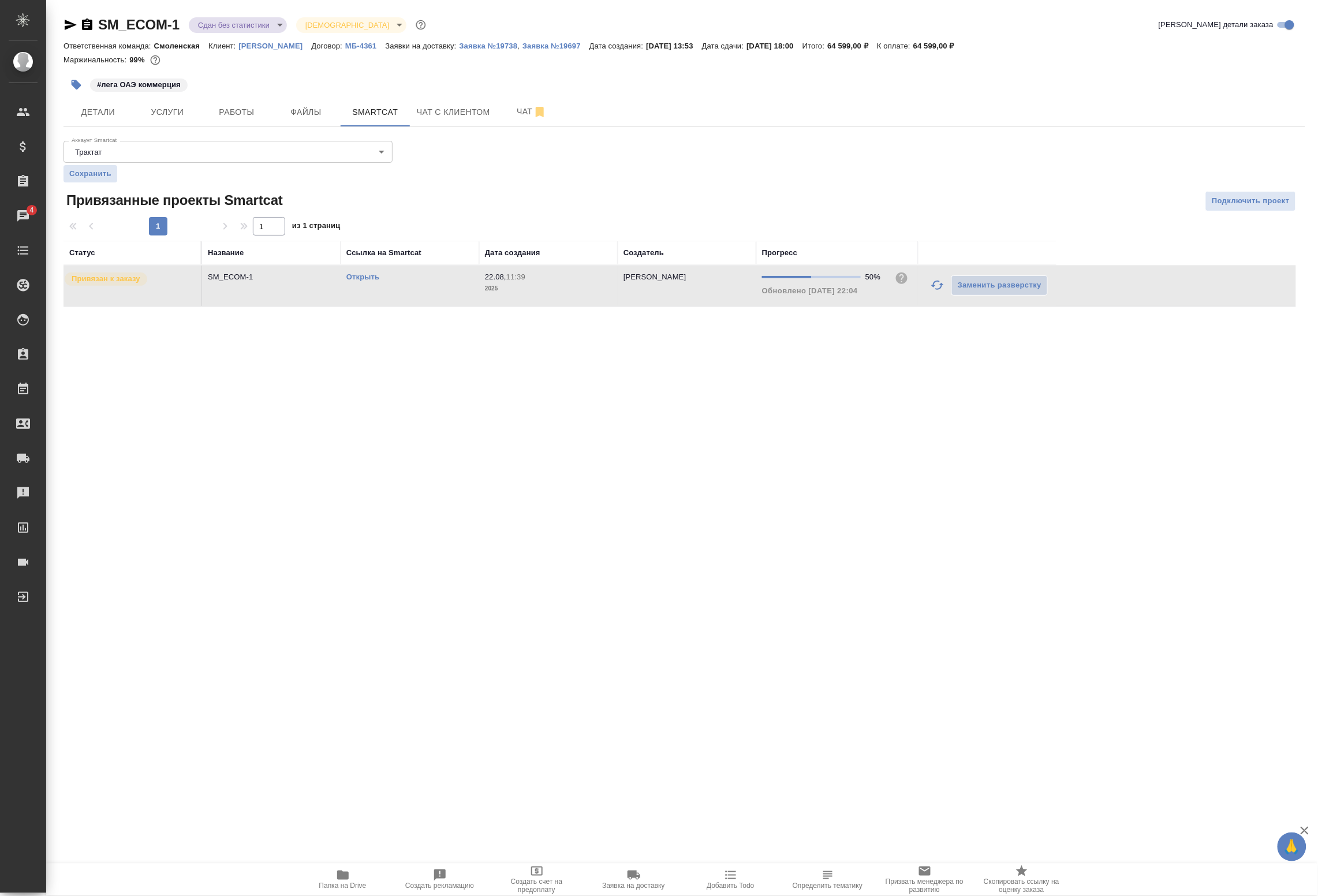
click at [346, 295] on td "Открыть" at bounding box center [410, 286] width 139 height 41
click at [250, 110] on span "Работы" at bounding box center [237, 112] width 56 height 14
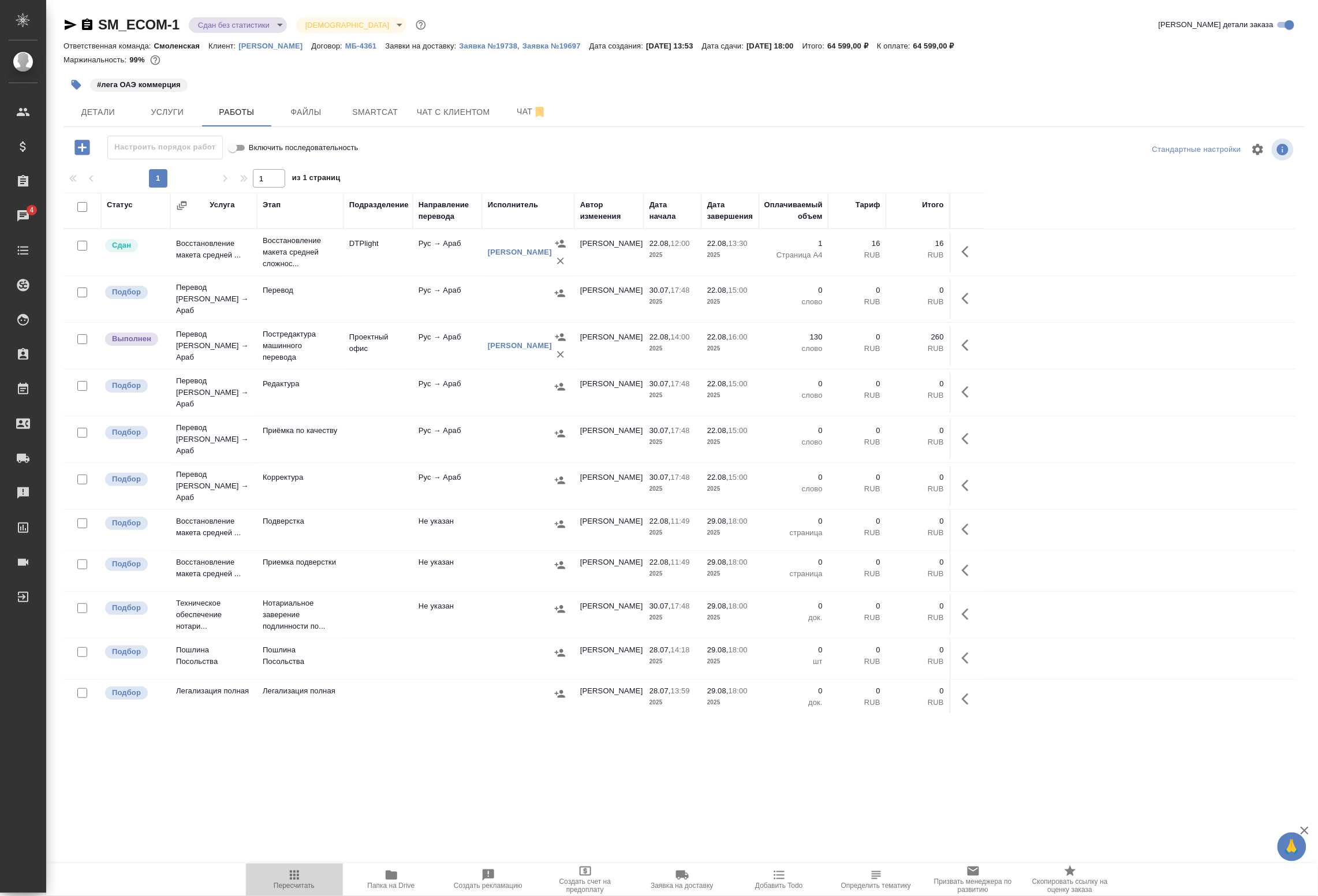
click at [293, 882] on span "Пересчитать" at bounding box center [294, 886] width 41 height 8
click at [957, 344] on button "button" at bounding box center [969, 345] width 27 height 27
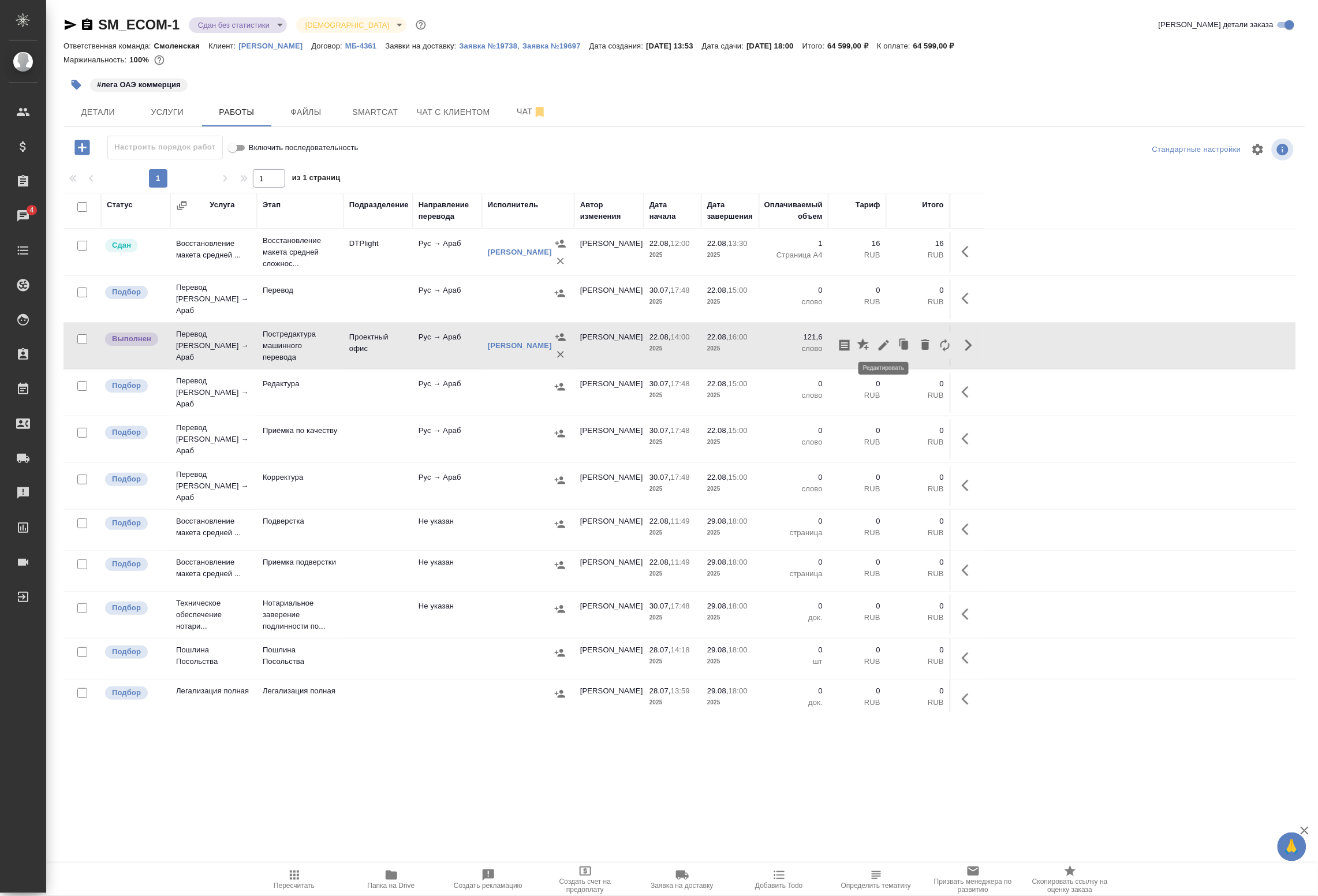
click at [887, 344] on icon "button" at bounding box center [883, 345] width 14 height 14
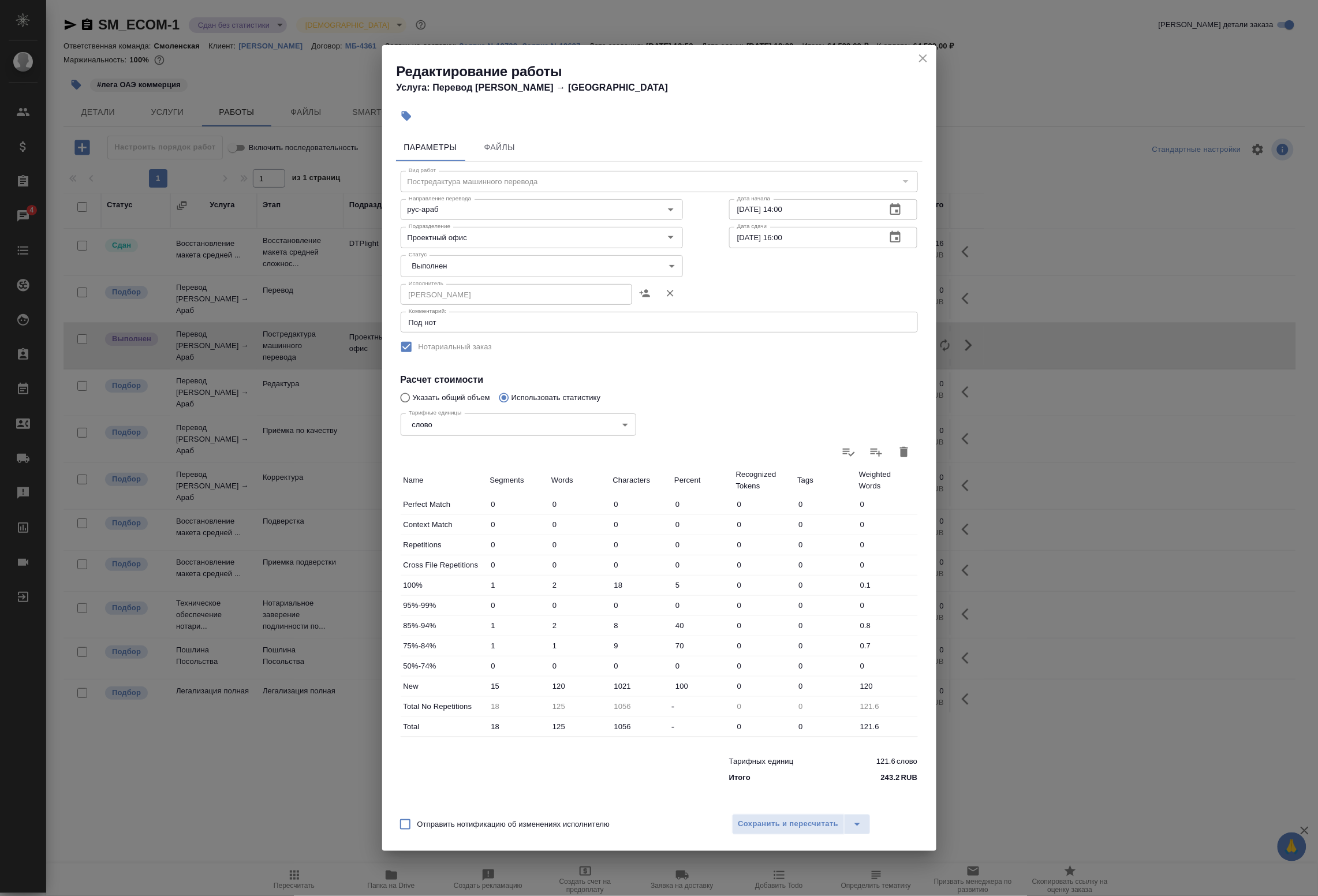
click at [470, 269] on body "🙏 .cls-1 fill:#fff; AWATERA Badanyan Artak Клиенты Спецификации Заказы 4 Чаты T…" at bounding box center [659, 448] width 1318 height 896
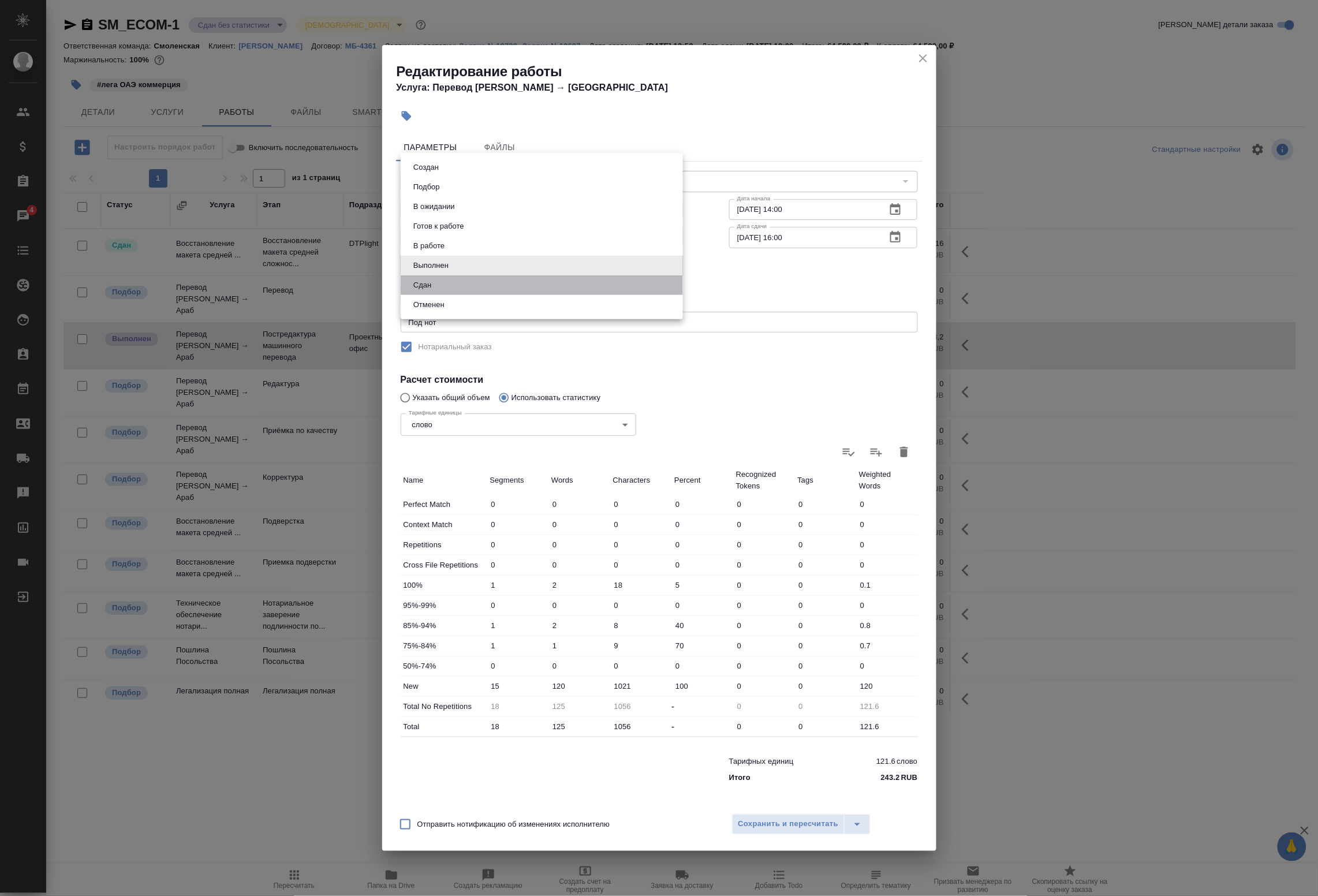
click at [452, 285] on li "Сдан" at bounding box center [542, 286] width 282 height 20
type input "closed"
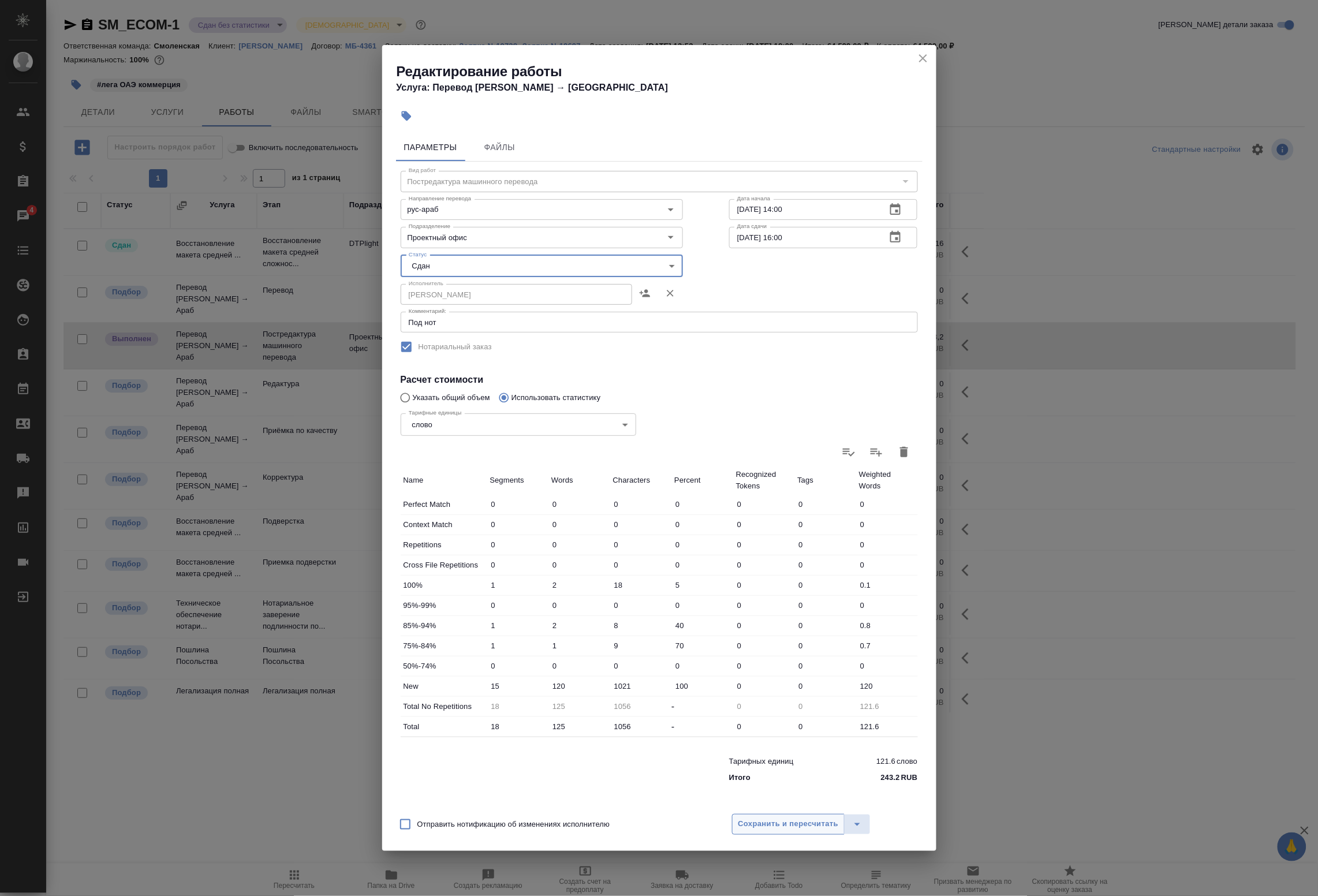
click at [767, 826] on span "Сохранить и пересчитать" at bounding box center [789, 824] width 101 height 13
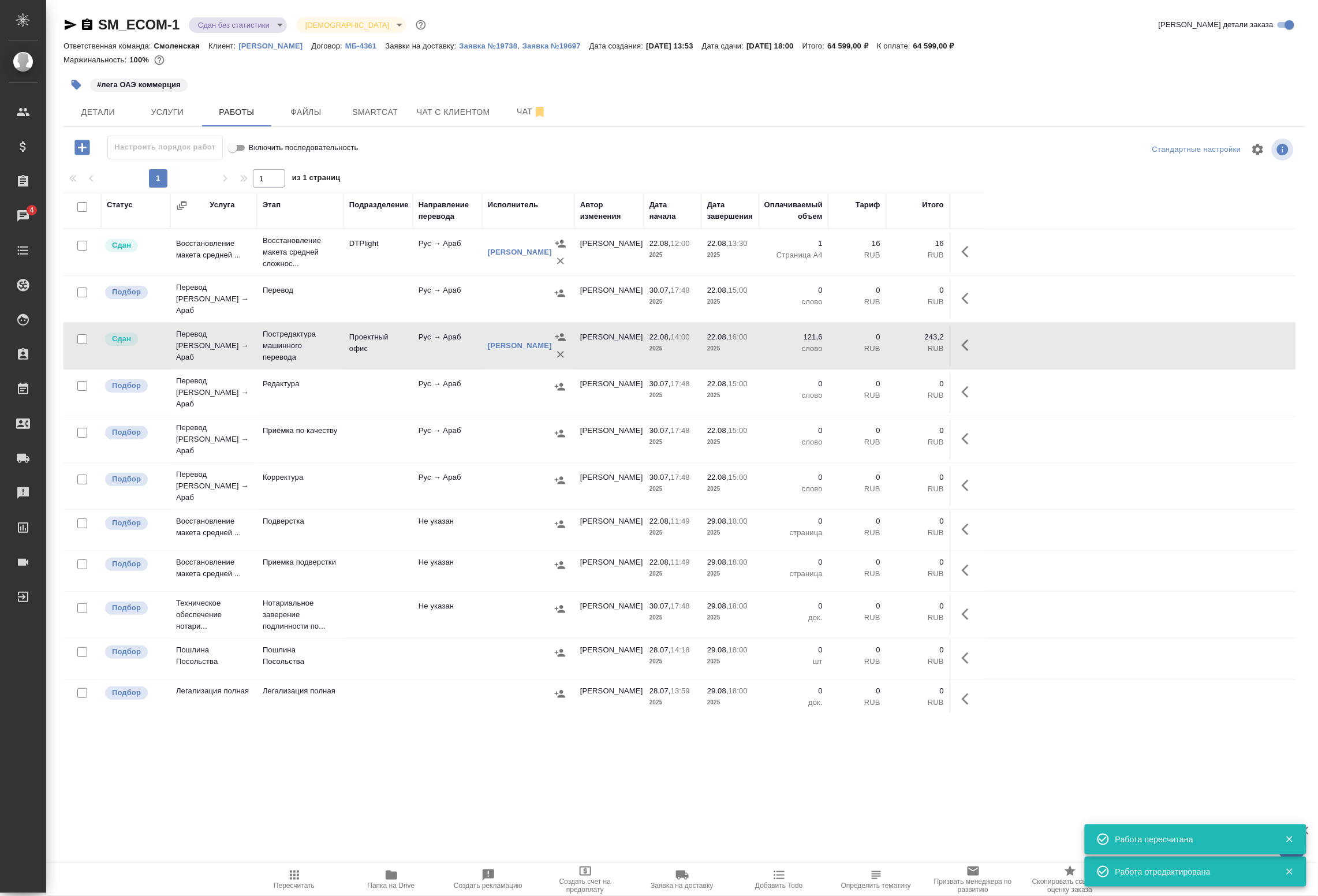
click at [84, 210] on input "checkbox" at bounding box center [82, 207] width 10 height 10
checkbox input "true"
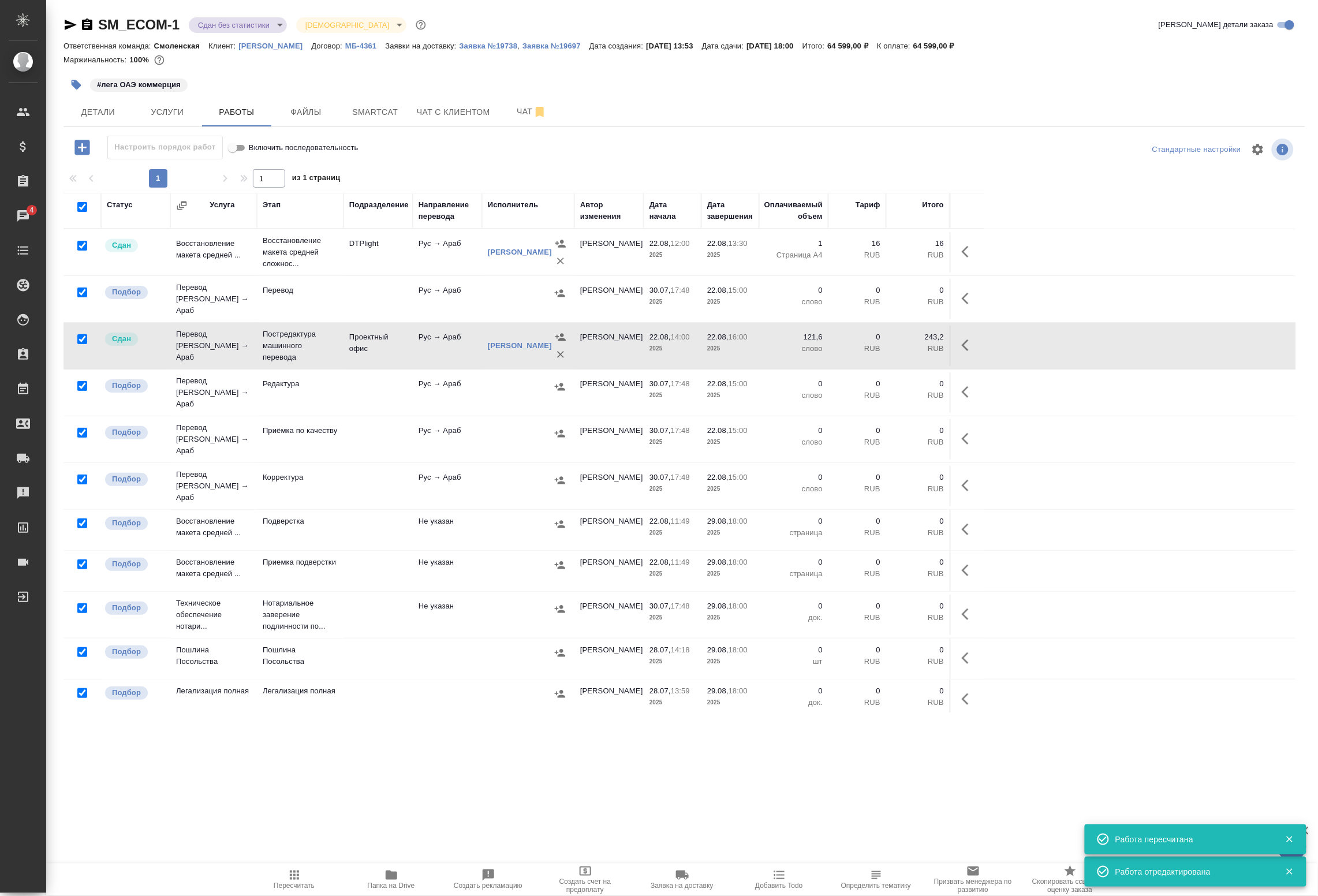
checkbox input "true"
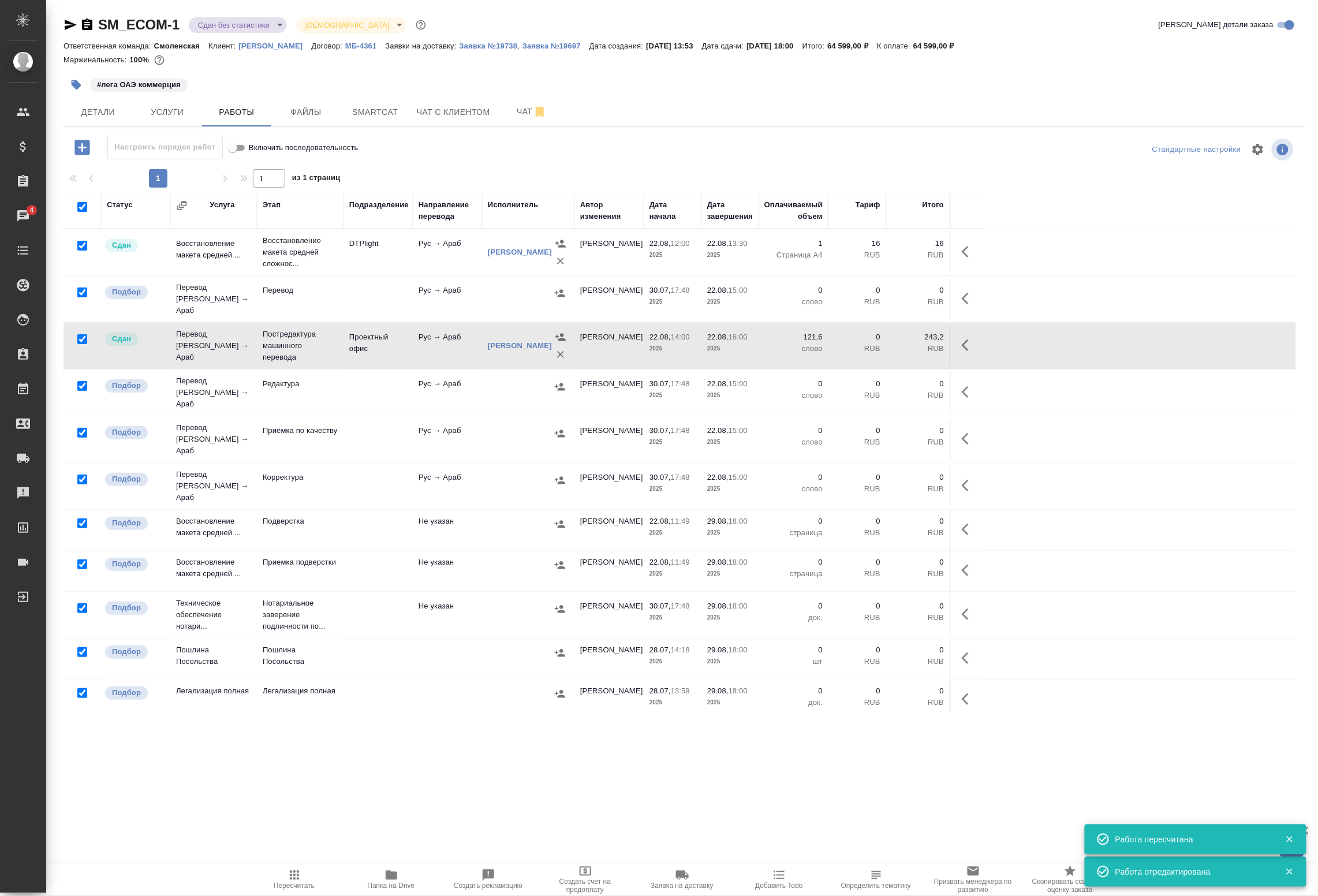
checkbox input "true"
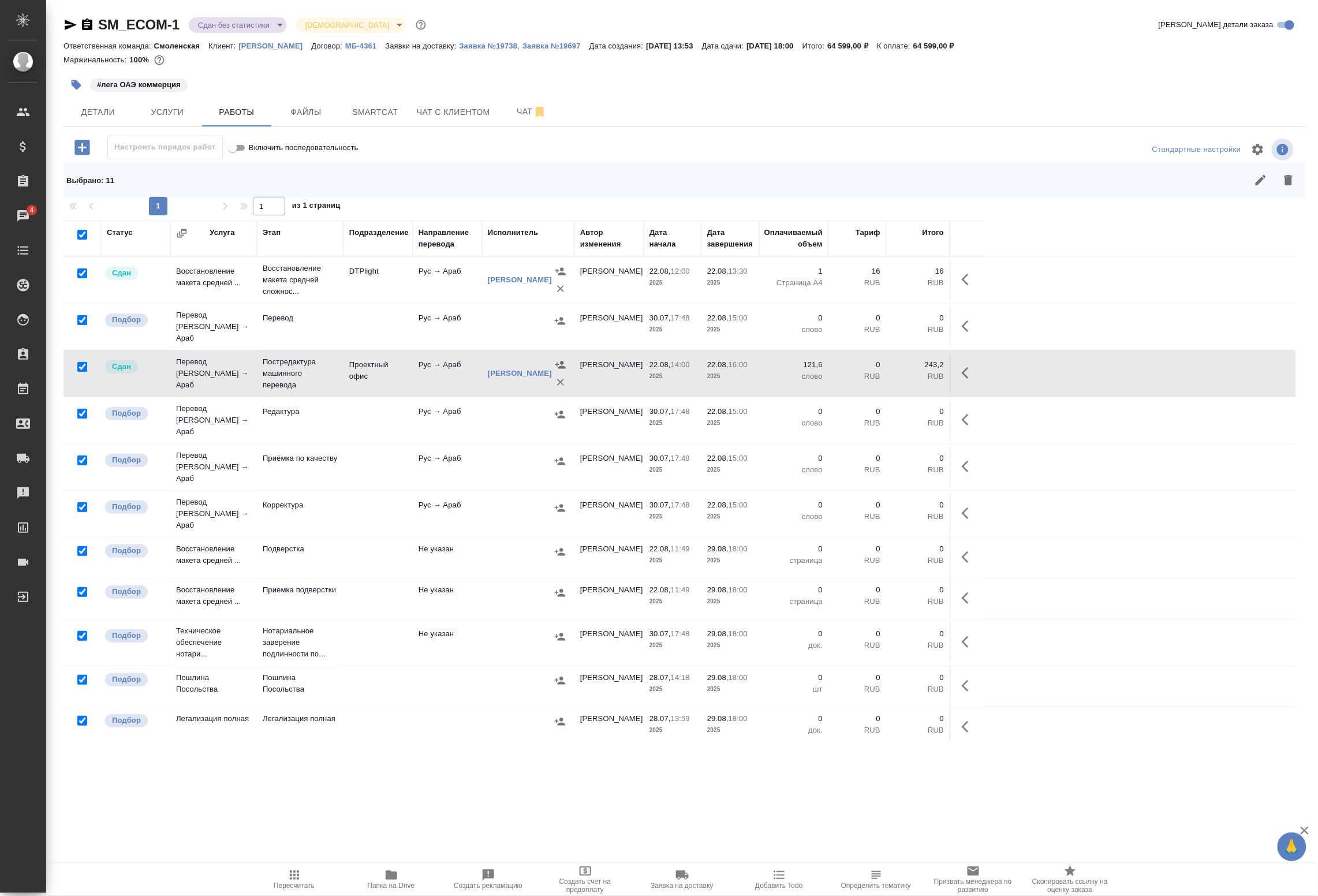
click at [79, 363] on input "checkbox" at bounding box center [82, 367] width 10 height 10
checkbox input "false"
click at [85, 274] on input "checkbox" at bounding box center [82, 273] width 10 height 10
checkbox input "false"
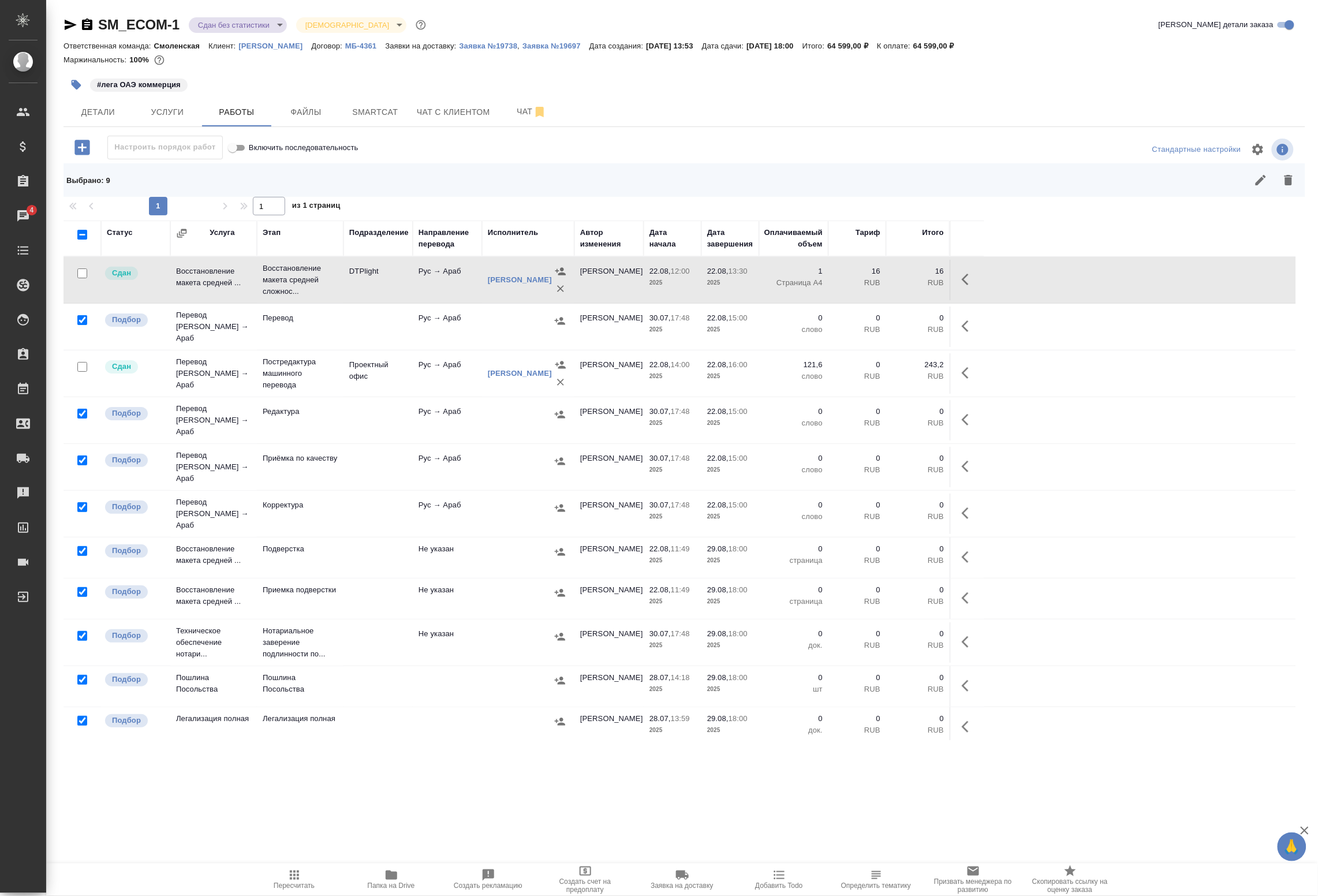
click at [79, 631] on input "checkbox" at bounding box center [82, 636] width 10 height 10
checkbox input "false"
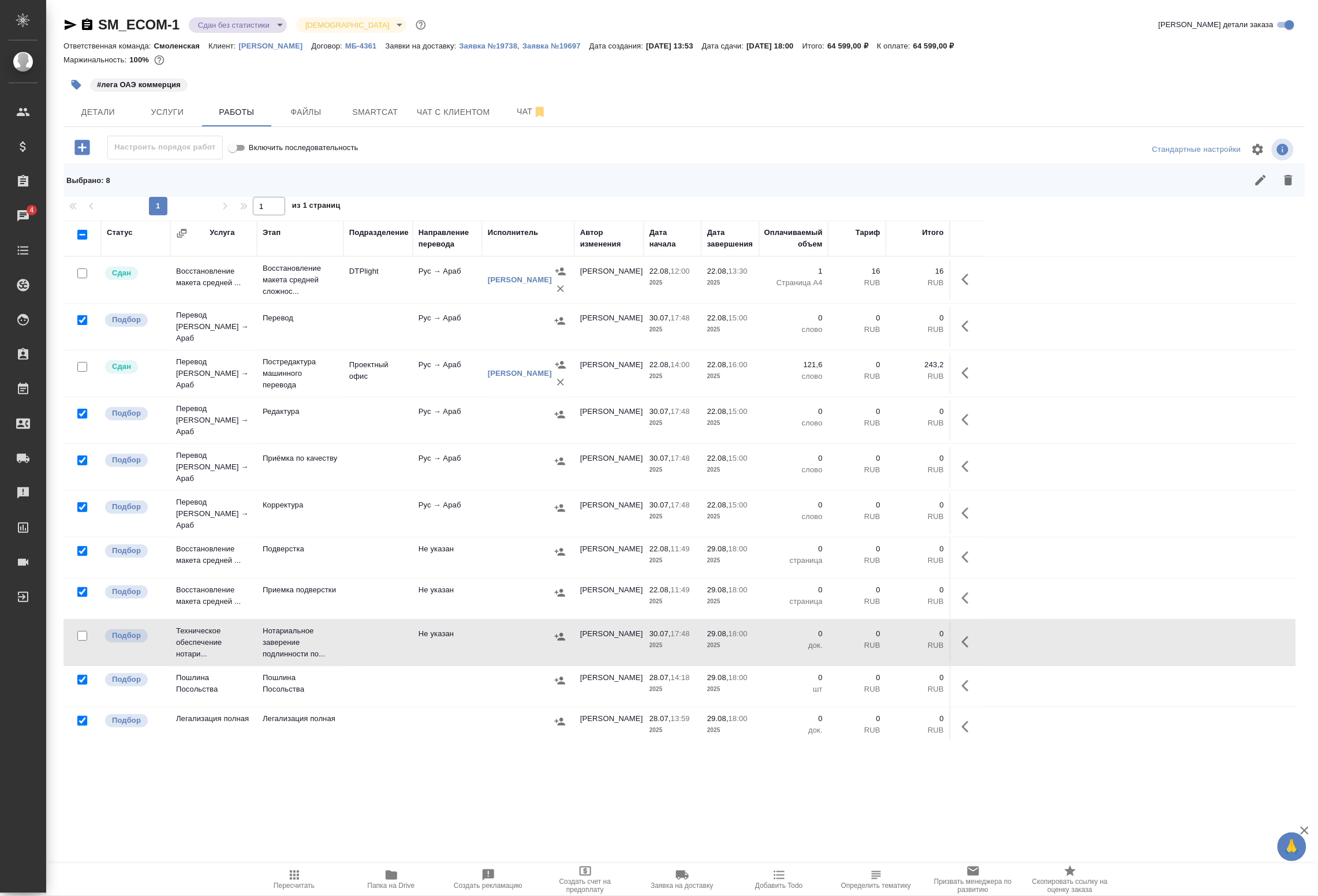
click at [82, 675] on input "checkbox" at bounding box center [82, 680] width 10 height 10
checkbox input "false"
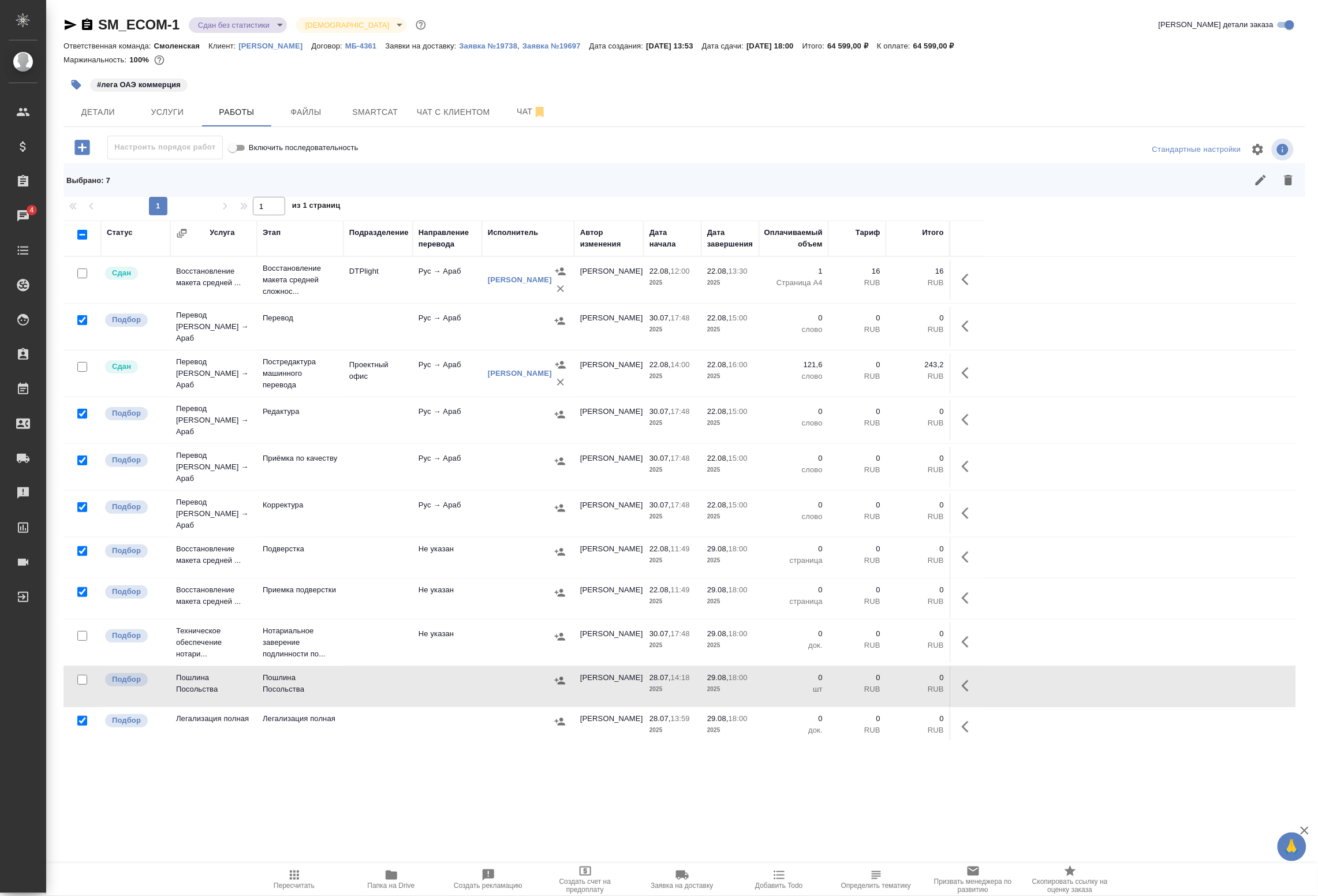
click at [81, 716] on input "checkbox" at bounding box center [82, 721] width 10 height 10
checkbox input "false"
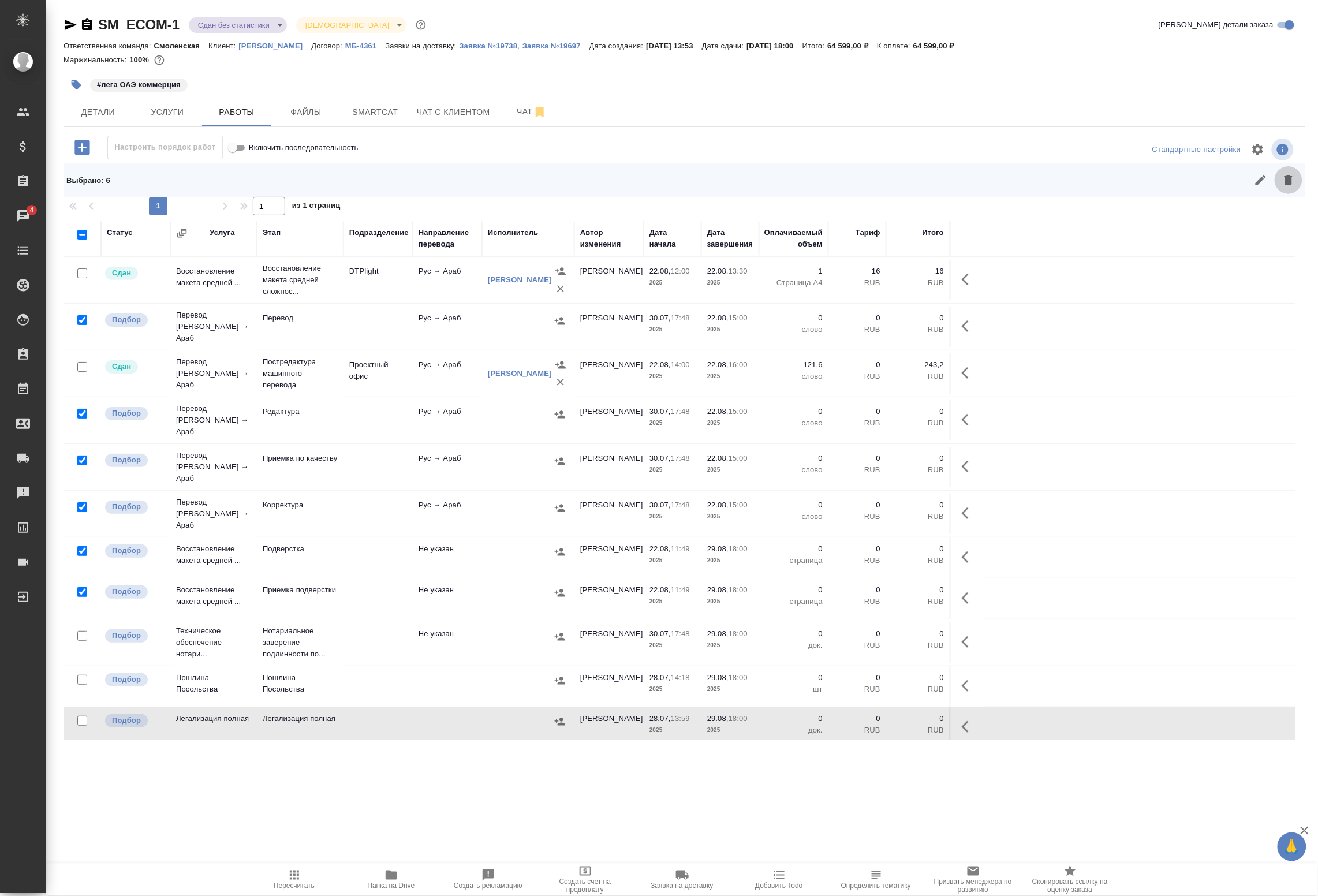
click at [1293, 180] on icon "button" at bounding box center [1289, 180] width 14 height 14
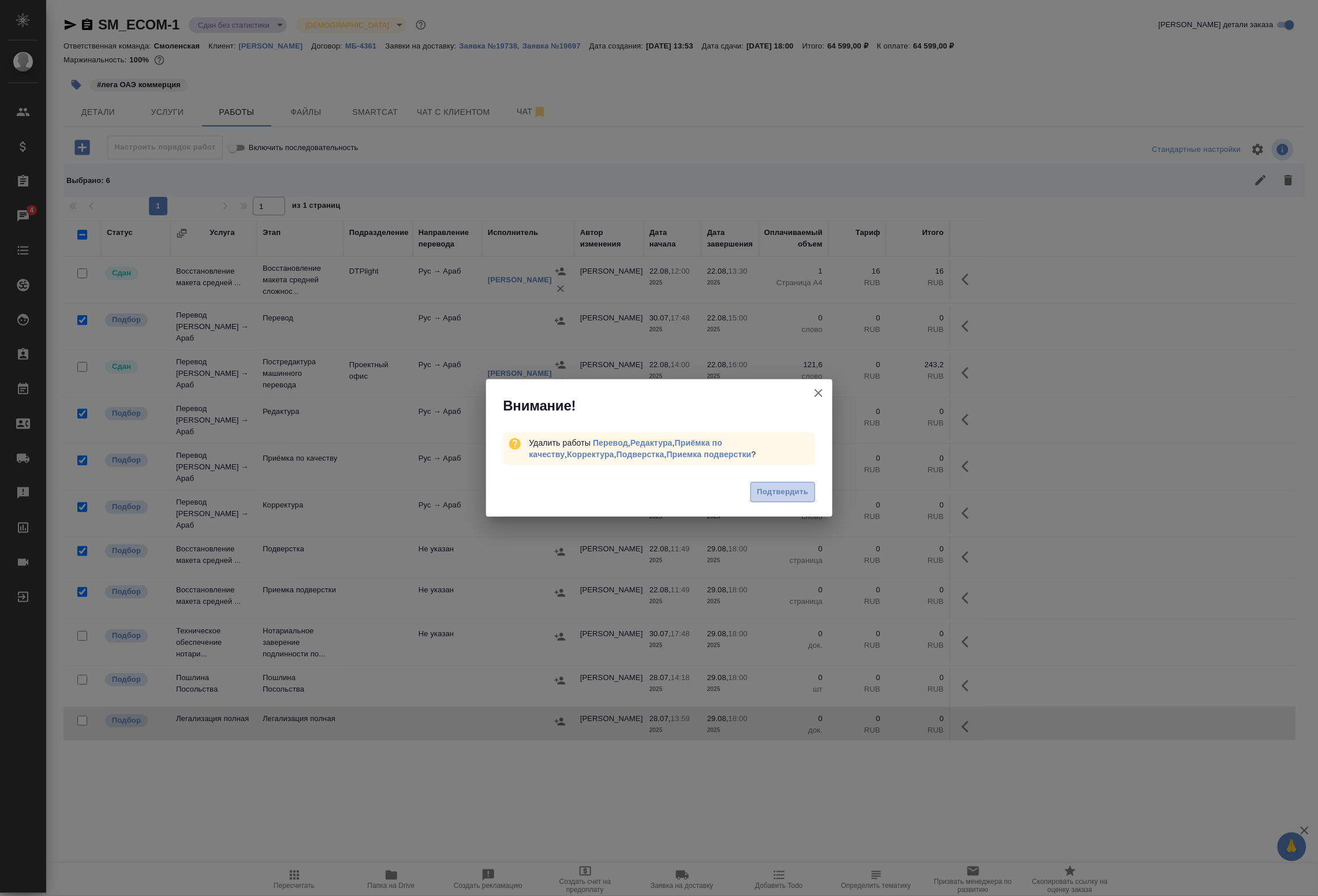
click at [771, 494] on span "Подтвердить" at bounding box center [783, 492] width 52 height 13
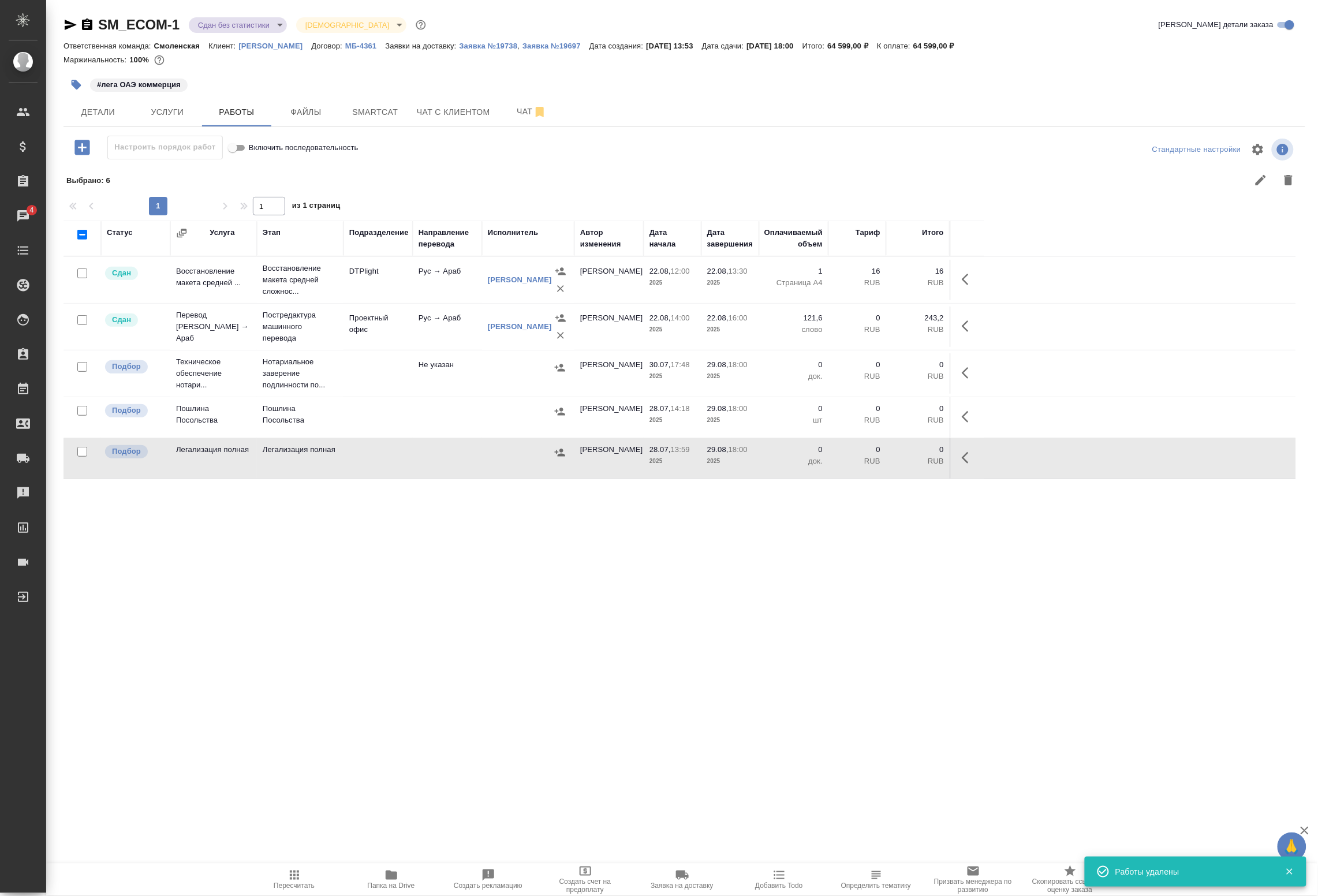
click at [257, 25] on body "🙏 .cls-1 fill:#fff; AWATERA Badanyan Artak Клиенты Спецификации Заказы 4 Чаты T…" at bounding box center [659, 448] width 1318 height 896
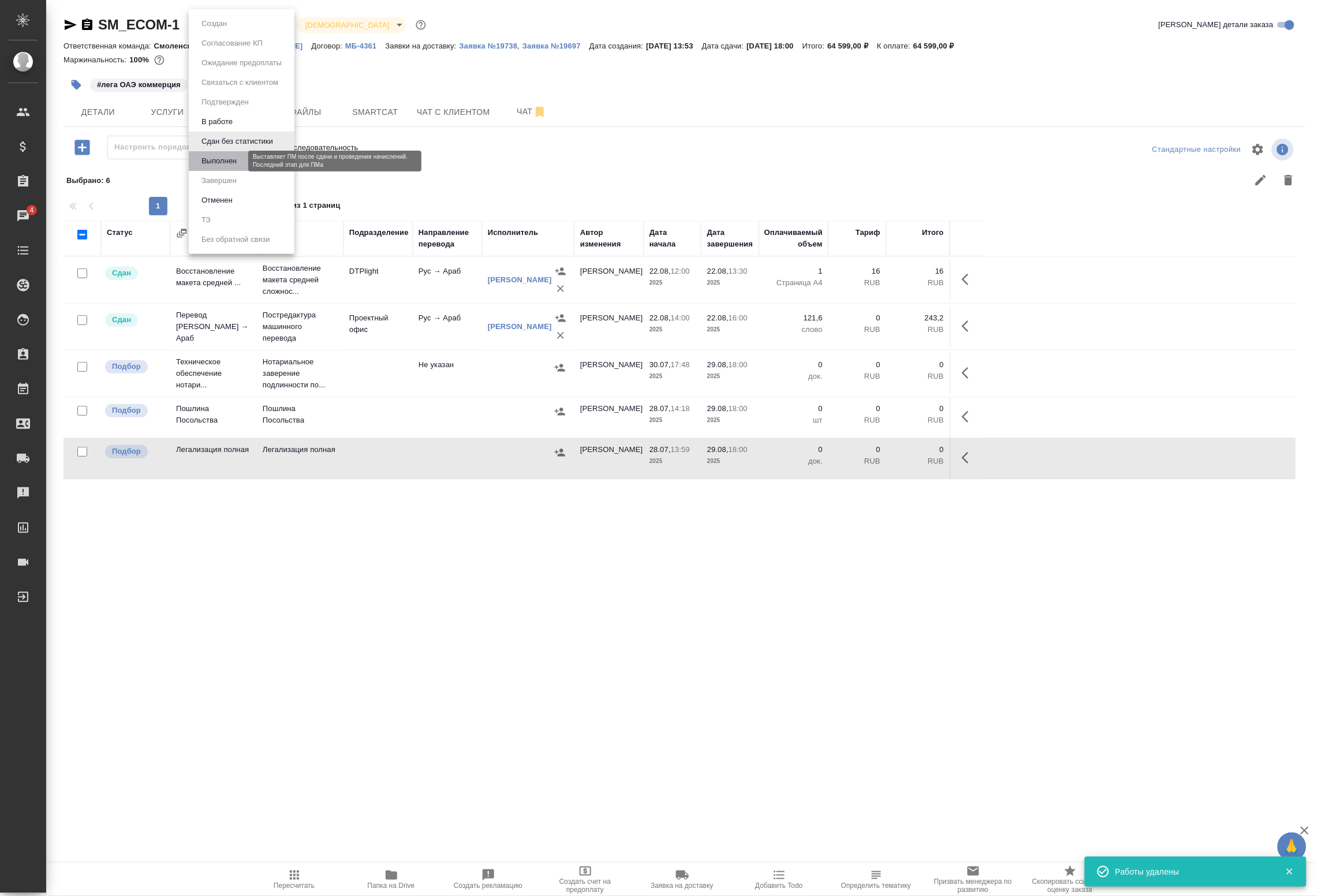
click at [229, 158] on button "Выполнен" at bounding box center [219, 161] width 42 height 12
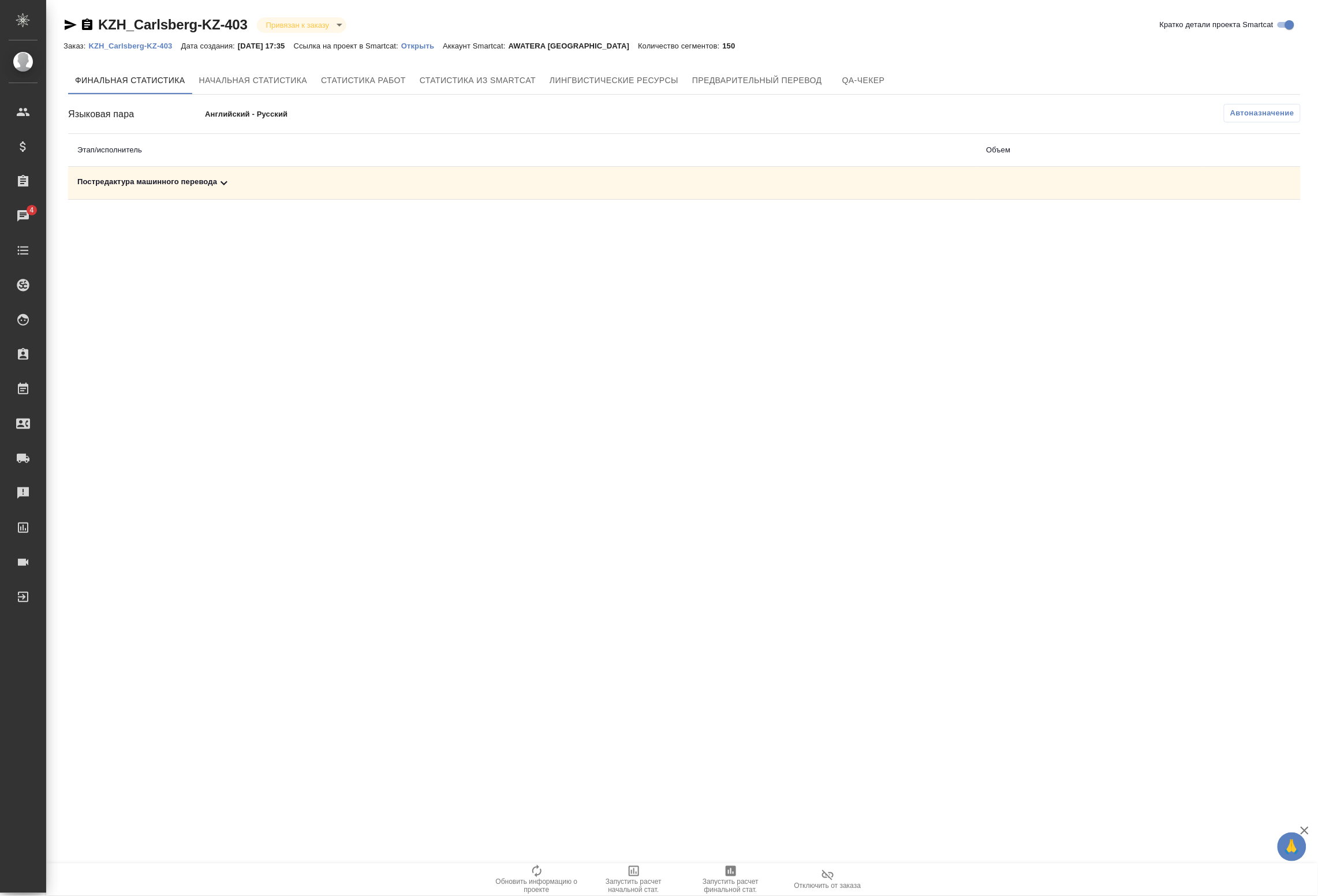
click at [217, 186] on icon at bounding box center [223, 183] width 14 height 14
click at [1269, 110] on span "Автоназначение" at bounding box center [1262, 113] width 64 height 12
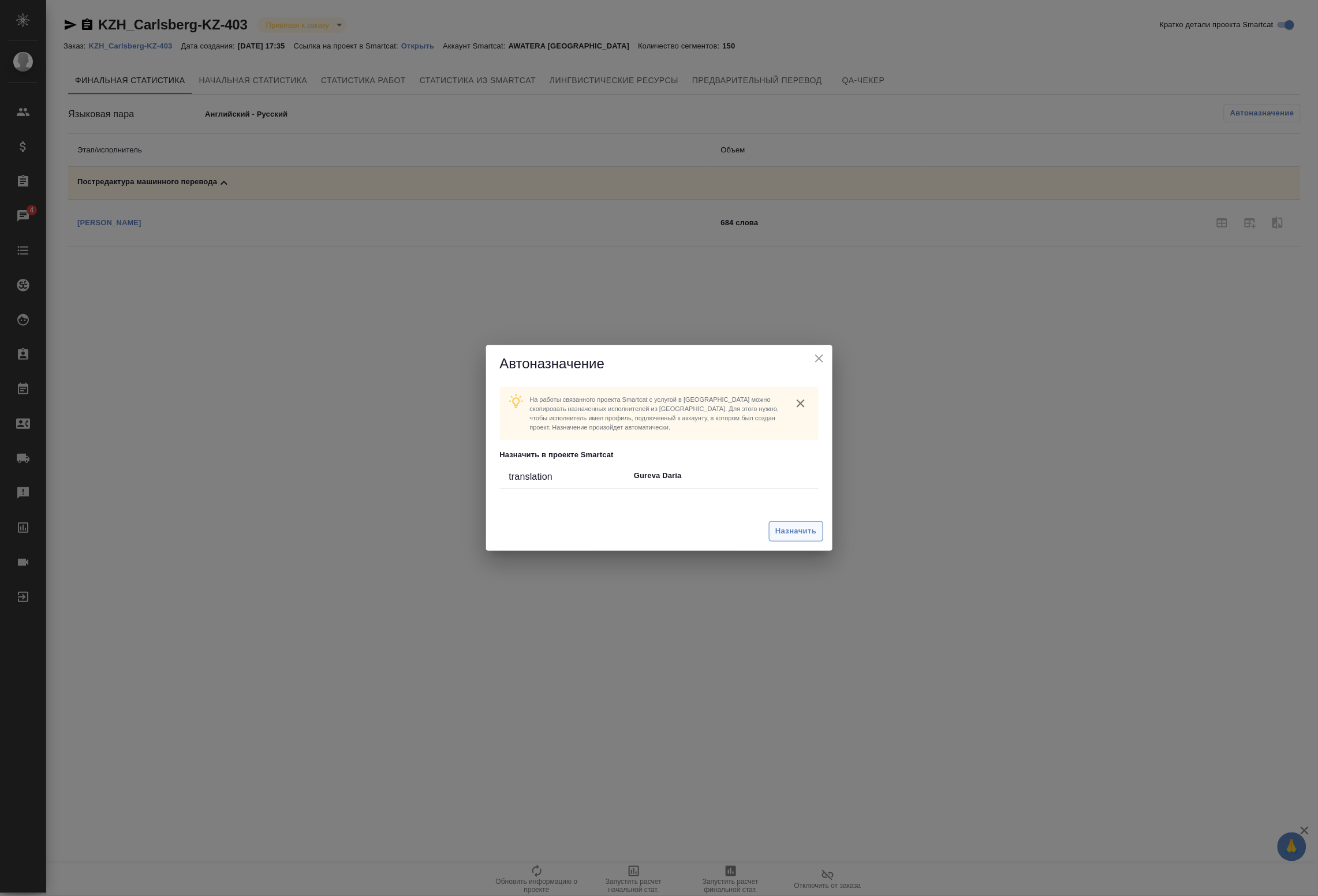
click at [785, 533] on span "Назначить" at bounding box center [796, 531] width 41 height 13
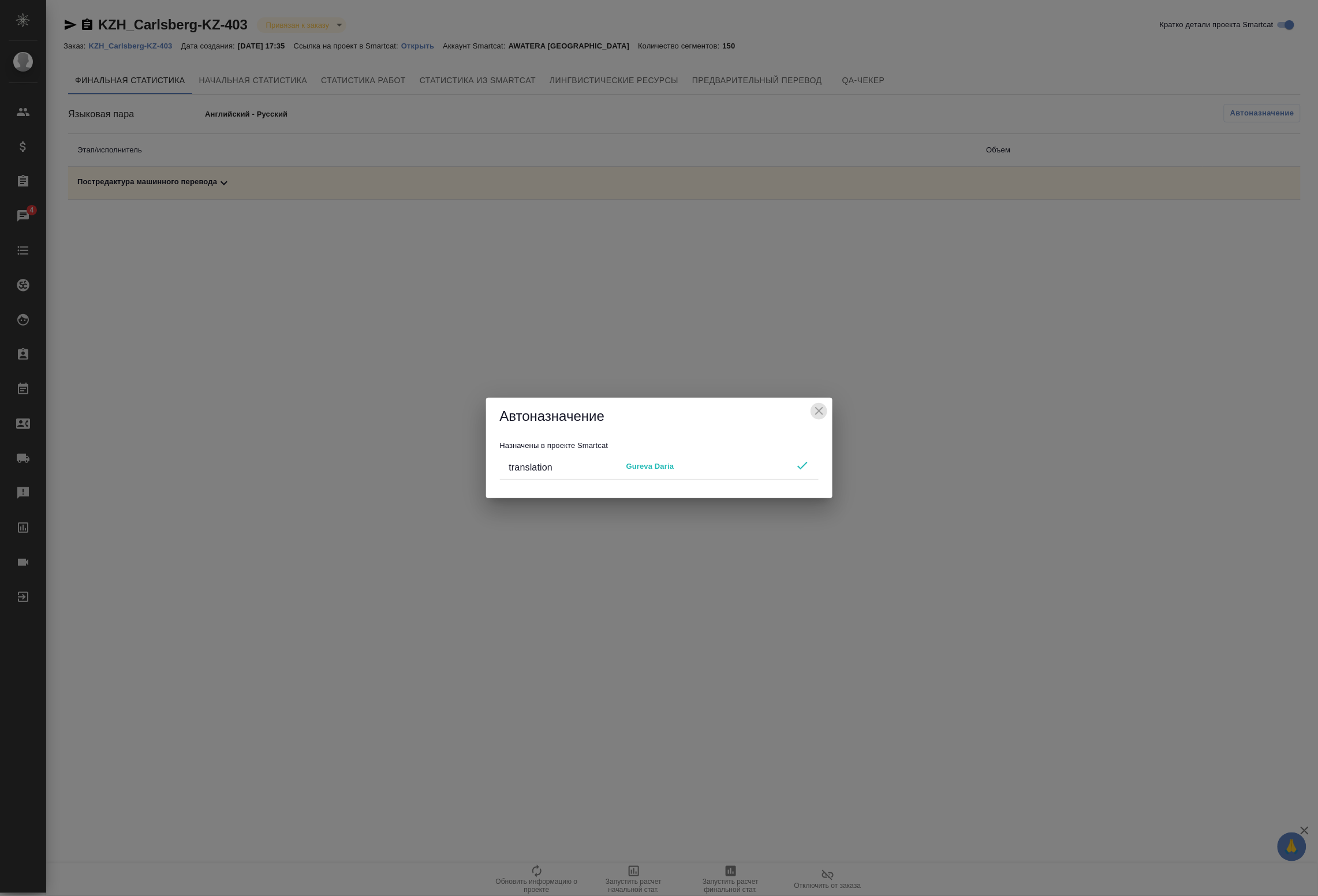
click at [821, 417] on icon "close" at bounding box center [819, 411] width 14 height 14
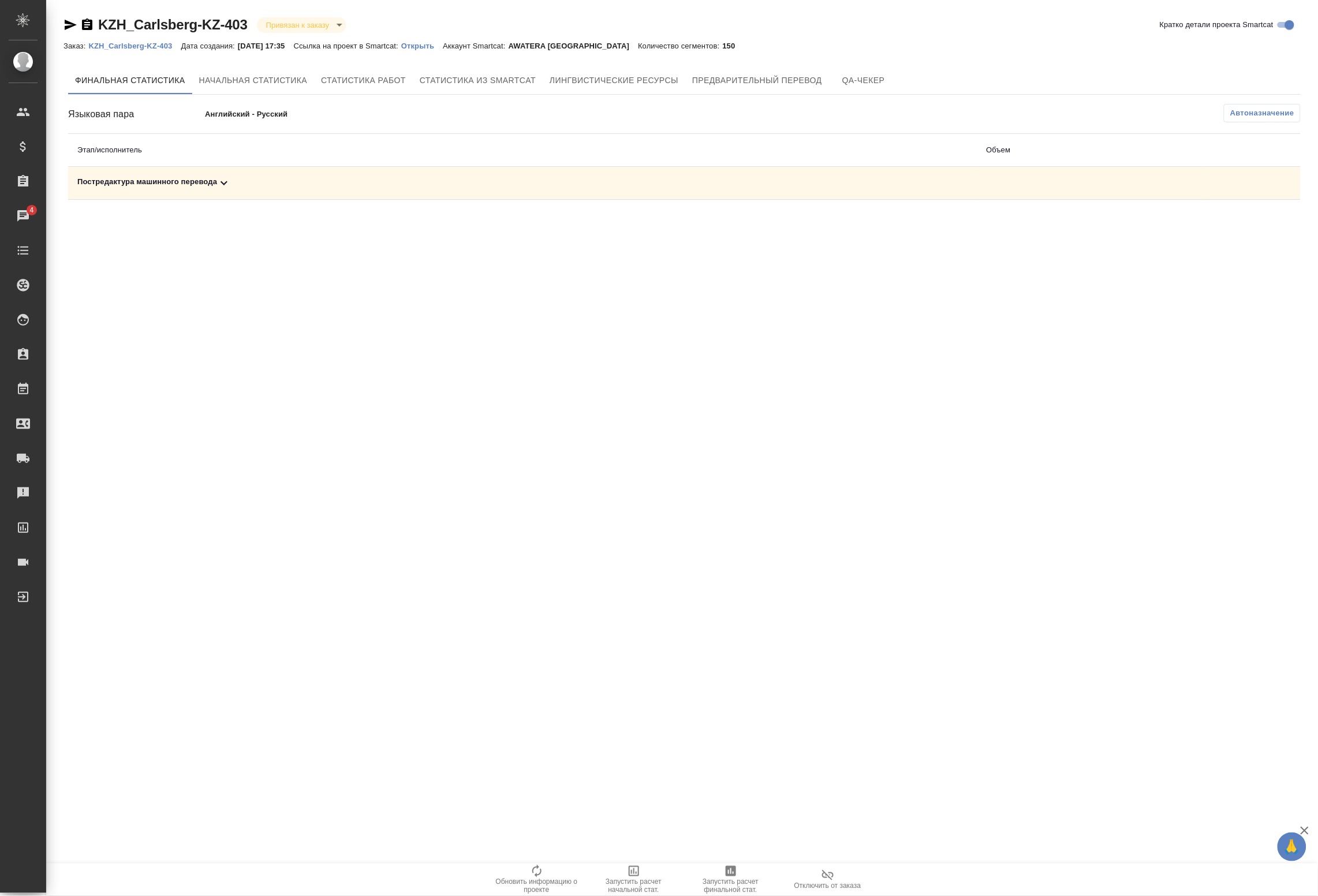
click at [734, 885] on span "Запустить расчет финальной стат." at bounding box center [731, 886] width 83 height 16
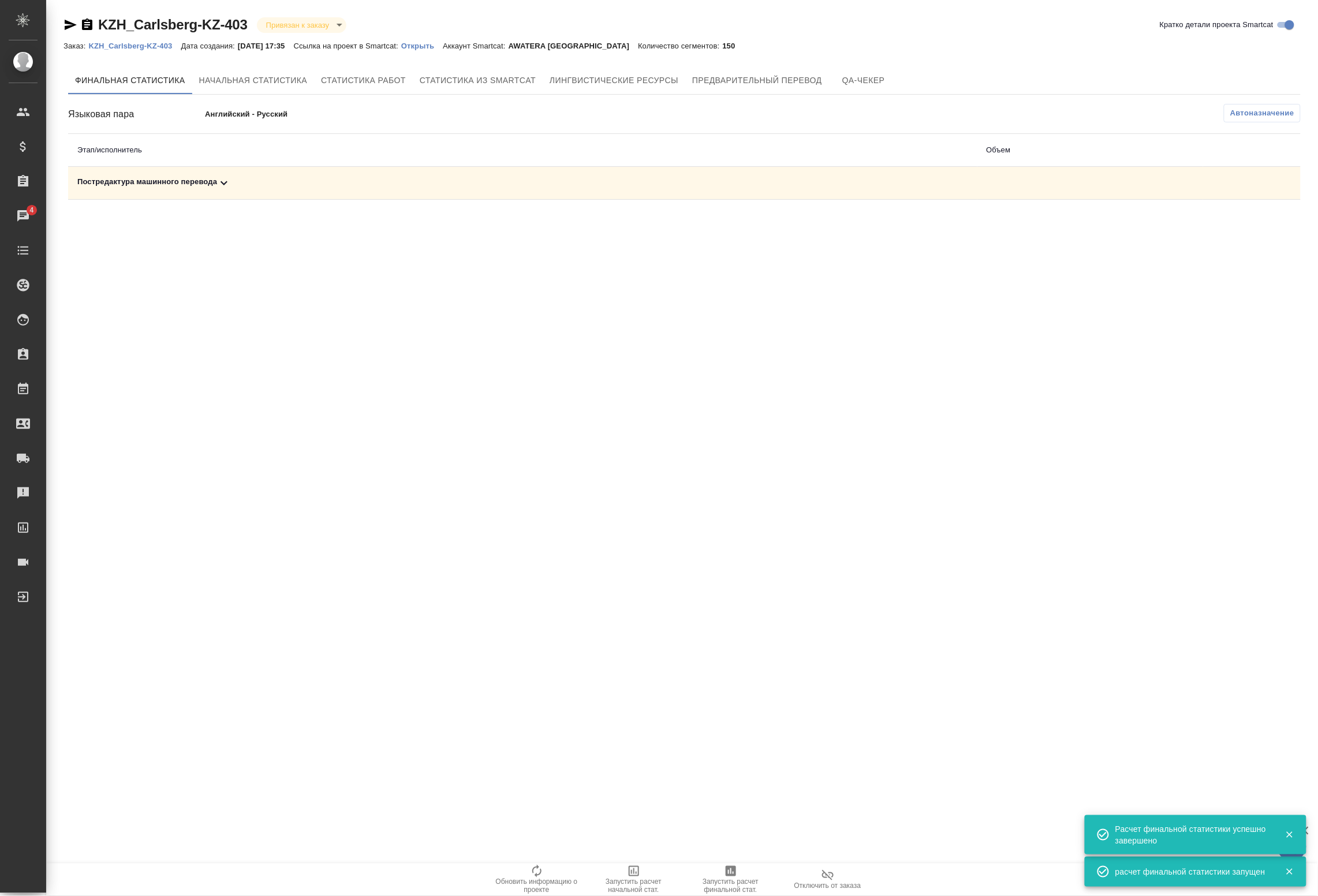
click at [227, 180] on icon at bounding box center [223, 183] width 14 height 14
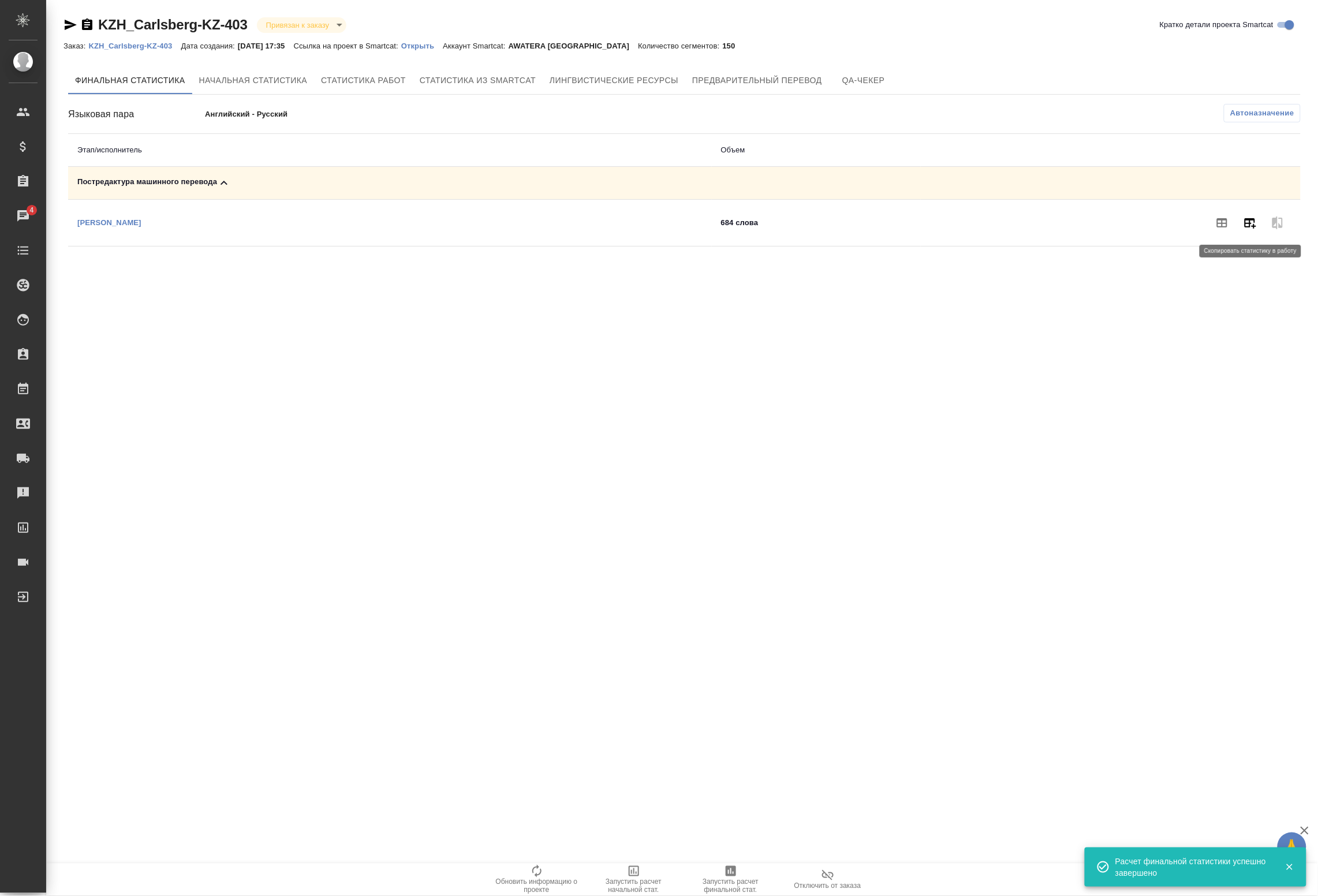
click at [1245, 224] on icon "button" at bounding box center [1251, 224] width 12 height 10
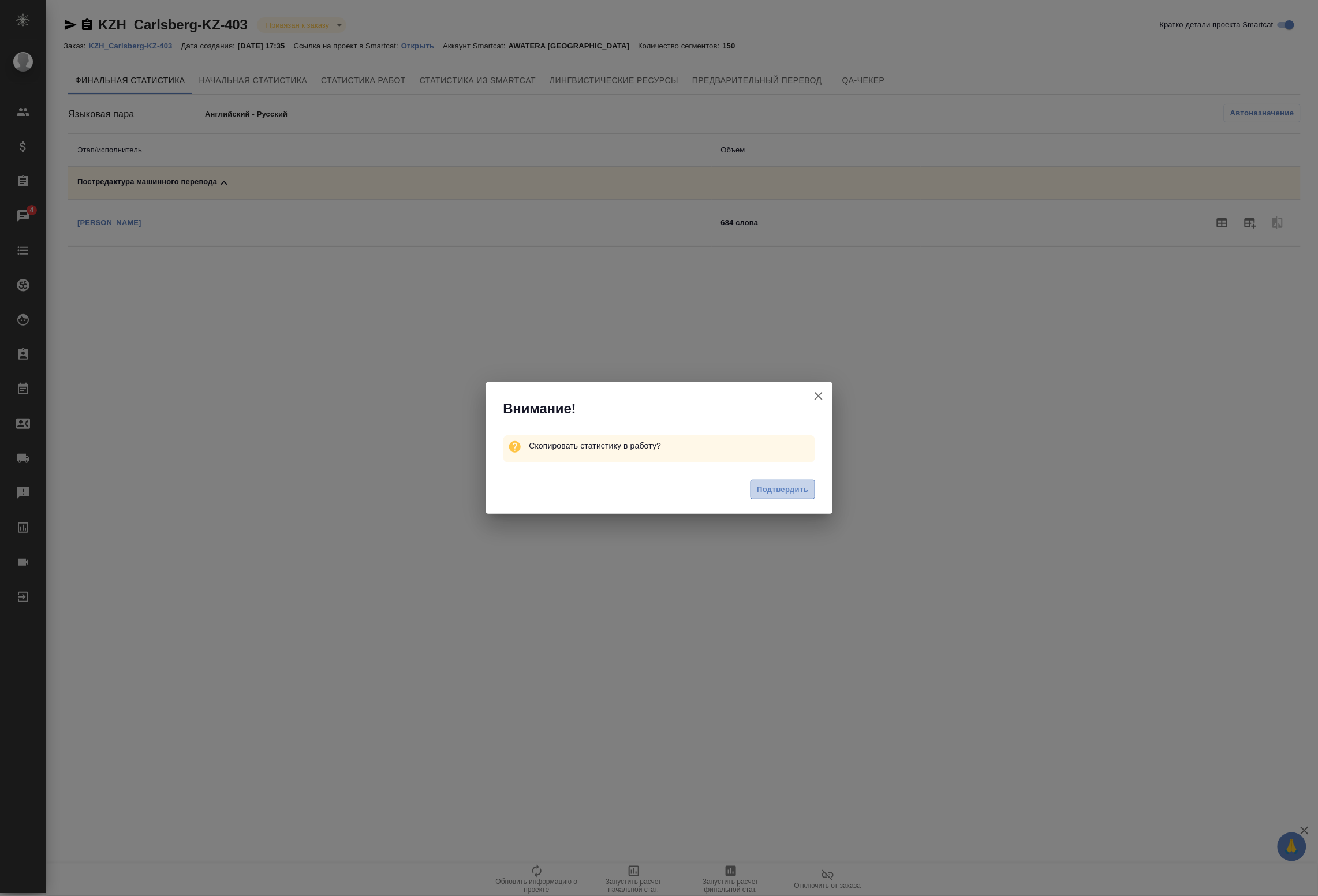
click at [810, 488] on button "Подтвердить" at bounding box center [783, 489] width 64 height 20
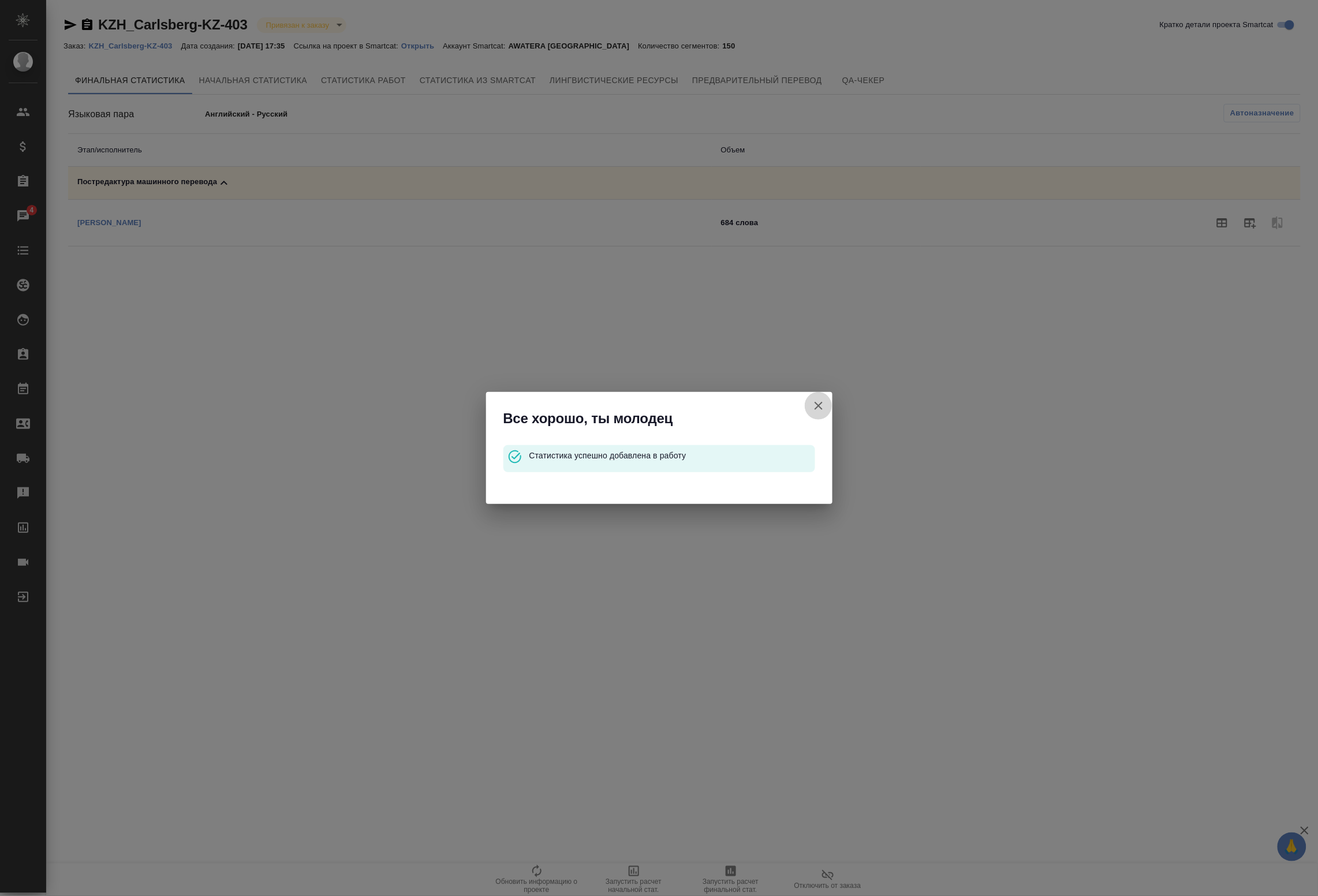
click at [824, 405] on icon "button" at bounding box center [818, 406] width 14 height 14
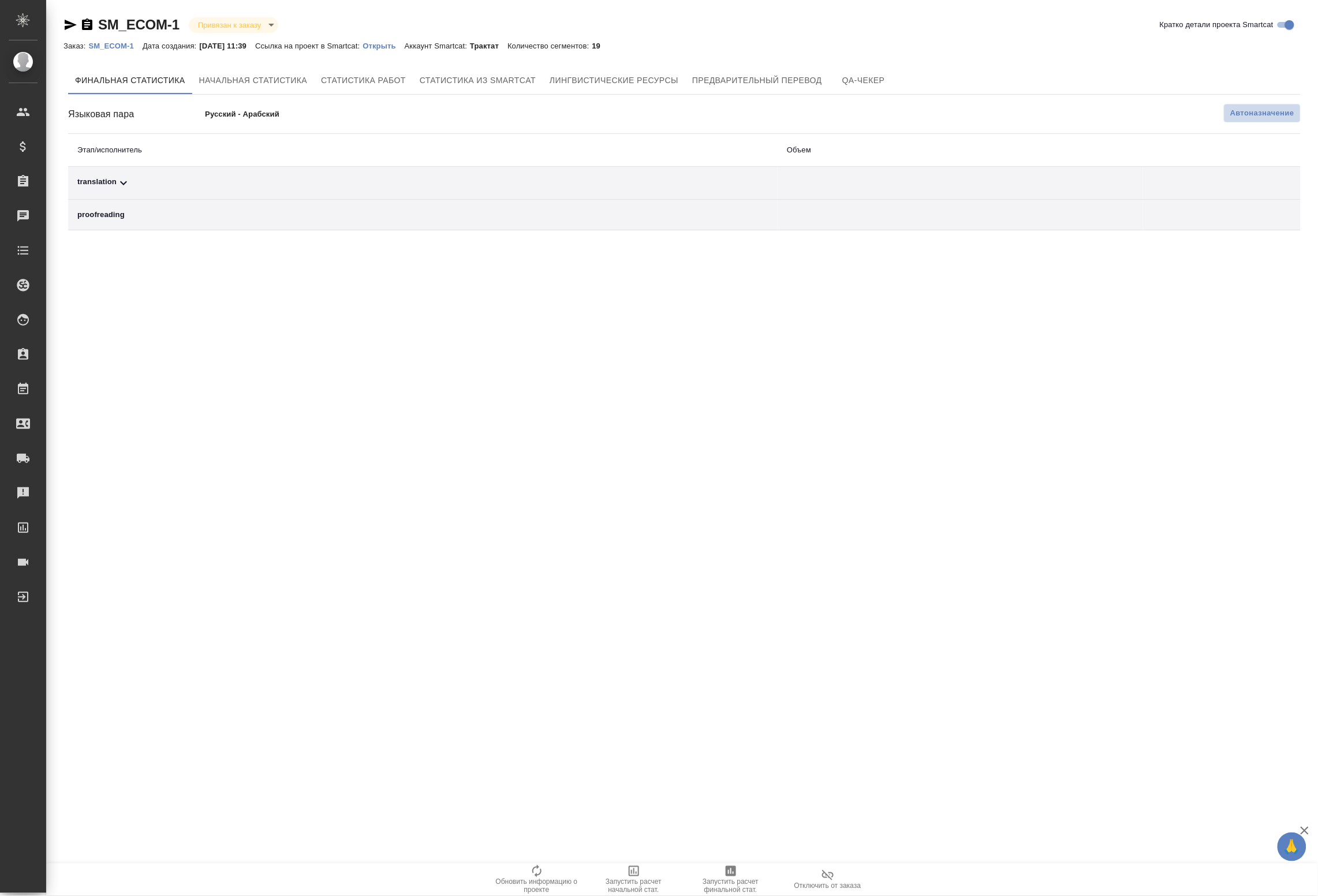
click at [1274, 114] on span "Автоназначение" at bounding box center [1262, 113] width 64 height 12
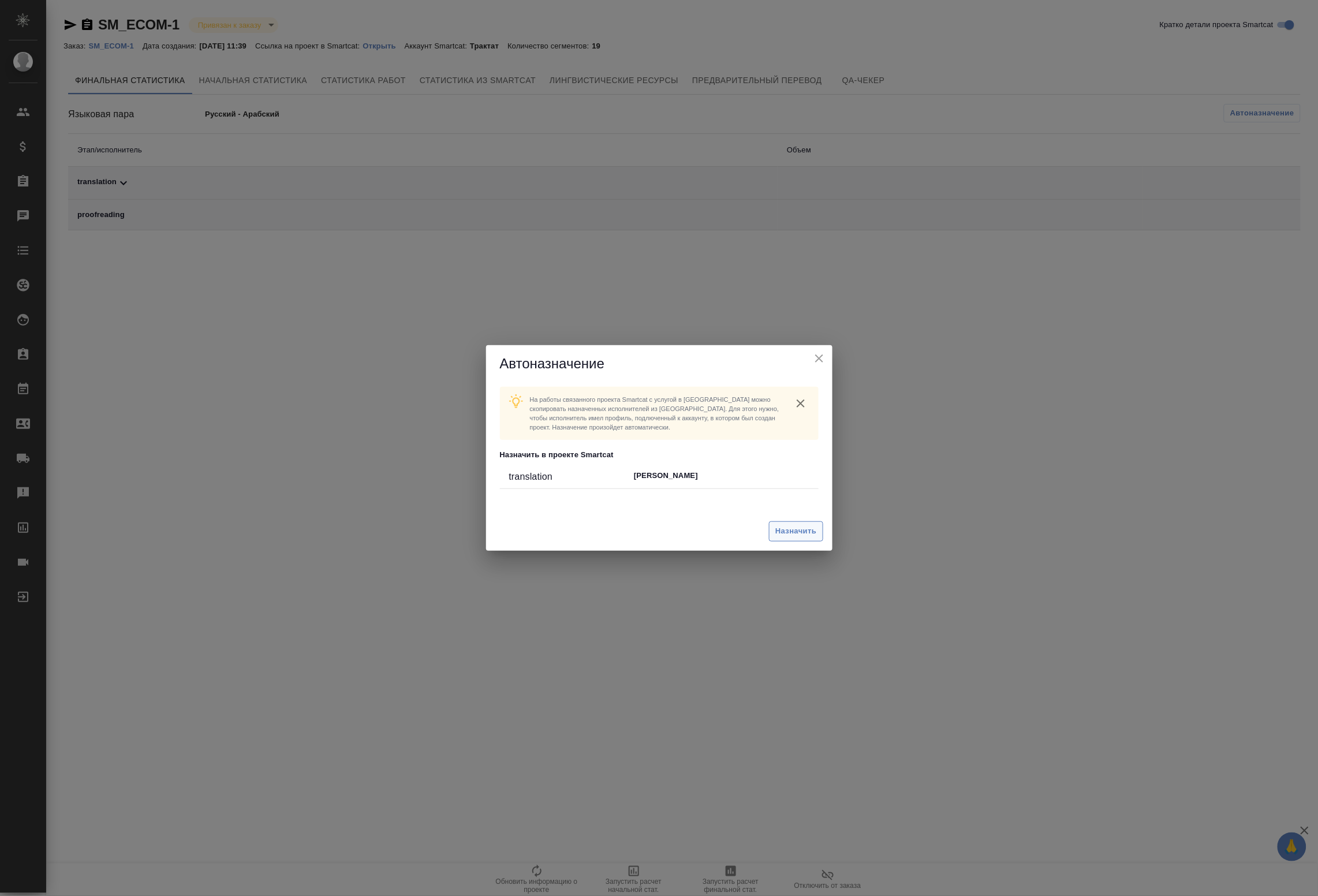
click at [784, 527] on span "Назначить" at bounding box center [796, 531] width 41 height 13
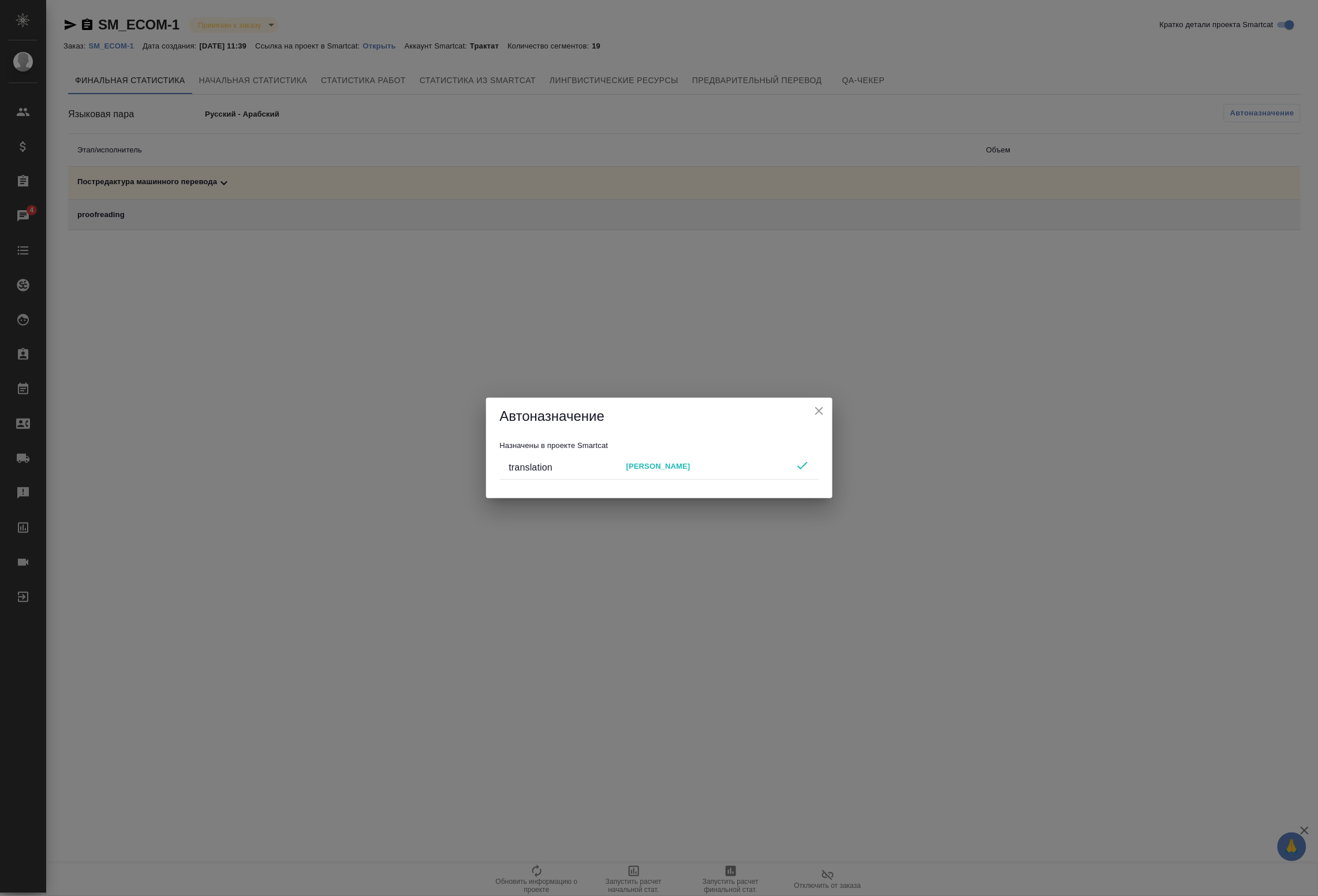
click at [819, 411] on icon "close" at bounding box center [819, 411] width 8 height 8
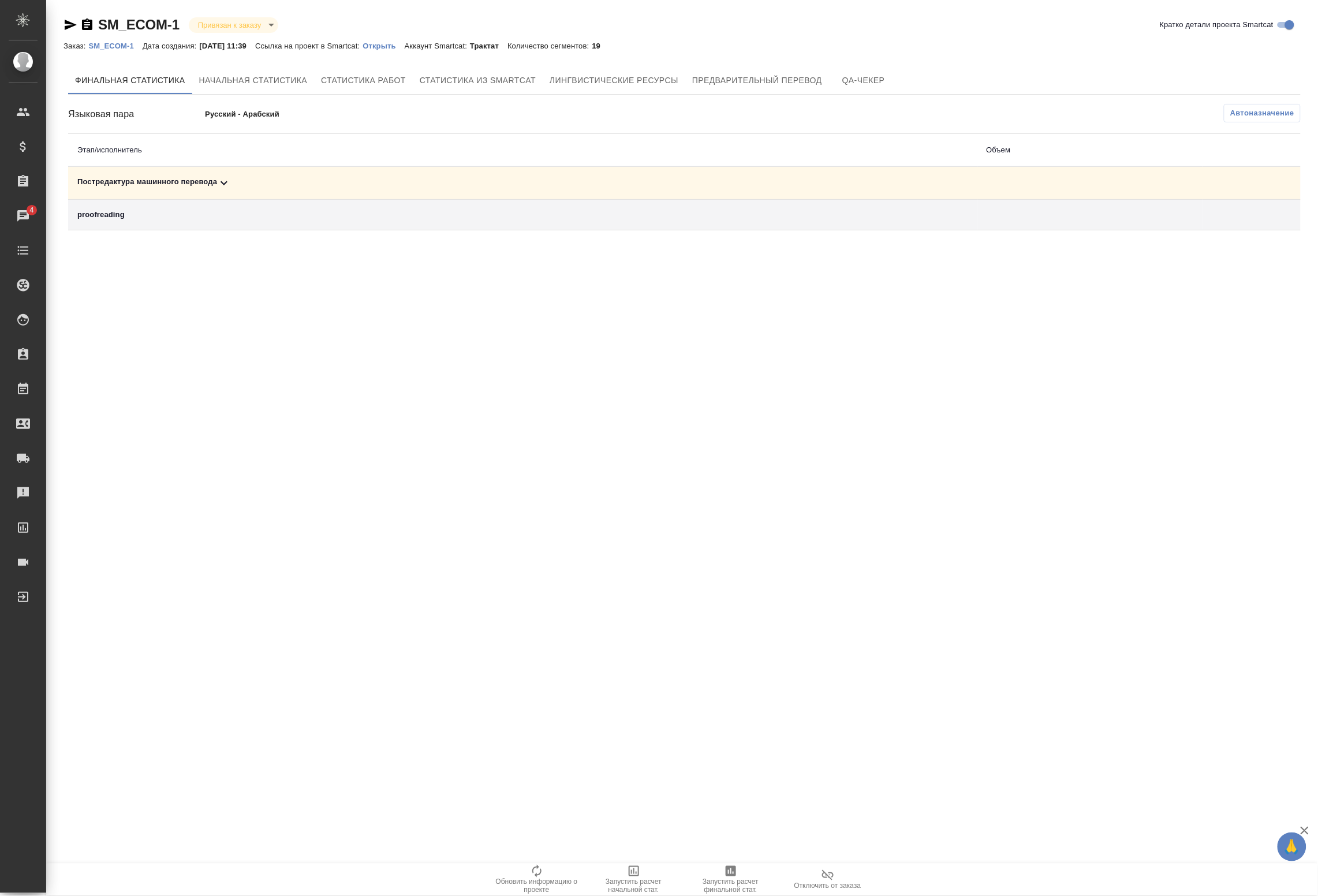
click at [371, 743] on div ".cls-1 fill:#fff; AWATERA Badanyan Artak Клиенты Спецификации Заказы 4 Чаты Tod…" at bounding box center [659, 448] width 1318 height 896
click at [739, 867] on span "Запустить расчет финальной стат." at bounding box center [731, 880] width 83 height 30
click at [731, 879] on span "Запустить расчет финальной стат." at bounding box center [731, 886] width 83 height 16
click at [215, 181] on div "Постредактура машинного перевода" at bounding box center [523, 183] width 891 height 14
click at [221, 183] on icon at bounding box center [223, 183] width 14 height 14
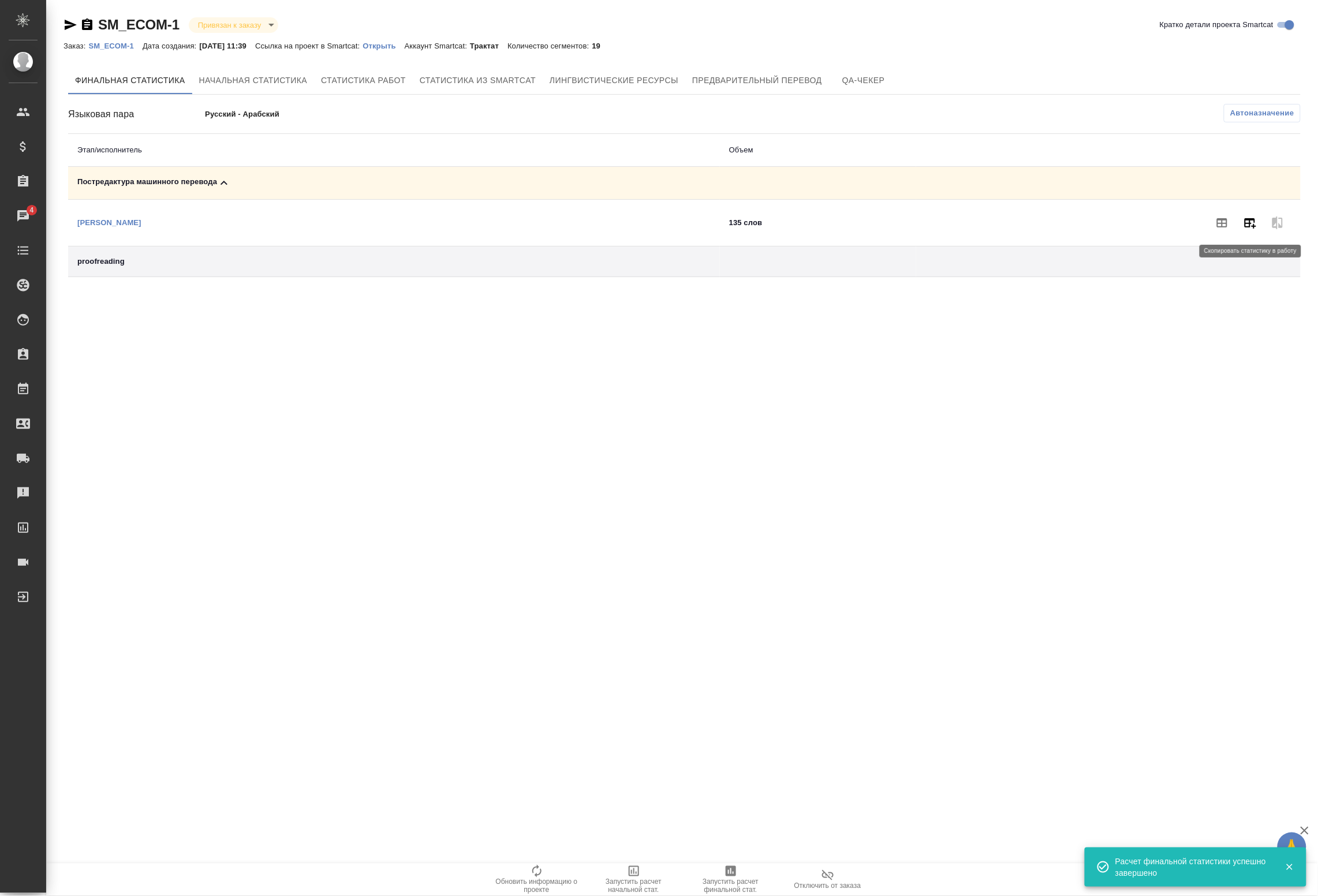
click at [1246, 227] on icon "button" at bounding box center [1251, 224] width 12 height 10
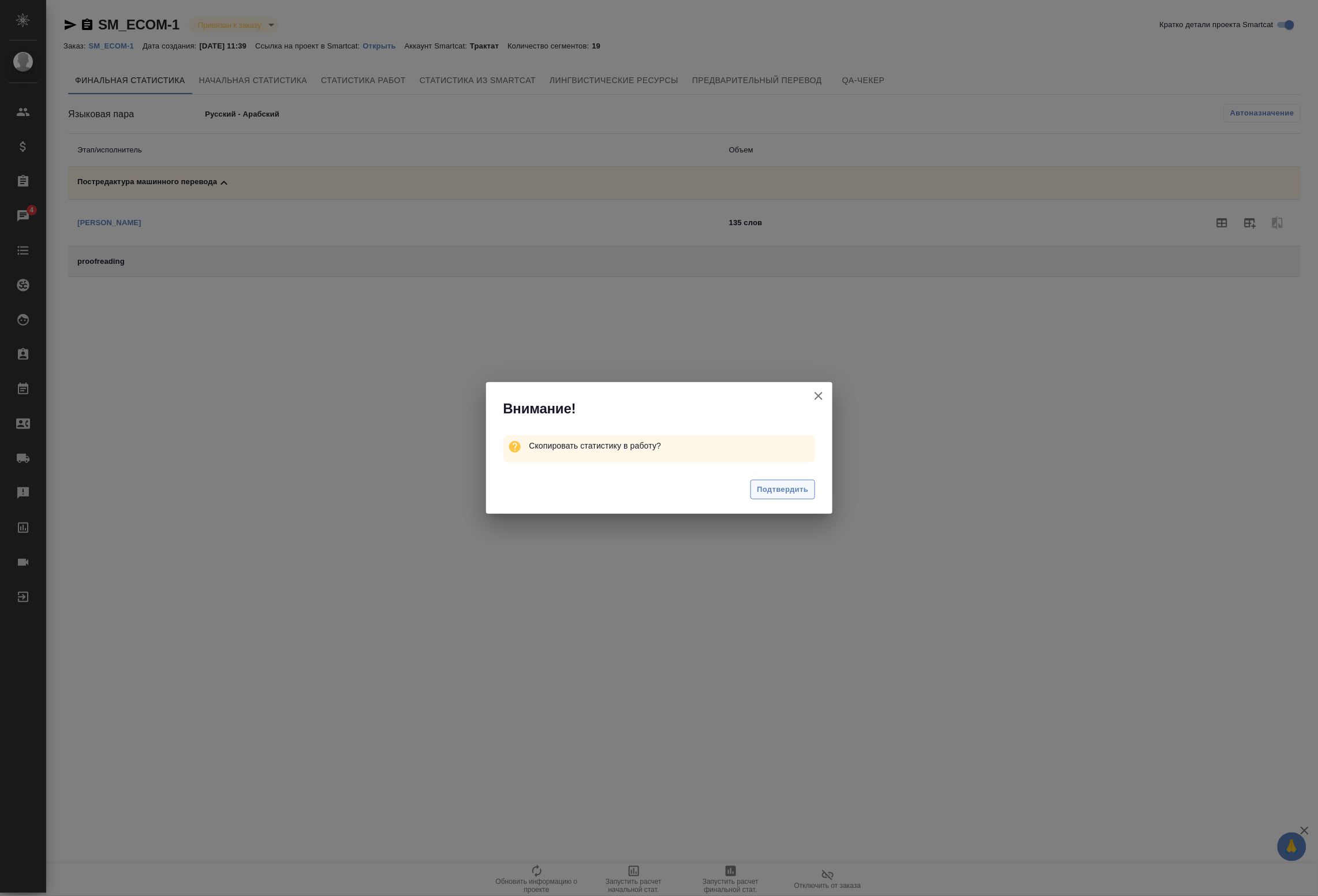
click at [794, 489] on span "Подтвердить" at bounding box center [783, 490] width 52 height 13
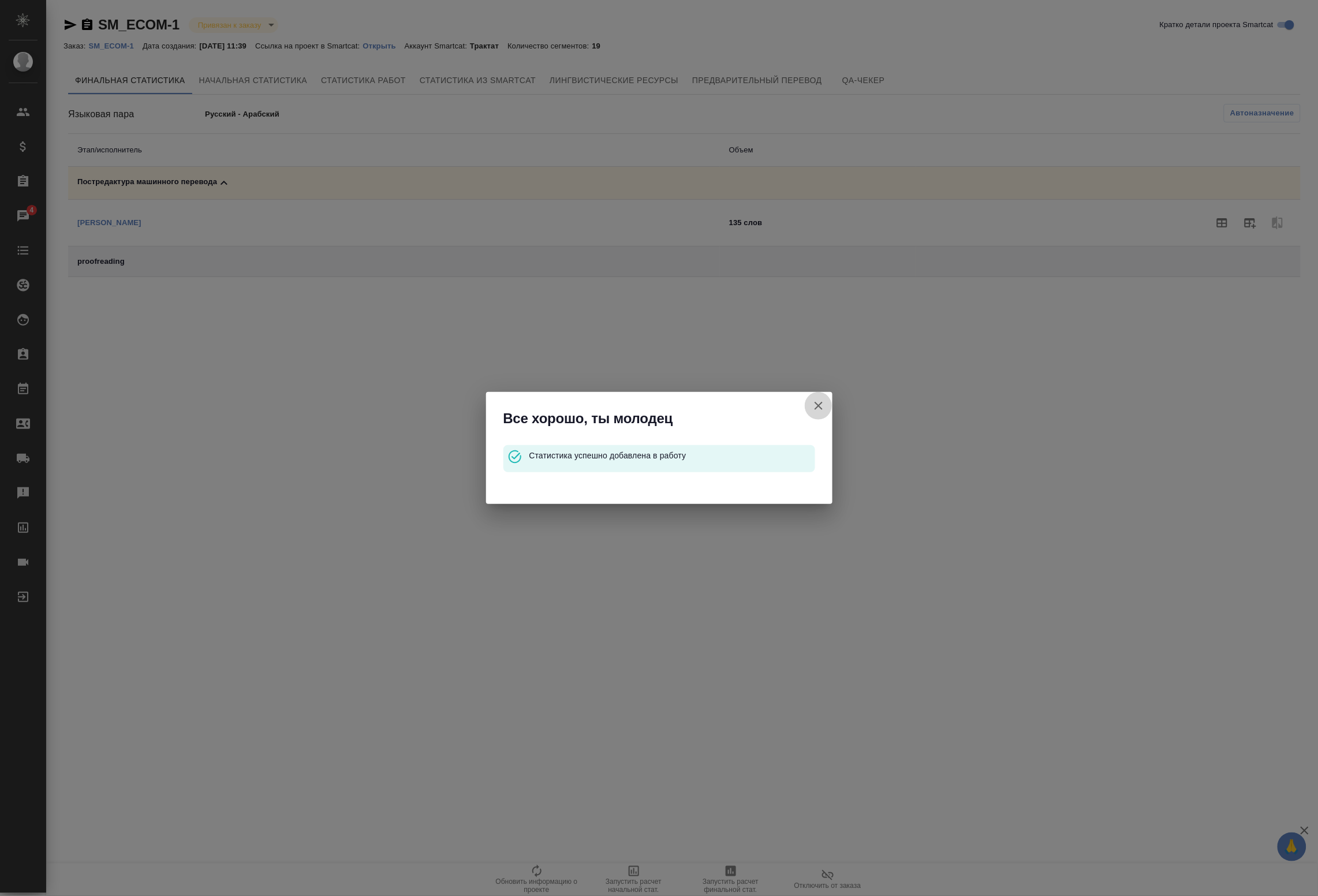
click at [823, 405] on icon "button" at bounding box center [818, 406] width 14 height 14
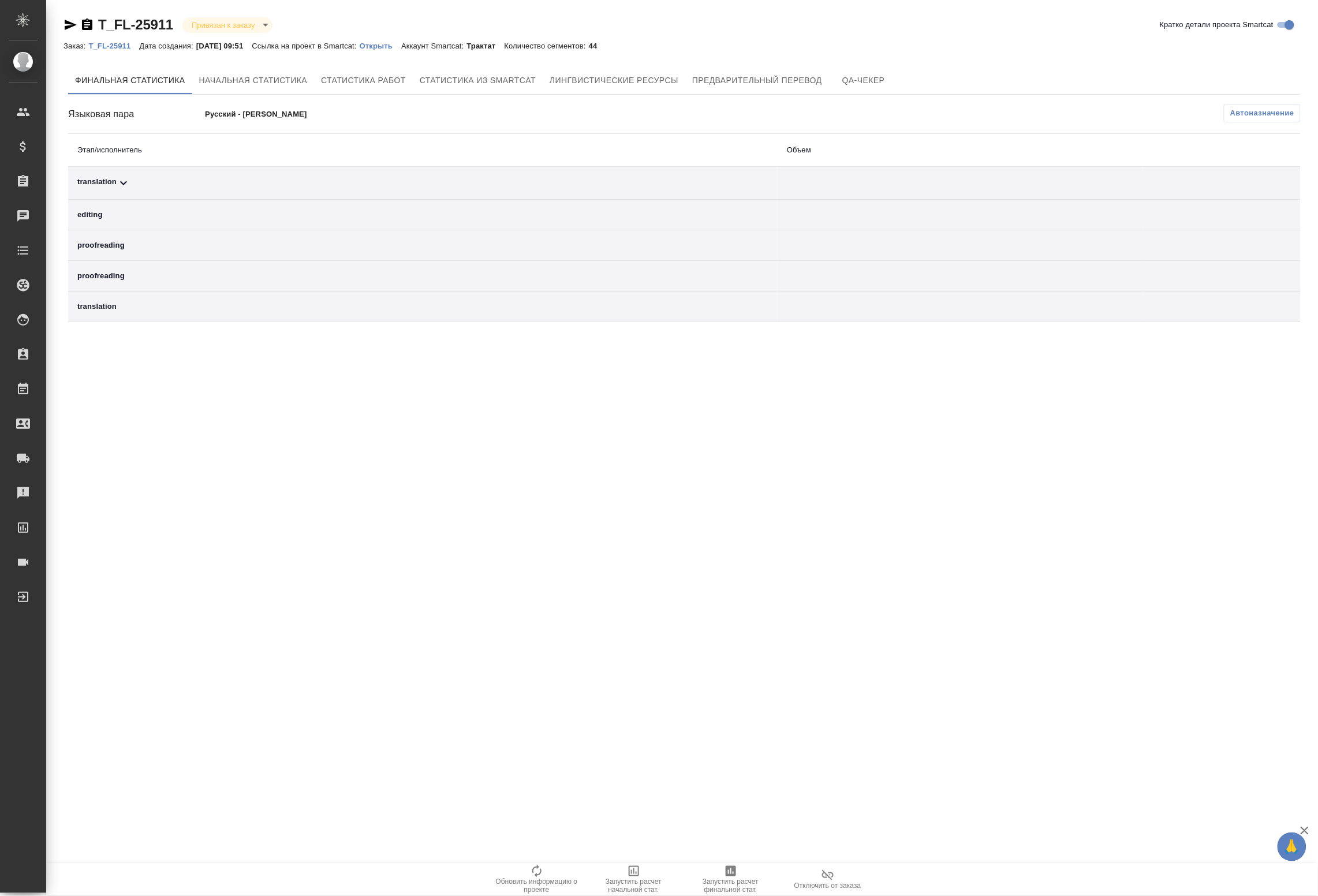
click at [1301, 114] on div "Языковая пара Русский - Немецкий Автоназначение" at bounding box center [684, 114] width 1233 height 20
click at [1285, 114] on span "Автоназначение" at bounding box center [1262, 113] width 64 height 12
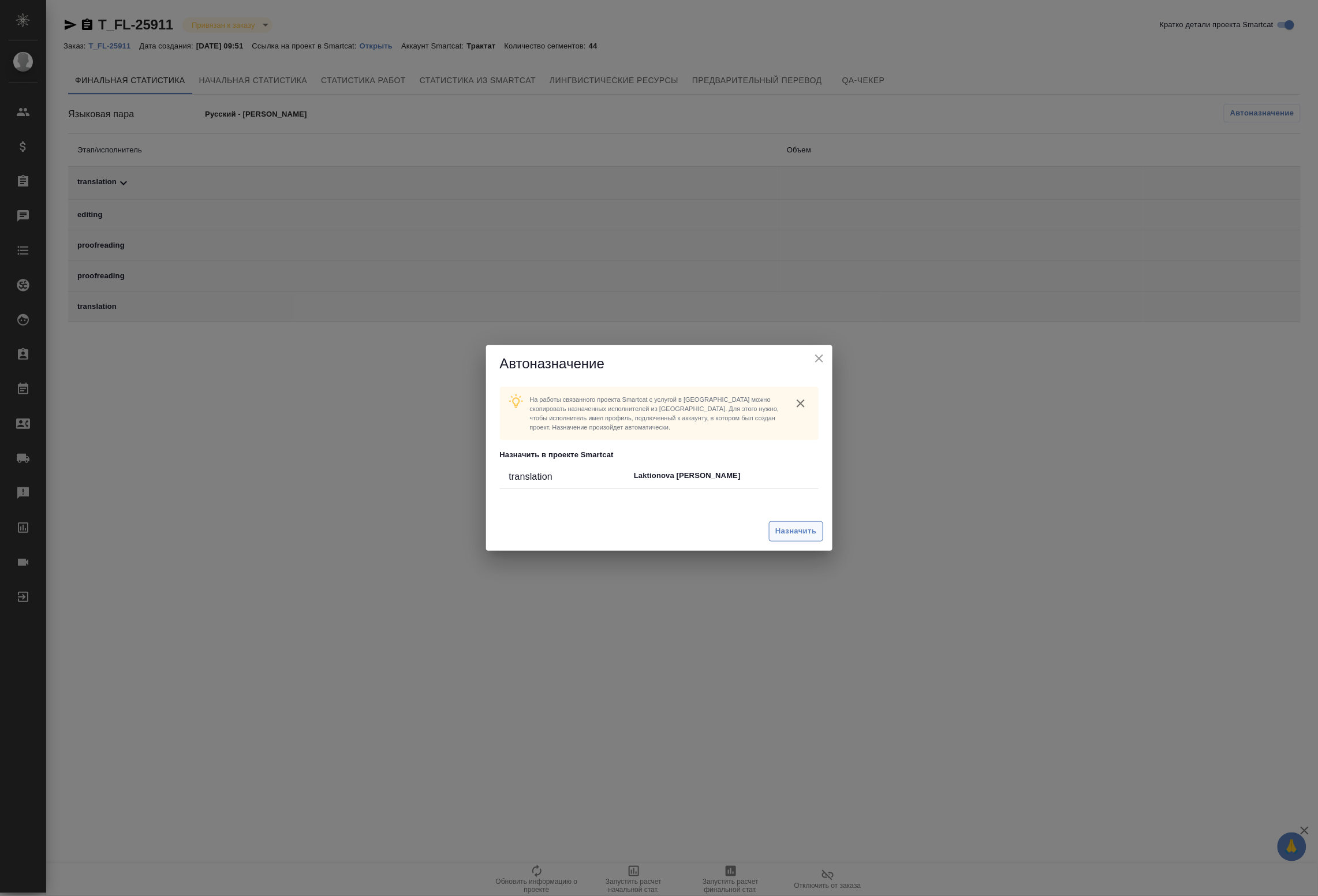
click at [792, 533] on span "Назначить" at bounding box center [796, 531] width 41 height 13
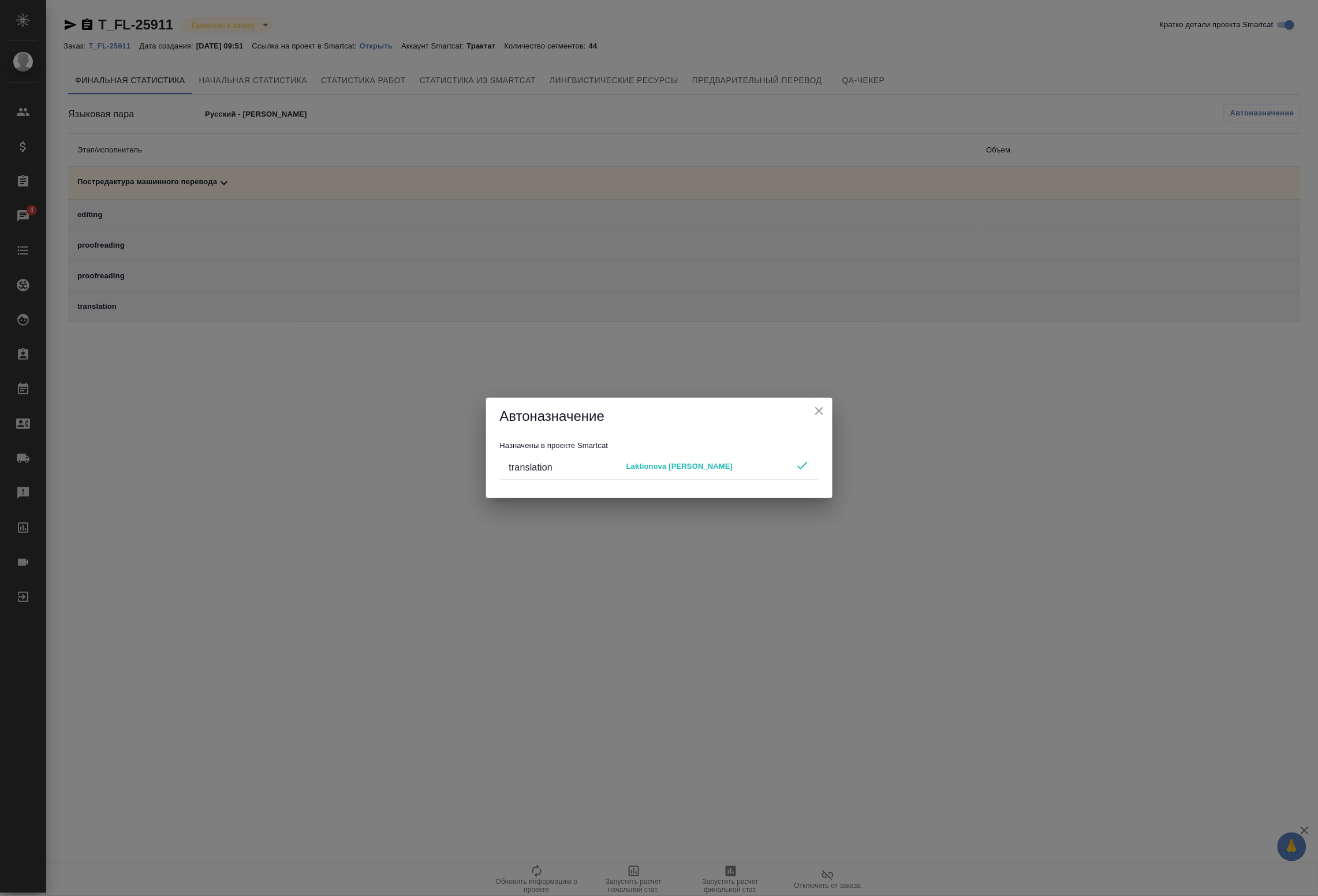
click at [819, 410] on icon "close" at bounding box center [819, 411] width 8 height 8
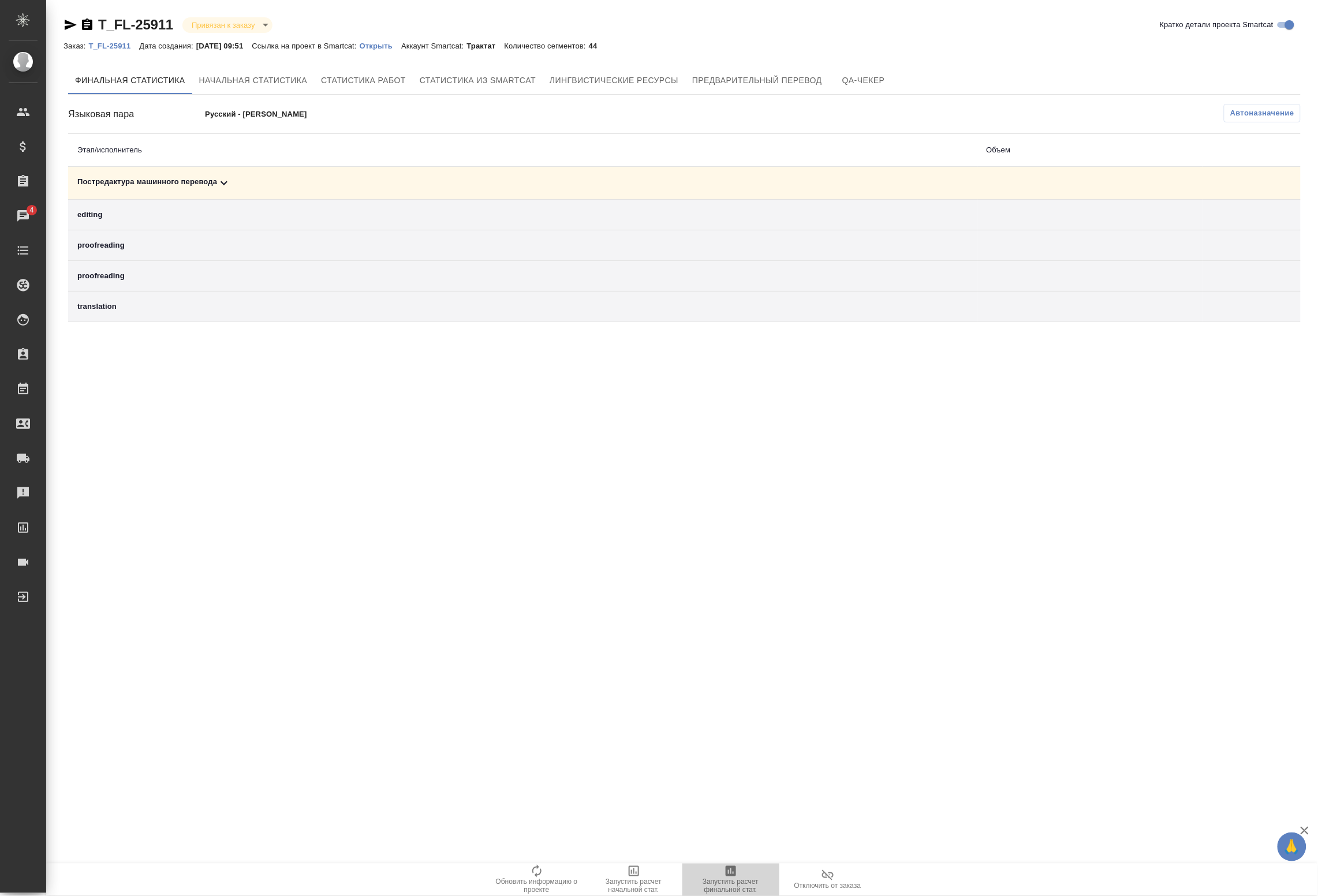
click at [733, 876] on icon "button" at bounding box center [731, 872] width 10 height 10
click at [105, 29] on link "T_FL-25911" at bounding box center [135, 25] width 75 height 16
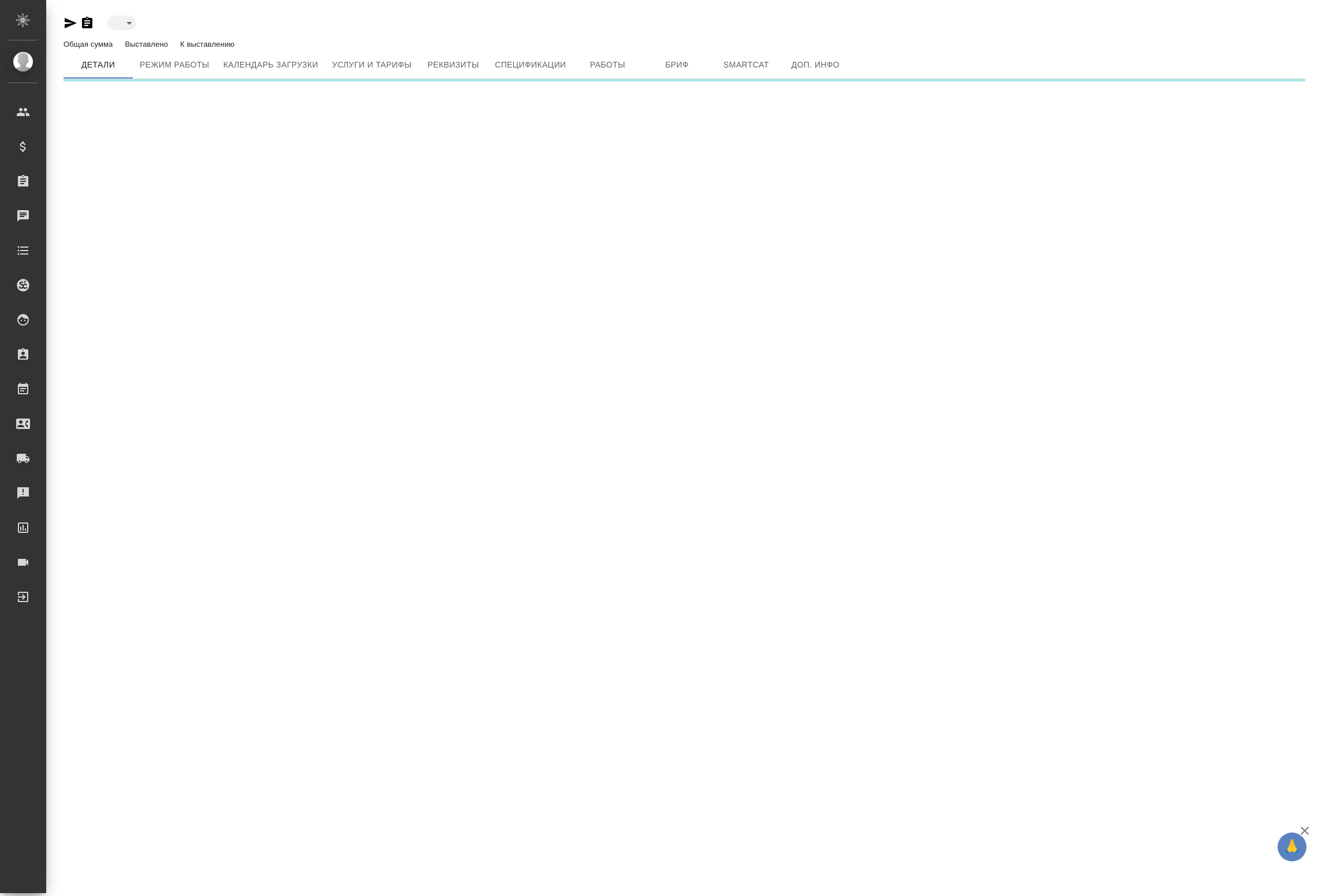
type input "reserved"
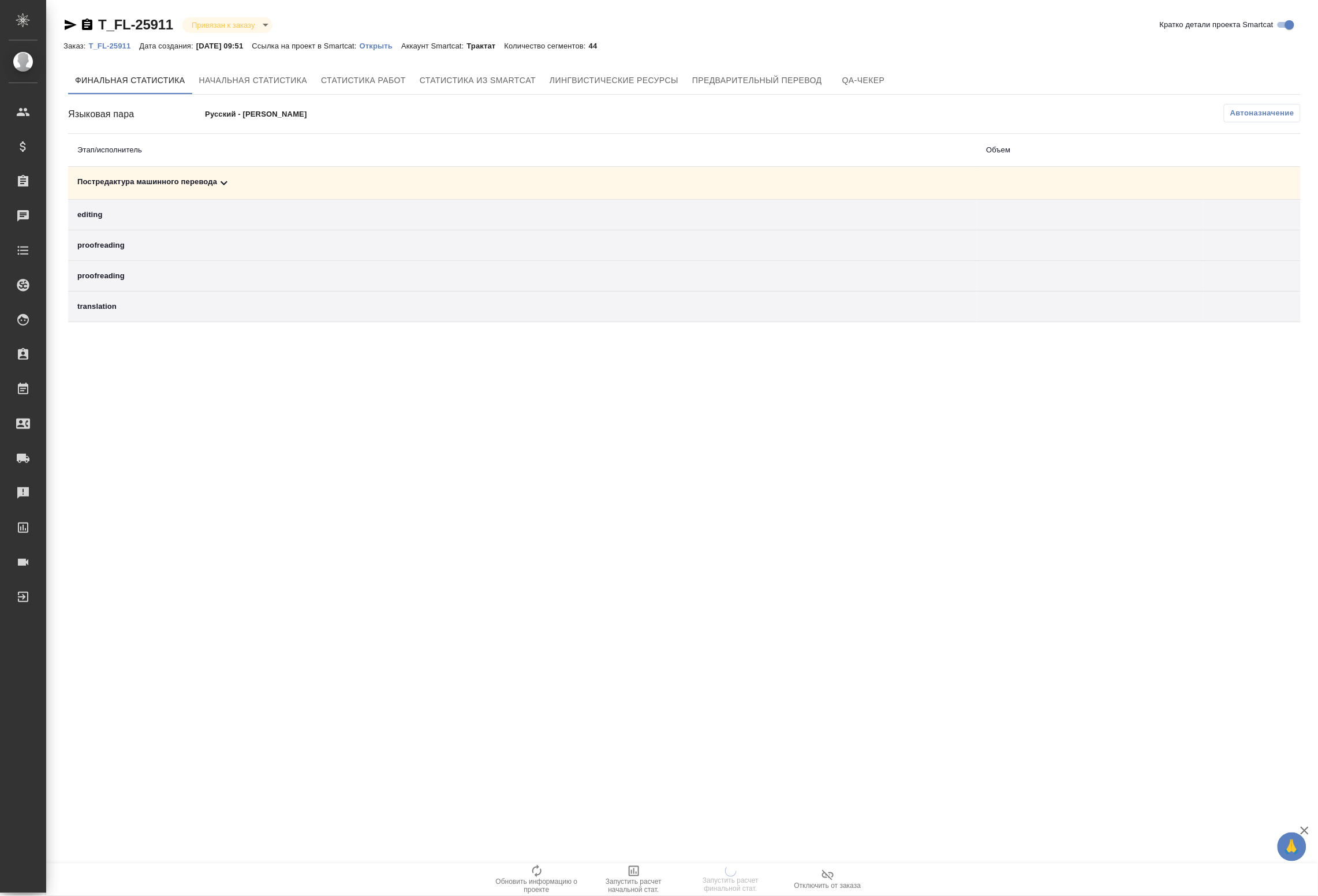
click at [103, 45] on p "T_FL-25911" at bounding box center [114, 46] width 51 height 8
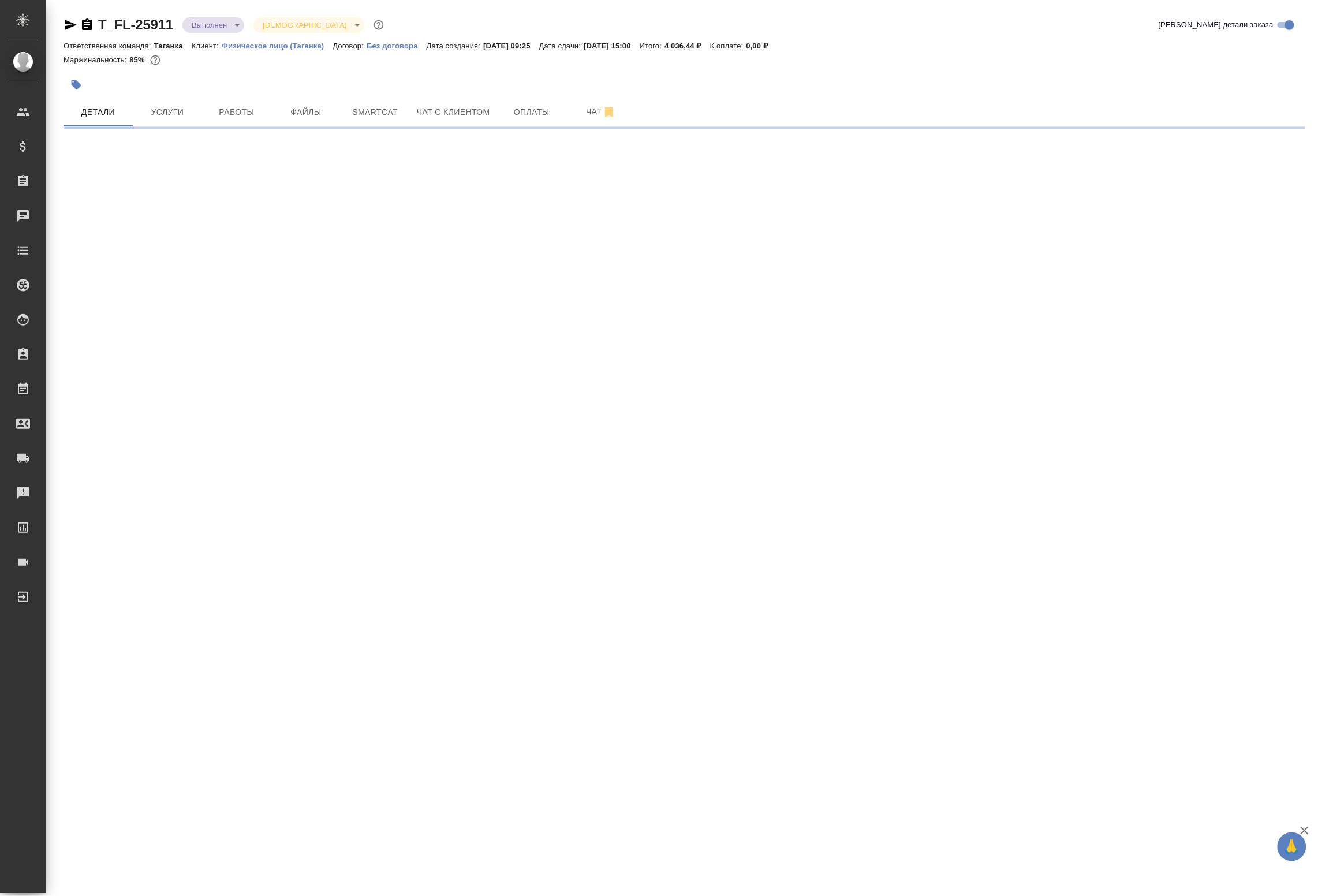
select select "RU"
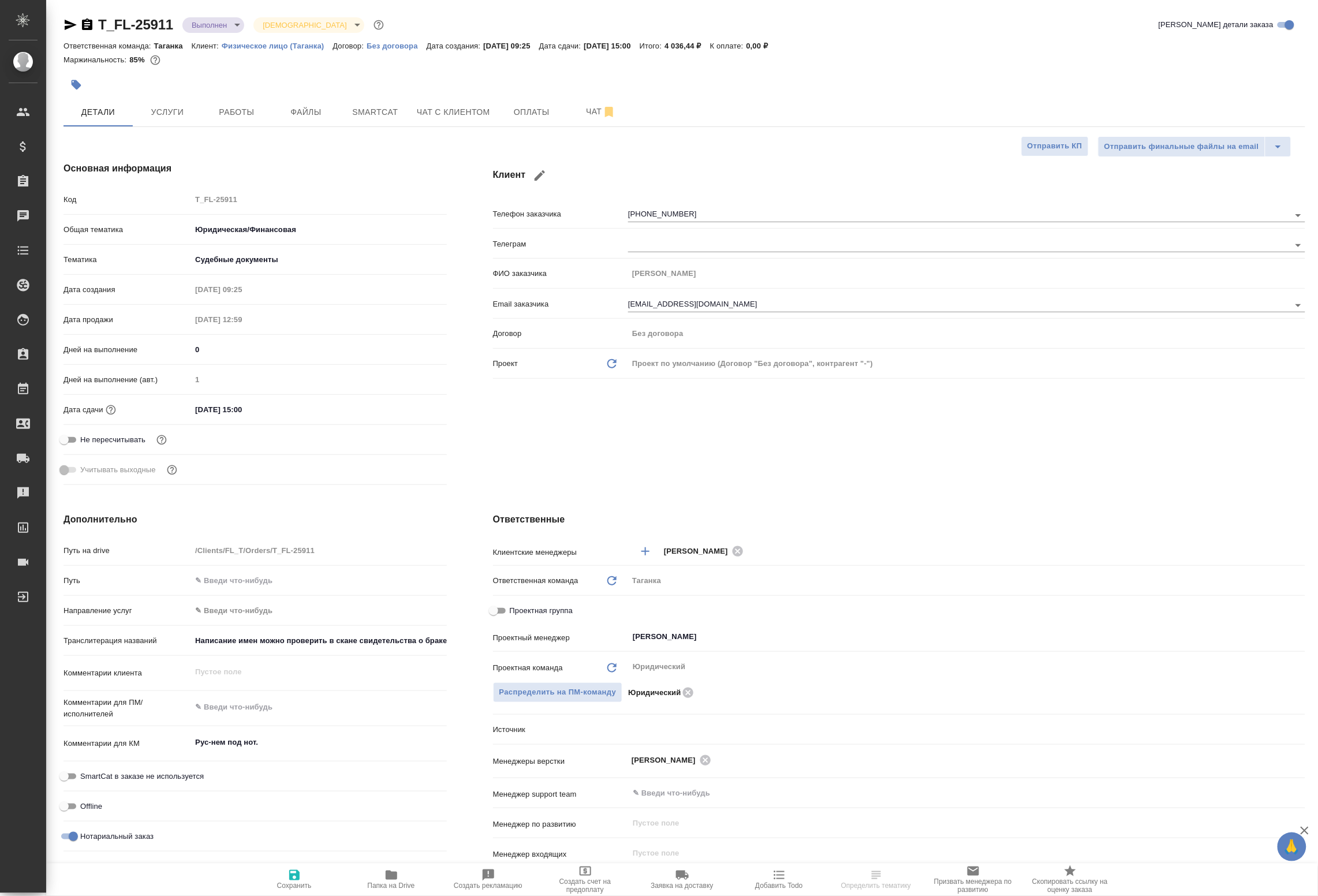
type textarea "x"
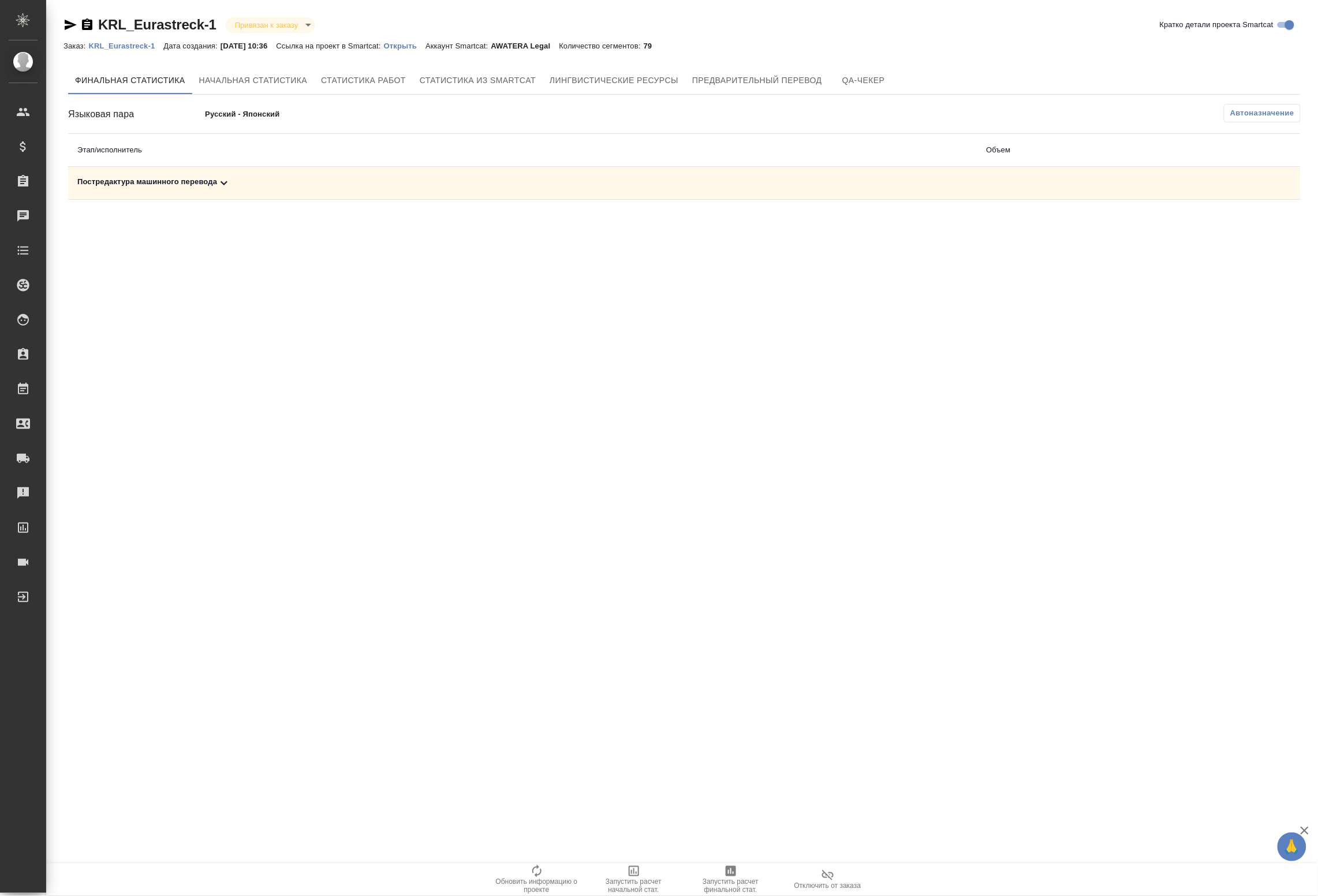
click at [1277, 116] on span "Автоназначение" at bounding box center [1262, 113] width 64 height 12
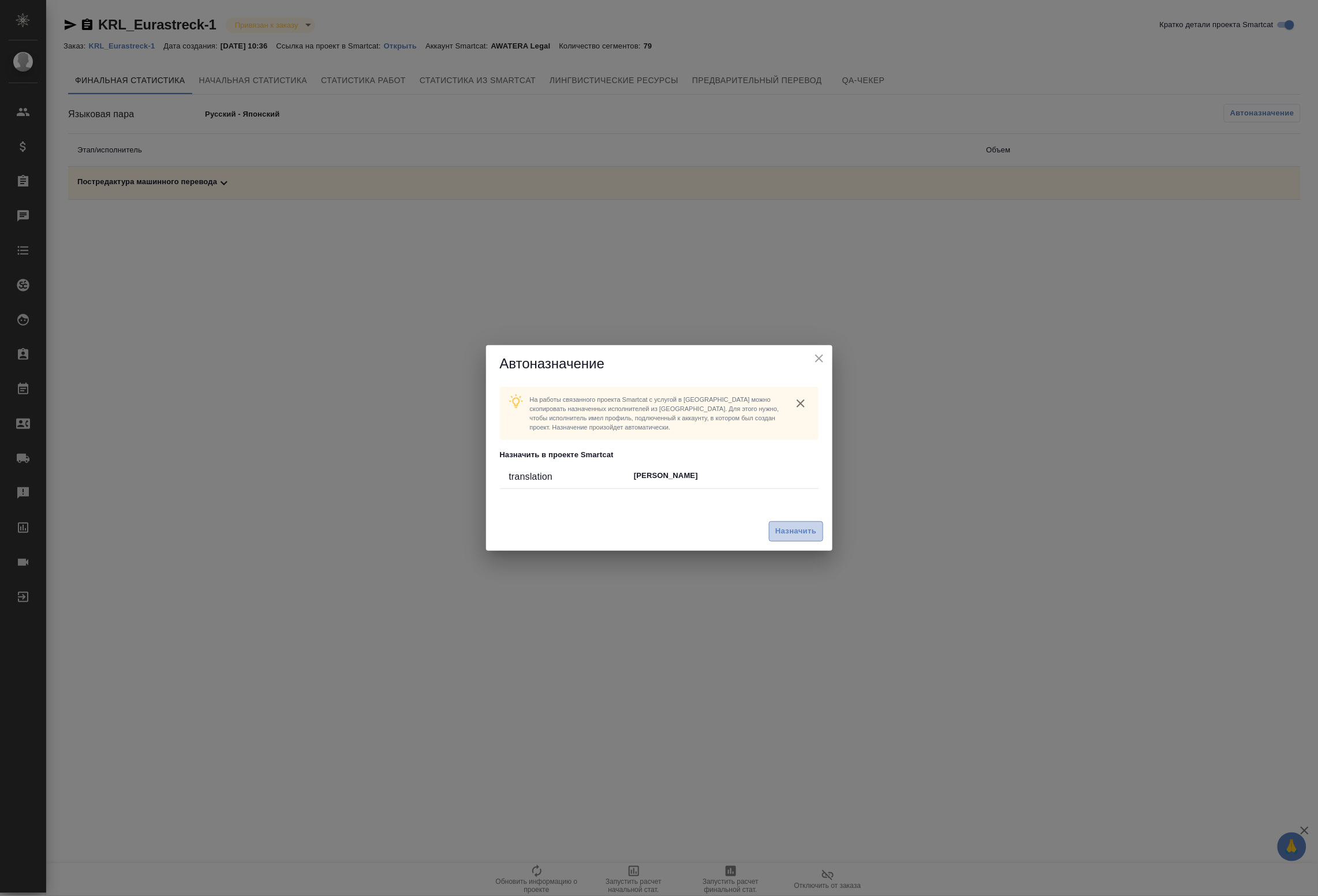
click at [795, 525] on span "Назначить" at bounding box center [796, 531] width 41 height 13
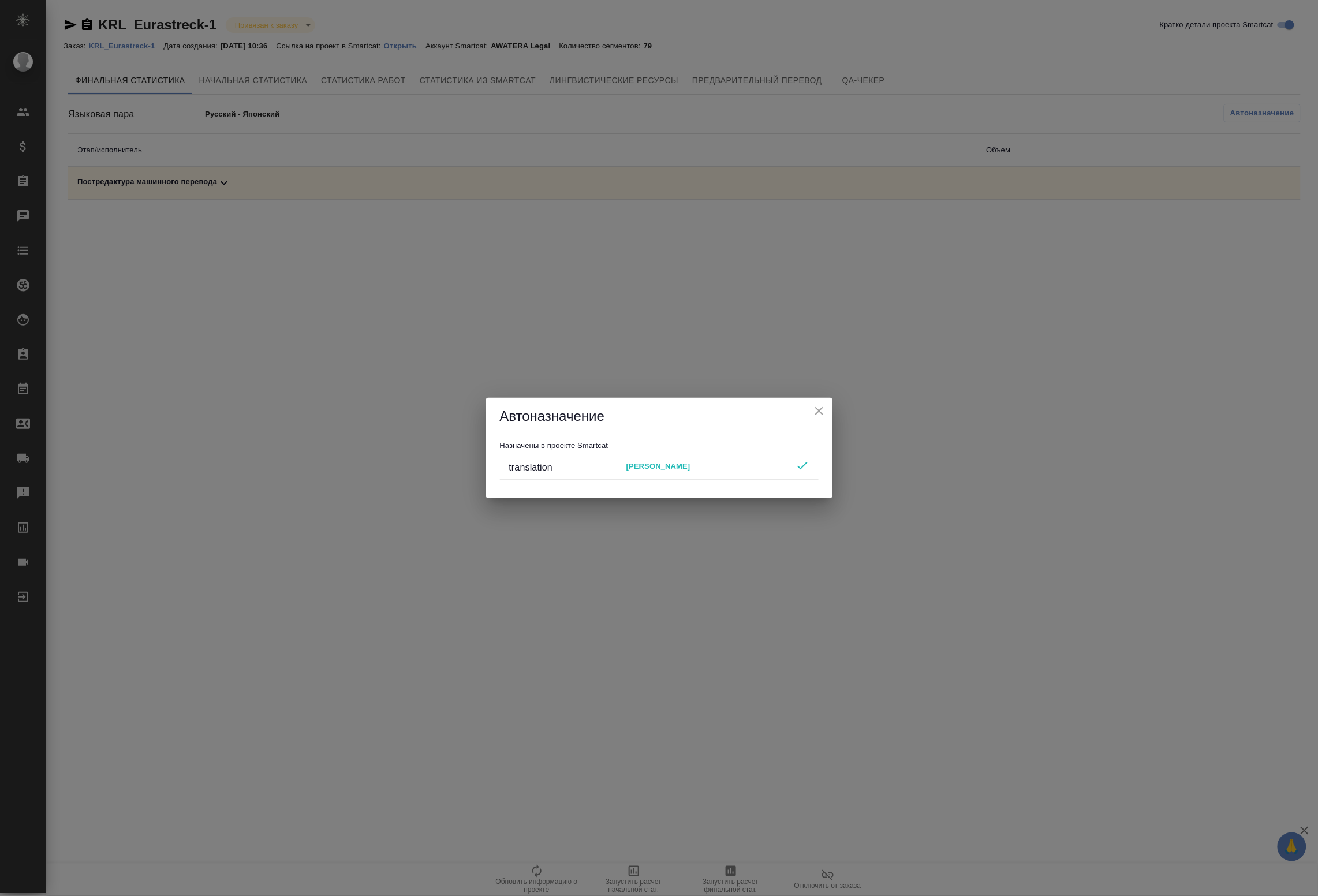
click at [821, 414] on icon "close" at bounding box center [819, 411] width 8 height 8
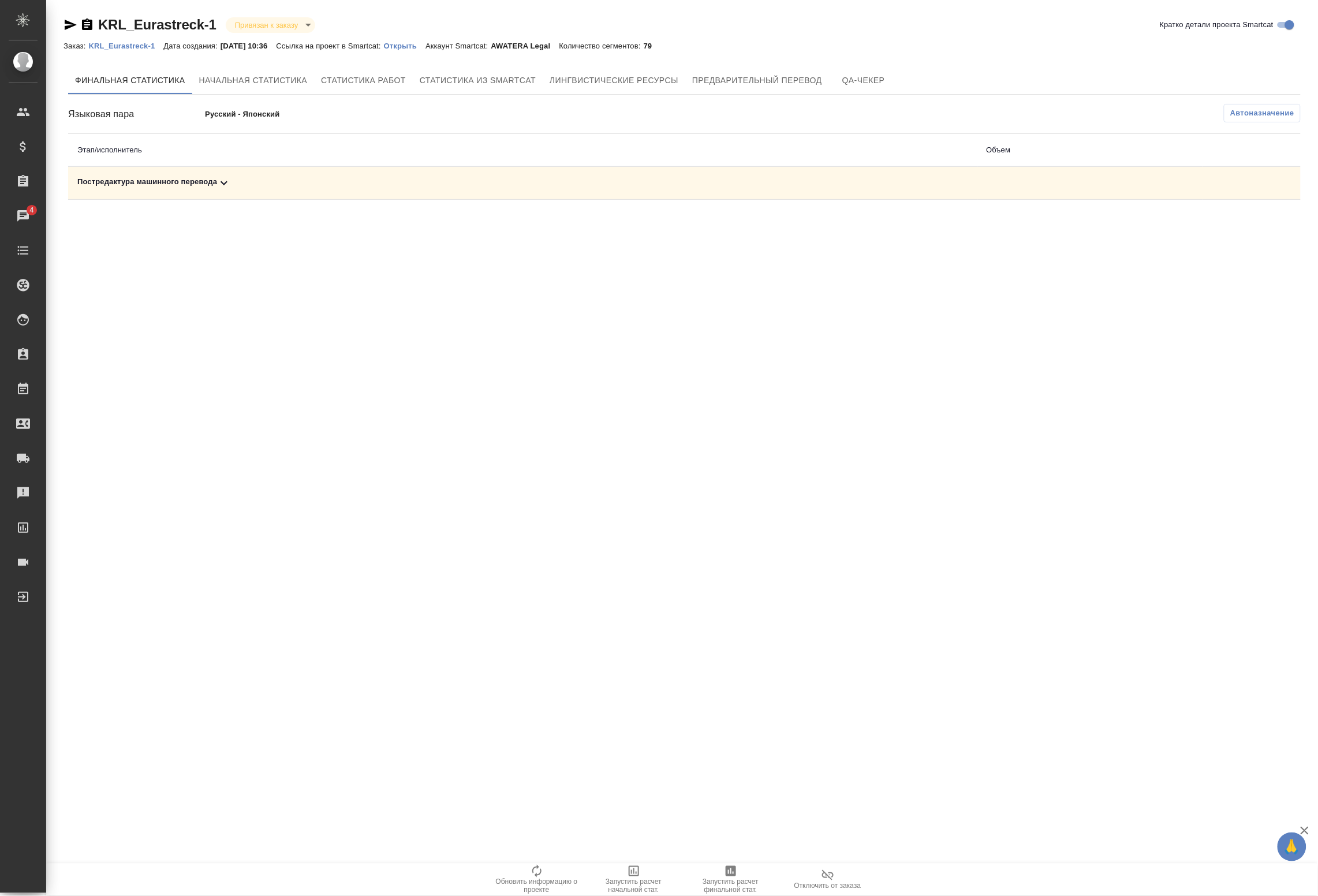
click at [729, 878] on span "Запустить расчет финальной стат." at bounding box center [731, 886] width 83 height 16
click at [463, 144] on th "Этап/исполнитель" at bounding box center [523, 150] width 910 height 33
click at [244, 182] on div "Постредактура машинного перевода" at bounding box center [523, 183] width 891 height 14
click at [559, 182] on div "Постредактура машинного перевода" at bounding box center [523, 183] width 891 height 14
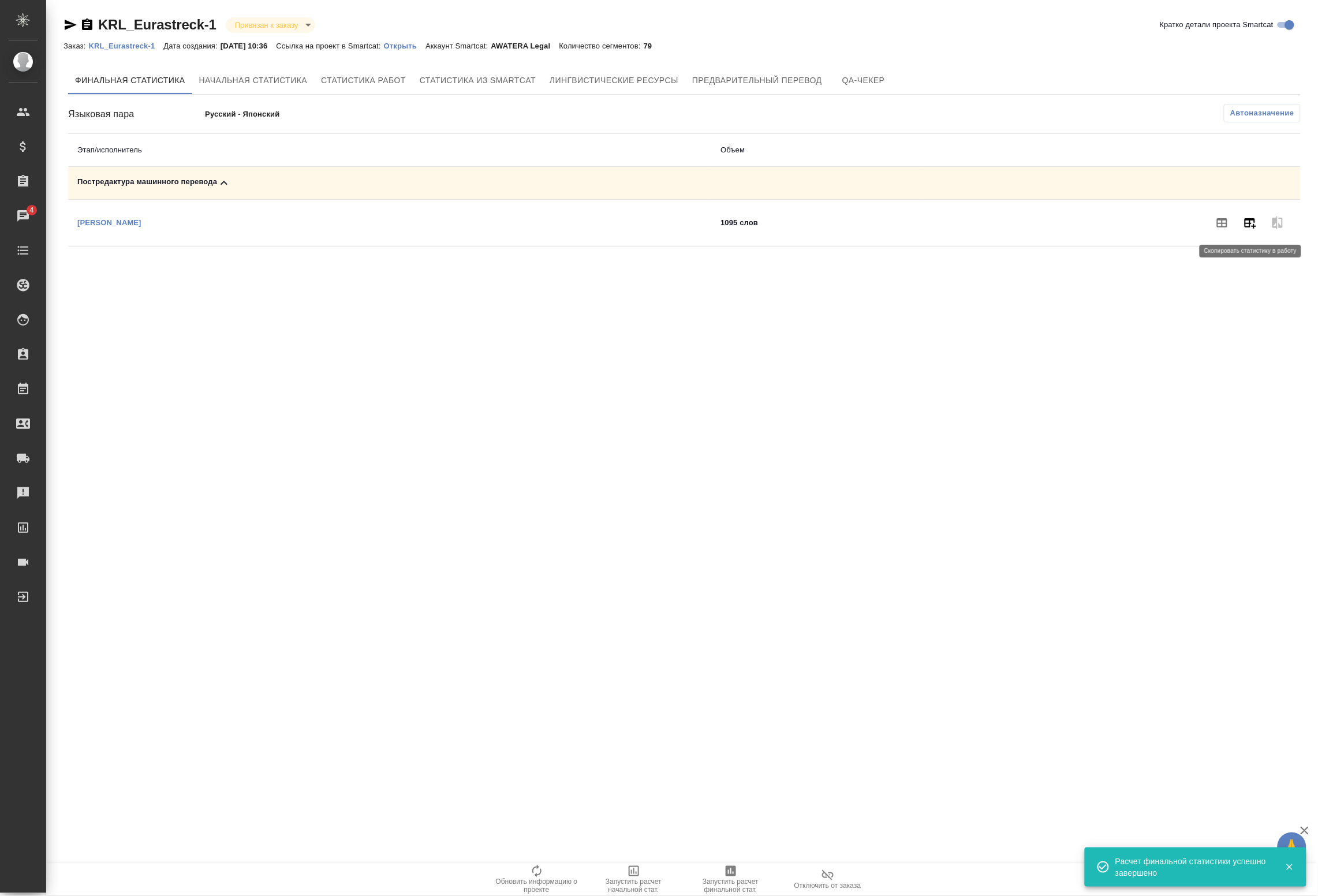
click at [1256, 226] on icon "button" at bounding box center [1251, 224] width 12 height 10
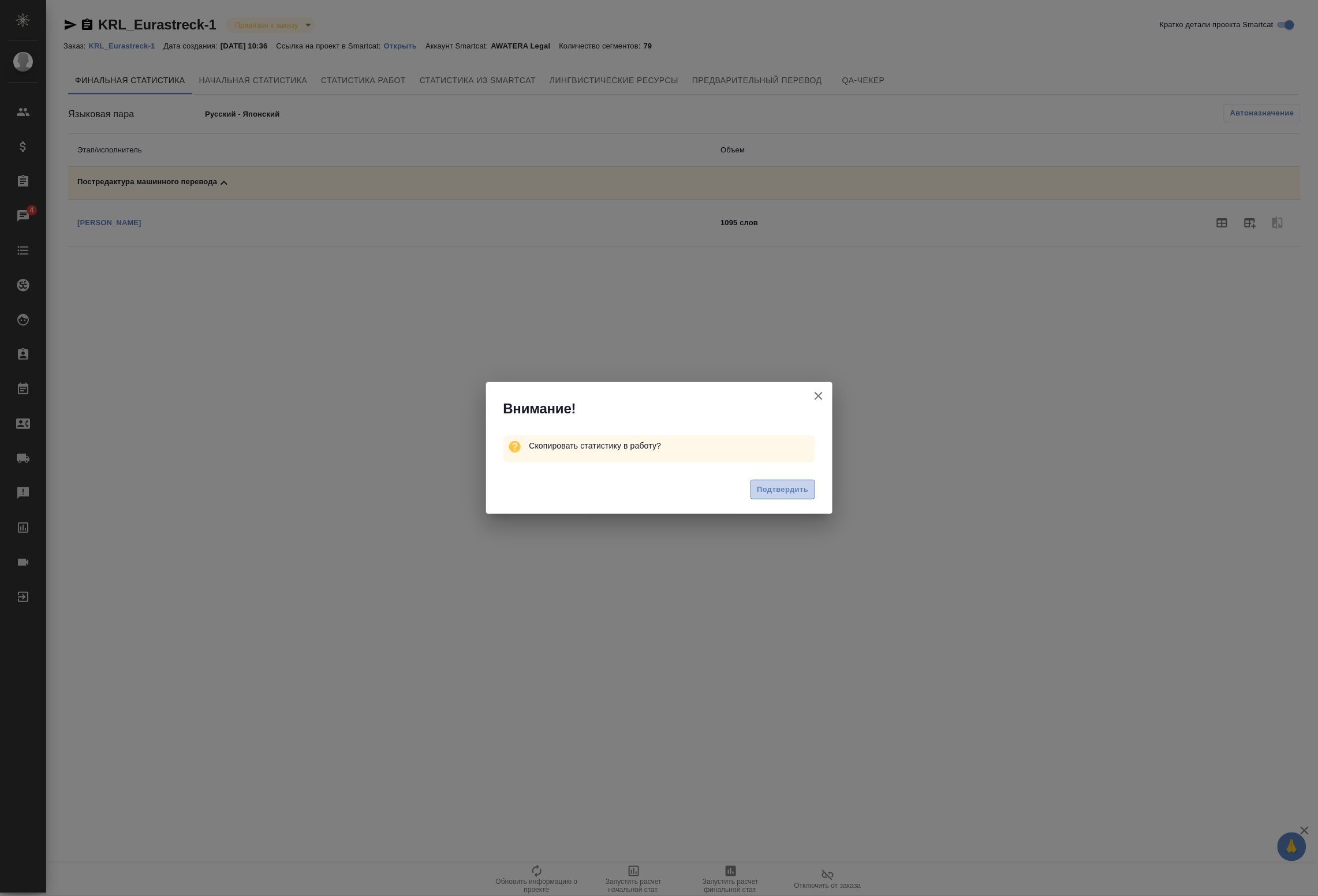
click at [795, 489] on span "Подтвердить" at bounding box center [783, 490] width 52 height 13
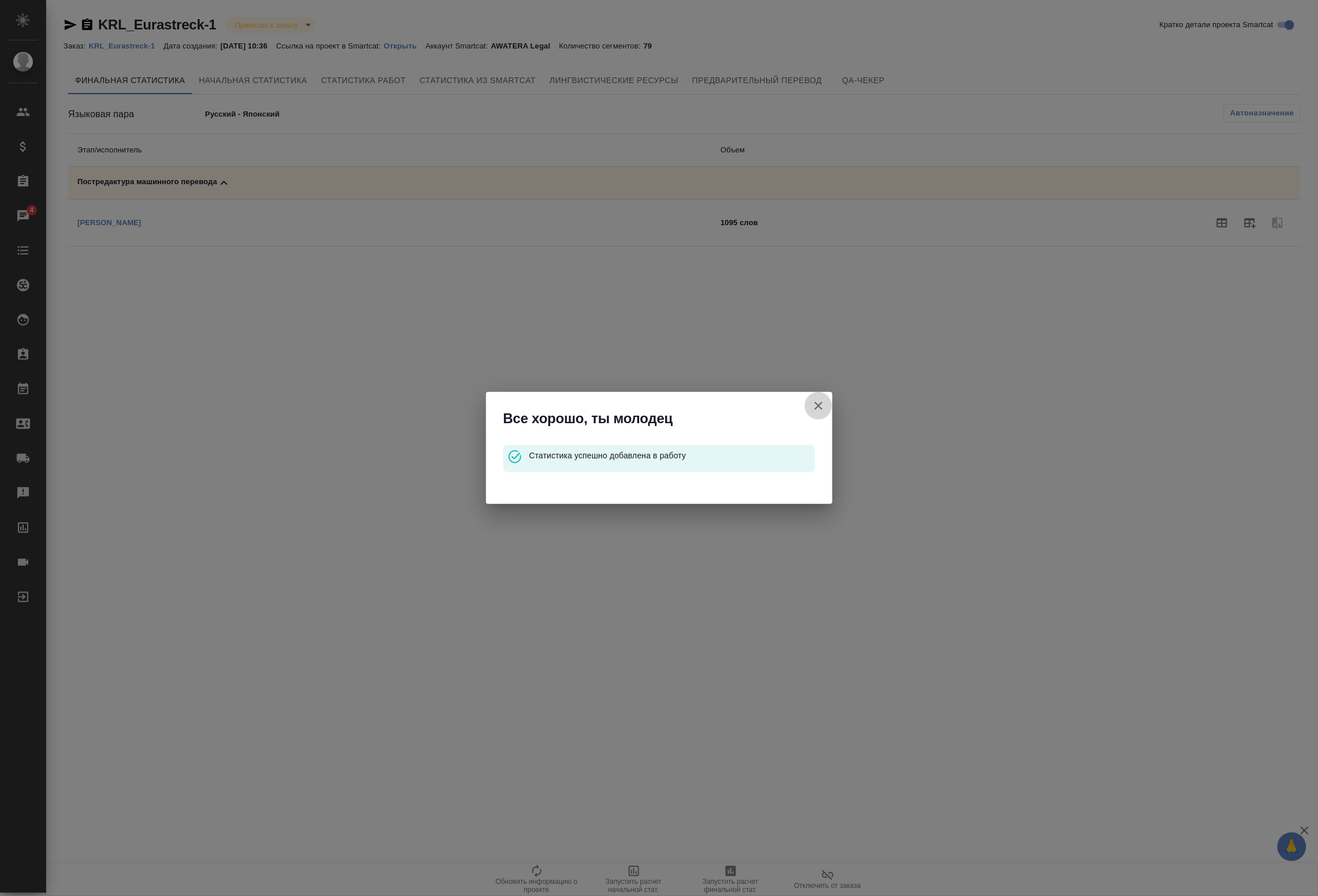
click at [819, 403] on icon "button" at bounding box center [818, 406] width 14 height 14
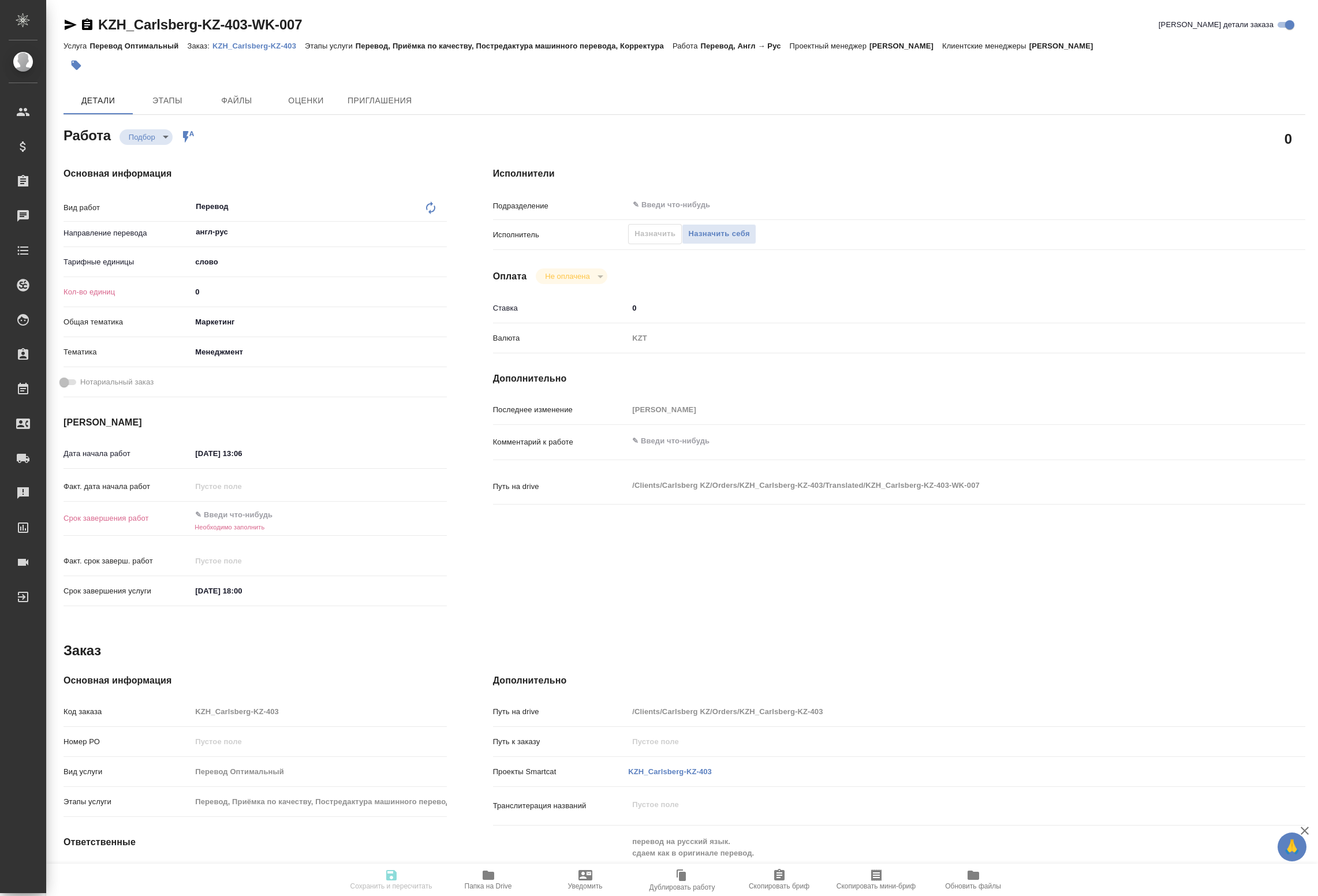
type textarea "x"
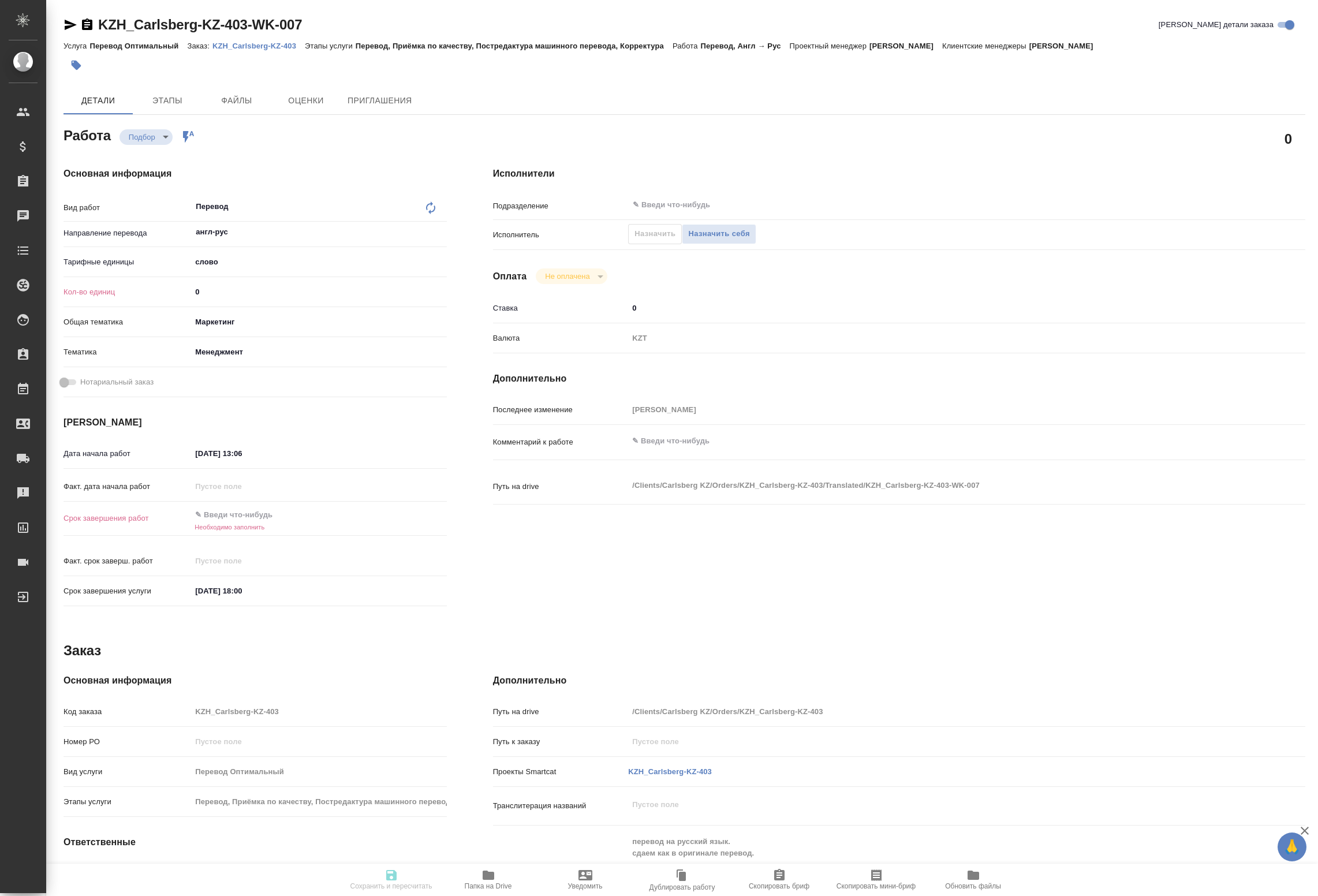
type textarea "x"
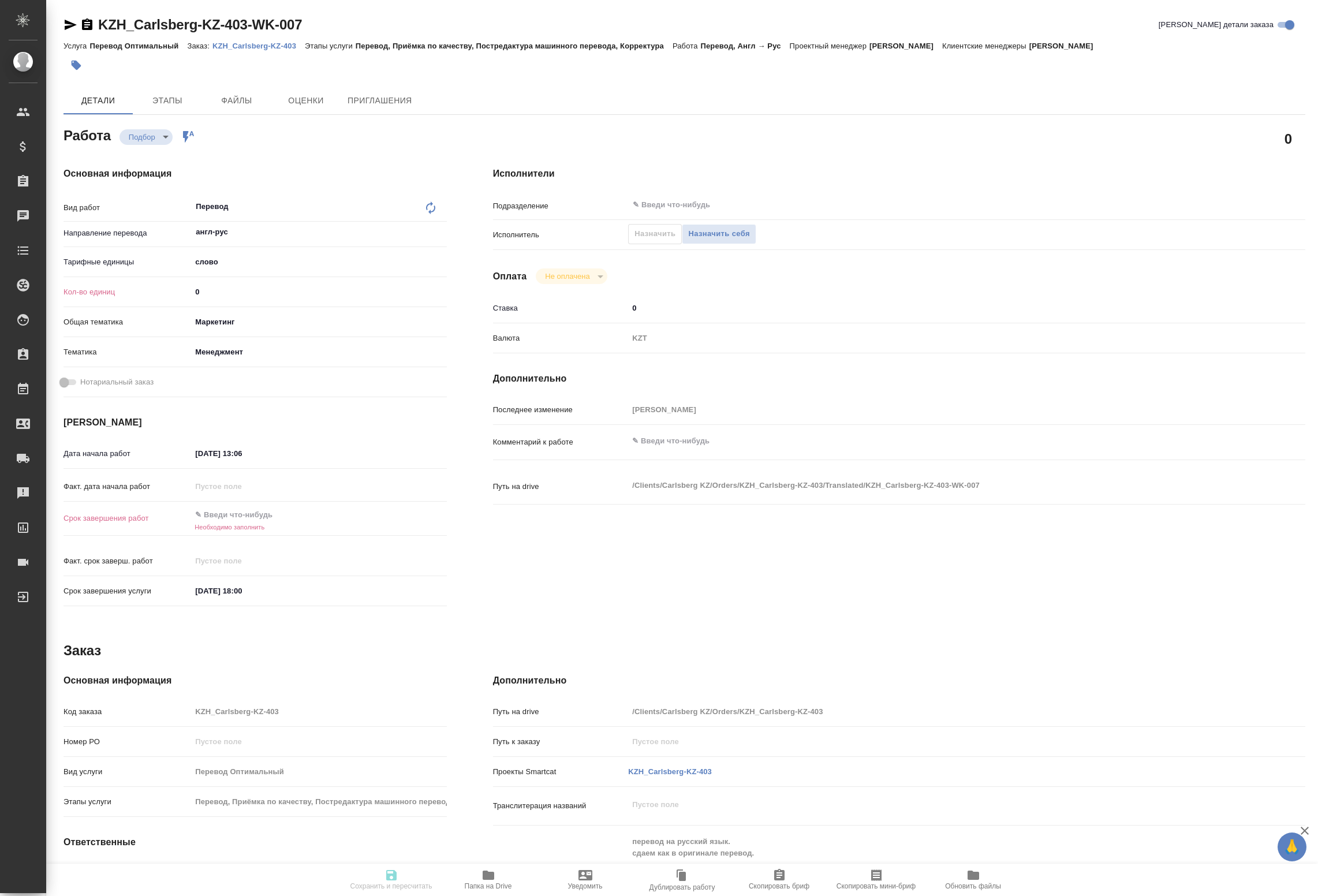
type textarea "x"
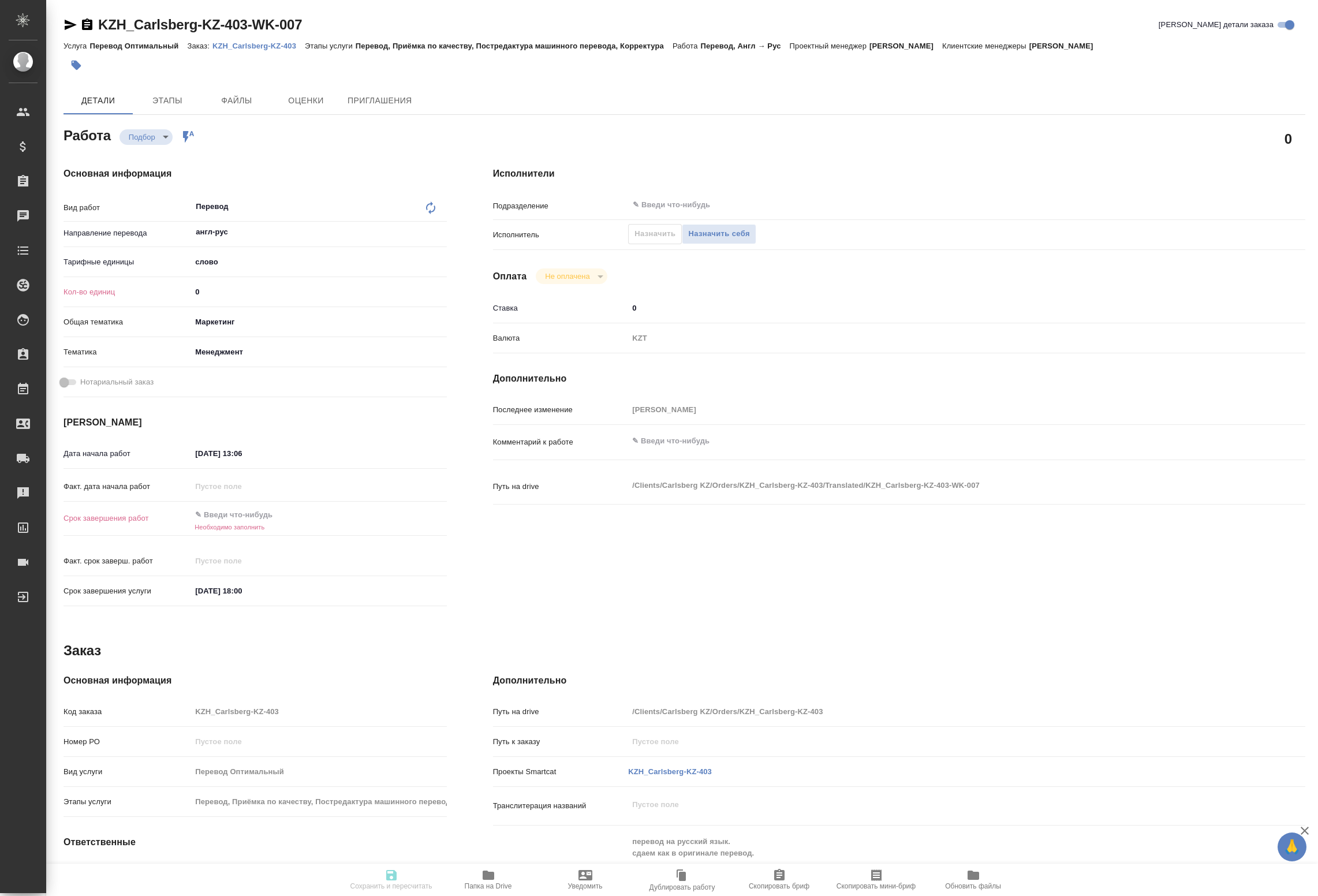
type textarea "x"
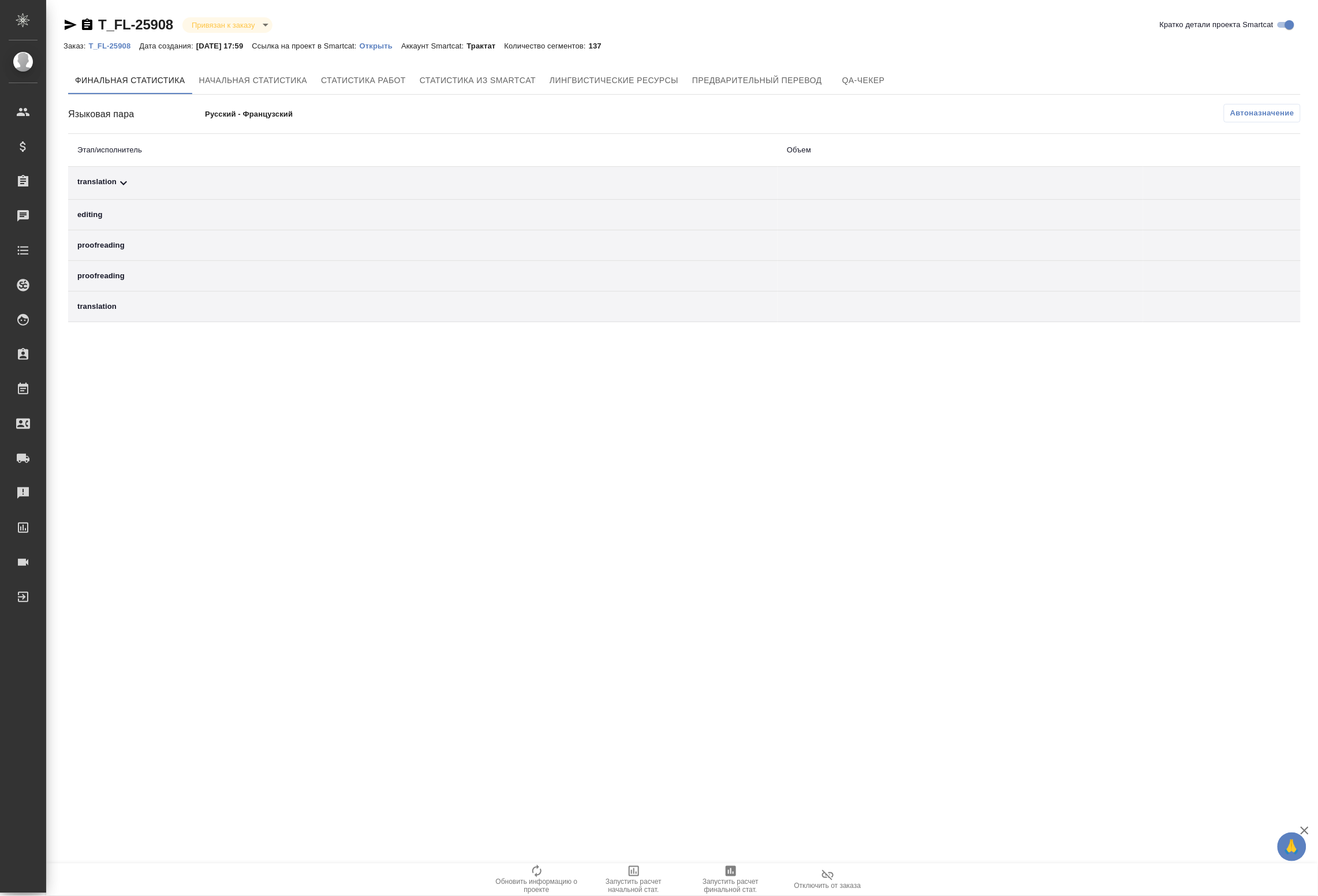
click at [1258, 110] on span "Автоназначение" at bounding box center [1262, 113] width 64 height 12
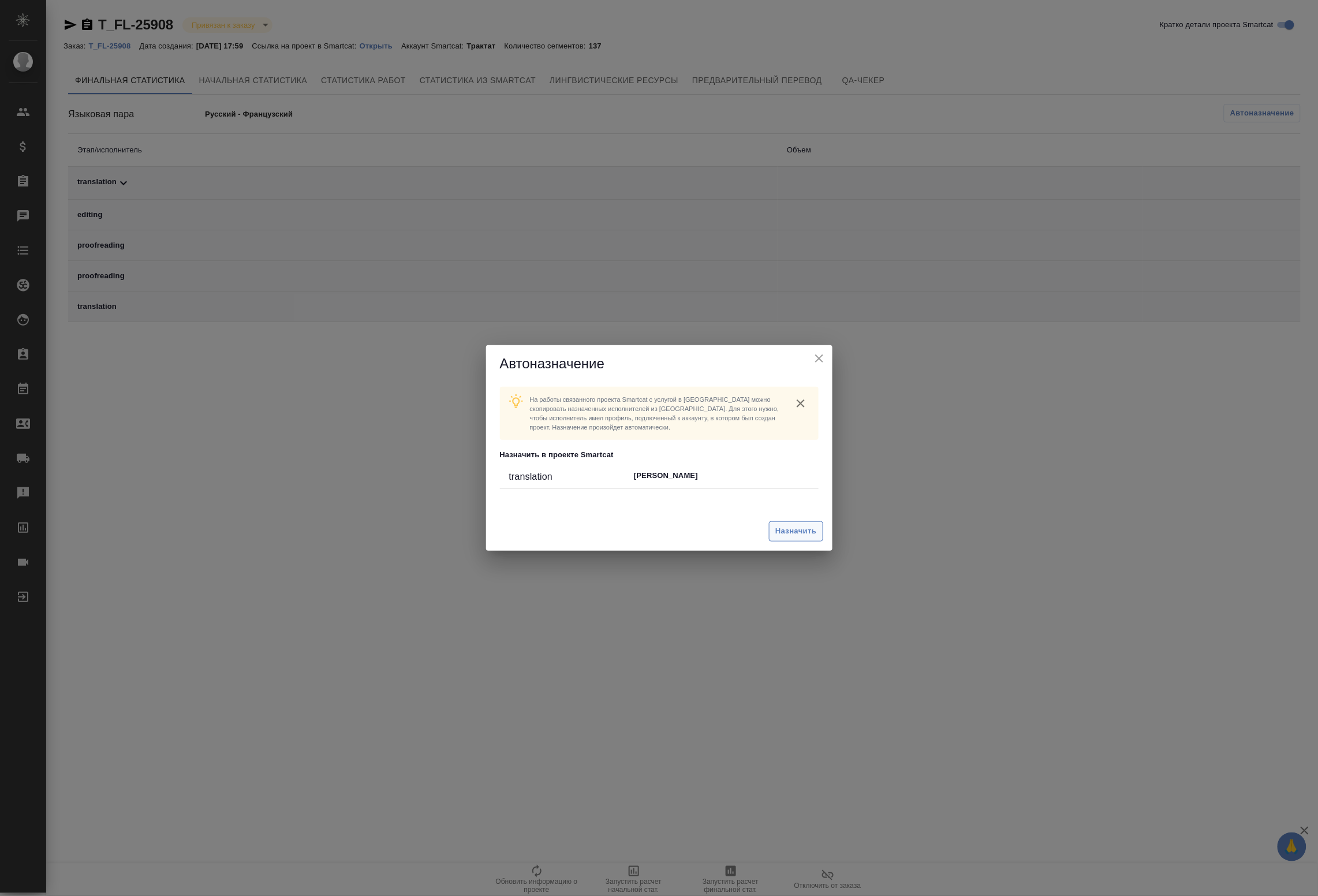
click at [781, 536] on span "Назначить" at bounding box center [796, 531] width 41 height 13
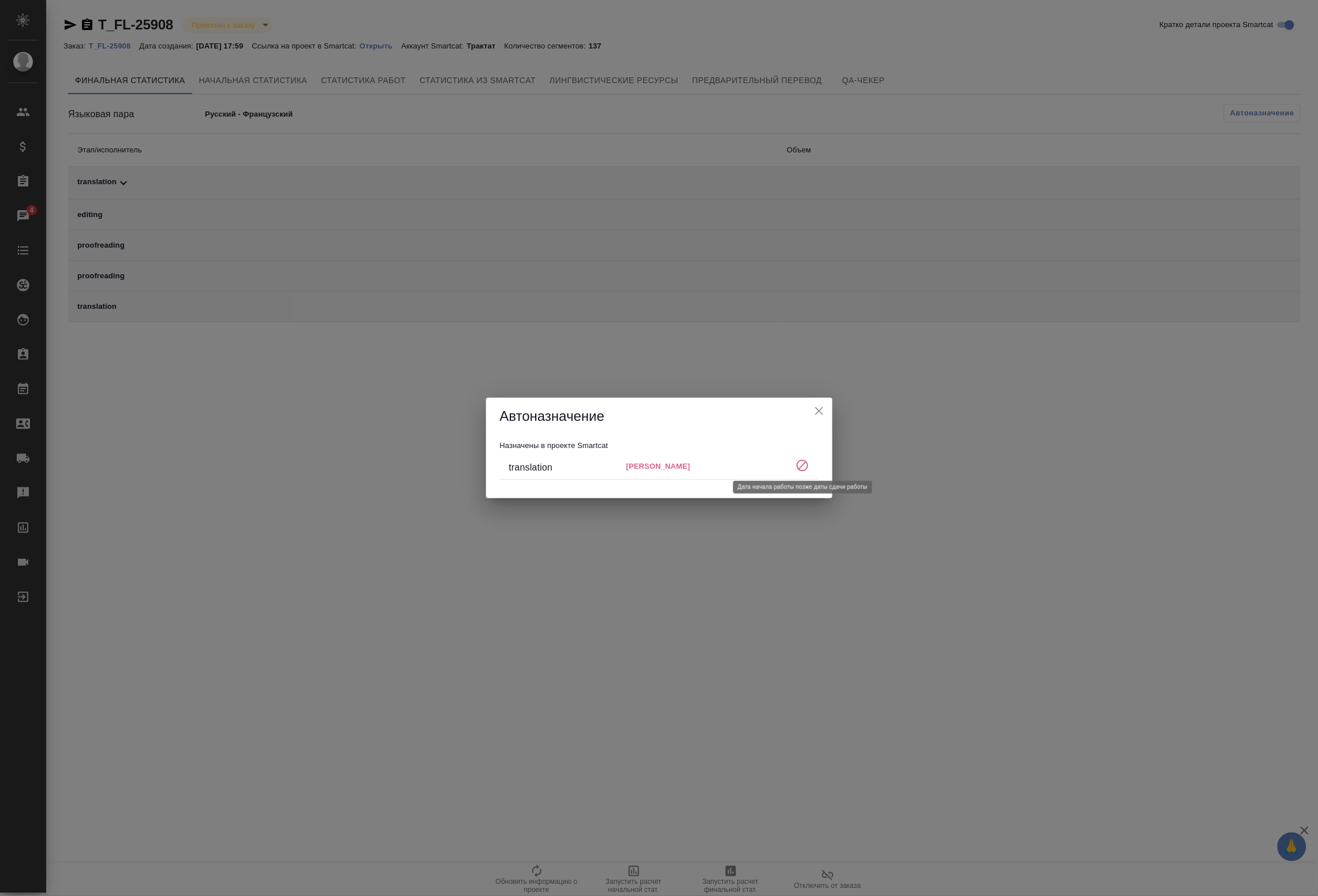
click at [806, 464] on icon at bounding box center [802, 466] width 14 height 14
click at [824, 414] on icon "close" at bounding box center [819, 411] width 14 height 14
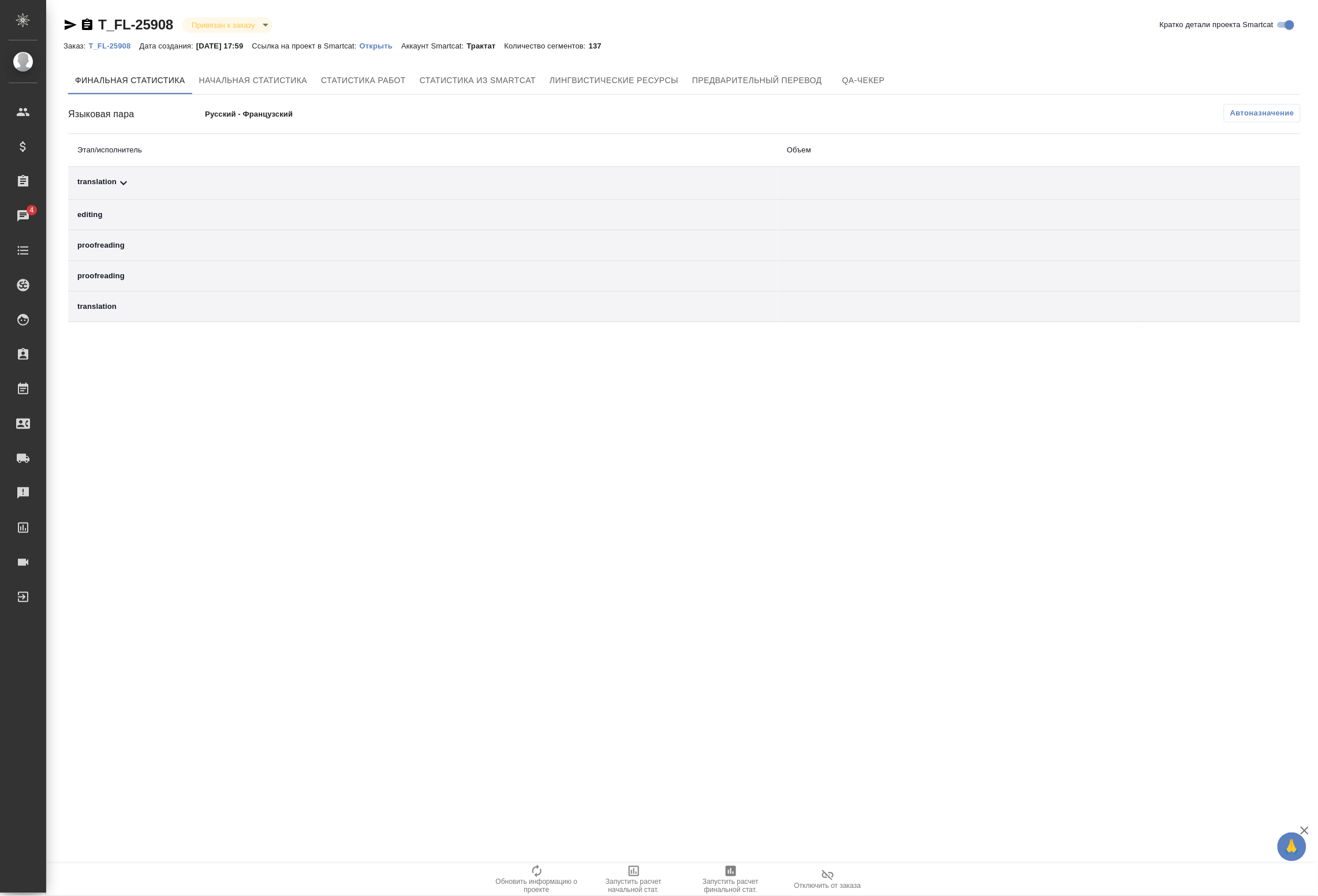
click at [130, 178] on icon at bounding box center [124, 183] width 14 height 14
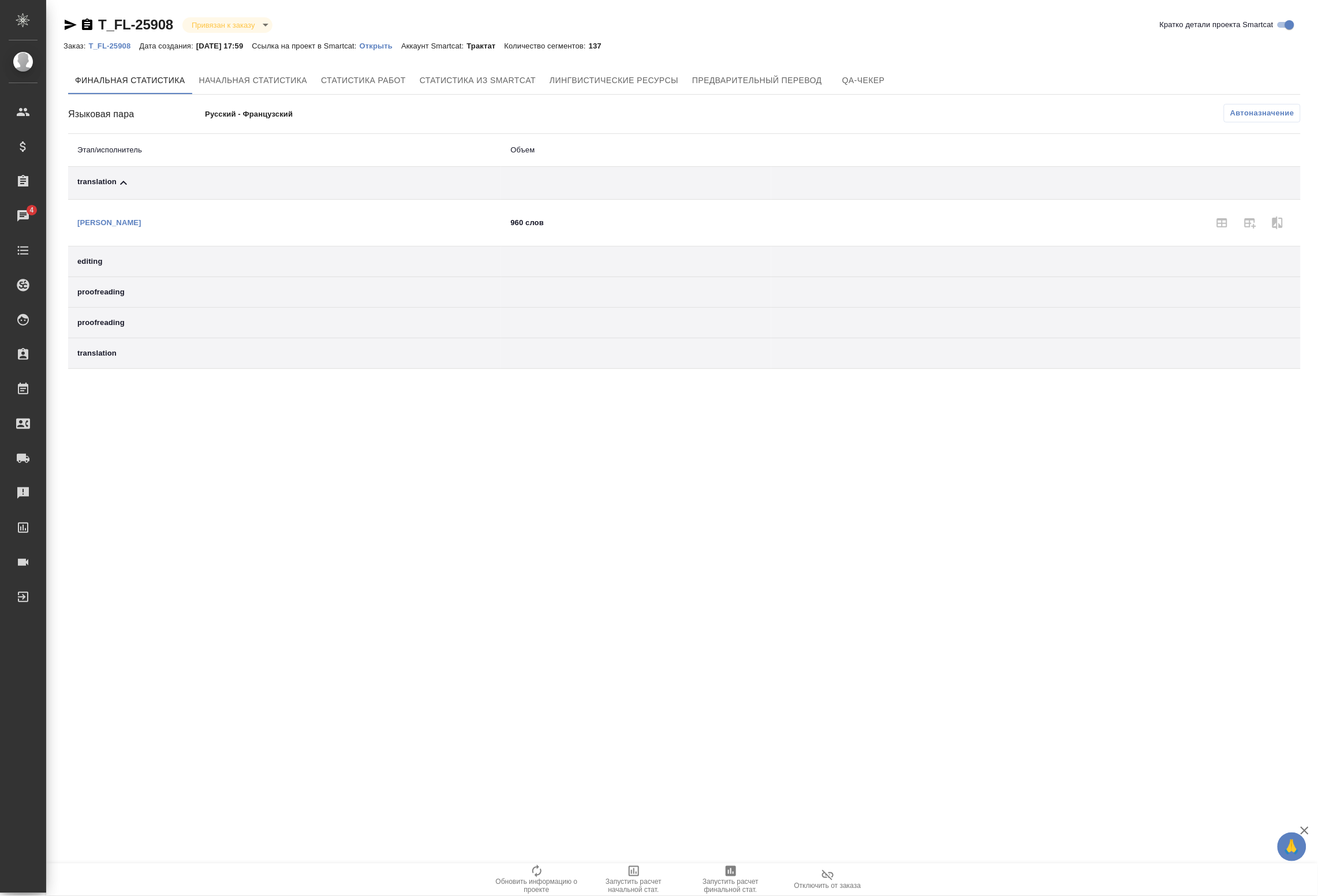
click at [160, 270] on td "editing" at bounding box center [284, 261] width 433 height 31
click at [727, 879] on span "Запустить расчет финальной стат." at bounding box center [731, 886] width 83 height 16
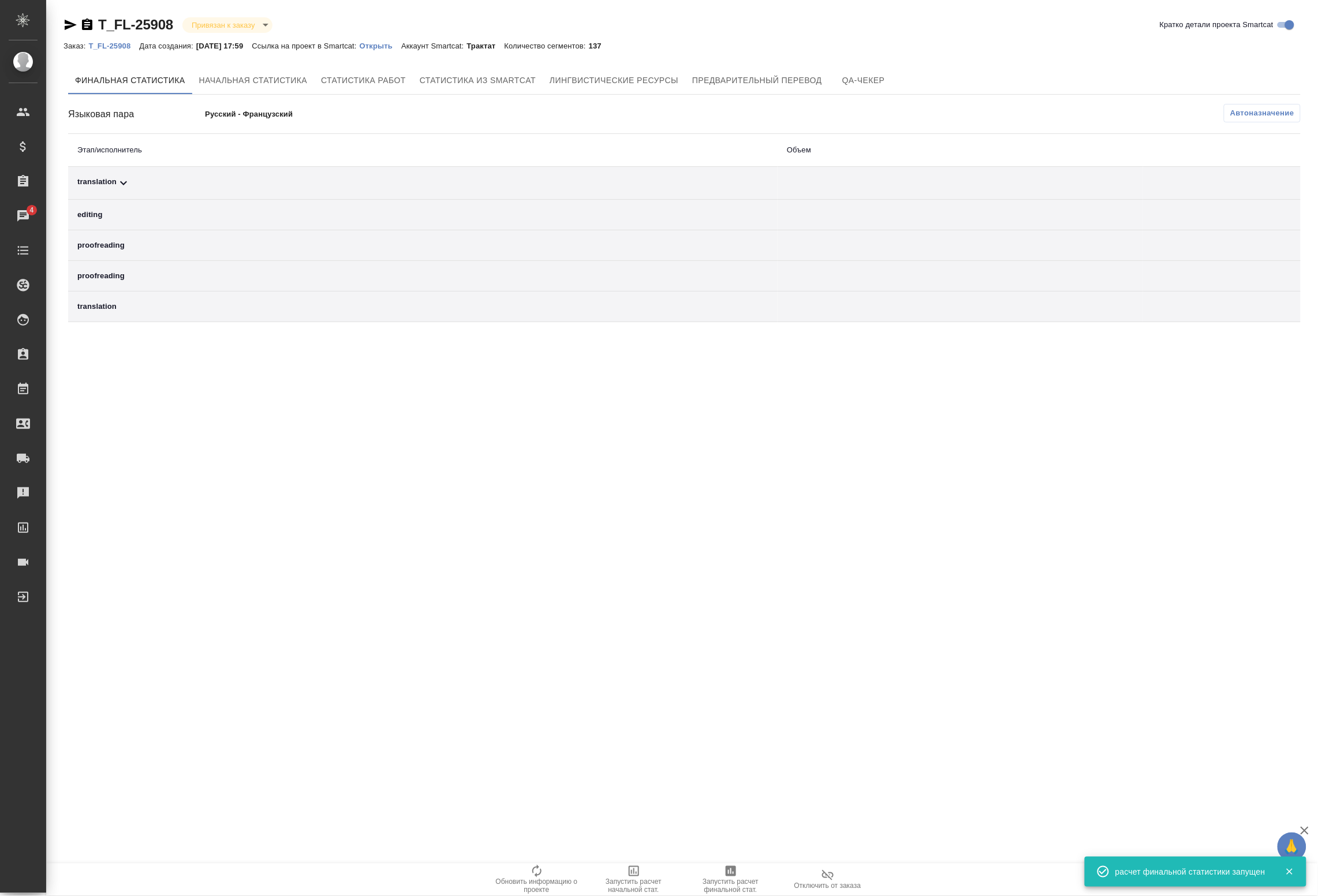
click at [734, 191] on td "translation" at bounding box center [423, 183] width 710 height 33
click at [240, 197] on td "translation" at bounding box center [423, 183] width 710 height 33
click at [133, 186] on div "translation" at bounding box center [423, 183] width 691 height 14
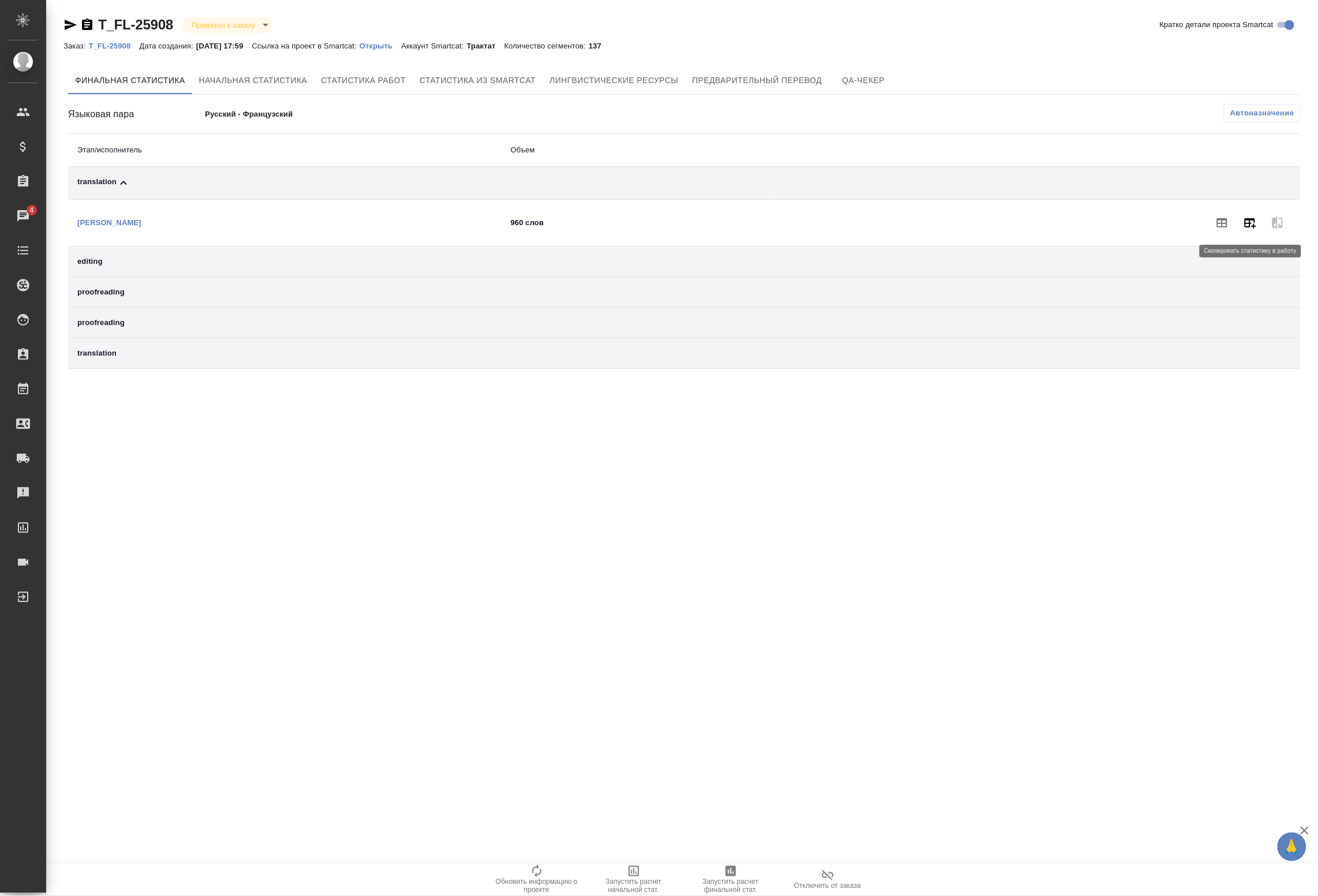
click at [1248, 226] on icon "button" at bounding box center [1251, 224] width 12 height 10
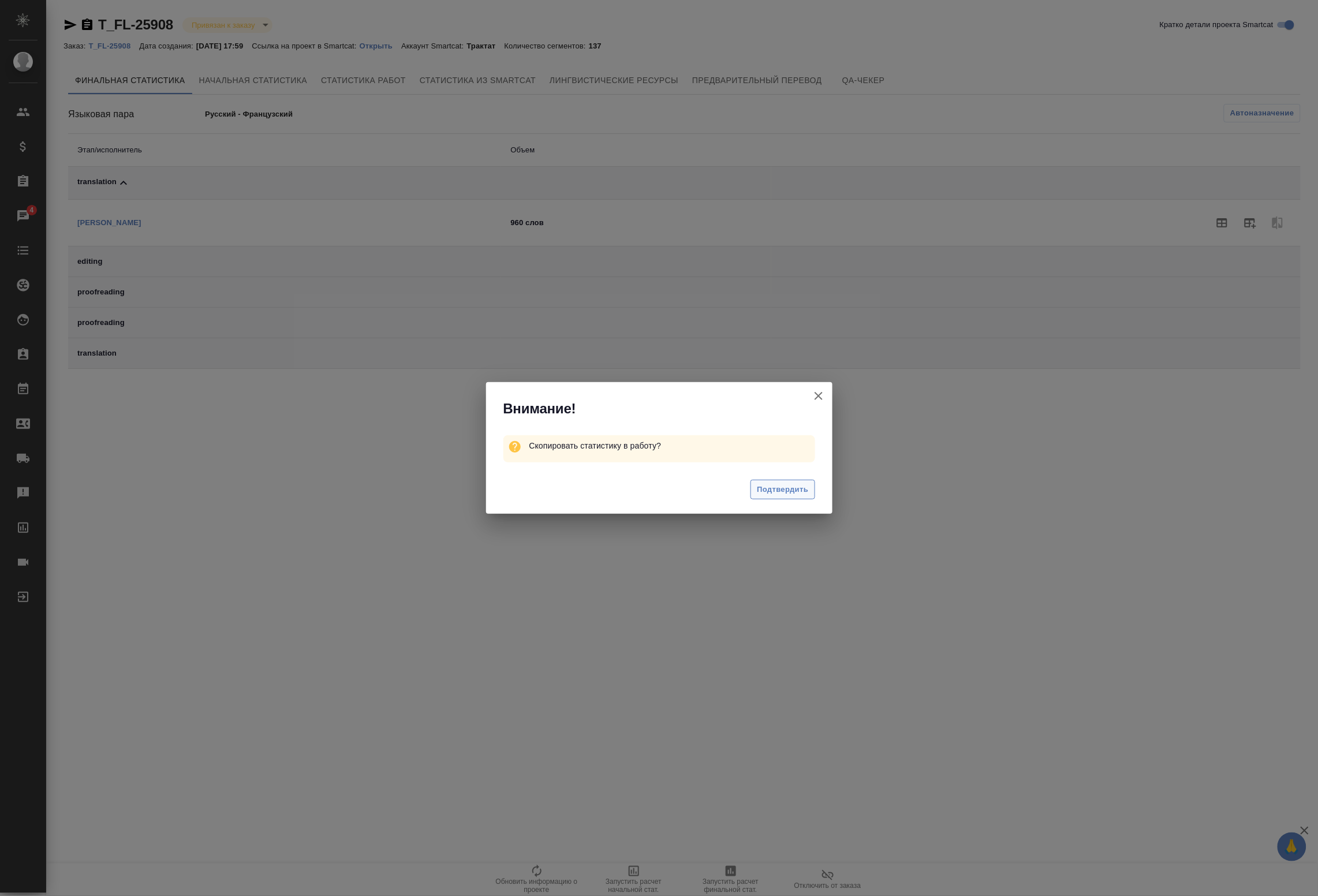
click at [775, 492] on span "Подтвердить" at bounding box center [783, 490] width 52 height 13
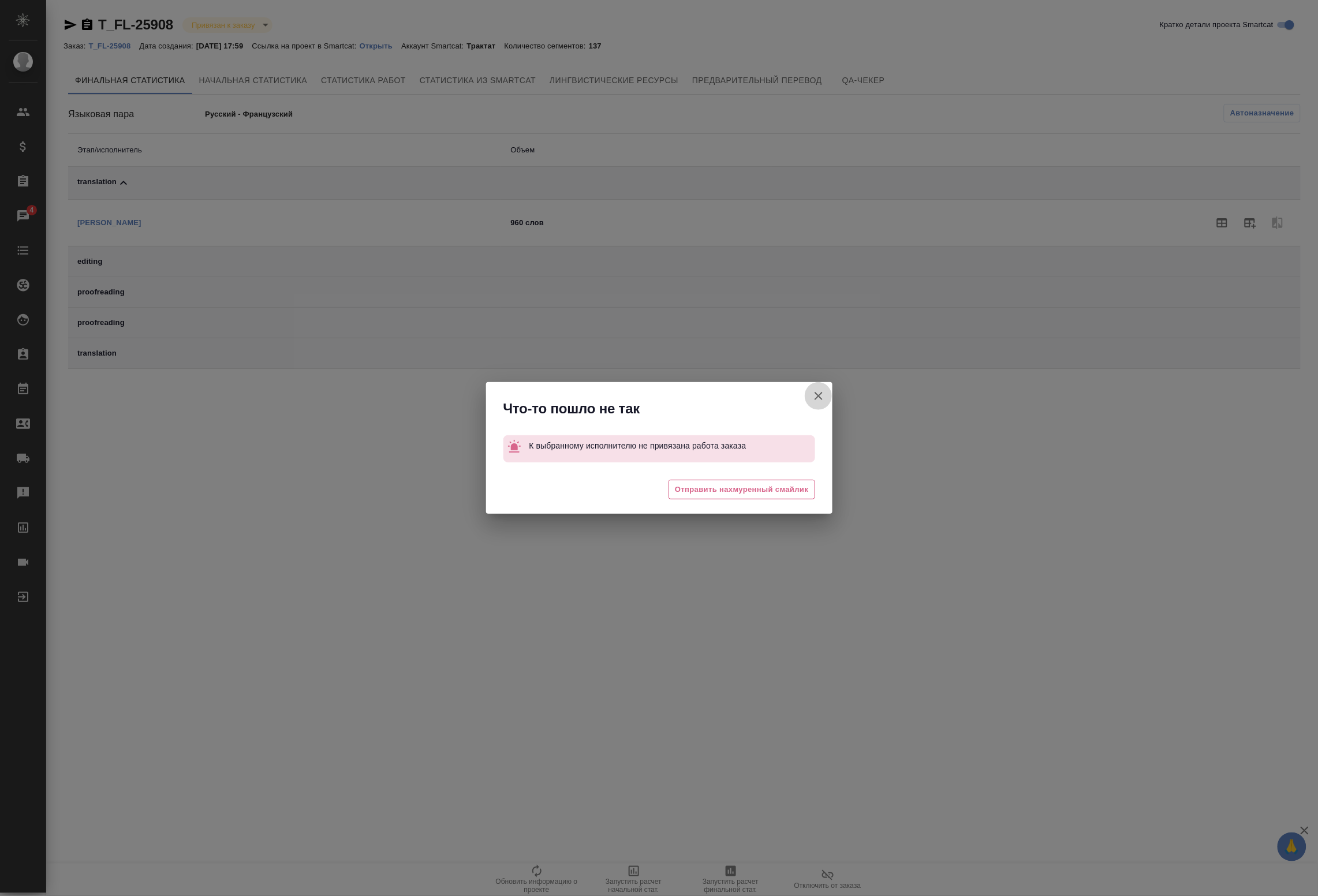
click at [823, 390] on icon "button" at bounding box center [818, 396] width 14 height 14
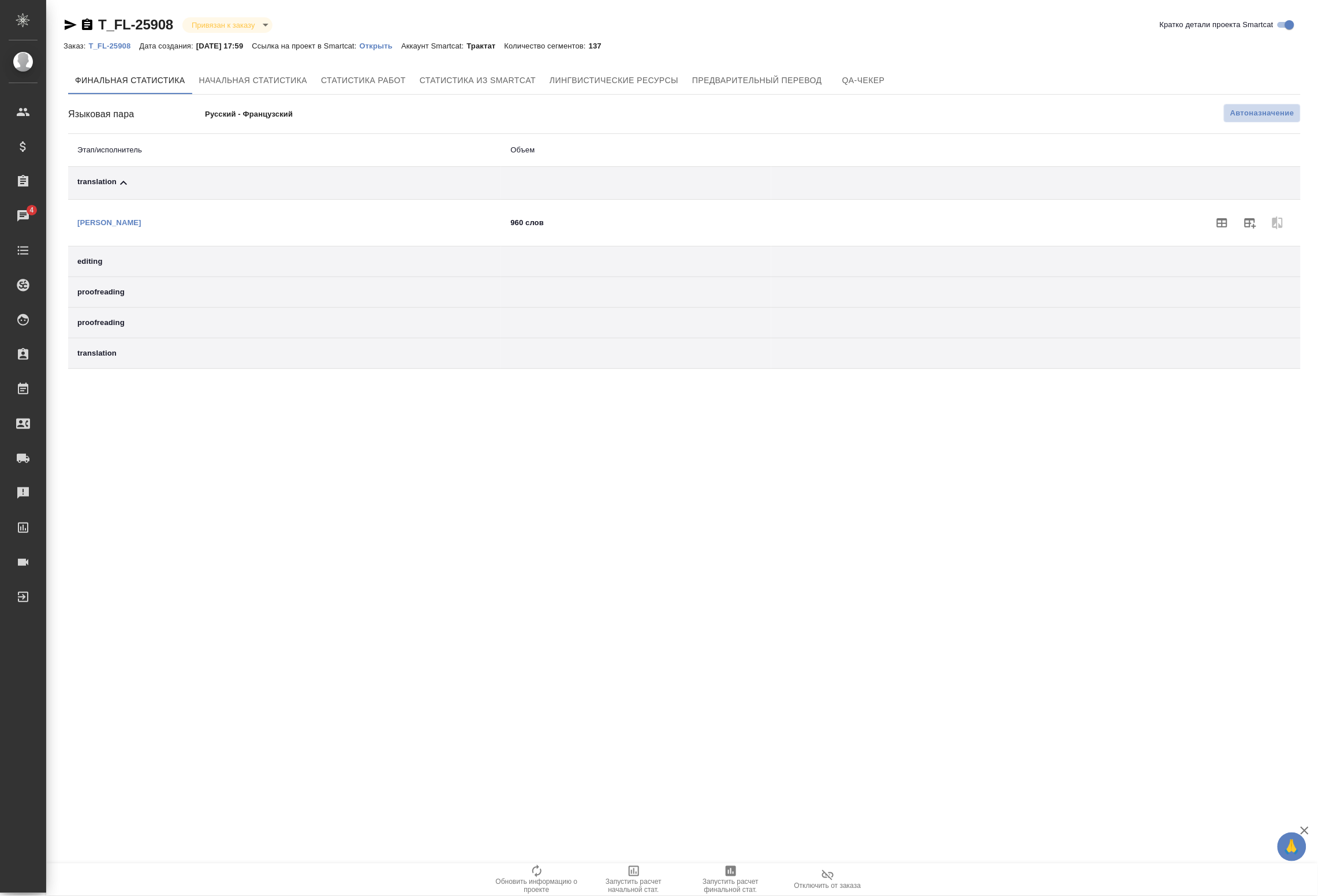
click at [1282, 112] on span "Автоназначение" at bounding box center [1262, 113] width 64 height 12
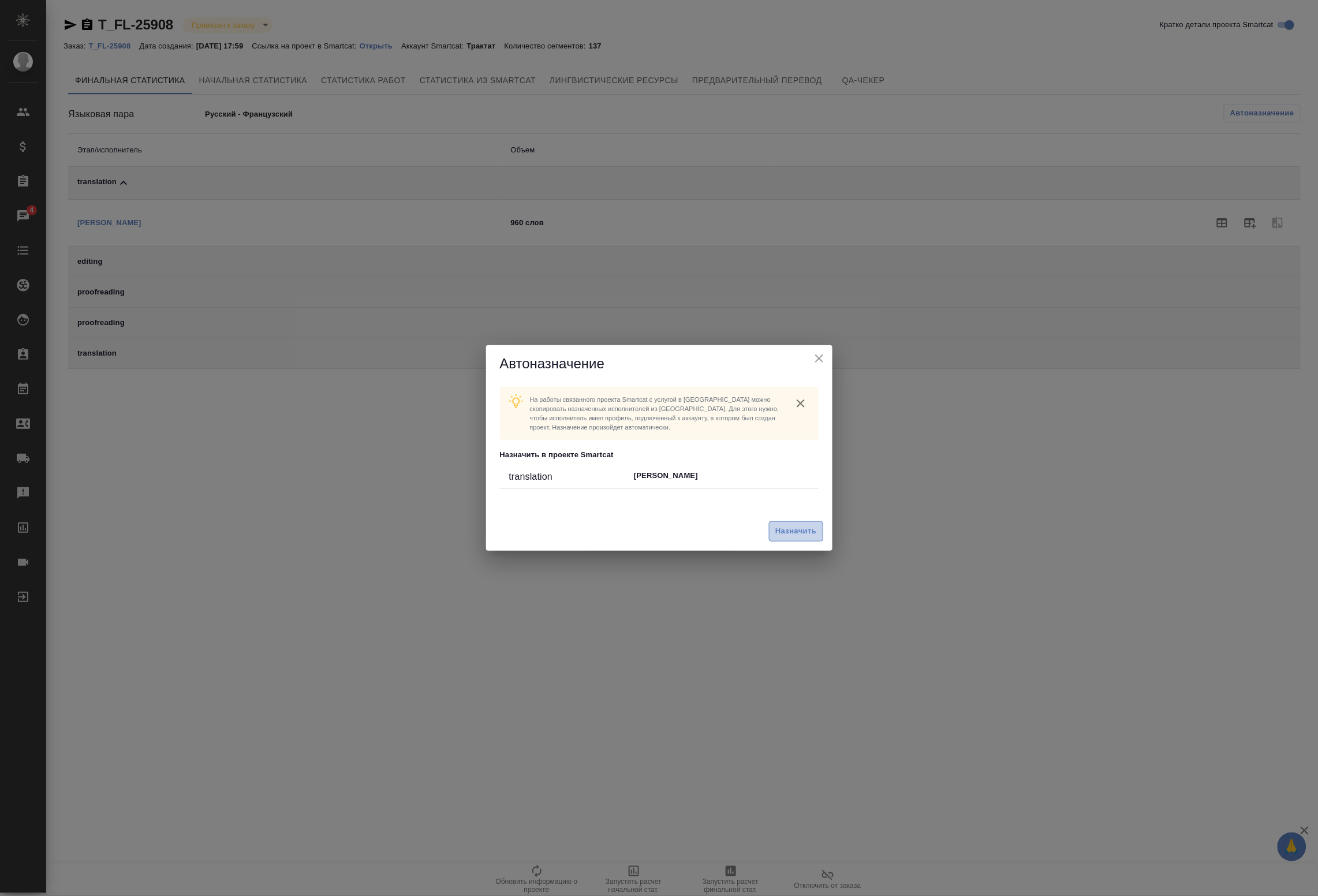
click at [786, 532] on span "Назначить" at bounding box center [796, 531] width 41 height 13
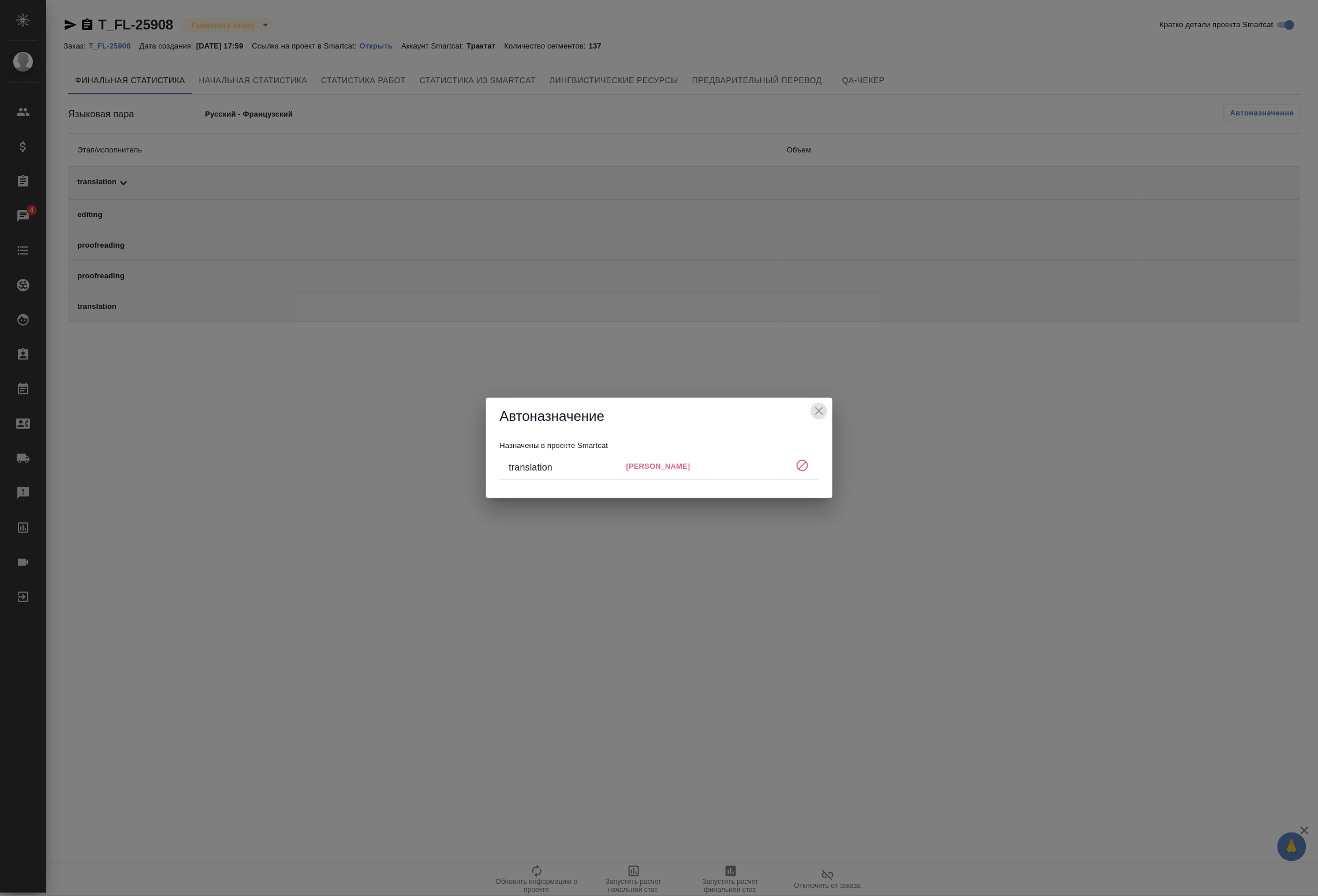
click at [816, 405] on icon "close" at bounding box center [819, 411] width 14 height 14
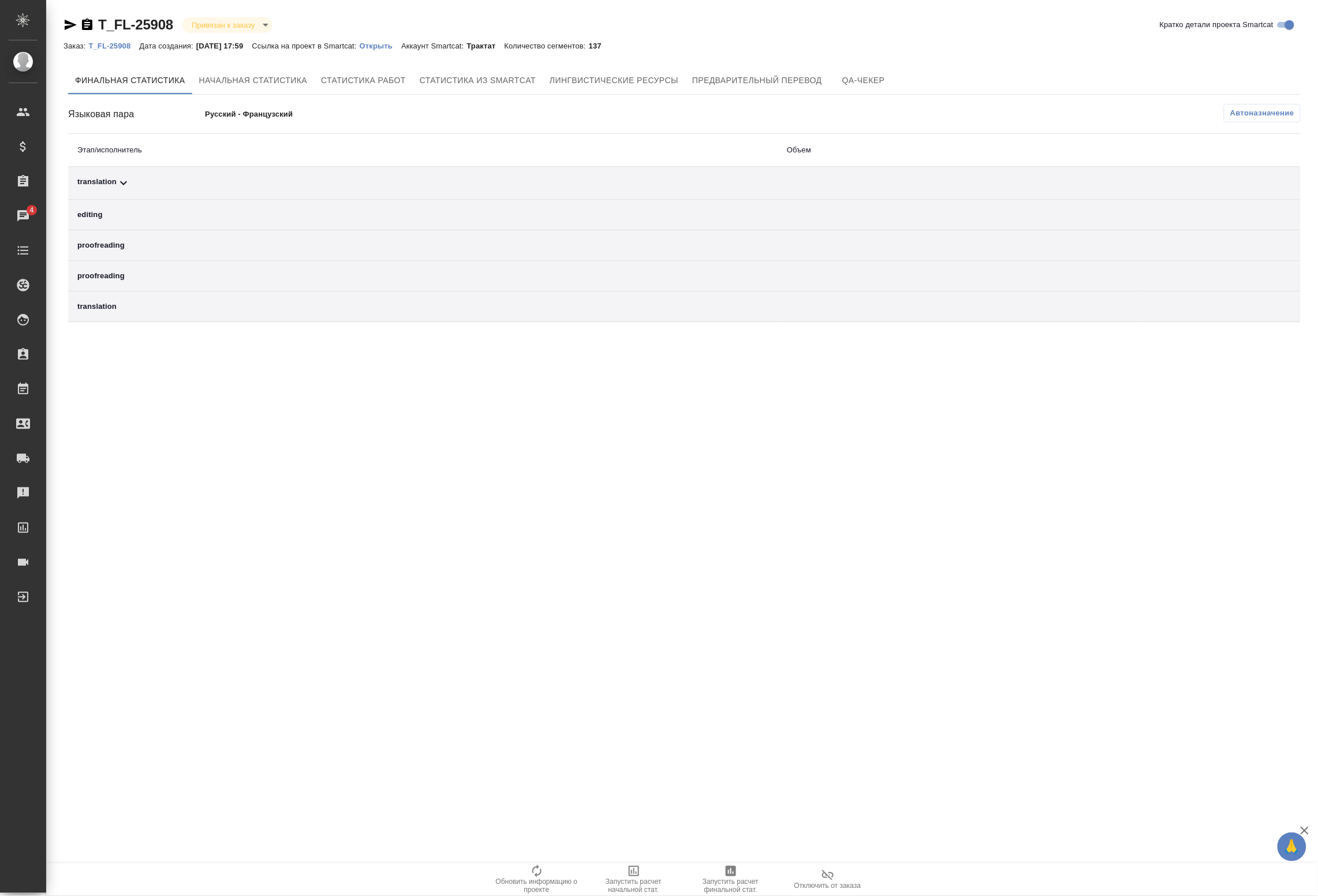
click at [274, 185] on div "translation" at bounding box center [423, 183] width 691 height 14
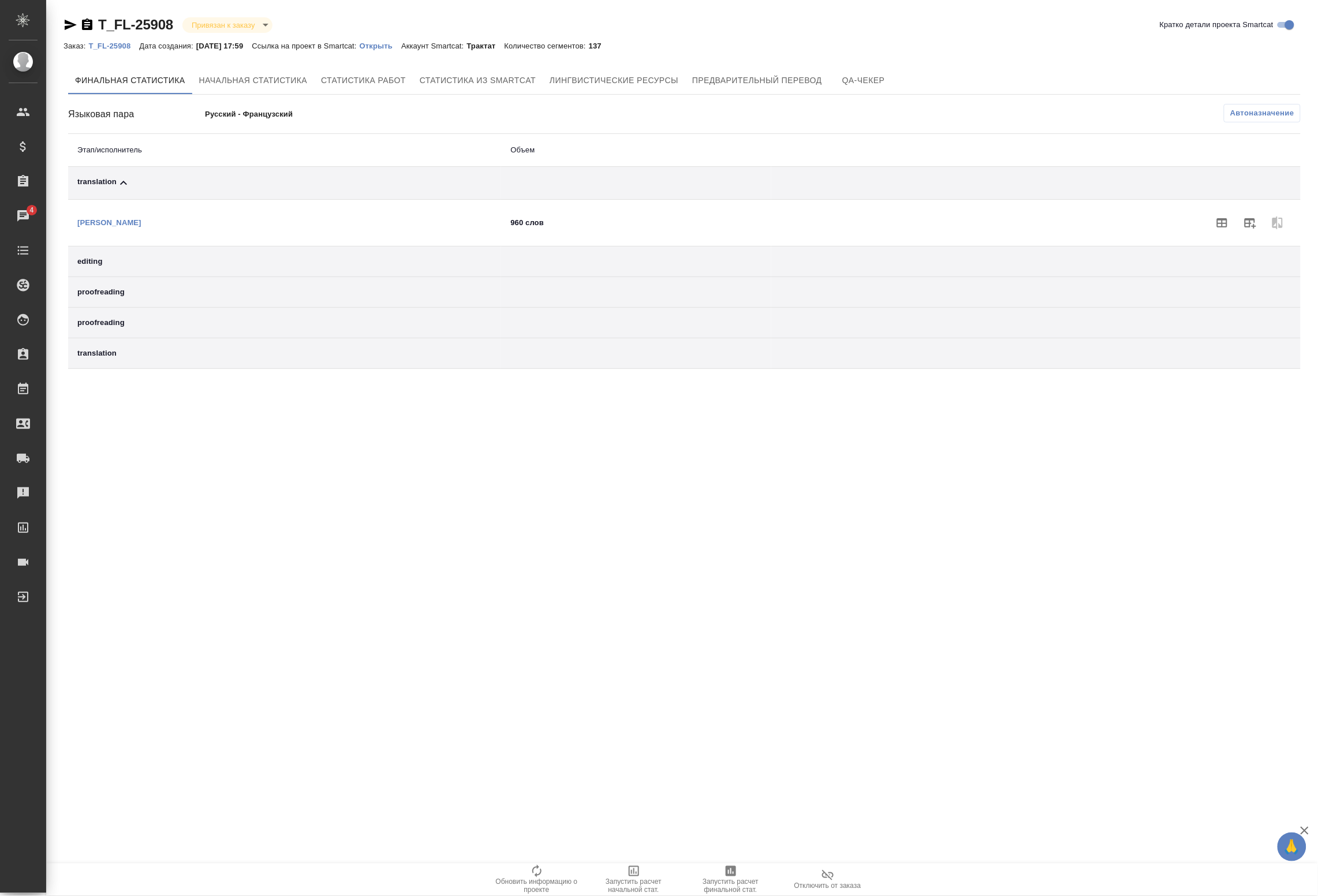
click at [1253, 228] on icon "button" at bounding box center [1250, 223] width 14 height 14
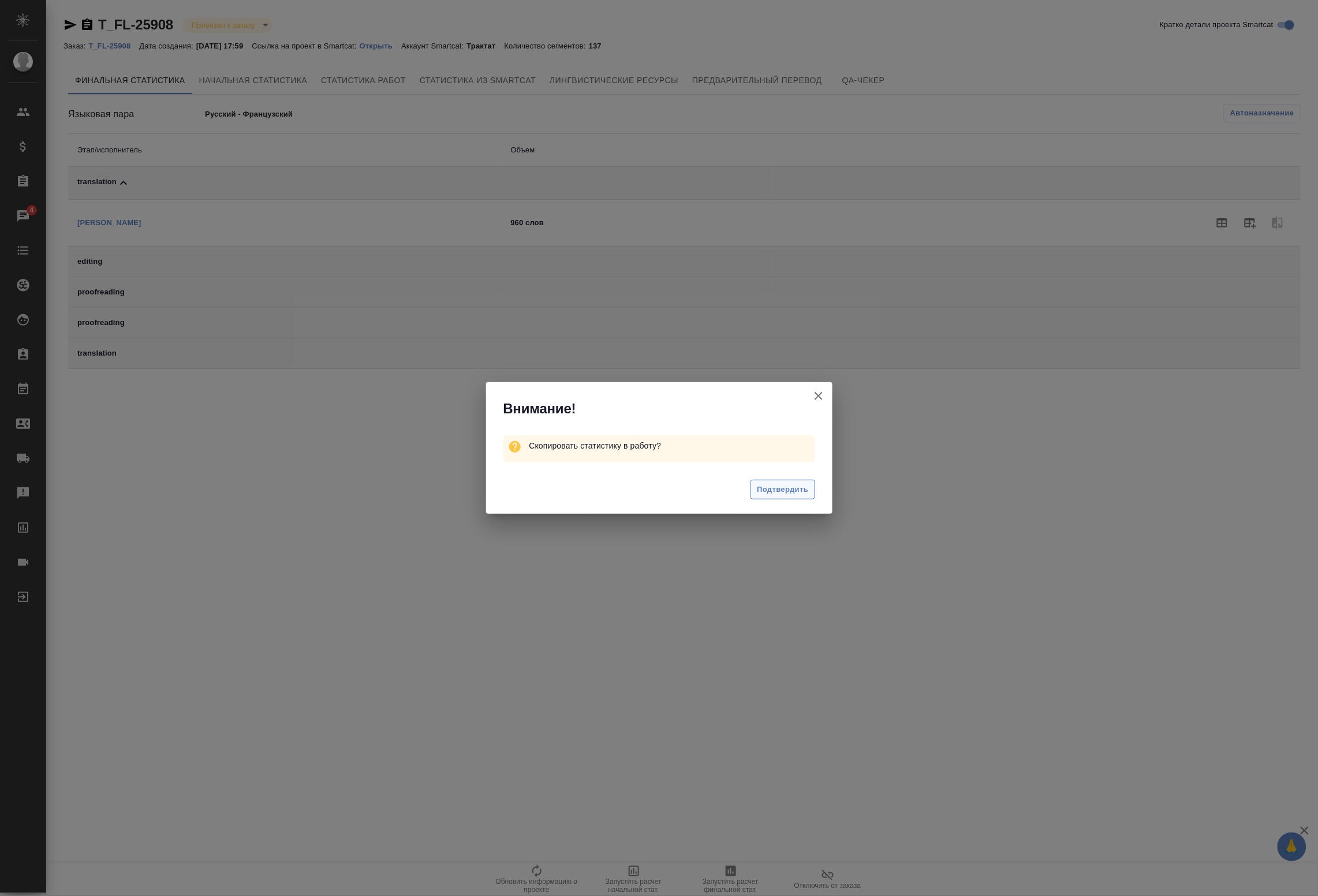
click at [785, 494] on span "Подтвердить" at bounding box center [783, 490] width 52 height 13
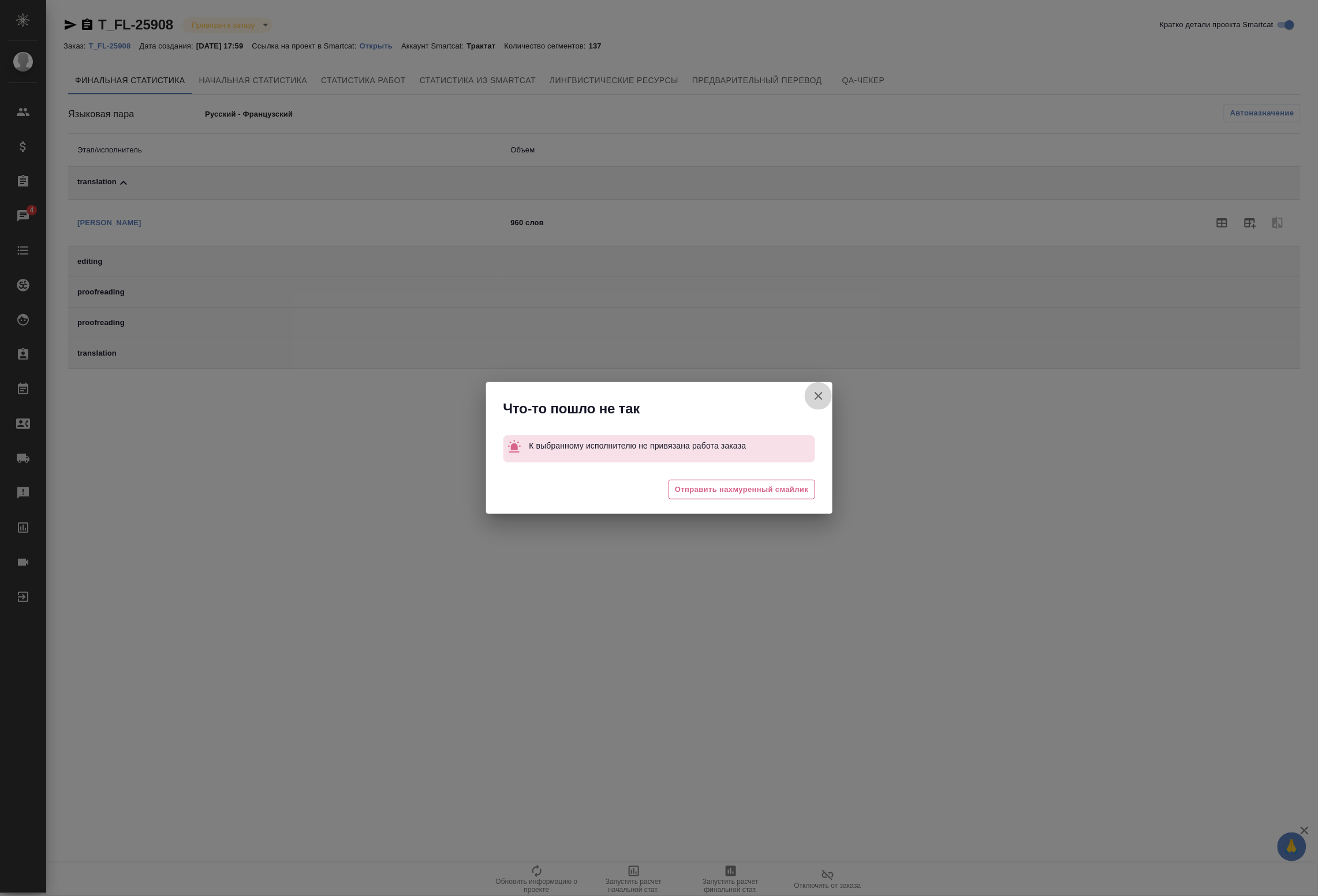
click at [823, 395] on icon "button" at bounding box center [818, 396] width 14 height 14
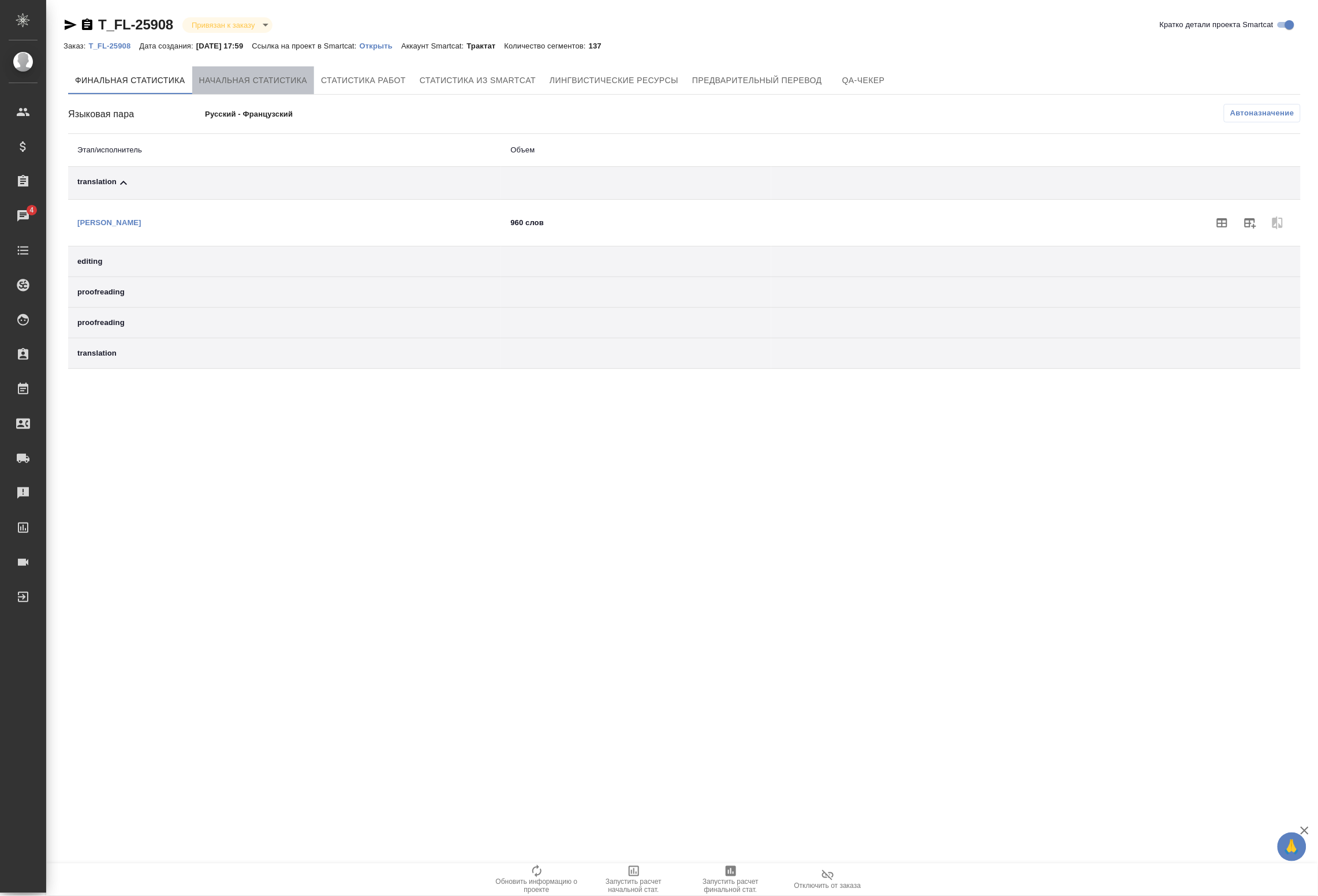
click at [265, 69] on button "Начальная статистика" at bounding box center [253, 80] width 122 height 27
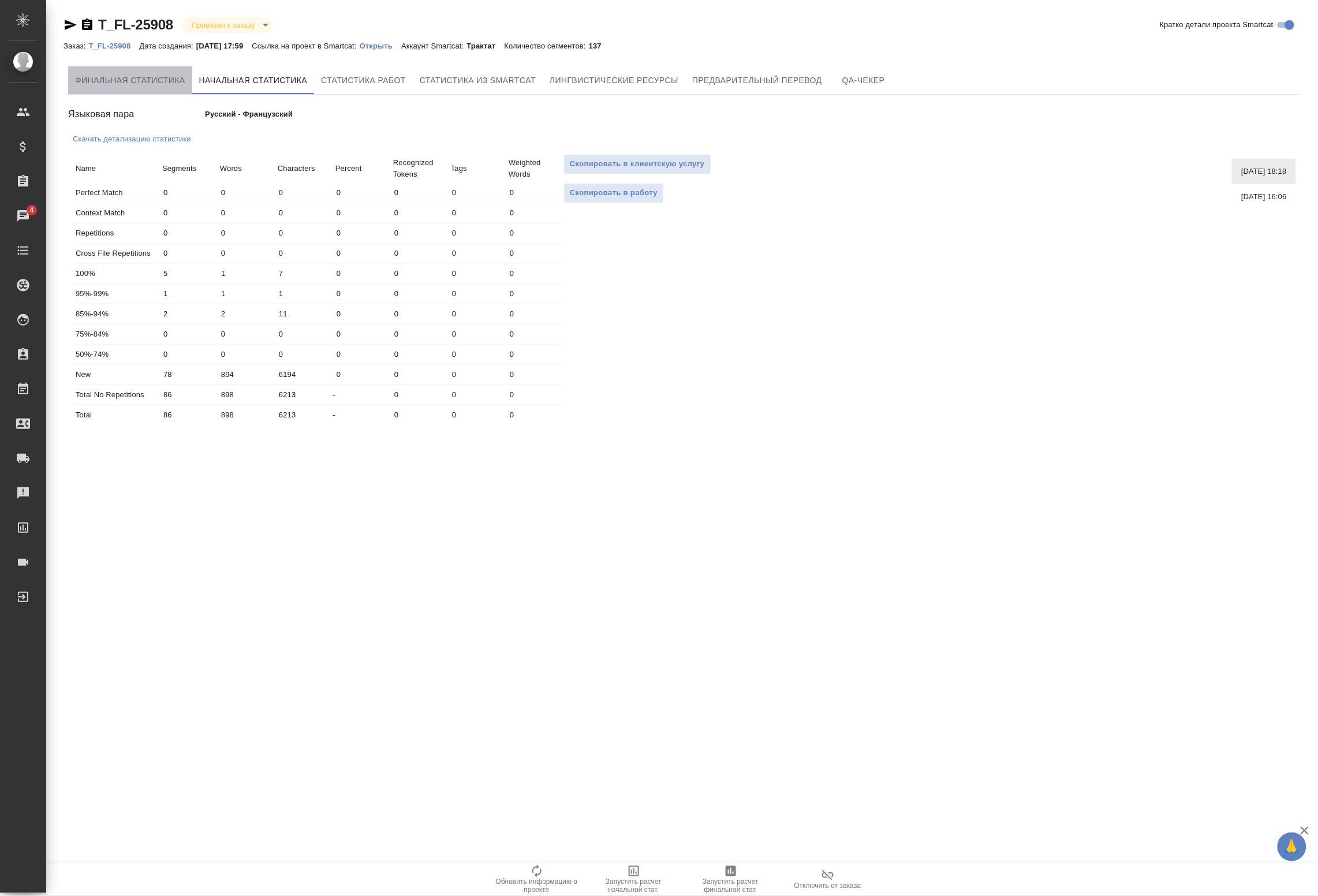
click at [160, 82] on span "Финальная статистика" at bounding box center [130, 80] width 110 height 14
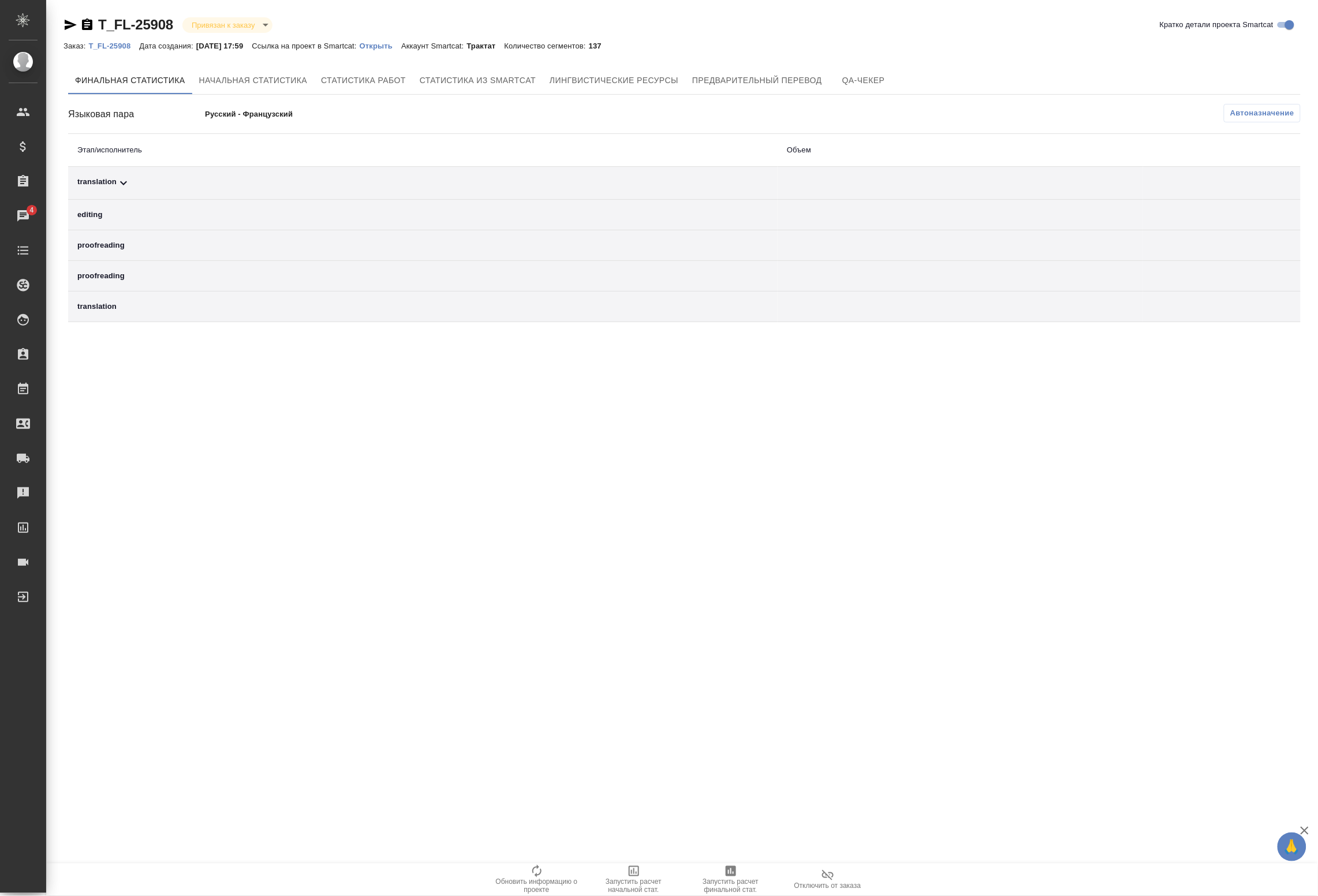
click at [567, 173] on td "translation" at bounding box center [423, 183] width 710 height 33
click at [182, 183] on div "translation" at bounding box center [423, 183] width 691 height 14
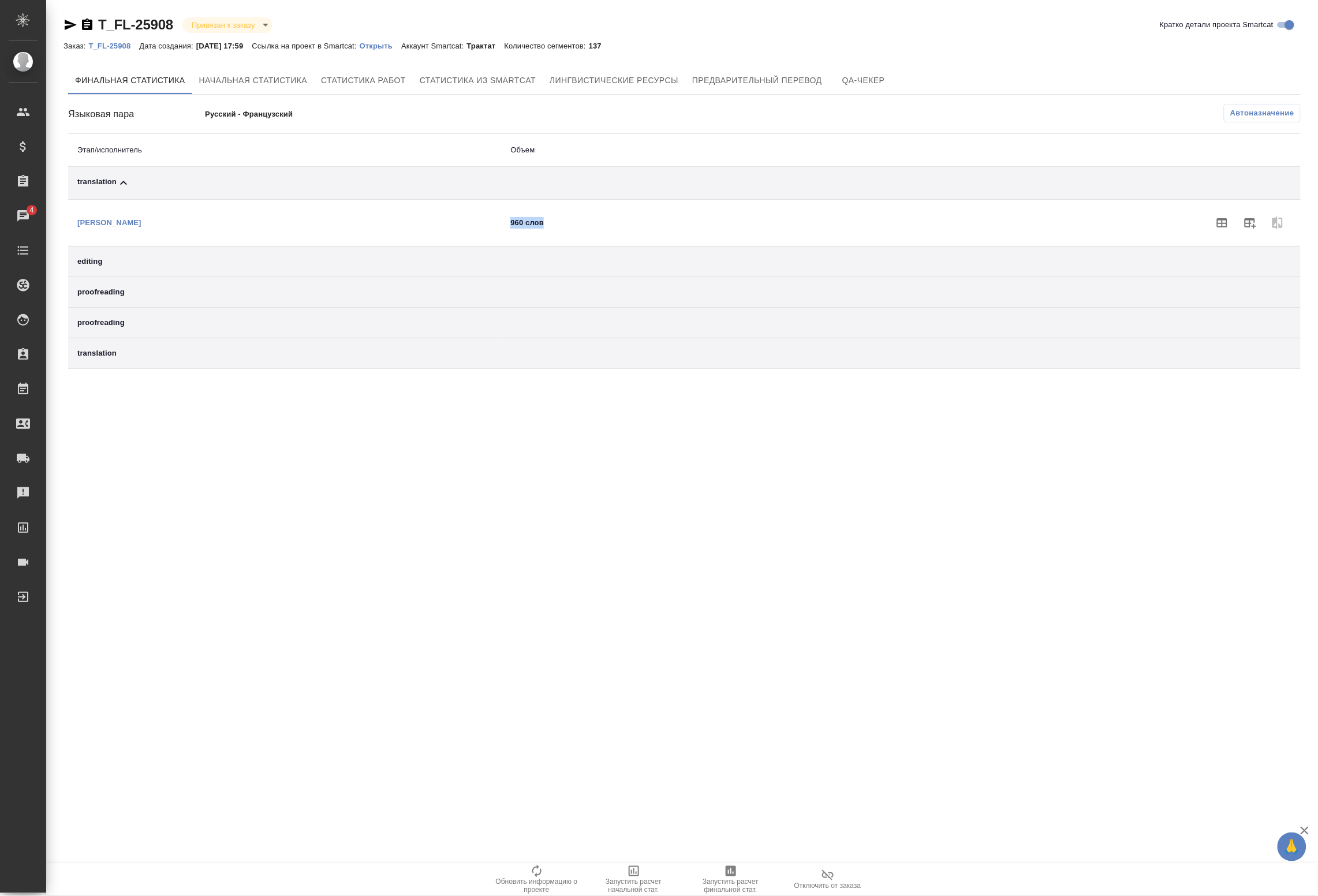
drag, startPoint x: 685, startPoint y: 222, endPoint x: 727, endPoint y: 221, distance: 42.0
click at [727, 221] on td "960 слов" at bounding box center [636, 224] width 270 height 47
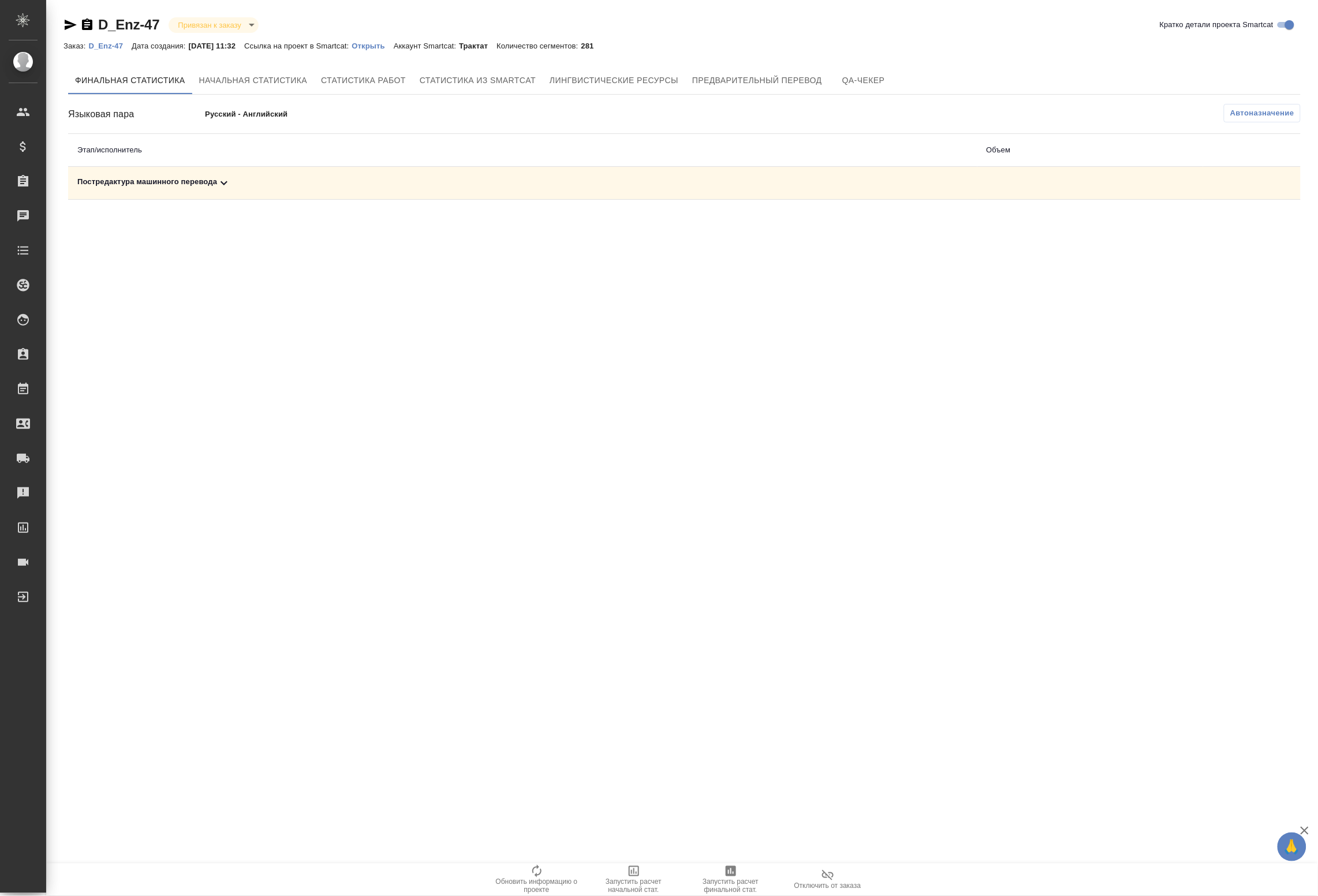
click at [1245, 124] on div "Языковая пара Русский - Английский Автоназначение Этап/исполнитель Объем Постре…" at bounding box center [684, 152] width 1233 height 96
click at [1248, 117] on span "Автоназначение" at bounding box center [1262, 113] width 64 height 12
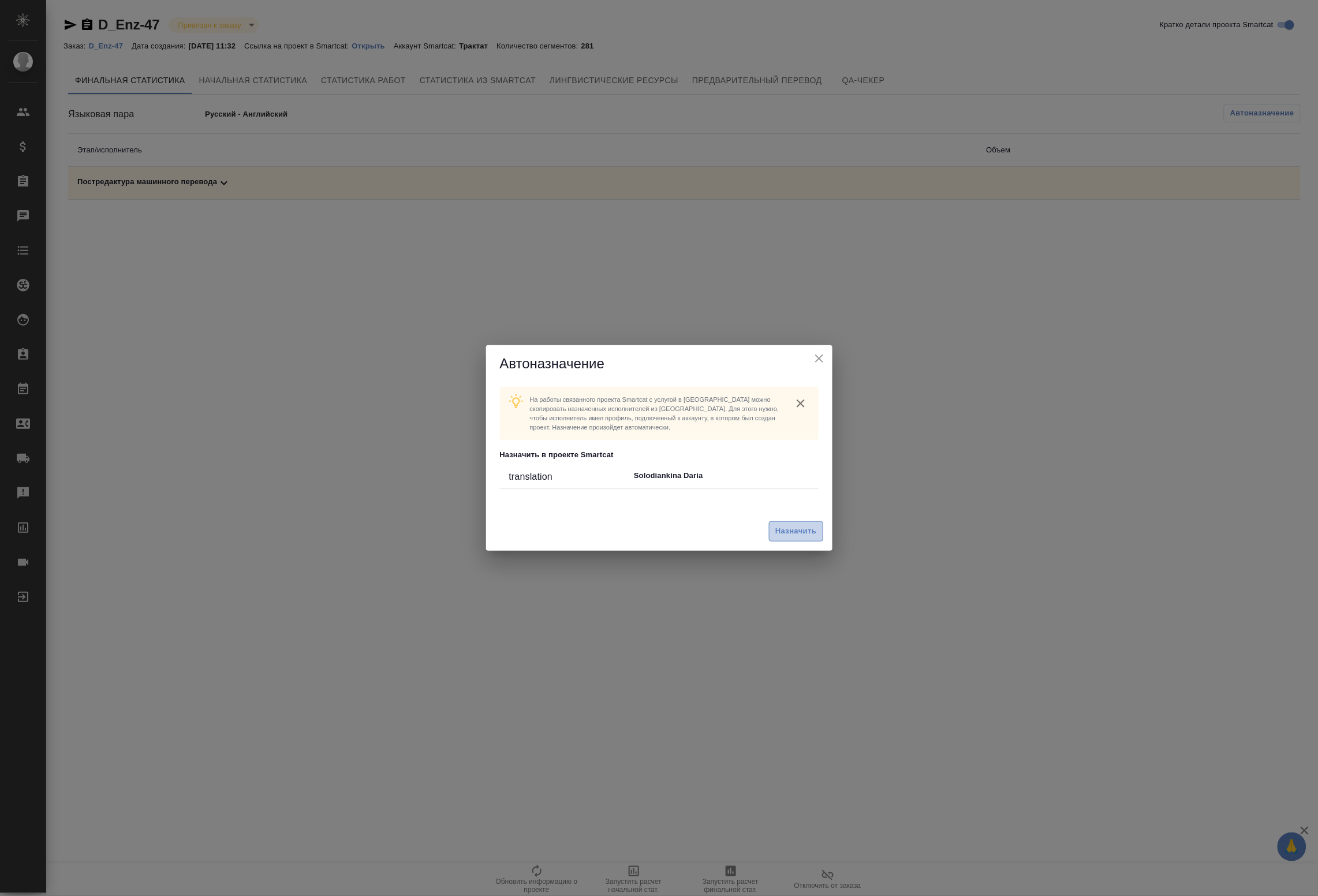
click at [782, 539] on button "Назначить" at bounding box center [796, 531] width 54 height 20
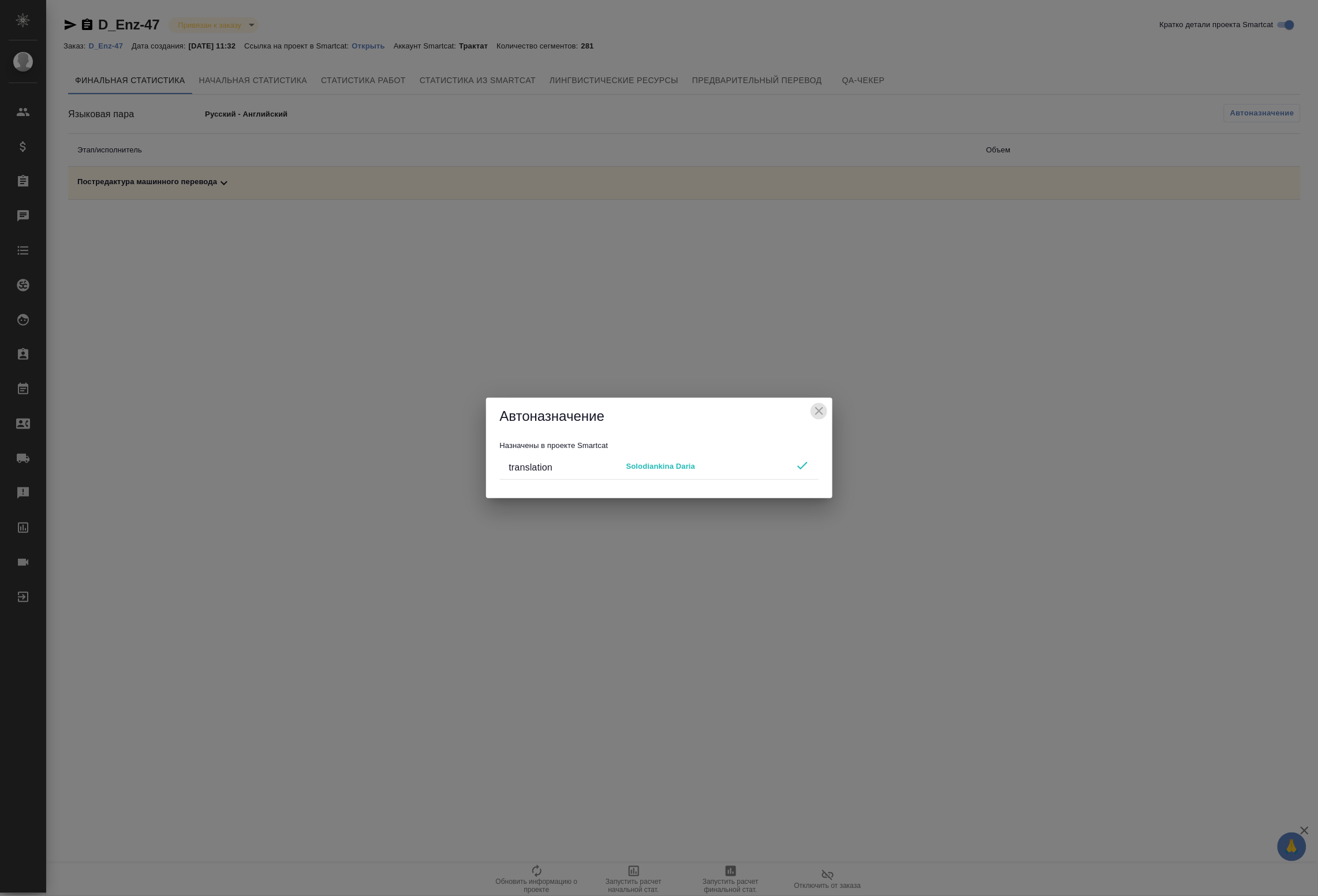
click at [820, 412] on icon "close" at bounding box center [819, 411] width 8 height 8
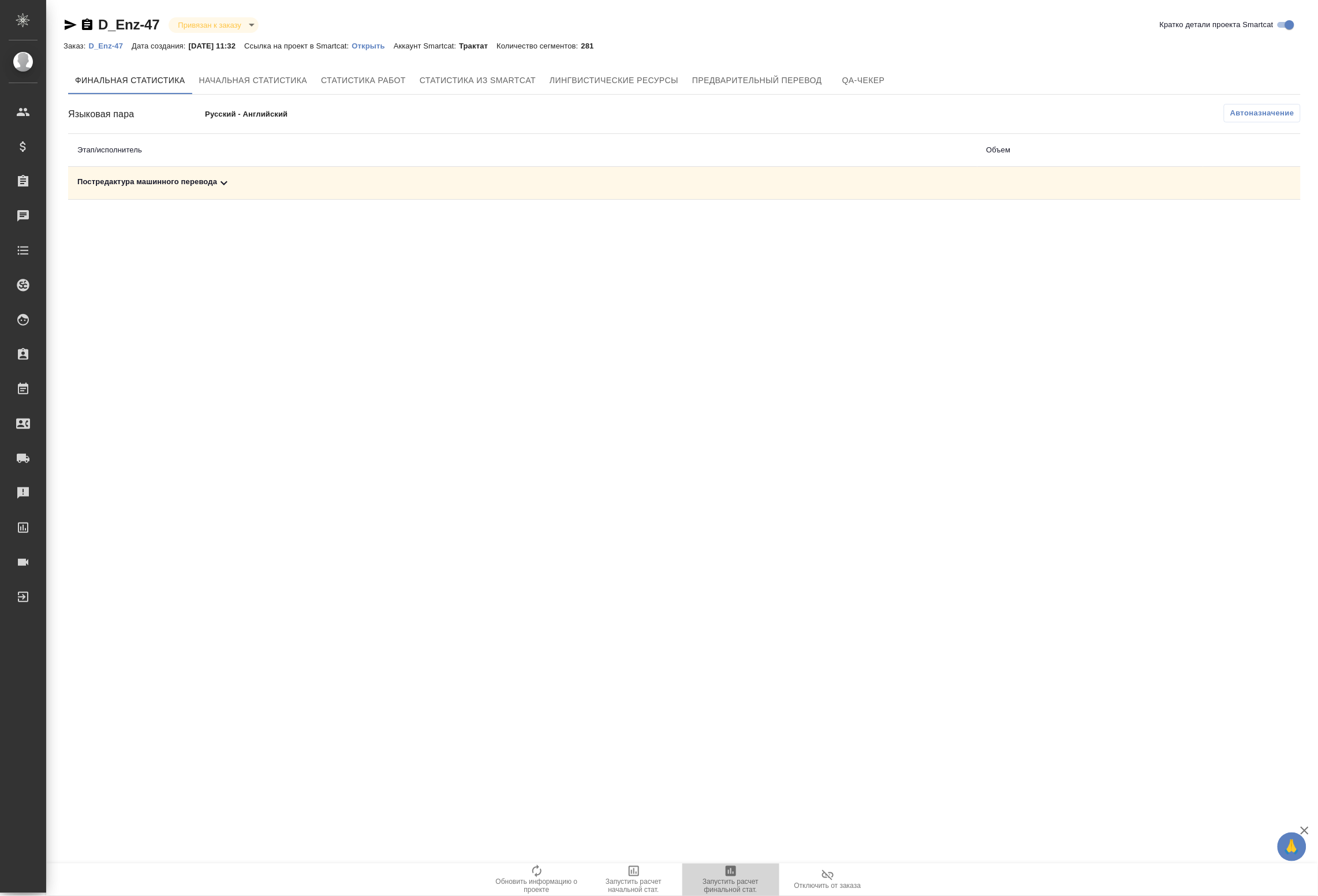
click at [740, 881] on span "Запустить расчет финальной стат." at bounding box center [731, 886] width 83 height 16
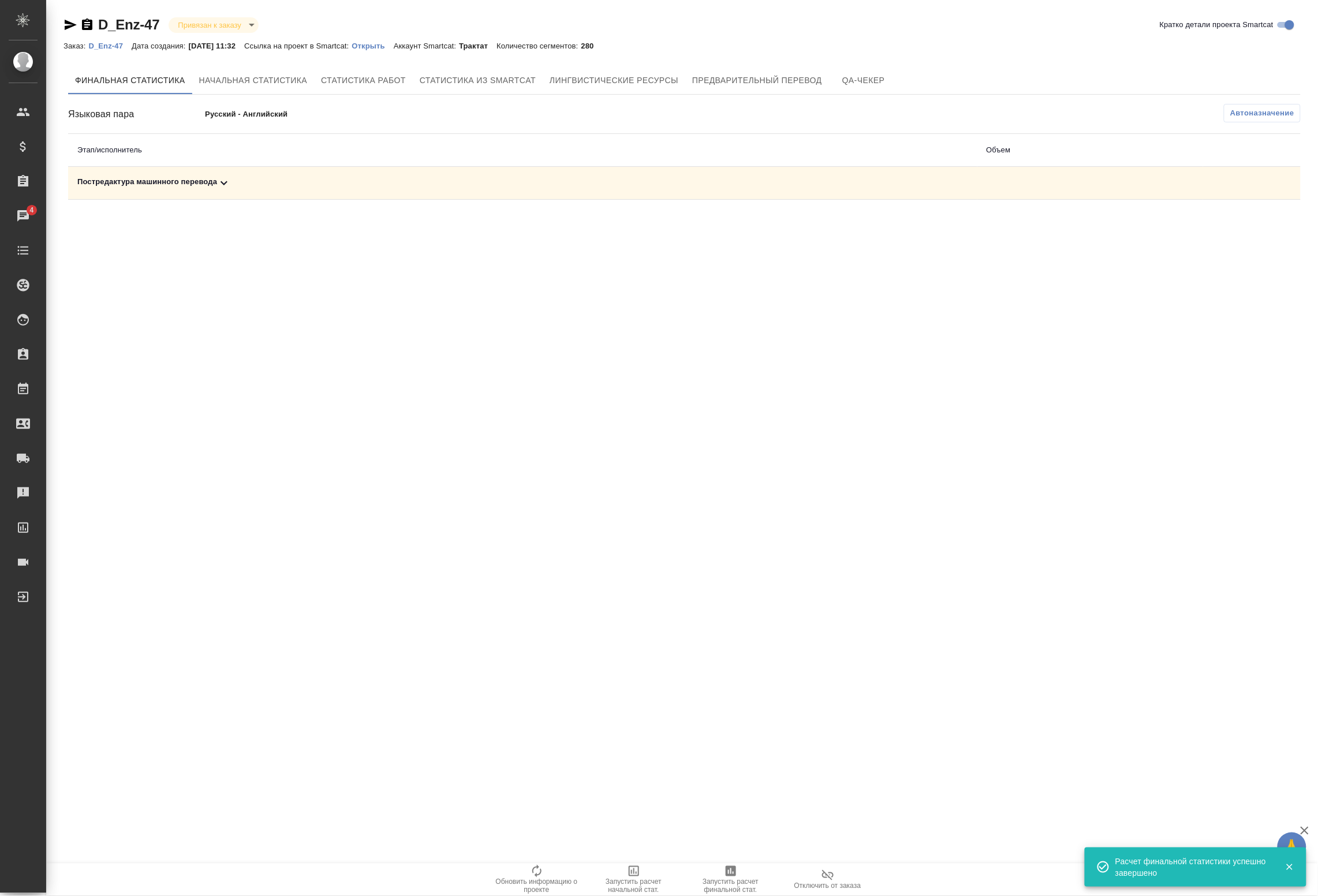
click at [220, 180] on icon at bounding box center [223, 183] width 14 height 14
click at [1244, 224] on icon "button" at bounding box center [1250, 223] width 14 height 14
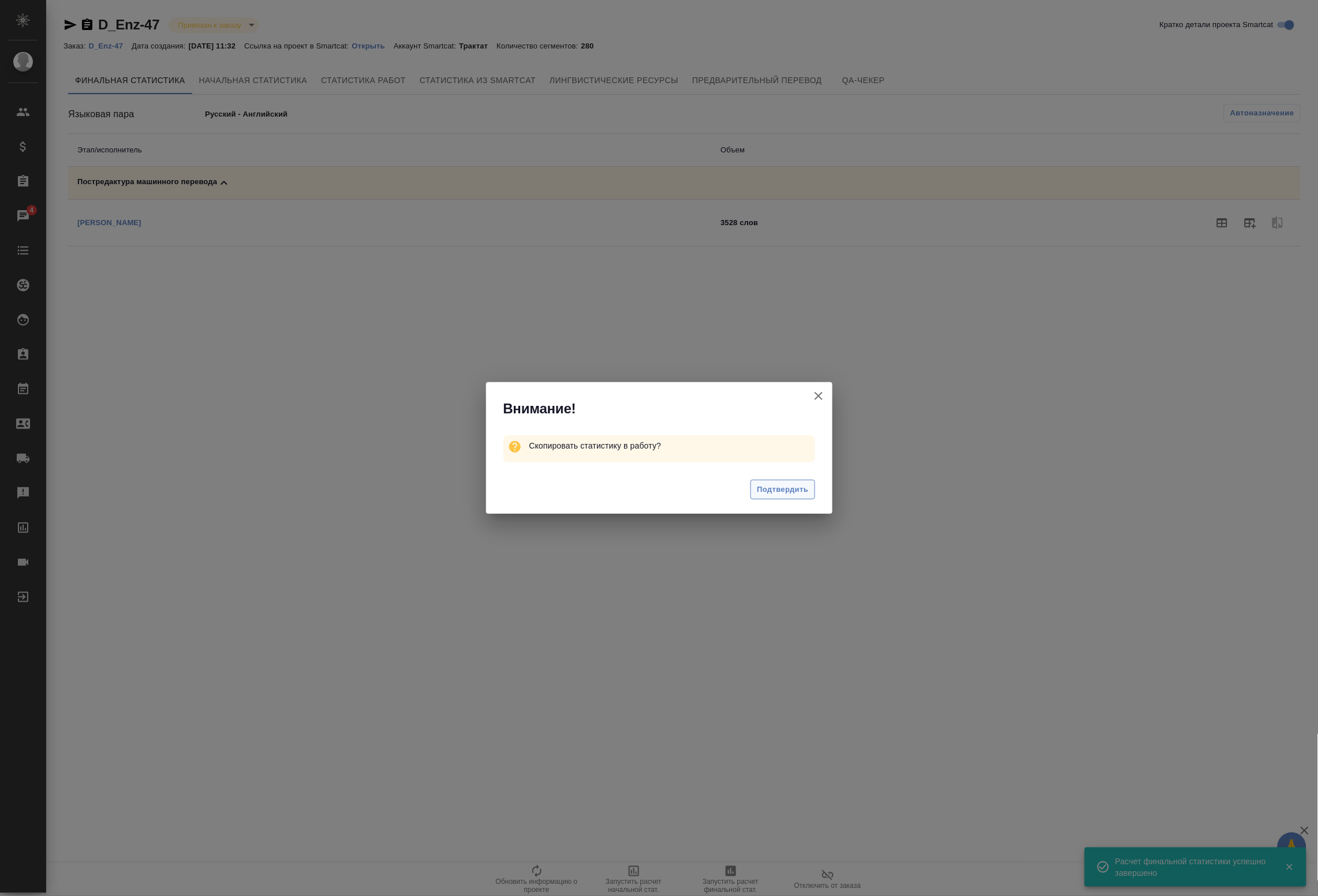
click at [783, 489] on span "Подтвердить" at bounding box center [783, 490] width 52 height 13
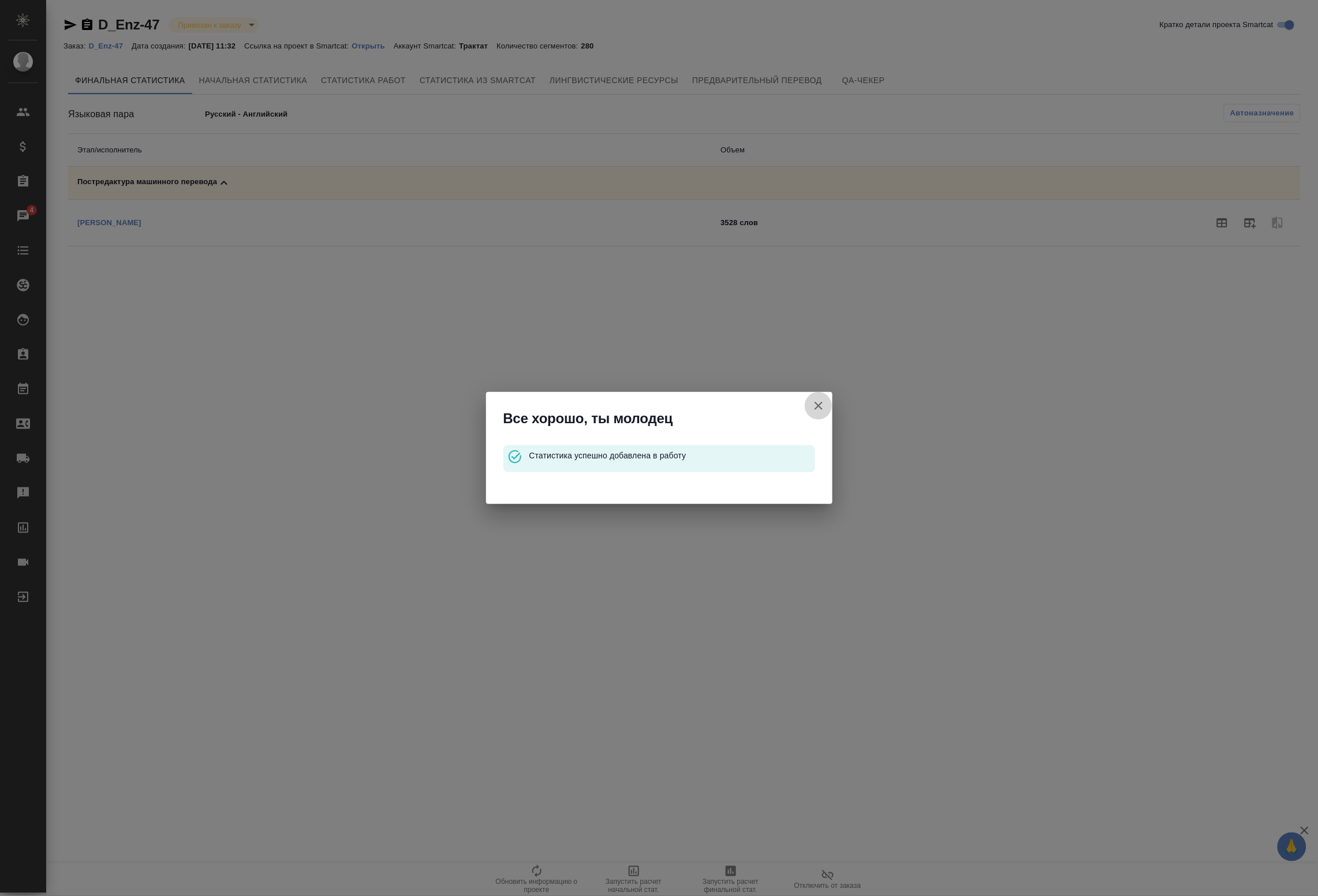
click at [818, 413] on icon "button" at bounding box center [818, 406] width 14 height 14
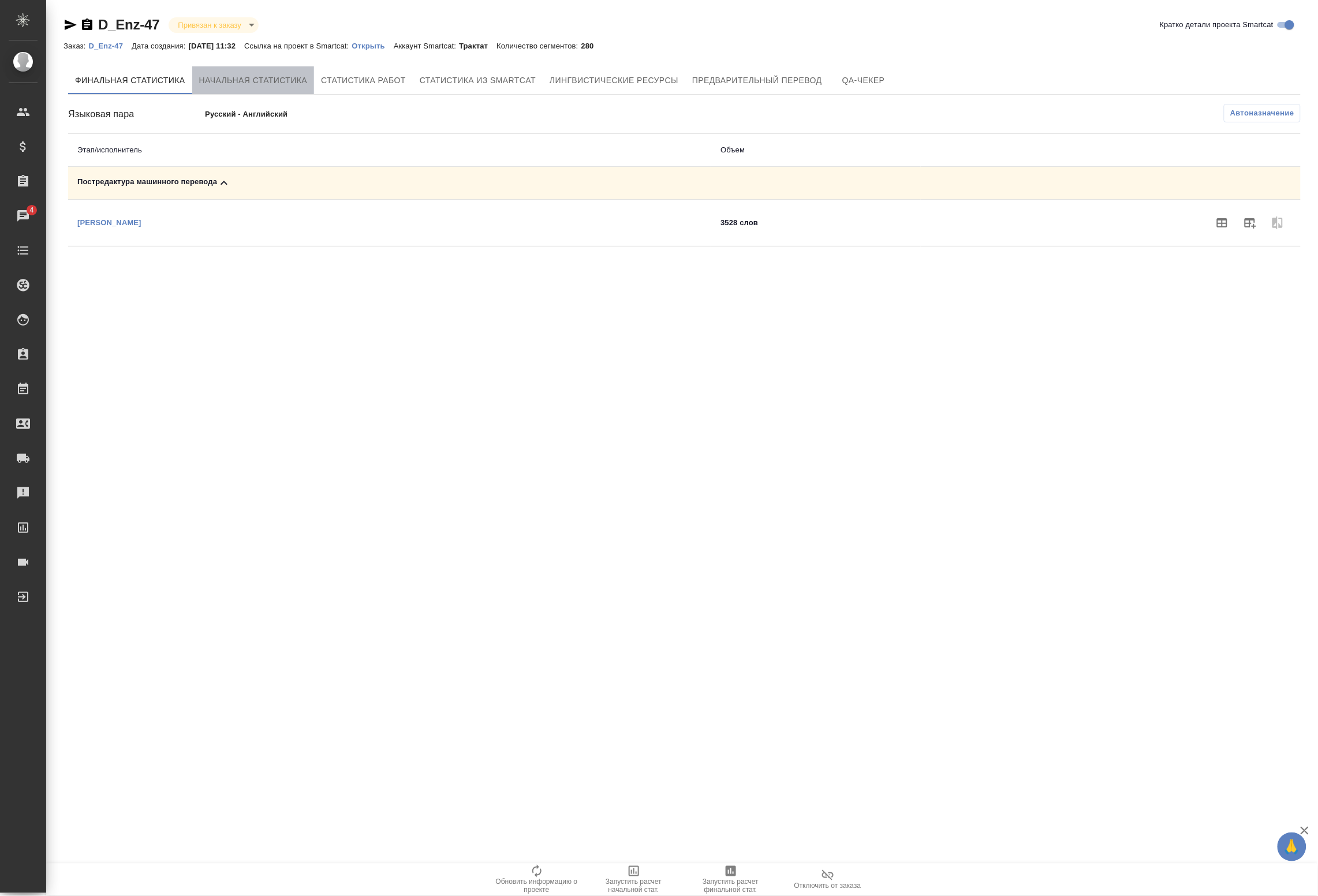
click at [238, 74] on span "Начальная статистика" at bounding box center [254, 80] width 108 height 14
